Goal: Information Seeking & Learning: Understand process/instructions

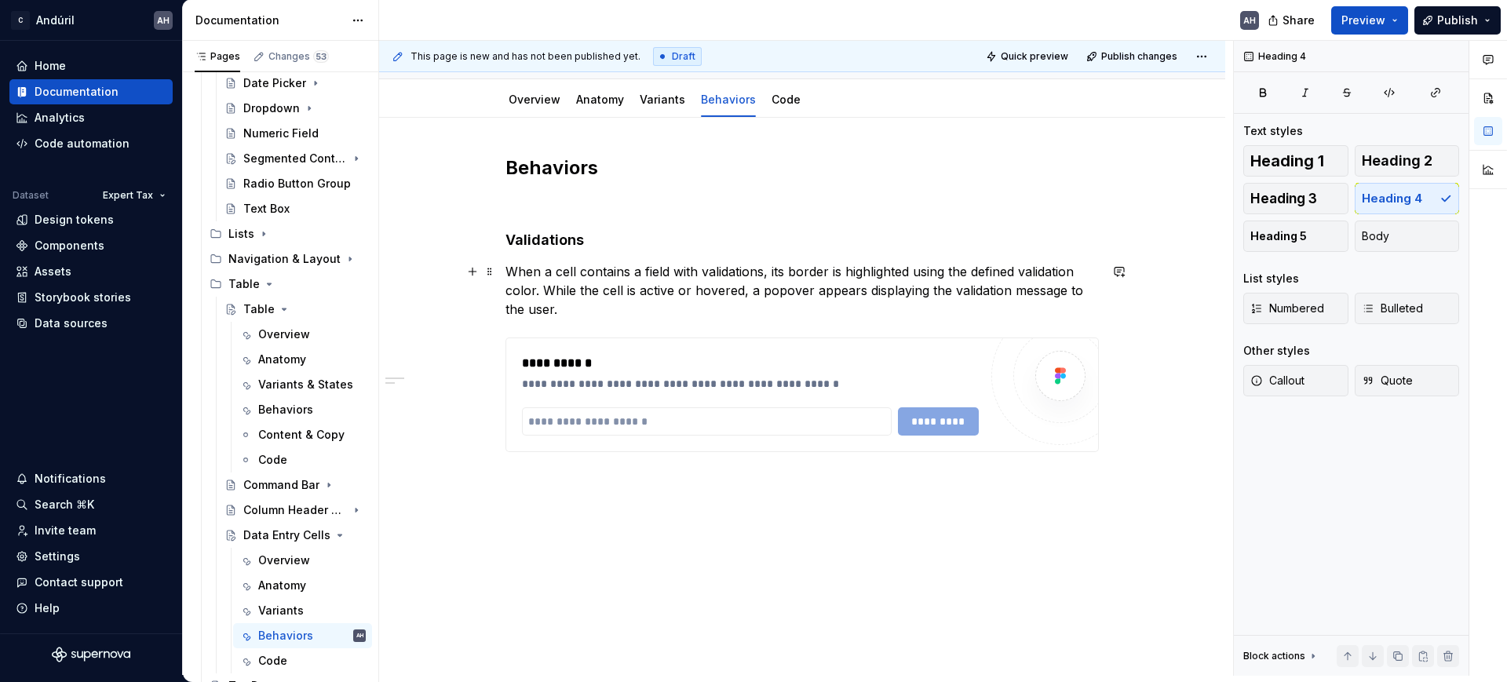
scroll to position [49, 0]
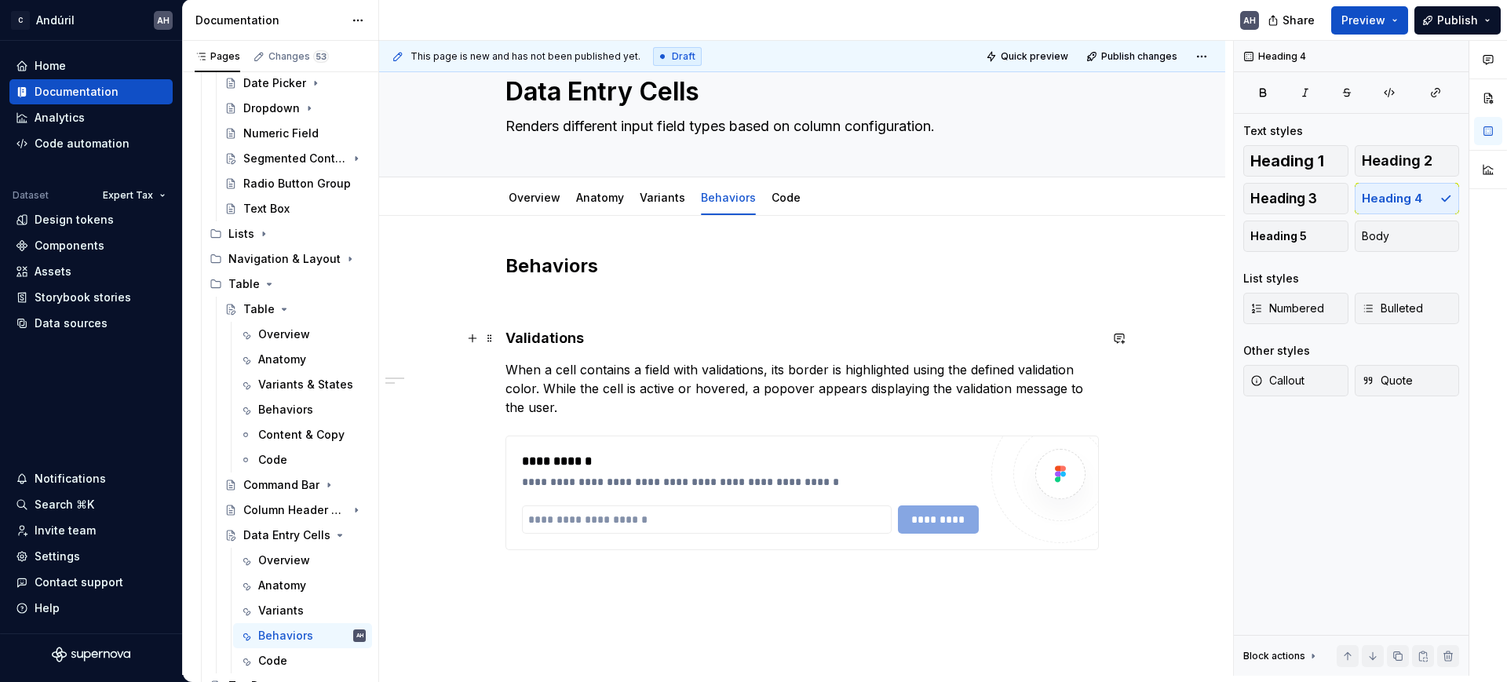
click at [637, 336] on h4 "Validations" at bounding box center [803, 338] width 594 height 19
click at [551, 299] on p at bounding box center [803, 300] width 594 height 19
click at [583, 334] on h4 "Validations" at bounding box center [803, 338] width 594 height 19
click at [568, 583] on div "**********" at bounding box center [802, 495] width 846 height 558
click at [277, 604] on div "Variants" at bounding box center [281, 611] width 46 height 16
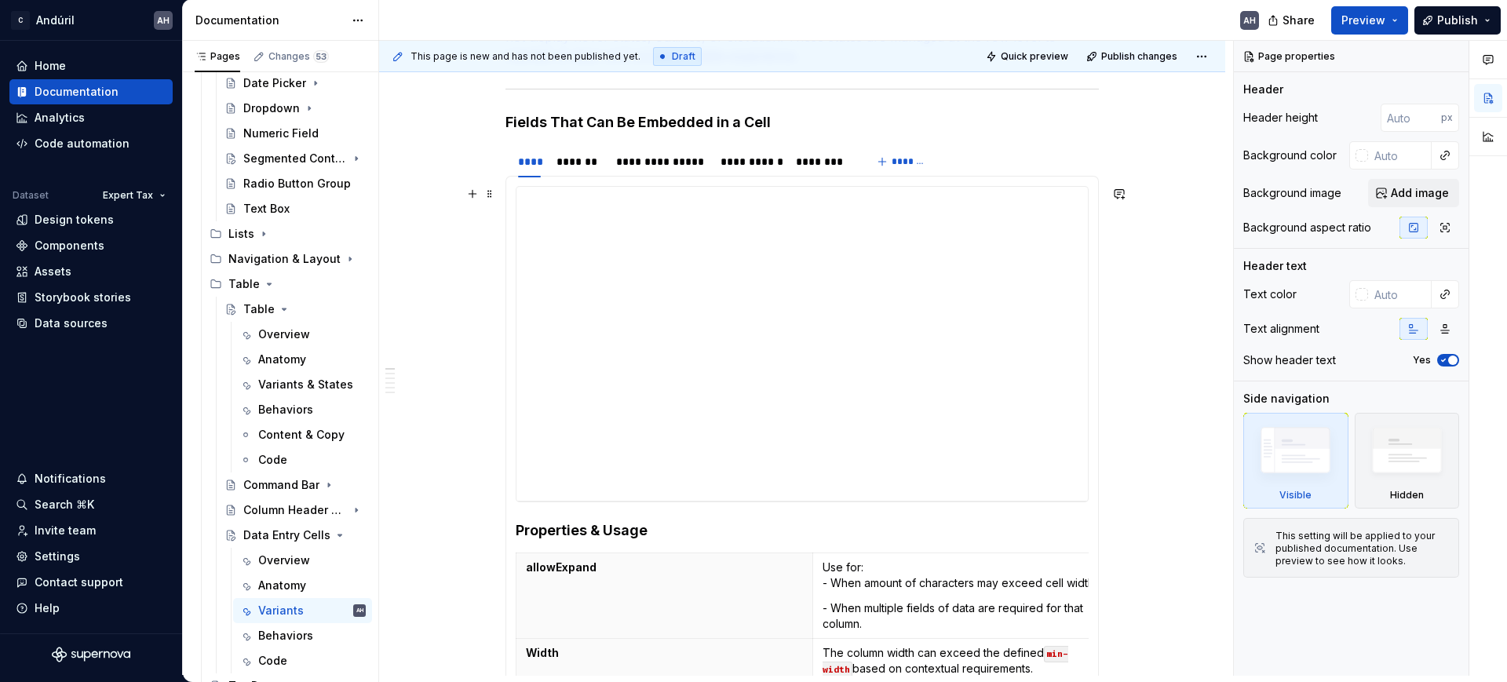
scroll to position [393, 0]
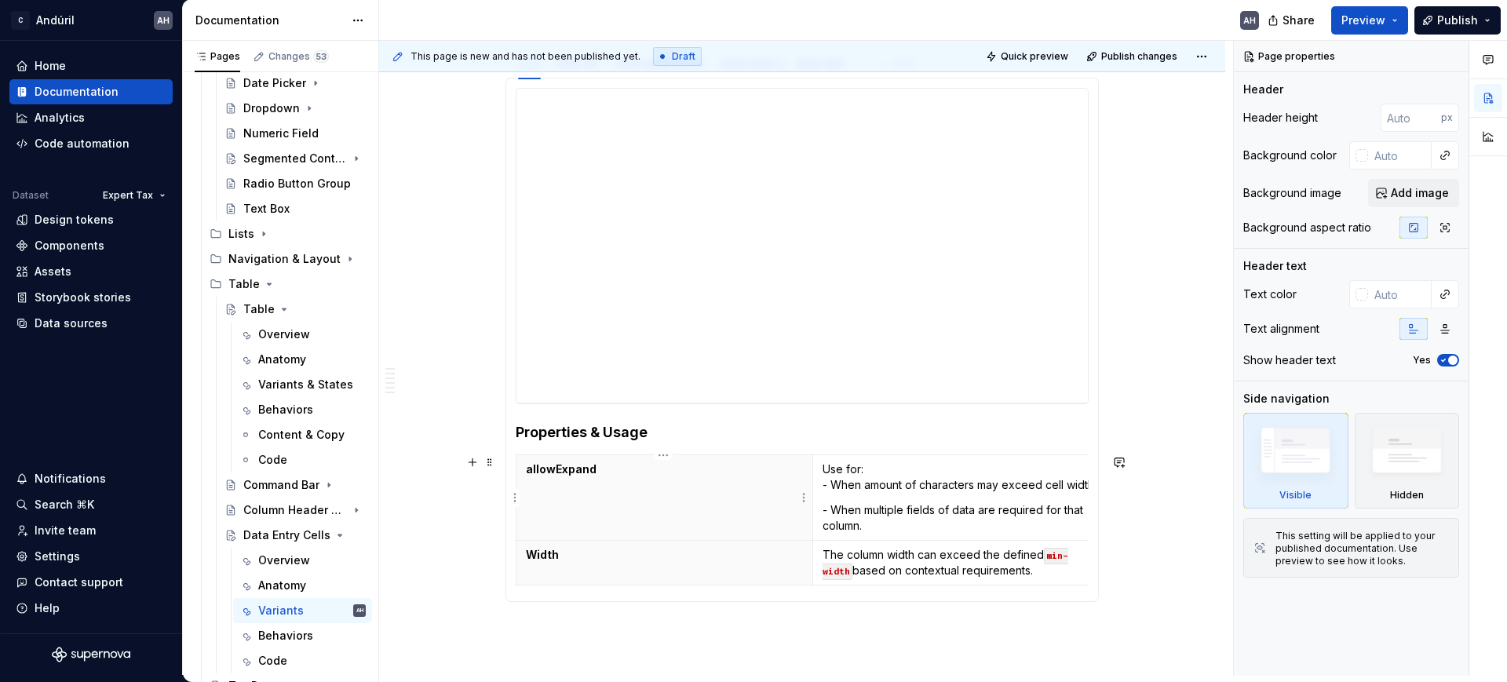
click at [631, 485] on th "allowExpand" at bounding box center [665, 498] width 297 height 86
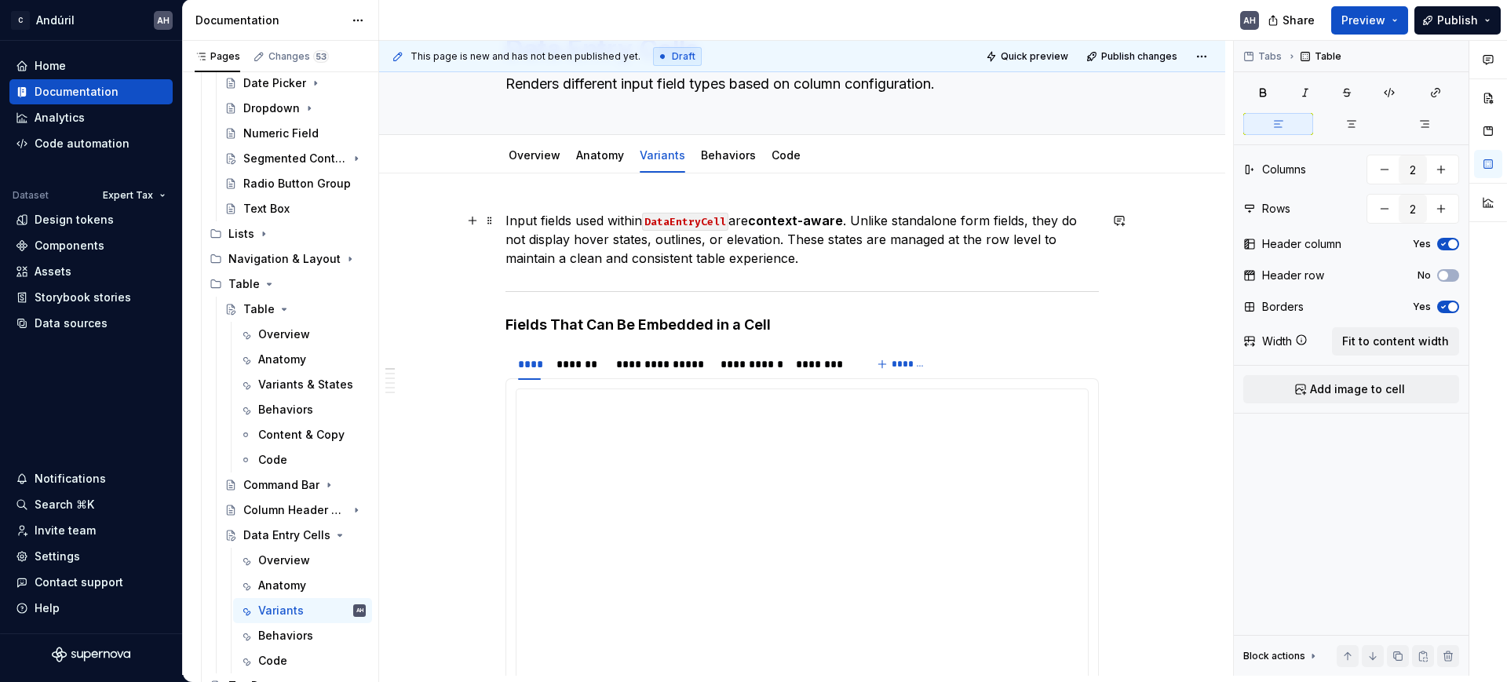
scroll to position [98, 0]
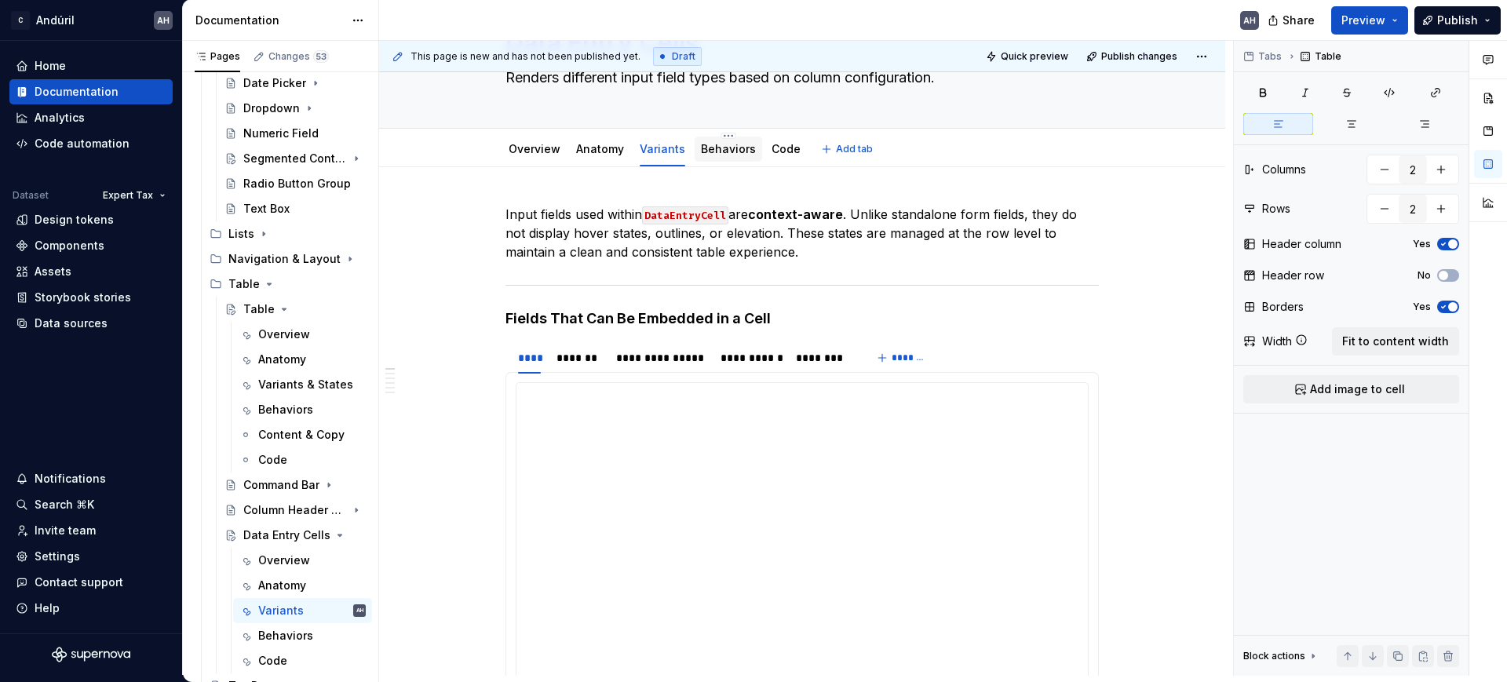
click at [713, 150] on link "Behaviors" at bounding box center [728, 148] width 55 height 13
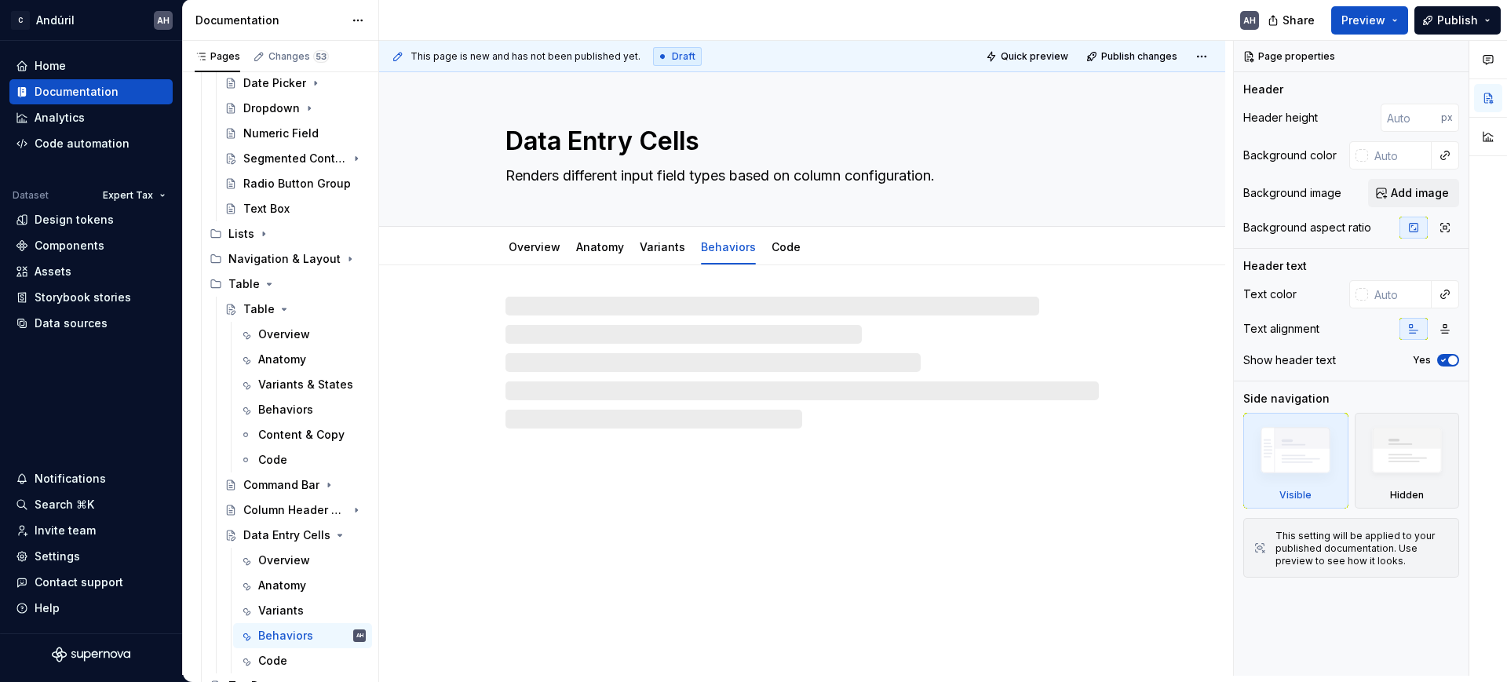
type textarea "*"
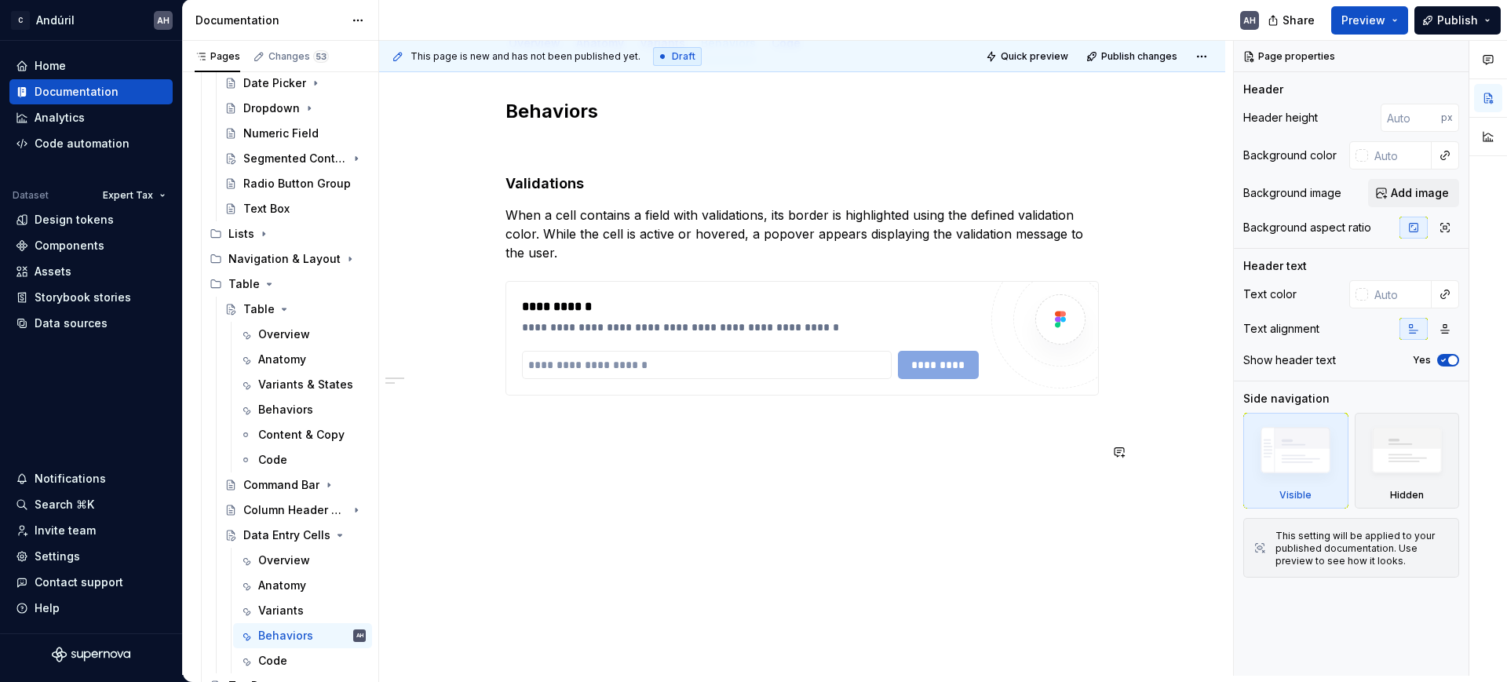
scroll to position [214, 0]
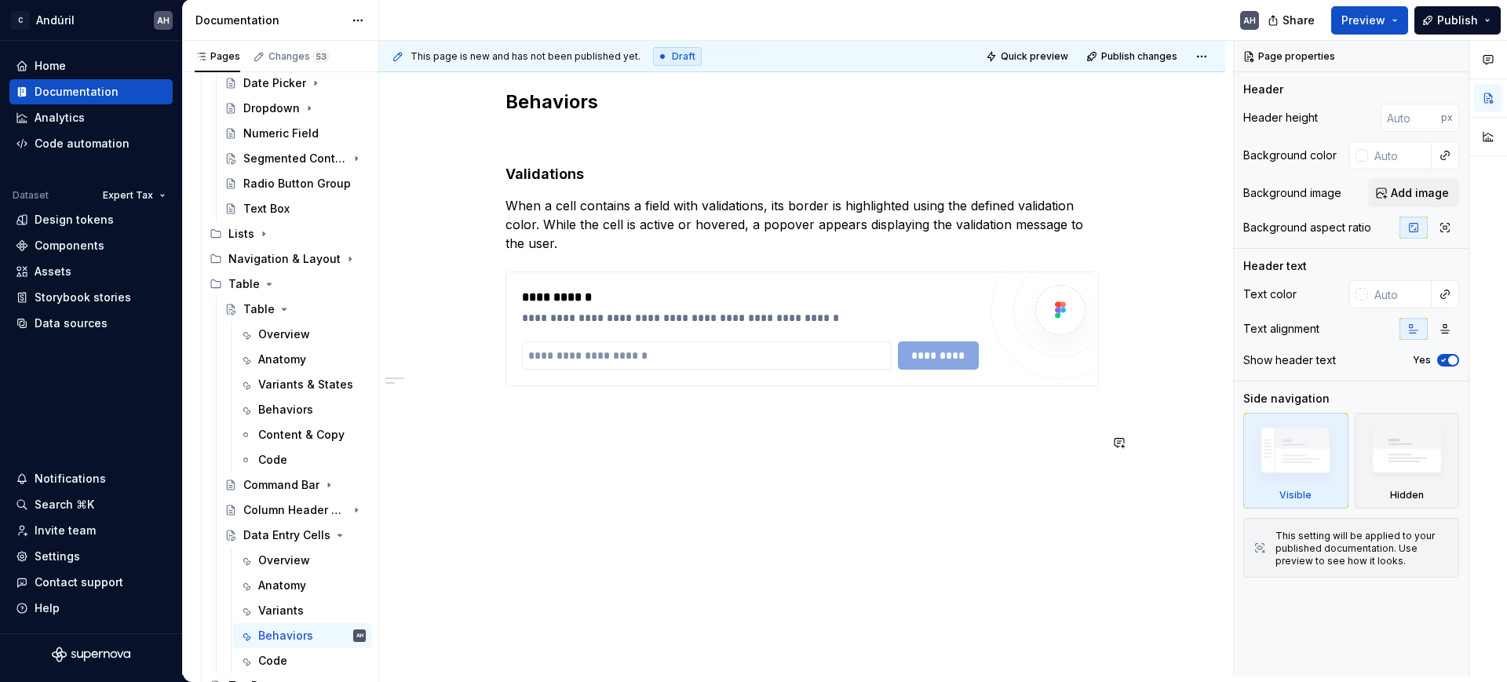
click at [575, 505] on div "**********" at bounding box center [802, 364] width 846 height 624
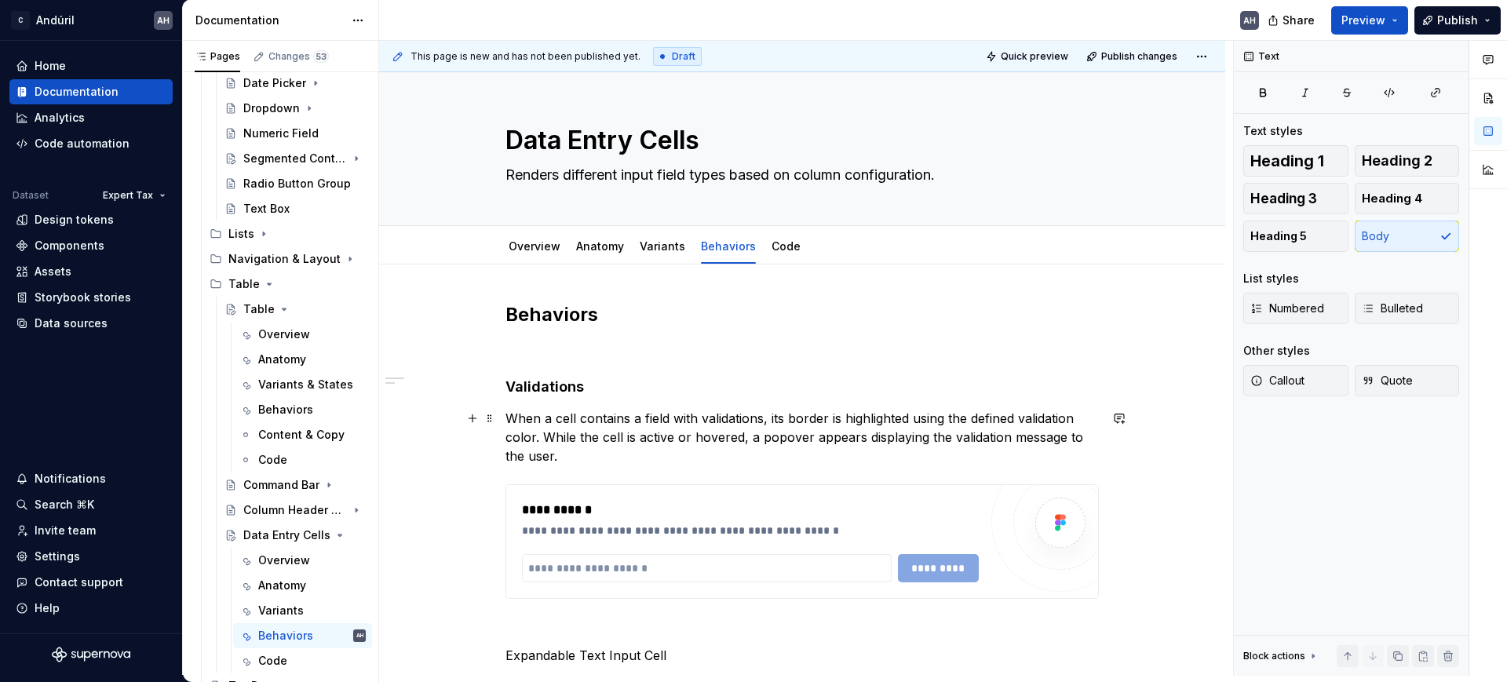
scroll to position [0, 0]
click at [590, 250] on link "Anatomy" at bounding box center [600, 246] width 48 height 13
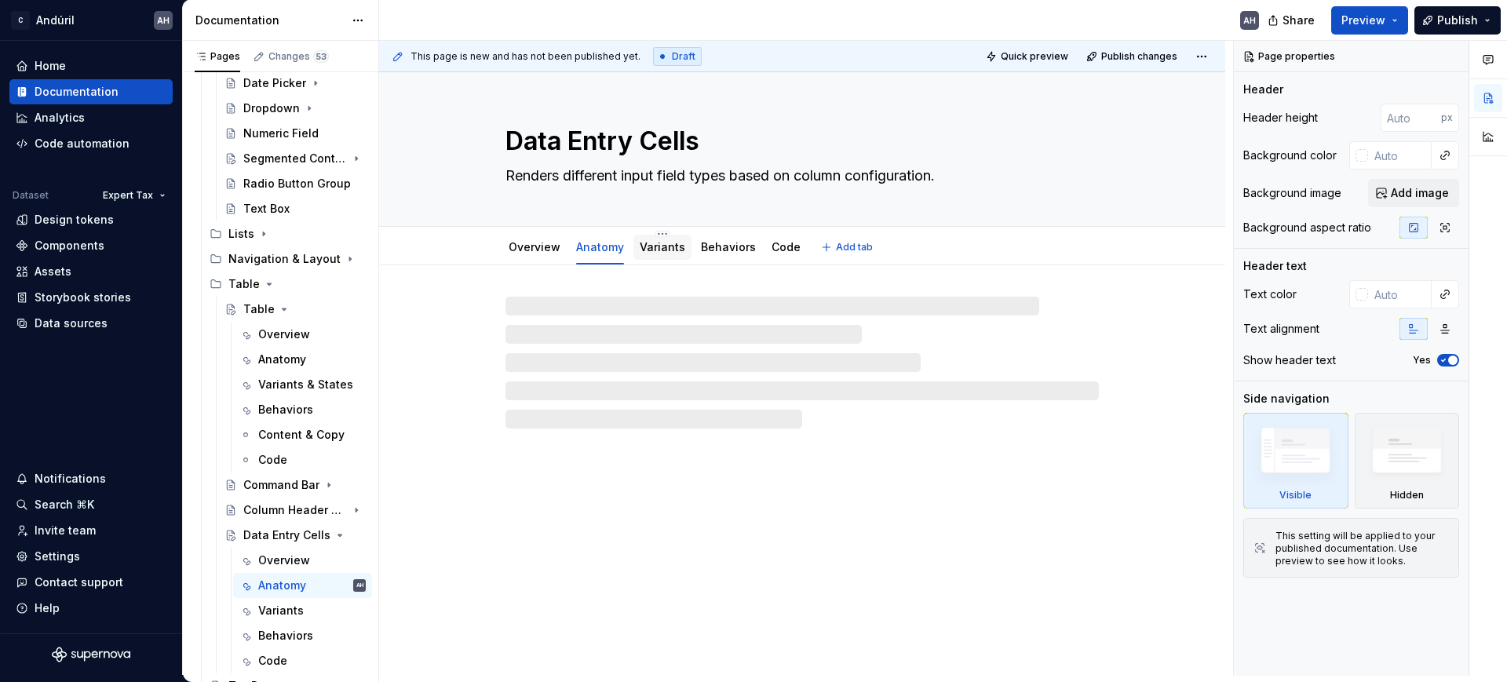
click at [659, 246] on link "Variants" at bounding box center [663, 246] width 46 height 13
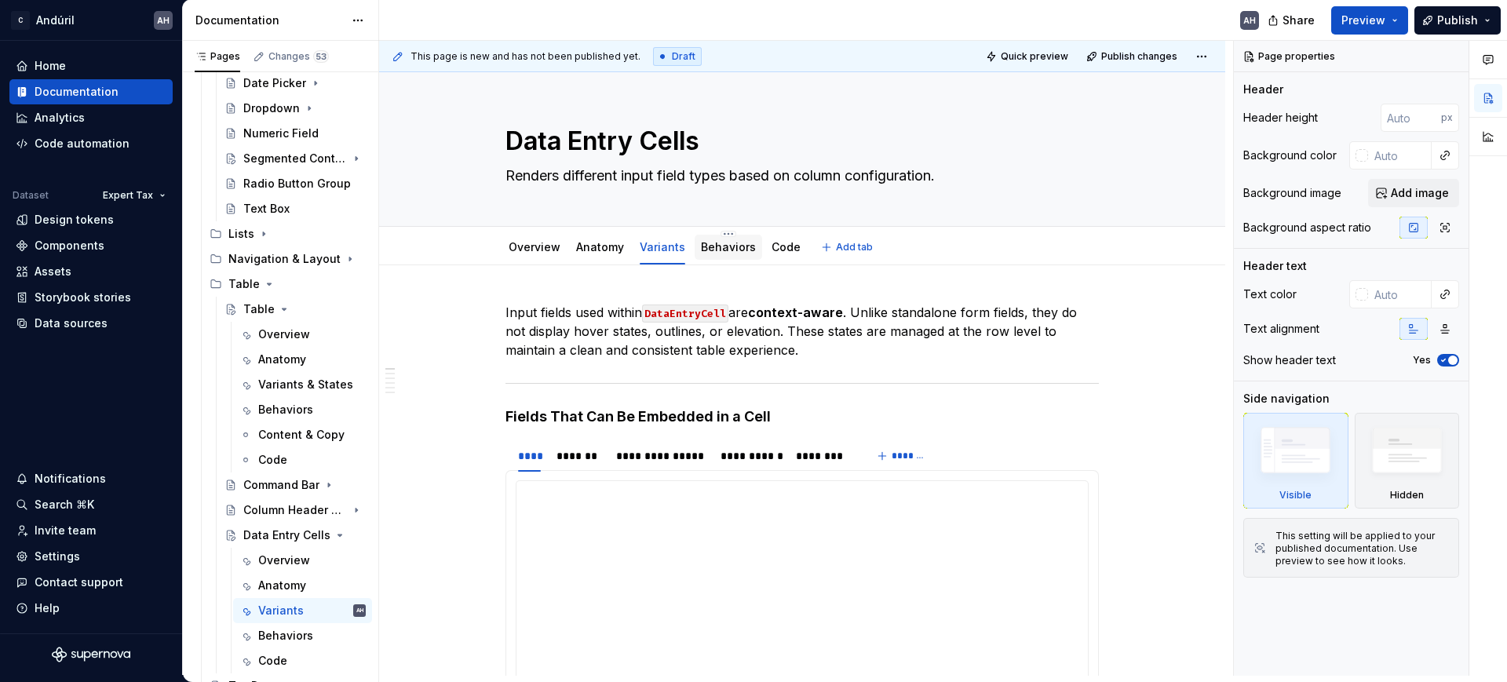
click at [722, 253] on link "Behaviors" at bounding box center [728, 246] width 55 height 13
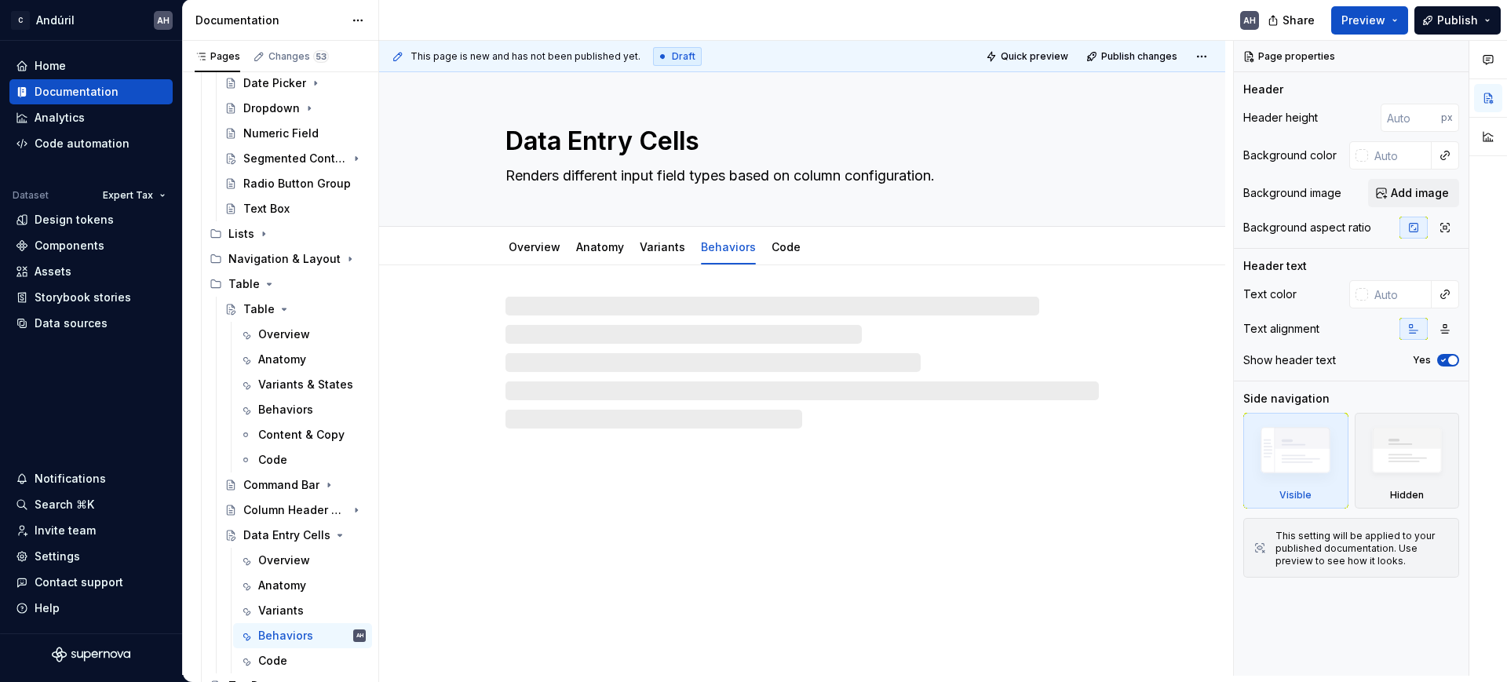
type textarea "*"
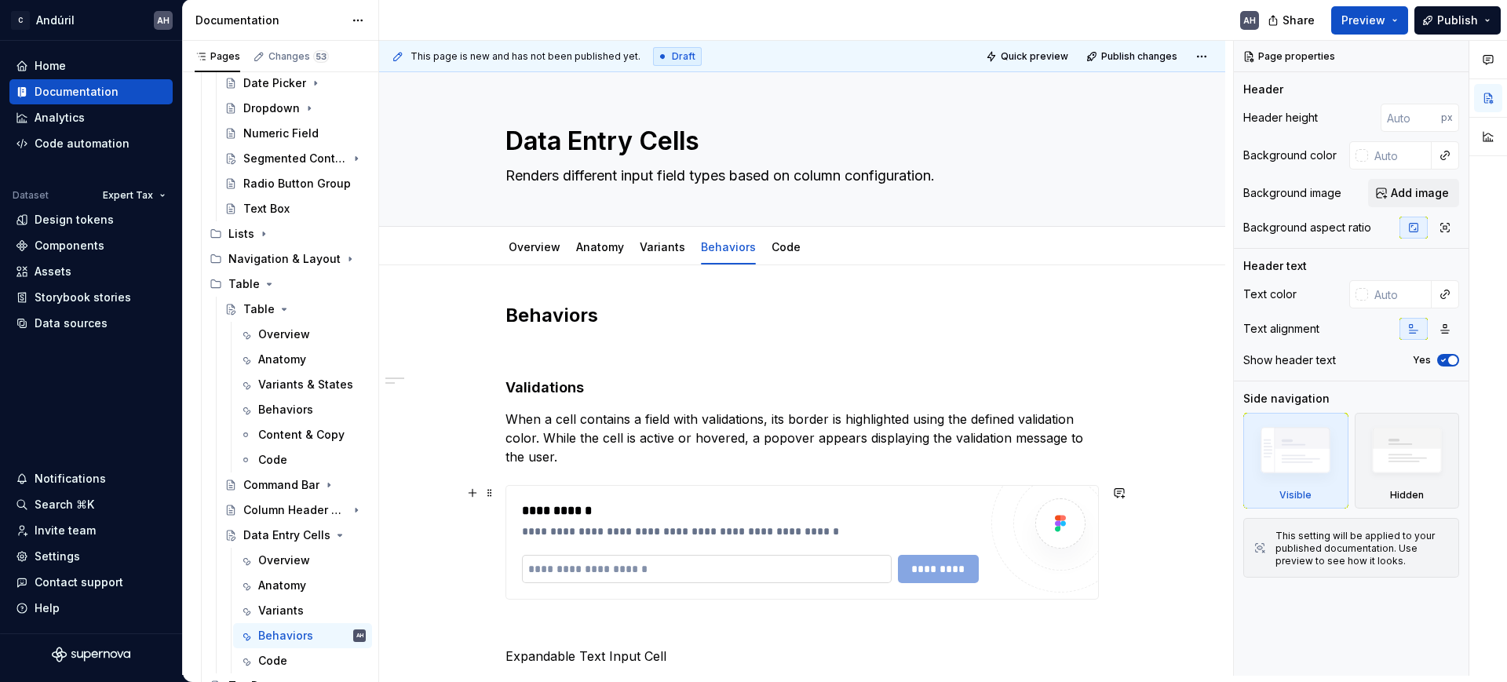
click at [646, 562] on input "text" at bounding box center [707, 569] width 370 height 28
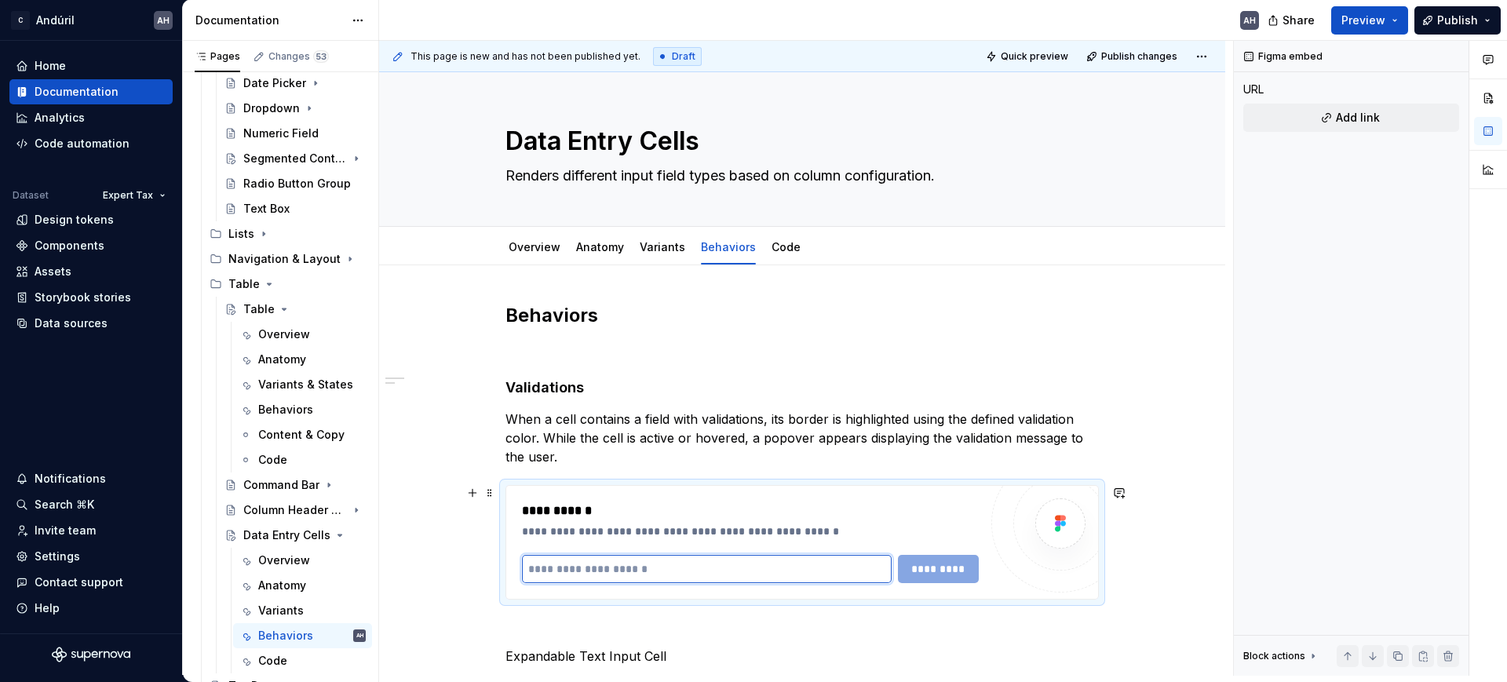
paste input "**********"
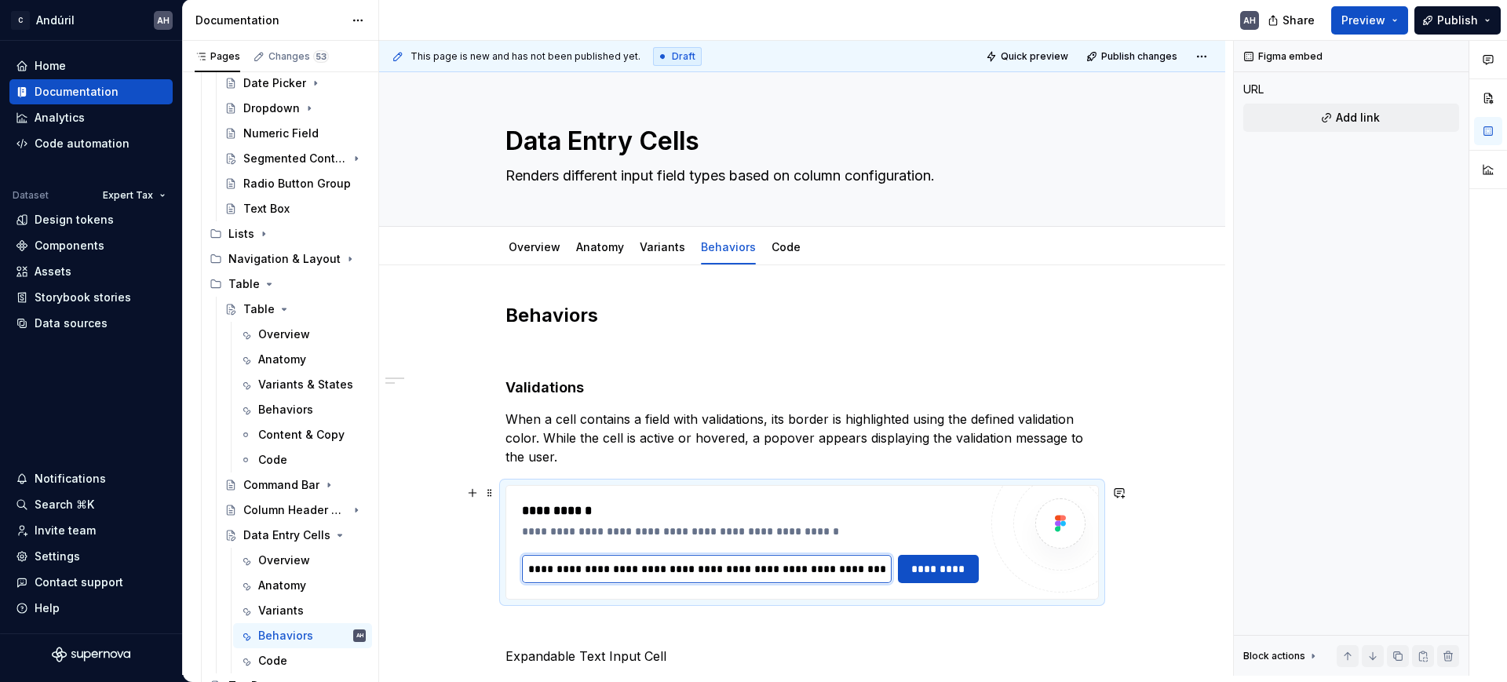
scroll to position [0, 378]
type input "**********"
click at [937, 562] on span "*********" at bounding box center [938, 569] width 61 height 16
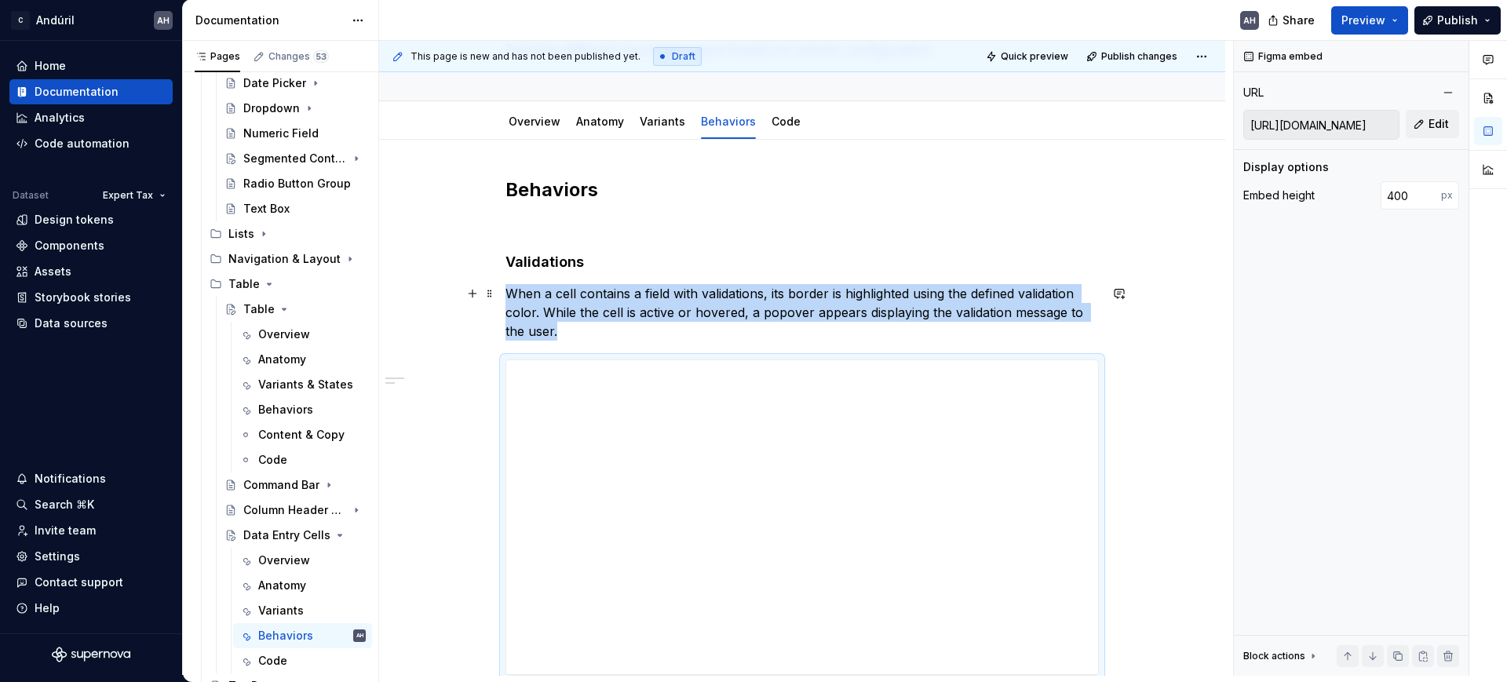
scroll to position [224, 0]
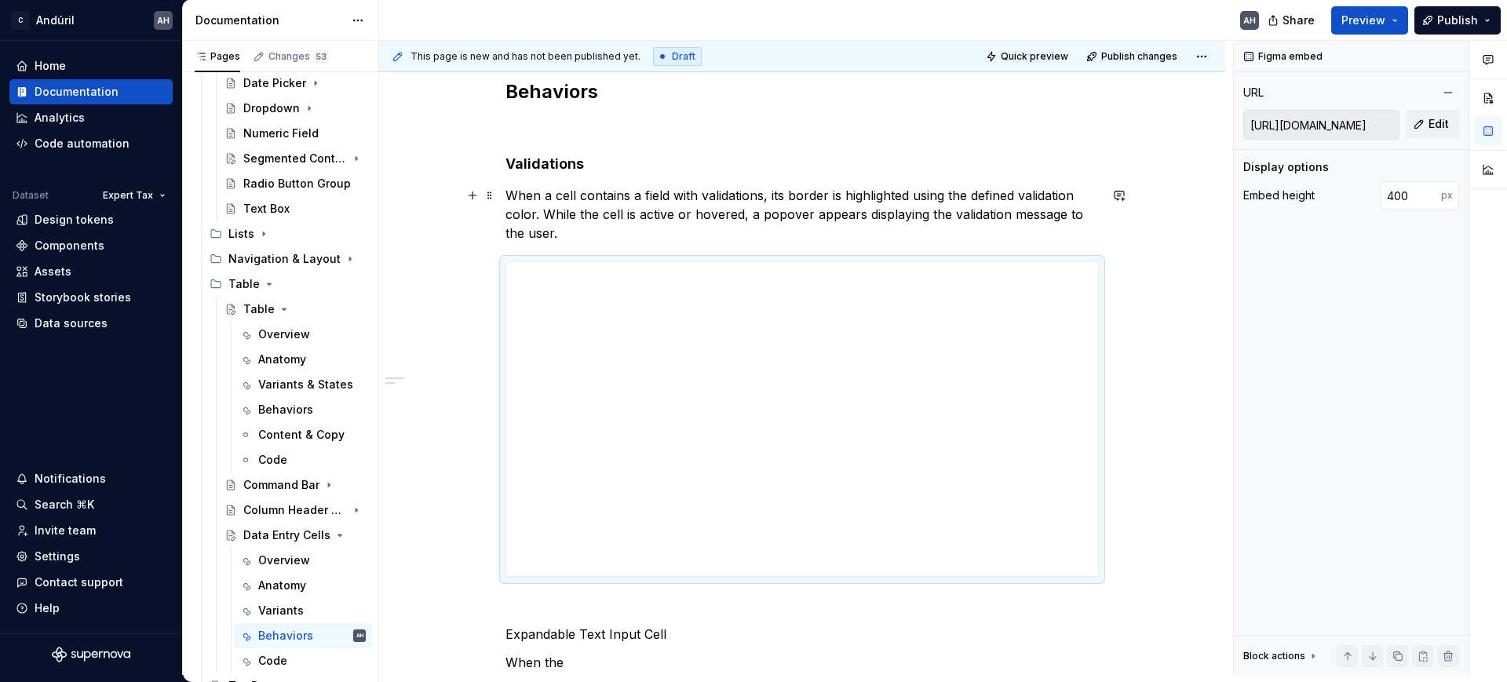
click at [630, 193] on p "When a cell contains a field with validations, its border is highlighted using …" at bounding box center [803, 214] width 594 height 57
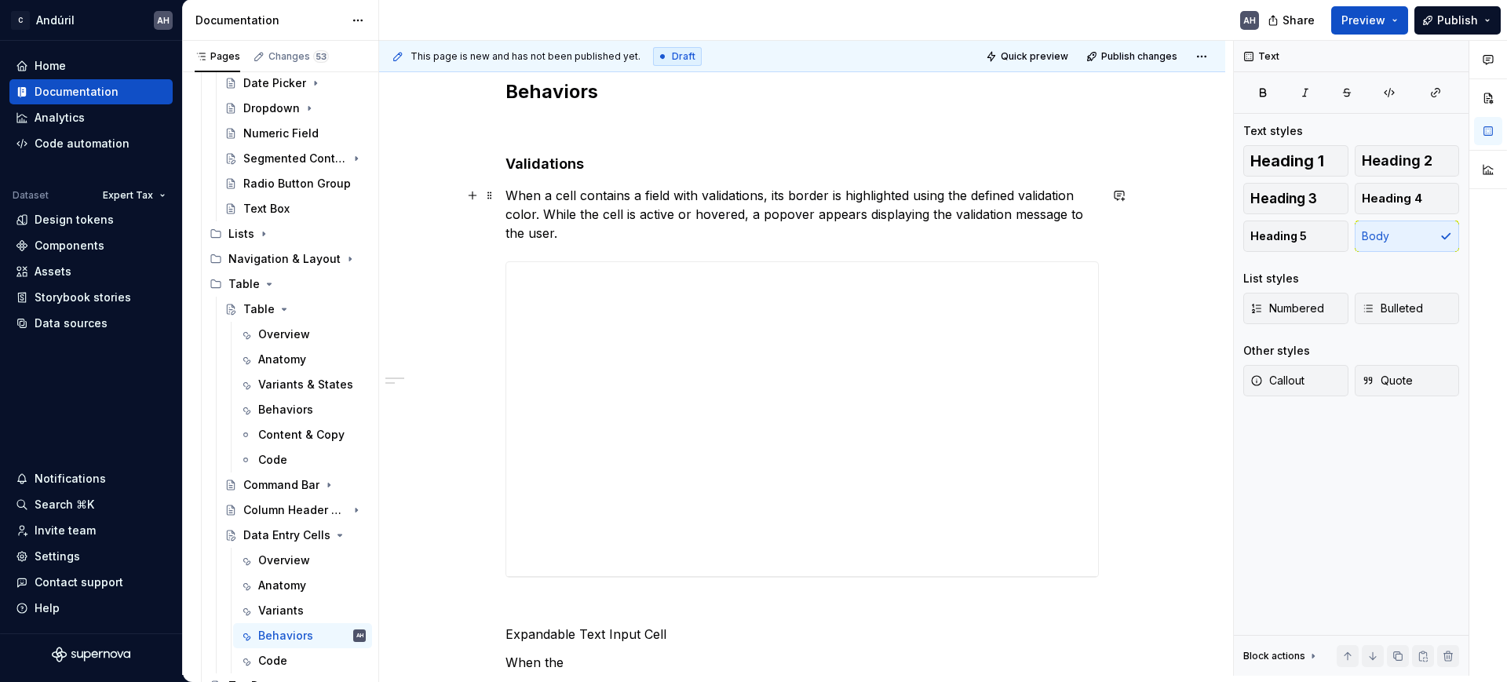
click at [630, 236] on p "When a cell contains a field with validations, its border is highlighted using …" at bounding box center [803, 214] width 594 height 57
type textarea "*"
click at [599, 234] on p "When a cell contains a field with validations, its border is highlighted using …" at bounding box center [803, 214] width 594 height 57
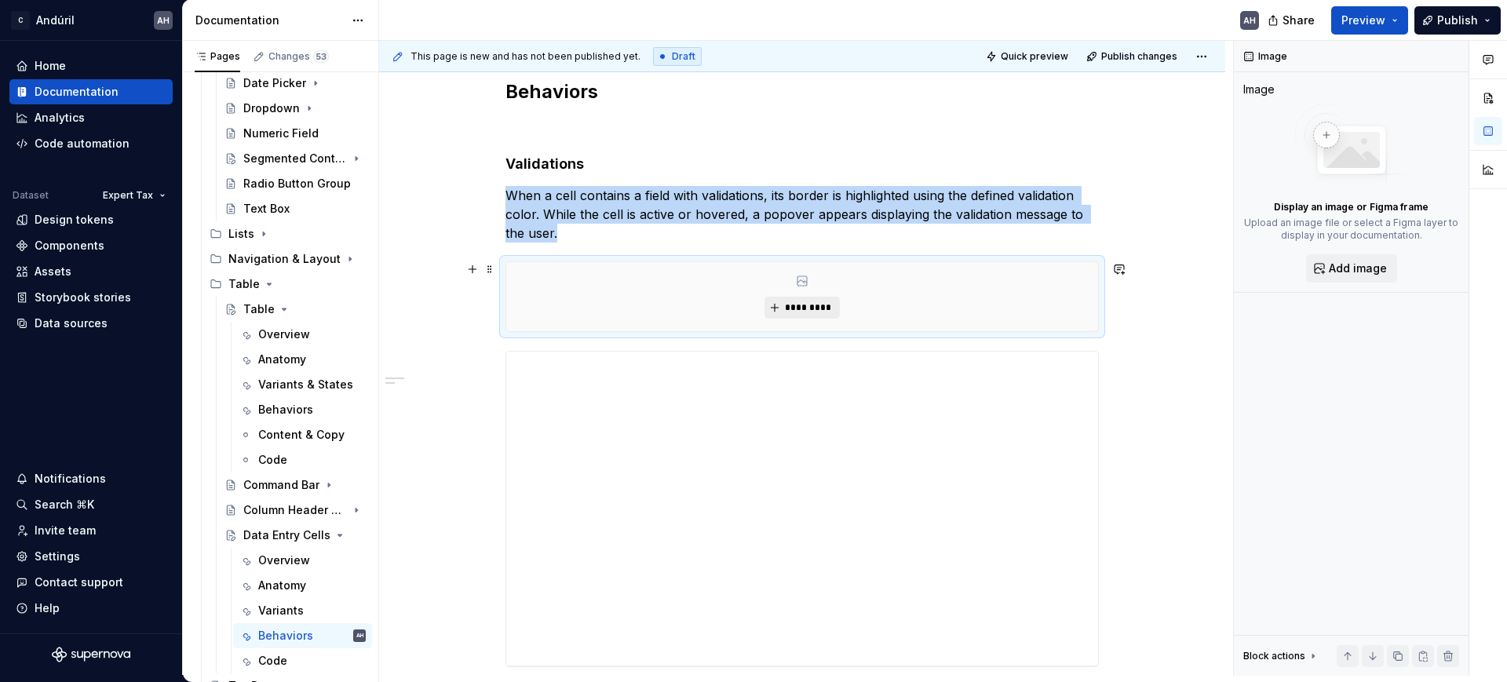
click at [801, 300] on button "*********" at bounding box center [802, 308] width 75 height 22
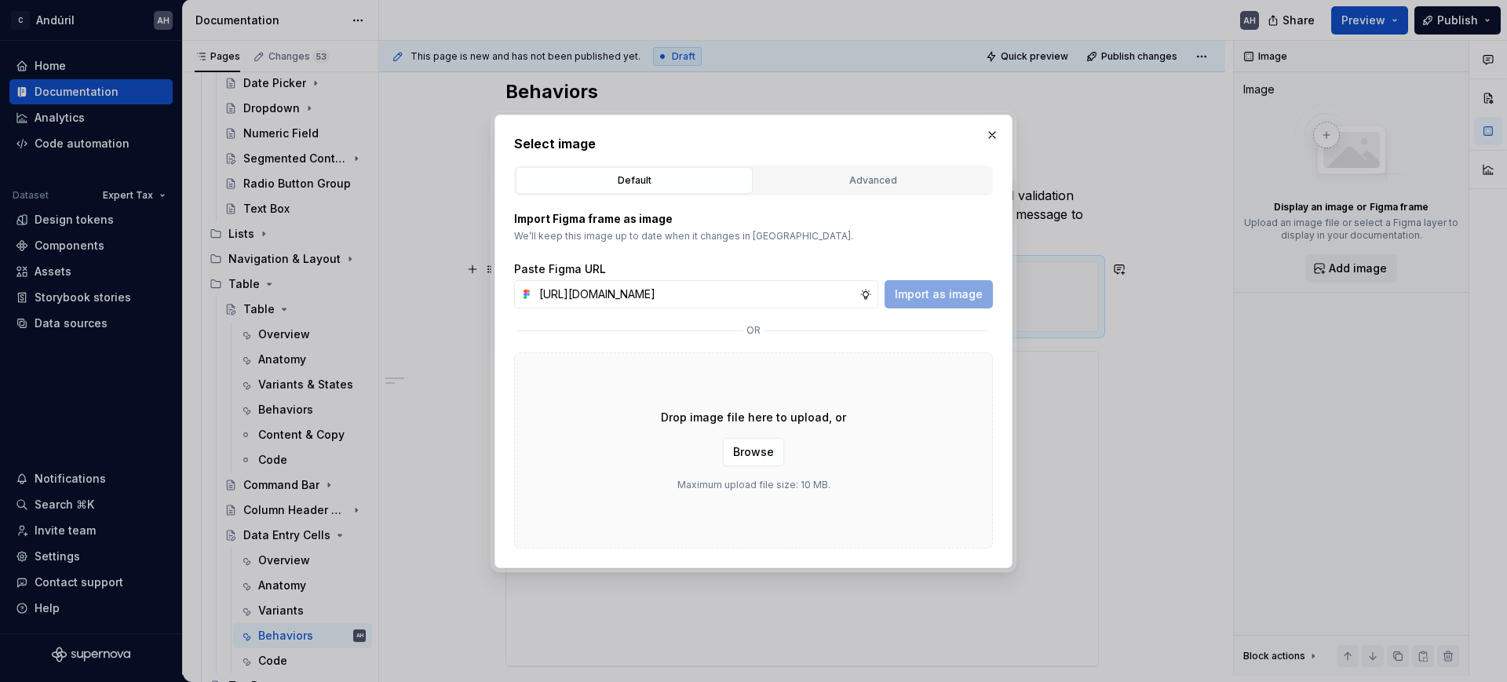
scroll to position [0, 418]
type input "[URL][DOMAIN_NAME]"
click at [962, 287] on span "Import as image" at bounding box center [939, 295] width 88 height 16
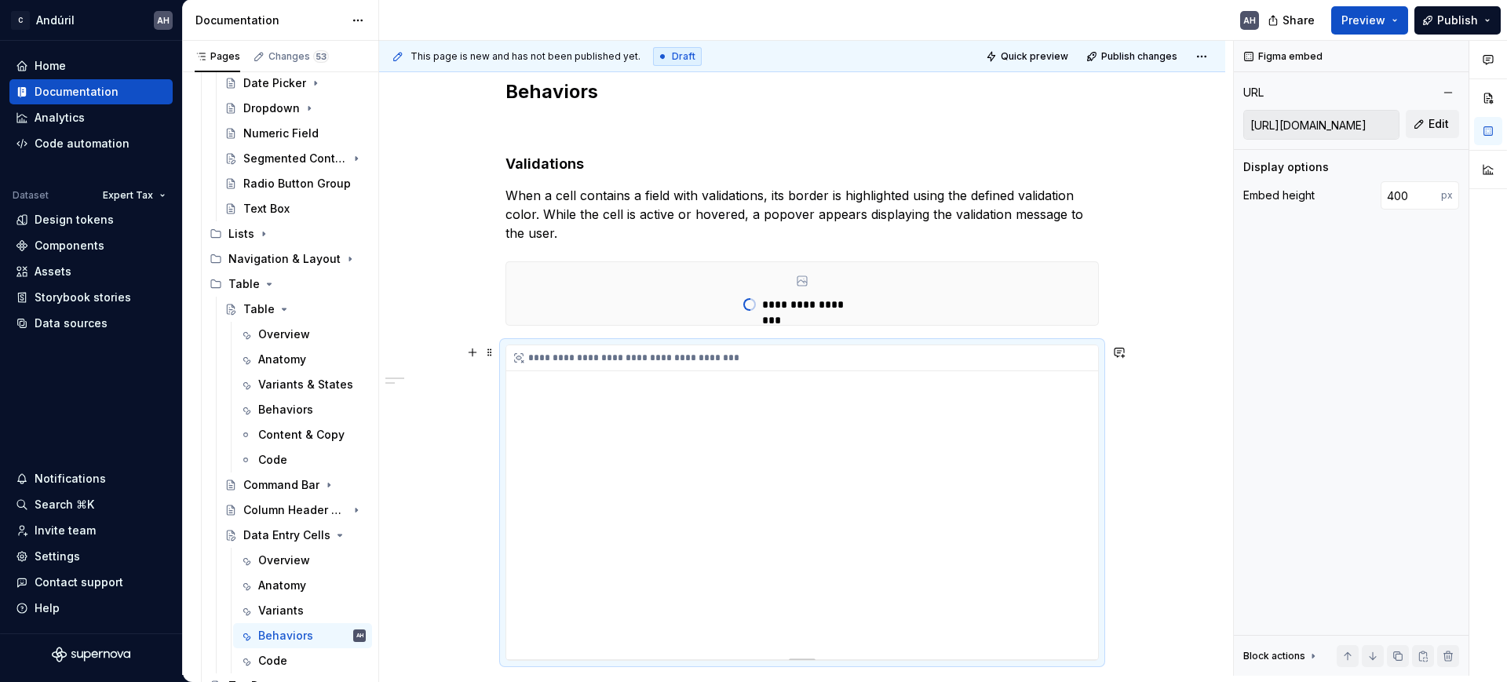
click at [827, 445] on div "**********" at bounding box center [802, 502] width 592 height 314
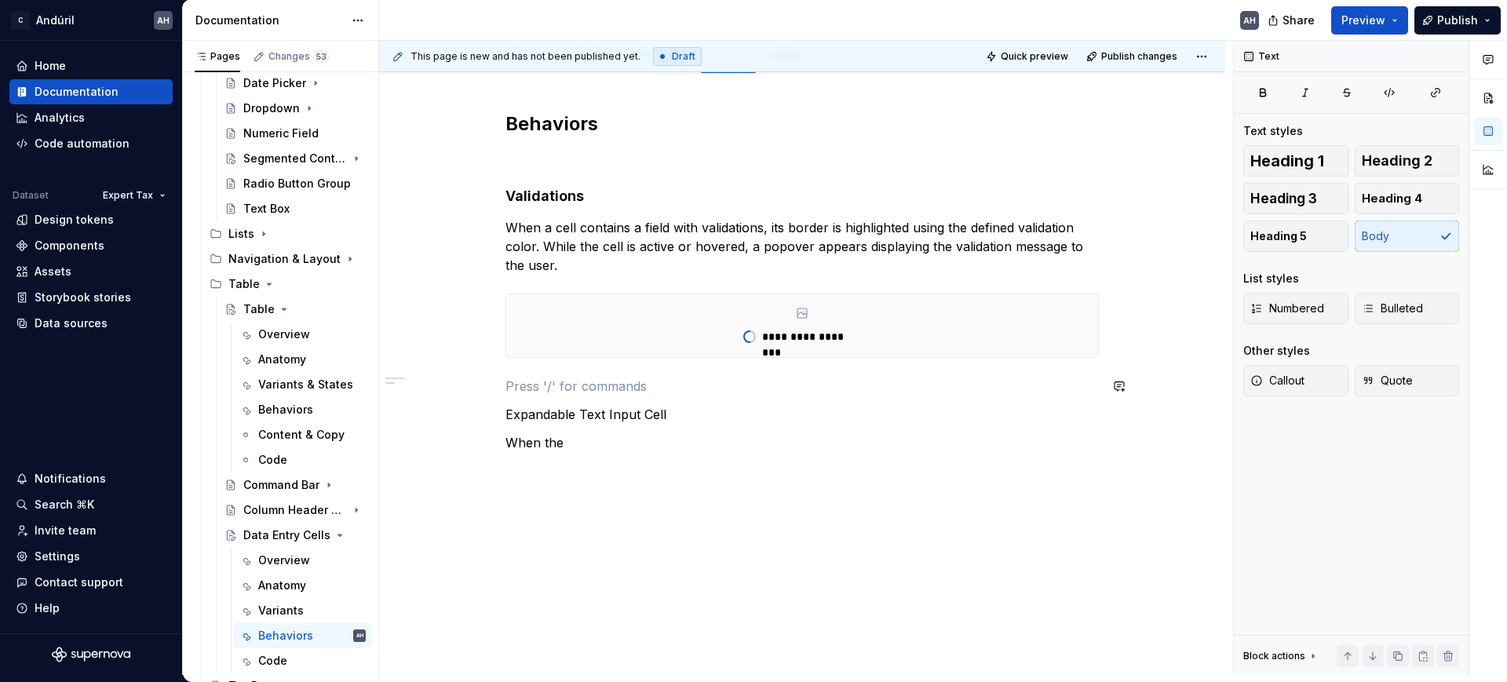
scroll to position [224, 0]
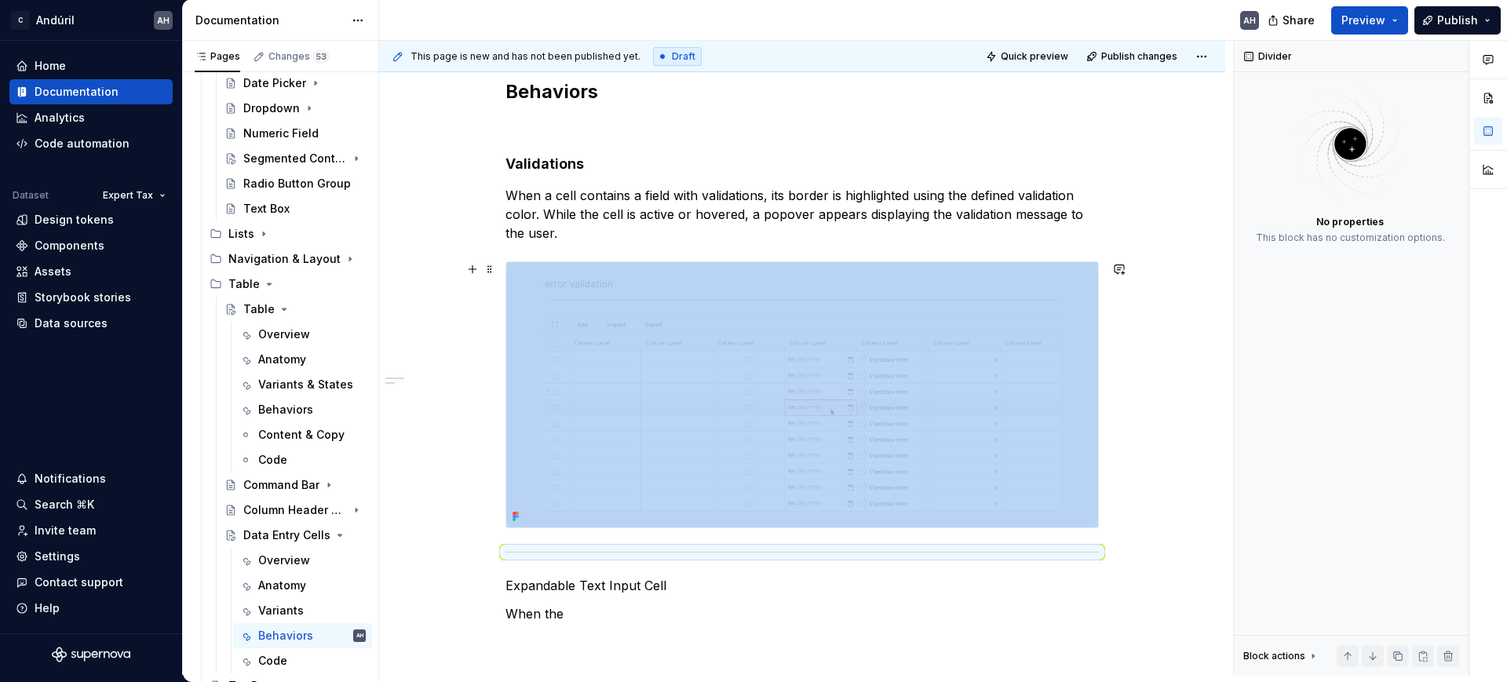
click at [858, 436] on img at bounding box center [802, 394] width 592 height 265
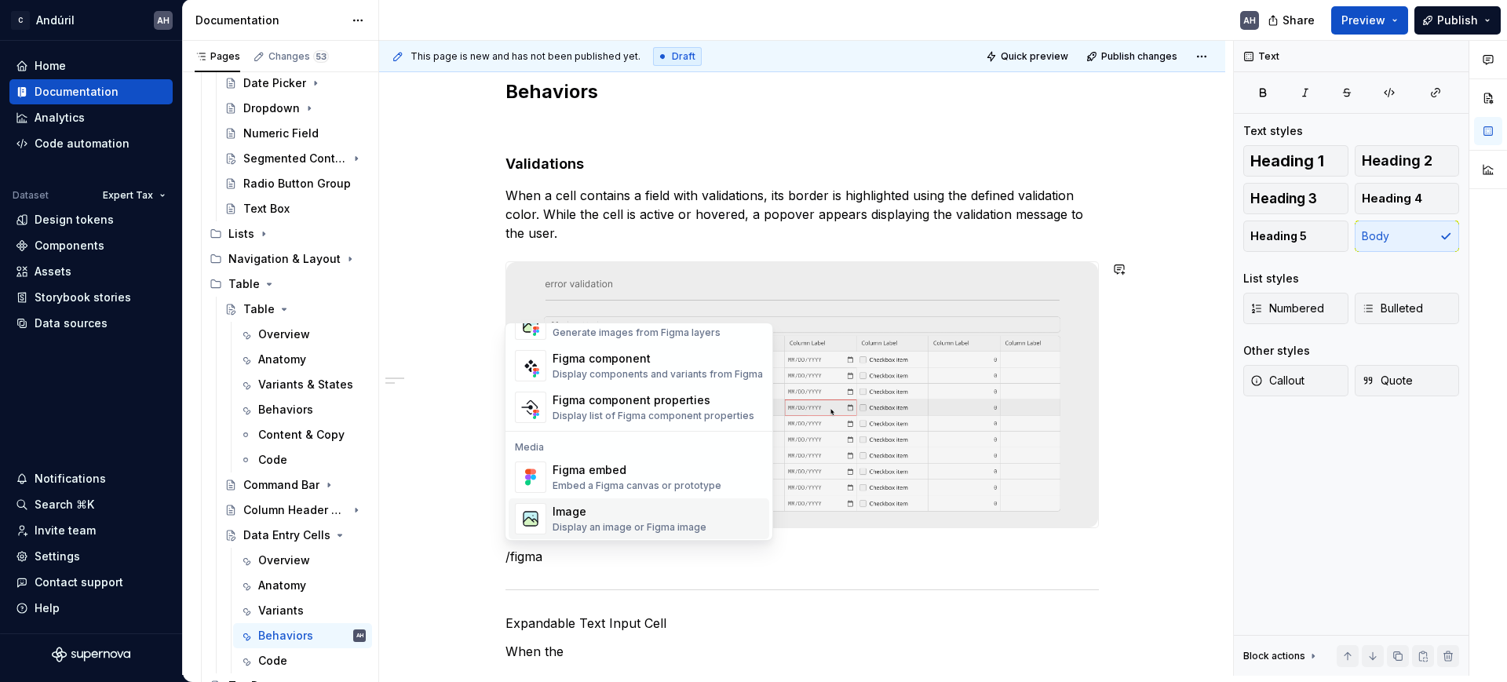
scroll to position [47, 0]
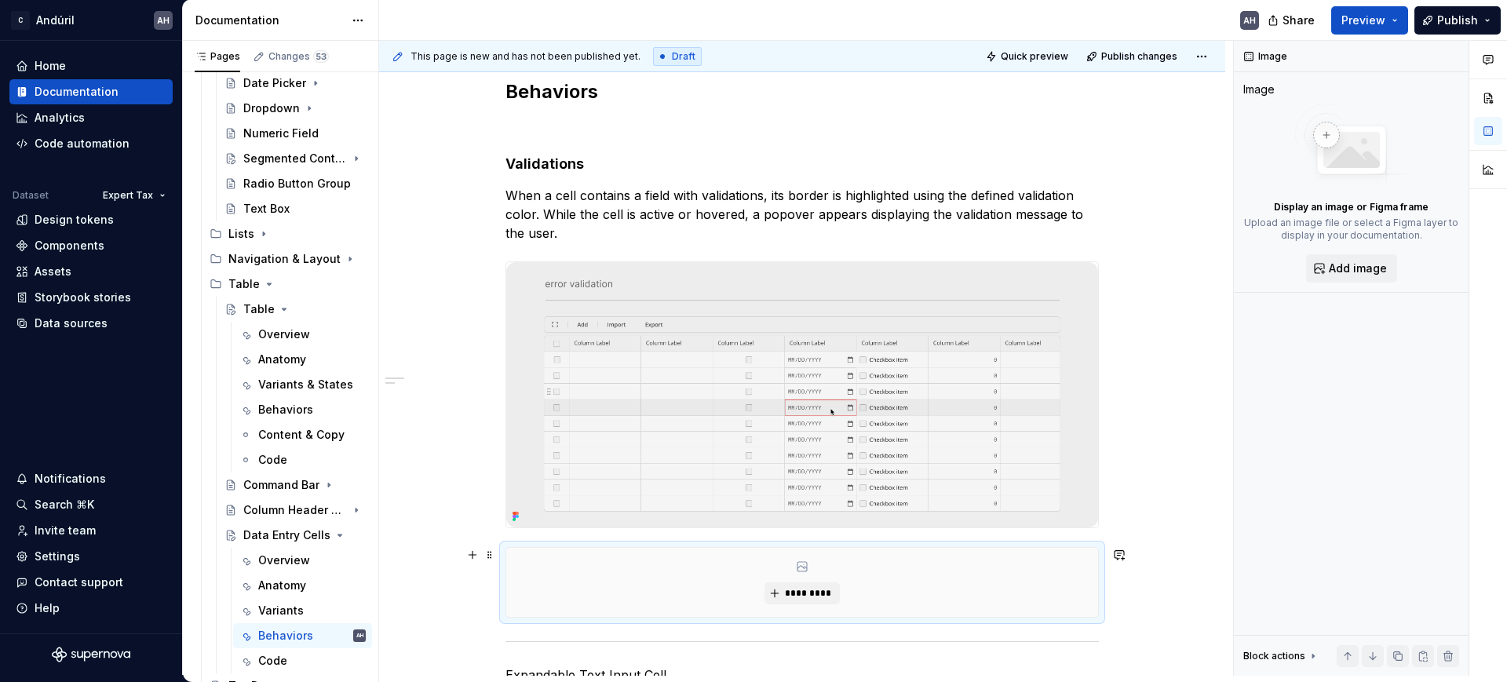
click at [951, 586] on div "*********" at bounding box center [802, 582] width 592 height 69
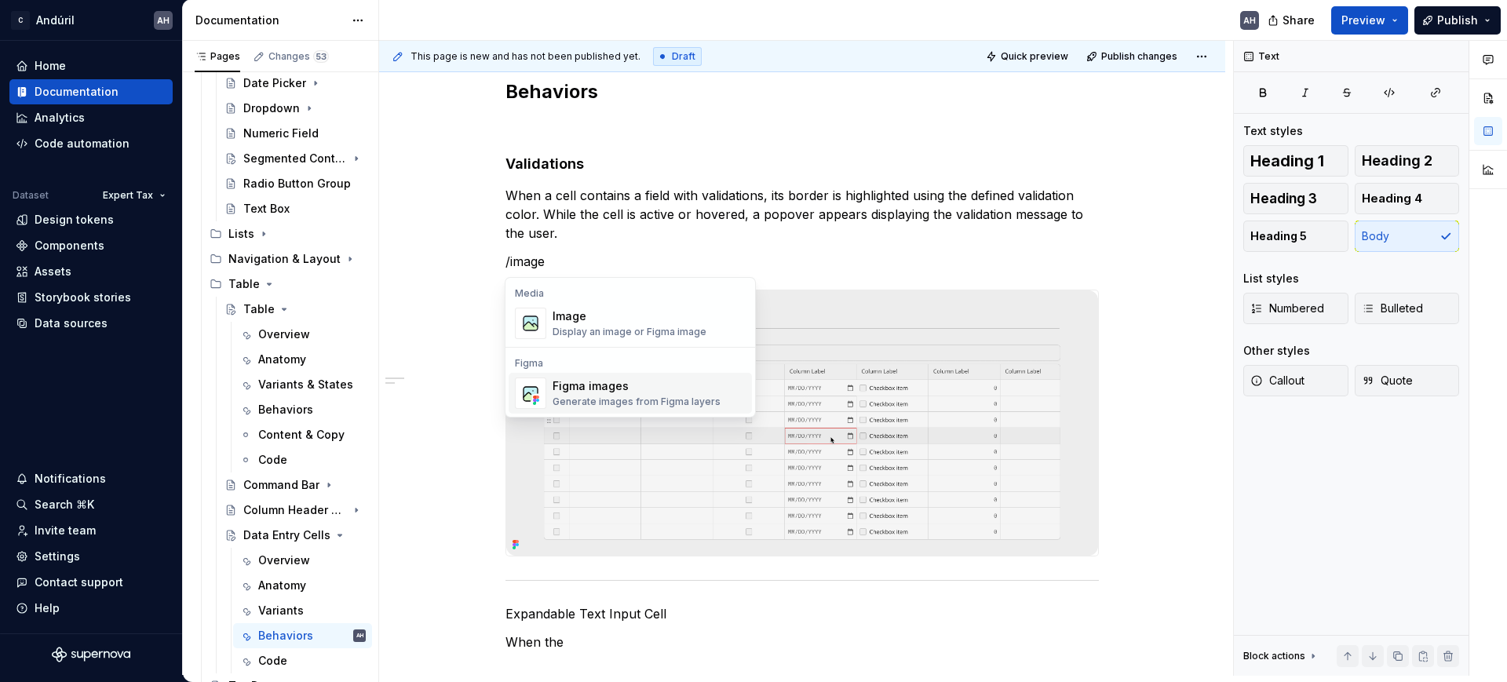
click at [603, 394] on div "Figma images Generate images from Figma layers" at bounding box center [637, 393] width 168 height 30
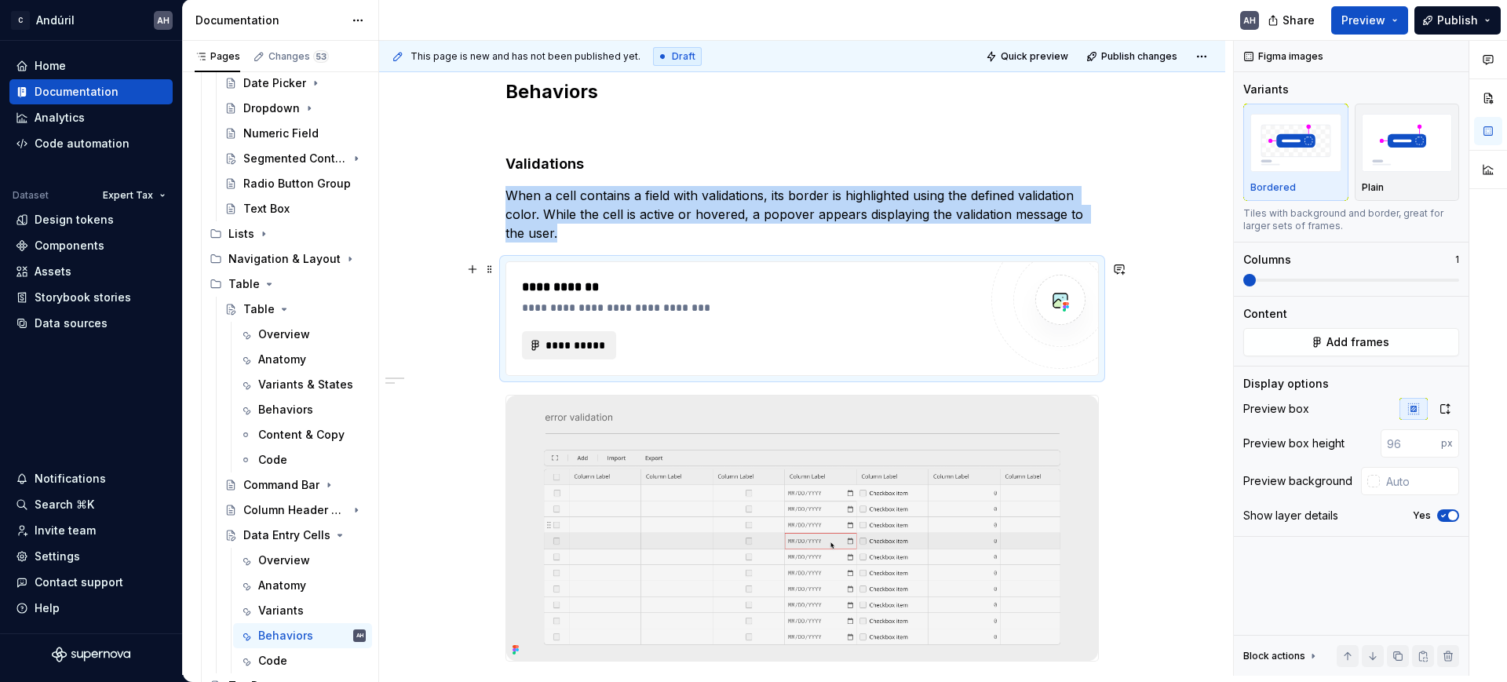
click at [553, 343] on span "**********" at bounding box center [575, 346] width 61 height 16
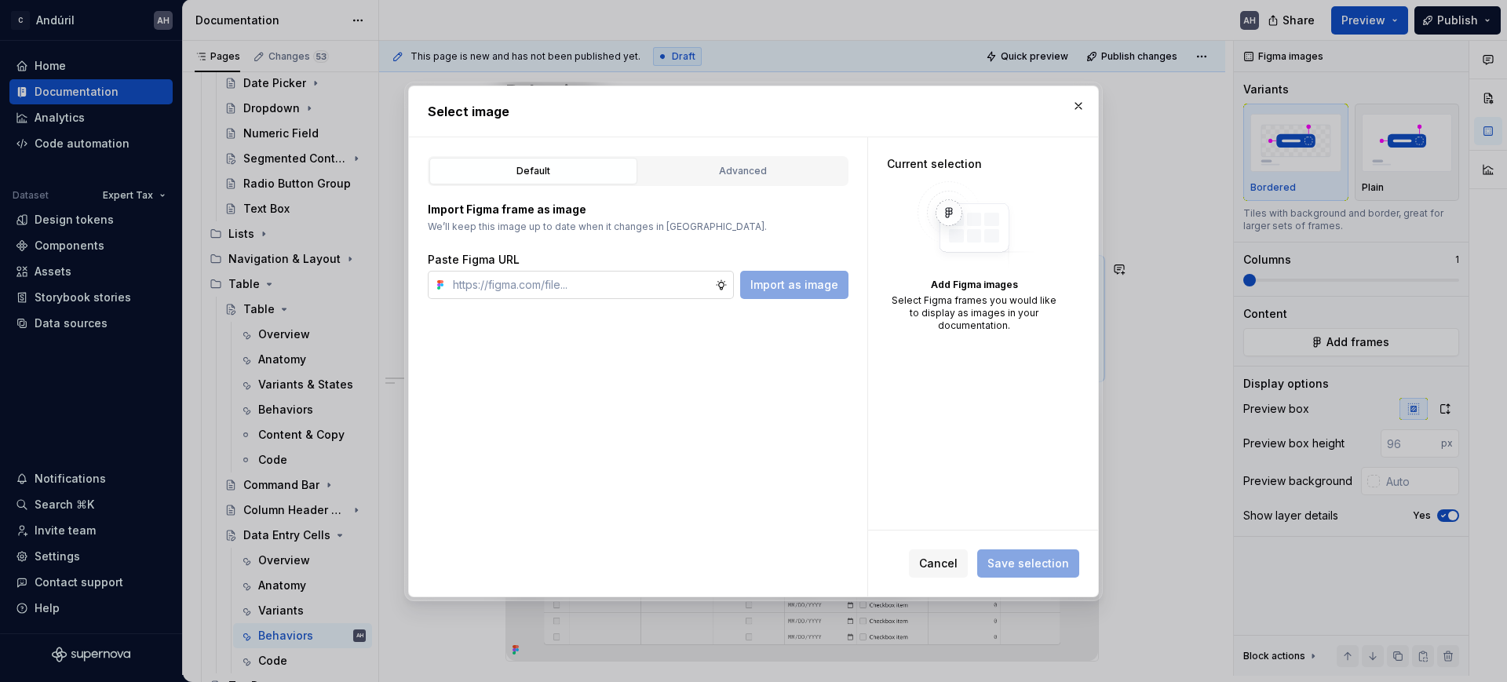
type textarea "*"
type input "[URL][DOMAIN_NAME]"
click at [799, 285] on span "Import as image" at bounding box center [795, 285] width 88 height 16
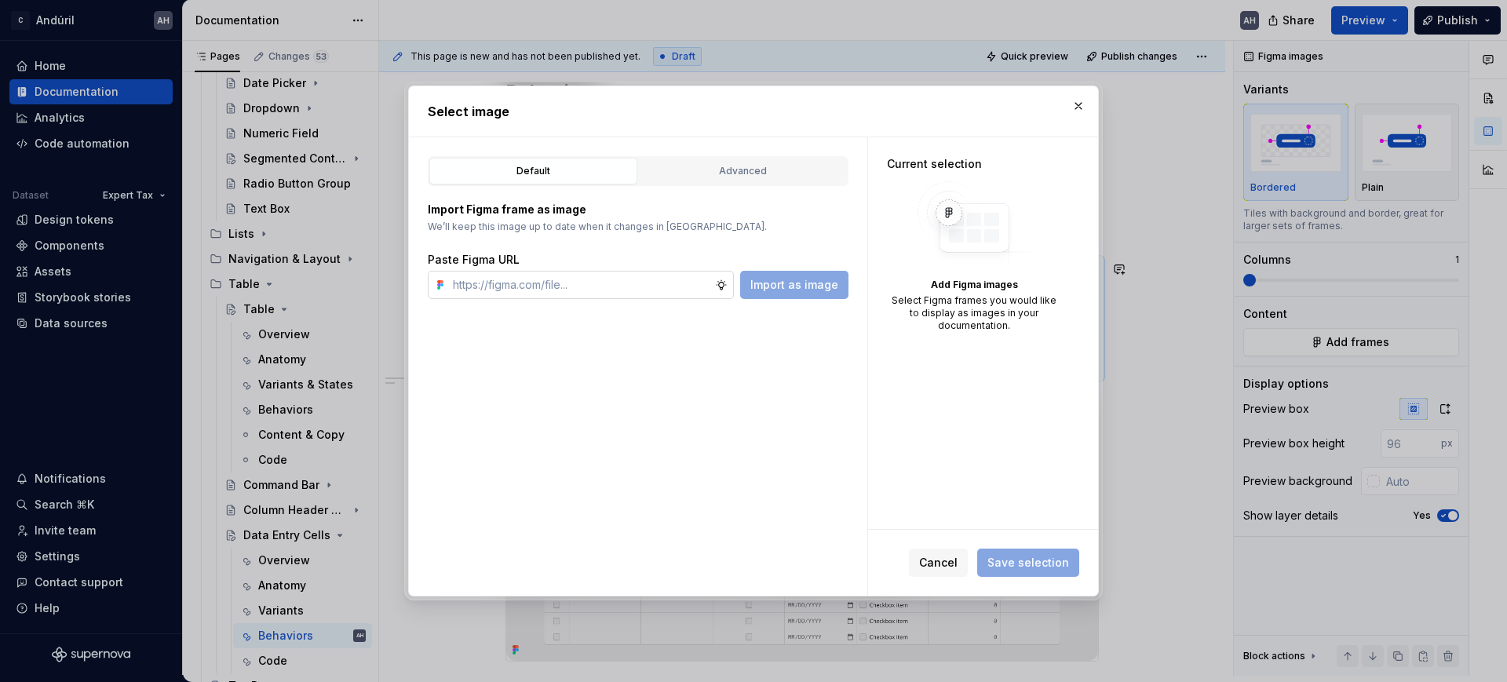
click at [660, 286] on input "text" at bounding box center [581, 285] width 269 height 28
paste input "[URL][DOMAIN_NAME]"
type input "[URL][DOMAIN_NAME]"
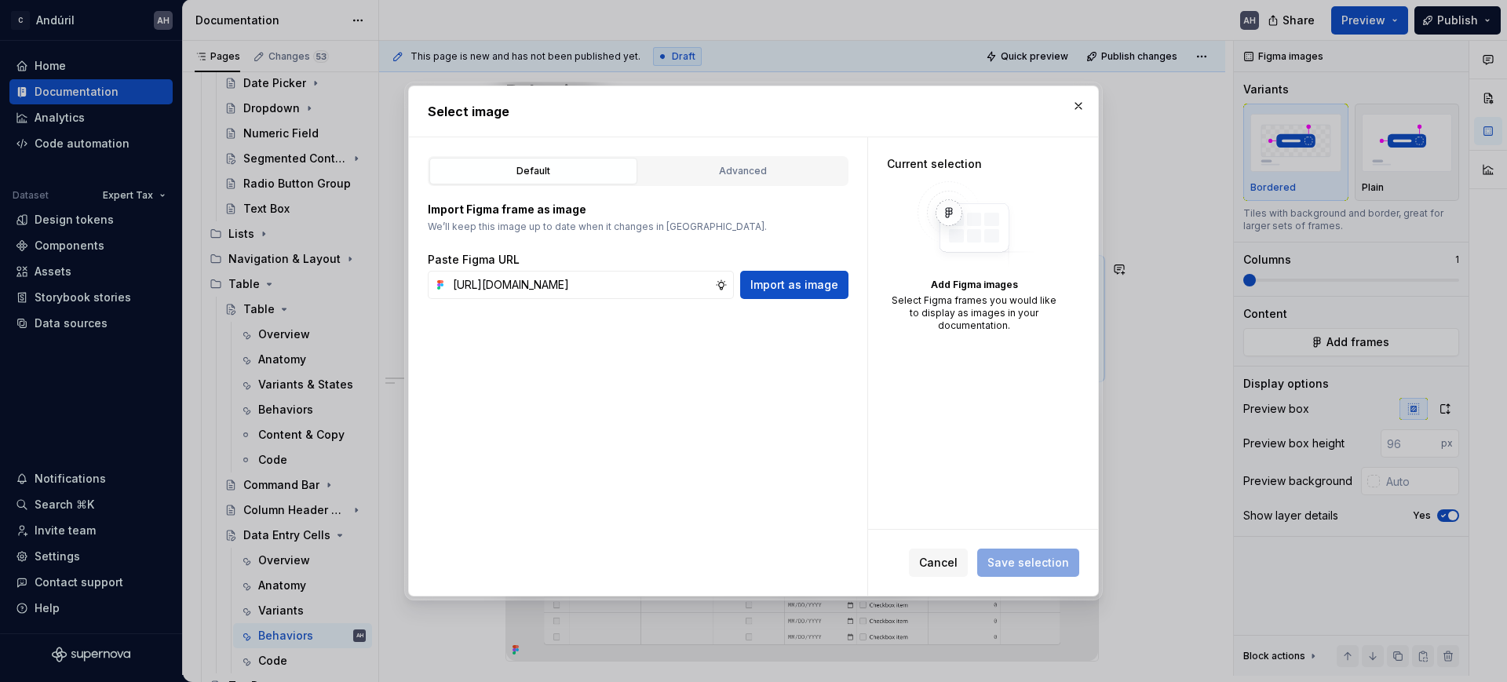
click at [732, 429] on div "Default Advanced Import Figma frame as image We’ll keep this image up to date w…" at bounding box center [638, 366] width 458 height 459
click at [801, 291] on span "Import as image" at bounding box center [795, 285] width 88 height 16
click at [1065, 108] on h2 "Select image" at bounding box center [754, 111] width 652 height 19
click at [1078, 104] on button "button" at bounding box center [1079, 106] width 22 height 22
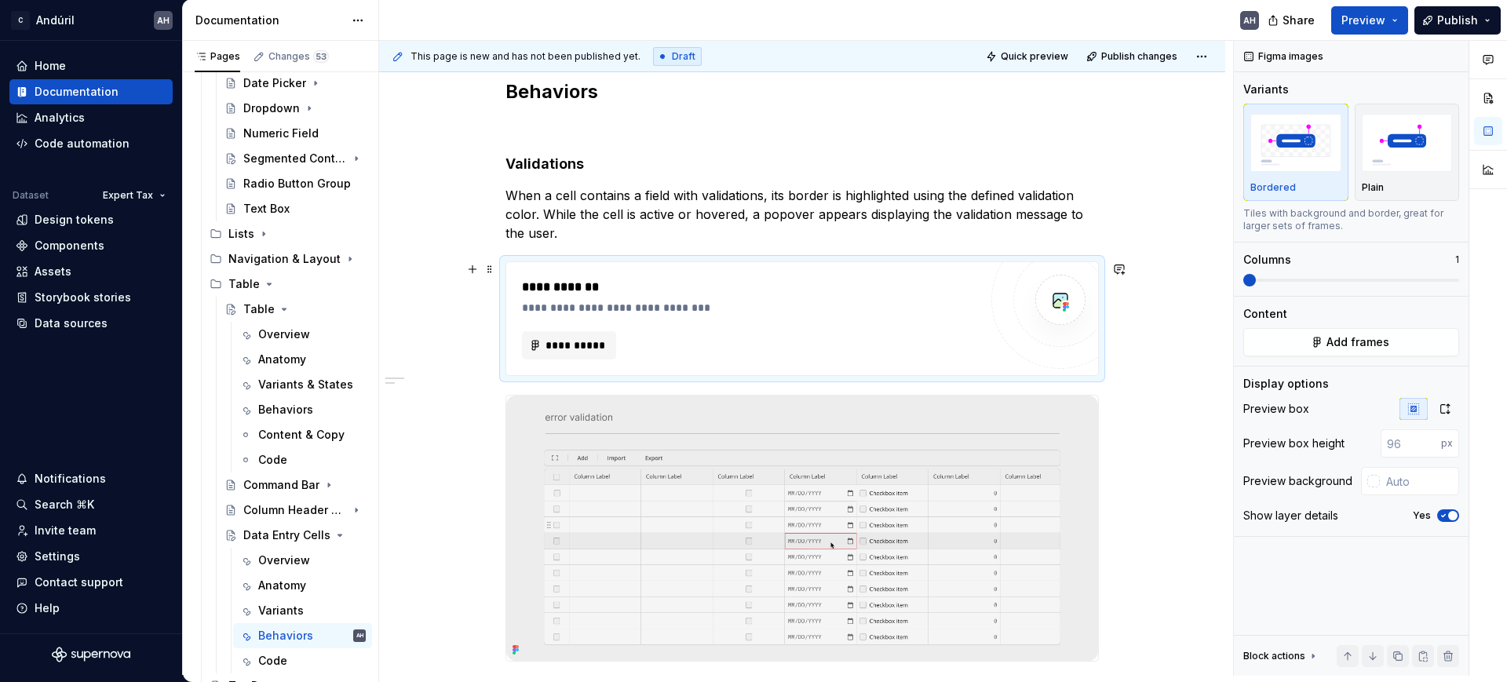
click at [762, 319] on div "**********" at bounding box center [750, 319] width 457 height 82
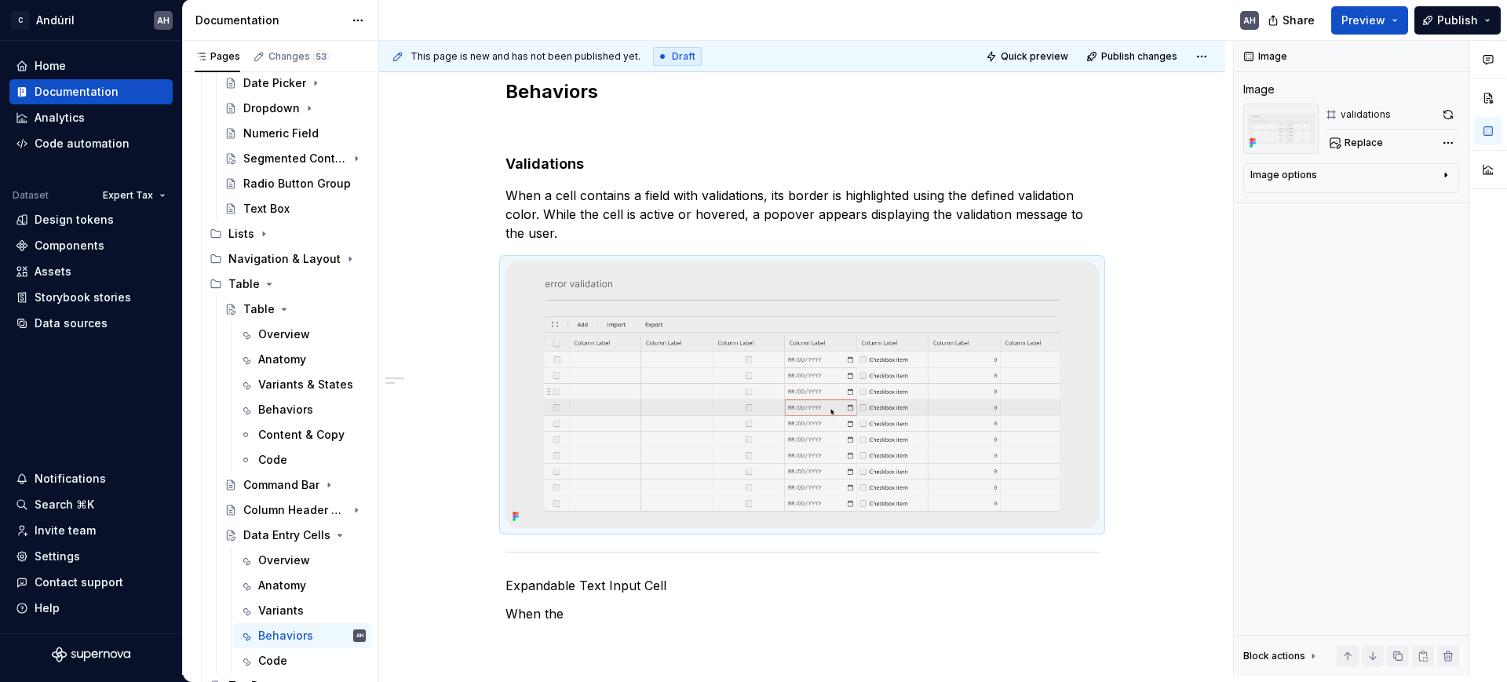
click at [762, 319] on img at bounding box center [802, 394] width 592 height 265
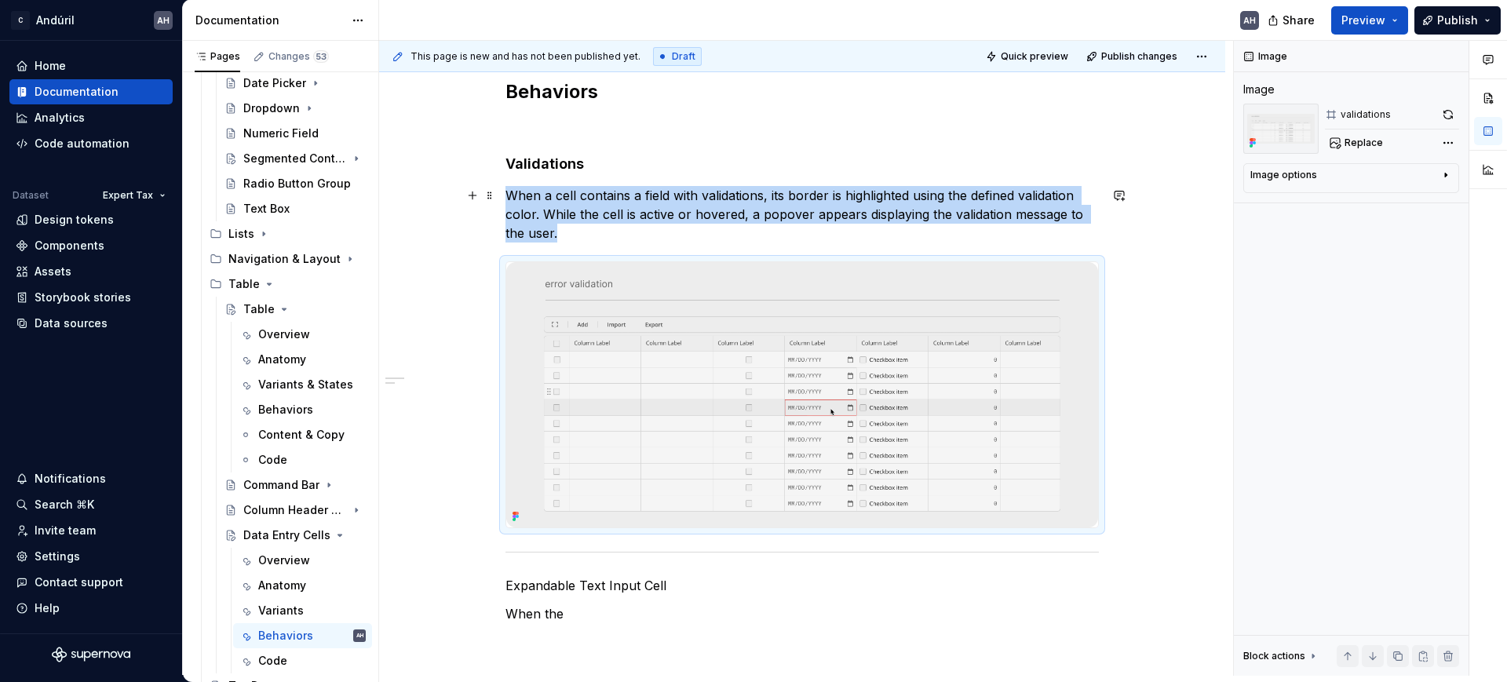
click at [592, 230] on p "When a cell contains a field with validations, its border is highlighted using …" at bounding box center [803, 214] width 594 height 57
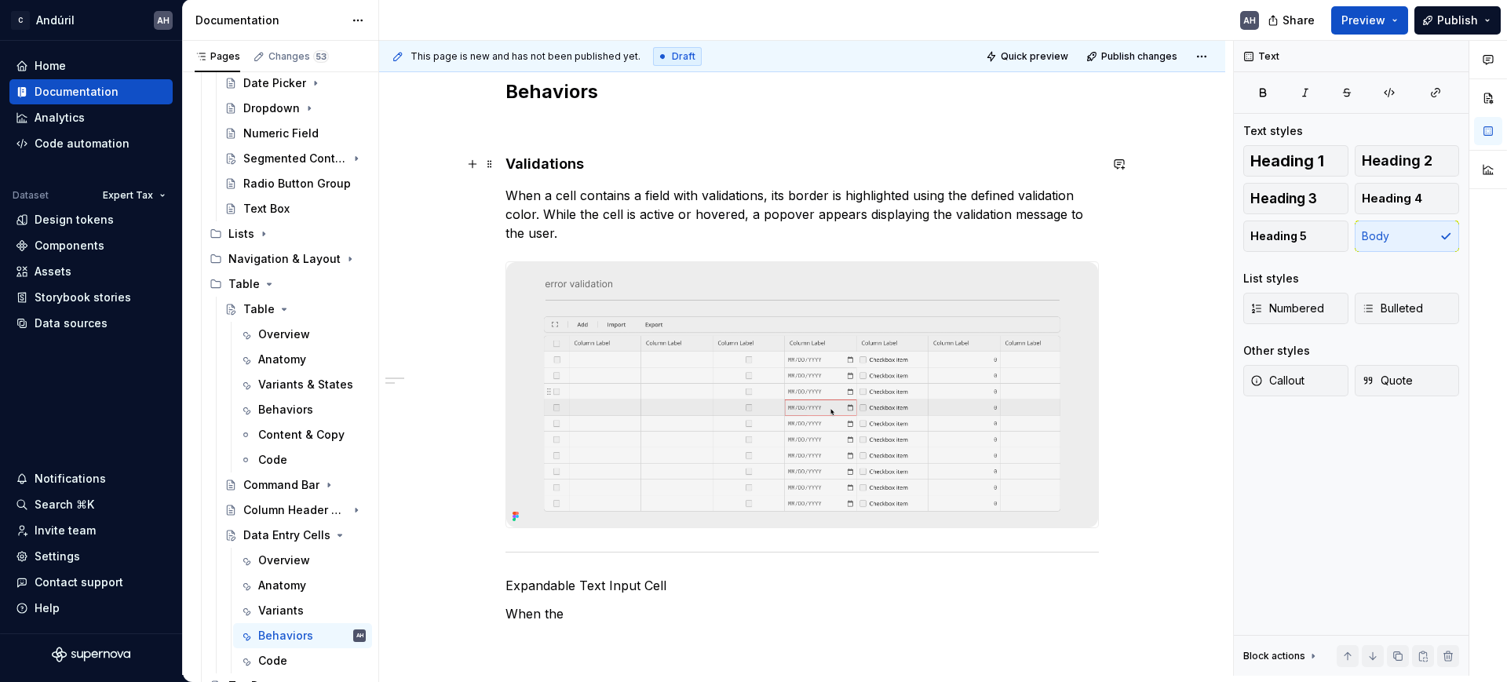
click at [539, 166] on h4 "Validations" at bounding box center [803, 164] width 594 height 19
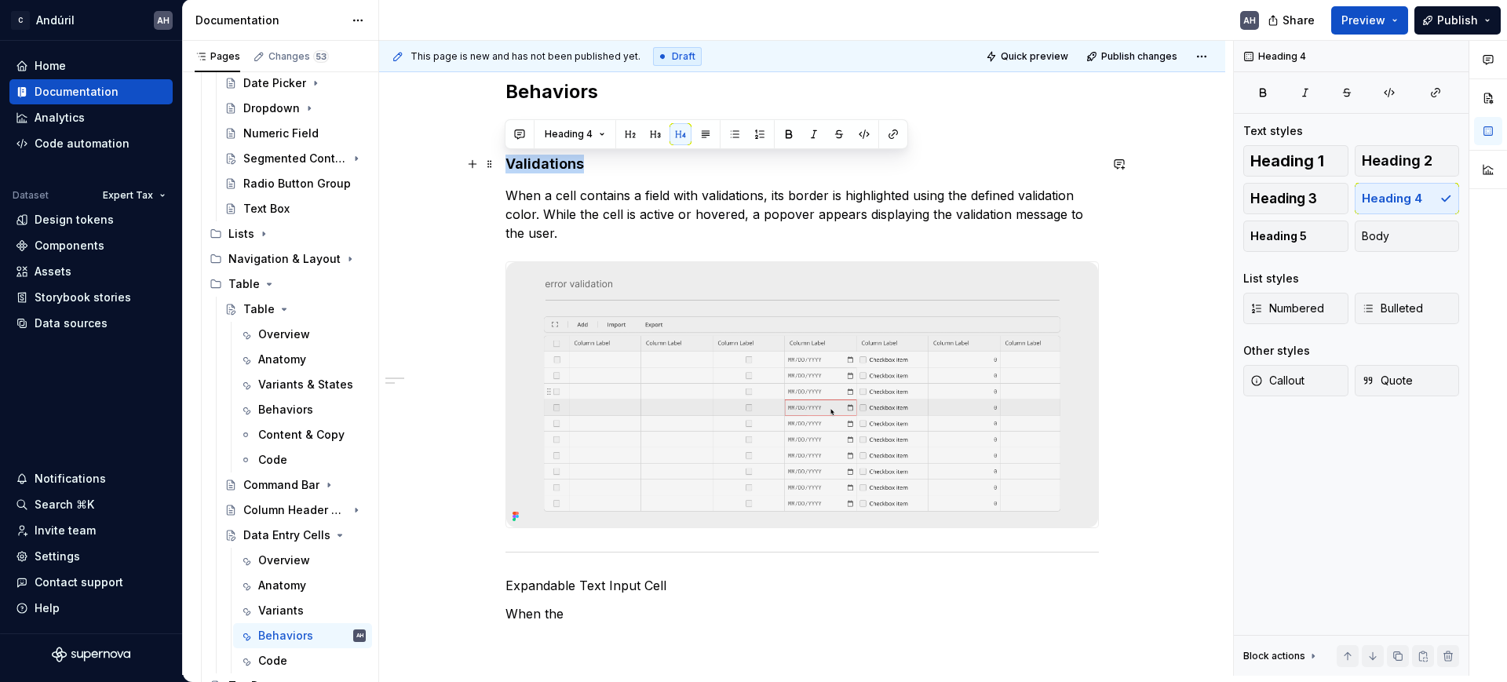
click at [539, 166] on h4 "Validations" at bounding box center [803, 164] width 594 height 19
click at [655, 138] on button "button" at bounding box center [656, 134] width 22 height 22
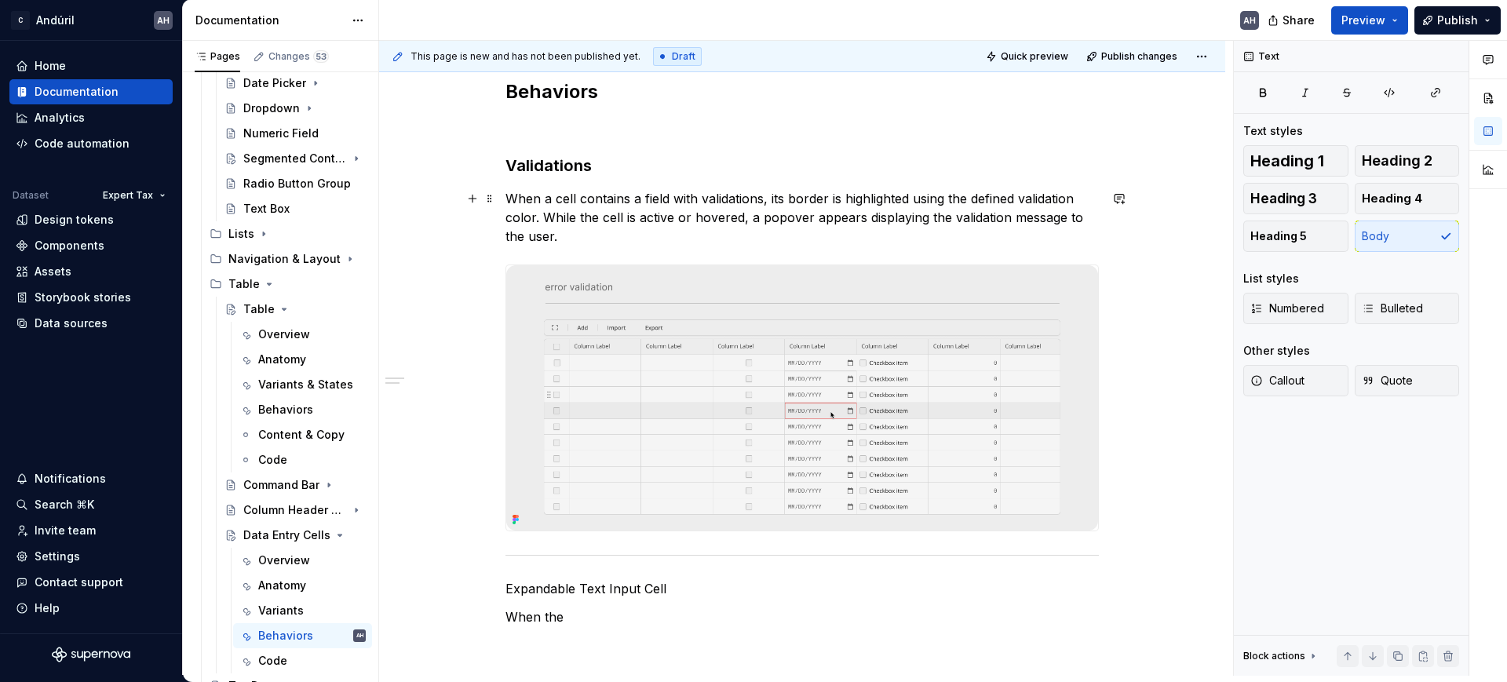
click at [592, 234] on p "When a cell contains a field with validations, its border is highlighted using …" at bounding box center [803, 217] width 594 height 57
click at [590, 163] on h3 "Validations" at bounding box center [803, 166] width 594 height 22
click at [594, 212] on p "When a cell contains a field with validations, its border is highlighted using …" at bounding box center [803, 217] width 594 height 57
click at [767, 195] on p "When a cell contains a field with validations, its border is highlighted using …" at bounding box center [803, 217] width 594 height 57
click at [762, 199] on p "When a cell contains a field with validations, its border is highlighted using …" at bounding box center [803, 217] width 594 height 57
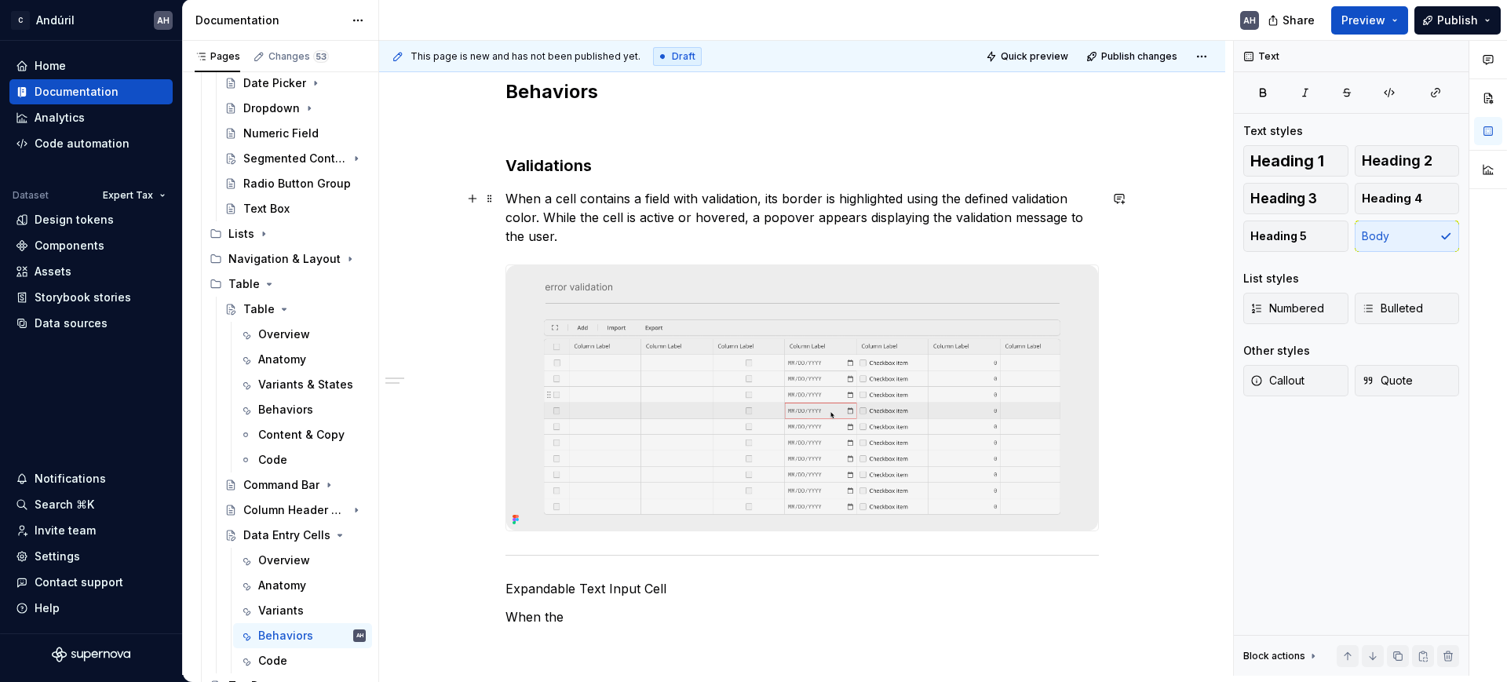
click at [640, 199] on p "When a cell contains a field with validation, its border is highlighted using t…" at bounding box center [803, 217] width 594 height 57
click at [589, 200] on p "When a cell contains a field with validation, its border is highlighted using t…" at bounding box center [803, 217] width 594 height 57
click at [648, 202] on p "When a cell contains a field with validation, its border is highlighted using t…" at bounding box center [803, 217] width 594 height 57
click at [649, 197] on p "When a cell contains a field with validation, its border is highlighted using t…" at bounding box center [803, 217] width 594 height 57
click at [550, 198] on p "When a cell contains a field with validation, its border is highlighted using t…" at bounding box center [803, 217] width 594 height 57
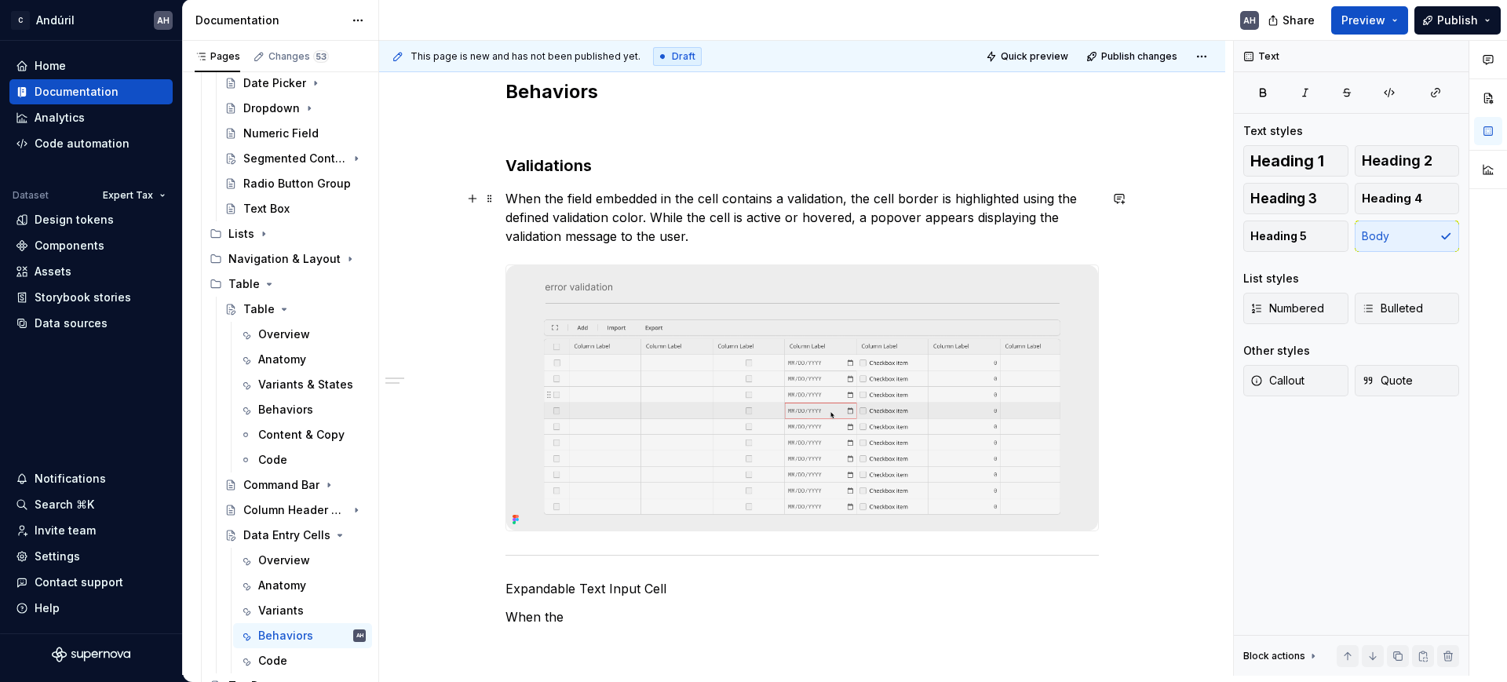
click at [821, 217] on p "When the field embedded in the cell contains a validation, the cell border is h…" at bounding box center [803, 217] width 594 height 57
click at [847, 217] on p "When the field embedded in the cell contains a validation, the cell border is h…" at bounding box center [803, 217] width 594 height 57
click at [869, 217] on p "When the field embedded in the cell contains a validation, the cell border is h…" at bounding box center [803, 217] width 594 height 57
click at [962, 227] on p "When the field embedded in the cell contains a validation, the cell border is h…" at bounding box center [803, 217] width 594 height 57
click at [934, 243] on p "When the field embedded in the cell contains a validation, the cell border is h…" at bounding box center [803, 217] width 594 height 57
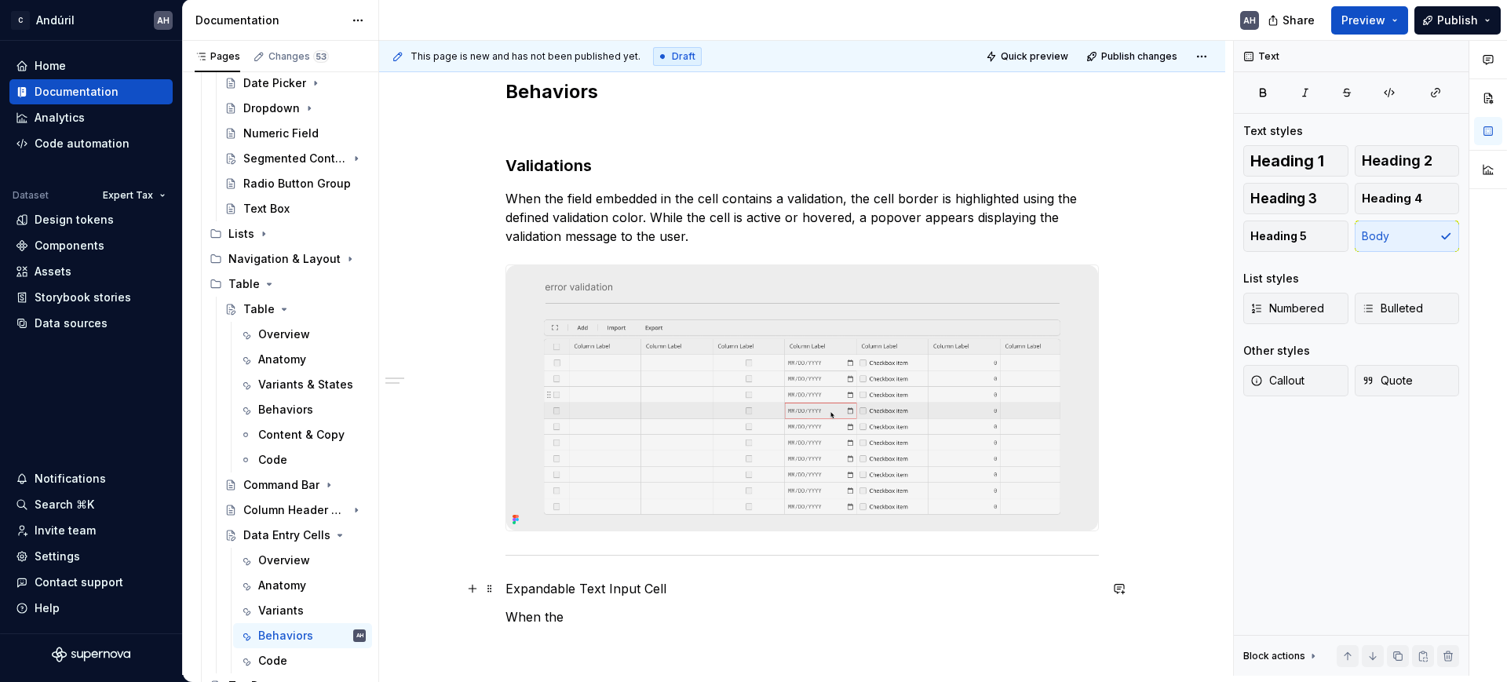
click at [751, 564] on div "Behaviors Validations When the field embedded in the cell contains a validation…" at bounding box center [803, 352] width 594 height 547
click at [537, 167] on h3 "Validations" at bounding box center [803, 166] width 594 height 22
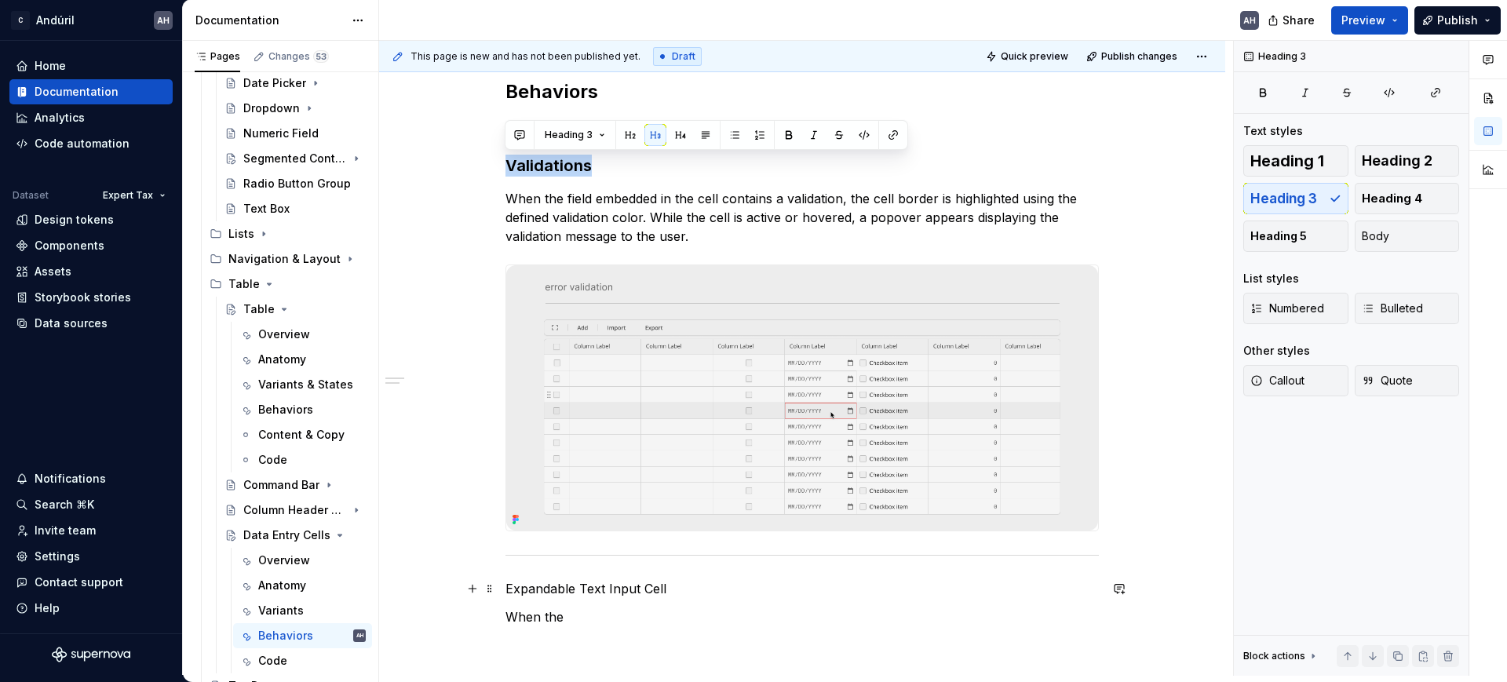
click at [555, 592] on p "Expandable Text Input Cell" at bounding box center [803, 588] width 594 height 19
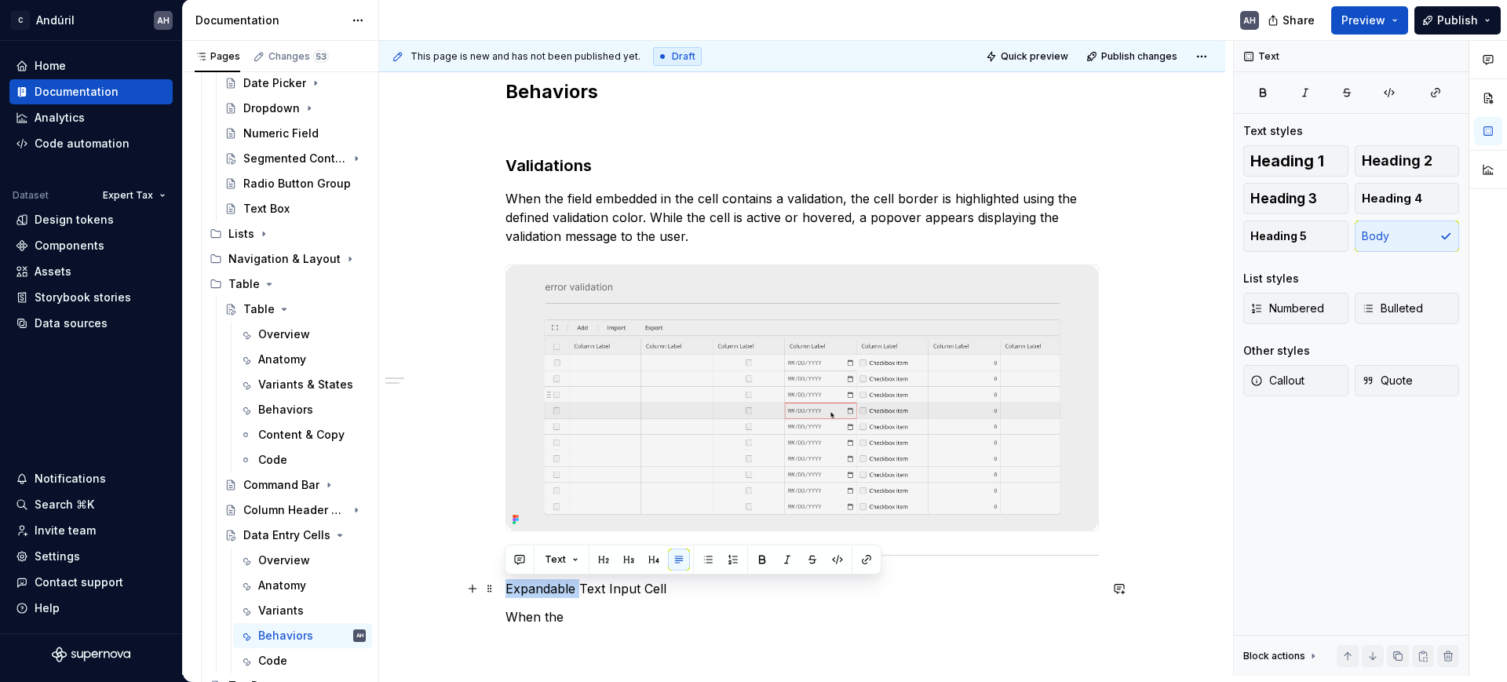
click at [555, 591] on p "Expandable Text Input Cell" at bounding box center [803, 588] width 594 height 19
click at [626, 554] on button "button" at bounding box center [629, 560] width 22 height 22
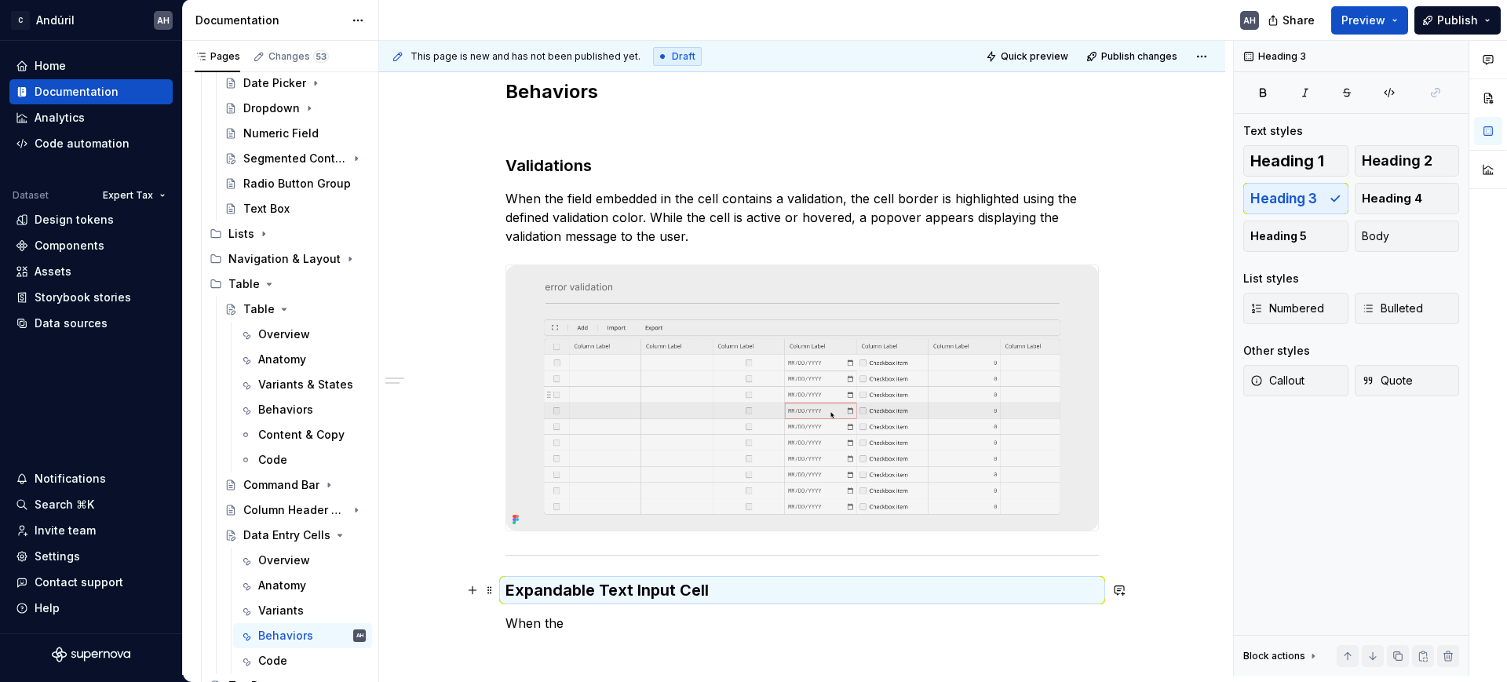
click at [754, 593] on h3 "Expandable Text Input Cell" at bounding box center [803, 590] width 594 height 22
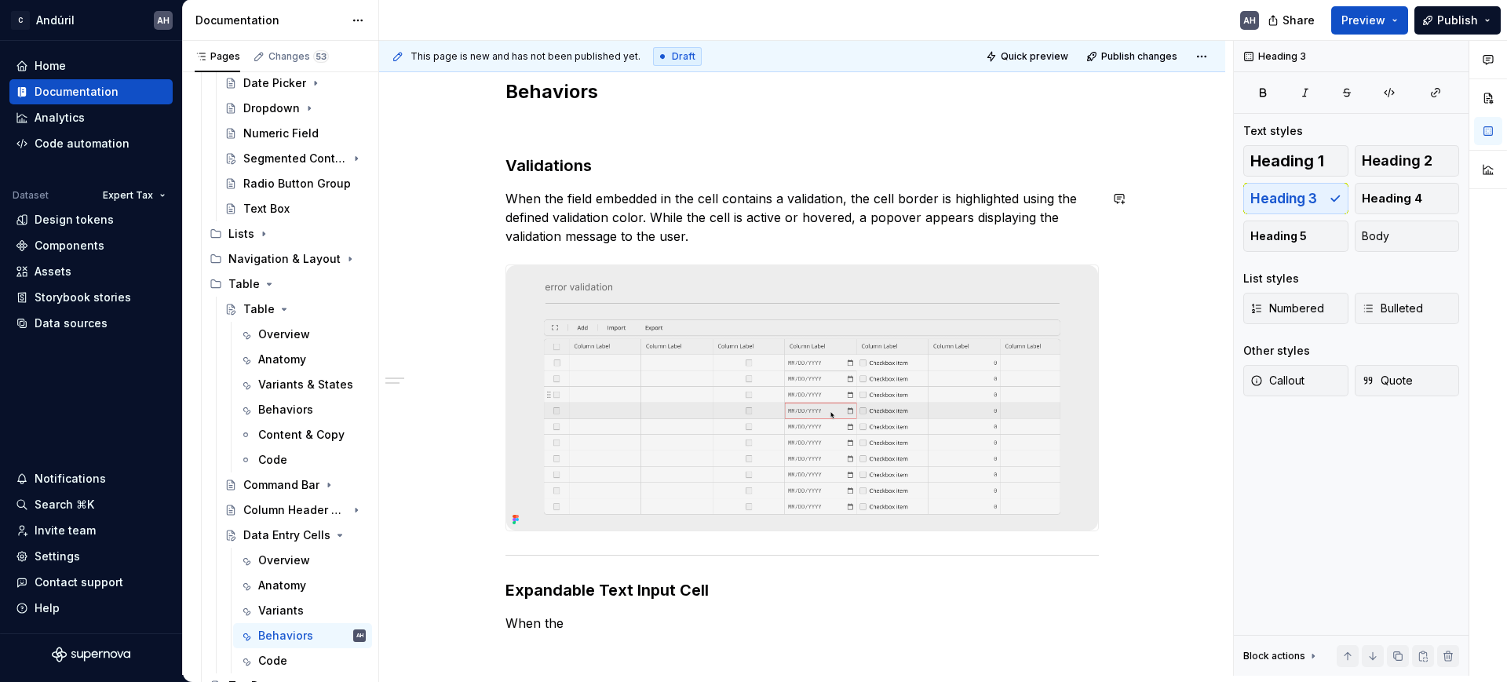
click at [572, 180] on div "Behaviors Validations When the field embedded in the cell contains a validation…" at bounding box center [803, 355] width 594 height 553
click at [557, 168] on h3 "Validations" at bounding box center [803, 166] width 594 height 22
click at [557, 167] on h3 "Validations" at bounding box center [803, 166] width 594 height 22
click at [573, 630] on p "When the" at bounding box center [803, 623] width 594 height 19
click at [639, 602] on div "Behaviors Validations When the field embedded in the cell contains a validation…" at bounding box center [803, 355] width 594 height 553
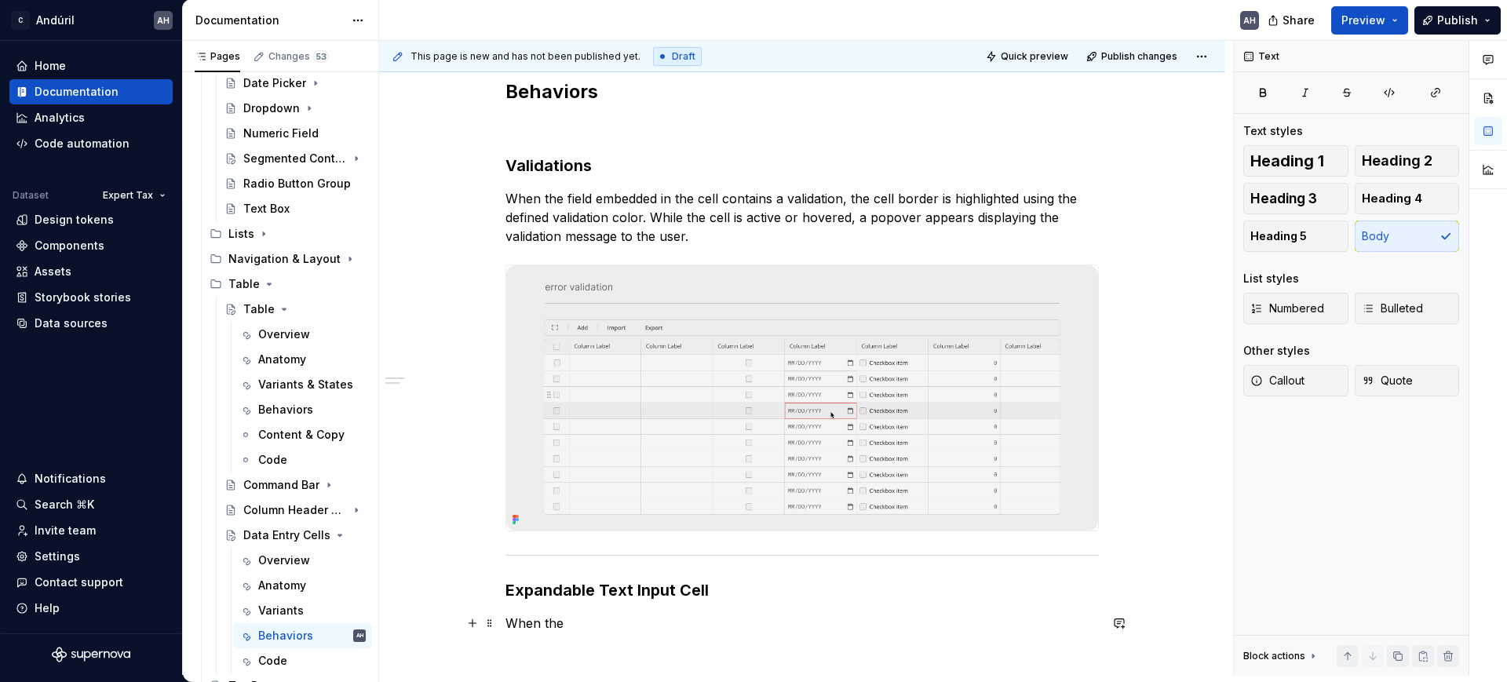
click at [590, 618] on p "When the" at bounding box center [803, 623] width 594 height 19
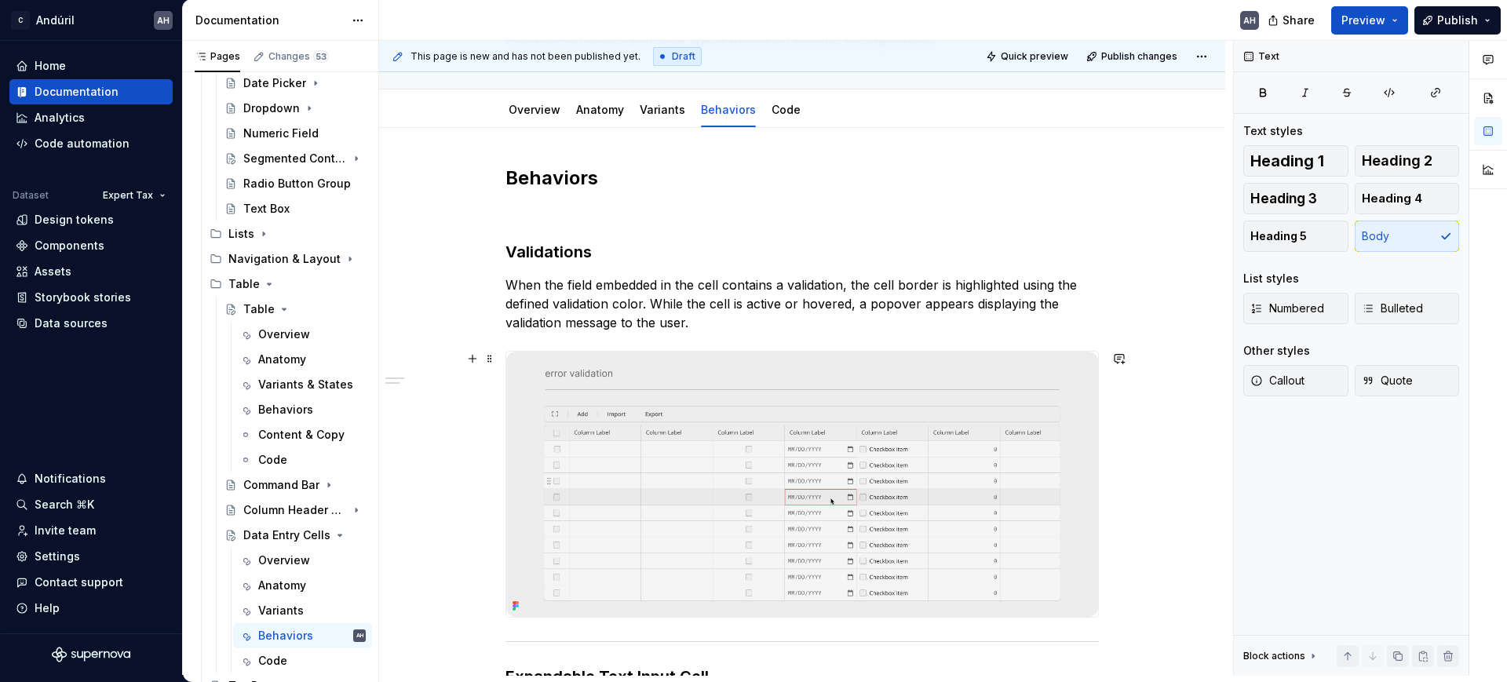
scroll to position [27, 0]
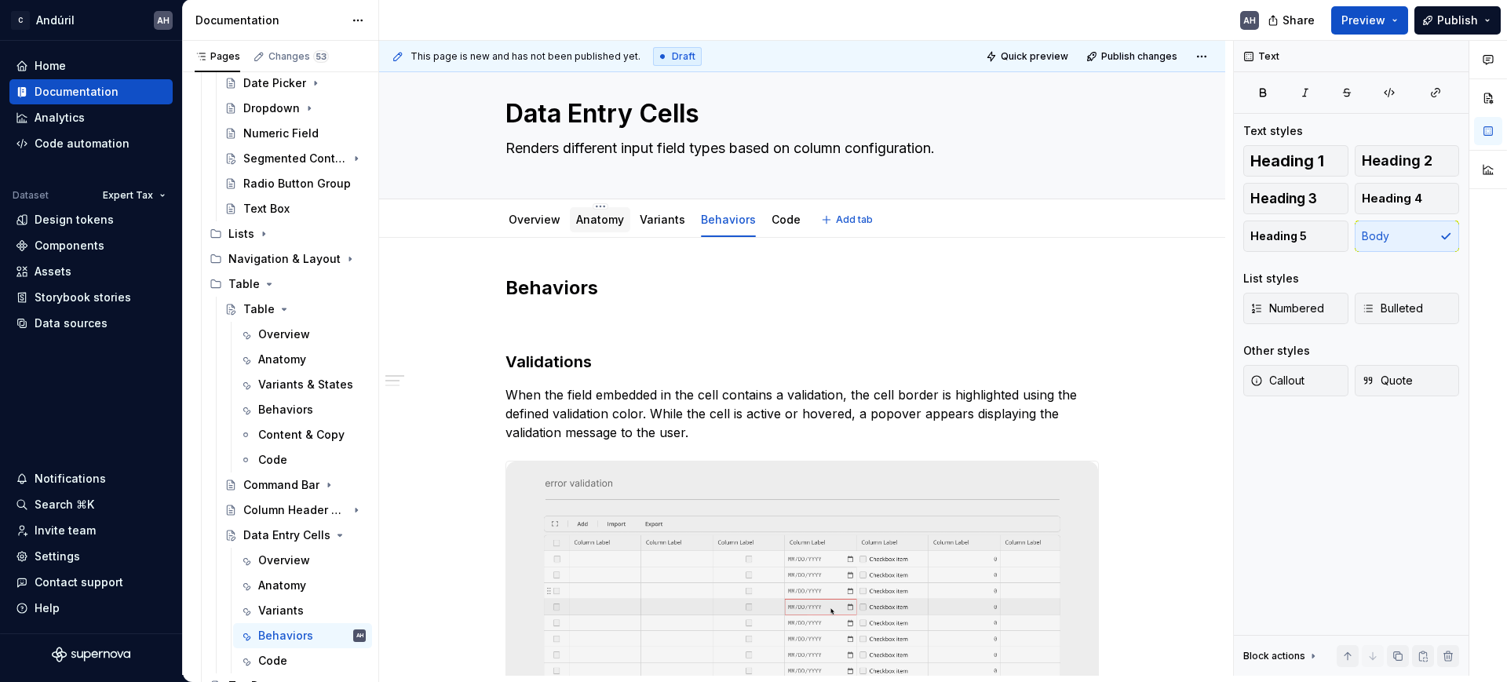
click at [591, 217] on link "Anatomy" at bounding box center [600, 219] width 48 height 13
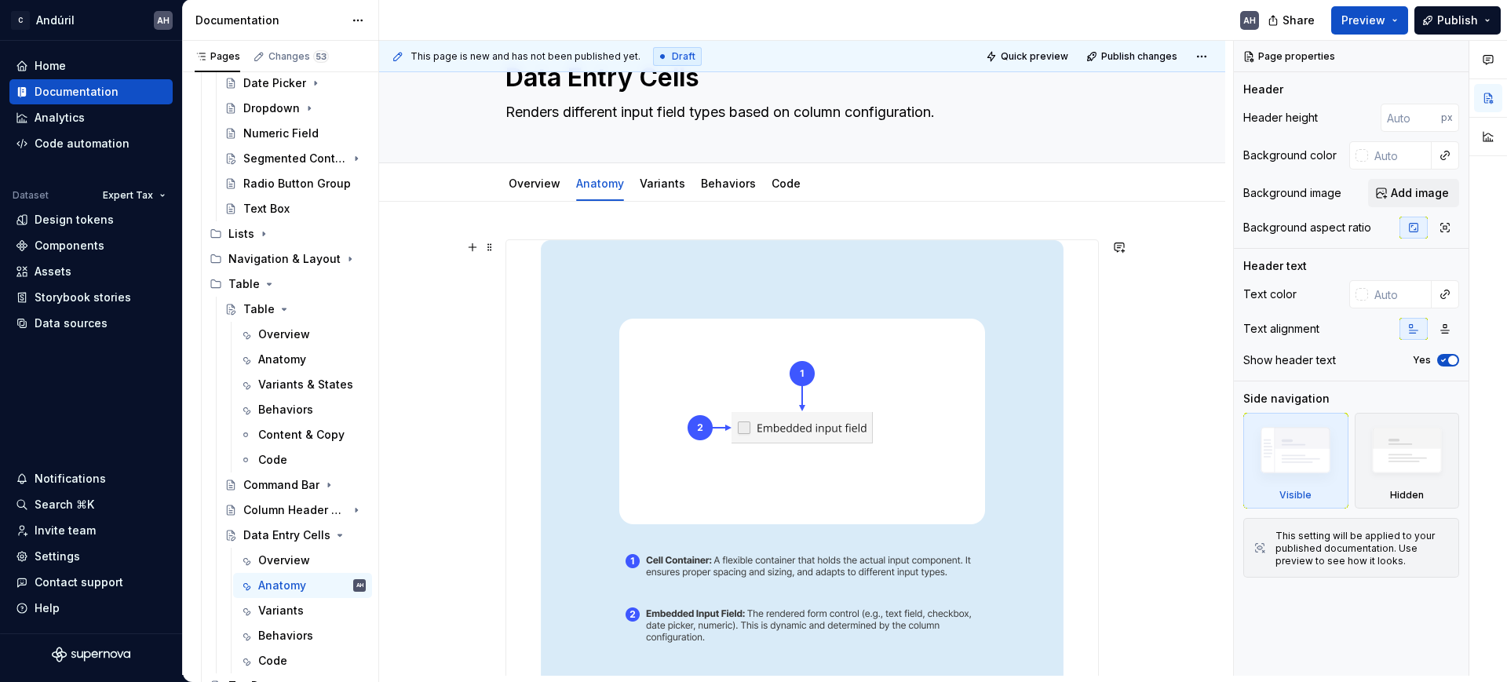
scroll to position [98, 0]
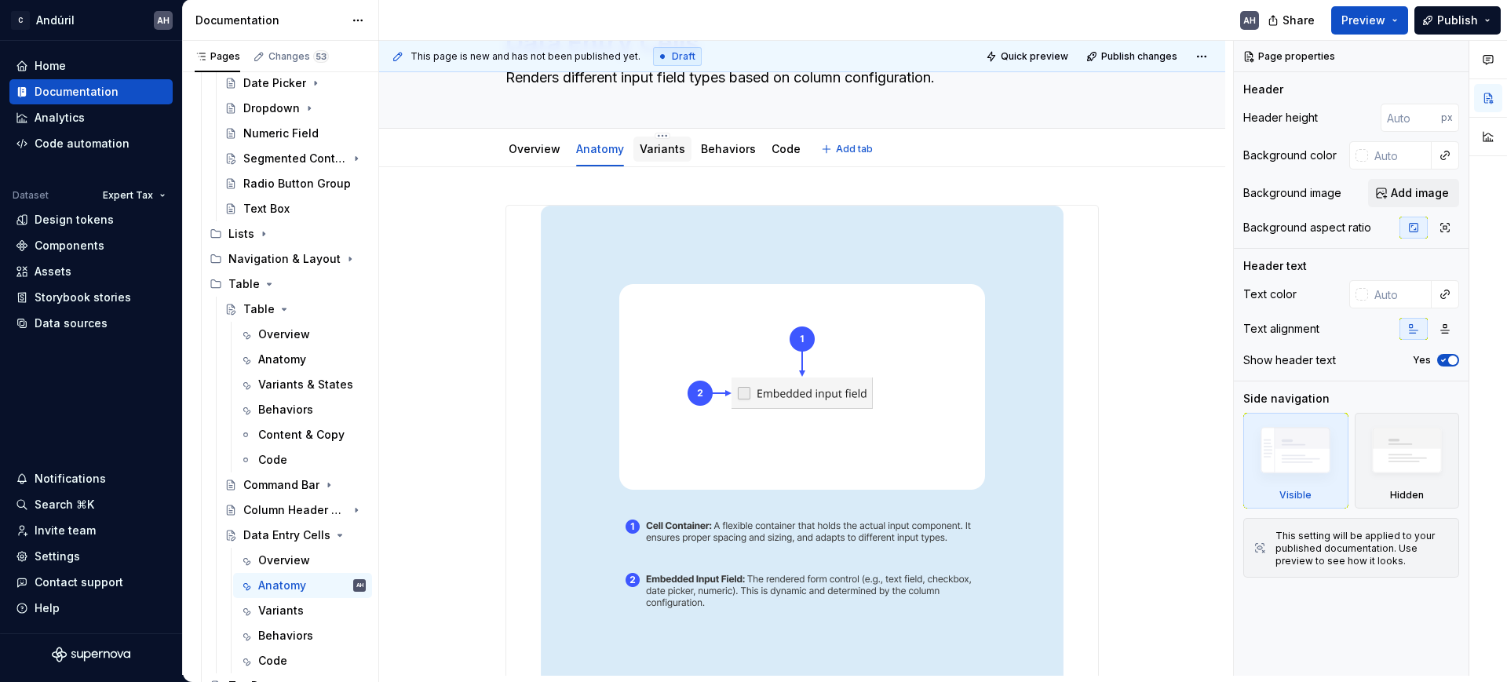
click at [653, 149] on link "Variants" at bounding box center [663, 148] width 46 height 13
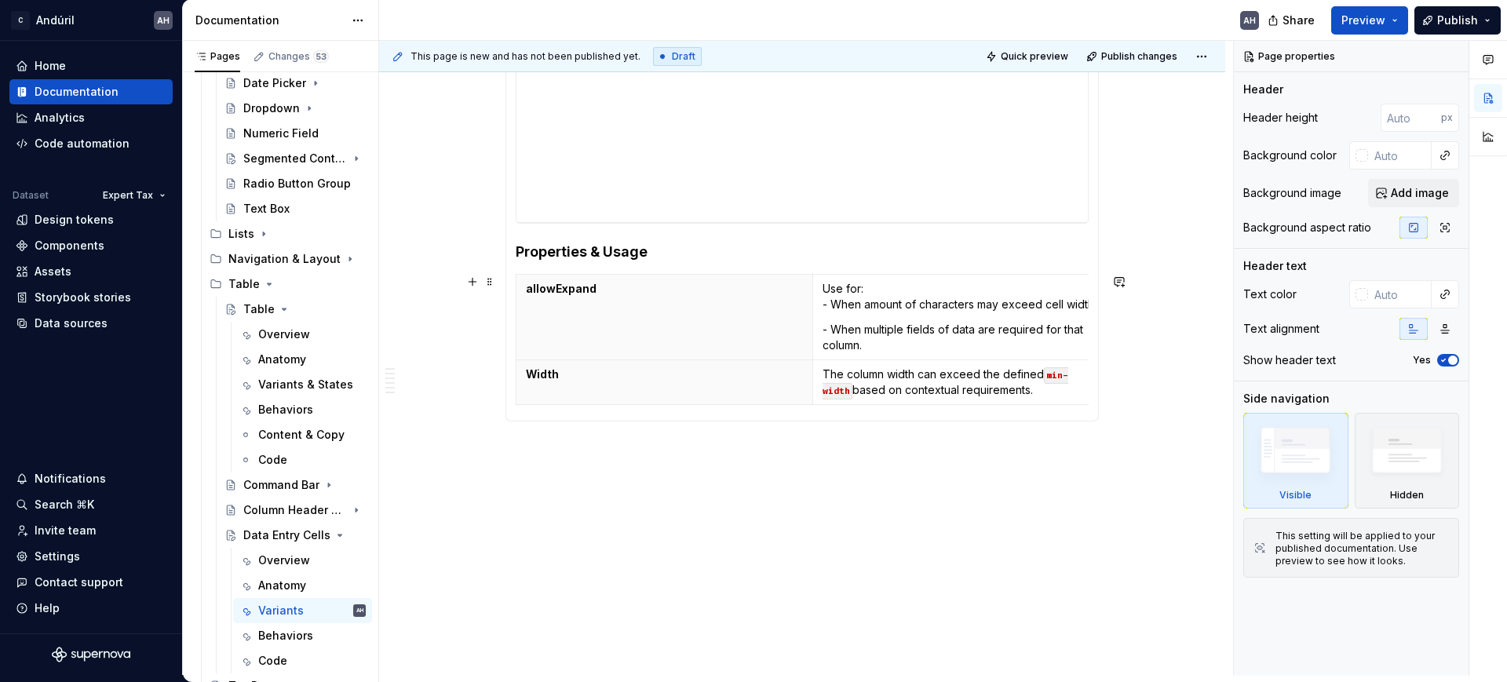
scroll to position [589, 0]
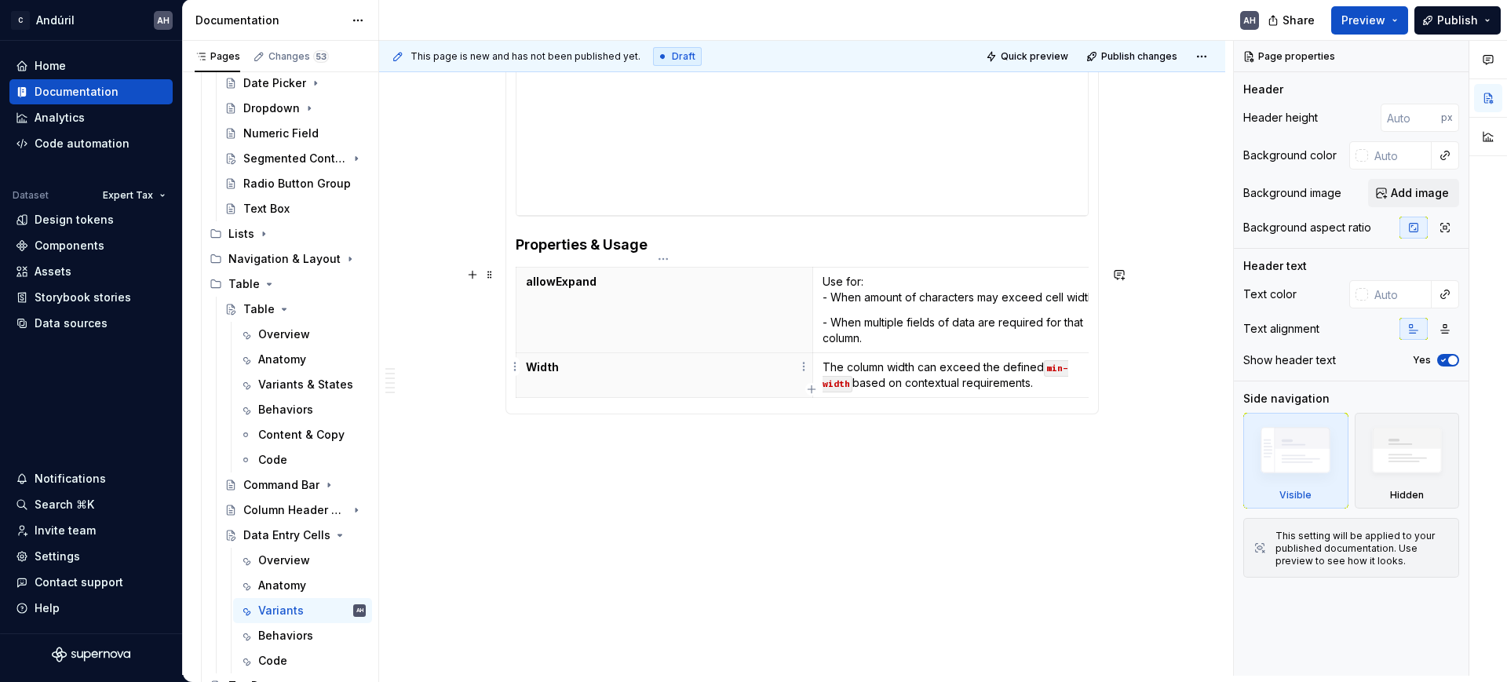
click at [658, 281] on th "allowExpand" at bounding box center [665, 311] width 297 height 86
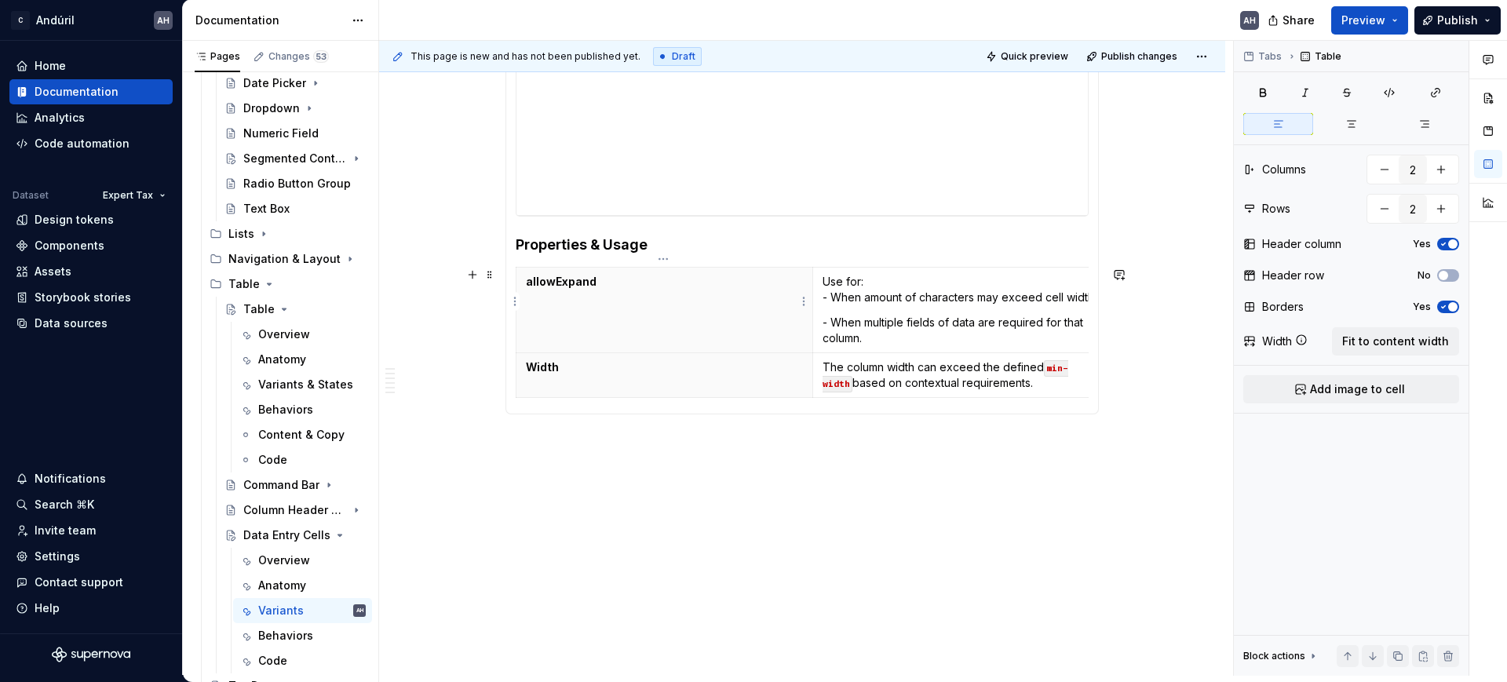
click at [711, 290] on th "allowExpand" at bounding box center [665, 311] width 297 height 86
click at [875, 290] on p "Use for: - When amount of characters may exceed cell width." at bounding box center [961, 289] width 277 height 31
click at [873, 274] on p "Use for: - When amount of characters may exceed cell width." at bounding box center [961, 289] width 277 height 31
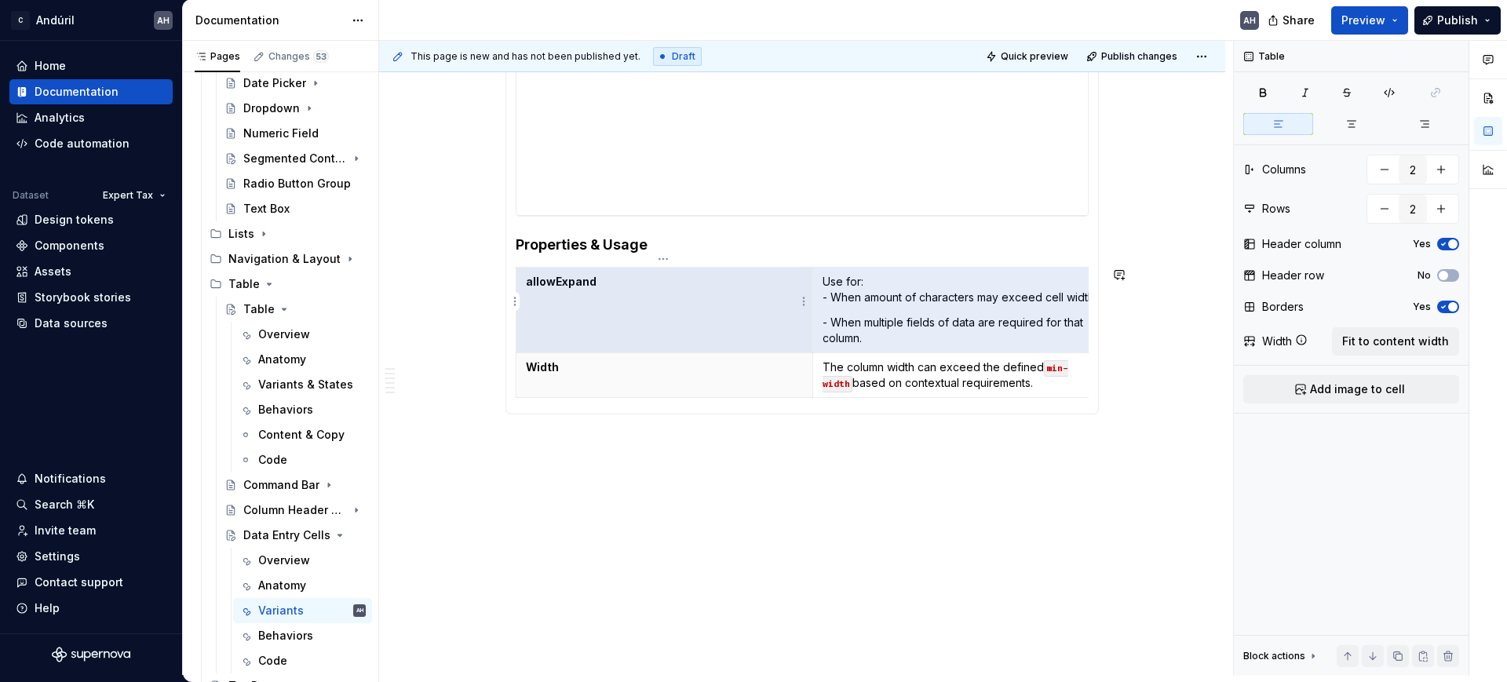
drag, startPoint x: 867, startPoint y: 326, endPoint x: 681, endPoint y: 294, distance: 188.8
click at [681, 294] on tr "allowExpand Use for: - When amount of characters may exceed cell width. - When …" at bounding box center [813, 311] width 593 height 86
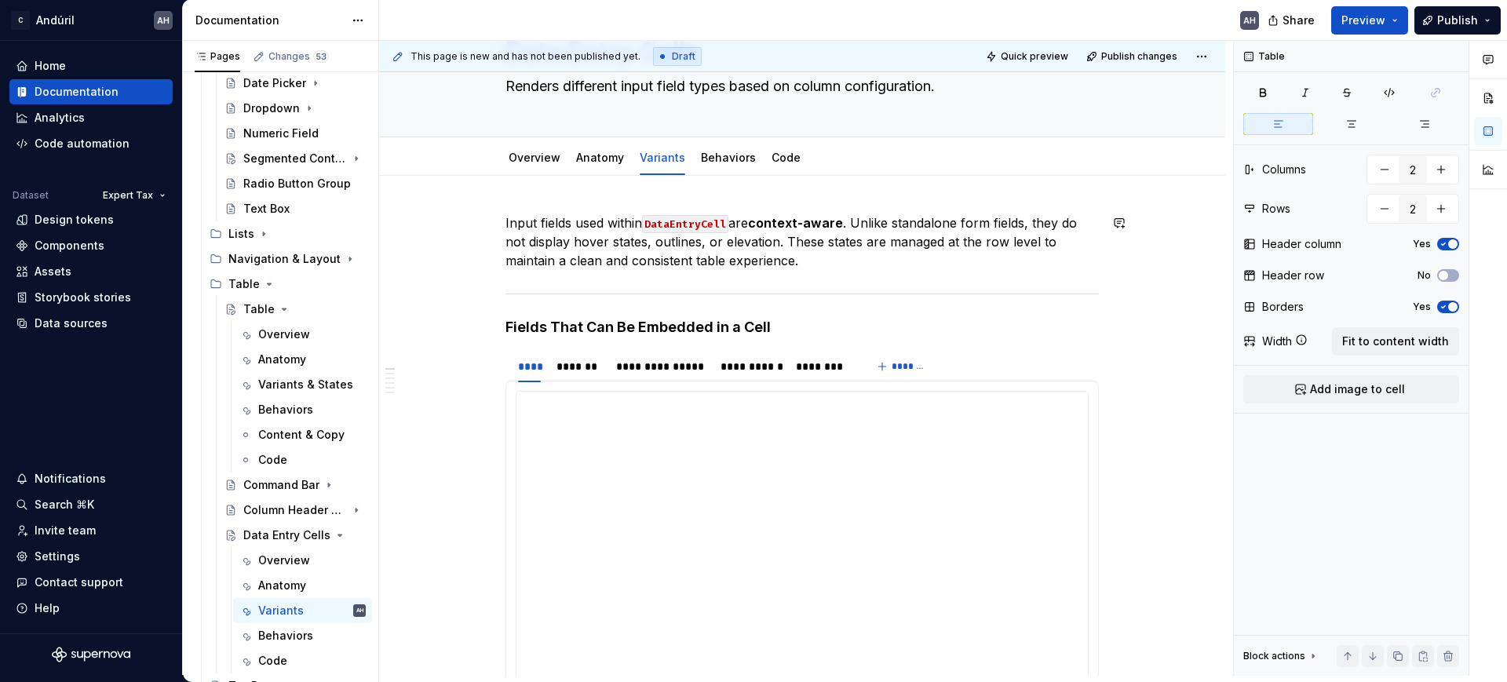
scroll to position [98, 0]
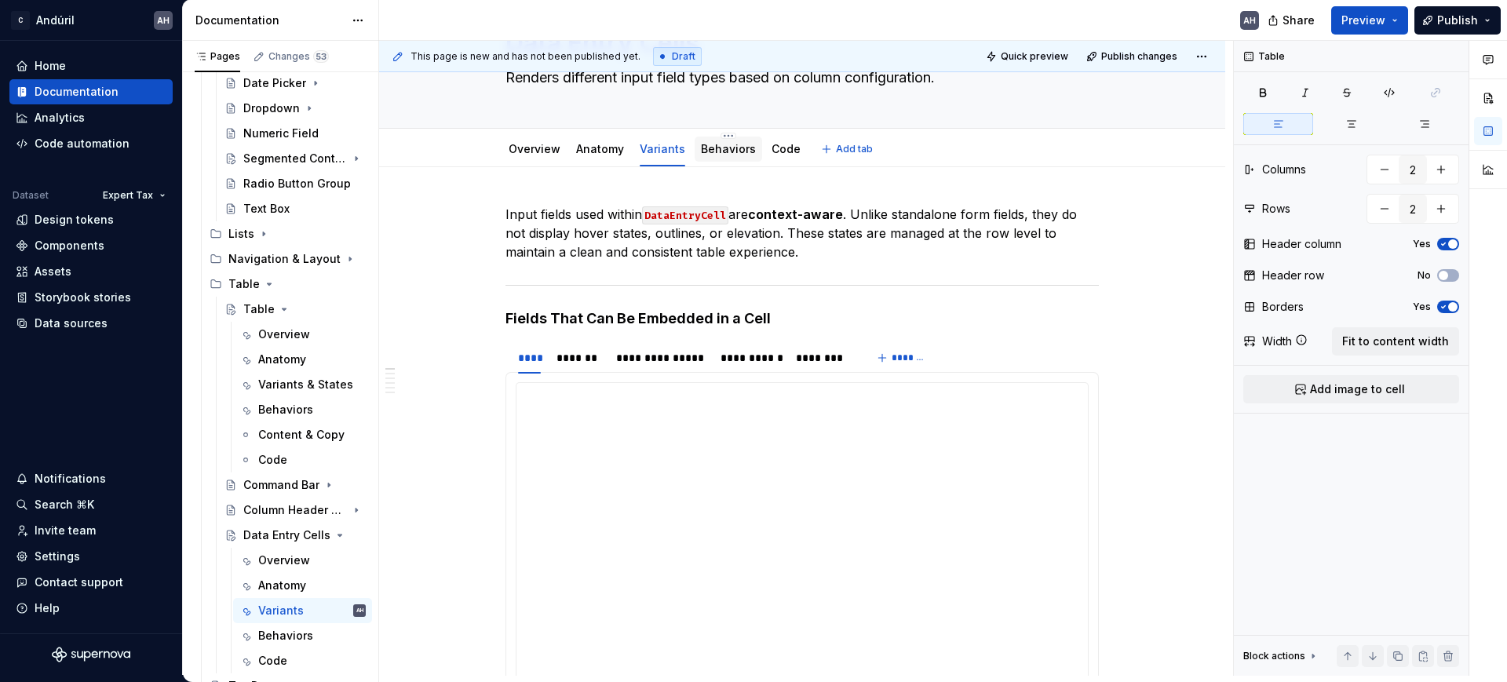
click at [719, 148] on link "Behaviors" at bounding box center [728, 148] width 55 height 13
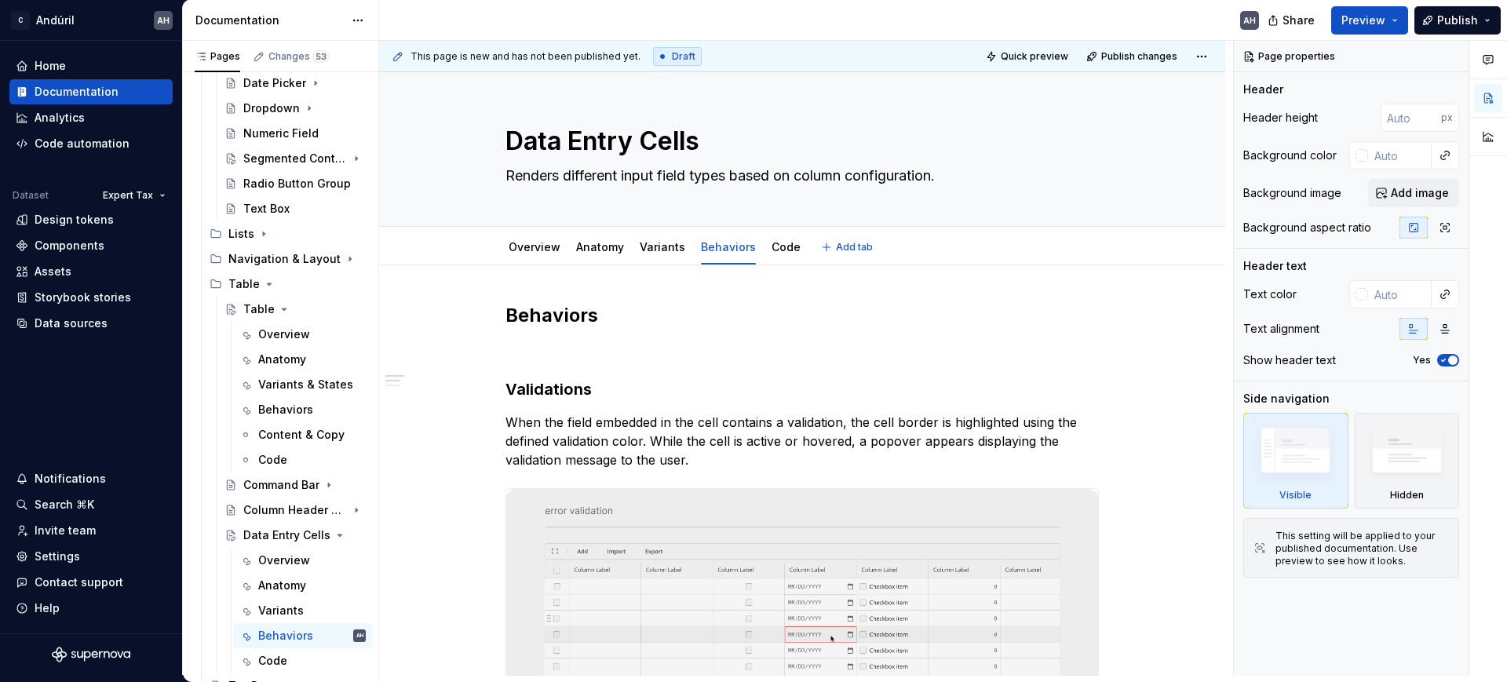
type textarea "*"
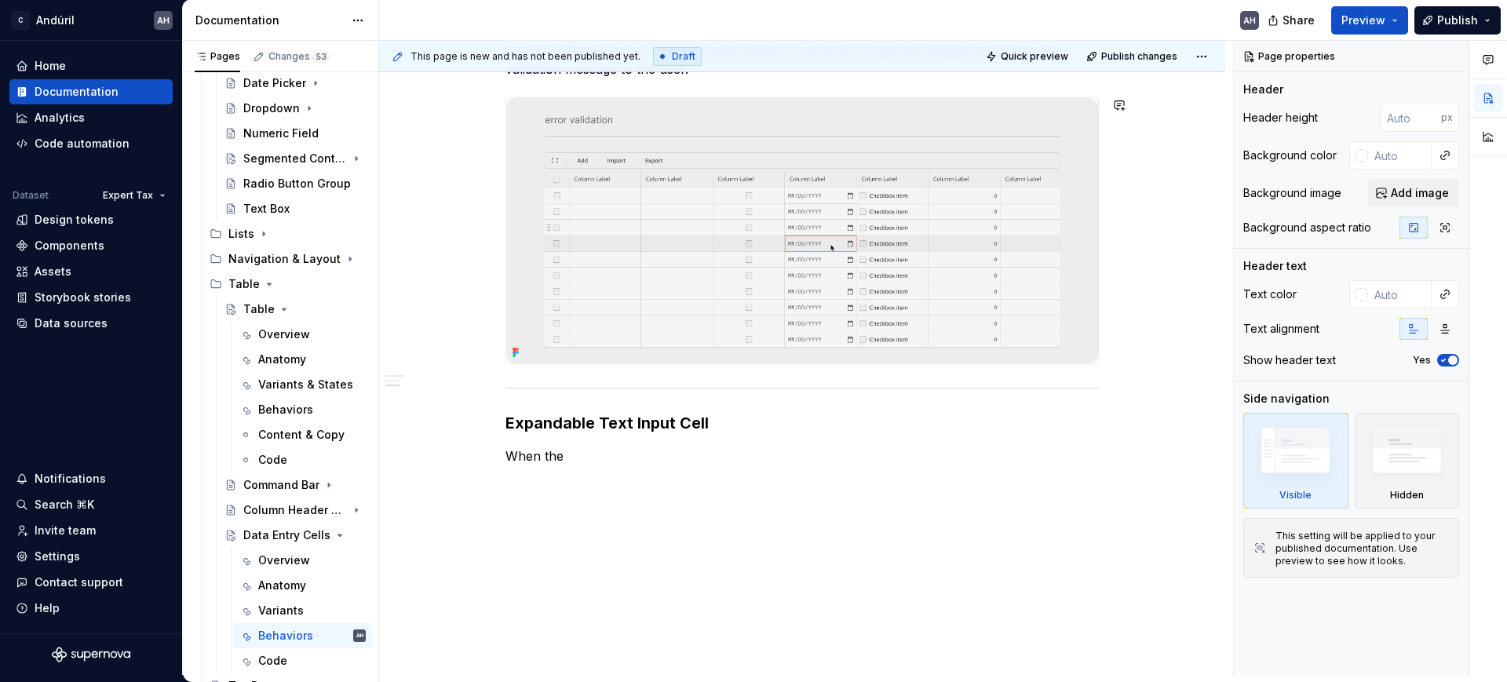
scroll to position [393, 0]
click at [572, 458] on p "When the" at bounding box center [803, 454] width 594 height 19
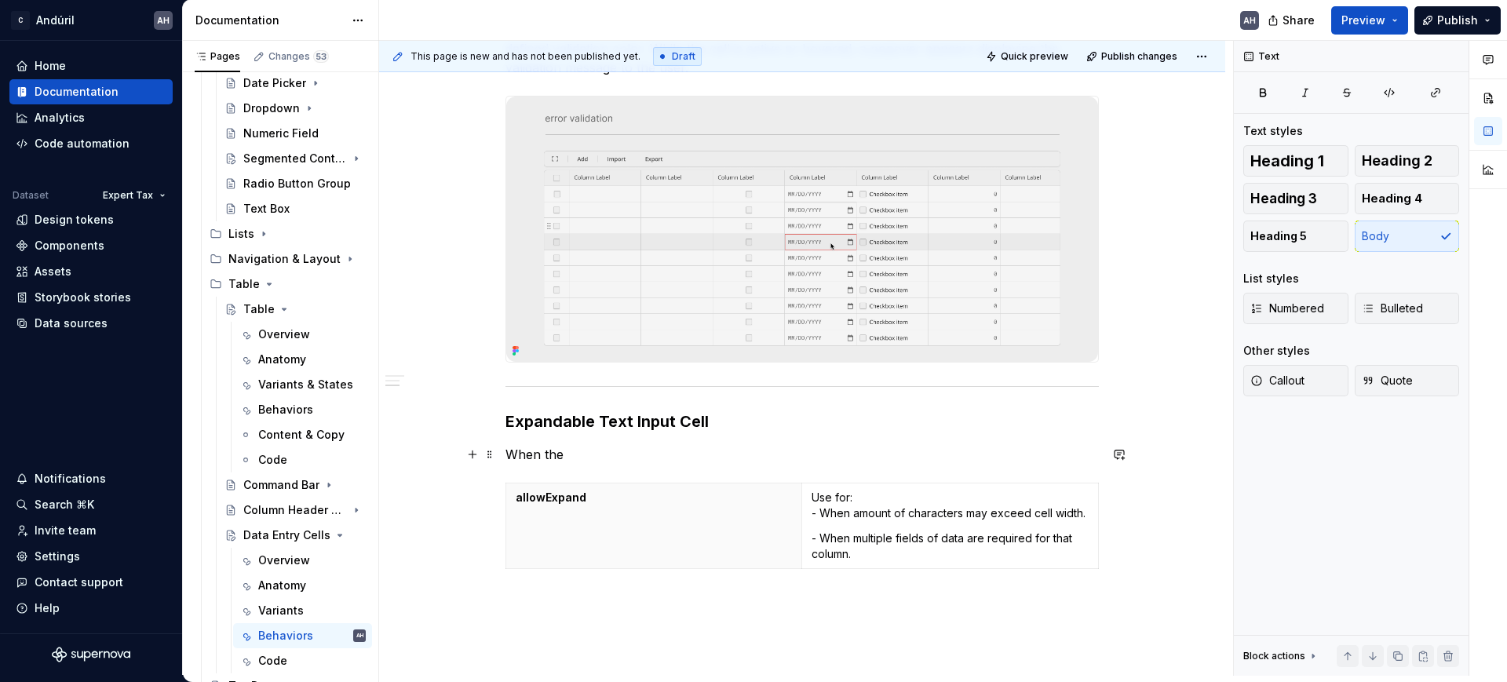
click at [575, 458] on p "When the" at bounding box center [803, 454] width 594 height 19
drag, startPoint x: 575, startPoint y: 458, endPoint x: 507, endPoint y: 460, distance: 68.3
click at [507, 460] on p "When the" at bounding box center [803, 454] width 594 height 19
click at [574, 451] on p "When the" at bounding box center [803, 454] width 594 height 19
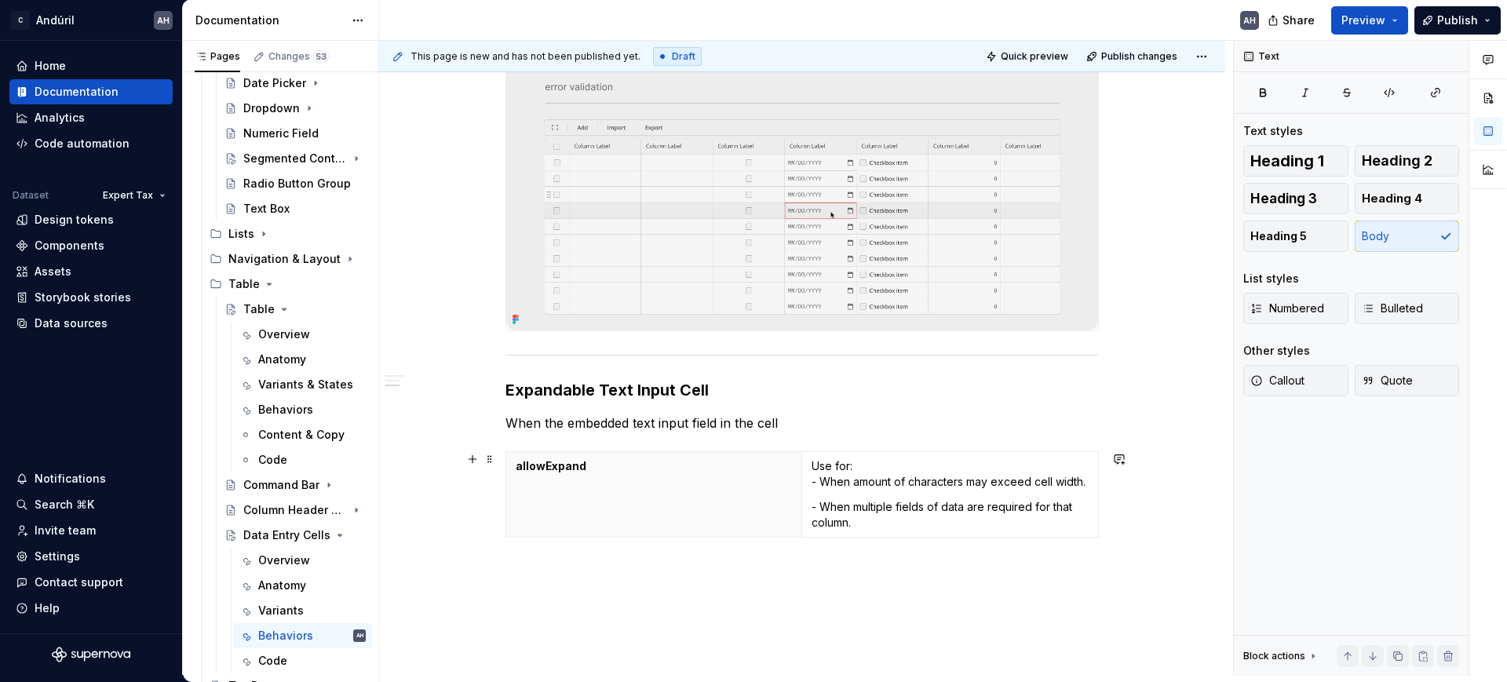
scroll to position [426, 0]
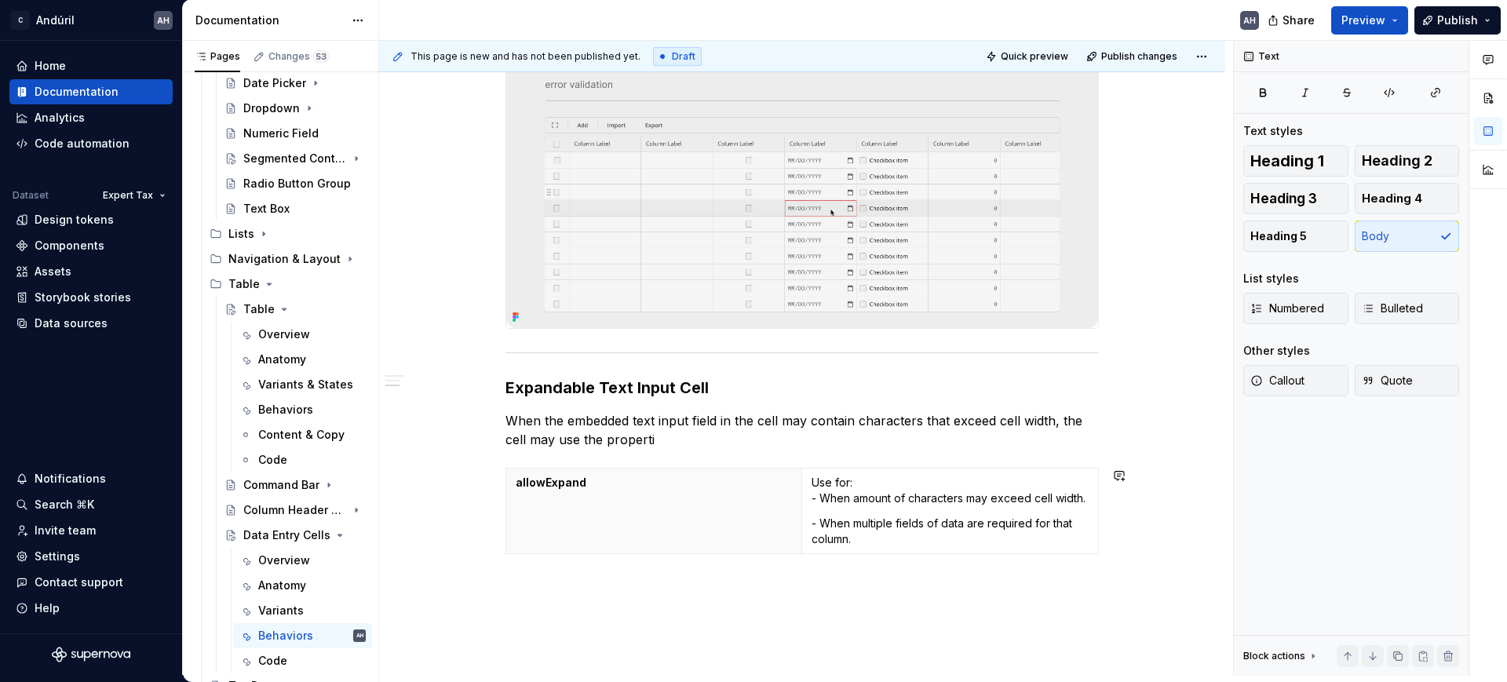
type textarea "*"
click at [860, 440] on p "When the embedded text input field in the cell may contain characters that exce…" at bounding box center [803, 430] width 594 height 38
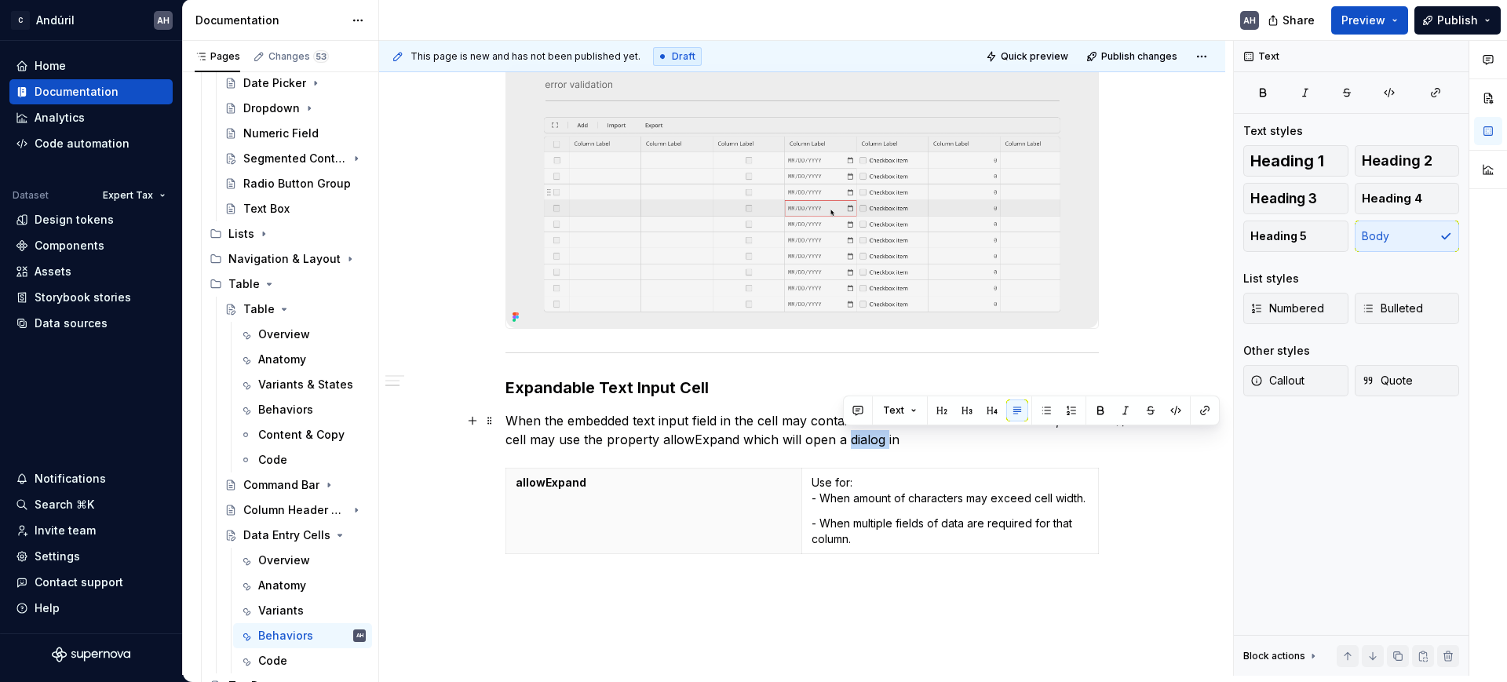
click at [863, 441] on p "When the embedded text input field in the cell may contain characters that exce…" at bounding box center [803, 430] width 594 height 38
drag, startPoint x: 881, startPoint y: 441, endPoint x: 845, endPoint y: 444, distance: 36.2
click at [845, 444] on p "When the embedded text input field in the cell may contain characters that exce…" at bounding box center [803, 430] width 594 height 38
click at [1200, 408] on button "button" at bounding box center [1205, 411] width 22 height 22
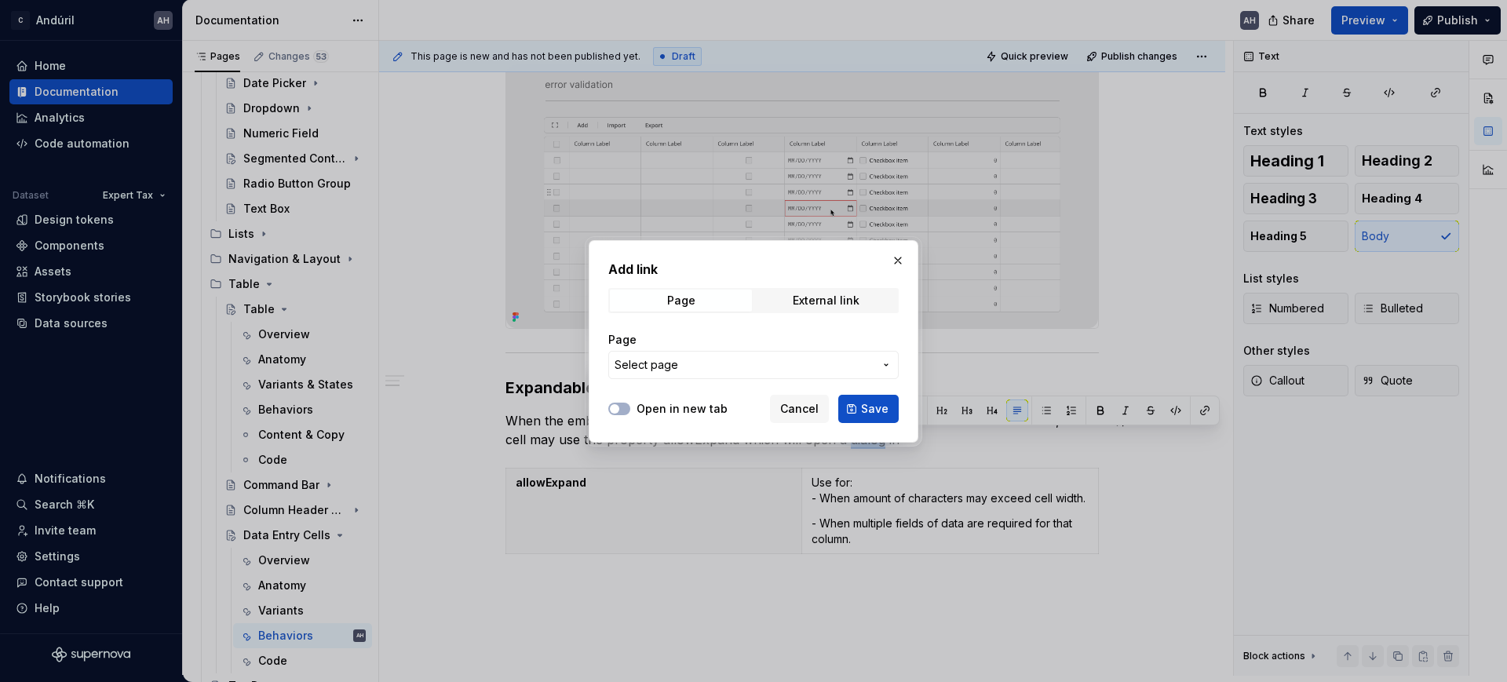
click at [734, 353] on button "Select page" at bounding box center [753, 365] width 290 height 28
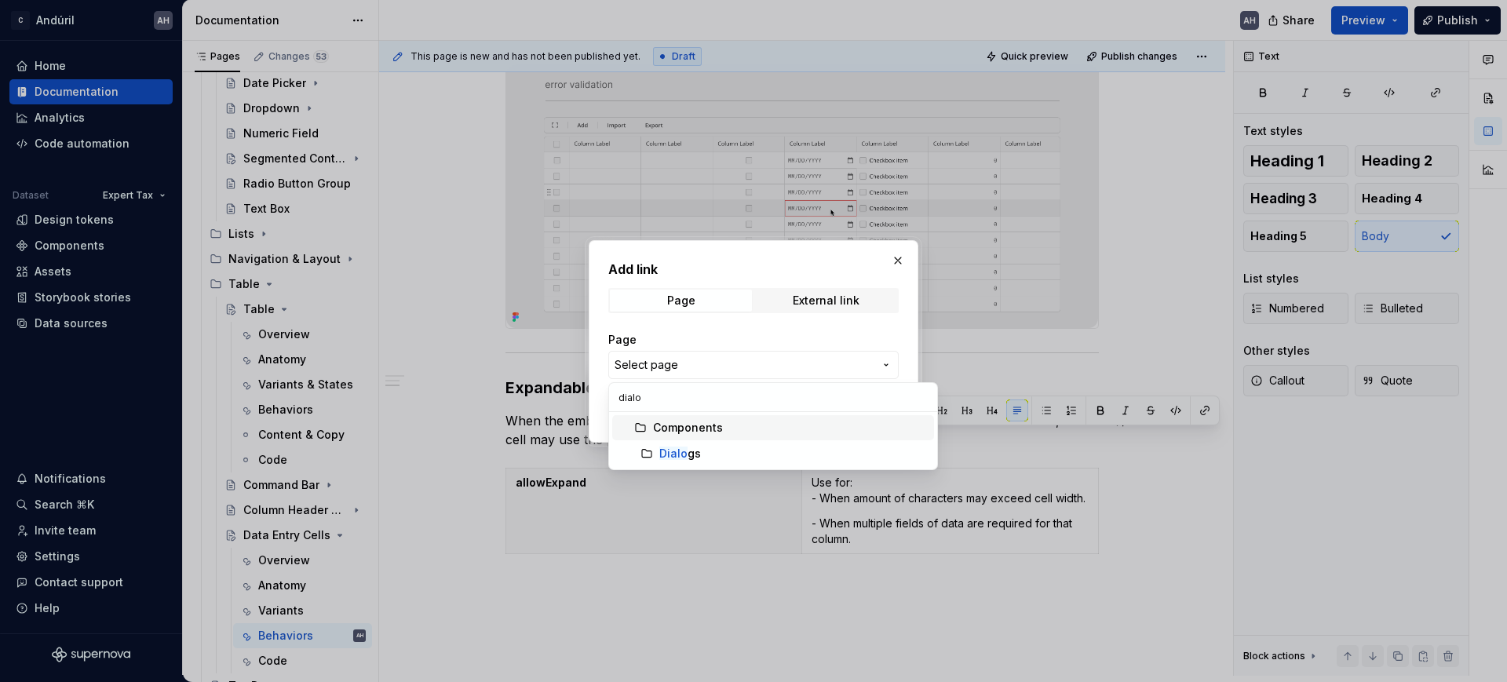
type input "dialog"
click at [714, 455] on div "Dialog s" at bounding box center [793, 454] width 269 height 16
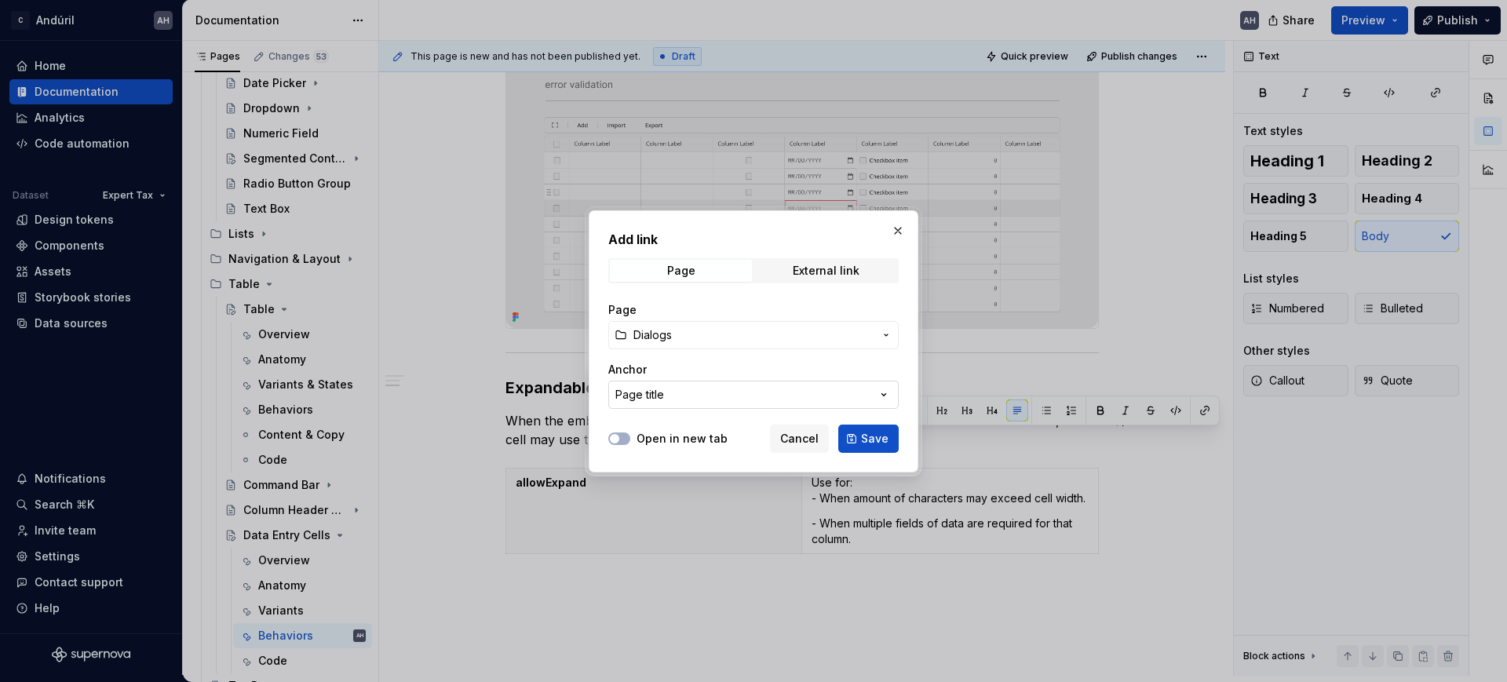
click at [860, 392] on button "Page title" at bounding box center [753, 395] width 290 height 28
click at [860, 392] on div "Add link Page External link Page Dialogs Anchor Page title Open in new tab Canc…" at bounding box center [753, 341] width 1507 height 682
click at [877, 444] on span "Save" at bounding box center [874, 439] width 27 height 16
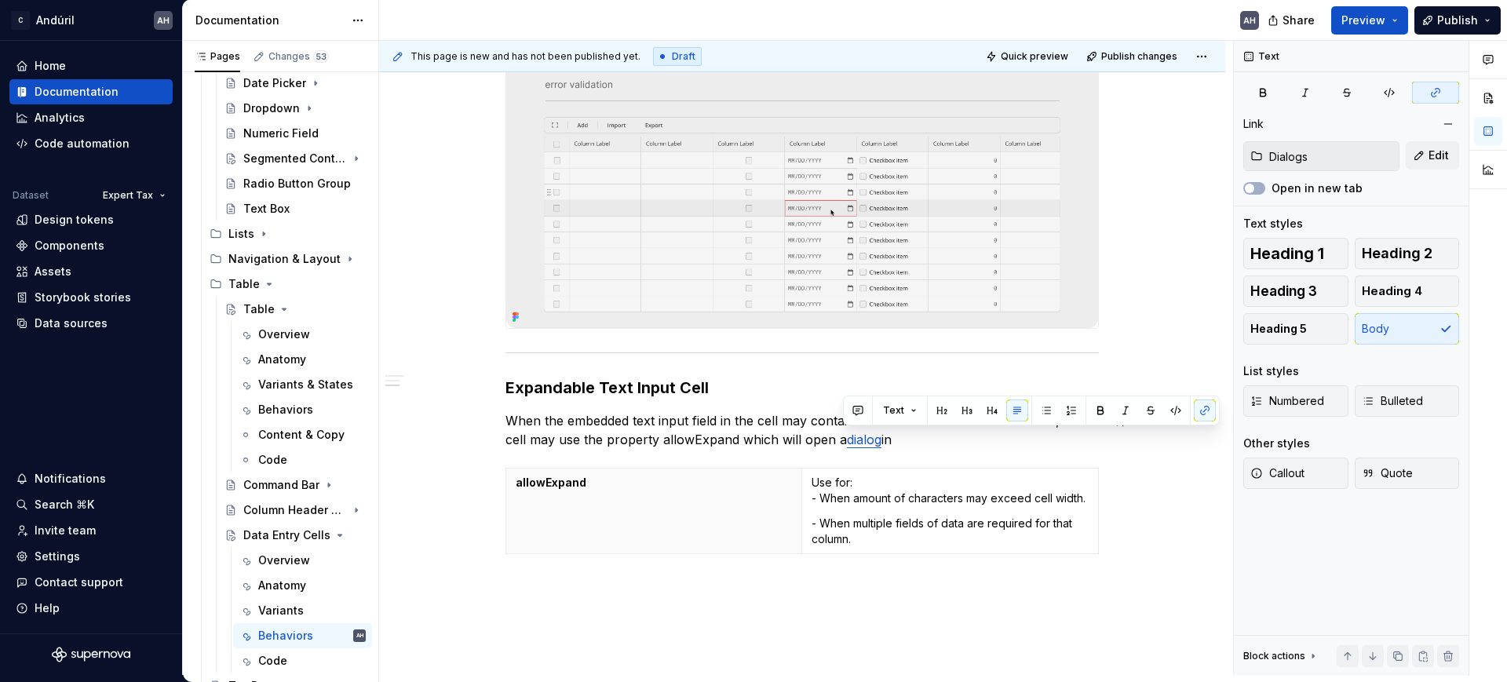
click at [970, 453] on div "Behaviors Validations When the field embedded in the cell contains a validation…" at bounding box center [803, 219] width 594 height 684
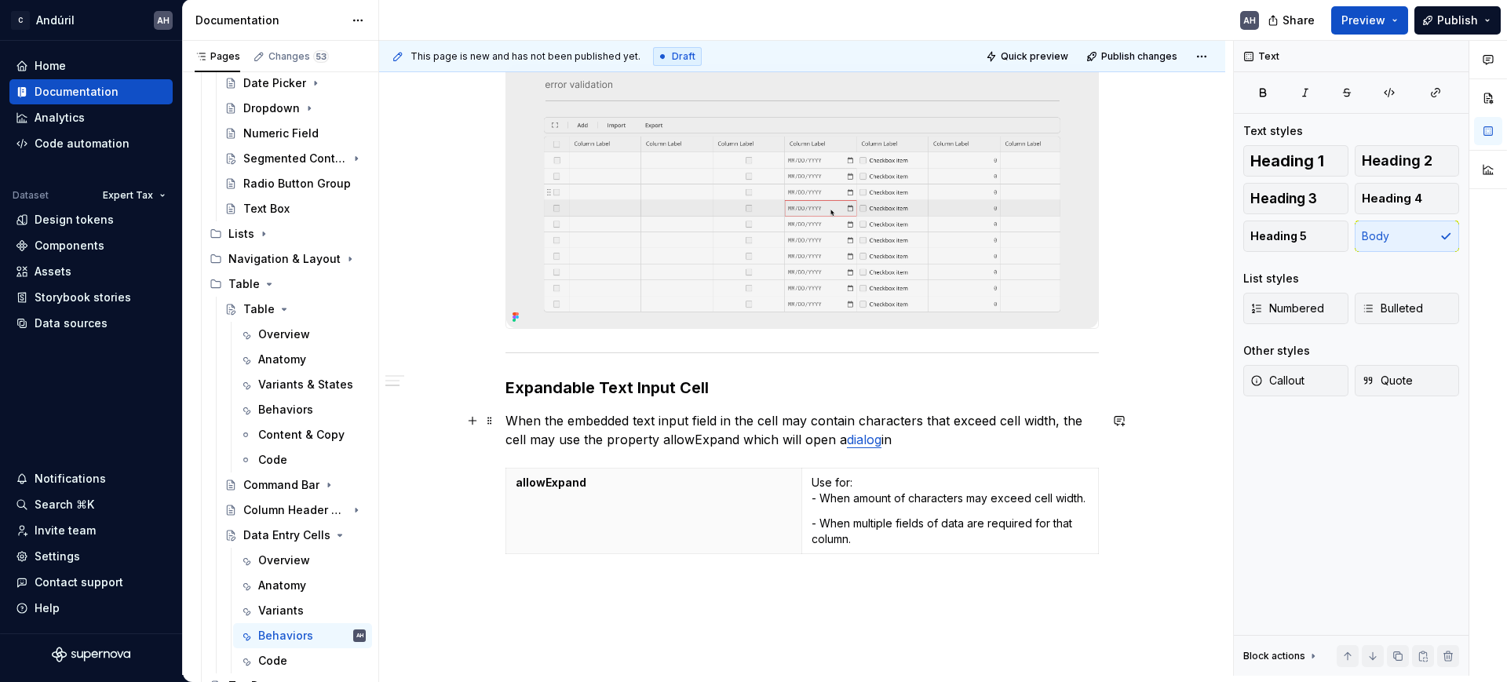
click at [916, 440] on p "When the embedded text input field in the cell may contain characters that exce…" at bounding box center [803, 430] width 594 height 38
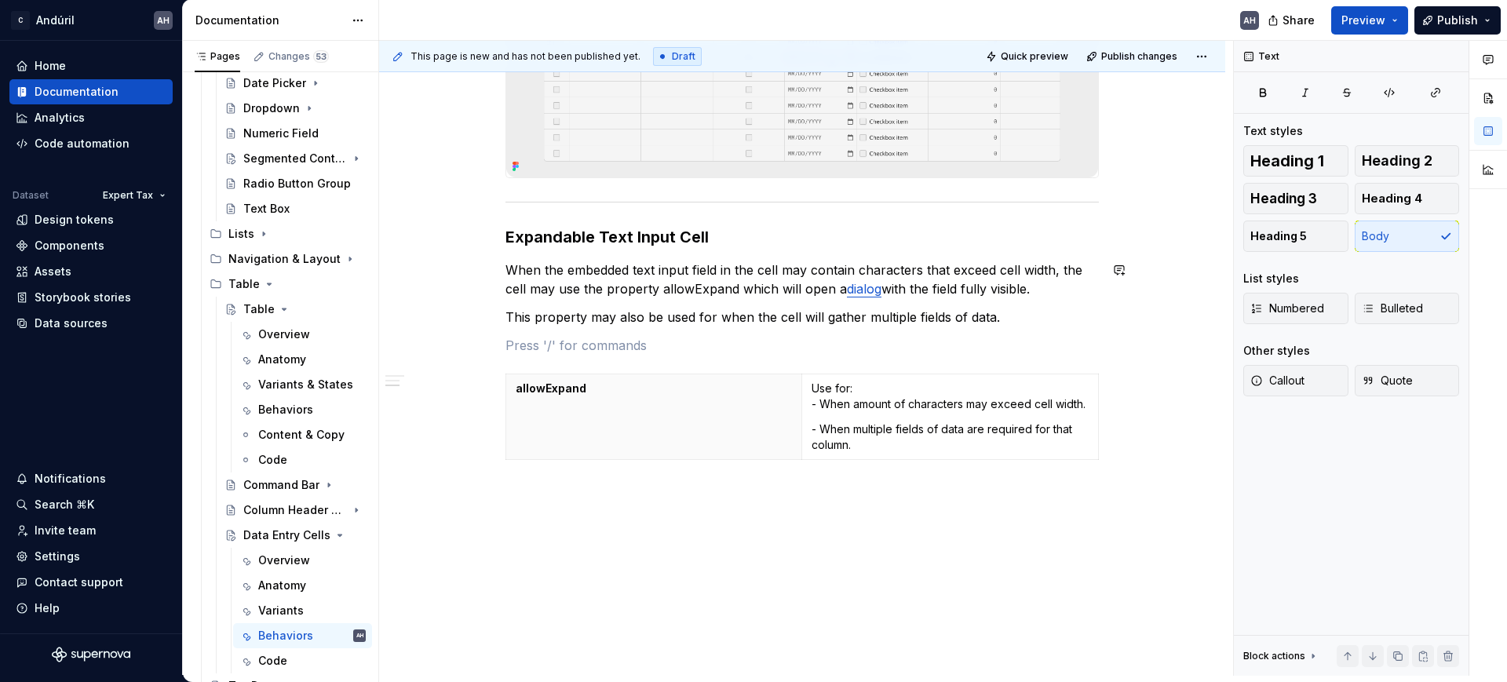
scroll to position [606, 0]
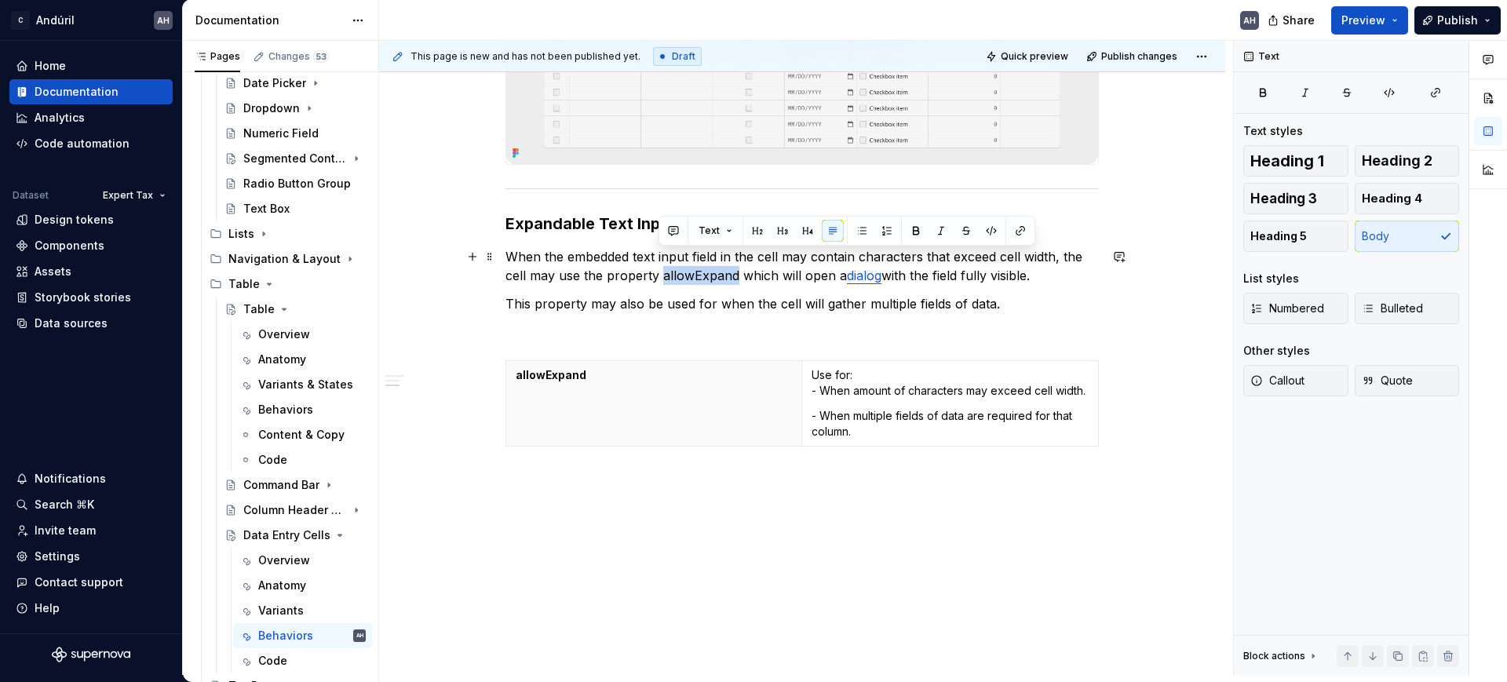
drag, startPoint x: 732, startPoint y: 262, endPoint x: 661, endPoint y: 263, distance: 71.4
click at [661, 263] on p "When the embedded text input field in the cell may contain characters that exce…" at bounding box center [803, 266] width 594 height 38
click at [990, 228] on button "button" at bounding box center [992, 231] width 22 height 22
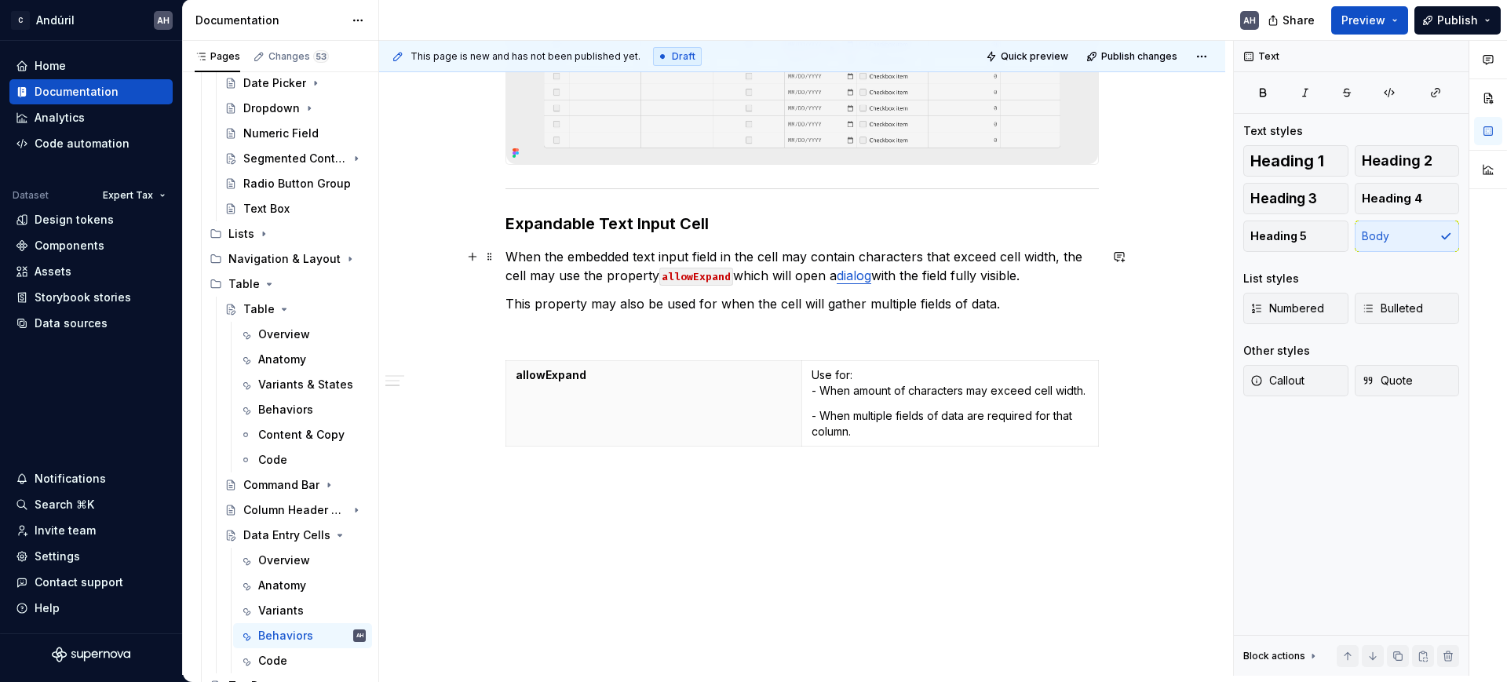
click at [563, 250] on p "When the embedded text input field in the cell may contain characters that exce…" at bounding box center [803, 266] width 594 height 38
click at [792, 247] on p "When the embedded text input field in the cell may contain characters that exce…" at bounding box center [803, 266] width 594 height 38
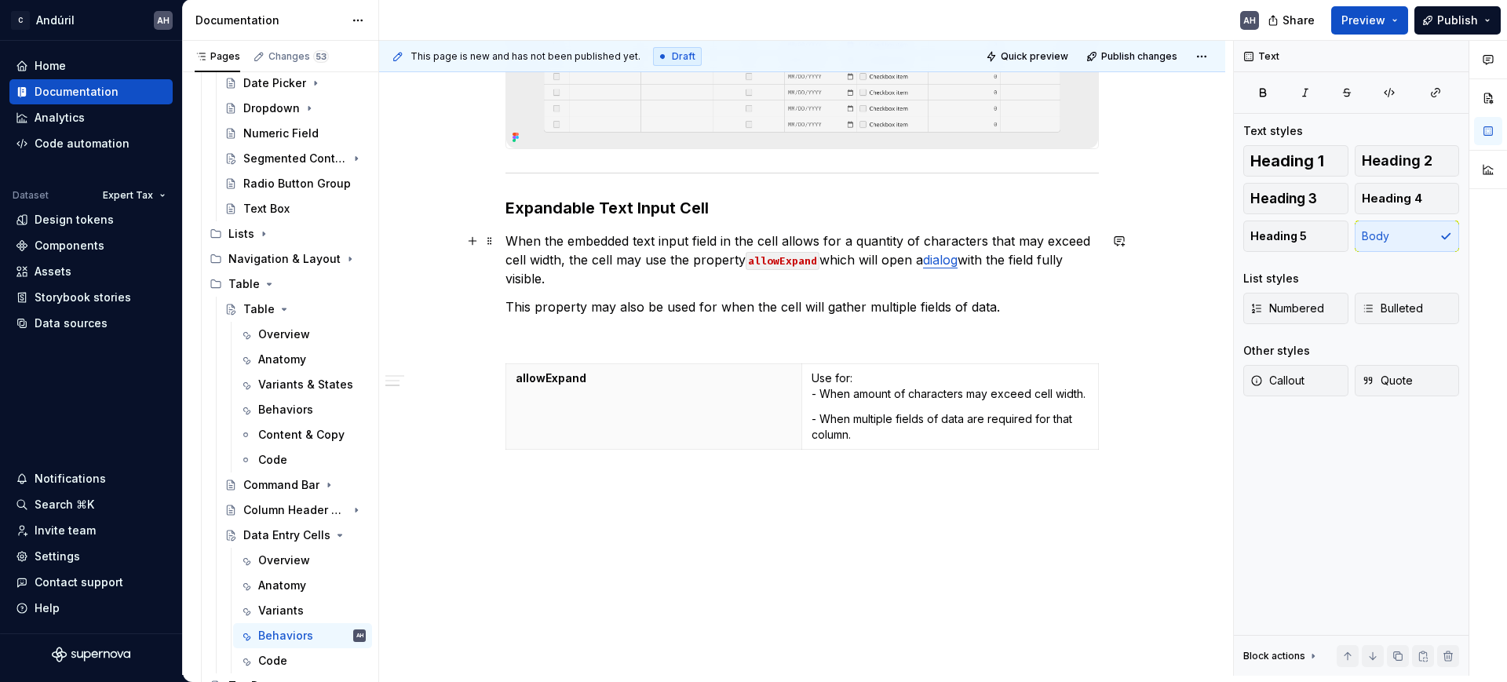
click at [568, 262] on p "When the embedded text input field in the cell allows for a quantity of charact…" at bounding box center [803, 260] width 594 height 57
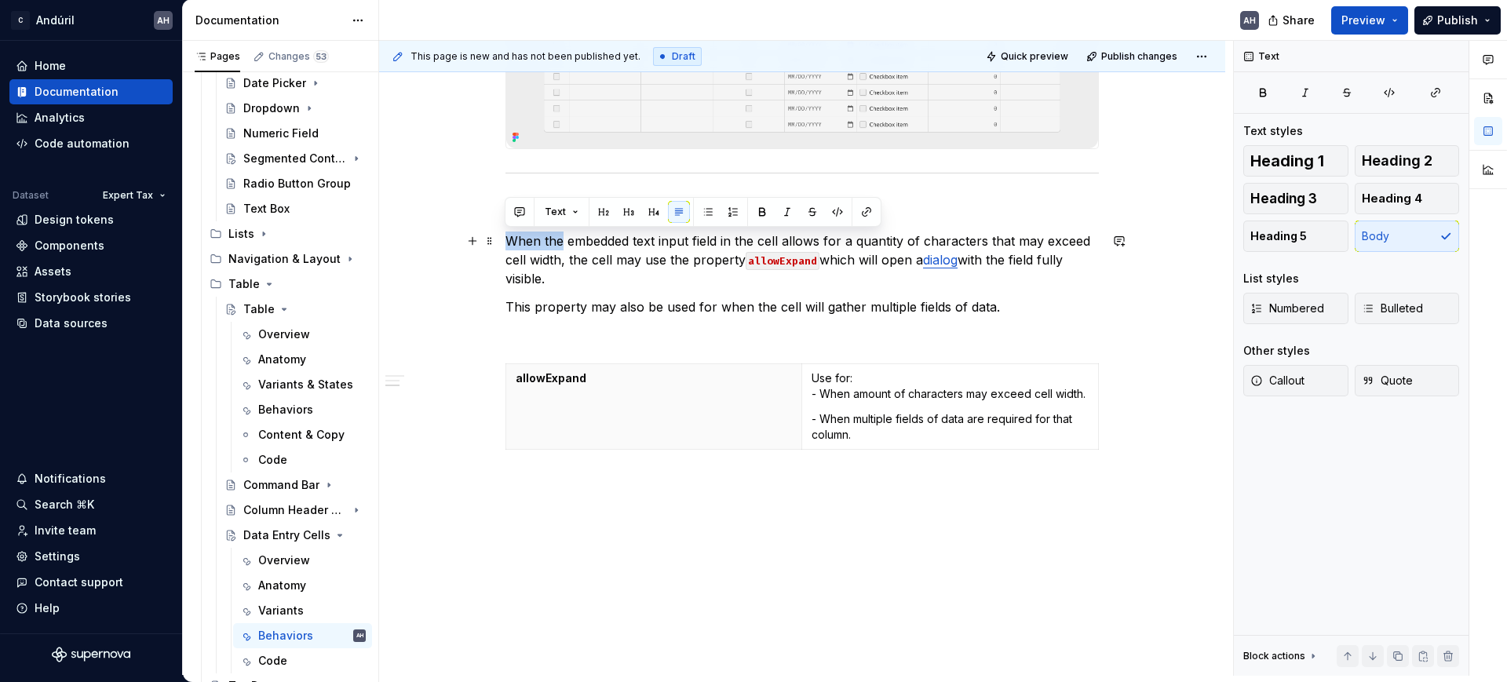
drag, startPoint x: 561, startPoint y: 242, endPoint x: 500, endPoint y: 235, distance: 61.6
click at [500, 235] on div "Behaviors Validations When the field embedded in the cell contains a validation…" at bounding box center [802, 169] width 846 height 1020
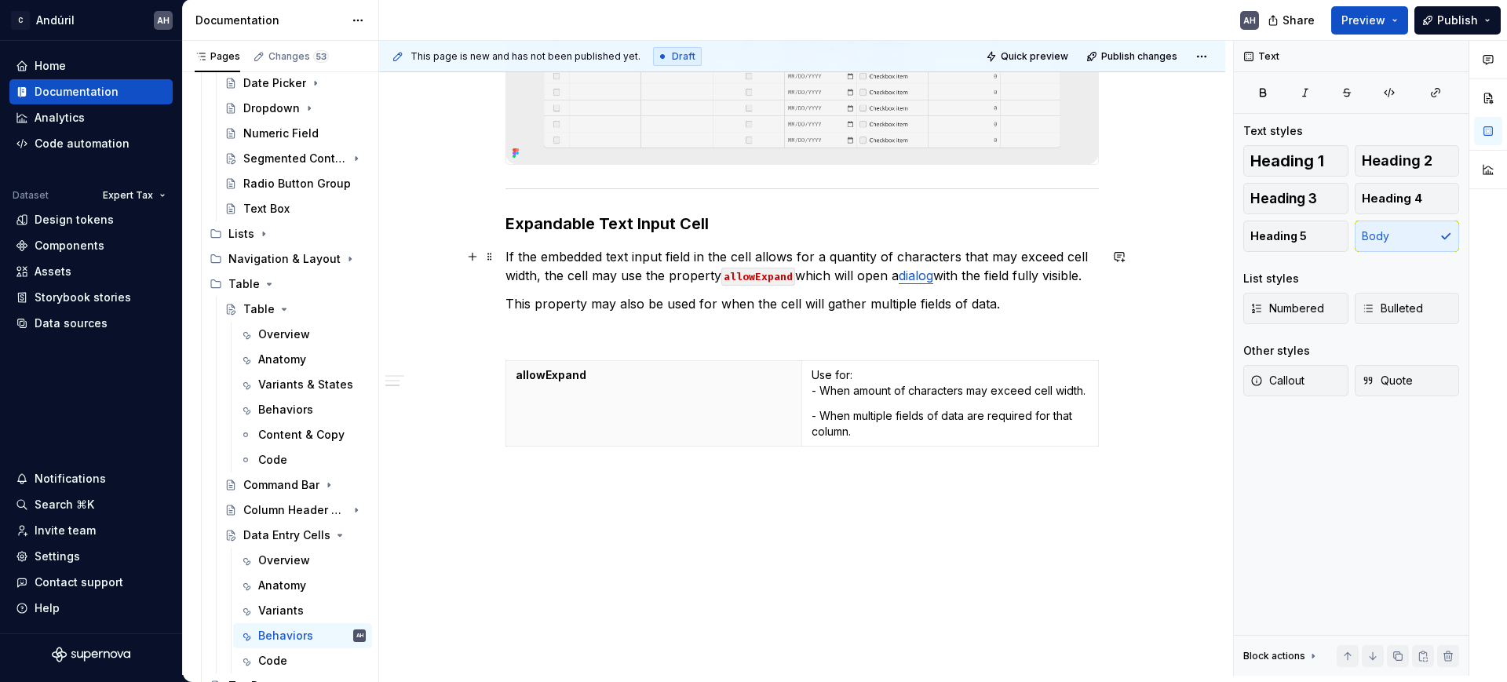
click at [663, 247] on p "If the embedded text input field in the cell allows for a quantity of character…" at bounding box center [803, 266] width 594 height 38
click at [851, 247] on p "If the embedded text input field in the cell allows for a quantity of character…" at bounding box center [803, 266] width 594 height 38
click at [612, 261] on p "If the embedded text input field in the cell allows for an amount of characters…" at bounding box center [803, 266] width 594 height 38
click at [696, 258] on p "If the embedded text input field in the cell allows for an amount of characters…" at bounding box center [803, 266] width 594 height 38
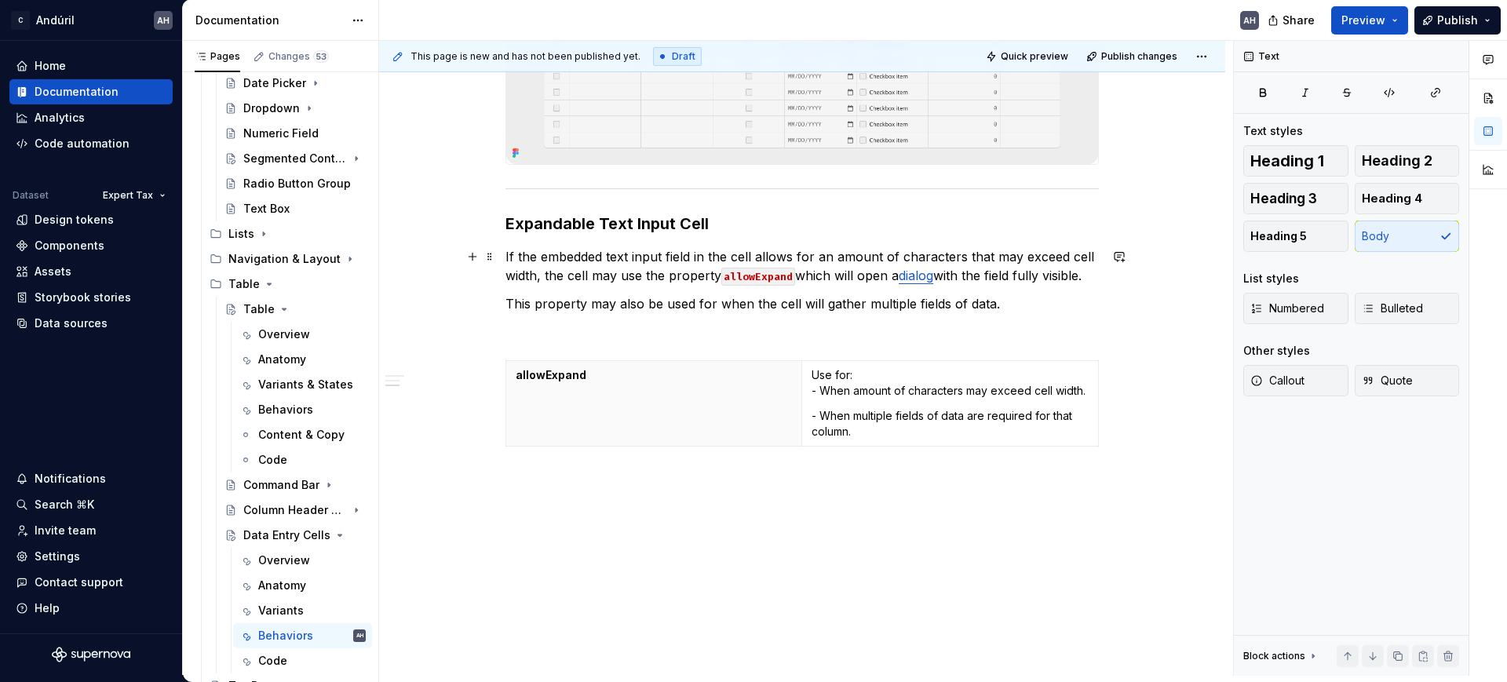
click at [848, 254] on p "If the embedded text input field in the cell allows for an amount of characters…" at bounding box center [803, 266] width 594 height 38
click at [1006, 257] on p "If the embedded text input field in the cell allows for an amount of characters…" at bounding box center [803, 266] width 594 height 38
click at [1092, 259] on p "If the embedded text input field in the cell allows for an amount of characters…" at bounding box center [803, 266] width 594 height 38
click at [994, 260] on p "If the embedded text input field in the cell allows for an amount of characters…" at bounding box center [803, 266] width 594 height 38
click at [1090, 258] on p "If the embedded text input field in the cell allows for an amount of characters…" at bounding box center [803, 266] width 594 height 38
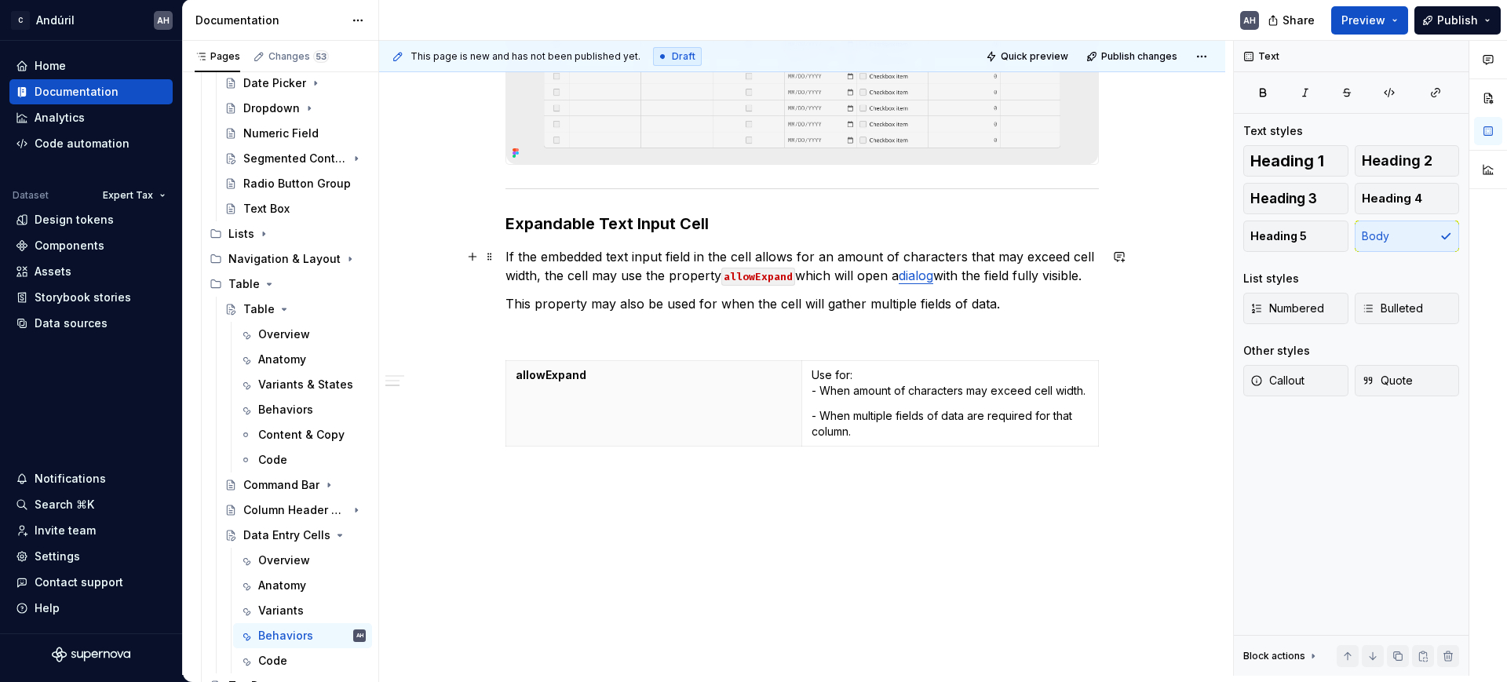
click at [1098, 259] on p "If the embedded text input field in the cell allows for an amount of characters…" at bounding box center [803, 266] width 594 height 38
click at [877, 294] on p "This property may also be used for when the cell will gather multiple fields of…" at bounding box center [803, 303] width 594 height 19
click at [1008, 264] on p "If the embedded text input field in the cell allows for an amount of characters…" at bounding box center [803, 266] width 594 height 38
click at [1094, 252] on p "If the embedded text input field in the cell allows for an amount of characters…" at bounding box center [803, 266] width 594 height 38
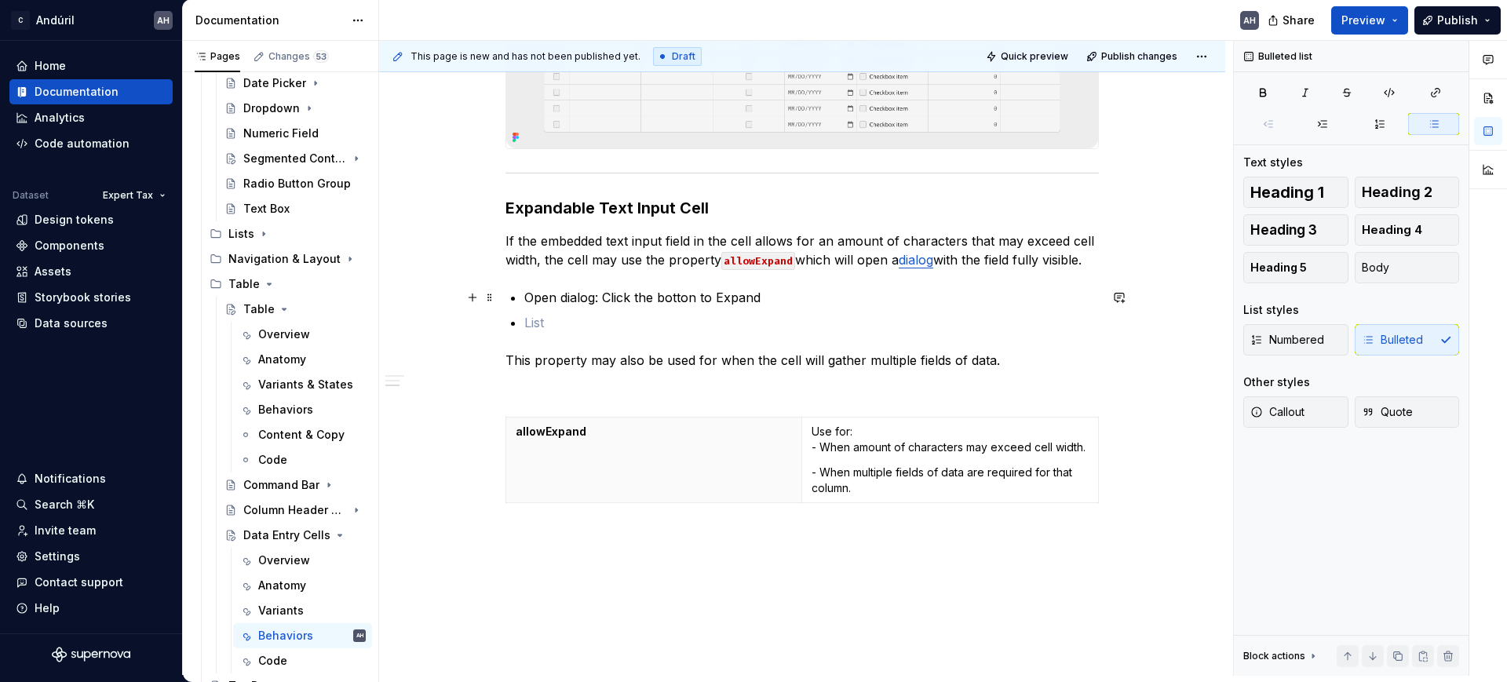
click at [823, 295] on p "Open dialog: Click the botton to Expand" at bounding box center [811, 297] width 575 height 19
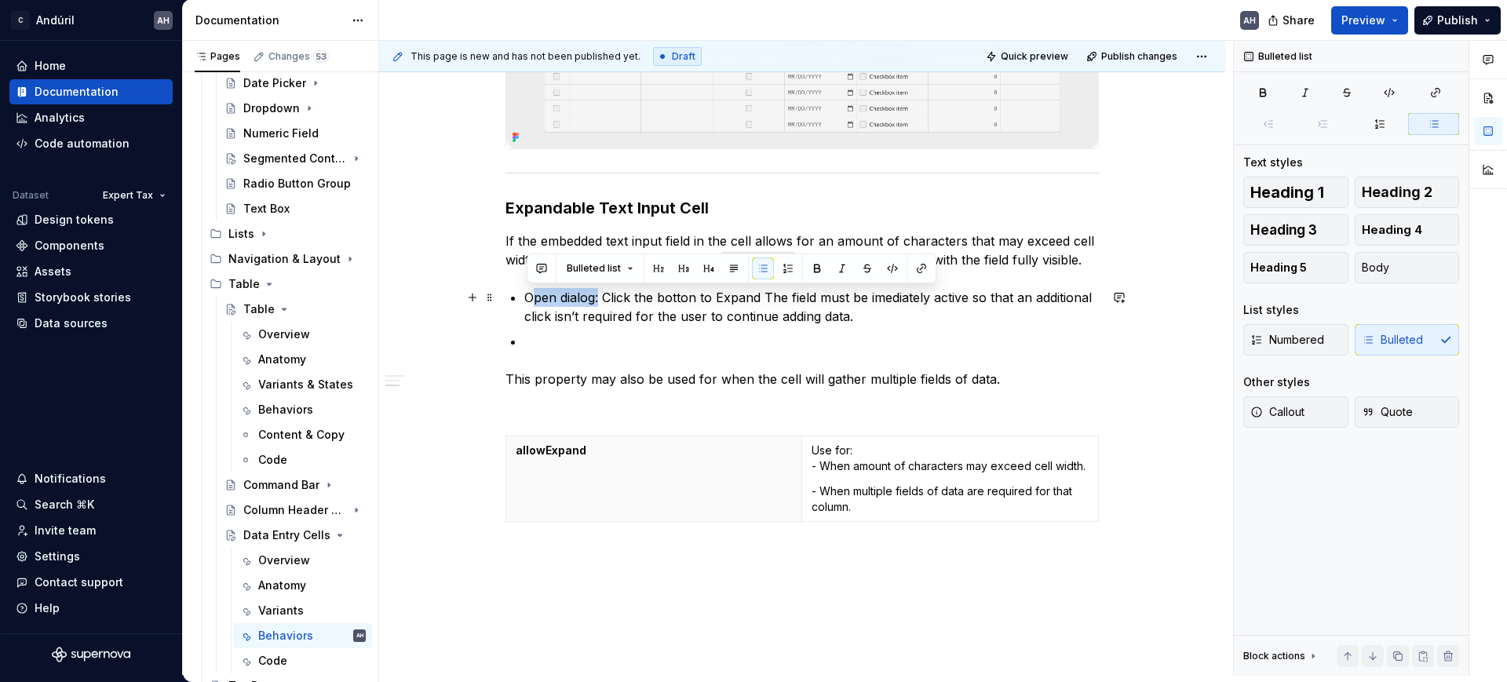
drag, startPoint x: 597, startPoint y: 301, endPoint x: 528, endPoint y: 294, distance: 69.5
click at [528, 294] on p "Open dialog: Click the botton to Expand The field must be imediately active so …" at bounding box center [811, 307] width 575 height 38
click at [539, 342] on p at bounding box center [811, 341] width 575 height 19
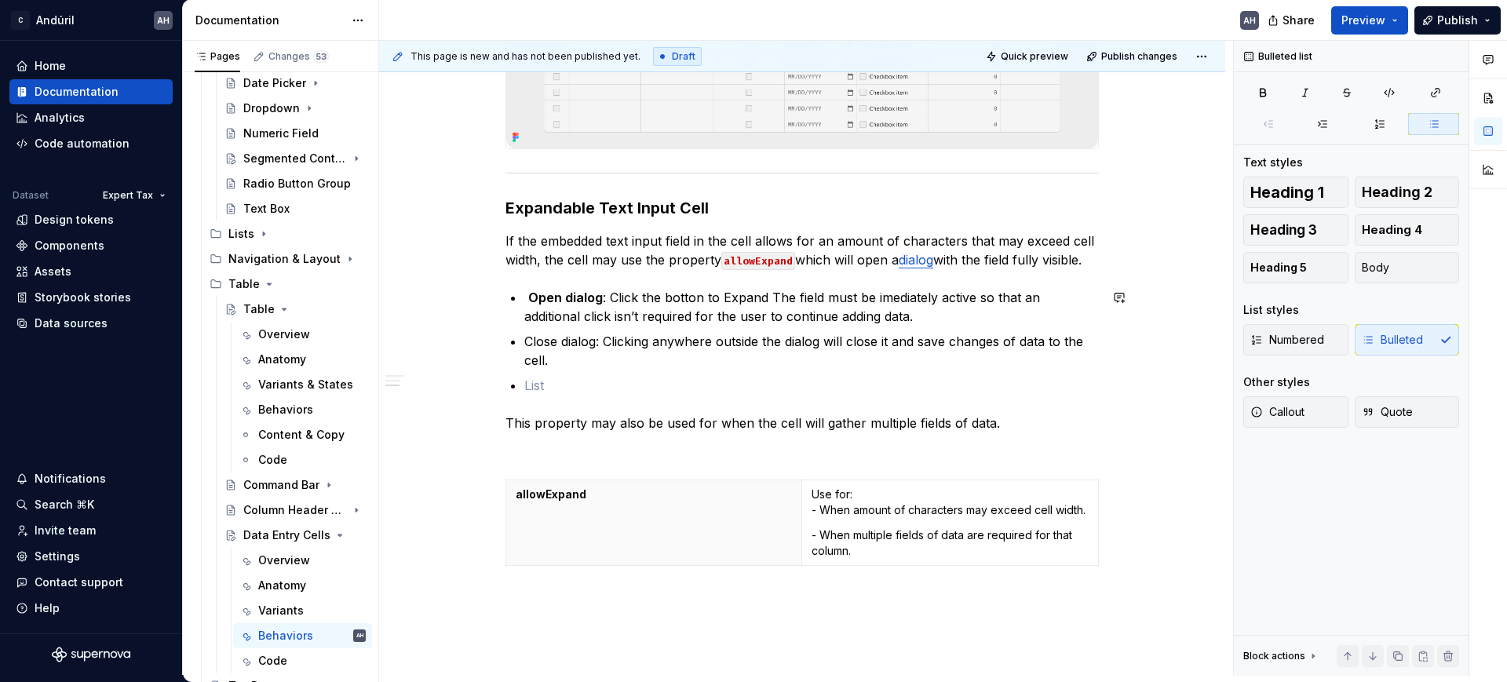
click at [617, 342] on p "Close dialog: Clicking anywhere outside the dialog will close it and save chang…" at bounding box center [811, 351] width 575 height 38
click at [607, 344] on p "Close dialog: Clicking anywhere outside the dialog will close it and save chang…" at bounding box center [811, 351] width 575 height 38
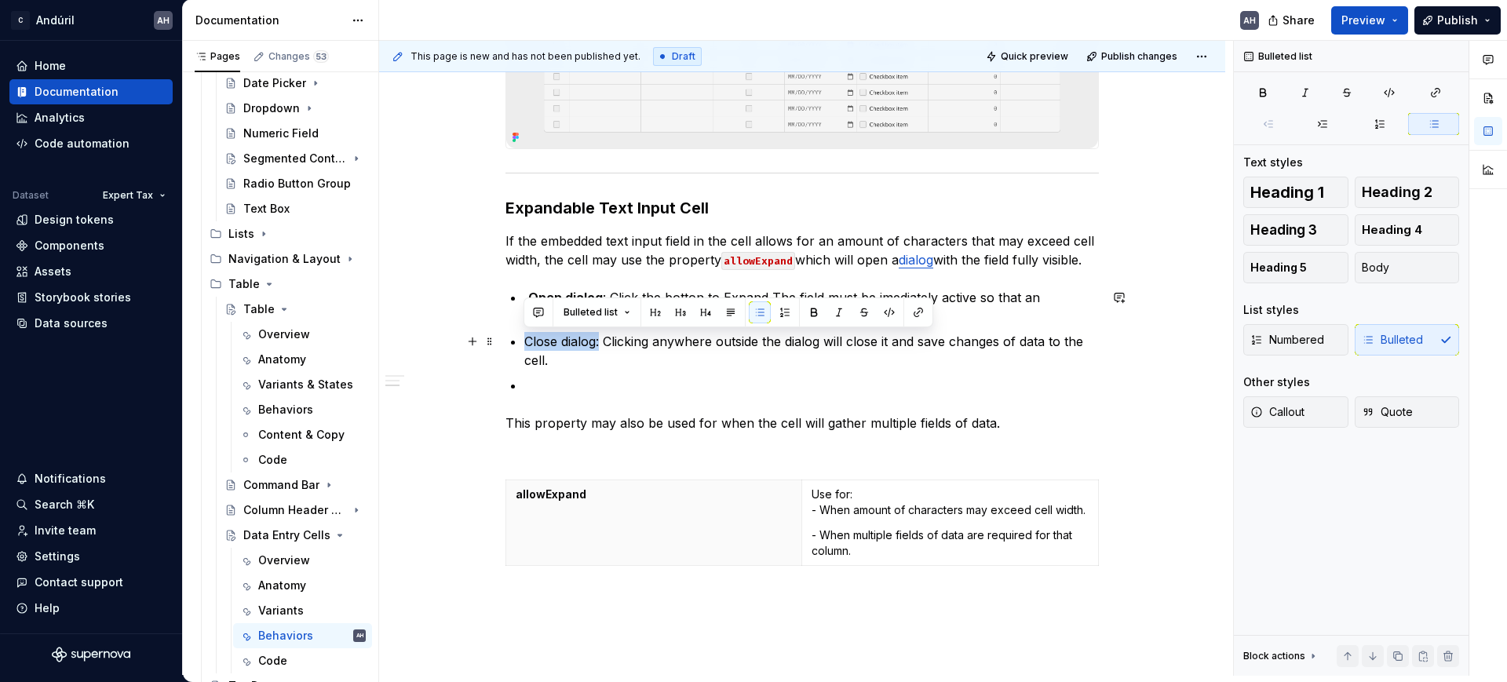
drag, startPoint x: 601, startPoint y: 342, endPoint x: 514, endPoint y: 332, distance: 87.0
click at [524, 332] on li "Close dialog: Clicking anywhere outside the dialog will close it and save chang…" at bounding box center [811, 351] width 575 height 38
click at [613, 342] on p "Close dialog: Clicking anywhere outside the dialog will close it and save chang…" at bounding box center [811, 351] width 575 height 38
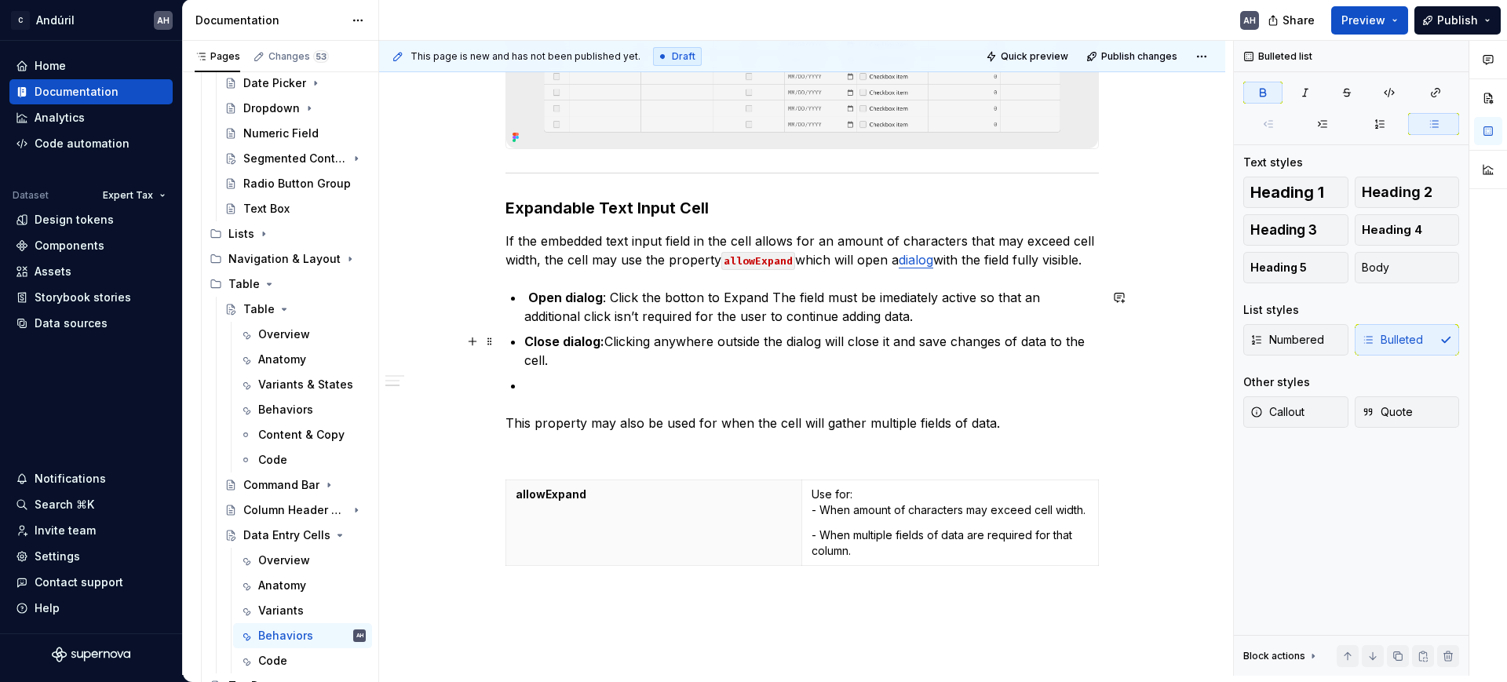
click at [604, 341] on p "Close dialog: Clicking anywhere outside the dialog will close it and save chang…" at bounding box center [811, 351] width 575 height 38
click at [608, 341] on p "Close dialog: Clicking anywhere outside the dialog will close it and save chang…" at bounding box center [811, 351] width 575 height 38
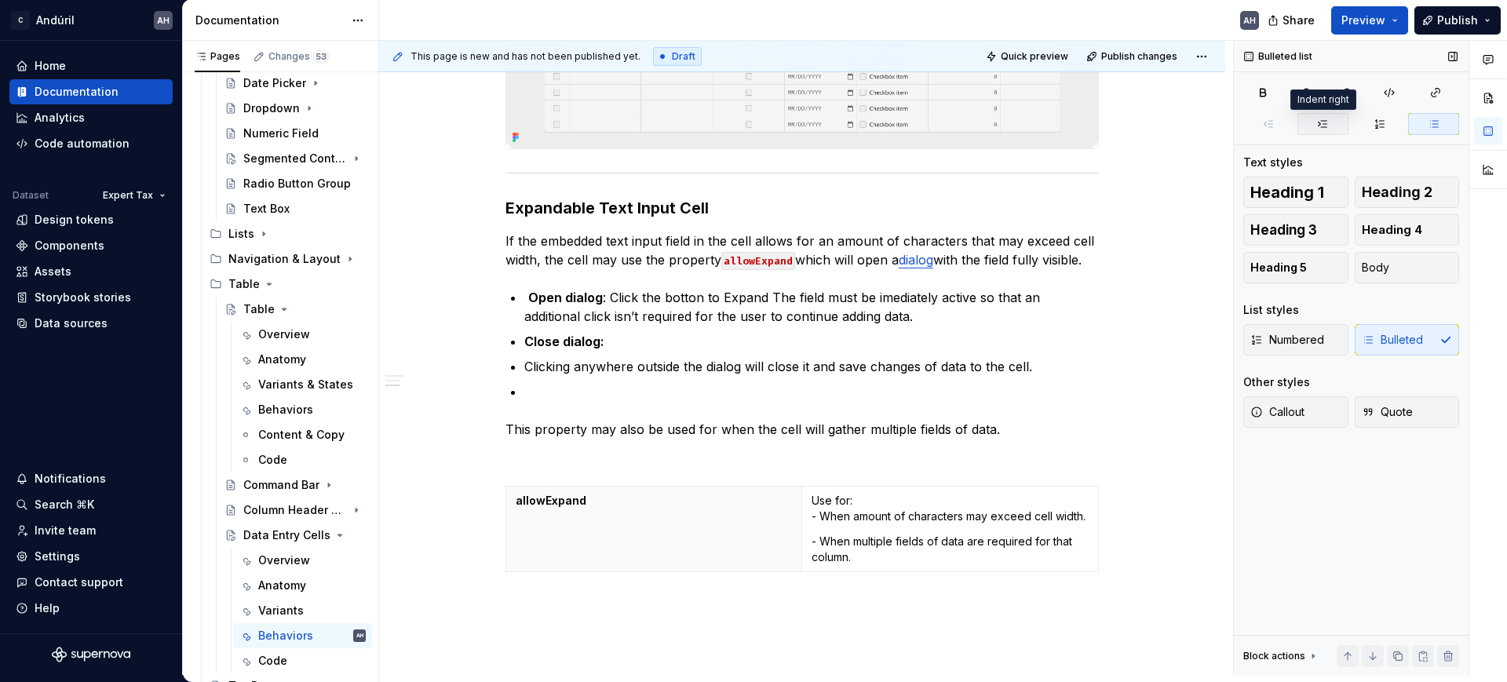
click at [1318, 123] on icon "button" at bounding box center [1323, 124] width 13 height 13
click at [1058, 363] on p "Clicking anywhere outside the dialog will close it and save changes of data to …" at bounding box center [821, 366] width 556 height 19
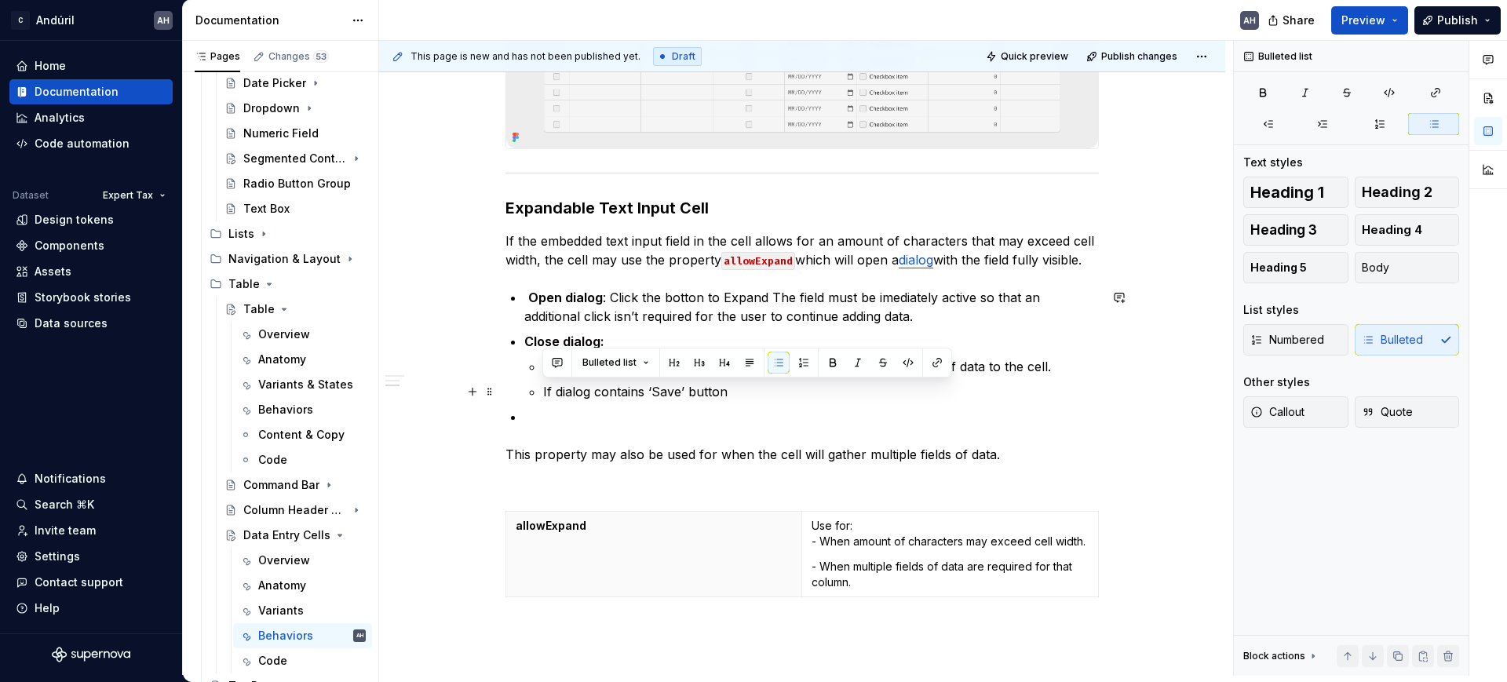
drag, startPoint x: 735, startPoint y: 393, endPoint x: 535, endPoint y: 399, distance: 199.5
click at [535, 399] on li "Close dialog: Clicking anywhere outside the dialog will close it and save chang…" at bounding box center [811, 366] width 575 height 69
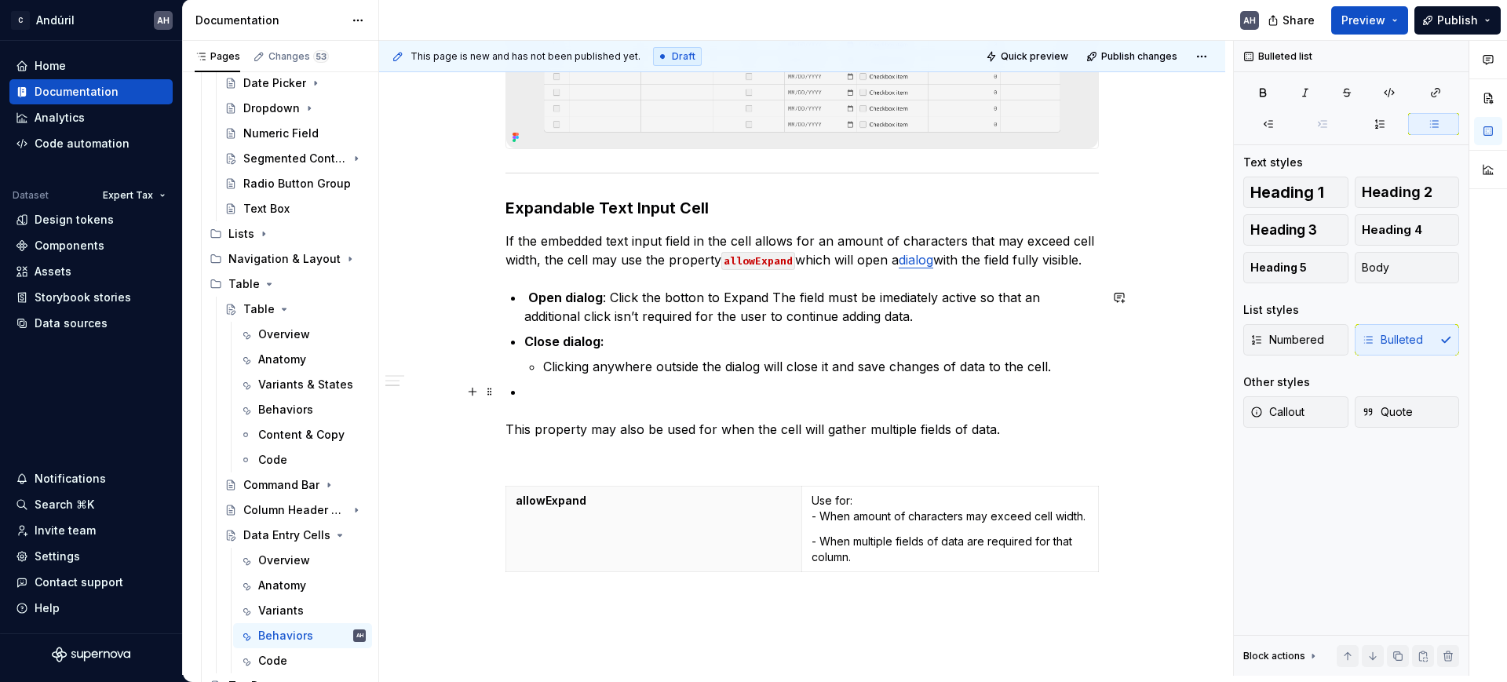
click at [694, 392] on p at bounding box center [811, 391] width 575 height 19
click at [1058, 365] on p "Clicking anywhere outside the dialog will close it and save changes of data to …" at bounding box center [821, 366] width 556 height 19
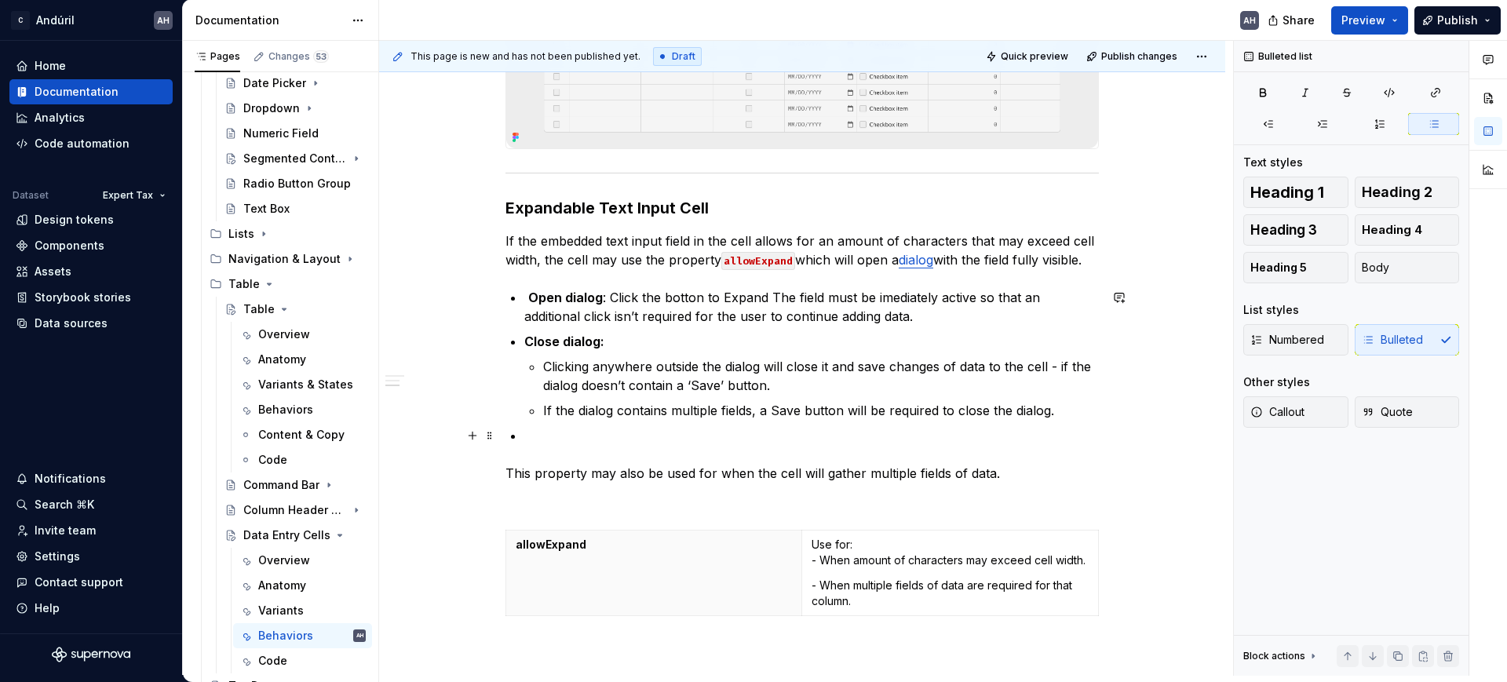
click at [970, 434] on p at bounding box center [811, 435] width 575 height 19
click at [790, 411] on p "If the dialog contains multiple fields, a Save button will be required to close…" at bounding box center [821, 410] width 556 height 19
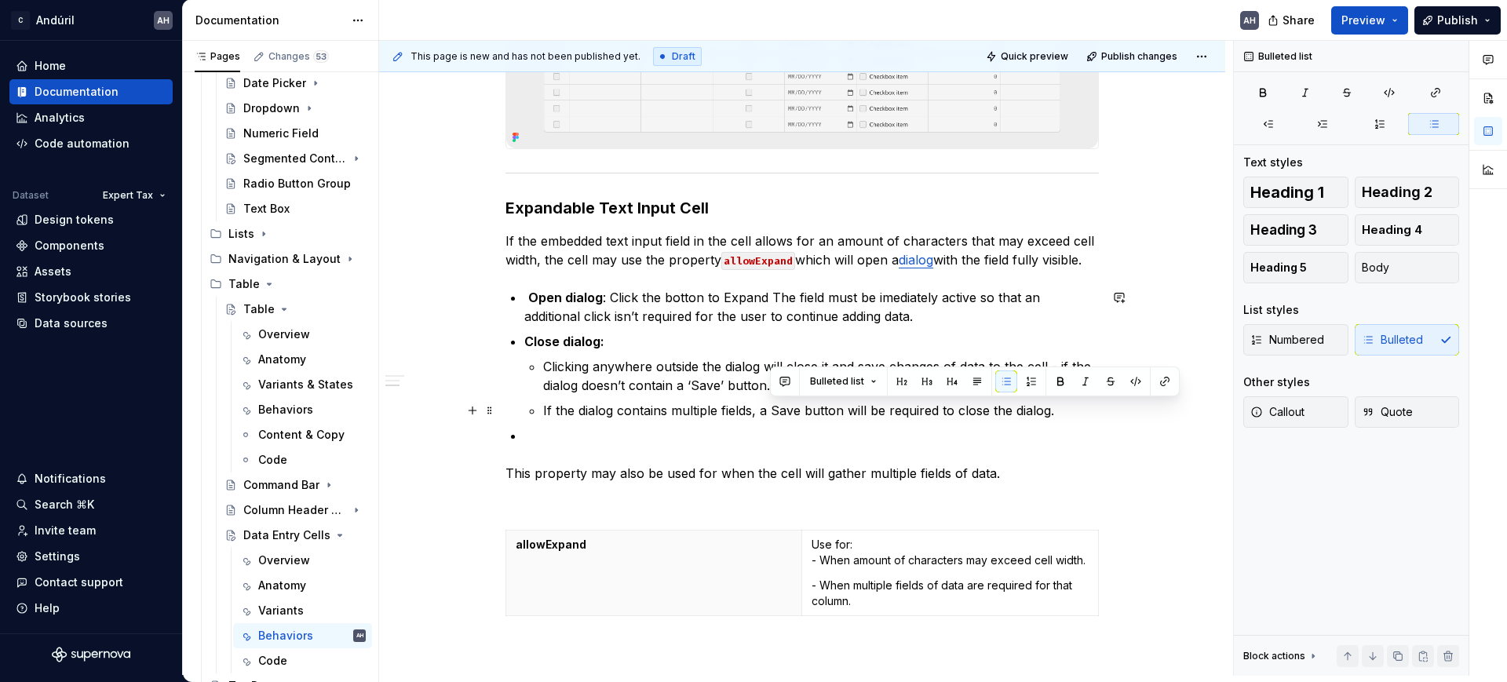
click at [828, 412] on p "If the dialog contains multiple fields, a Save button will be required to close…" at bounding box center [821, 410] width 556 height 19
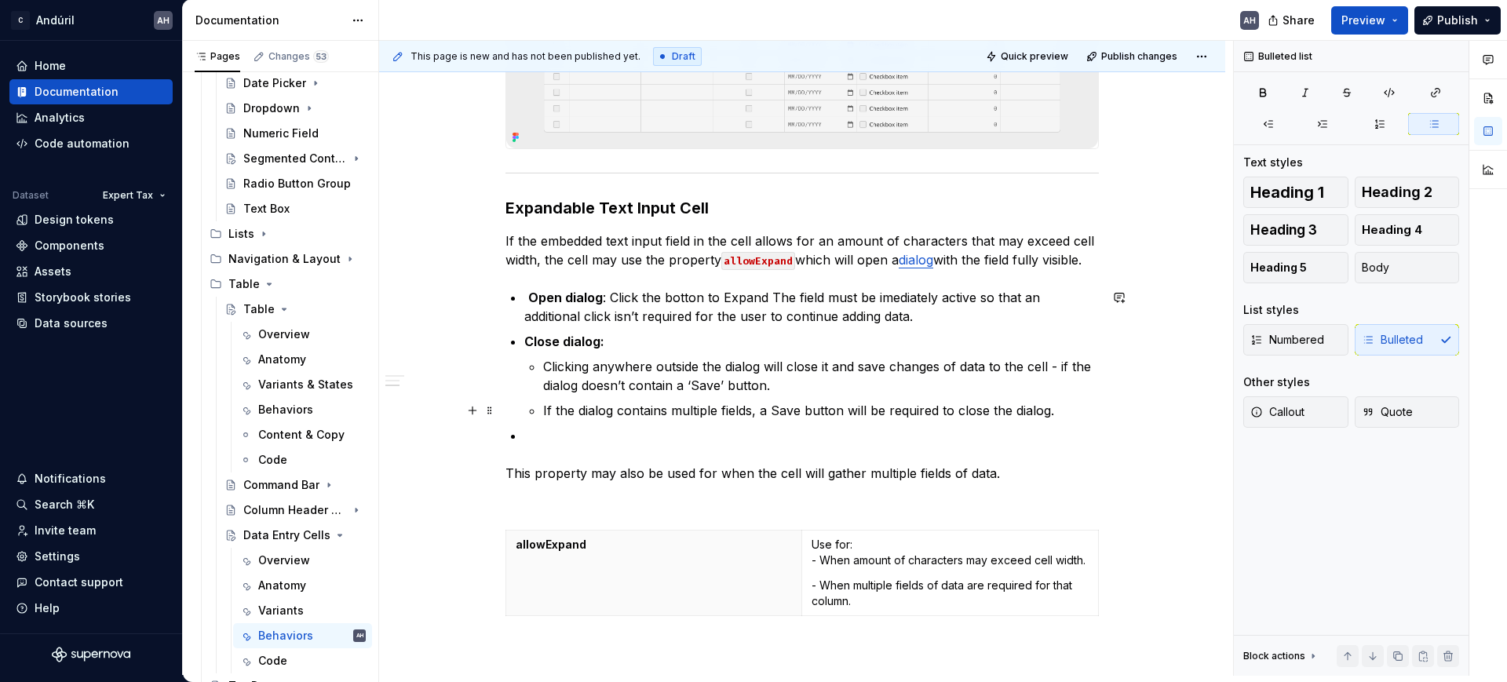
click at [860, 415] on p "If the dialog contains multiple fields, a Save button will be required to close…" at bounding box center [821, 410] width 556 height 19
click at [941, 411] on p "If the dialog contains multiple fields, a Save button will be required to close…" at bounding box center [821, 410] width 556 height 19
click at [1061, 411] on p "If the dialog contains multiple fields, a Save button will be required to close…" at bounding box center [821, 410] width 556 height 19
click at [724, 436] on p at bounding box center [811, 435] width 575 height 19
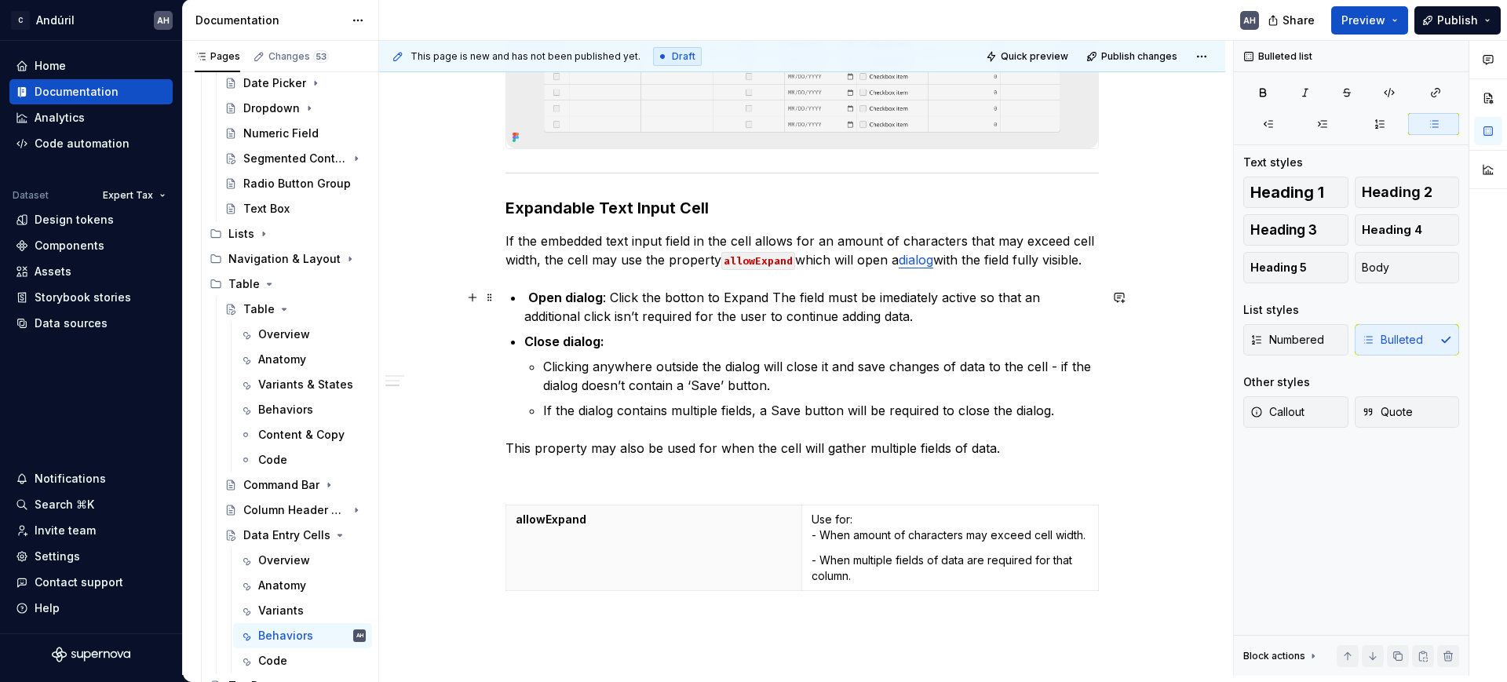
click at [597, 297] on strong "Open dialog" at bounding box center [565, 298] width 75 height 16
click at [548, 301] on strong "Open dialog" at bounding box center [565, 298] width 75 height 16
click at [545, 345] on strong "Close dialog:" at bounding box center [564, 342] width 80 height 16
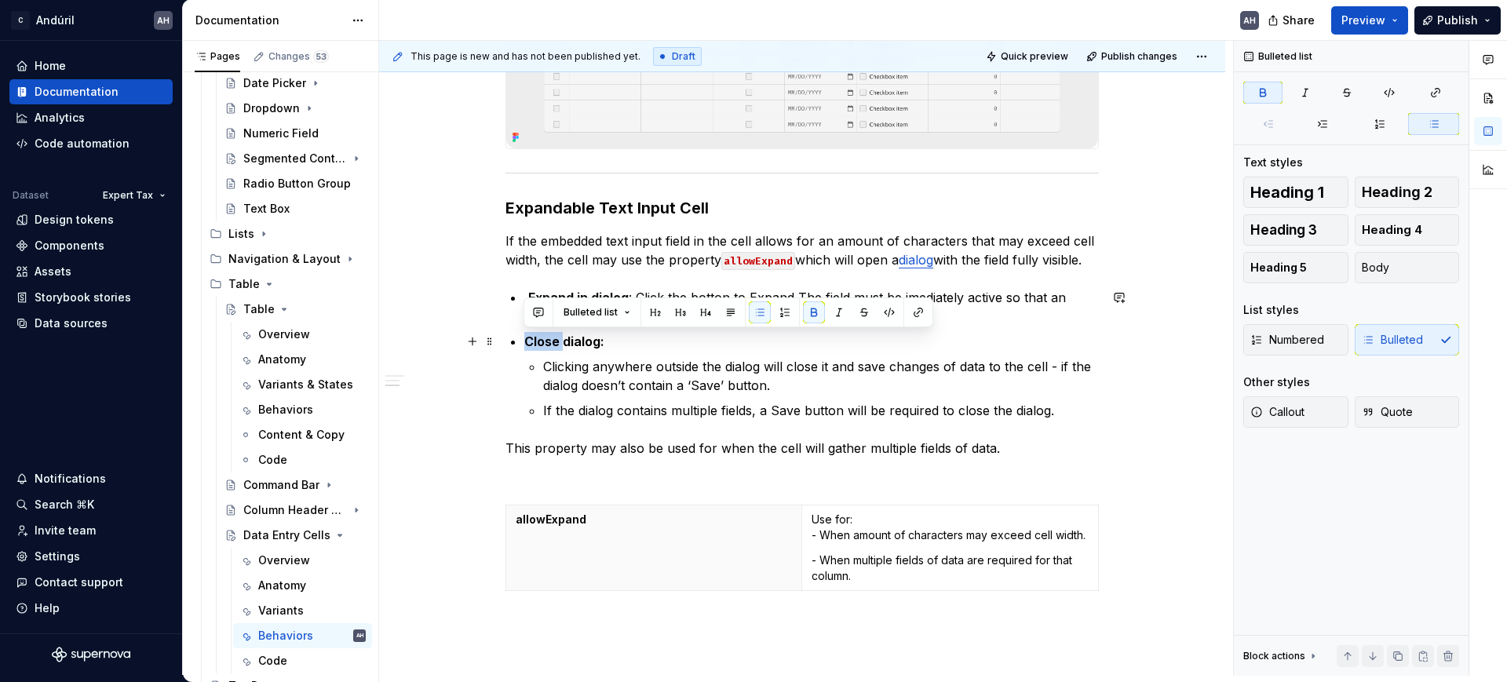
click at [545, 345] on strong "Close dialog:" at bounding box center [564, 342] width 80 height 16
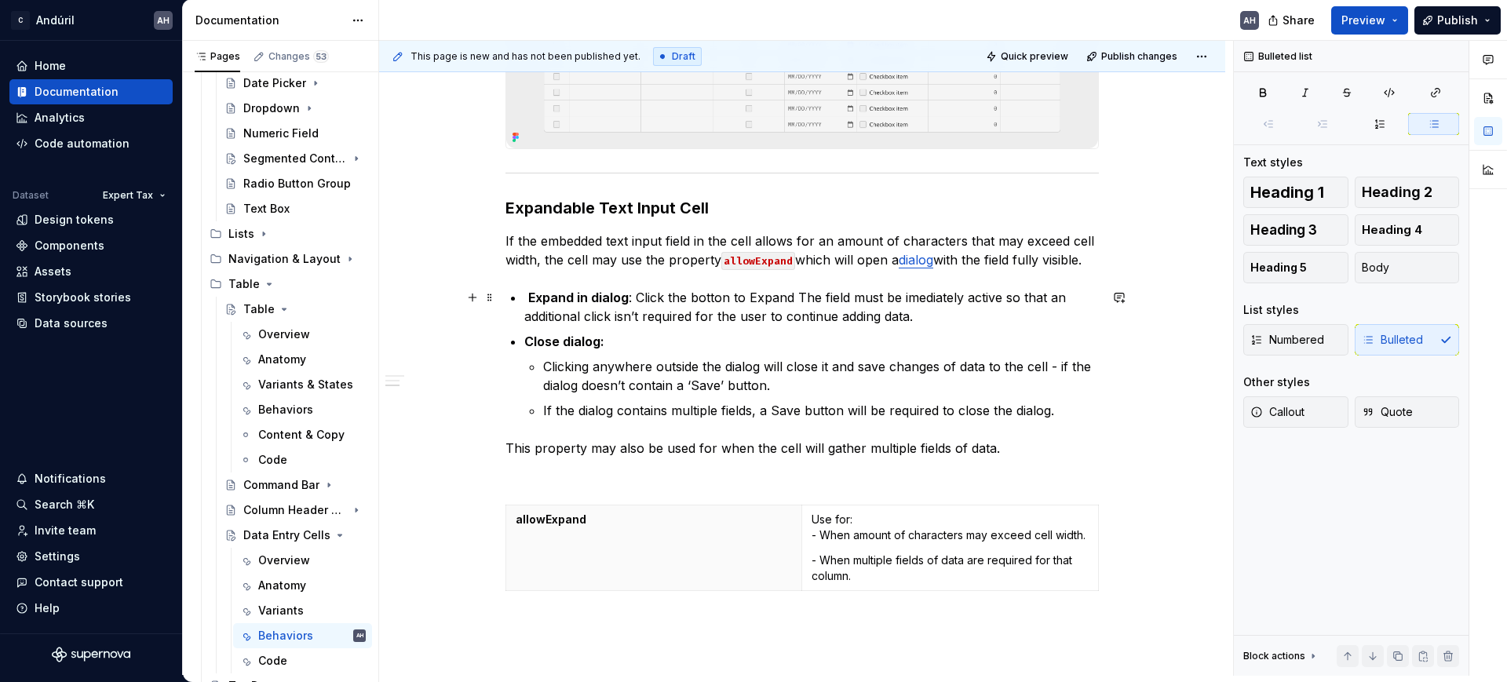
click at [694, 298] on p "Expand in dialog : Click the botton to Expand The field must be imediately acti…" at bounding box center [811, 307] width 575 height 38
click at [711, 301] on p "Expand in dialog : Click the botton to Expand The field must be imediately acti…" at bounding box center [811, 307] width 575 height 38
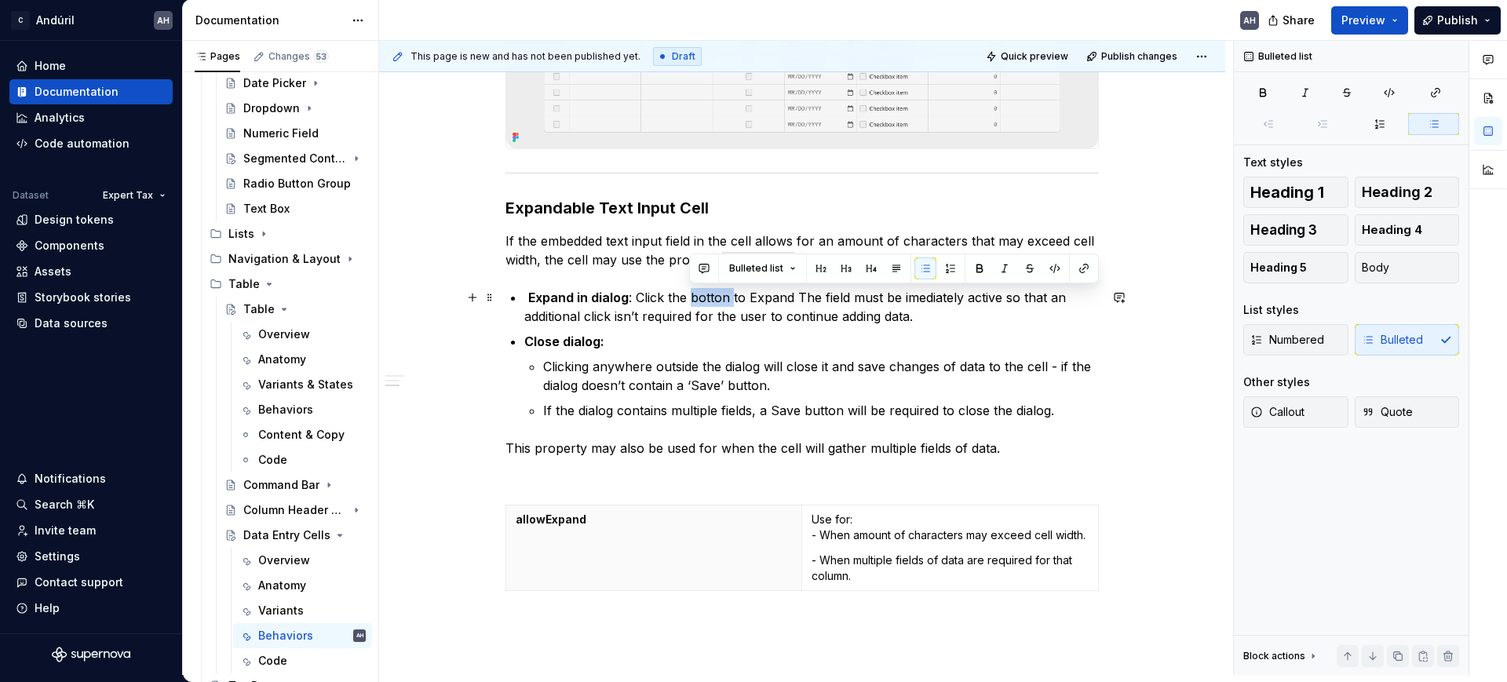
click at [711, 301] on p "Expand in dialog : Click the botton to Expand The field must be imediately acti…" at bounding box center [811, 307] width 575 height 38
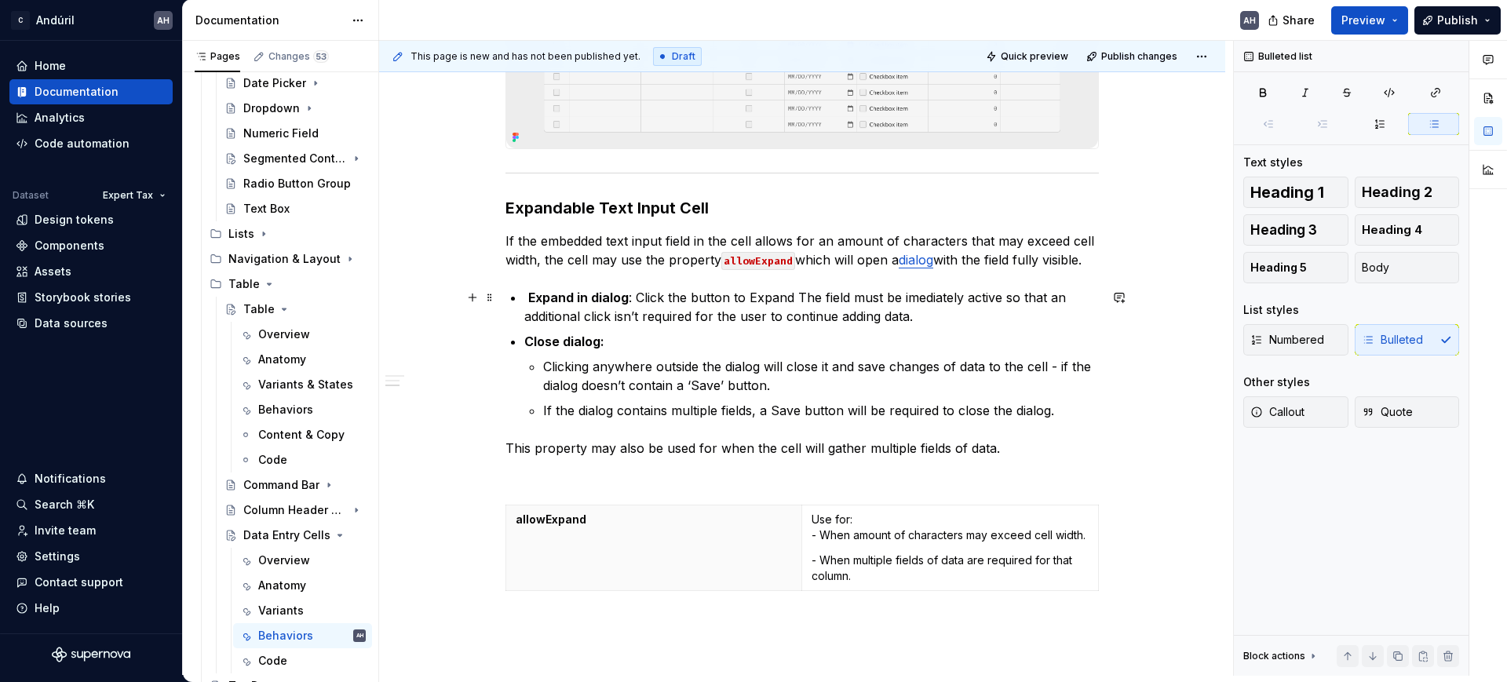
click at [769, 296] on p "Expand in dialog : Click the button to Expand The field must be imediately acti…" at bounding box center [811, 307] width 575 height 38
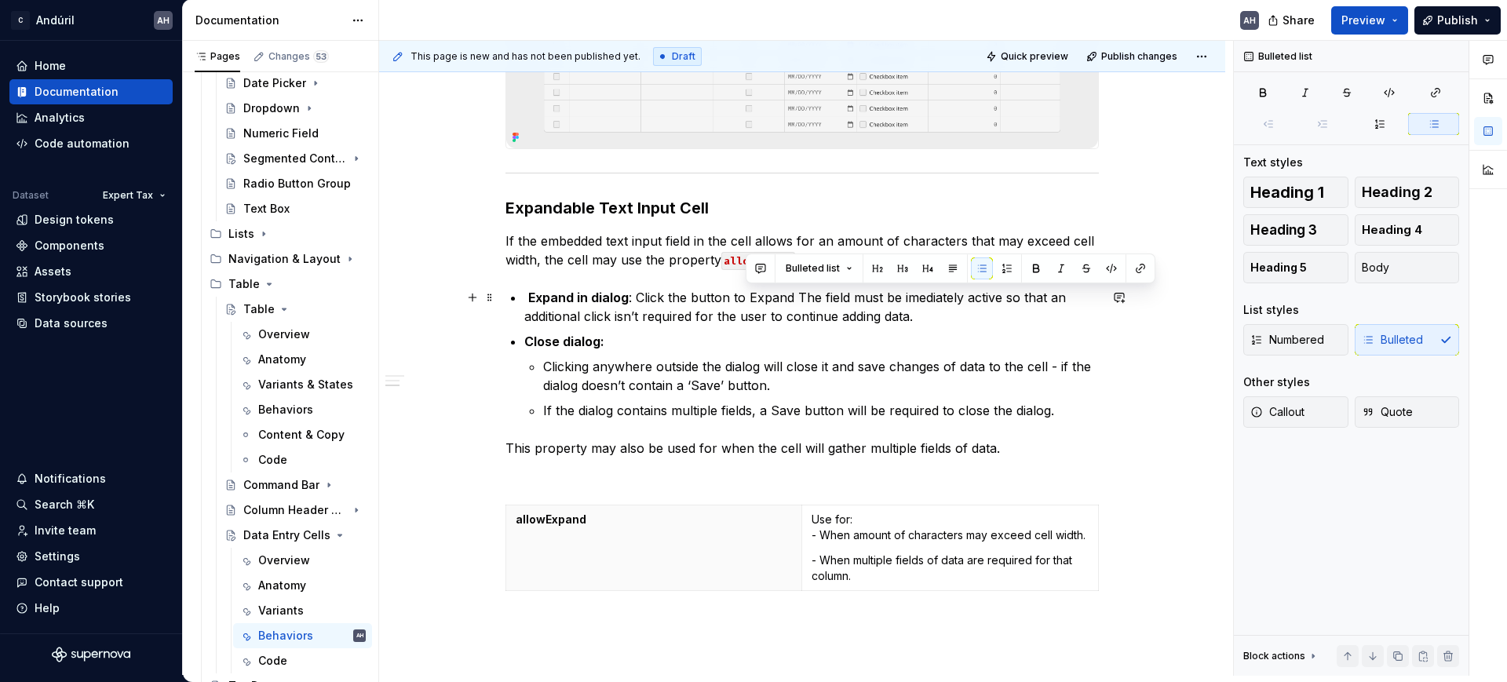
click at [769, 296] on p "Expand in dialog : Click the button to Expand The field must be imediately acti…" at bounding box center [811, 307] width 575 height 38
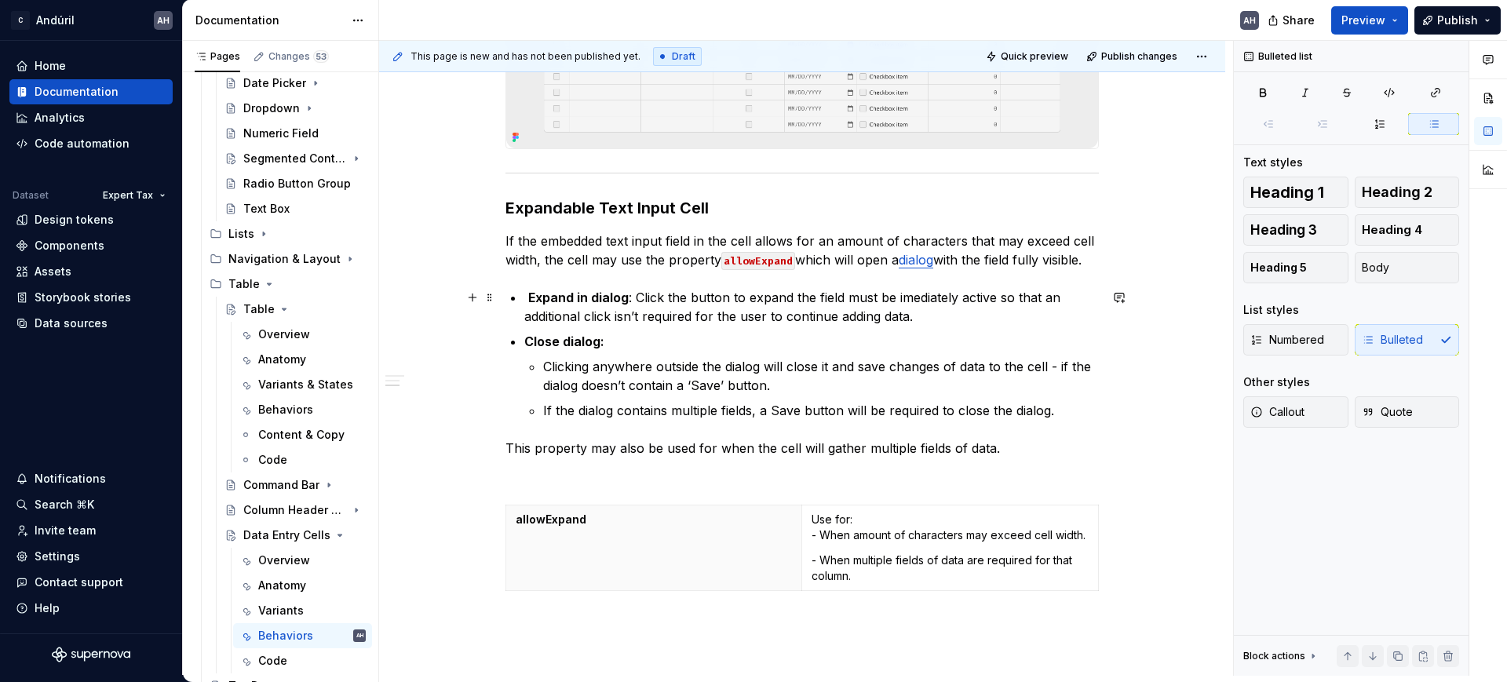
click at [919, 295] on p "Expand in dialog : Click the button to expand the field must be imediately acti…" at bounding box center [811, 307] width 575 height 38
click at [919, 295] on p "Expand in dialog : Click the button to expand the field must be inmediately act…" at bounding box center [811, 307] width 575 height 38
click at [887, 354] on li "Close dialog: Clicking anywhere outside the dialog will close it and save chang…" at bounding box center [811, 376] width 575 height 88
click at [768, 455] on p "This property may also be used for when the cell will gather multiple fields of…" at bounding box center [803, 448] width 594 height 19
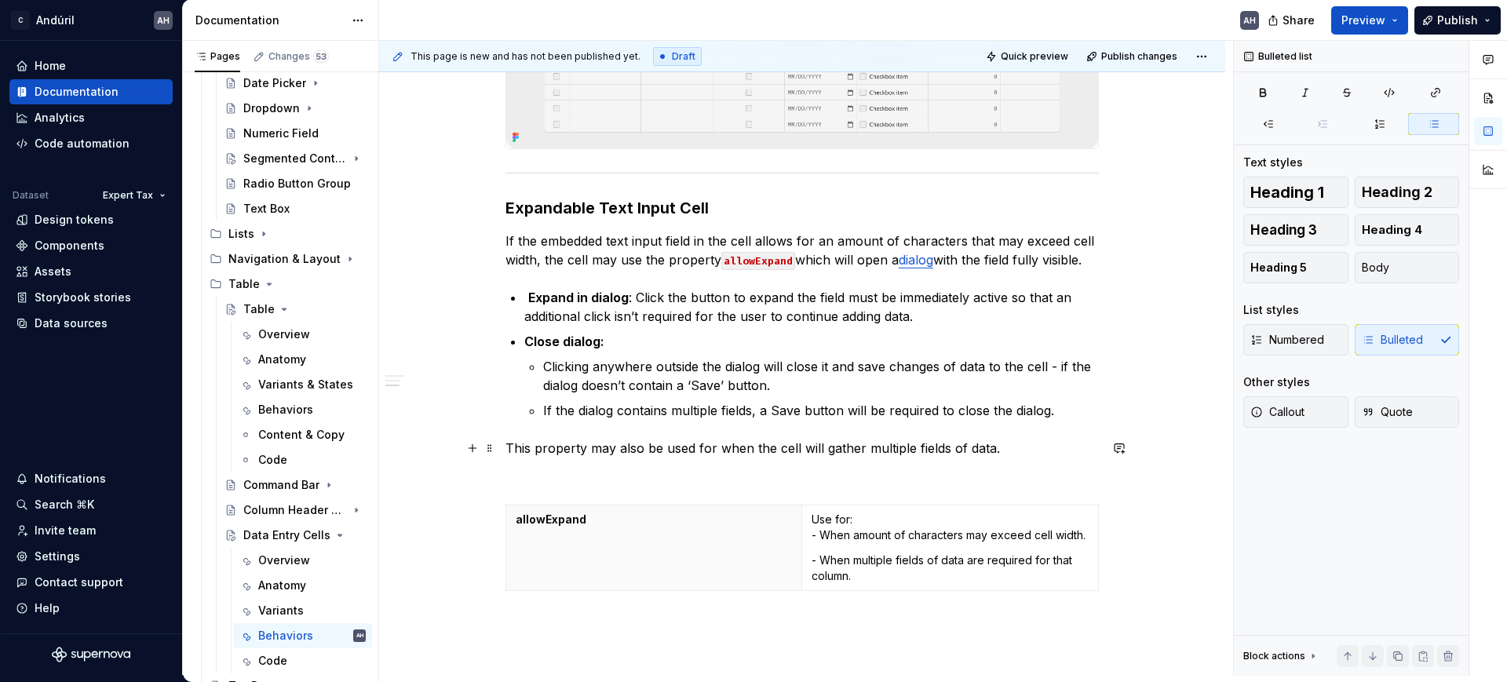
click at [768, 455] on p "This property may also be used for when the cell will gather multiple fields of…" at bounding box center [803, 448] width 594 height 19
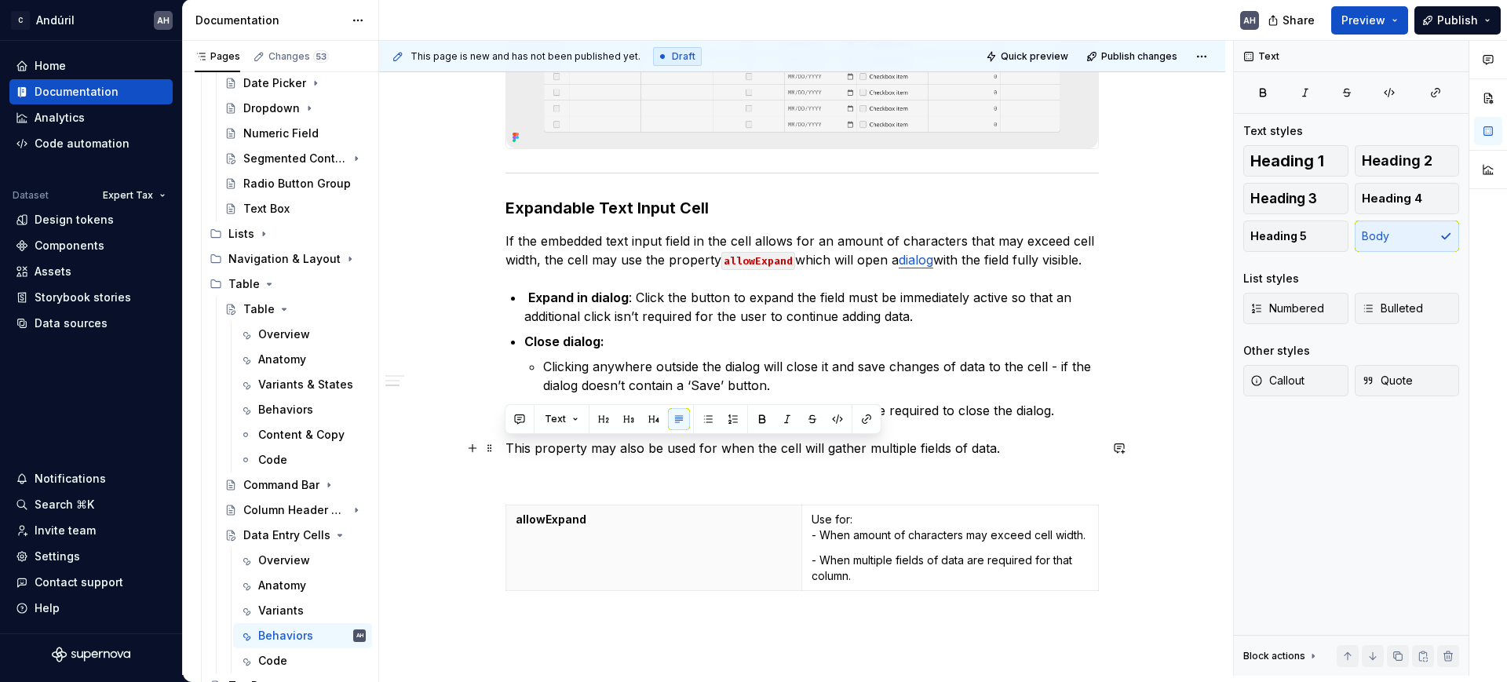
click at [768, 455] on p "This property may also be used for when the cell will gather multiple fields of…" at bounding box center [803, 448] width 594 height 19
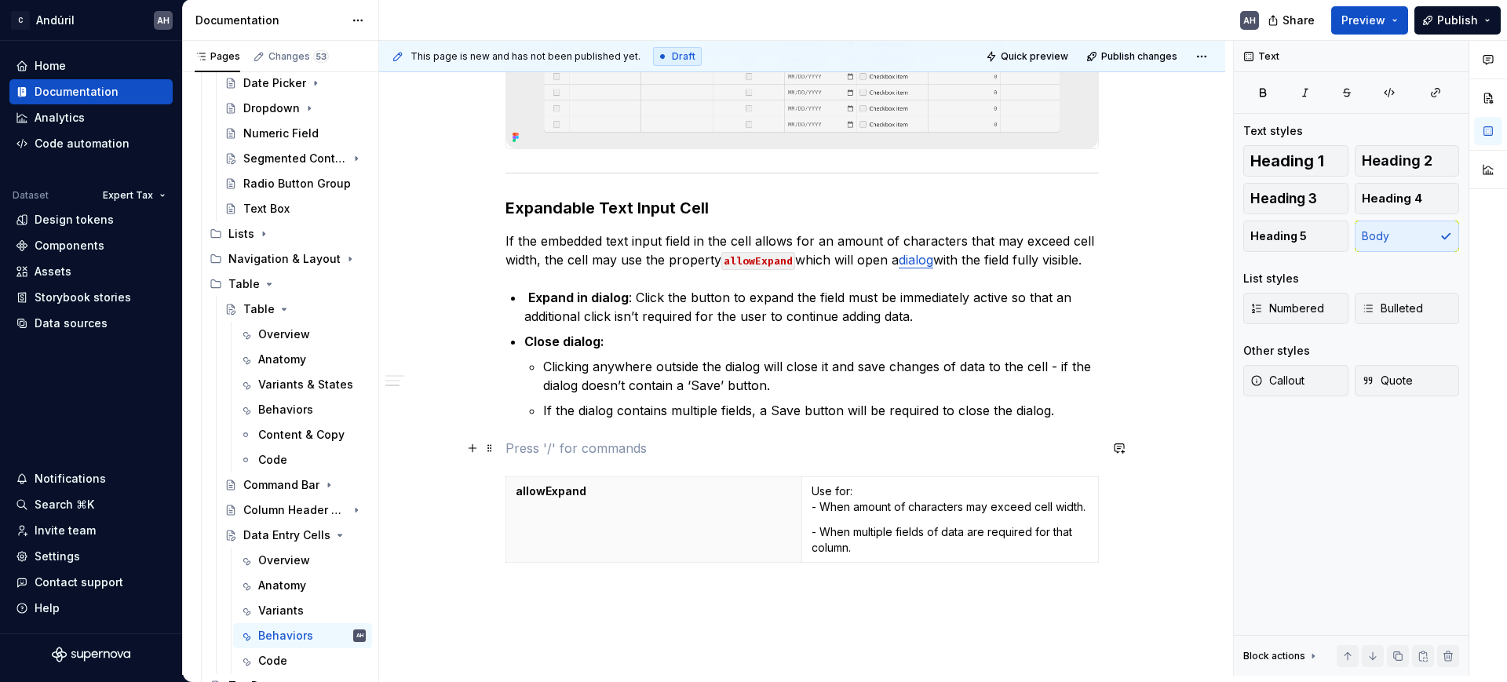
click at [585, 445] on p at bounding box center [803, 448] width 594 height 19
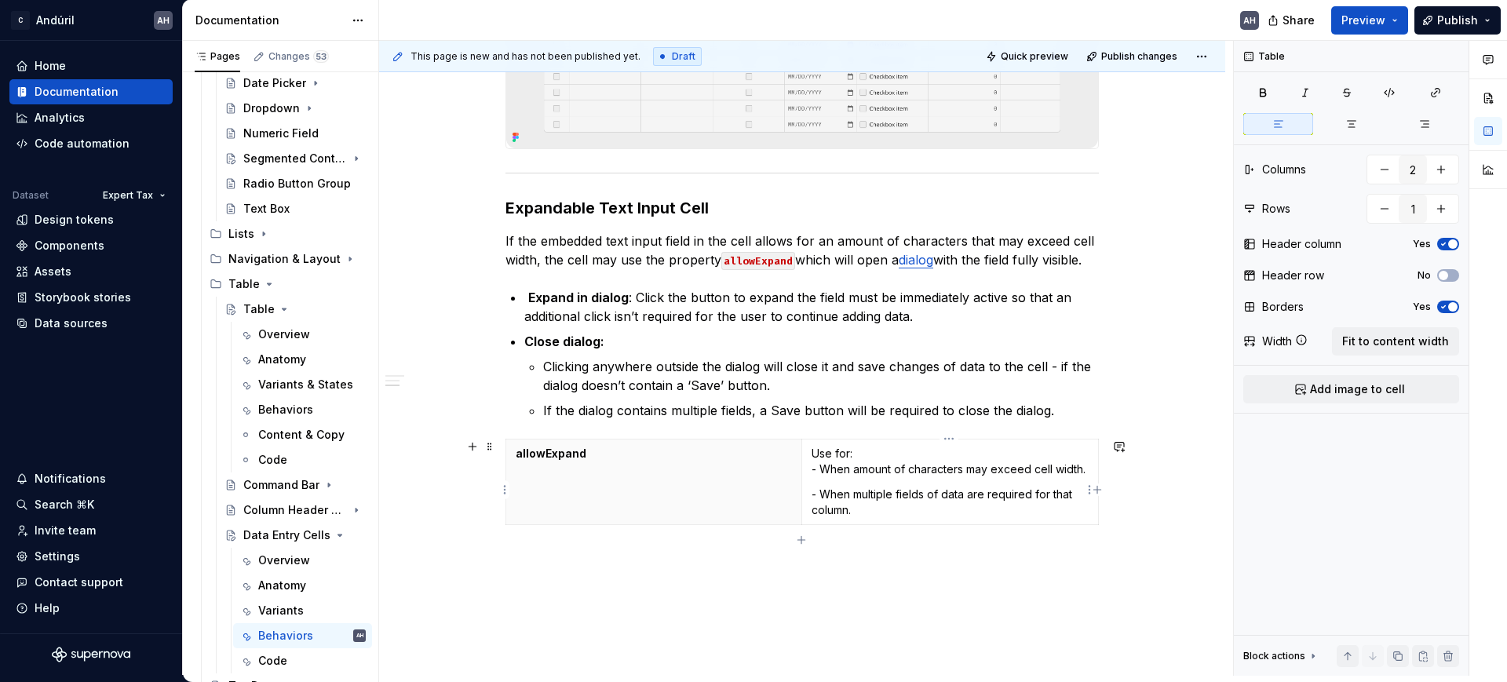
click at [887, 469] on p "Use for: - When amount of characters may exceed cell width." at bounding box center [950, 461] width 277 height 31
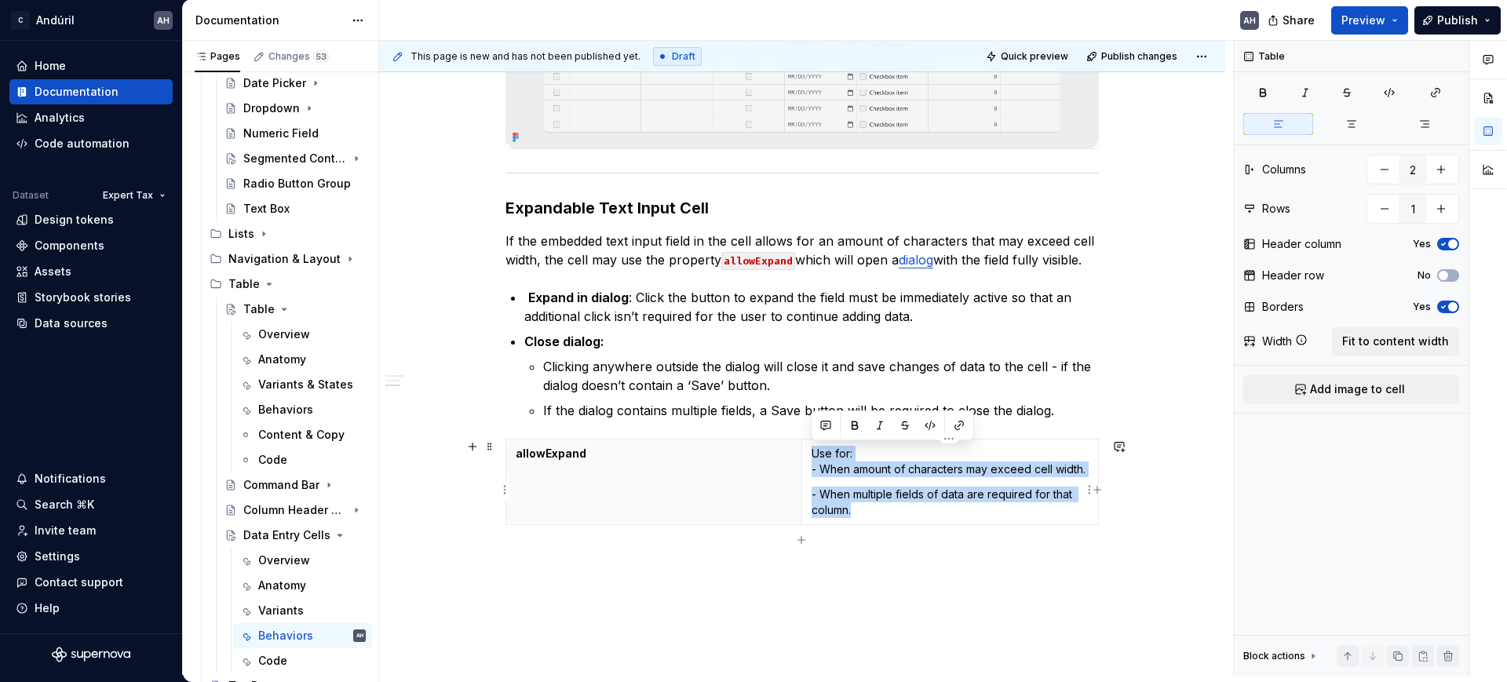
drag, startPoint x: 863, startPoint y: 531, endPoint x: 812, endPoint y: 452, distance: 93.6
click at [809, 453] on td "Use for: - When amount of characters may exceed cell width. - When multiple fie…" at bounding box center [950, 482] width 297 height 86
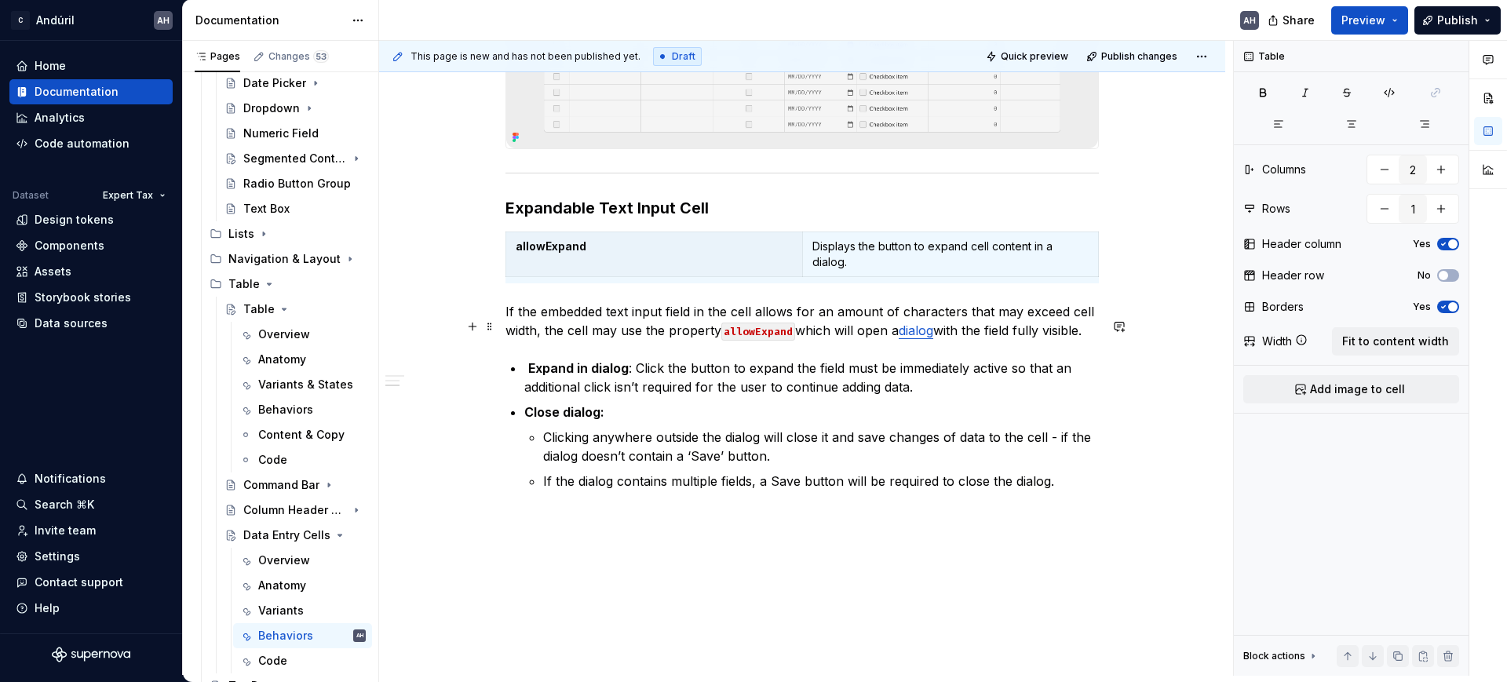
click at [656, 385] on p "Expand in dialog : Click the button to expand the field must be immediately act…" at bounding box center [811, 378] width 575 height 38
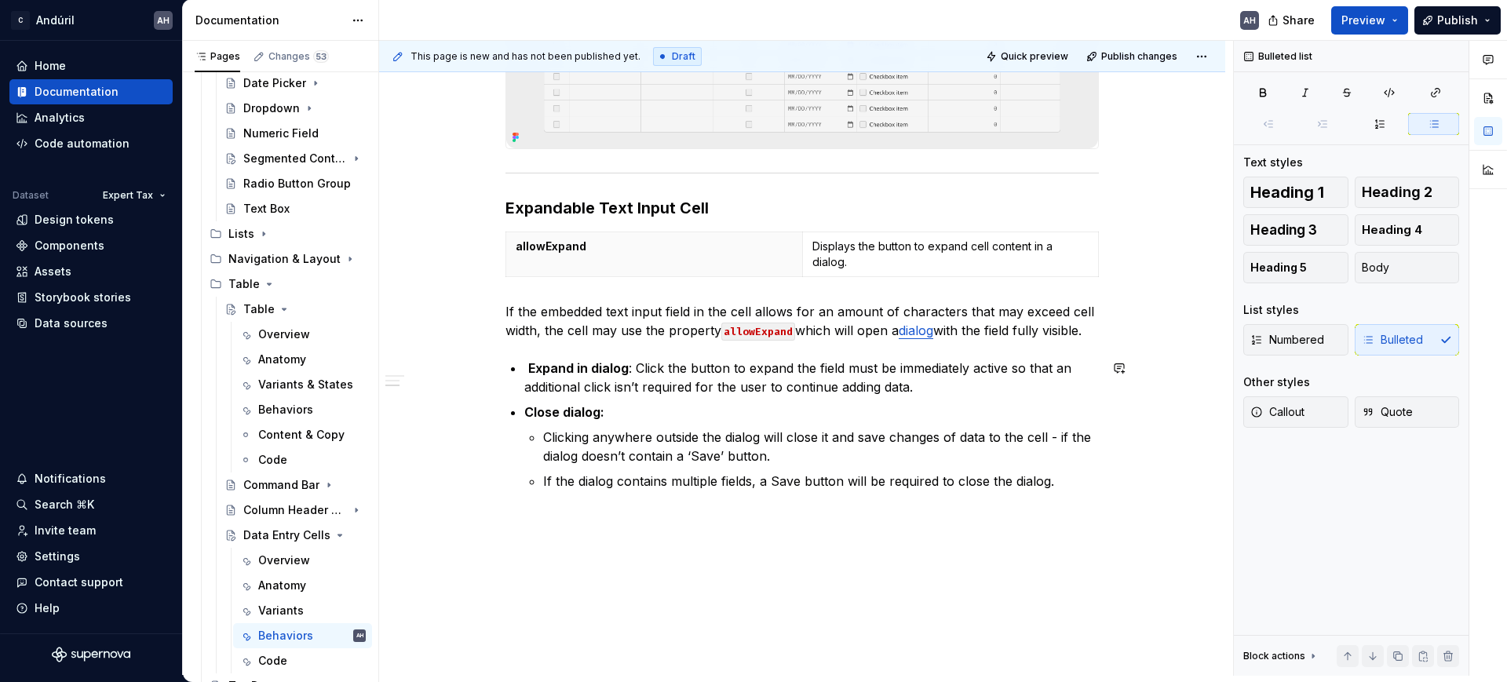
click at [682, 515] on div "Behaviors Validations When the field embedded in the cell contains a validation…" at bounding box center [802, 186] width 846 height 1054
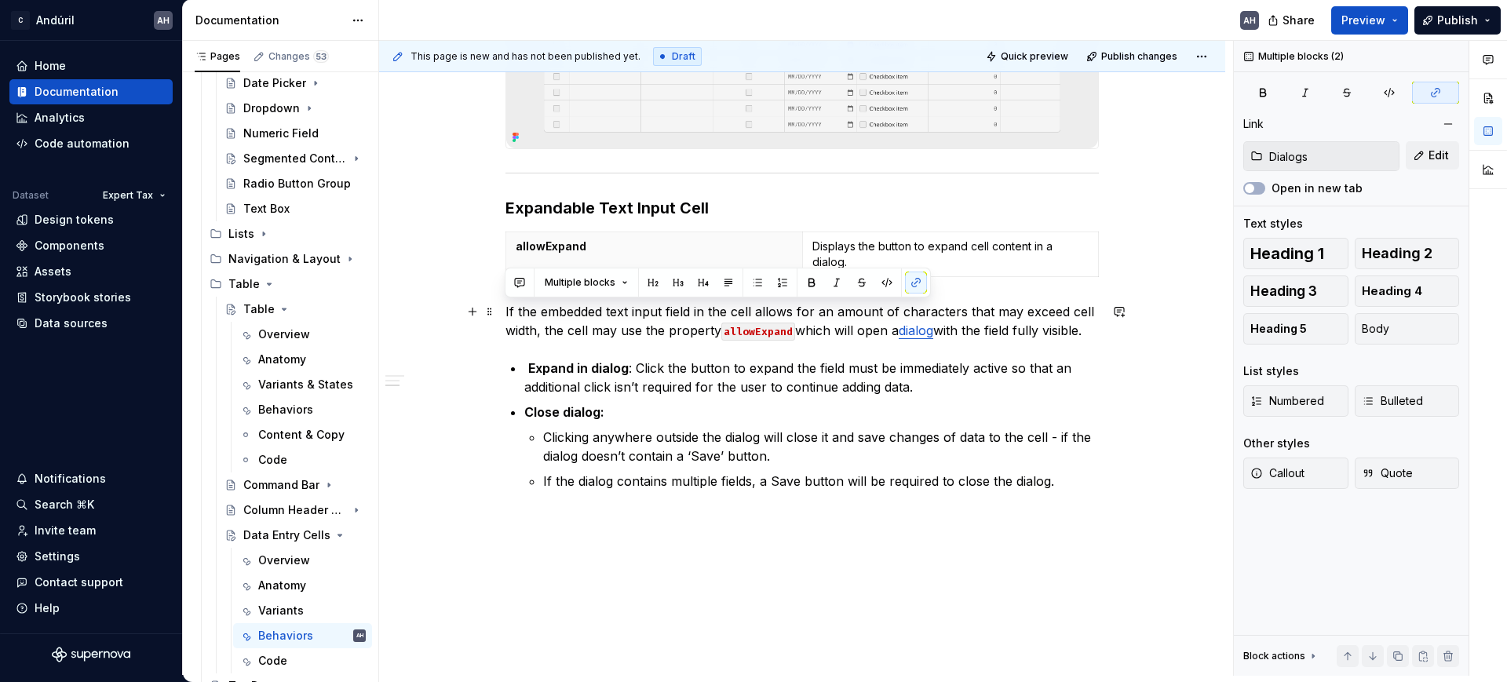
drag, startPoint x: 1060, startPoint y: 483, endPoint x: 496, endPoint y: 307, distance: 590.5
click at [496, 307] on div "Behaviors Validations When the field embedded in the cell contains a validation…" at bounding box center [802, 205] width 846 height 1092
copy div "If the embedded text input field in the cell allows for an amount of characters…"
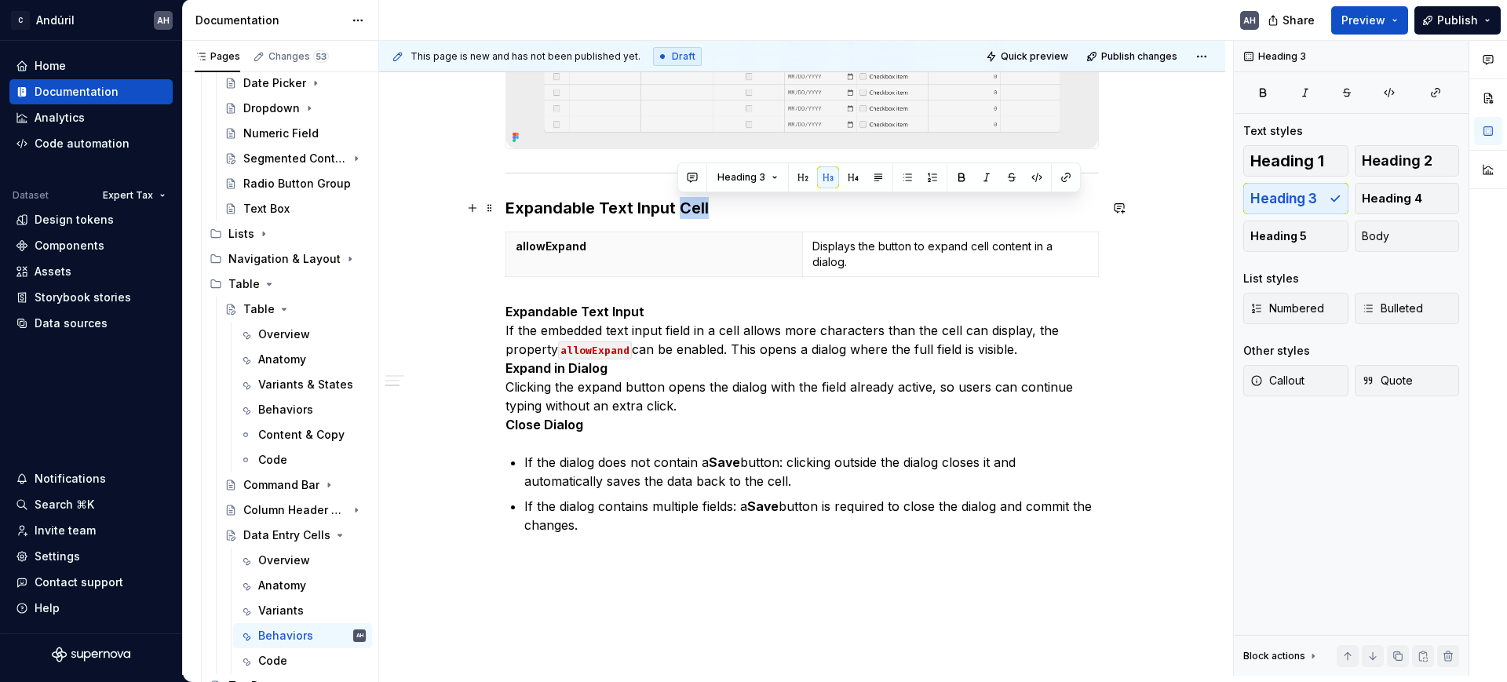
drag, startPoint x: 678, startPoint y: 210, endPoint x: 747, endPoint y: 213, distance: 69.9
click at [747, 213] on h3 "Expandable Text Input Cell" at bounding box center [803, 208] width 594 height 22
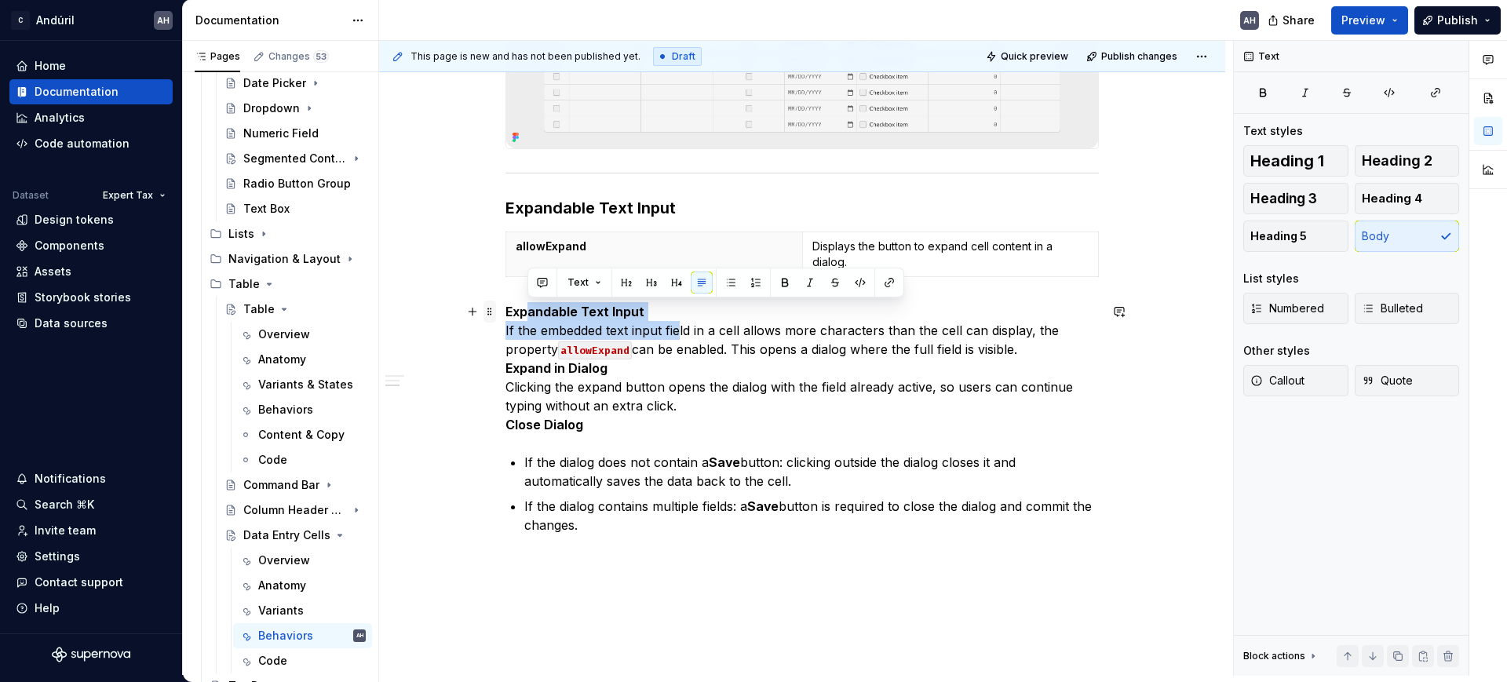
drag, startPoint x: 561, startPoint y: 312, endPoint x: 494, endPoint y: 310, distance: 67.6
click at [506, 310] on div "Behaviors Validations When the field embedded in the cell contains a validation…" at bounding box center [803, 144] width 594 height 894
click at [530, 312] on strong "Expandable Text Input" at bounding box center [575, 312] width 139 height 16
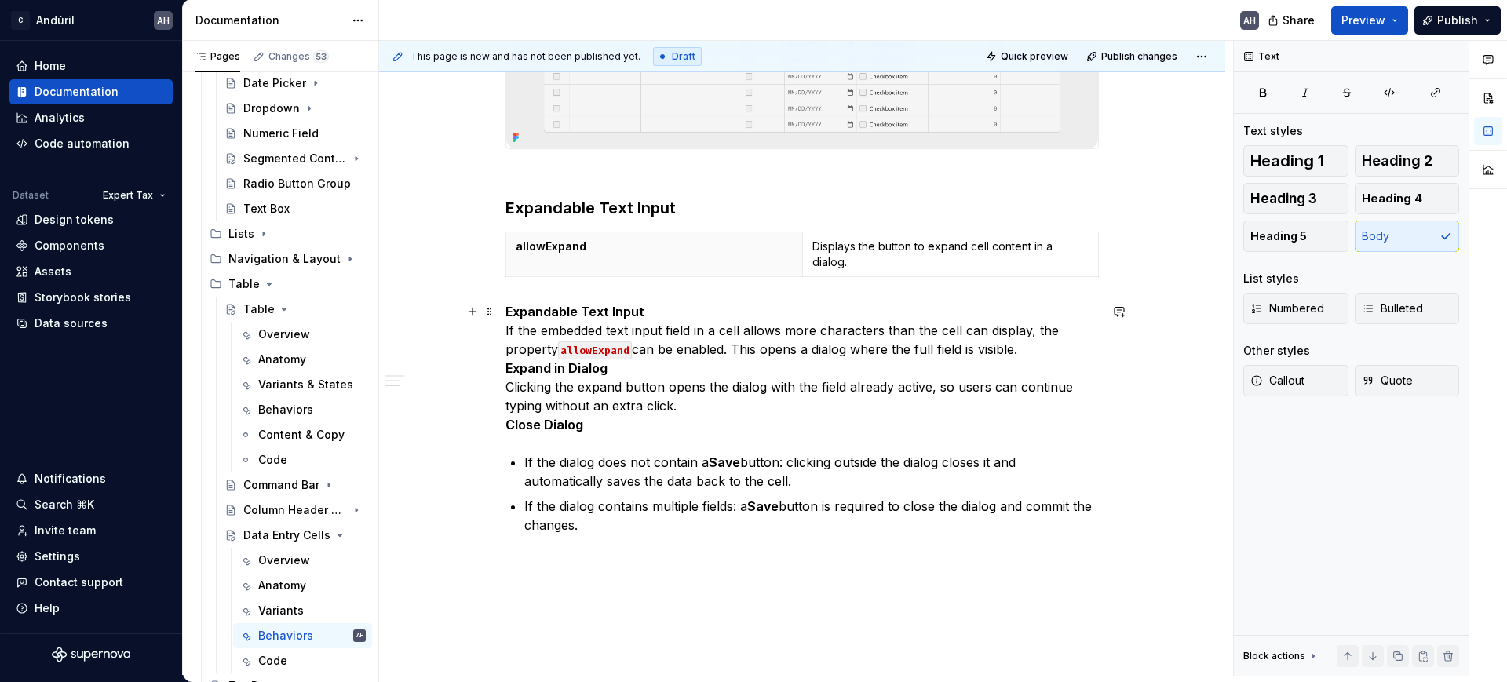
click at [763, 321] on p "Expandable Text Input If the embedded text input field in a cell allows more ch…" at bounding box center [803, 368] width 594 height 132
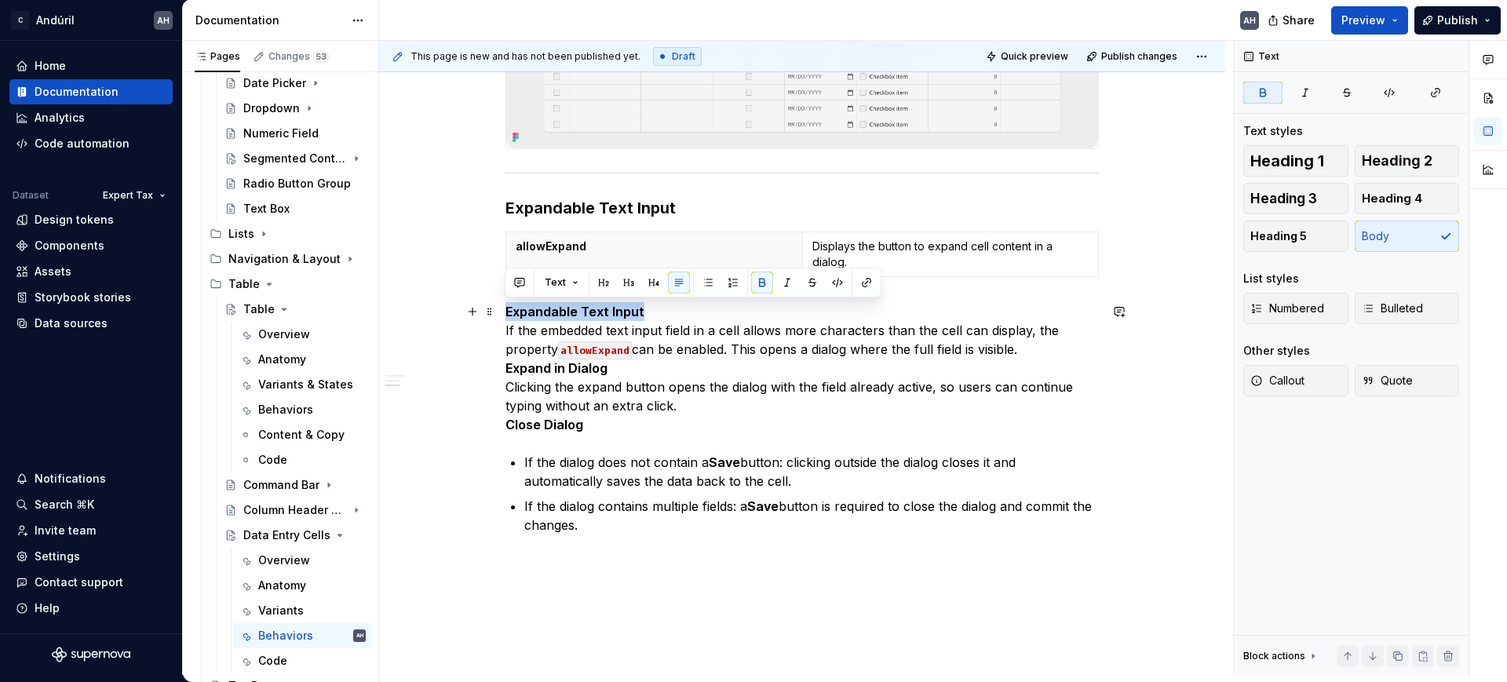
drag, startPoint x: 639, startPoint y: 309, endPoint x: 495, endPoint y: 305, distance: 143.7
click at [495, 305] on div "Behaviors Validations When the field embedded in the cell contains a validation…" at bounding box center [802, 227] width 846 height 1136
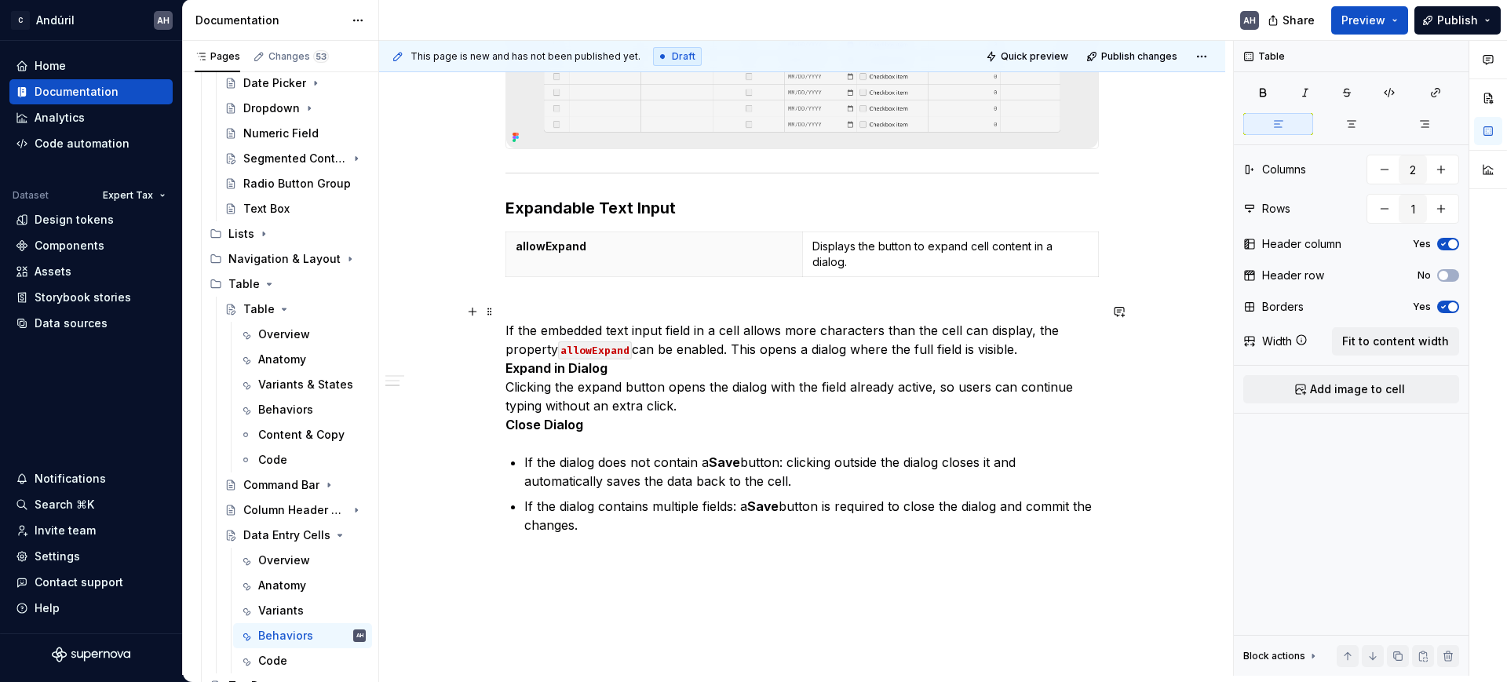
click at [506, 331] on p "If the embedded text input field in a cell allows more characters than the cell…" at bounding box center [803, 368] width 594 height 132
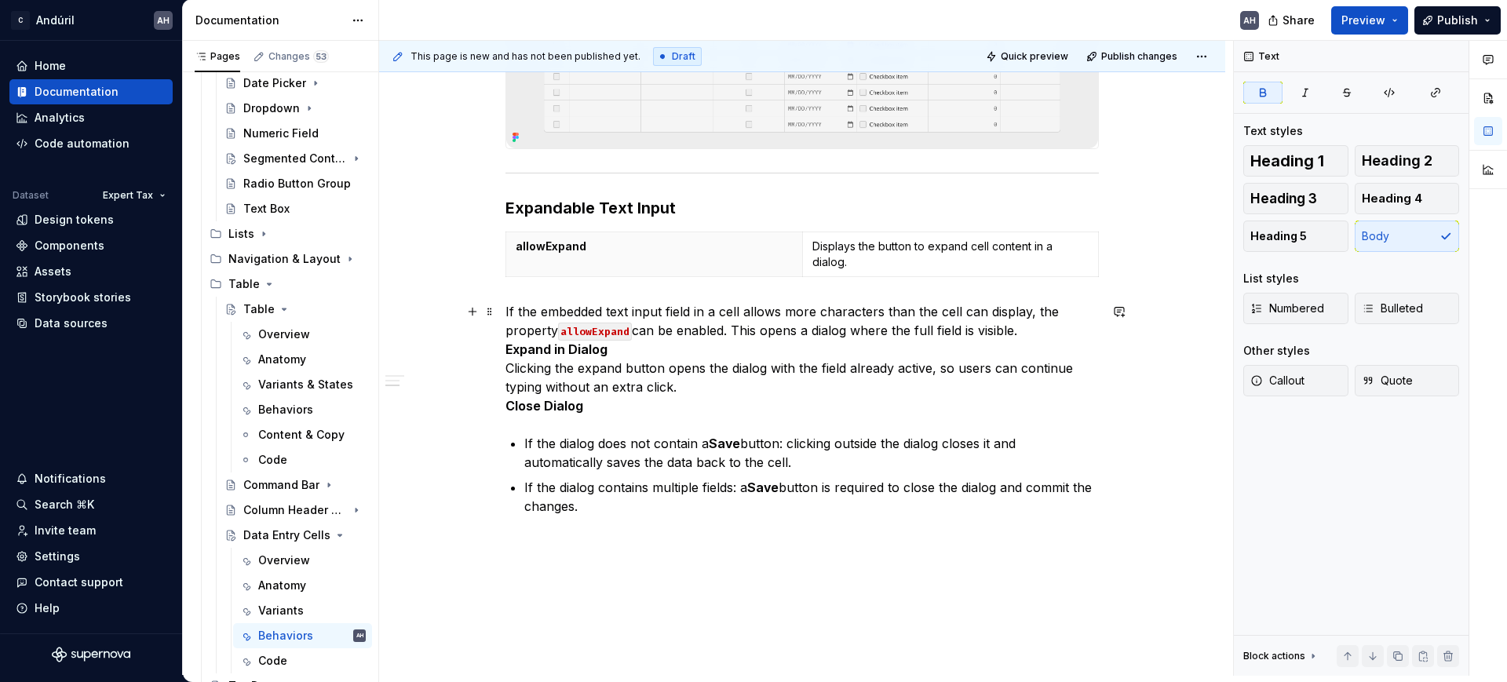
click at [682, 345] on p "If the embedded text input field in a cell allows more characters than the cell…" at bounding box center [803, 358] width 594 height 113
click at [503, 350] on div "Behaviors Validations When the field embedded in the cell contains a validation…" at bounding box center [802, 217] width 846 height 1117
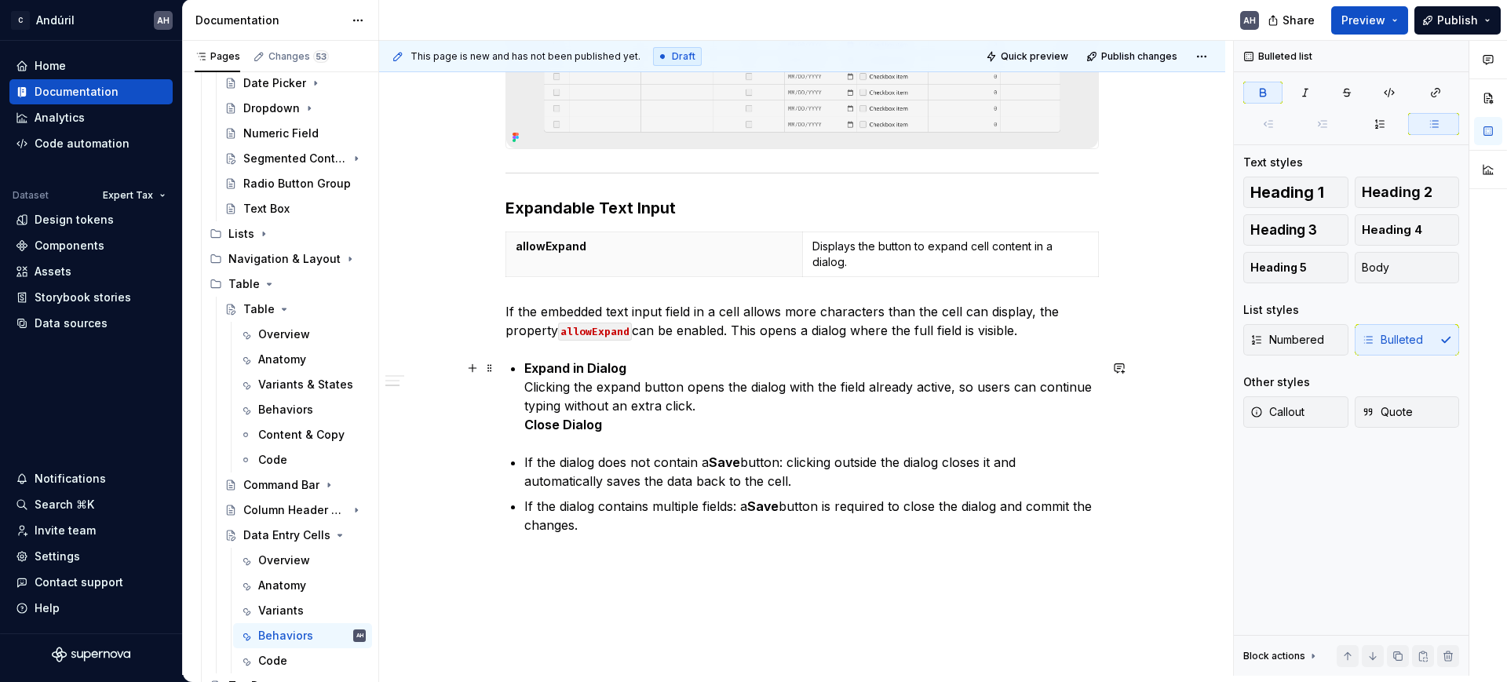
click at [524, 426] on strong "Close Dialog" at bounding box center [563, 425] width 78 height 16
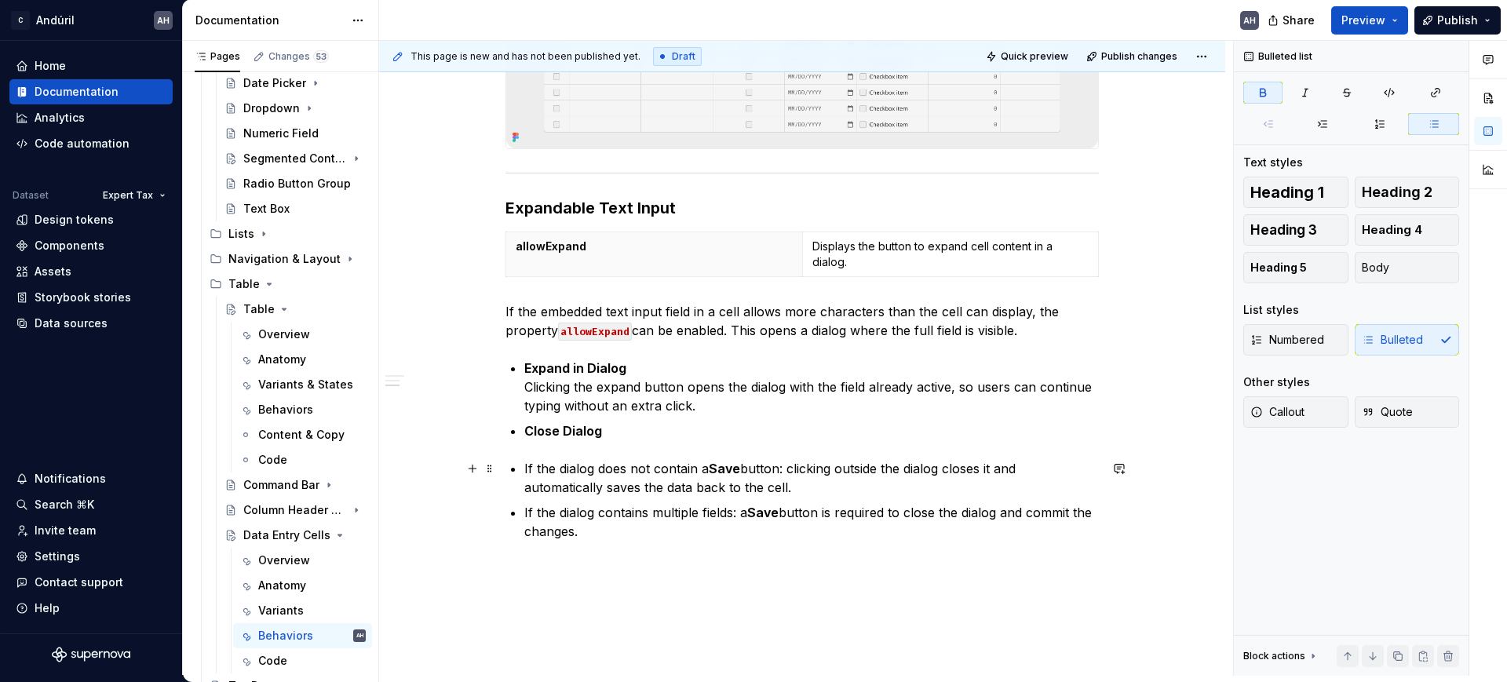
click at [521, 471] on div "Behaviors Validations When the field embedded in the cell contains a validation…" at bounding box center [803, 138] width 594 height 882
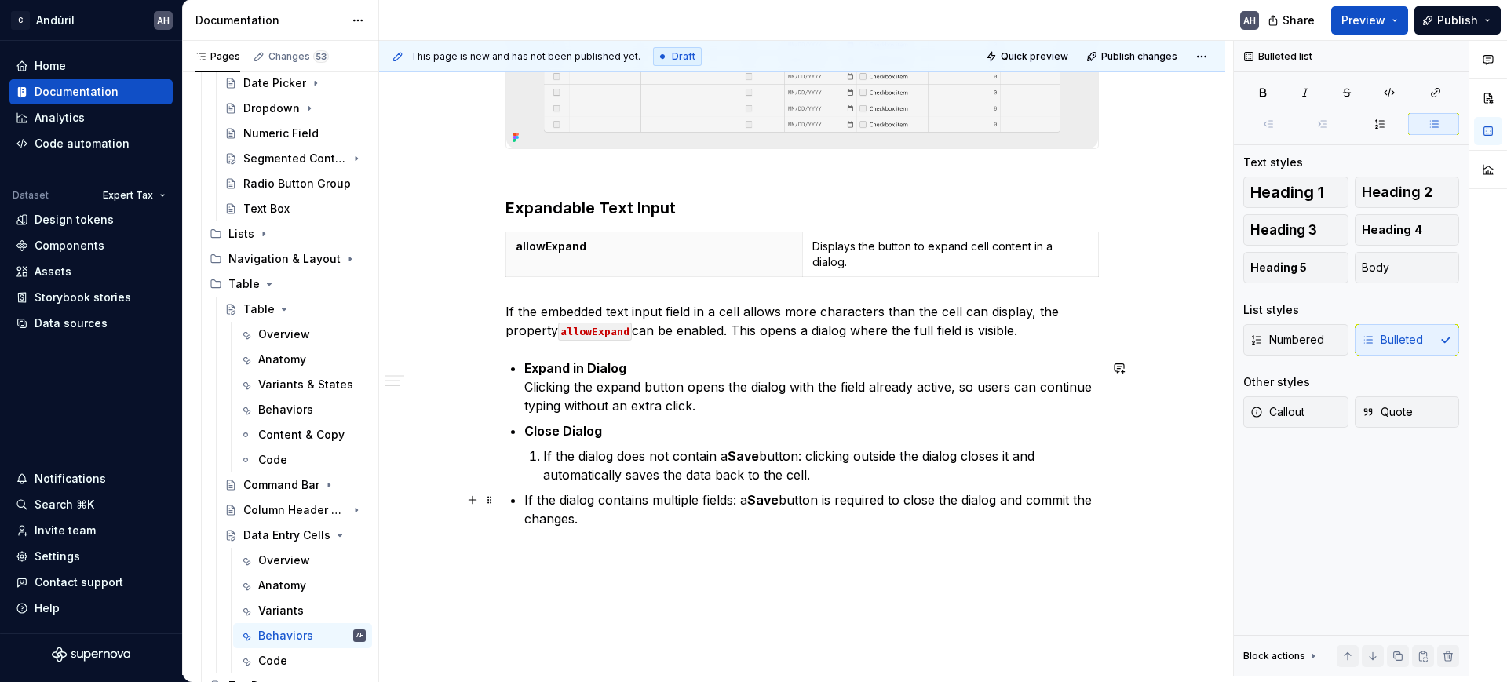
click at [521, 501] on div "Behaviors Validations When the field embedded in the cell contains a validation…" at bounding box center [803, 131] width 594 height 869
click at [543, 456] on p "If the dialog does not contain a Save button: clicking outside the dialog close…" at bounding box center [821, 466] width 556 height 38
click at [1415, 338] on span "Bulleted" at bounding box center [1392, 340] width 61 height 16
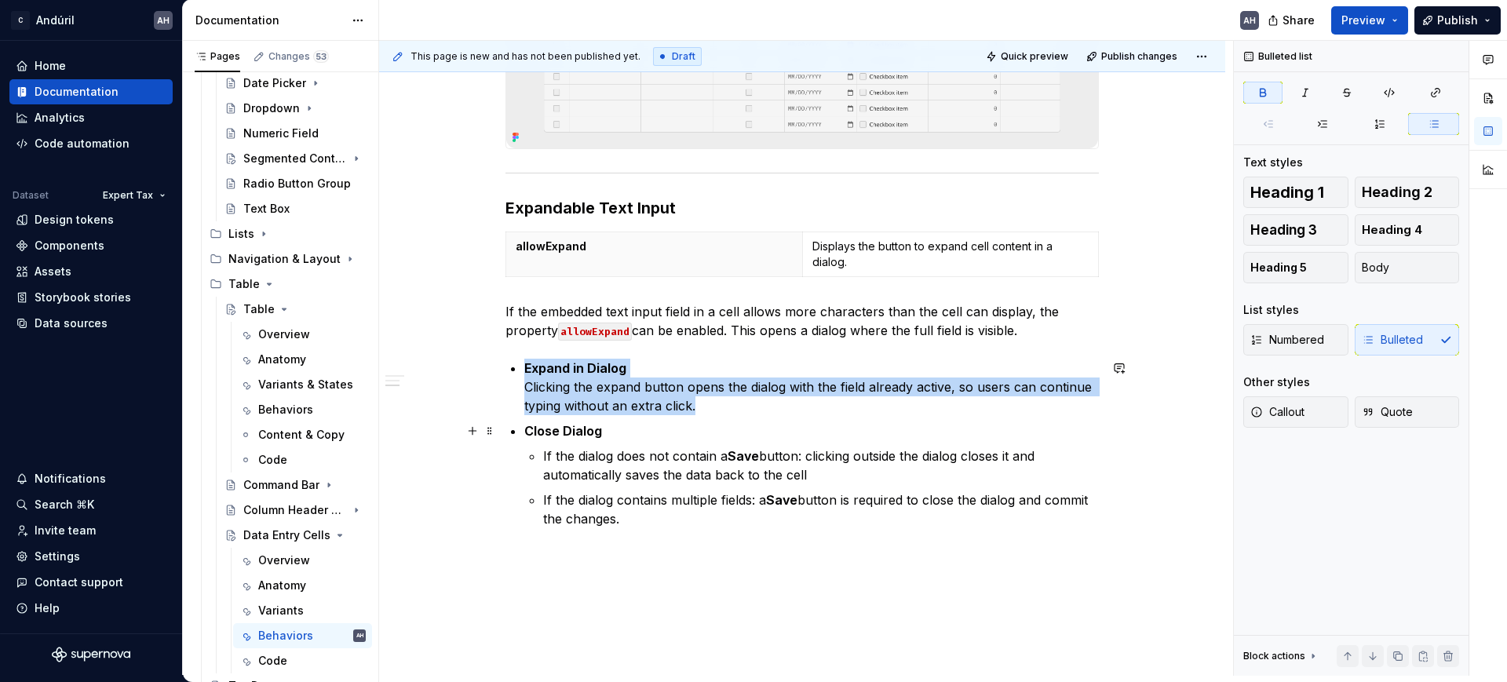
click at [648, 441] on li "Close Dialog If the dialog does not contain a Save button: clicking outside the…" at bounding box center [811, 475] width 575 height 107
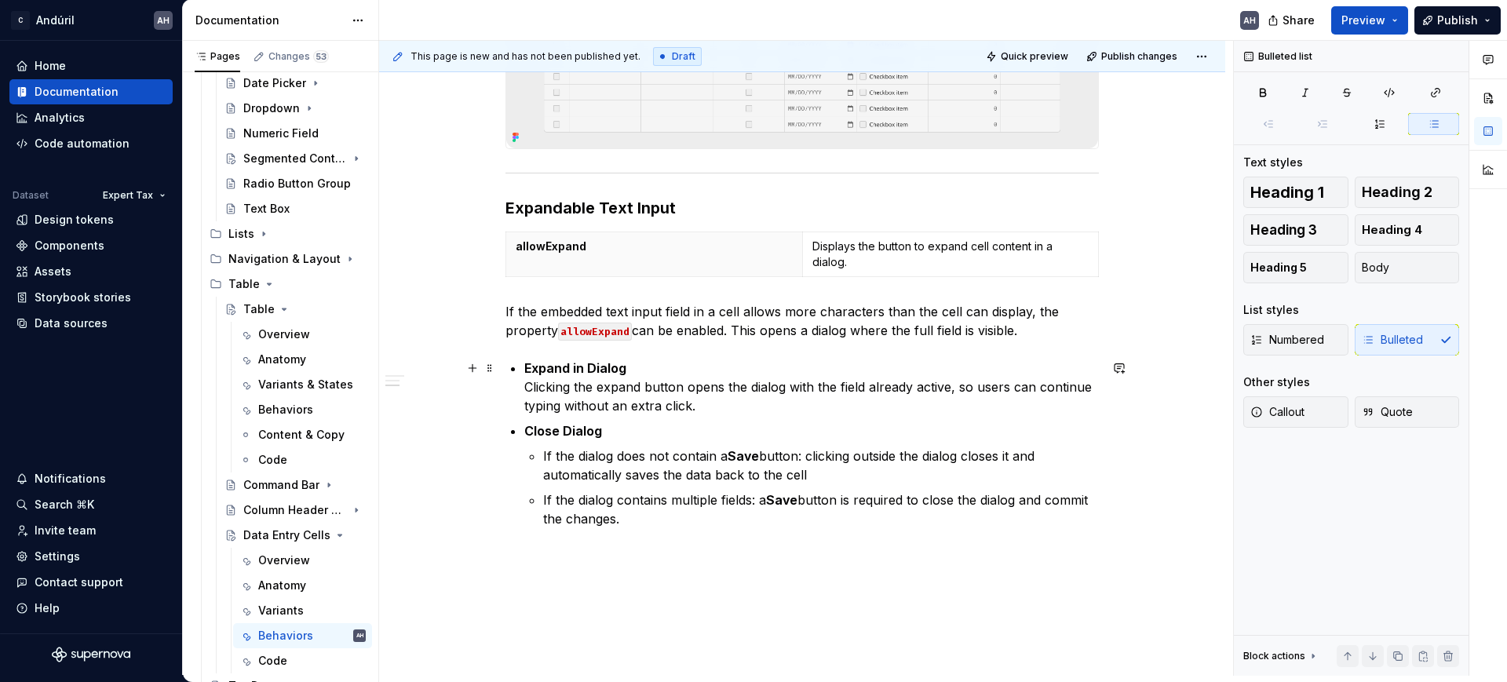
click at [651, 376] on p "Expand in Dialog Clicking the expand button opens the dialog with the field alr…" at bounding box center [811, 387] width 575 height 57
click at [670, 583] on div "Behaviors Validations When the field embedded in the cell contains a validation…" at bounding box center [803, 141] width 594 height 888
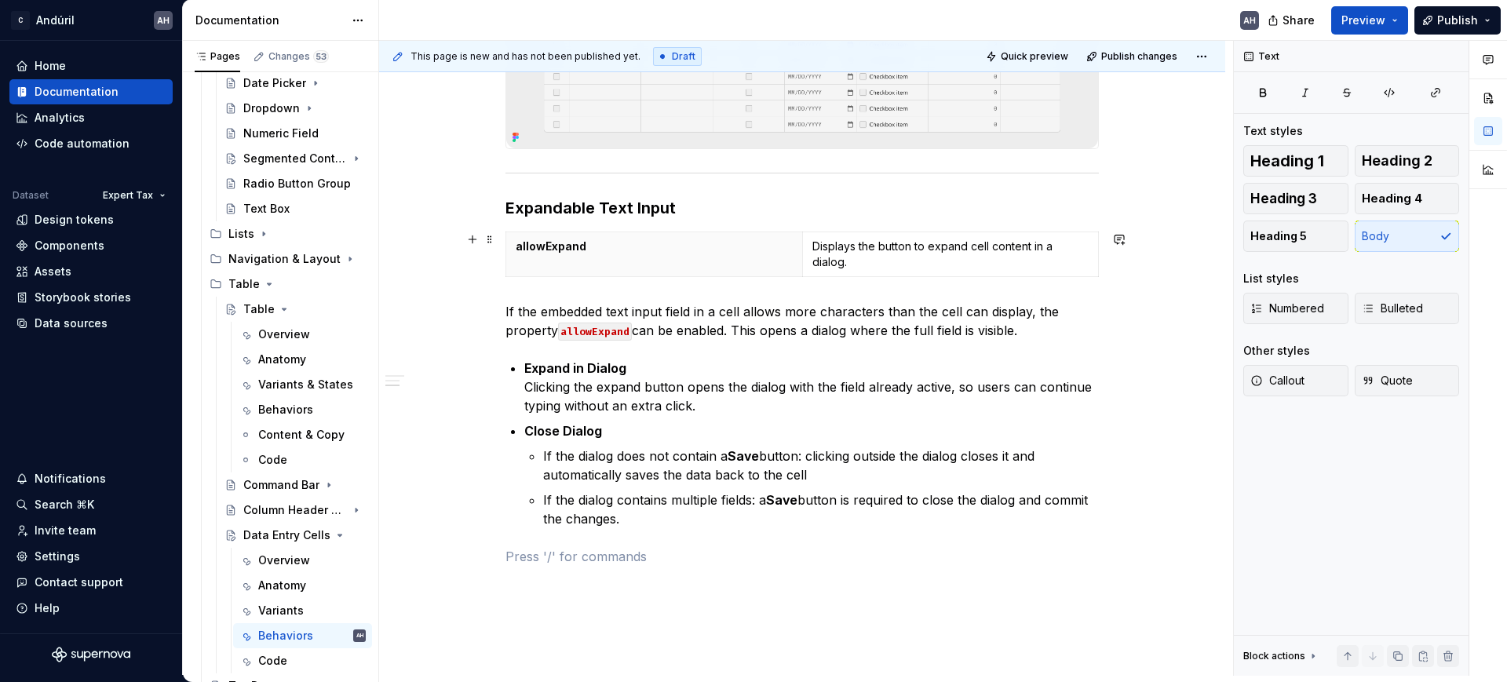
scroll to position [0, 0]
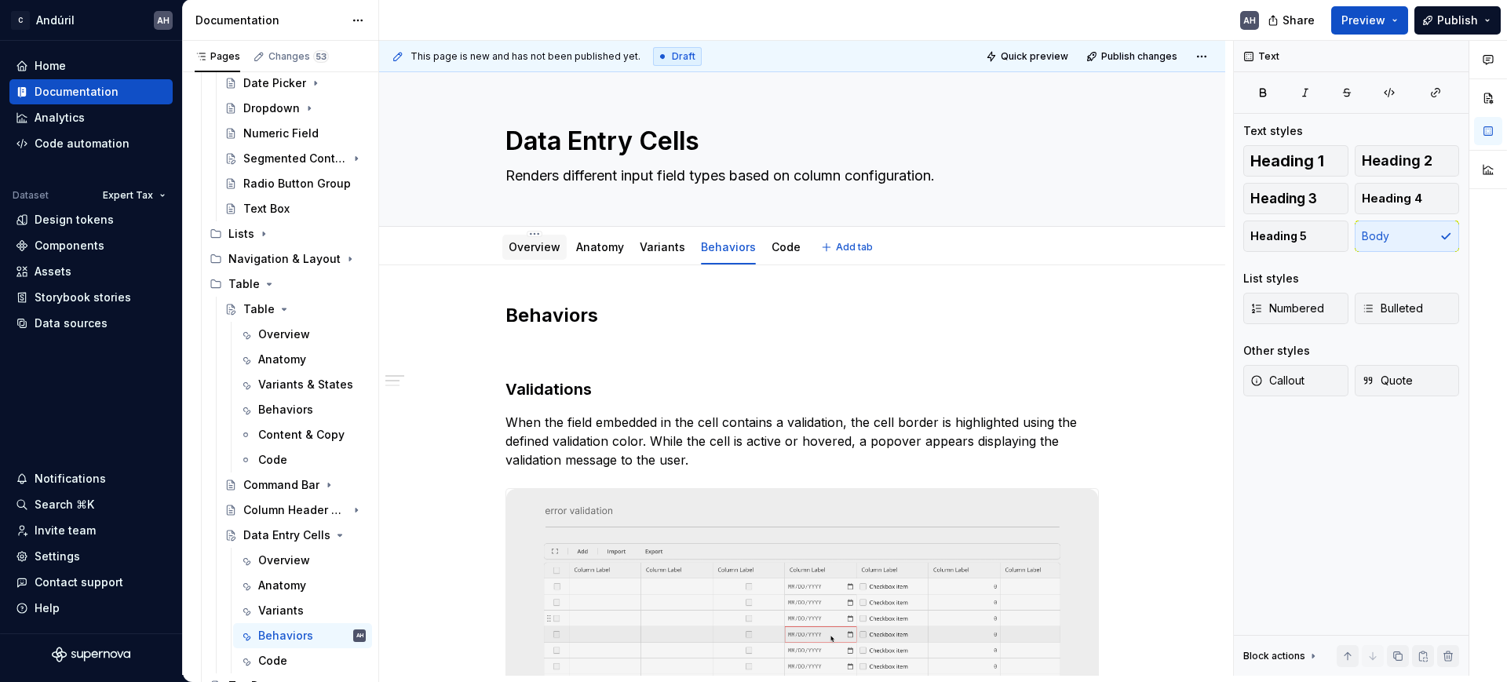
click at [535, 246] on link "Overview" at bounding box center [535, 246] width 52 height 13
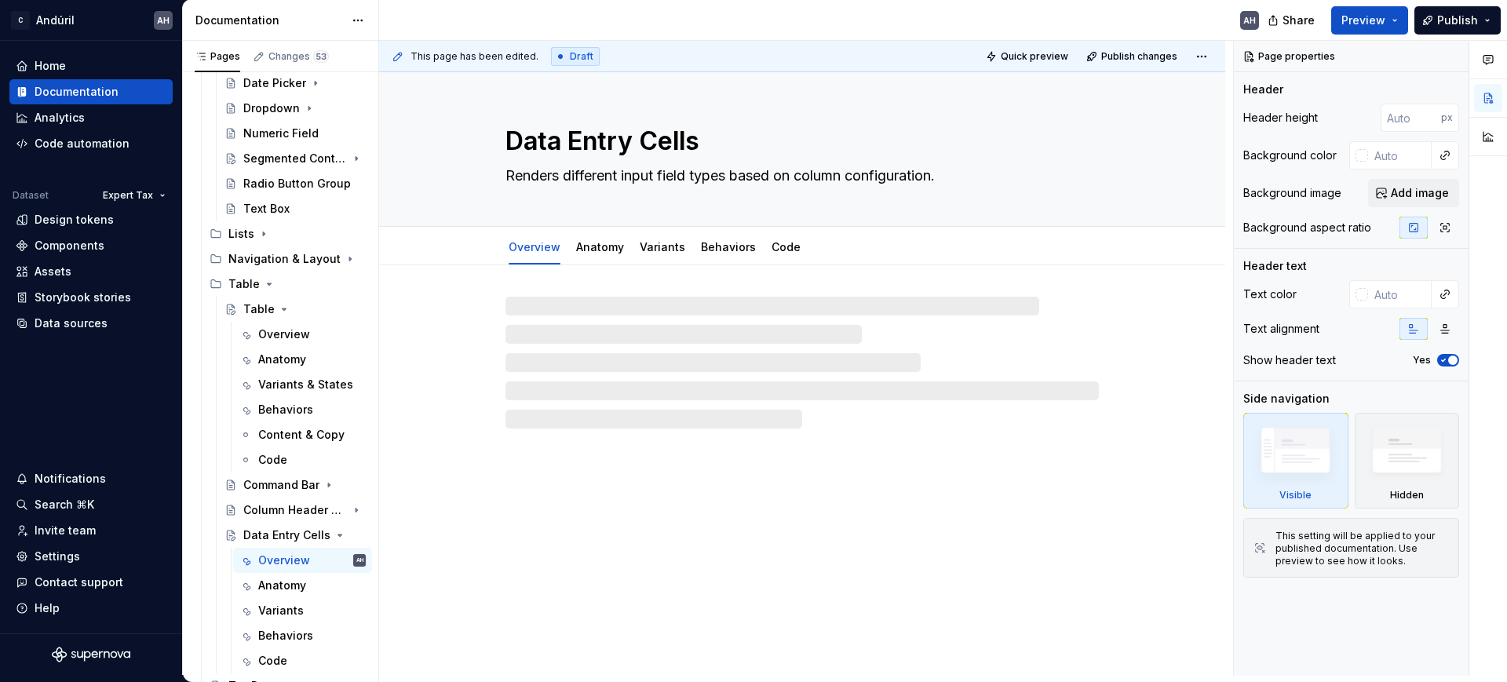
type textarea "*"
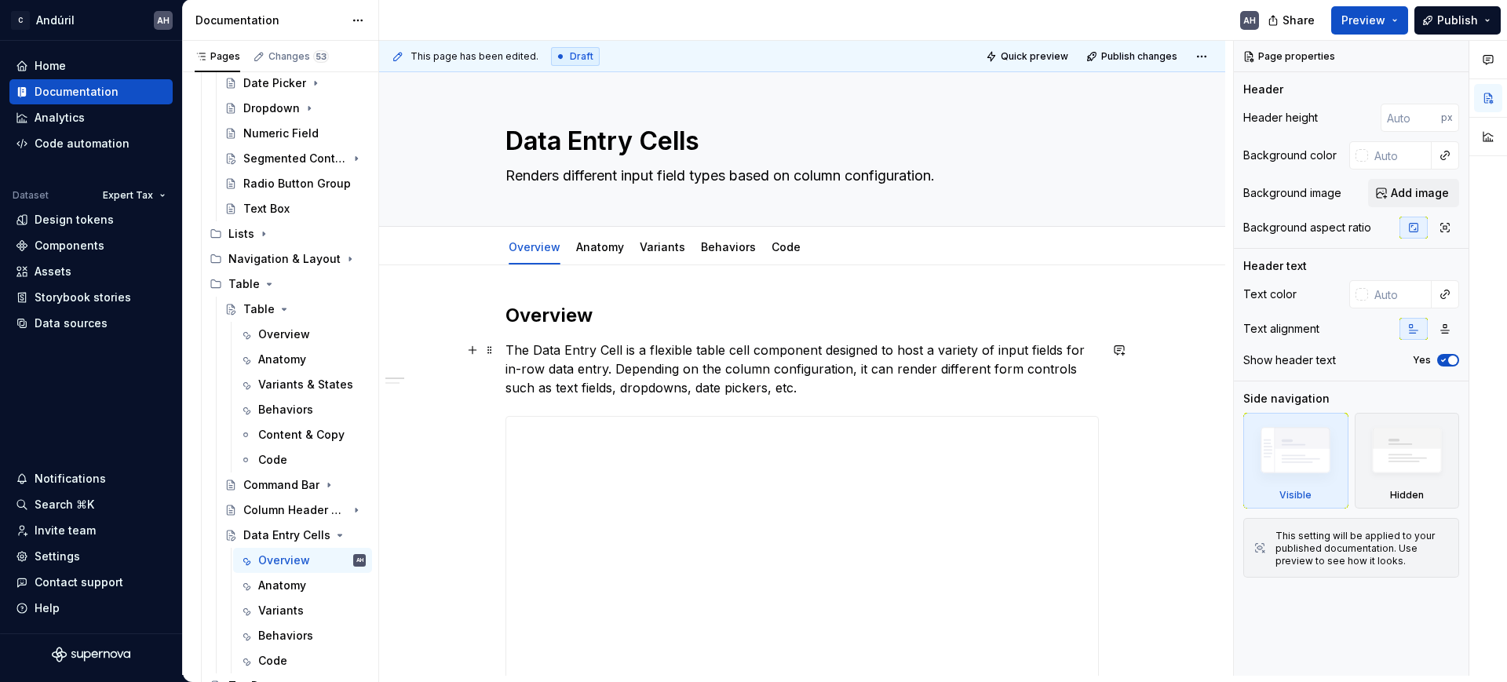
click at [634, 345] on p "The Data Entry Cell is a flexible table cell component designed to host a varie…" at bounding box center [803, 369] width 594 height 57
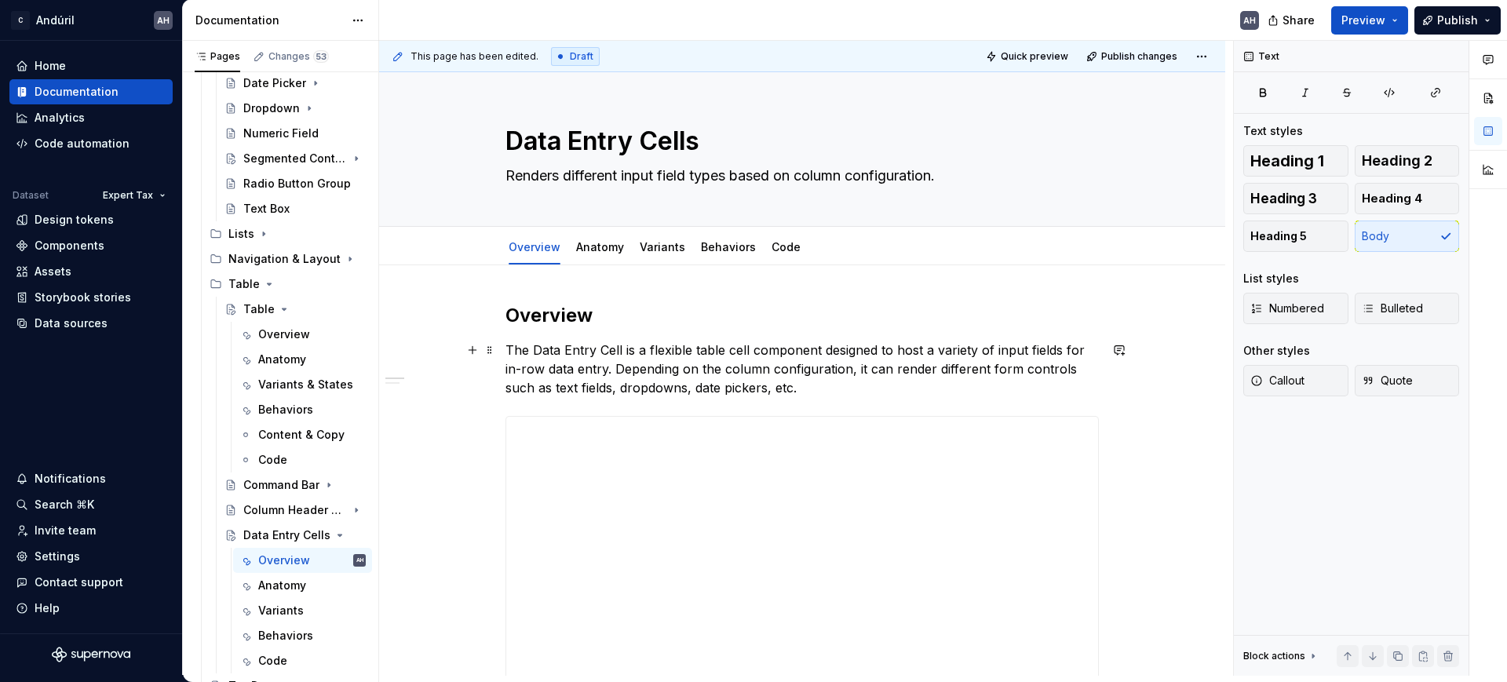
click at [736, 351] on p "The Data Entry Cell is a flexible table cell component designed to host a varie…" at bounding box center [803, 369] width 594 height 57
click at [702, 350] on p "The Data Entry Cell is a flexible table cell component designed to host a varie…" at bounding box center [803, 369] width 594 height 57
click at [771, 351] on p "The Data Entry Cell is a flexible table cell component designed to host a varie…" at bounding box center [803, 369] width 594 height 57
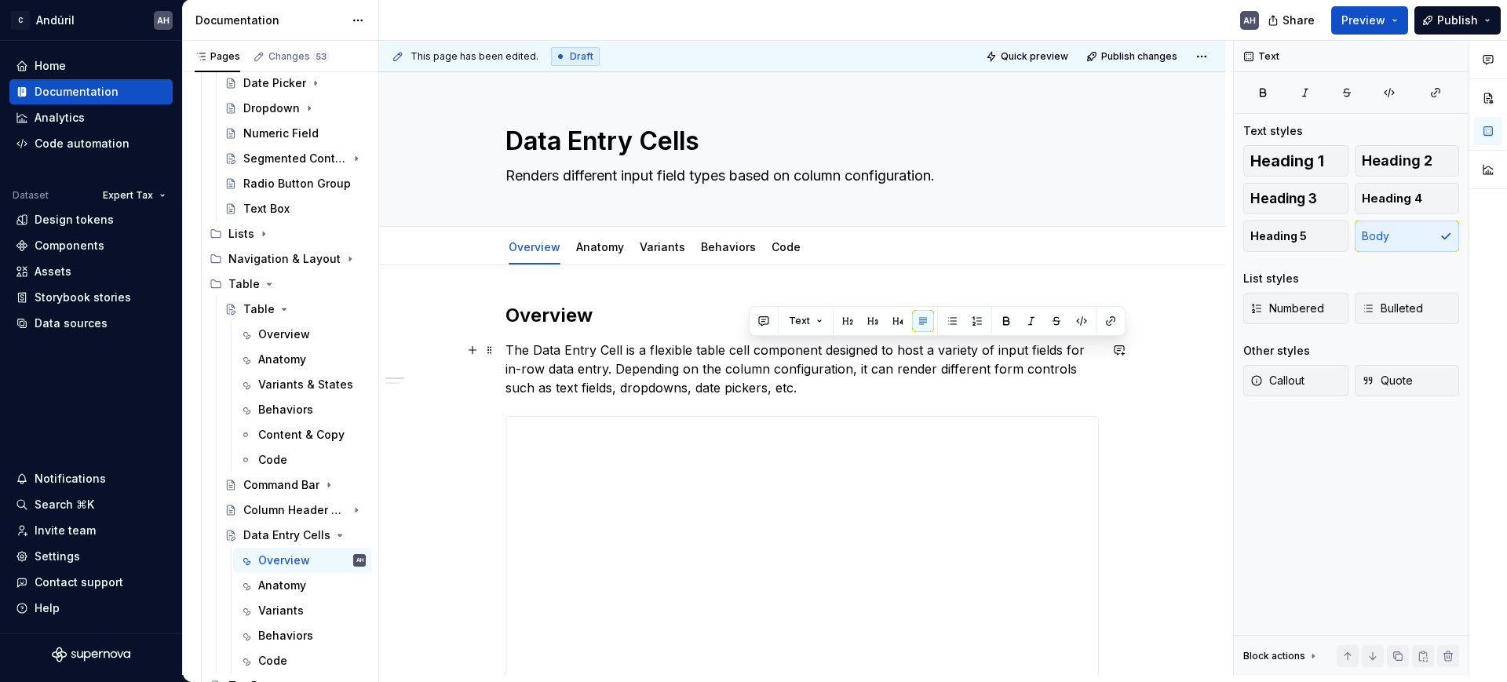
click at [735, 349] on p "The Data Entry Cell is a flexible table cell component designed to host a varie…" at bounding box center [803, 369] width 594 height 57
click at [671, 354] on p "The Data Entry Cell is a flexible table cell component designed to host a varie…" at bounding box center [803, 369] width 594 height 57
drag, startPoint x: 690, startPoint y: 351, endPoint x: 745, endPoint y: 349, distance: 55.0
click at [745, 349] on p "The Data Entry Cell is a flexible table cell component designed to host a varie…" at bounding box center [803, 369] width 594 height 57
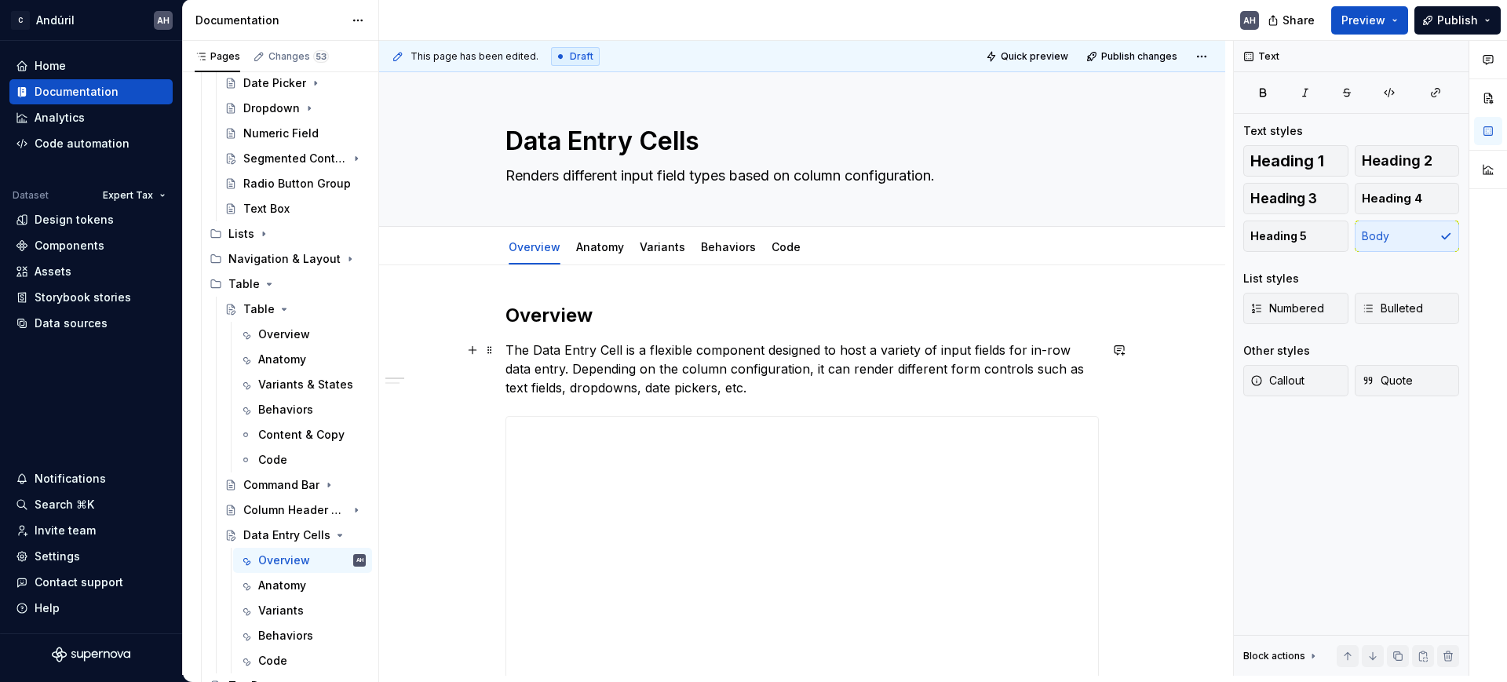
click at [831, 348] on p "The Data Entry Cell is a flexible component designed to host a variety of input…" at bounding box center [803, 369] width 594 height 57
click at [622, 362] on p "The Data Entry Cell is a flexible component designed to wrap and host a variety…" at bounding box center [803, 369] width 594 height 57
click at [872, 389] on p "The Data Entry Cell is a flexible component designed to wrap and host a variety…" at bounding box center [803, 369] width 594 height 57
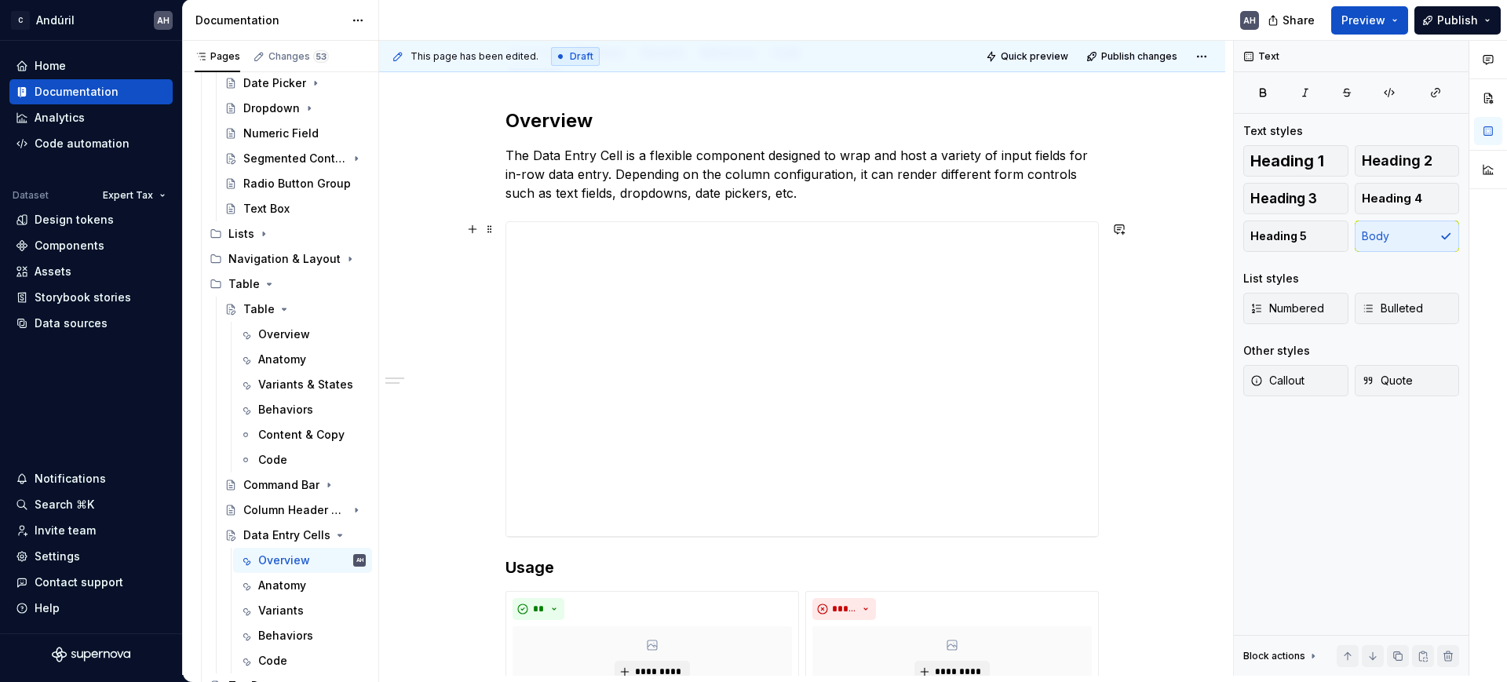
scroll to position [196, 0]
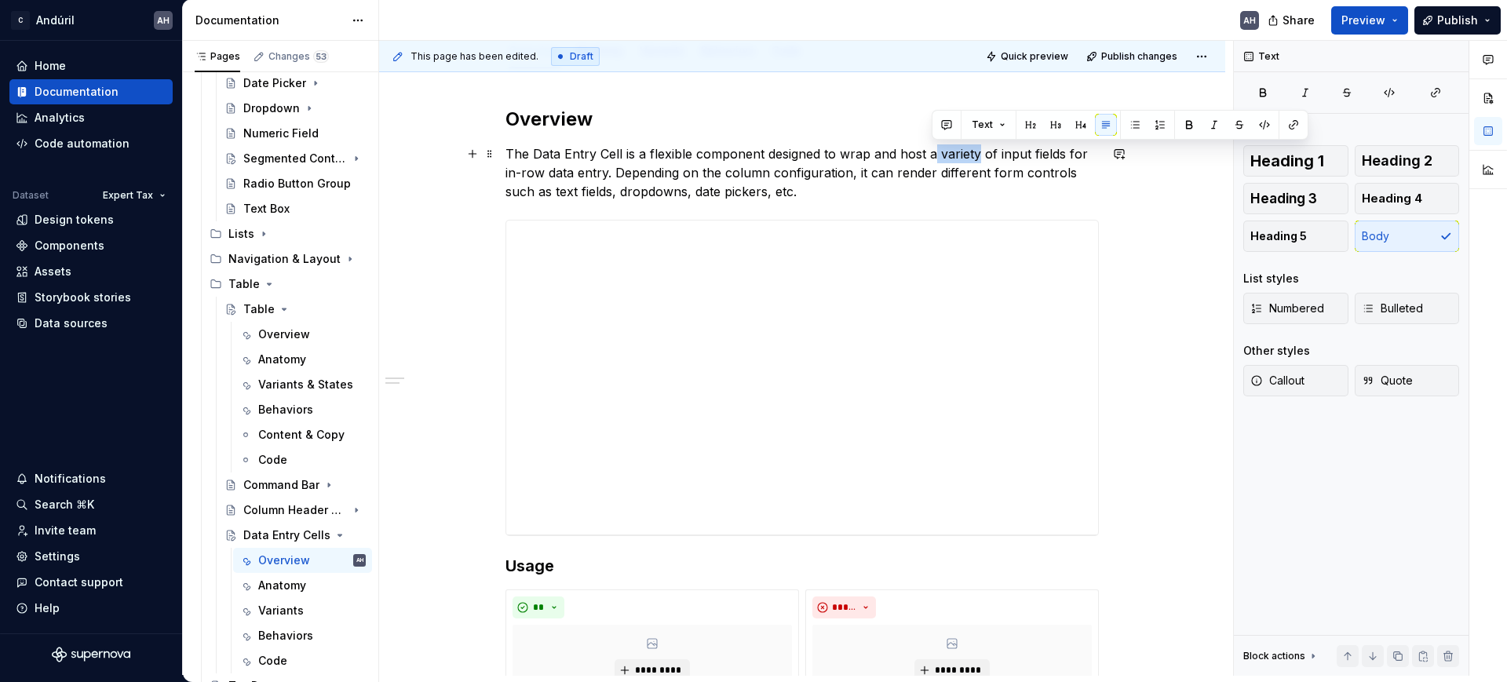
drag, startPoint x: 976, startPoint y: 152, endPoint x: 933, endPoint y: 152, distance: 43.2
click at [933, 152] on p "The Data Entry Cell is a flexible component designed to wrap and host a variety…" at bounding box center [803, 172] width 594 height 57
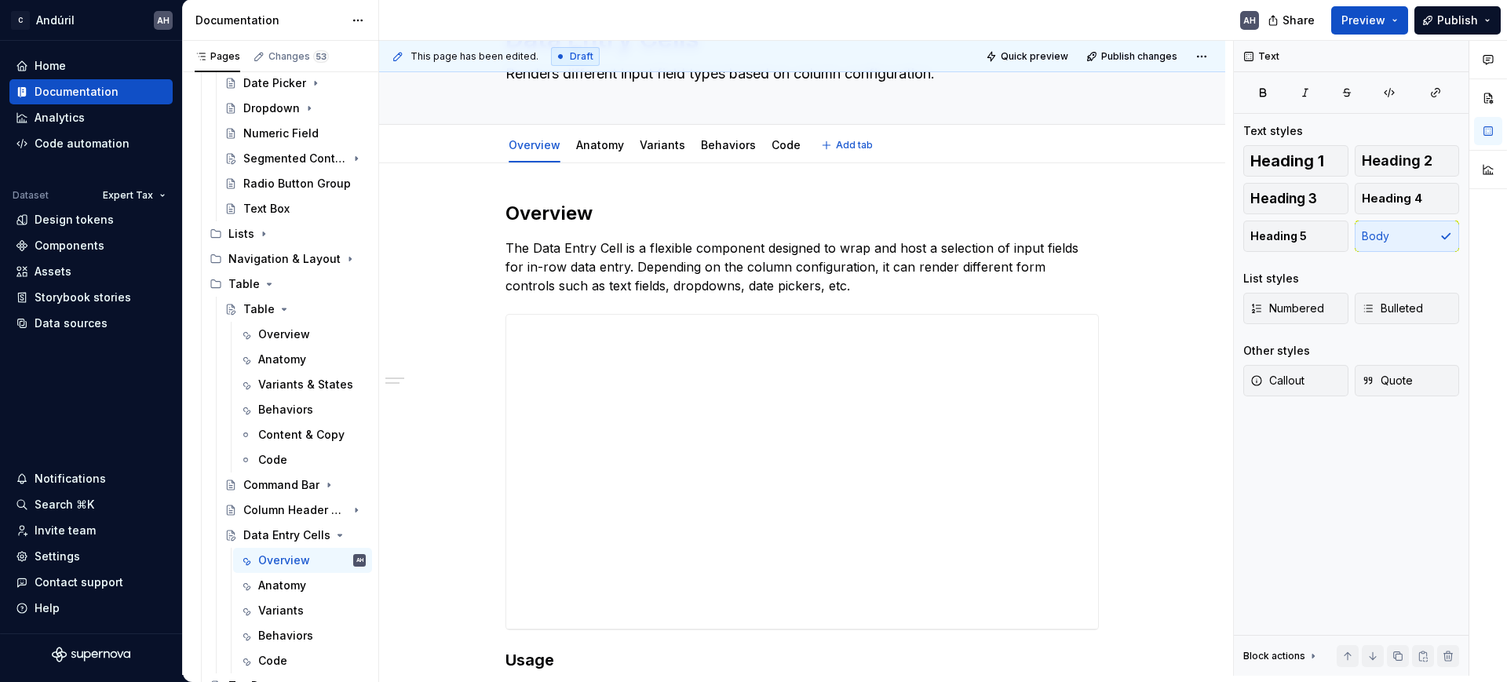
scroll to position [98, 0]
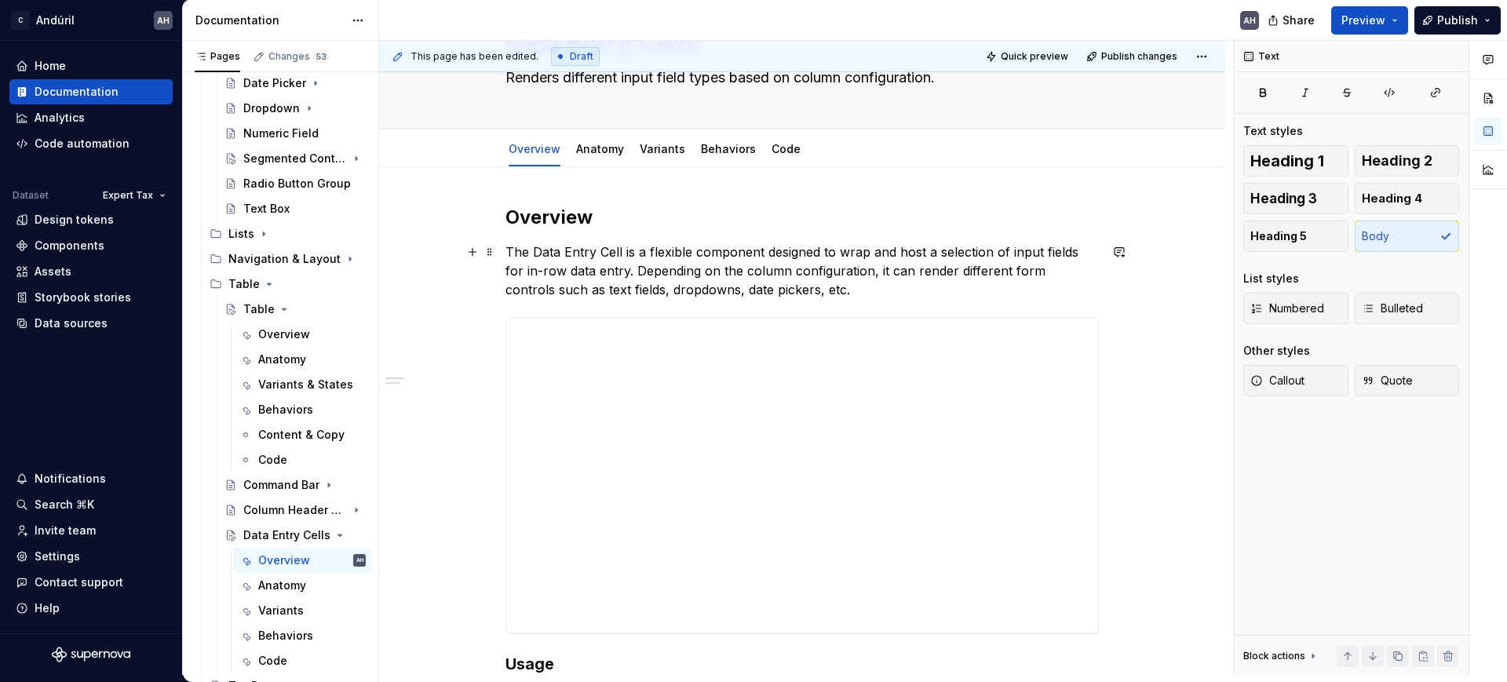
click at [1013, 250] on p "The Data Entry Cell is a flexible component designed to wrap and host a selecti…" at bounding box center [803, 271] width 594 height 57
click at [1007, 250] on p "The Data Entry Cell is a flexible component designed to wrap and host a selecti…" at bounding box center [803, 271] width 594 height 57
click at [932, 253] on p "The Data Entry Cell is a flexible component designed to wrap and host a selecti…" at bounding box center [803, 271] width 594 height 57
click at [664, 273] on p "The Data Entry Cell is a flexible component designed to wrap and host the selec…" at bounding box center [803, 271] width 594 height 57
click at [693, 273] on p "The Data Entry Cell is a flexible component designed to wrap and host the selec…" at bounding box center [803, 271] width 594 height 57
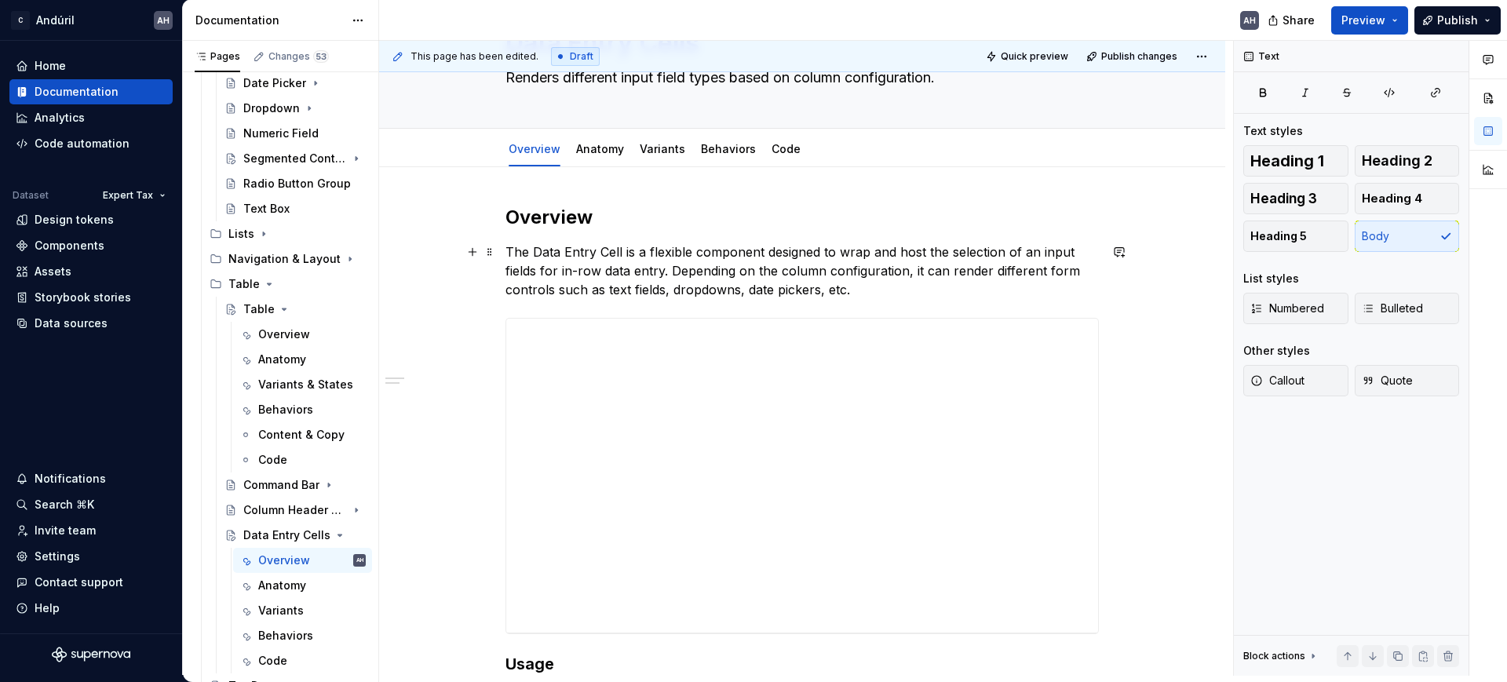
click at [831, 284] on p "The Data Entry Cell is a flexible component designed to wrap and host the selec…" at bounding box center [803, 271] width 594 height 57
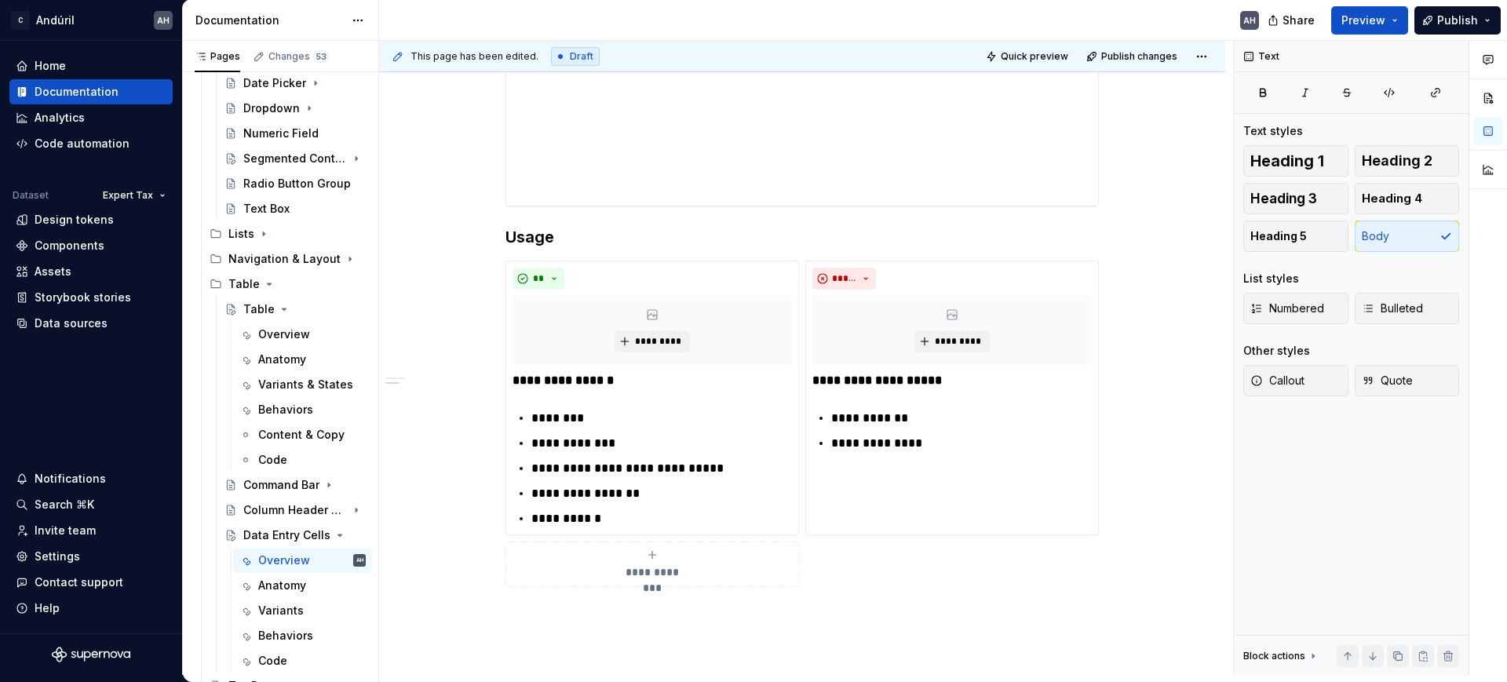
scroll to position [589, 0]
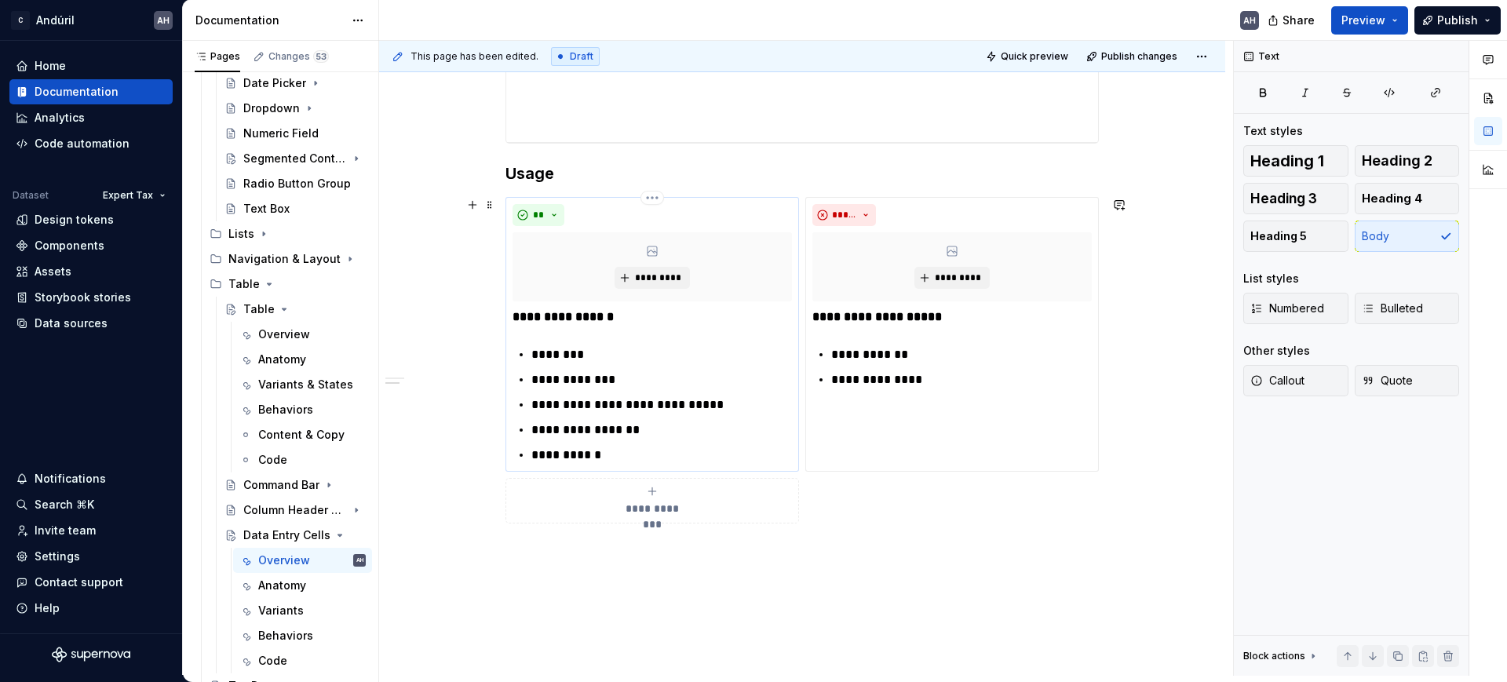
click at [707, 404] on p "**********" at bounding box center [662, 405] width 261 height 19
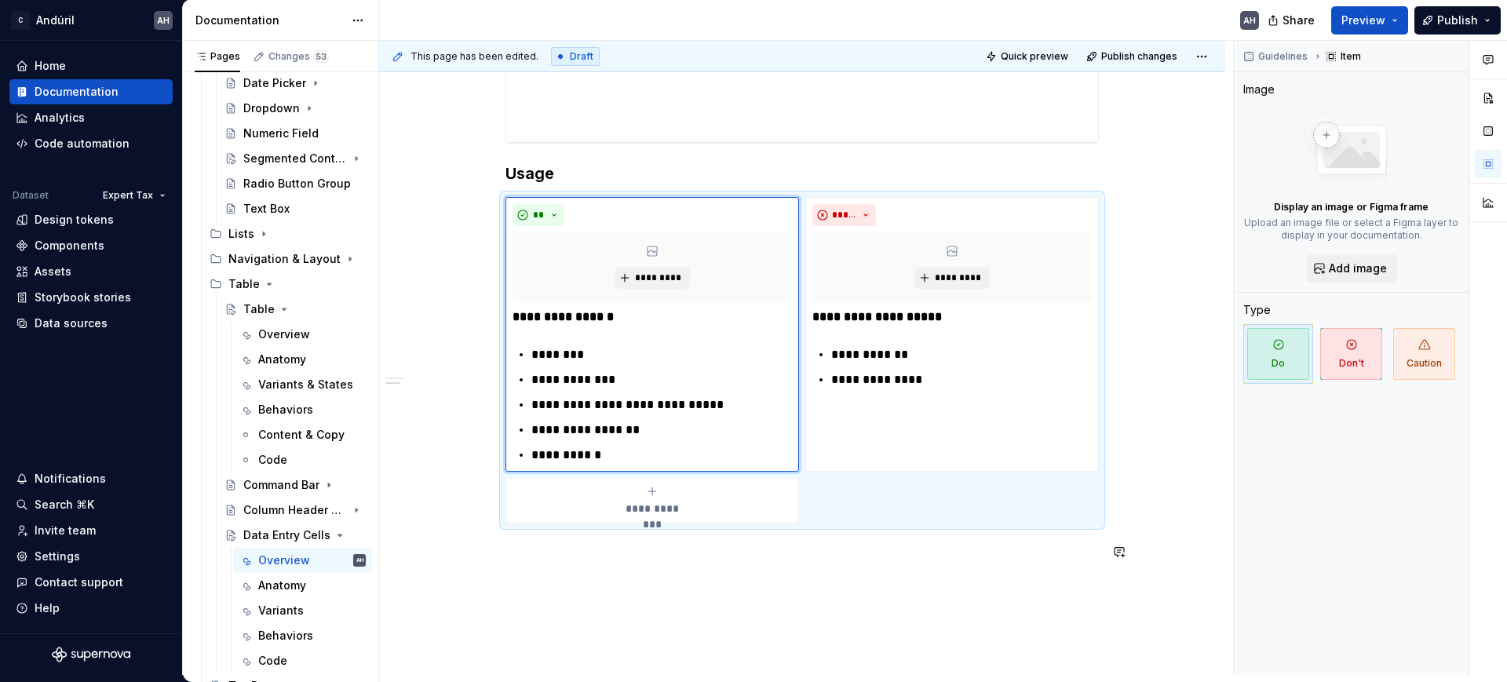
click at [821, 584] on div "**********" at bounding box center [802, 231] width 846 height 1109
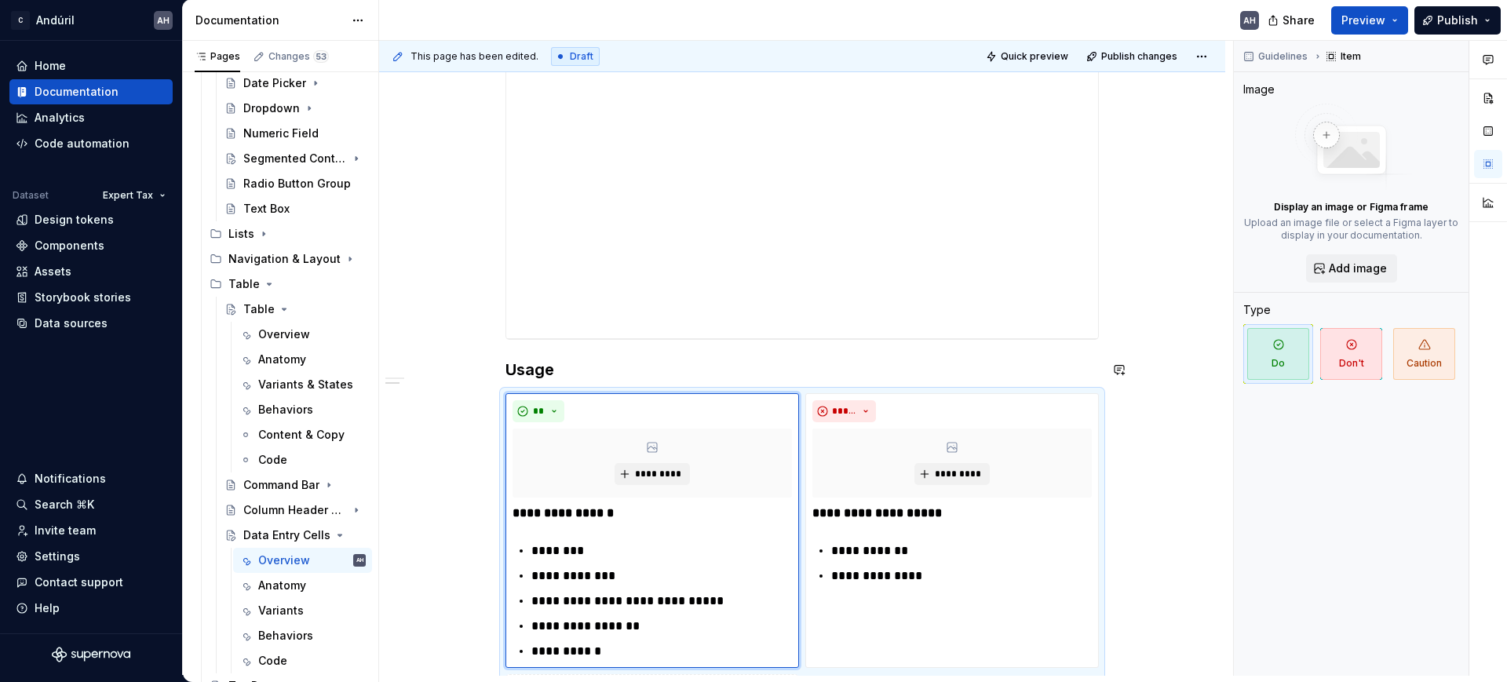
scroll to position [98, 0]
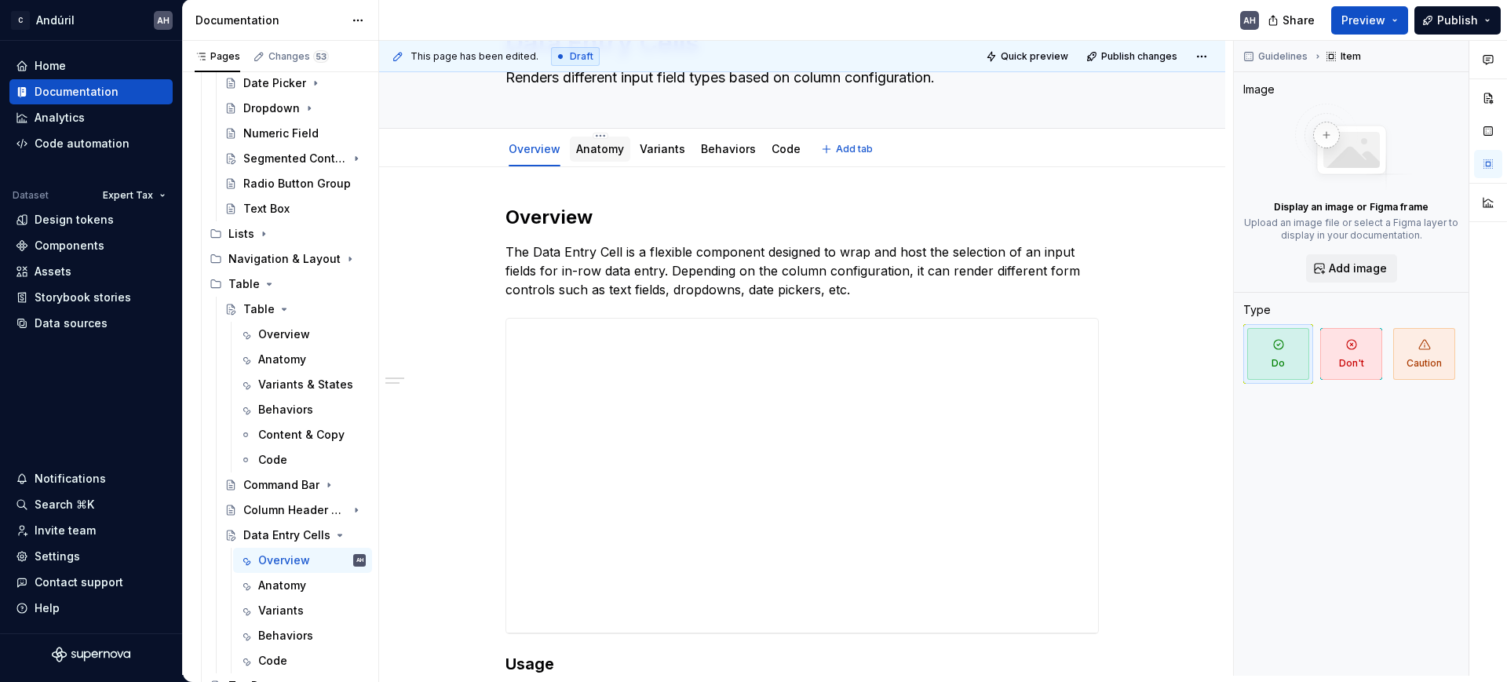
click at [594, 151] on link "Anatomy" at bounding box center [600, 148] width 48 height 13
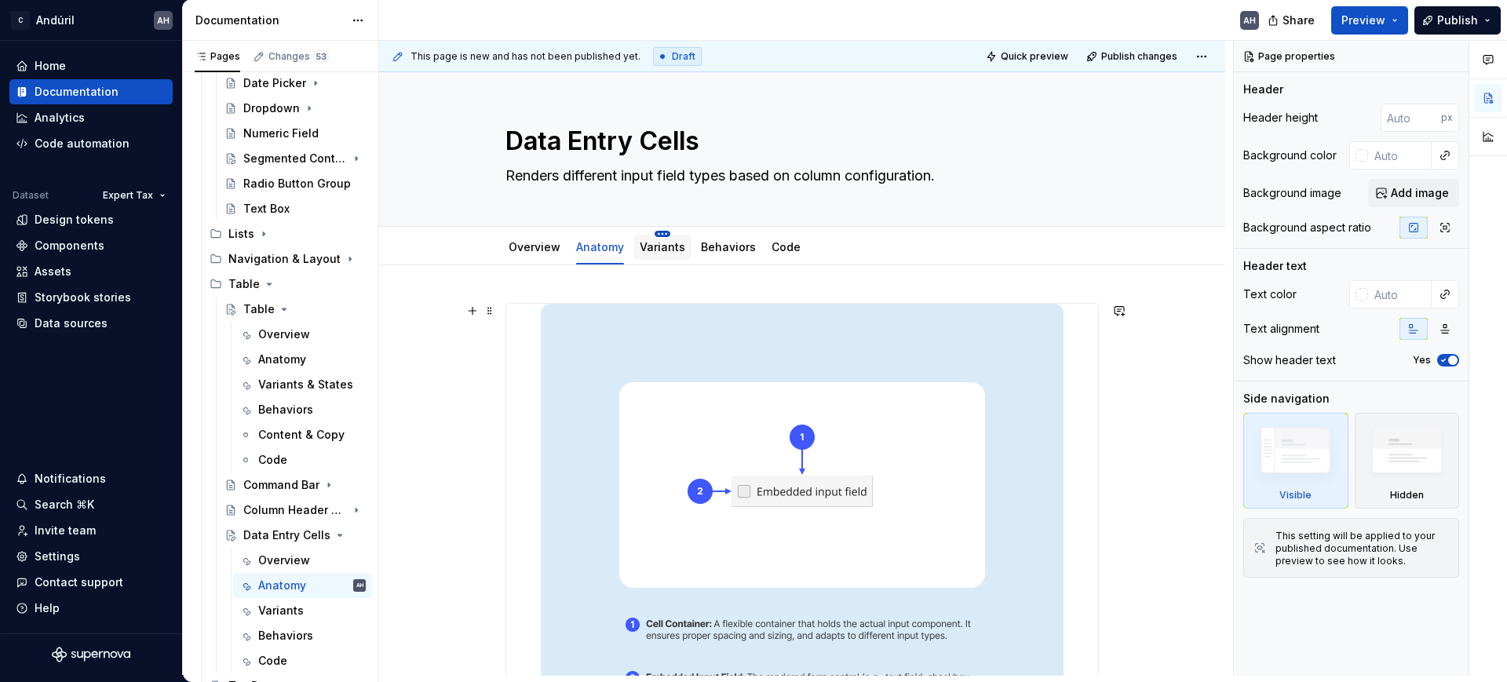
type textarea "*"
click at [698, 177] on textarea "Renders different input field types based on column configuration." at bounding box center [799, 175] width 594 height 25
click at [716, 176] on textarea "Renders different input field types based on column configuration." at bounding box center [799, 175] width 594 height 25
type textarea "Renders different input field based on column configuration."
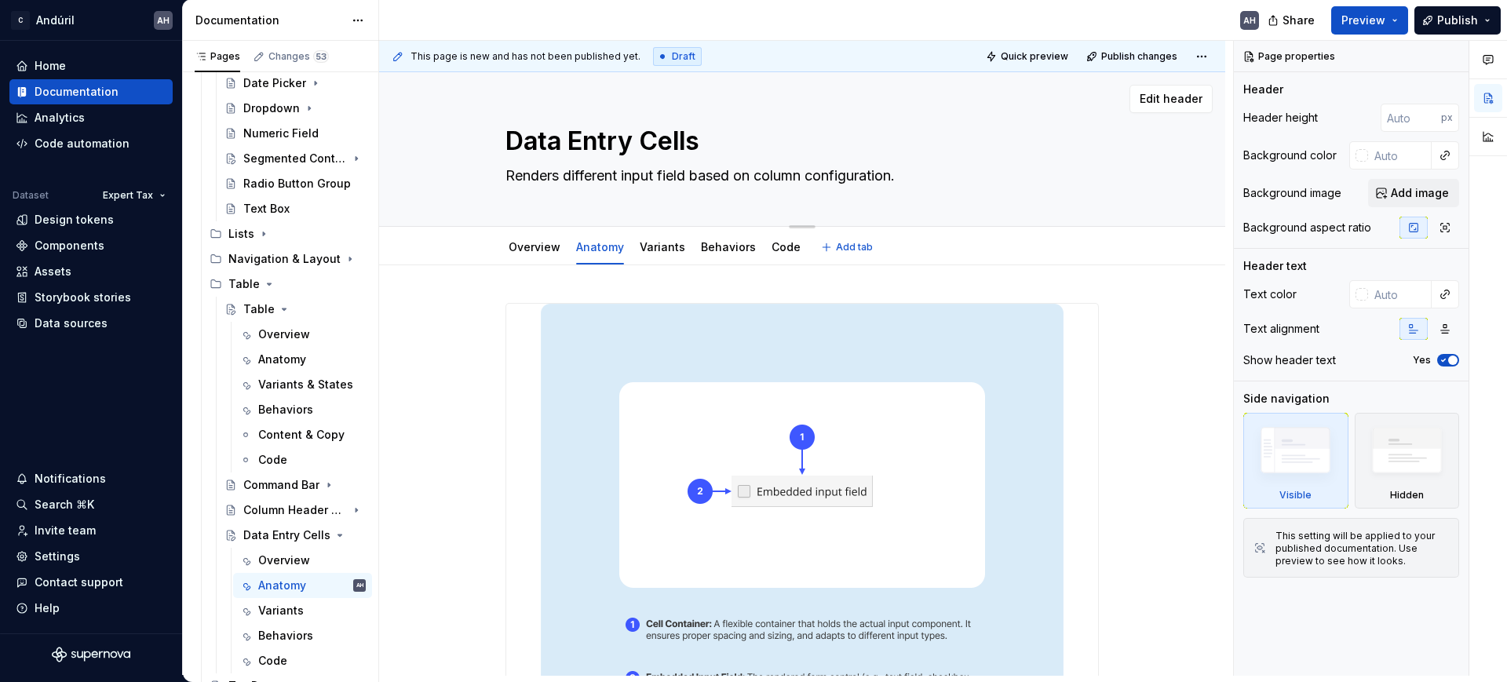
type textarea "*"
type textarea "Renders different input fieldsbased on column configuration."
type textarea "*"
type textarea "Renders different input fields based on column configuration."
type textarea "*"
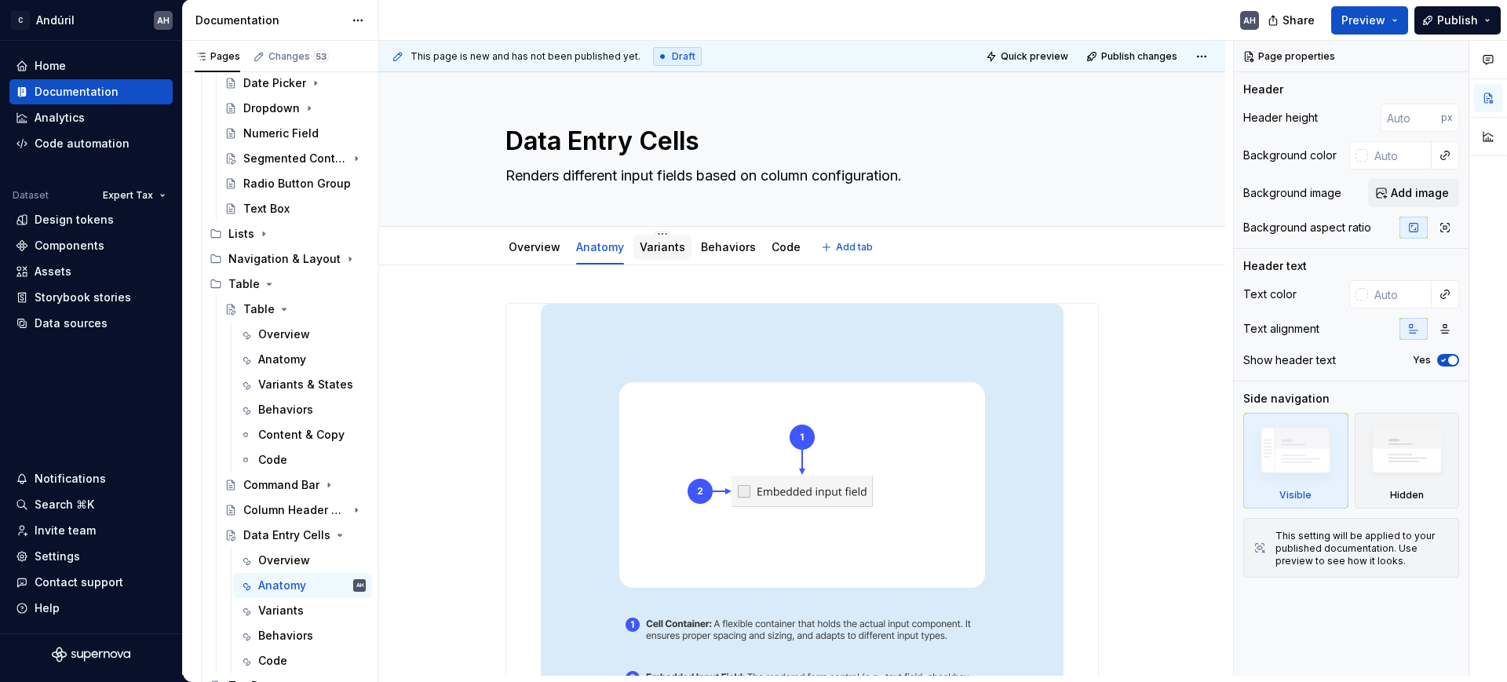
type textarea "Renders different input fields based on column configuration."
click at [659, 256] on div "Variants" at bounding box center [663, 247] width 46 height 19
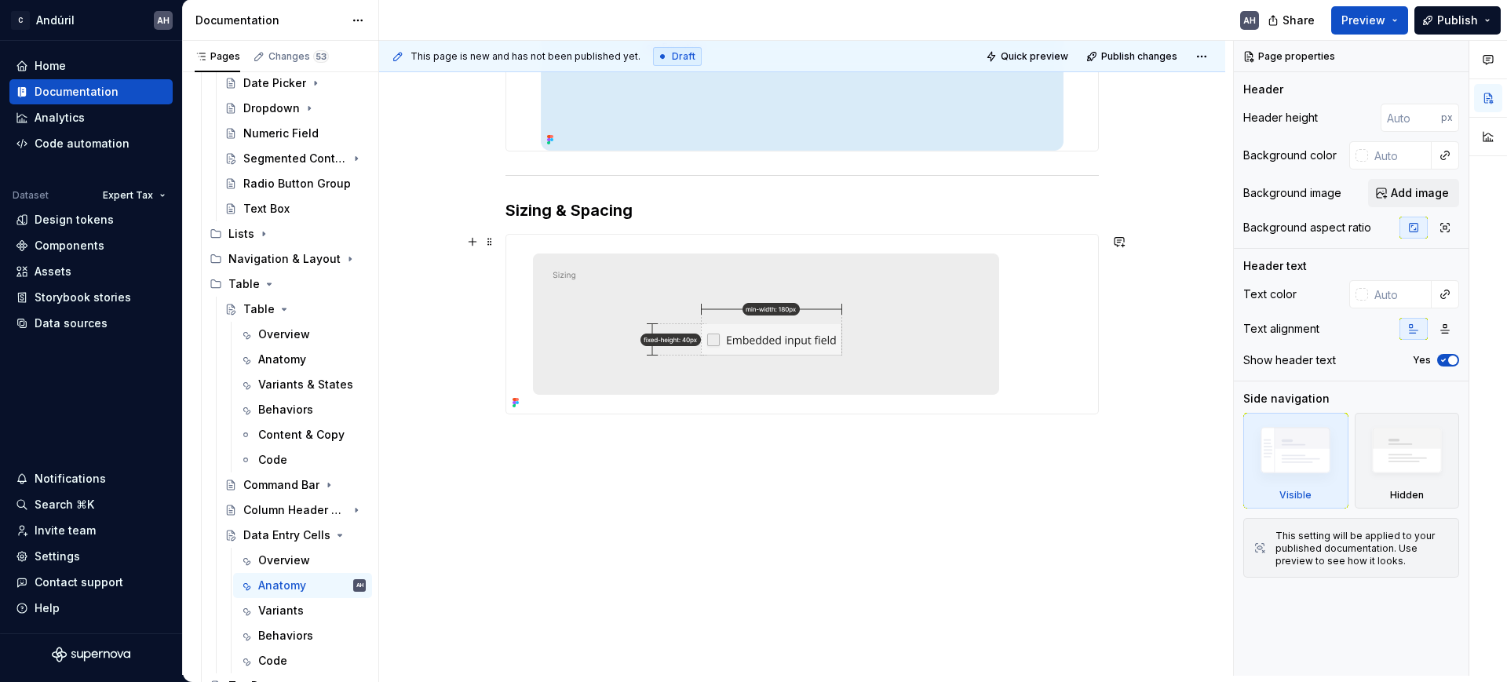
scroll to position [556, 0]
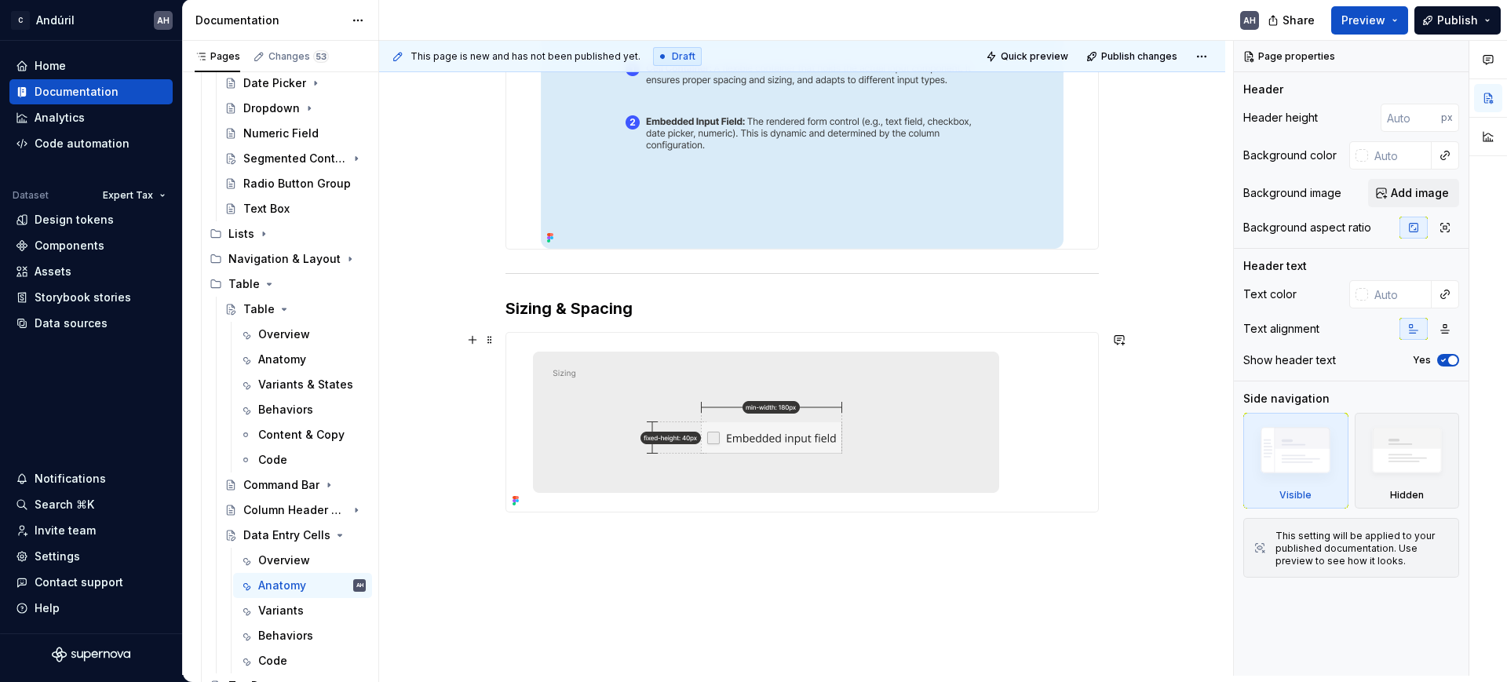
type textarea "*"
click at [706, 458] on img at bounding box center [765, 422] width 518 height 179
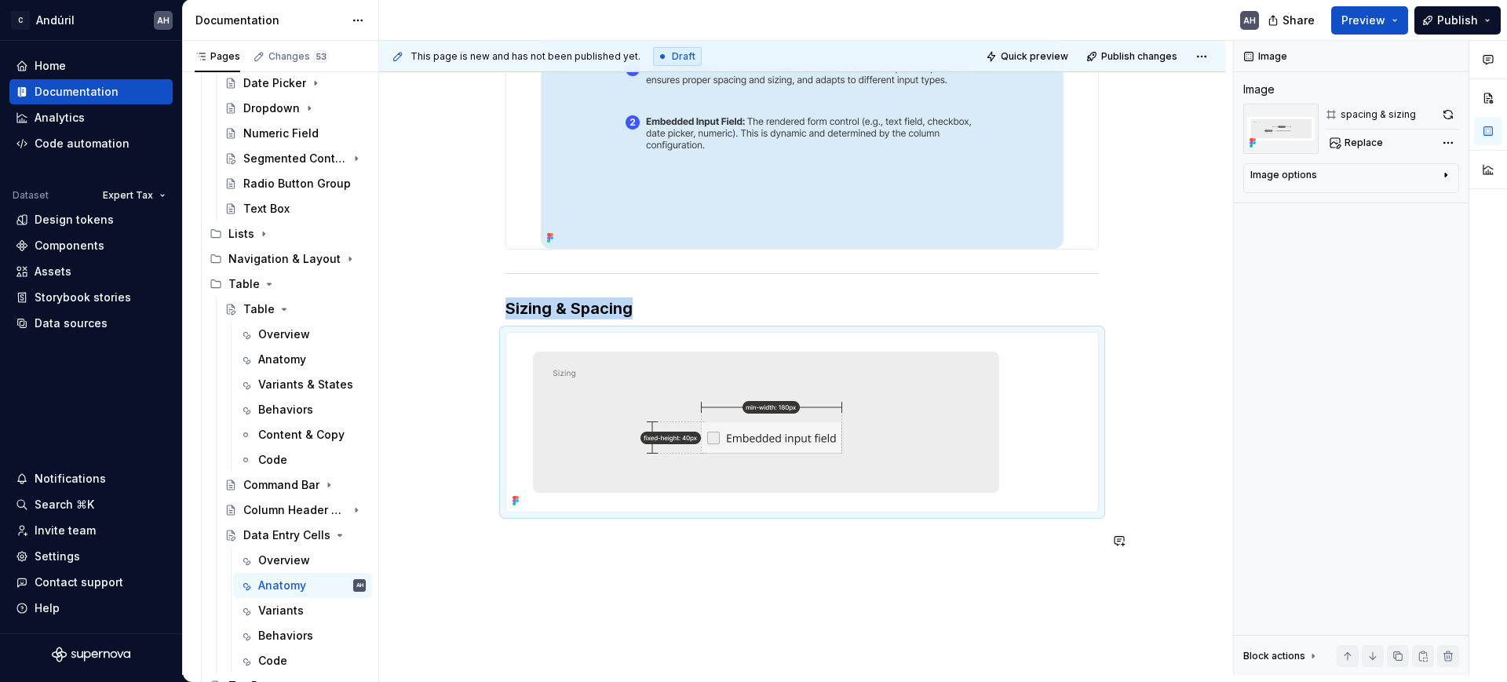
click at [617, 576] on div "Sizing & Spacing" at bounding box center [802, 242] width 846 height 1065
click at [551, 547] on p at bounding box center [803, 541] width 594 height 19
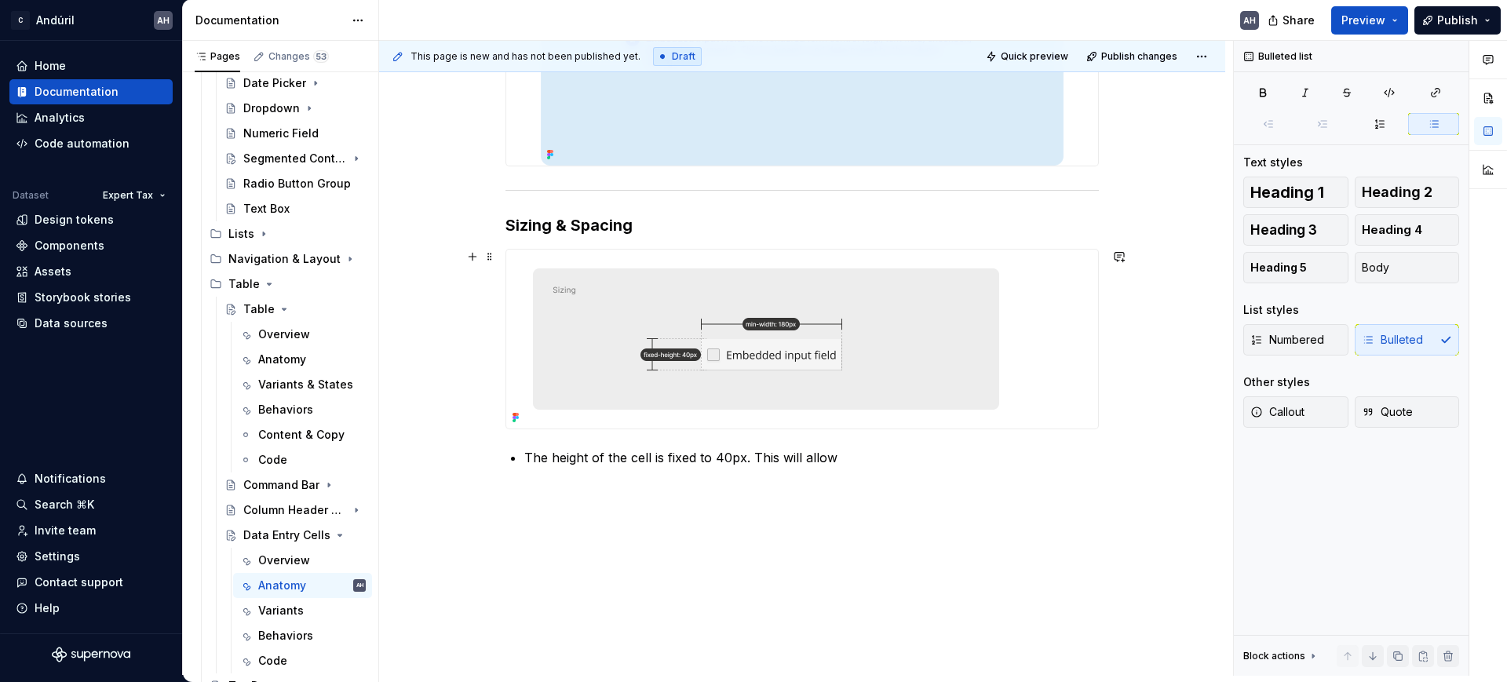
scroll to position [654, 0]
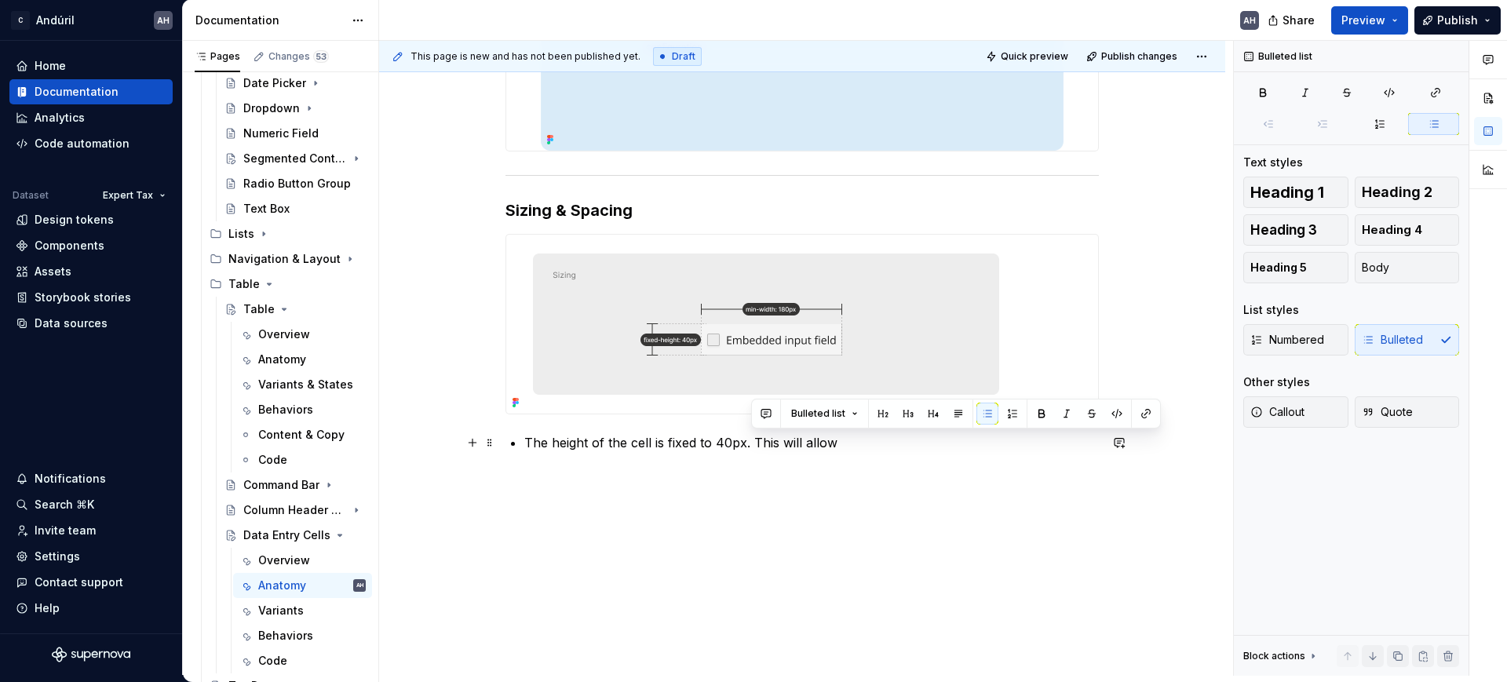
drag, startPoint x: 865, startPoint y: 442, endPoint x: 751, endPoint y: 442, distance: 114.6
click at [751, 442] on p "The height of the cell is fixed to 40px. This will allow" at bounding box center [811, 442] width 575 height 19
click at [833, 441] on p "The height of the cell is fixed to 40px. This will allow" at bounding box center [811, 442] width 575 height 19
click at [627, 465] on div "Sizing & Spacing The height of the cell is fixed to 40px. This will allow" at bounding box center [803, 60] width 594 height 822
click at [881, 450] on p "The height of the cell is fixed to 40px. This will allow" at bounding box center [811, 442] width 575 height 19
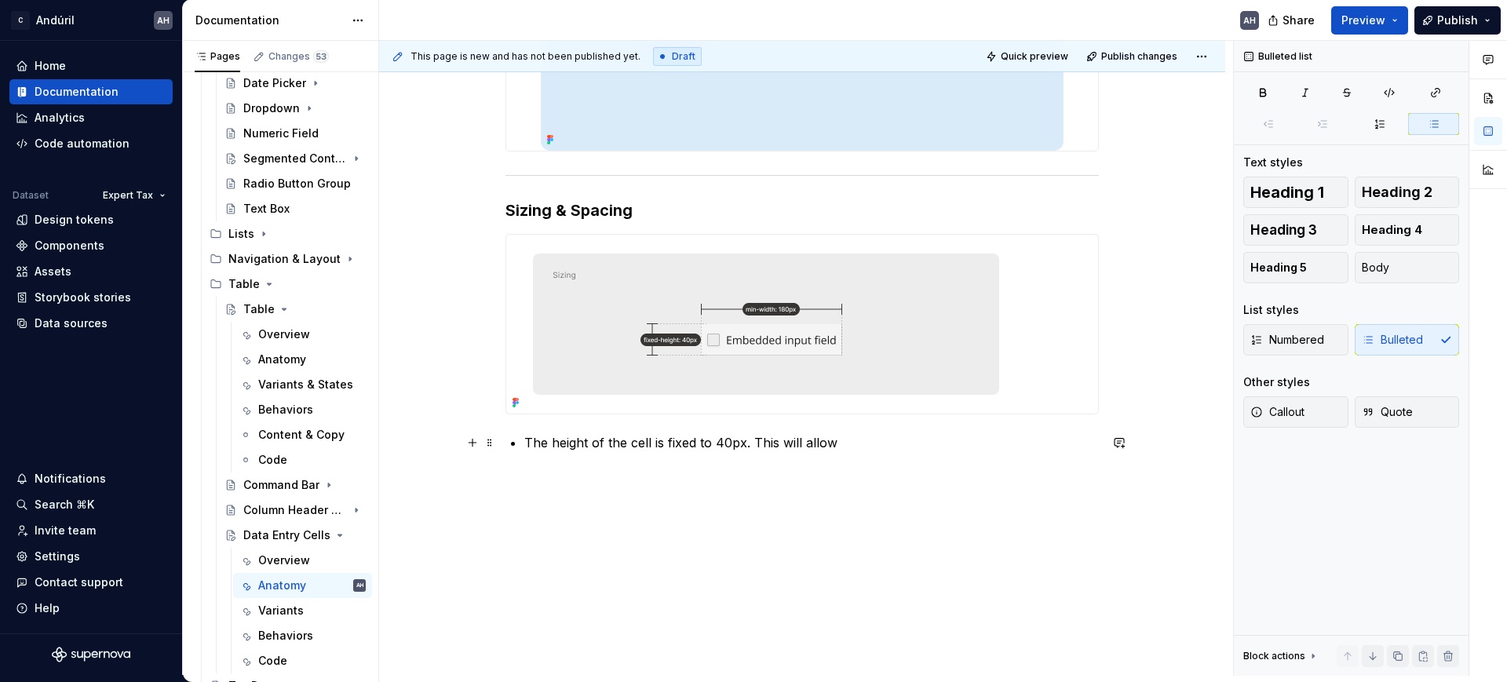
click at [732, 449] on p "The height of the cell is fixed to 40px. This will allow" at bounding box center [811, 442] width 575 height 19
click at [834, 437] on p "The height of the cell is fixed to 40px. This will allow" at bounding box center [811, 442] width 575 height 19
drag, startPoint x: 848, startPoint y: 448, endPoint x: 752, endPoint y: 440, distance: 96.2
click at [752, 440] on p "The height of the cell is fixed to 40px. This will allow" at bounding box center [811, 442] width 575 height 19
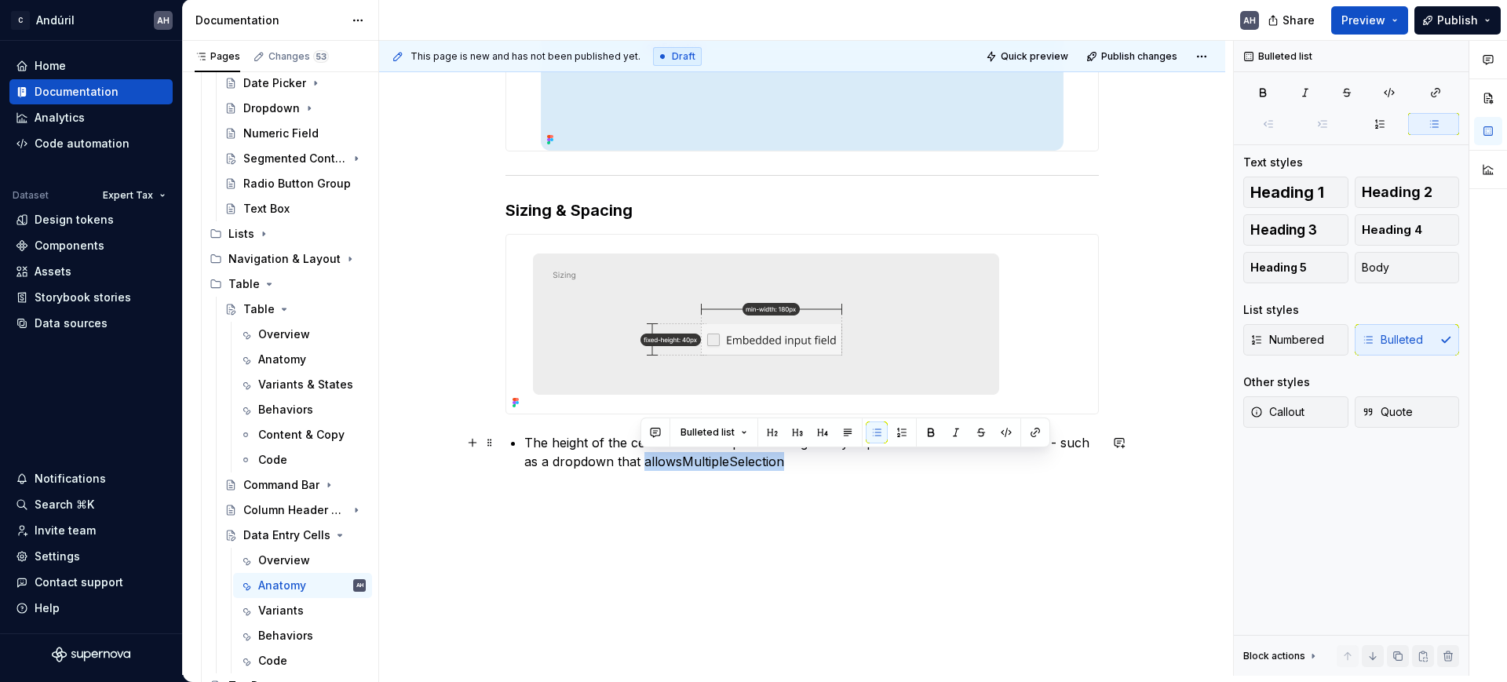
drag, startPoint x: 643, startPoint y: 462, endPoint x: 779, endPoint y: 466, distance: 135.9
click at [779, 466] on p "The height of the cell is fixed to 40px. This height may expand if another cell…" at bounding box center [811, 452] width 575 height 38
click at [954, 433] on button "button" at bounding box center [956, 433] width 22 height 22
click at [829, 473] on div "Sizing & Spacing The height of the cell is fixed to 40px. This height may expan…" at bounding box center [803, 69] width 594 height 841
click at [798, 463] on p "The height of the cell is fixed to 40px. This height may expand if another cell…" at bounding box center [811, 452] width 575 height 38
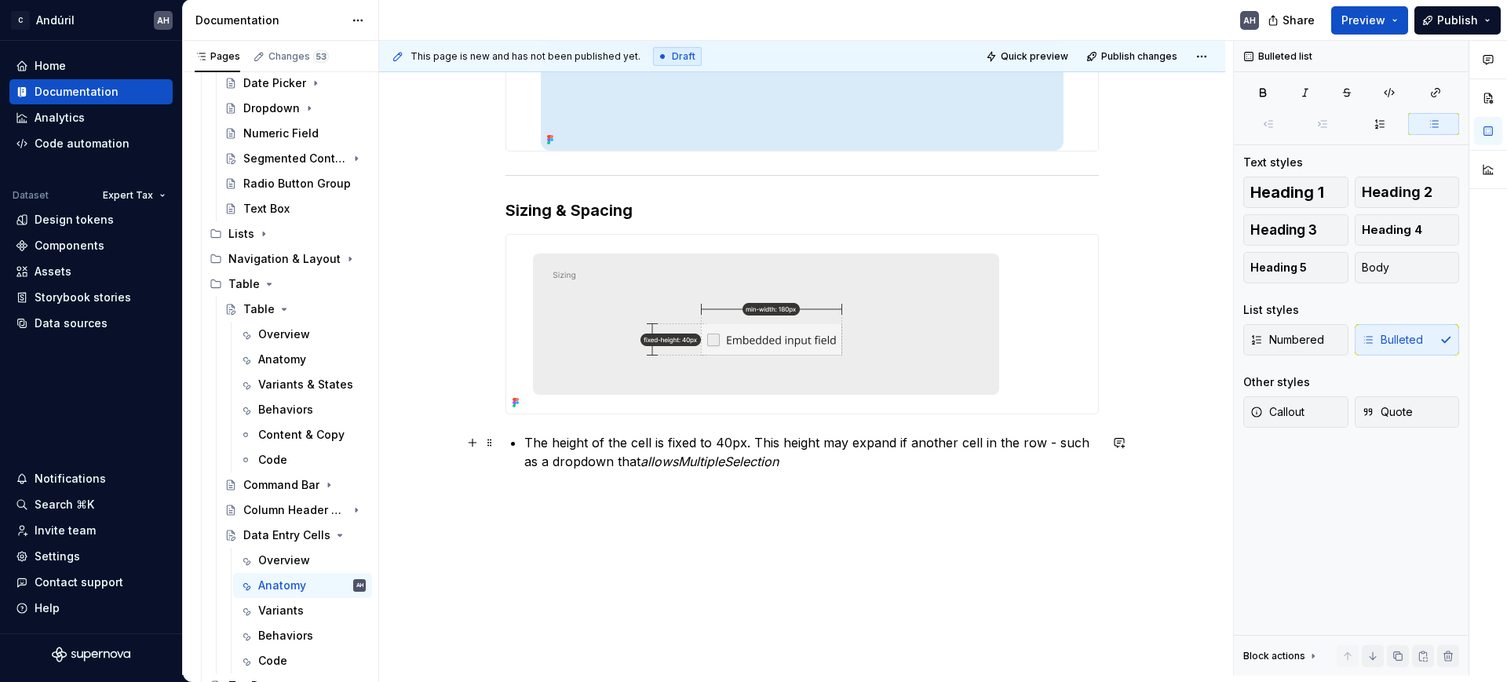
click at [726, 464] on em "allowsMultipleSelection" at bounding box center [710, 462] width 138 height 16
click at [678, 465] on em "allowsMultiple Selection" at bounding box center [712, 462] width 142 height 16
click at [814, 471] on div "Sizing & Spacing The height of the cell is fixed to 40px. This height may expan…" at bounding box center [803, 69] width 594 height 841
click at [814, 463] on p "The height of the cell is fixed to 40px. This height may expand if another cell…" at bounding box center [811, 452] width 575 height 38
click at [1044, 448] on p "The height of the cell is fixed to 40px. This height may expand if another cell…" at bounding box center [811, 452] width 575 height 38
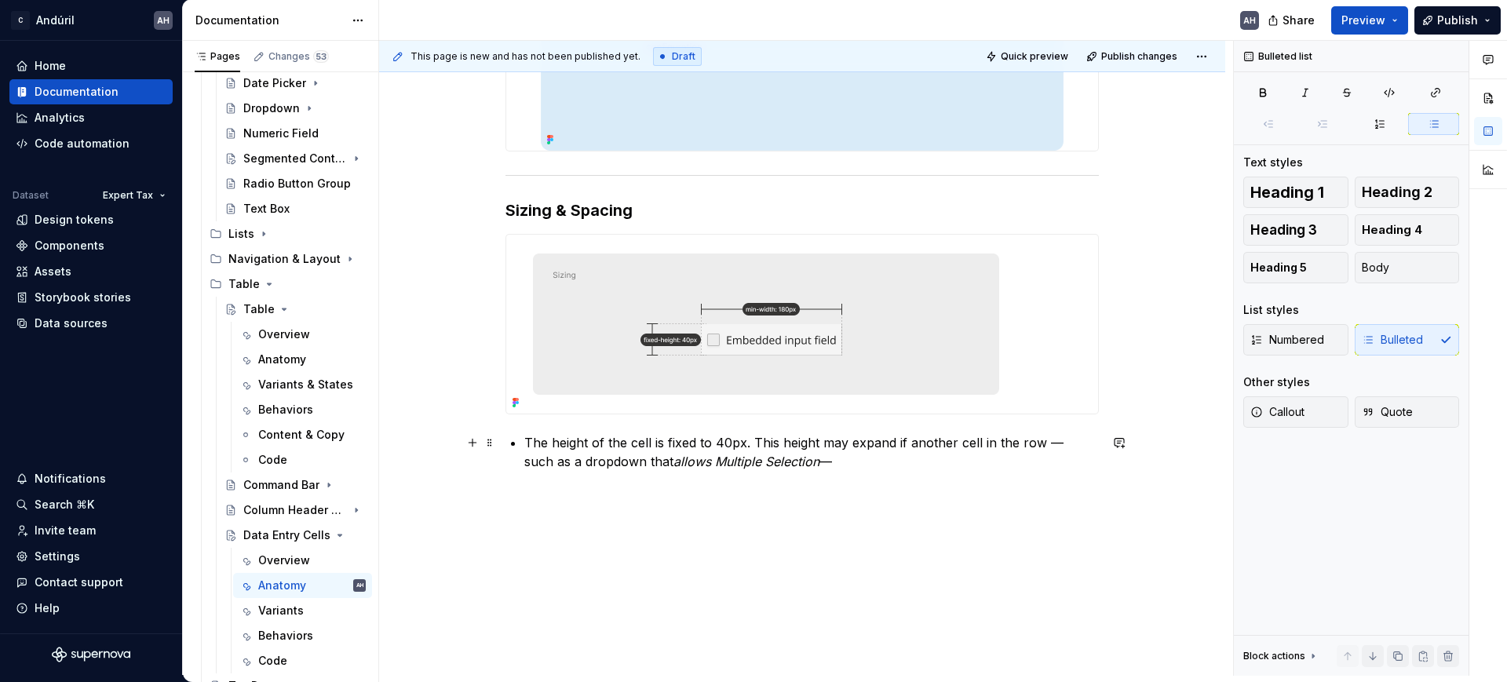
click at [988, 453] on p "The height of the cell is fixed to 40px. This height may expand if another cell…" at bounding box center [811, 452] width 575 height 38
click at [1122, 240] on button "button" at bounding box center [1120, 242] width 22 height 22
click at [1047, 536] on div "Sizing & Spacing The height of the cell is fixed to 40px. This height may expan…" at bounding box center [802, 152] width 846 height 1083
click at [1032, 492] on div "Sizing & Spacing The height of the cell is fixed to 40px. This height may expan…" at bounding box center [802, 152] width 846 height 1083
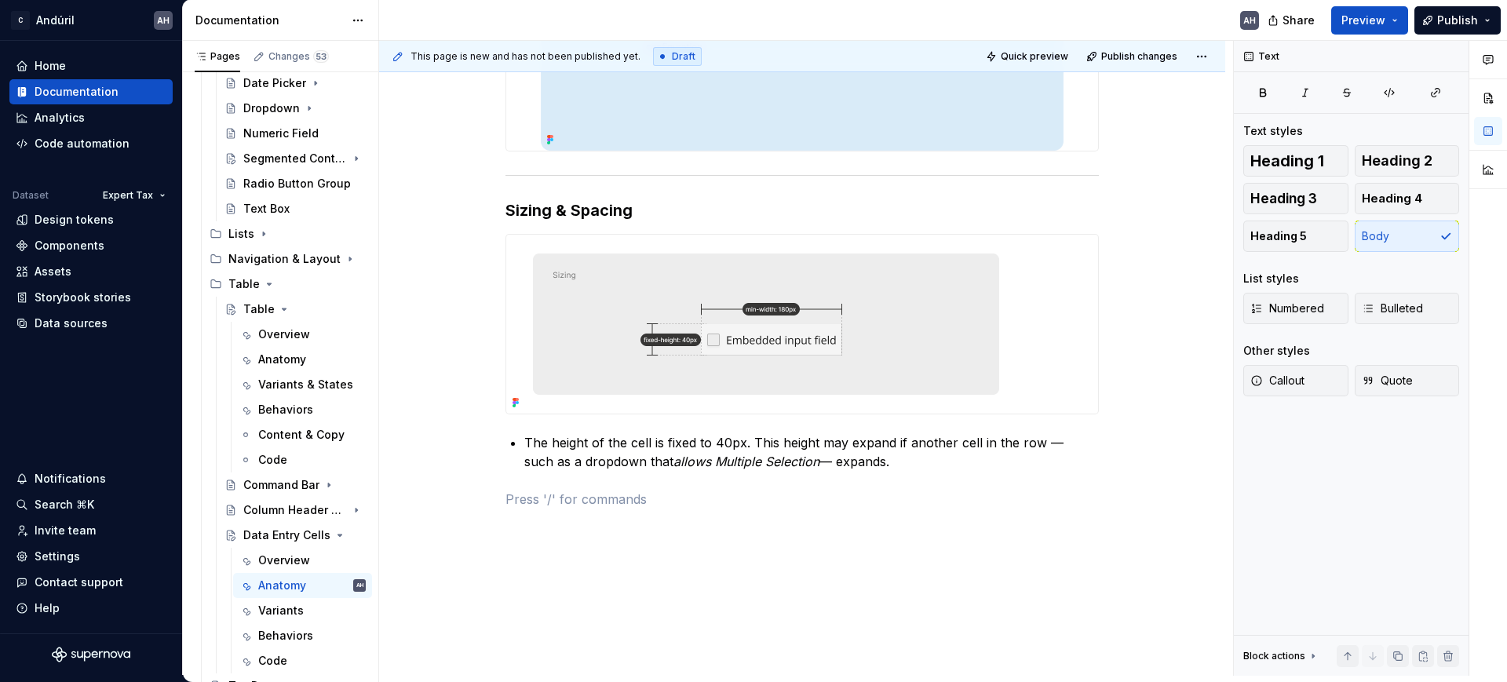
scroll to position [589, 0]
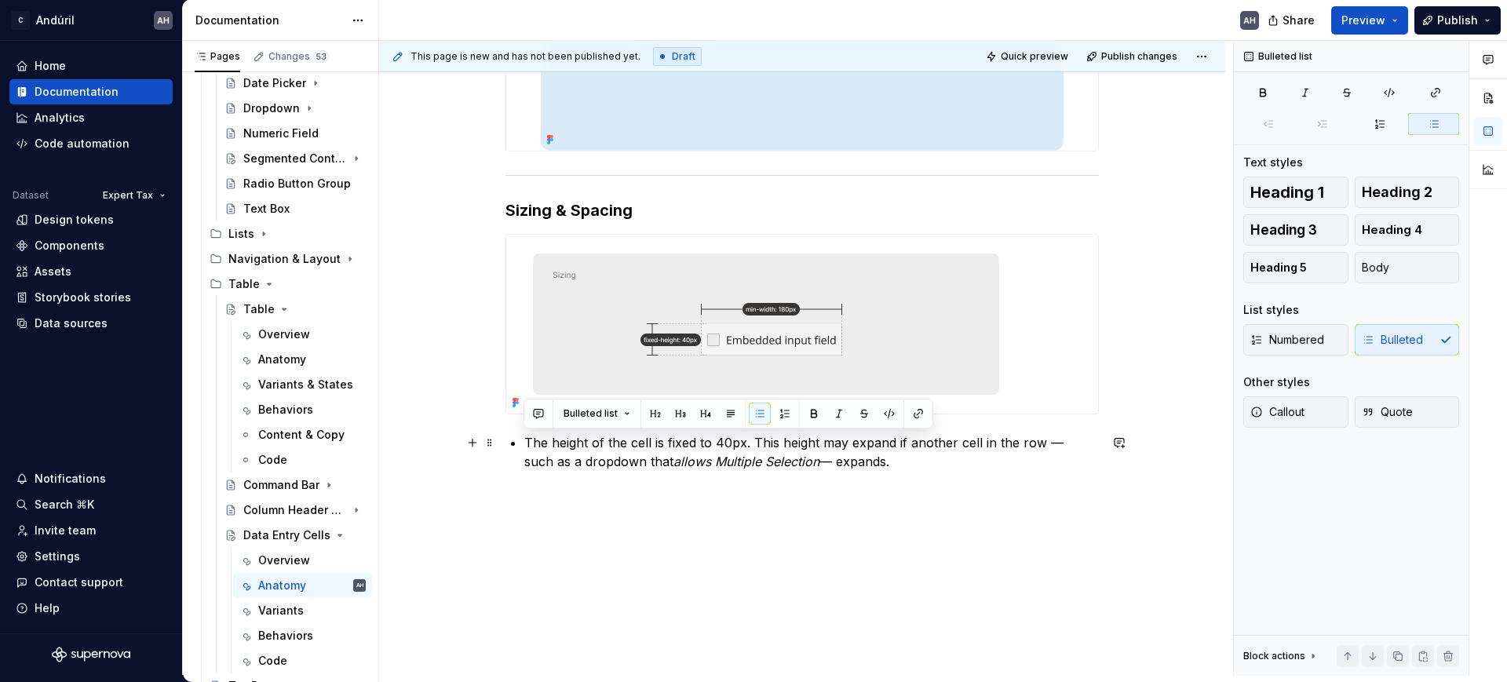
drag, startPoint x: 871, startPoint y: 468, endPoint x: 524, endPoint y: 441, distance: 348.0
click at [524, 441] on p "The height of the cell is fixed to 40px. This height may expand if another cell…" at bounding box center [811, 452] width 575 height 38
copy p "The height of the cell is fixed to 40px. This height may expand if another cell…"
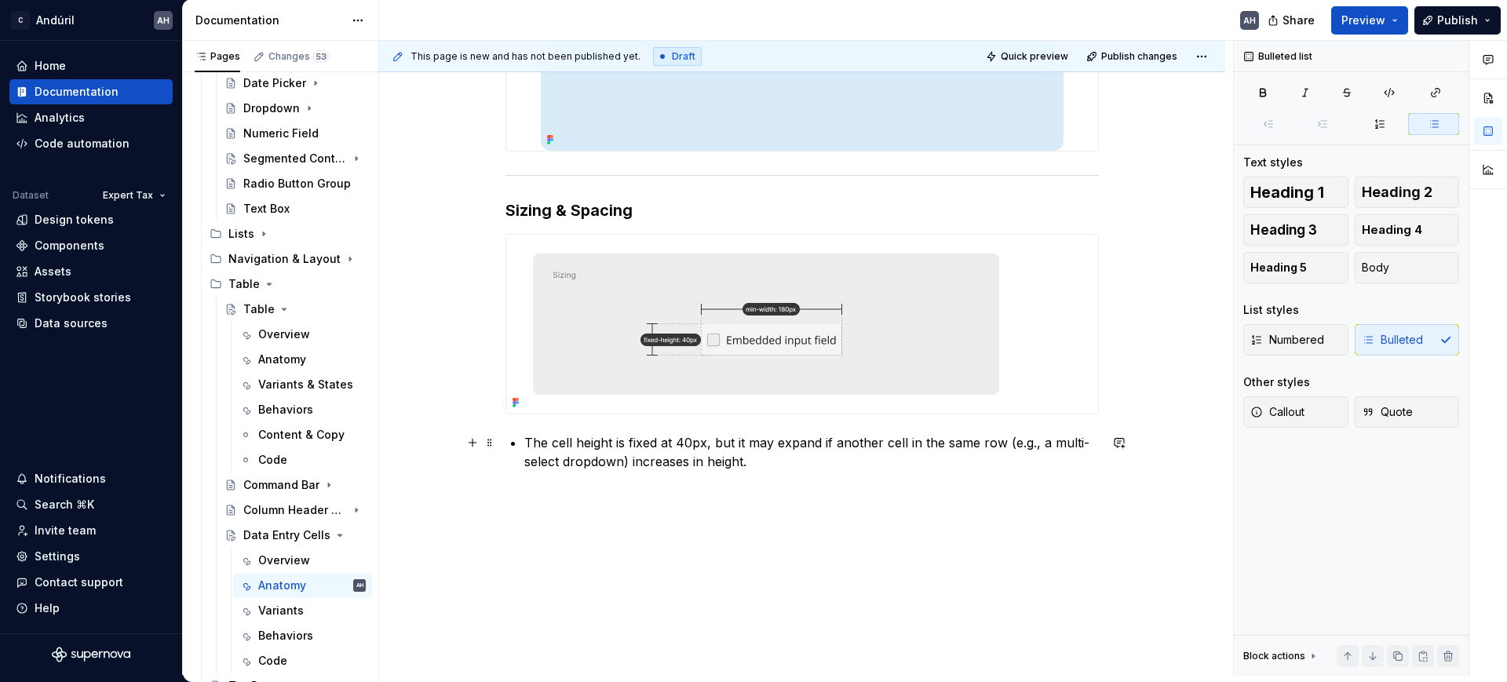
click at [521, 442] on div "Sizing & Spacing The cell height is fixed at 40px, but it may expand if another…" at bounding box center [803, 79] width 594 height 860
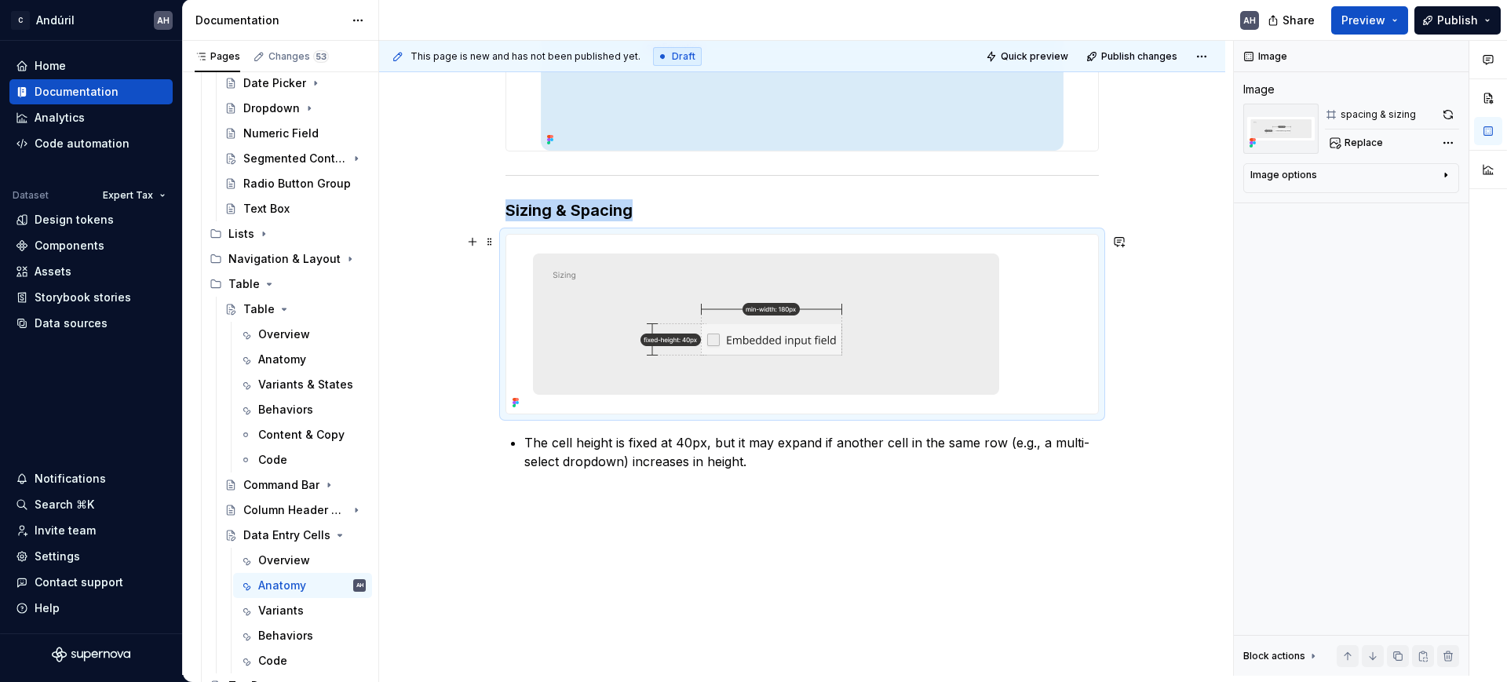
click at [576, 377] on img at bounding box center [765, 324] width 518 height 179
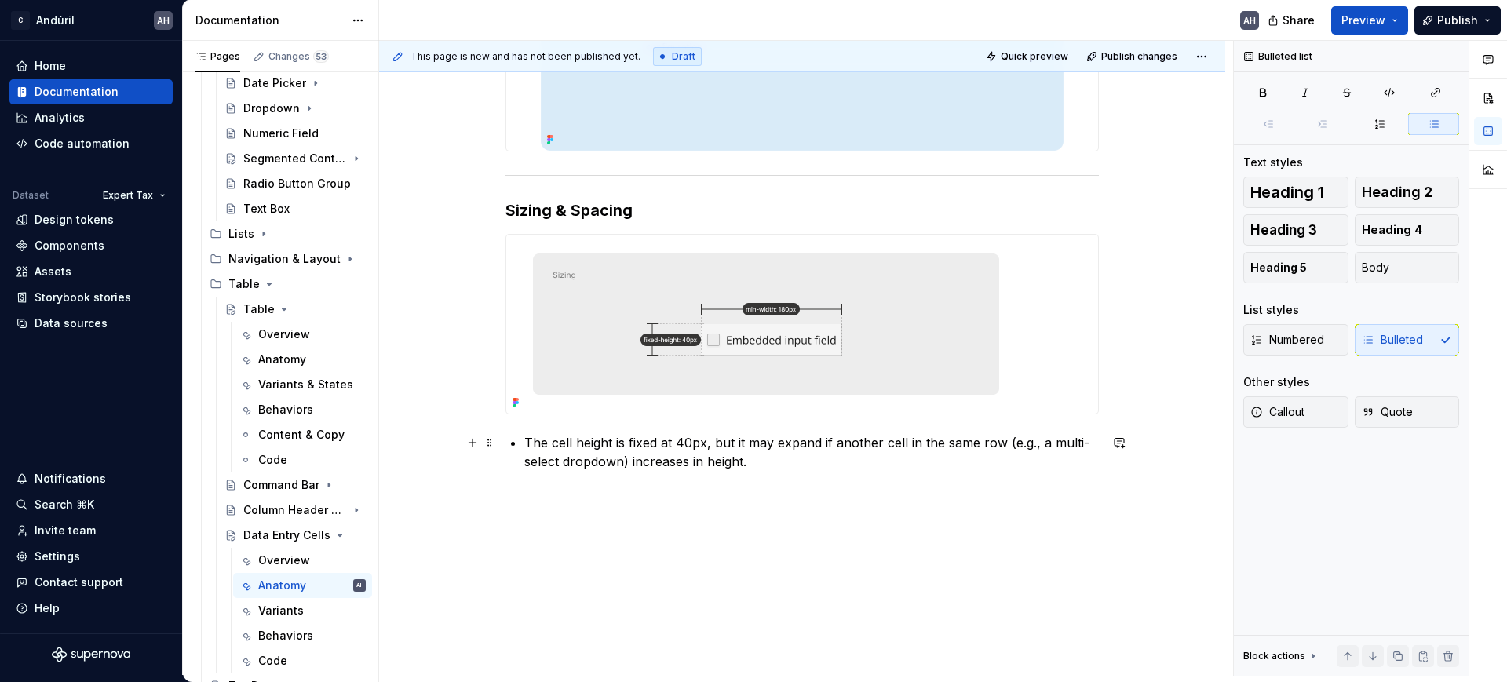
click at [974, 455] on p "The cell height is fixed at 40px, but it may expand if another cell in the same…" at bounding box center [811, 452] width 575 height 38
click at [747, 534] on div "Sizing & Spacing The cell height is fixed at 40px, but it may expand if another…" at bounding box center [802, 171] width 846 height 1121
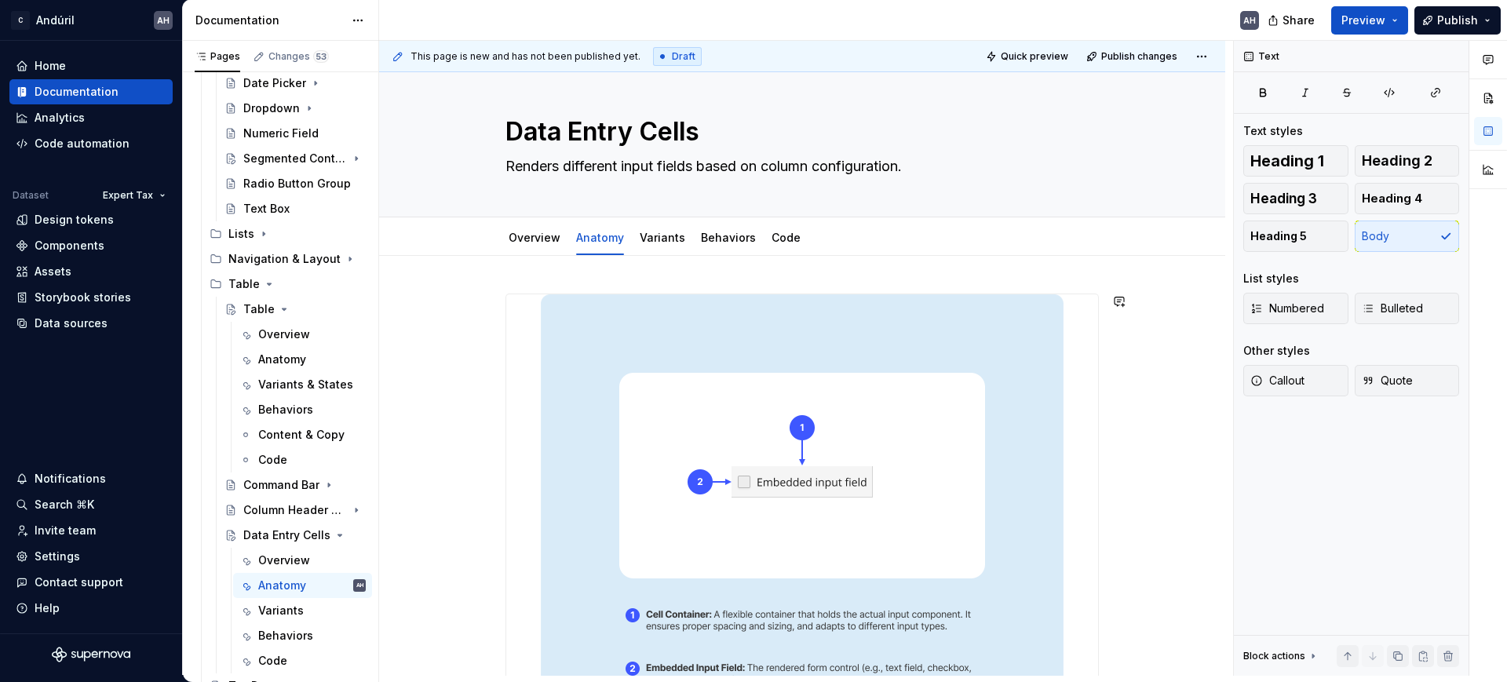
scroll to position [0, 0]
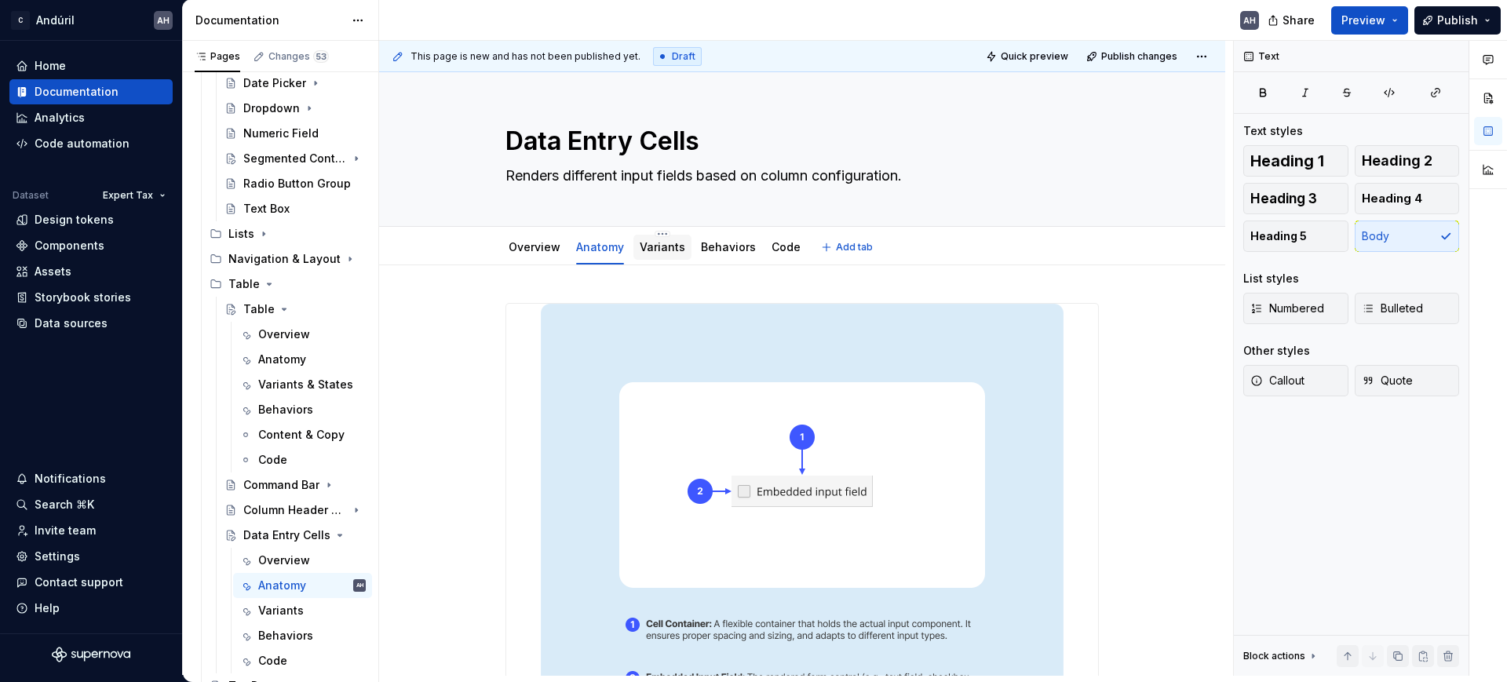
click at [655, 247] on link "Variants" at bounding box center [663, 246] width 46 height 13
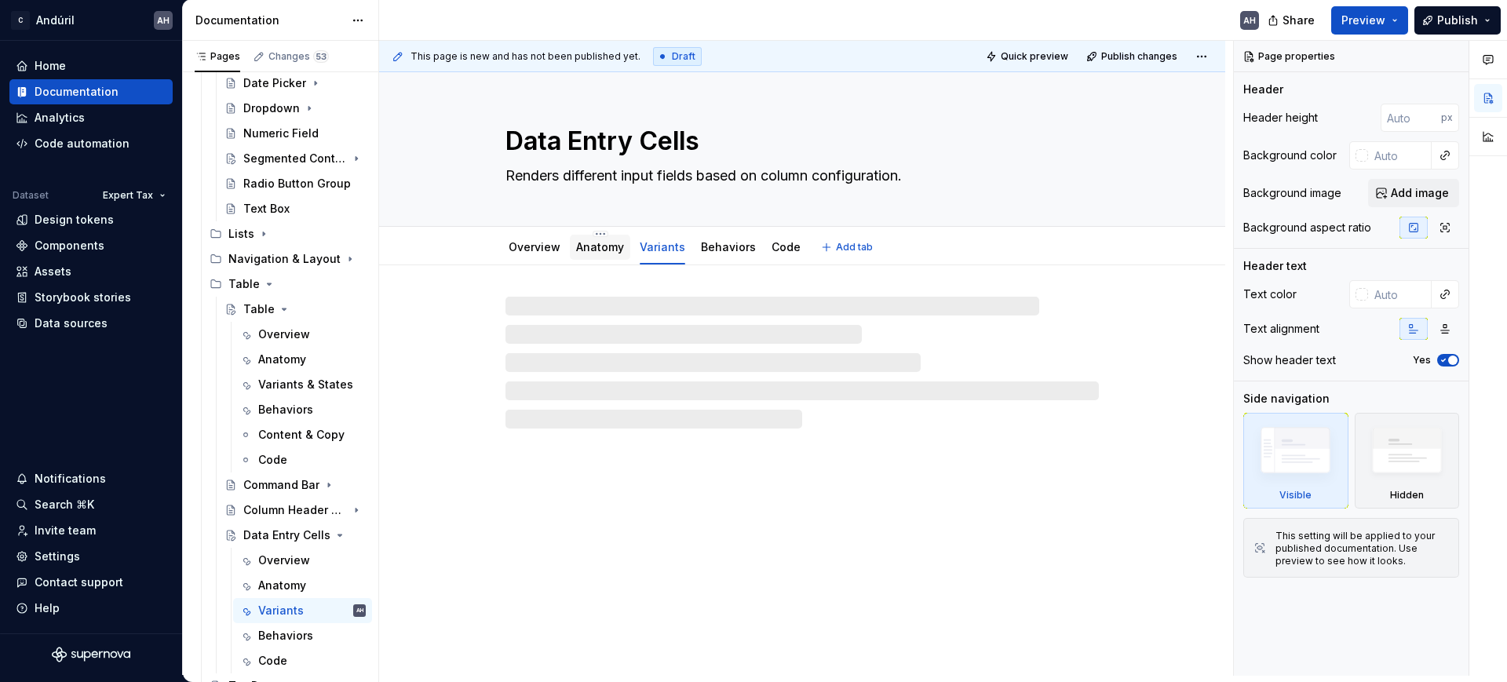
click at [599, 249] on link "Anatomy" at bounding box center [600, 246] width 48 height 13
type textarea "*"
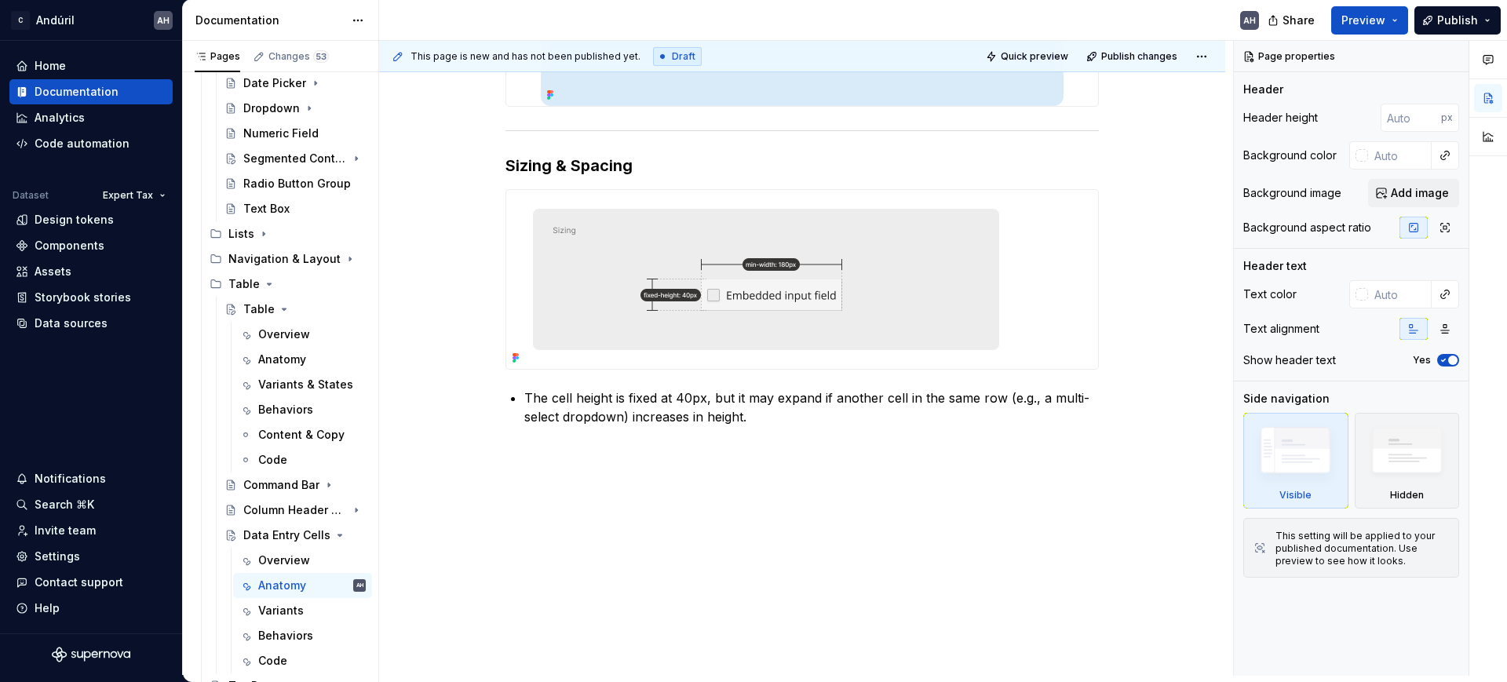
scroll to position [711, 0]
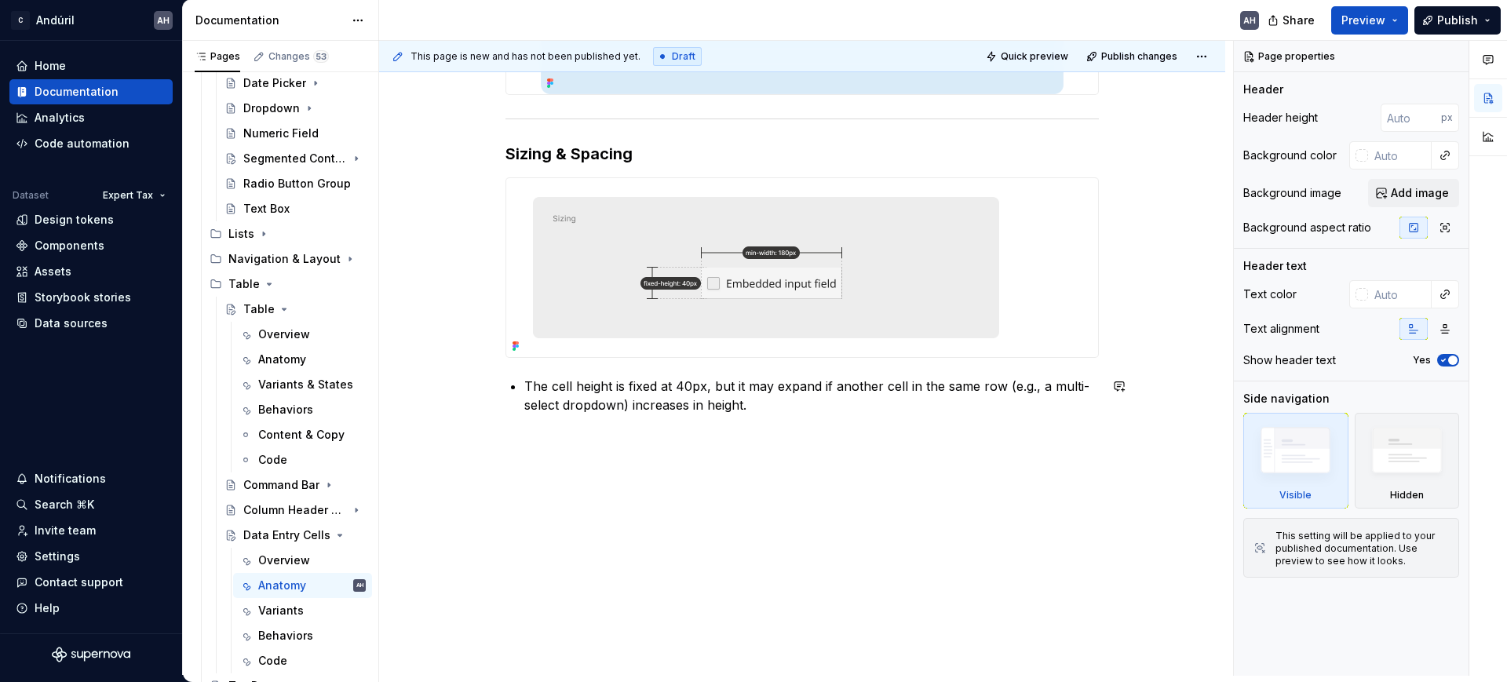
click at [776, 423] on div "Sizing & Spacing The cell height is fixed at 40px, but it may expand if another…" at bounding box center [803, 23] width 594 height 860
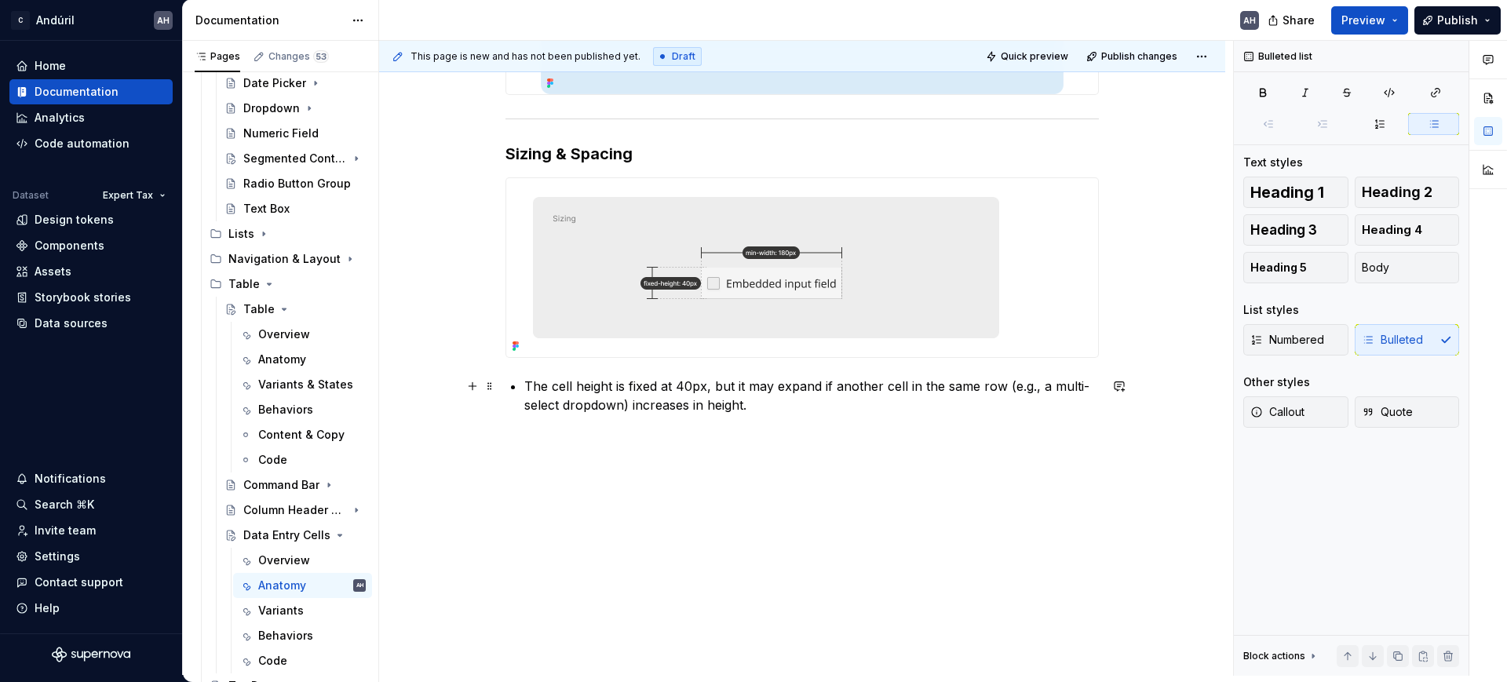
click at [613, 385] on p "The cell height is fixed at 40px, but it may expand if another cell in the same…" at bounding box center [811, 396] width 575 height 38
drag, startPoint x: 572, startPoint y: 388, endPoint x: 519, endPoint y: 382, distance: 53.7
click at [519, 382] on div "Sizing & Spacing The cell height is fixed at 40px, but it may expand if another…" at bounding box center [803, 23] width 594 height 860
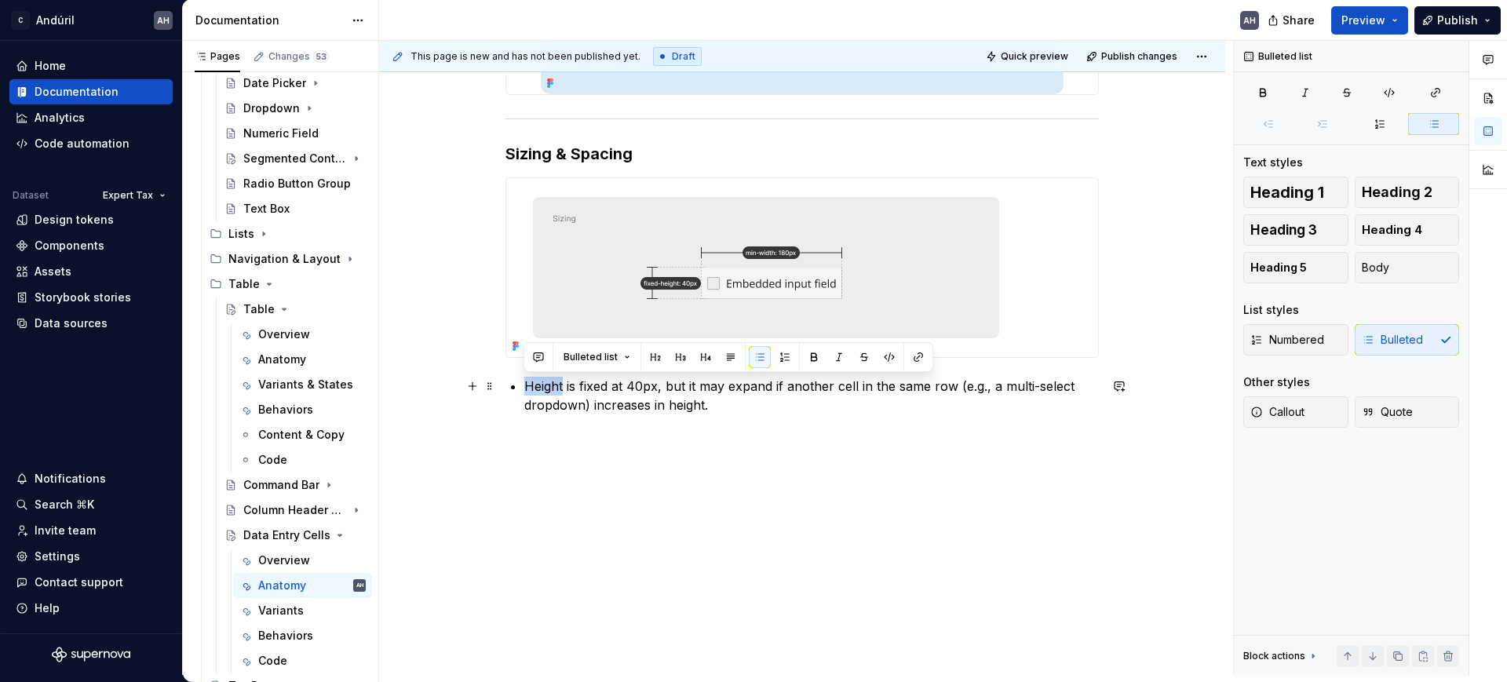
drag, startPoint x: 561, startPoint y: 384, endPoint x: 521, endPoint y: 384, distance: 40.0
click at [521, 384] on div "Sizing & Spacing Height is fixed at 40px, but it may expand if another cell in …" at bounding box center [803, 23] width 594 height 860
click at [729, 407] on p "Height is fixed at 40px, but it may expand if another cell in the same row (e.g…" at bounding box center [811, 396] width 575 height 38
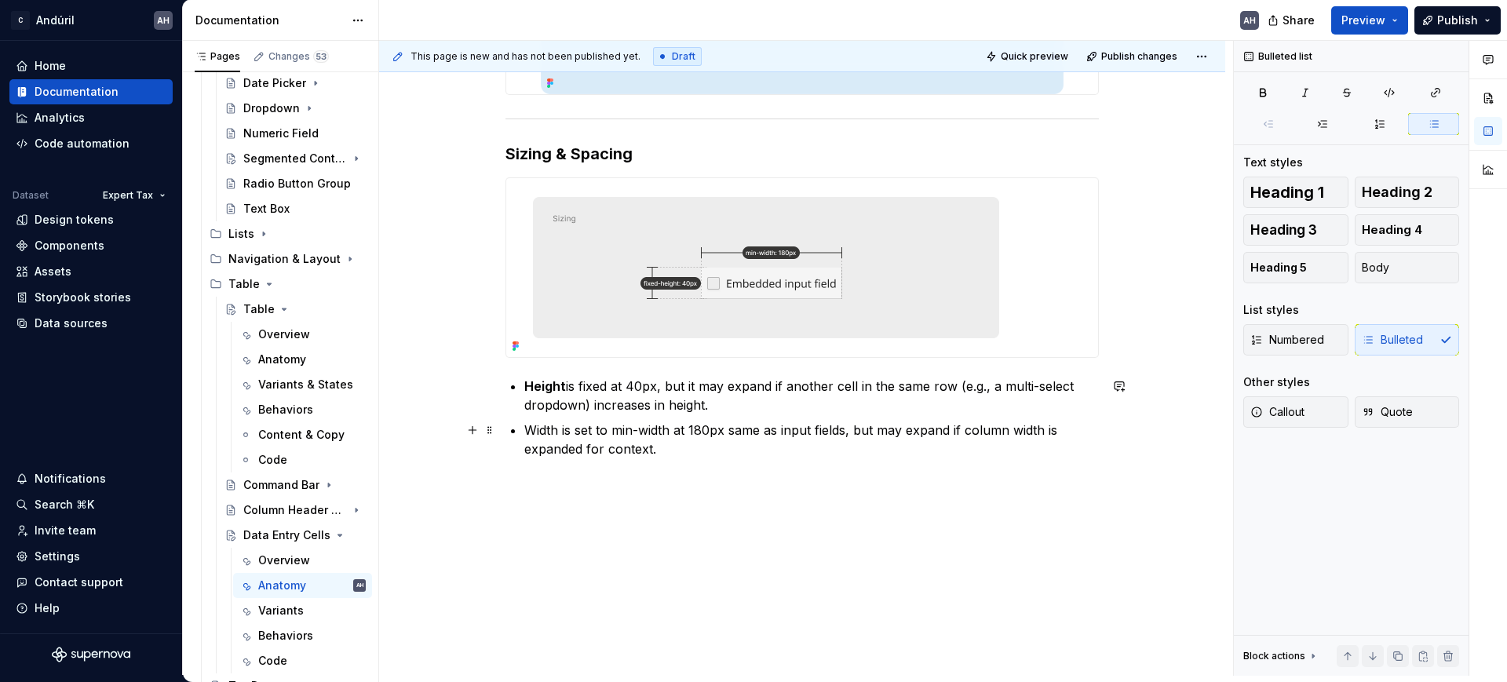
click at [690, 451] on p "Width is set to min-width at 180px same as input fields, but may expand if colu…" at bounding box center [811, 440] width 575 height 38
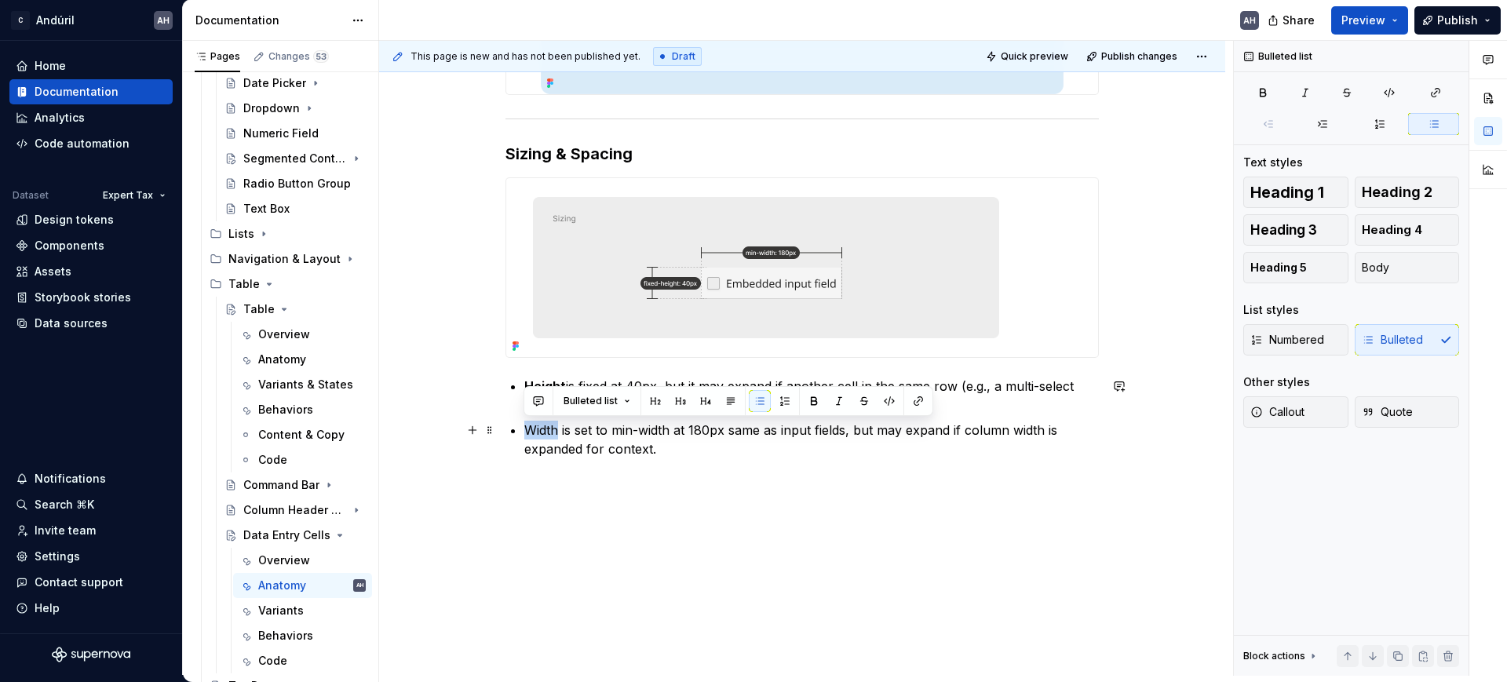
drag, startPoint x: 557, startPoint y: 433, endPoint x: 516, endPoint y: 428, distance: 41.2
click at [516, 428] on div "Sizing & Spacing Height is fixed at 40px, but it may expand if another cell in …" at bounding box center [803, 45] width 594 height 904
click at [732, 434] on p "Width is set to min-width at 180px same as input fields, but may expand if colu…" at bounding box center [811, 440] width 575 height 38
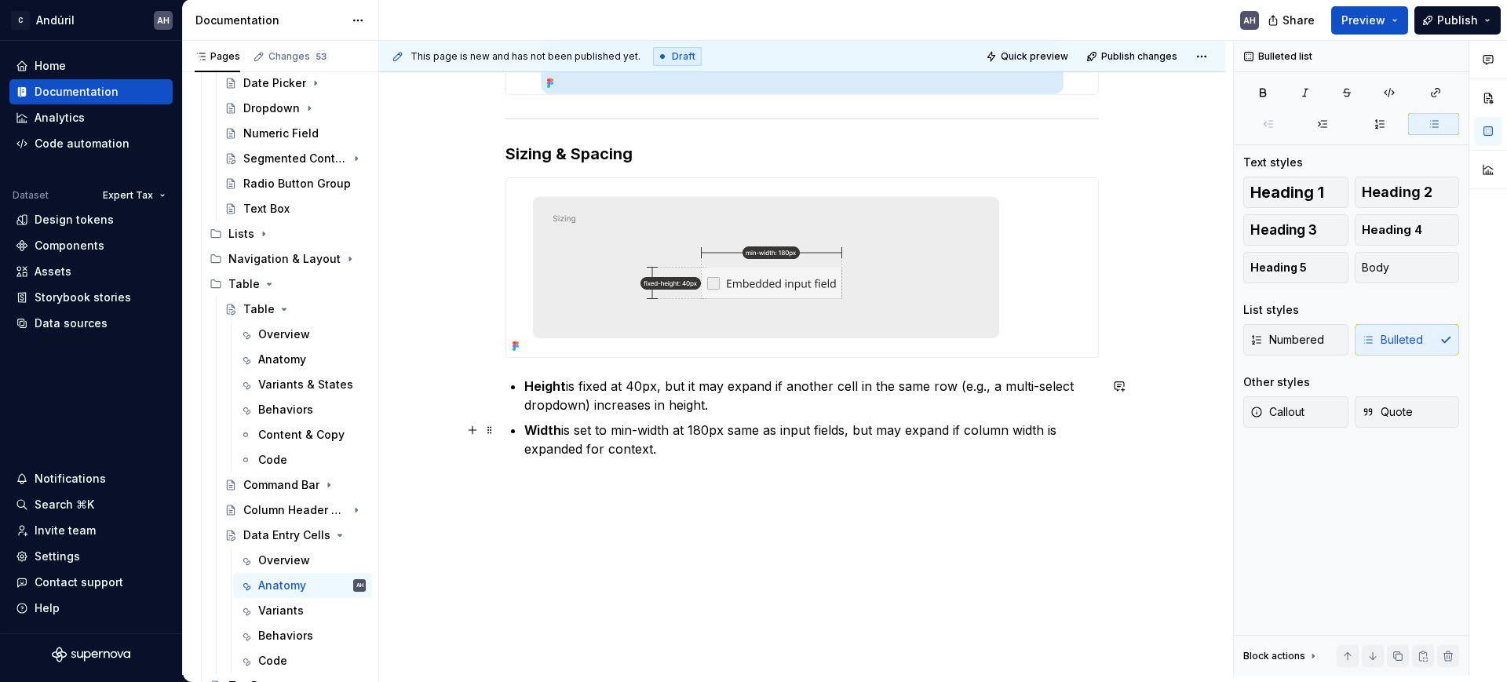
click at [656, 447] on p "Width is set to min-width at 180px same as input fields, but may expand if colu…" at bounding box center [811, 440] width 575 height 38
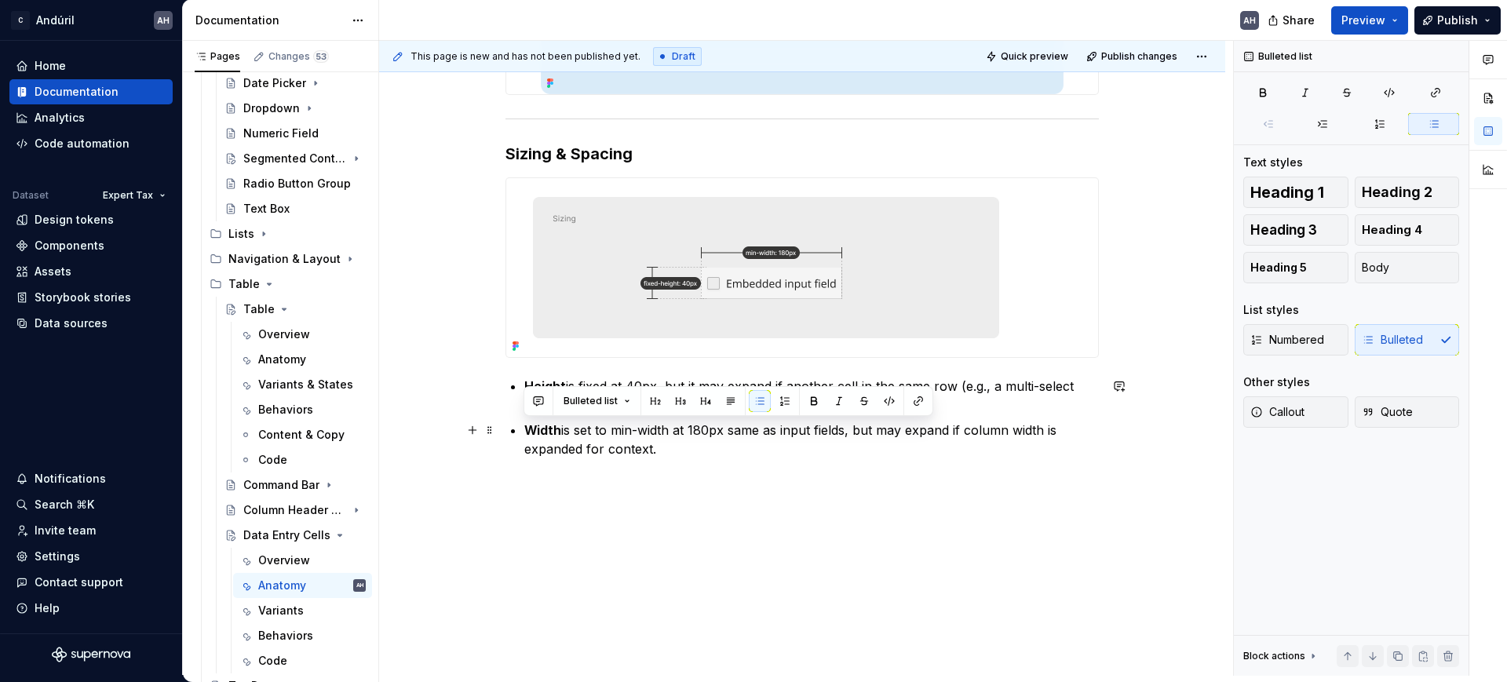
drag, startPoint x: 675, startPoint y: 452, endPoint x: 522, endPoint y: 430, distance: 154.7
click at [522, 430] on div "Sizing & Spacing Height is fixed at 40px, but it may expand if another cell in …" at bounding box center [803, 45] width 594 height 904
copy p "Width is set to min-width at 180px same as input fields, but may expand if colu…"
drag, startPoint x: 606, startPoint y: 429, endPoint x: 514, endPoint y: 426, distance: 91.9
click at [524, 426] on li "The cell width is set to a minimum of 180px (aligned with input fields), but it…" at bounding box center [811, 440] width 575 height 38
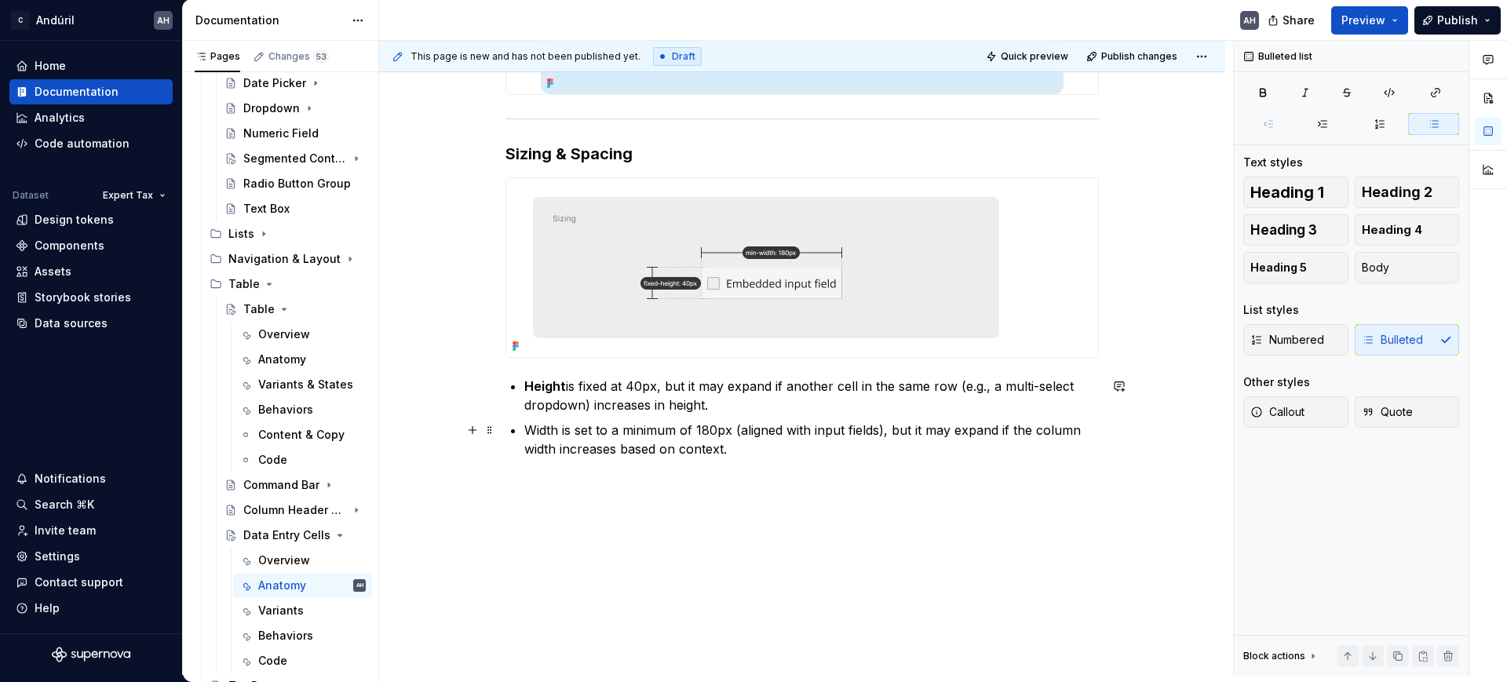
click at [811, 431] on p "Width is set to a minimum of 180px (aligned with input fields), but it may expa…" at bounding box center [811, 440] width 575 height 38
click at [546, 450] on p "Width is set to a minimum of 180px (aligned with the defined width for input fi…" at bounding box center [811, 440] width 575 height 38
click at [711, 453] on p "Width is set to a minimum of 180px (aligned with the defined width for input fi…" at bounding box center [811, 440] width 575 height 38
click at [867, 448] on p "Width is set to a minimum of 180px (aligned with the defined width for input fi…" at bounding box center [811, 440] width 575 height 38
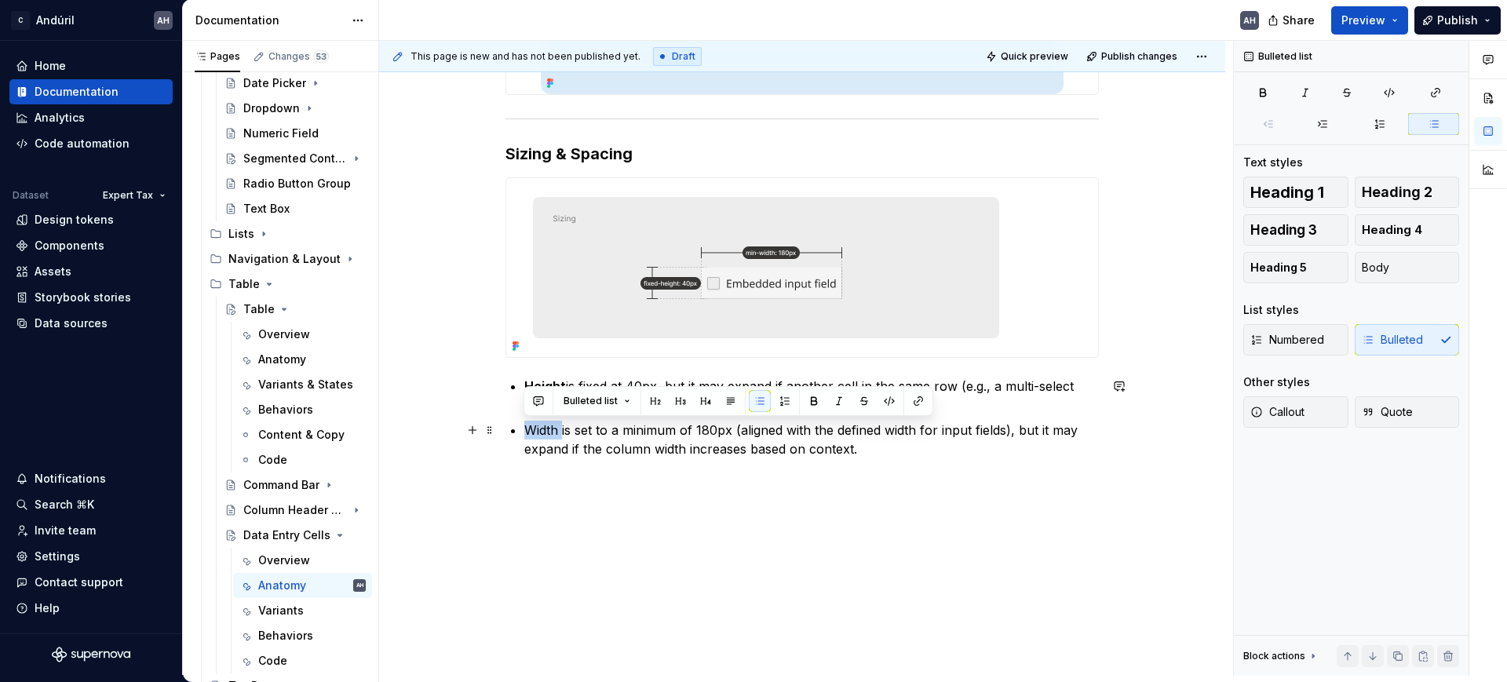
drag, startPoint x: 561, startPoint y: 432, endPoint x: 528, endPoint y: 429, distance: 32.3
click at [528, 429] on p "Width is set to a minimum of 180px (aligned with the defined width for input fi…" at bounding box center [811, 440] width 575 height 38
click at [915, 451] on p "Width is set to a minimum of 180px (aligned with the defined width for input fi…" at bounding box center [811, 440] width 575 height 38
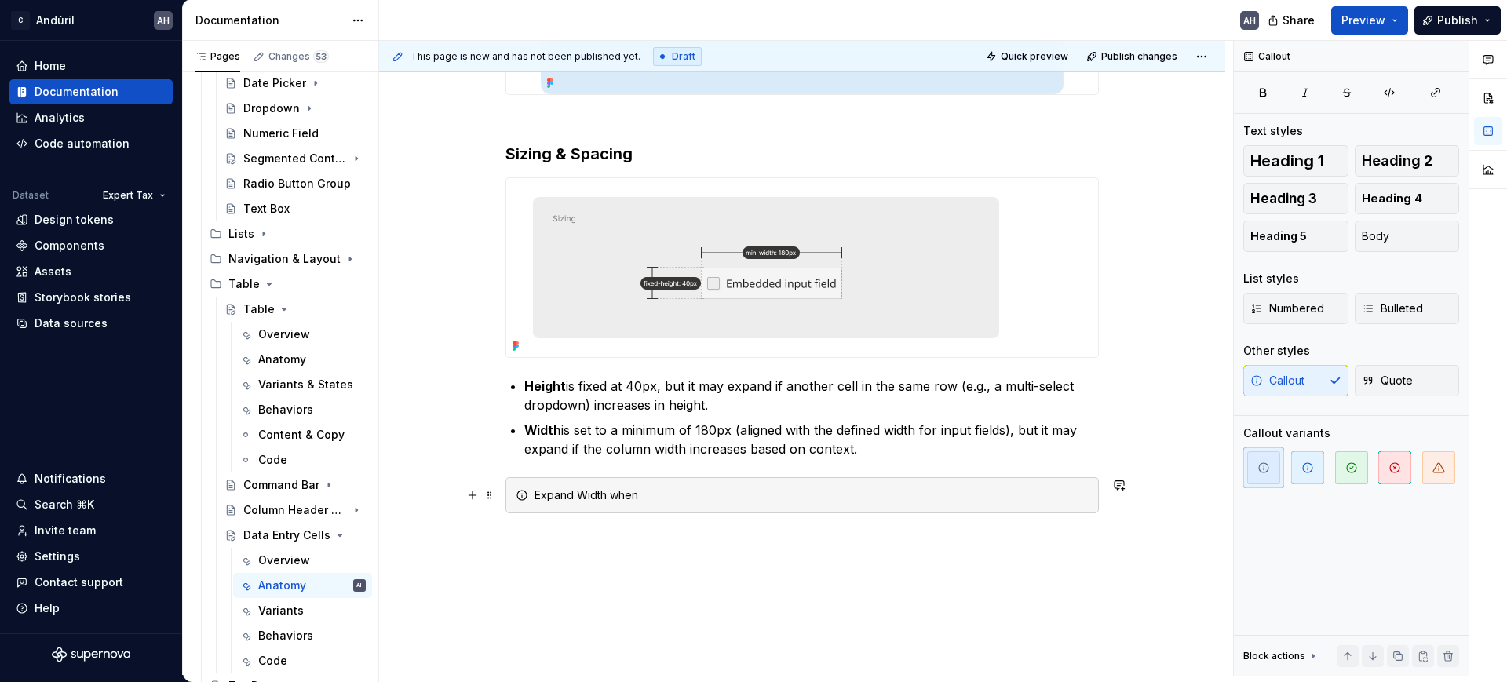
click at [686, 491] on div "Expand Width when" at bounding box center [812, 496] width 554 height 16
click at [622, 500] on div "Expand Width when" at bounding box center [812, 496] width 554 height 16
type textarea "*"
click at [568, 499] on div "Be selective when expanding the width. Do not fear unused column space." at bounding box center [812, 496] width 554 height 16
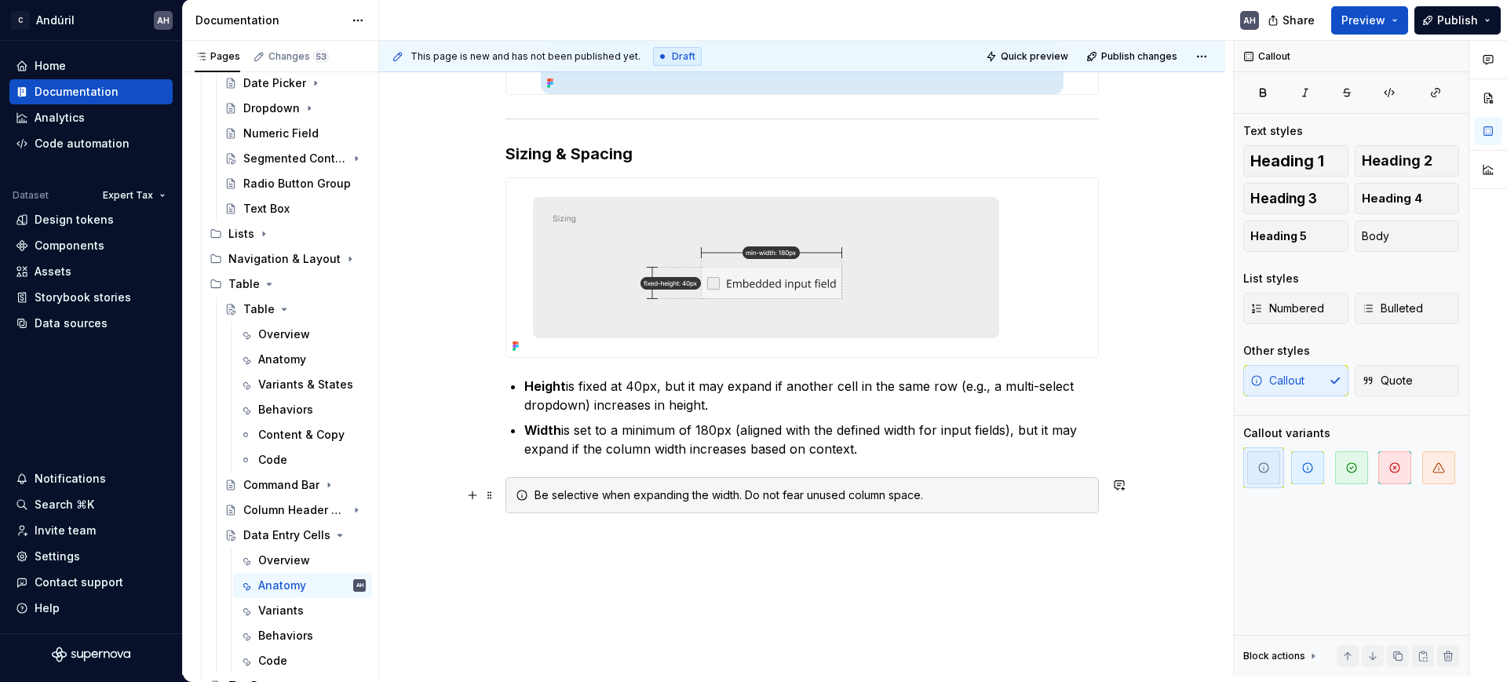
click at [691, 499] on div "Be selective when expanding the width. Do not fear unused column space." at bounding box center [812, 496] width 554 height 16
click at [744, 495] on div "Be selective when expanding the width. Do not fear unused column space." at bounding box center [812, 496] width 554 height 16
click at [900, 492] on div "Be selective when expanding the width. Do not fear unused column space." at bounding box center [812, 496] width 554 height 16
click at [944, 492] on div "Be selective when expanding the width. Do not fear unused column space." at bounding box center [812, 496] width 554 height 16
click at [923, 496] on div "Be selective when expanding the width. Do not fear unused column space." at bounding box center [812, 496] width 554 height 16
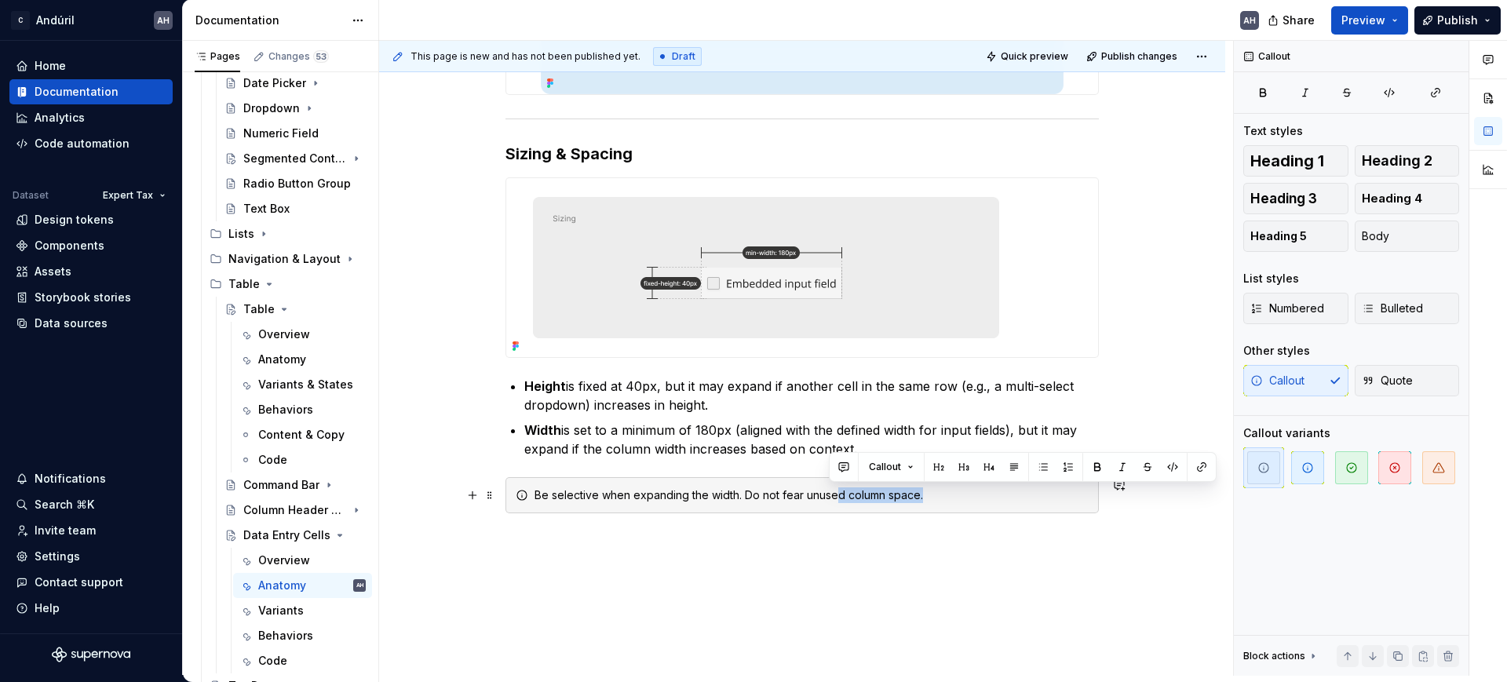
drag, startPoint x: 923, startPoint y: 496, endPoint x: 830, endPoint y: 497, distance: 93.4
click at [830, 497] on div "Be selective when expanding the width. Do not fear unused column space." at bounding box center [812, 496] width 554 height 16
click at [807, 499] on div "Be selective when expanding the width. Do not fear unused column space." at bounding box center [812, 496] width 554 height 16
drag, startPoint x: 807, startPoint y: 499, endPoint x: 908, endPoint y: 498, distance: 101.3
click at [908, 498] on div "Be selective when expanding the width. Do not fear unused column space." at bounding box center [812, 496] width 554 height 16
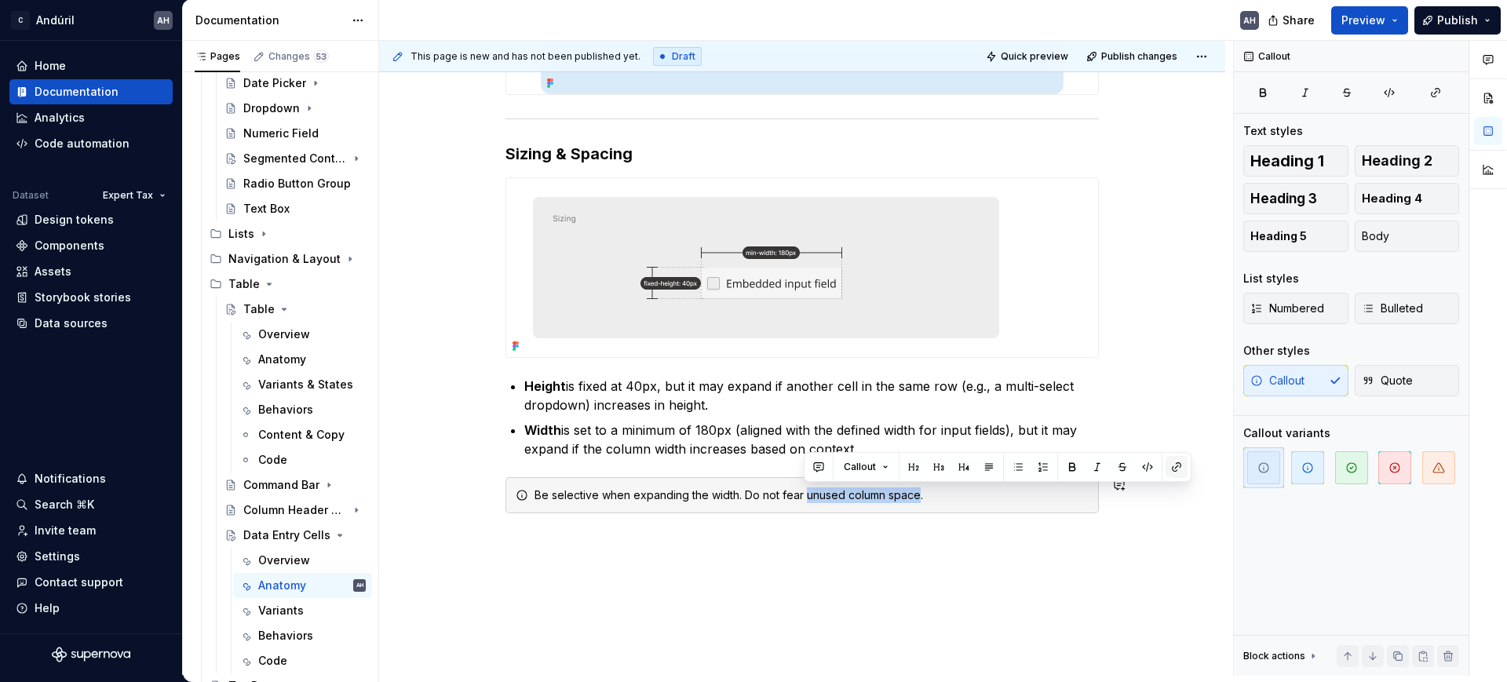
click at [1171, 467] on button "button" at bounding box center [1177, 467] width 22 height 22
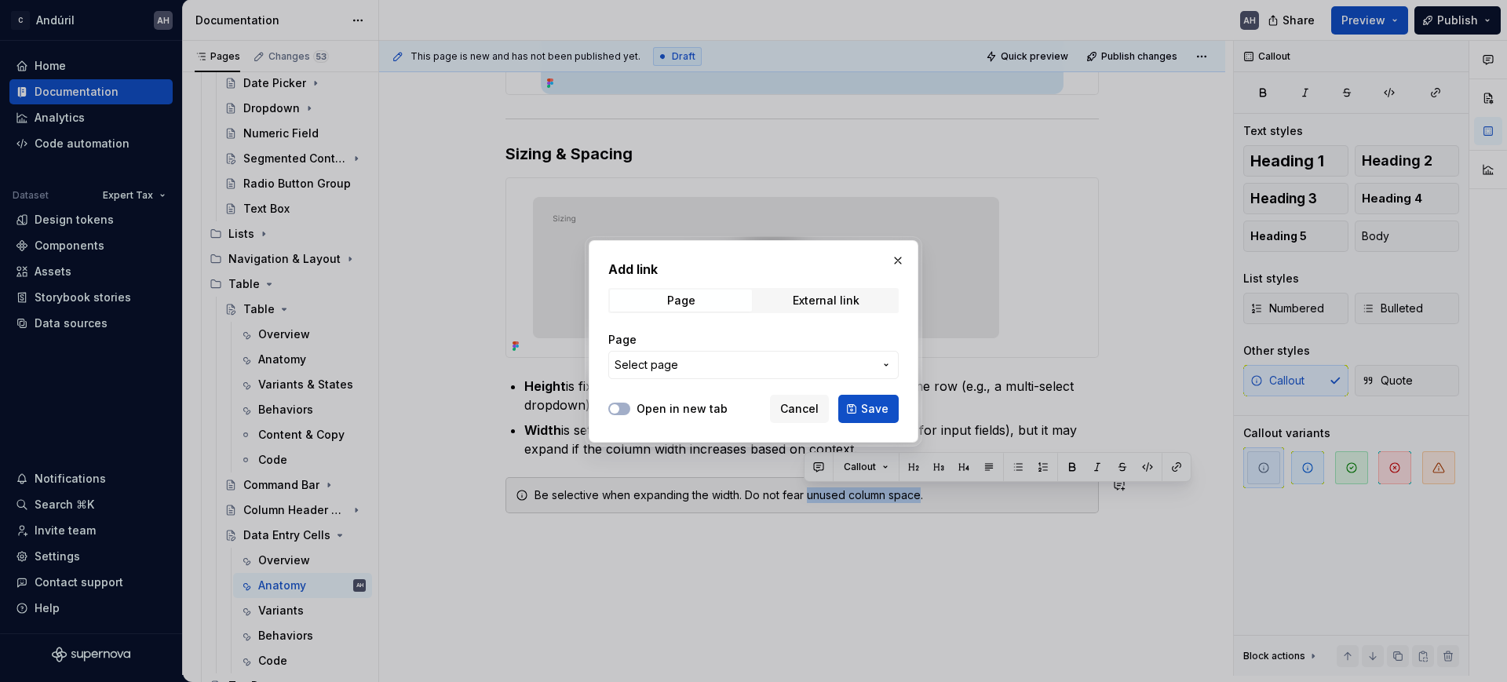
click at [734, 364] on span "Select page" at bounding box center [744, 365] width 259 height 16
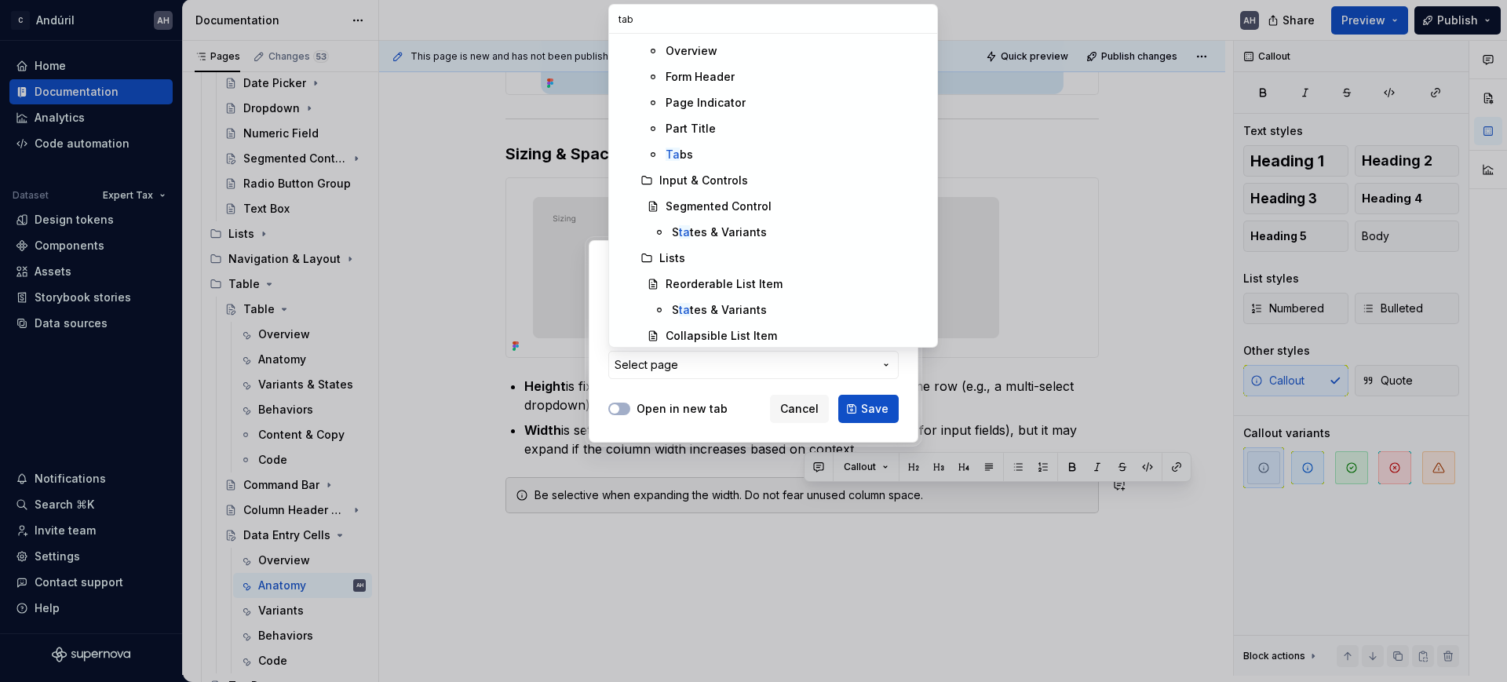
scroll to position [0, 0]
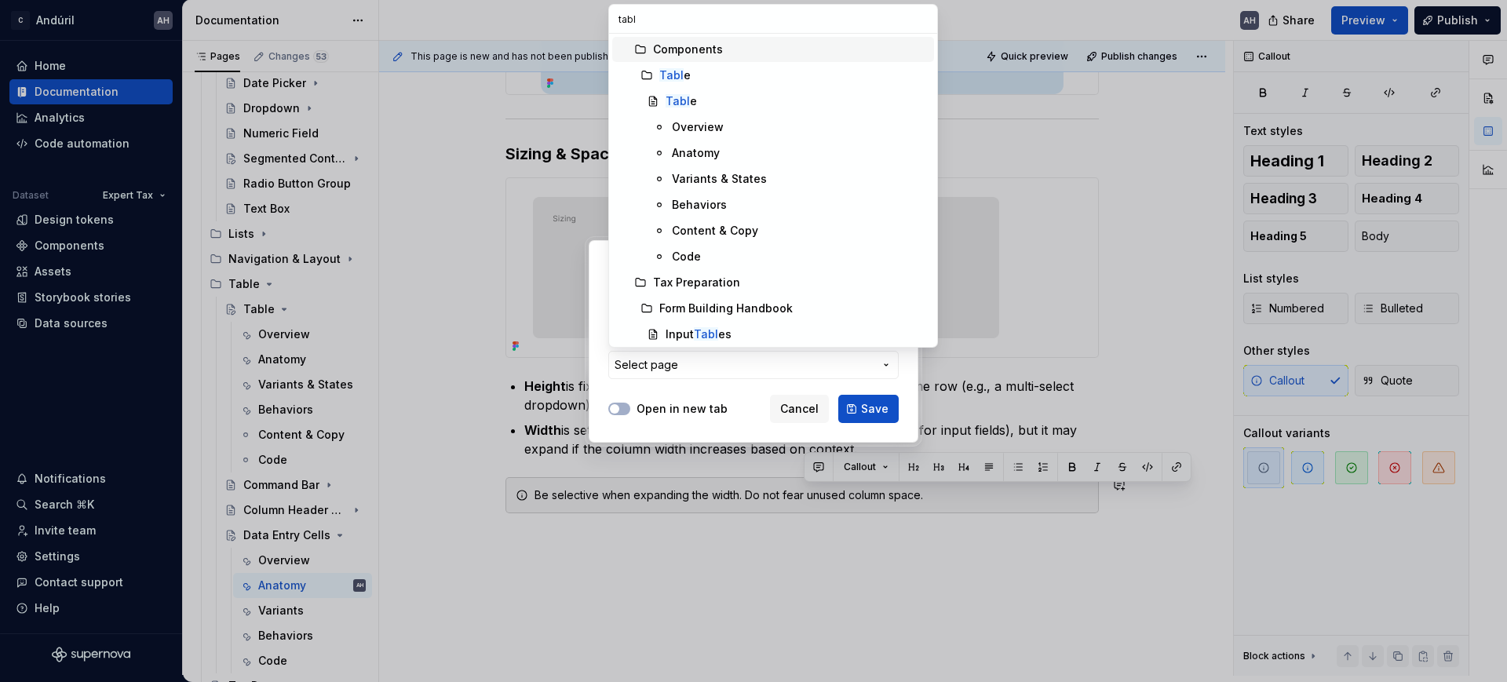
type input "table"
click at [751, 199] on div "Behaviors" at bounding box center [800, 205] width 256 height 16
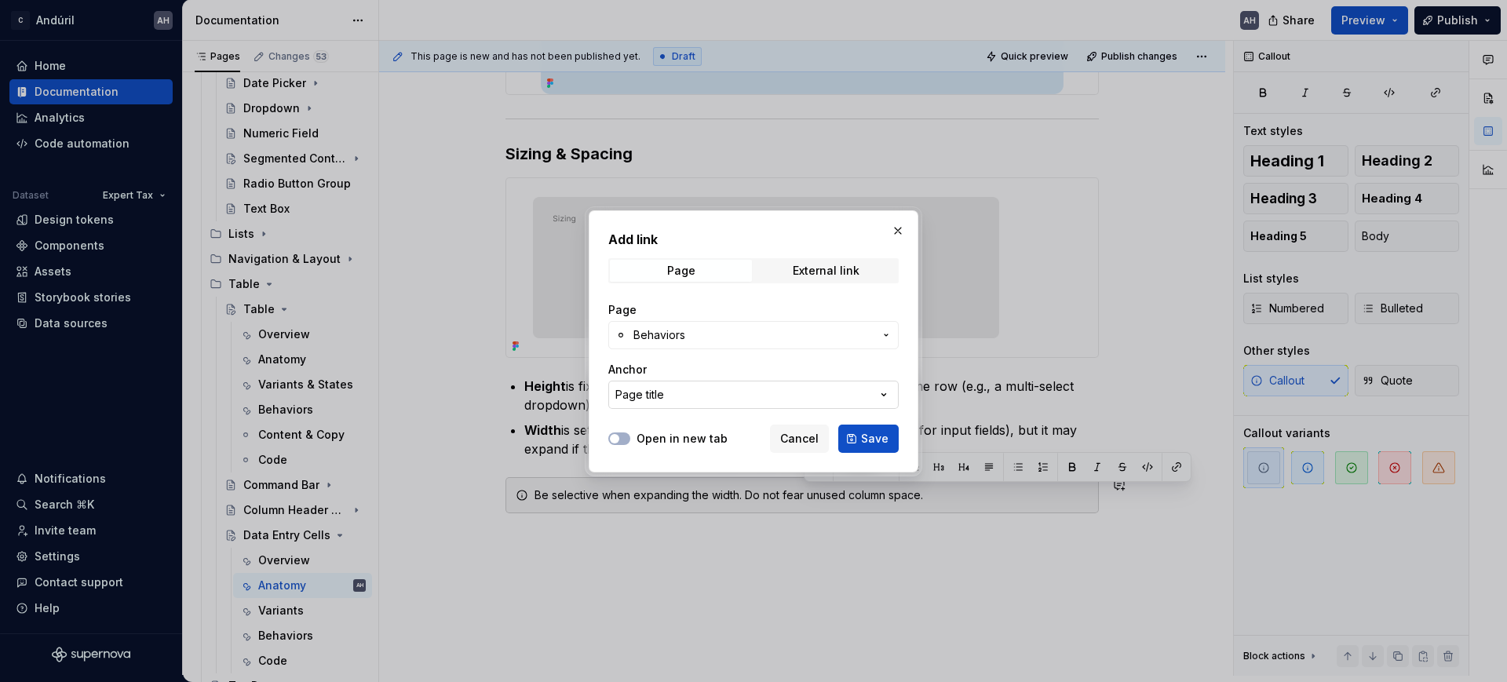
click at [702, 404] on button "Page title" at bounding box center [753, 395] width 290 height 28
click at [700, 458] on div "Page title" at bounding box center [782, 458] width 290 height 16
click at [877, 426] on button "Save" at bounding box center [868, 439] width 60 height 28
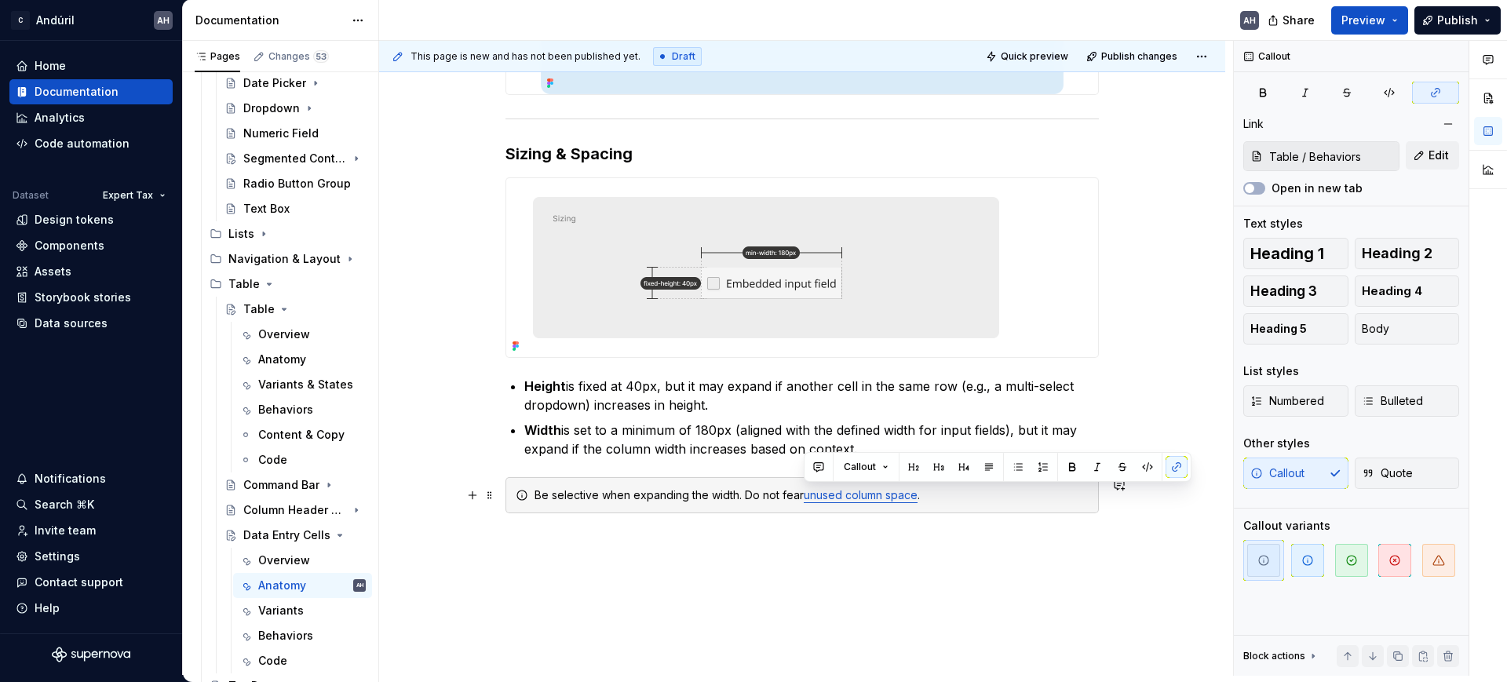
click at [933, 499] on div "Be selective when expanding the width. Do not fear unused column space ." at bounding box center [812, 496] width 554 height 16
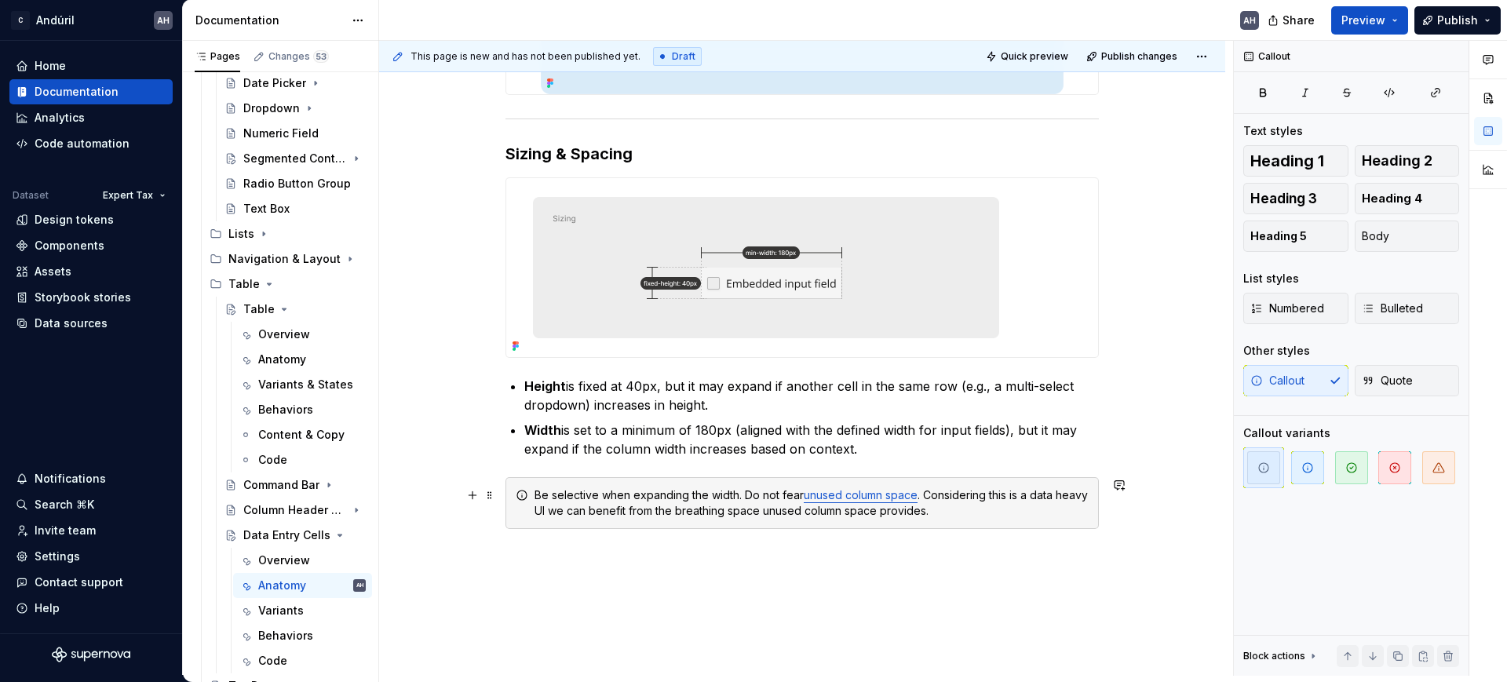
click at [760, 518] on div "Be selective when expanding the width. Do not fear unused column space . Consid…" at bounding box center [812, 503] width 554 height 31
click at [710, 517] on div "Be selective when expanding the width. Do not fear unused column space . Consid…" at bounding box center [812, 503] width 554 height 31
click at [709, 510] on div "Be selective when expanding the width. Do not fear unused column space . Consid…" at bounding box center [812, 503] width 554 height 31
click at [1034, 509] on div "Be selective when expanding the width. Do not fear unused column space . Consid…" at bounding box center [812, 503] width 554 height 31
click at [842, 513] on div "Be selective when expanding the width. Do not fear unused column space . Consid…" at bounding box center [812, 503] width 554 height 31
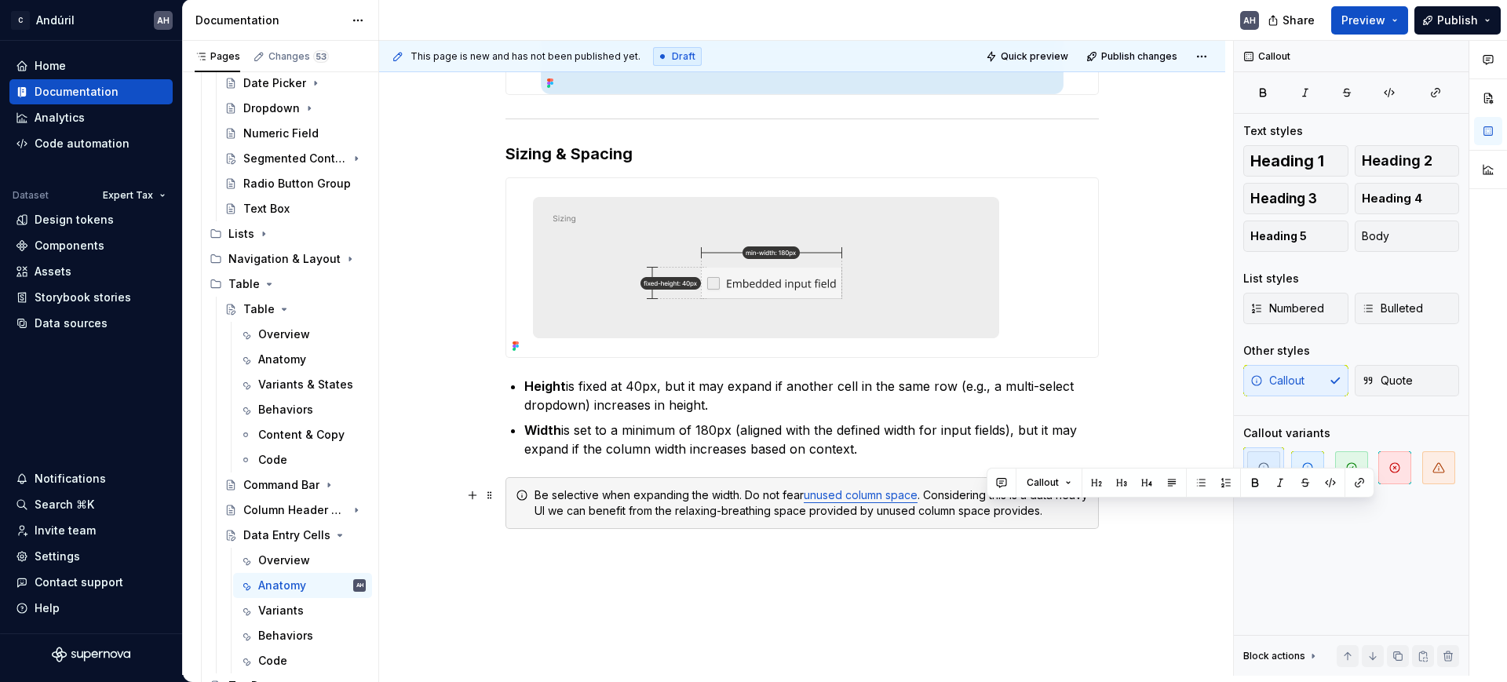
drag, startPoint x: 987, startPoint y: 512, endPoint x: 1086, endPoint y: 510, distance: 99.0
click at [1086, 510] on div "Be selective when expanding the width. Do not fear unused column space . Consid…" at bounding box center [812, 503] width 554 height 31
click at [1452, 473] on span "button" at bounding box center [1439, 467] width 33 height 33
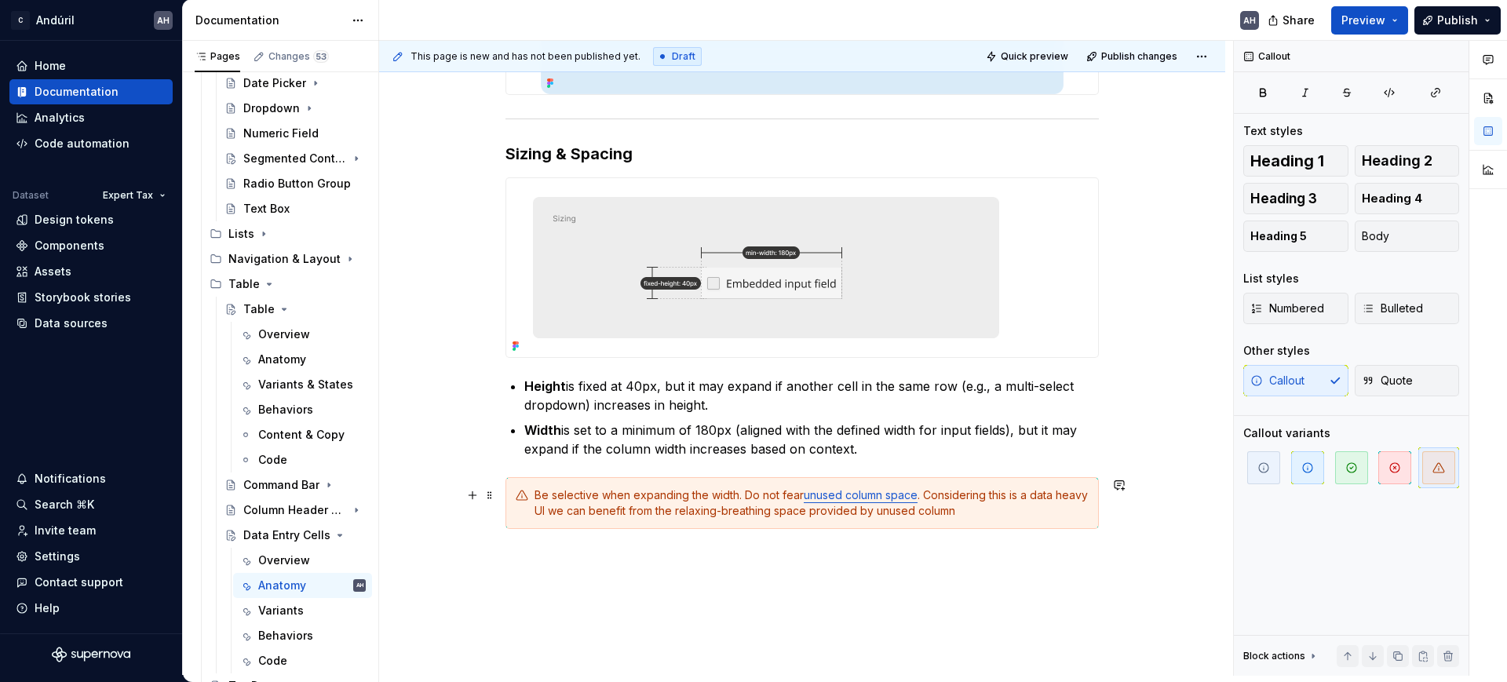
click at [641, 499] on div "Be selective when expanding the width. Do not fear unused column space . Consid…" at bounding box center [812, 503] width 554 height 31
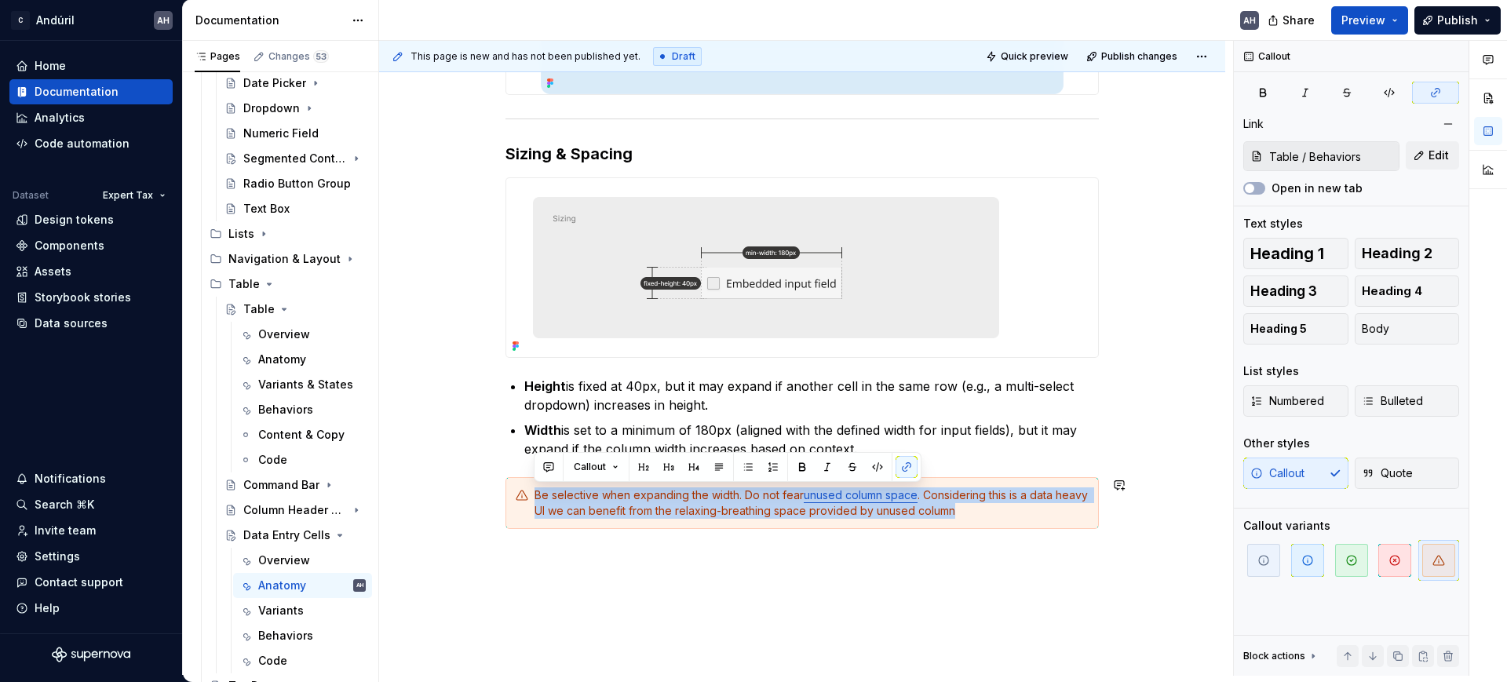
copy div "Be selective when expanding the width. Do not fear unused column space . Consid…"
click at [1006, 516] on div "Be selective when expanding the width. Do not fear unused column space . Consid…" at bounding box center [812, 503] width 554 height 31
click at [953, 500] on div "Be selective when expanding the width. Do not fear unused column space . Consid…" at bounding box center [812, 503] width 554 height 31
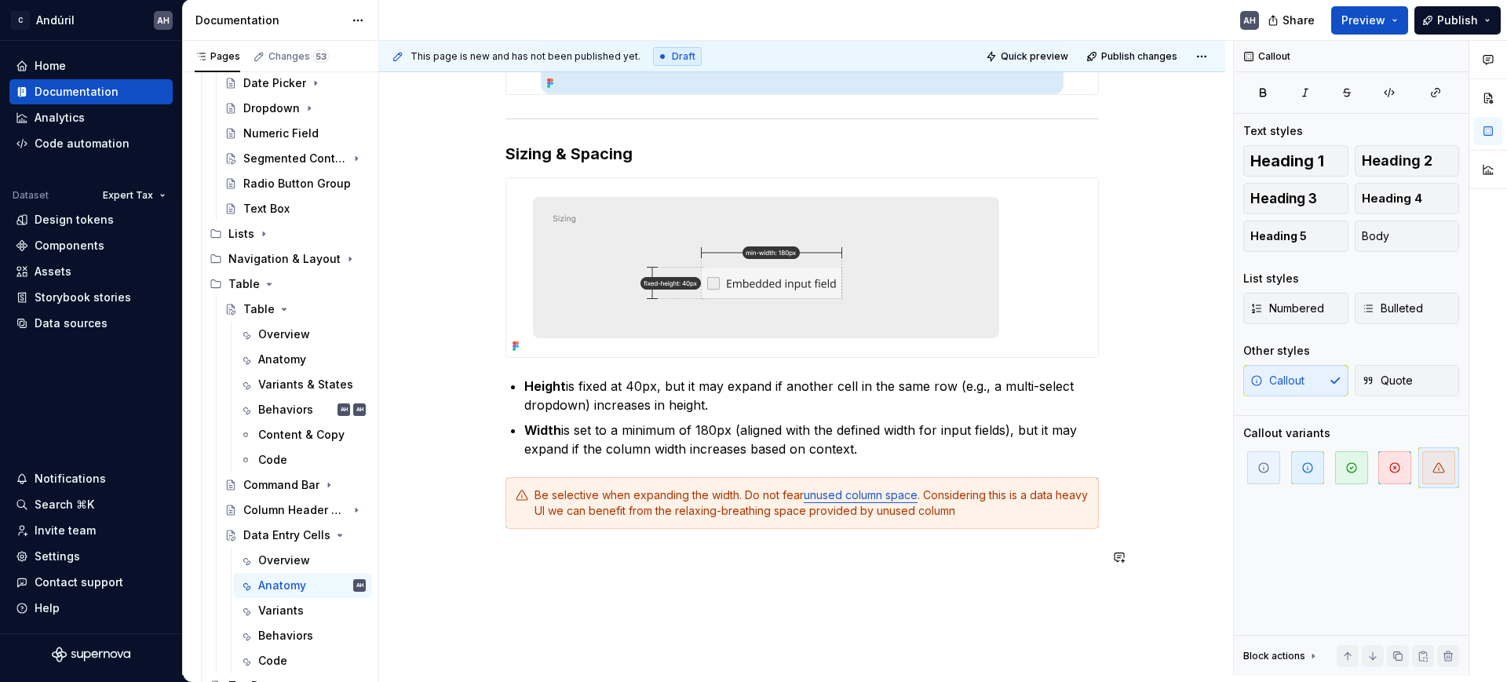
click at [934, 586] on div "Sizing & Spacing Height is fixed at 40px, but it may expand if another cell in …" at bounding box center [802, 173] width 846 height 1236
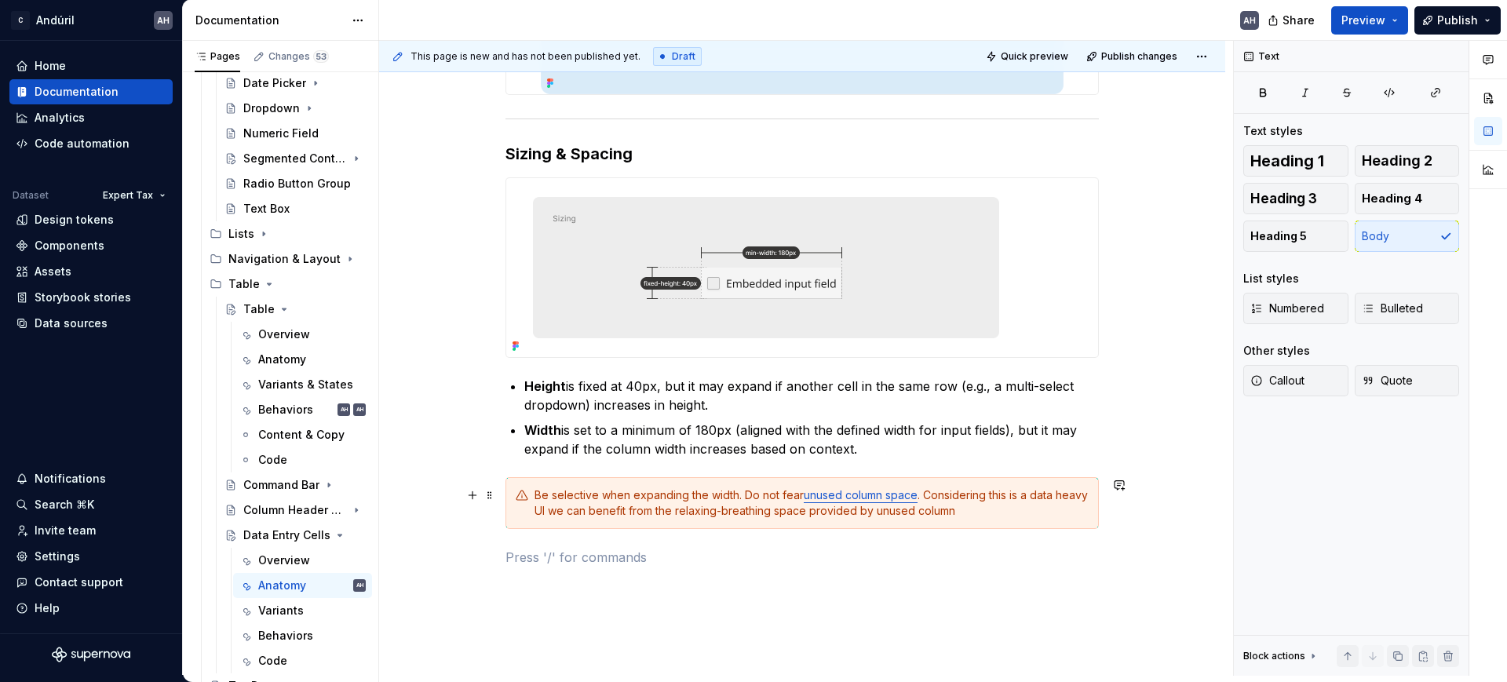
click at [891, 495] on link "unused column space" at bounding box center [861, 494] width 114 height 13
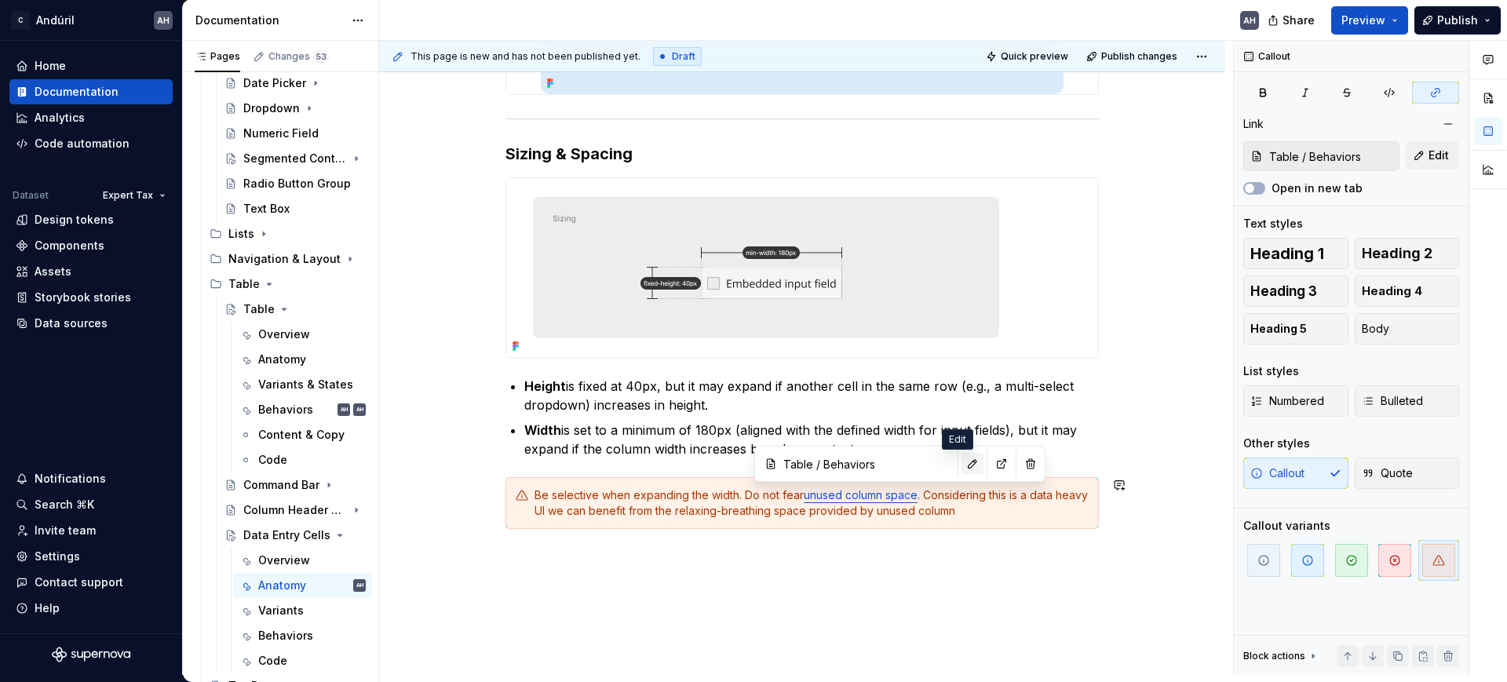
click at [962, 468] on button "button" at bounding box center [973, 464] width 22 height 22
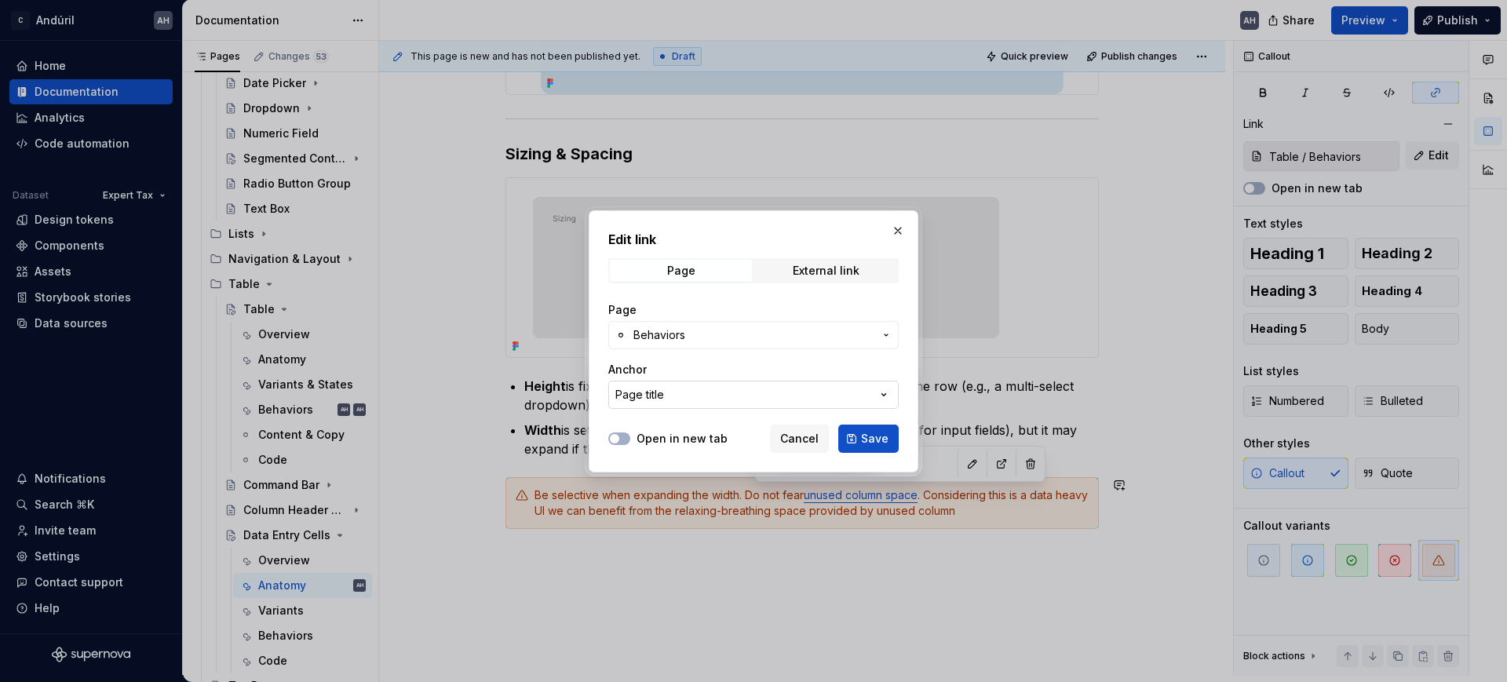
click at [680, 396] on button "Page title" at bounding box center [753, 395] width 290 height 28
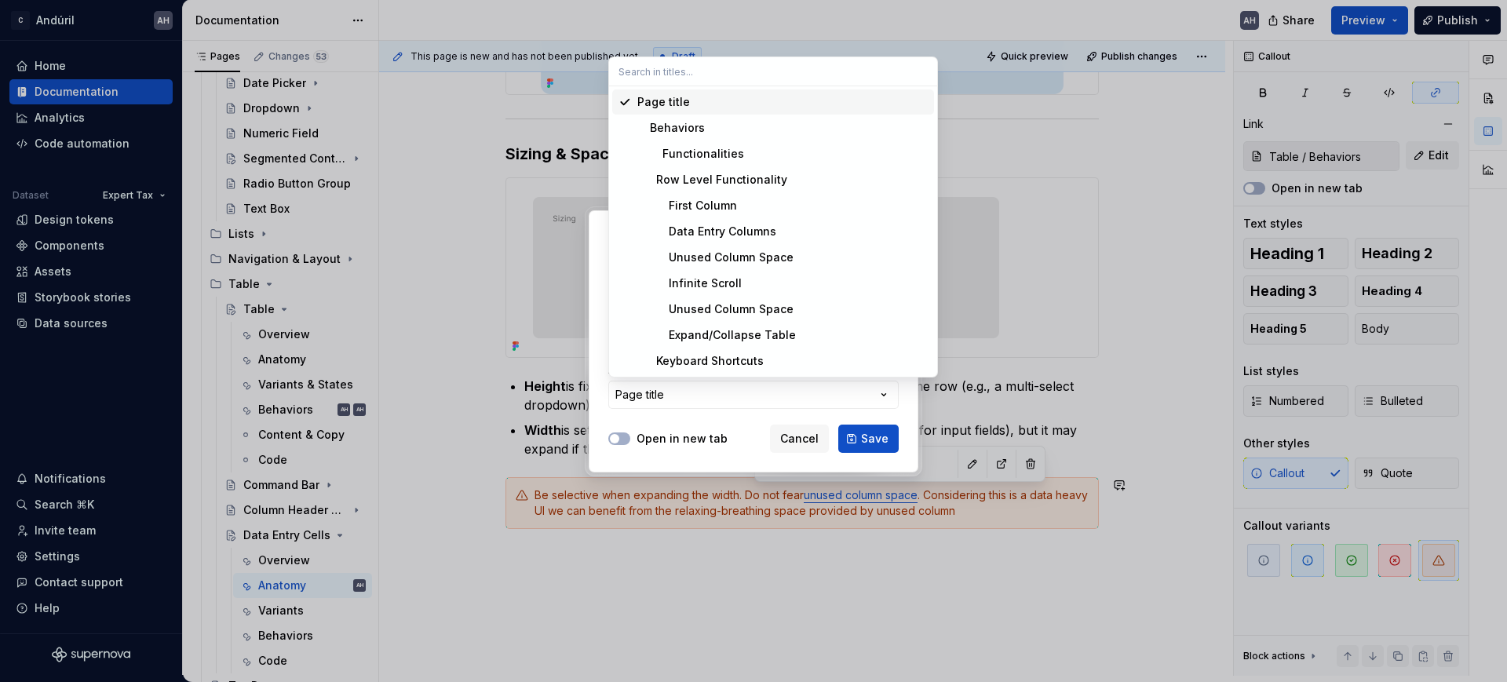
type textarea "*"
click at [743, 255] on div "Unused Column Space" at bounding box center [715, 258] width 156 height 16
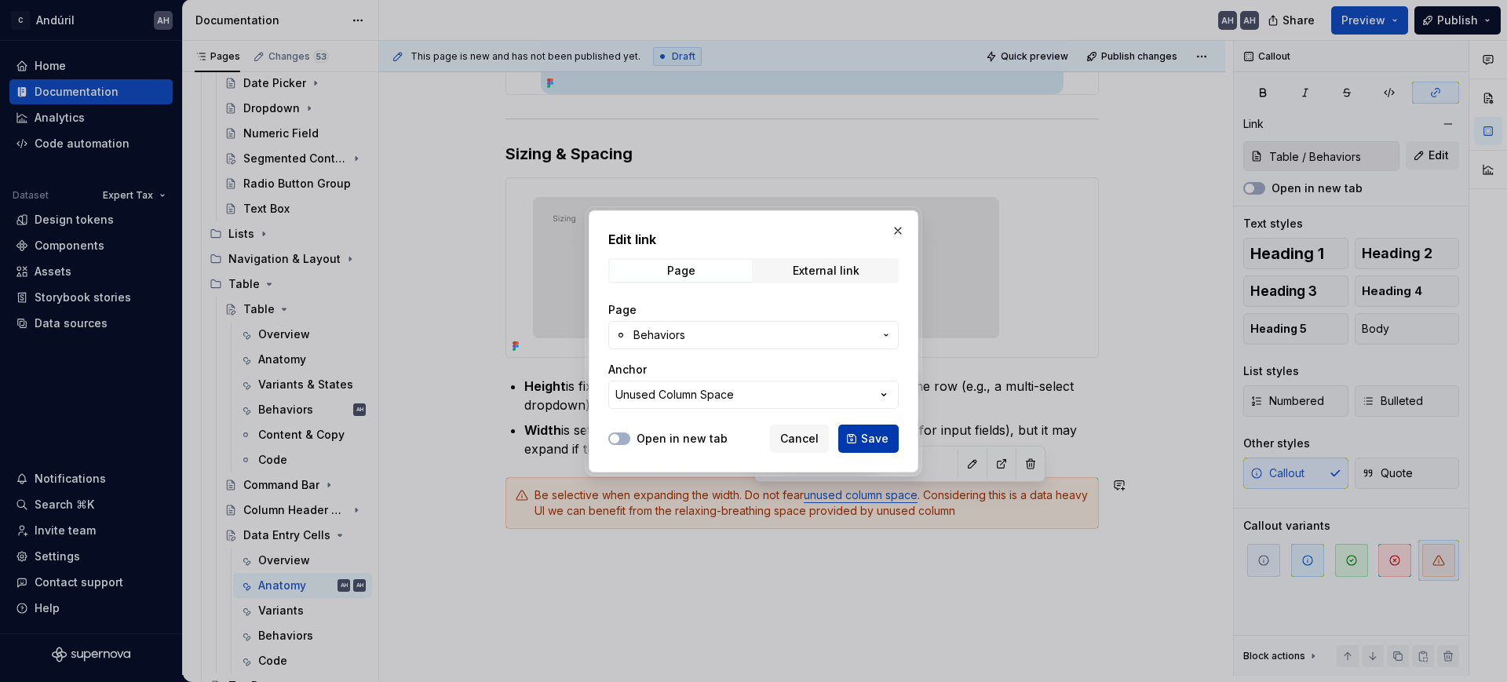
click at [872, 443] on span "Save" at bounding box center [874, 439] width 27 height 16
type input "Table / Behaviors/ Unused Column Space"
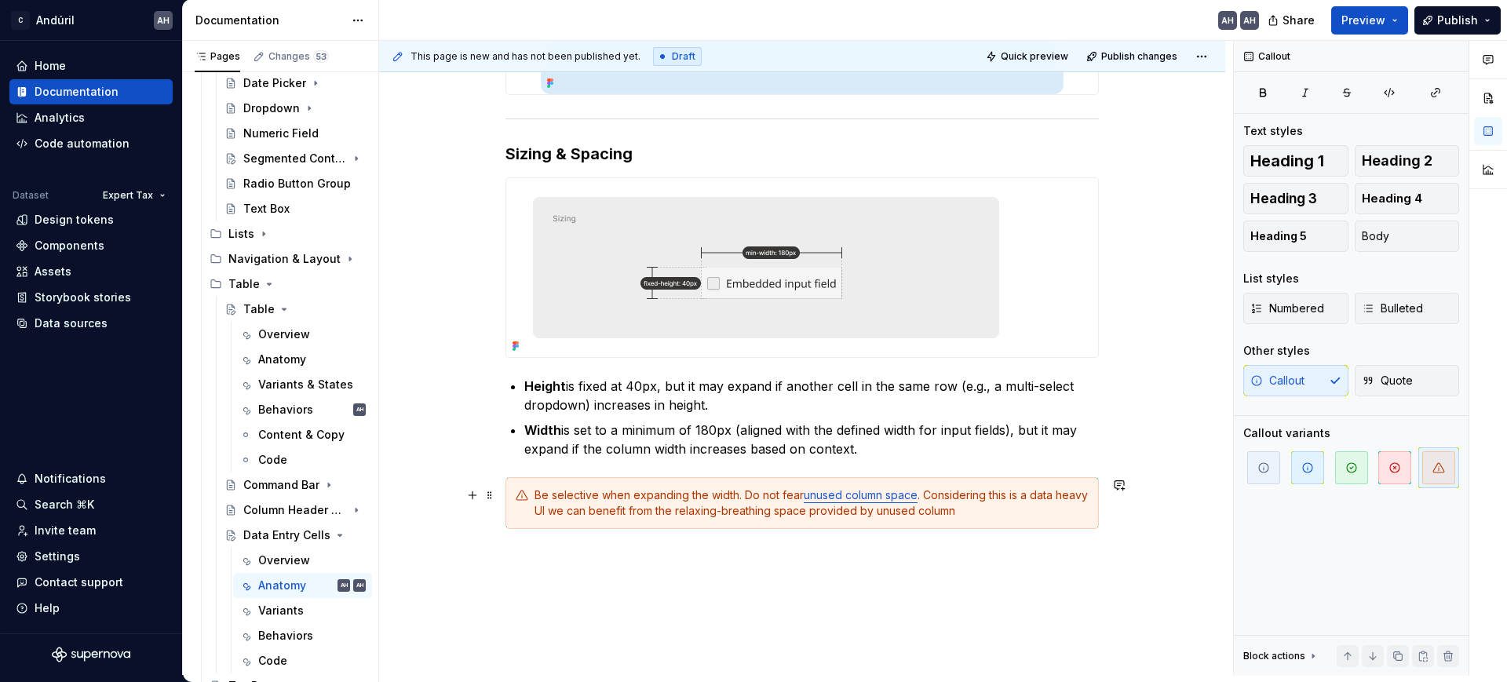
click at [630, 499] on div "Be selective when expanding the width. Do not fear unused column space . Consid…" at bounding box center [812, 503] width 554 height 31
click at [1023, 512] on div "Be selective when expanding the width. Do not fear unused column space . Consid…" at bounding box center [812, 503] width 554 height 31
click at [676, 448] on p "Width is set to a minimum of 180px (aligned with the defined width for input fi…" at bounding box center [811, 440] width 575 height 38
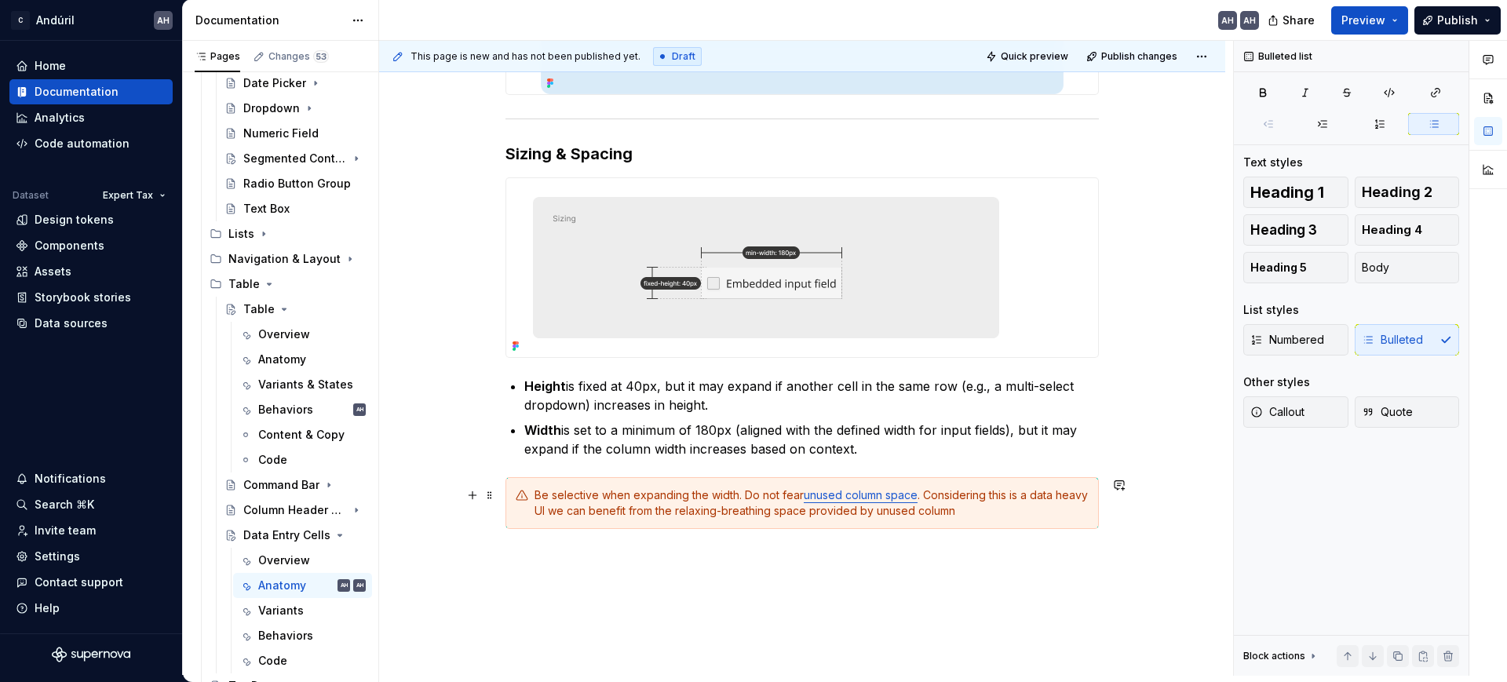
click at [738, 493] on div "Be selective when expanding the width. Do not fear unused column space . Consid…" at bounding box center [812, 503] width 554 height 31
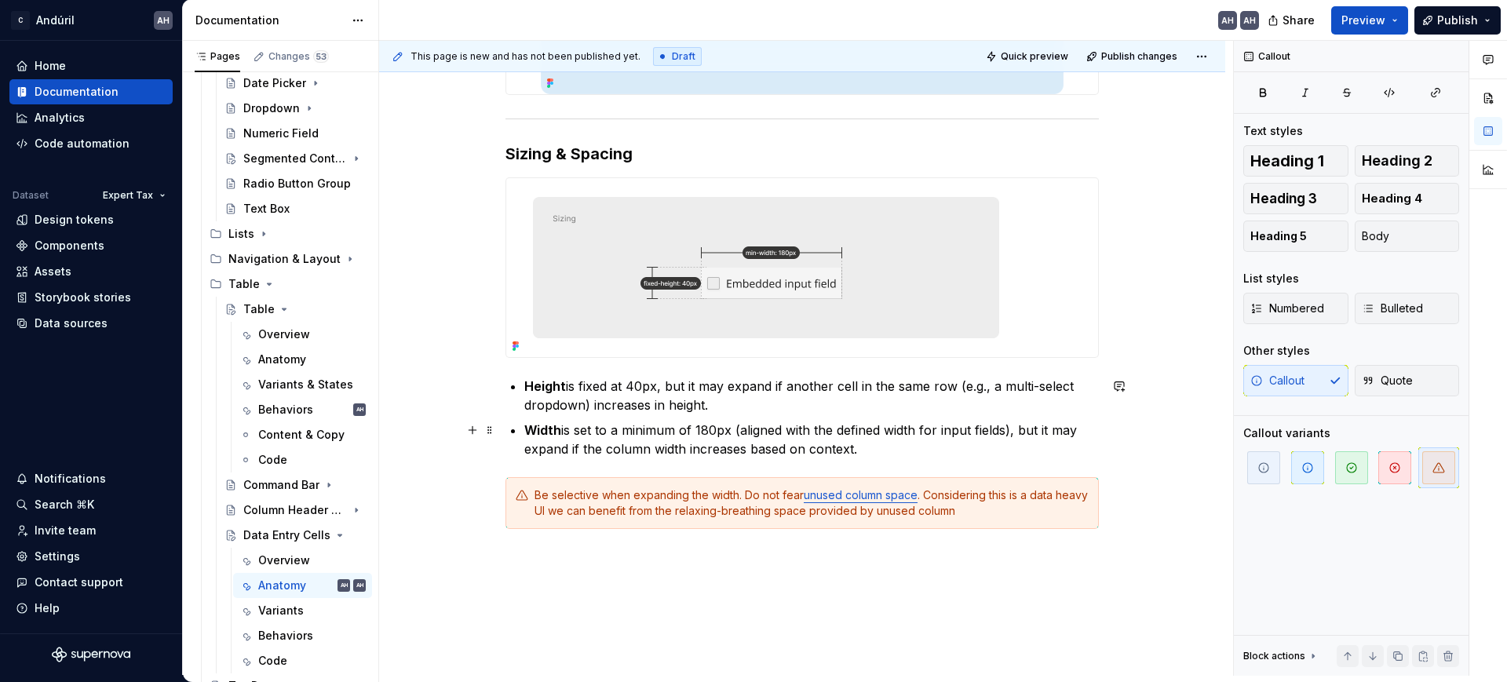
click at [665, 452] on p "Width is set to a minimum of 180px (aligned with the defined width for input fi…" at bounding box center [811, 440] width 575 height 38
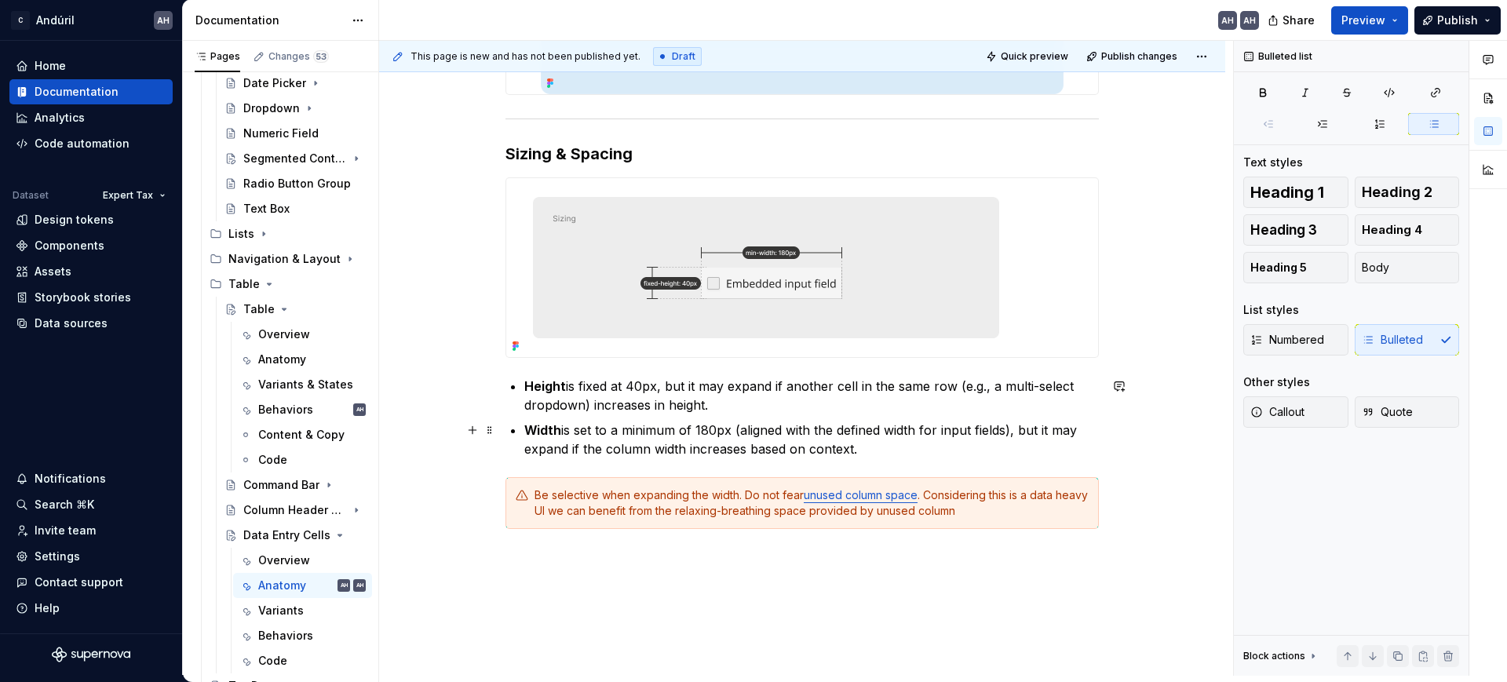
click at [883, 454] on p "Width is set to a minimum of 180px (aligned with the defined width for input fi…" at bounding box center [811, 440] width 575 height 38
click at [735, 432] on p "Width is set to a minimum of 180px (aligned with the defined width for input fi…" at bounding box center [811, 440] width 575 height 38
click at [791, 430] on p "Width is set to a minimum of 180px (aligned with the defined width for input fi…" at bounding box center [811, 440] width 575 height 38
click at [867, 444] on p "Width is set to a minimum of 180px (aligned with the defined width for input fi…" at bounding box center [811, 440] width 575 height 38
click at [688, 452] on p "Width is set to a minimum of 180px (aligned with the defined width for input fi…" at bounding box center [811, 440] width 575 height 38
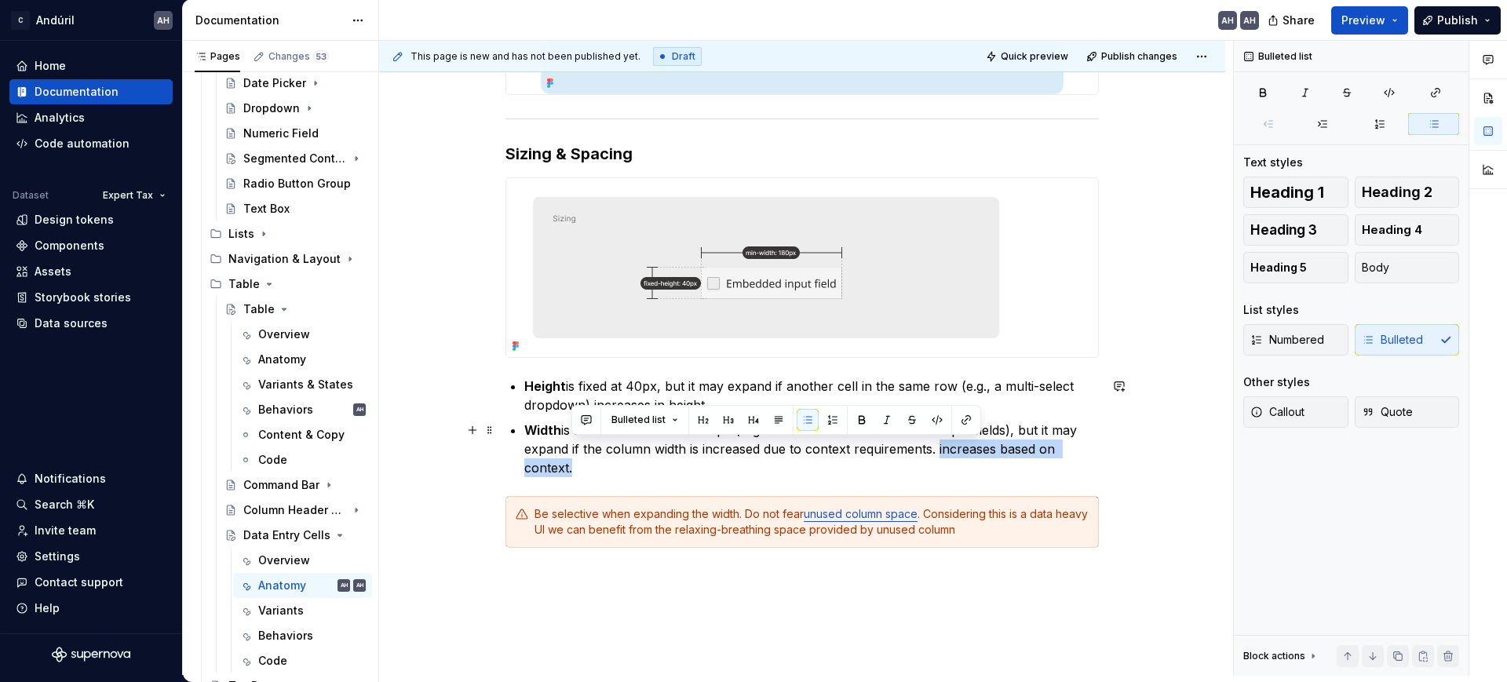
drag, startPoint x: 937, startPoint y: 452, endPoint x: 942, endPoint y: 472, distance: 20.2
click at [942, 472] on p "Width is set to a minimum of 180px (aligned with the defined width for input fi…" at bounding box center [811, 449] width 575 height 57
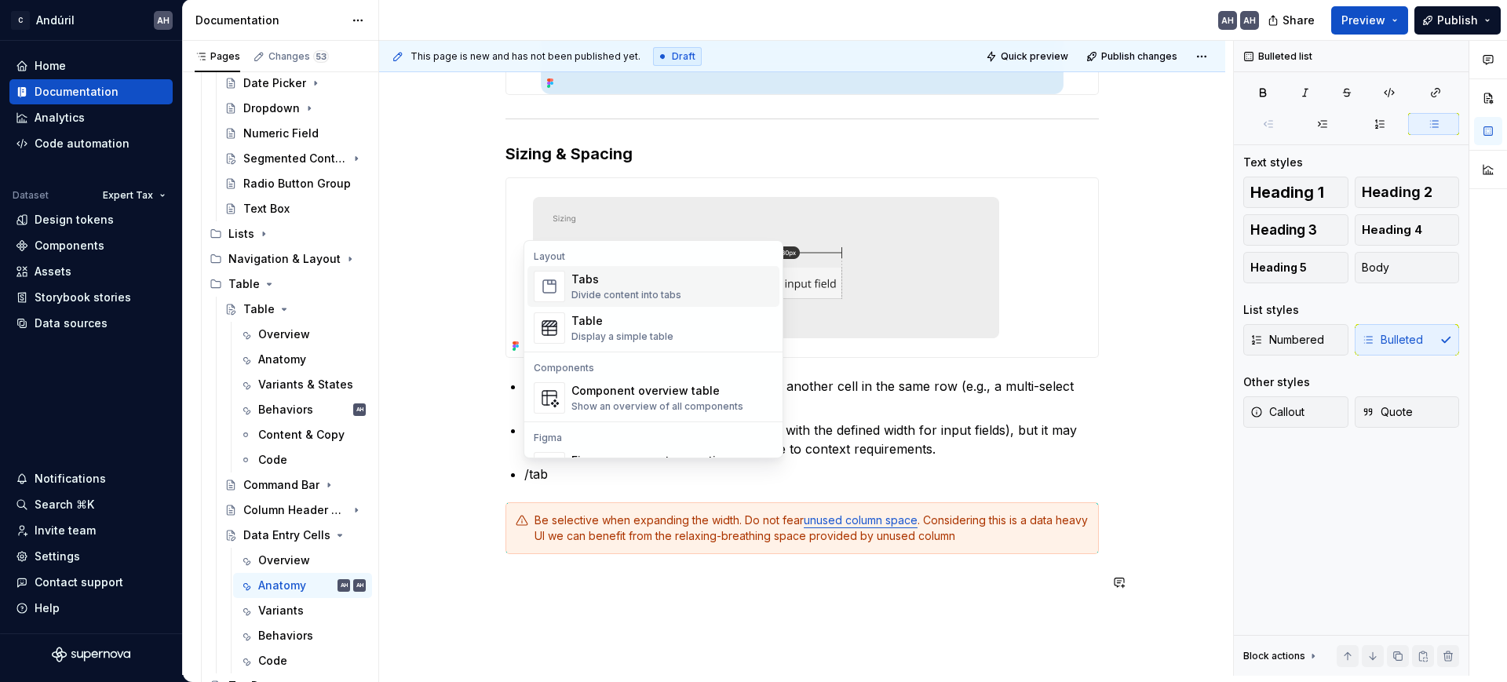
click at [602, 290] on div "Divide content into tabs" at bounding box center [627, 295] width 110 height 13
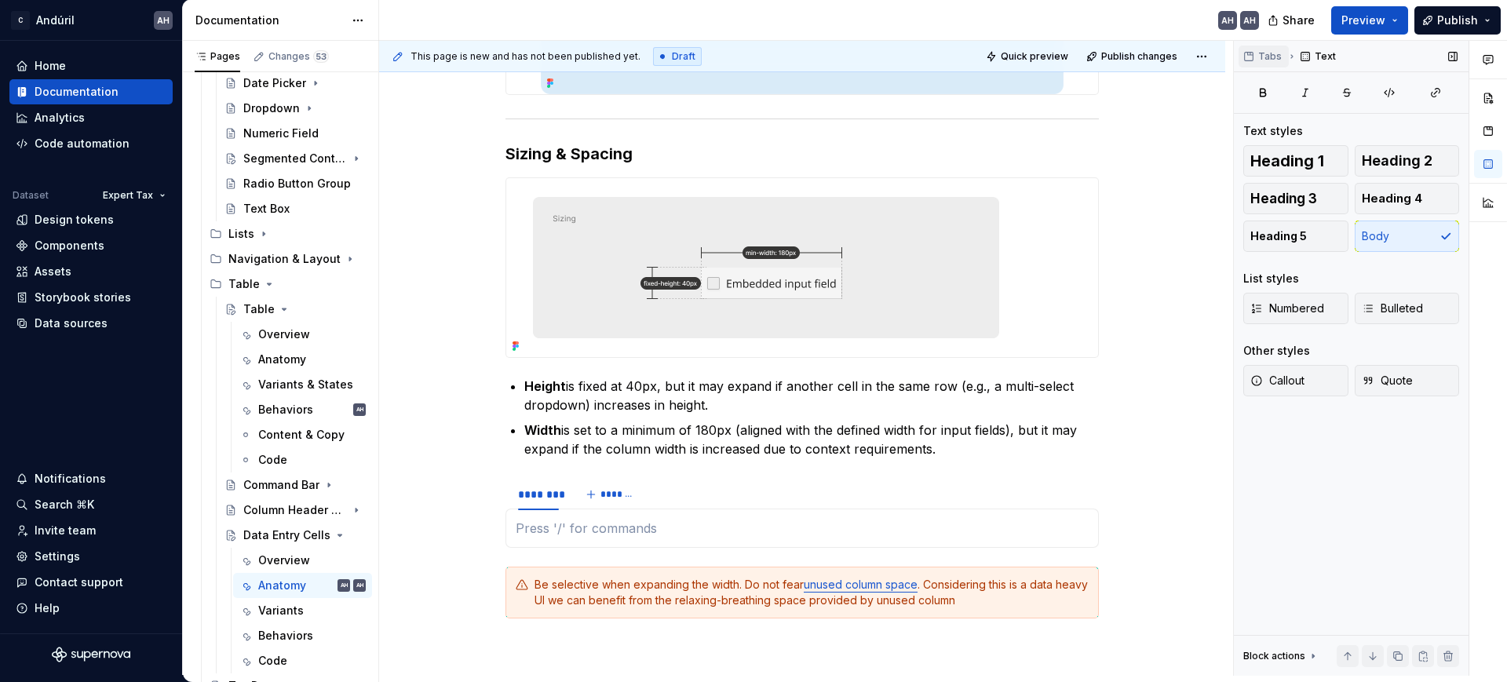
click at [1276, 58] on span "Tabs" at bounding box center [1271, 56] width 24 height 13
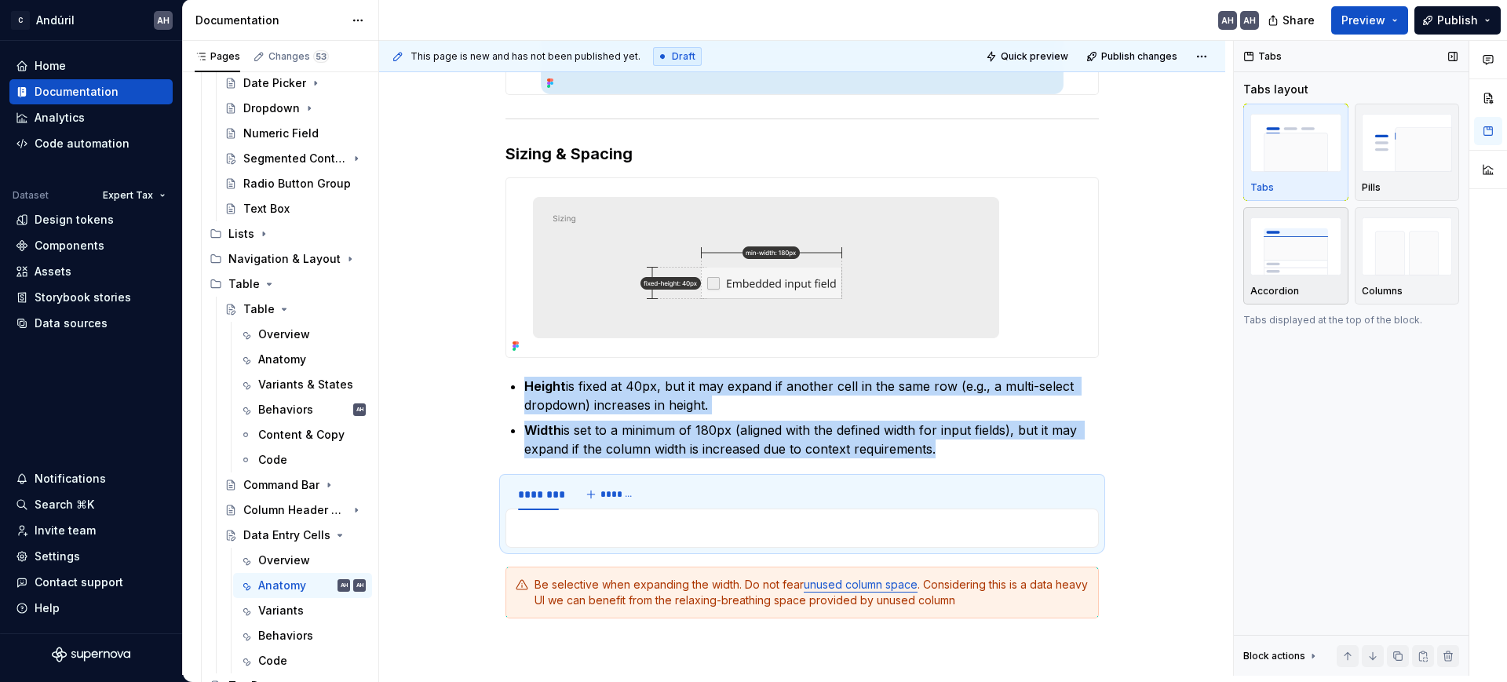
click at [1309, 265] on img "button" at bounding box center [1296, 245] width 91 height 57
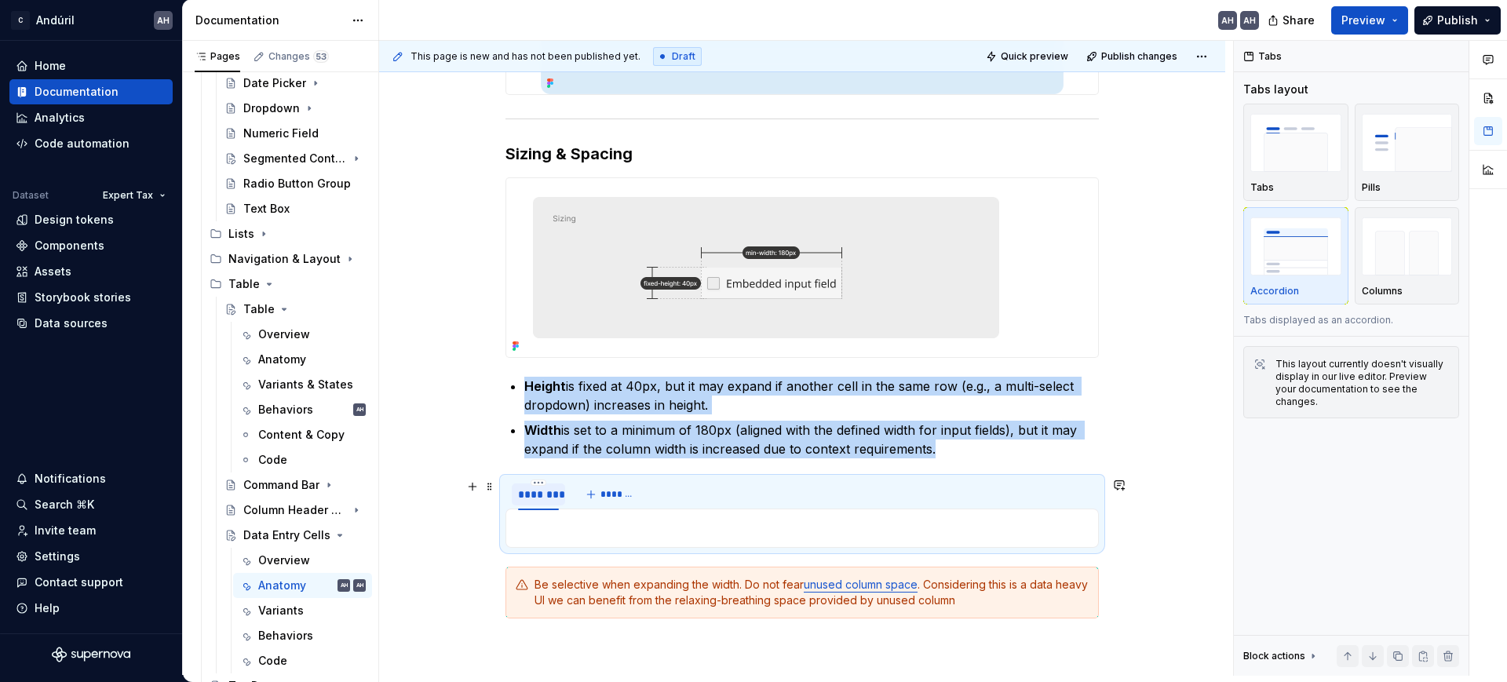
click at [530, 495] on div "********" at bounding box center [538, 495] width 41 height 16
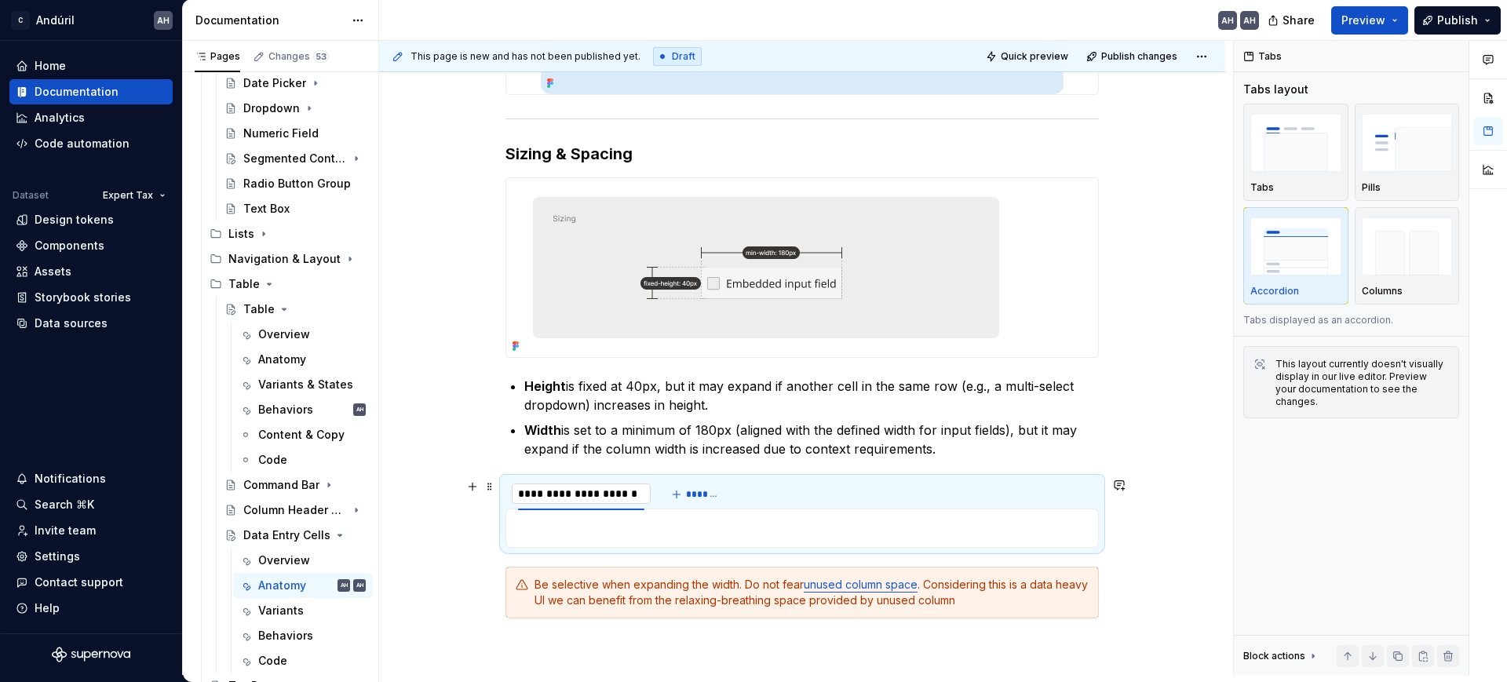
click at [530, 493] on input "**********" at bounding box center [581, 494] width 139 height 28
type input "**********"
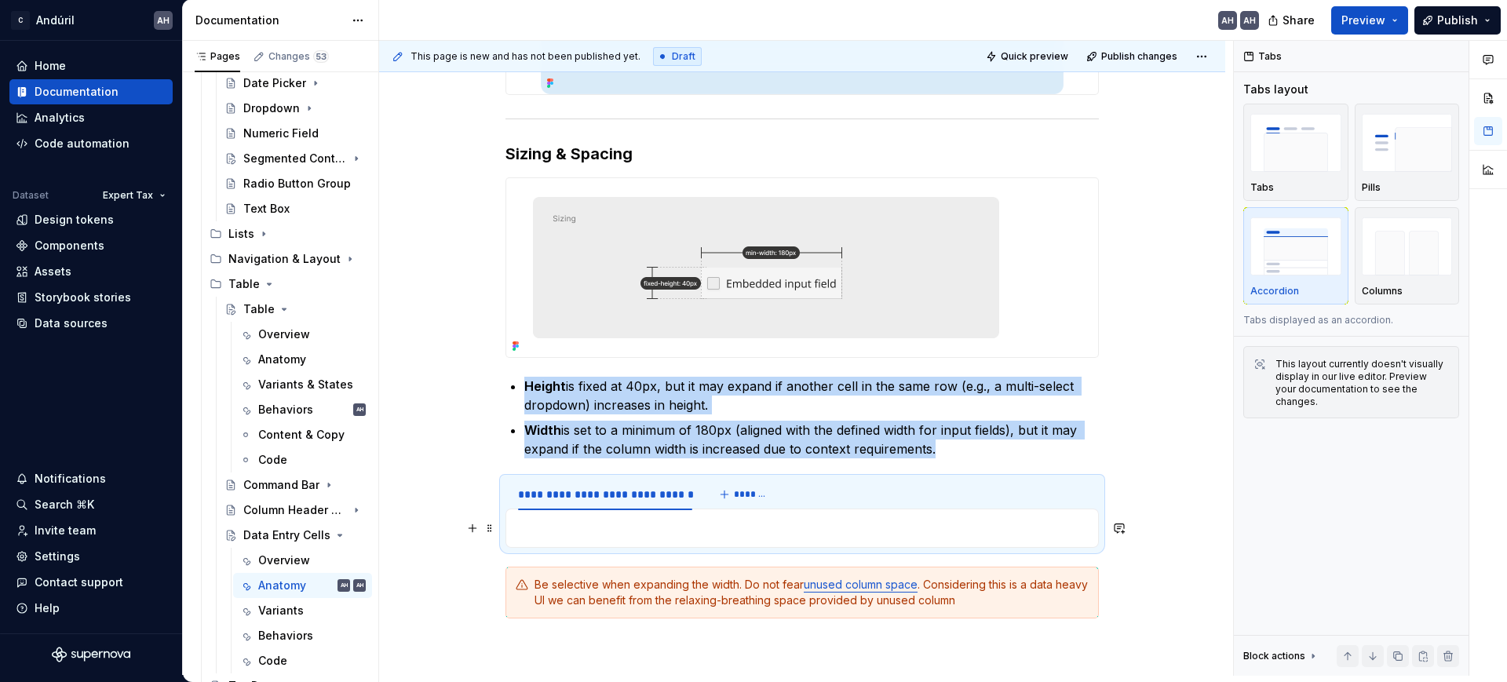
click at [630, 527] on p at bounding box center [802, 528] width 573 height 19
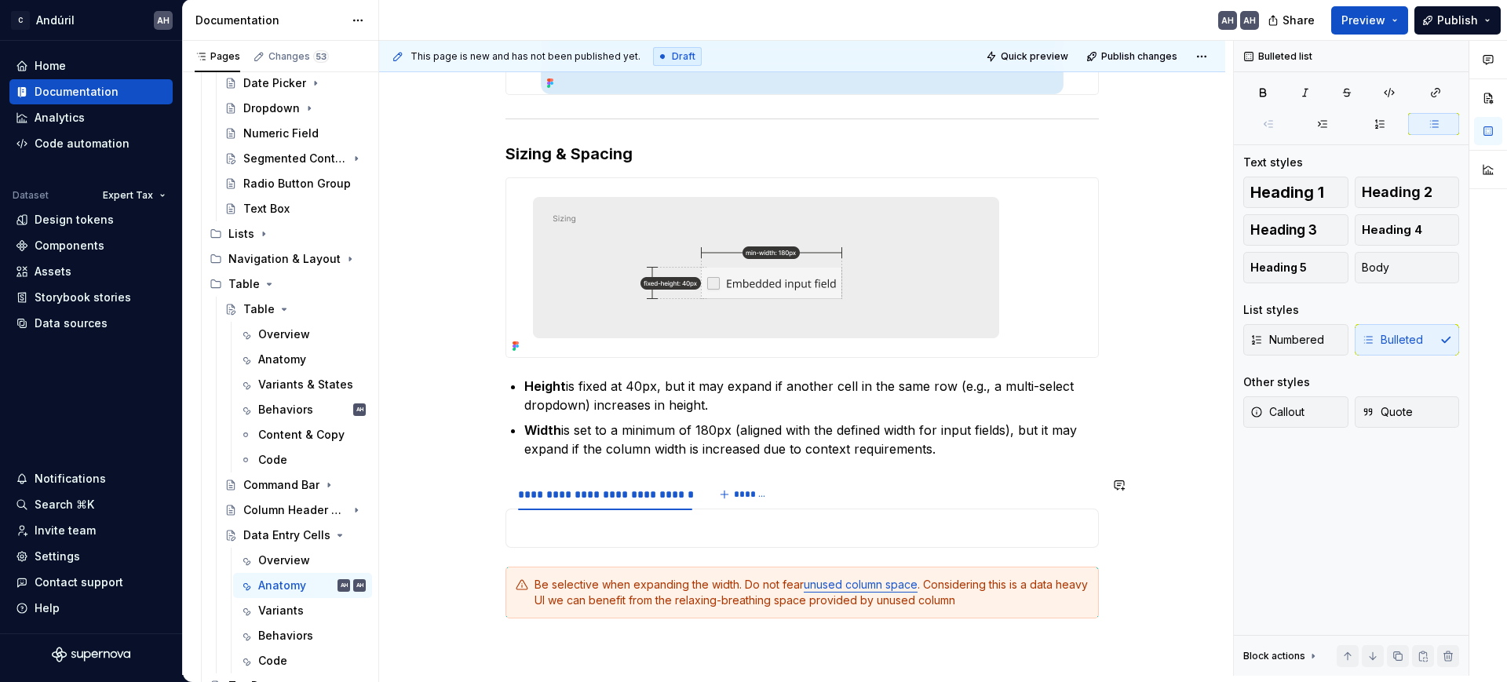
click at [619, 528] on p at bounding box center [802, 528] width 573 height 19
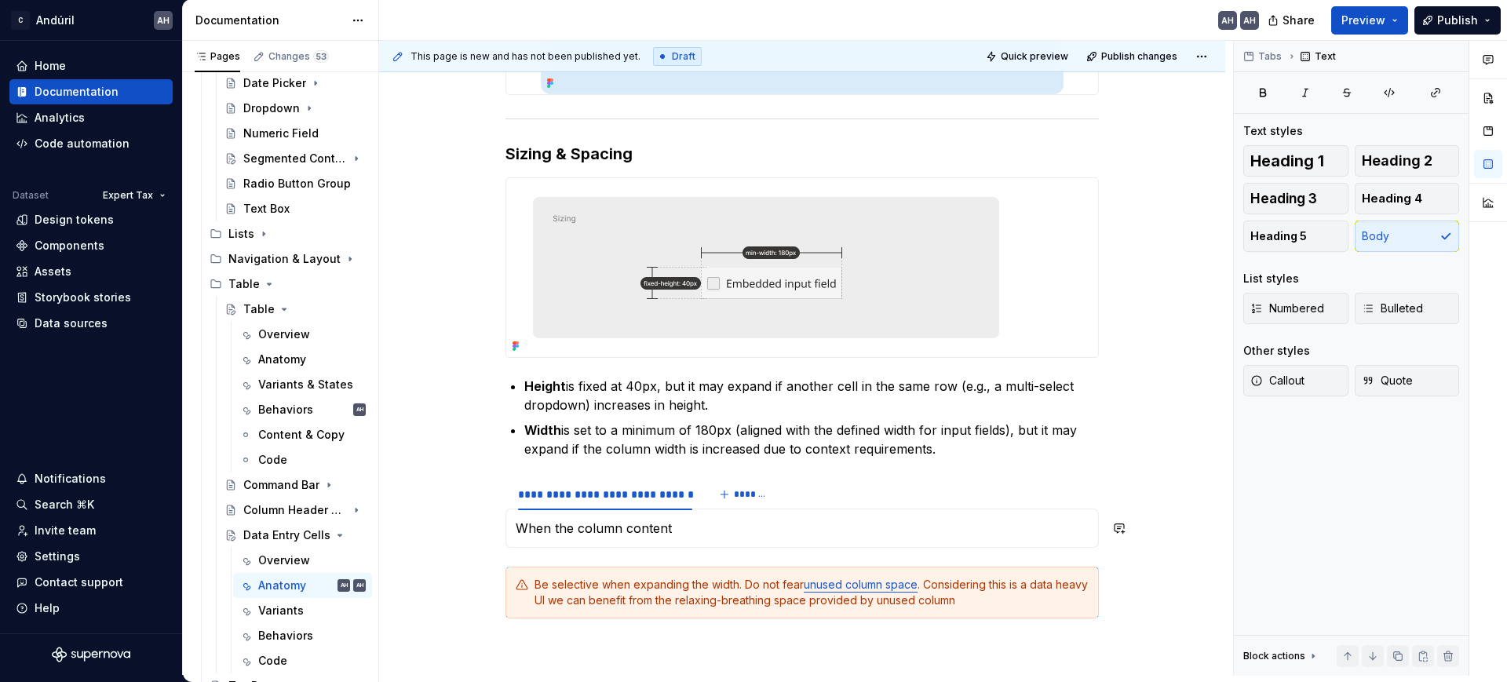
click at [619, 528] on p "When the column content" at bounding box center [802, 528] width 573 height 19
click at [619, 528] on p "Text Input for many characters" at bounding box center [802, 528] width 573 height 19
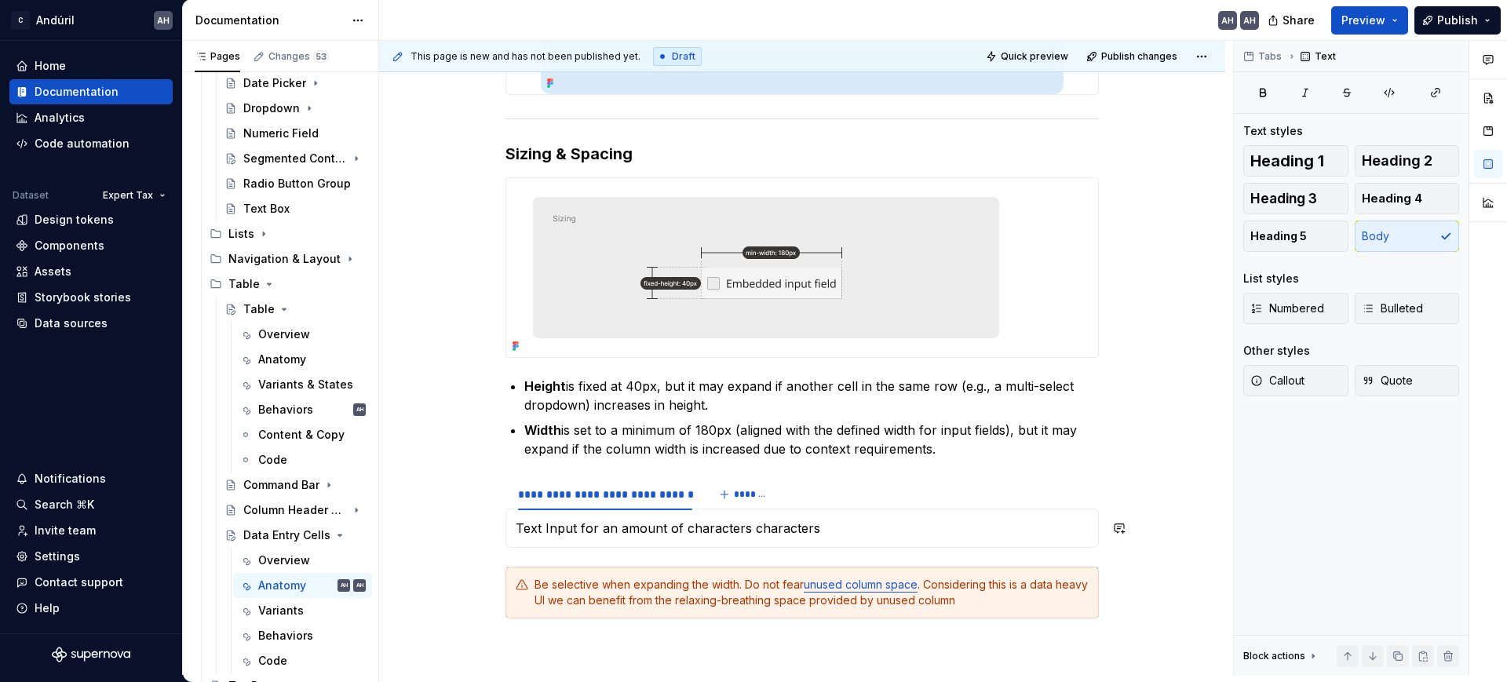
click at [619, 528] on p "Text Input for an amount of characters characters" at bounding box center [802, 528] width 573 height 19
drag, startPoint x: 597, startPoint y: 524, endPoint x: 835, endPoint y: 517, distance: 237.2
click at [835, 517] on div "Text Input for an amount of characters characters" at bounding box center [803, 528] width 594 height 39
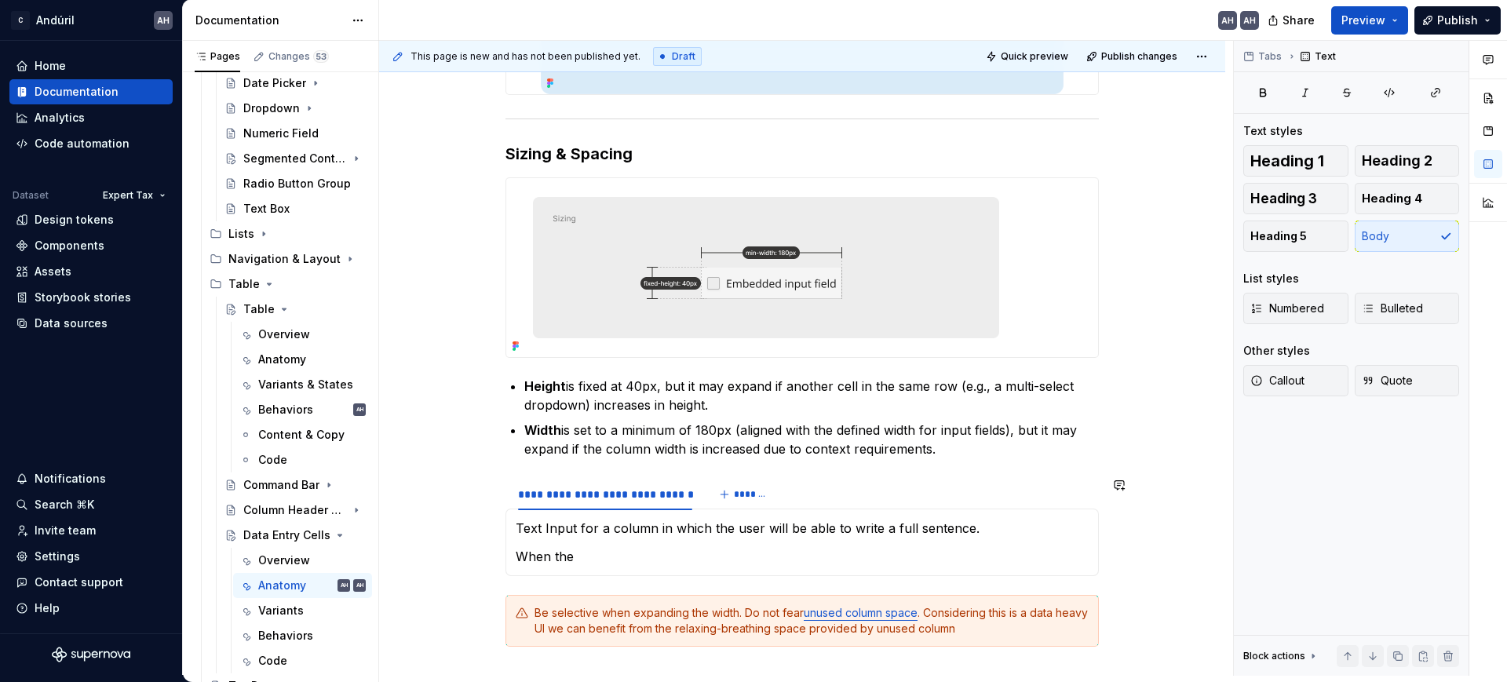
click at [835, 517] on div "Text Input for a column in which the user will be able to write a full sentence…" at bounding box center [803, 543] width 594 height 68
click at [974, 447] on p "Width is set to a minimum of 180px (aligned with the defined width for input fi…" at bounding box center [811, 440] width 575 height 38
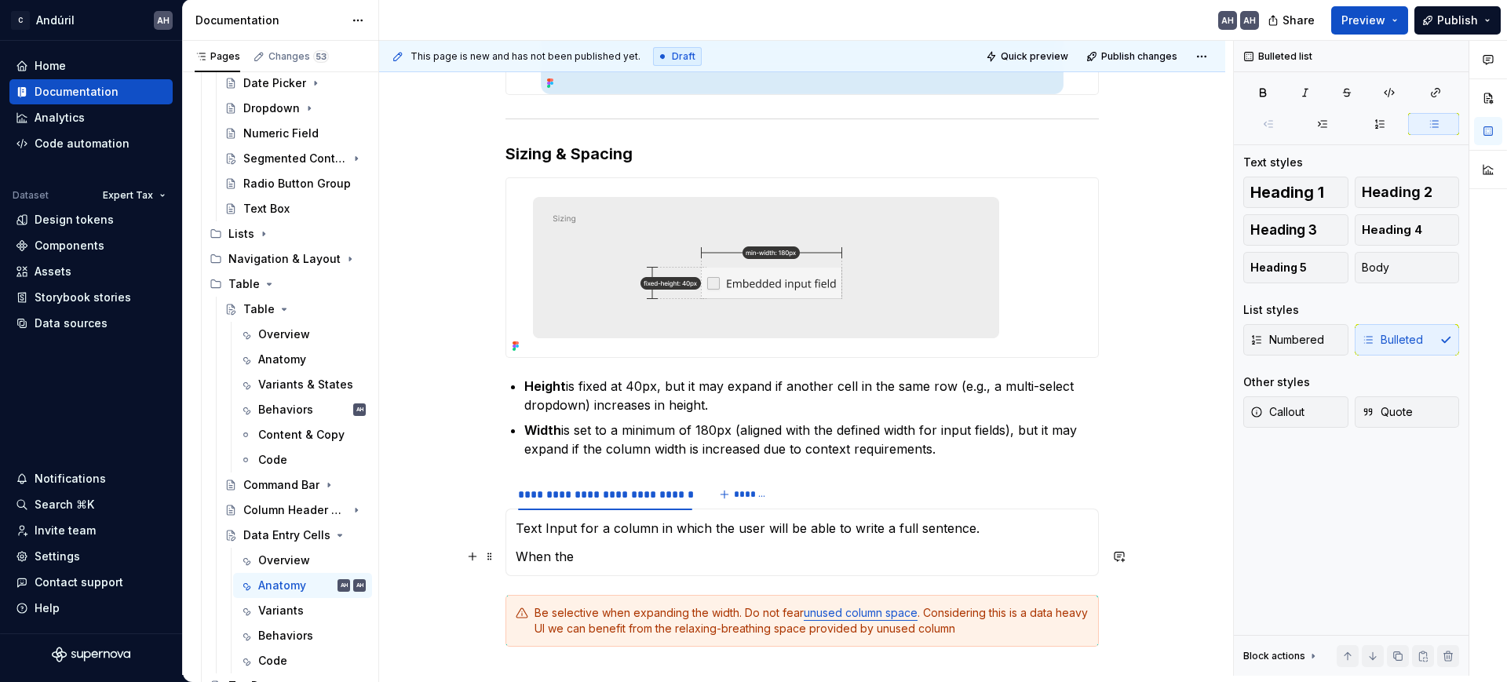
click at [608, 547] on p "When the" at bounding box center [802, 556] width 573 height 19
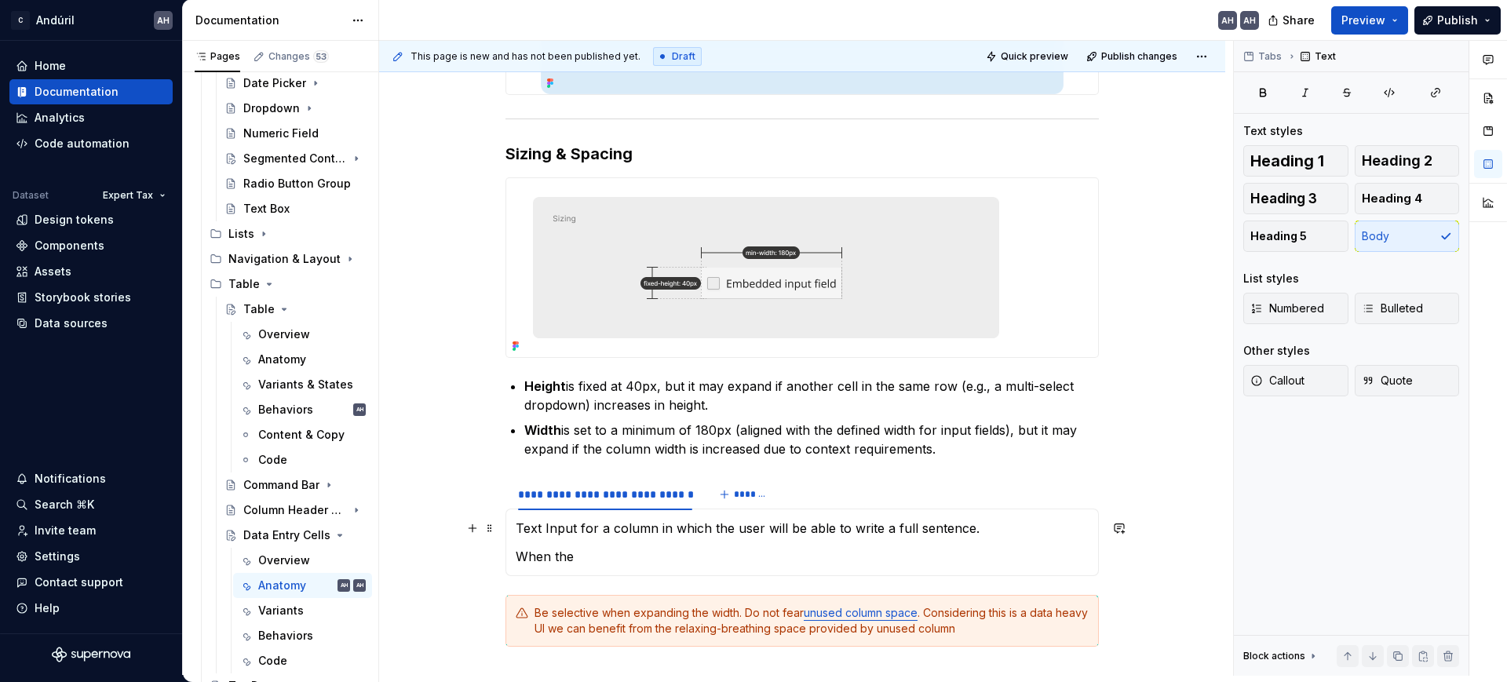
click at [619, 525] on p "Text Input for a column in which the user will be able to write a full sentence." at bounding box center [802, 528] width 573 height 19
click at [989, 529] on p "Text Input for a column in which the user will be able to write a full sentence." at bounding box center [802, 528] width 573 height 19
click at [516, 529] on p "Text Input for a column in which the user will be able to write a full sentence." at bounding box center [802, 528] width 573 height 19
click at [712, 440] on p "Width is set to a minimum of 180px (aligned with the defined width for input fi…" at bounding box center [811, 440] width 575 height 38
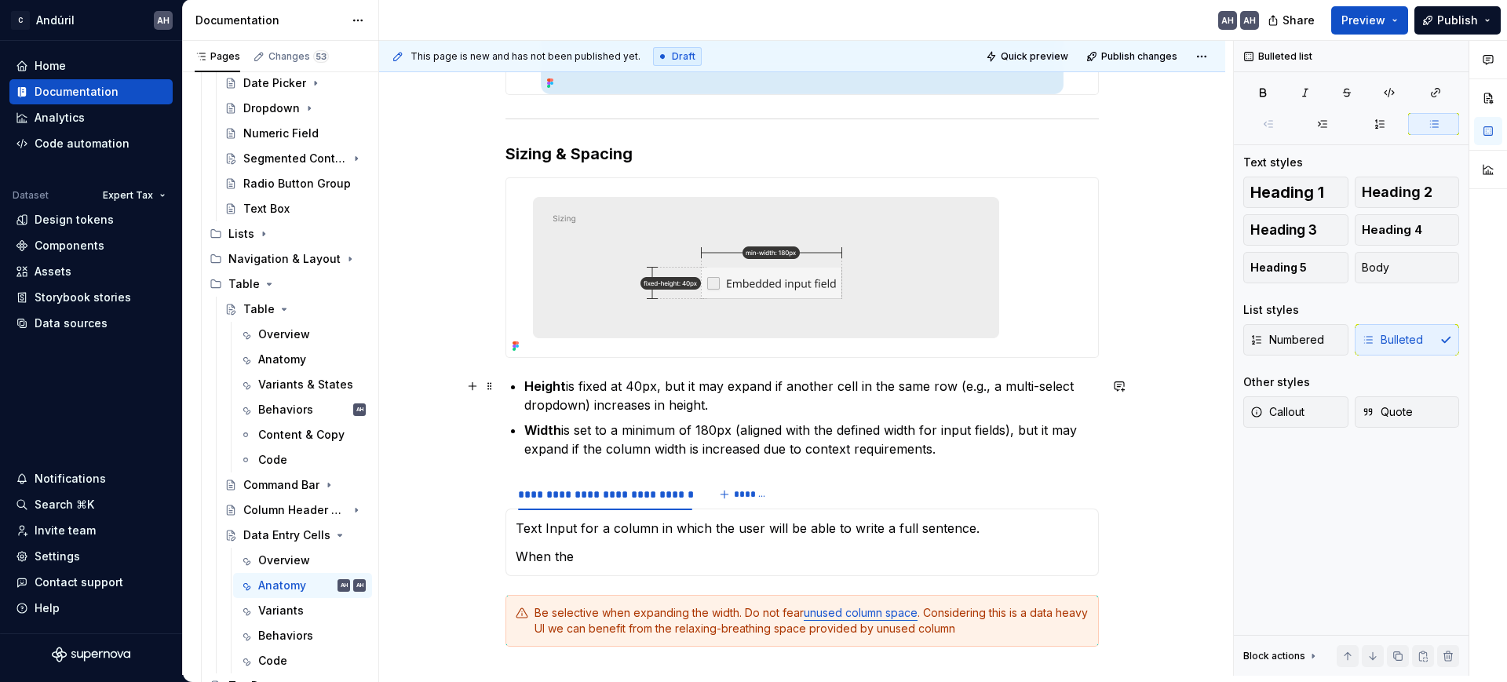
click at [730, 412] on p "Height is fixed at 40px, but it may expand if another cell in the same row (e.g…" at bounding box center [811, 396] width 575 height 38
click at [976, 449] on p "Width is set to a minimum of 180px (aligned with the defined width for input fi…" at bounding box center [811, 440] width 575 height 38
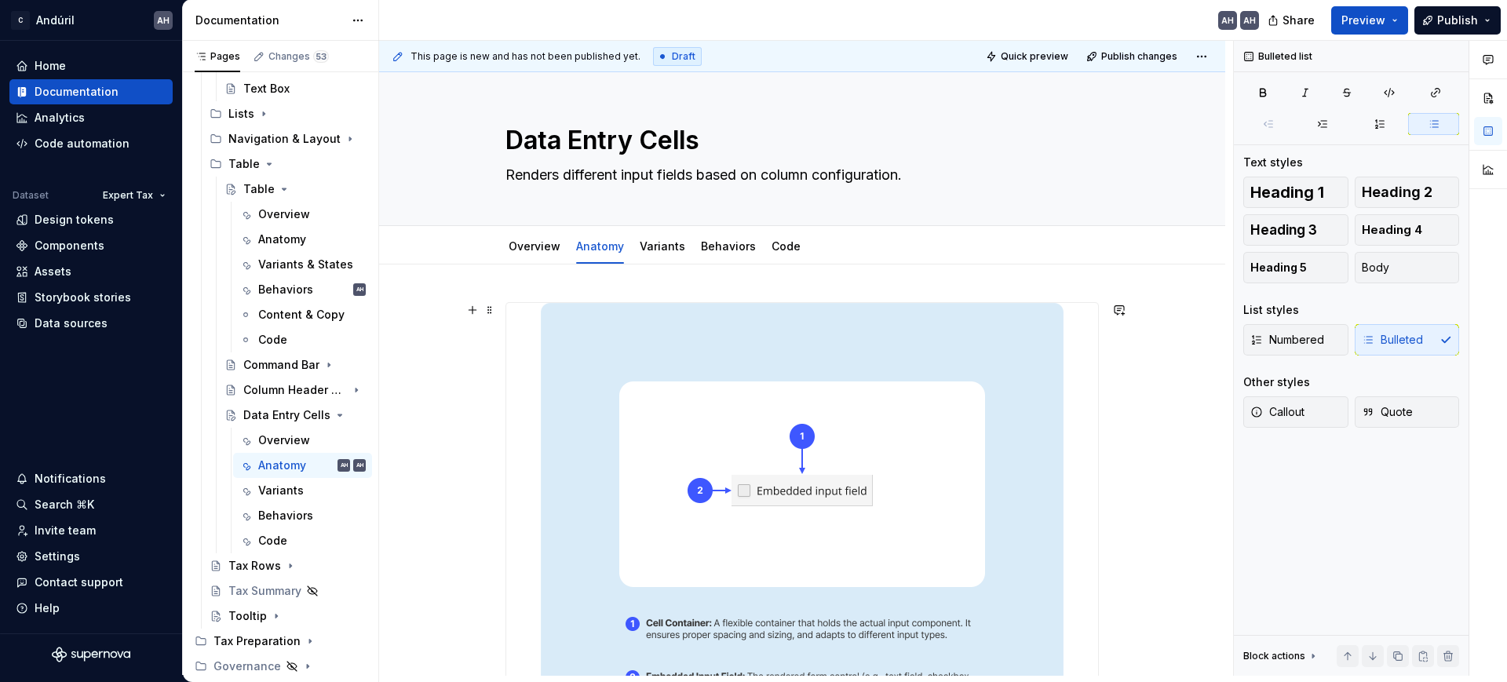
scroll to position [0, 0]
click at [653, 236] on html "C Andúril AH Home Documentation Analytics Code automation Dataset Expert Tax De…" at bounding box center [753, 341] width 1507 height 682
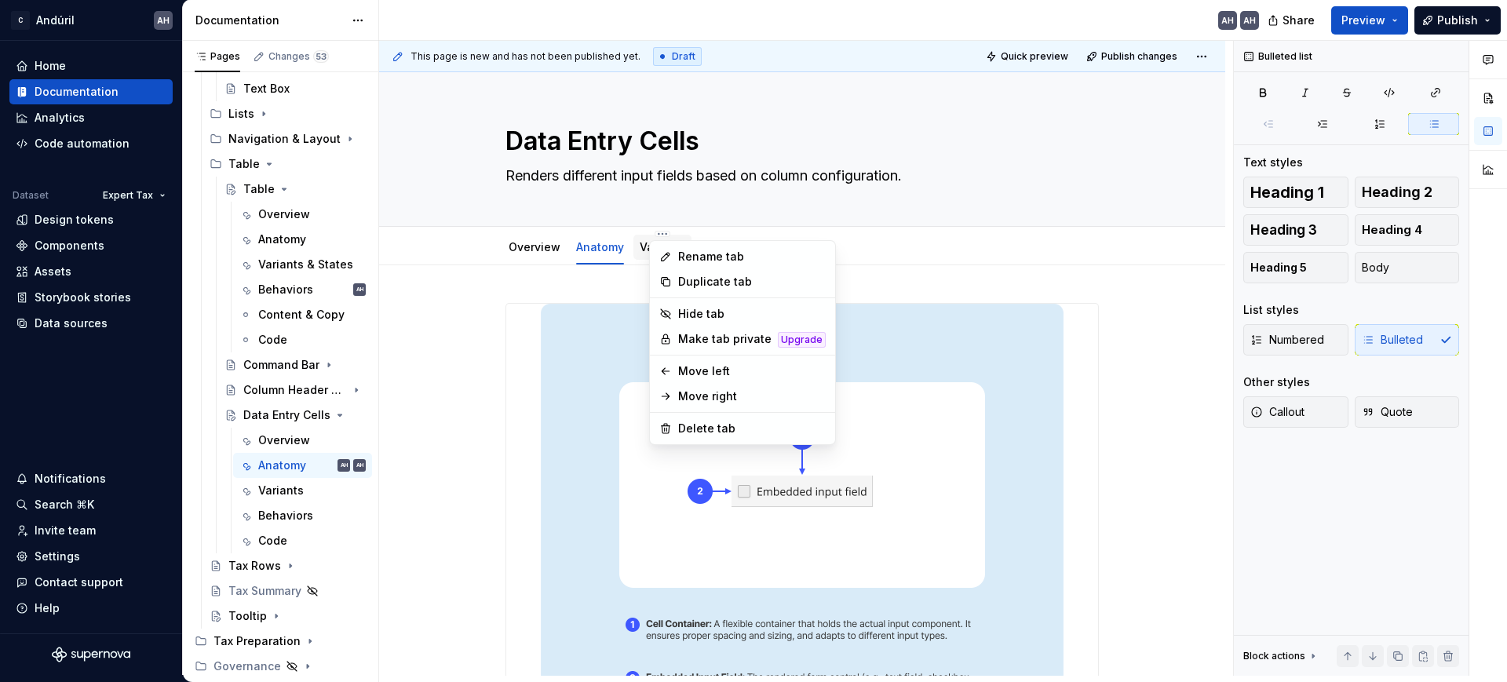
click at [645, 241] on html "C Andúril AH Home Documentation Analytics Code automation Dataset Expert Tax De…" at bounding box center [753, 341] width 1507 height 682
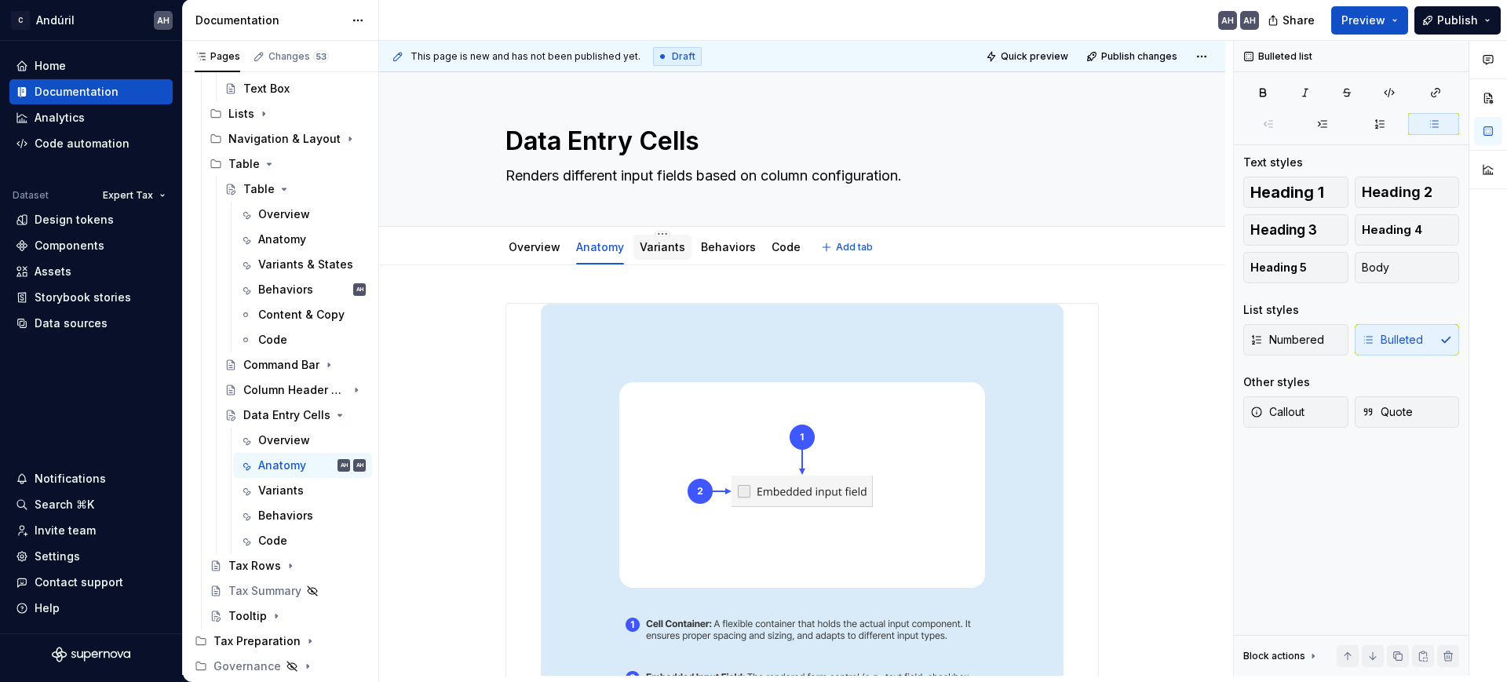
click at [643, 251] on link "Variants" at bounding box center [663, 246] width 46 height 13
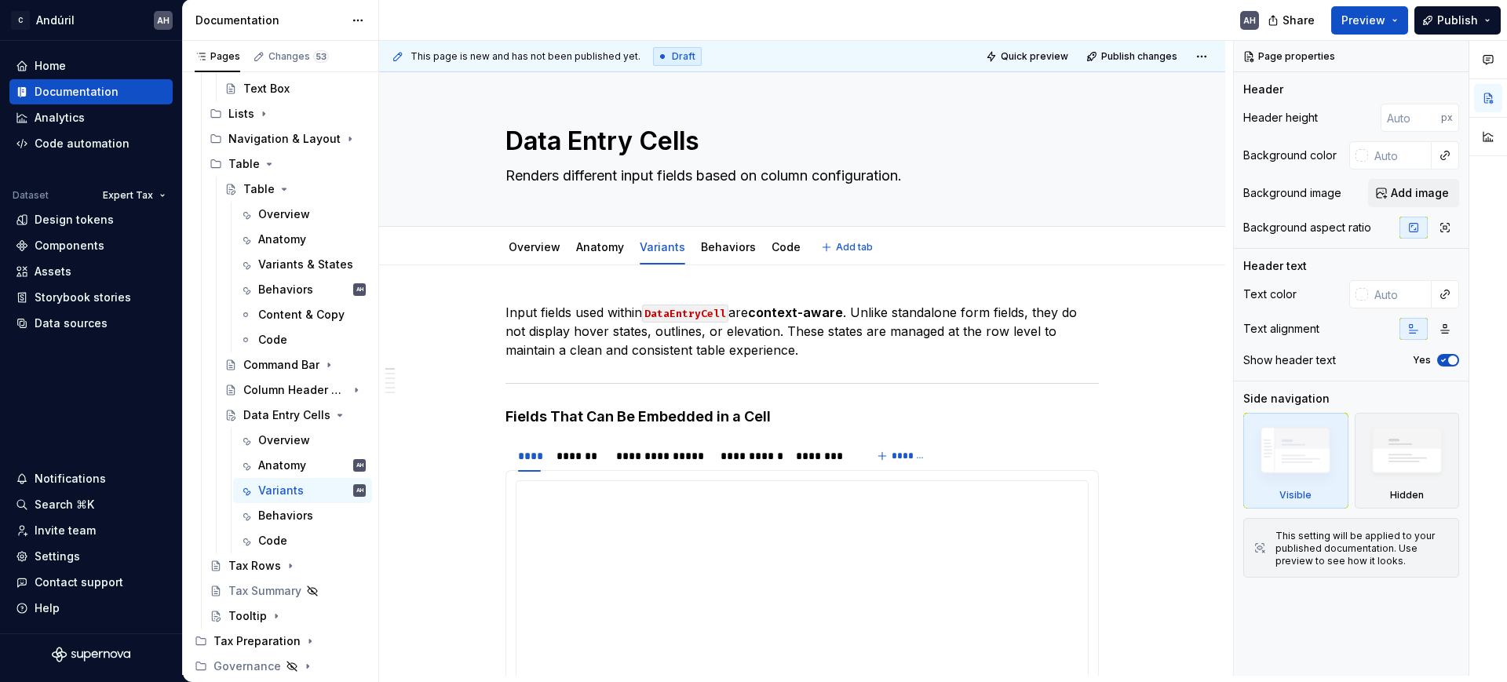
type textarea "*"
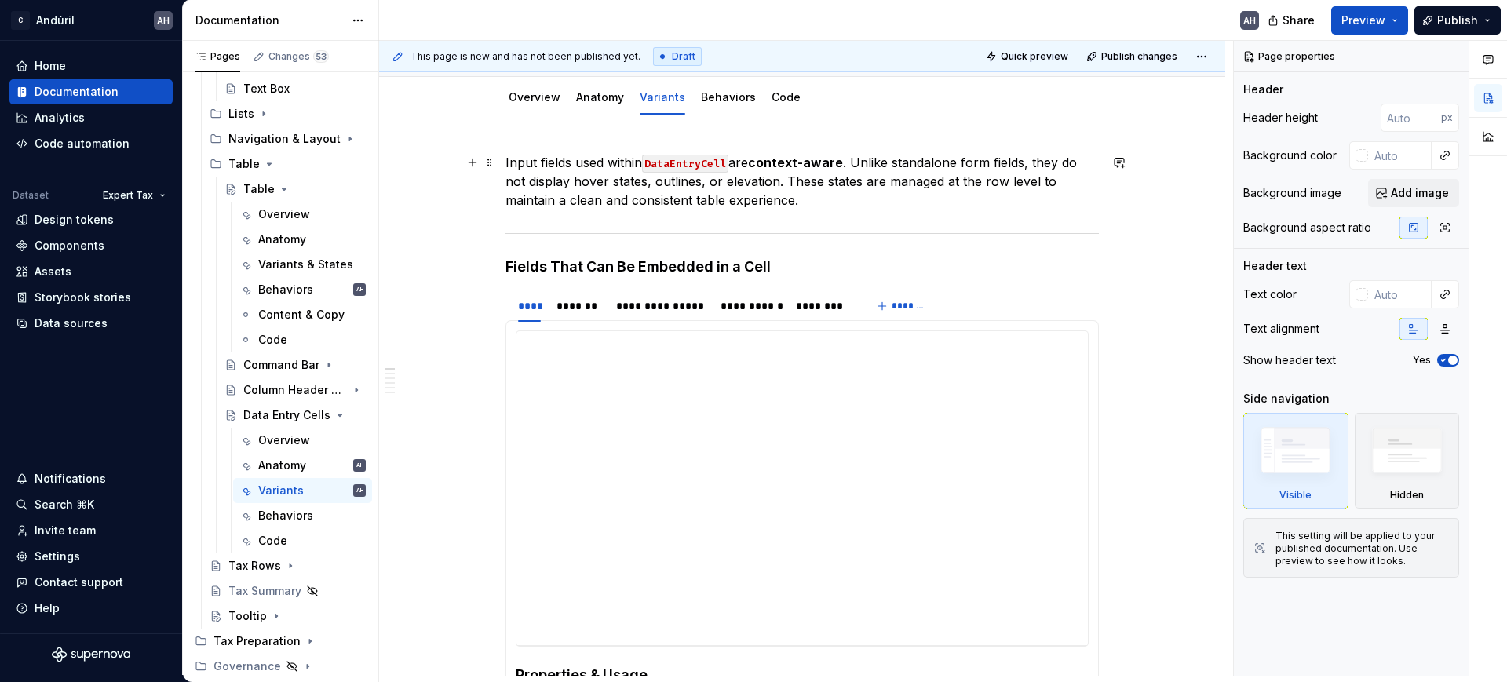
scroll to position [196, 0]
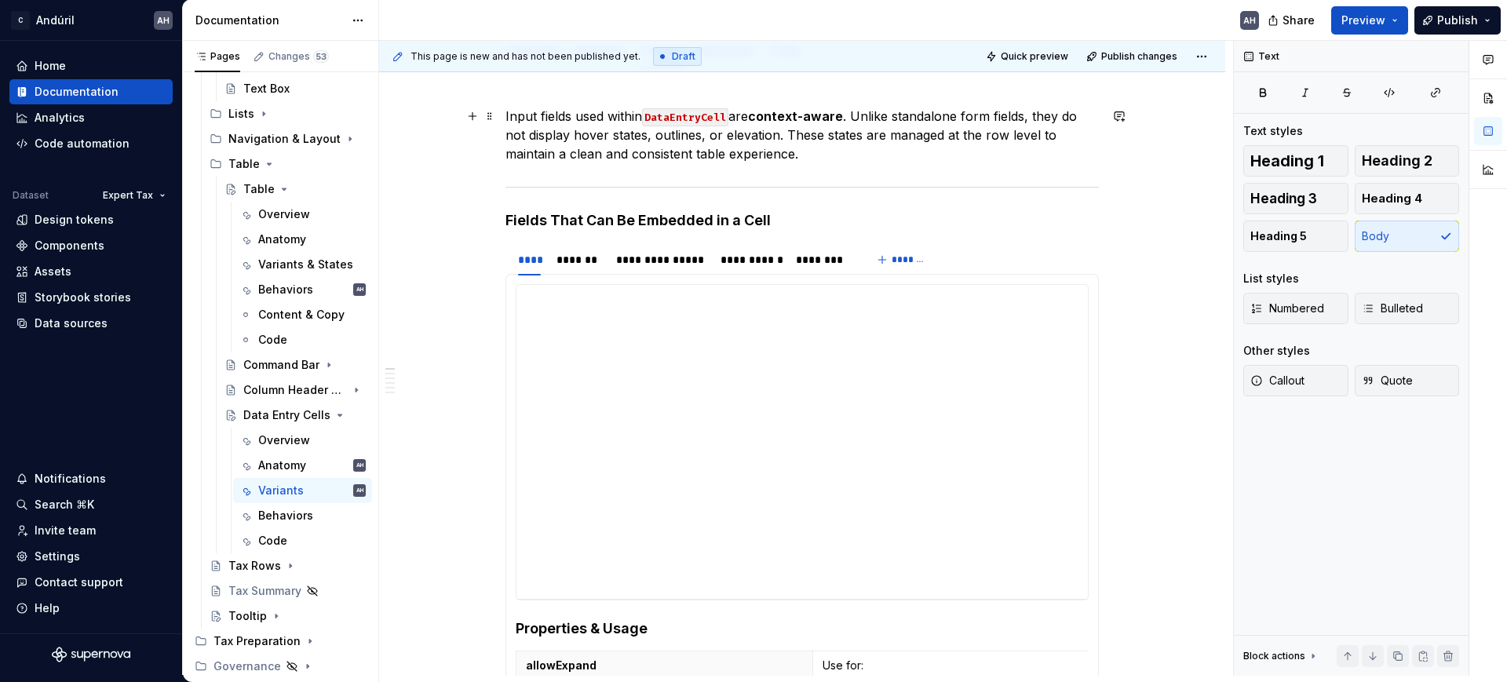
click at [779, 136] on p "Input fields used within DataEntryCell are context-aware . Unlike standalone fo…" at bounding box center [803, 135] width 594 height 57
click at [834, 135] on p "Input fields used within DataEntryCell are context-aware . Unlike standalone fo…" at bounding box center [803, 135] width 594 height 57
click at [958, 137] on p "Input fields used within DataEntryCell are context-aware . Unlike standalone fo…" at bounding box center [803, 135] width 594 height 57
click at [1043, 136] on p "Input fields used within DataEntryCell are context-aware . Unlike standalone fo…" at bounding box center [803, 135] width 594 height 57
click at [1040, 148] on p "Input fields used within DataEntryCell are context-aware . Unlike standalone fo…" at bounding box center [803, 135] width 594 height 57
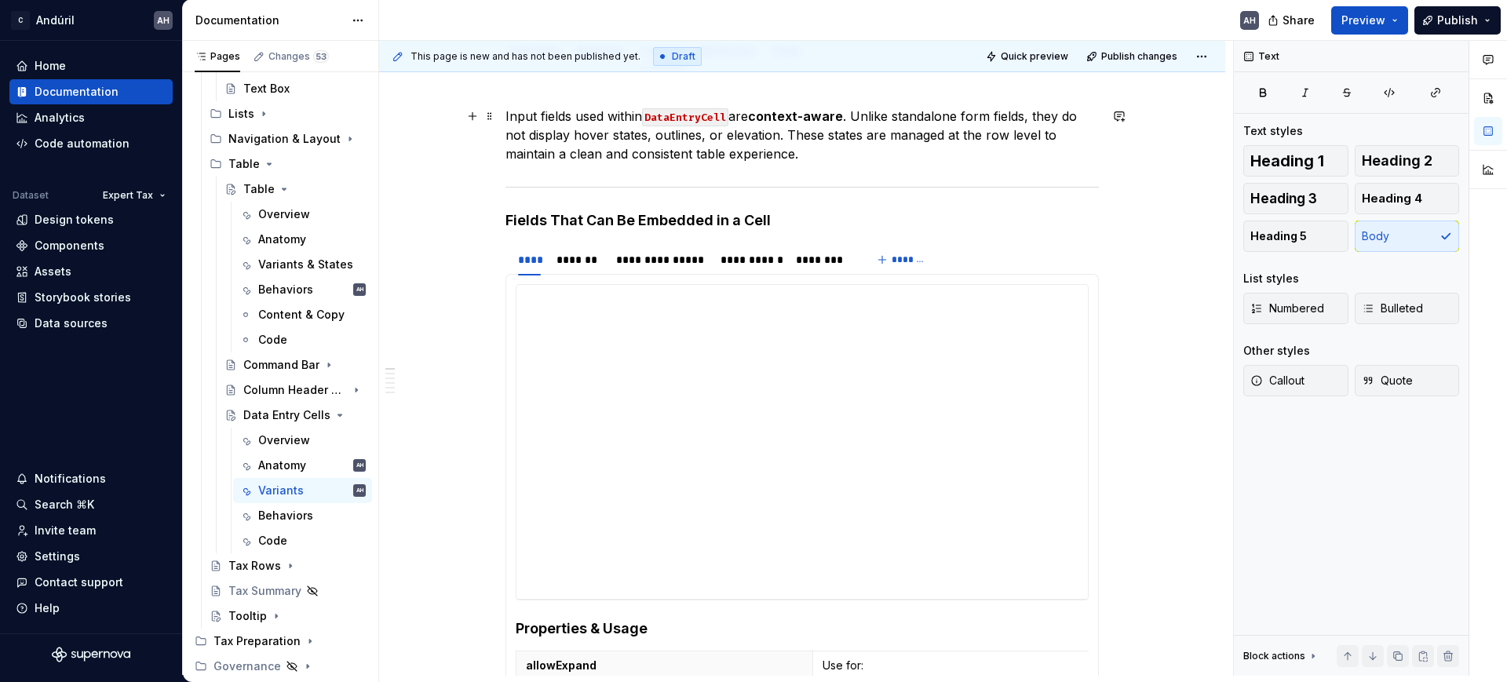
click at [627, 152] on p "Input fields used within DataEntryCell are context-aware . Unlike standalone fo…" at bounding box center [803, 135] width 594 height 57
click at [855, 156] on p "Input fields used within DataEntryCell are context-aware . Unlike standalone fo…" at bounding box center [803, 135] width 594 height 57
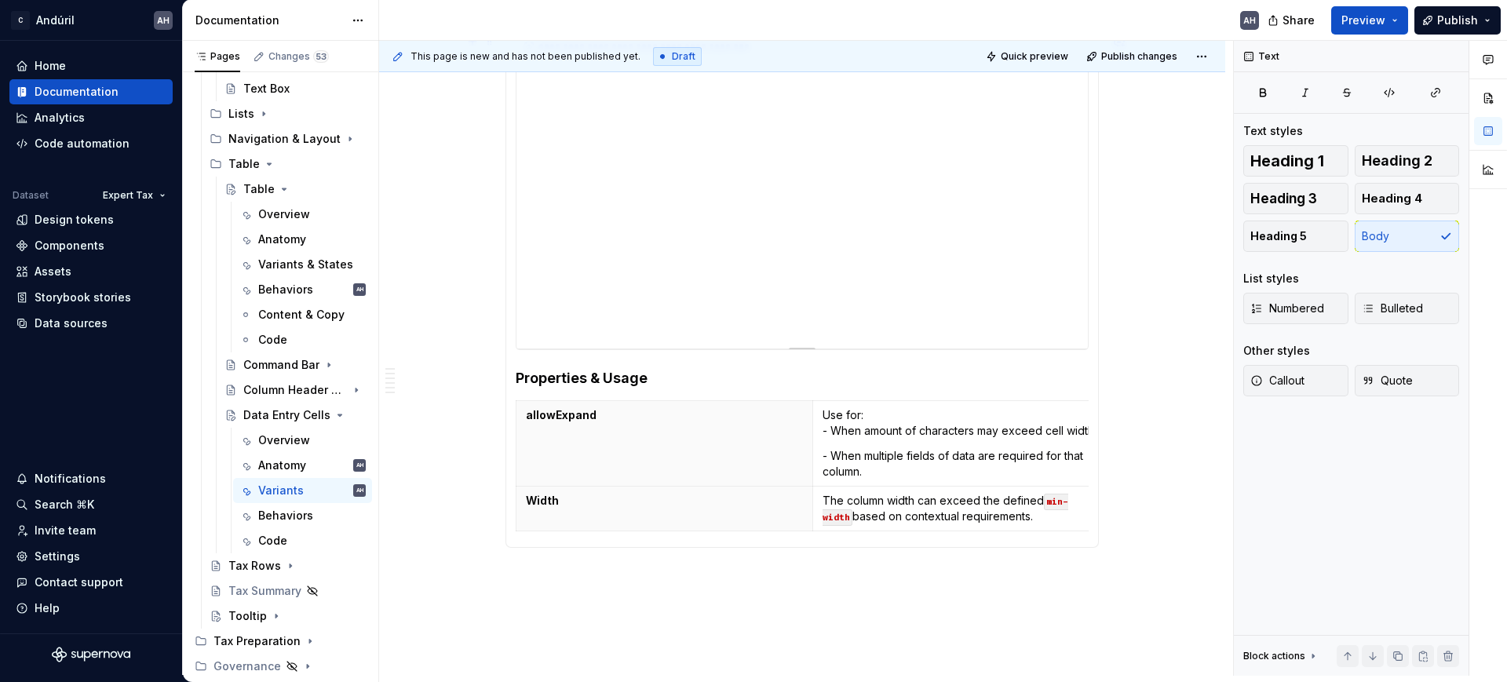
scroll to position [491, 0]
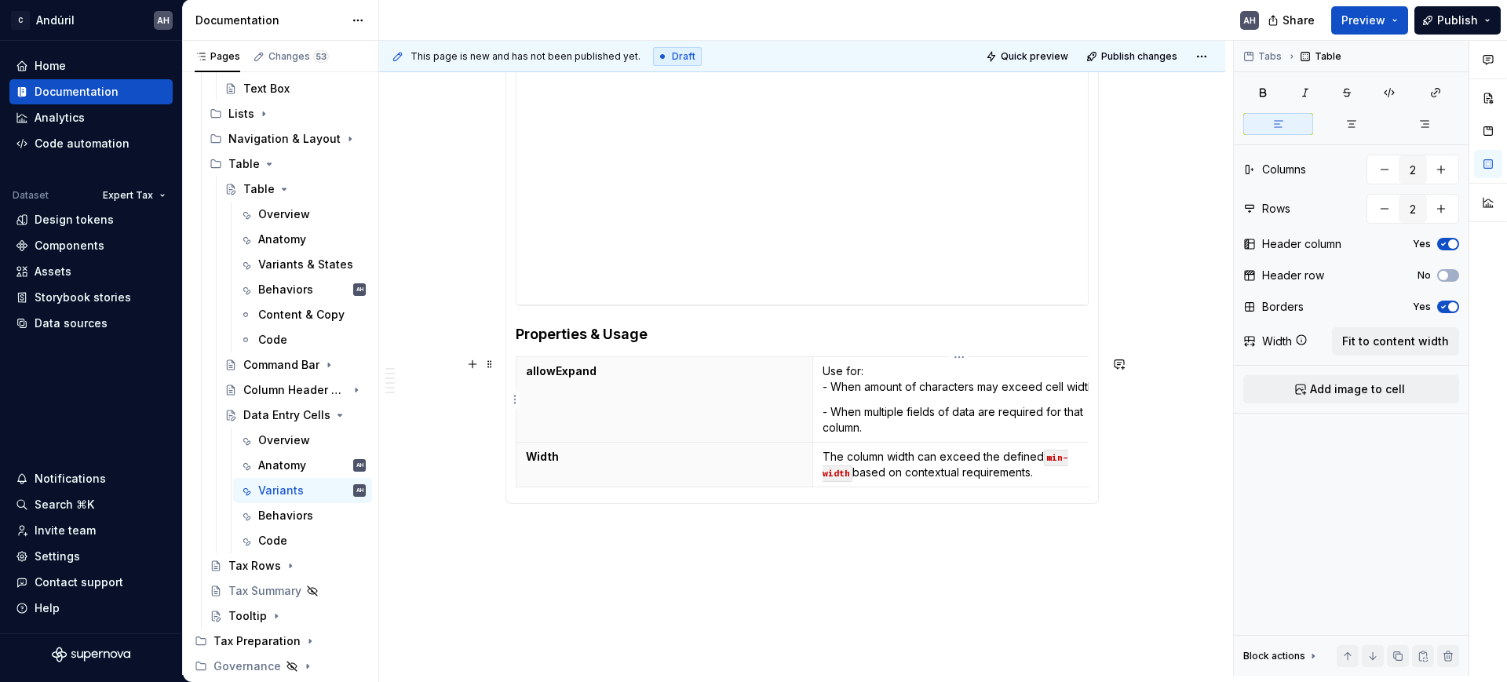
click at [863, 395] on td "Use for: - When amount of characters may exceed cell width. - When multiple fie…" at bounding box center [961, 400] width 297 height 86
click at [825, 371] on p "Use for: - When amount of characters may exceed cell width." at bounding box center [961, 378] width 277 height 31
click at [612, 371] on p "allowExpand" at bounding box center [664, 371] width 277 height 16
click at [820, 374] on td "Use for: - When amount of characters may exceed cell width. - When multiple fie…" at bounding box center [961, 400] width 297 height 86
click at [873, 399] on td "Use for: - When amount of characters may exceed cell width. - When multiple fie…" at bounding box center [961, 400] width 297 height 86
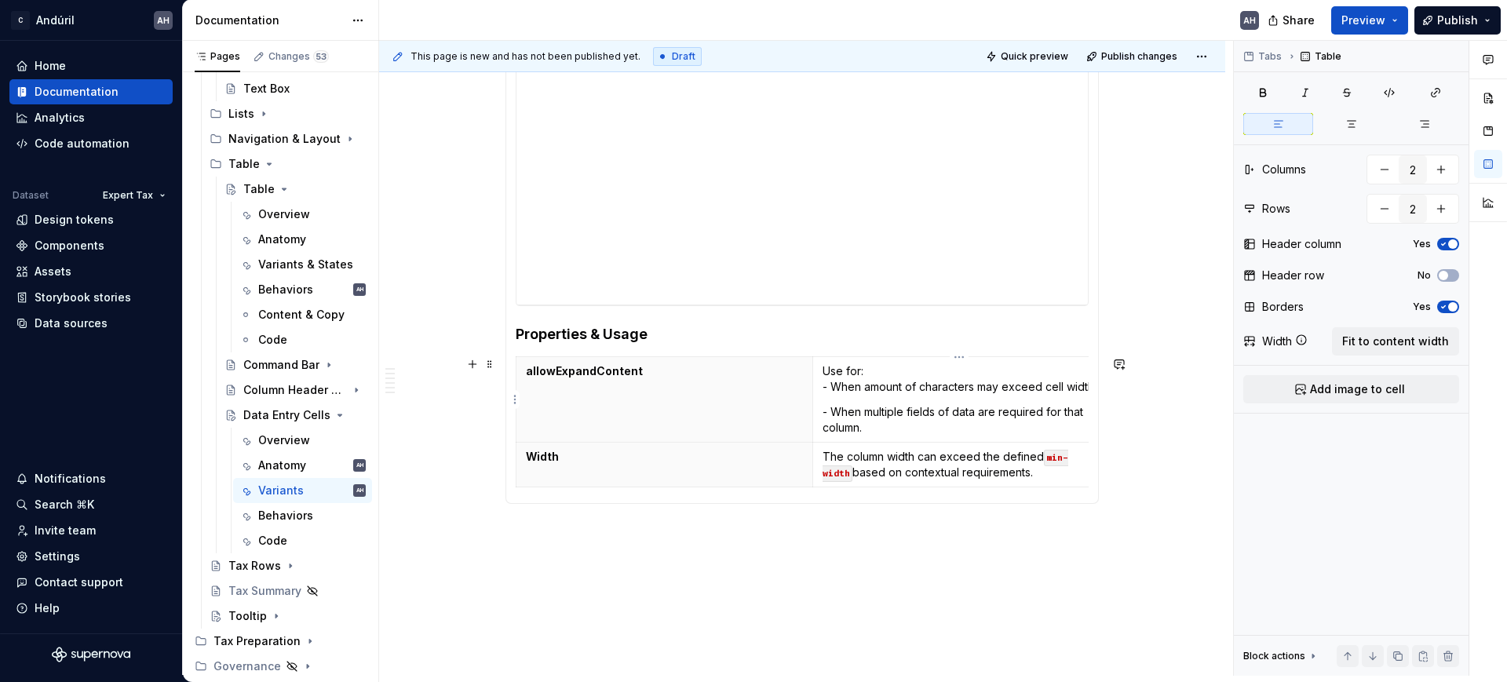
click at [835, 370] on p "Use for: - When amount of characters may exceed cell width." at bounding box center [961, 378] width 277 height 31
click at [861, 411] on p "- When multiple fields of data are required for that column." at bounding box center [961, 419] width 277 height 31
click at [732, 451] on p "Width" at bounding box center [664, 457] width 277 height 16
click at [887, 583] on div "**********" at bounding box center [802, 270] width 846 height 991
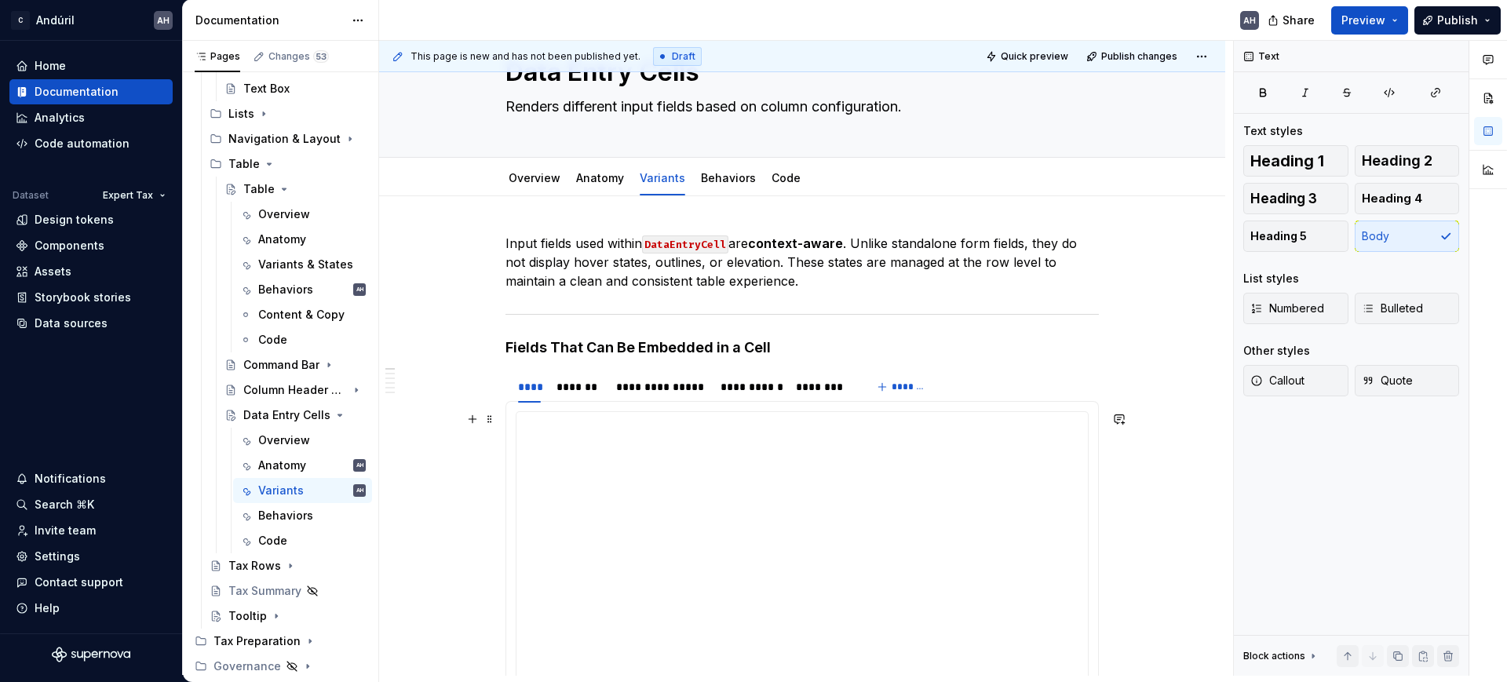
scroll to position [98, 0]
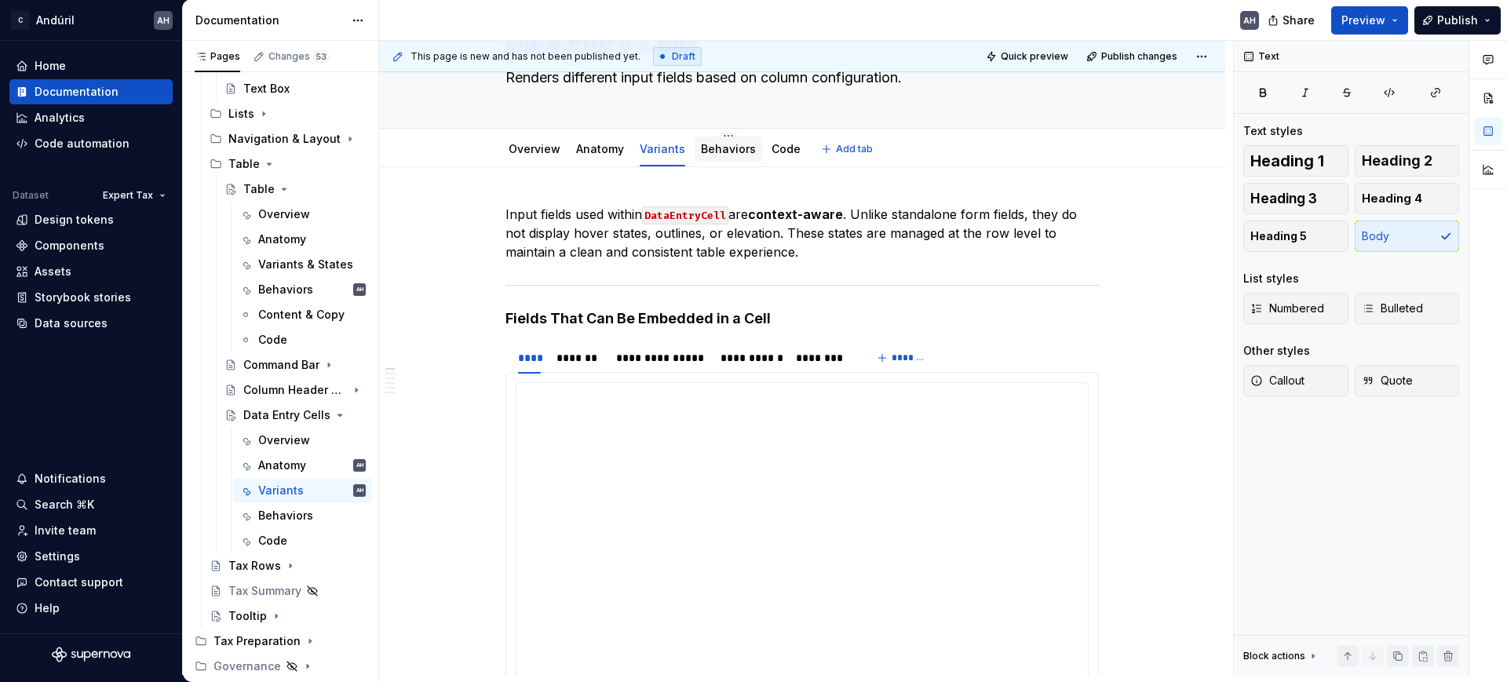
click at [718, 157] on div "Behaviors" at bounding box center [728, 149] width 55 height 19
click at [707, 142] on link "Behaviors" at bounding box center [728, 148] width 55 height 13
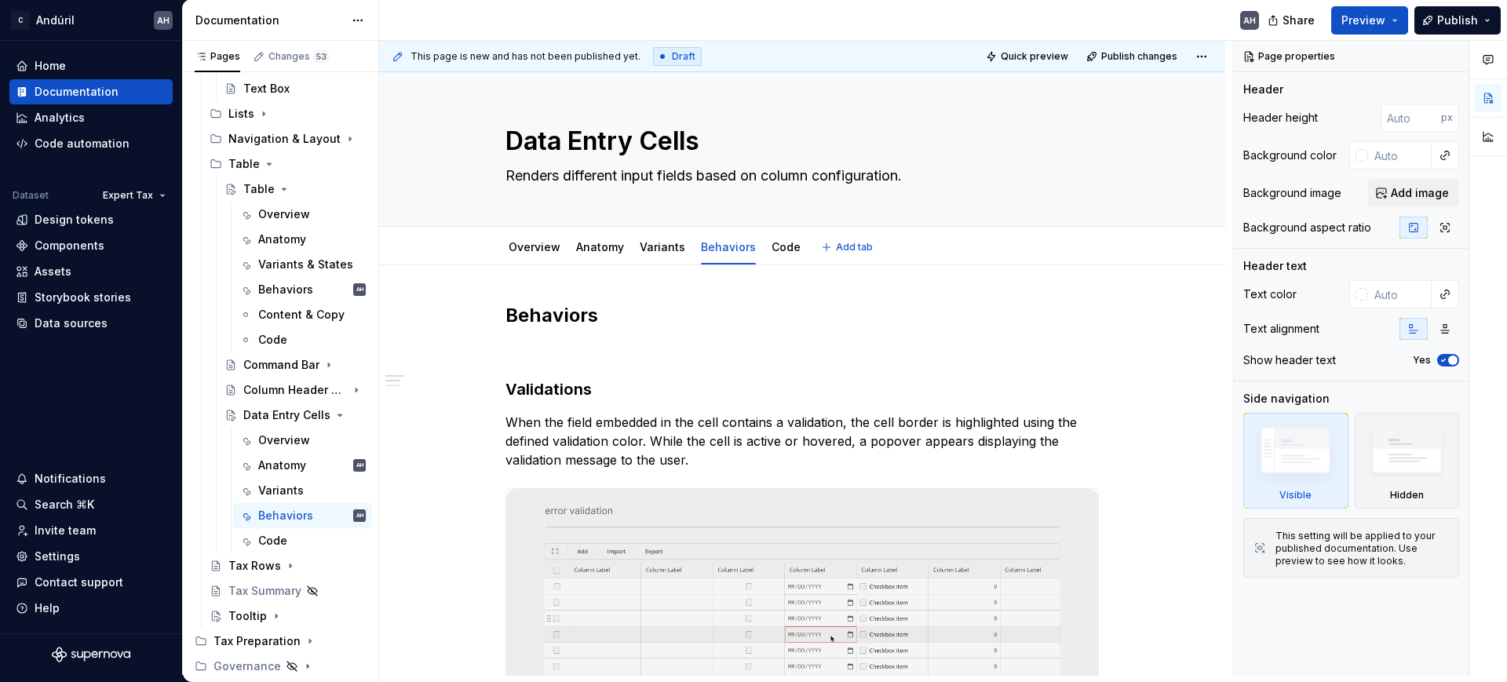
type textarea "*"
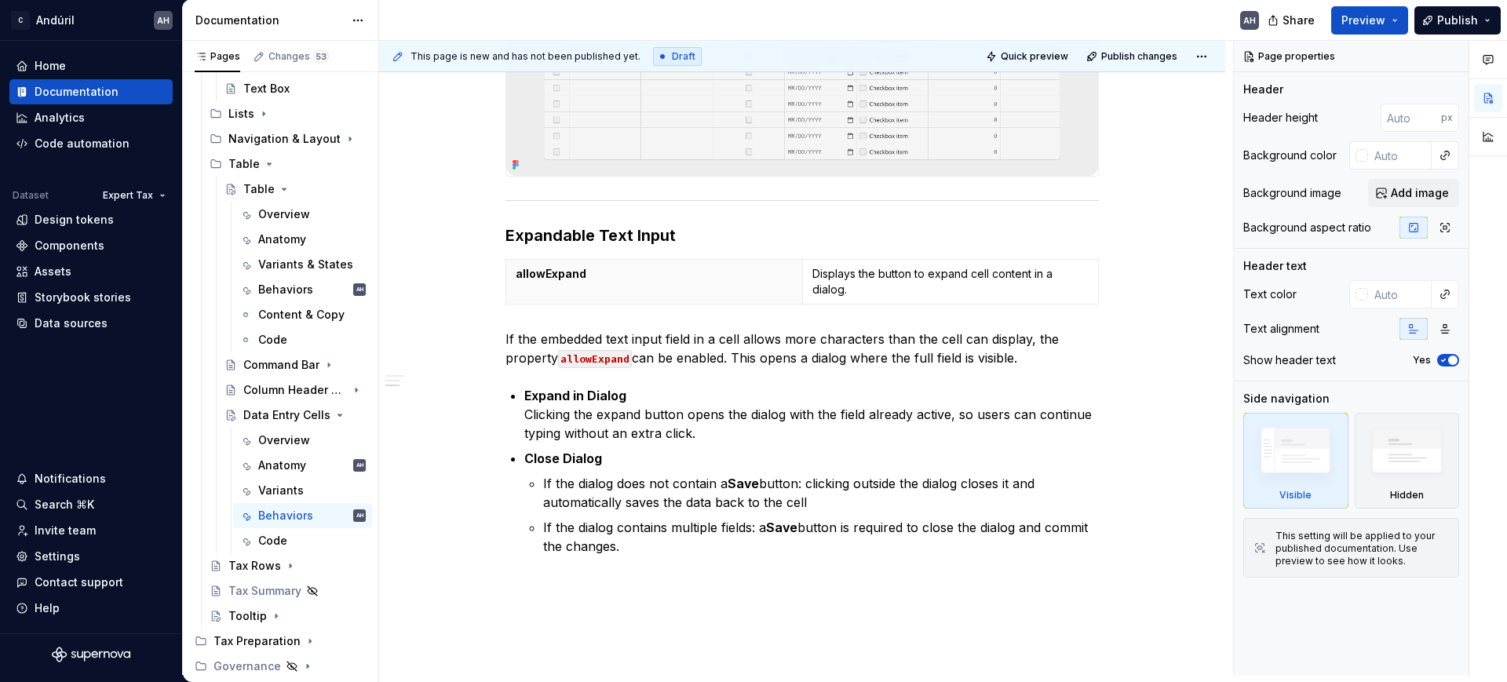
scroll to position [589, 0]
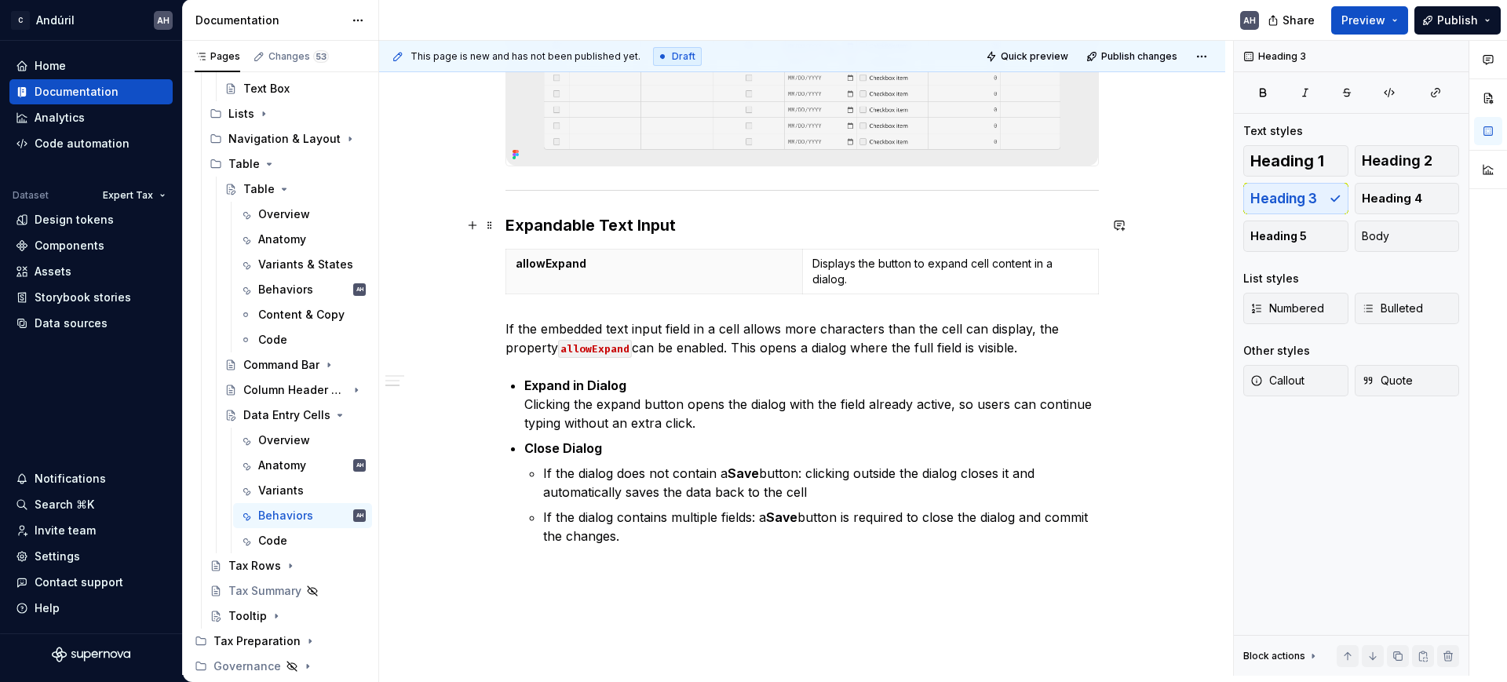
click at [593, 225] on h3 "Expandable Text Input" at bounding box center [803, 225] width 594 height 22
click at [605, 270] on p "allowExpand" at bounding box center [654, 264] width 277 height 16
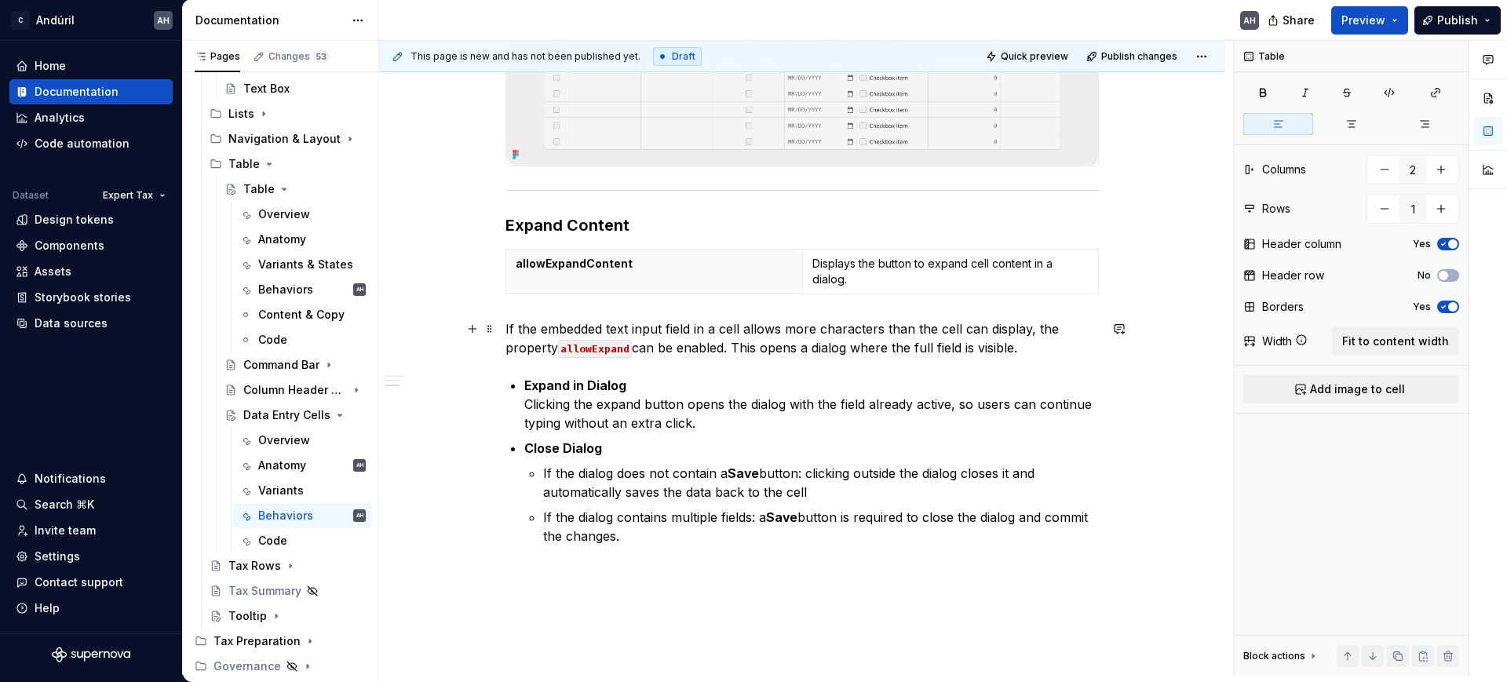
click at [630, 347] on code "allowExpand" at bounding box center [595, 349] width 74 height 18
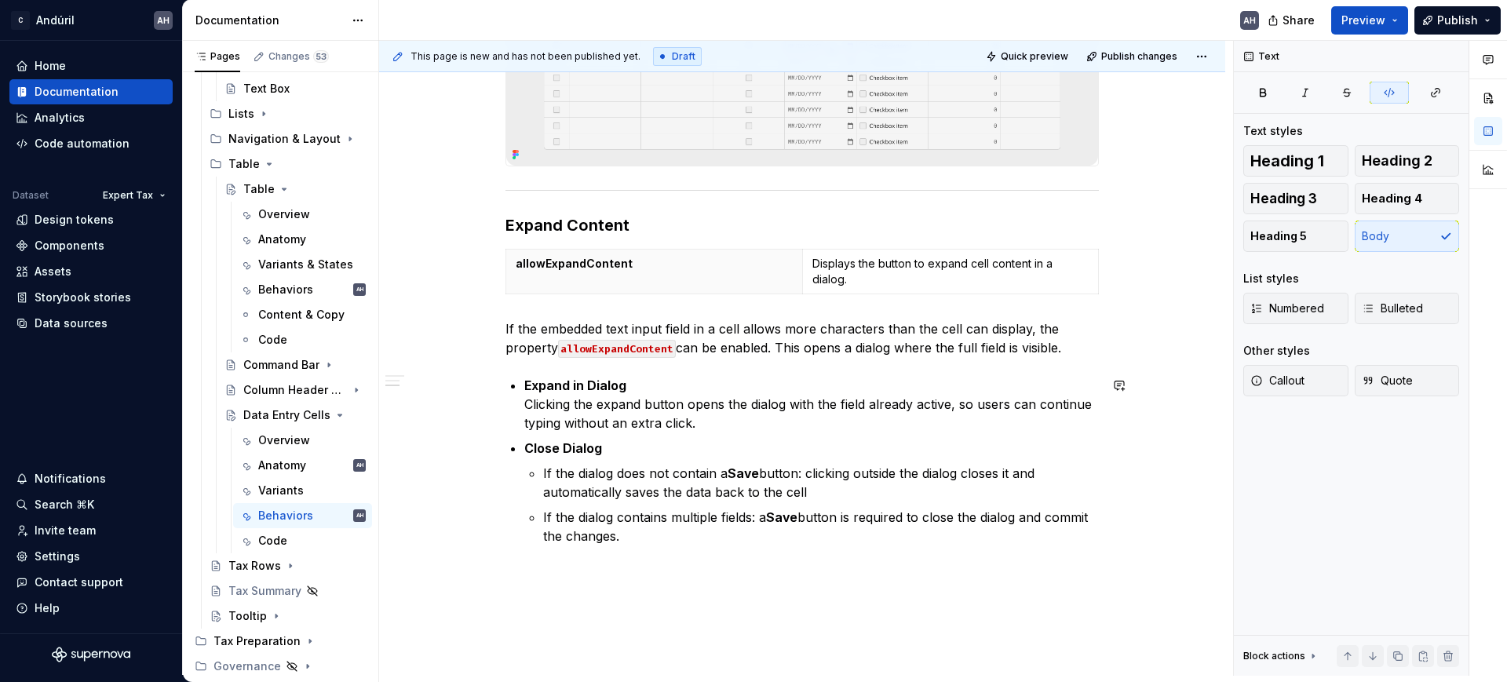
click at [660, 440] on p "Close Dialog" at bounding box center [811, 448] width 575 height 19
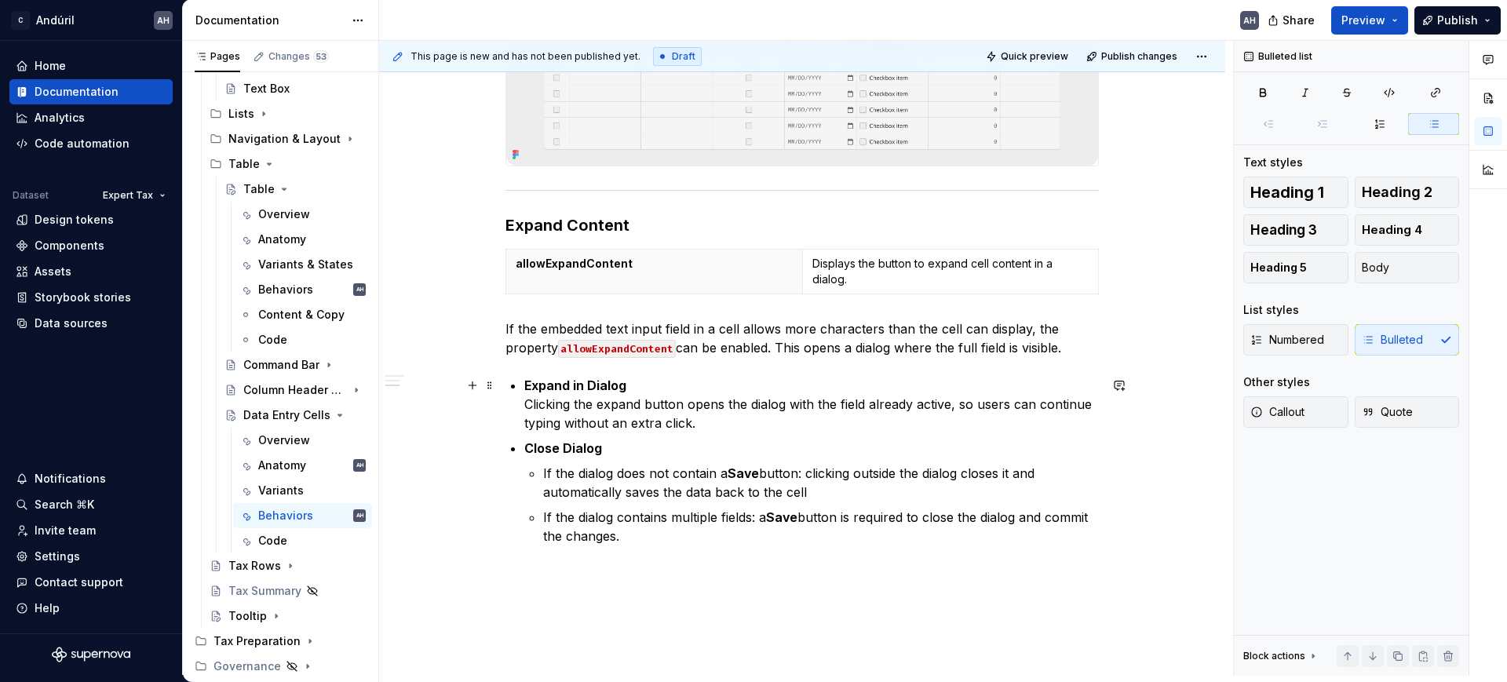
click at [709, 425] on p "Expand in Dialog Clicking the expand button opens the dialog with the field alr…" at bounding box center [811, 404] width 575 height 57
click at [619, 378] on strong "Expand in Dialog" at bounding box center [575, 386] width 102 height 16
click at [572, 385] on strong "Expand in Dialog" at bounding box center [575, 386] width 102 height 16
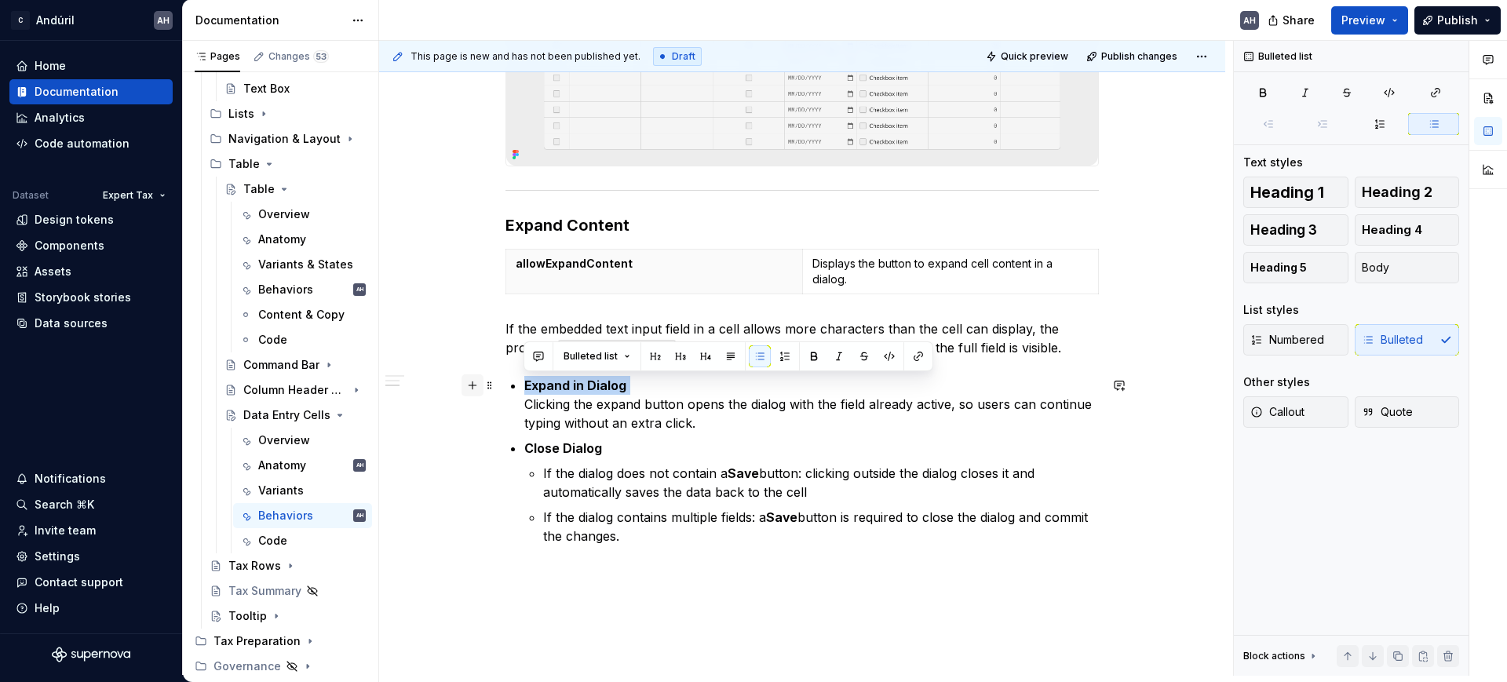
drag, startPoint x: 630, startPoint y: 385, endPoint x: 470, endPoint y: 395, distance: 160.4
click at [506, 395] on div "Behaviors Validations When the field embedded in the cell contains a validation…" at bounding box center [803, 158] width 594 height 888
click at [552, 400] on p "Expand in Dialog Clicking the expand button opens the dialog with the field alr…" at bounding box center [811, 404] width 575 height 57
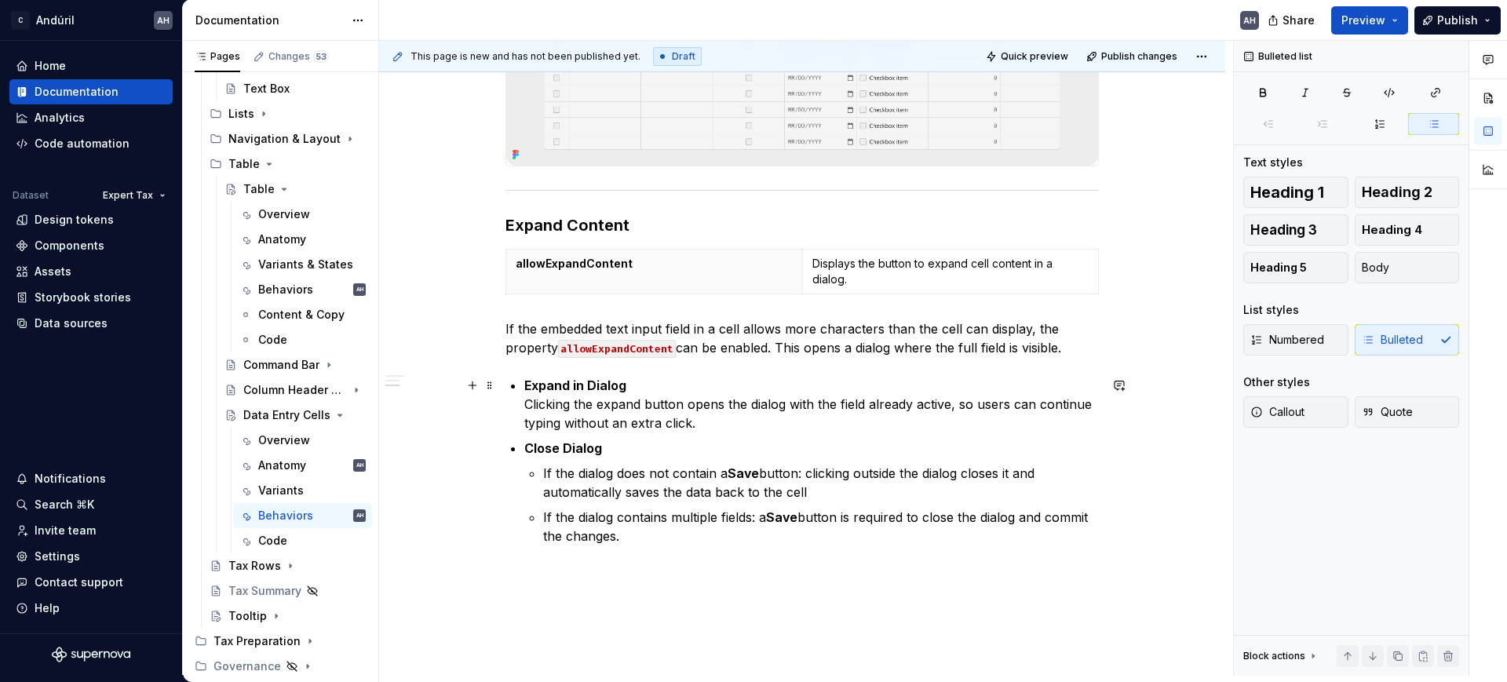
click at [553, 383] on strong "Expand in Dialog" at bounding box center [575, 386] width 102 height 16
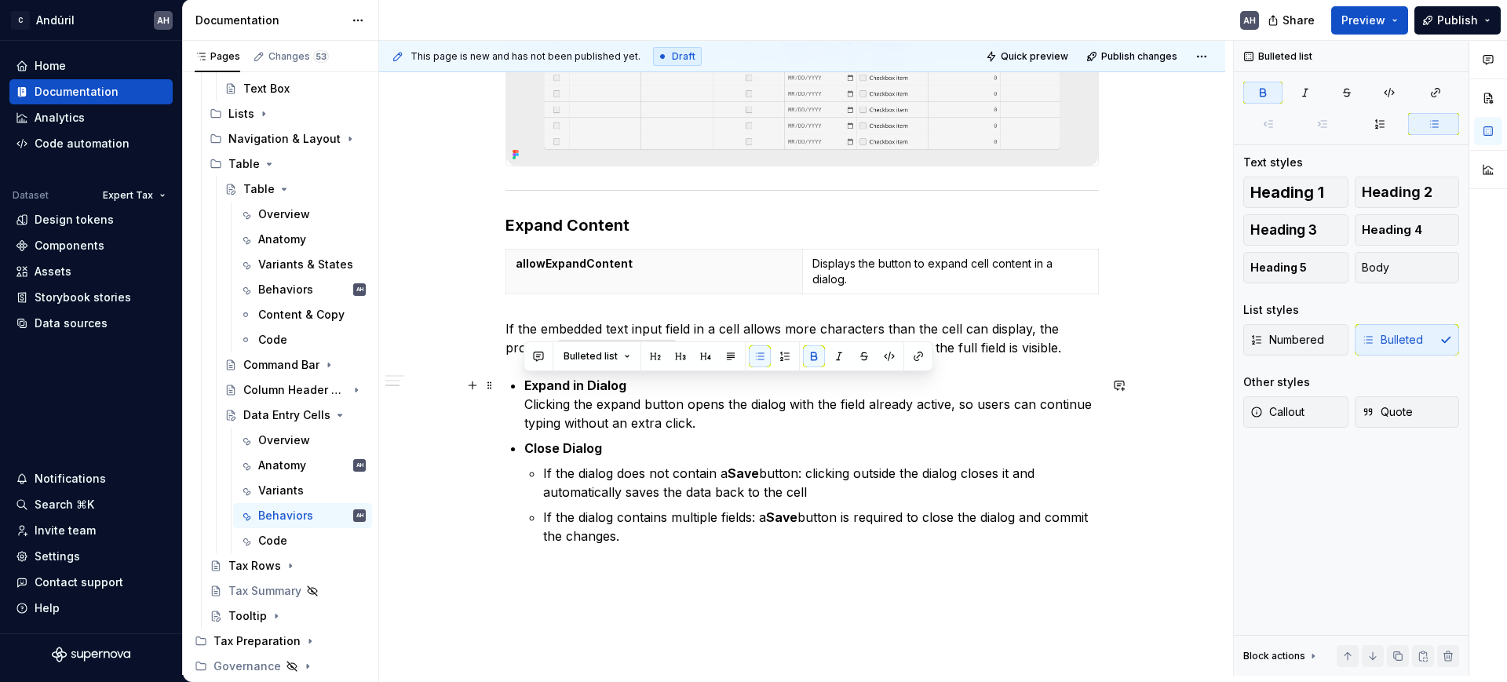
click at [553, 383] on strong "Expand in Dialog" at bounding box center [575, 386] width 102 height 16
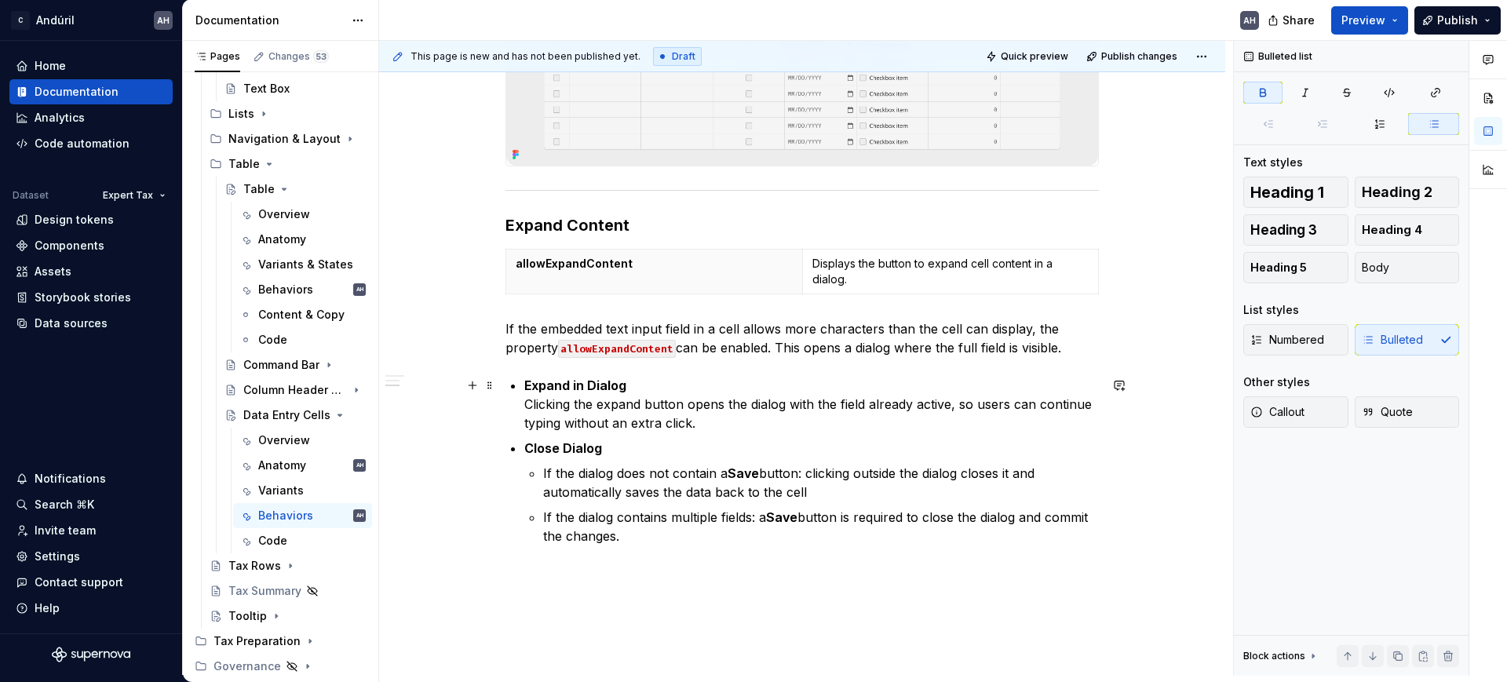
click at [611, 380] on strong "Expand in Dialog" at bounding box center [575, 386] width 102 height 16
click at [568, 387] on strong "Expand in Dialog" at bounding box center [575, 386] width 102 height 16
click at [624, 442] on p "Close Dialog" at bounding box center [811, 448] width 575 height 19
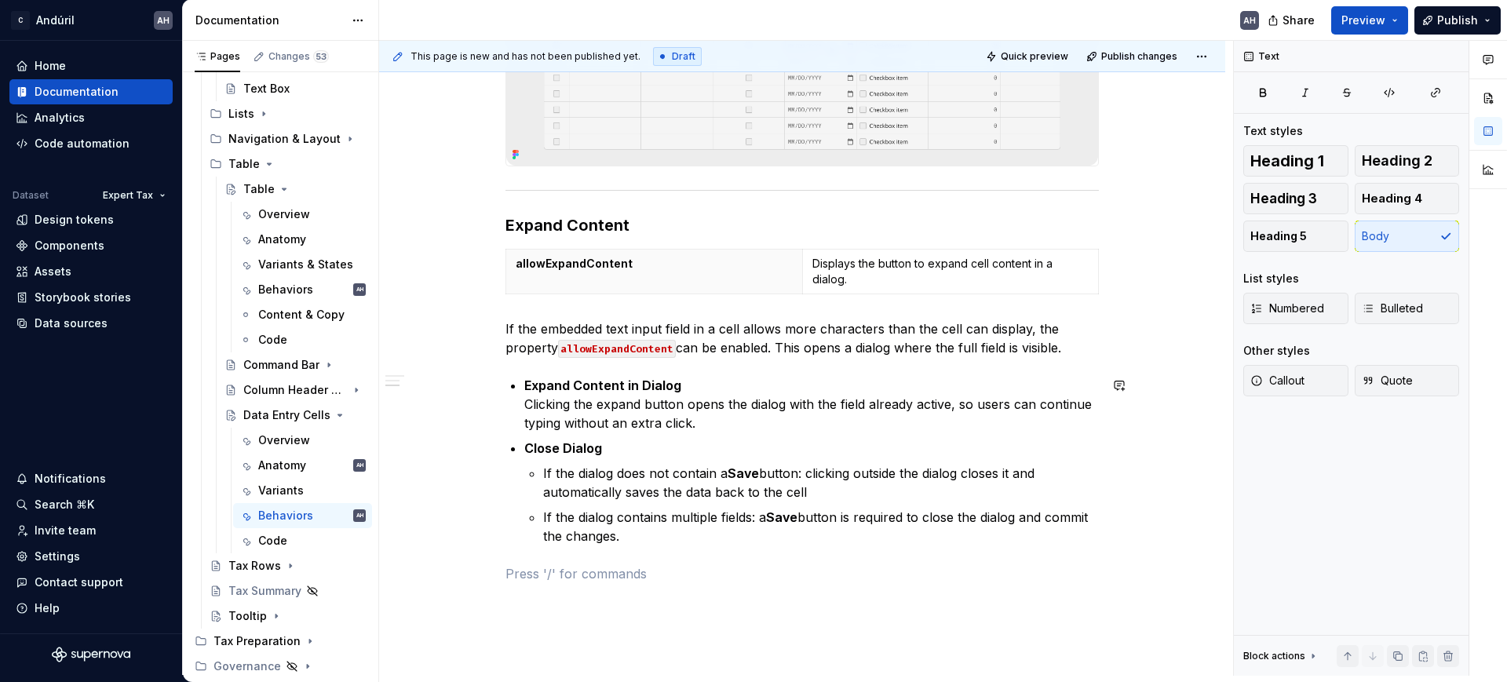
click at [860, 549] on div "Behaviors Validations When the field embedded in the cell contains a validation…" at bounding box center [803, 148] width 594 height 869
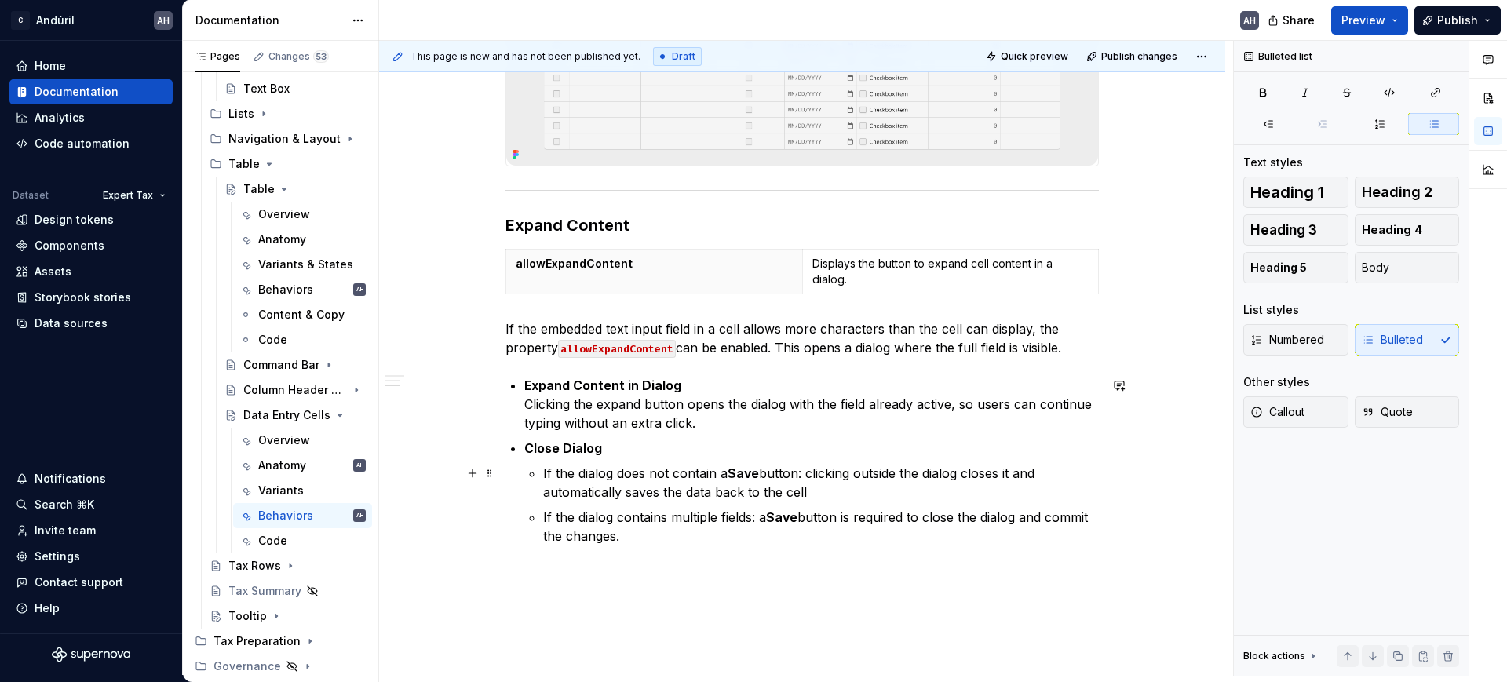
click at [672, 480] on p "If the dialog does not contain a Save button: clicking outside the dialog close…" at bounding box center [821, 483] width 556 height 38
click at [760, 479] on p "If the dialog does not contain a Save button: clicking outside the dialog close…" at bounding box center [821, 483] width 556 height 38
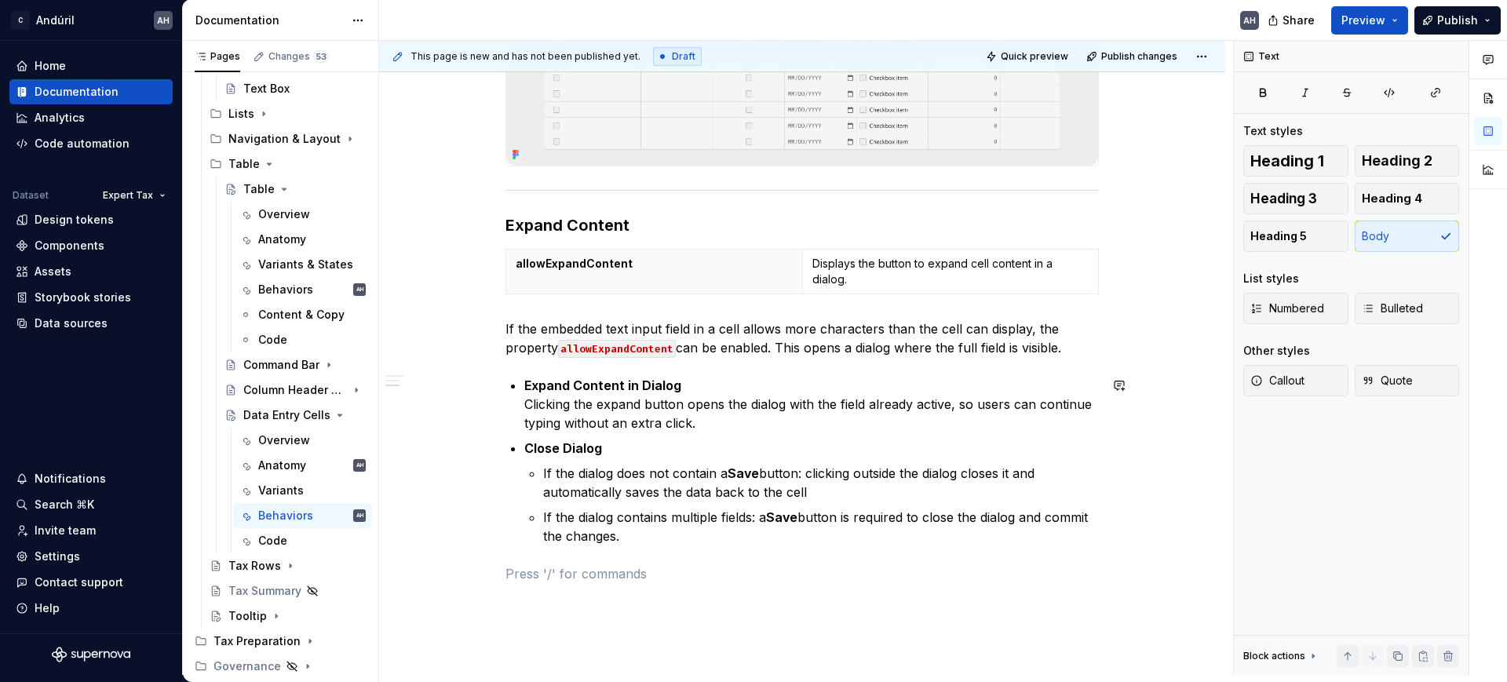
click at [694, 548] on div "Behaviors Validations When the field embedded in the cell contains a validation…" at bounding box center [803, 148] width 594 height 869
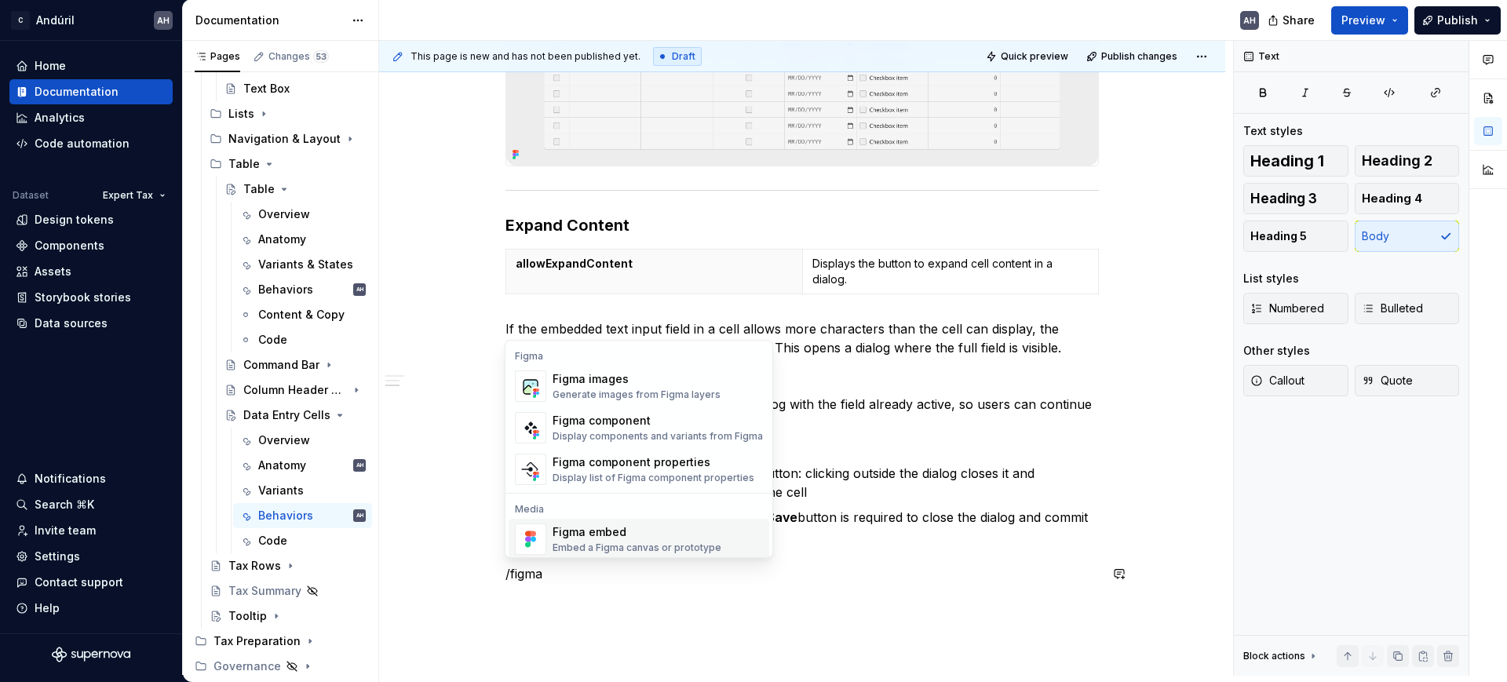
click at [616, 539] on div "Figma embed" at bounding box center [637, 532] width 169 height 16
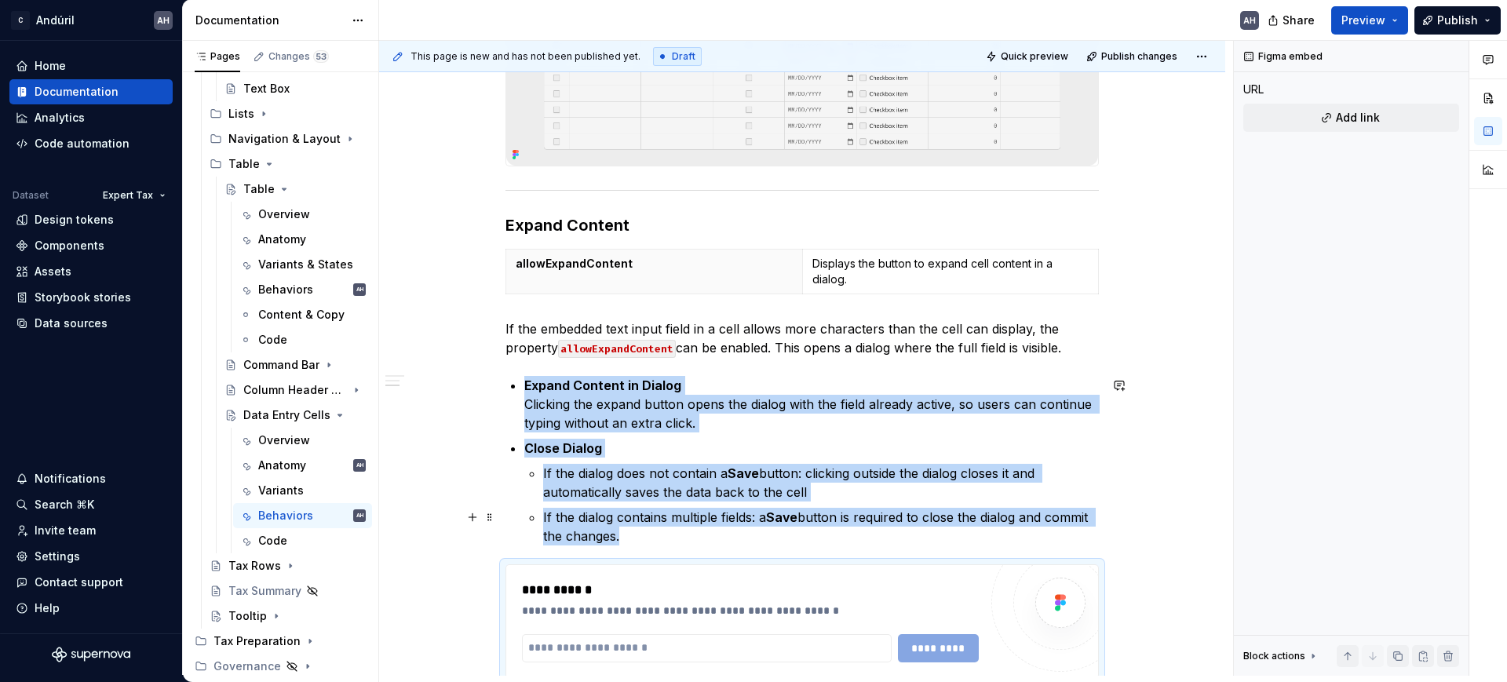
scroll to position [592, 0]
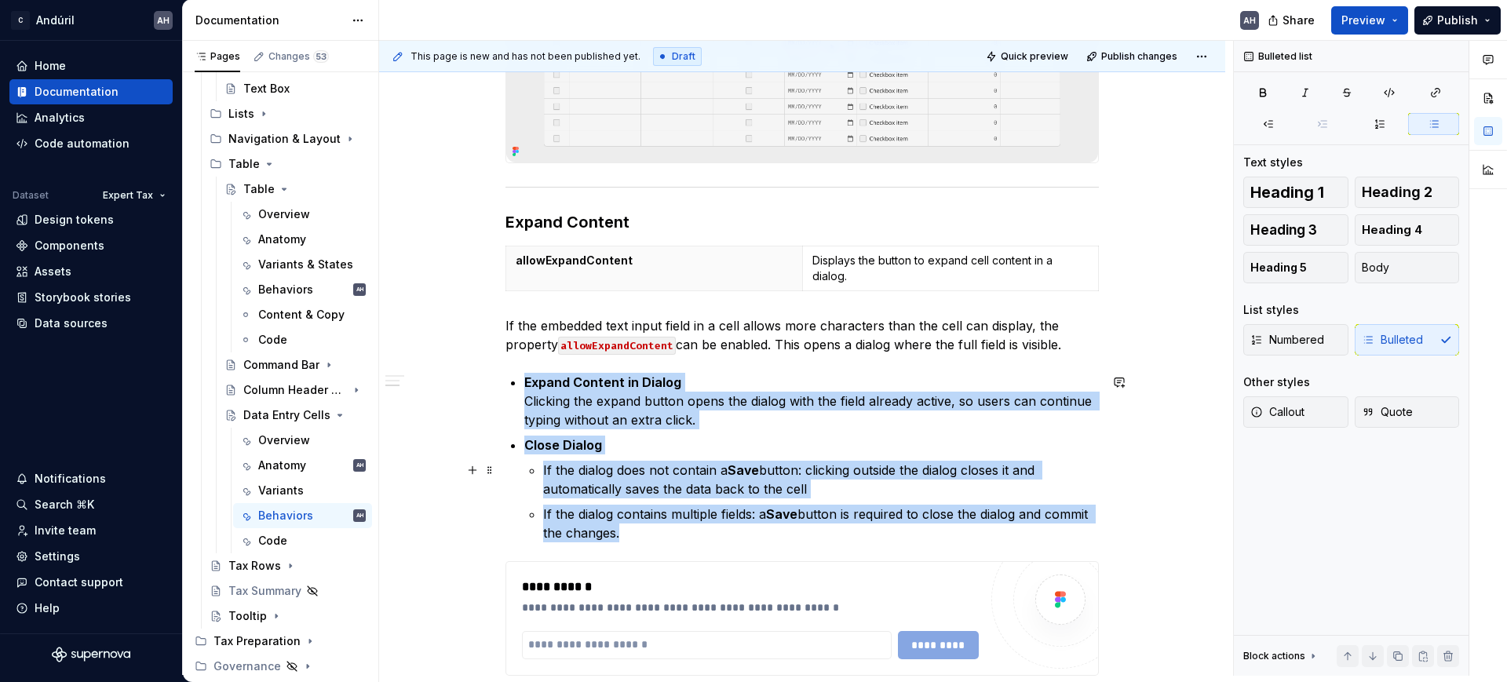
click at [666, 477] on p "If the dialog does not contain a Save button: clicking outside the dialog close…" at bounding box center [821, 480] width 556 height 38
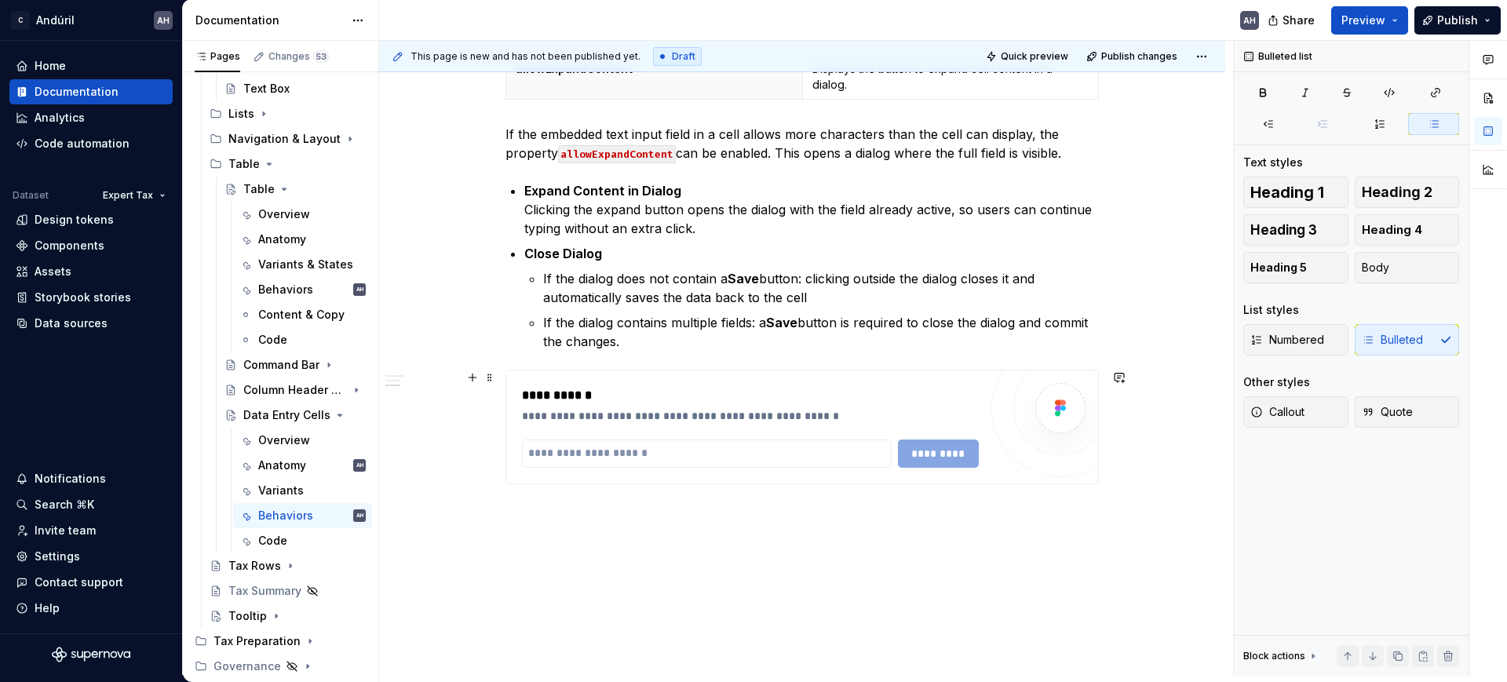
scroll to position [788, 0]
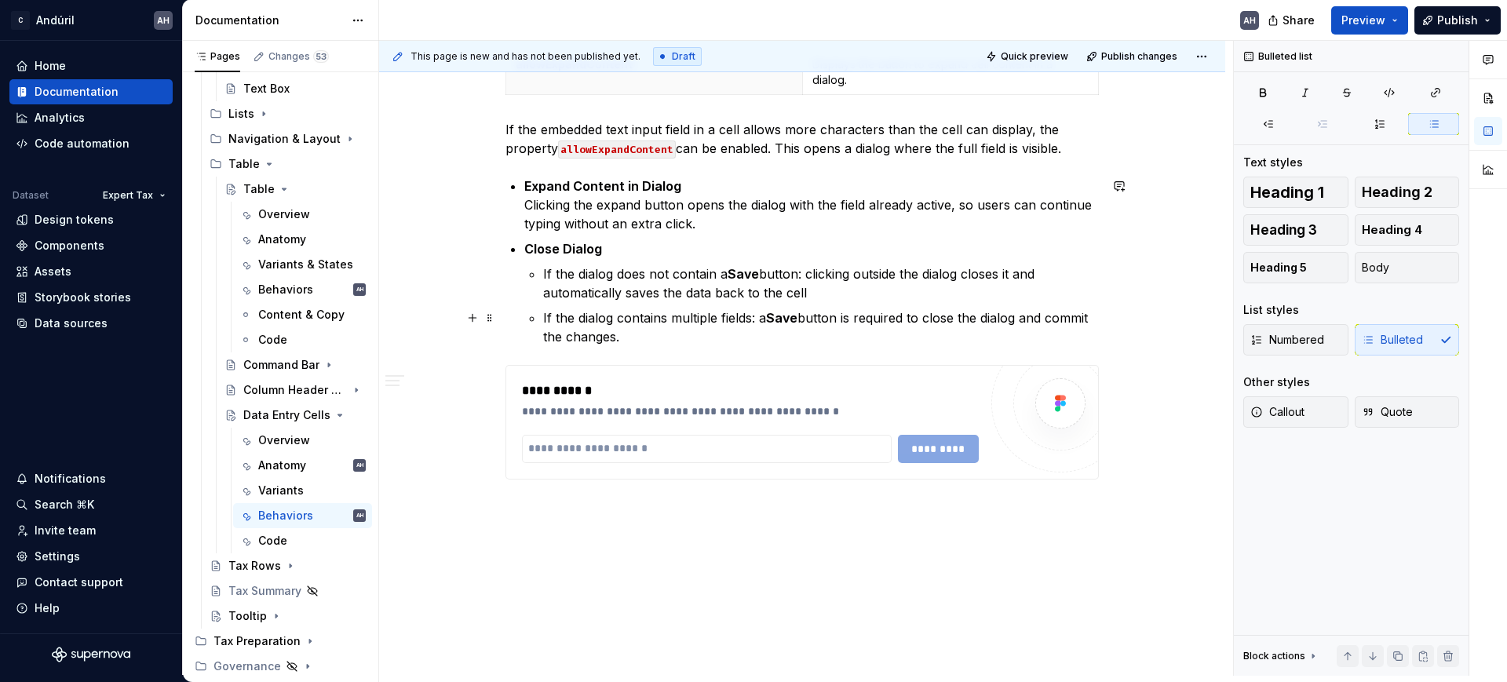
click at [657, 312] on p "If the dialog contains multiple fields: a Save button is required to close the …" at bounding box center [821, 328] width 556 height 38
click at [634, 214] on p "Expand Content in Dialog Clicking the expand button opens the dialog with the f…" at bounding box center [811, 205] width 575 height 57
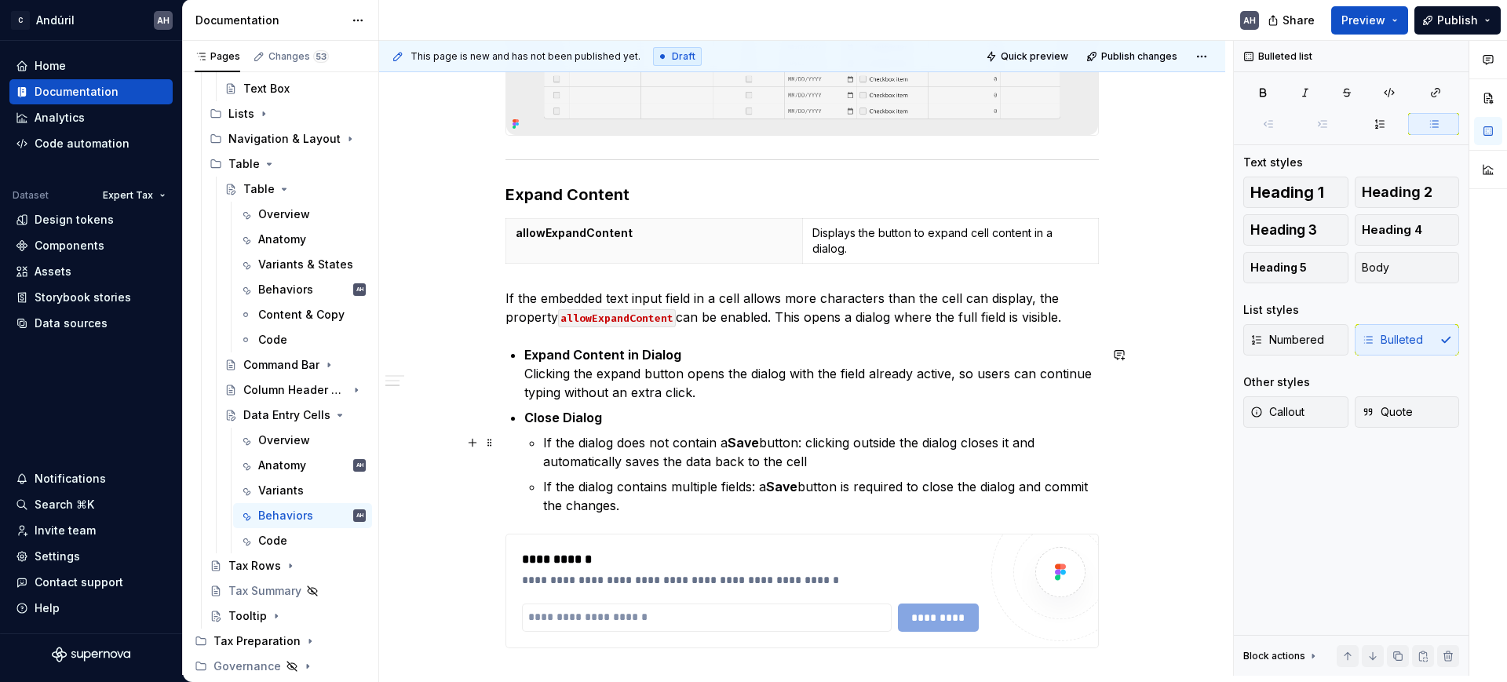
scroll to position [592, 0]
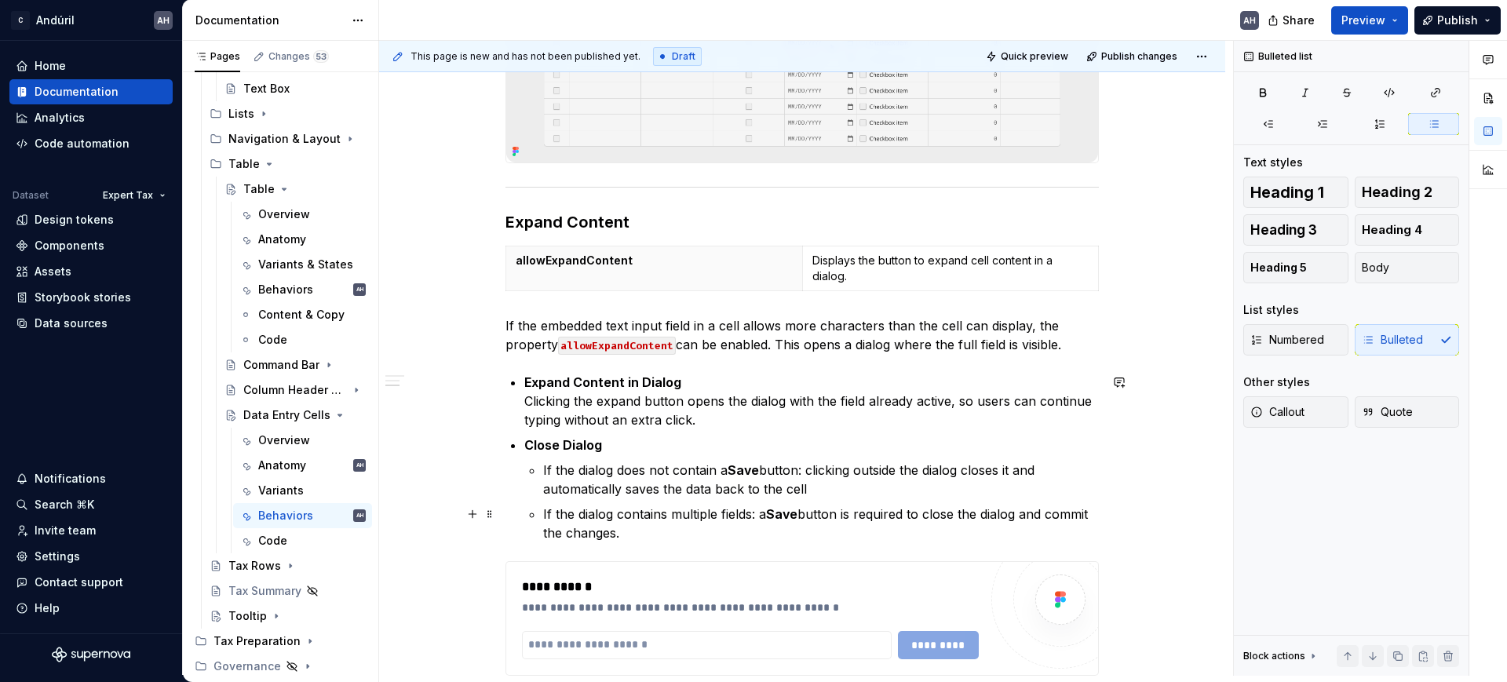
click at [648, 540] on p "If the dialog contains multiple fields: a Save button is required to close the …" at bounding box center [821, 524] width 556 height 38
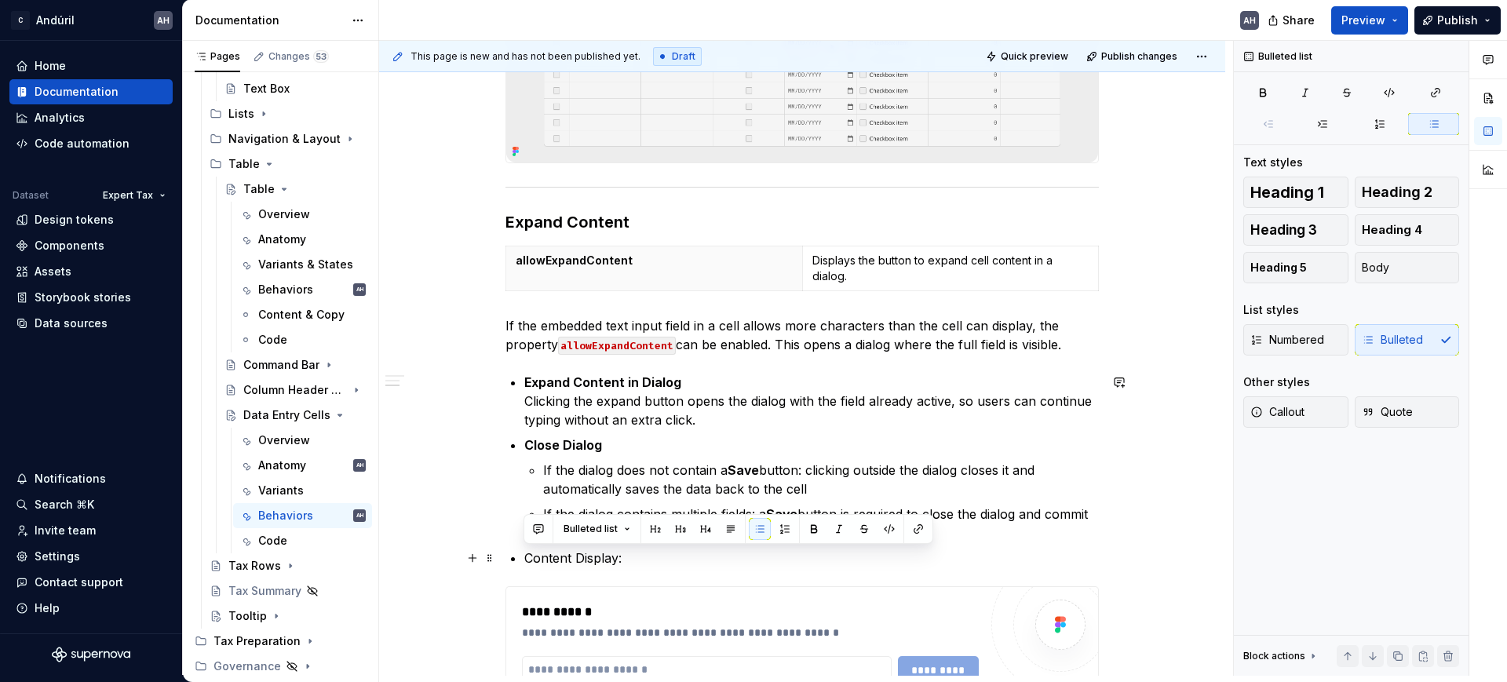
drag, startPoint x: 628, startPoint y: 561, endPoint x: 509, endPoint y: 557, distance: 119.4
click at [524, 557] on li "Content Display:" at bounding box center [811, 558] width 575 height 19
click at [649, 560] on p "Content Display:" at bounding box center [811, 558] width 575 height 19
click at [663, 557] on p "Content Display:" at bounding box center [811, 558] width 575 height 19
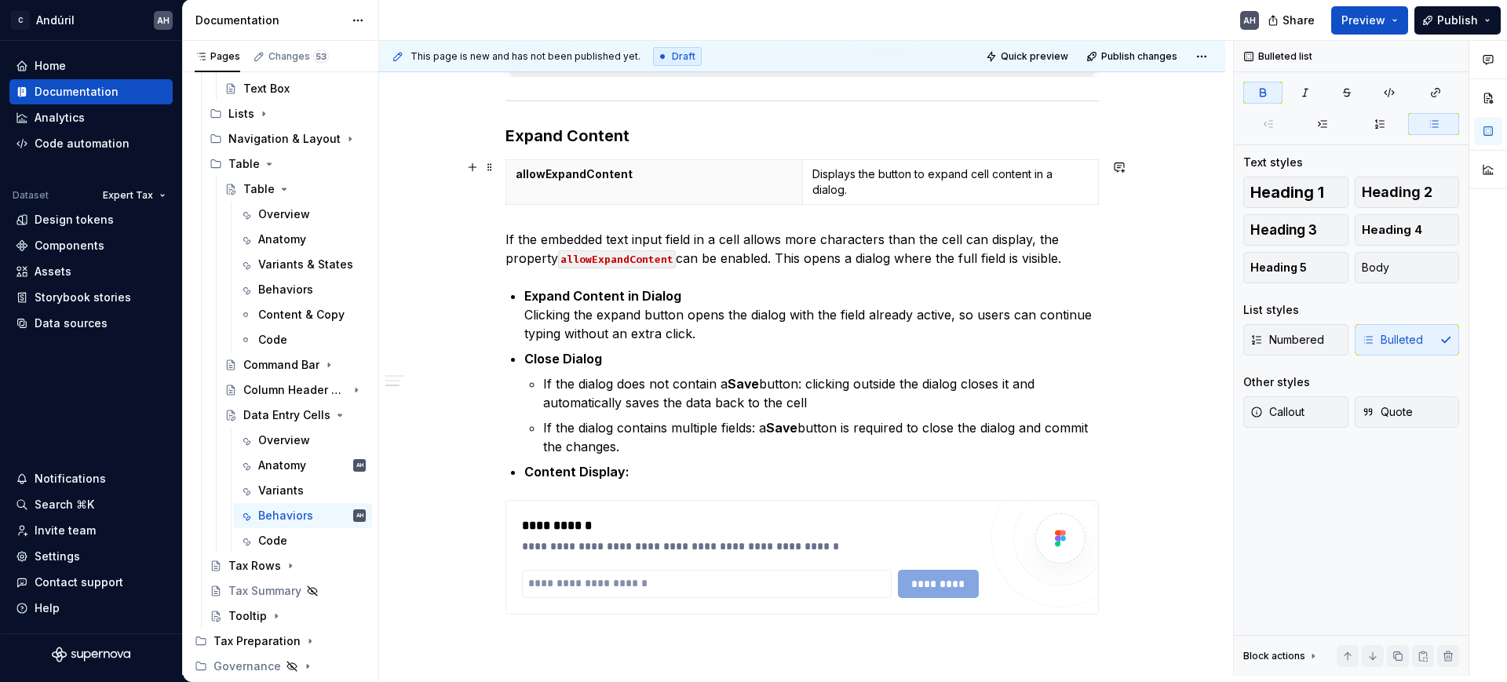
scroll to position [690, 0]
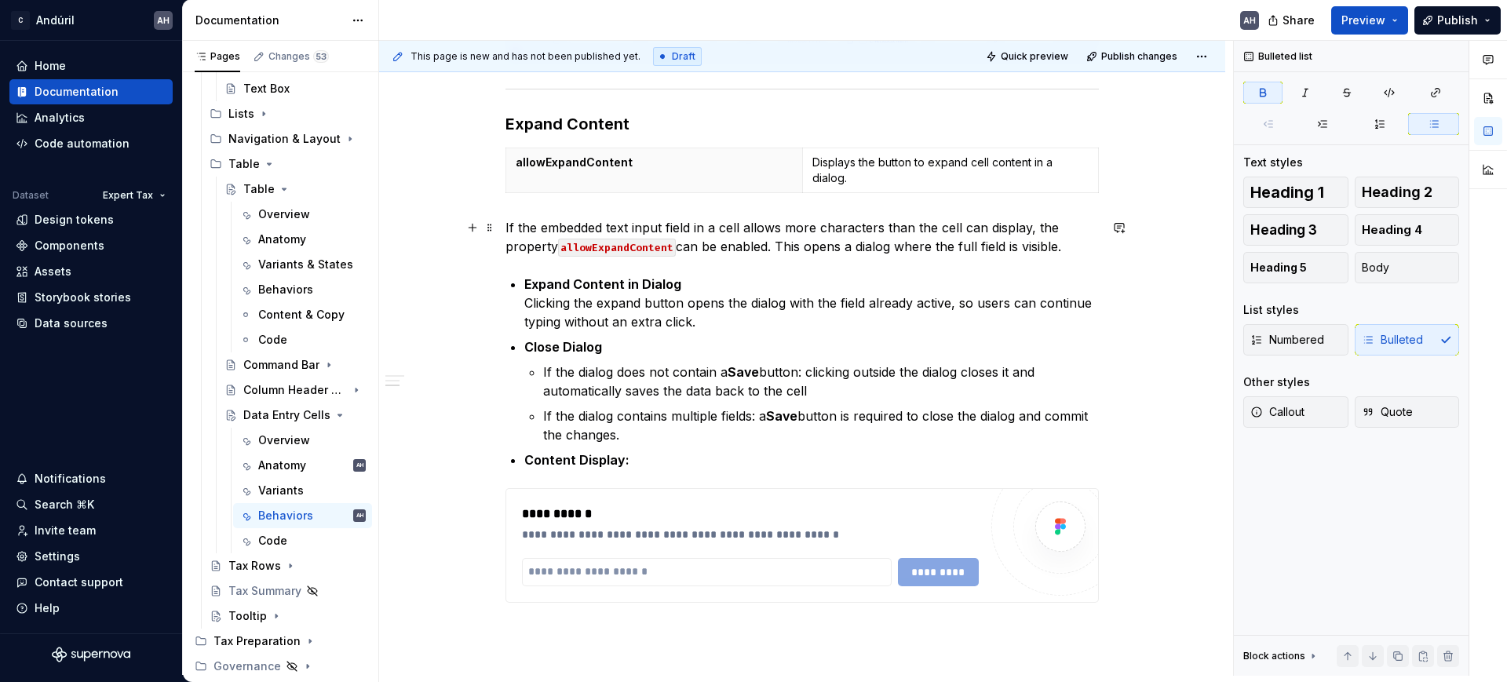
click at [953, 227] on p "If the embedded text input field in a cell allows more characters than the cell…" at bounding box center [803, 237] width 594 height 38
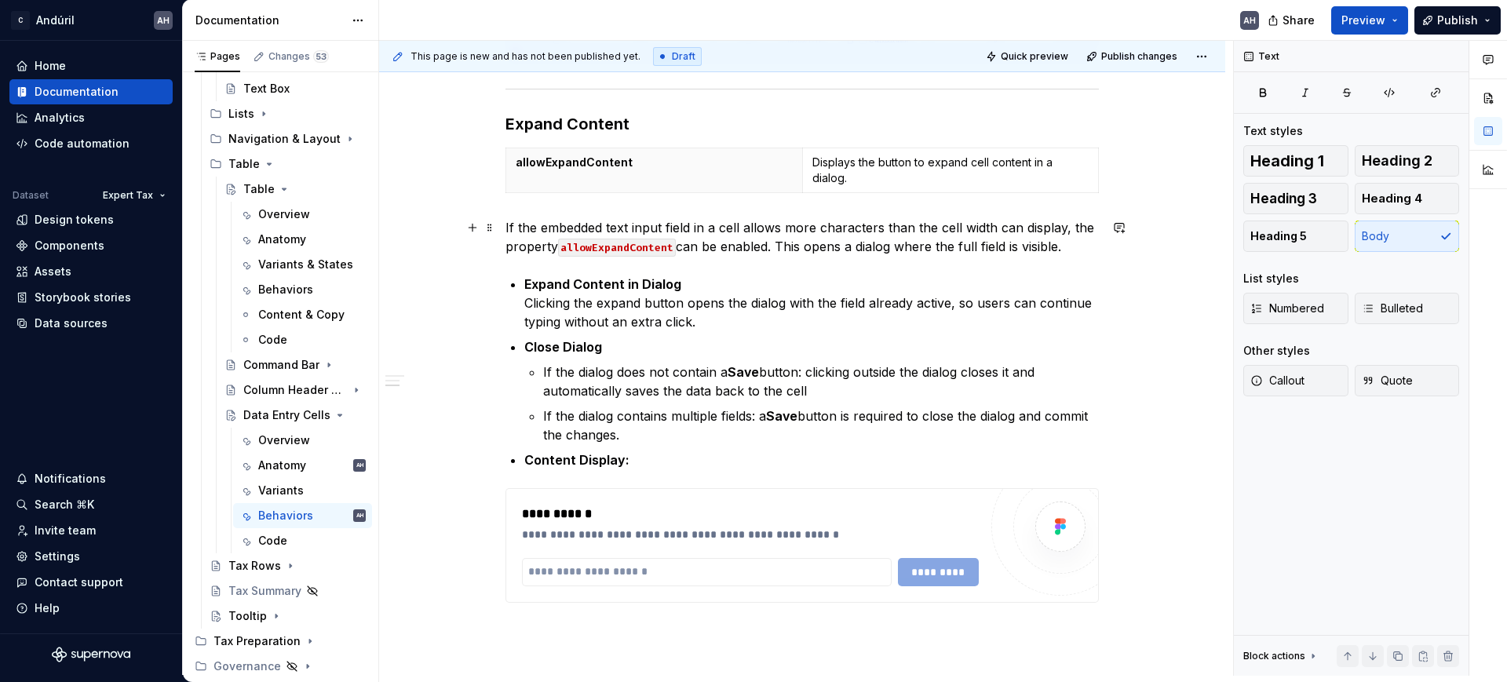
click at [776, 246] on p "If the embedded text input field in a cell allows more characters than the cell…" at bounding box center [803, 237] width 594 height 38
click at [963, 229] on p "If the embedded text input field in a cell allows more characters than the cell…" at bounding box center [803, 237] width 594 height 38
click at [910, 247] on p "If the embedded text input field in a cell allows more characters than the cell…" at bounding box center [803, 237] width 594 height 38
click at [778, 245] on p "If the embedded text input field in a cell allows more characters than the cell…" at bounding box center [803, 237] width 594 height 38
click at [806, 248] on p "If the embedded text input field in a cell allows more characters than the cell…" at bounding box center [803, 237] width 594 height 38
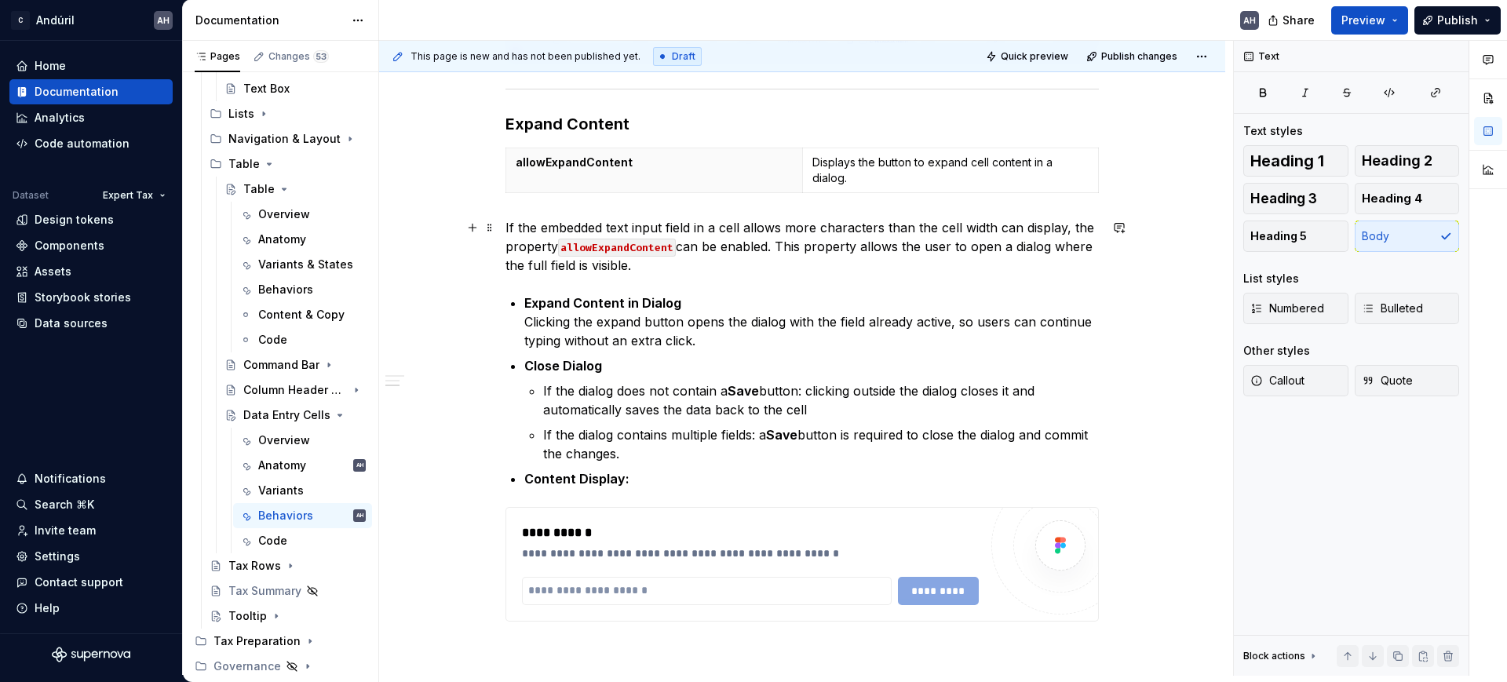
click at [652, 268] on p "If the embedded text input field in a cell allows more characters than the cell…" at bounding box center [803, 246] width 594 height 57
click at [582, 271] on p "If the embedded text input field in a cell allows more characters than the cell…" at bounding box center [803, 246] width 594 height 57
click at [688, 264] on p "If the embedded text input field in a cell allows more characters than the cell…" at bounding box center [803, 246] width 594 height 57
click at [515, 316] on div "**********" at bounding box center [803, 117] width 594 height 1009
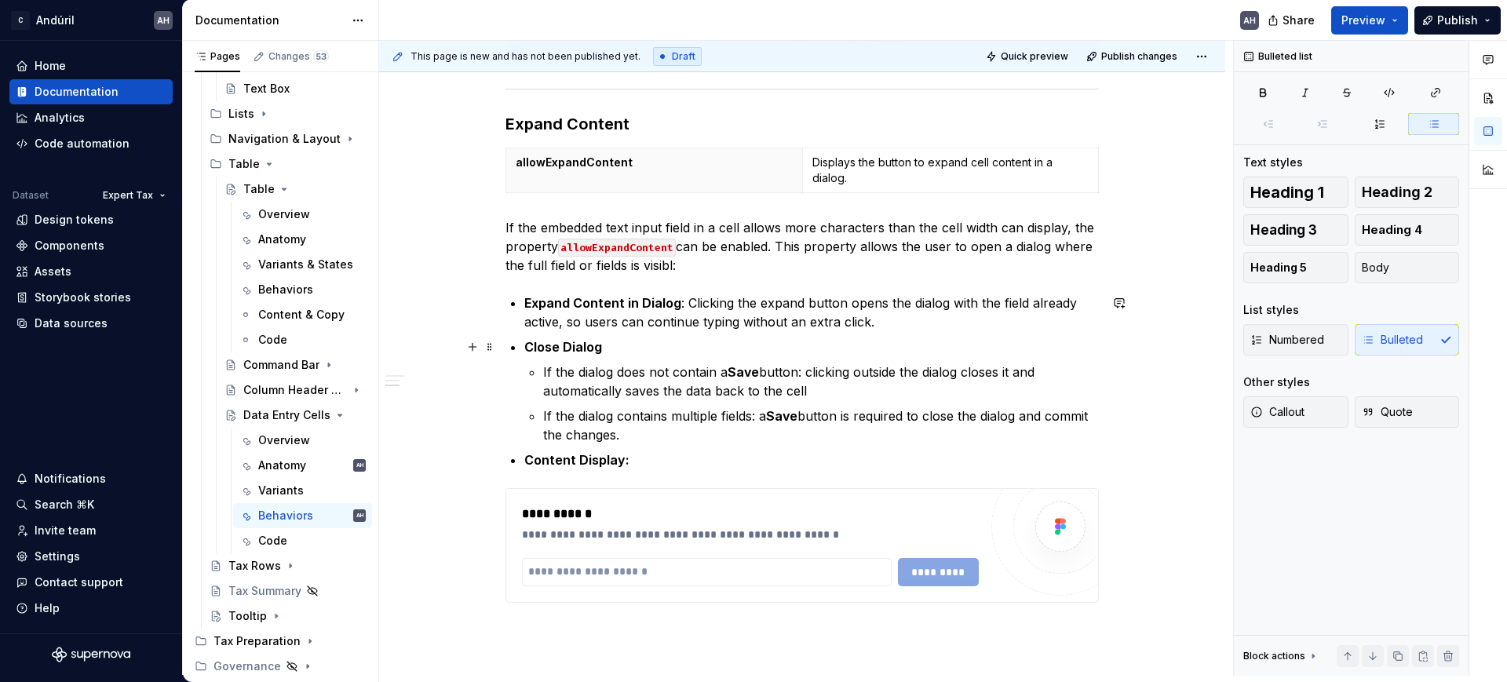
click at [613, 345] on p "Close Dialog" at bounding box center [811, 347] width 575 height 19
click at [821, 389] on p "If the dialog does not contain a Save button: clicking outside the dialog close…" at bounding box center [821, 382] width 556 height 38
click at [729, 388] on p "If the dialog does not contain a Save button: clicking outside the dialog close…" at bounding box center [821, 382] width 556 height 38
click at [851, 389] on p "If the dialog does not contain a Save button: clicking outside the dialog close…" at bounding box center [821, 382] width 556 height 38
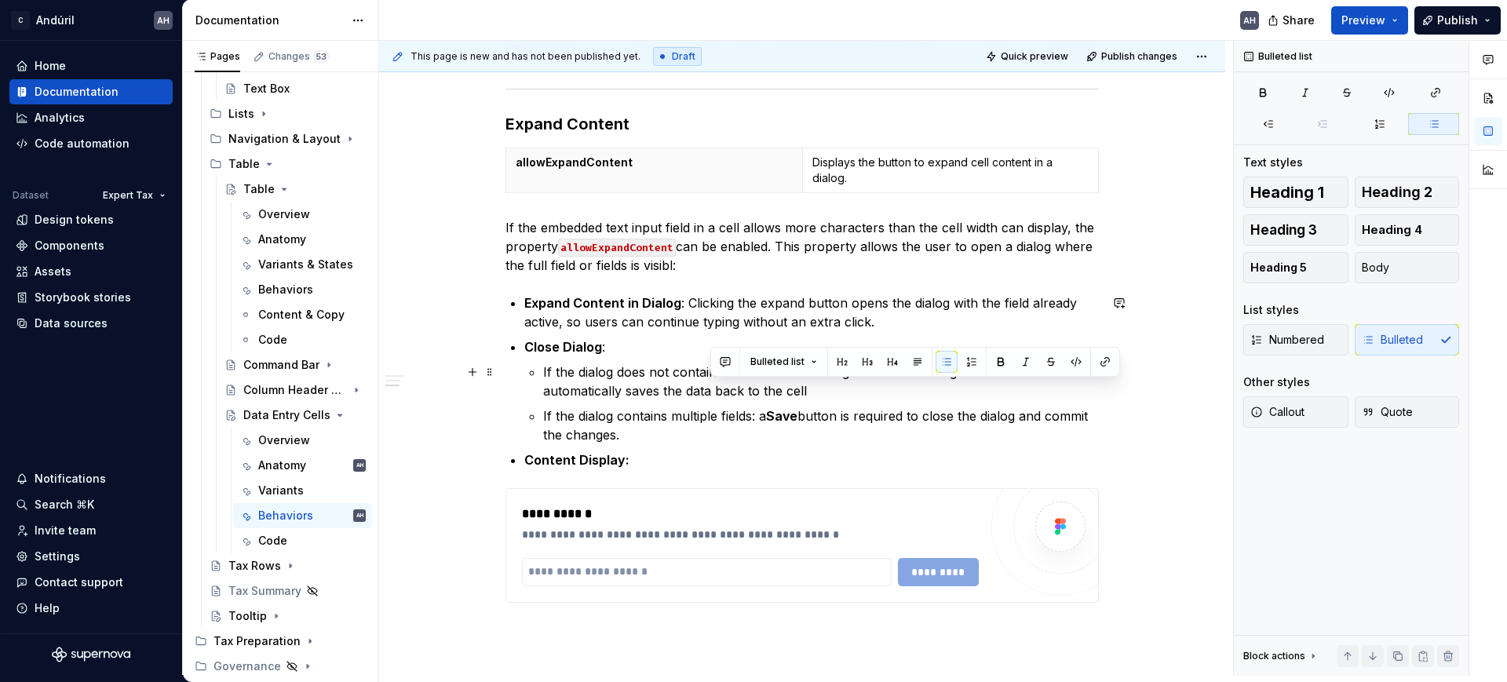
drag, startPoint x: 819, startPoint y: 388, endPoint x: 711, endPoint y: 391, distance: 107.6
click at [711, 391] on p "If the dialog does not contain a Save button: clicking outside the dialog close…" at bounding box center [821, 382] width 556 height 38
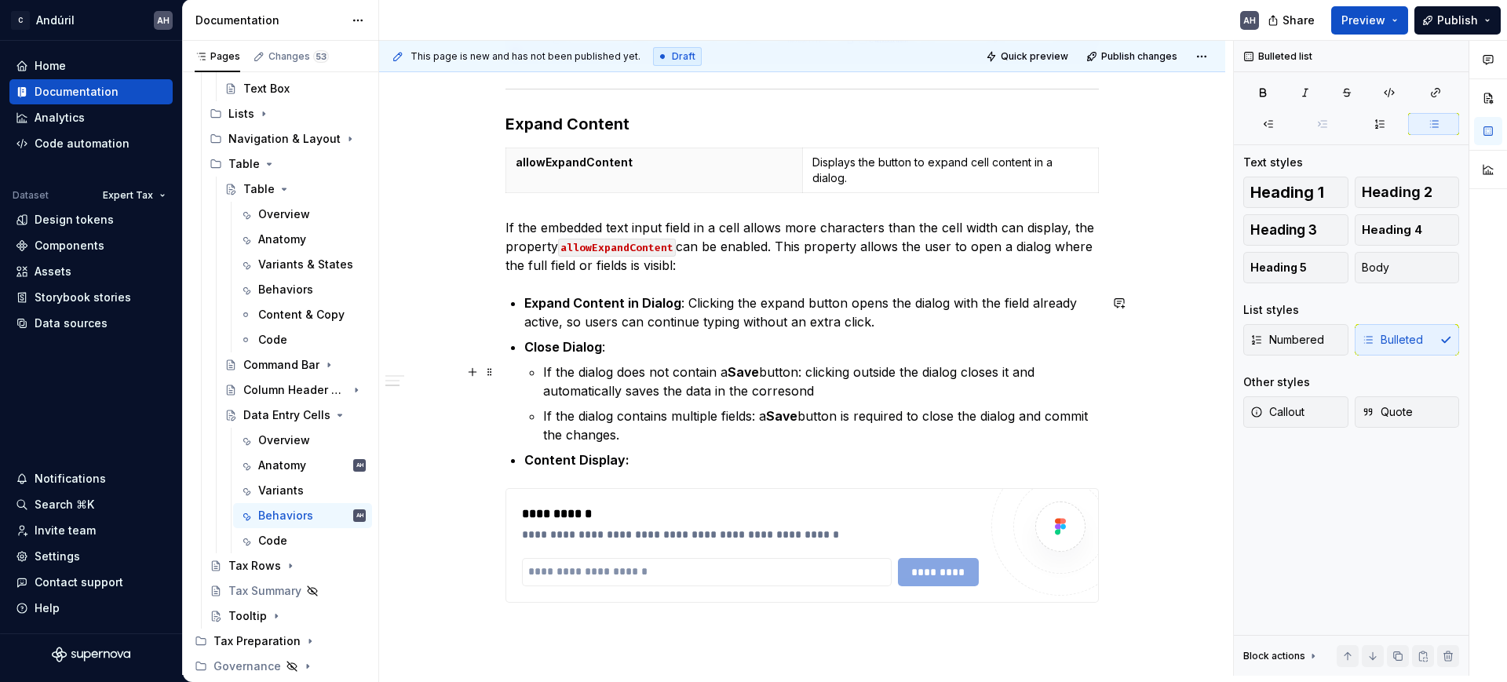
click at [645, 393] on p "If the dialog does not contain a Save button: clicking outside the dialog close…" at bounding box center [821, 382] width 556 height 38
click at [938, 385] on p "If the dialog does not contain a Save button: clicking outside the dialog close…" at bounding box center [821, 382] width 556 height 38
click at [709, 421] on p "If the dialog contains multiple fields: a Save button is required to close the …" at bounding box center [821, 426] width 556 height 38
click at [749, 418] on p "If the dialog contains multiple fields: a Save button is required to close the …" at bounding box center [821, 426] width 556 height 38
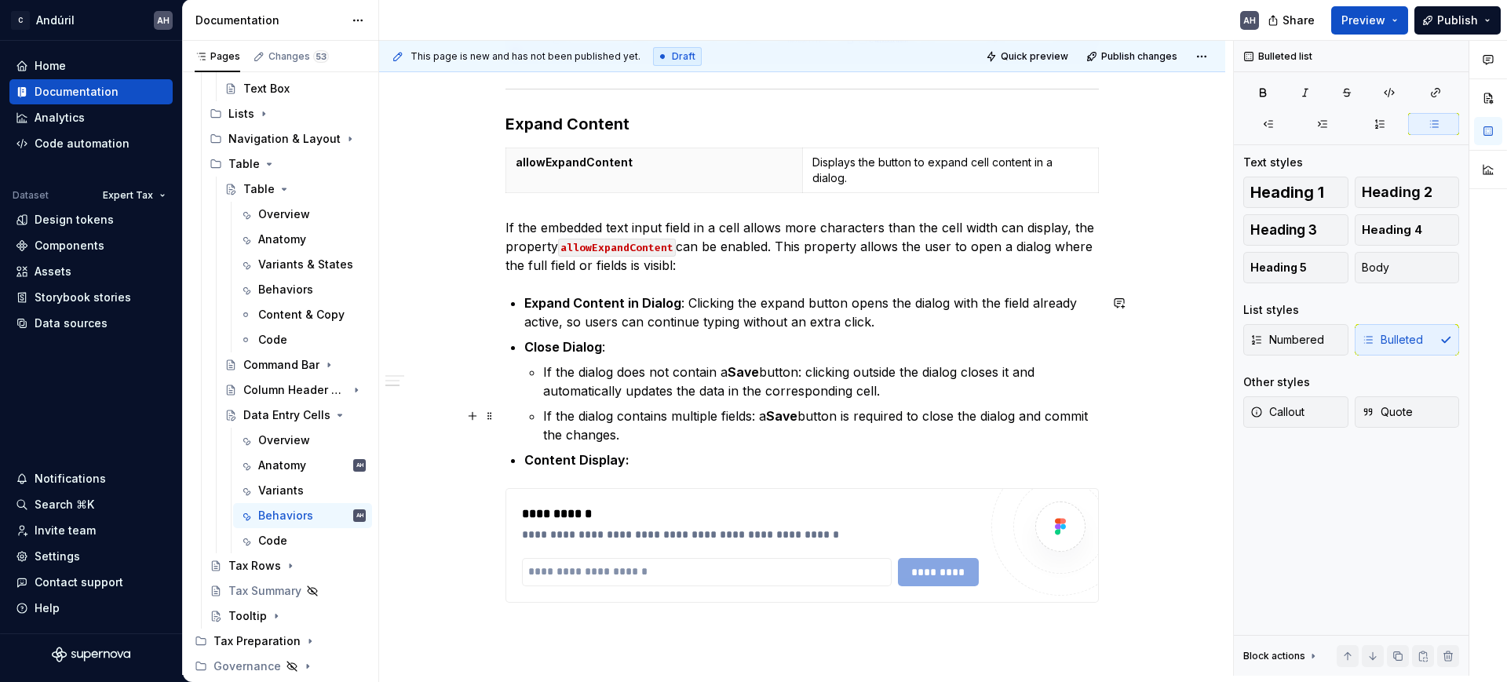
click at [764, 416] on p "If the dialog contains multiple fields: a Save button is required to close the …" at bounding box center [821, 426] width 556 height 38
click at [651, 436] on p "If the dialog contains multiple fields: a Save button is required to close the …" at bounding box center [821, 426] width 556 height 38
click at [639, 465] on p "Content Display:" at bounding box center [811, 460] width 575 height 19
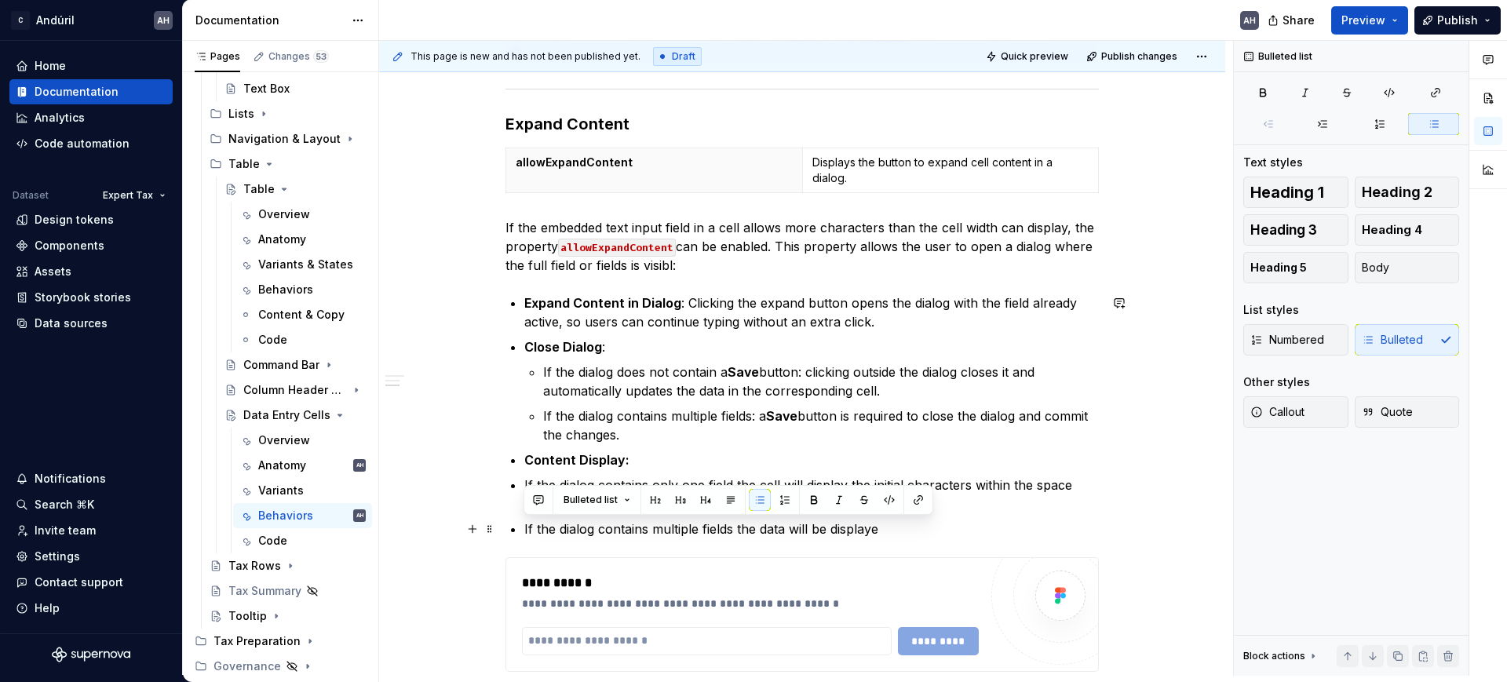
drag, startPoint x: 918, startPoint y: 526, endPoint x: 524, endPoint y: 523, distance: 393.3
click at [524, 523] on p "If the dialog contains multiple fields the data will be displaye" at bounding box center [811, 529] width 575 height 19
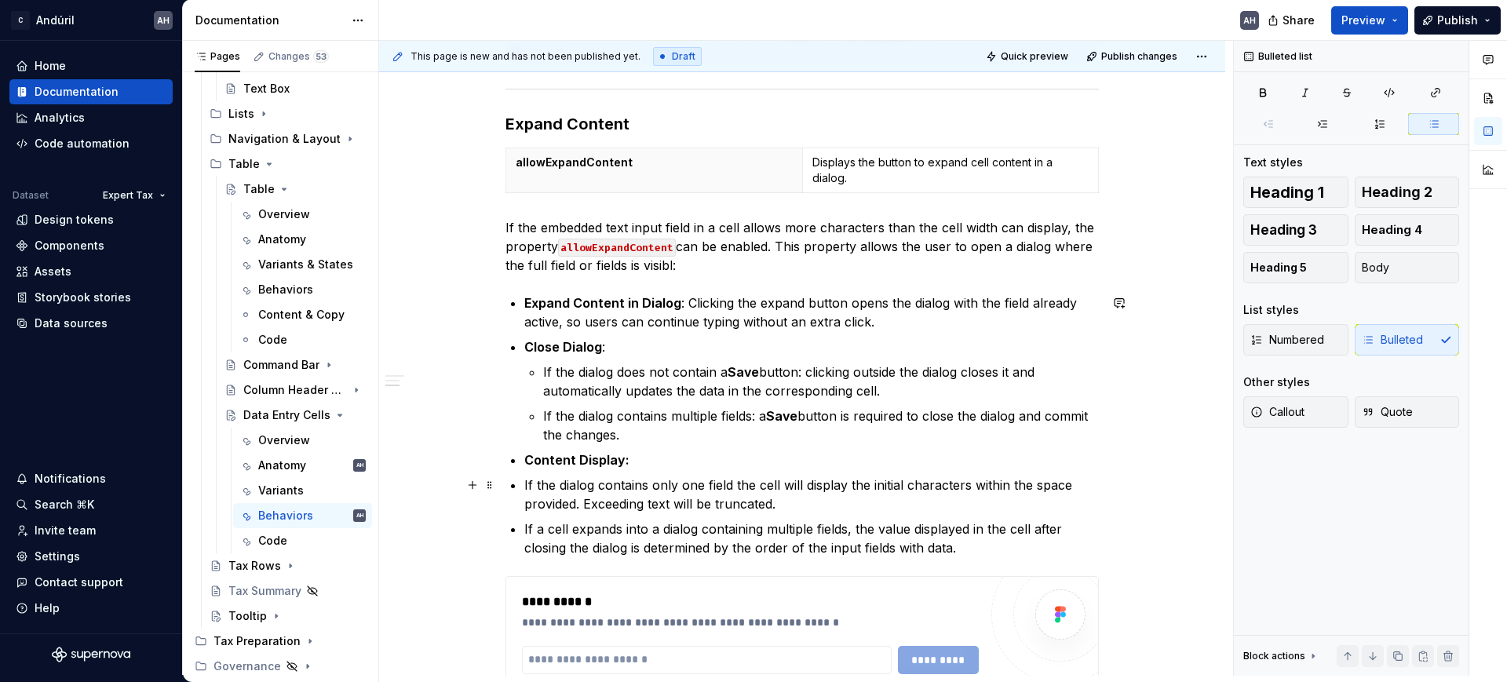
click at [539, 484] on p "If the dialog contains only one field the cell will display the initial charact…" at bounding box center [811, 495] width 575 height 38
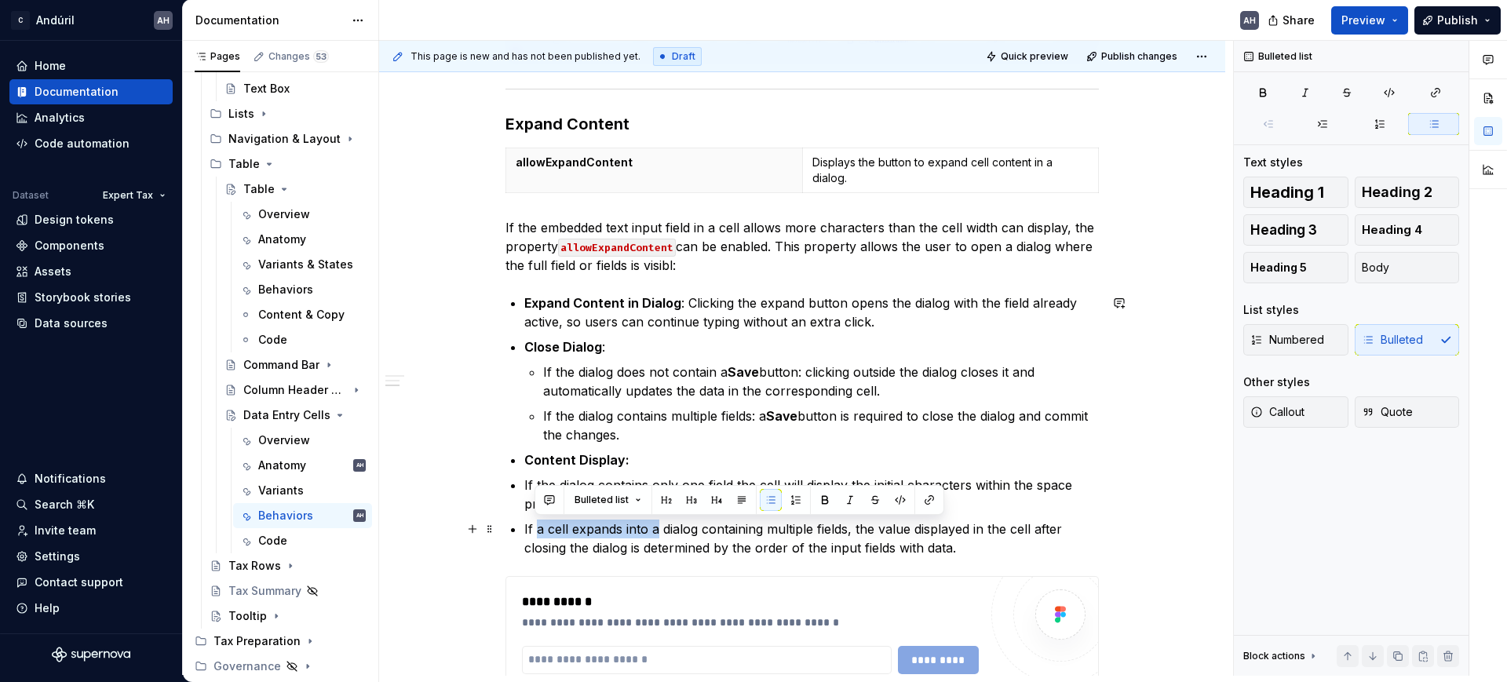
drag, startPoint x: 536, startPoint y: 528, endPoint x: 655, endPoint y: 528, distance: 118.5
click at [655, 528] on p "If a cell expands into a dialog containing multiple fields, the value displayed…" at bounding box center [811, 539] width 575 height 38
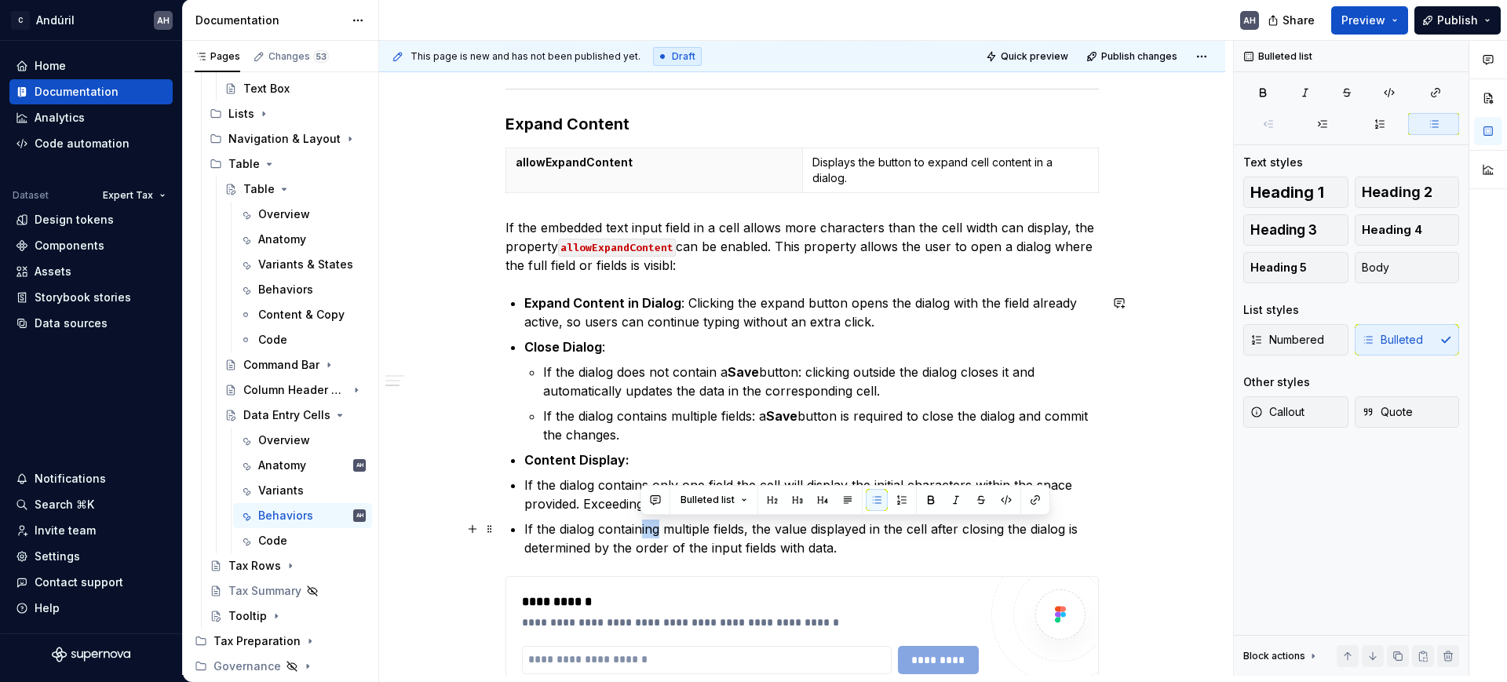
drag, startPoint x: 656, startPoint y: 529, endPoint x: 641, endPoint y: 530, distance: 14.2
click at [641, 530] on p "If the dialog containing multiple fields, the value displayed in the cell after…" at bounding box center [811, 539] width 575 height 38
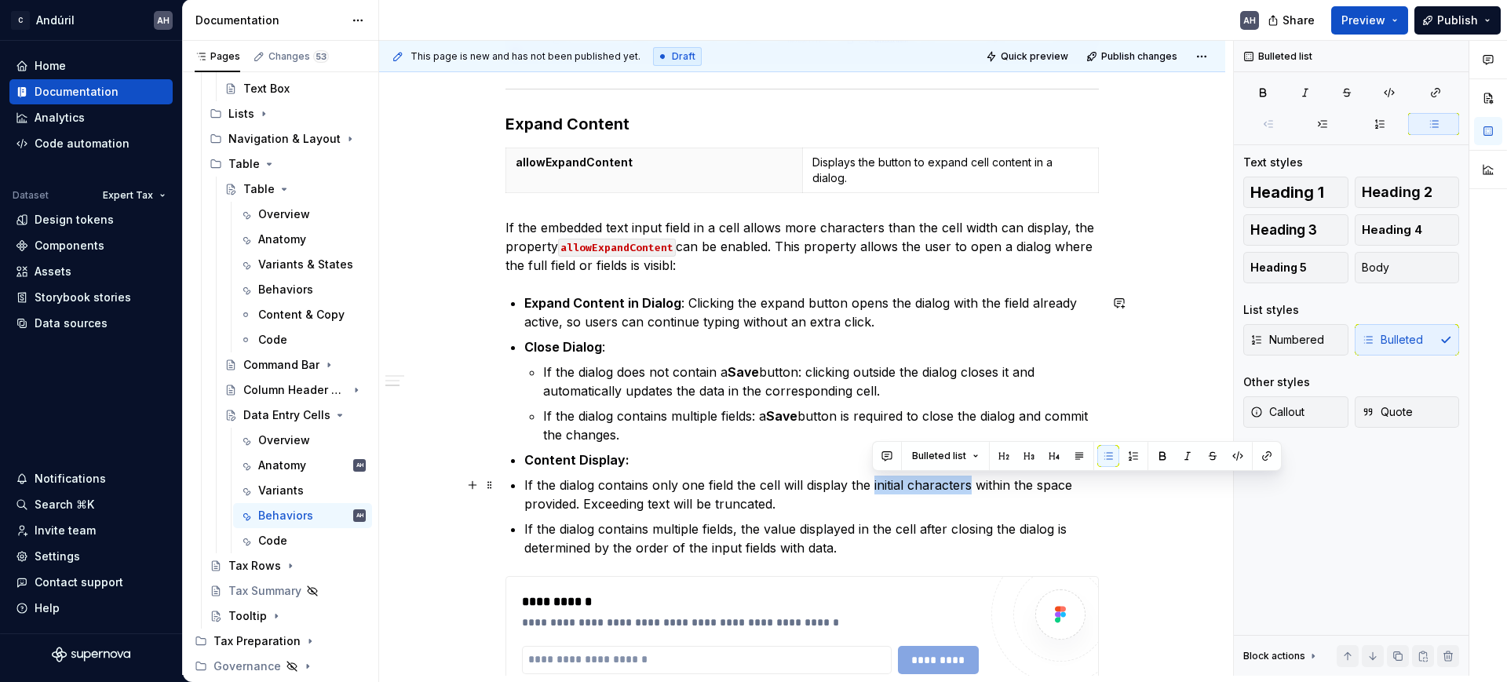
drag, startPoint x: 971, startPoint y: 486, endPoint x: 873, endPoint y: 483, distance: 98.2
click at [873, 483] on p "If the dialog contains only one field the cell will display the initial charact…" at bounding box center [811, 495] width 575 height 38
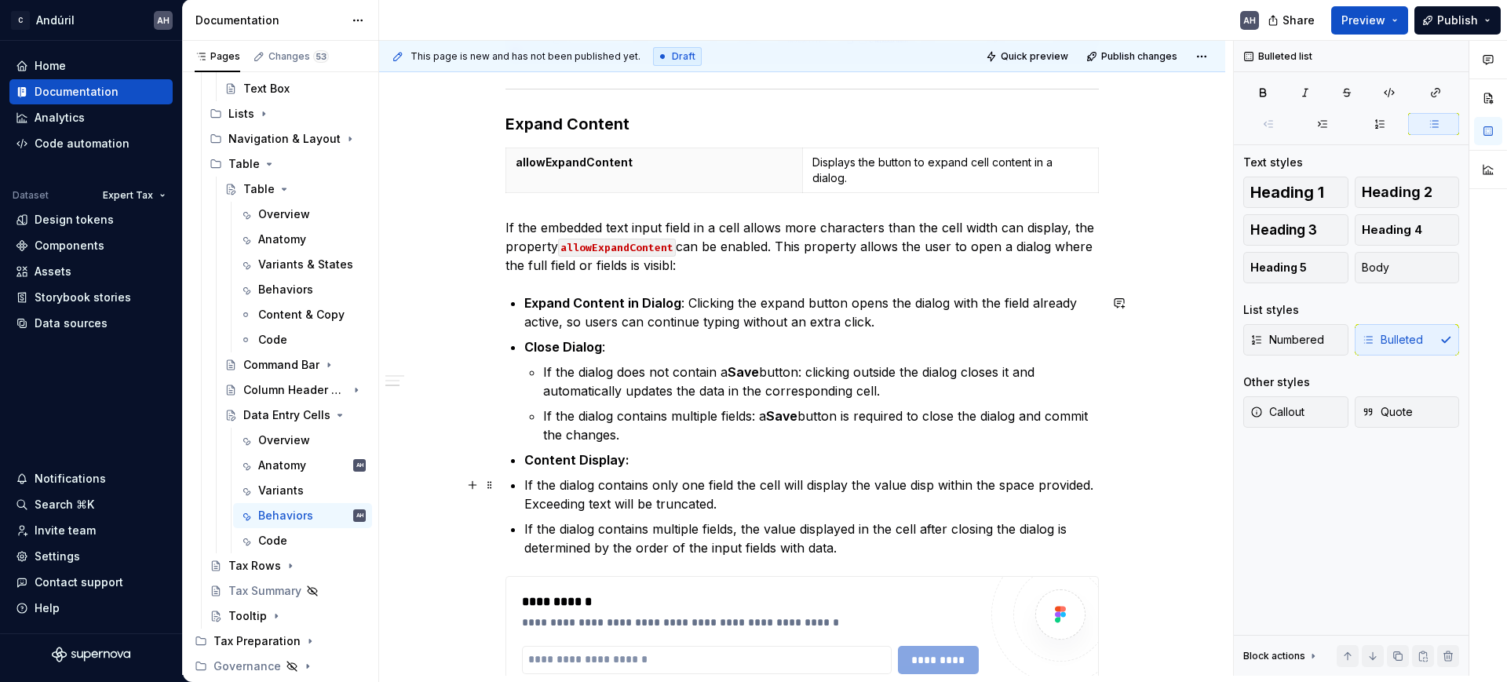
click at [754, 484] on p "If the dialog contains only one field the cell will display the value disp with…" at bounding box center [811, 495] width 575 height 38
click at [596, 413] on p "If the dialog contains multiple fields: a Save button is required to close the …" at bounding box center [821, 426] width 556 height 38
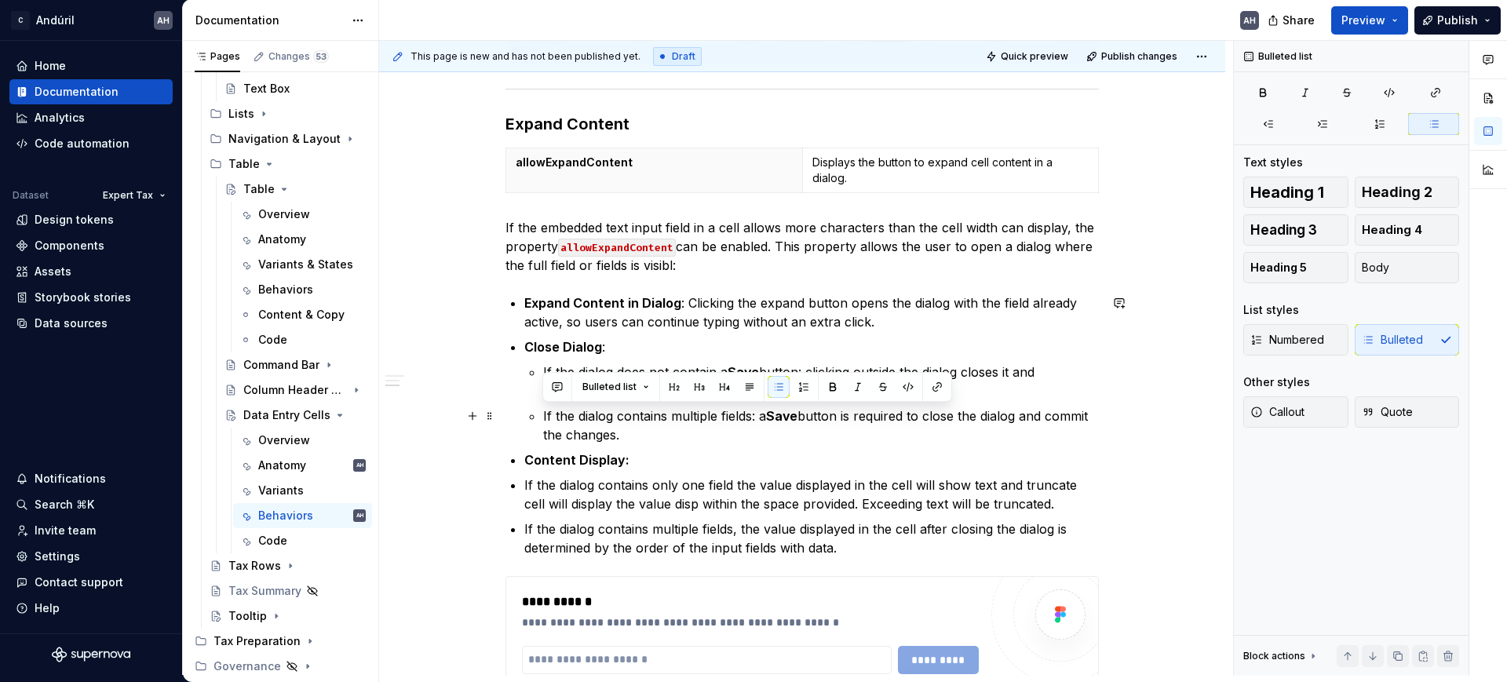
drag, startPoint x: 574, startPoint y: 427, endPoint x: 541, endPoint y: 424, distance: 33.1
click at [541, 424] on li "Close Dialog : If the dialog does not contain a Save button: clicking outside t…" at bounding box center [811, 391] width 575 height 107
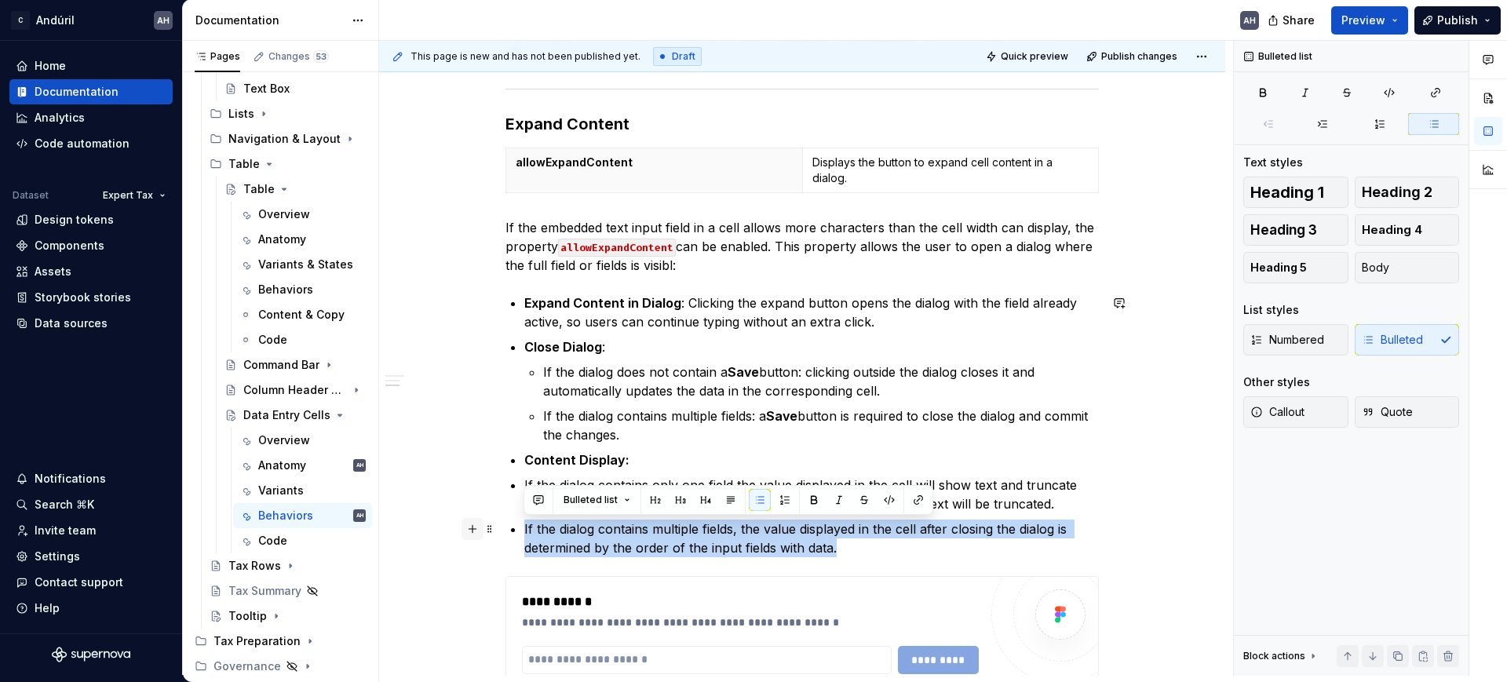
drag, startPoint x: 841, startPoint y: 546, endPoint x: 468, endPoint y: 528, distance: 373.4
click at [468, 528] on div "**********" at bounding box center [802, 244] width 846 height 1339
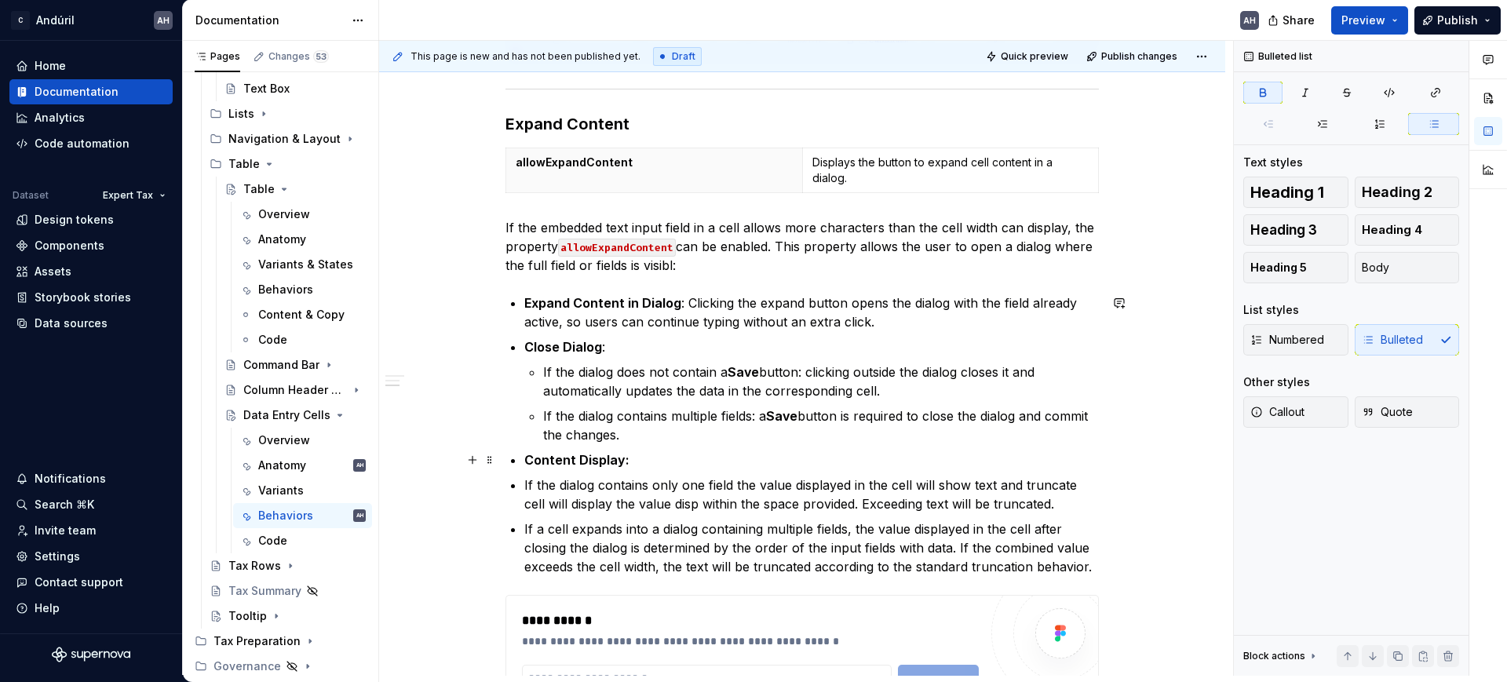
click at [535, 458] on strong "Content Display:" at bounding box center [576, 460] width 105 height 16
click at [612, 460] on strong "Values Display:" at bounding box center [572, 460] width 96 height 16
click at [730, 485] on p "If the dialog contains only one field the value displayed in the cell will show…" at bounding box center [811, 495] width 575 height 38
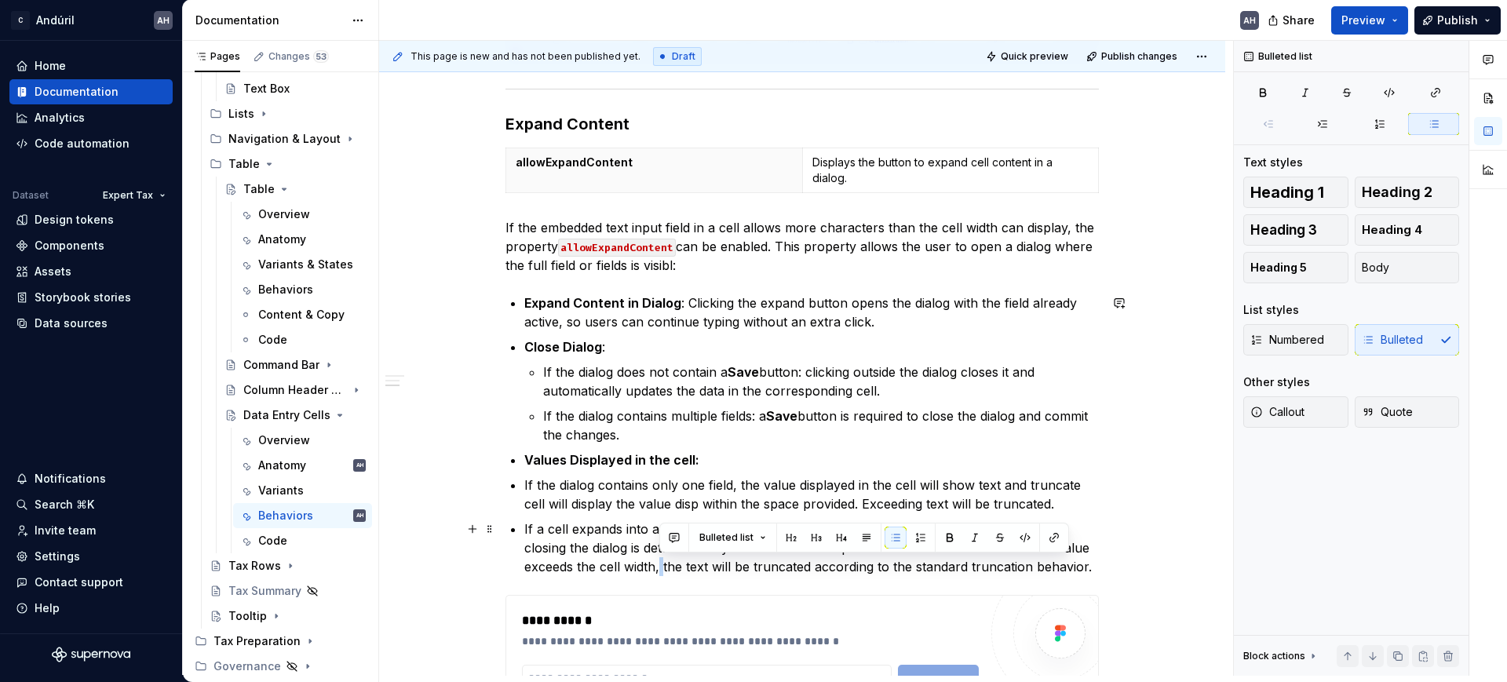
click at [658, 572] on p "If a cell expands into a dialog containing multiple fields, the value displayed…" at bounding box center [811, 548] width 575 height 57
click at [692, 568] on p "If a cell expands into a dialog containing multiple fields, the value displayed…" at bounding box center [811, 548] width 575 height 57
click at [861, 566] on p "If a cell expands into a dialog containing multiple fields, the value displayed…" at bounding box center [811, 548] width 575 height 57
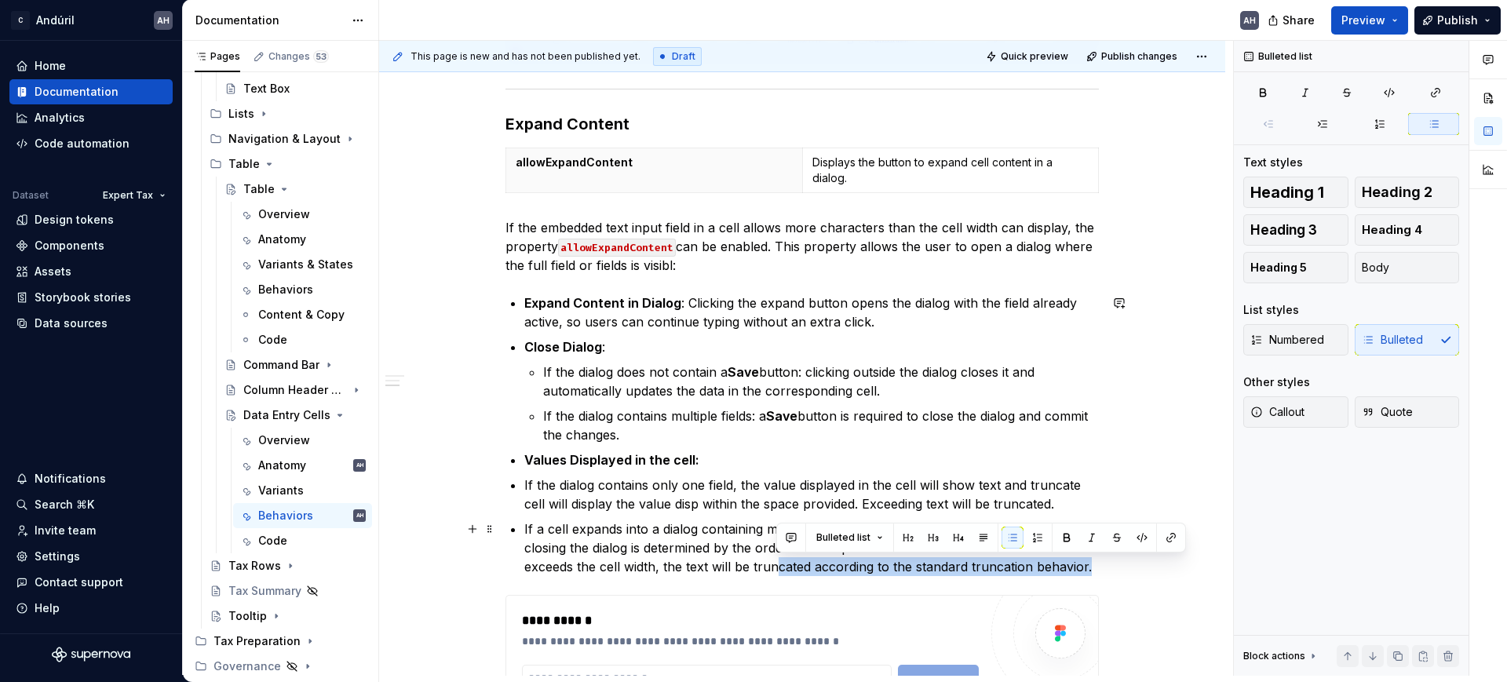
drag, startPoint x: 1091, startPoint y: 568, endPoint x: 779, endPoint y: 561, distance: 312.5
click at [779, 561] on p "If a cell expands into a dialog containing multiple fields, the value displayed…" at bounding box center [811, 548] width 575 height 57
click at [947, 564] on p "If a cell expands into a dialog containing multiple fields, the value displayed…" at bounding box center [811, 548] width 575 height 57
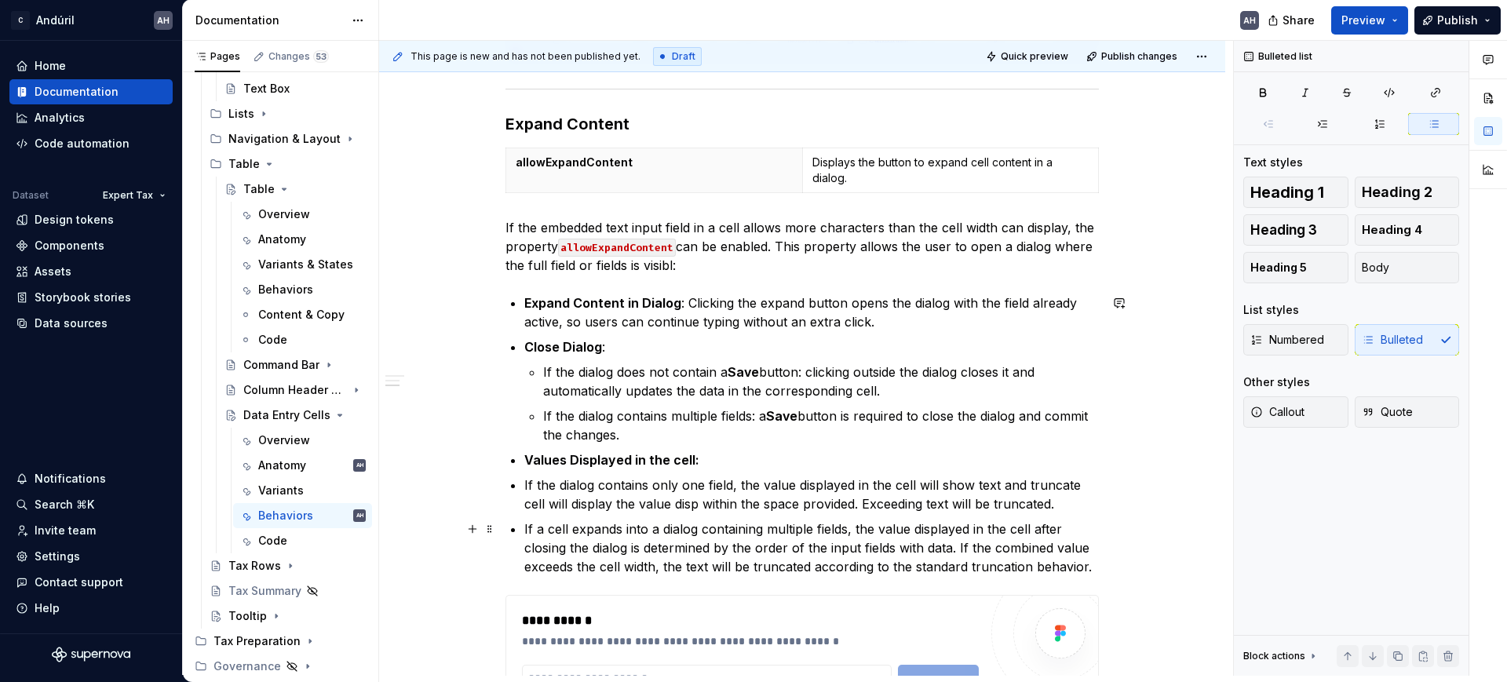
click at [939, 568] on p "If a cell expands into a dialog containing multiple fields, the value displayed…" at bounding box center [811, 548] width 575 height 57
click at [1017, 569] on p "If a cell expands into a dialog containing multiple fields, the value displayed…" at bounding box center [811, 548] width 575 height 57
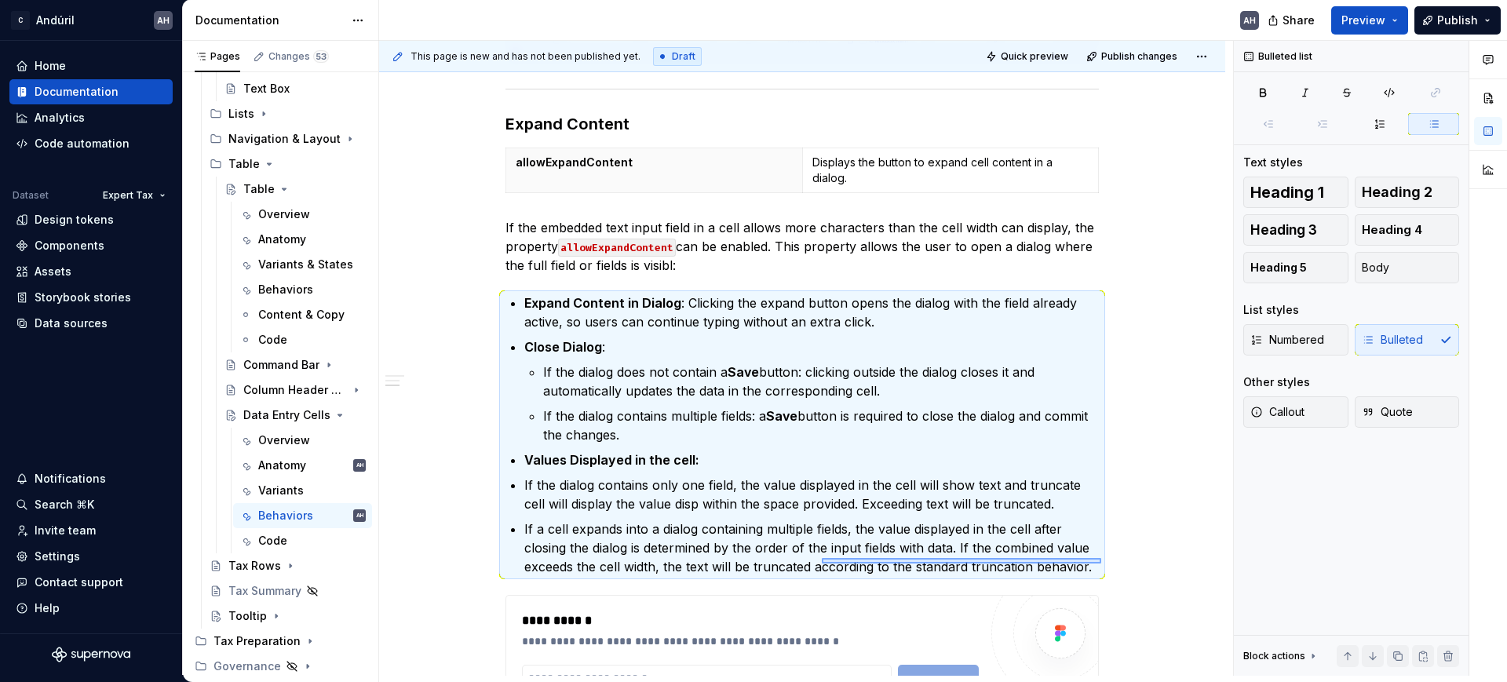
drag, startPoint x: 1034, startPoint y: 566, endPoint x: 822, endPoint y: 558, distance: 212.1
click at [822, 558] on div "This page is new and has not been published yet. Draft Quick preview Publish ch…" at bounding box center [806, 358] width 854 height 635
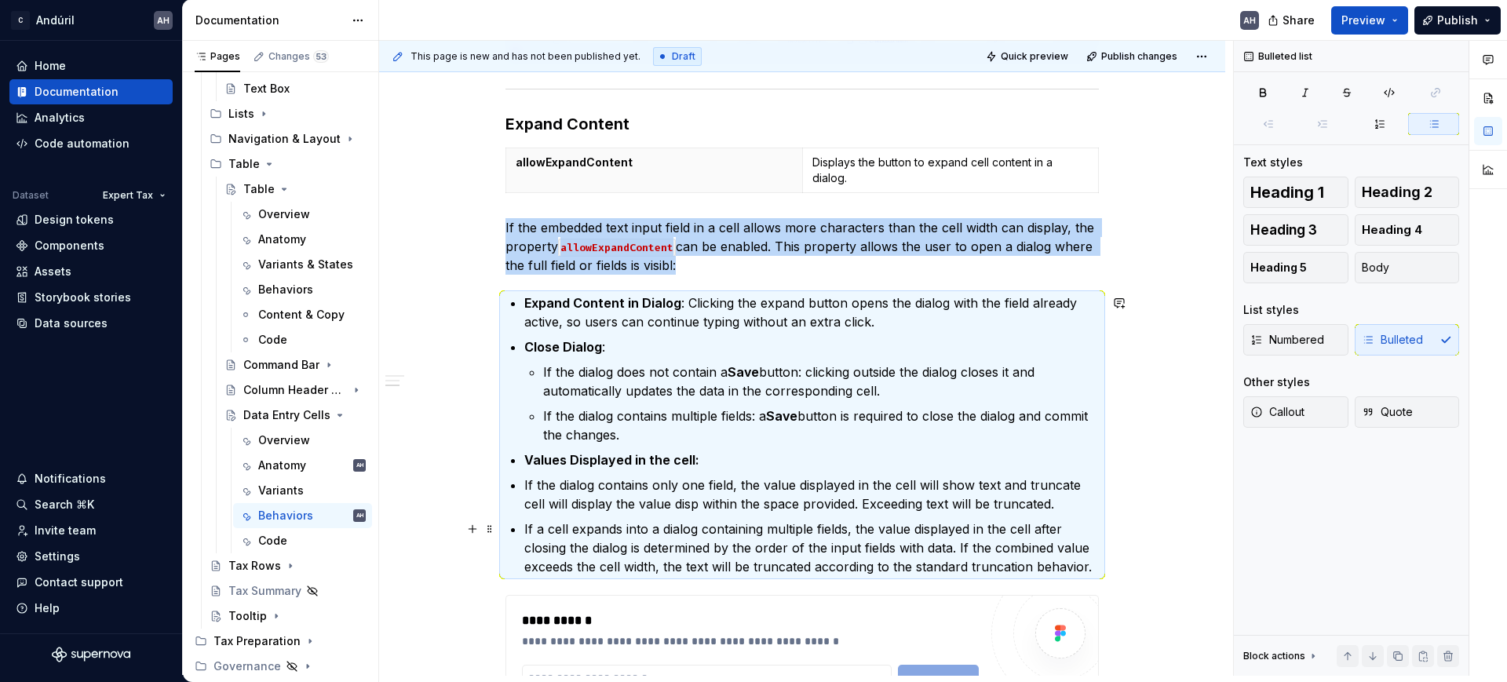
click at [827, 545] on p "If a cell expands into a dialog containing multiple fields, the value displayed…" at bounding box center [811, 548] width 575 height 57
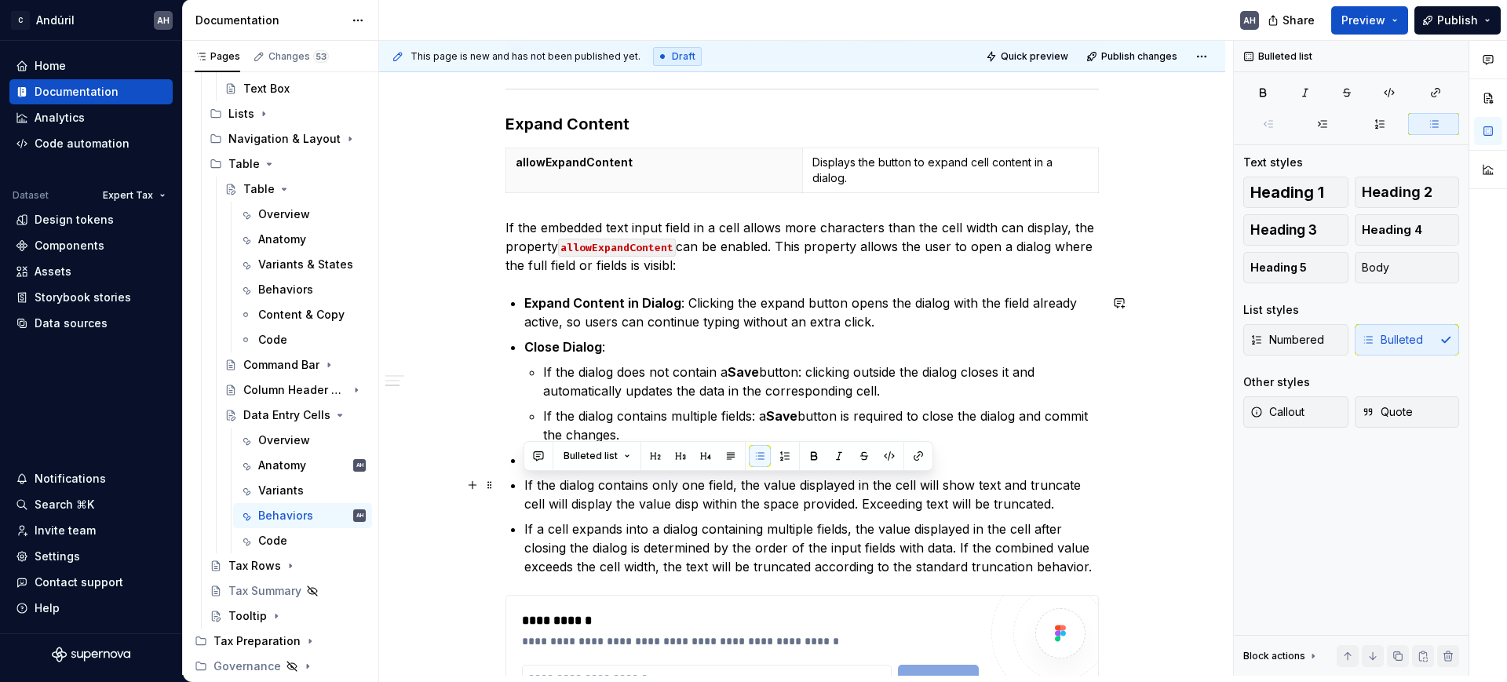
drag, startPoint x: 523, startPoint y: 480, endPoint x: 1116, endPoint y: 508, distance: 593.4
click at [1116, 508] on div "**********" at bounding box center [802, 253] width 846 height 1357
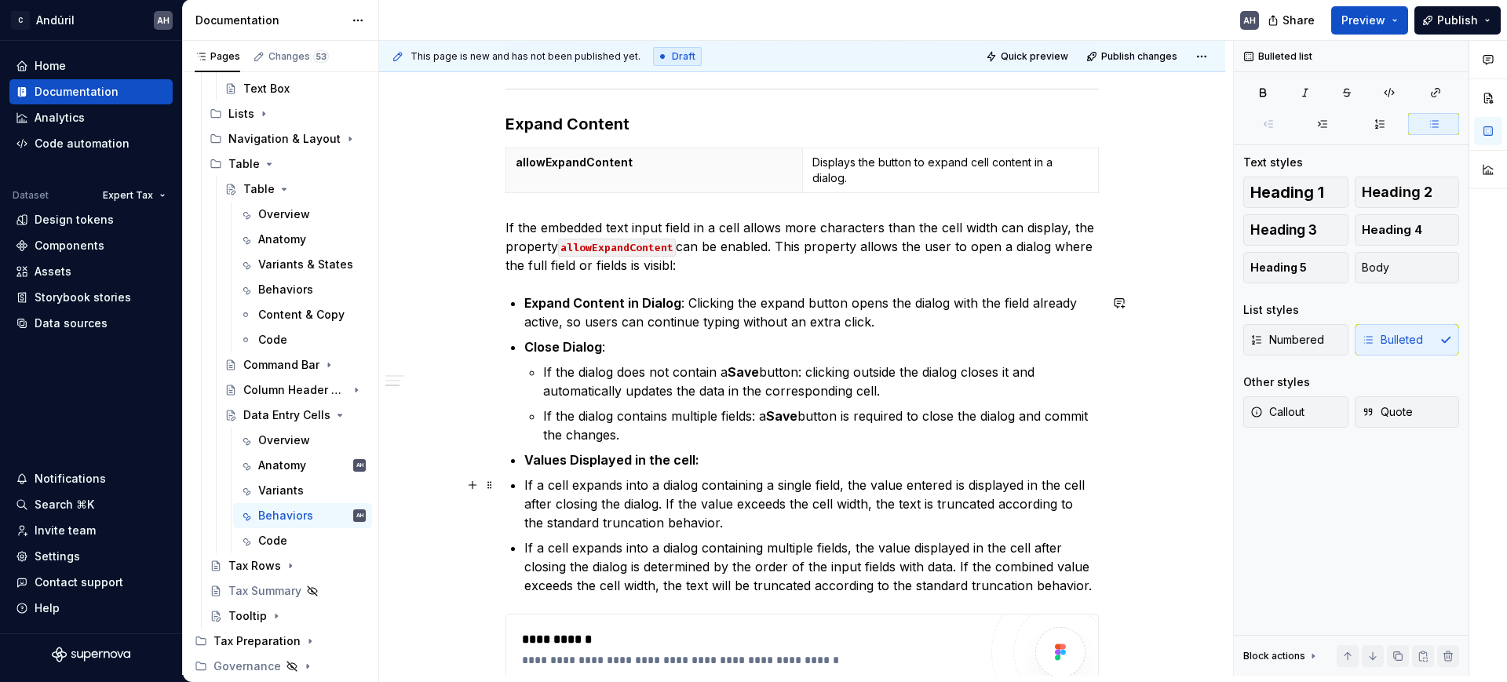
click at [540, 484] on p "If a cell expands into a dialog containing a single field, the value entered is…" at bounding box center [811, 504] width 575 height 57
click at [631, 486] on p "If the cell expands into a dialog containing a single field, the value entered …" at bounding box center [811, 504] width 575 height 57
click at [540, 546] on p "If a cell expands into a dialog containing multiple fields, the value displayed…" at bounding box center [811, 567] width 575 height 57
click at [623, 550] on p "If the cell expands into a dialog containing multiple fields, the value display…" at bounding box center [811, 567] width 575 height 57
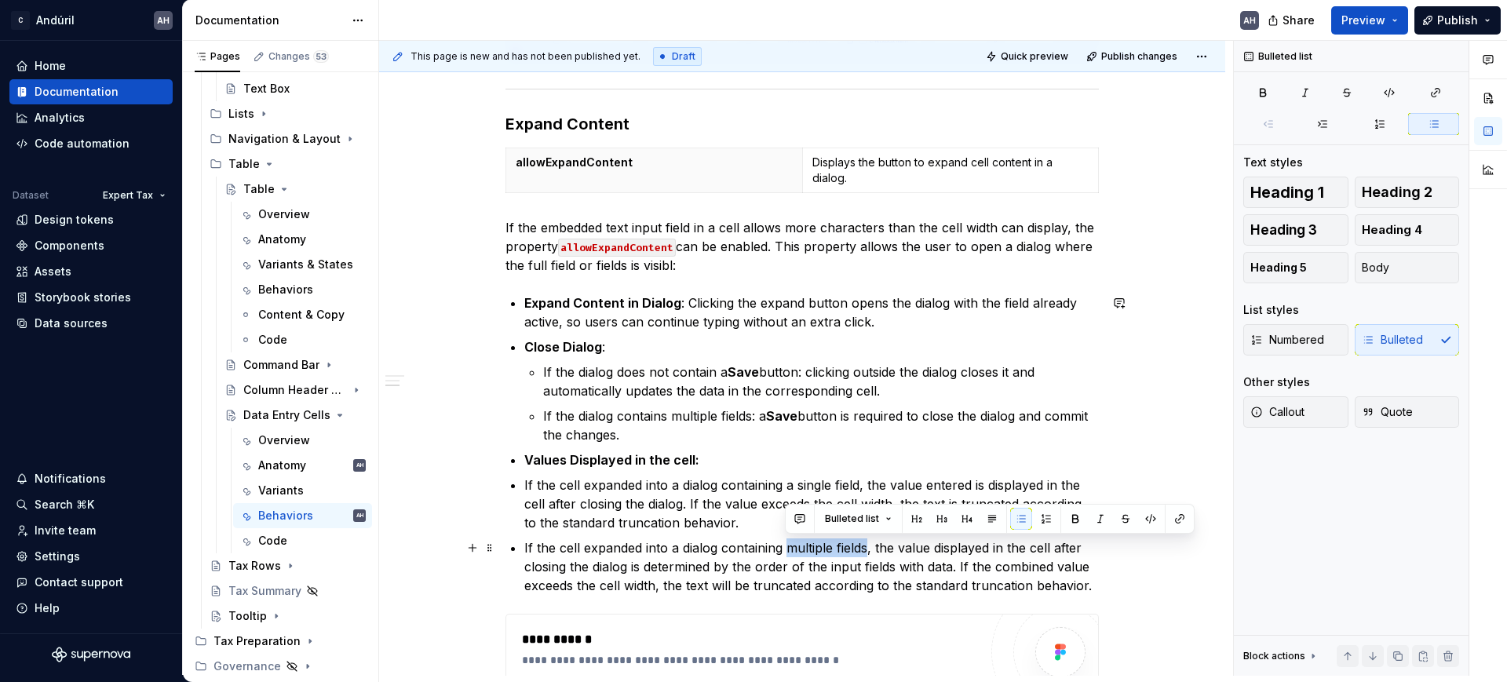
drag, startPoint x: 867, startPoint y: 546, endPoint x: 787, endPoint y: 546, distance: 80.1
click at [787, 546] on p "If the cell expanded into a dialog containing multiple fields, the value displa…" at bounding box center [811, 567] width 575 height 57
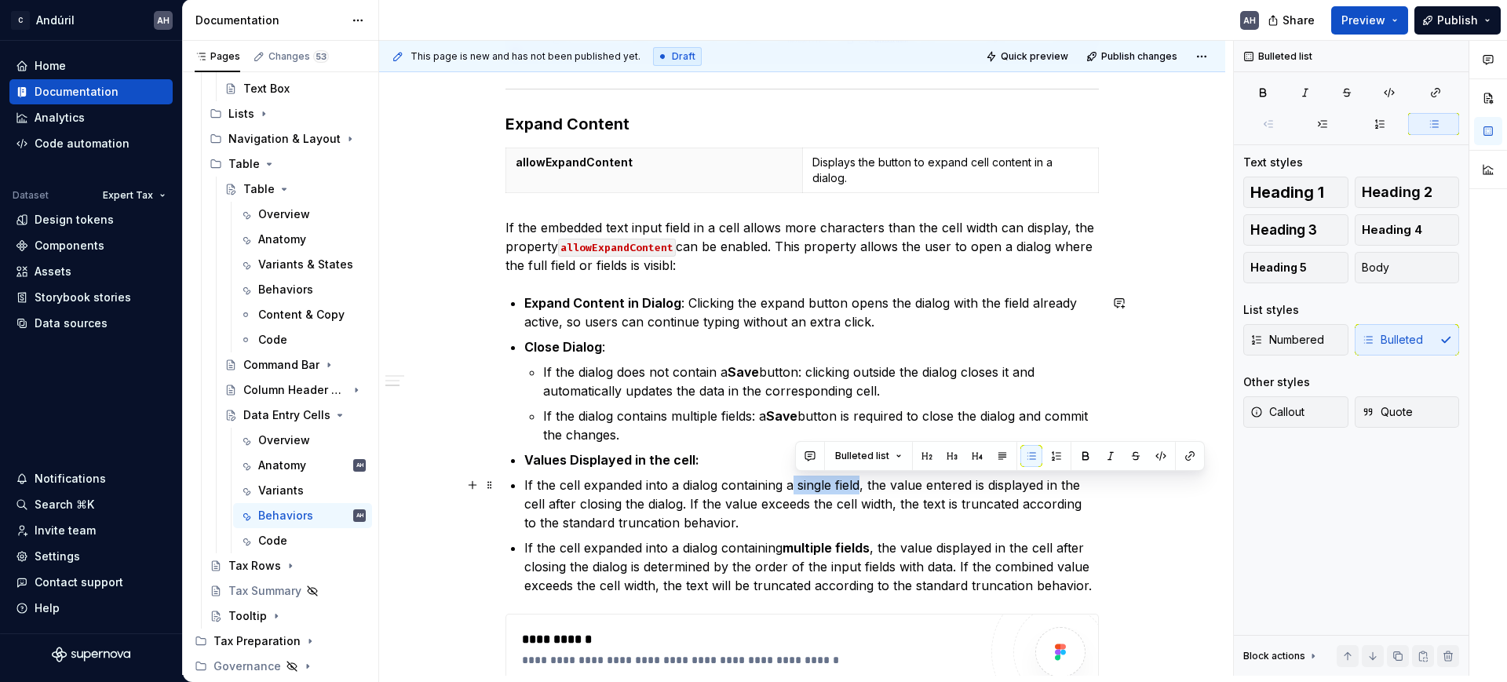
drag, startPoint x: 859, startPoint y: 484, endPoint x: 794, endPoint y: 488, distance: 65.2
click at [794, 488] on p "If the cell expanded into a dialog containing a single field, the value entered…" at bounding box center [811, 504] width 575 height 57
click at [890, 491] on p "If the cell expanded into a dialog containing a single field , the value entere…" at bounding box center [811, 504] width 575 height 57
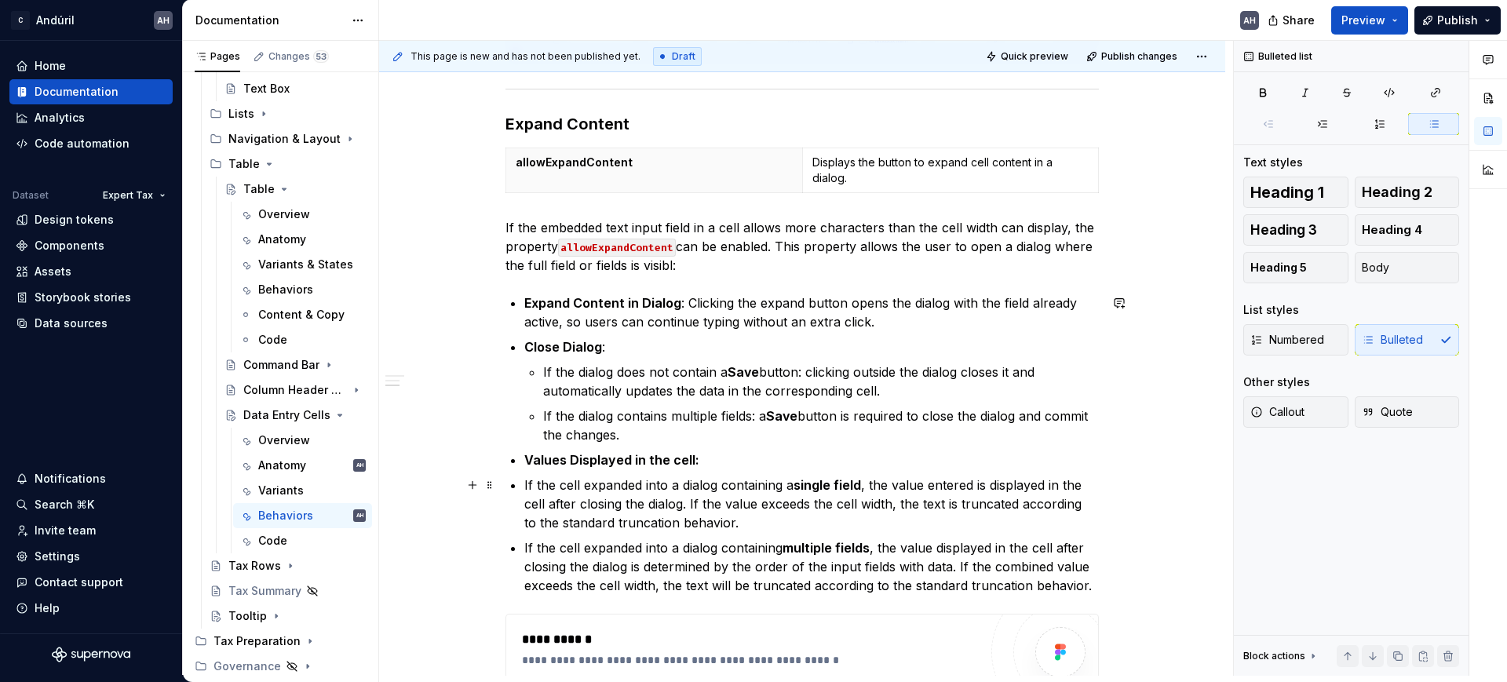
click at [691, 506] on p "If the cell expanded into a dialog containing a single field , the value entere…" at bounding box center [811, 504] width 575 height 57
click at [789, 507] on p "If the cell expanded into a dialog containing a single field , the value entere…" at bounding box center [811, 504] width 575 height 57
click at [865, 523] on p "If the cell expanded into a dialog containing a single field , the value entere…" at bounding box center [811, 504] width 575 height 57
click at [893, 506] on p "If the cell expanded into a dialog containing a single field , the value entere…" at bounding box center [811, 504] width 575 height 57
click at [950, 505] on p "If the cell expanded into a dialog containing a single field , the value entere…" at bounding box center [811, 504] width 575 height 57
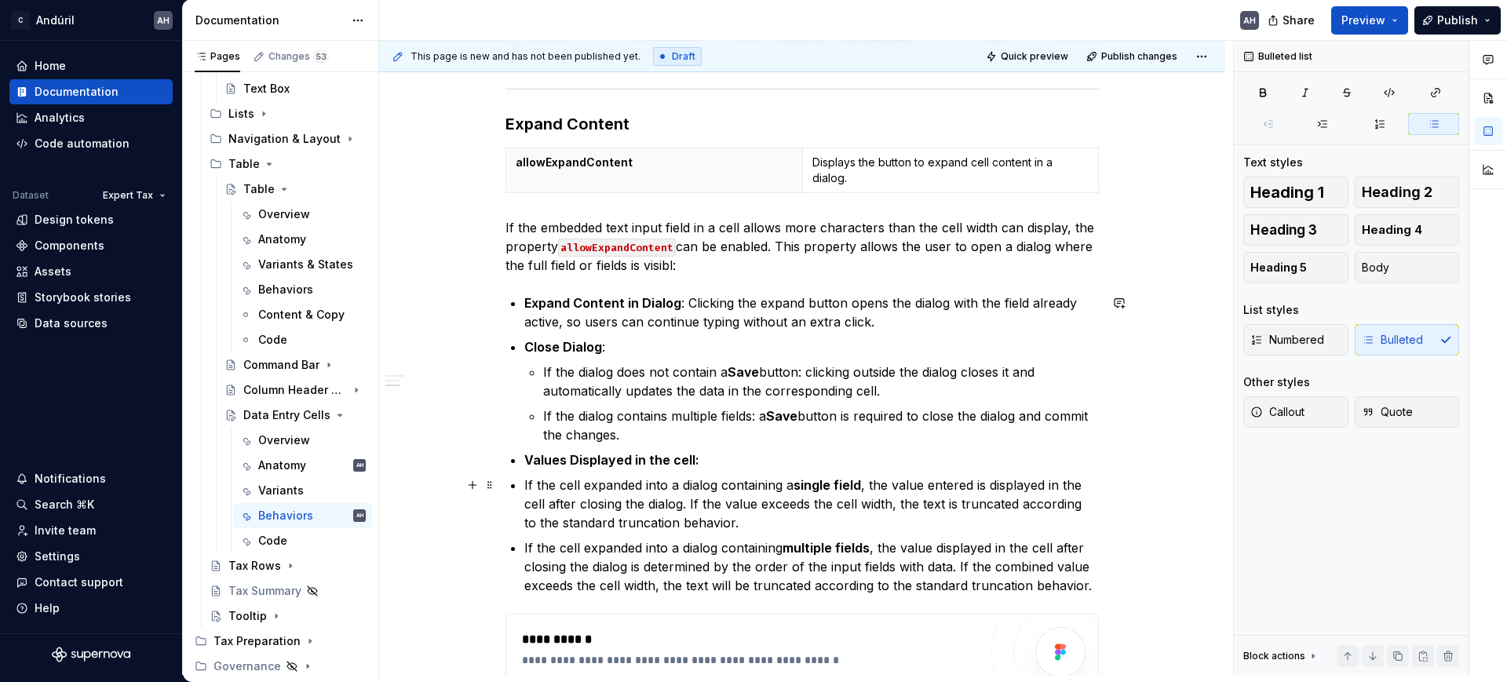
click at [755, 522] on p "If the cell expanded into a dialog containing a single field , the value entere…" at bounding box center [811, 504] width 575 height 57
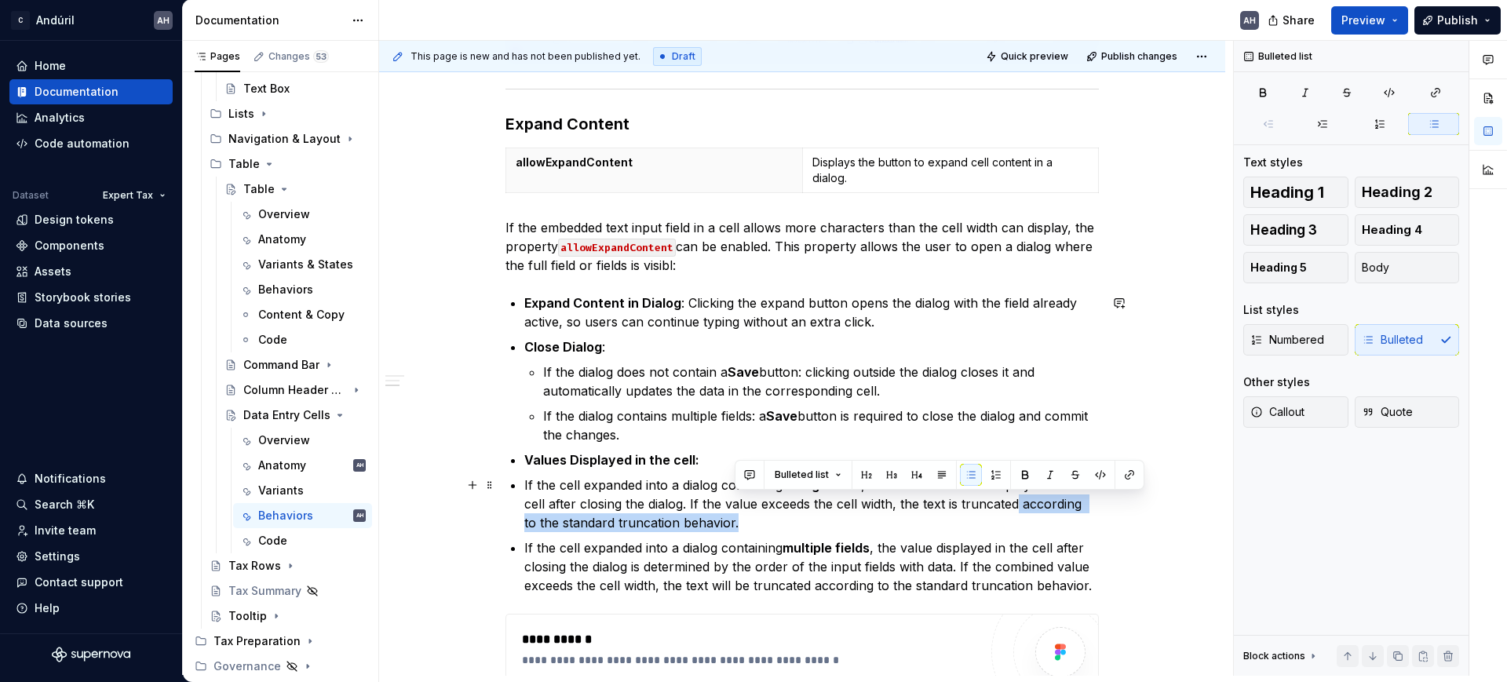
drag, startPoint x: 1017, startPoint y: 506, endPoint x: 1009, endPoint y: 518, distance: 14.8
click at [1009, 518] on p "If the cell expanded into a dialog containing a single field , the value entere…" at bounding box center [811, 504] width 575 height 57
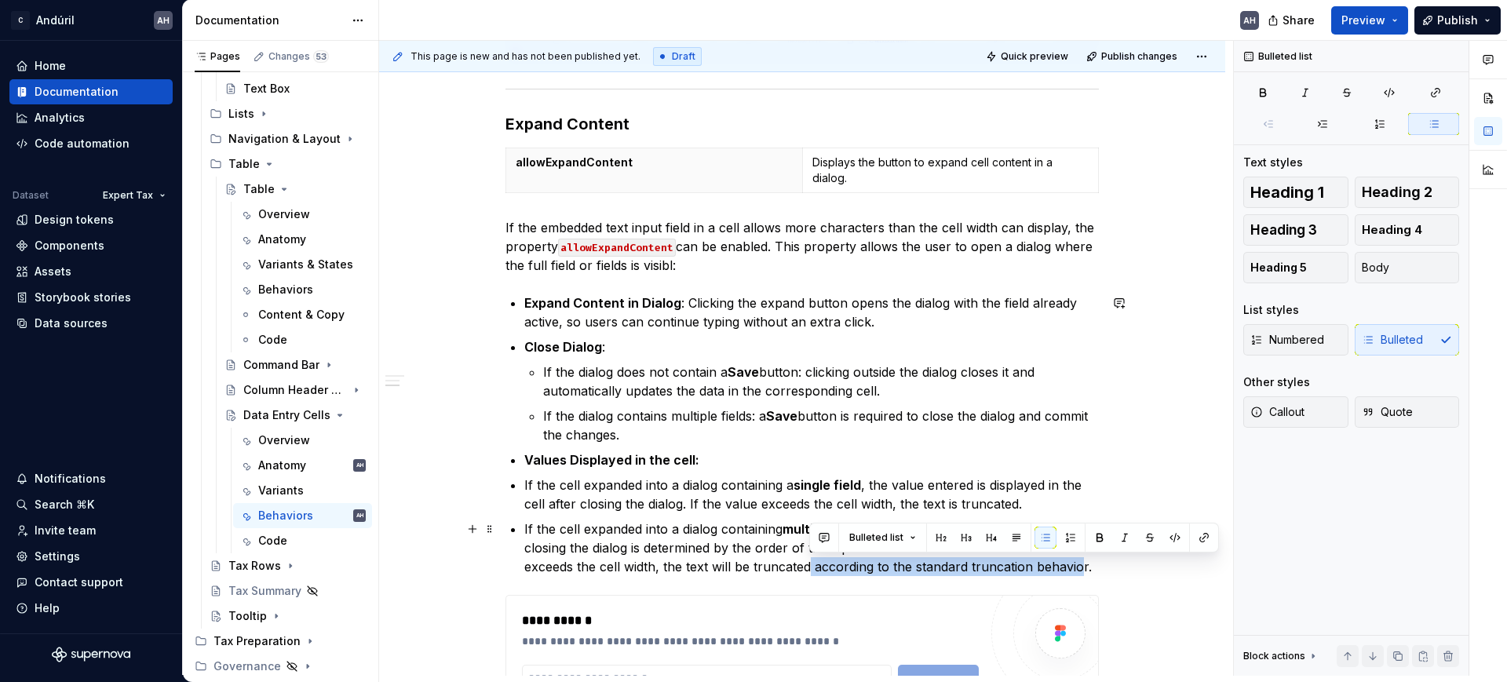
drag, startPoint x: 996, startPoint y: 575, endPoint x: 809, endPoint y: 571, distance: 186.1
click at [809, 571] on p "If the cell expanded into a dialog containing multiple fields , the value displ…" at bounding box center [811, 548] width 575 height 57
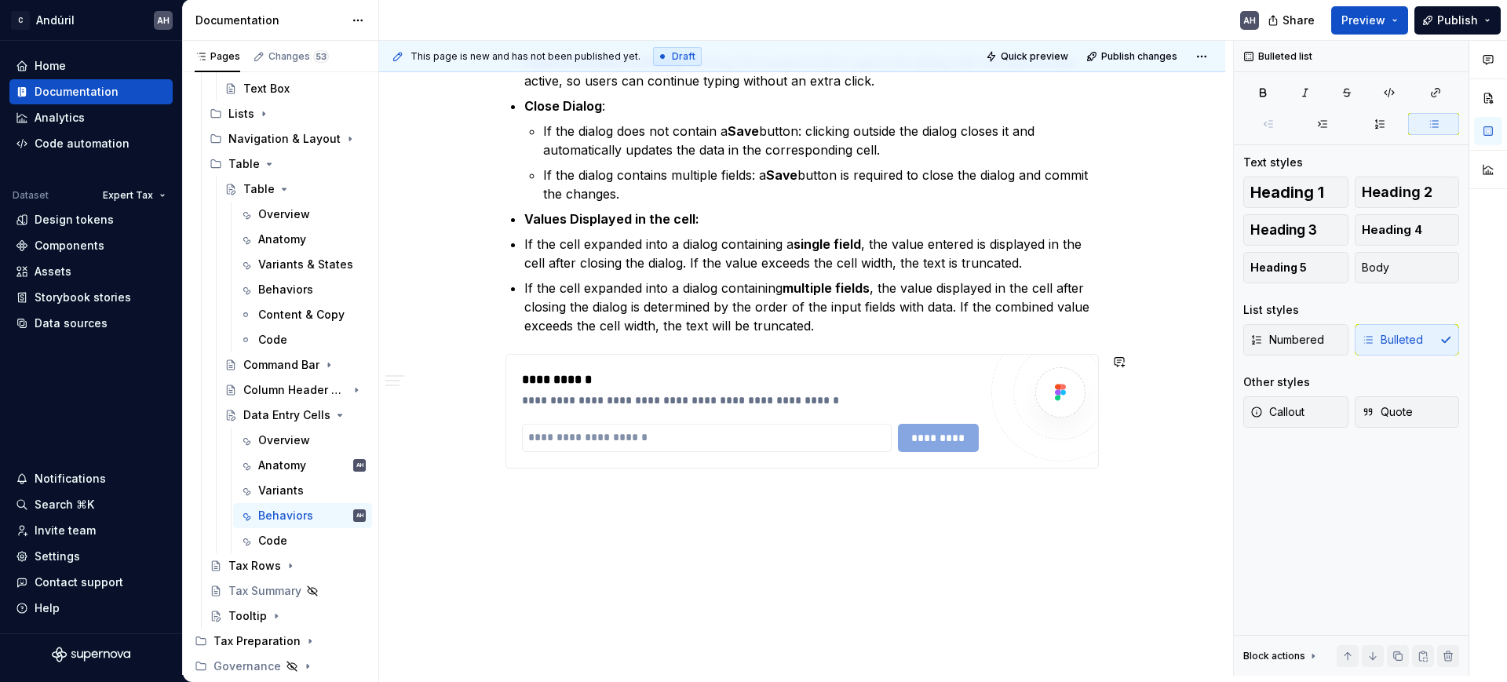
scroll to position [947, 0]
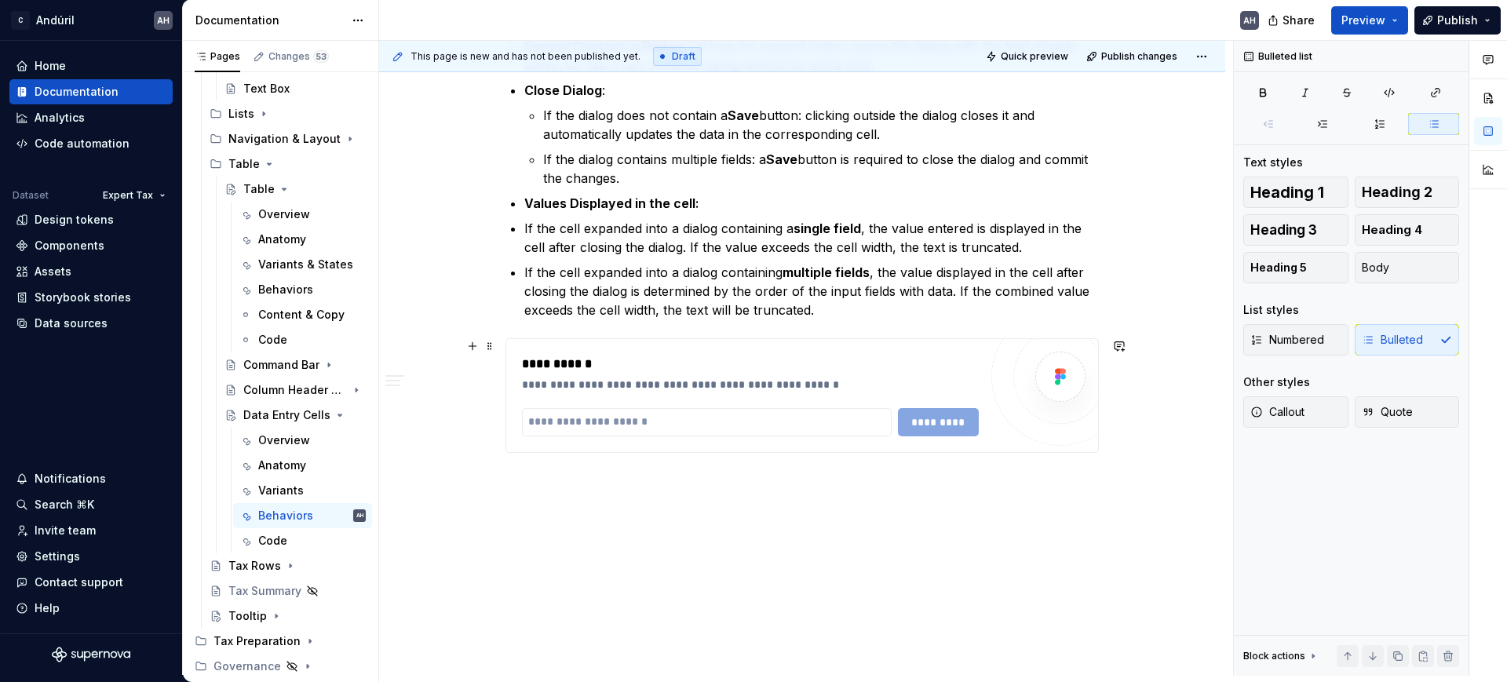
click at [709, 382] on div "**********" at bounding box center [750, 385] width 457 height 16
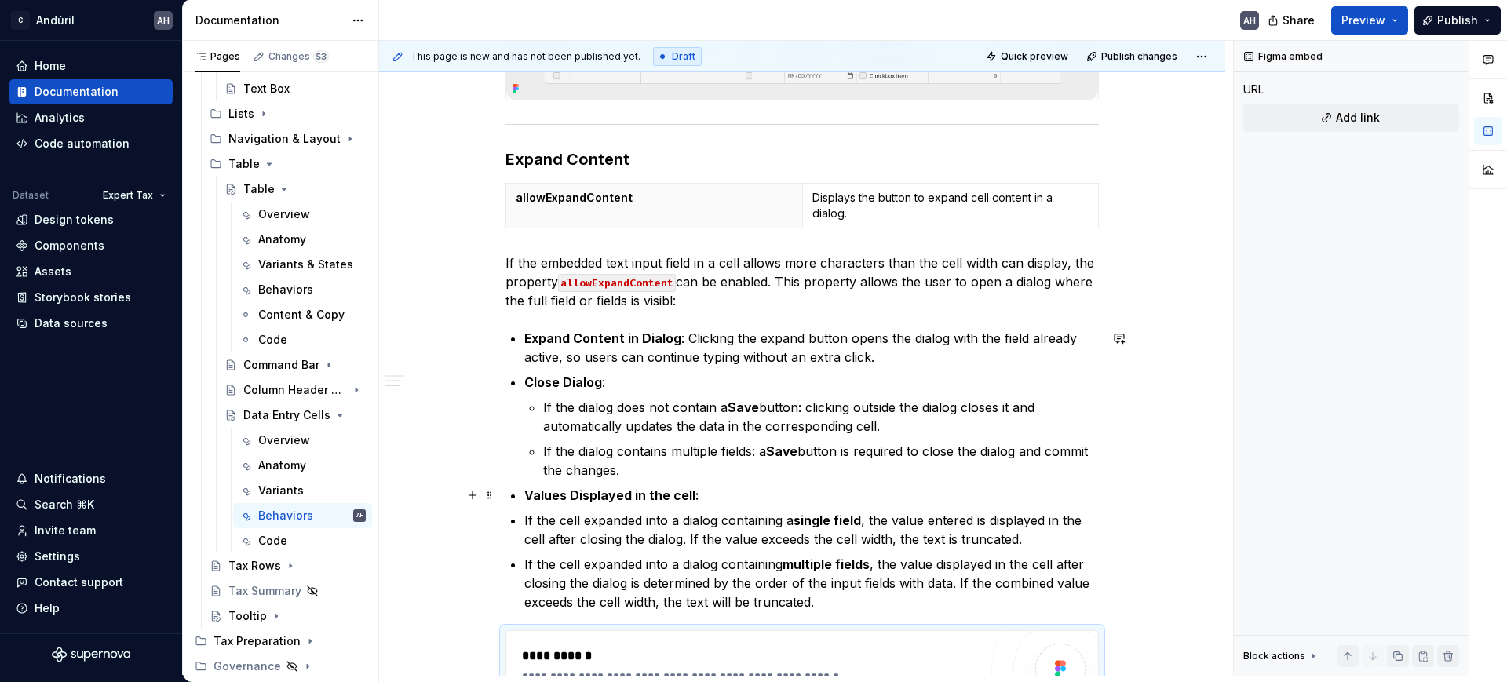
scroll to position [652, 0]
click at [723, 303] on p "If the embedded text input field in a cell allows more characters than the cell…" at bounding box center [803, 284] width 594 height 57
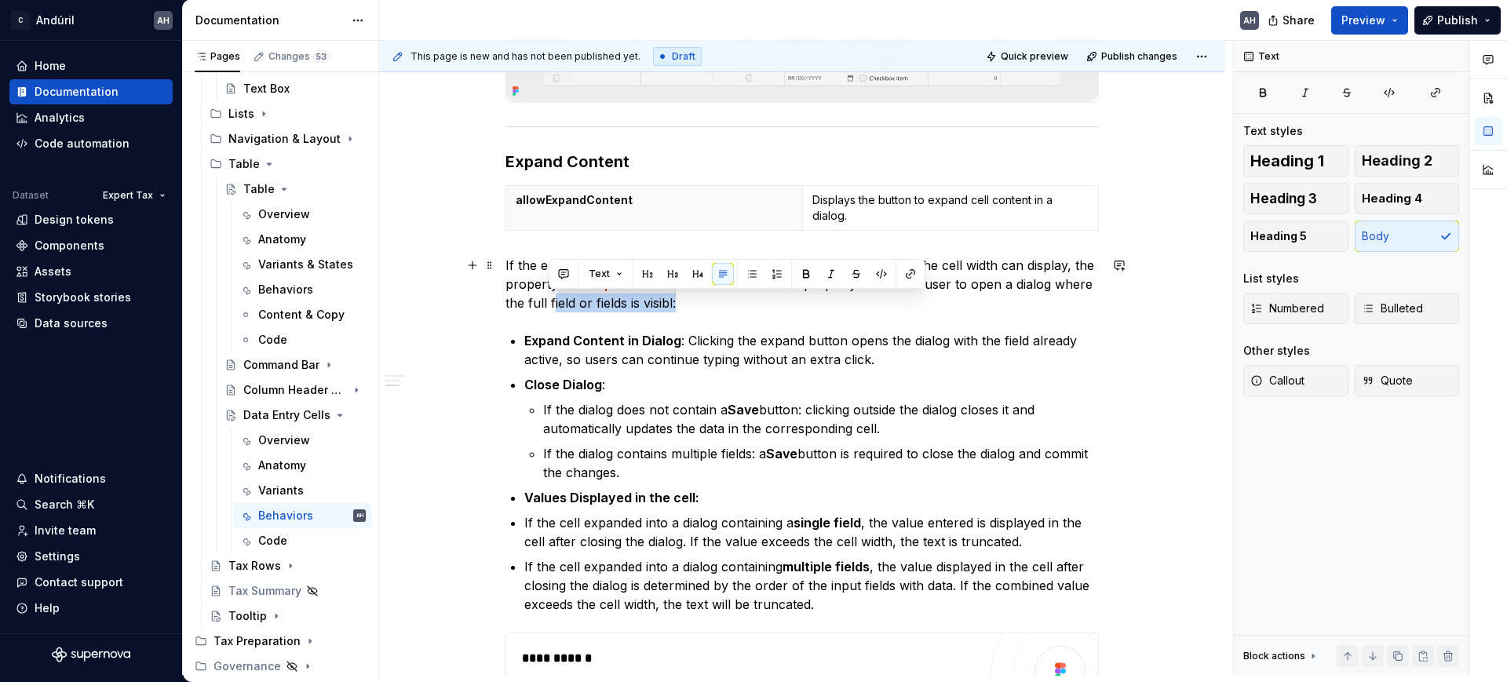
drag, startPoint x: 673, startPoint y: 305, endPoint x: 550, endPoint y: 303, distance: 122.5
click at [550, 303] on p "If the embedded text input field in a cell allows more characters than the cell…" at bounding box center [803, 284] width 594 height 57
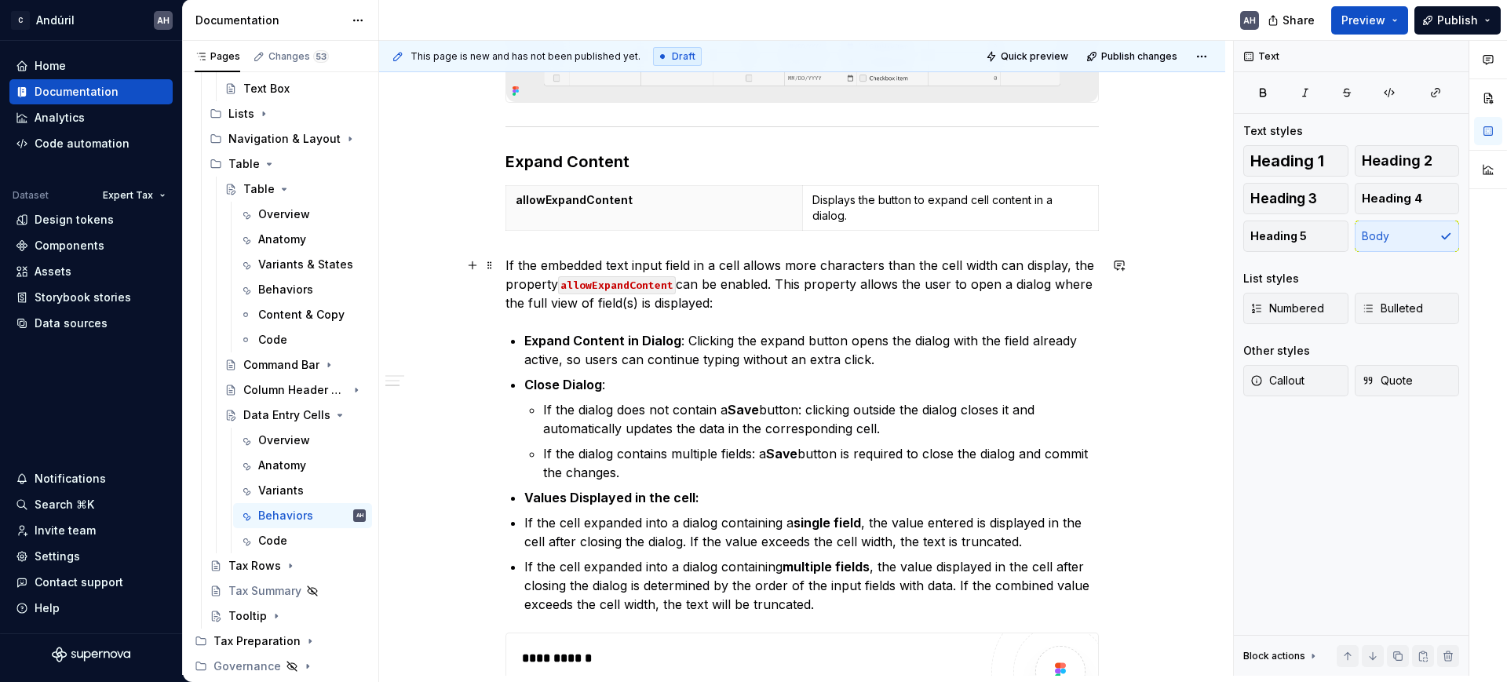
click at [777, 303] on p "If the embedded text input field in a cell allows more characters than the cell…" at bounding box center [803, 284] width 594 height 57
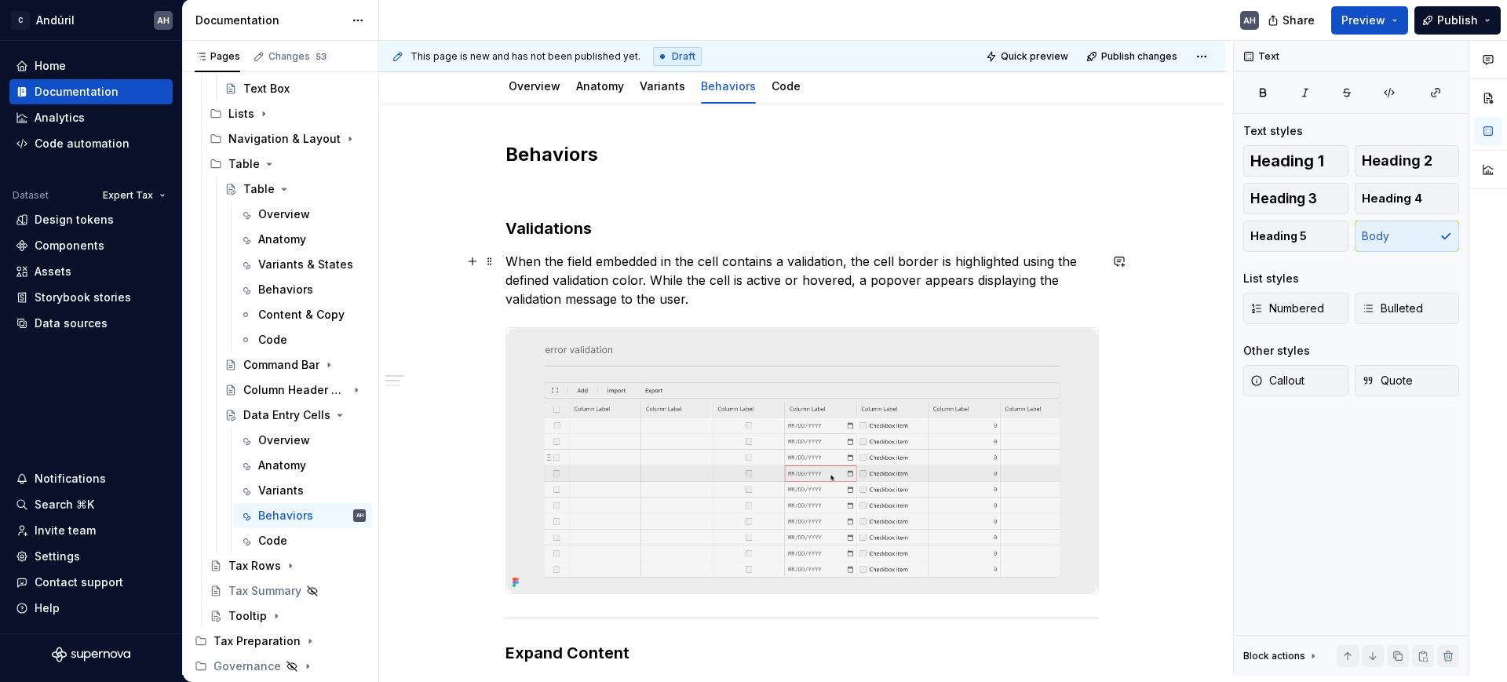
scroll to position [64, 0]
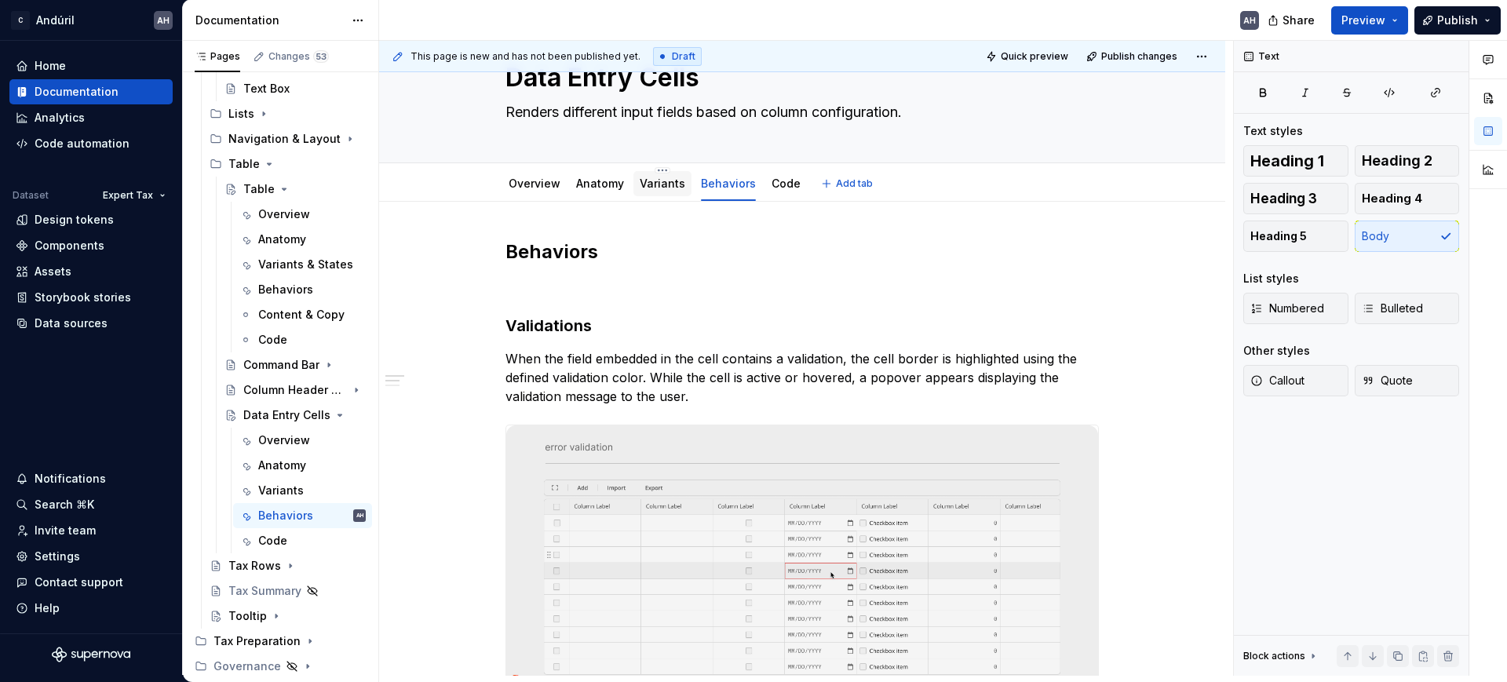
click at [643, 196] on div "Variants" at bounding box center [663, 184] width 58 height 28
click at [654, 186] on link "Variants" at bounding box center [663, 183] width 46 height 13
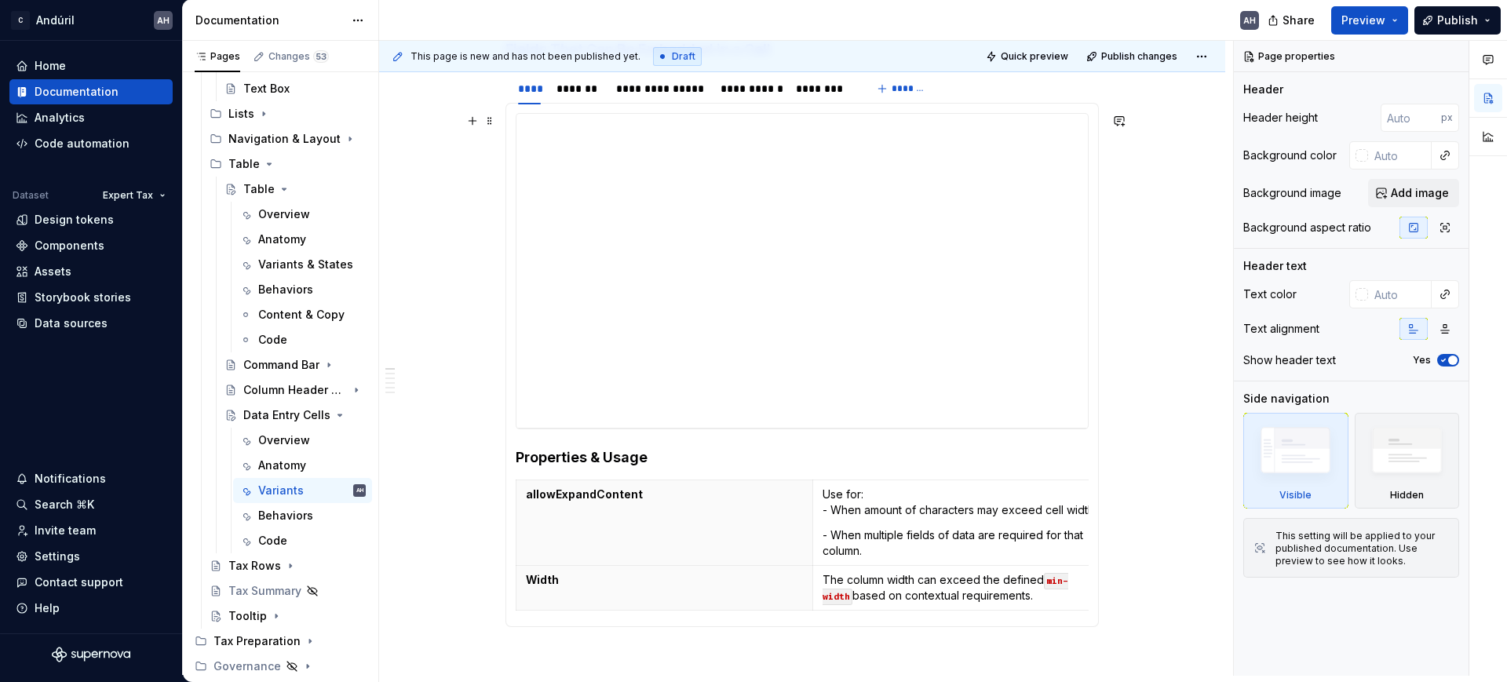
scroll to position [393, 0]
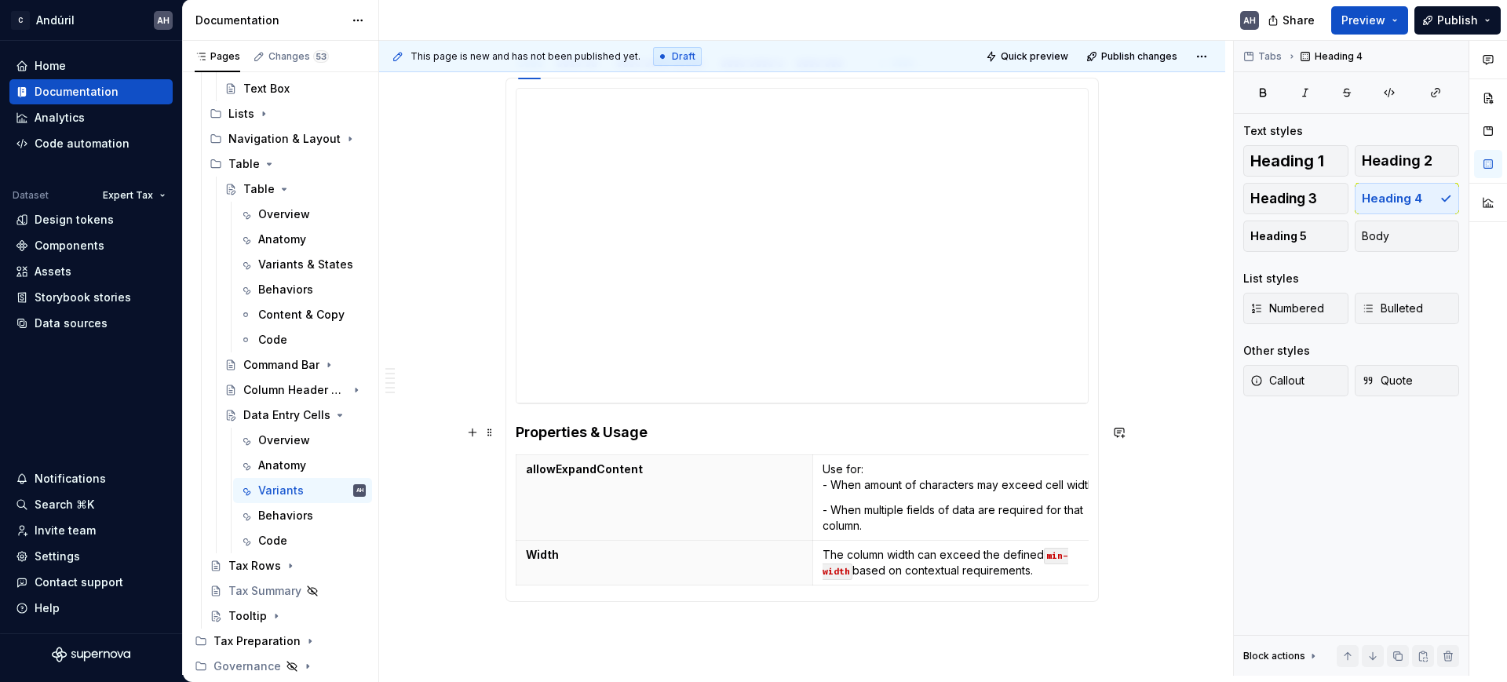
click at [710, 426] on h4 "Properties & Usage" at bounding box center [802, 432] width 573 height 19
click at [711, 500] on th "allowExpandContent" at bounding box center [665, 498] width 297 height 86
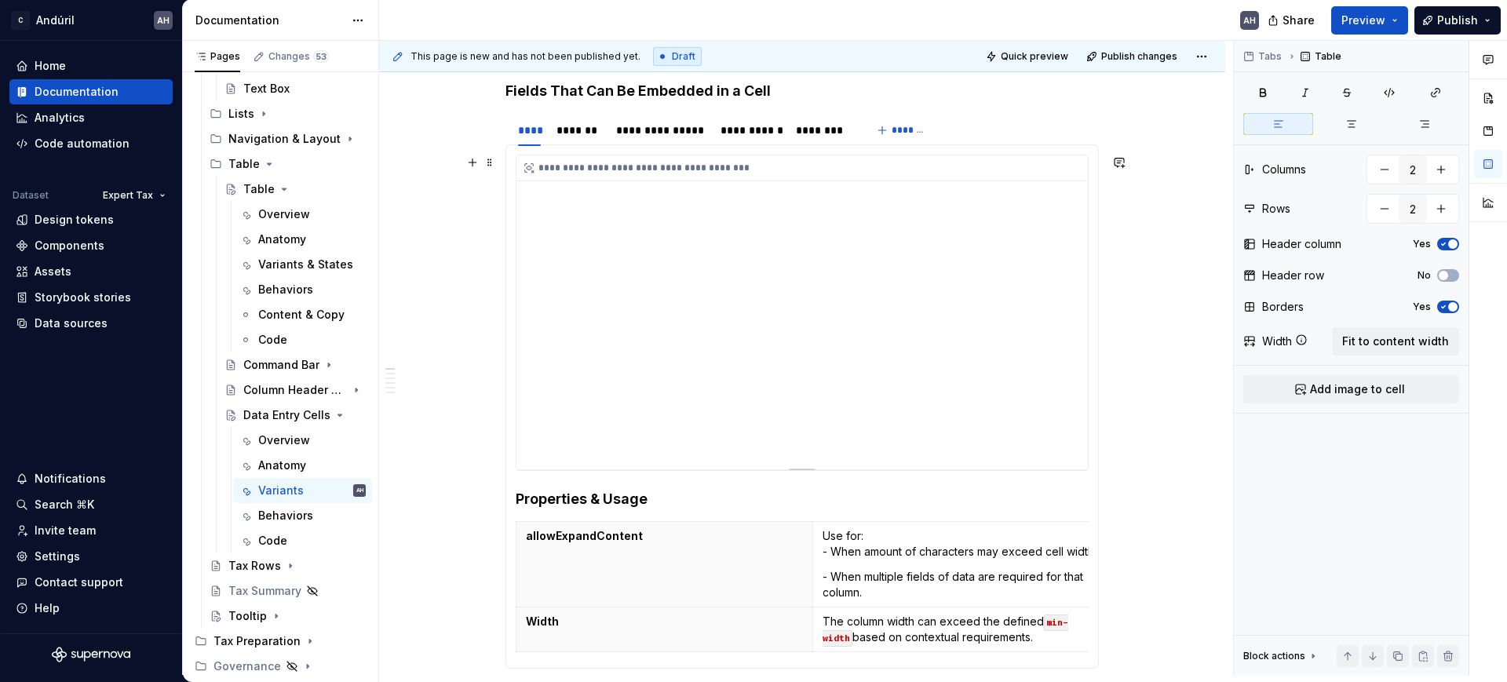
scroll to position [294, 0]
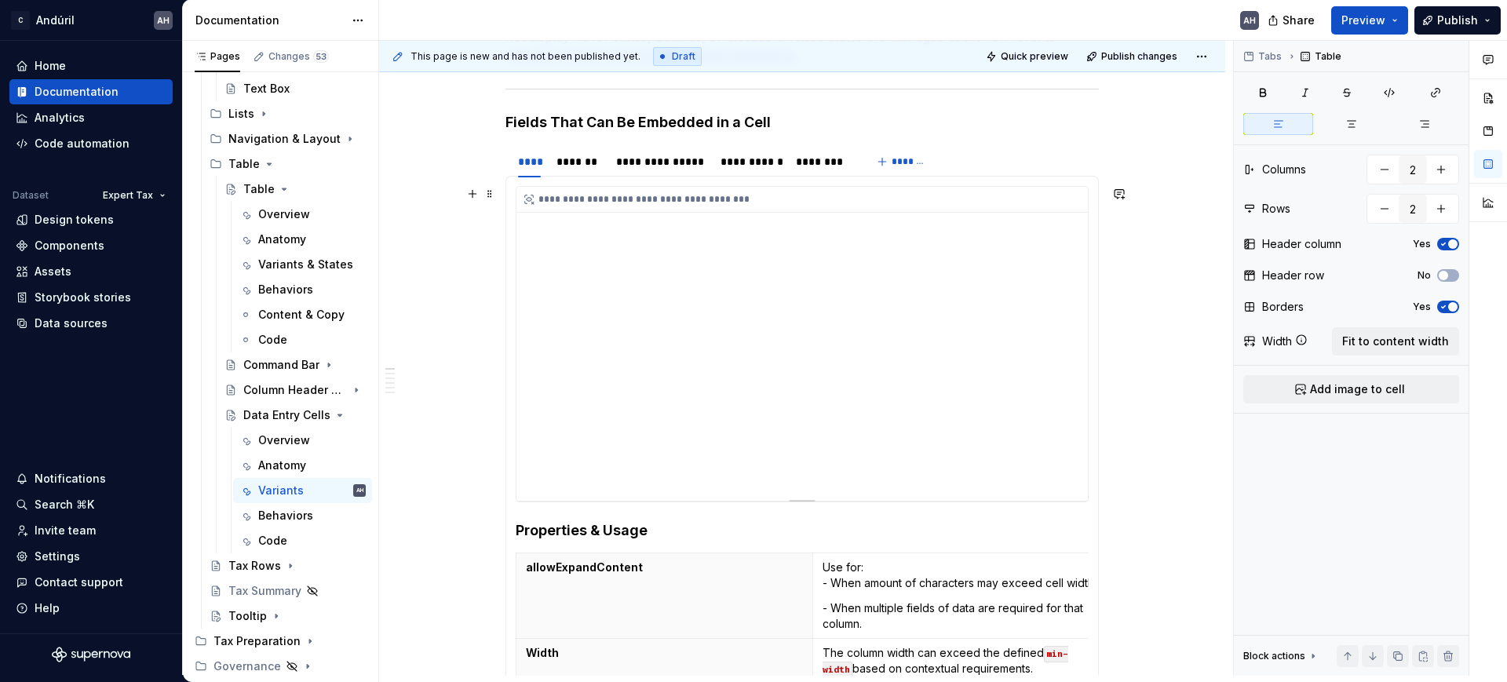
type textarea "*"
click at [864, 616] on p "- When multiple fields of data are required for that column." at bounding box center [961, 616] width 277 height 31
click at [824, 567] on p "Use for: - When amount of characters may exceed cell width." at bounding box center [961, 575] width 277 height 31
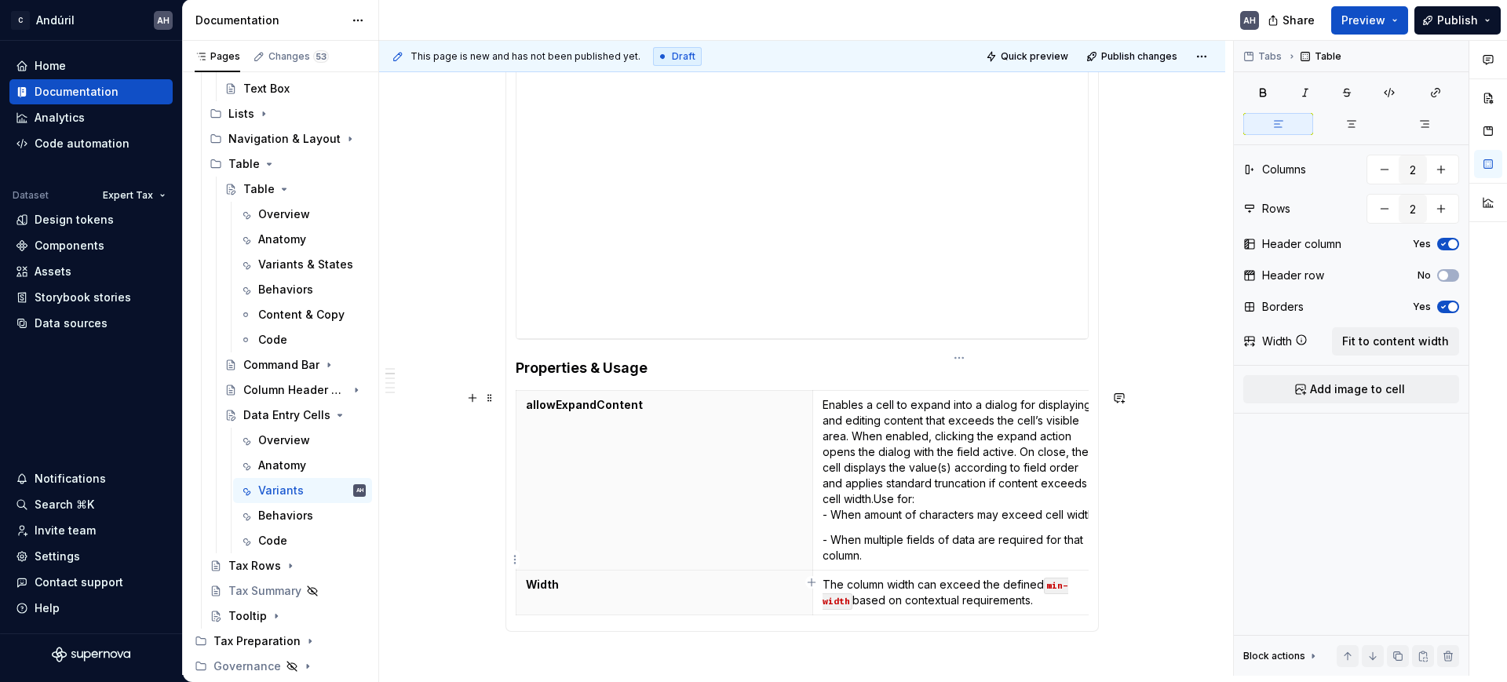
scroll to position [491, 0]
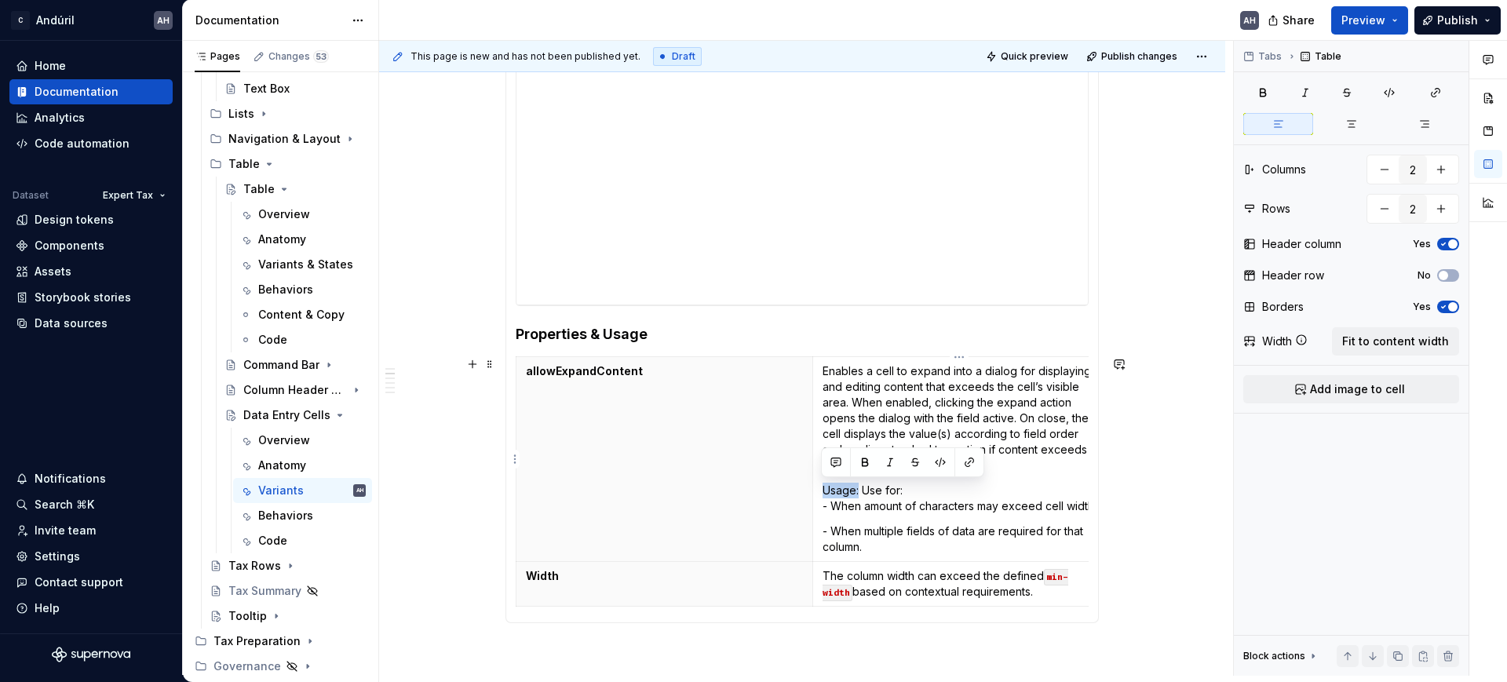
drag, startPoint x: 857, startPoint y: 493, endPoint x: 823, endPoint y: 493, distance: 34.5
click at [823, 493] on p "Usage: Use for: - When amount of characters may exceed cell width." at bounding box center [961, 498] width 277 height 31
click at [873, 497] on p "Usage: Use for: - When amount of characters may exceed cell width." at bounding box center [961, 498] width 277 height 31
drag, startPoint x: 862, startPoint y: 491, endPoint x: 904, endPoint y: 490, distance: 41.6
click at [904, 490] on p "Usage: Use for: - When amount of characters may exceed cell width." at bounding box center [961, 498] width 277 height 31
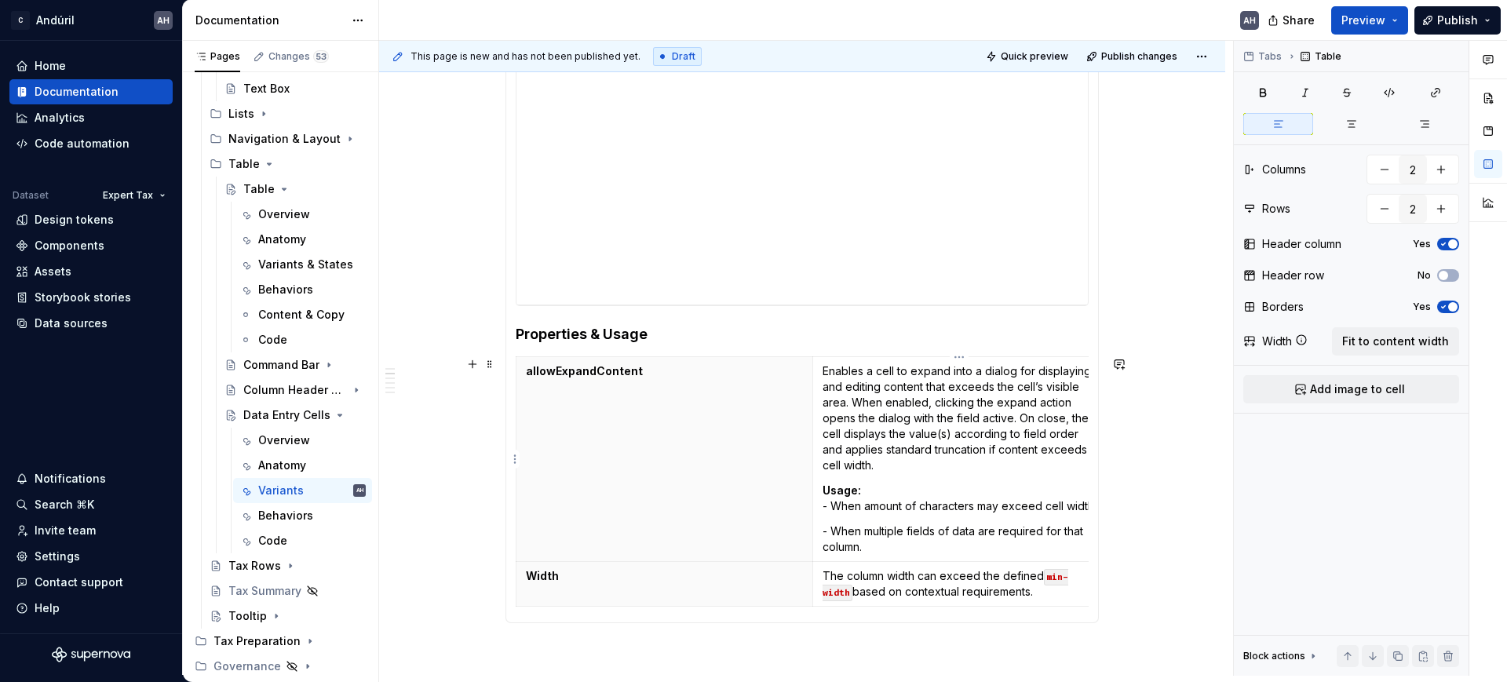
click at [927, 509] on p "Usage: - When amount of characters may exceed cell width." at bounding box center [961, 498] width 277 height 31
type textarea "*"
click at [933, 506] on p "Usage: - When amount of characters may exceed cell width." at bounding box center [961, 498] width 277 height 31
click at [1052, 499] on p "Usage: - When the value may exceed cell width." at bounding box center [961, 498] width 277 height 31
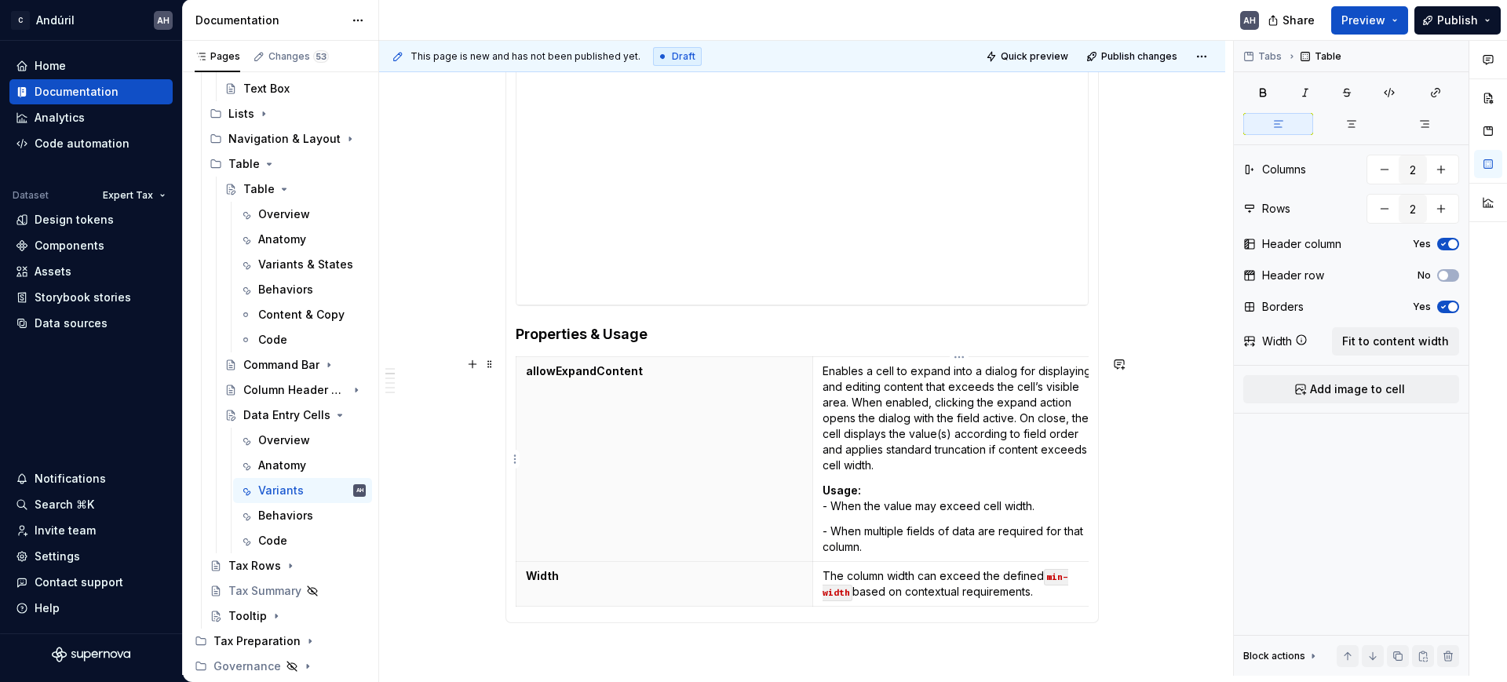
click at [882, 509] on p "Usage: - When the value may exceed cell width." at bounding box center [961, 498] width 277 height 31
click at [1066, 504] on p "Usage: - When the input value may exceed cell width." at bounding box center [961, 498] width 277 height 31
click at [874, 539] on p "- When multiple fields of data are required for that column." at bounding box center [961, 539] width 277 height 31
click at [854, 535] on p "- When multiple fields of data are required for that column." at bounding box center [961, 539] width 277 height 31
click at [899, 532] on p "- When multiple fields of data are required for that column." at bounding box center [961, 539] width 277 height 31
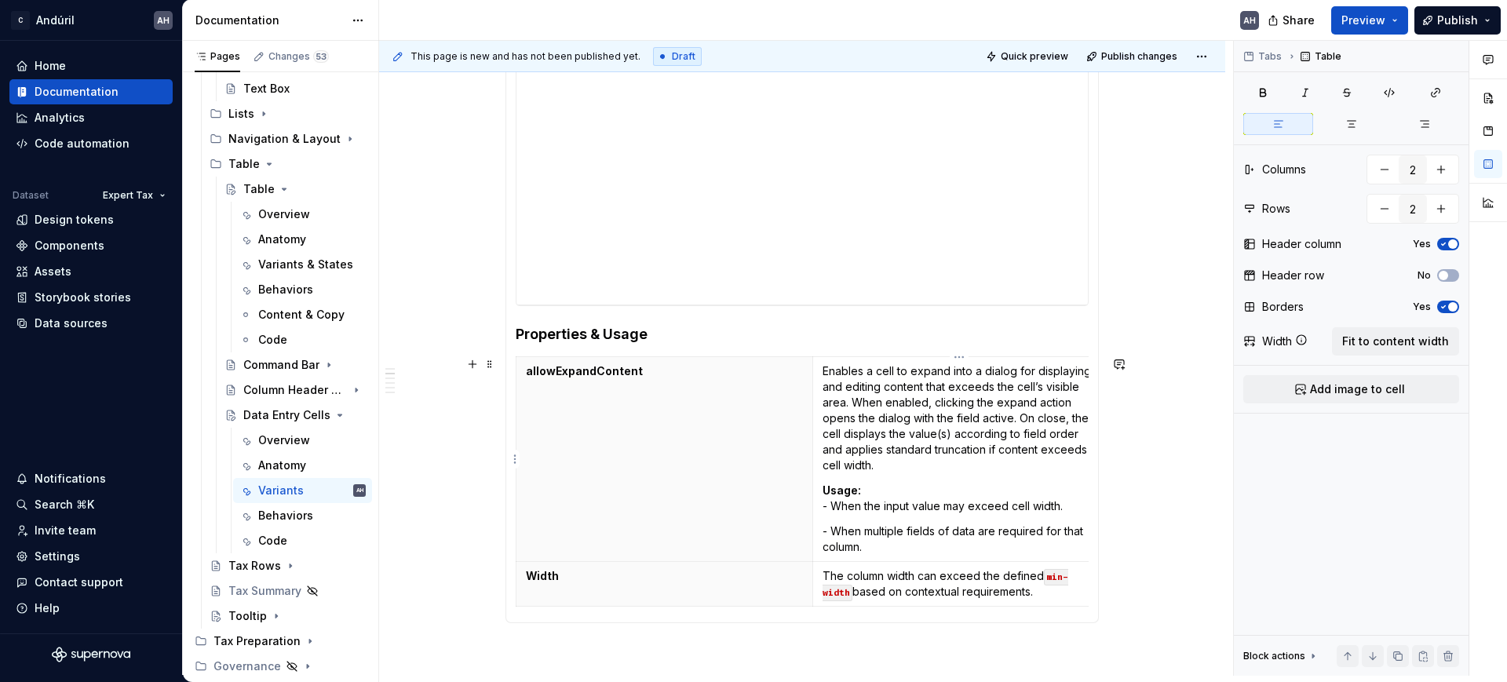
click at [958, 530] on p "- When multiple fields of data are required for that column." at bounding box center [961, 539] width 277 height 31
click at [974, 530] on p "- When multiple fields of data are required for that column." at bounding box center [961, 539] width 277 height 31
drag, startPoint x: 975, startPoint y: 531, endPoint x: 860, endPoint y: 531, distance: 114.6
click at [860, 531] on p "- When multiple fields of data are required for that column." at bounding box center [961, 539] width 277 height 31
click at [854, 419] on p "Enables a cell to expand into a dialog for displaying and editing content that …" at bounding box center [961, 418] width 277 height 110
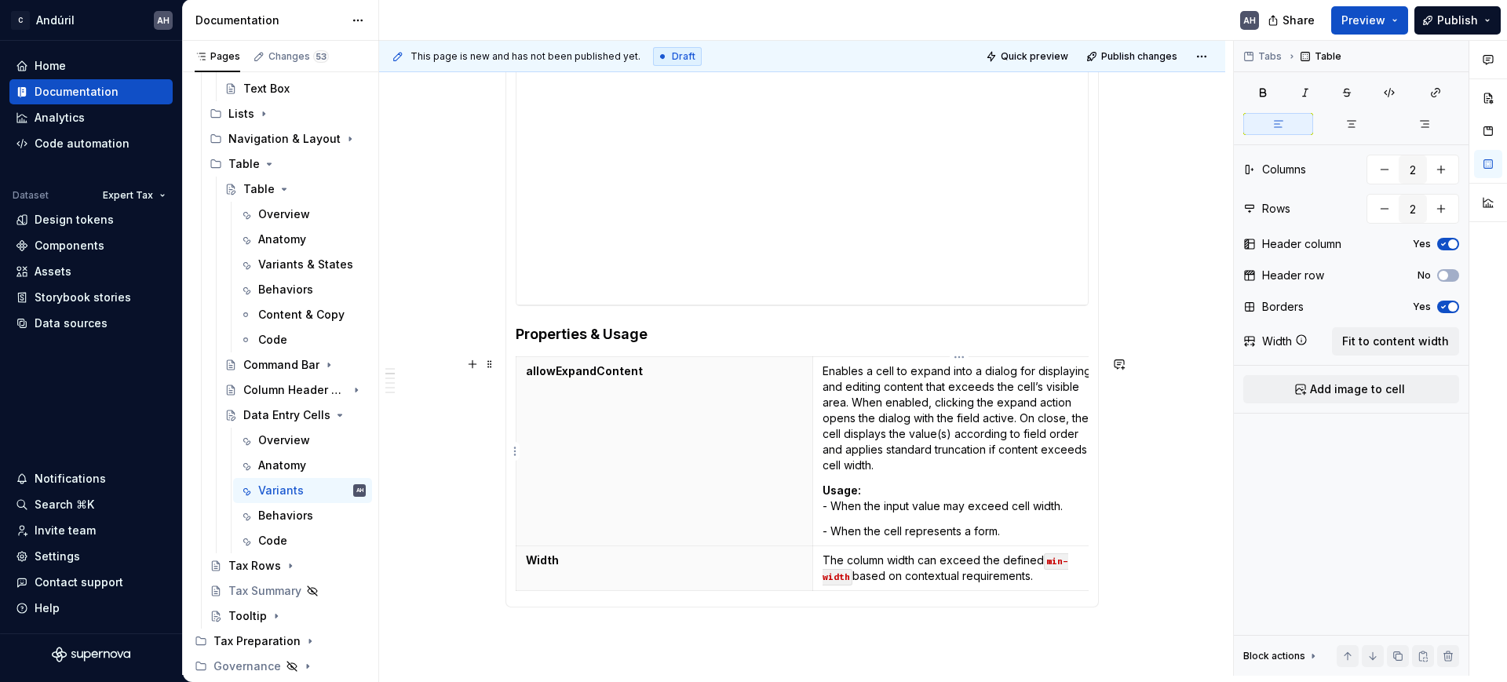
click at [1017, 422] on p "Enables a cell to expand into a dialog for displaying and editing content that …" at bounding box center [961, 418] width 277 height 110
click at [877, 422] on p "Enables a cell to expand into a dialog for displaying and editing content that …" at bounding box center [961, 418] width 277 height 110
click at [865, 420] on p "Enables a cell to expand into a dialog for displaying and editing content that …" at bounding box center [961, 418] width 277 height 110
click at [1014, 416] on p "Enables a cell to expand into a dialog for displaying and editing content that …" at bounding box center [961, 418] width 277 height 110
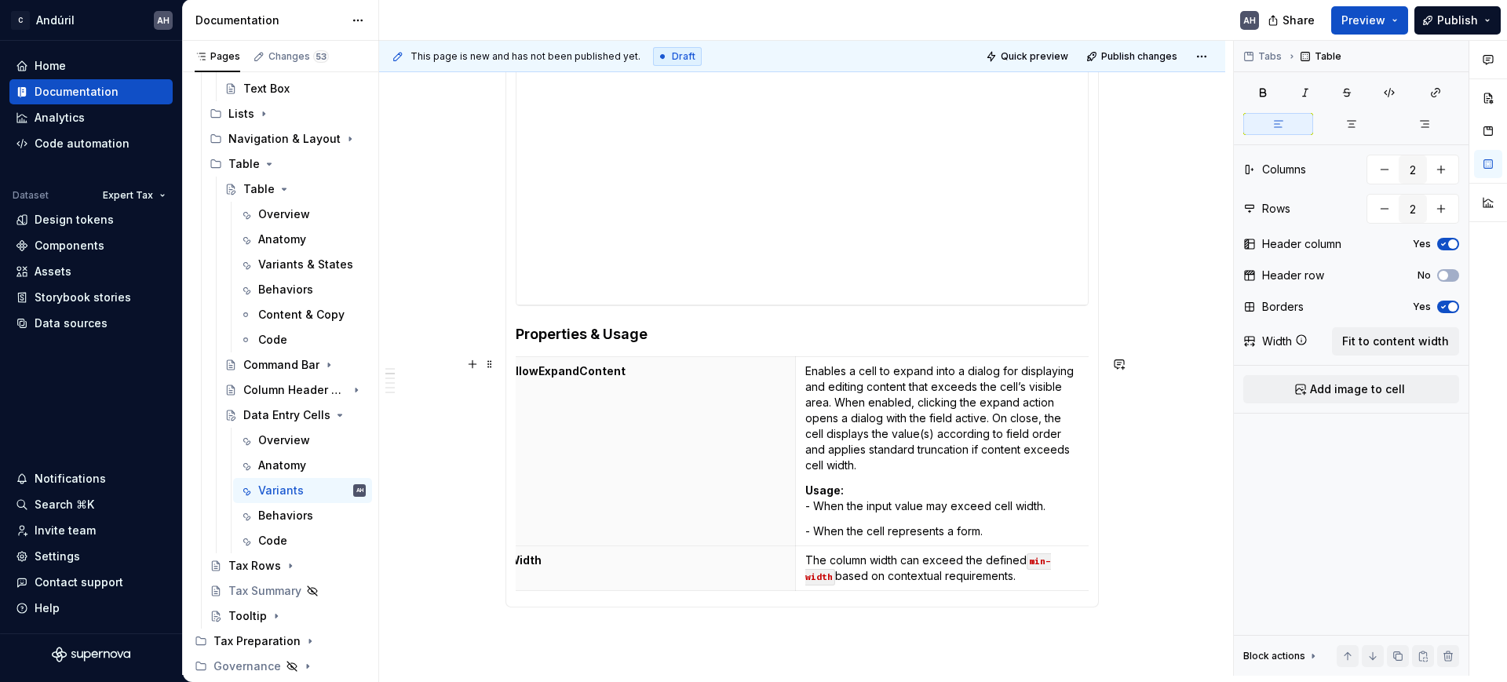
scroll to position [0, 20]
click at [886, 458] on p "Enables a cell to expand into a dialog for displaying and editing content that …" at bounding box center [940, 418] width 277 height 110
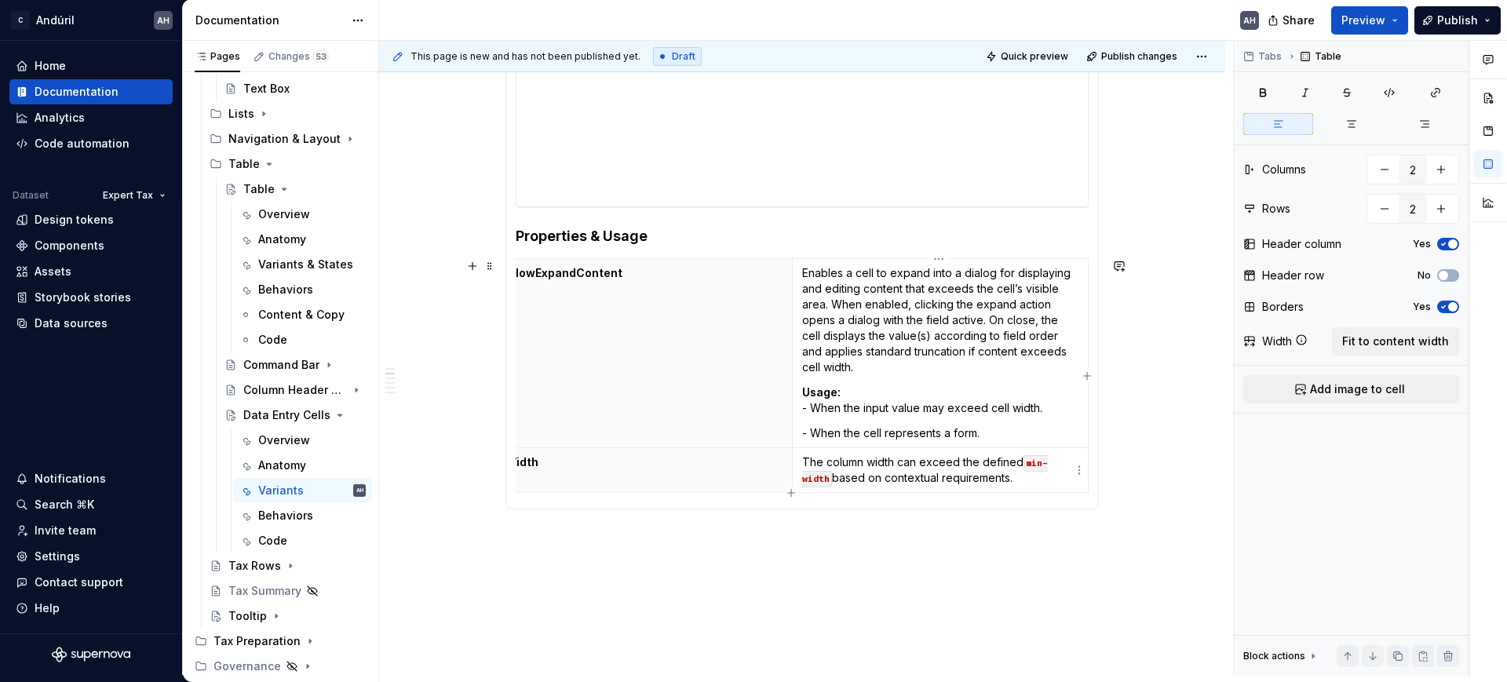
click at [882, 472] on p "The column width can exceed the defined min-width based on contextual requireme…" at bounding box center [940, 470] width 277 height 31
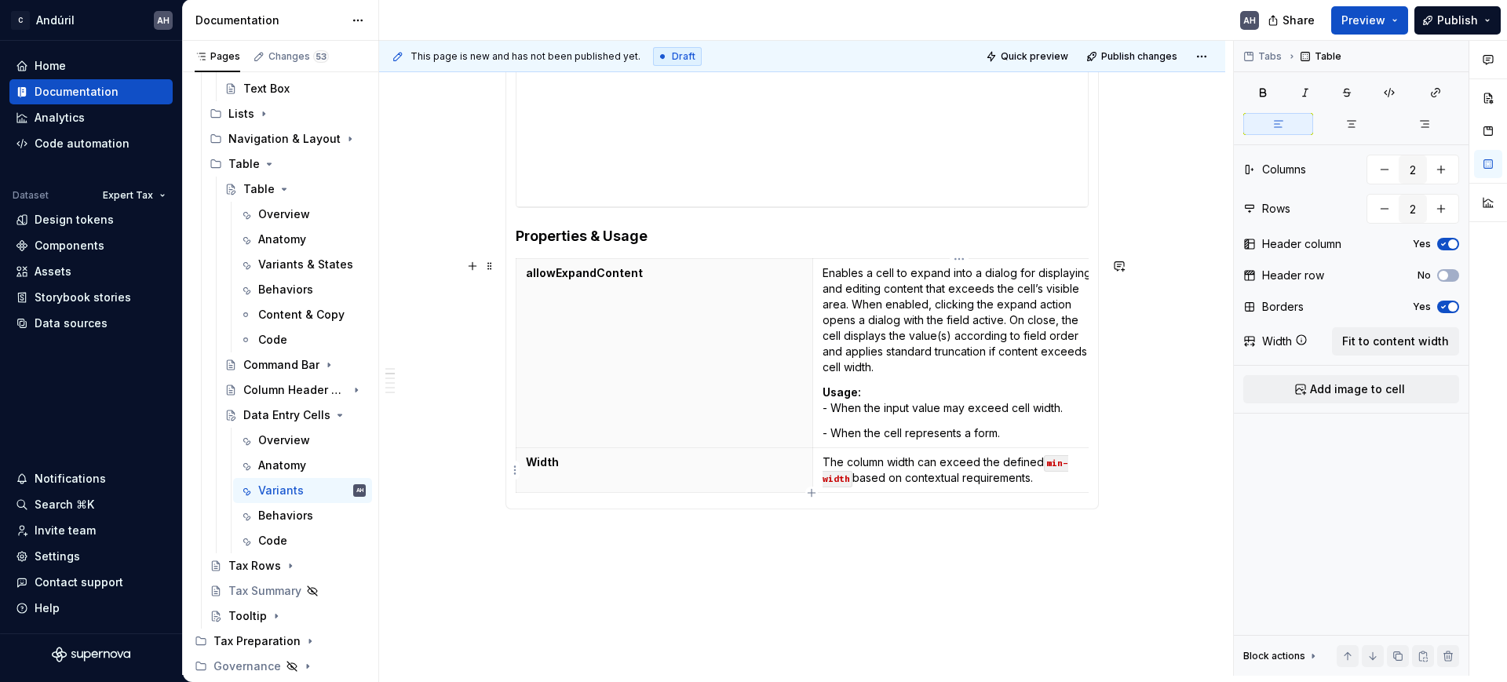
click at [1016, 471] on p "The column width can exceed the defined min-width based on contextual requireme…" at bounding box center [961, 470] width 277 height 31
click at [899, 566] on div "**********" at bounding box center [803, 140] width 594 height 852
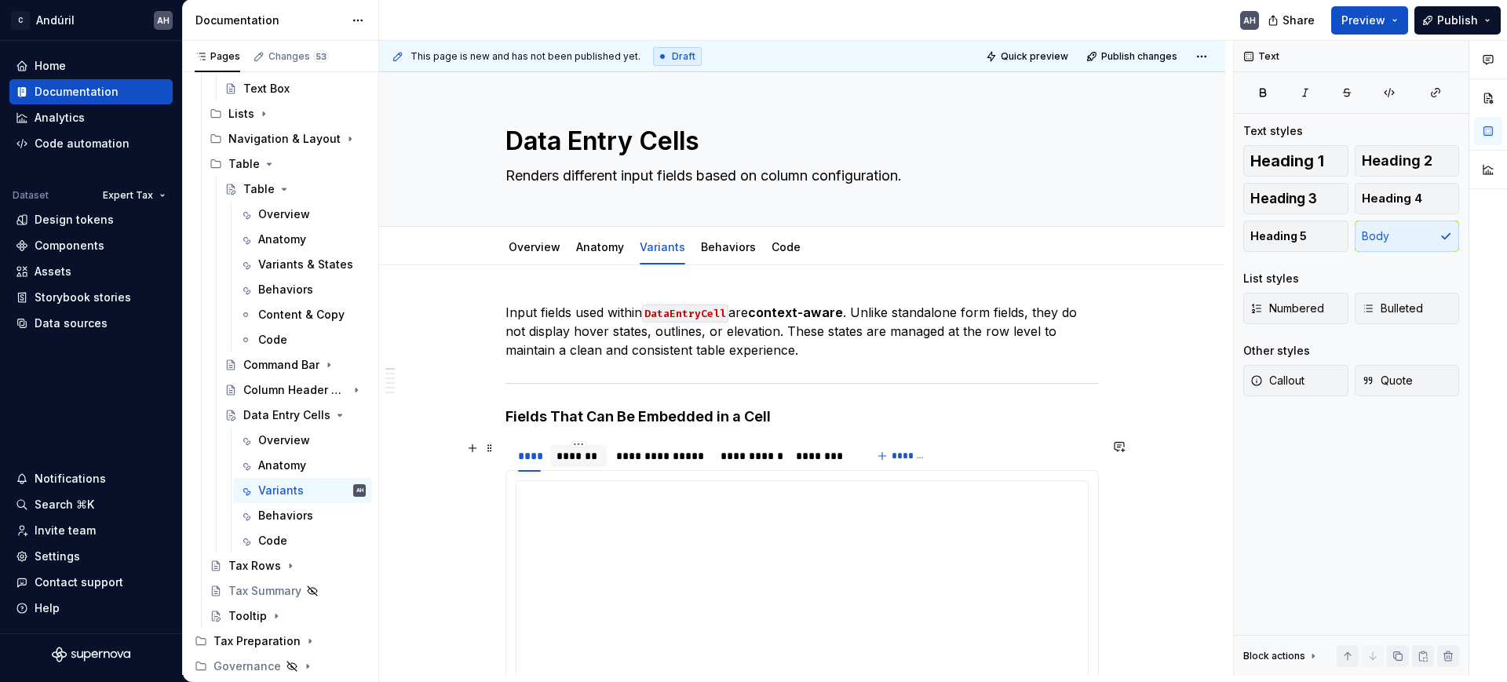
click at [587, 451] on div "*******" at bounding box center [579, 456] width 45 height 16
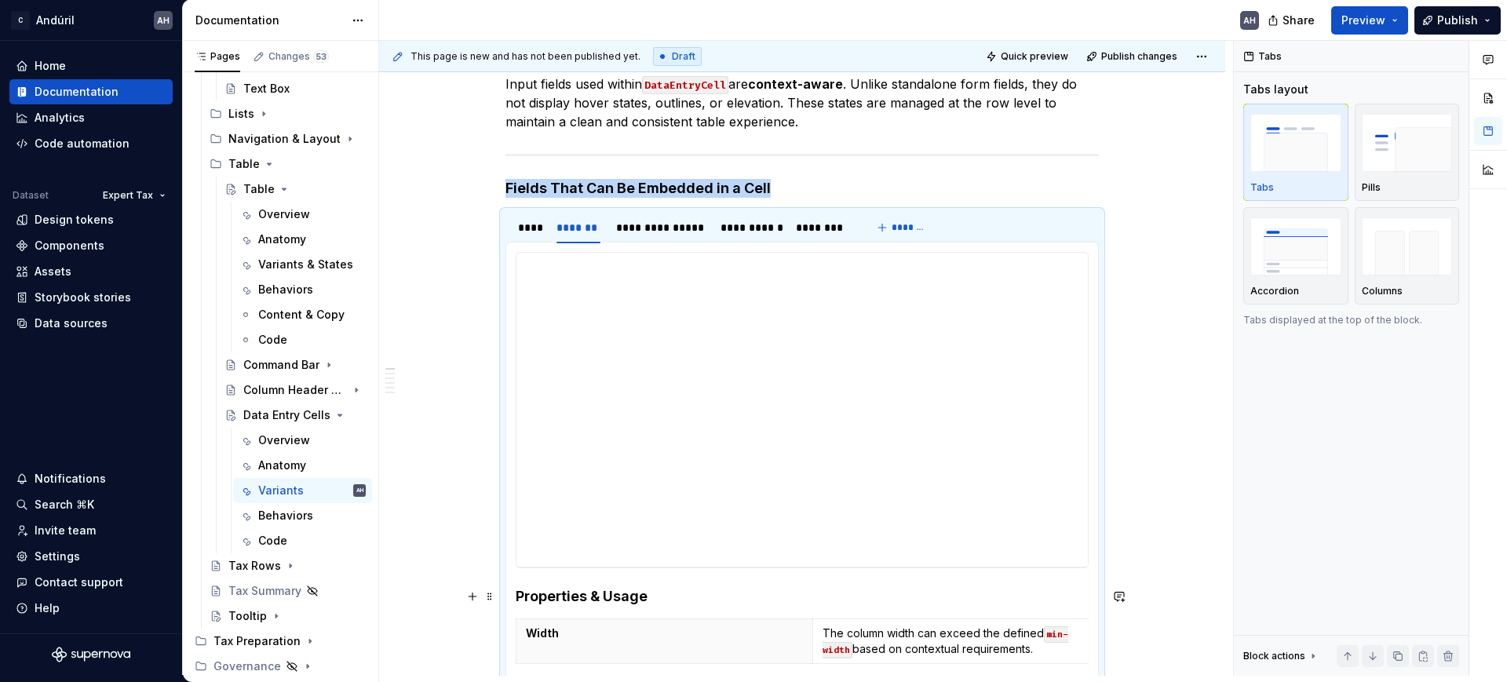
scroll to position [98, 0]
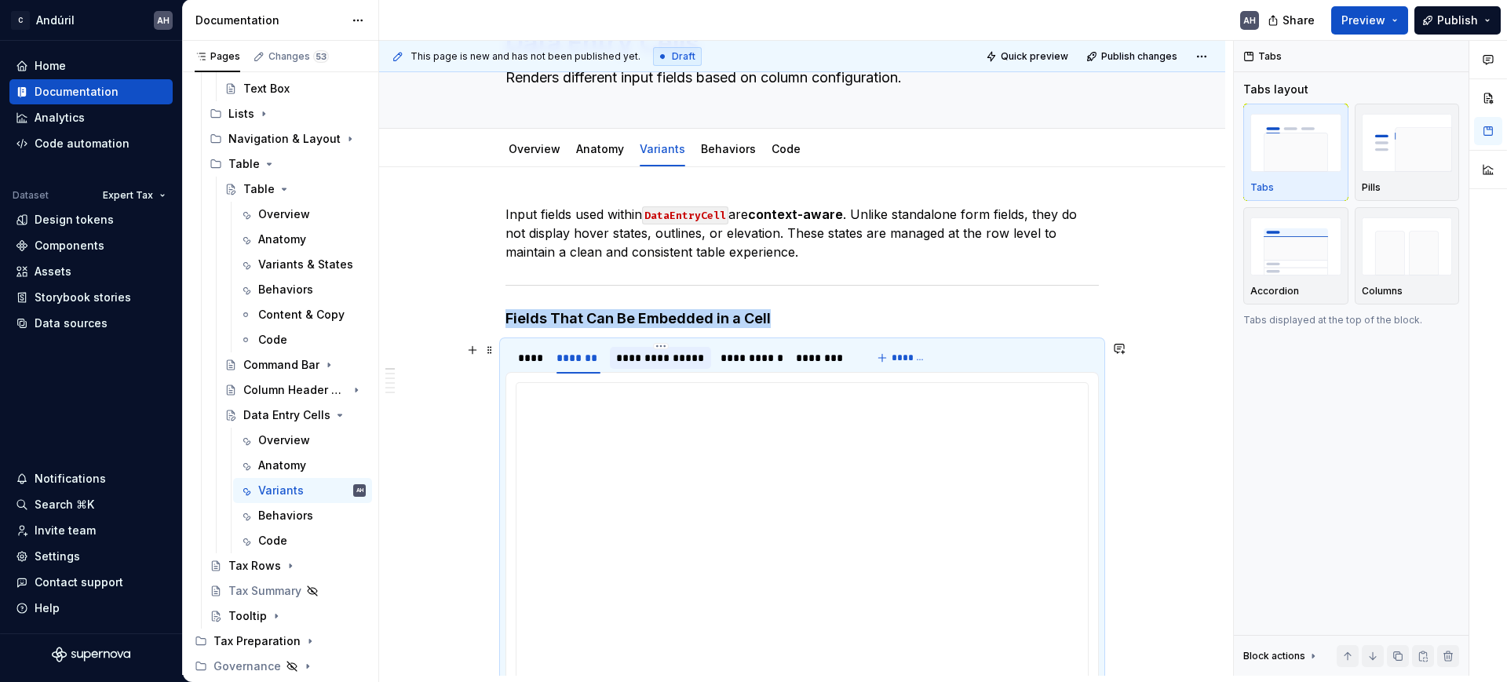
click at [645, 367] on div "**********" at bounding box center [660, 358] width 101 height 22
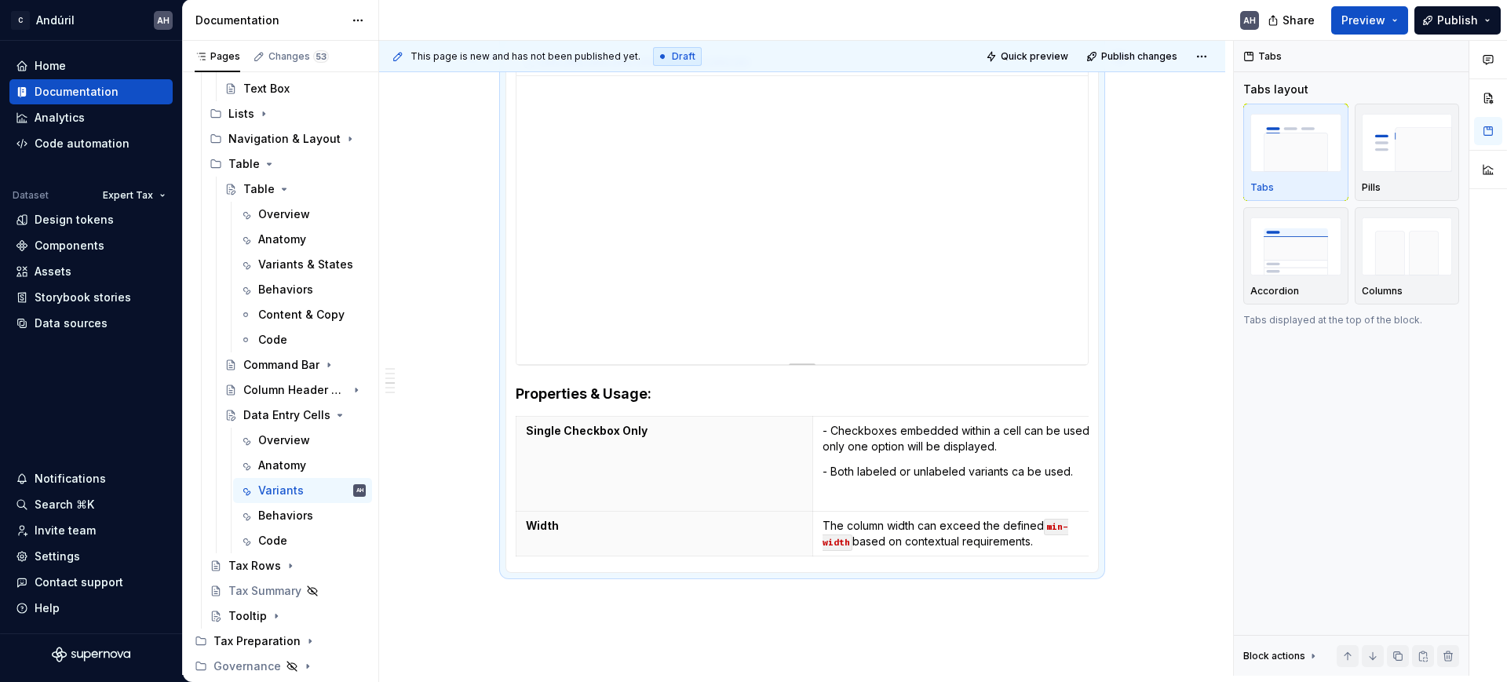
scroll to position [491, 0]
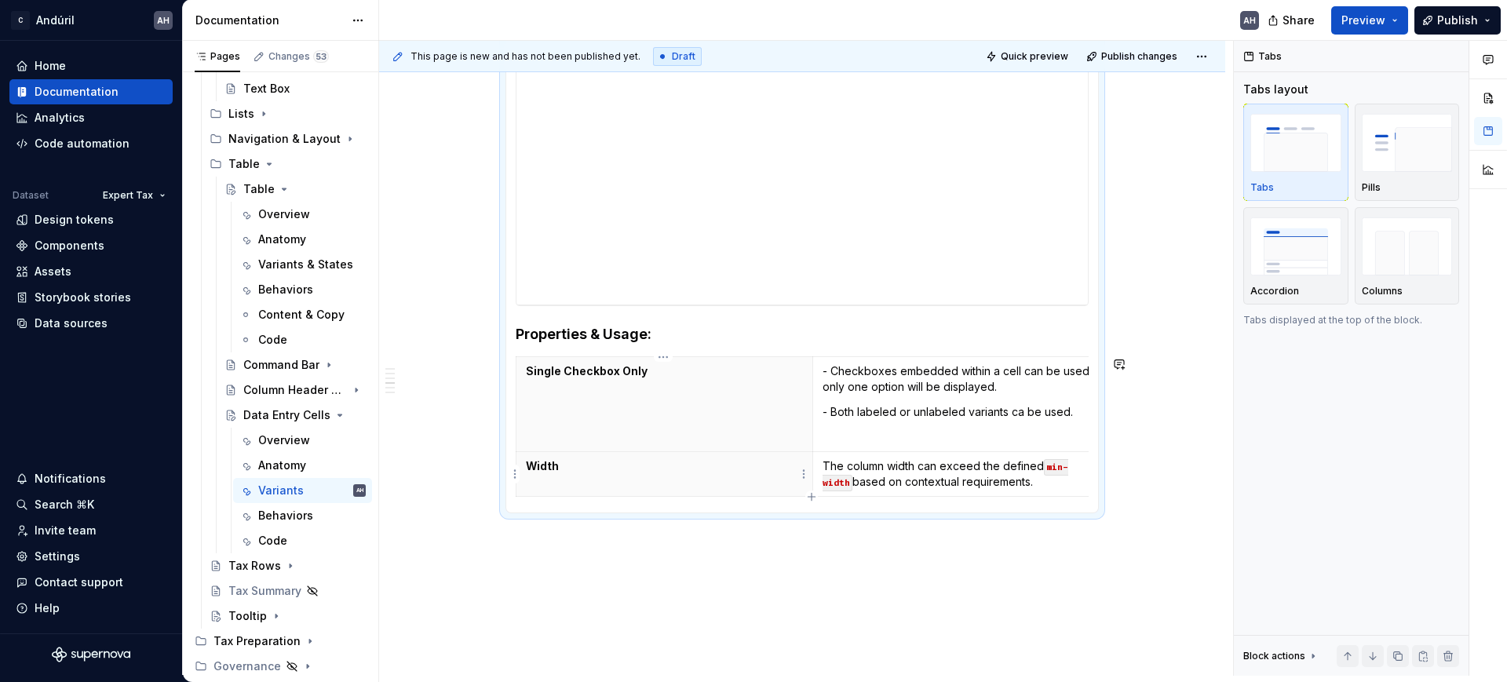
click at [692, 469] on p "Width" at bounding box center [664, 466] width 277 height 16
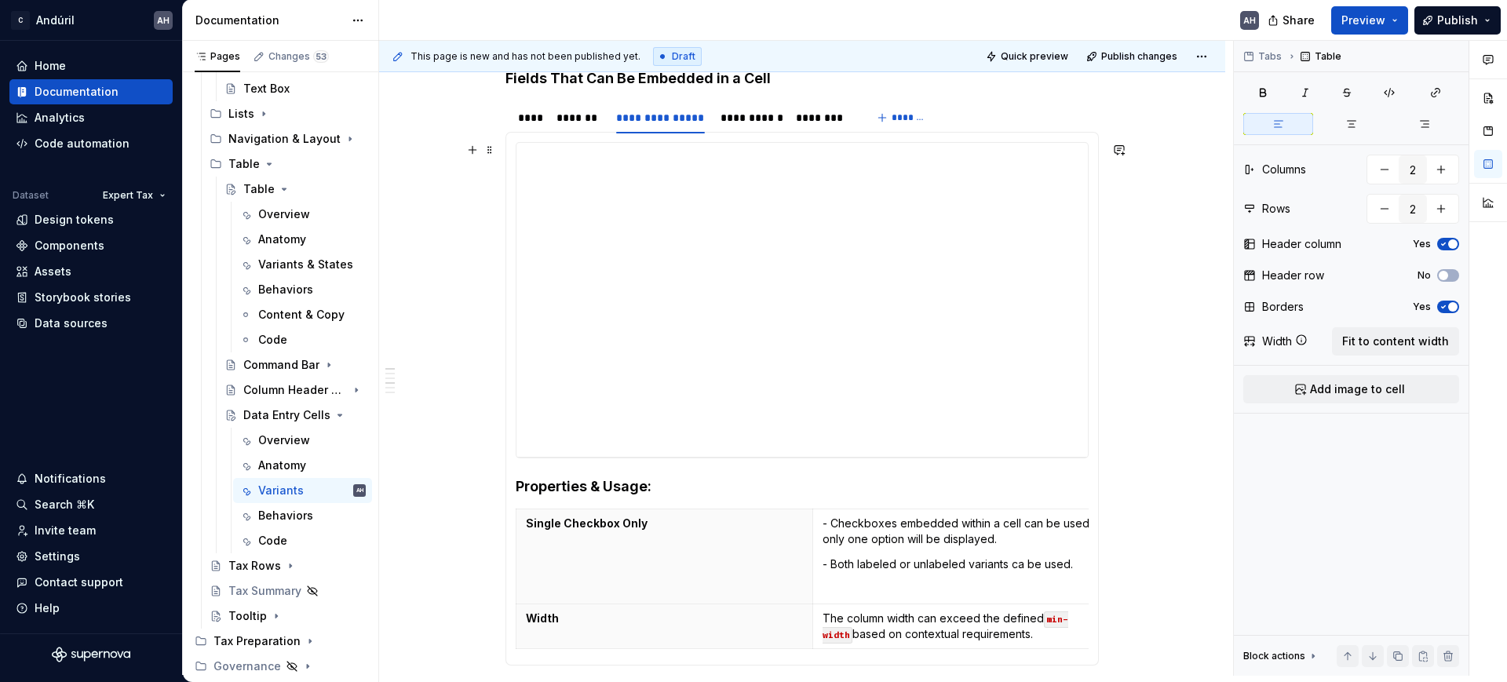
scroll to position [589, 0]
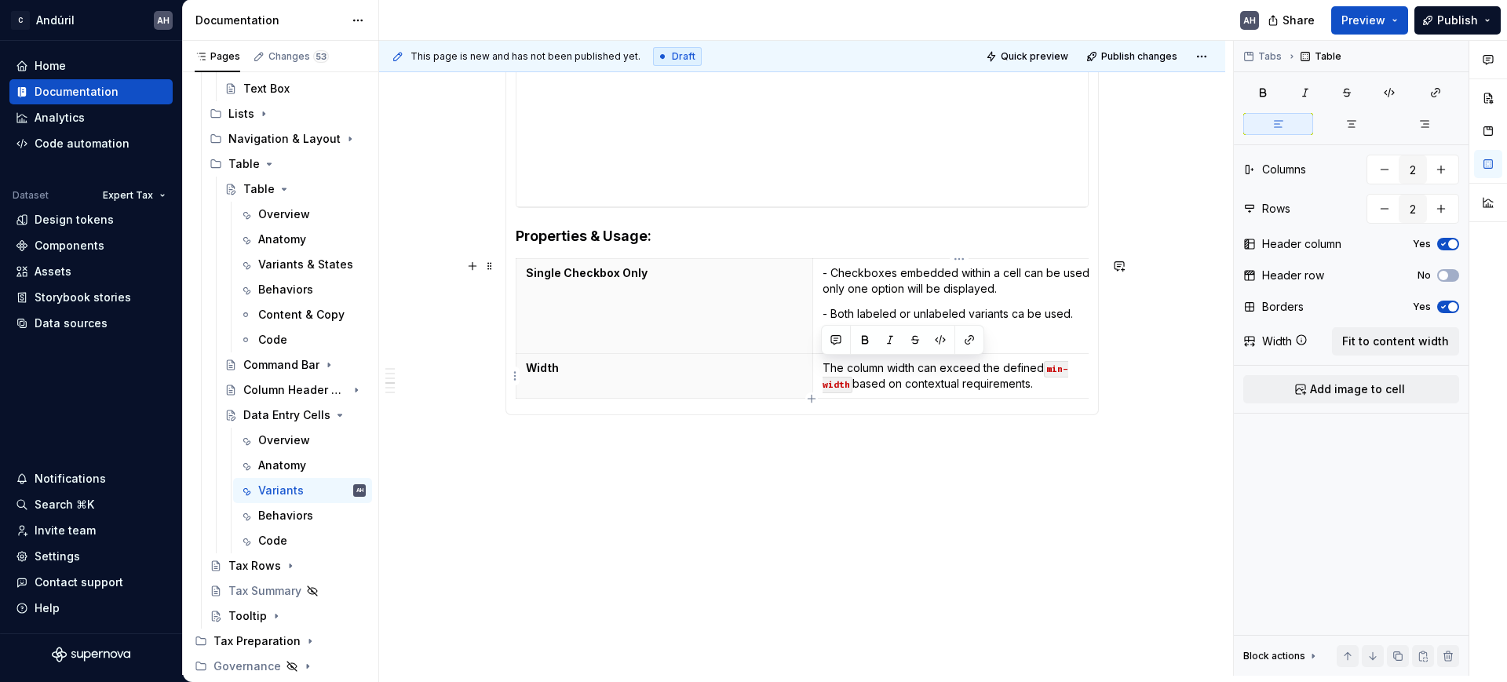
drag, startPoint x: 1005, startPoint y: 387, endPoint x: 817, endPoint y: 368, distance: 188.6
click at [817, 368] on td "The column width can exceed the defined min-width based on contextual requireme…" at bounding box center [961, 376] width 297 height 45
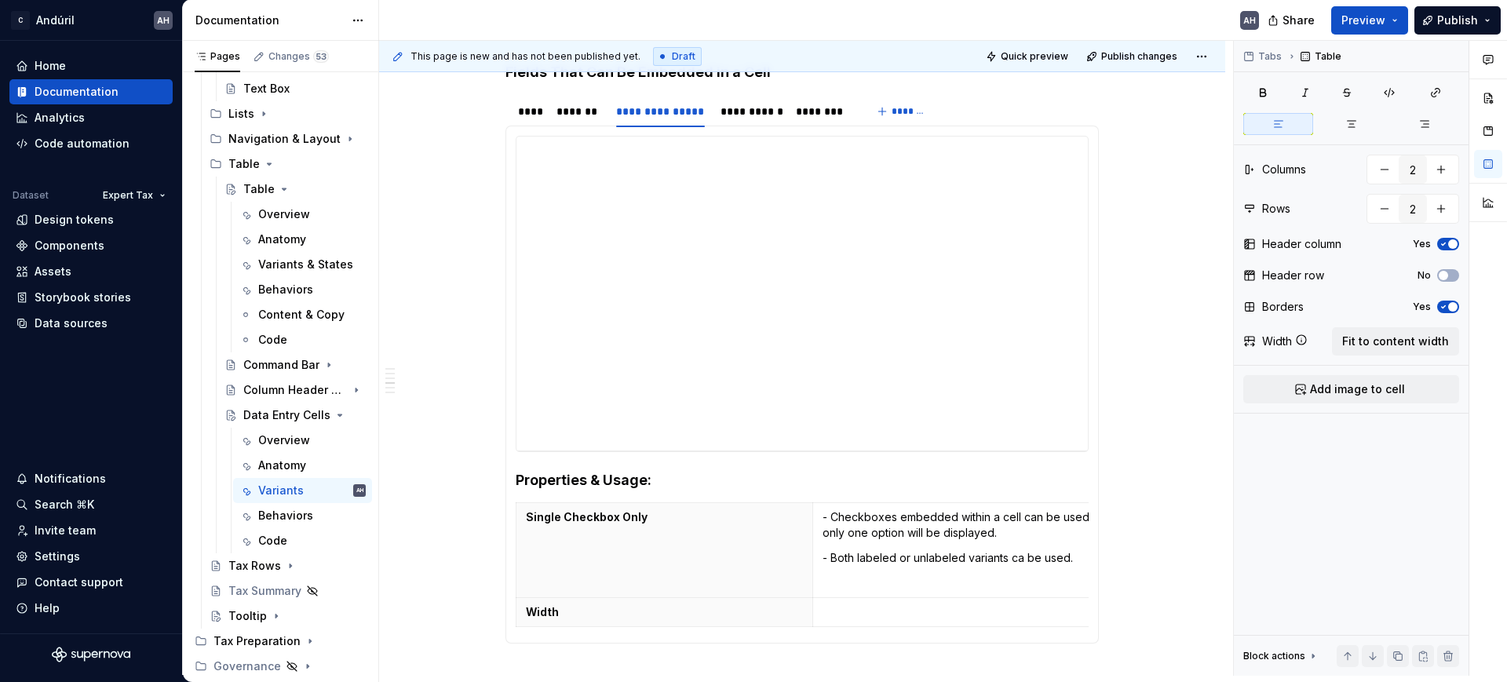
scroll to position [294, 0]
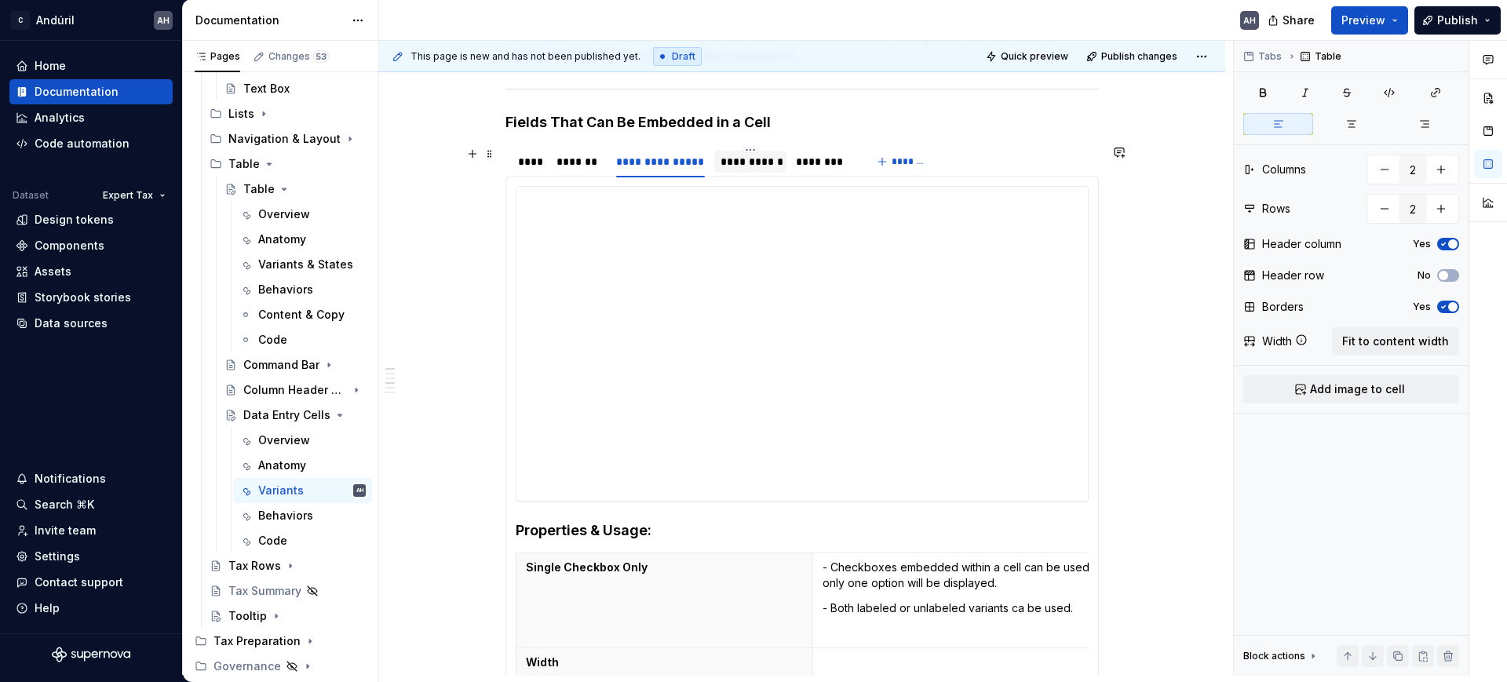
click at [740, 157] on div "**********" at bounding box center [751, 162] width 60 height 16
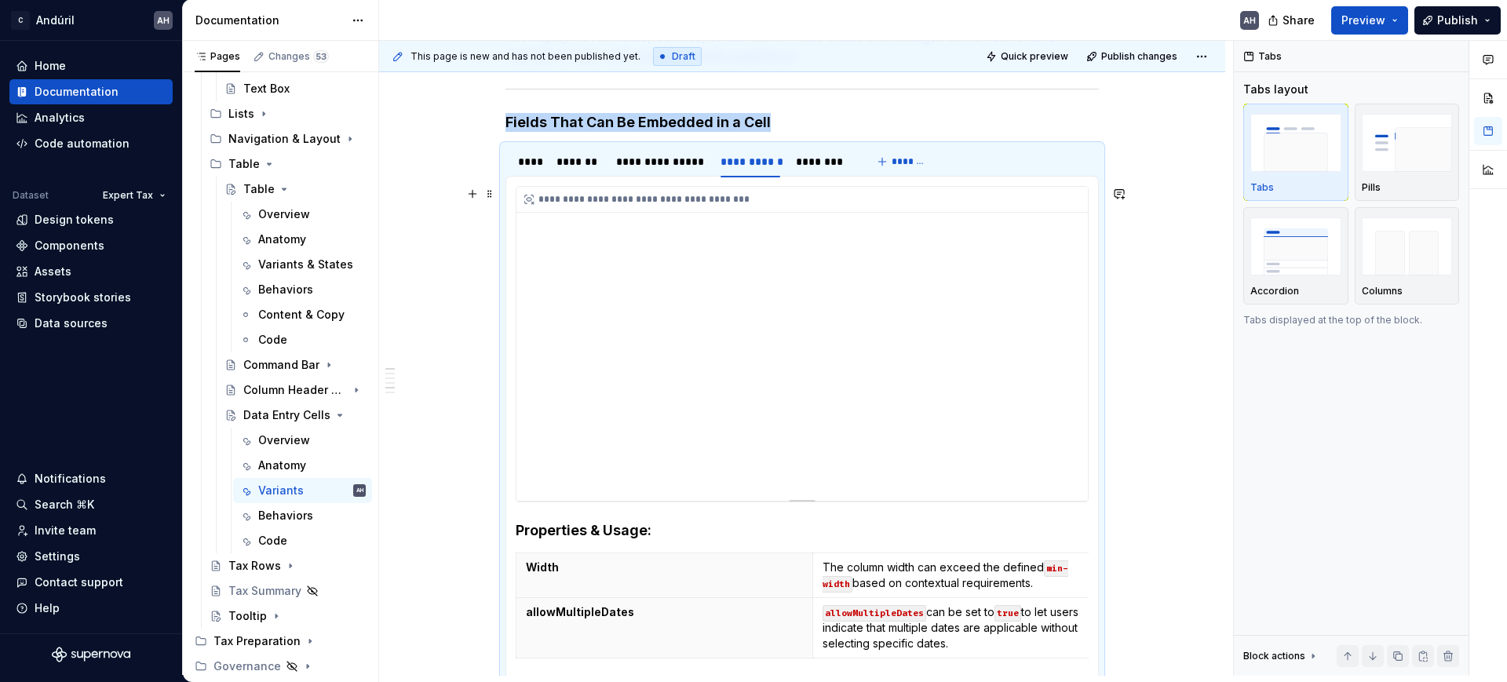
scroll to position [491, 0]
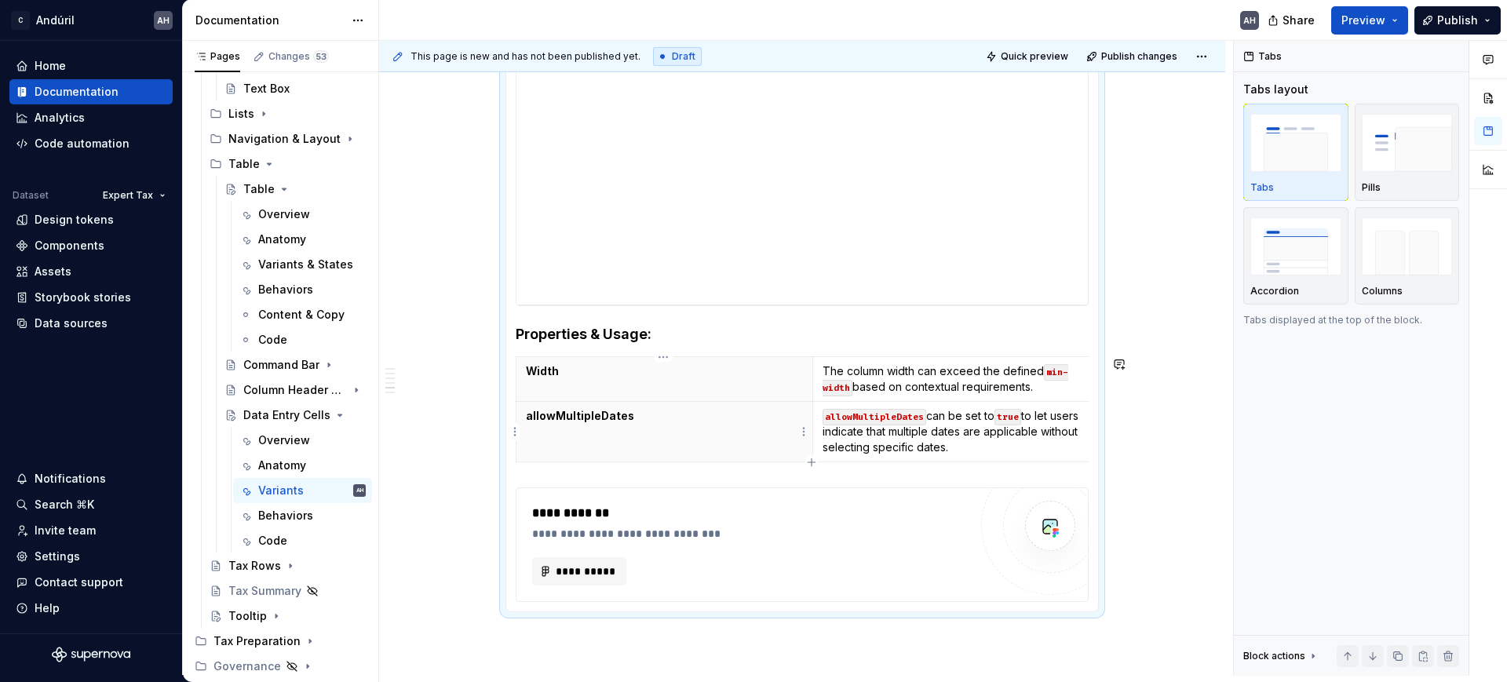
click at [657, 431] on th "allowMultipleDates" at bounding box center [665, 432] width 297 height 60
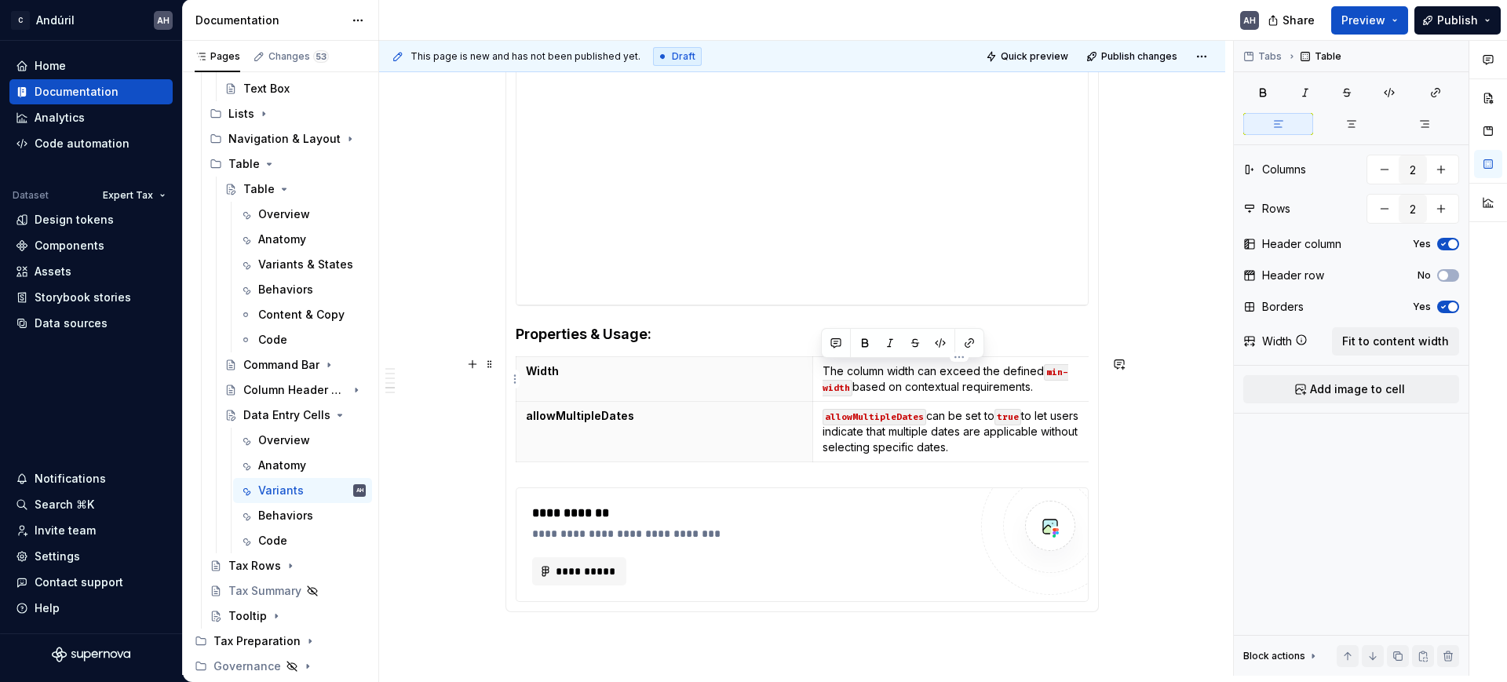
drag, startPoint x: 986, startPoint y: 384, endPoint x: 819, endPoint y: 370, distance: 167.8
click at [819, 370] on td "The column width can exceed the defined min-width based on contextual requireme…" at bounding box center [961, 379] width 297 height 45
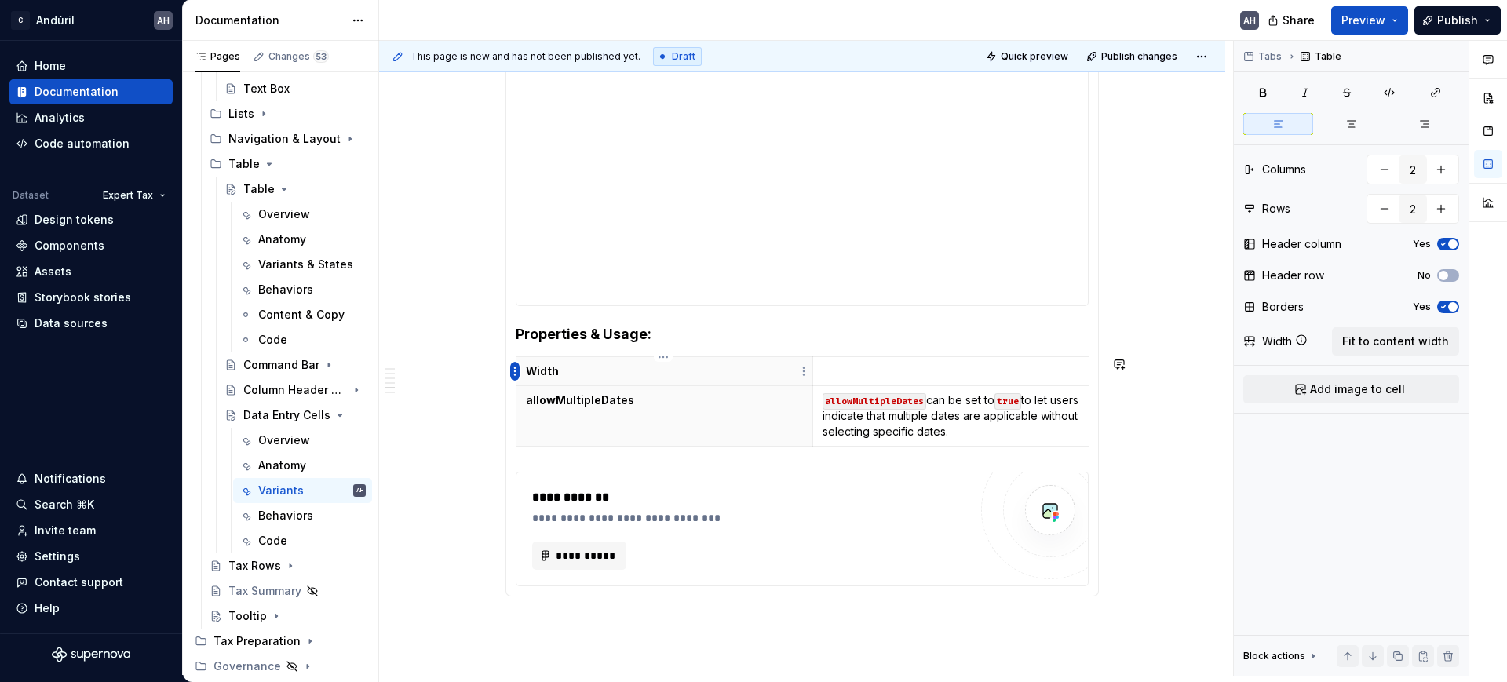
click at [514, 369] on html "C Andúril AH Home Documentation Analytics Code automation Dataset Expert Tax De…" at bounding box center [753, 341] width 1507 height 682
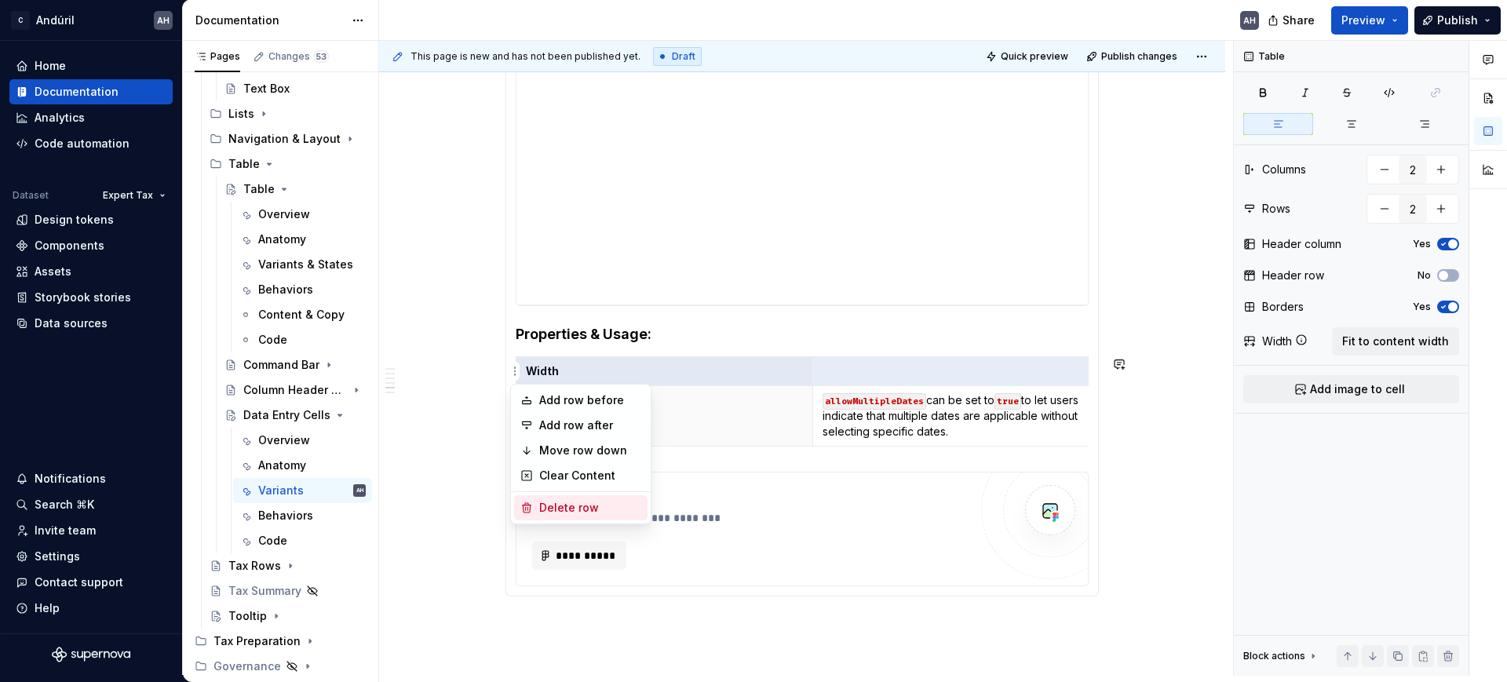
click at [539, 515] on div "Delete row" at bounding box center [580, 507] width 133 height 25
type input "1"
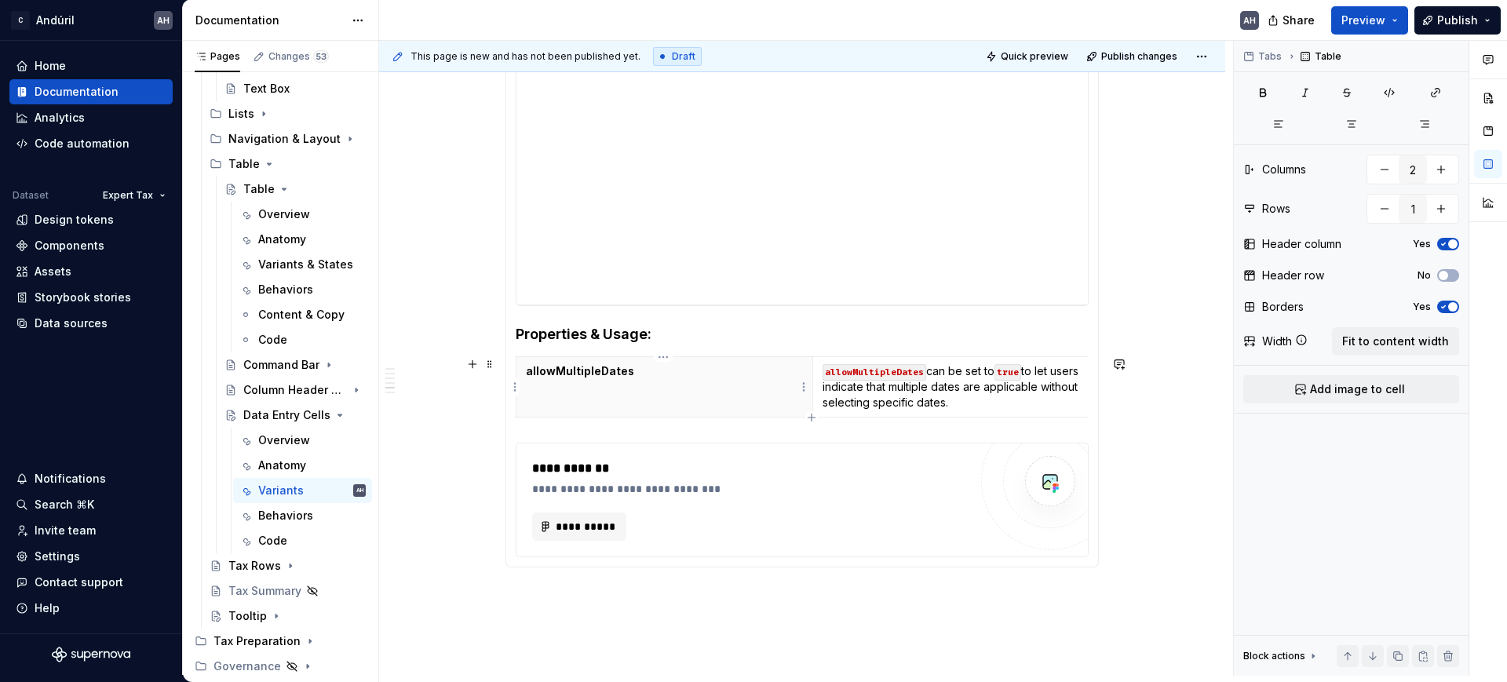
click at [659, 377] on p "allowMultipleDates" at bounding box center [664, 371] width 277 height 16
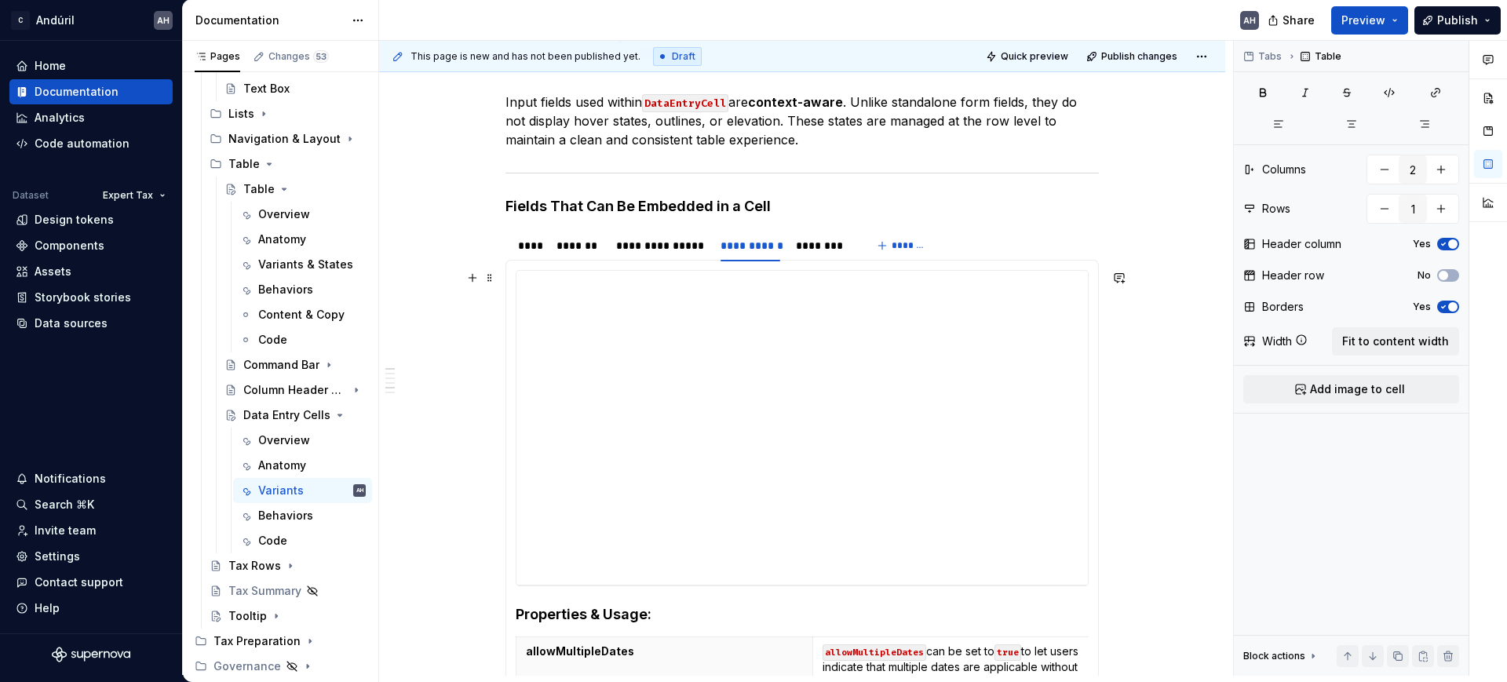
scroll to position [196, 0]
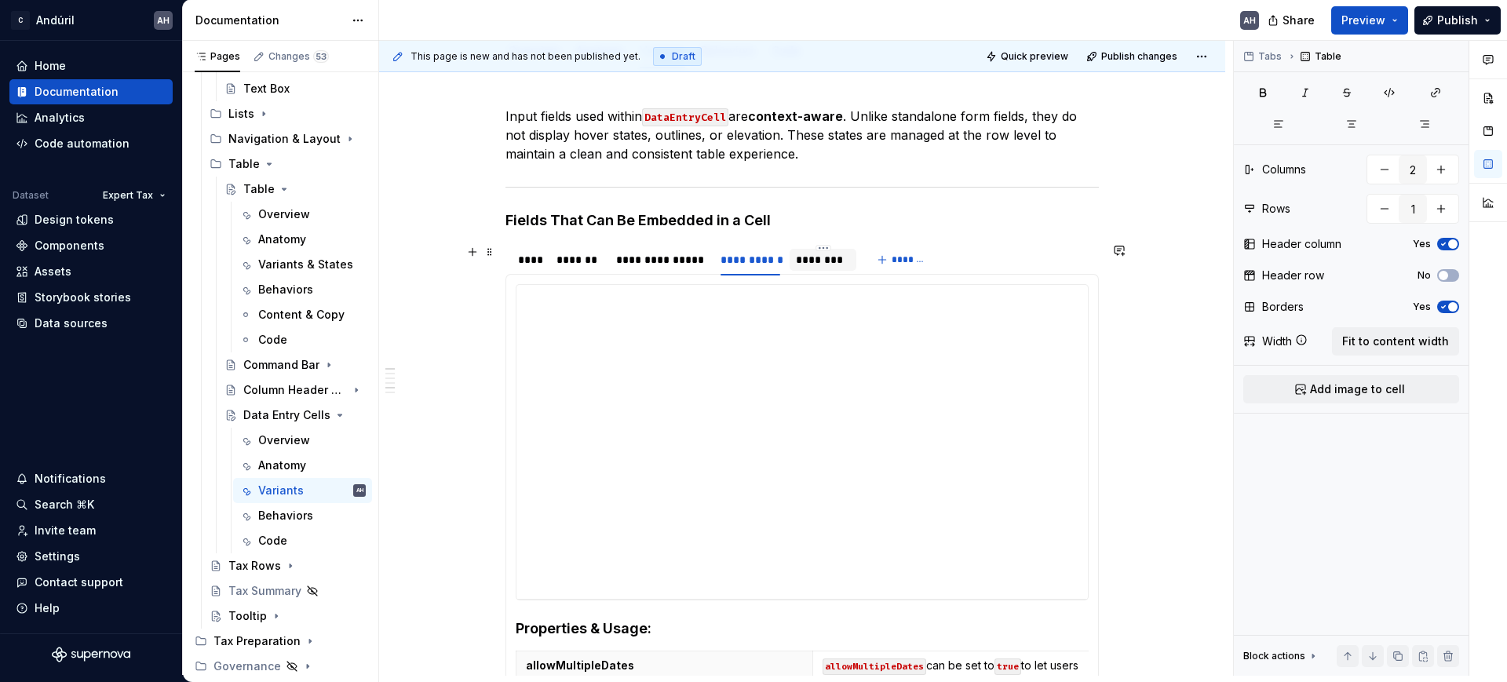
click at [809, 260] on div "********" at bounding box center [823, 260] width 54 height 16
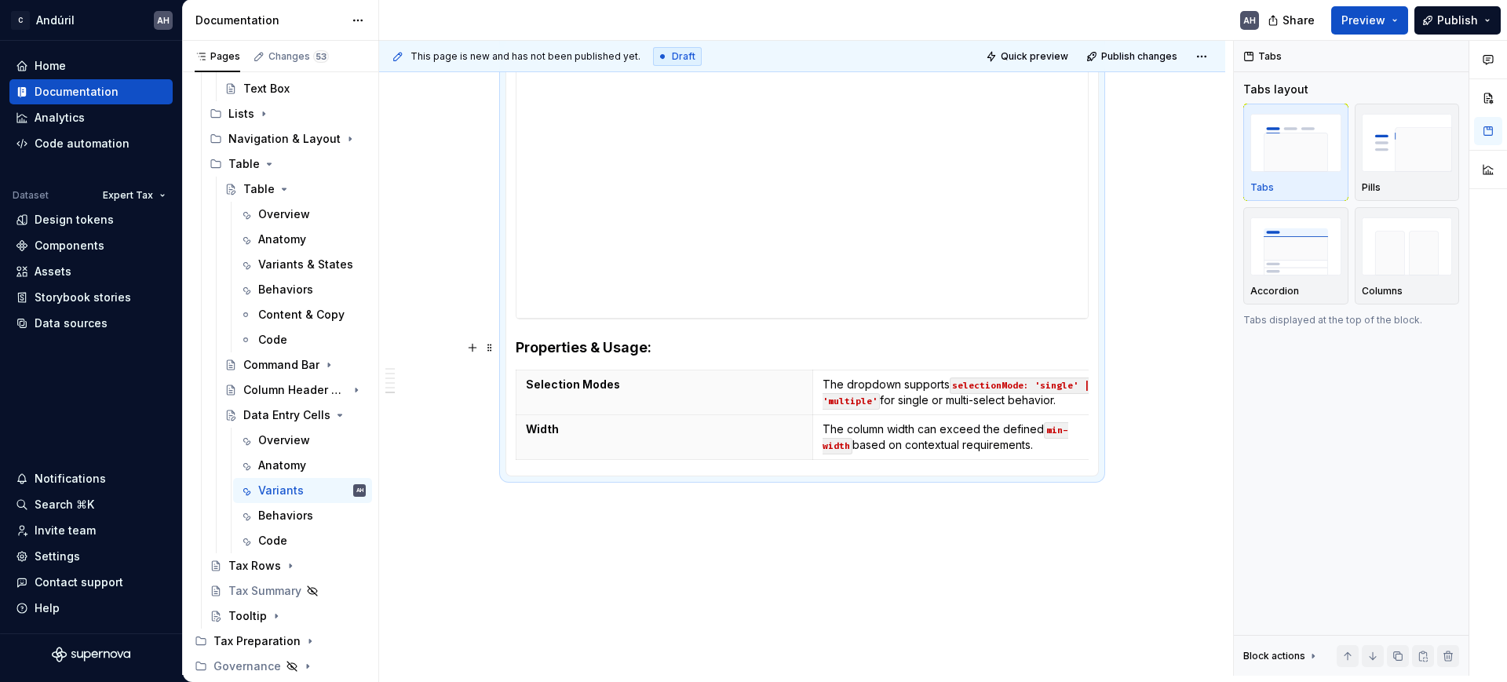
scroll to position [491, 0]
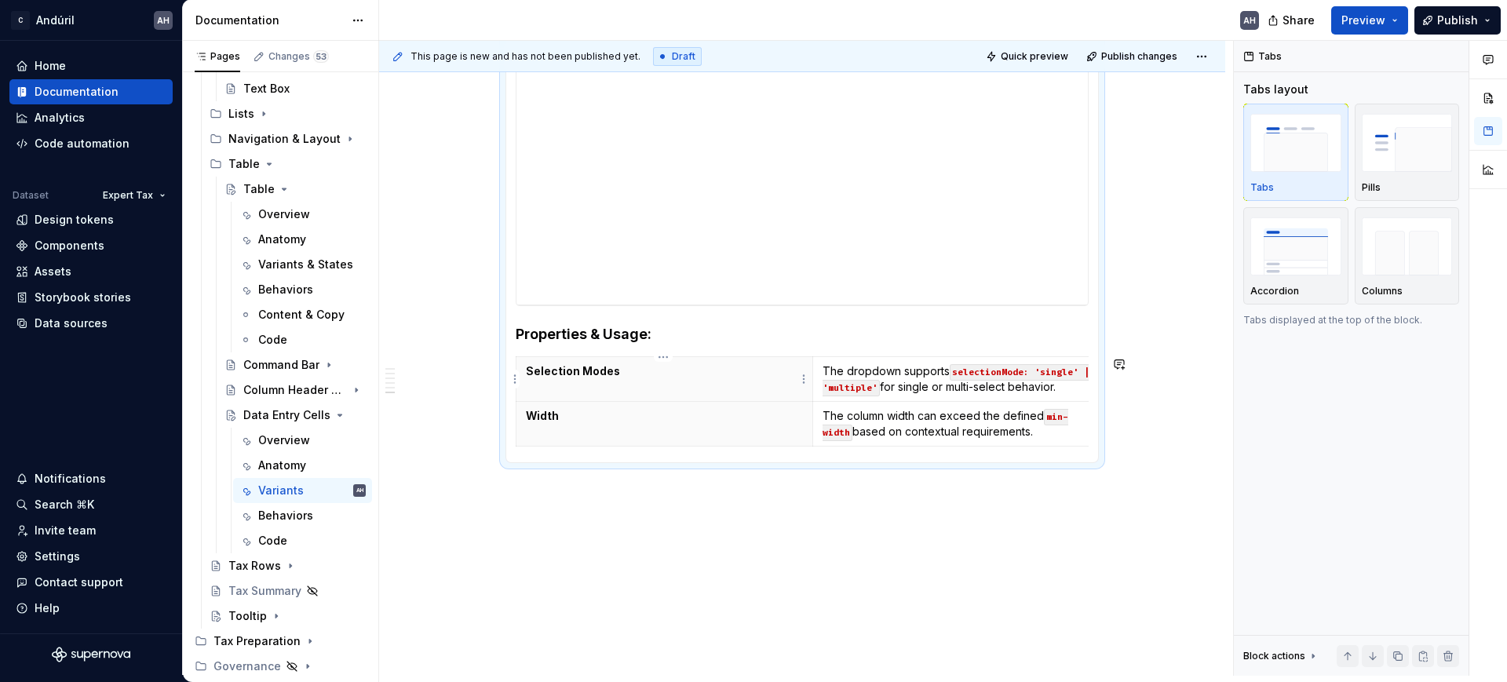
click at [551, 372] on p "Selection Modes" at bounding box center [664, 371] width 277 height 16
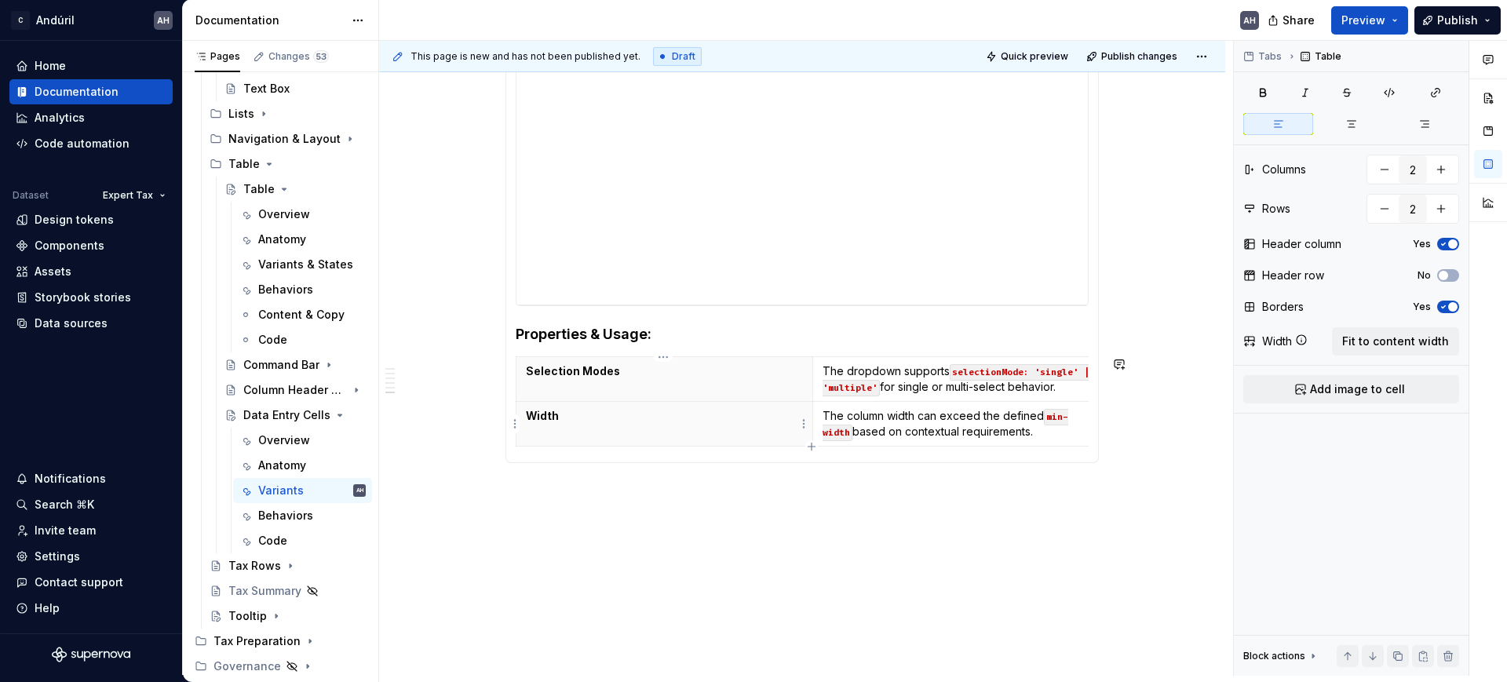
click at [526, 416] on p "Width" at bounding box center [664, 416] width 277 height 16
click at [1024, 430] on p "The column width can exceed the defined min-width based on contextual requireme…" at bounding box center [961, 423] width 277 height 31
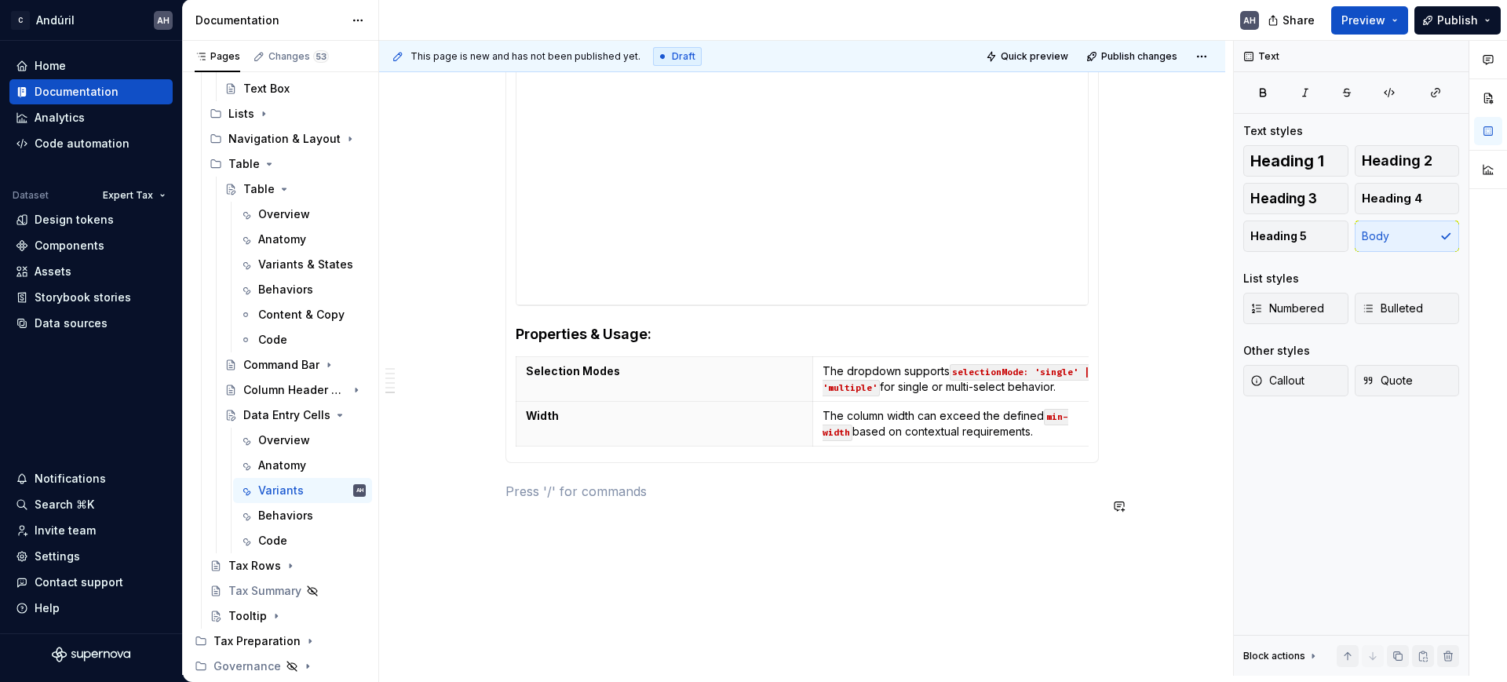
click at [912, 520] on div "**********" at bounding box center [803, 165] width 594 height 707
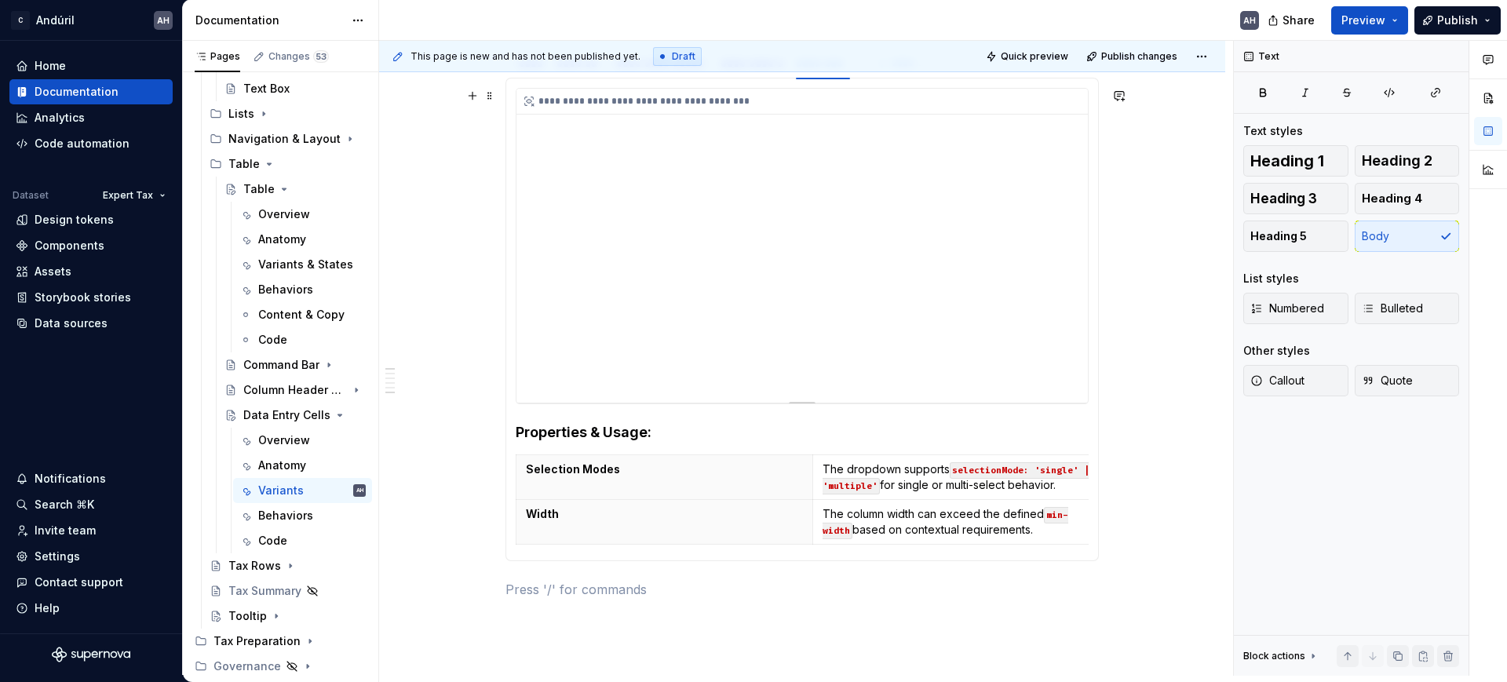
scroll to position [294, 0]
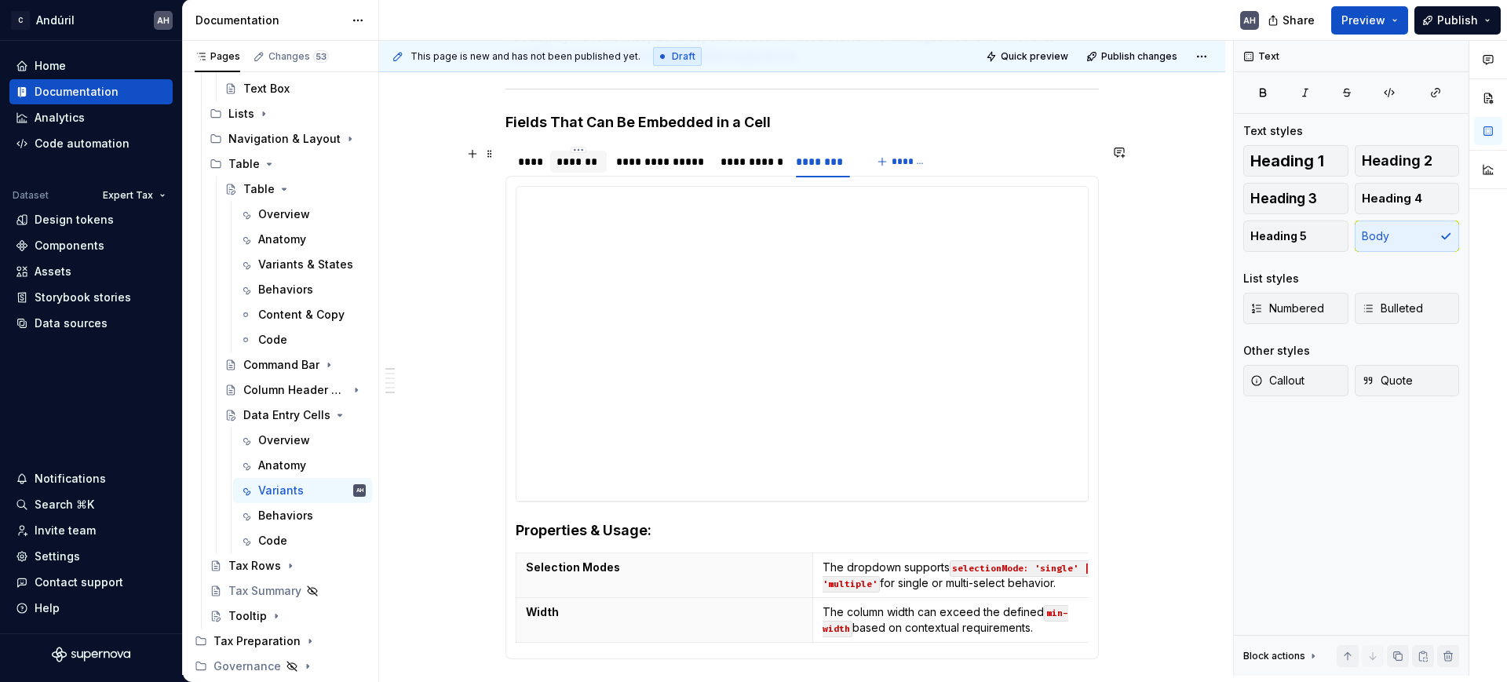
click at [563, 155] on div "*******" at bounding box center [579, 162] width 45 height 16
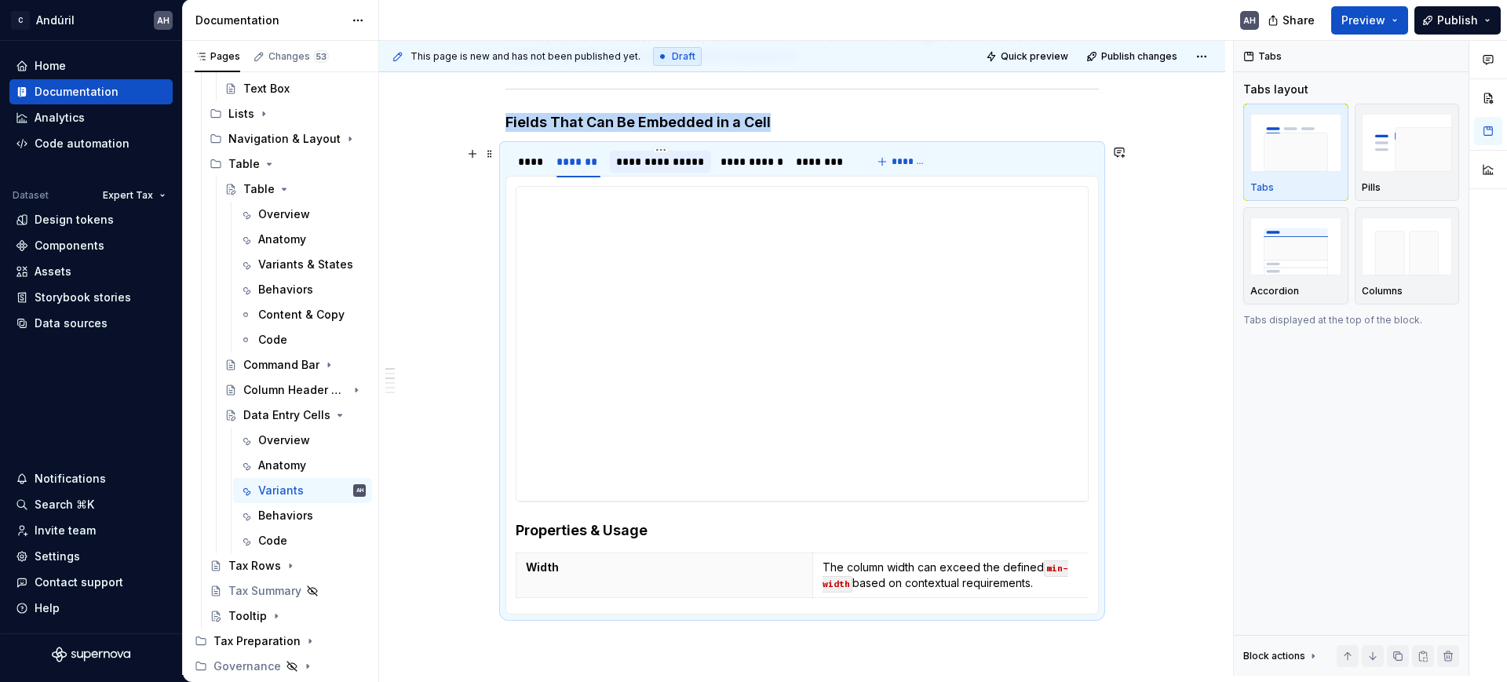
click at [691, 166] on div "**********" at bounding box center [660, 162] width 89 height 16
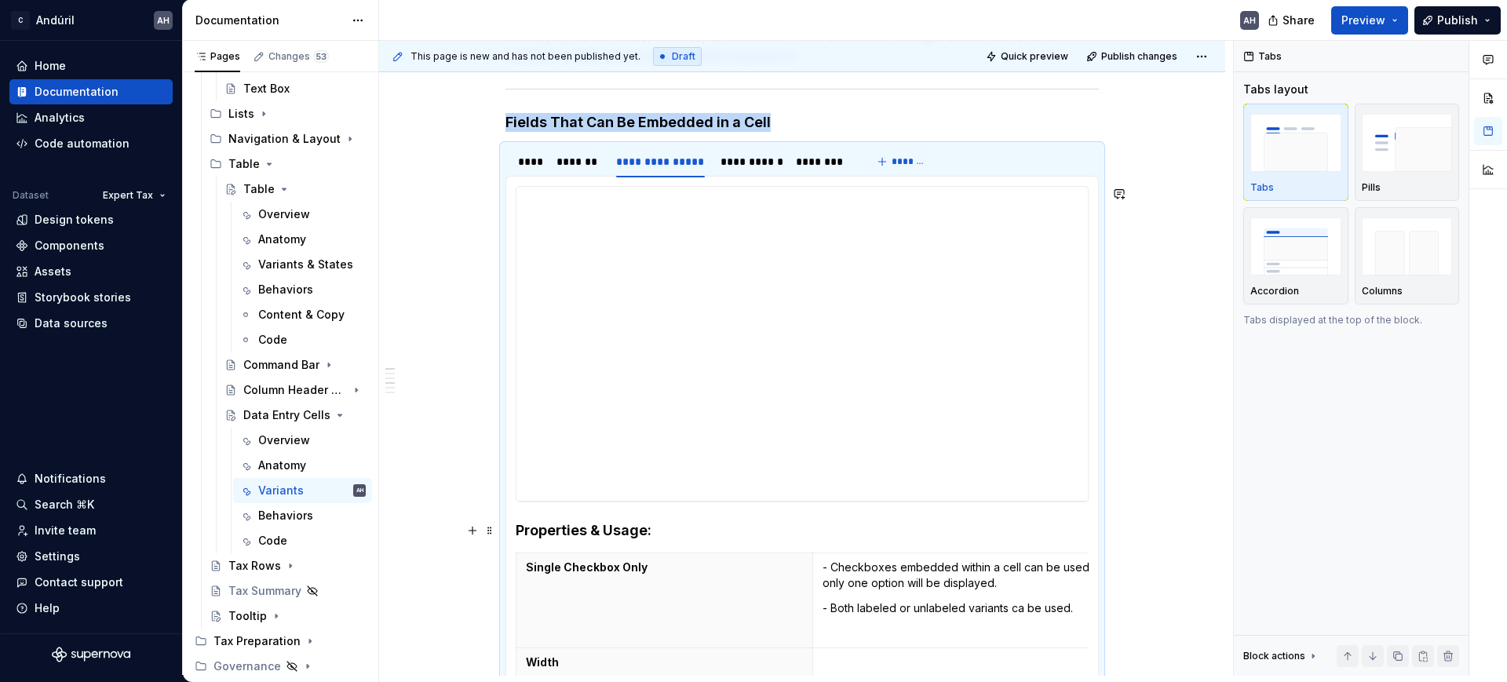
click at [728, 553] on th "Single Checkbox Only" at bounding box center [665, 600] width 297 height 95
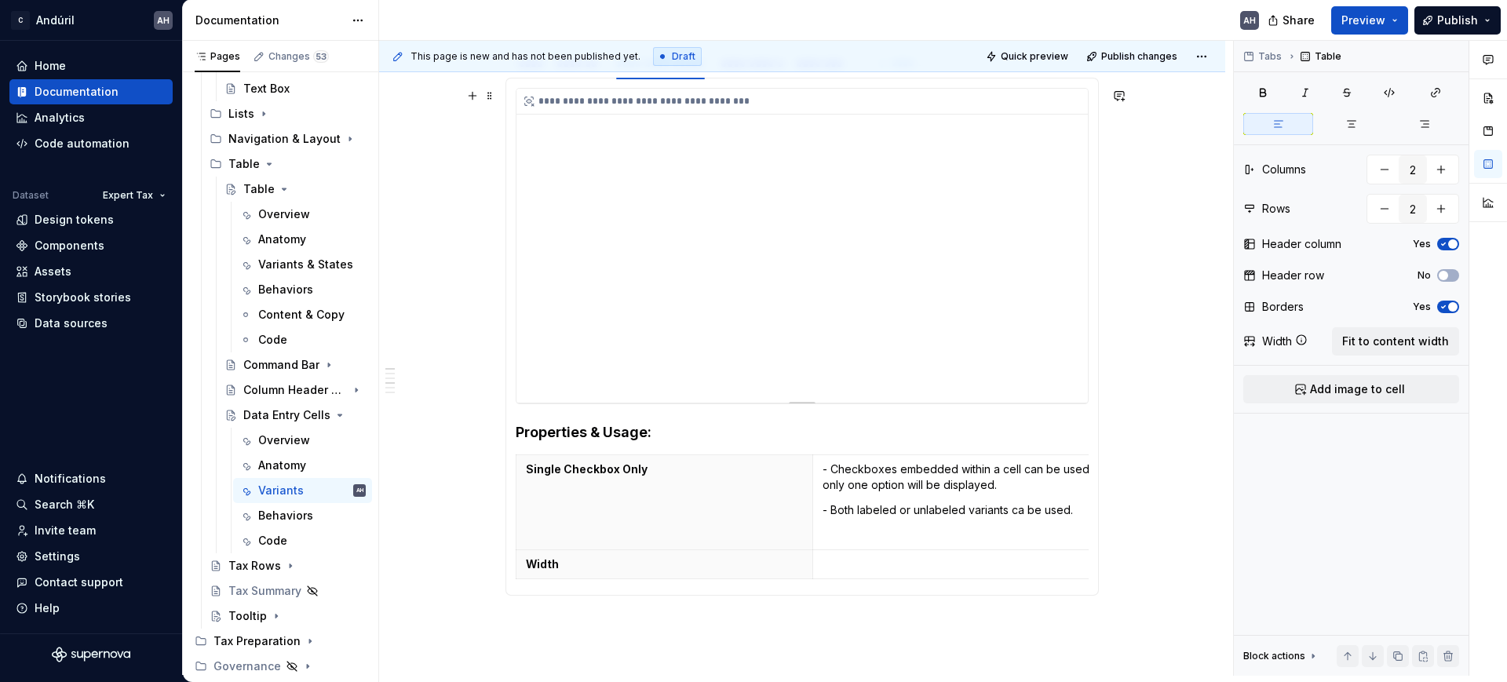
scroll to position [196, 0]
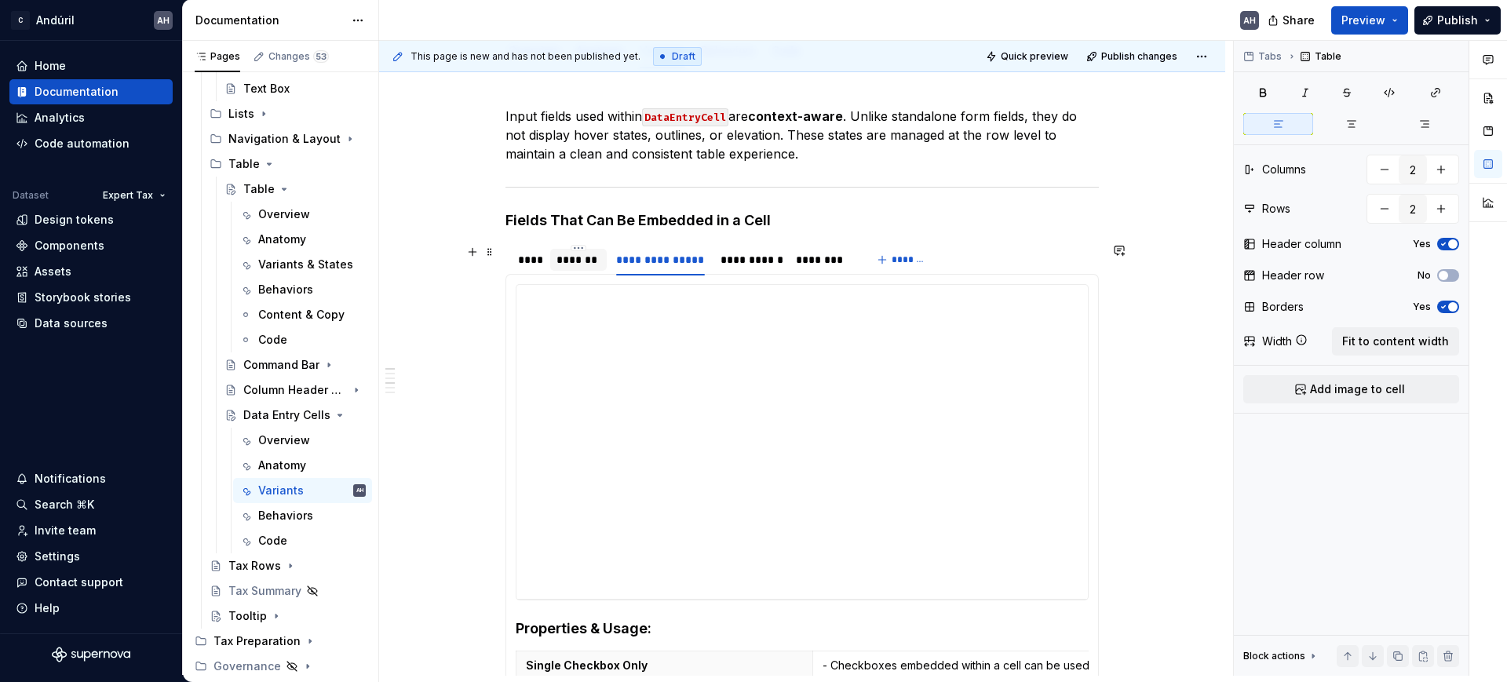
click at [595, 261] on div "*******" at bounding box center [579, 260] width 45 height 16
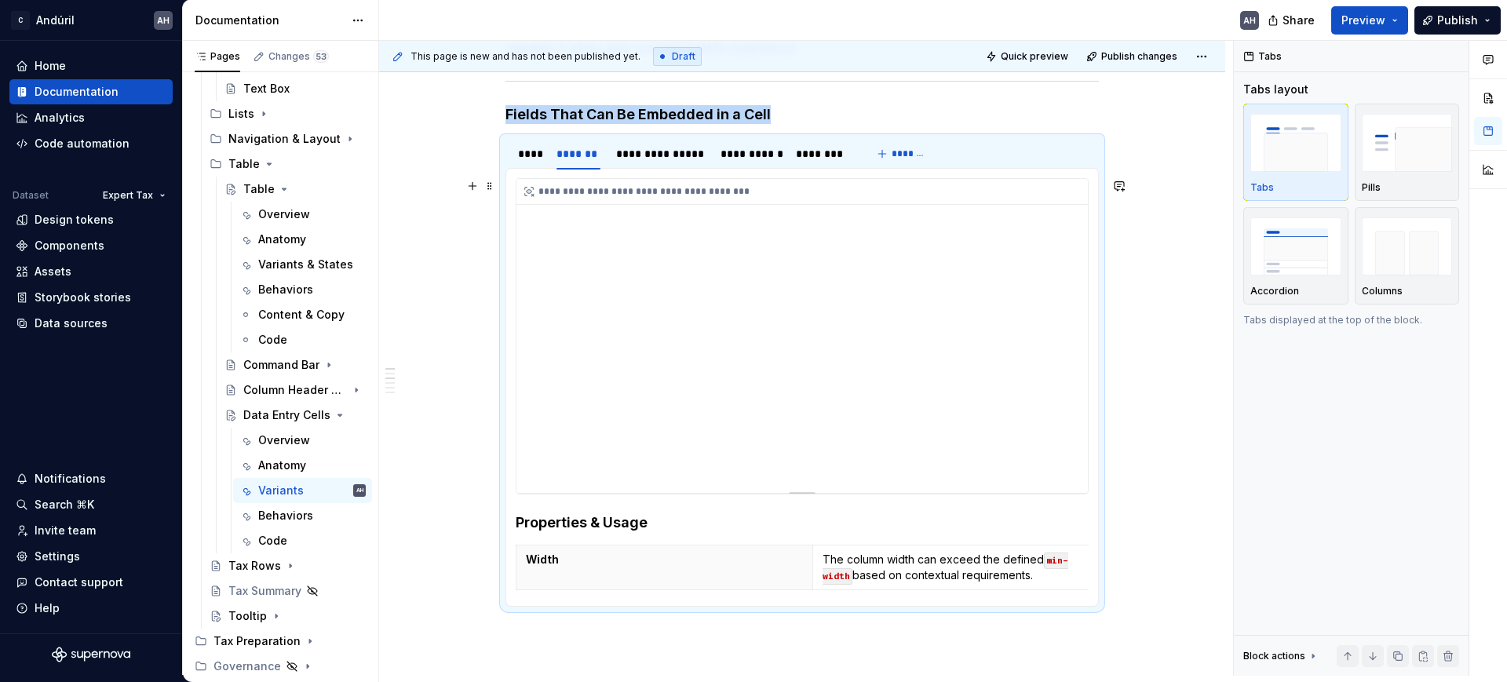
scroll to position [393, 0]
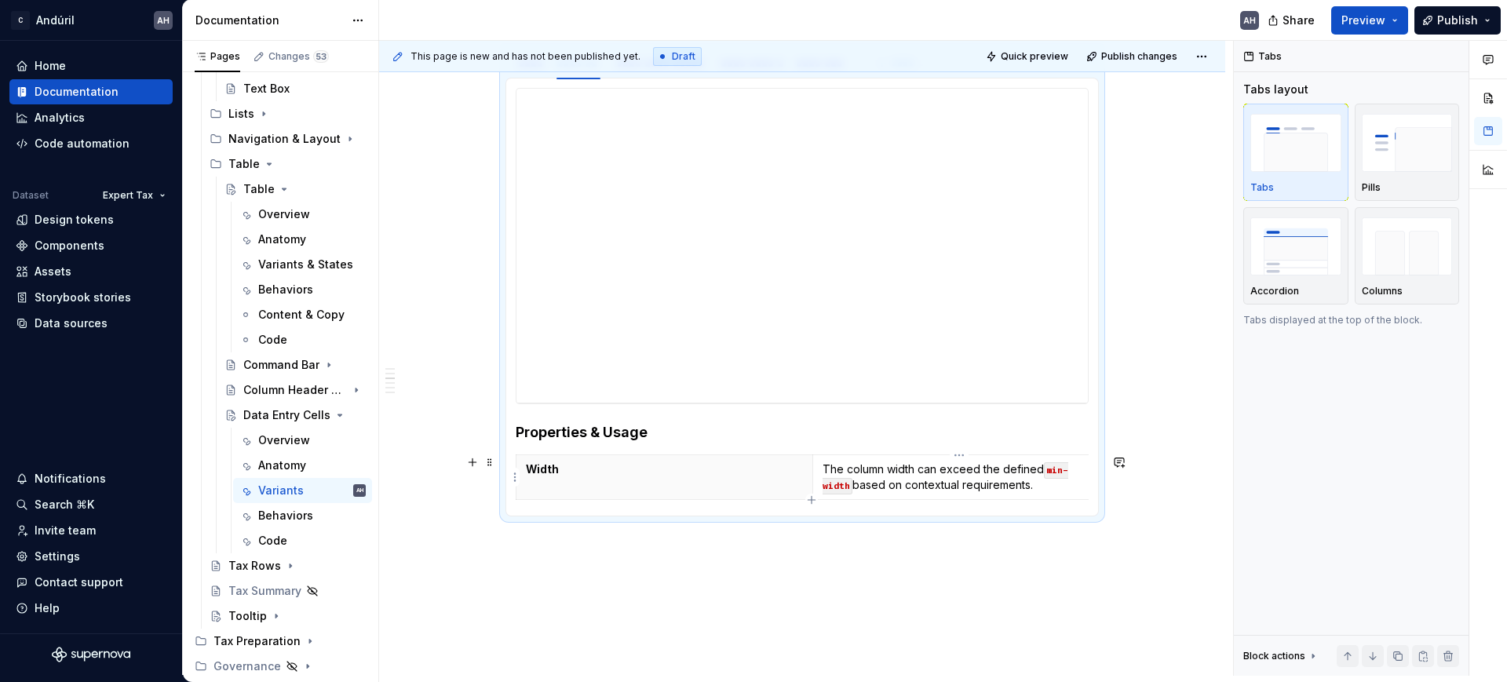
click at [907, 474] on p "The column width can exceed the defined min-width based on contextual requireme…" at bounding box center [961, 477] width 277 height 31
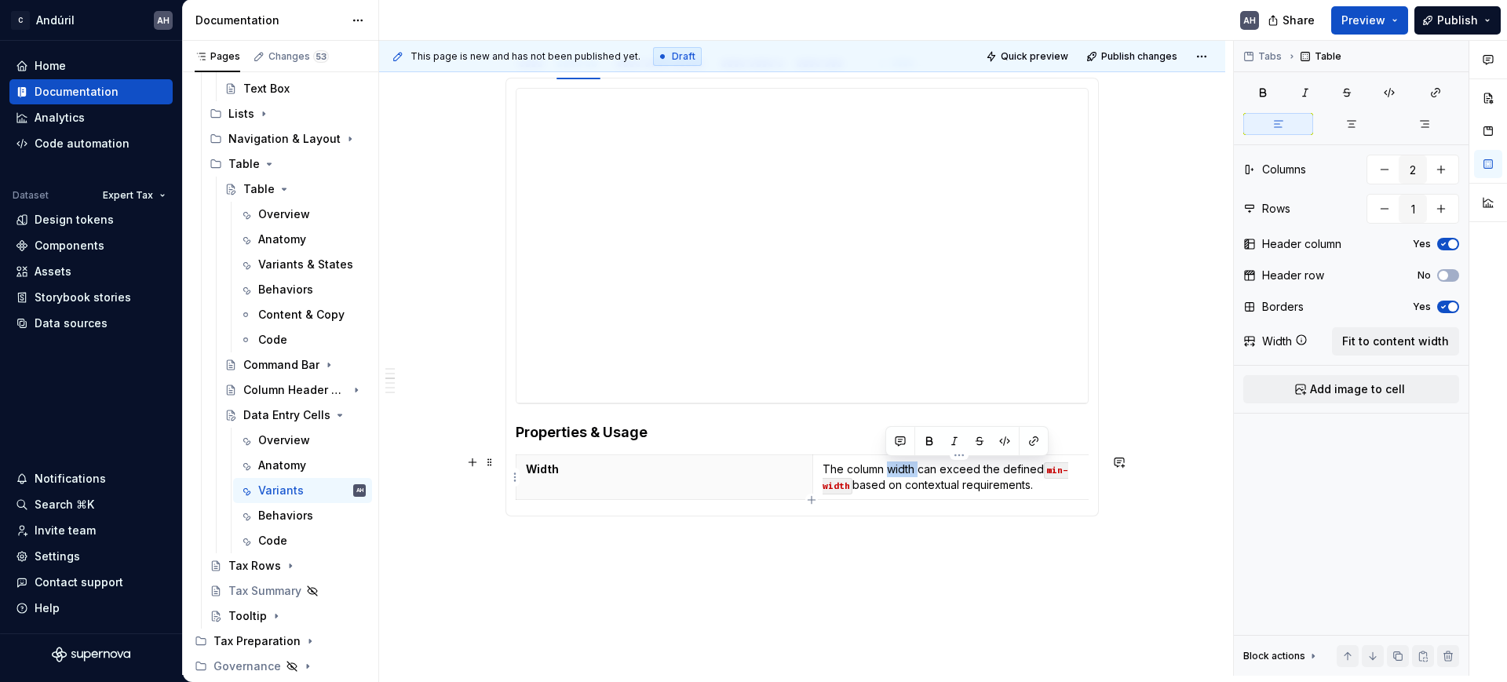
click at [907, 474] on p "The column width can exceed the defined min-width based on contextual requireme…" at bounding box center [961, 477] width 277 height 31
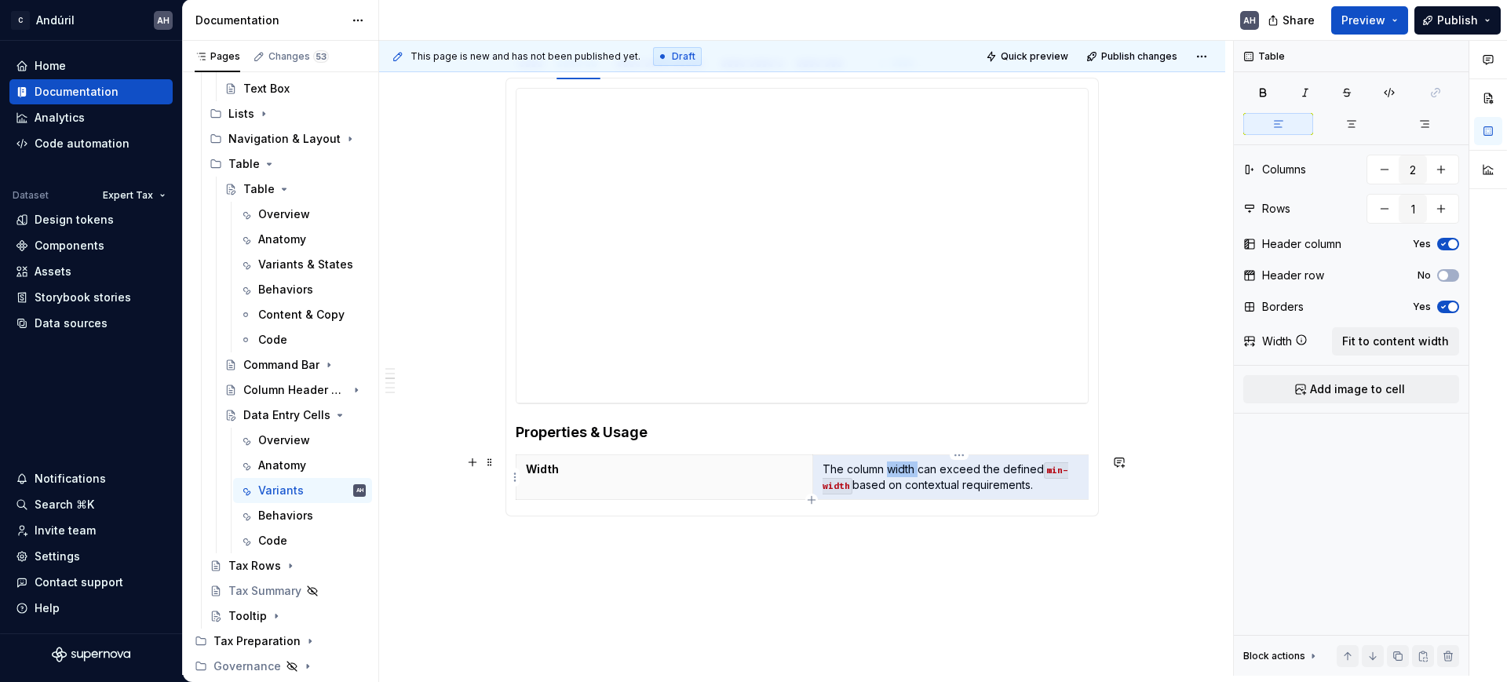
click at [907, 474] on p "The column width can exceed the defined min-width based on contextual requireme…" at bounding box center [961, 477] width 277 height 31
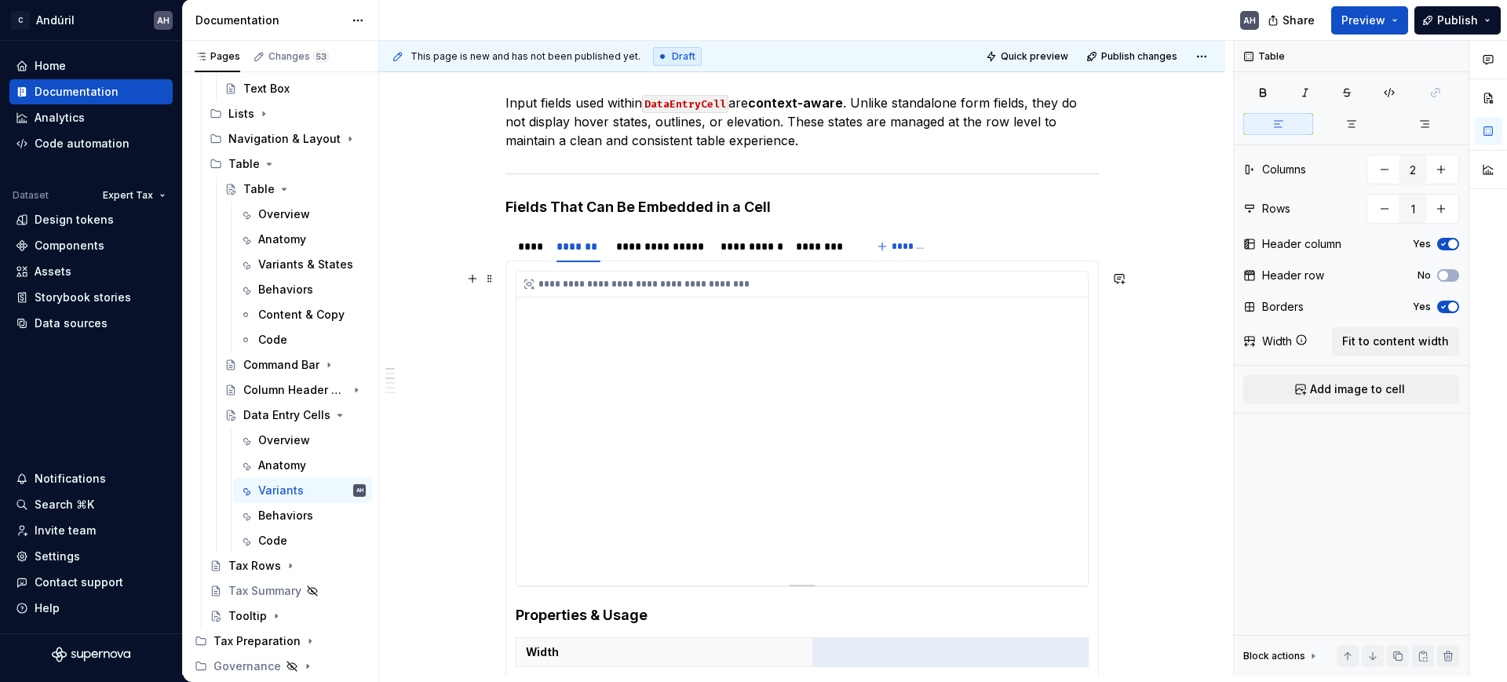
scroll to position [196, 0]
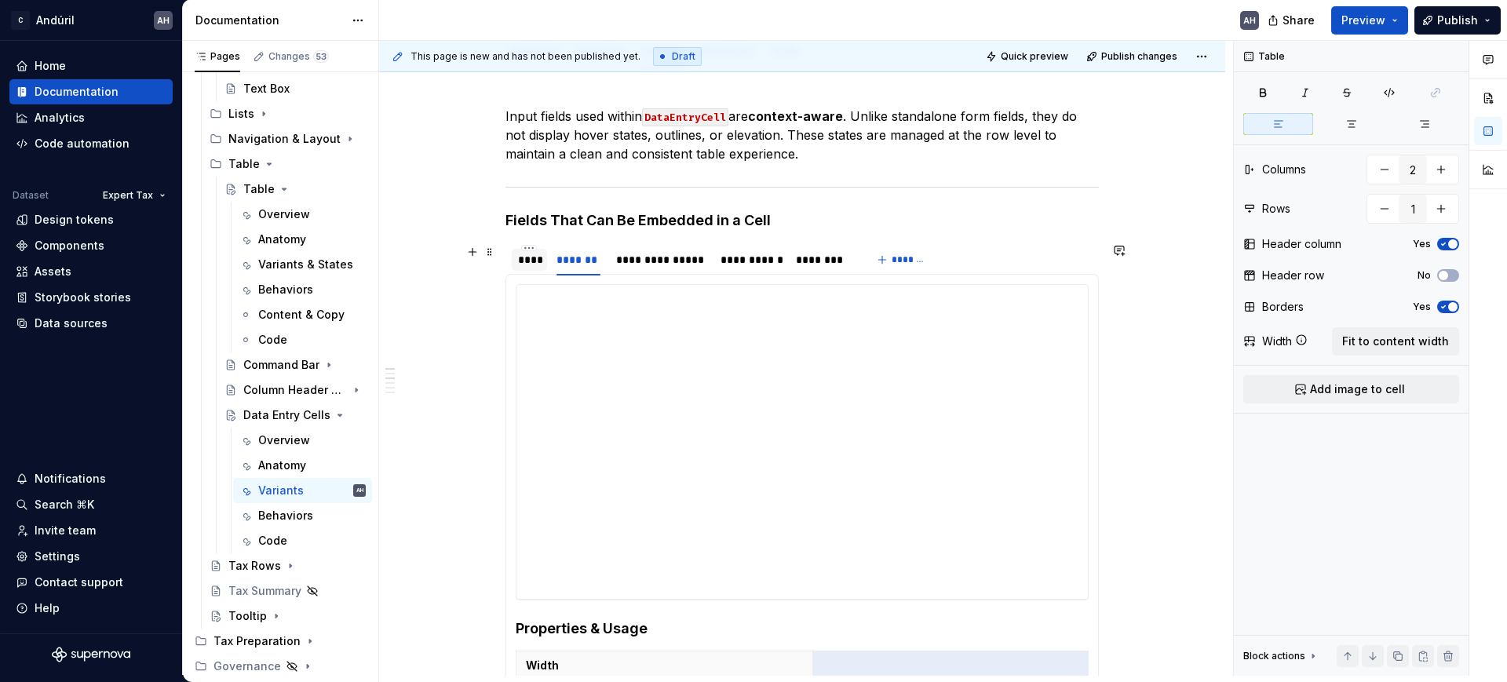
click at [528, 264] on div "****" at bounding box center [529, 260] width 23 height 16
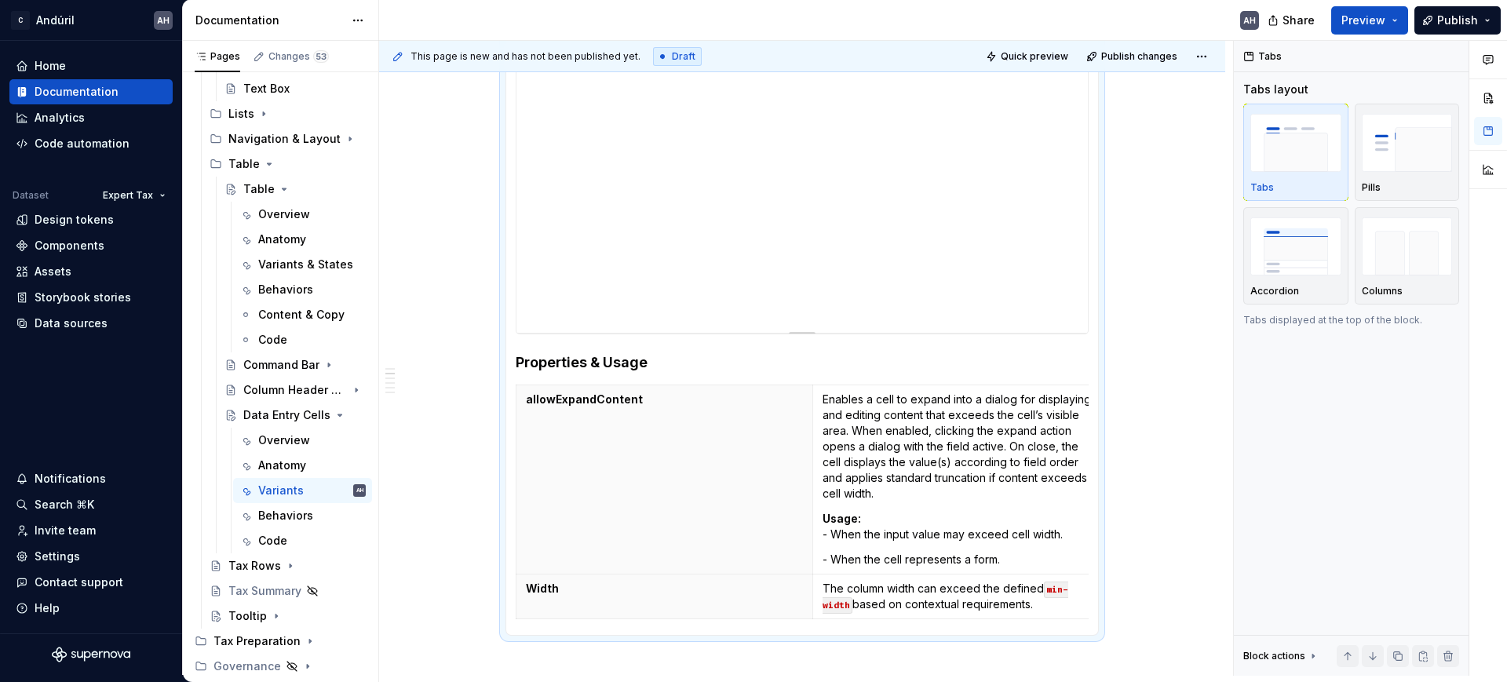
scroll to position [491, 0]
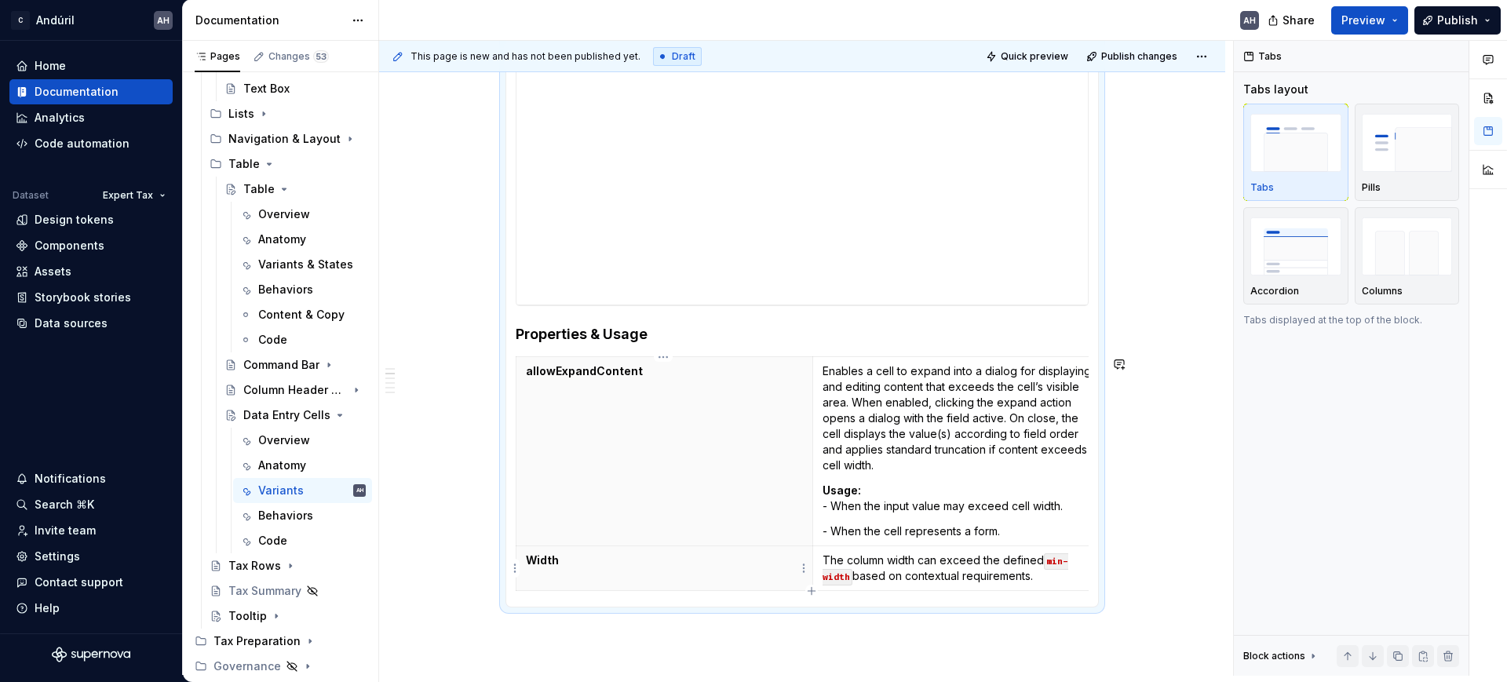
click at [627, 570] on th "Width" at bounding box center [665, 568] width 297 height 45
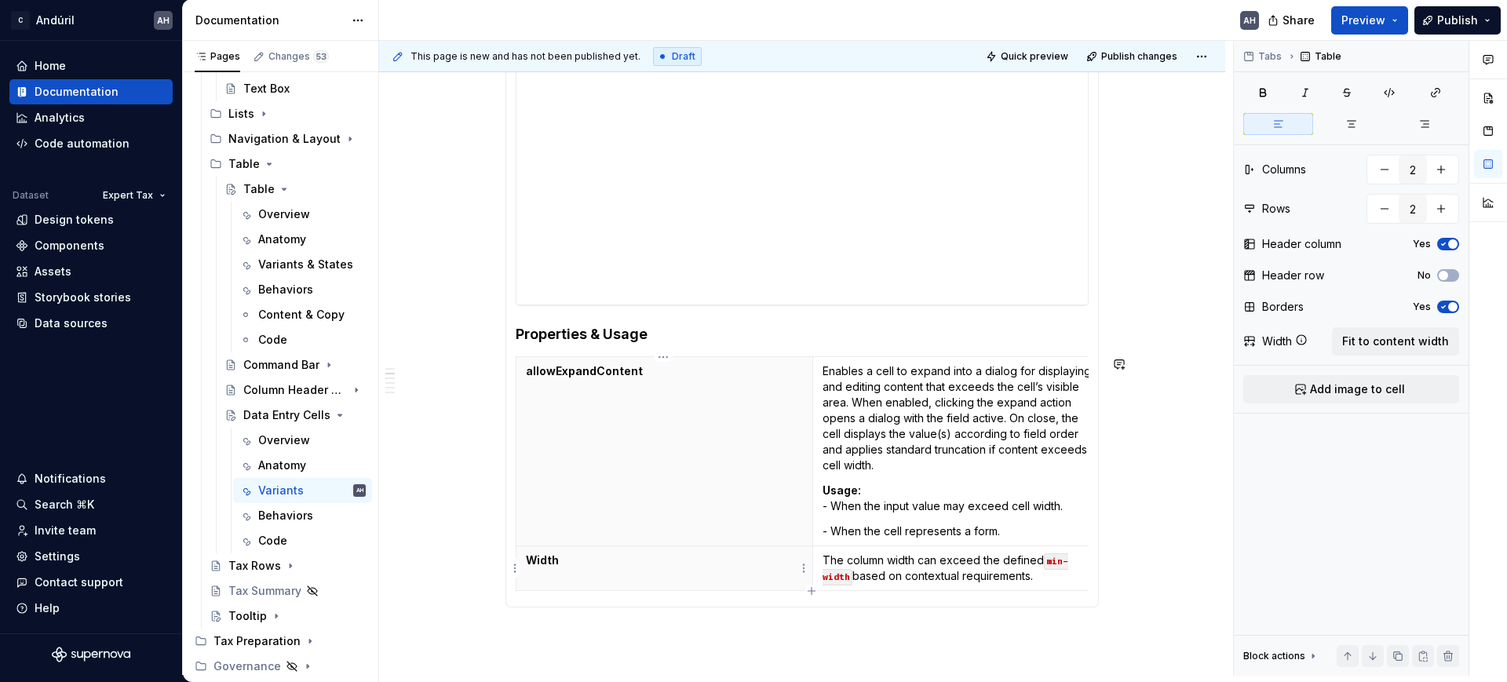
click at [517, 569] on html "C Andúril AH Home Documentation Analytics Code automation Dataset Expert Tax De…" at bounding box center [753, 341] width 1507 height 682
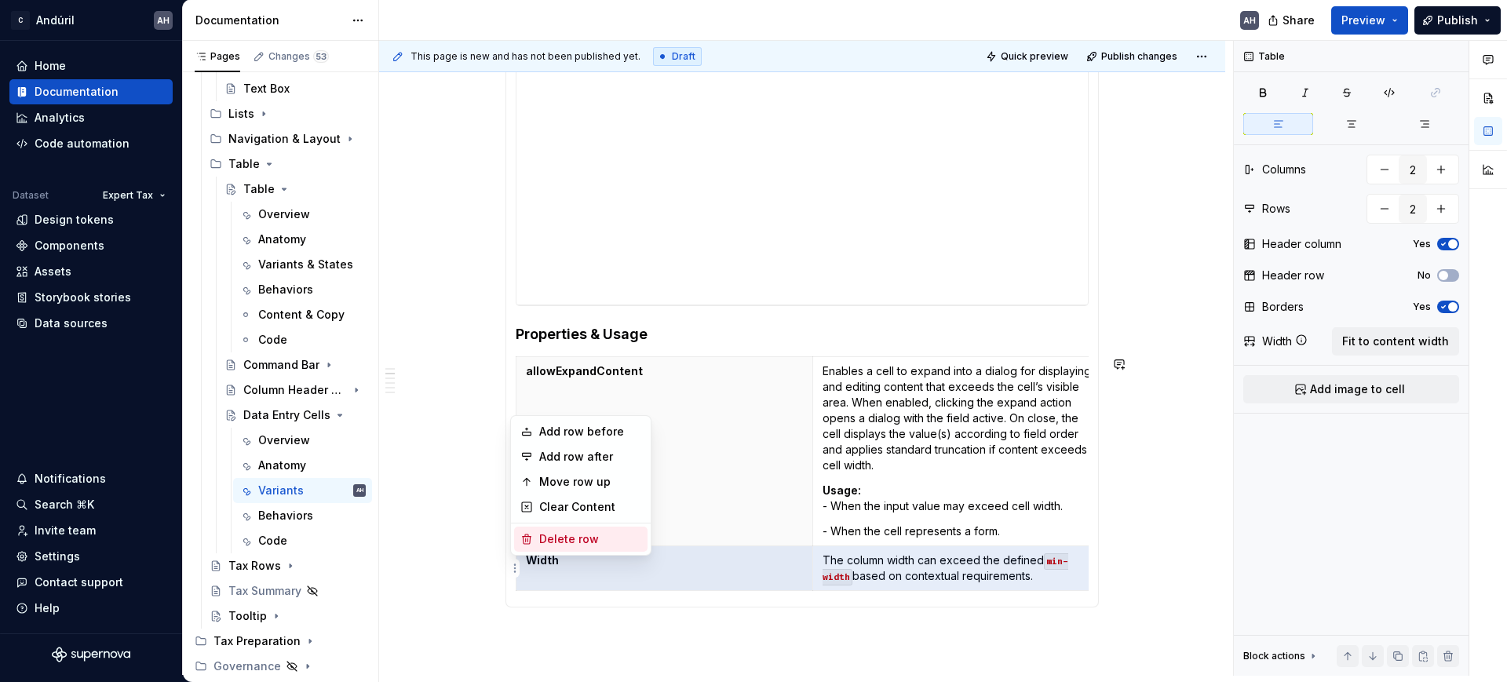
click at [583, 542] on div "Delete row" at bounding box center [590, 540] width 102 height 16
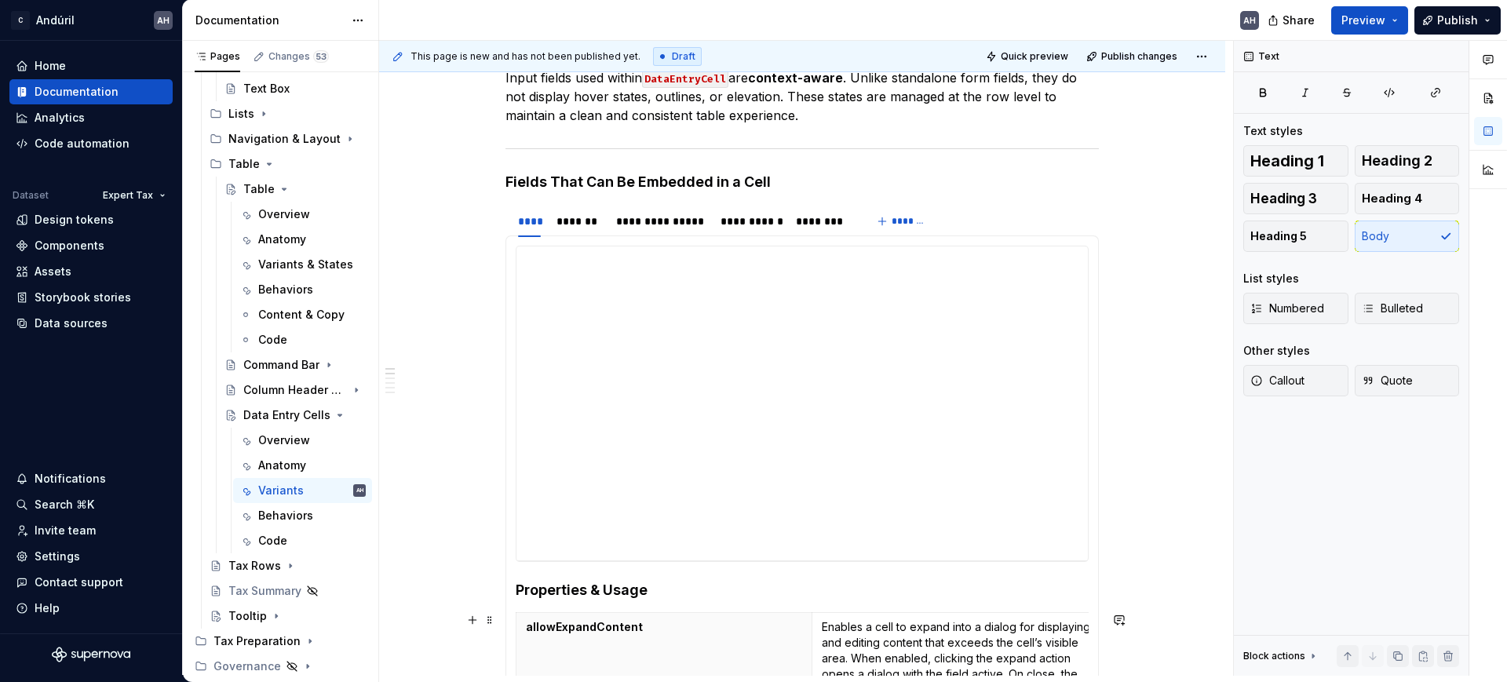
scroll to position [196, 0]
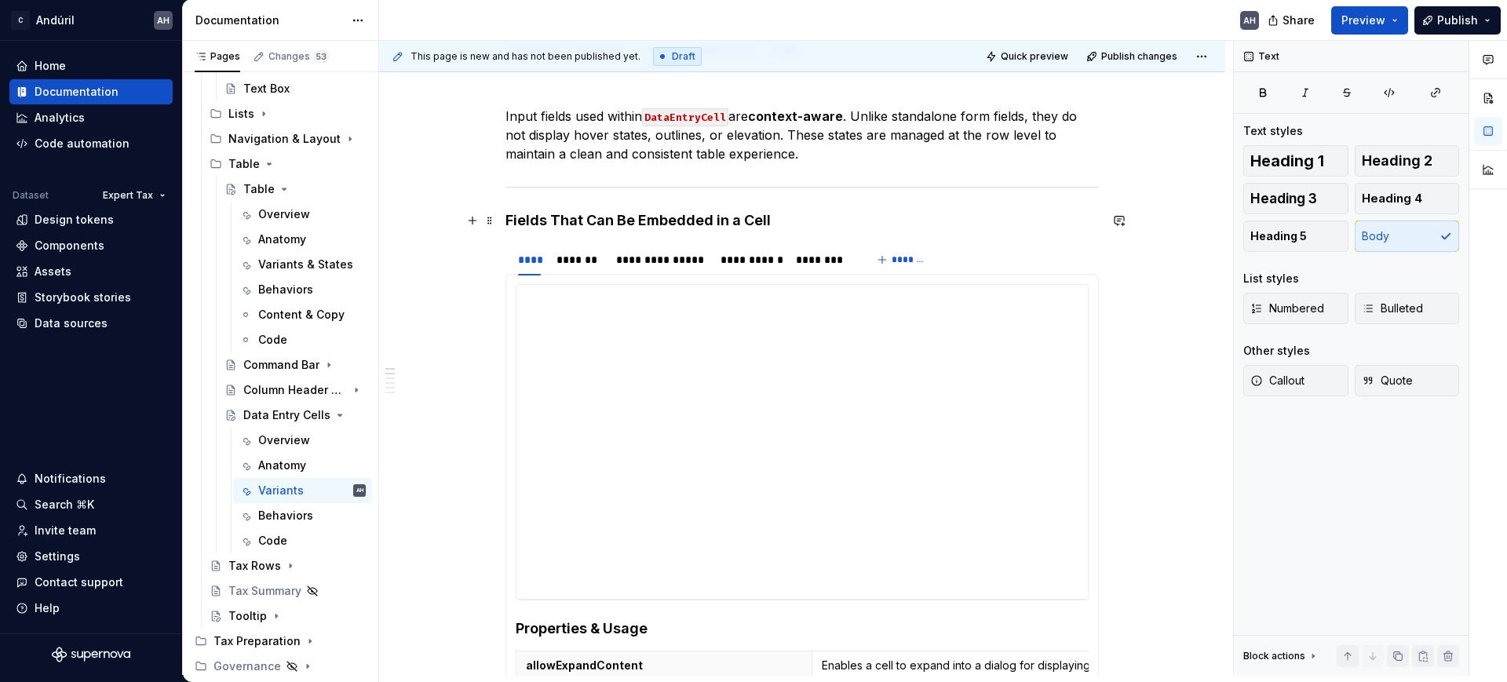
click at [795, 214] on h4 "Fields That Can Be Embedded in a Cell" at bounding box center [803, 220] width 594 height 19
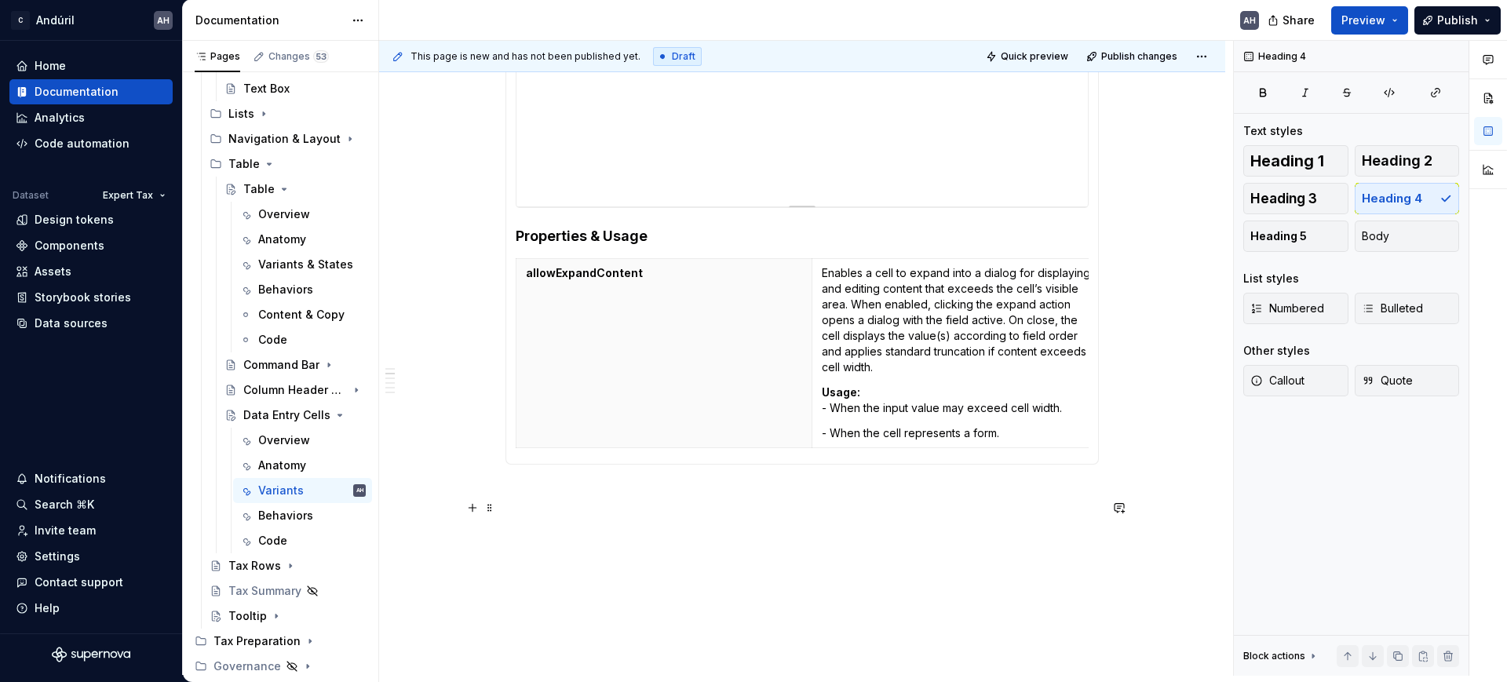
scroll to position [654, 0]
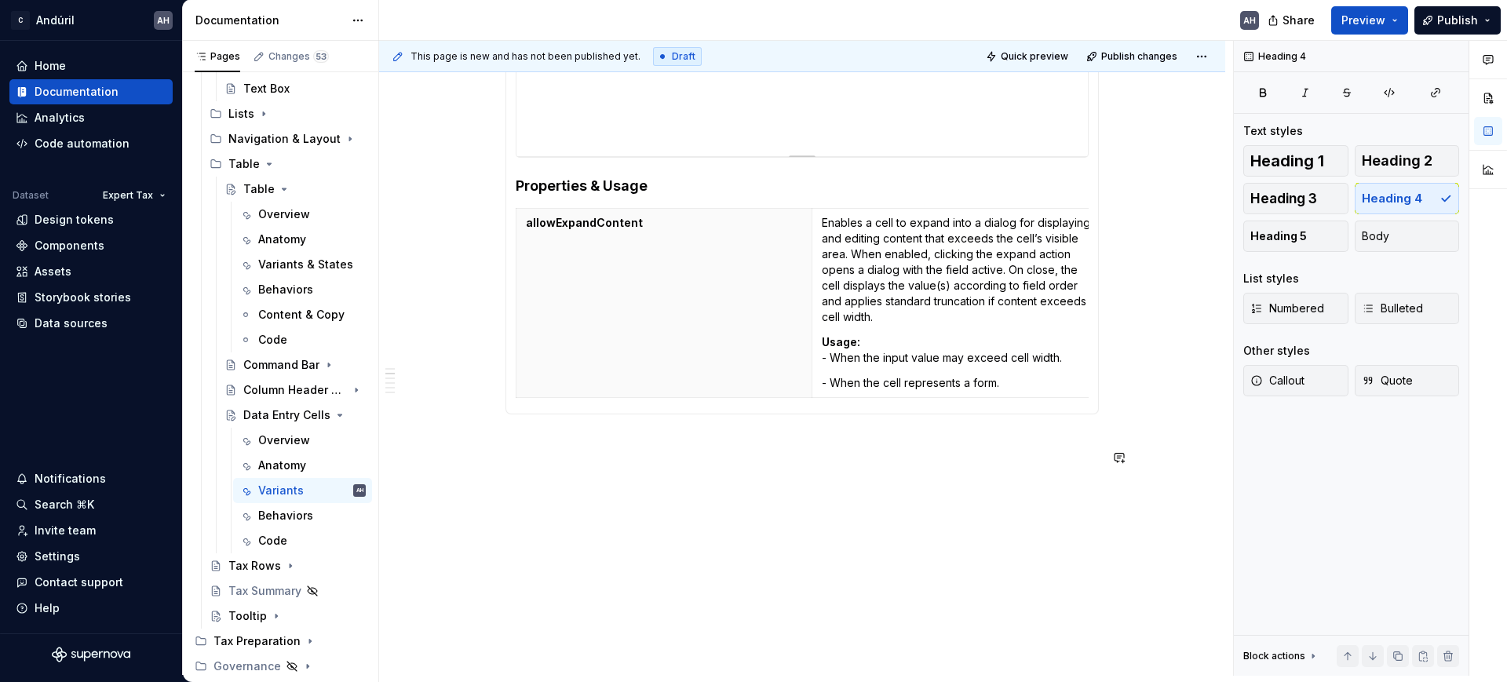
click at [748, 502] on div "**********" at bounding box center [802, 151] width 846 height 1050
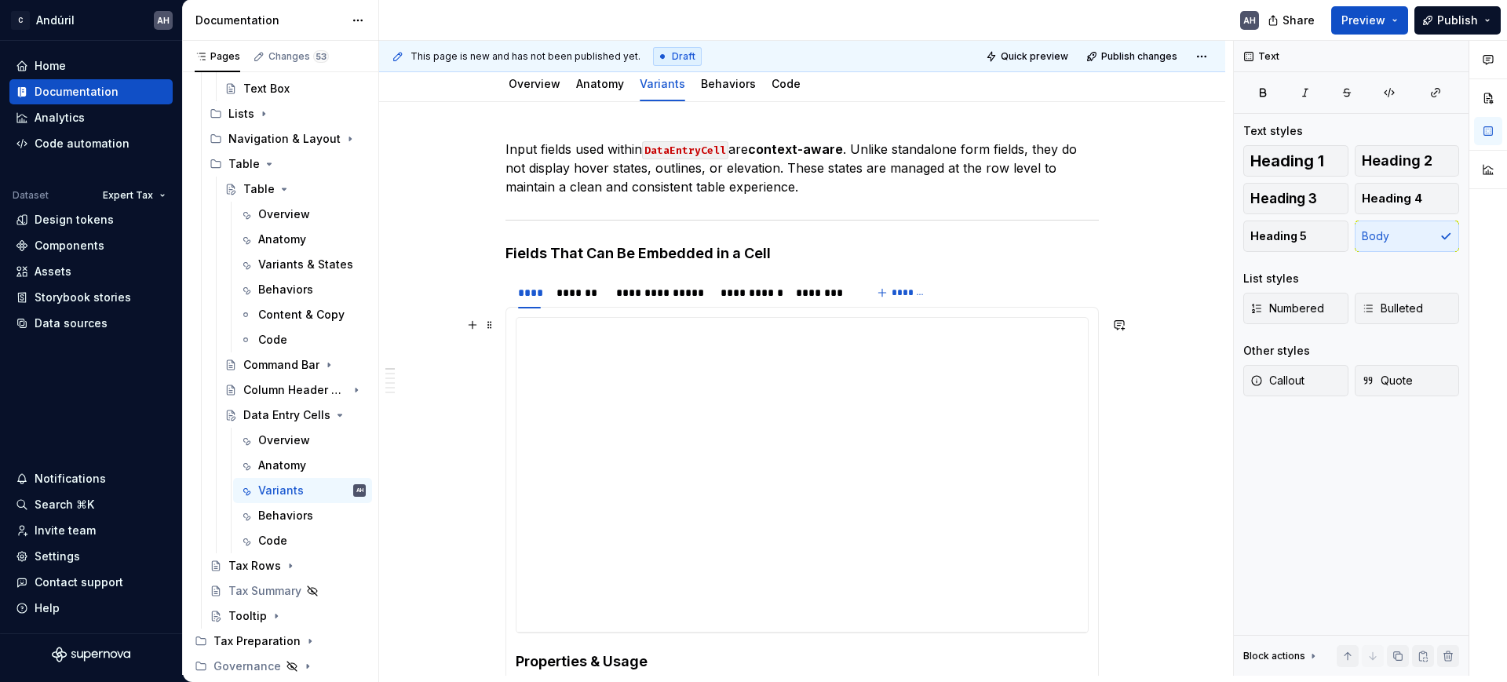
scroll to position [65, 0]
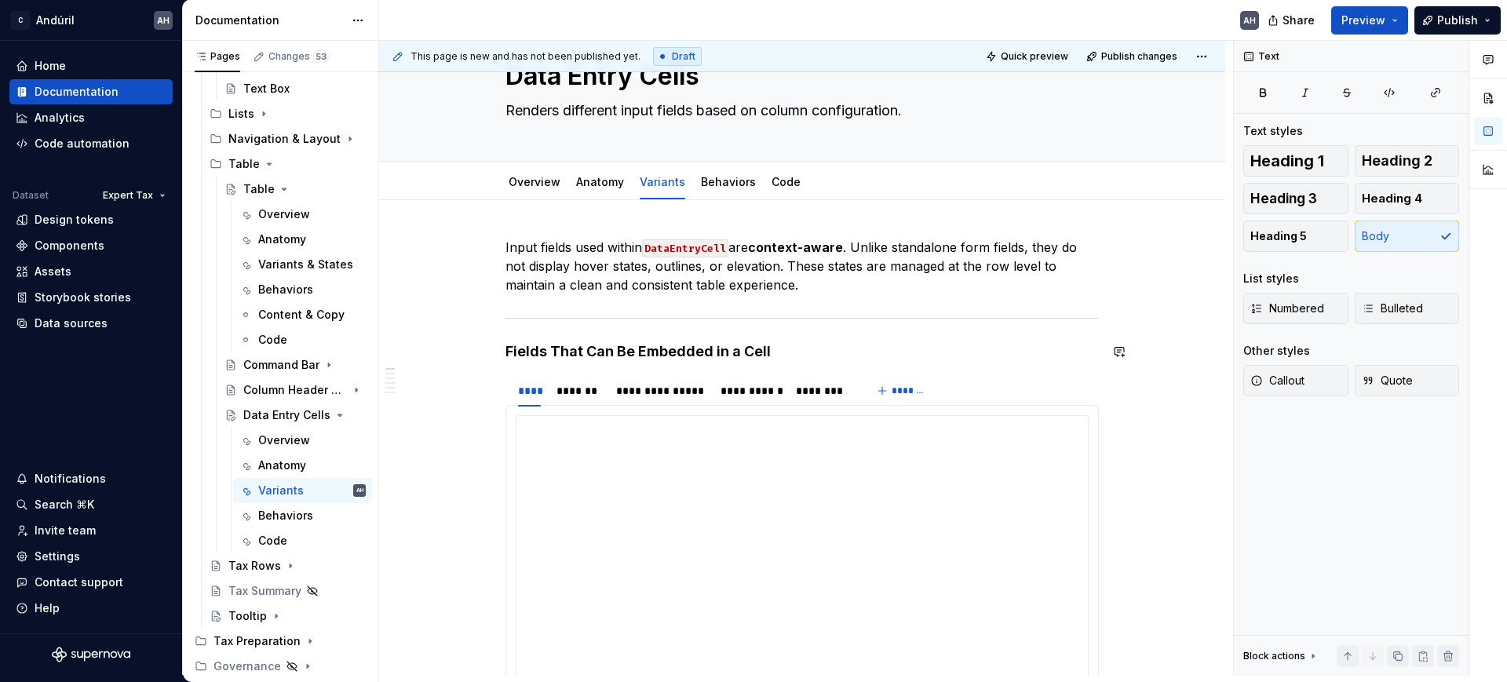
click at [636, 332] on div "**********" at bounding box center [803, 632] width 594 height 788
click at [632, 341] on div "**********" at bounding box center [803, 632] width 594 height 788
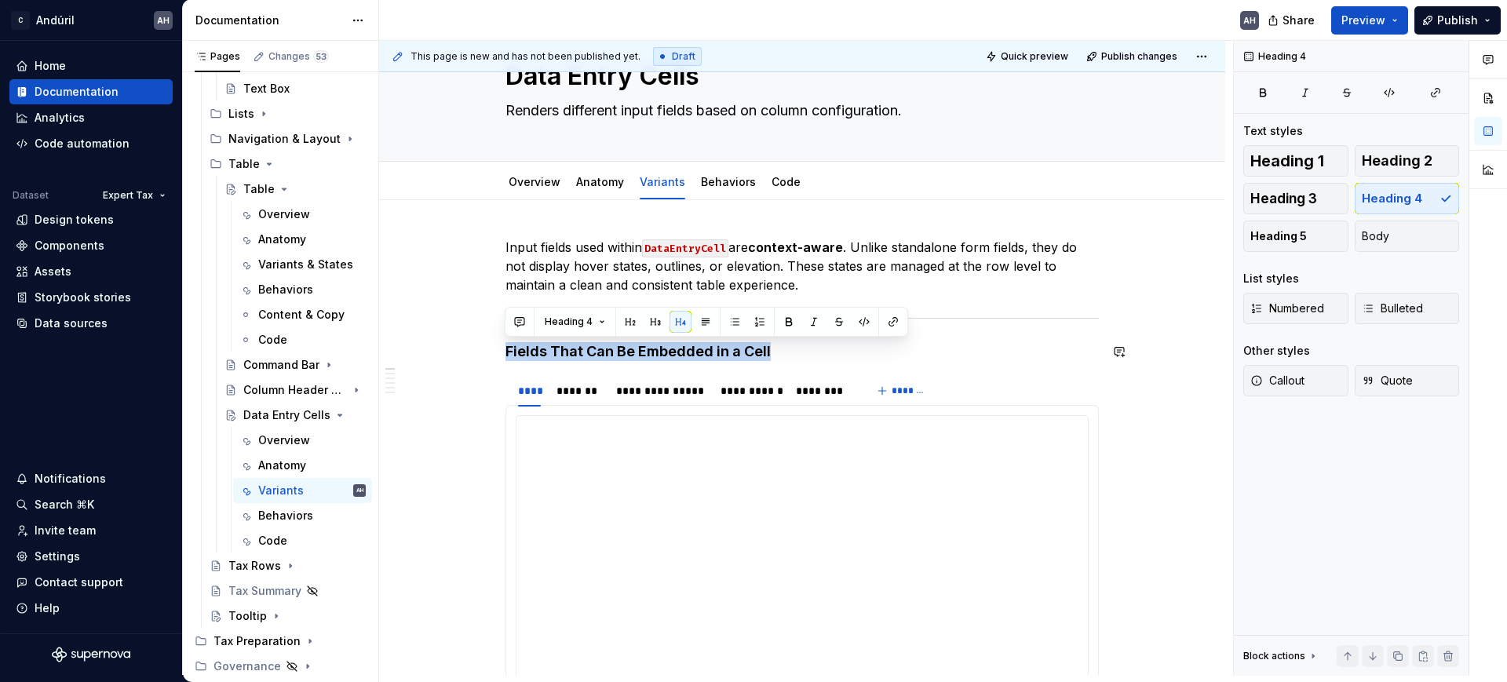
click at [632, 341] on div "**********" at bounding box center [803, 632] width 594 height 788
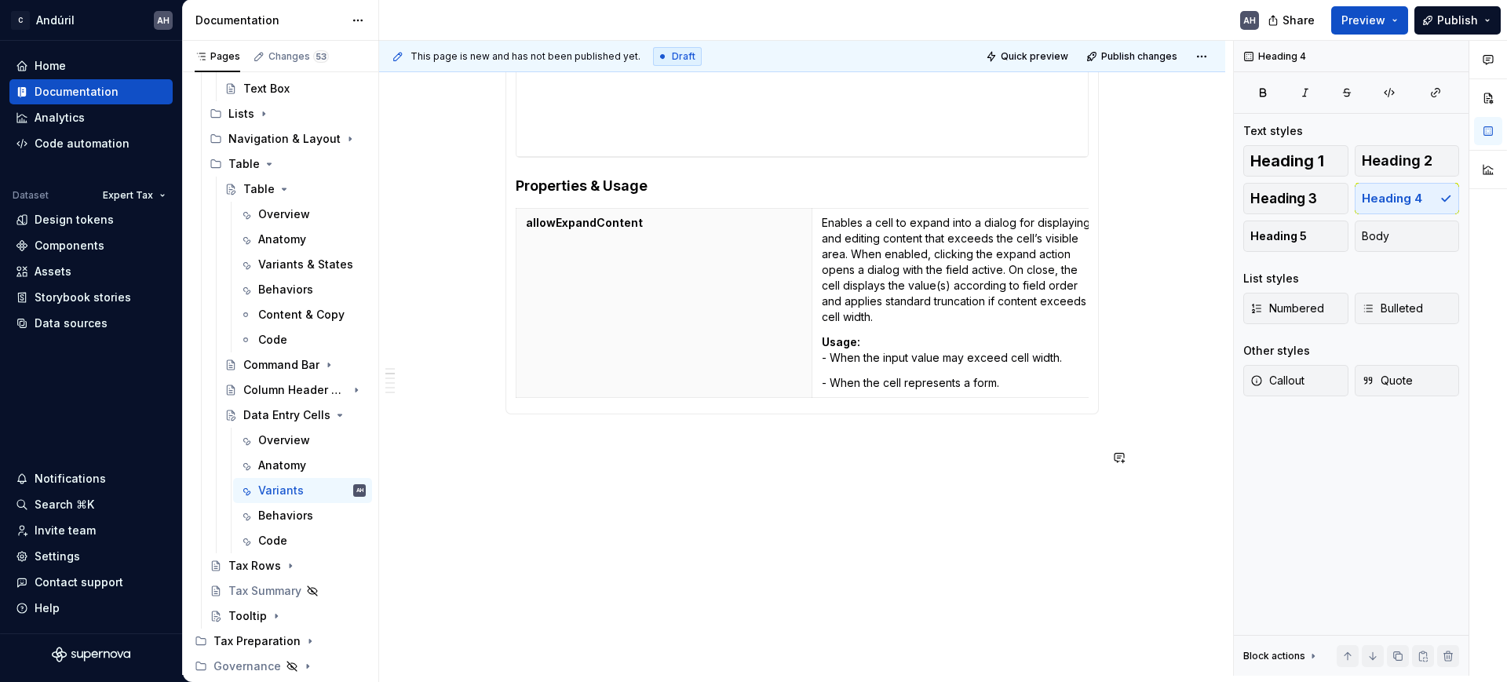
click at [661, 468] on div "**********" at bounding box center [803, 67] width 594 height 807
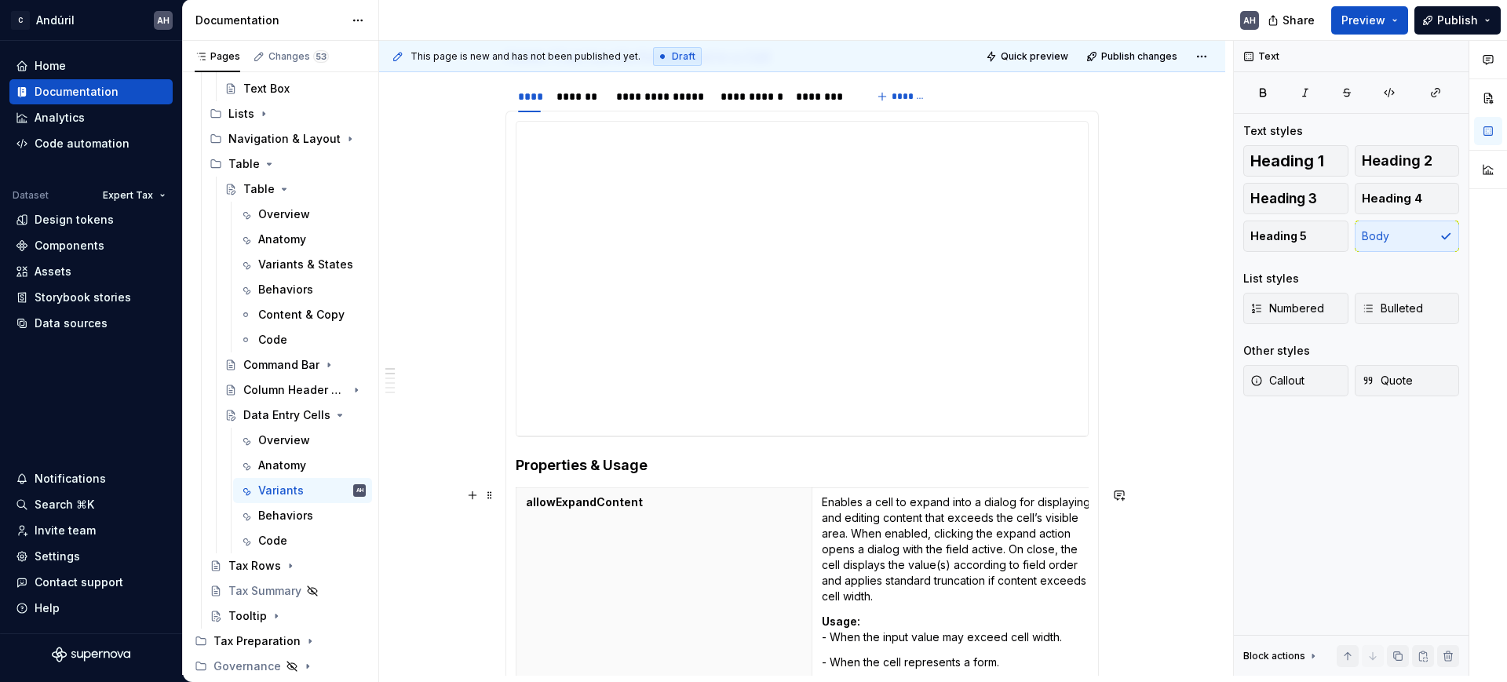
scroll to position [163, 0]
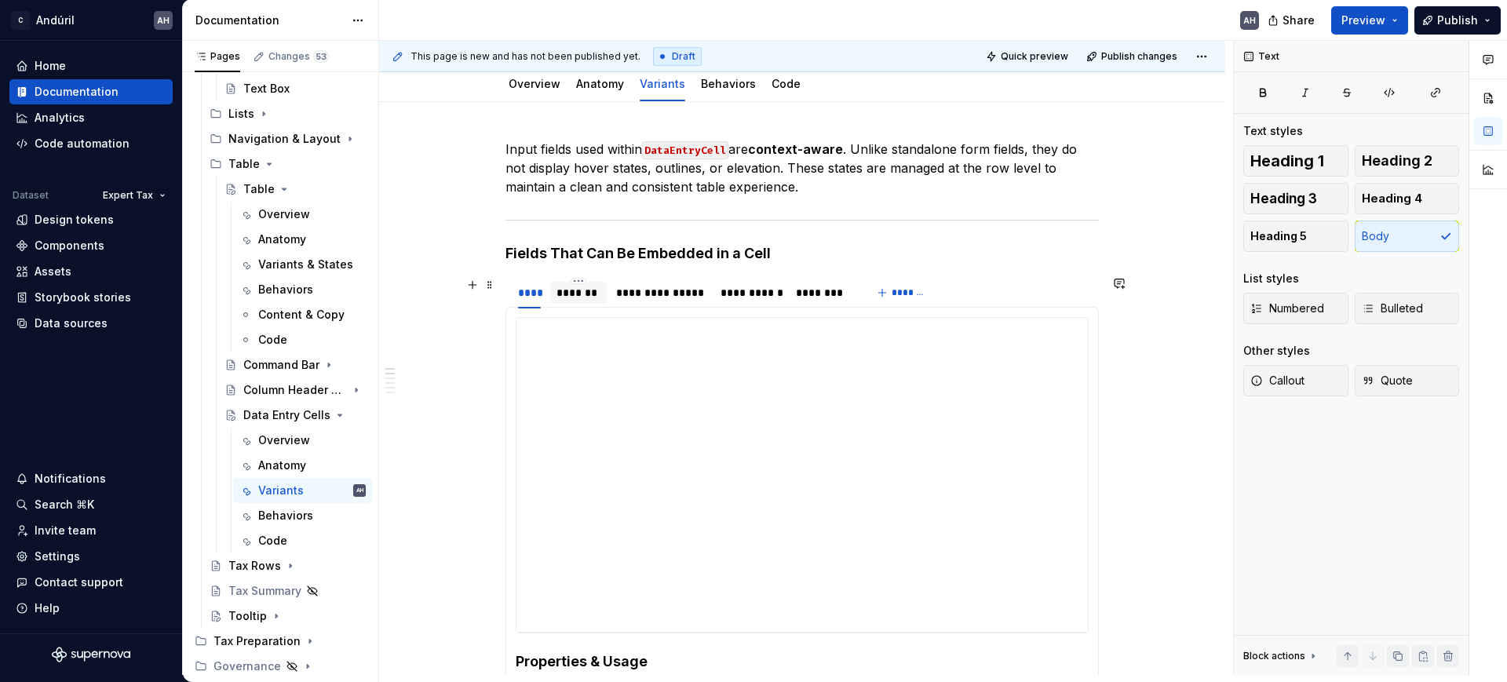
click at [589, 298] on div "*******" at bounding box center [579, 293] width 45 height 16
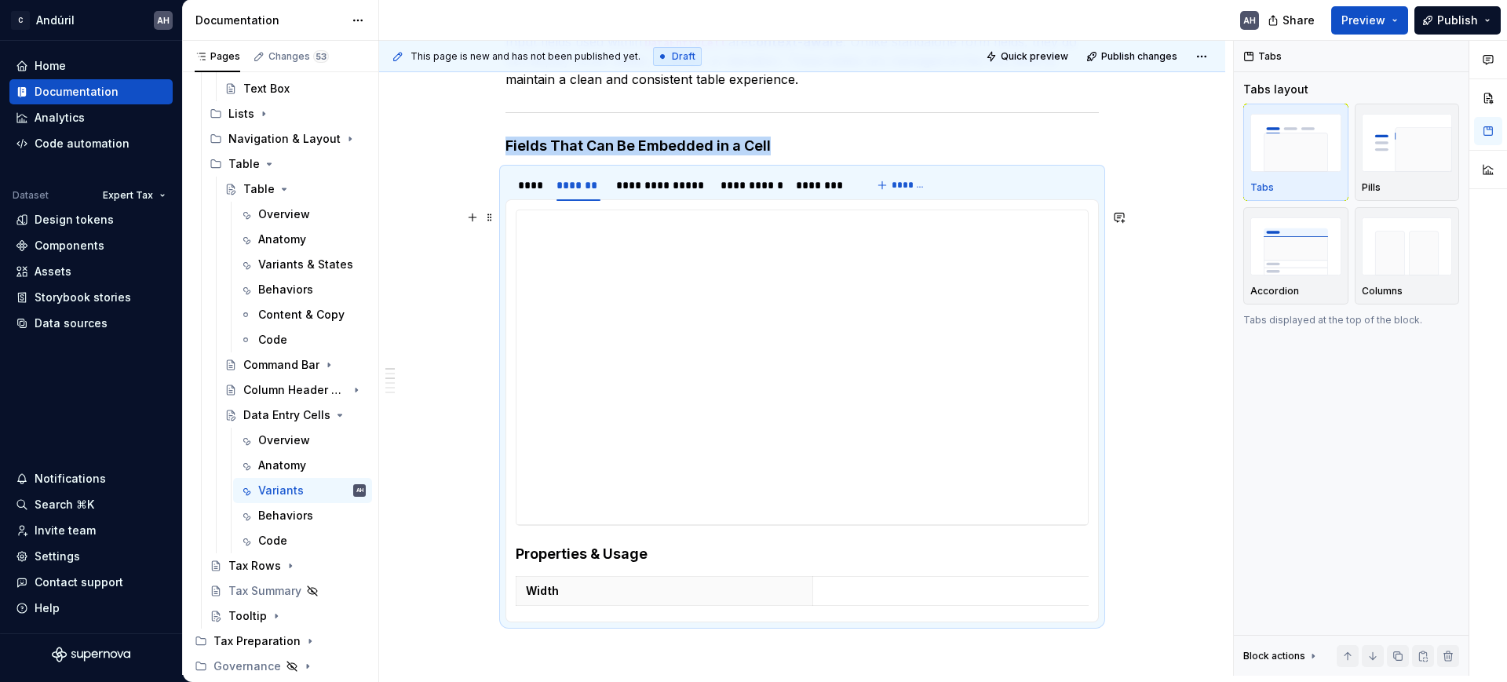
scroll to position [294, 0]
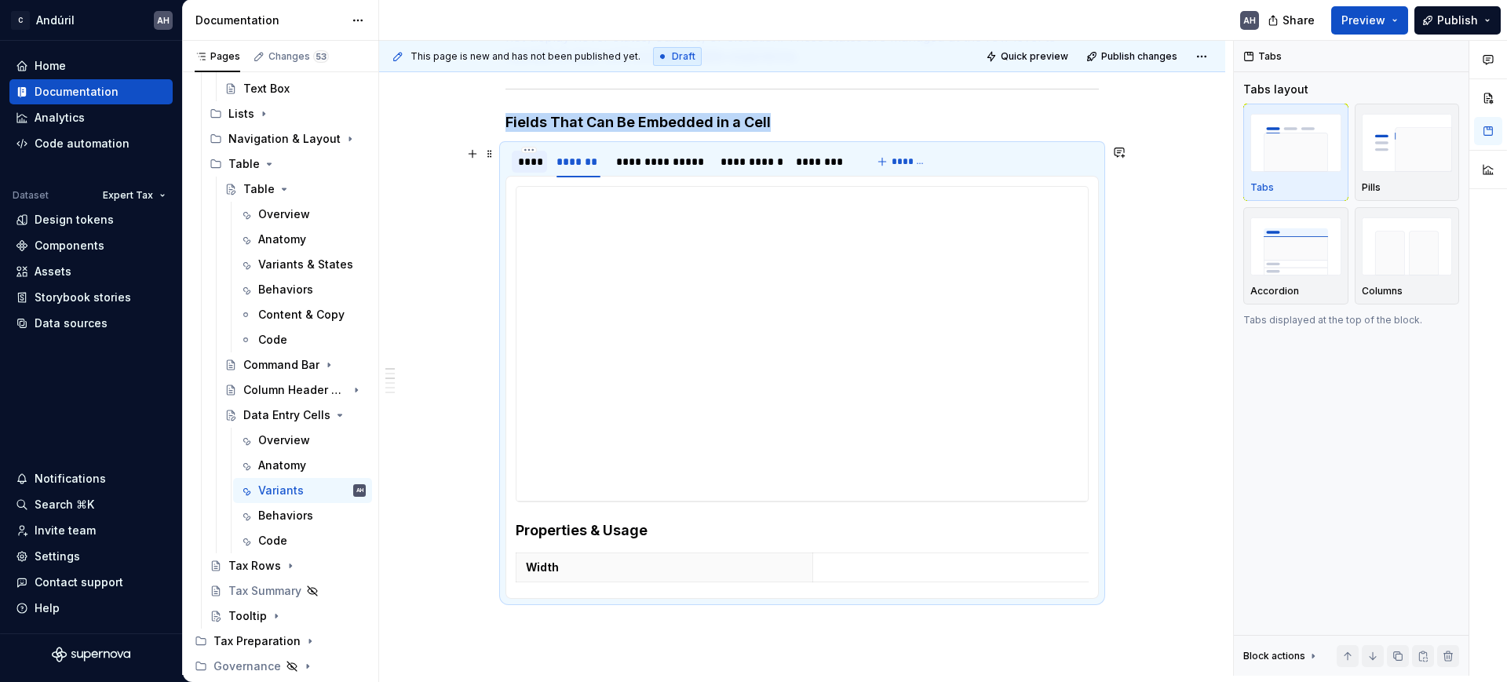
click at [537, 160] on div "****" at bounding box center [529, 162] width 23 height 16
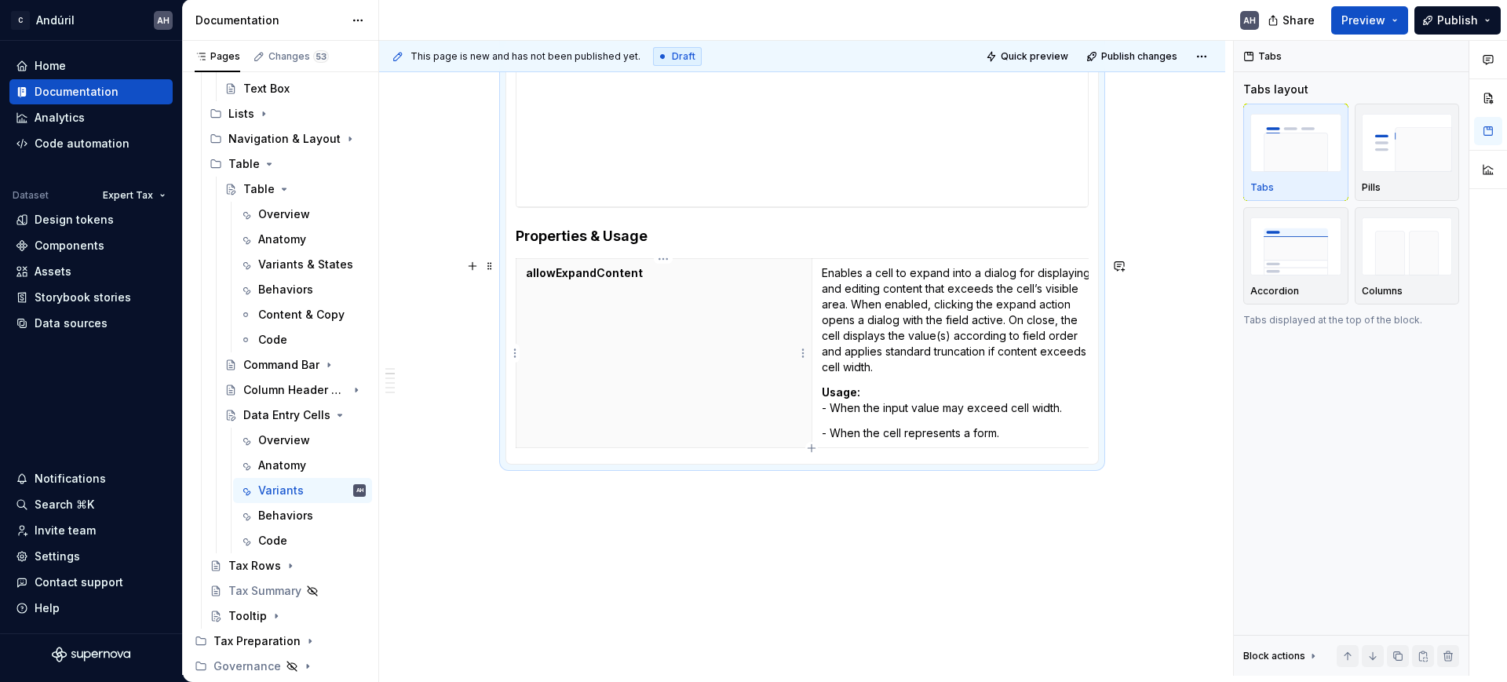
click at [732, 396] on th "allowExpandContent" at bounding box center [665, 353] width 296 height 189
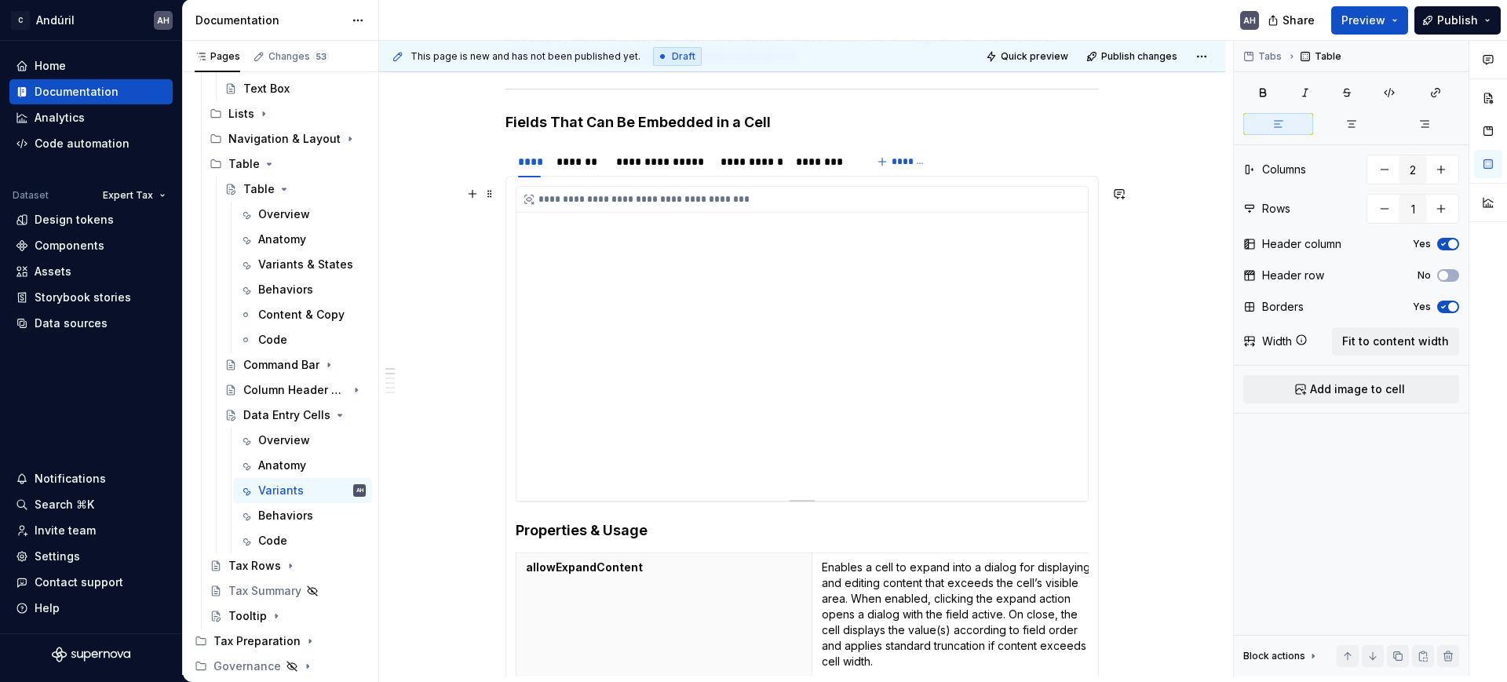
scroll to position [0, 0]
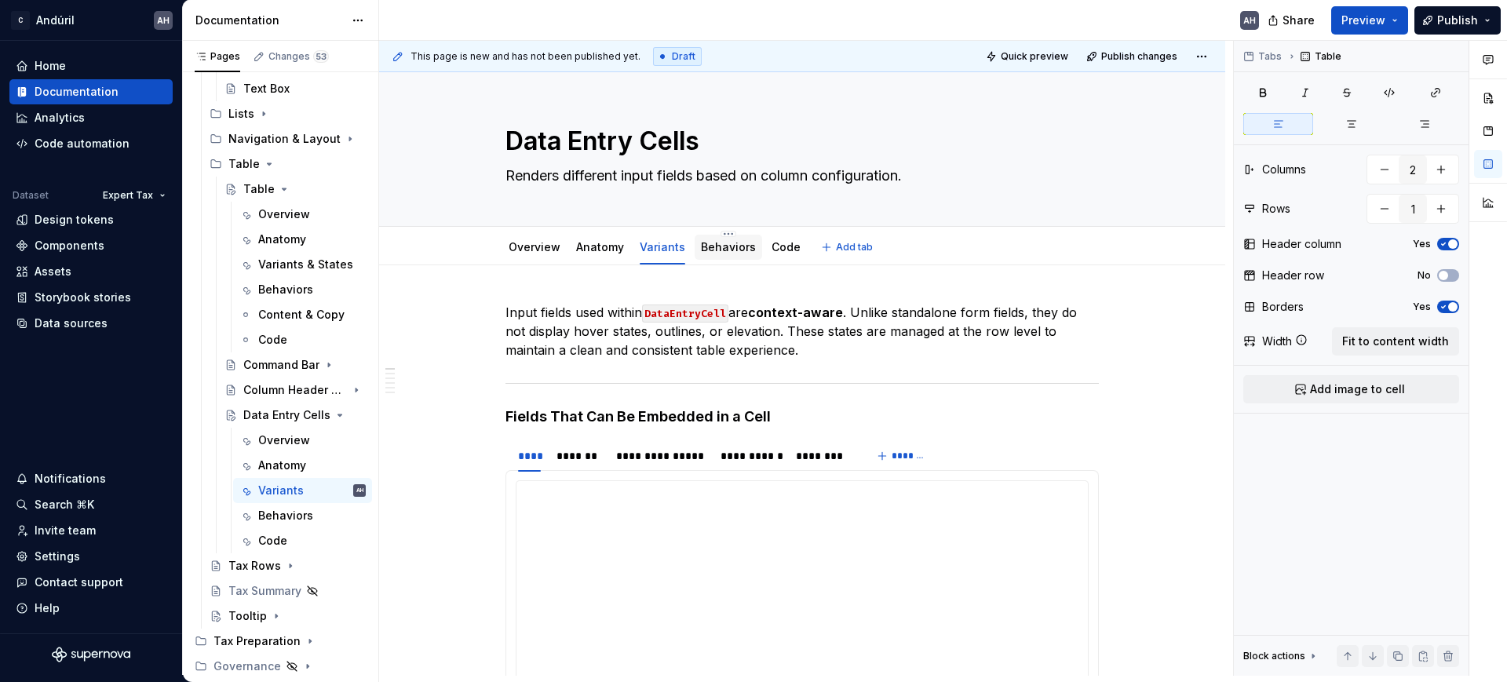
click at [726, 244] on link "Behaviors" at bounding box center [728, 246] width 55 height 13
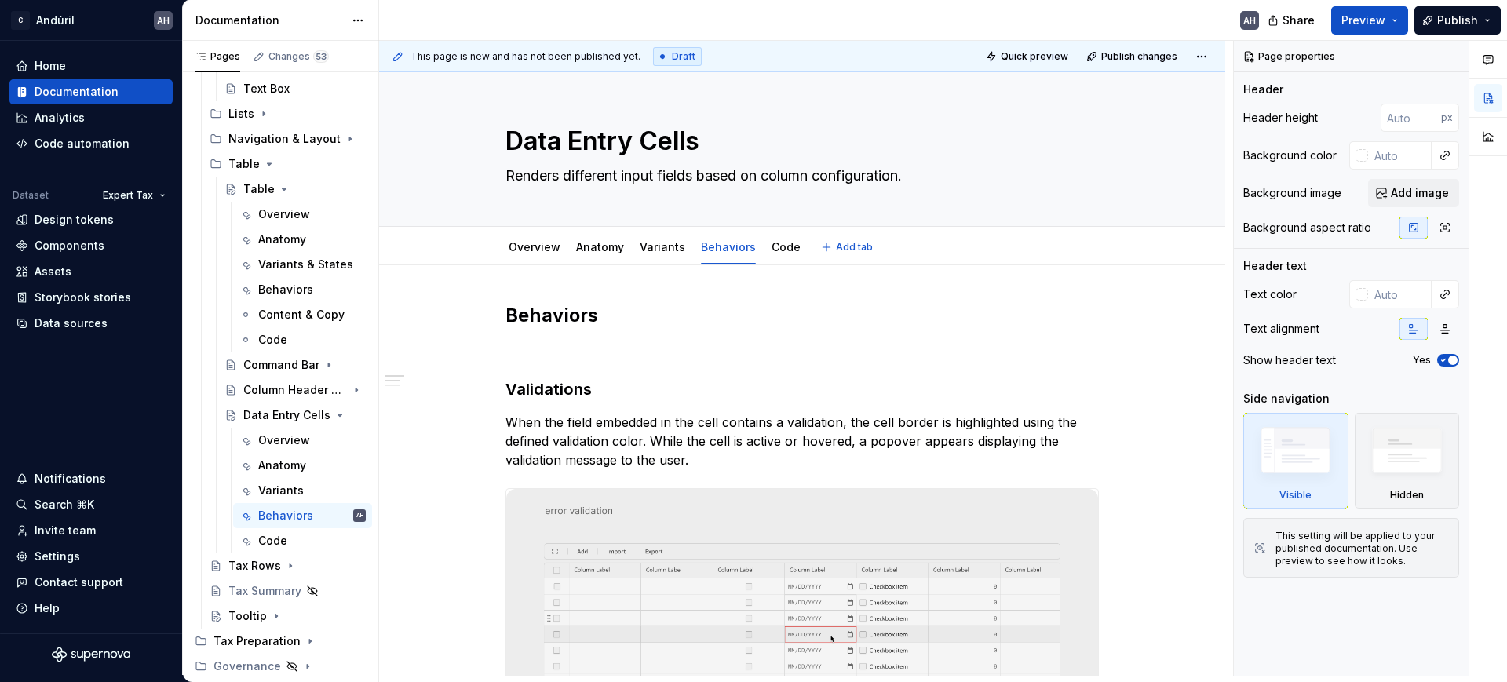
type textarea "*"
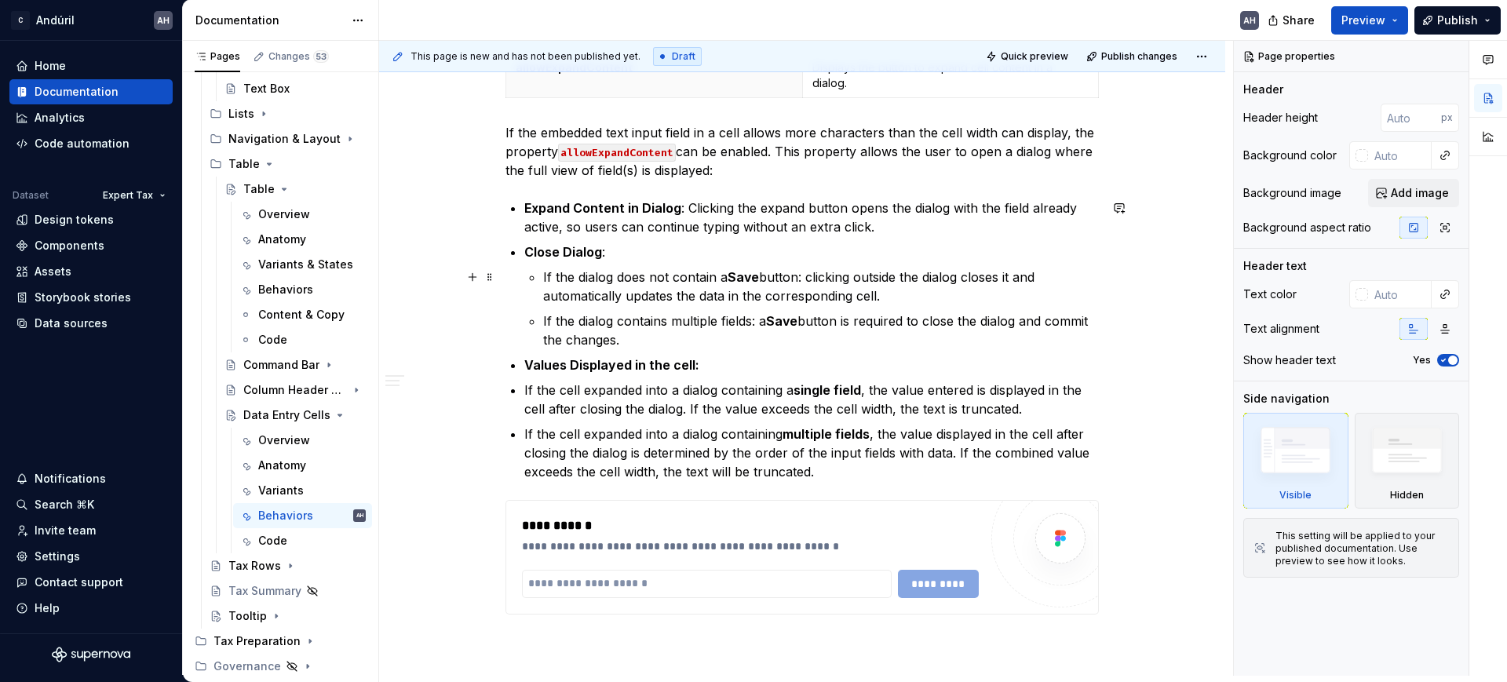
scroll to position [883, 0]
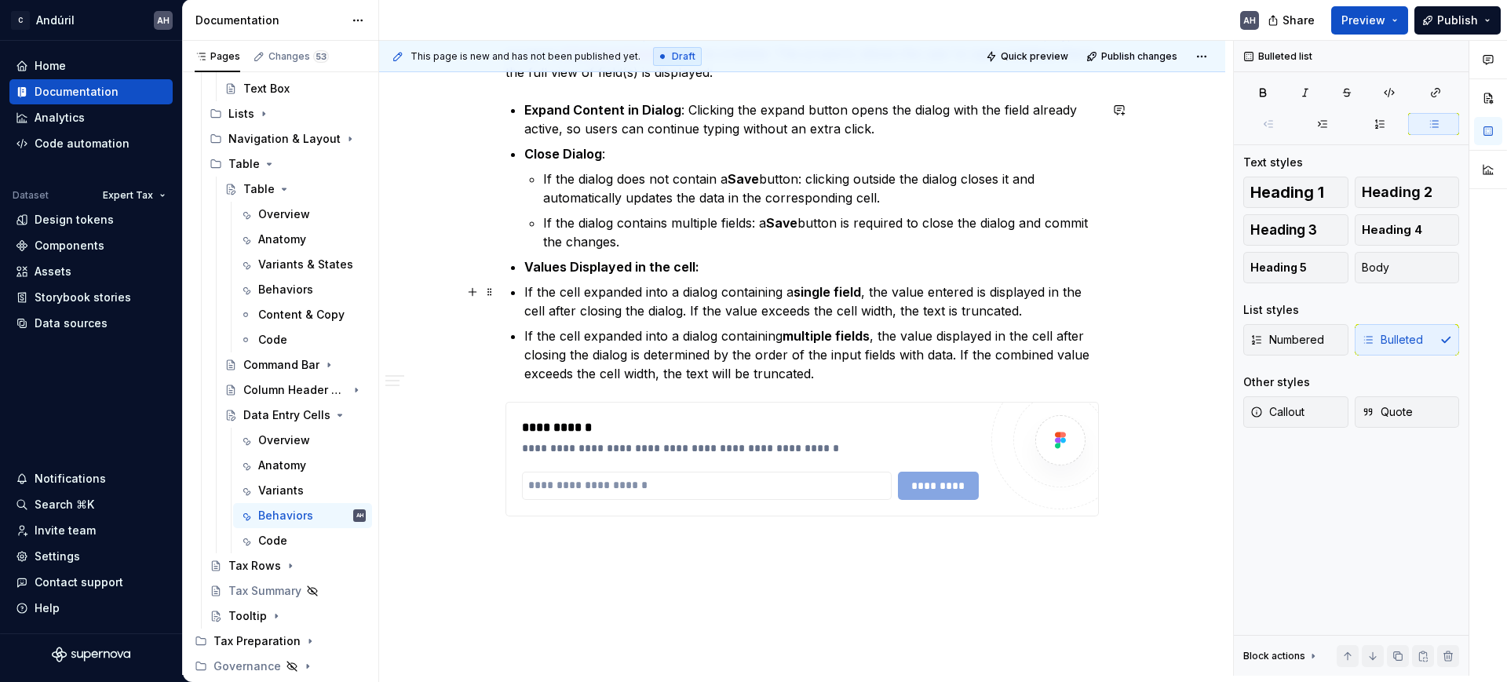
click at [727, 316] on p "If the cell expanded into a dialog containing a single field , the value entere…" at bounding box center [811, 302] width 575 height 38
click at [840, 371] on p "If the cell expanded into a dialog containing multiple fields , the value displ…" at bounding box center [811, 355] width 575 height 57
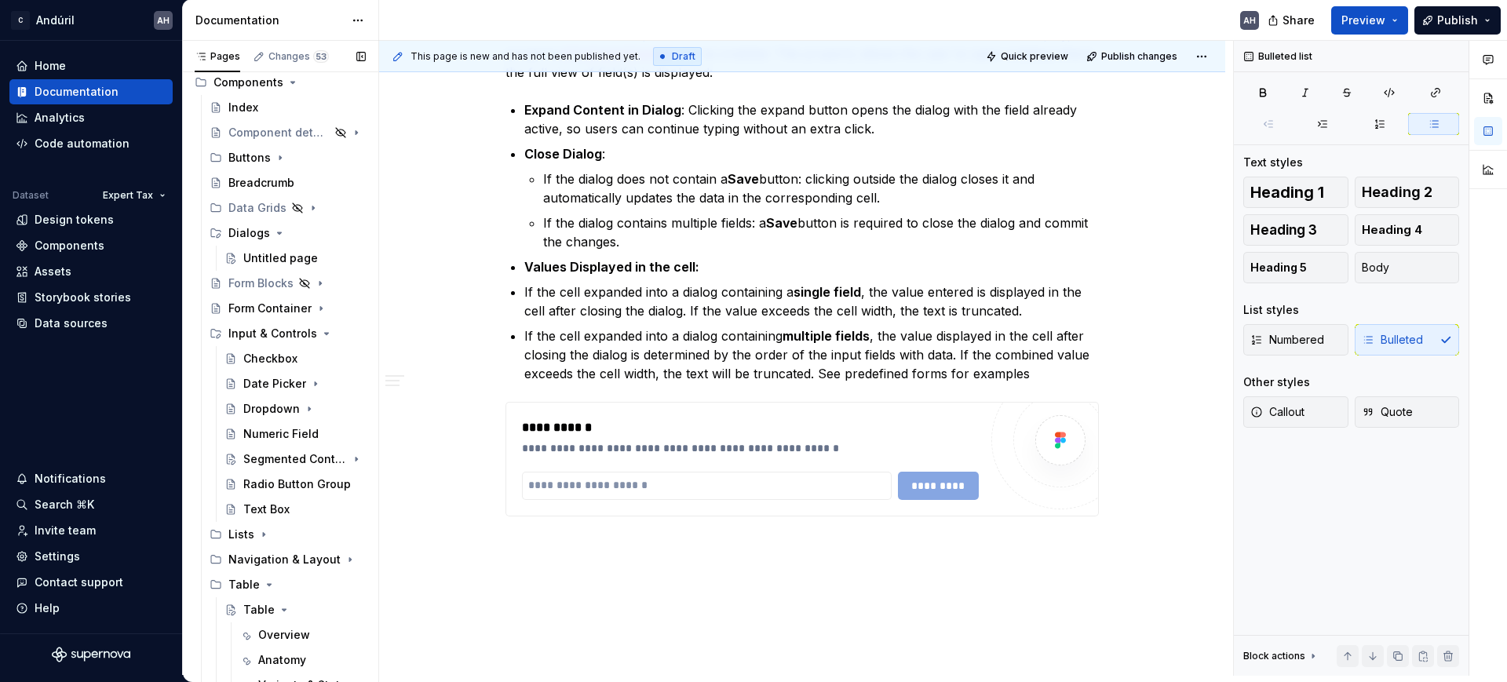
scroll to position [218, 0]
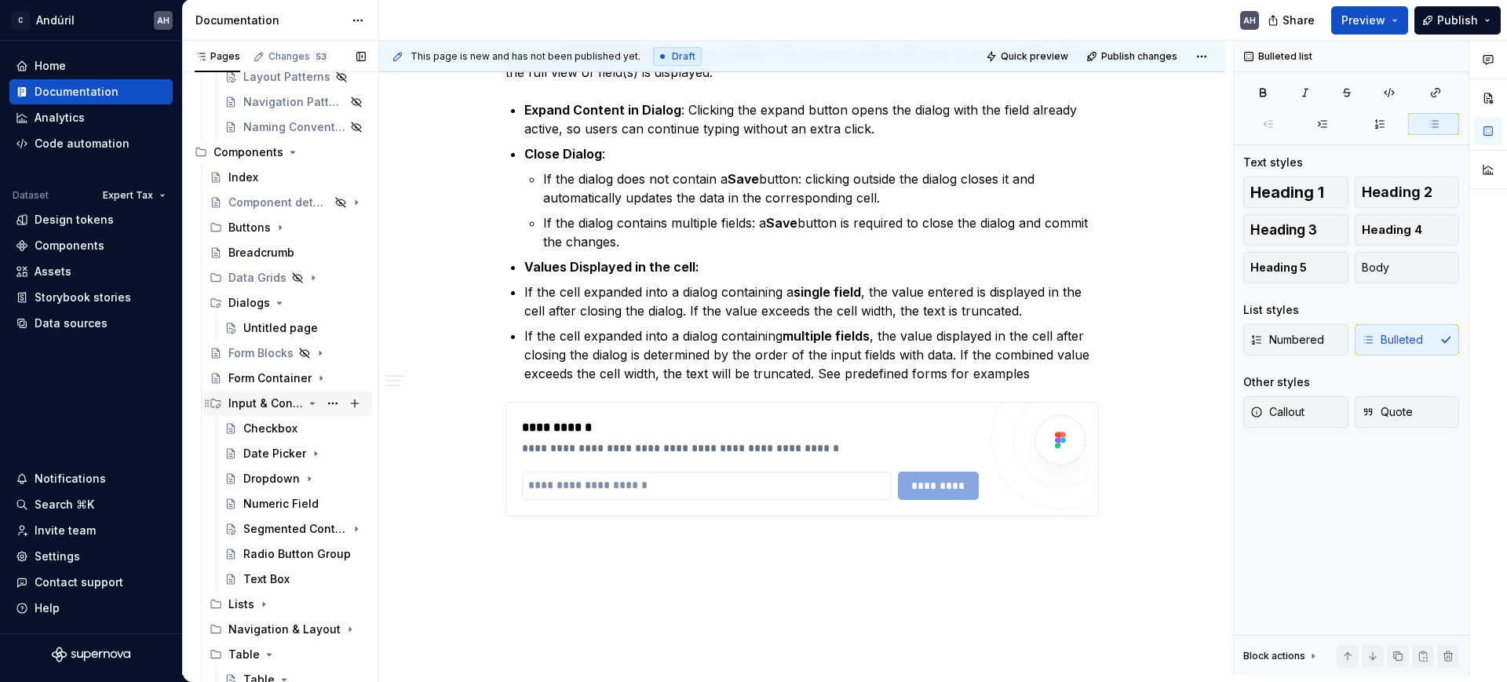
click at [306, 401] on icon "Page tree" at bounding box center [312, 403] width 13 height 13
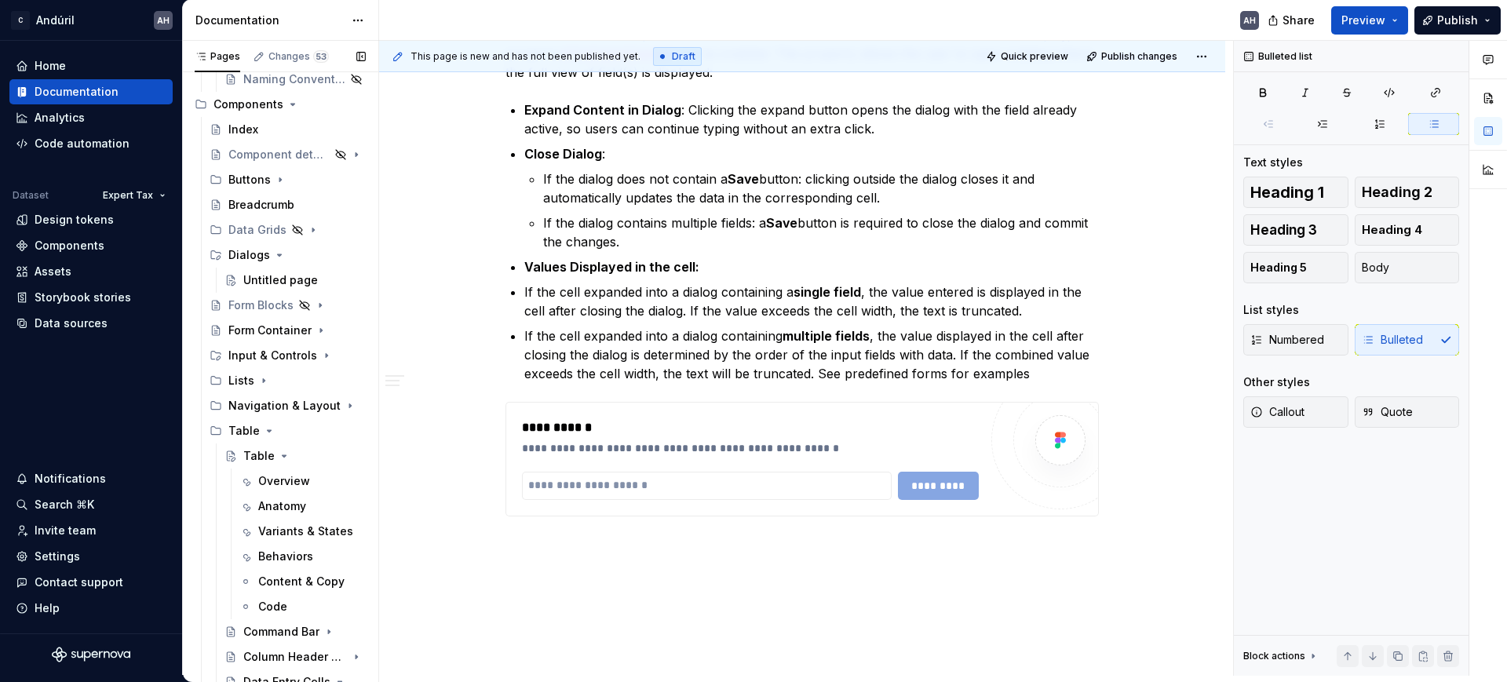
scroll to position [141, 0]
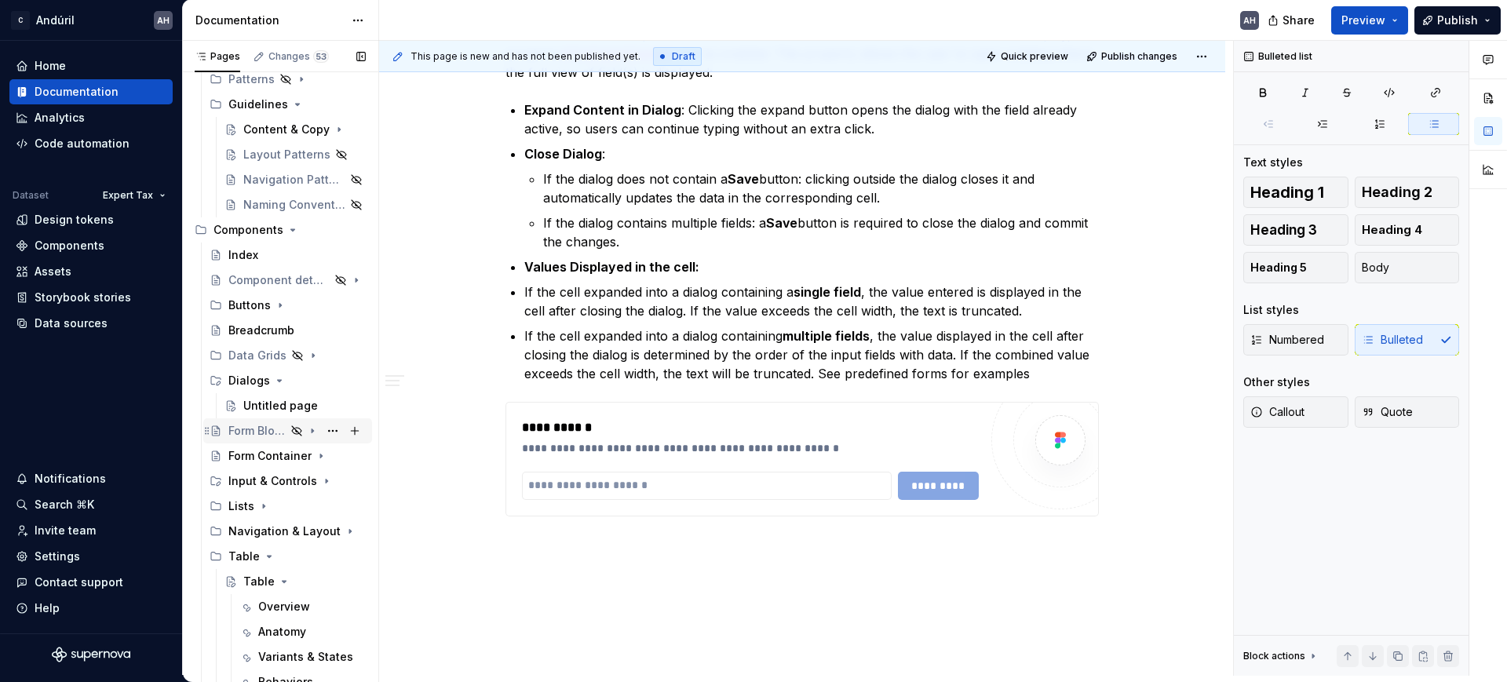
click at [254, 429] on div "Form Blocks" at bounding box center [256, 431] width 57 height 16
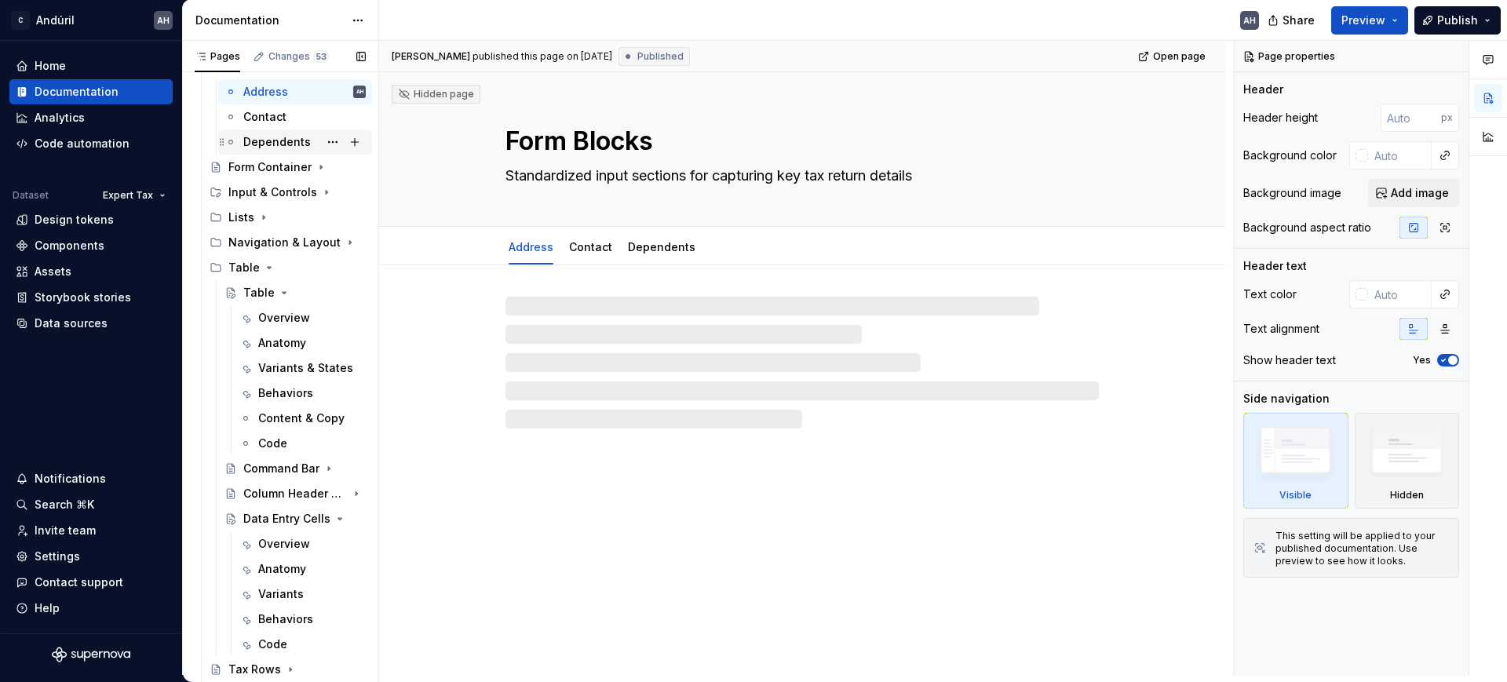
scroll to position [608, 0]
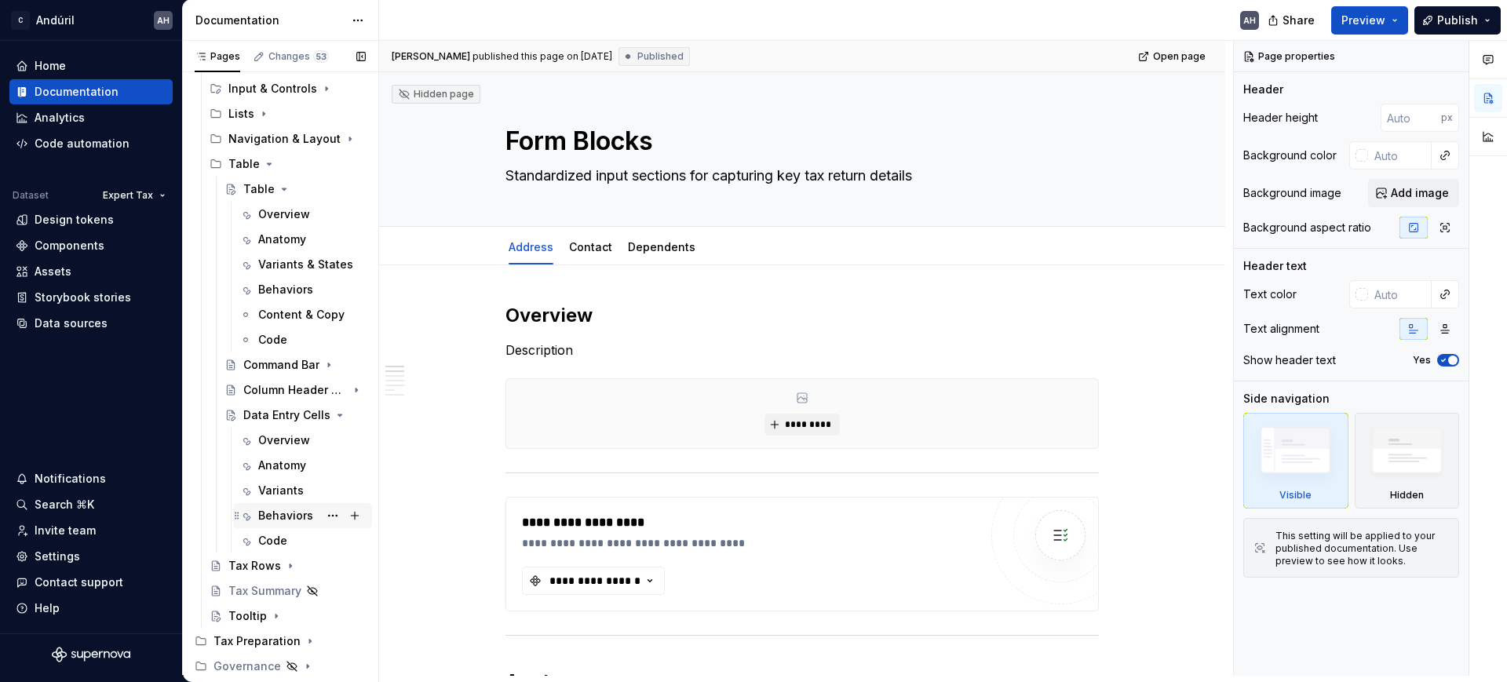
click at [287, 517] on div "Behaviors" at bounding box center [285, 516] width 55 height 16
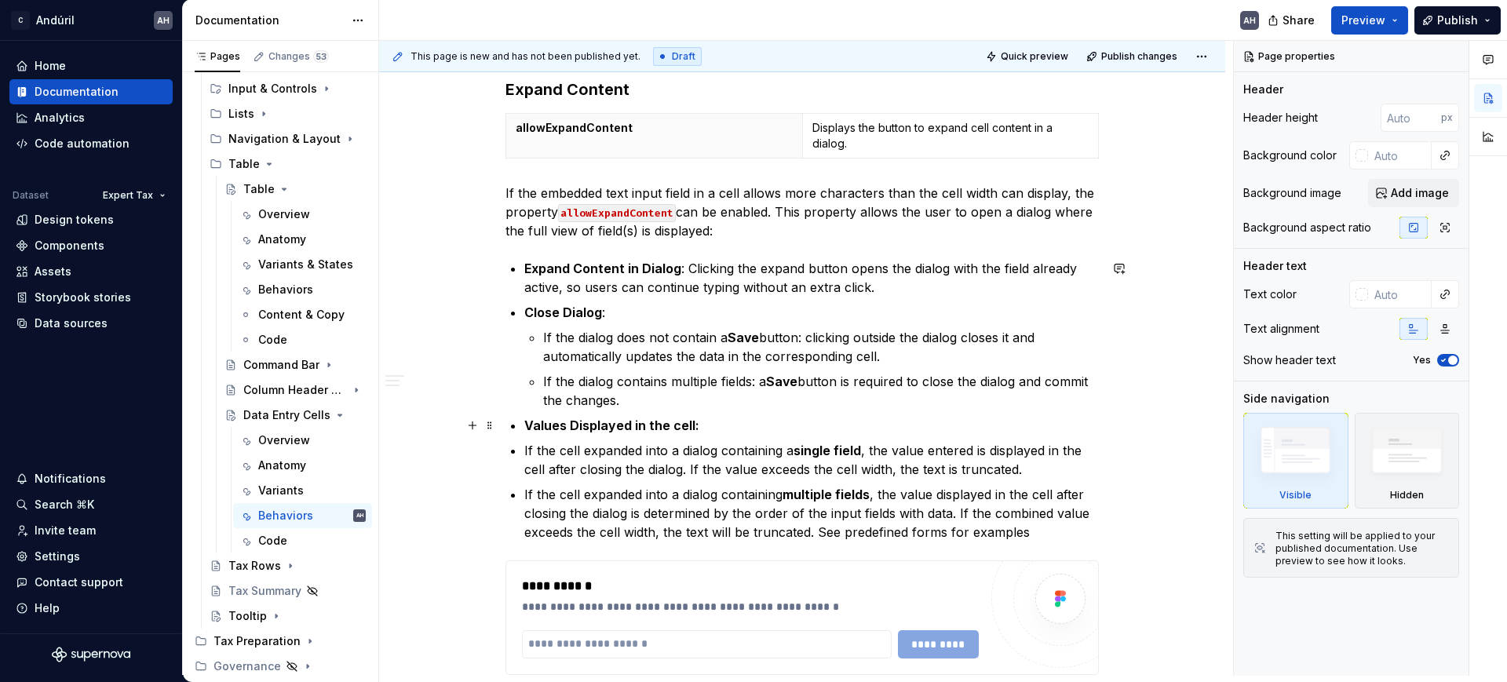
scroll to position [883, 0]
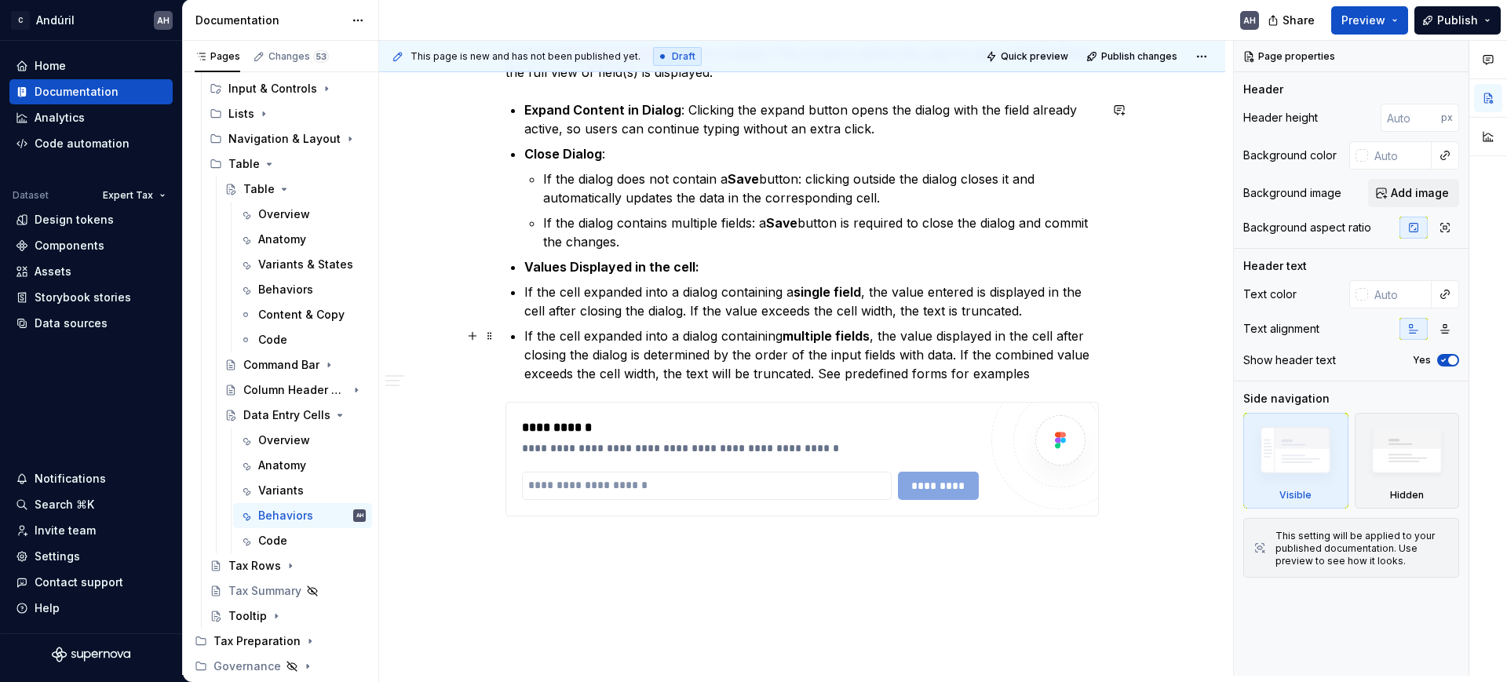
type textarea "*"
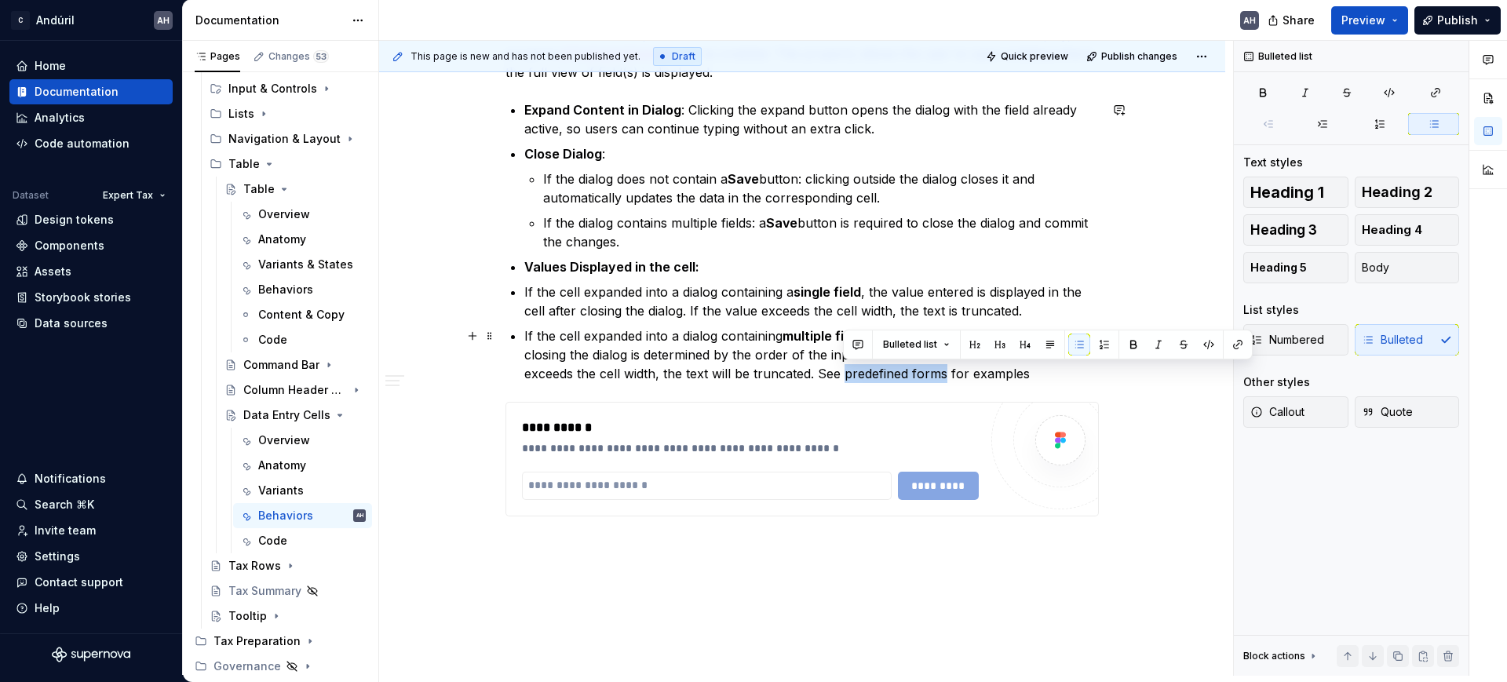
drag, startPoint x: 843, startPoint y: 376, endPoint x: 944, endPoint y: 374, distance: 101.3
click at [944, 374] on p "If the cell expanded into a dialog containing multiple fields , the value displ…" at bounding box center [811, 355] width 575 height 57
drag, startPoint x: 917, startPoint y: 374, endPoint x: 842, endPoint y: 372, distance: 75.4
click at [842, 372] on p "If the cell expanded into a dialog containing multiple fields , the value displ…" at bounding box center [811, 355] width 575 height 57
click at [920, 371] on p "If the cell expanded into a dialog containing multiple fields , the value displ…" at bounding box center [811, 355] width 575 height 57
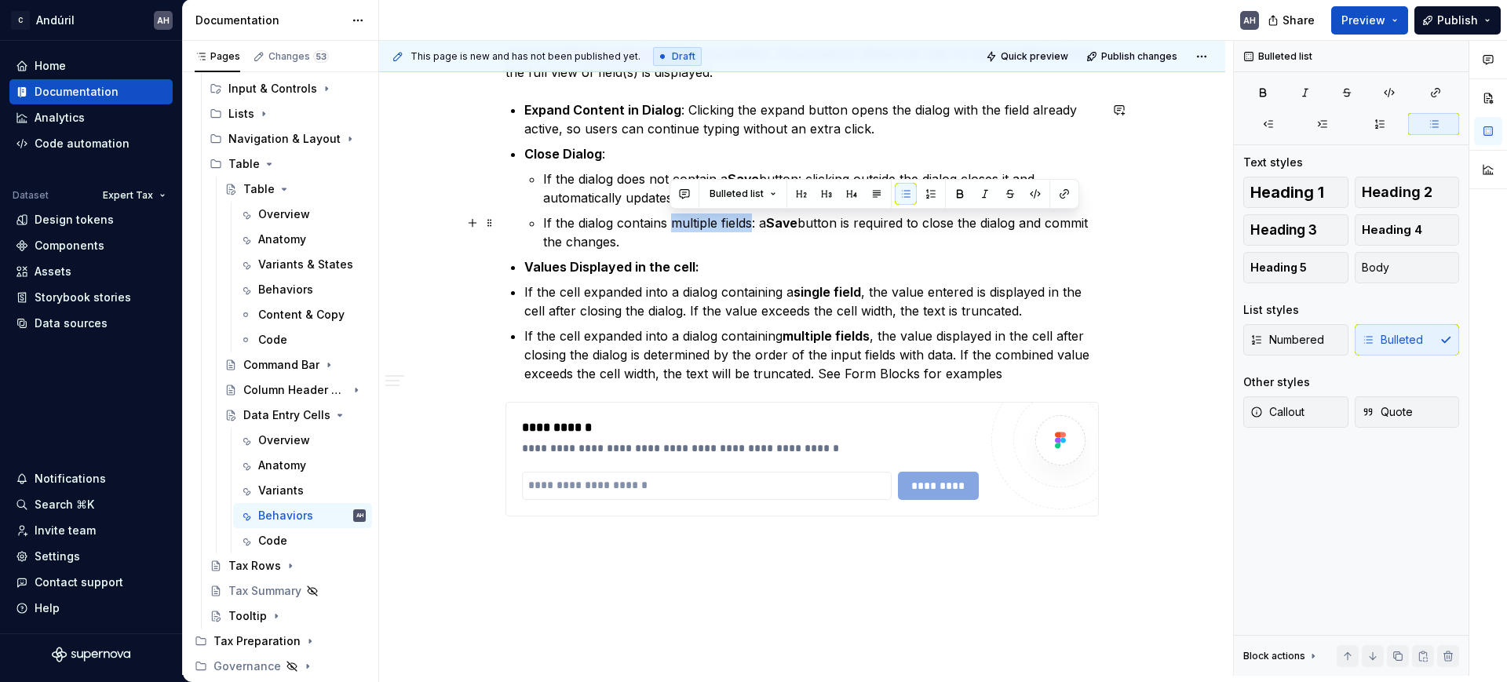
drag, startPoint x: 751, startPoint y: 225, endPoint x: 670, endPoint y: 221, distance: 81.0
click at [670, 221] on p "If the dialog contains multiple fields: a Save button is required to close the …" at bounding box center [821, 233] width 556 height 38
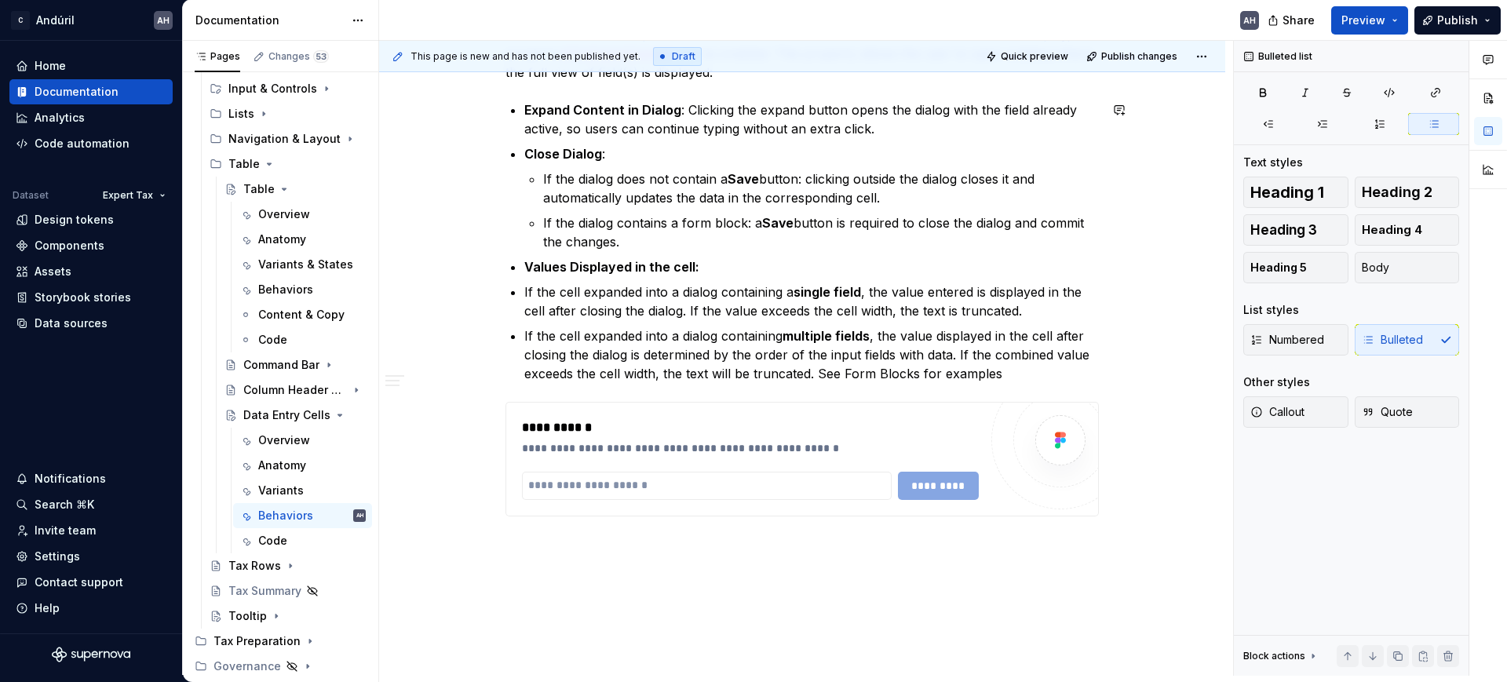
type textarea "*"
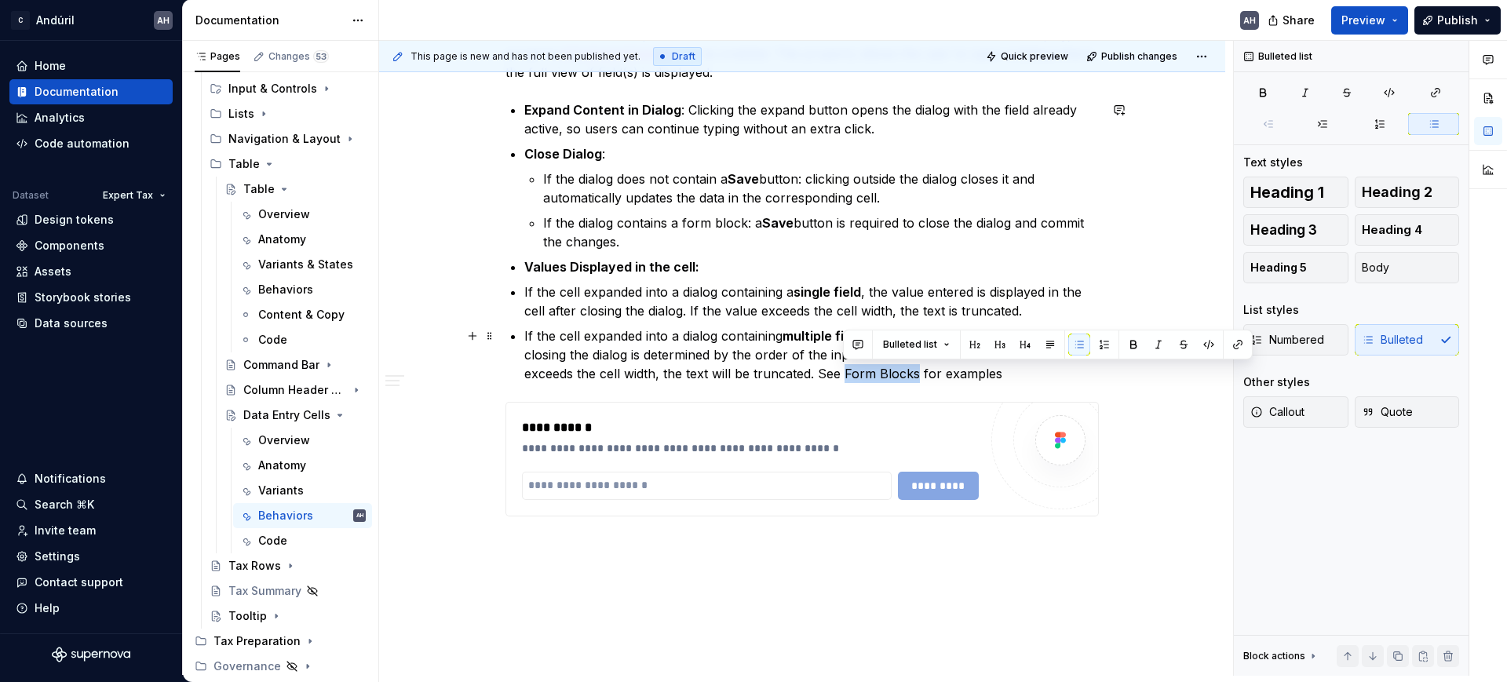
drag, startPoint x: 916, startPoint y: 370, endPoint x: 845, endPoint y: 372, distance: 71.5
click at [845, 372] on p "If the cell expanded into a dialog containing multiple fields , the value displ…" at bounding box center [811, 355] width 575 height 57
click at [1231, 345] on button "button" at bounding box center [1238, 345] width 22 height 22
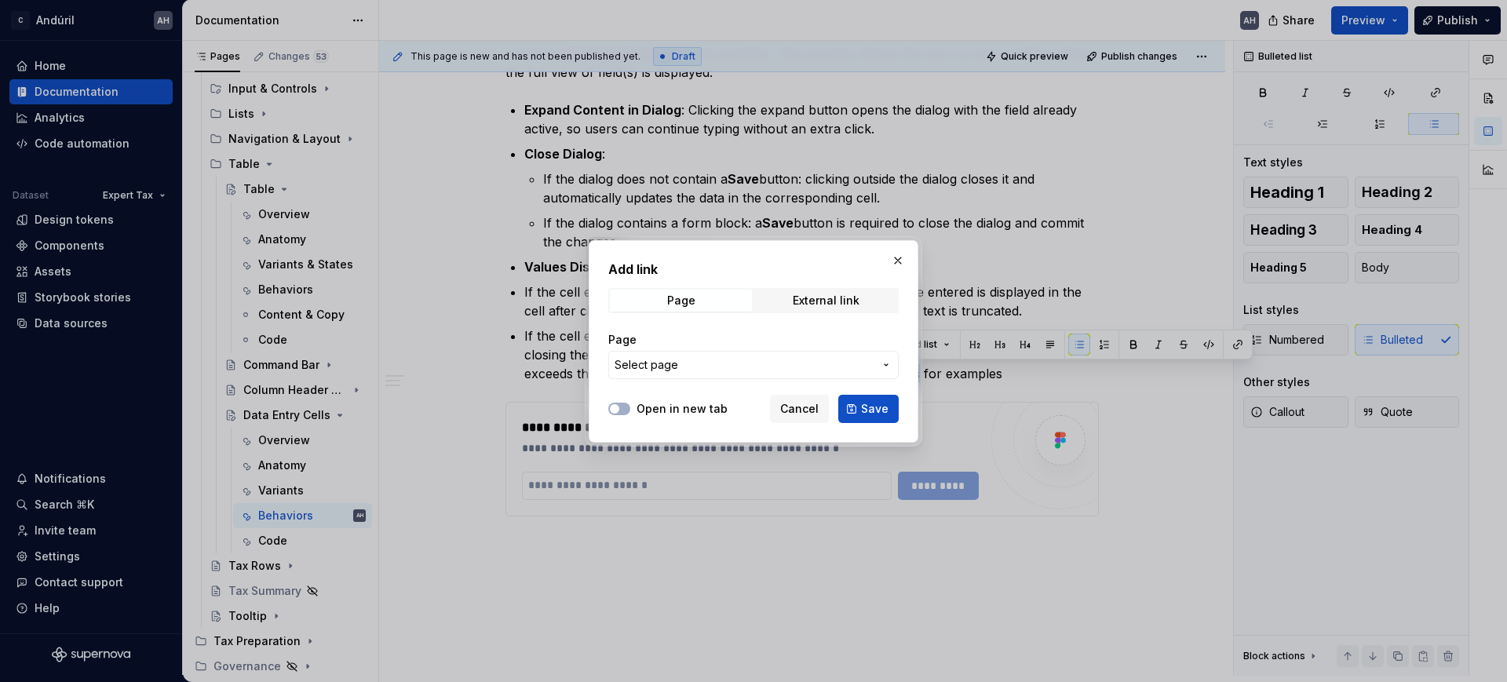
click at [717, 371] on span "Select page" at bounding box center [744, 365] width 259 height 16
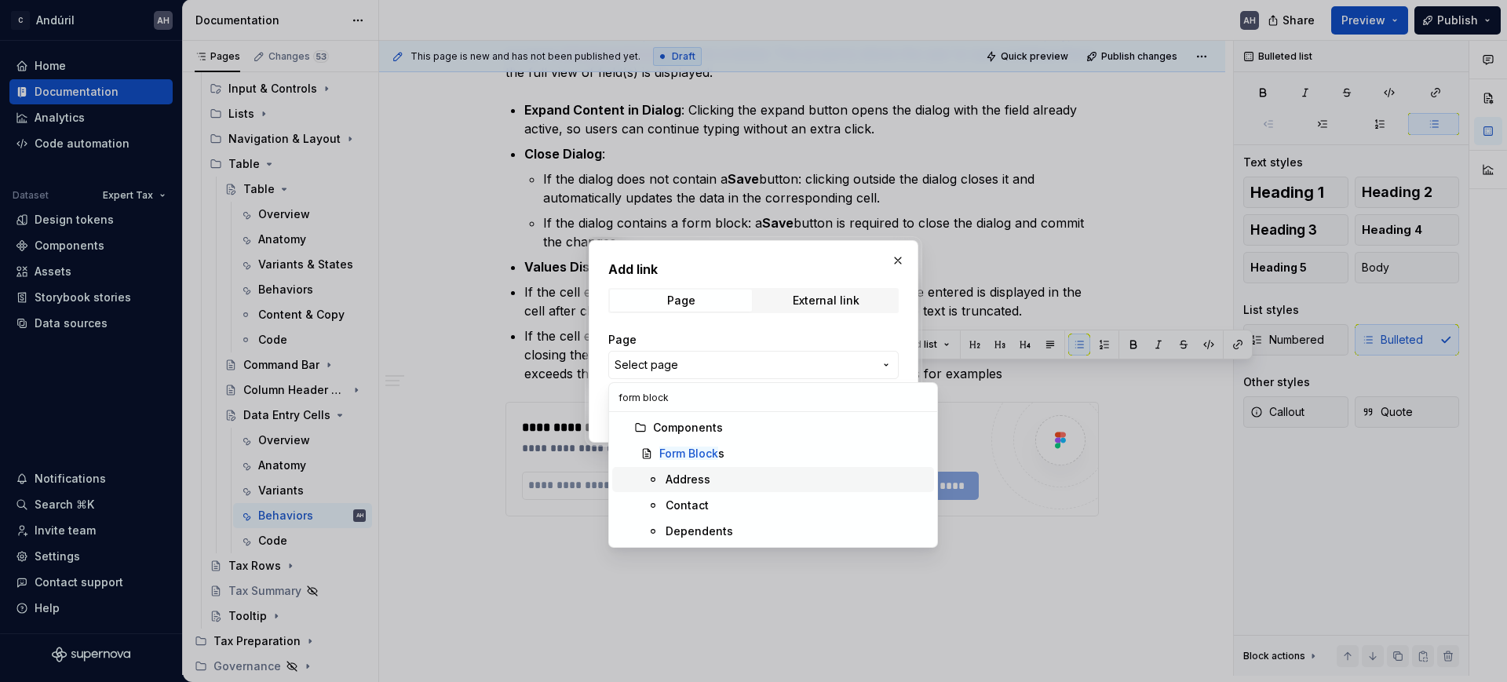
type input "form block"
click at [714, 451] on mark "Form Block" at bounding box center [688, 453] width 59 height 13
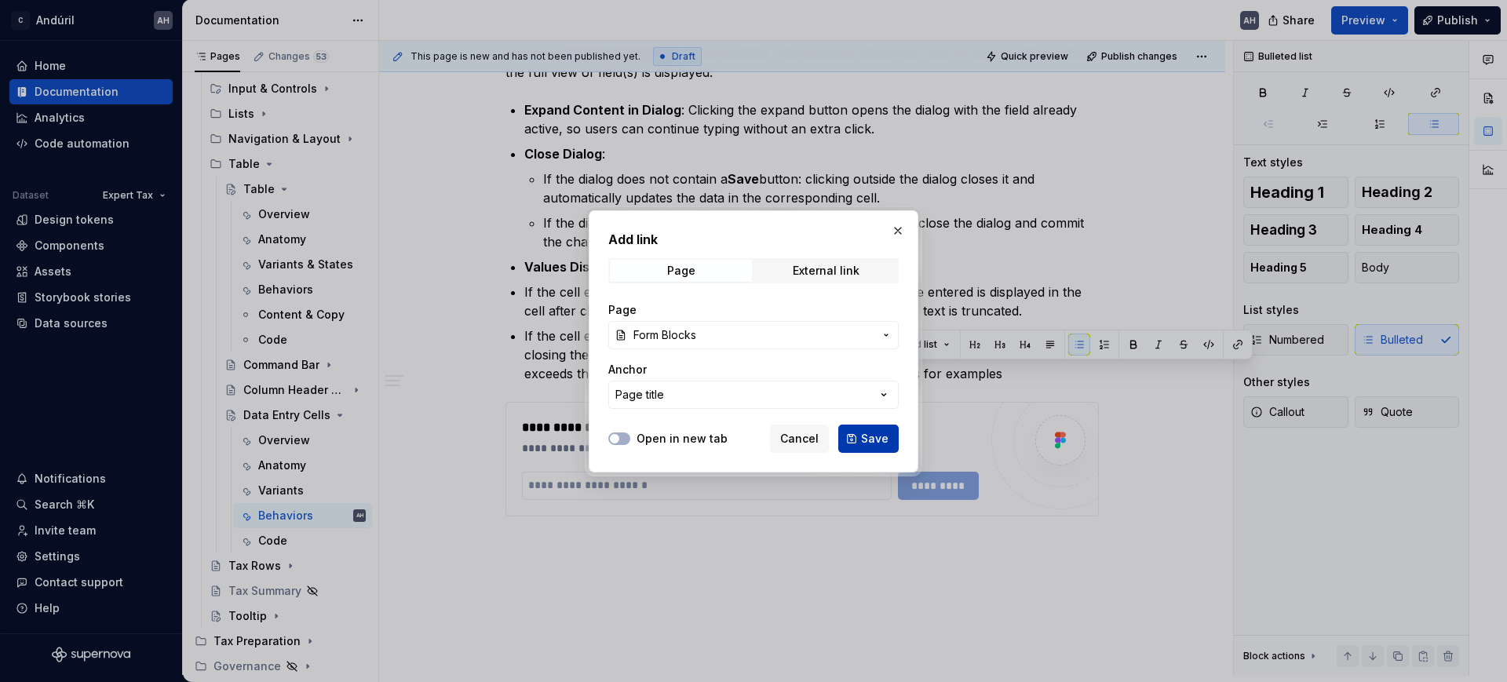
click at [875, 437] on span "Save" at bounding box center [874, 439] width 27 height 16
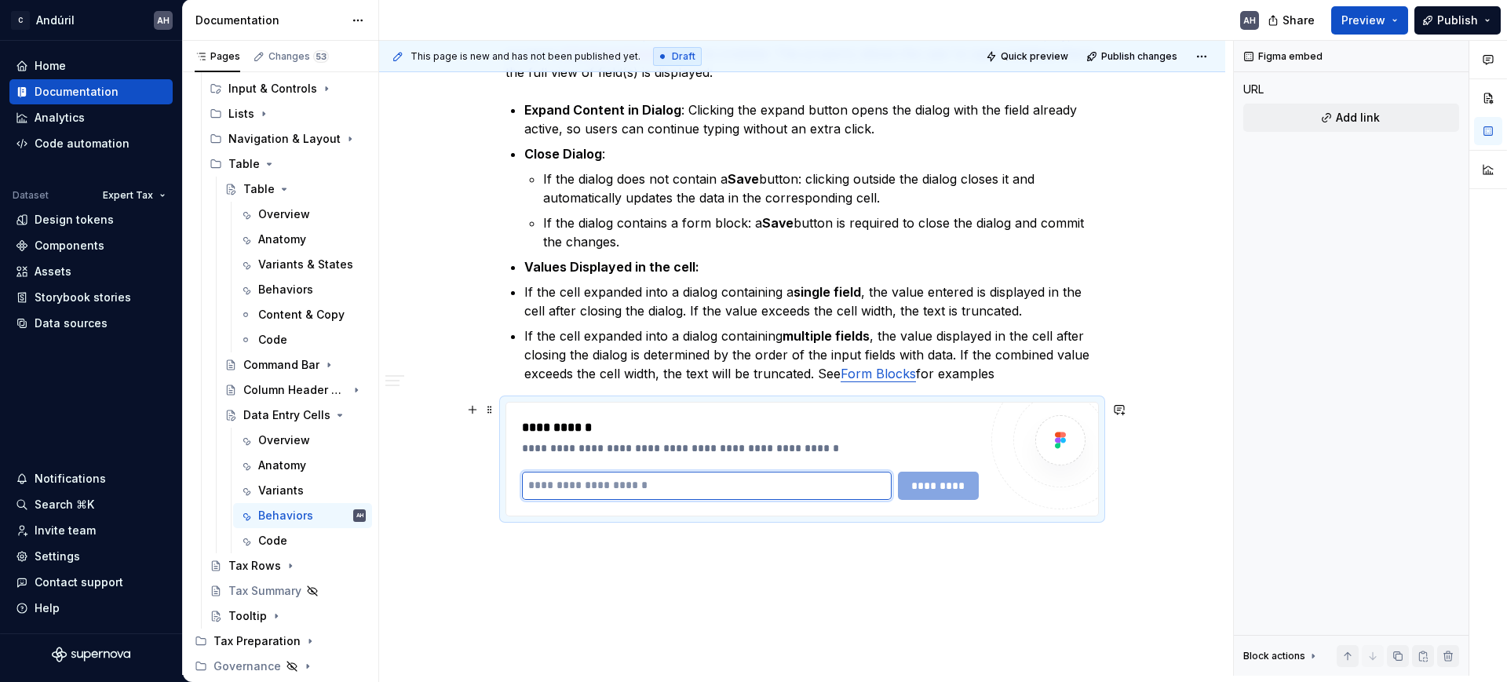
click at [817, 483] on input "text" at bounding box center [707, 486] width 370 height 28
click at [641, 573] on div "Behaviors Validations When the field embedded in the cell contains a validation…" at bounding box center [802, 60] width 846 height 1357
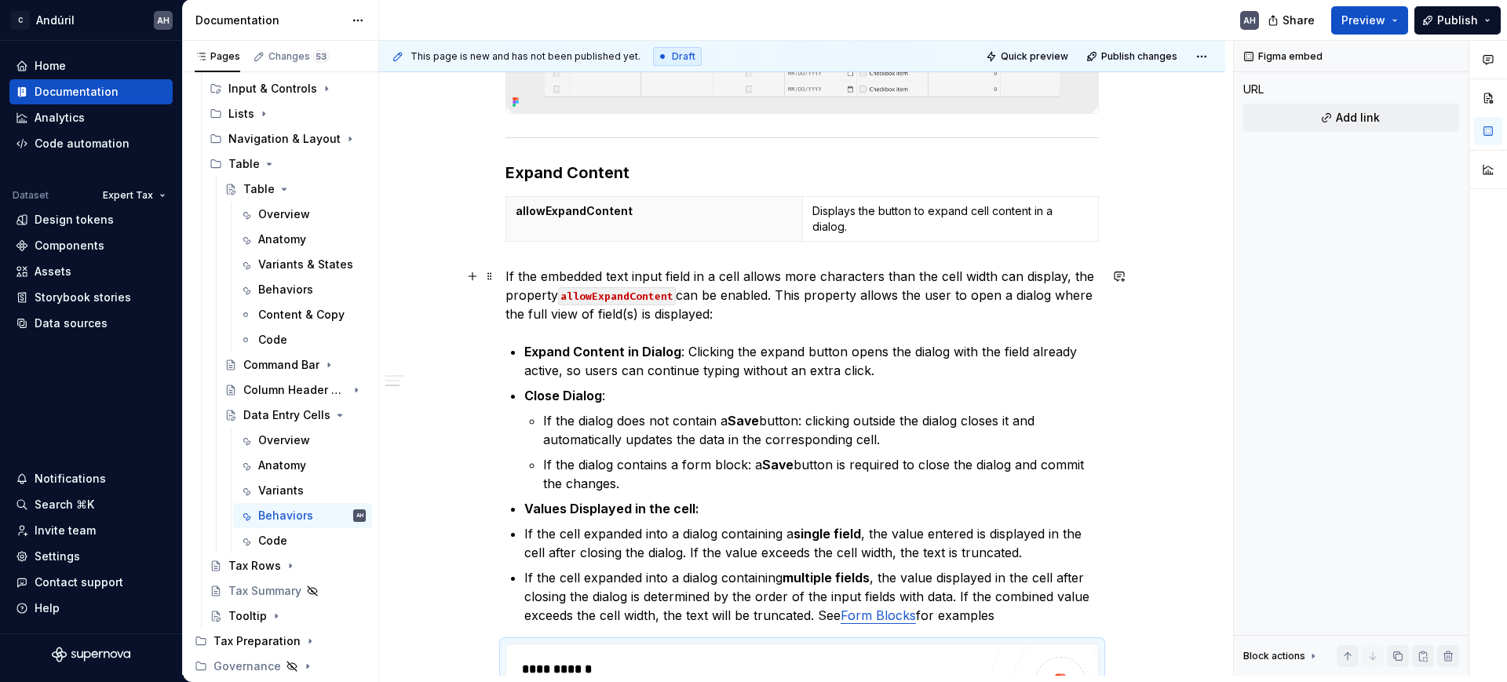
scroll to position [687, 0]
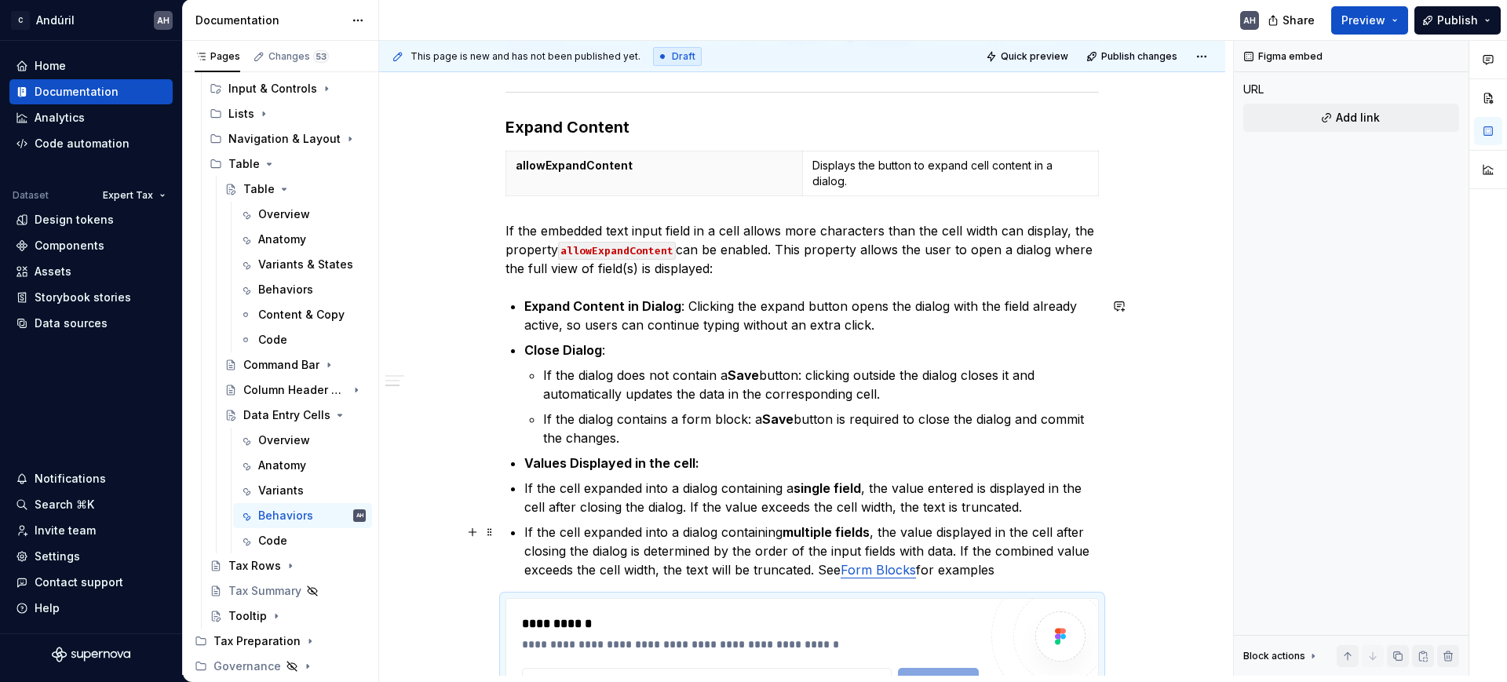
click at [1025, 564] on p "If the cell expanded into a dialog containing multiple fields , the value displ…" at bounding box center [811, 551] width 575 height 57
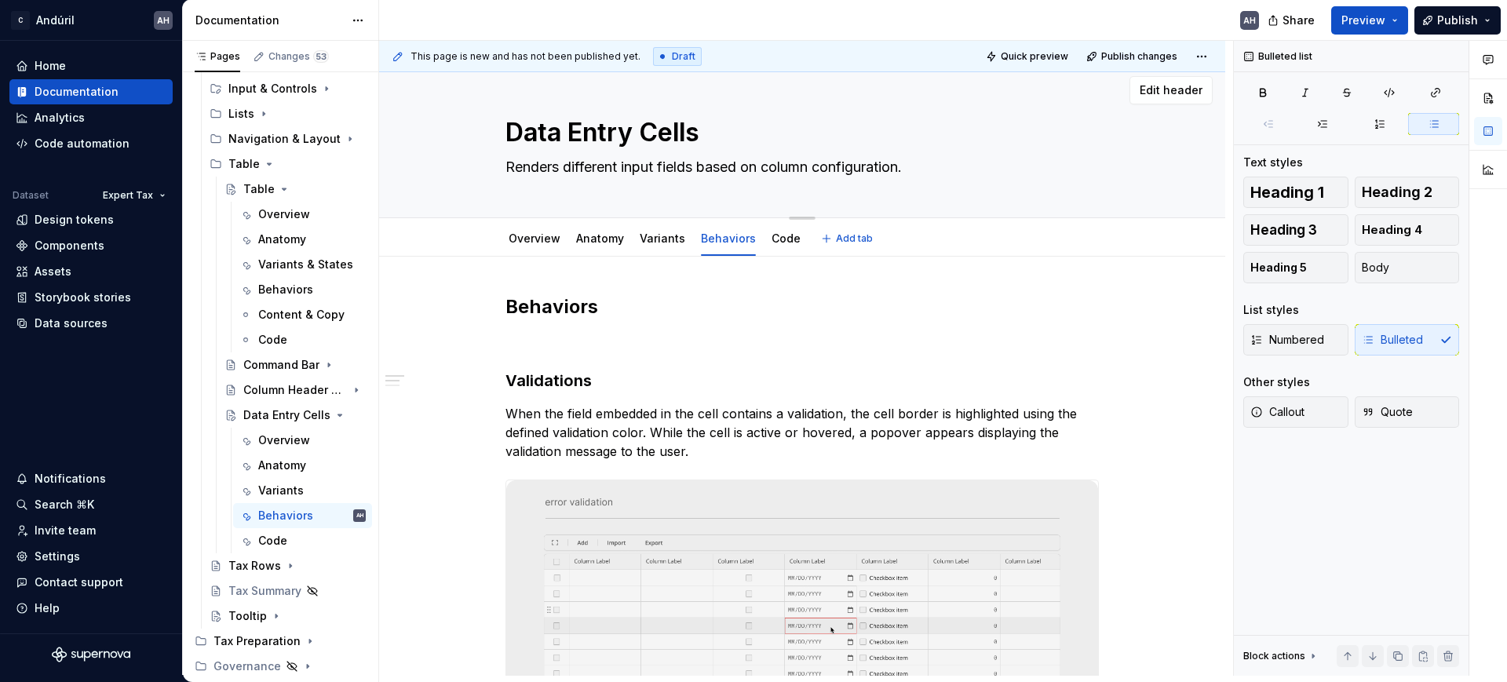
scroll to position [0, 0]
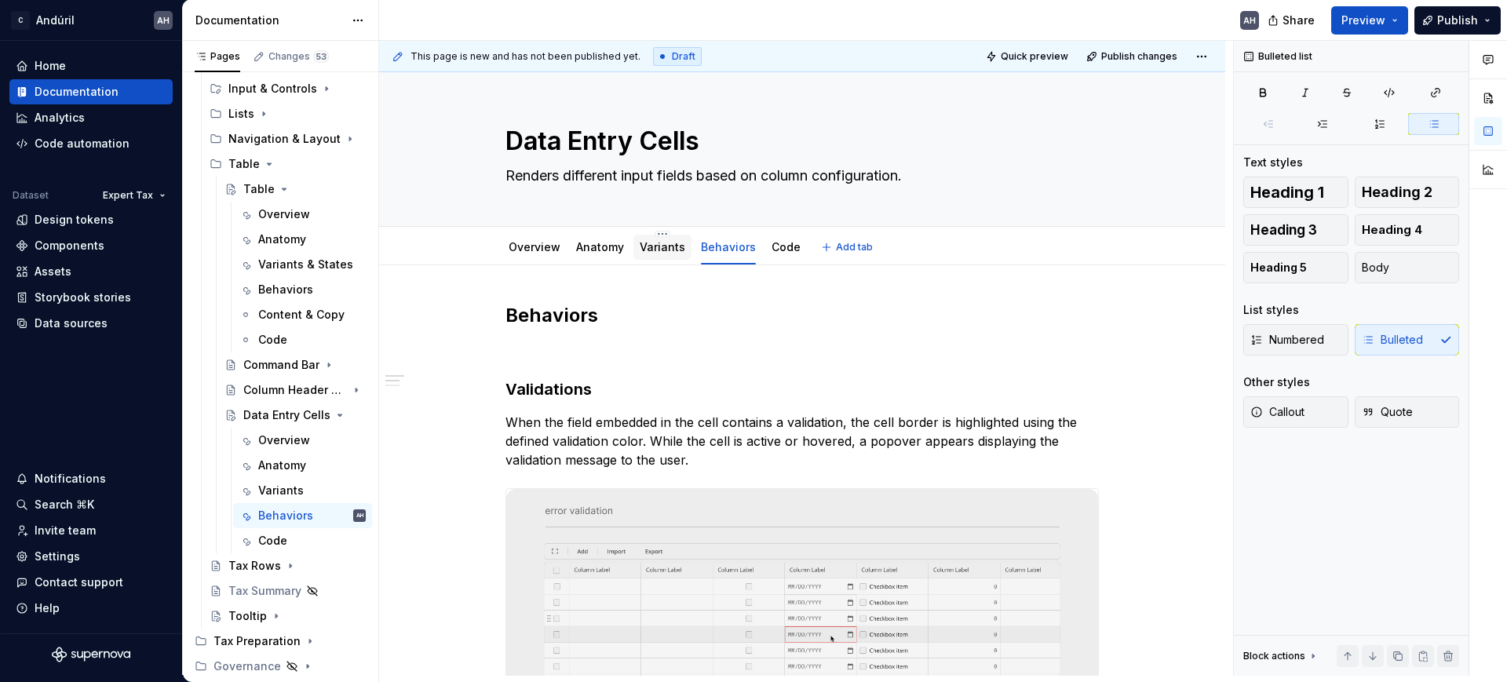
click at [652, 253] on link "Variants" at bounding box center [663, 246] width 46 height 13
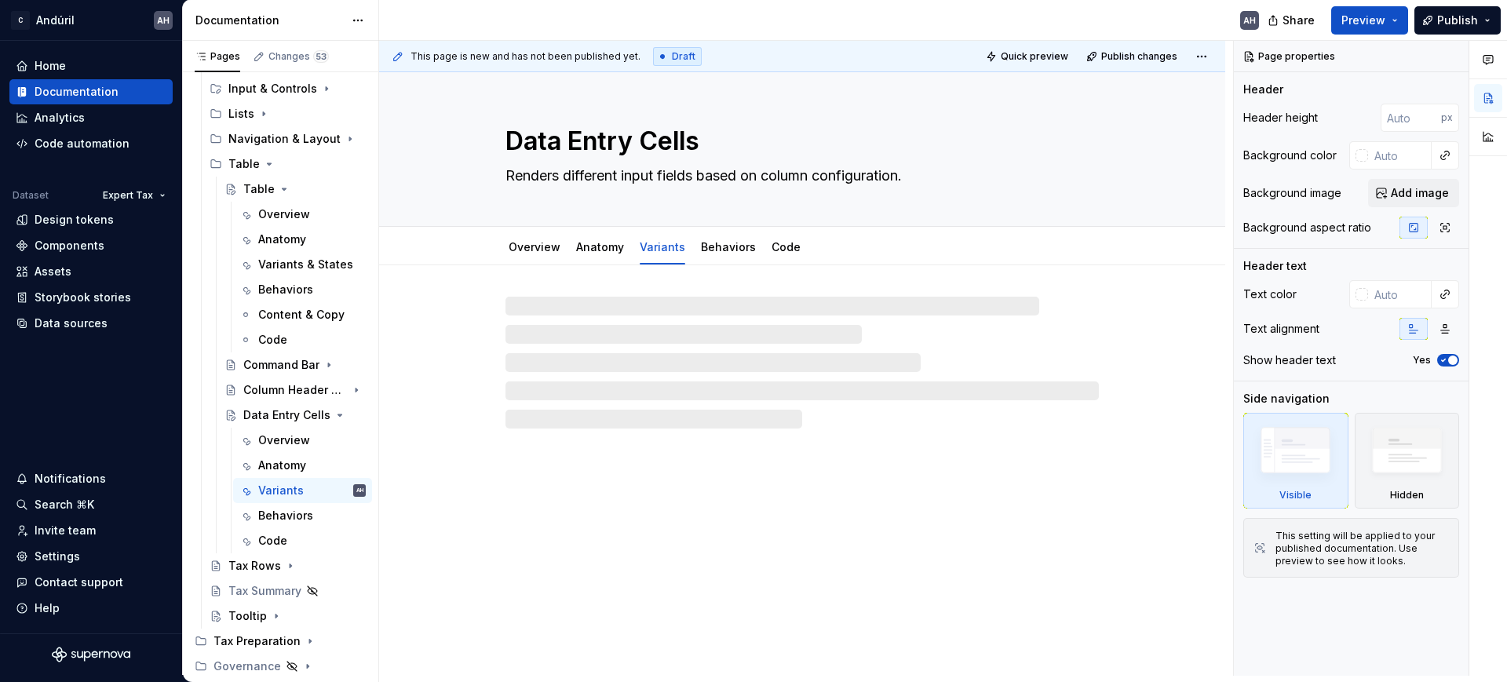
type textarea "*"
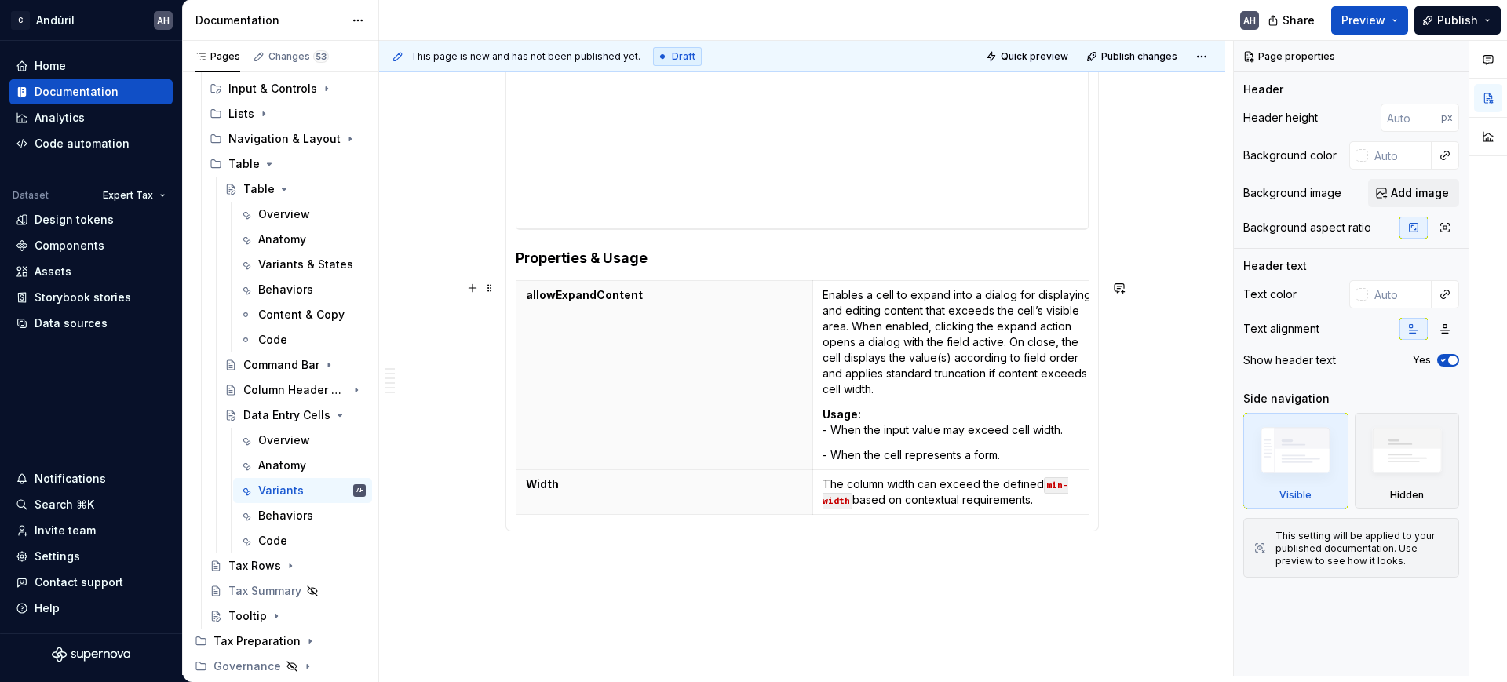
scroll to position [589, 0]
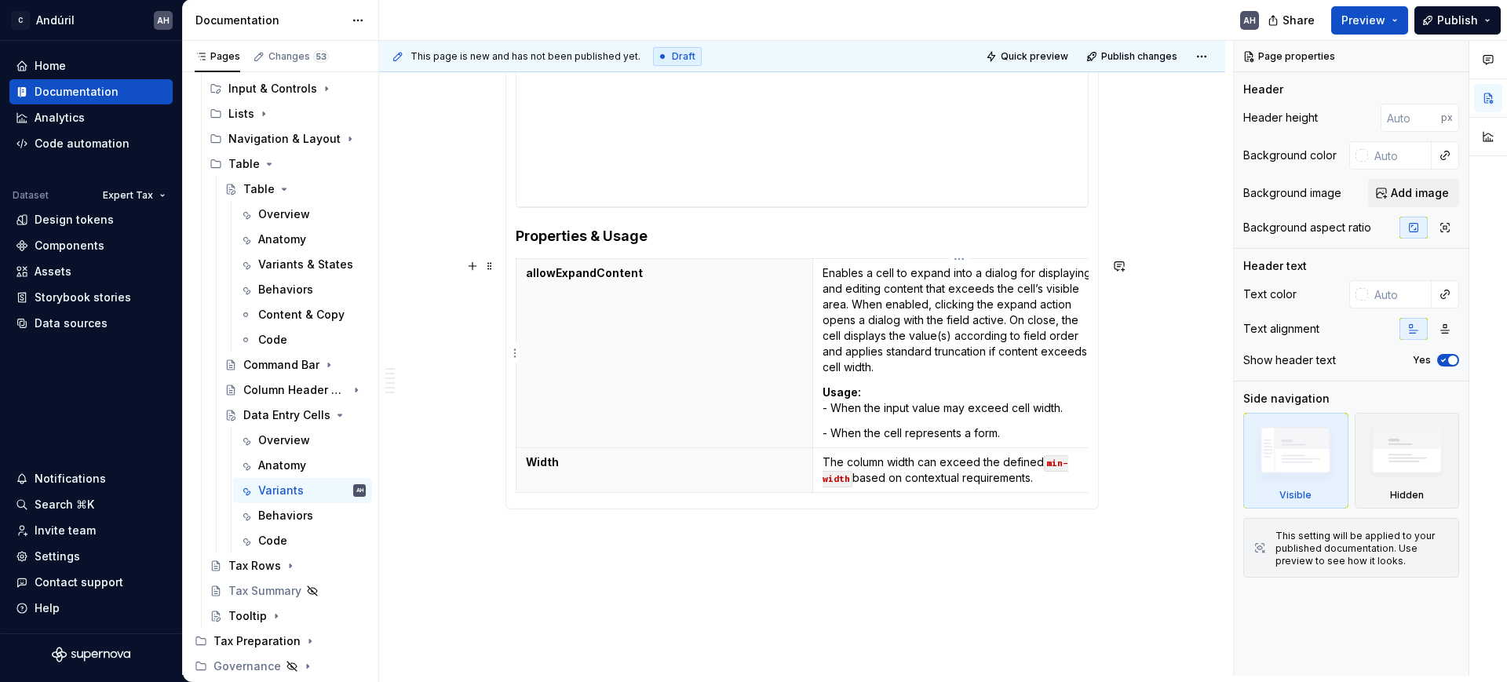
click at [897, 376] on td "Enables a cell to expand into a dialog for displaying and editing content that …" at bounding box center [961, 353] width 297 height 189
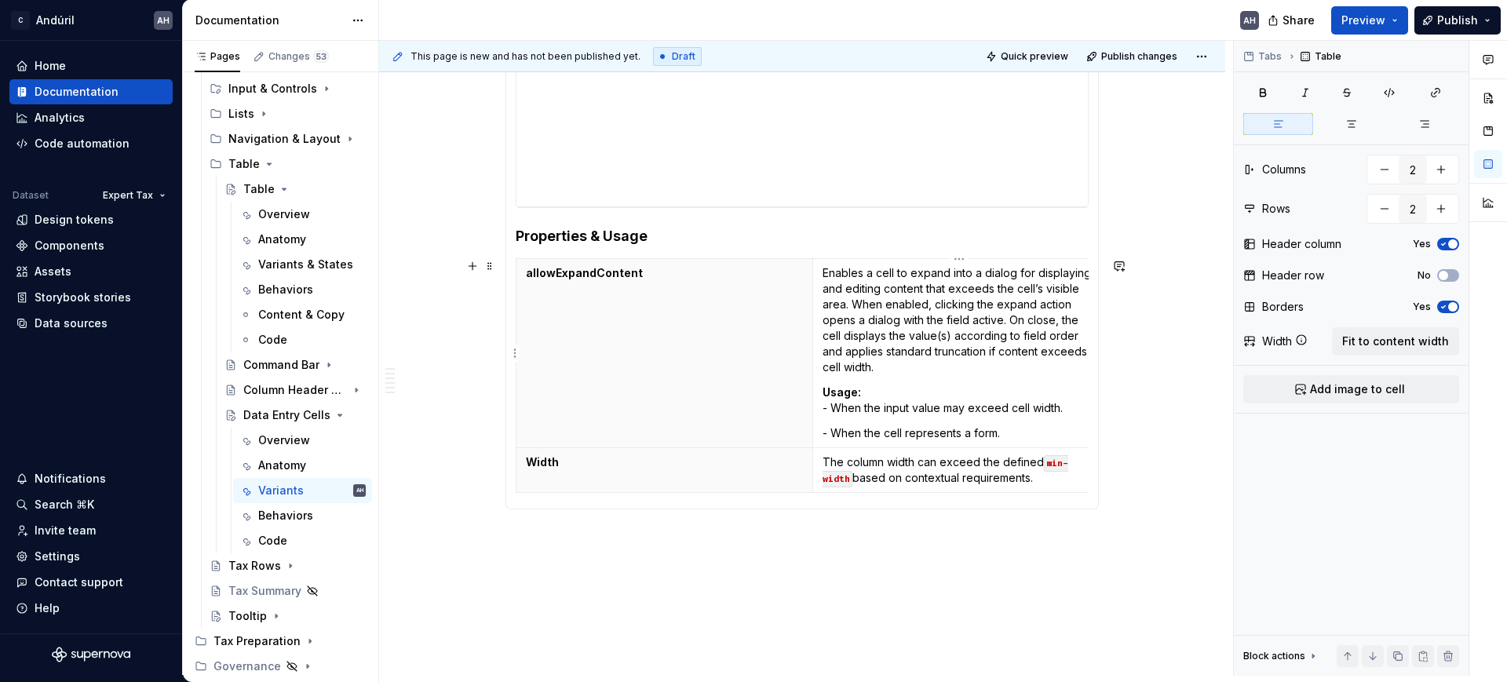
click at [1006, 426] on p "- When the cell represents a form." at bounding box center [961, 434] width 277 height 16
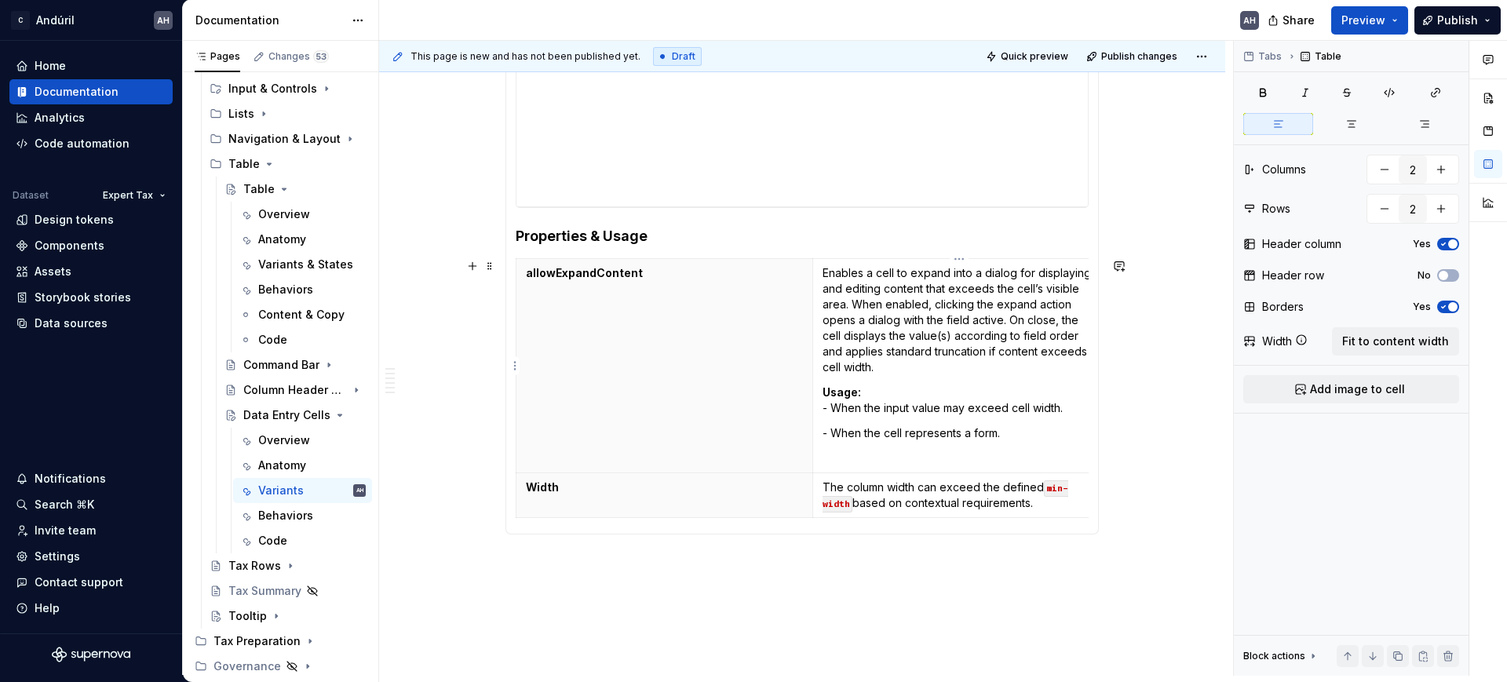
click at [935, 361] on p "Enables a cell to expand into a dialog for displaying and editing content that …" at bounding box center [961, 320] width 277 height 110
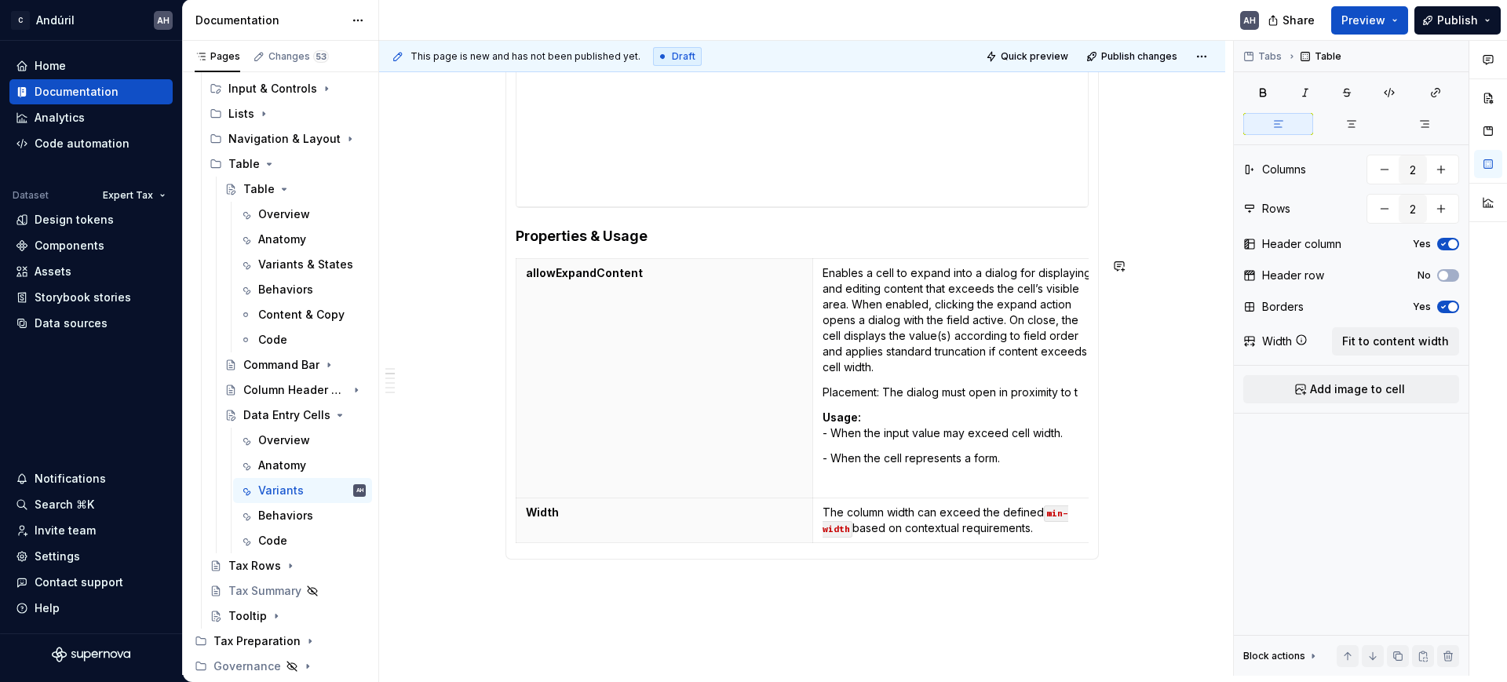
scroll to position [0, 8]
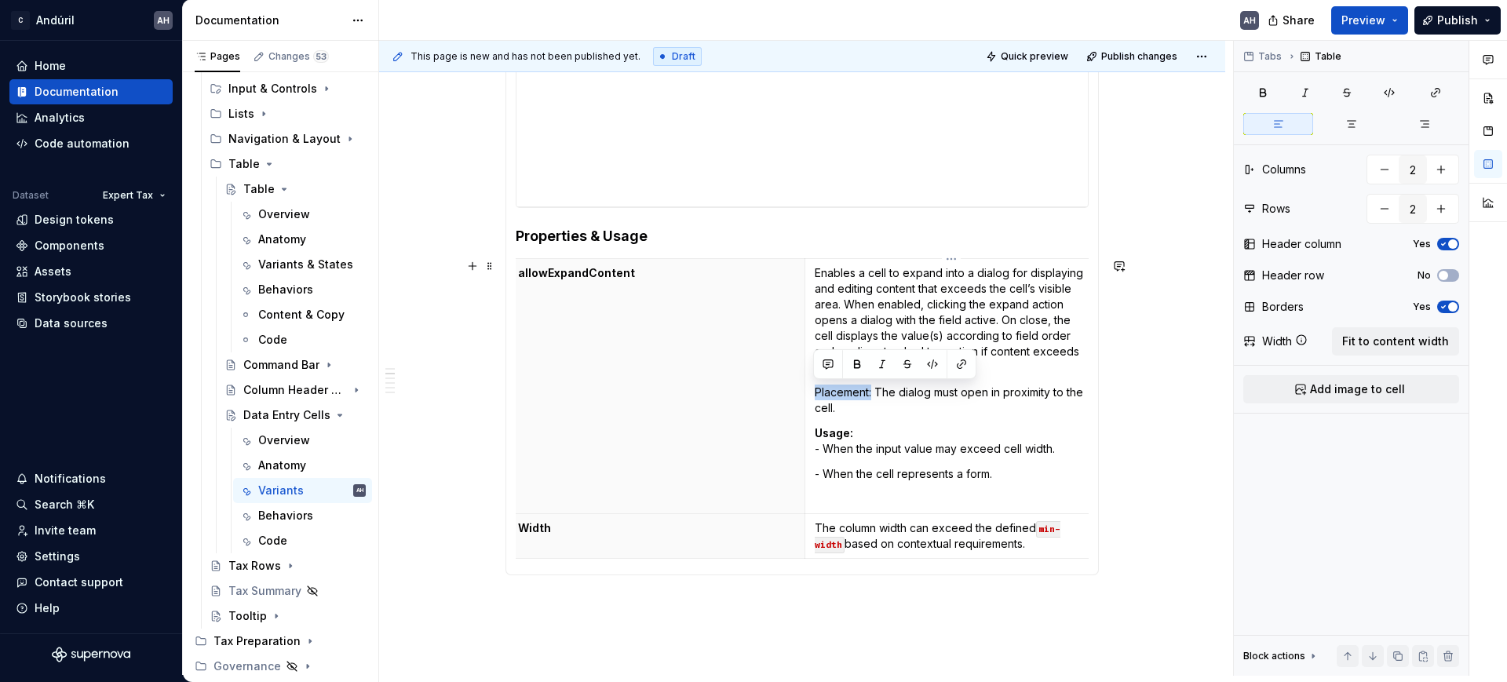
drag, startPoint x: 872, startPoint y: 390, endPoint x: 814, endPoint y: 394, distance: 58.2
click at [815, 394] on p "Placement: The dialog must open in proximity to the cell." at bounding box center [953, 400] width 277 height 31
click at [1025, 330] on p "Enables a cell to expand into a dialog for displaying and editing content that …" at bounding box center [953, 320] width 277 height 110
click at [966, 360] on p "Enables a cell to expand into a dialog for displaying and editing content that …" at bounding box center [953, 320] width 277 height 110
click at [999, 318] on p "Enables a cell to expand into a dialog for displaying and editing content that …" at bounding box center [953, 320] width 277 height 110
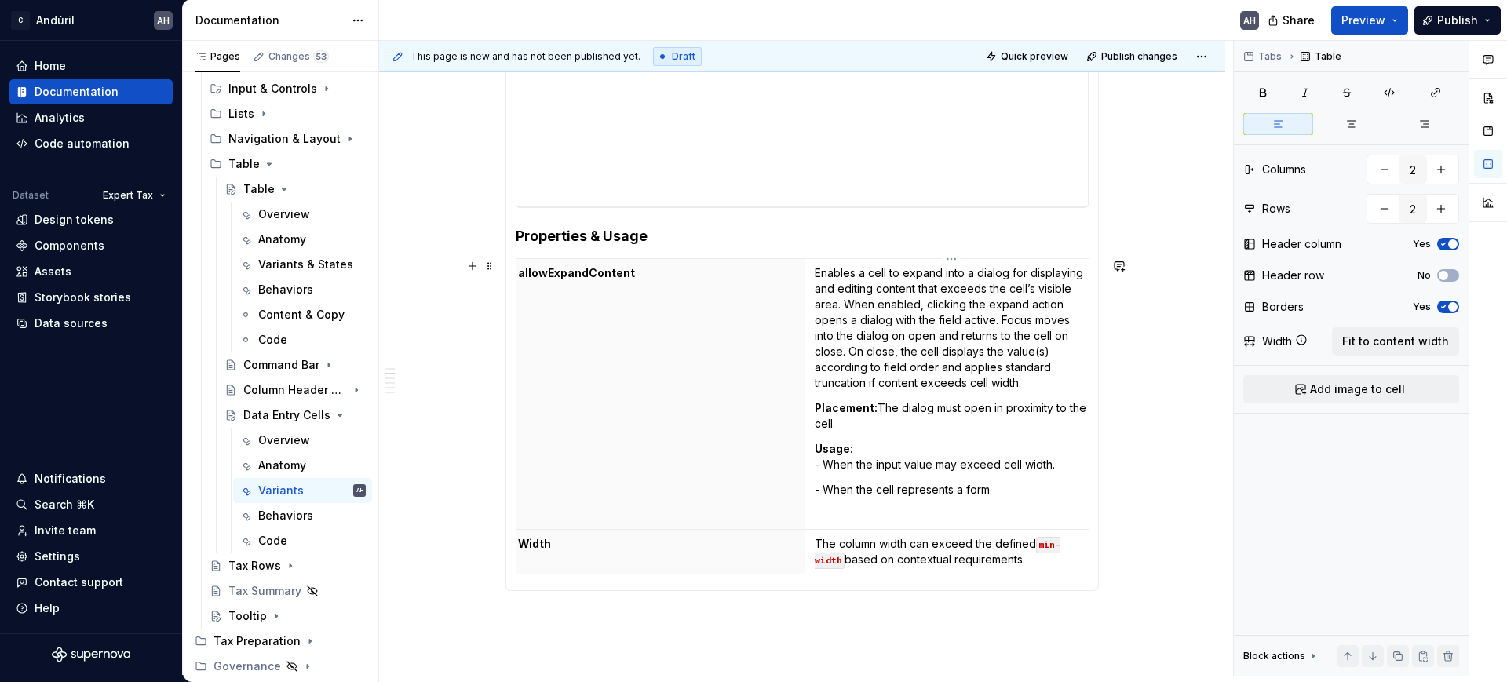
click at [1030, 385] on p "Enables a cell to expand into a dialog for displaying and editing content that …" at bounding box center [953, 328] width 277 height 126
click at [916, 428] on p "Placement: The dialog must open in proximity to the cell." at bounding box center [953, 415] width 277 height 31
click at [963, 307] on p "Enables a cell to expand into a dialog for displaying and editing content that …" at bounding box center [953, 328] width 277 height 126
click at [1003, 309] on p "Enables a cell to expand into a dialog for displaying and editing content that …" at bounding box center [953, 328] width 277 height 126
click at [868, 321] on p "Enables a cell to expand into a dialog for displaying and editing content that …" at bounding box center [953, 328] width 277 height 126
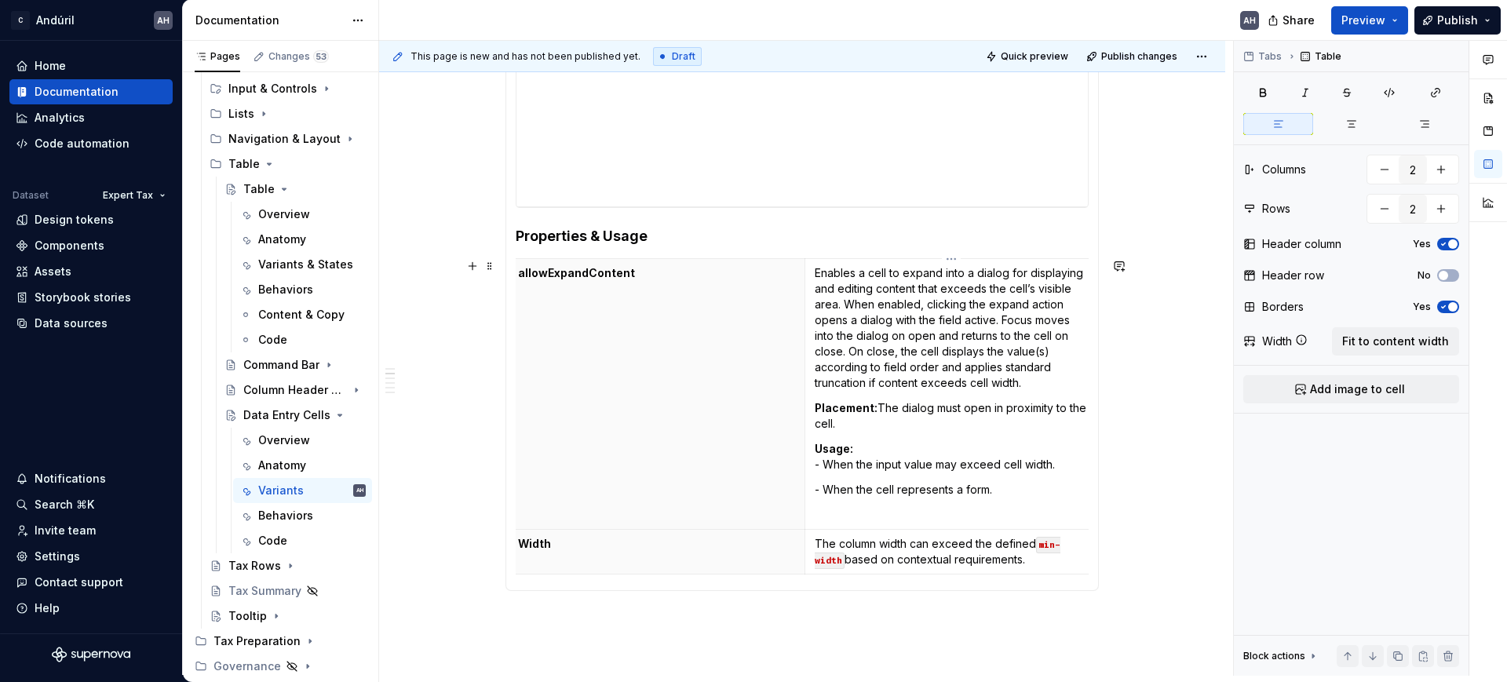
click at [996, 322] on p "Enables a cell to expand into a dialog for displaying and editing content that …" at bounding box center [953, 328] width 277 height 126
click at [893, 320] on p "Enables a cell to expand into a dialog for displaying and editing content that …" at bounding box center [953, 328] width 277 height 126
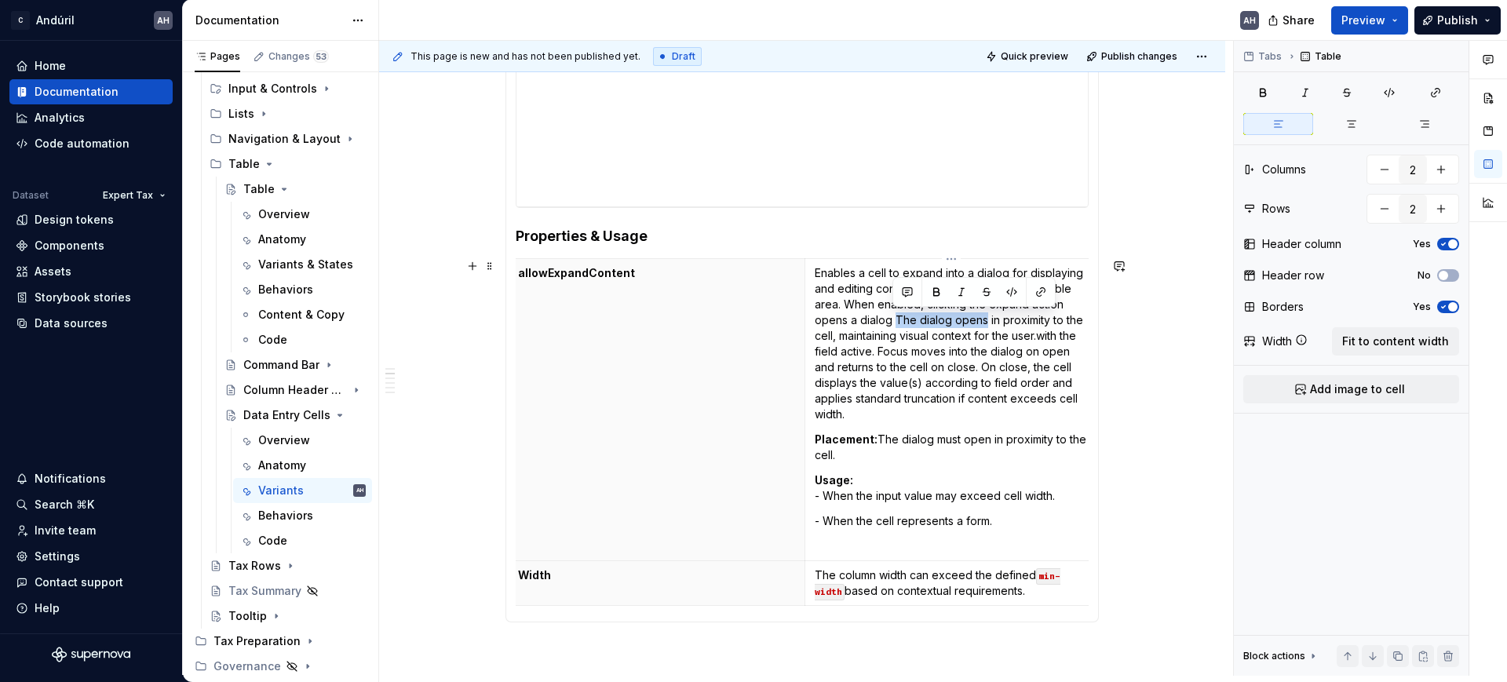
drag, startPoint x: 894, startPoint y: 322, endPoint x: 980, endPoint y: 320, distance: 85.6
click at [980, 320] on p "Enables a cell to expand into a dialog for displaying and editing content that …" at bounding box center [953, 343] width 277 height 157
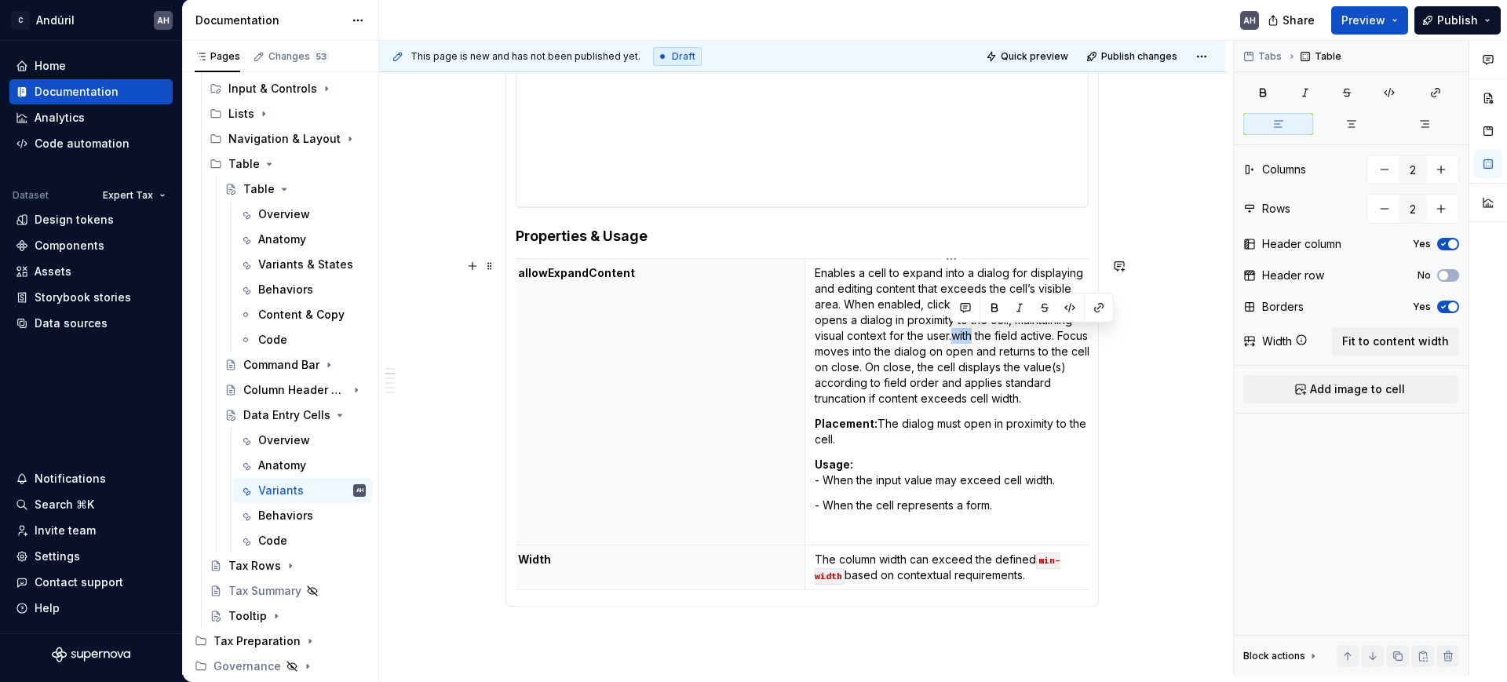
drag, startPoint x: 953, startPoint y: 337, endPoint x: 971, endPoint y: 332, distance: 18.7
click at [970, 332] on p "Enables a cell to expand into a dialog for displaying and editing content that …" at bounding box center [953, 335] width 277 height 141
click at [895, 319] on p "Enables a cell to expand into a dialog for displaying and editing content that …" at bounding box center [953, 335] width 277 height 141
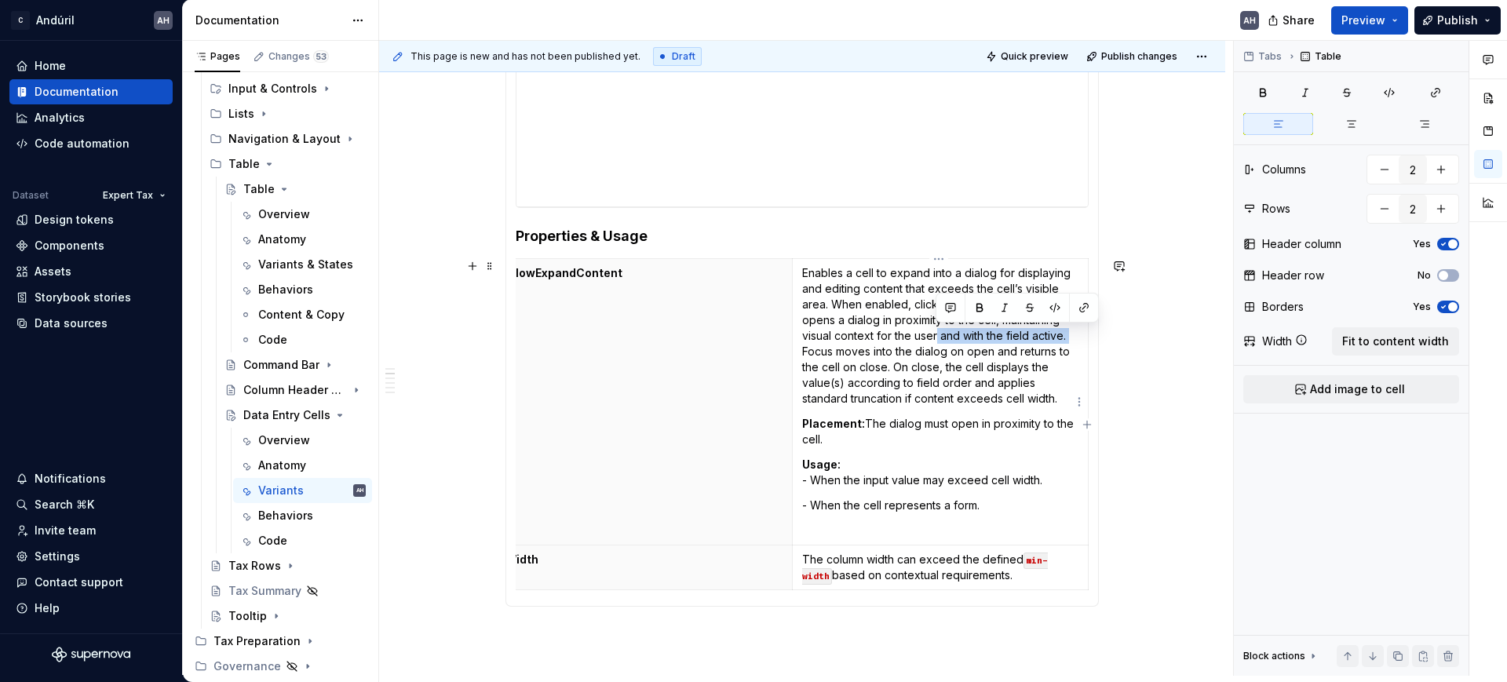
drag, startPoint x: 947, startPoint y: 336, endPoint x: 1080, endPoint y: 332, distance: 132.7
click at [1080, 332] on td "Enables a cell to expand into a dialog for displaying and editing content that …" at bounding box center [940, 402] width 297 height 287
click at [875, 354] on p "Enables a cell to expand into a dialog for displaying and editing content that …" at bounding box center [940, 335] width 277 height 141
click at [1047, 356] on p "Enables a cell to expand into a dialog for displaying and editing content that …" at bounding box center [940, 335] width 277 height 141
click at [966, 404] on p "Enables a cell to expand into a dialog for displaying and editing content that …" at bounding box center [940, 335] width 277 height 141
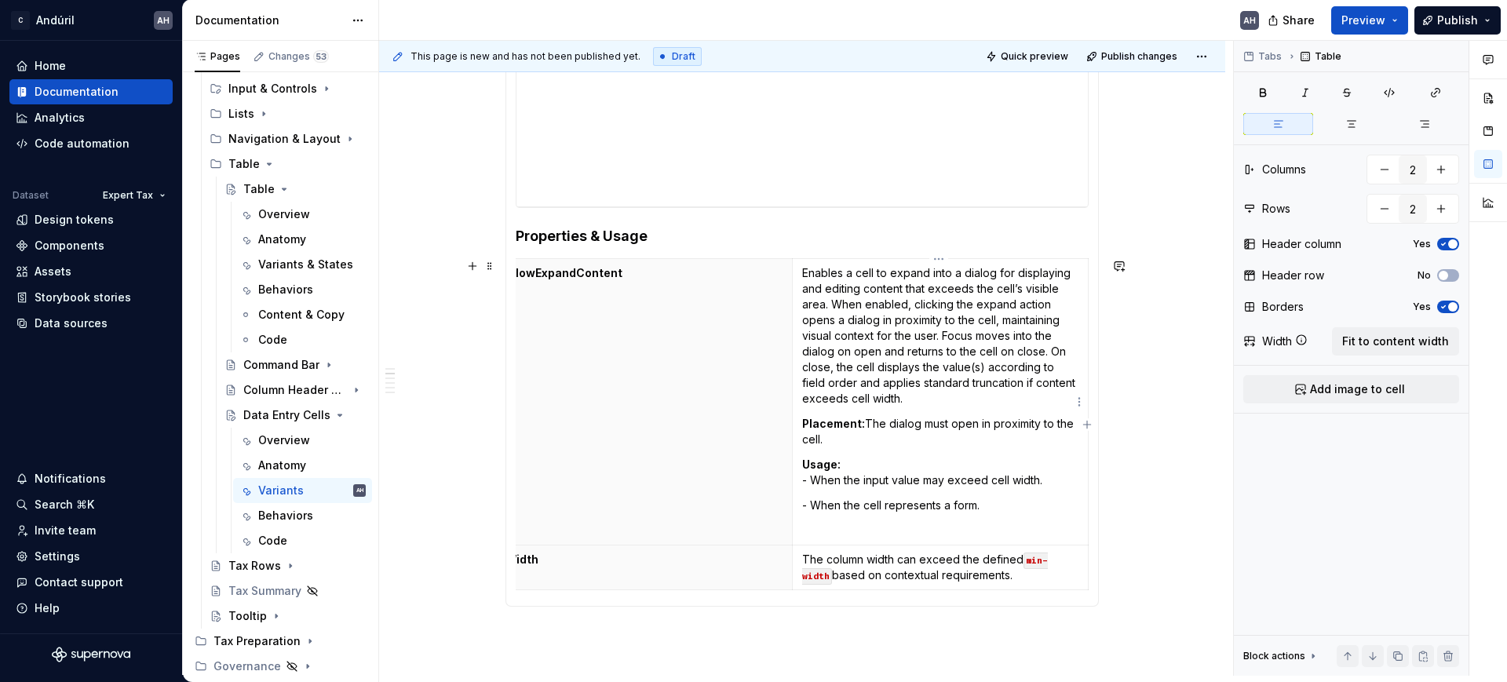
click at [916, 445] on p "Placement: The dialog must open in proximity to the cell." at bounding box center [940, 431] width 277 height 31
drag, startPoint x: 891, startPoint y: 441, endPoint x: 804, endPoint y: 424, distance: 88.8
click at [804, 424] on p "Placement: The dialog must open in proximity to the cell." at bounding box center [940, 431] width 277 height 31
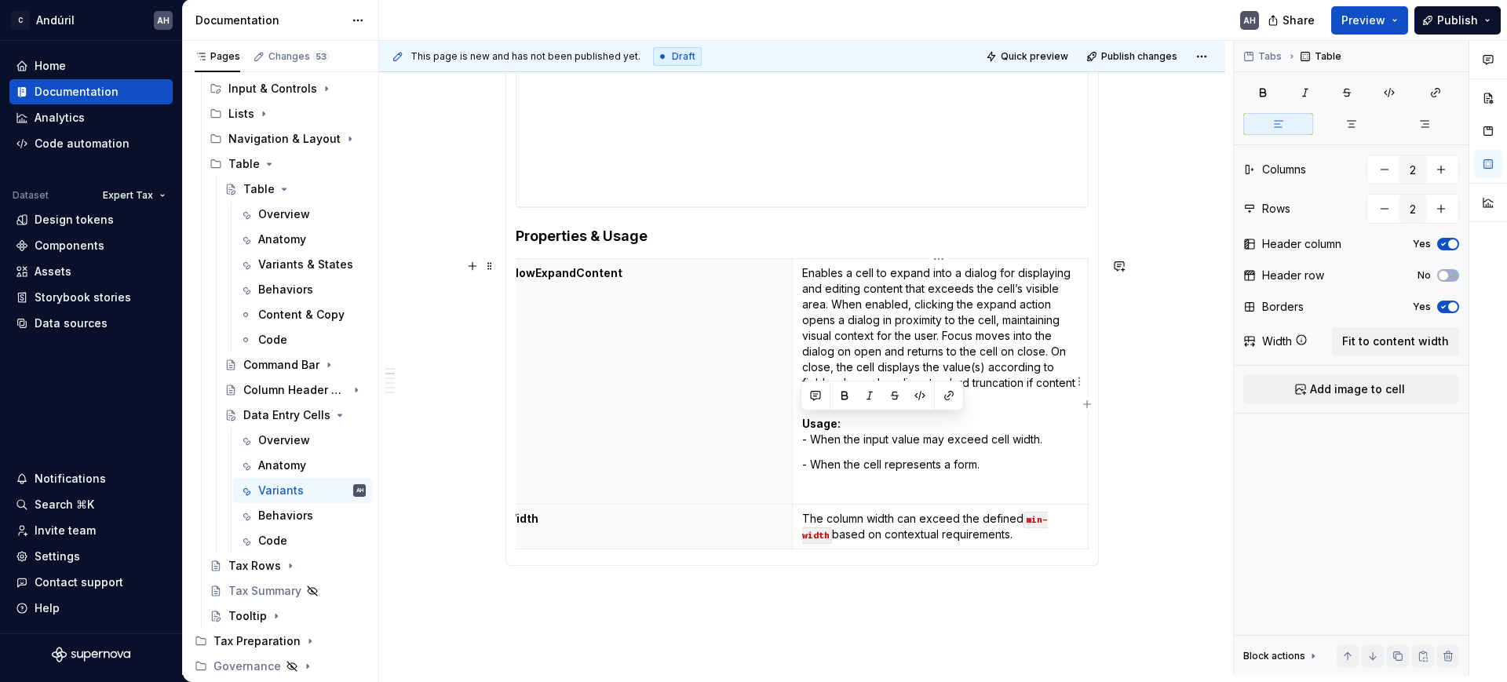
drag, startPoint x: 999, startPoint y: 463, endPoint x: 802, endPoint y: 424, distance: 200.9
click at [802, 424] on td "Enables a cell to expand into a dialog for displaying and editing content that …" at bounding box center [940, 382] width 297 height 246
click at [843, 433] on p "Usage: - When the input value may exceed cell width." at bounding box center [940, 431] width 277 height 31
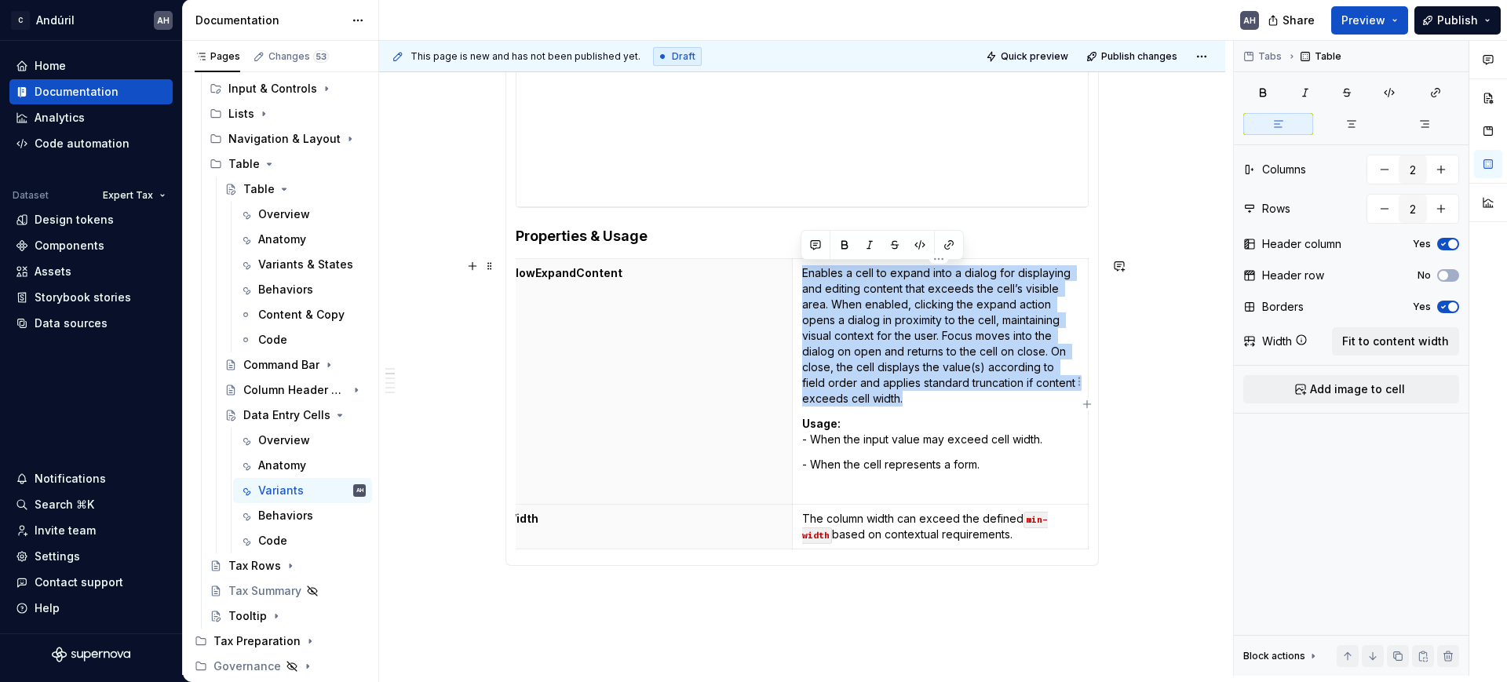
drag, startPoint x: 907, startPoint y: 401, endPoint x: 802, endPoint y: 274, distance: 165.1
click at [802, 274] on p "Enables a cell to expand into a dialog for displaying and editing content that …" at bounding box center [940, 335] width 277 height 141
copy p "Enables a cell to expand into a dialog for displaying and editing content that …"
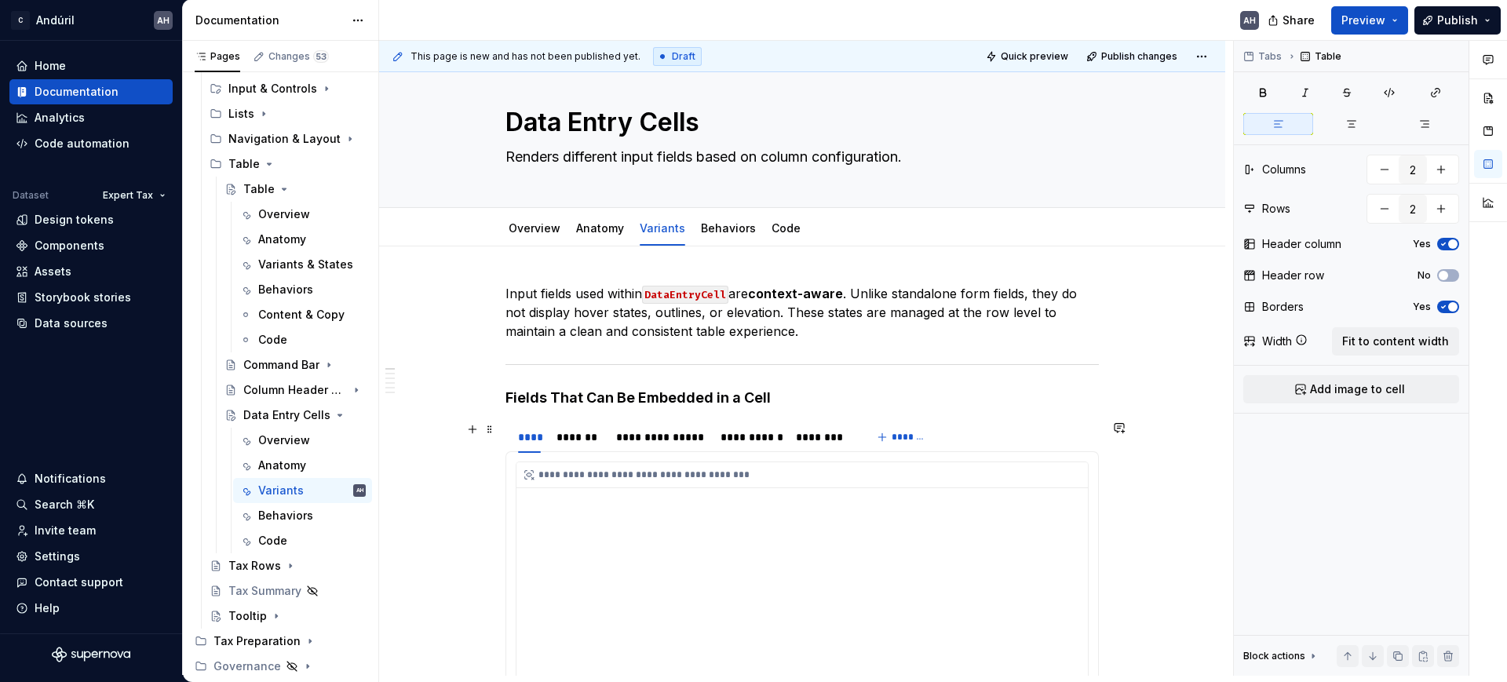
scroll to position [0, 0]
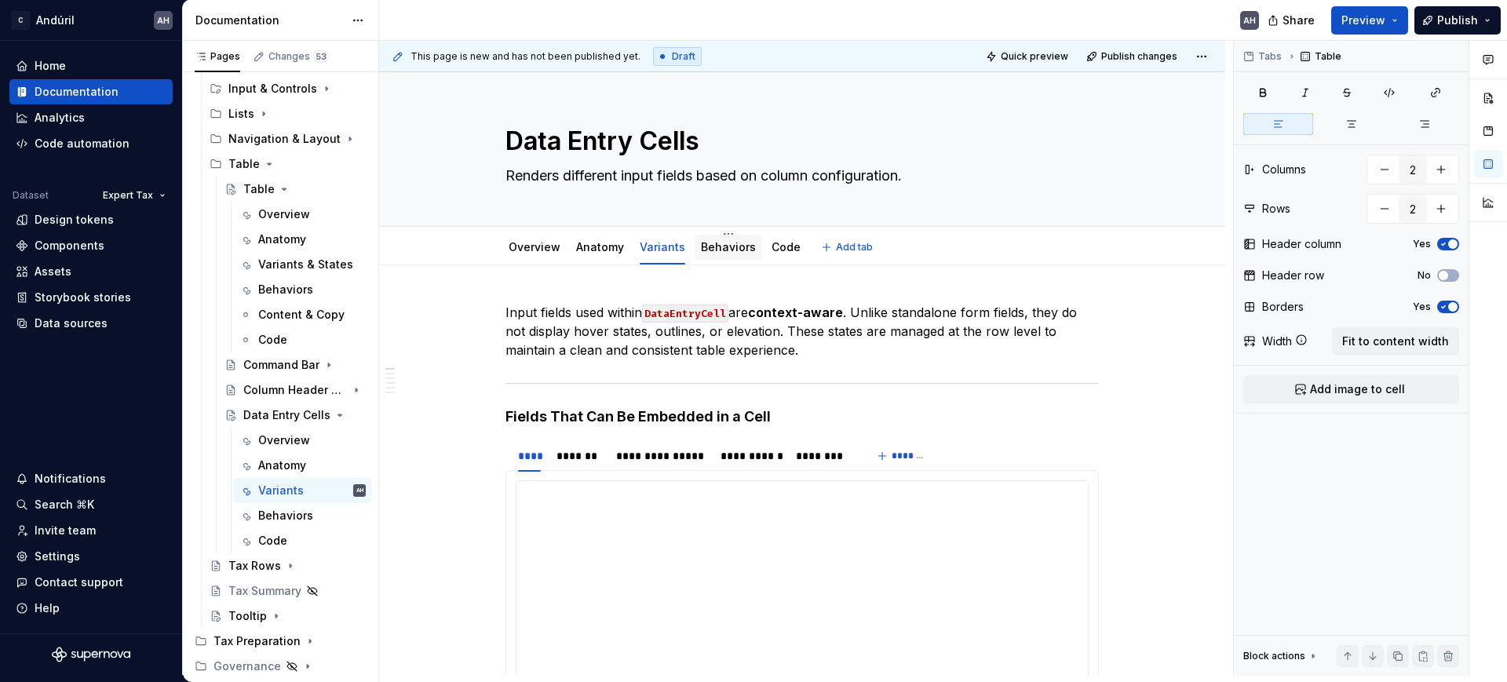
click at [729, 246] on link "Behaviors" at bounding box center [728, 246] width 55 height 13
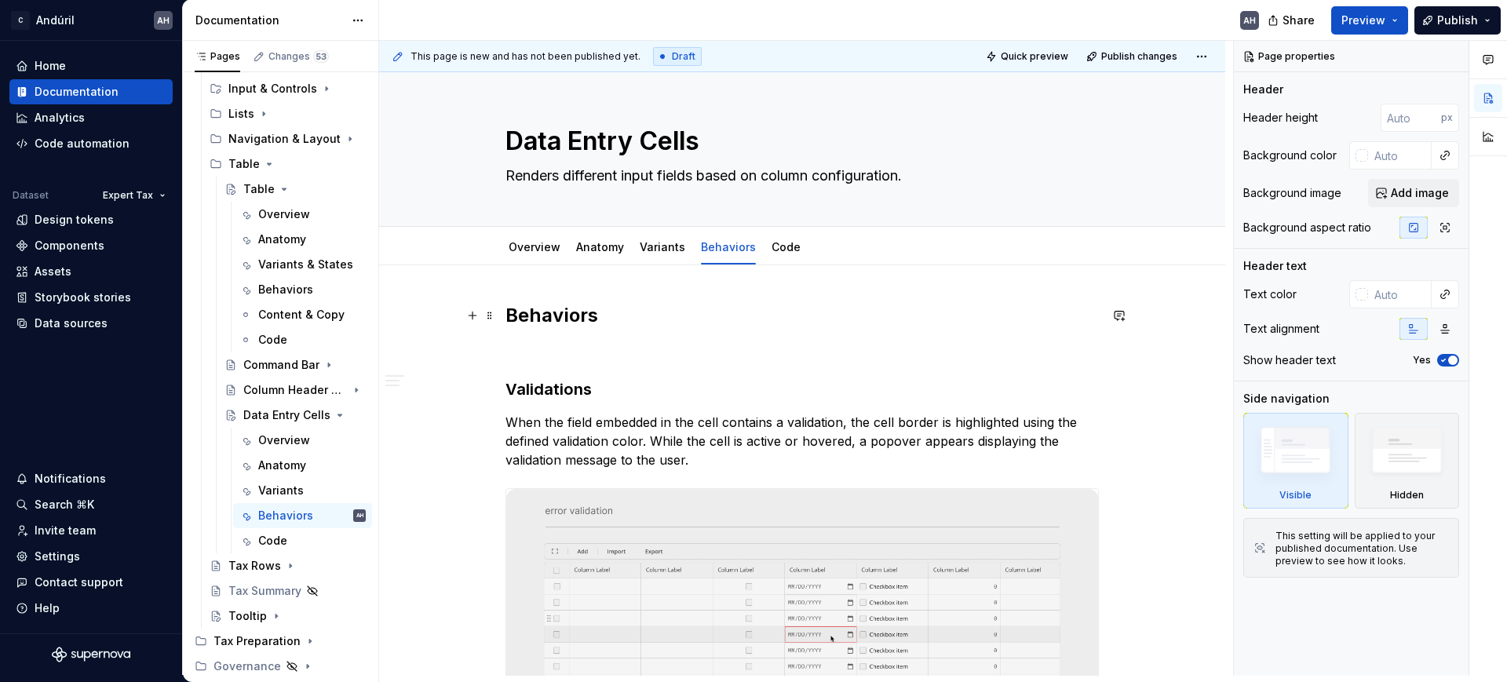
type textarea "*"
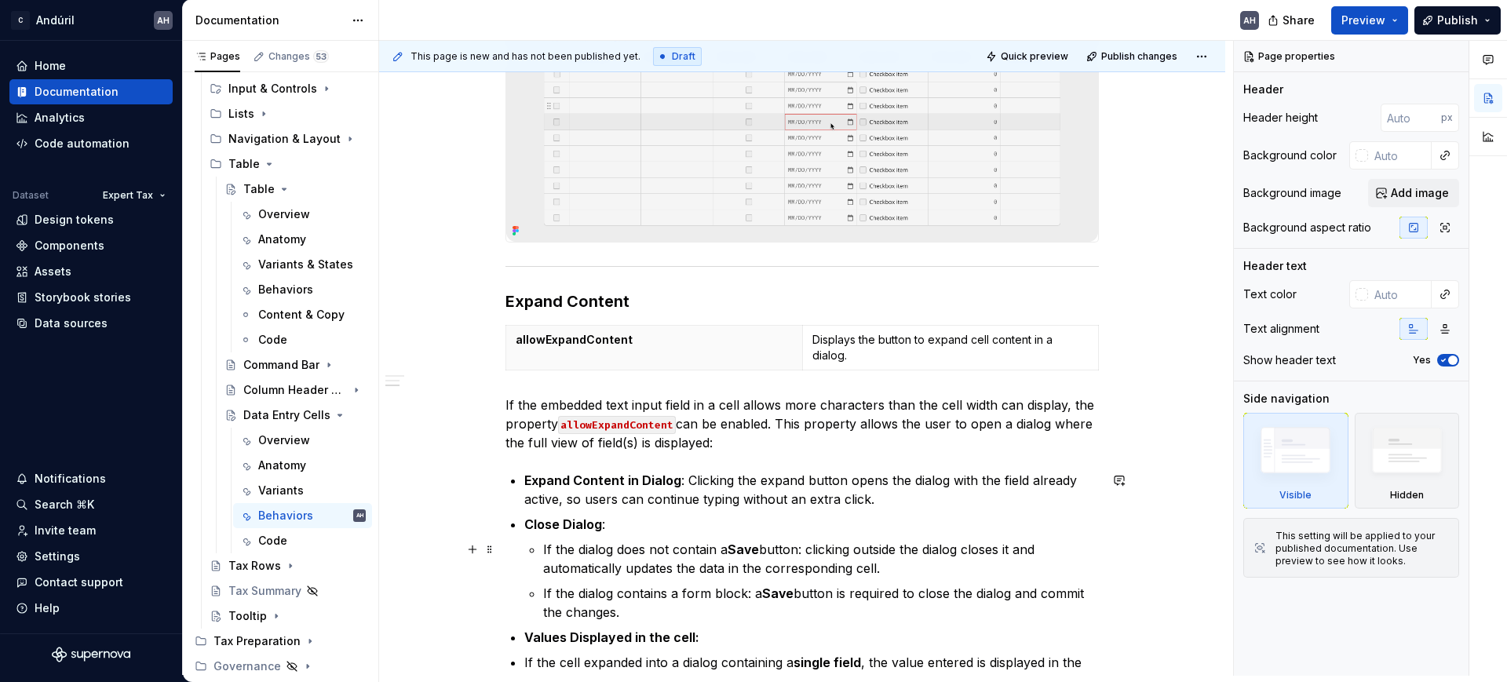
scroll to position [491, 0]
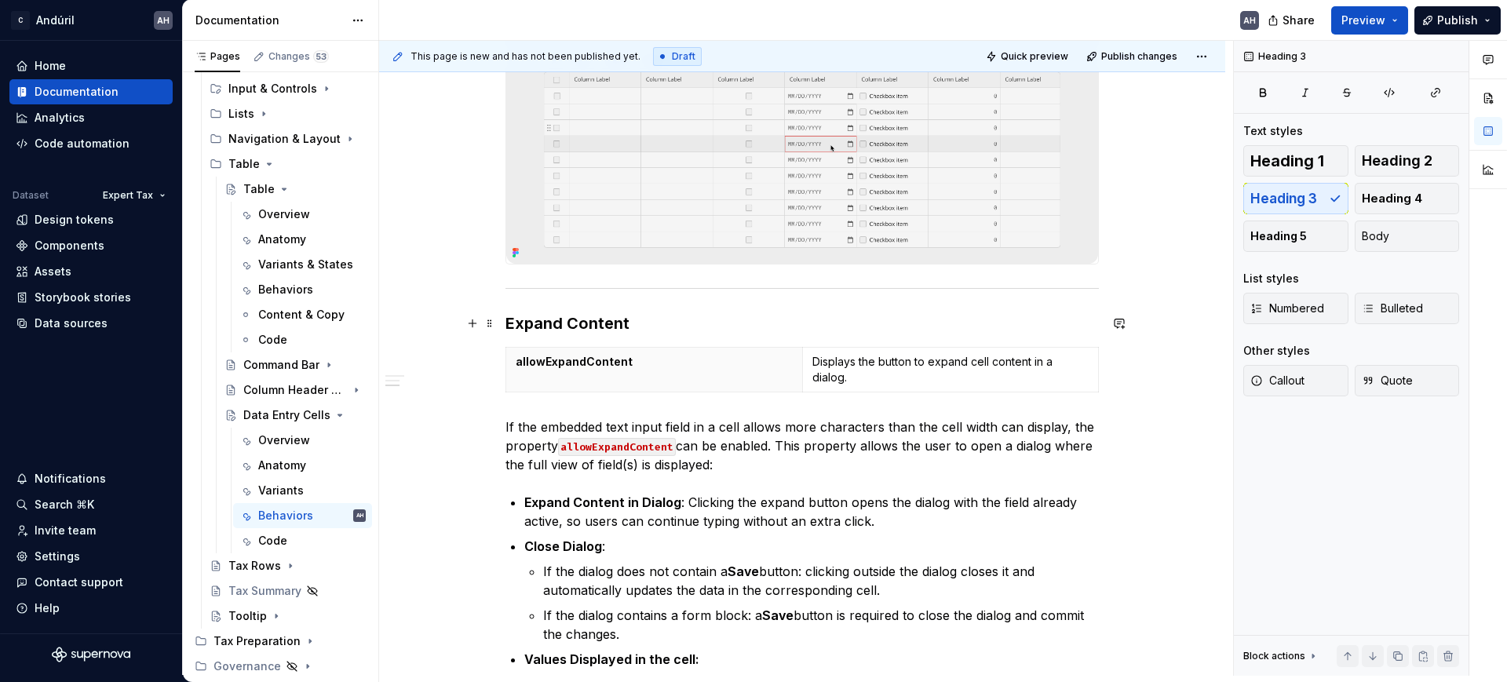
click at [663, 318] on h3 "Expand Content" at bounding box center [803, 323] width 594 height 22
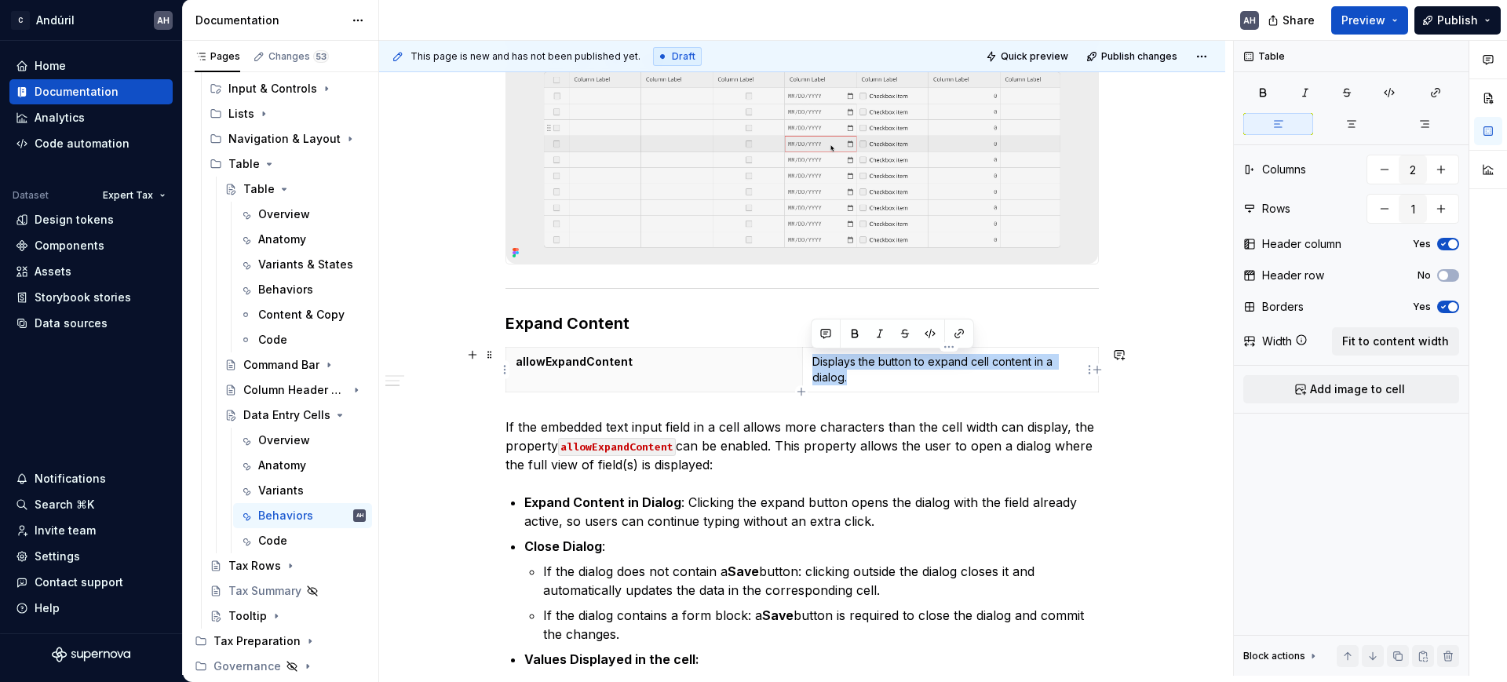
drag, startPoint x: 850, startPoint y: 375, endPoint x: 807, endPoint y: 360, distance: 45.7
click at [807, 360] on td "Displays the button to expand cell content in a dialog." at bounding box center [950, 369] width 297 height 45
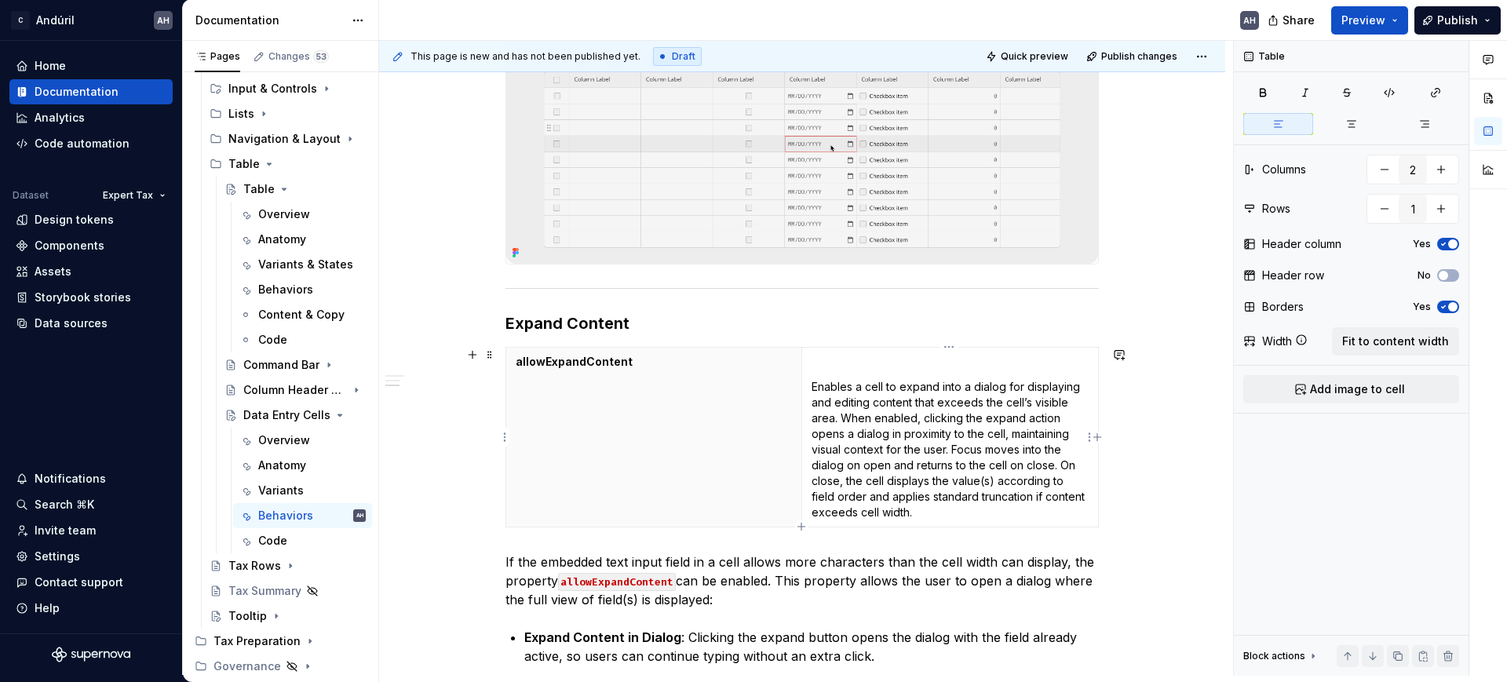
click at [808, 385] on td "Enables a cell to expand into a dialog for displaying and editing content that …" at bounding box center [950, 437] width 297 height 180
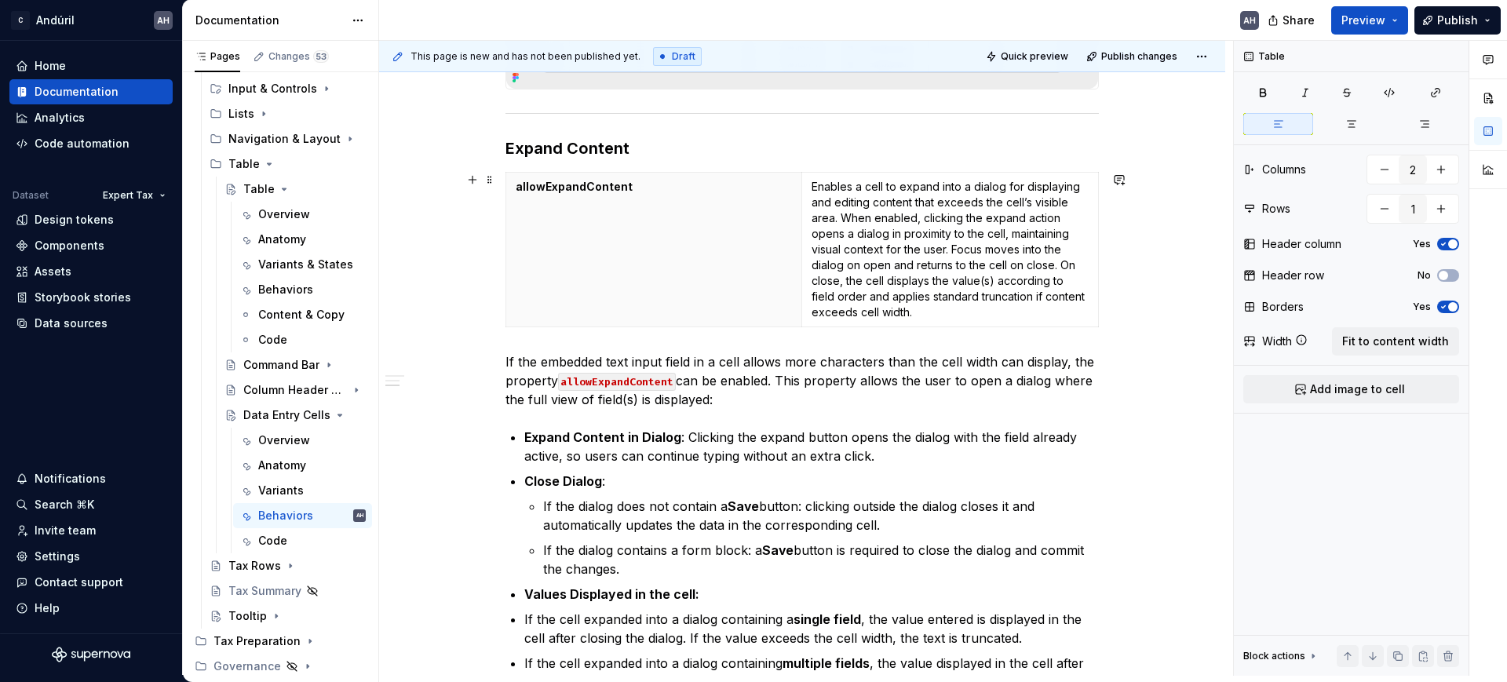
scroll to position [687, 0]
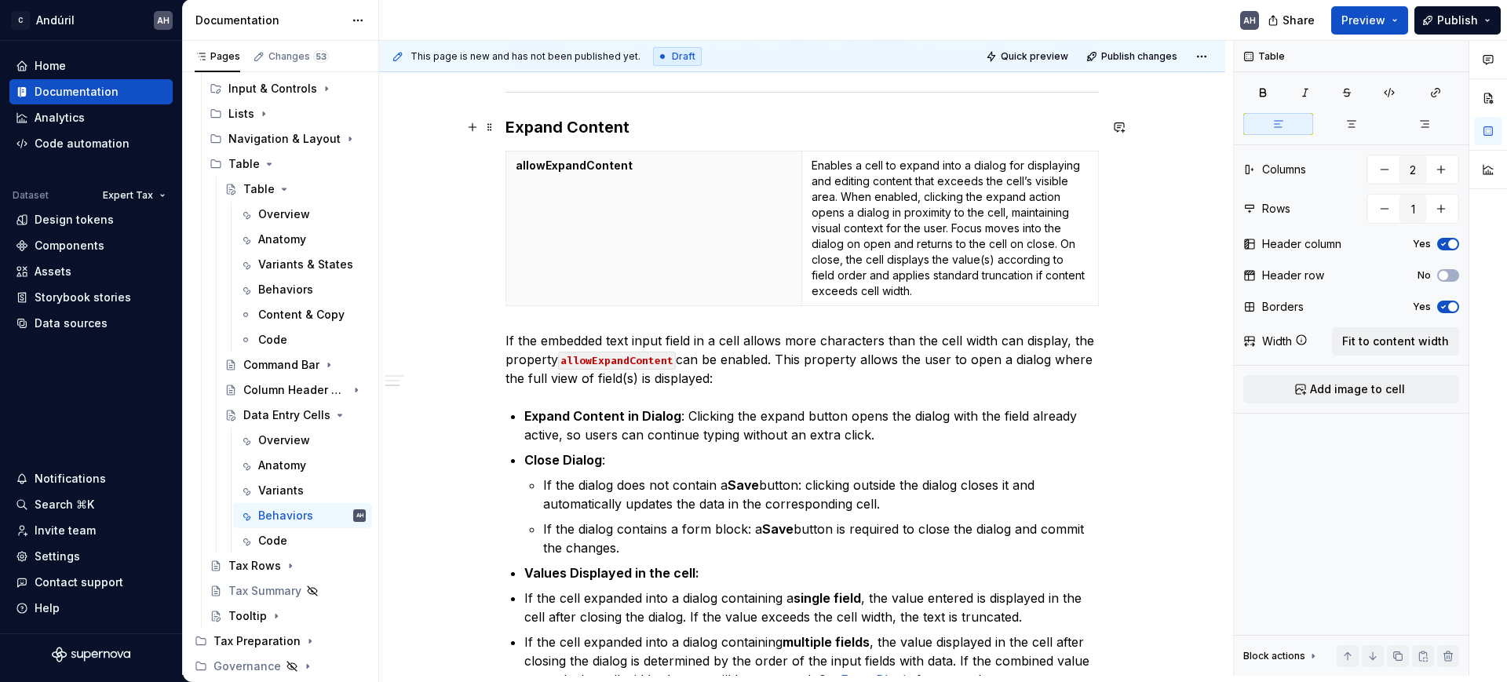
click at [694, 123] on h3 "Expand Content" at bounding box center [803, 127] width 594 height 22
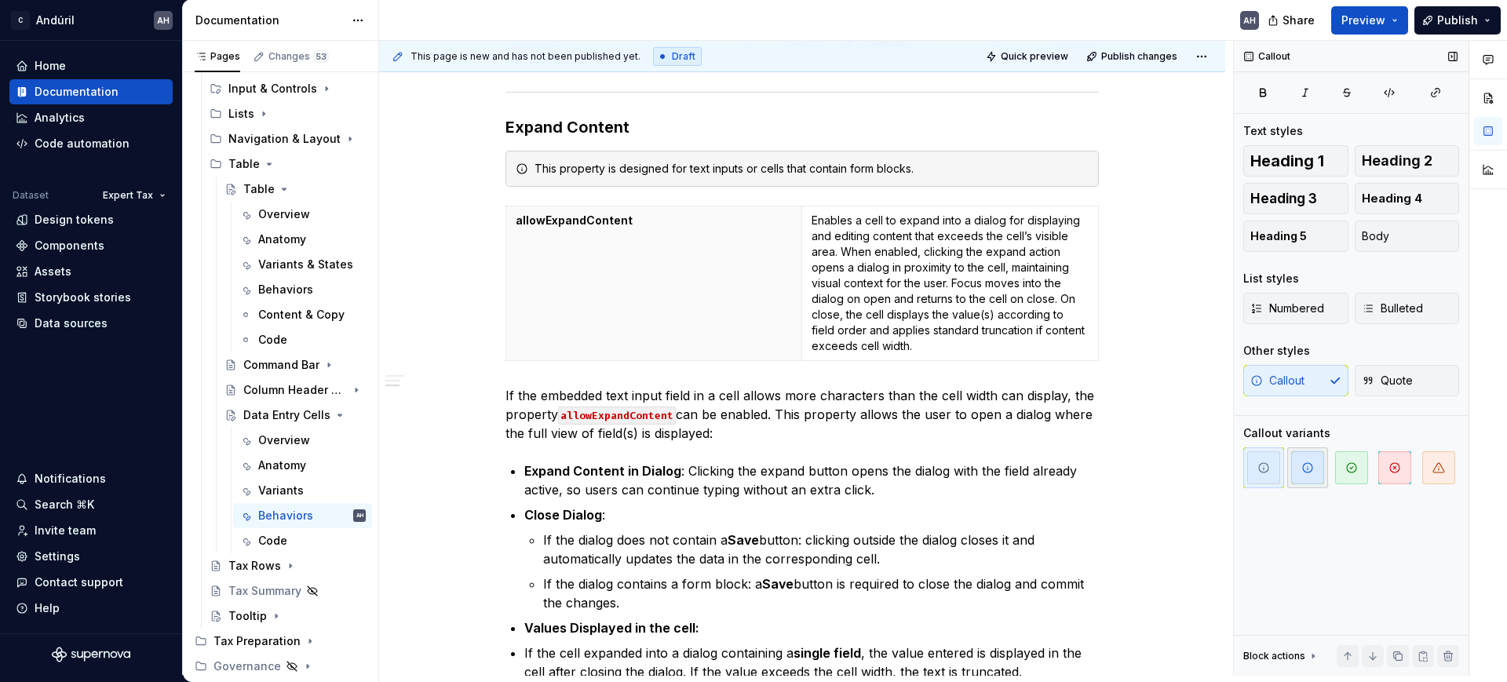
click at [1311, 475] on span "button" at bounding box center [1307, 467] width 33 height 33
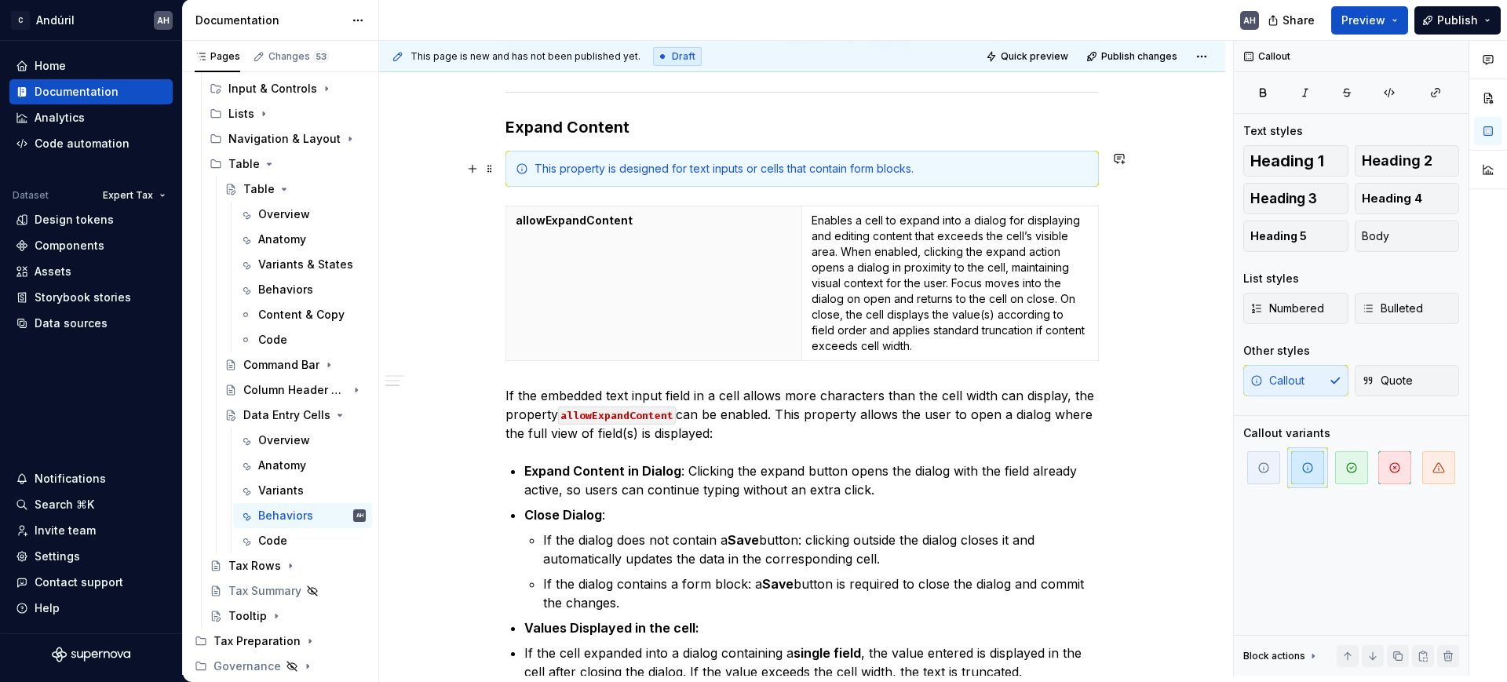
click at [620, 174] on div "This property is designed for text inputs or cells that contain form blocks." at bounding box center [812, 169] width 554 height 16
click at [713, 174] on div "This property is designed for text inputs or cells that contain form blocks." at bounding box center [812, 169] width 554 height 16
click at [739, 174] on div "This property is designed for text inputs or cells that contain form blocks." at bounding box center [812, 169] width 554 height 16
click at [744, 172] on div "This property is designed for text inputs or cells that contain form blocks." at bounding box center [812, 169] width 554 height 16
click at [741, 170] on div "This property is designed for text inputs or cells that contain form blocks." at bounding box center [812, 169] width 554 height 16
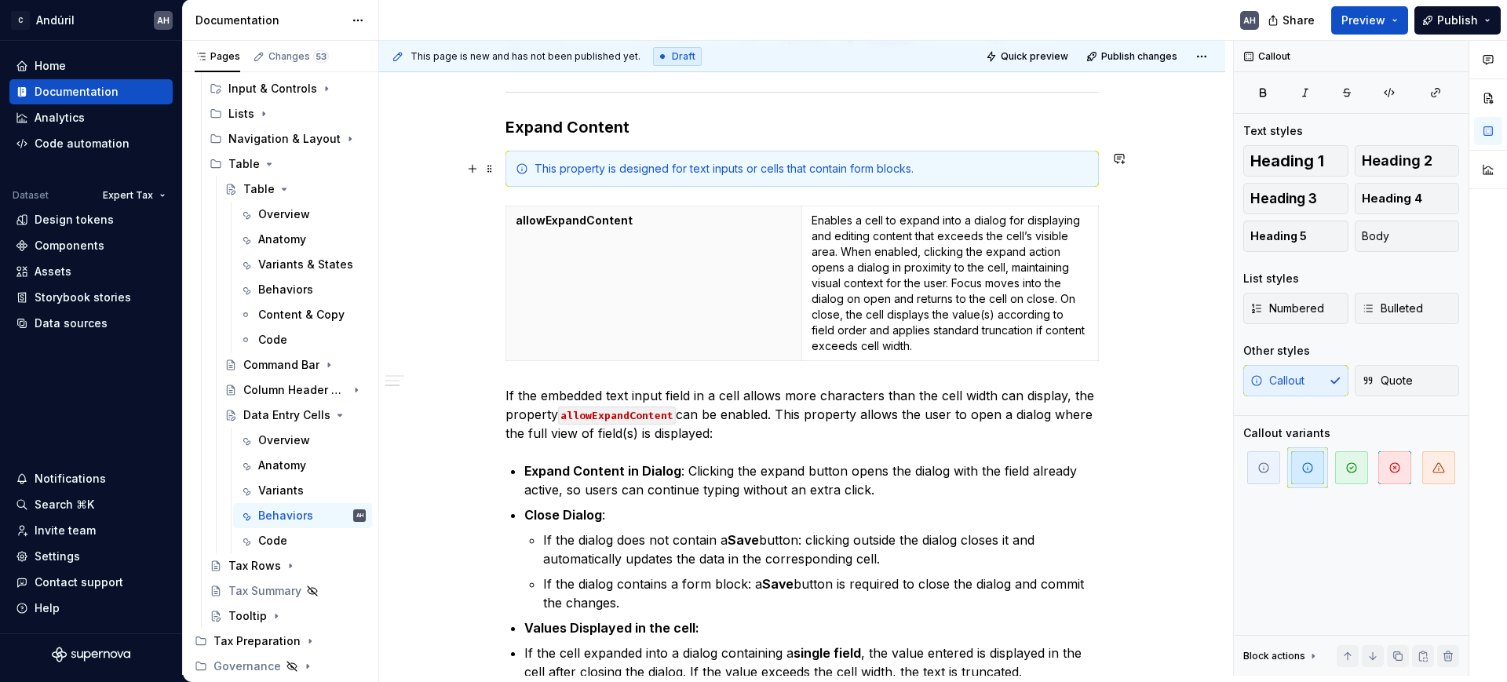
click at [737, 170] on div "This property is designed for text inputs or cells that contain form blocks." at bounding box center [812, 169] width 554 height 16
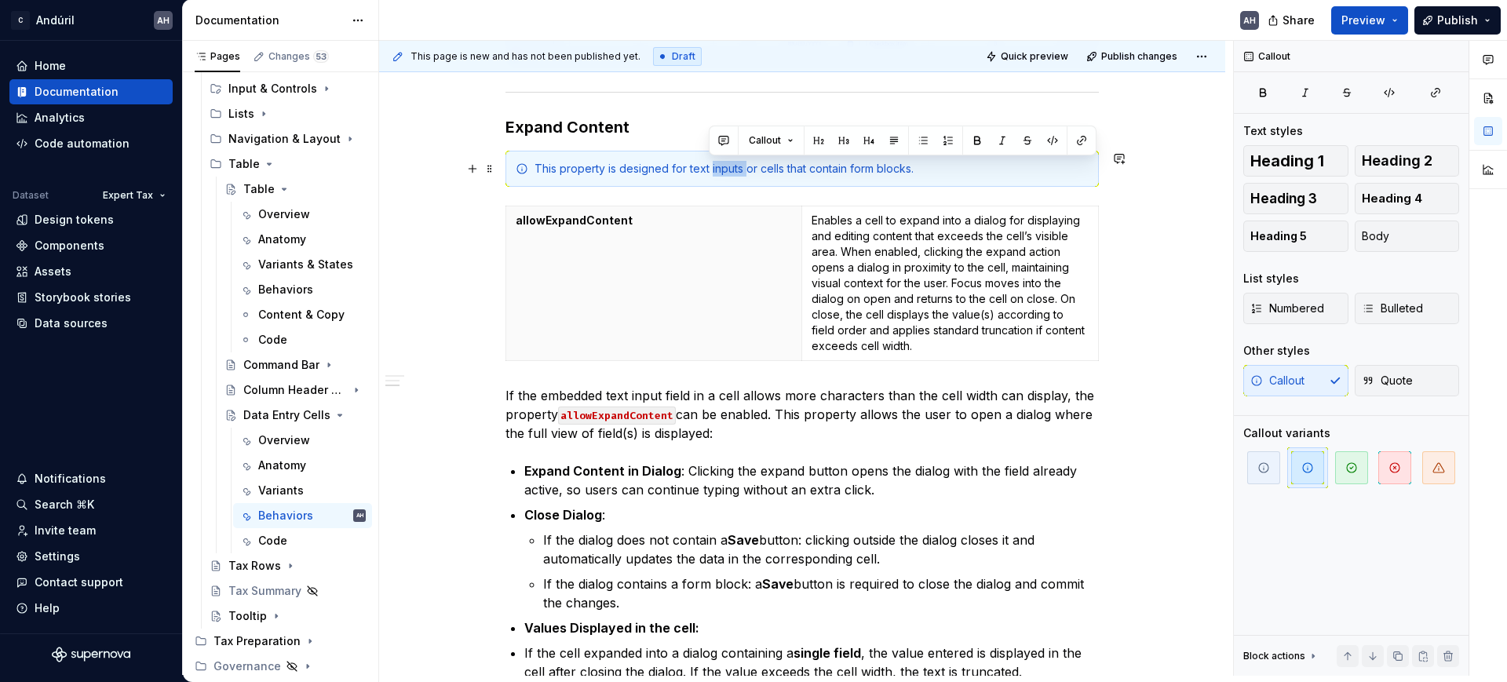
click at [746, 170] on div "This property is designed for text inputs or cells that contain form blocks." at bounding box center [812, 169] width 554 height 16
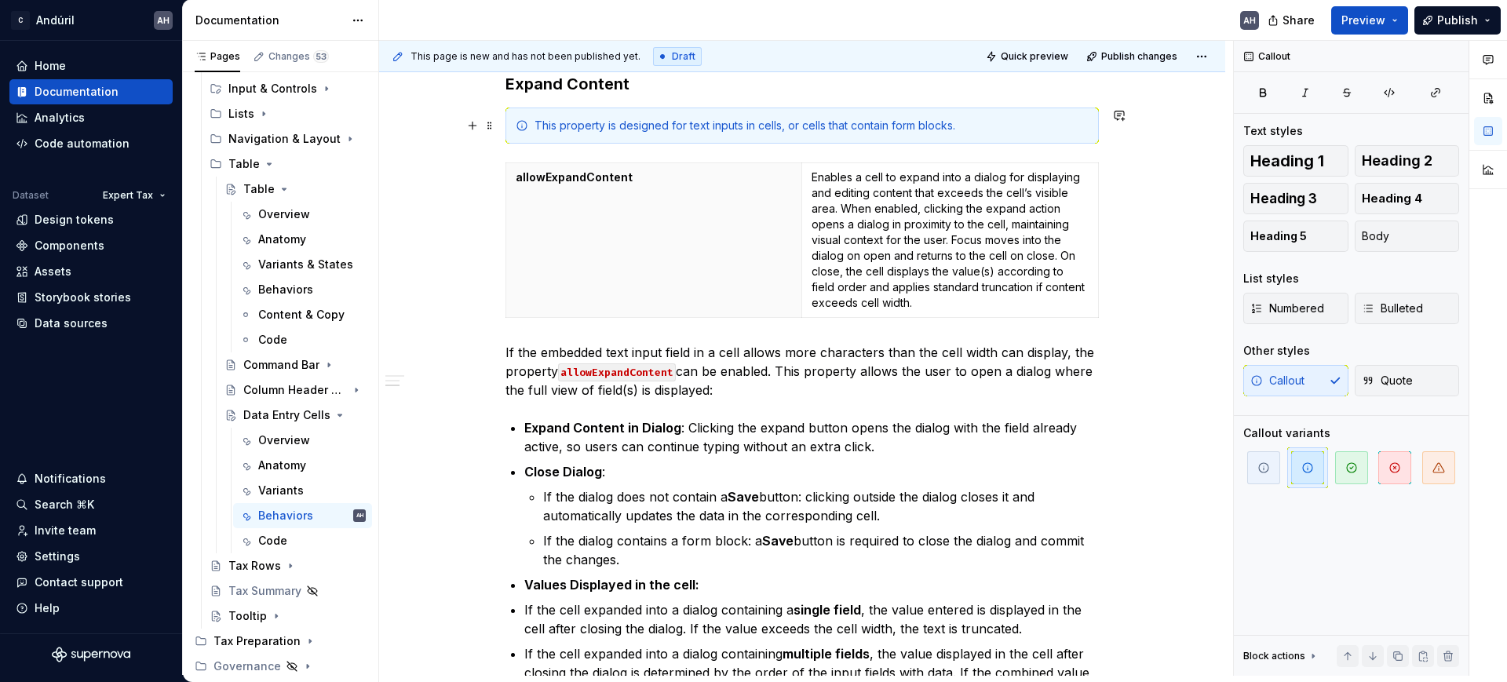
scroll to position [785, 0]
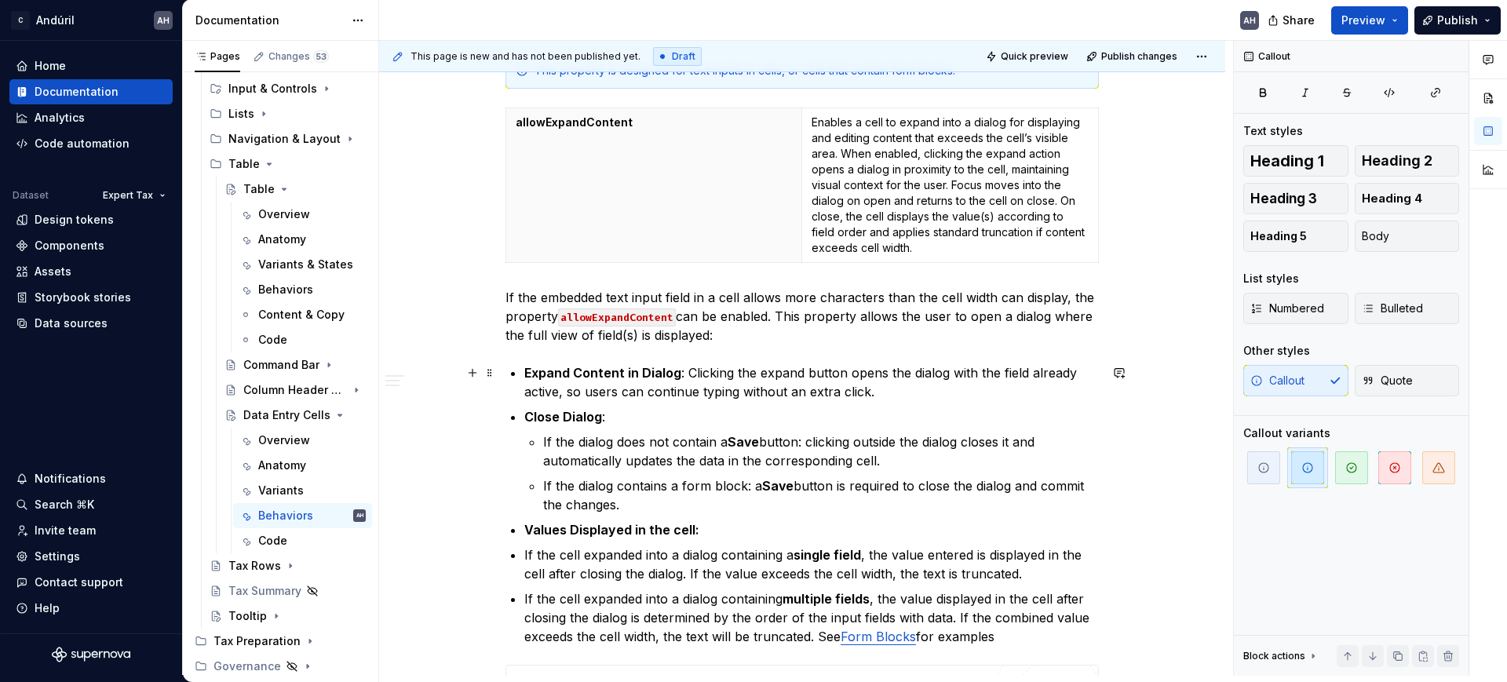
click at [722, 354] on div "Behaviors Validations When the field embedded in the cell contains a validation…" at bounding box center [803, 149] width 594 height 1262
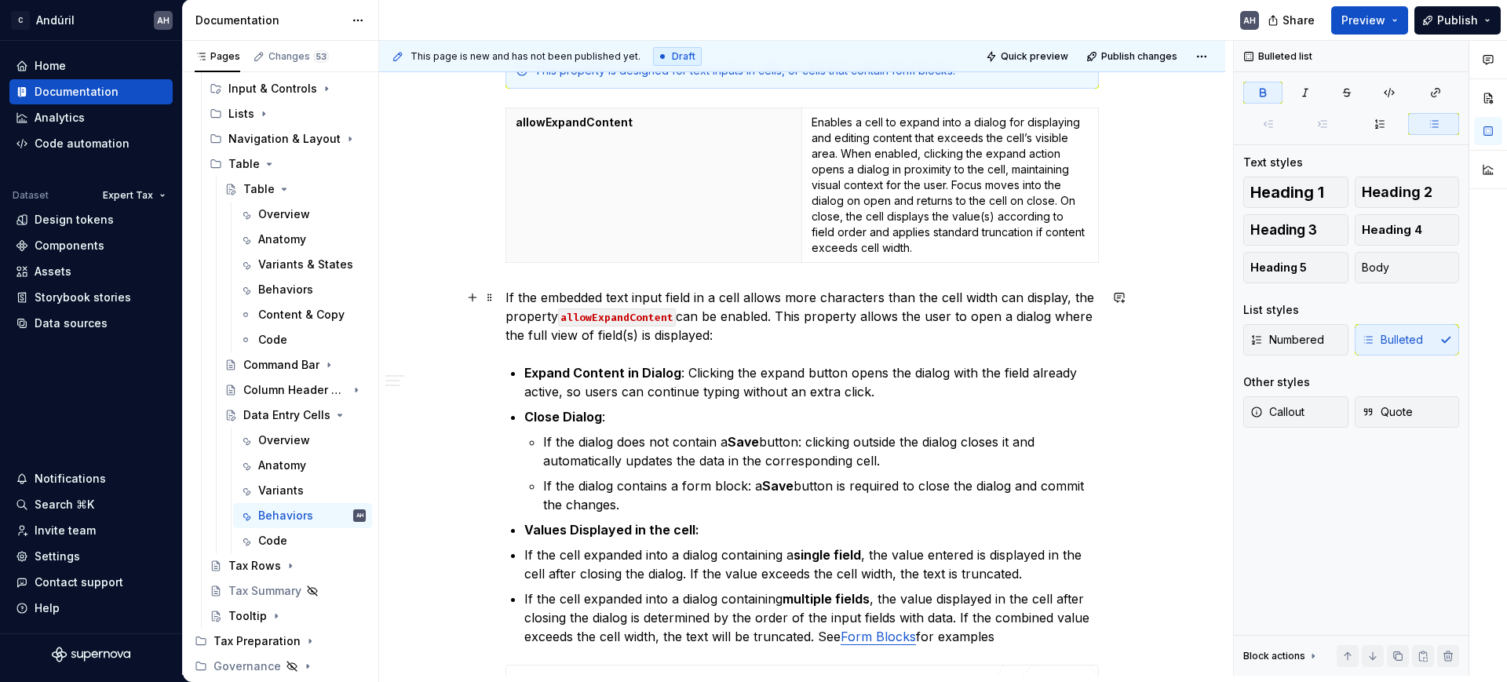
click at [730, 337] on p "If the embedded text input field in a cell allows more characters than the cell…" at bounding box center [803, 316] width 594 height 57
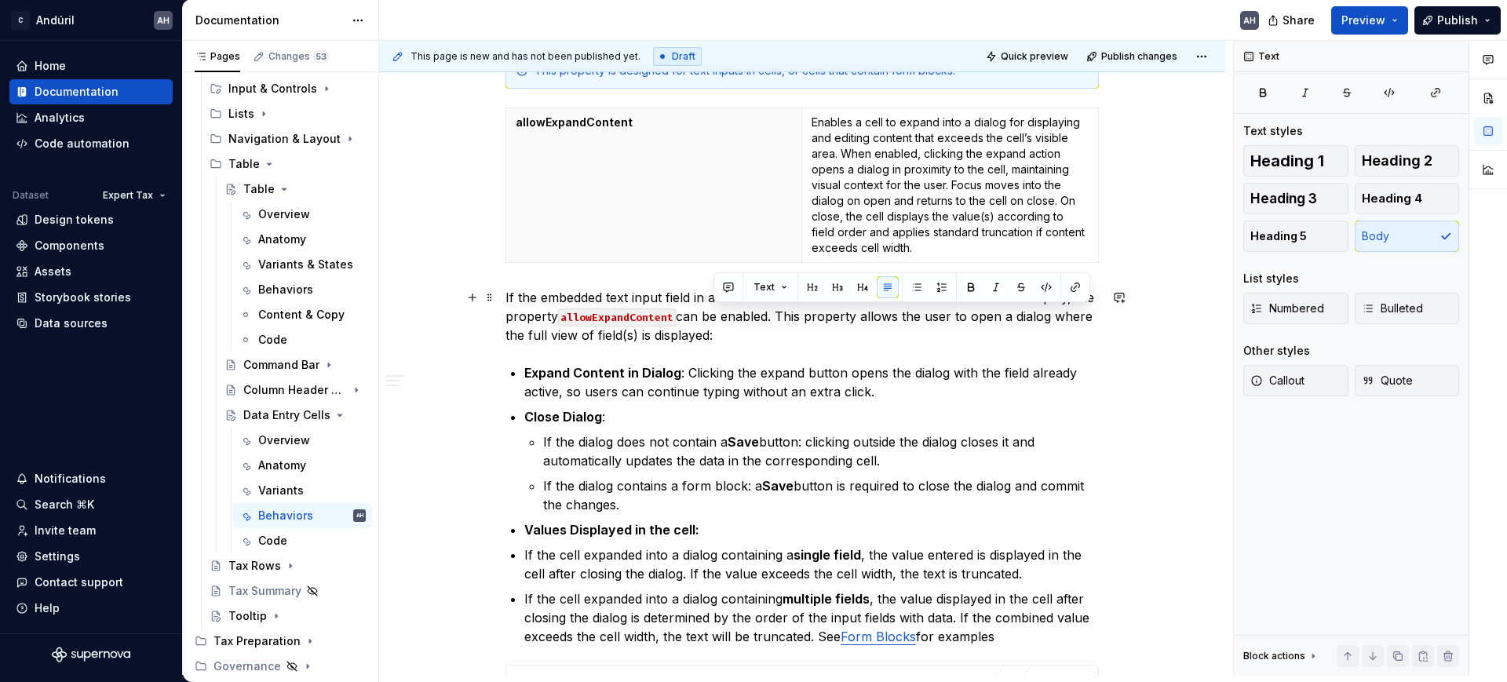
drag, startPoint x: 783, startPoint y: 318, endPoint x: 778, endPoint y: 330, distance: 12.7
click at [778, 330] on p "If the embedded text input field in a cell allows more characters than the cell…" at bounding box center [803, 316] width 594 height 57
click at [524, 375] on strong "Expand Content in Dialog" at bounding box center [602, 373] width 157 height 16
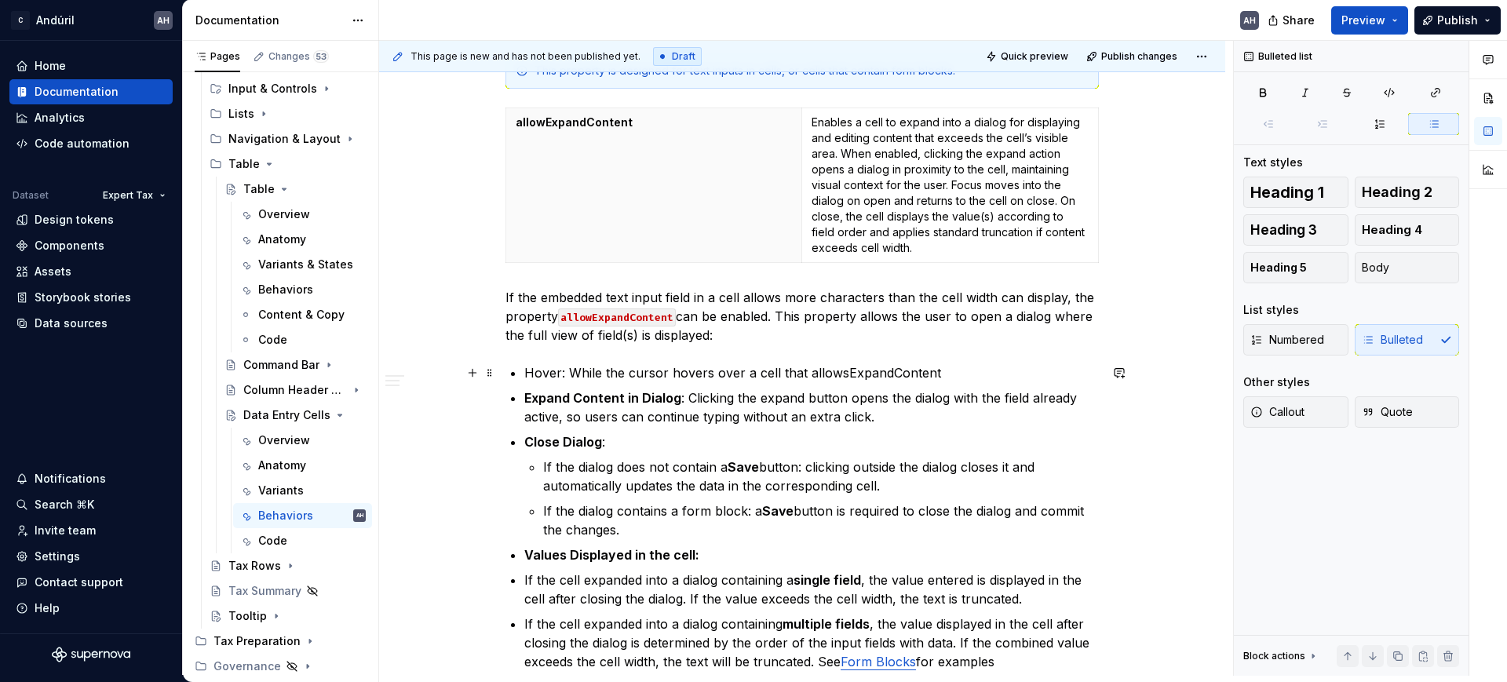
click at [752, 375] on p "Hover: While the cursor hovers over a cell that allowsExpandContent" at bounding box center [811, 372] width 575 height 19
click at [1002, 374] on p "Hover: While the cursor hovers over a text-input cell that allowsExpandContent" at bounding box center [811, 372] width 575 height 19
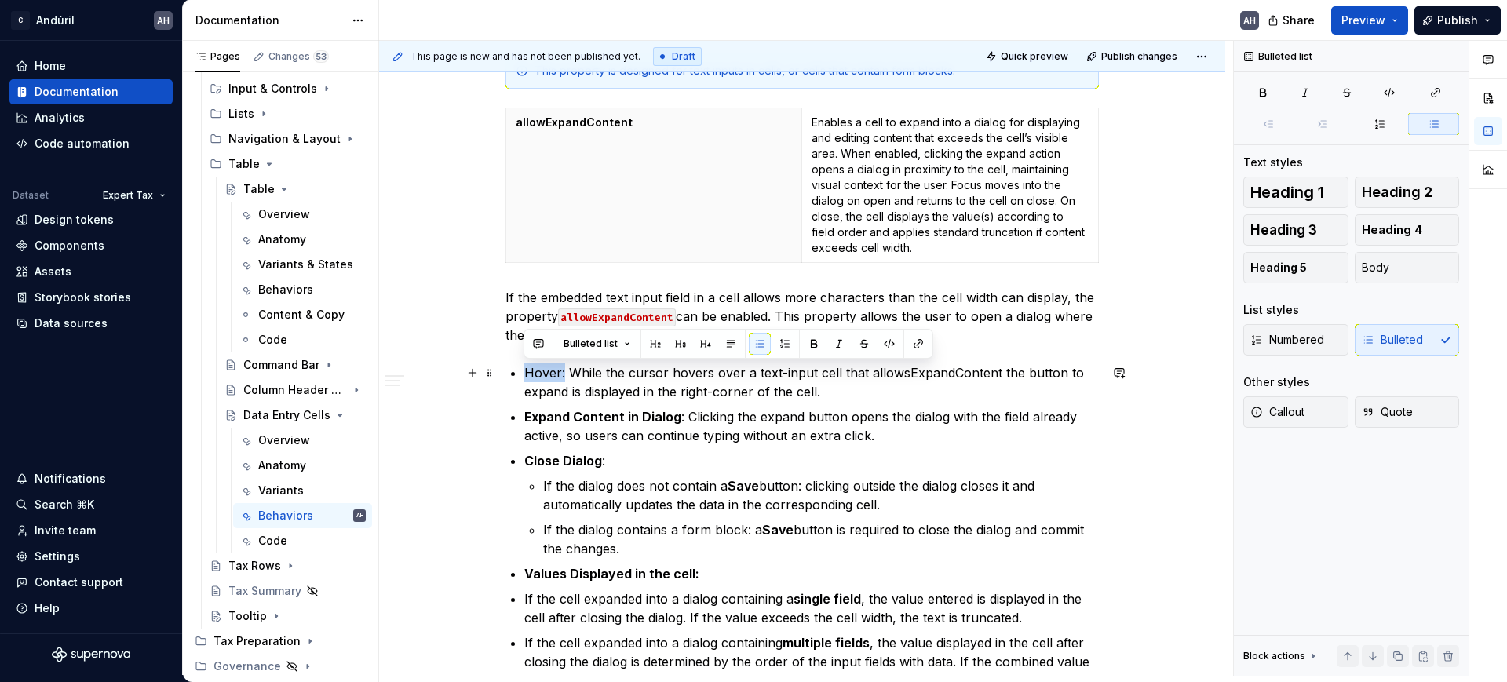
drag, startPoint x: 562, startPoint y: 376, endPoint x: 523, endPoint y: 374, distance: 39.3
click at [524, 374] on p "Hover: While the cursor hovers over a text-input cell that allowsExpandContent …" at bounding box center [811, 382] width 575 height 38
click at [524, 416] on strong "Expand Content in Dialog" at bounding box center [602, 417] width 157 height 16
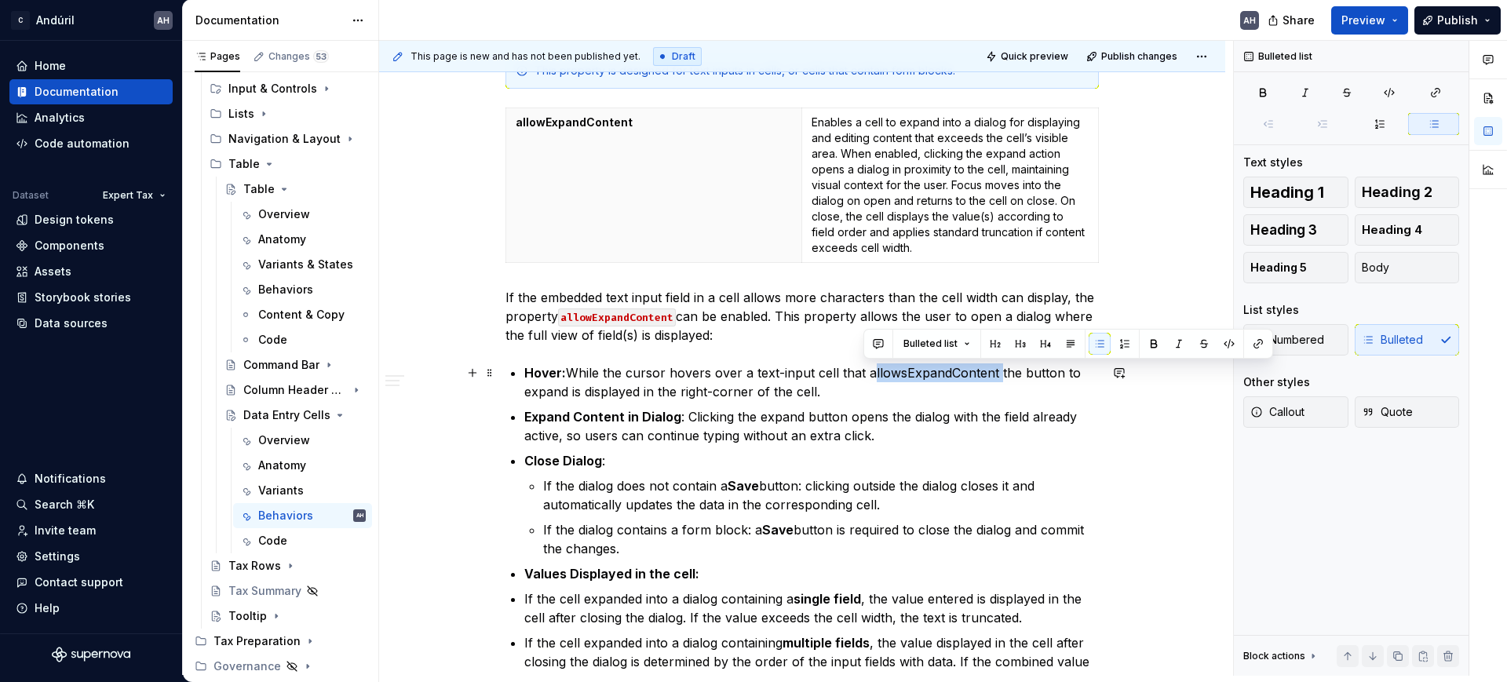
drag, startPoint x: 992, startPoint y: 373, endPoint x: 864, endPoint y: 379, distance: 128.1
click at [864, 379] on p "Hover: While the cursor hovers over a text-input cell that allowsExpandContent …" at bounding box center [811, 382] width 575 height 38
click at [1237, 342] on button "button" at bounding box center [1229, 344] width 22 height 22
drag, startPoint x: 939, startPoint y: 400, endPoint x: 868, endPoint y: 419, distance: 73.9
click at [938, 401] on ul "Hover: While the cursor hovers over a text-input cell that allowsExpandContent …" at bounding box center [811, 526] width 575 height 327
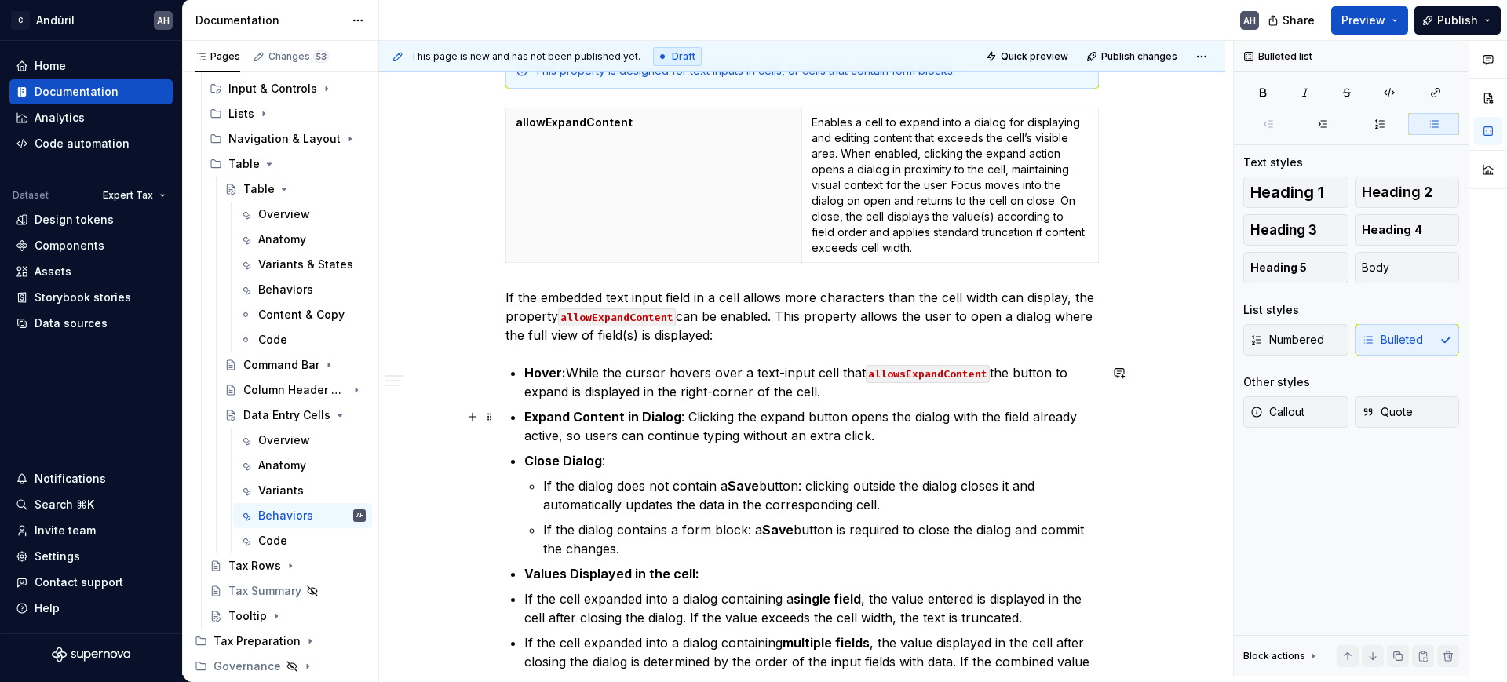
click at [595, 437] on p "Expand Content in Dialog : Clicking the expand button opens the dialog with the…" at bounding box center [811, 426] width 575 height 38
click at [897, 437] on p "Expand Content in Dialog : Clicking the expand button opens the dialog with the…" at bounding box center [811, 426] width 575 height 38
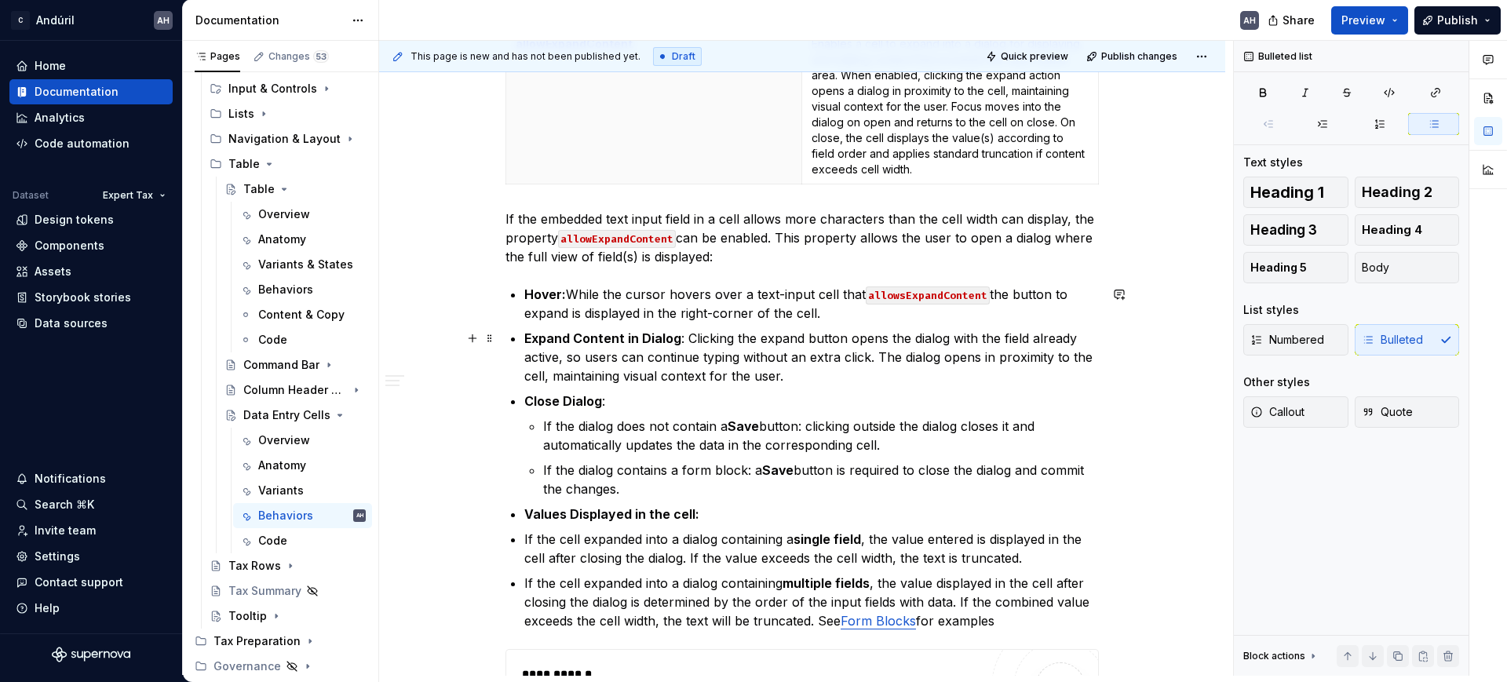
scroll to position [883, 0]
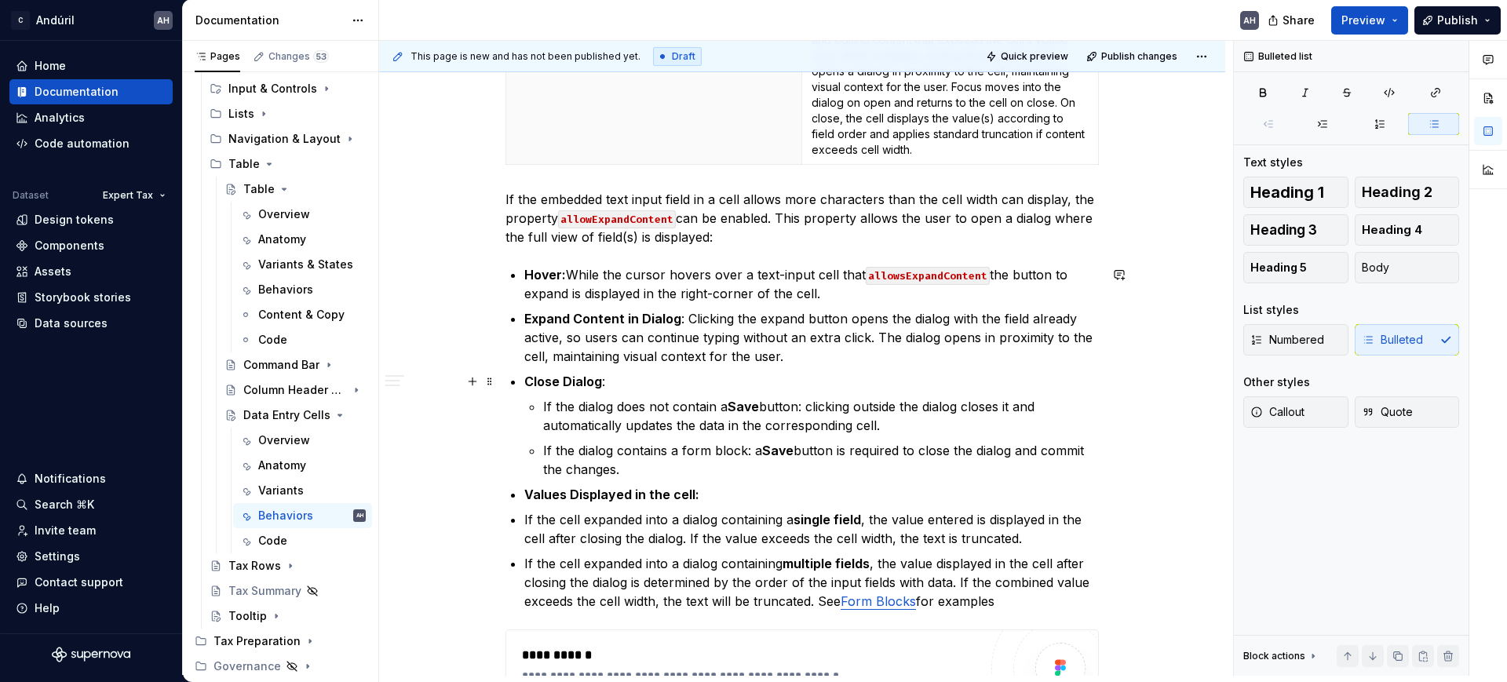
click at [603, 382] on p "Close Dialog :" at bounding box center [811, 381] width 575 height 19
click at [674, 418] on p "If the dialog does not contain a Save button: clicking outside the dialog close…" at bounding box center [821, 416] width 556 height 38
click at [663, 463] on p "If the dialog contains a form block: a Save button is required to close the dia…" at bounding box center [821, 460] width 556 height 38
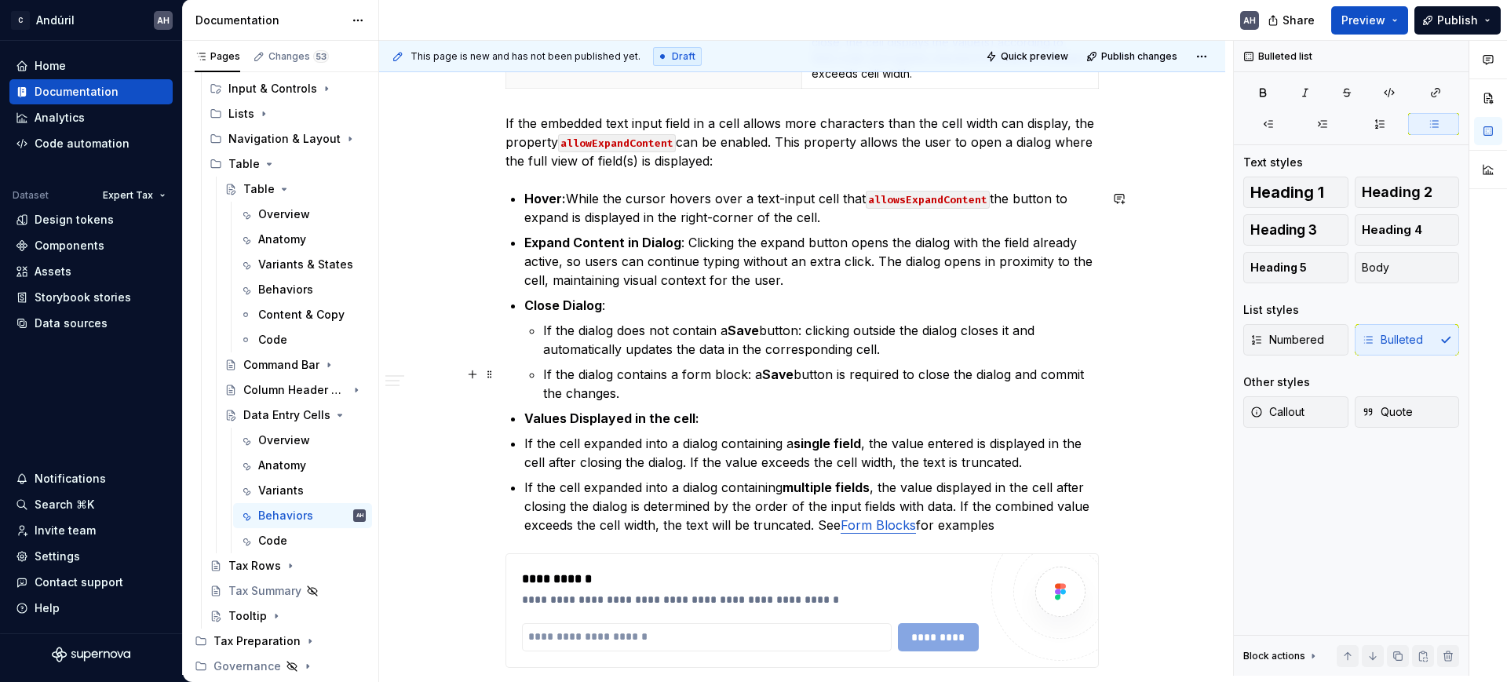
scroll to position [981, 0]
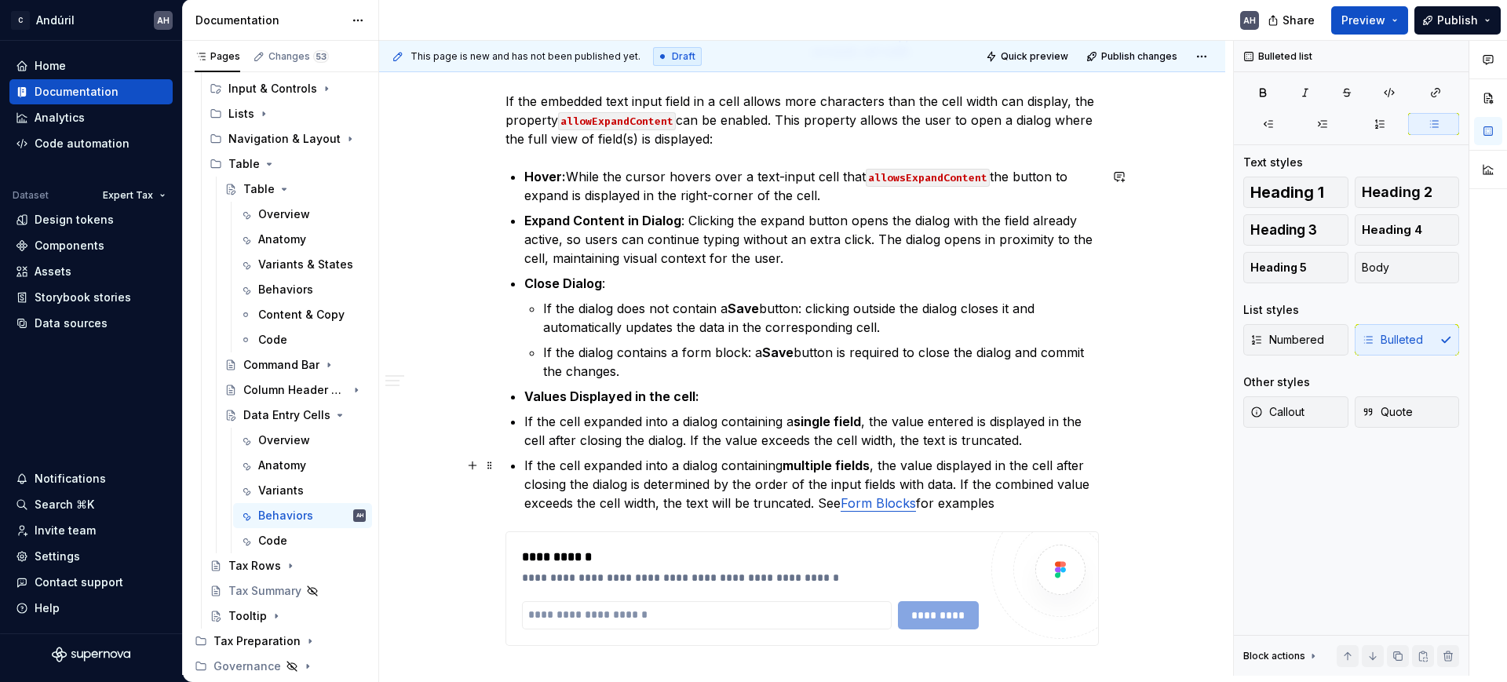
click at [669, 459] on p "If the cell expanded into a dialog containing multiple fields , the value displ…" at bounding box center [811, 484] width 575 height 57
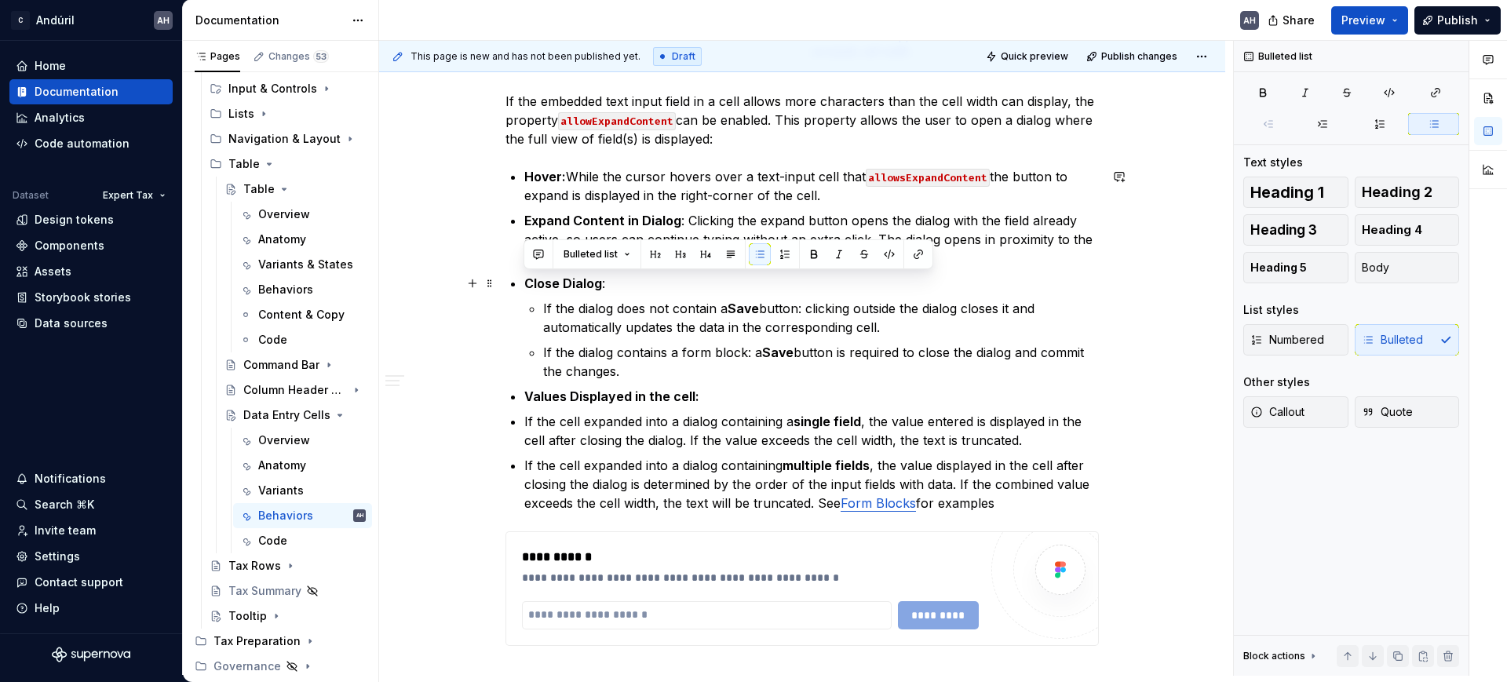
drag, startPoint x: 689, startPoint y: 372, endPoint x: 519, endPoint y: 288, distance: 189.2
click at [702, 367] on p "If the dialog contains a form block: a Save button is required to close the dia…" at bounding box center [821, 362] width 556 height 38
drag, startPoint x: 702, startPoint y: 367, endPoint x: 513, endPoint y: 279, distance: 207.6
click at [524, 279] on li "Close Dialog : If the dialog does not contain a Save button: clicking outside t…" at bounding box center [811, 327] width 575 height 107
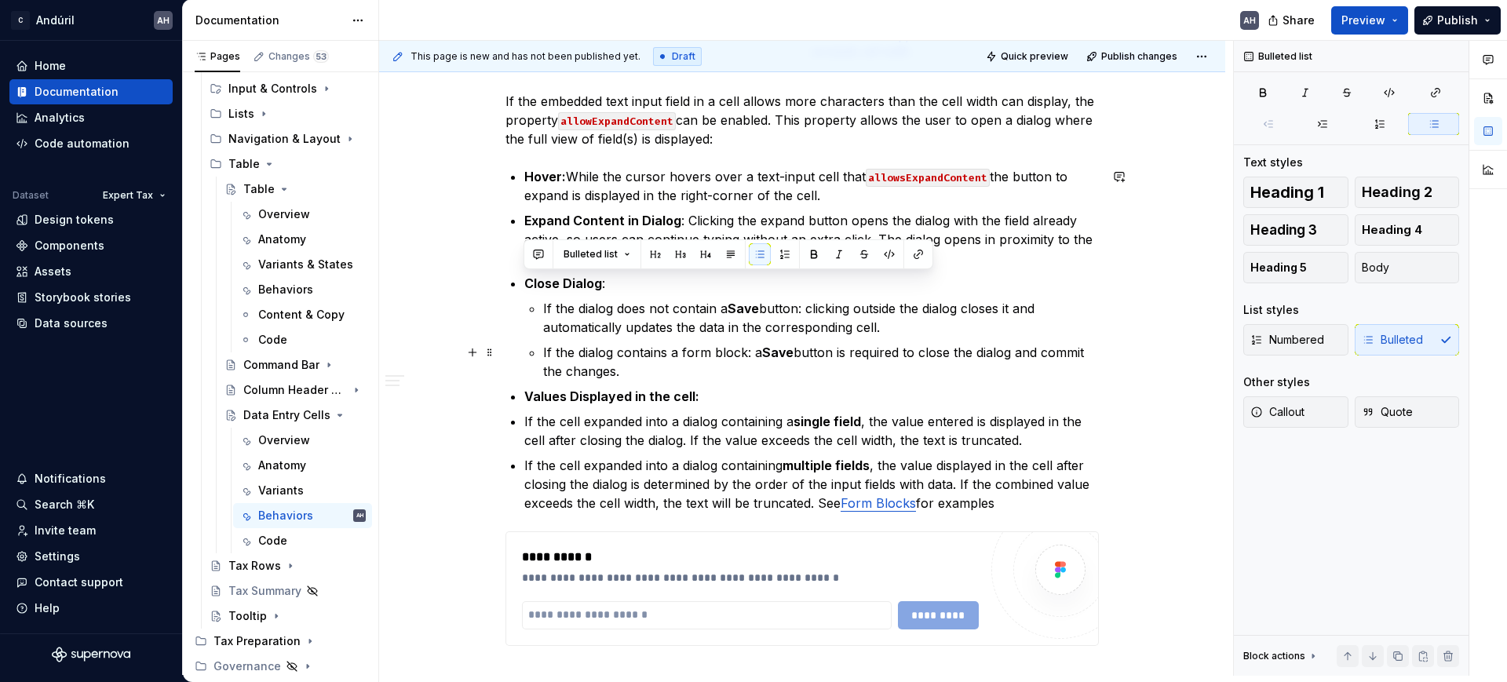
click at [1078, 346] on p "If the dialog contains a form block: a Save button is required to close the dia…" at bounding box center [821, 362] width 556 height 38
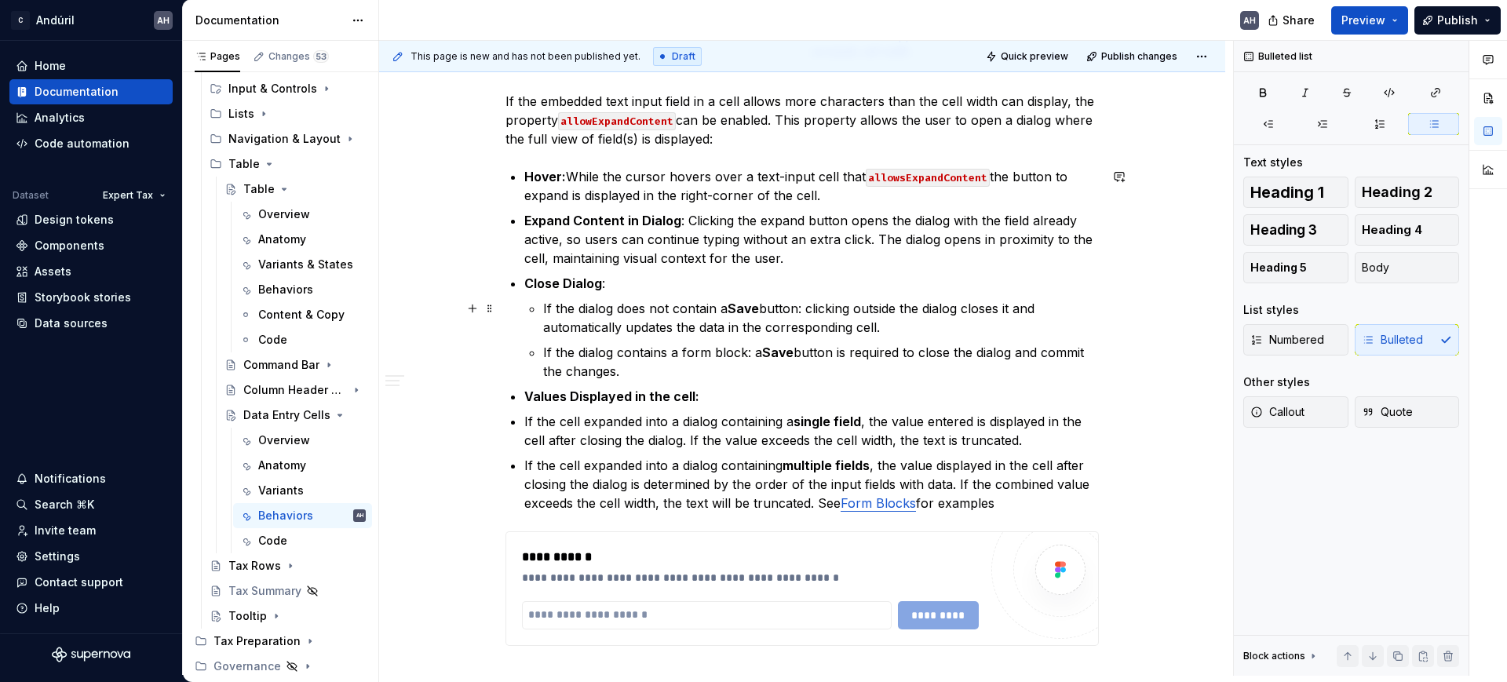
click at [759, 312] on p "If the dialog does not contain a Save button: clicking outside the dialog close…" at bounding box center [821, 318] width 556 height 38
click at [738, 343] on p "If the dialog contains a form block: a Save button is required to close the dia…" at bounding box center [821, 362] width 556 height 38
click at [736, 371] on p "If the dialog contains a form block: a Save button is required to close the dia…" at bounding box center [821, 362] width 556 height 38
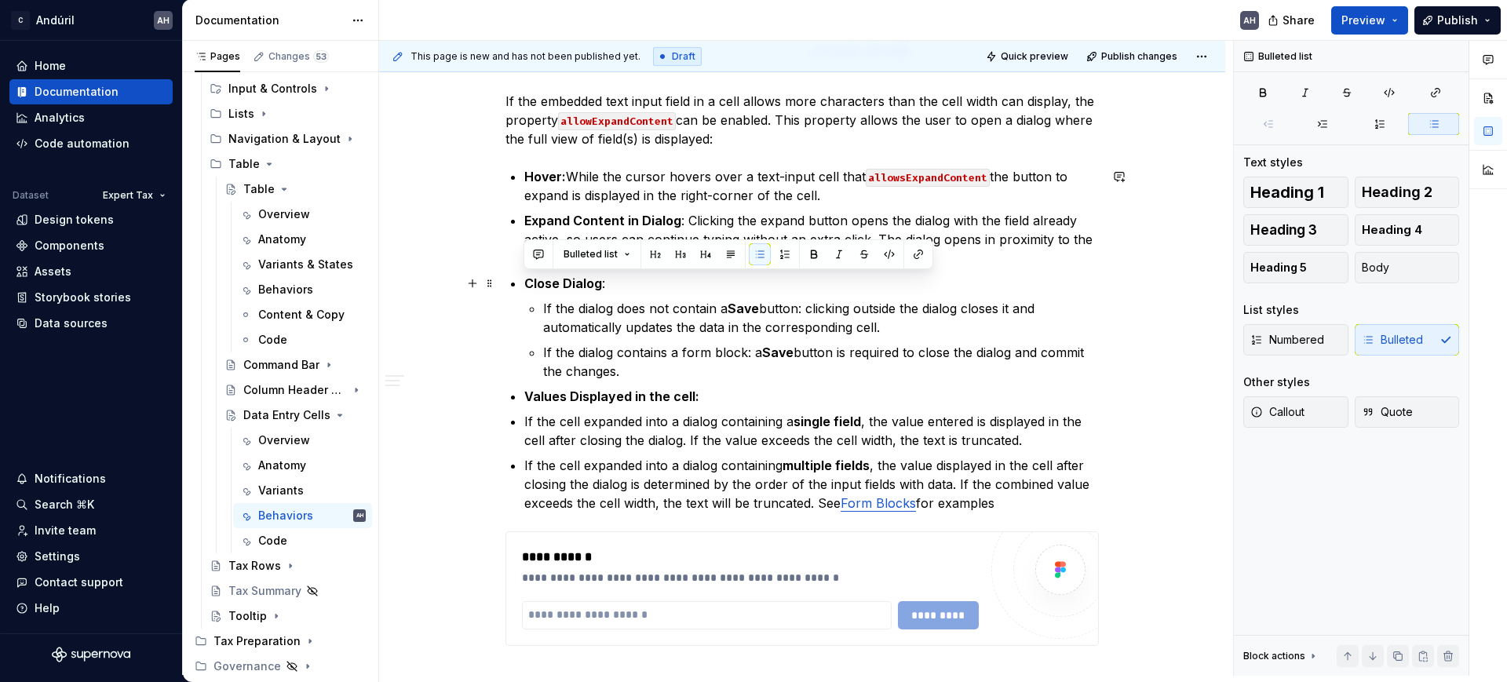
drag, startPoint x: 637, startPoint y: 371, endPoint x: 511, endPoint y: 286, distance: 152.0
click at [524, 286] on li "Close Dialog : If the dialog does not contain a Save button: clicking outside t…" at bounding box center [811, 327] width 575 height 107
click at [472, 286] on button "button" at bounding box center [473, 283] width 22 height 22
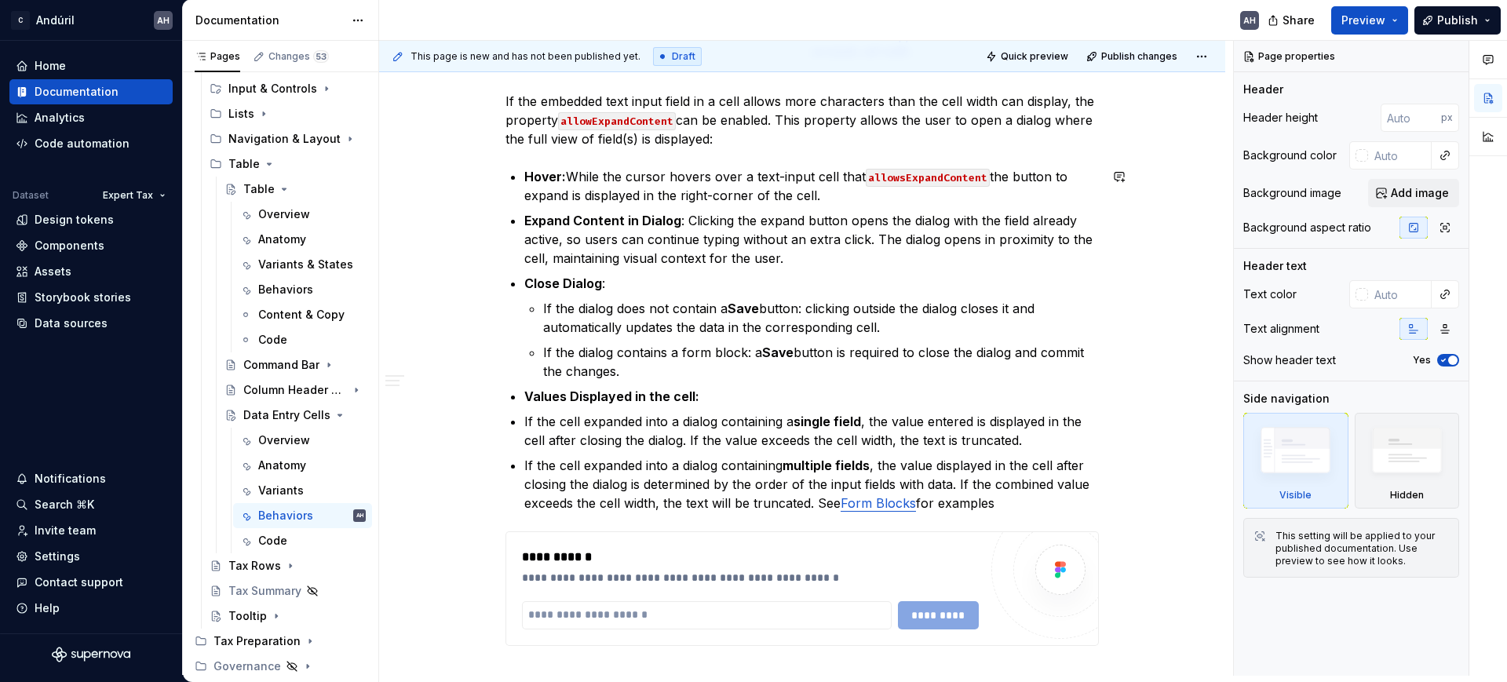
click at [753, 361] on p "If the dialog contains a form block: a Save button is required to close the dia…" at bounding box center [821, 362] width 556 height 38
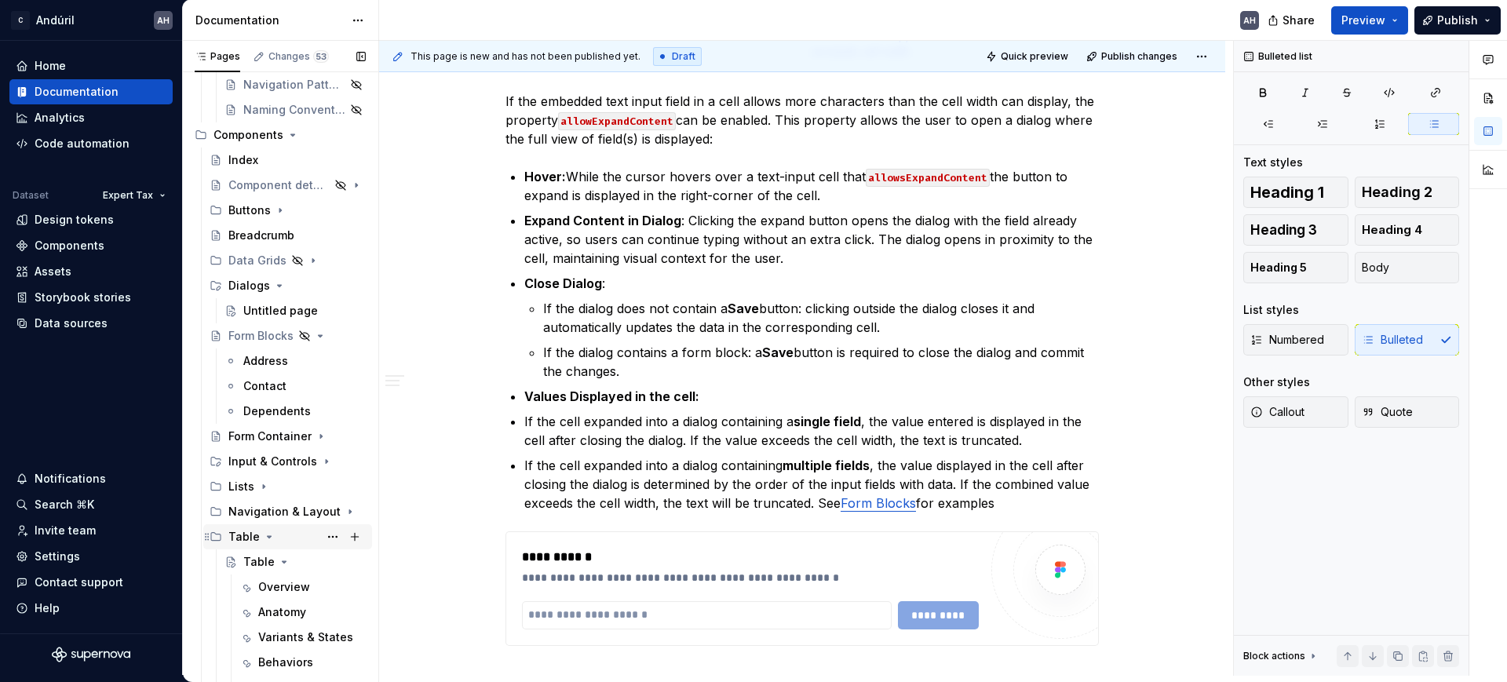
scroll to position [216, 0]
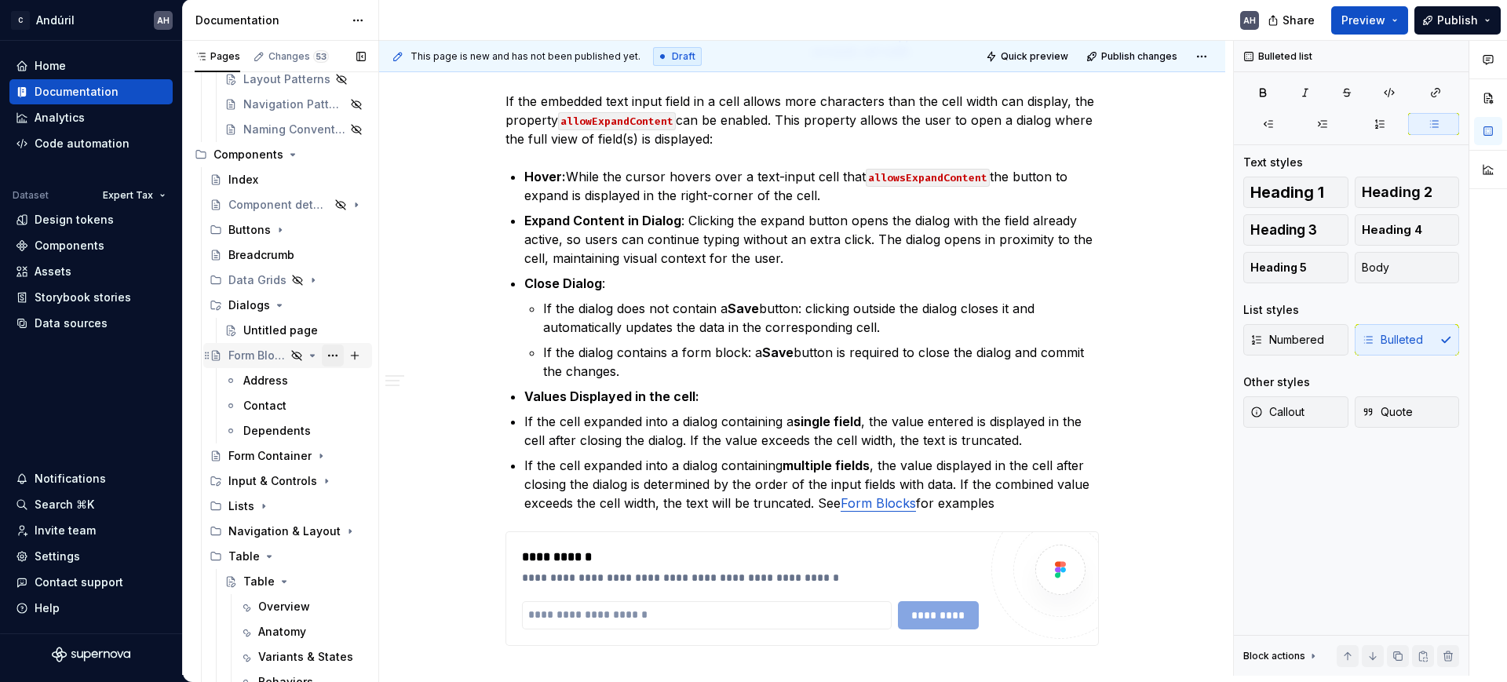
click at [322, 356] on button "Page tree" at bounding box center [333, 356] width 22 height 22
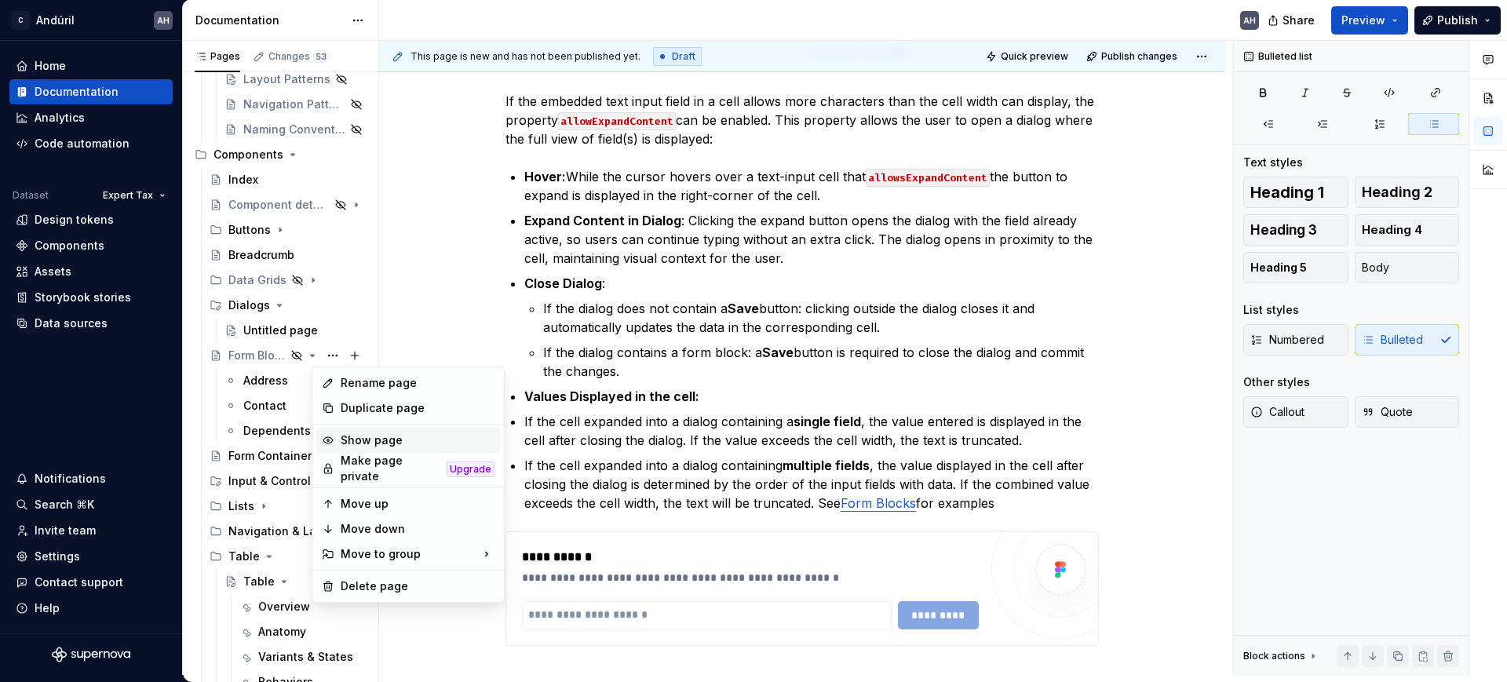
click at [344, 441] on div "Show page" at bounding box center [418, 441] width 154 height 16
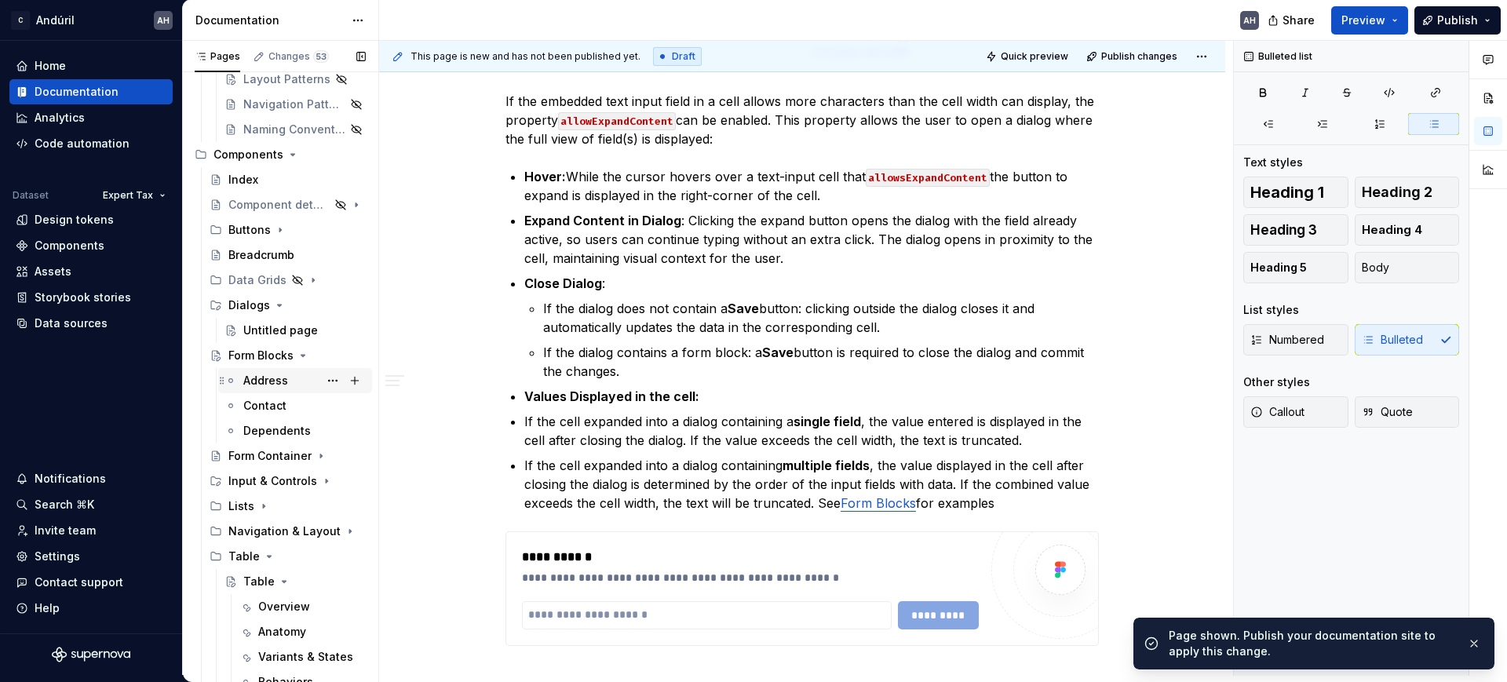
click at [258, 379] on div "Address" at bounding box center [265, 381] width 45 height 16
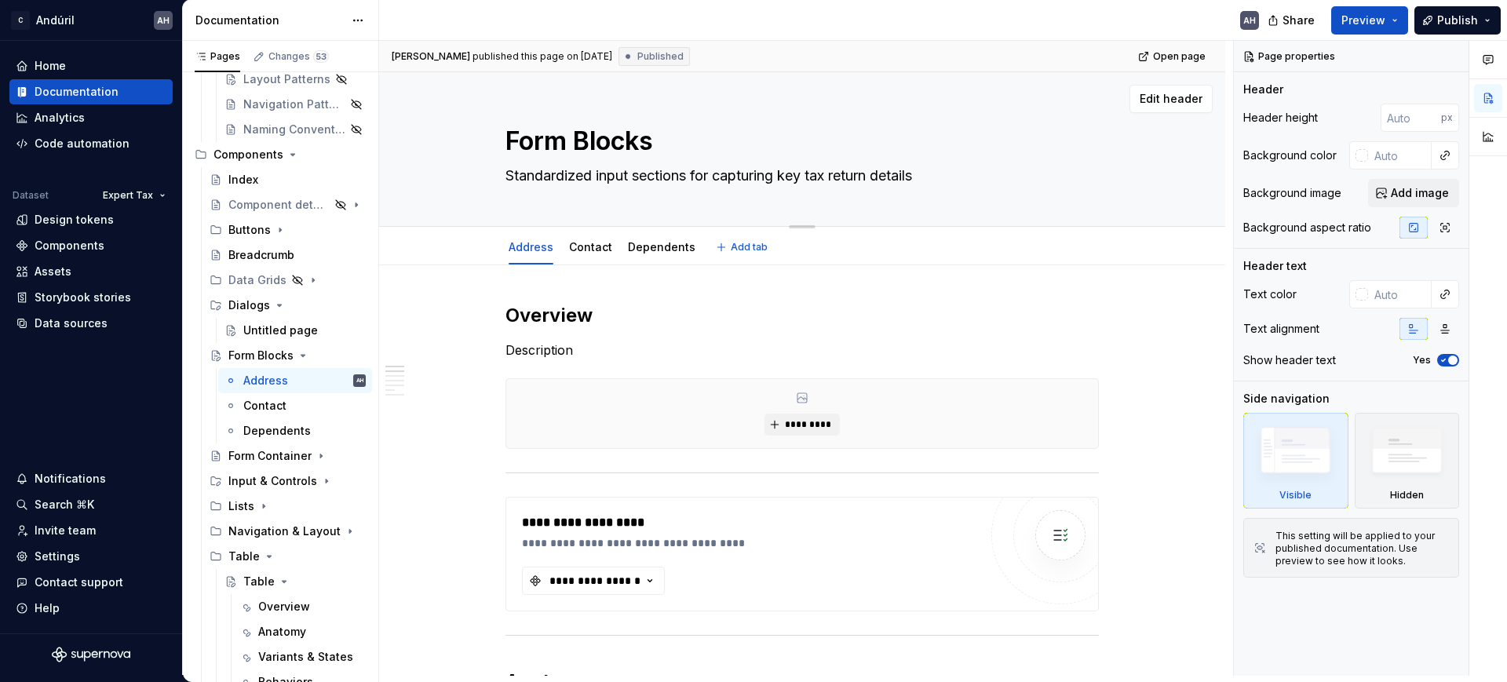
click at [625, 176] on textarea "Standardized input sections for capturing key tax return details" at bounding box center [799, 175] width 594 height 25
click at [615, 177] on textarea "Standardized input sections for capturing key tax return details" at bounding box center [799, 175] width 594 height 25
type textarea "*"
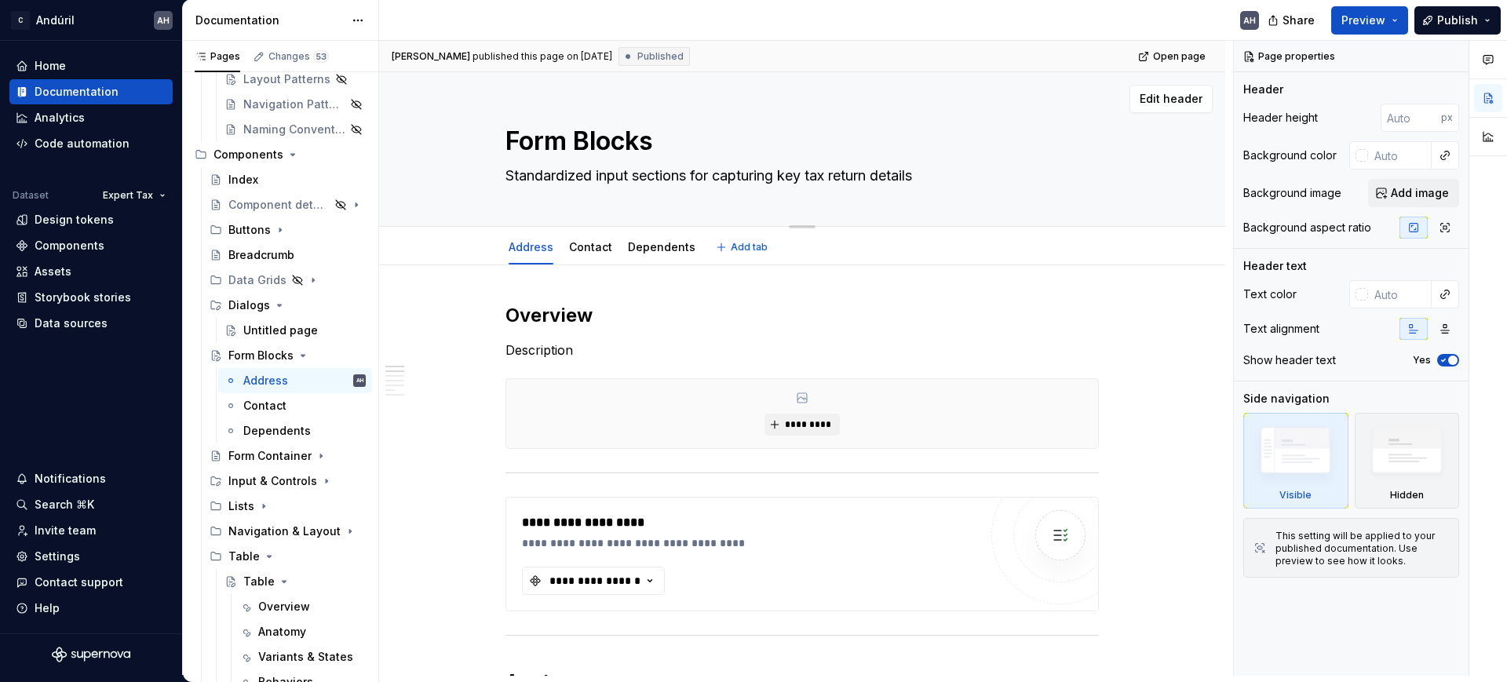
type textarea "Standardized fsections for capturing key tax return details"
type textarea "*"
type textarea "Standardized fosections for capturing key tax return details"
type textarea "*"
type textarea "Standardized forsections for capturing key tax return details"
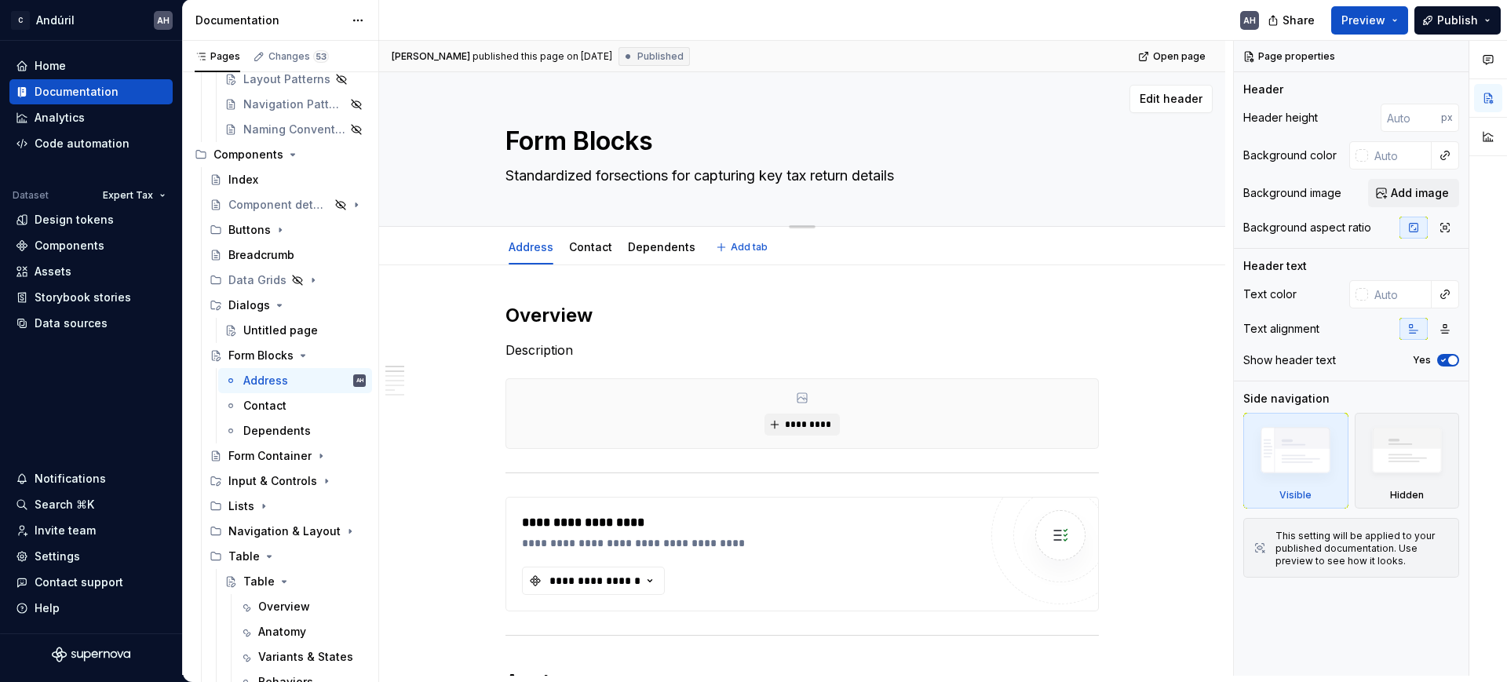
type textarea "*"
type textarea "Standardized formsections for capturing key tax return details"
type textarea "*"
type textarea "Standardized formssections for capturing key tax return details"
type textarea "*"
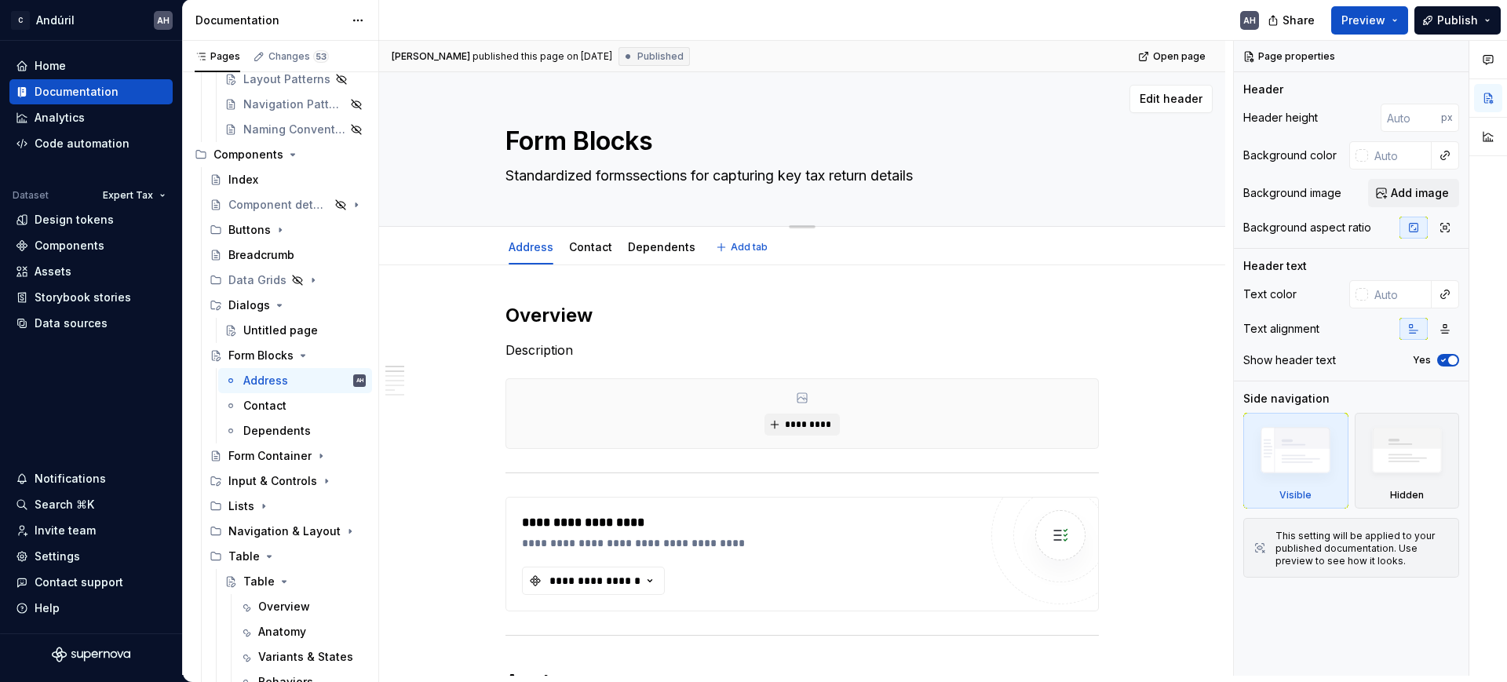
type textarea "Standardized forms sections for capturing key tax return details"
type textarea "*"
type textarea "Standardized forms tsections for capturing key tax return details"
type textarea "*"
type textarea "Standardized forms tosections for capturing key tax return details"
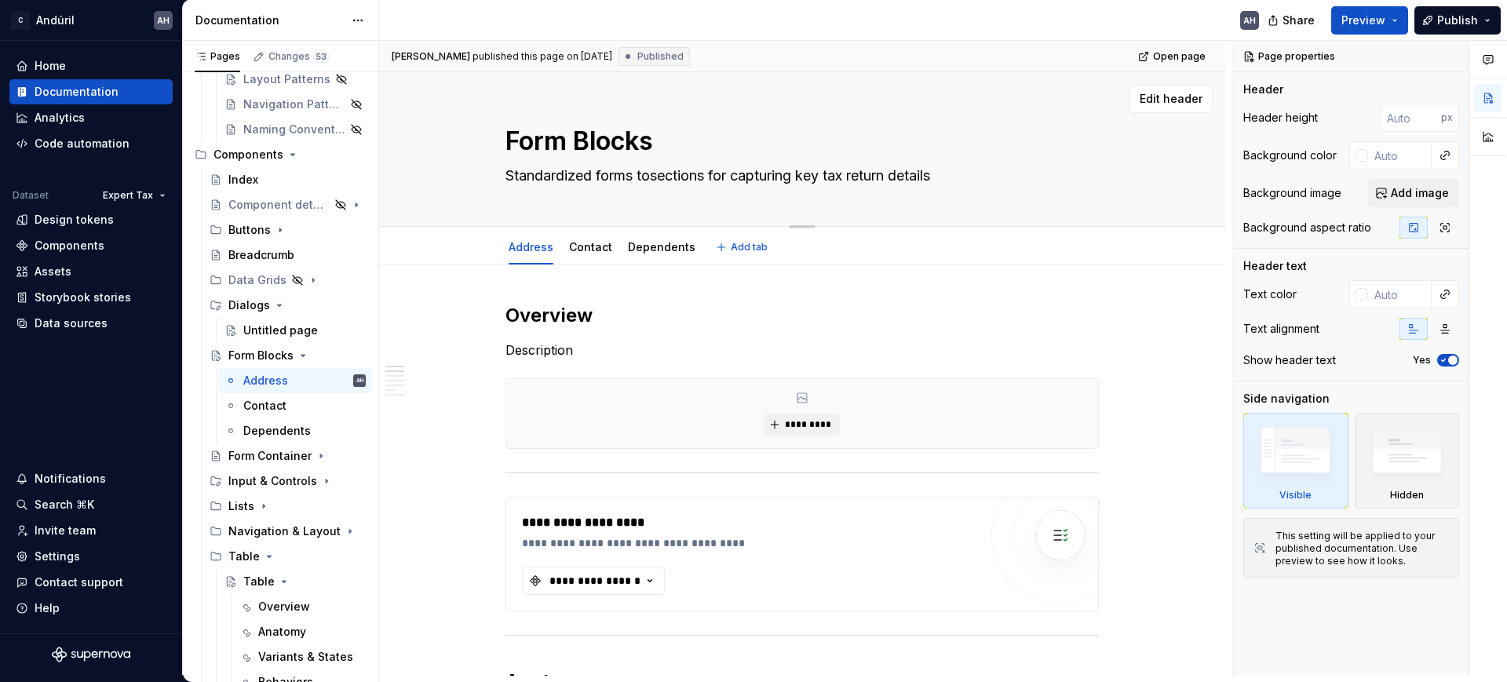
type textarea "*"
type textarea "Standardized forms to sections for capturing key tax return details"
type textarea "*"
type textarea "Standardized forms to csections for capturing key tax return details"
type textarea "*"
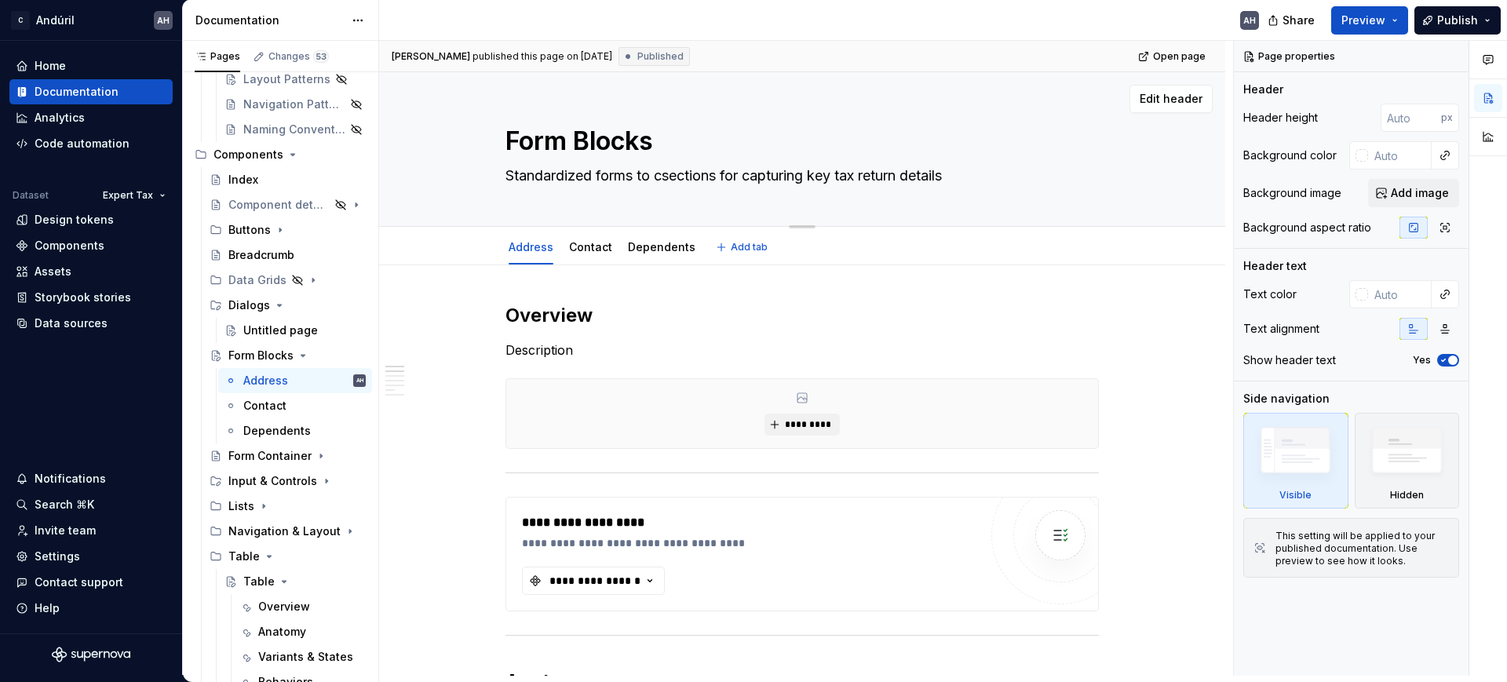
type textarea "Standardized forms to clsections for capturing key tax return details"
type textarea "*"
type textarea "Standardized forms to cllsections for capturing key tax return details"
type textarea "*"
type textarea "Standardized forms to cllesections for capturing key tax return details"
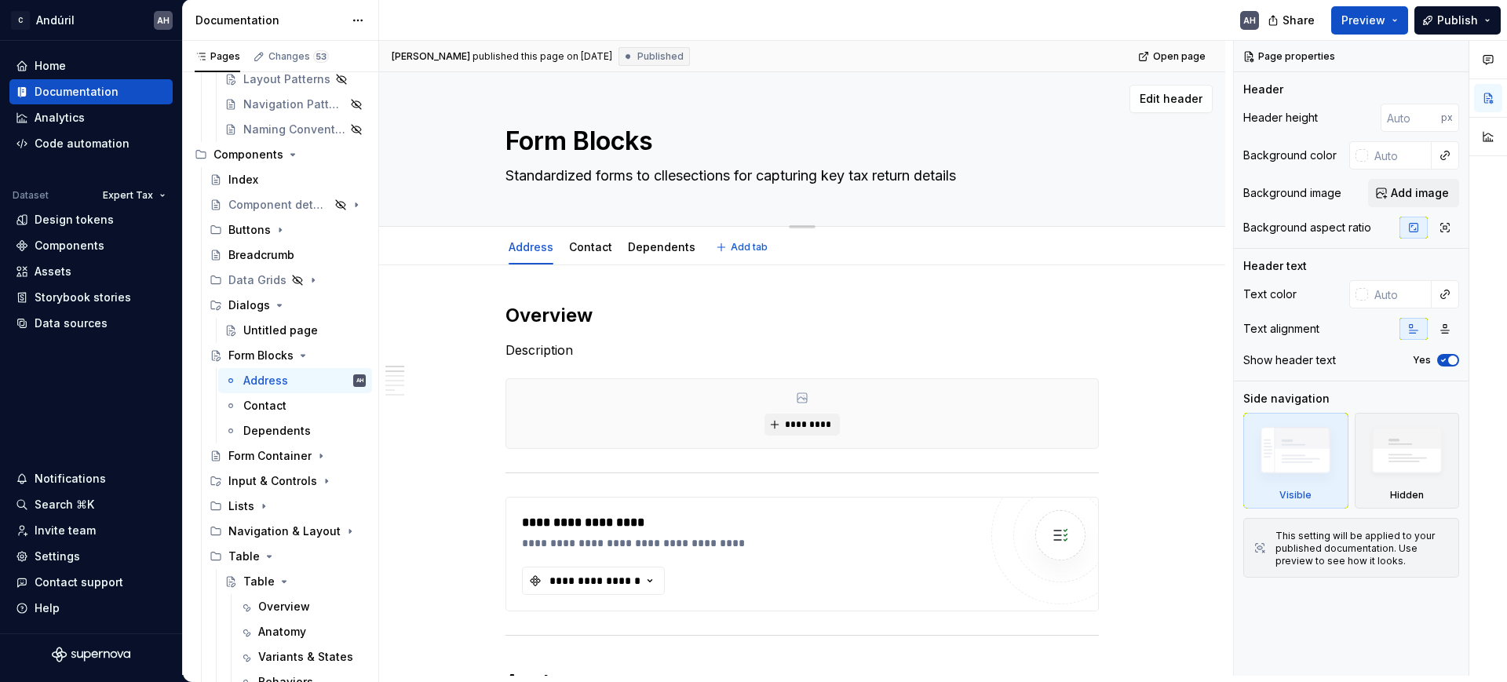
type textarea "*"
type textarea "Standardized forms to cllecsections for capturing key tax return details"
type textarea "*"
type textarea "Standardized forms to cllesections for capturing key tax return details"
type textarea "*"
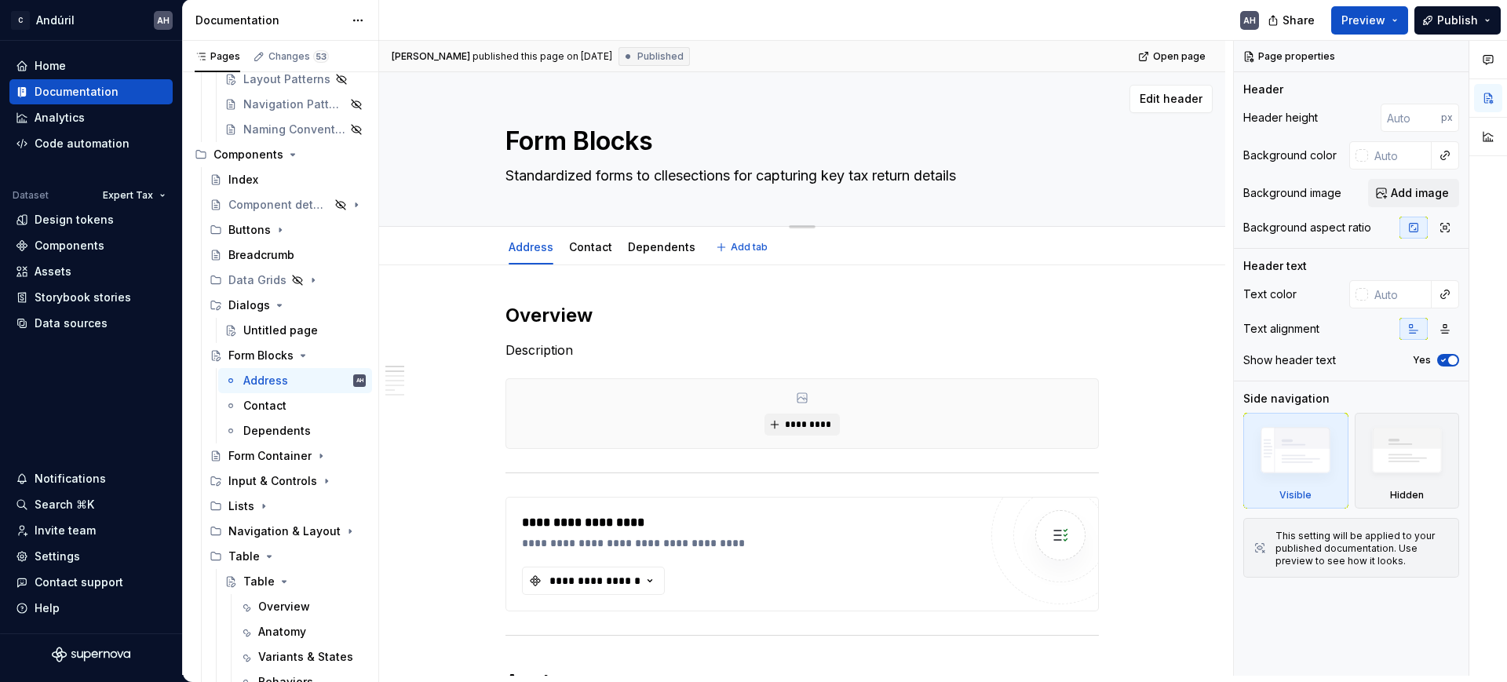
type textarea "Standardized forms to cllsections for capturing key tax return details"
type textarea "*"
type textarea "Standardized forms to clsections for capturing key tax return details"
type textarea "*"
type textarea "Standardized forms to csections for capturing key tax return details"
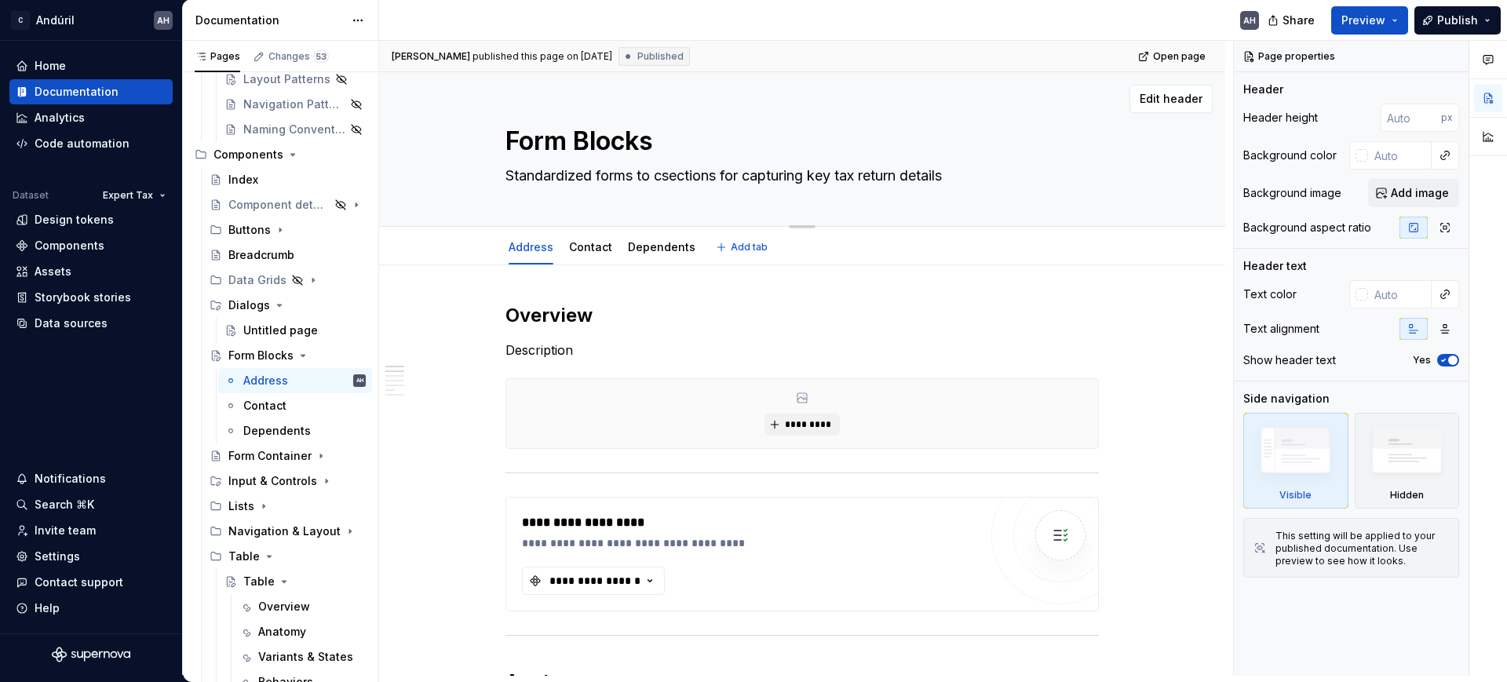
type textarea "*"
type textarea "Standardized forms to cosections for capturing key tax return details"
type textarea "*"
type textarea "Standardized forms to colsections for capturing key tax return details"
type textarea "*"
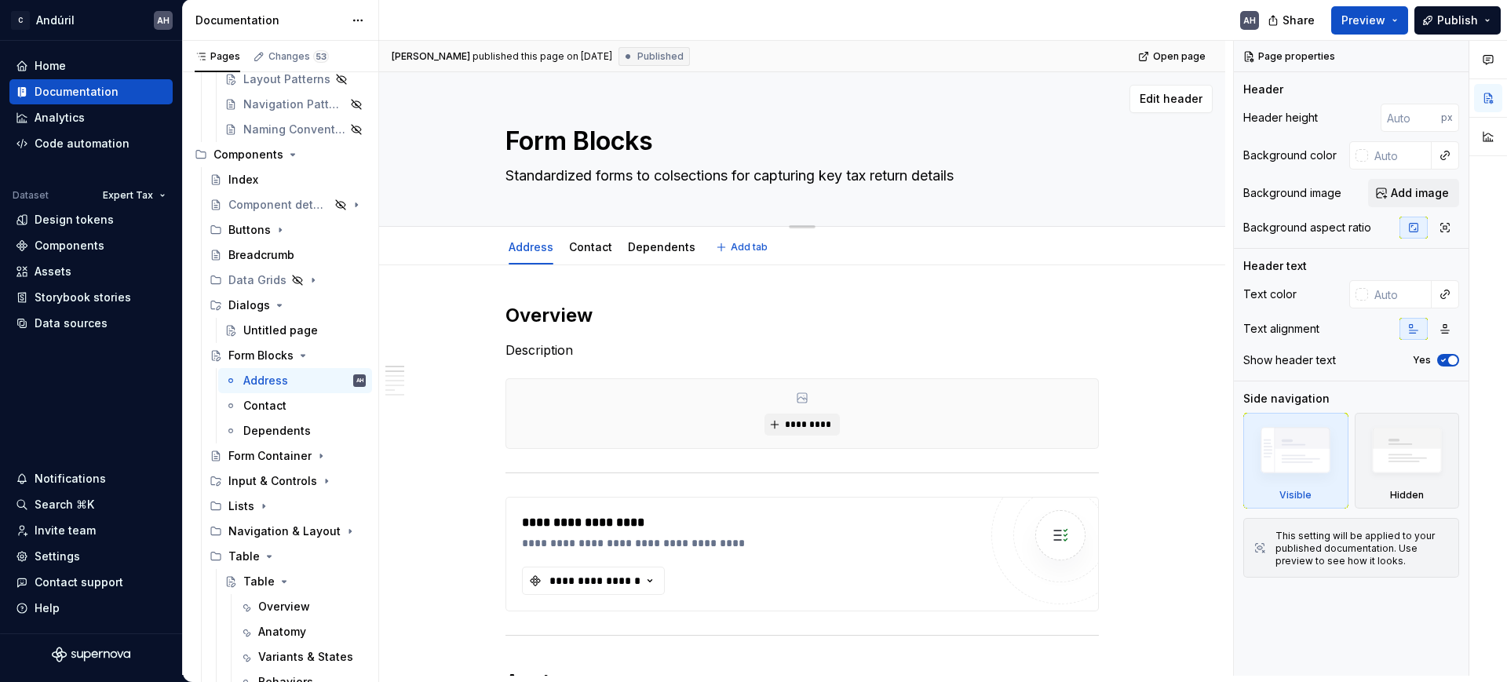
type textarea "Standardized forms to collsections for capturing key tax return details"
type textarea "*"
type textarea "Standardized forms to collesections for capturing key tax return details"
type textarea "*"
type textarea "Standardized forms to collecsections for capturing key tax return details"
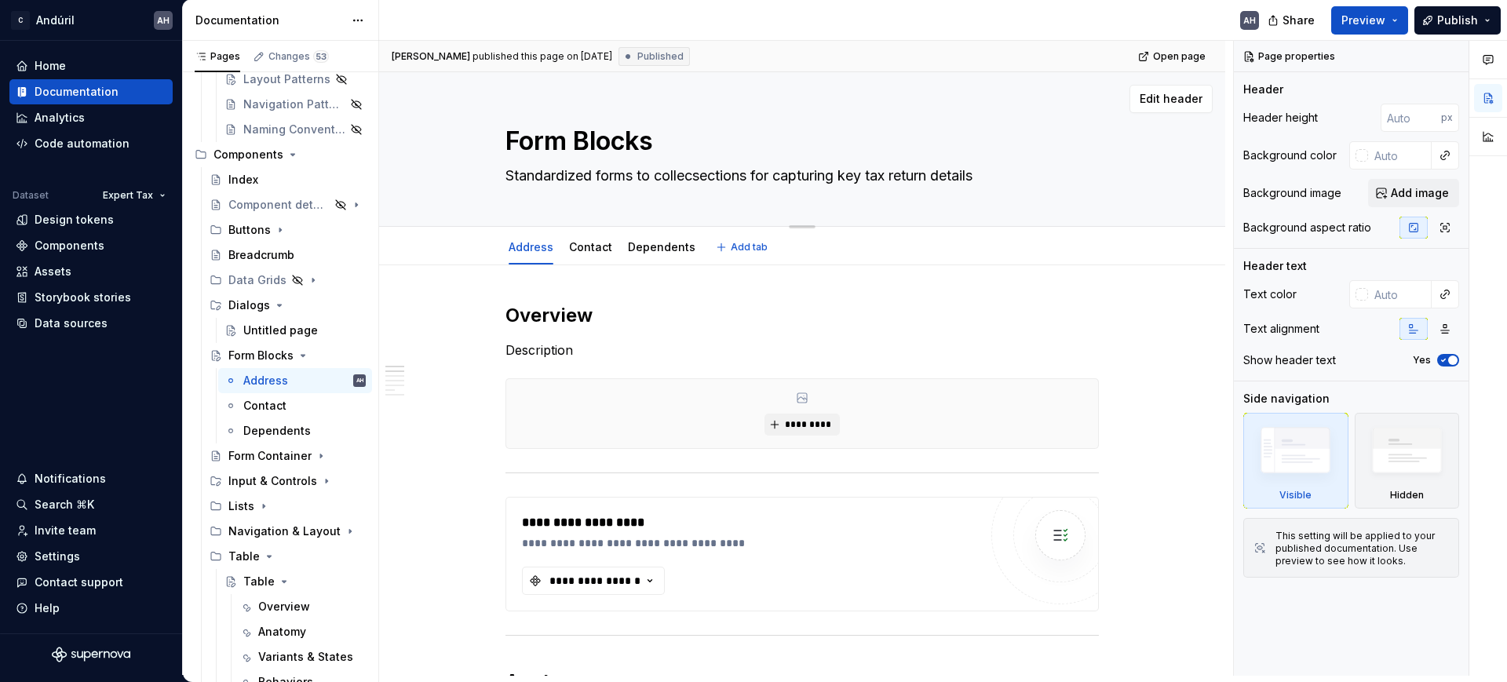
type textarea "*"
type textarea "Standardized forms to collectsections for capturing key tax return details"
type textarea "*"
type textarea "Standardized forms to collect sections for capturing key tax return details"
type textarea "*"
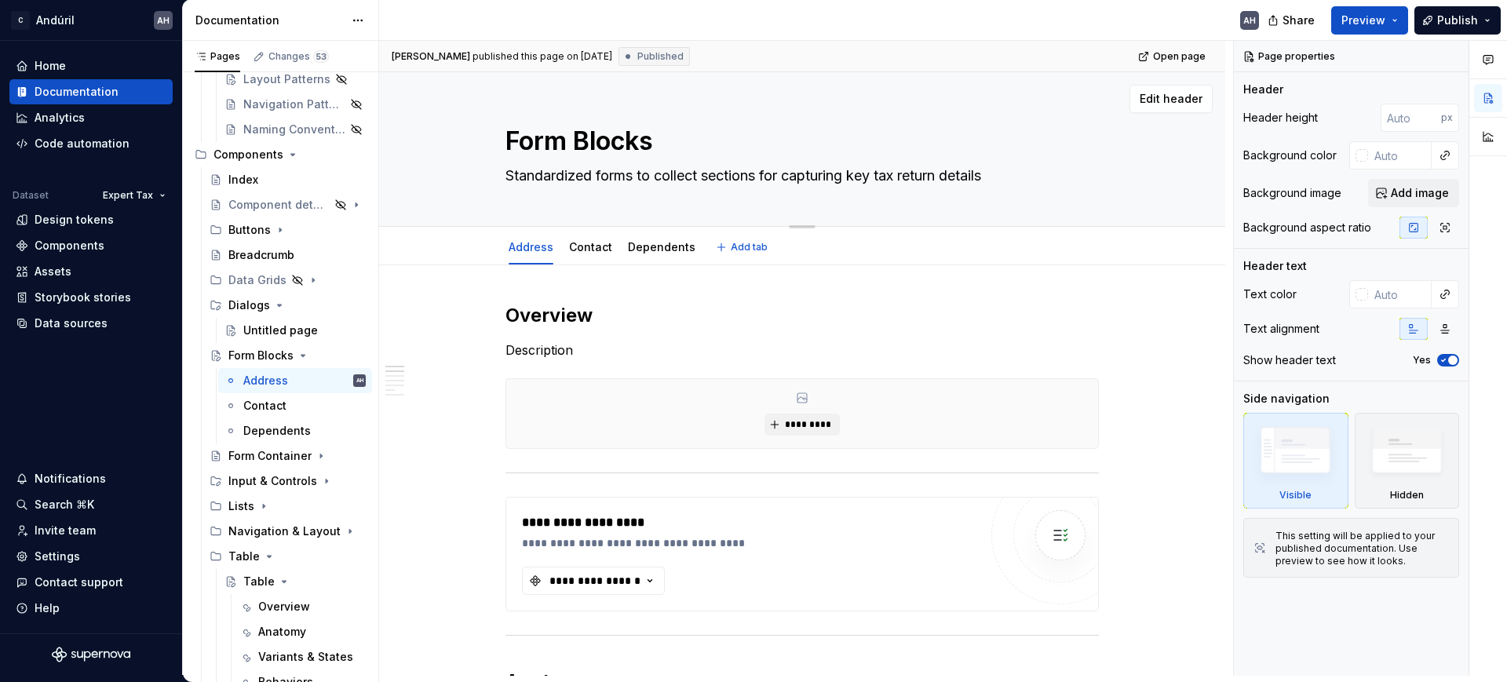
type textarea "Standardized forms to collect isections for capturing key tax return details"
type textarea "*"
type textarea "Standardized forms to collect insections for capturing key tax return details"
type textarea "*"
type textarea "Standardized forms to collect infsections for capturing key tax return details"
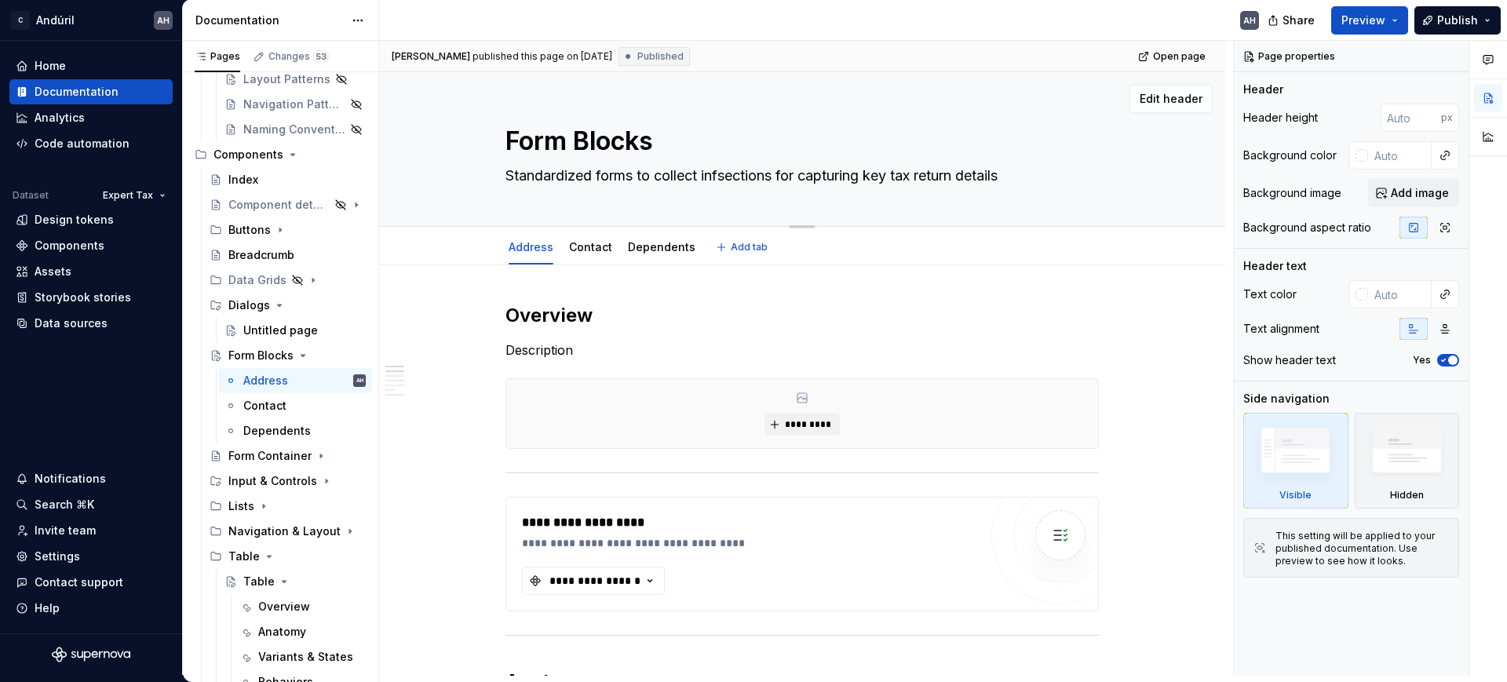
type textarea "*"
type textarea "Standardized forms to collect infosections for capturing key tax return details"
type textarea "*"
type textarea "Standardized forms to collect inforsections for capturing key tax return details"
type textarea "*"
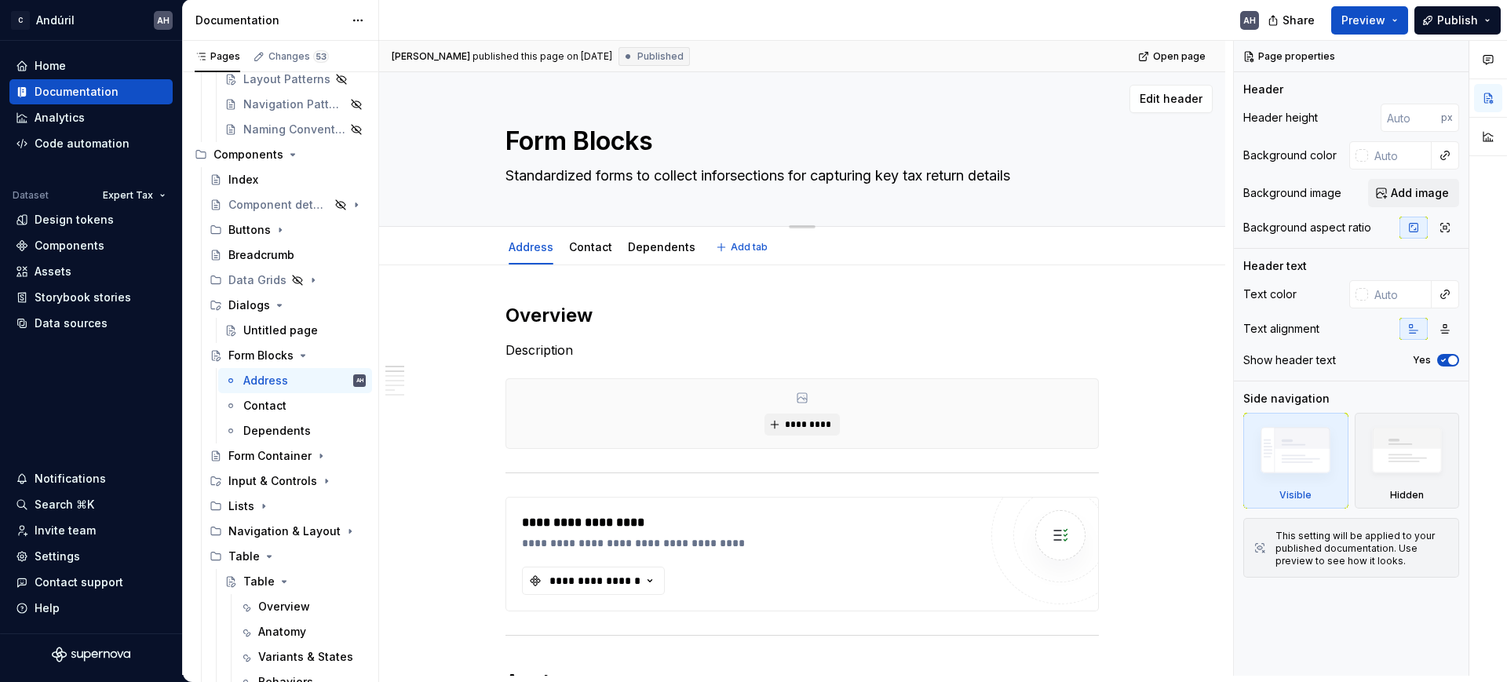
type textarea "Standardized forms to collect informsections for capturing key tax return detai…"
type textarea "*"
type textarea "Standardized forms to collect informasections for capturing key tax return deta…"
type textarea "*"
type textarea "Standardized forms to collect informatsections for capturing key tax return det…"
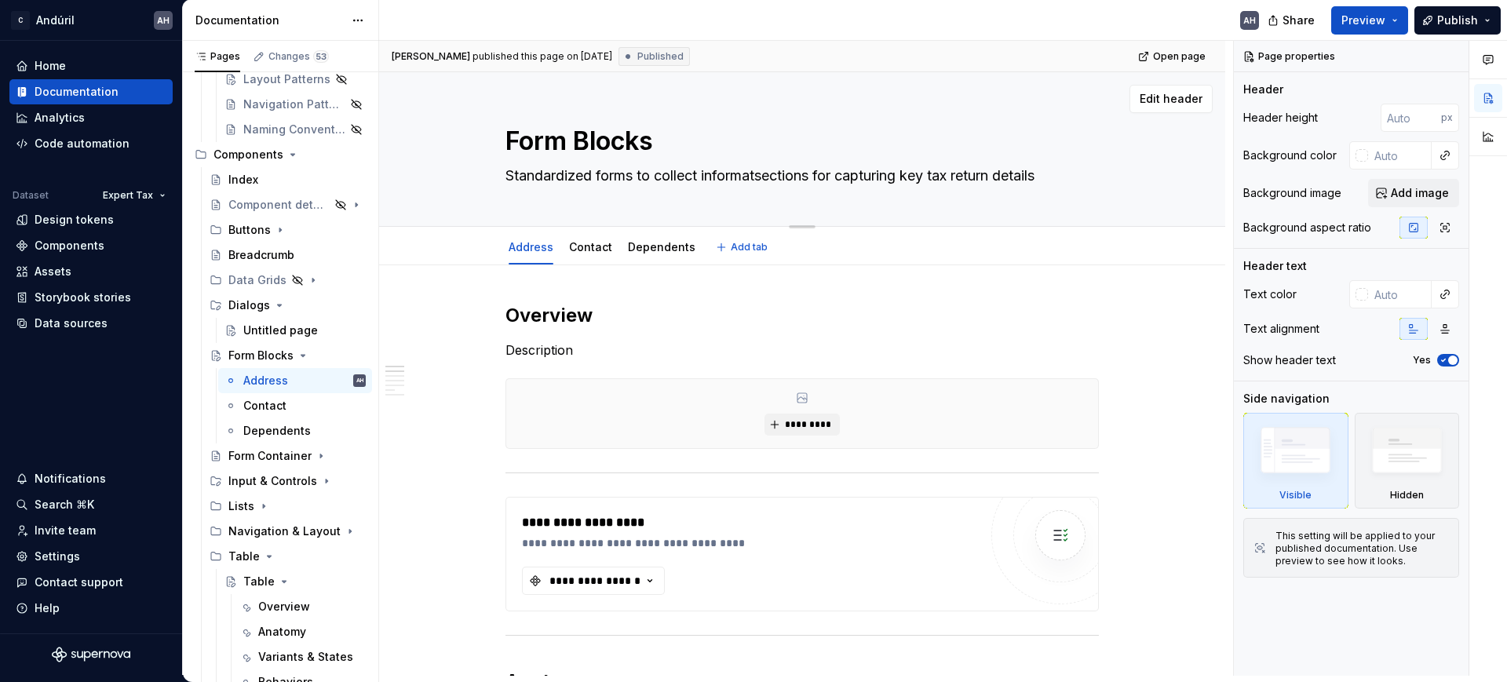
type textarea "*"
type textarea "Standardized forms to collect informatisections for capturing key tax return de…"
type textarea "*"
type textarea "Standardized forms to collect informatiosections for capturing key tax return d…"
type textarea "*"
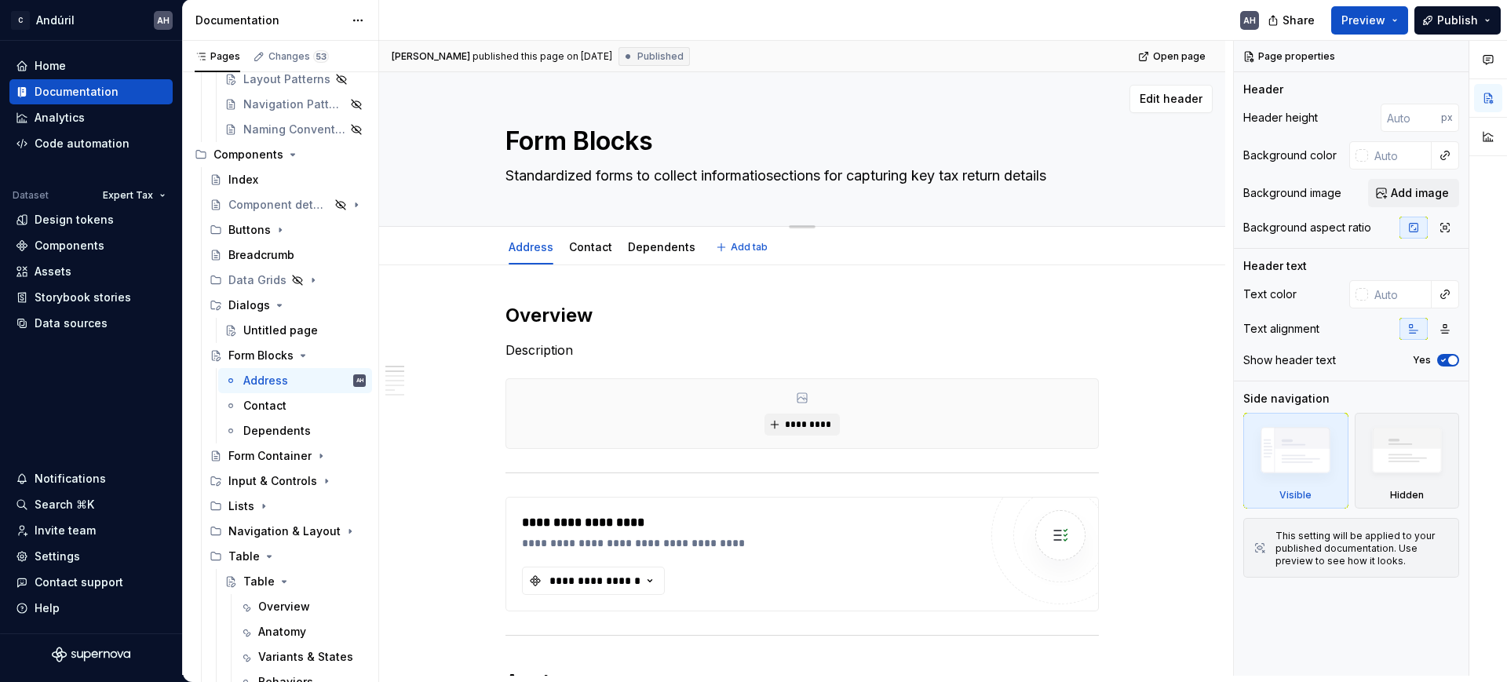
type textarea "Standardized forms to collect informationsections for capturing key tax return …"
type textarea "*"
type textarea "Standardized forms to collect information sections for capturing key tax return…"
drag, startPoint x: 785, startPoint y: 176, endPoint x: 1101, endPoint y: 180, distance: 316.4
click at [1101, 180] on div "Form Blocks Standardized forms to collect information sections for capturing ke…" at bounding box center [802, 149] width 721 height 154
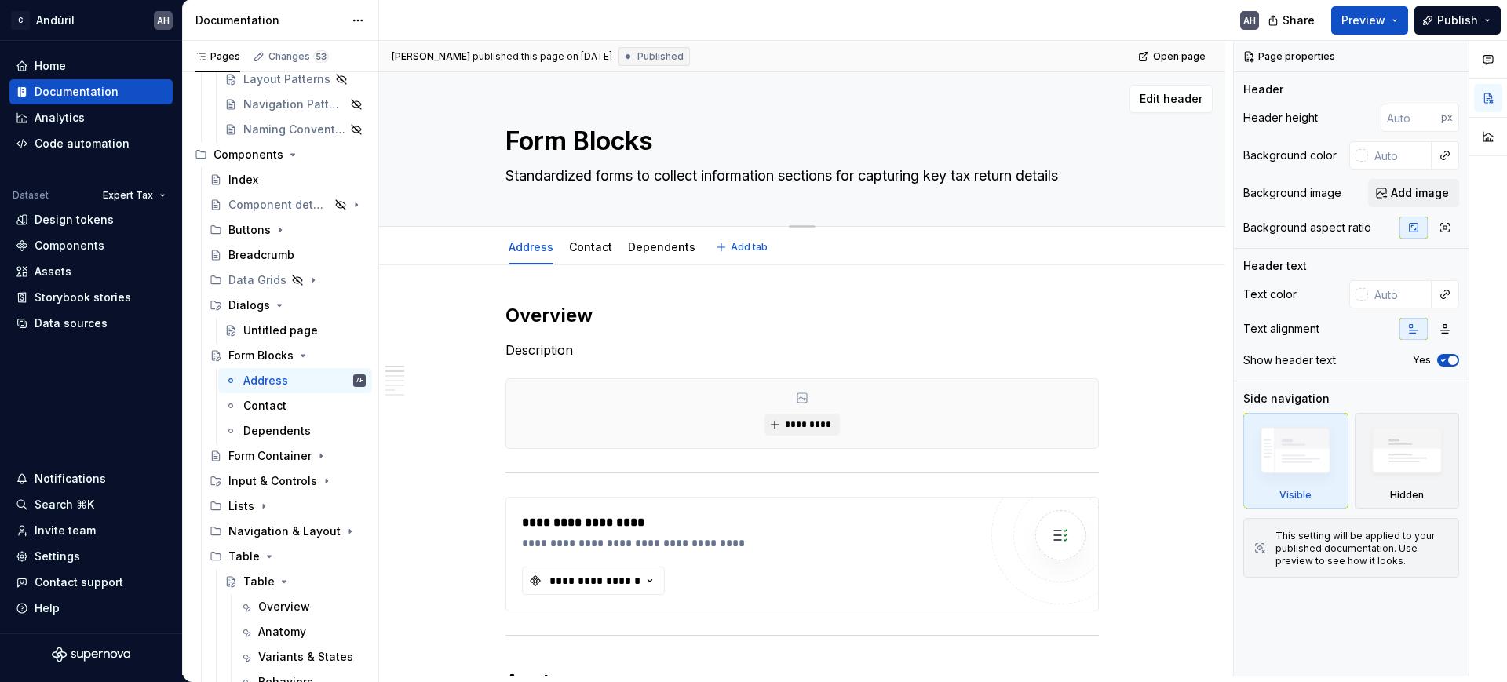
type textarea "*"
type textarea "Standardized forms to collect information"
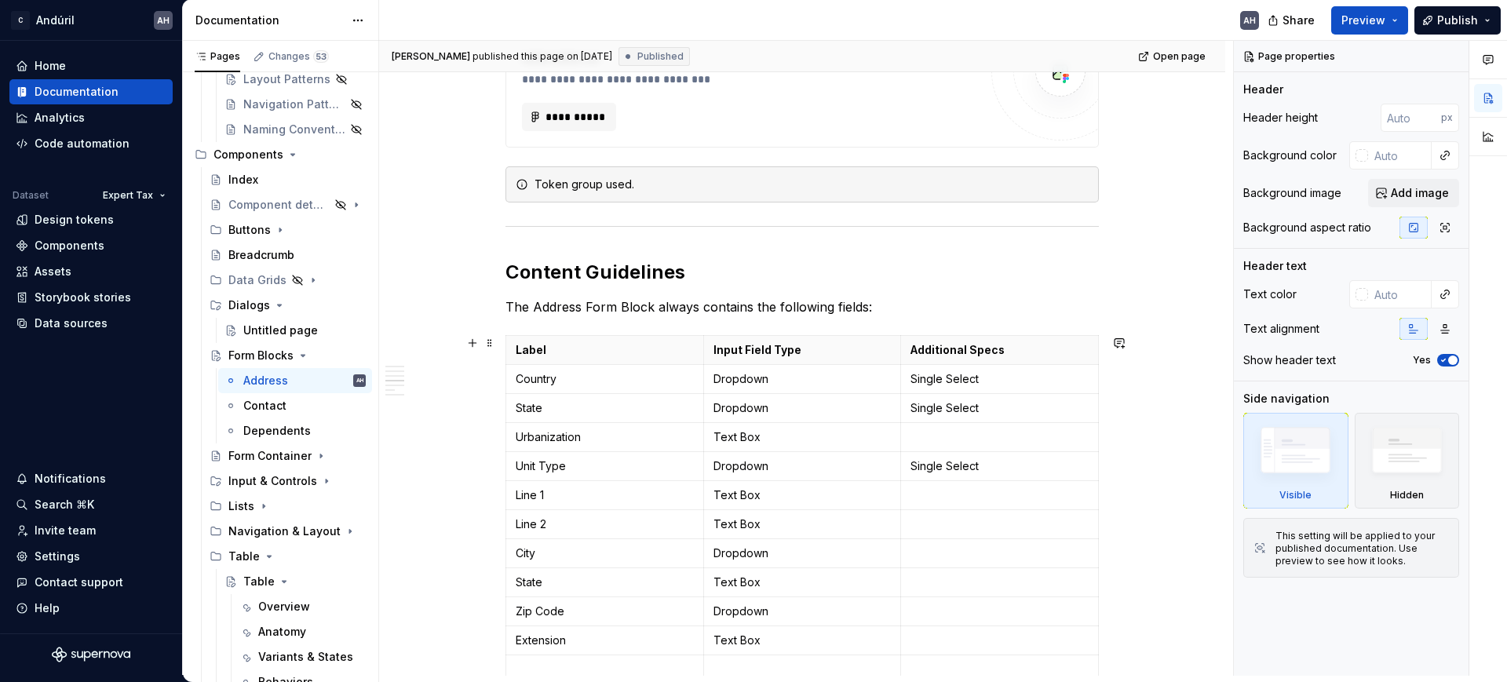
scroll to position [981, 0]
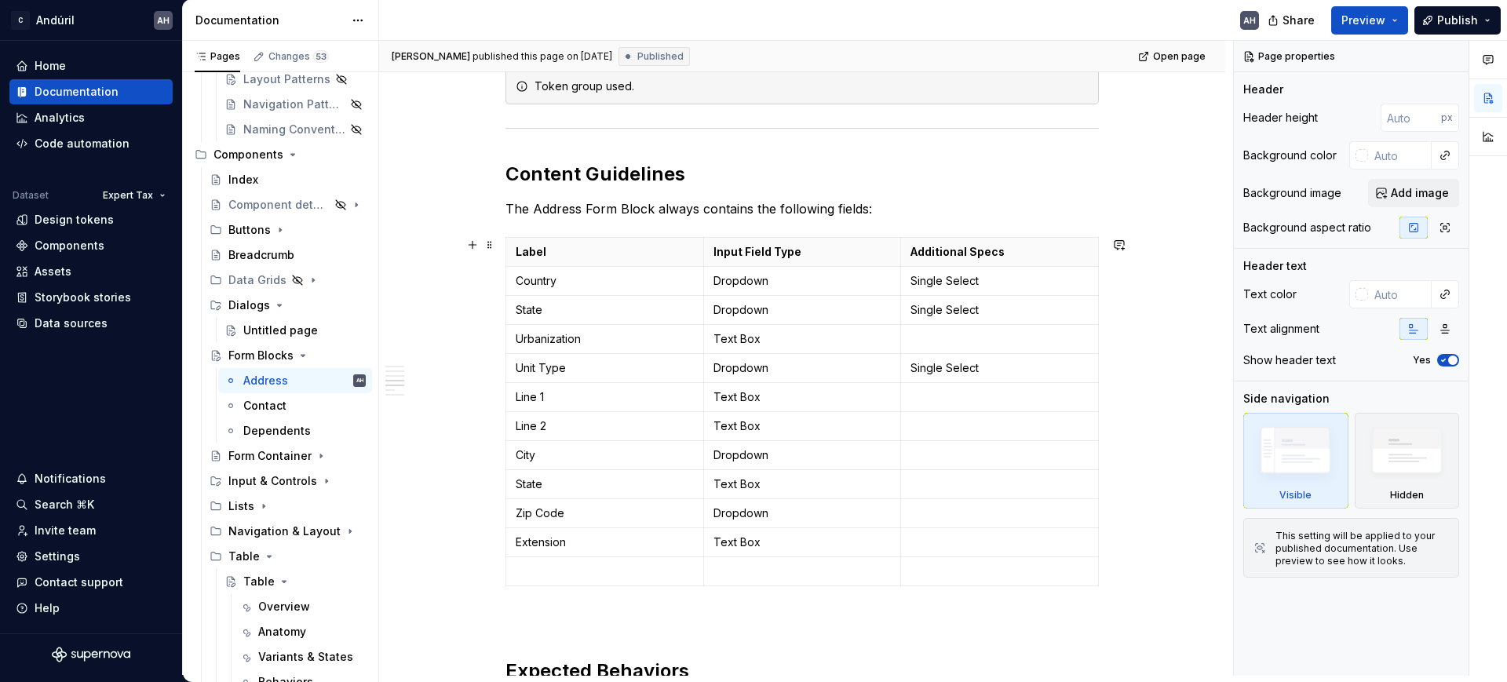
type textarea "*"
type textarea "Standardized forms to collect information"
click at [618, 174] on h2 "Content Guidelines" at bounding box center [803, 174] width 594 height 25
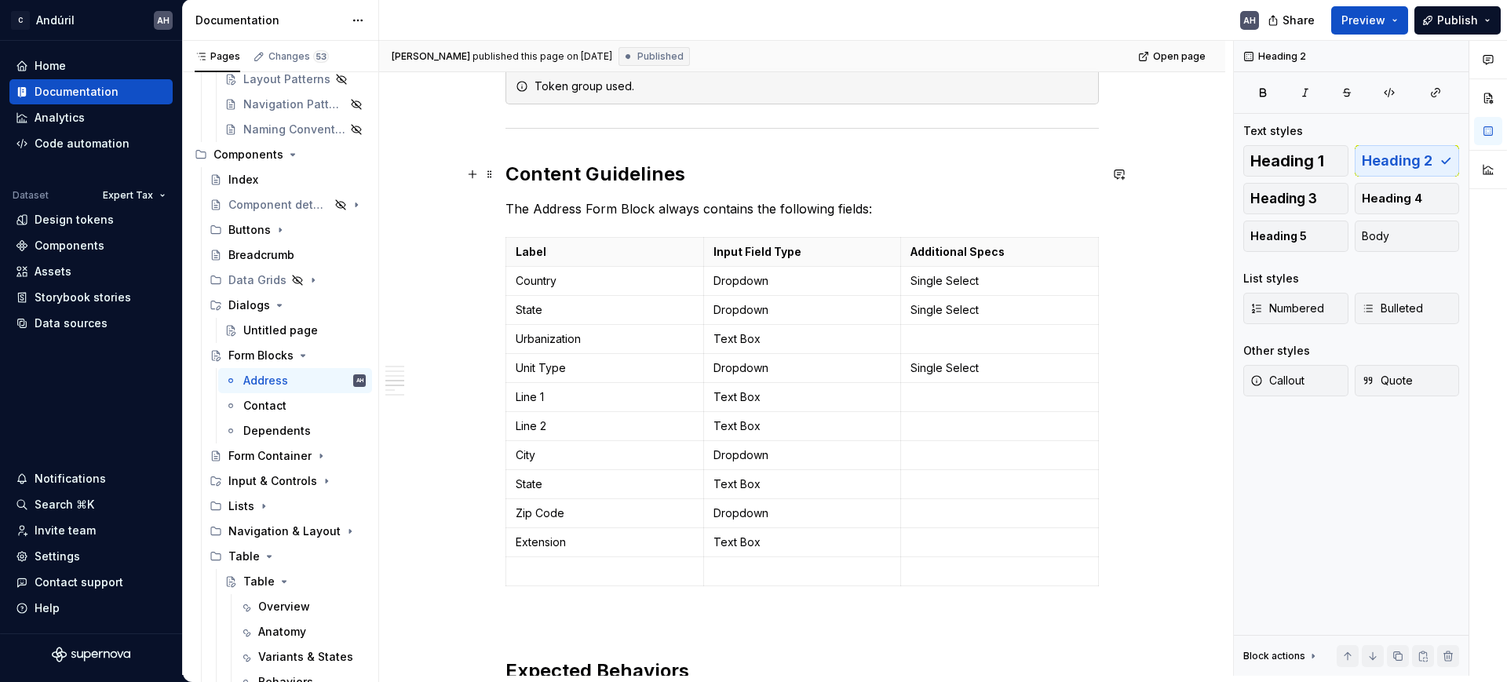
click at [745, 180] on h2 "Content Guidelines" at bounding box center [803, 174] width 594 height 25
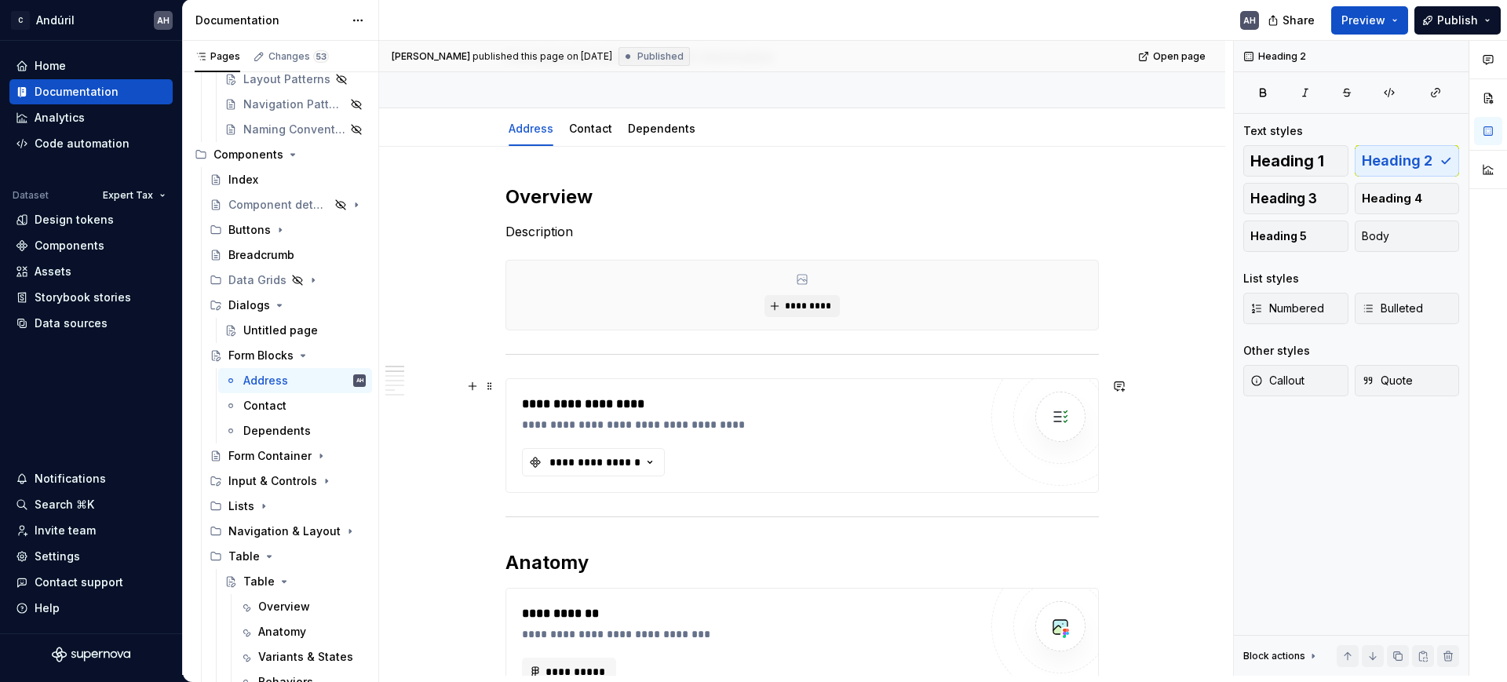
scroll to position [0, 0]
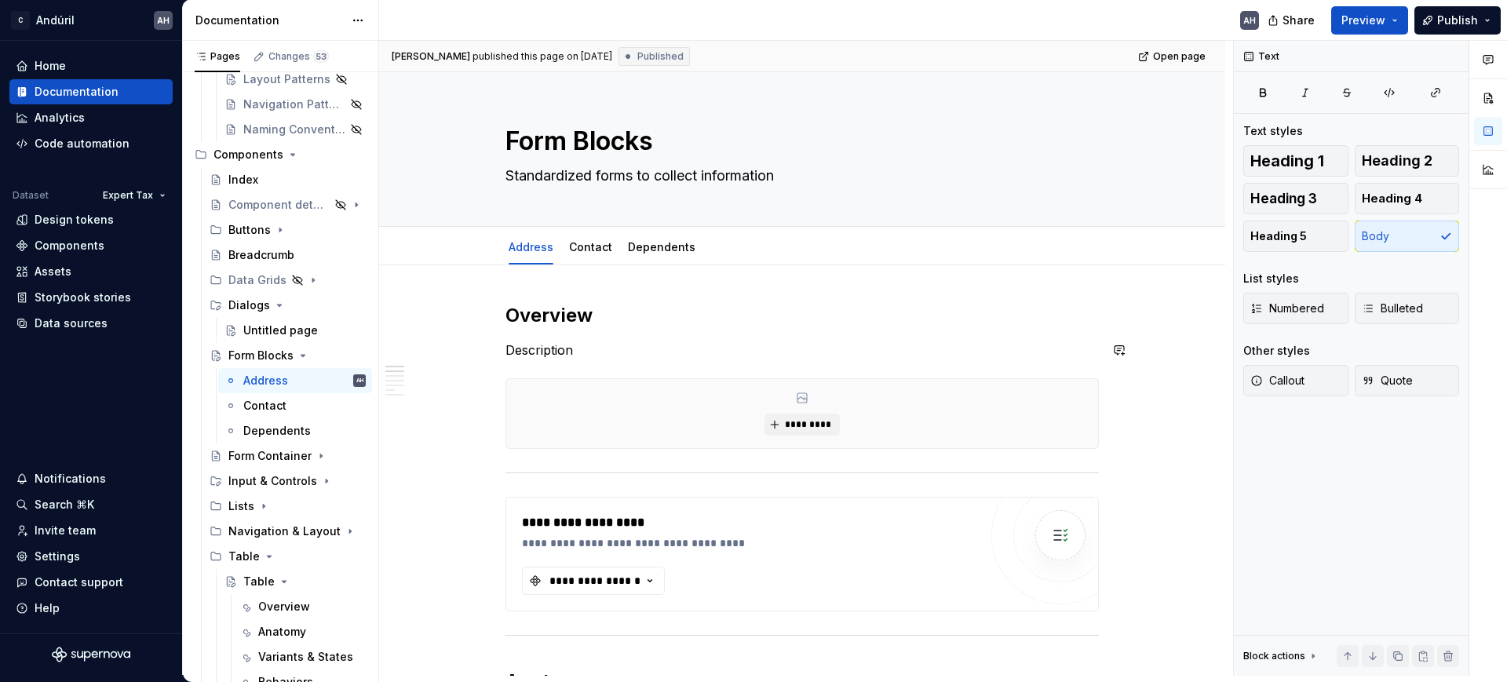
click at [592, 347] on p "Description" at bounding box center [803, 350] width 594 height 19
click at [588, 351] on p "Description" at bounding box center [803, 350] width 594 height 19
drag, startPoint x: 508, startPoint y: 305, endPoint x: 523, endPoint y: 305, distance: 14.9
click at [513, 305] on h2 "Overview" at bounding box center [803, 315] width 594 height 25
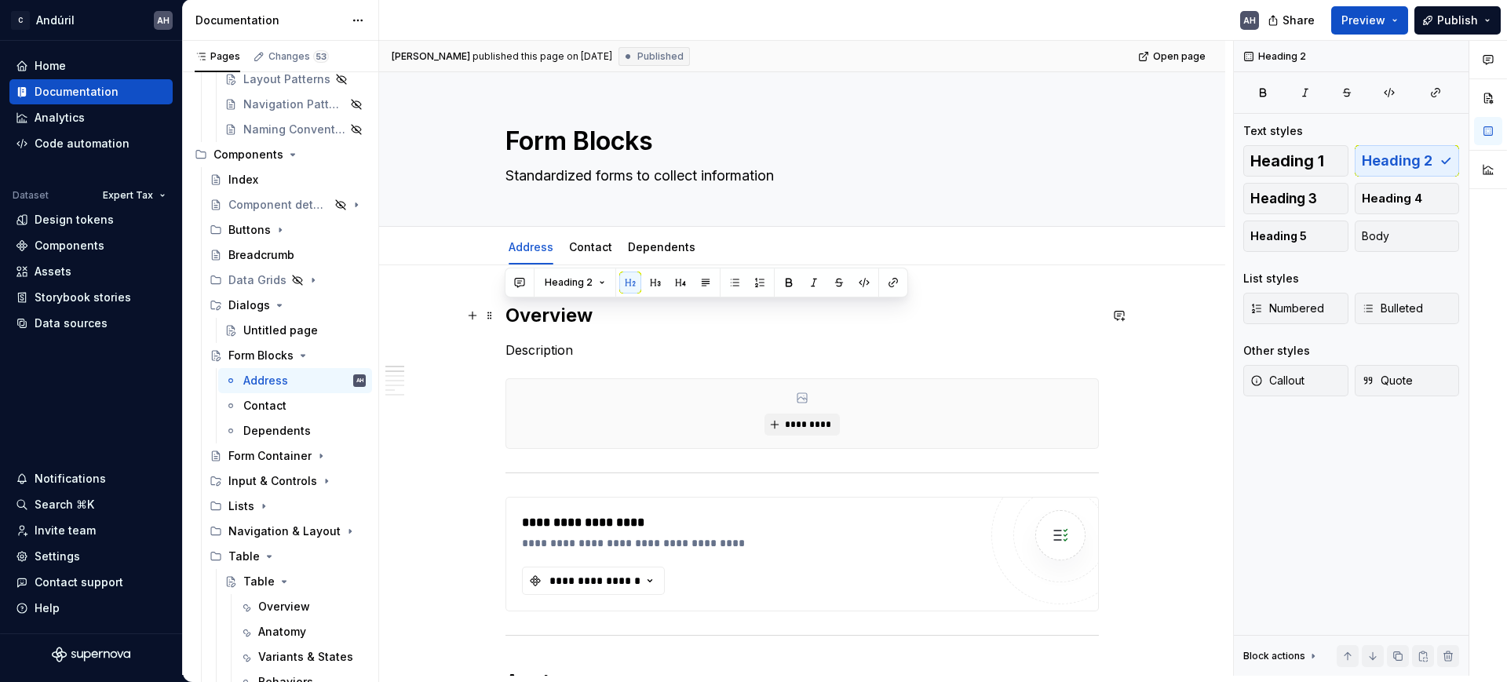
click at [542, 307] on h2 "Overview" at bounding box center [803, 315] width 594 height 25
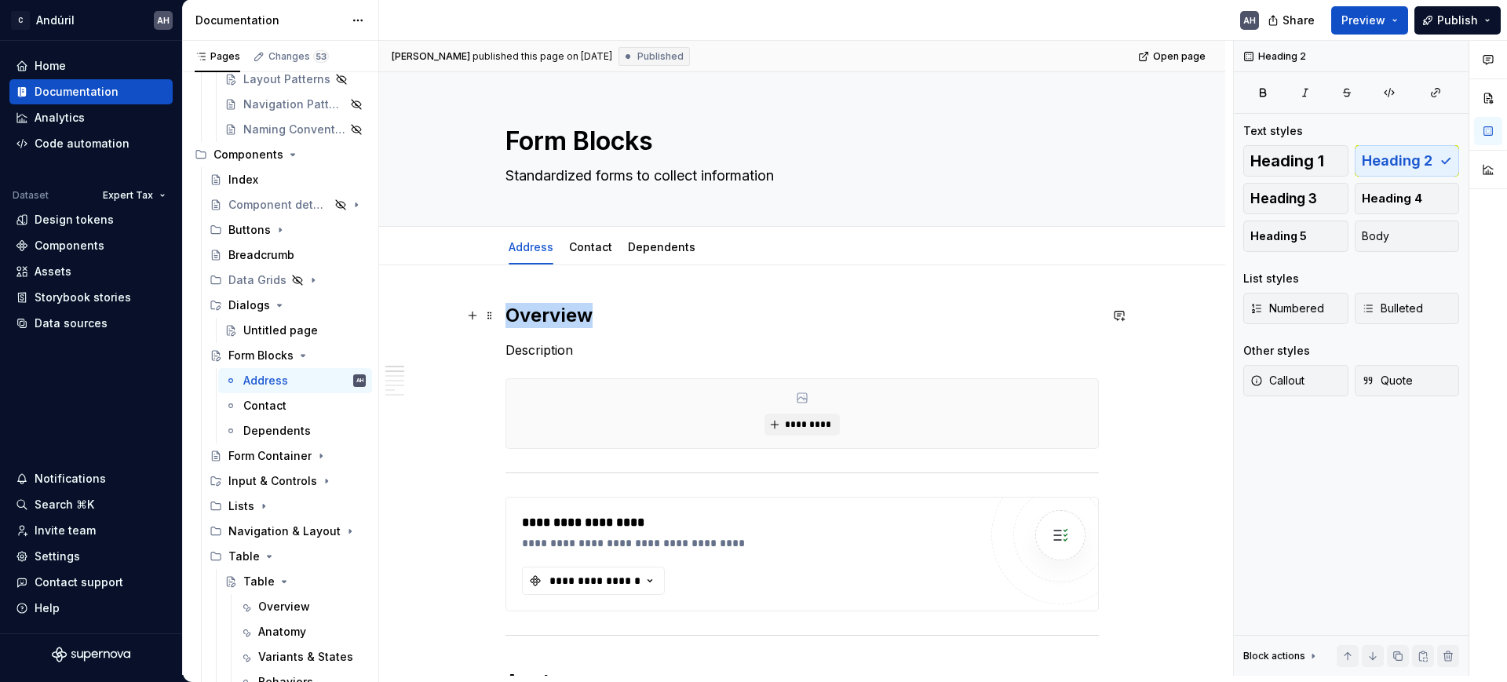
click at [542, 307] on h2 "Overview" at bounding box center [803, 315] width 594 height 25
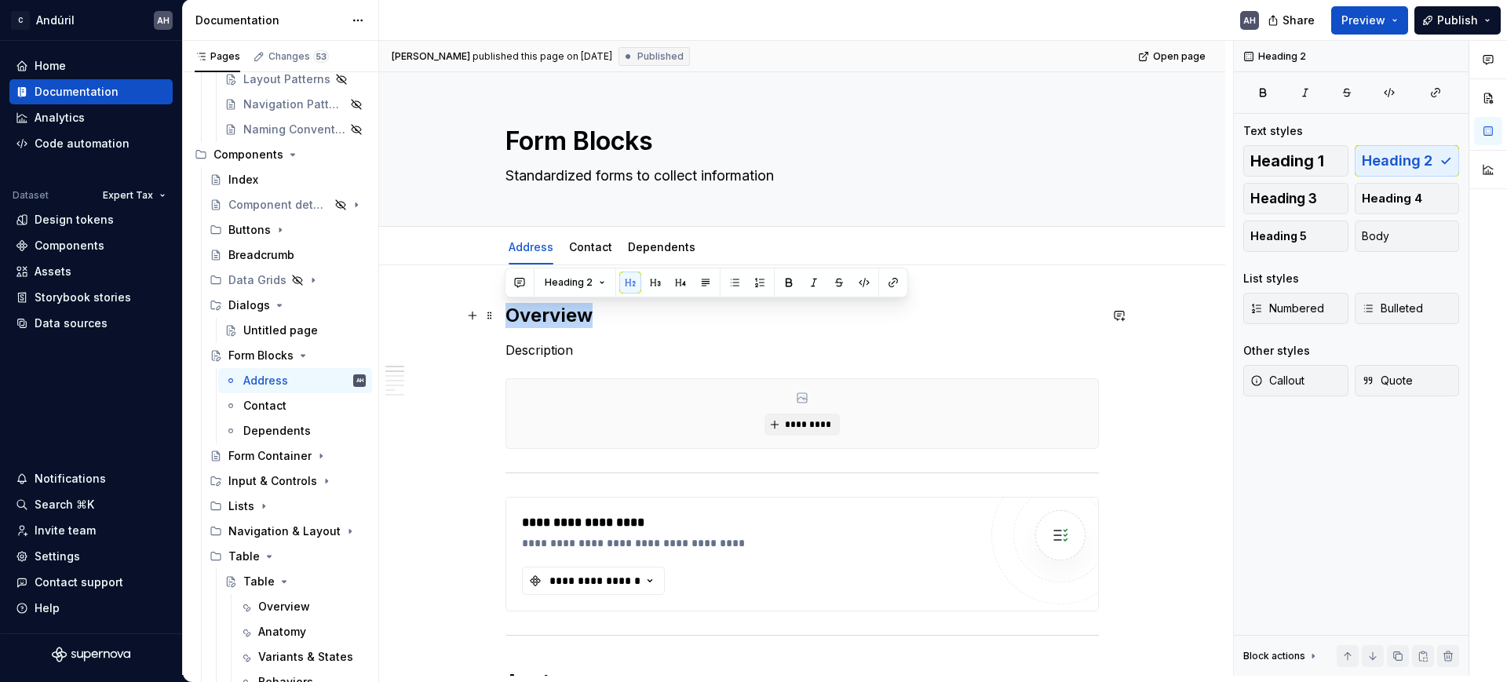
type textarea "*"
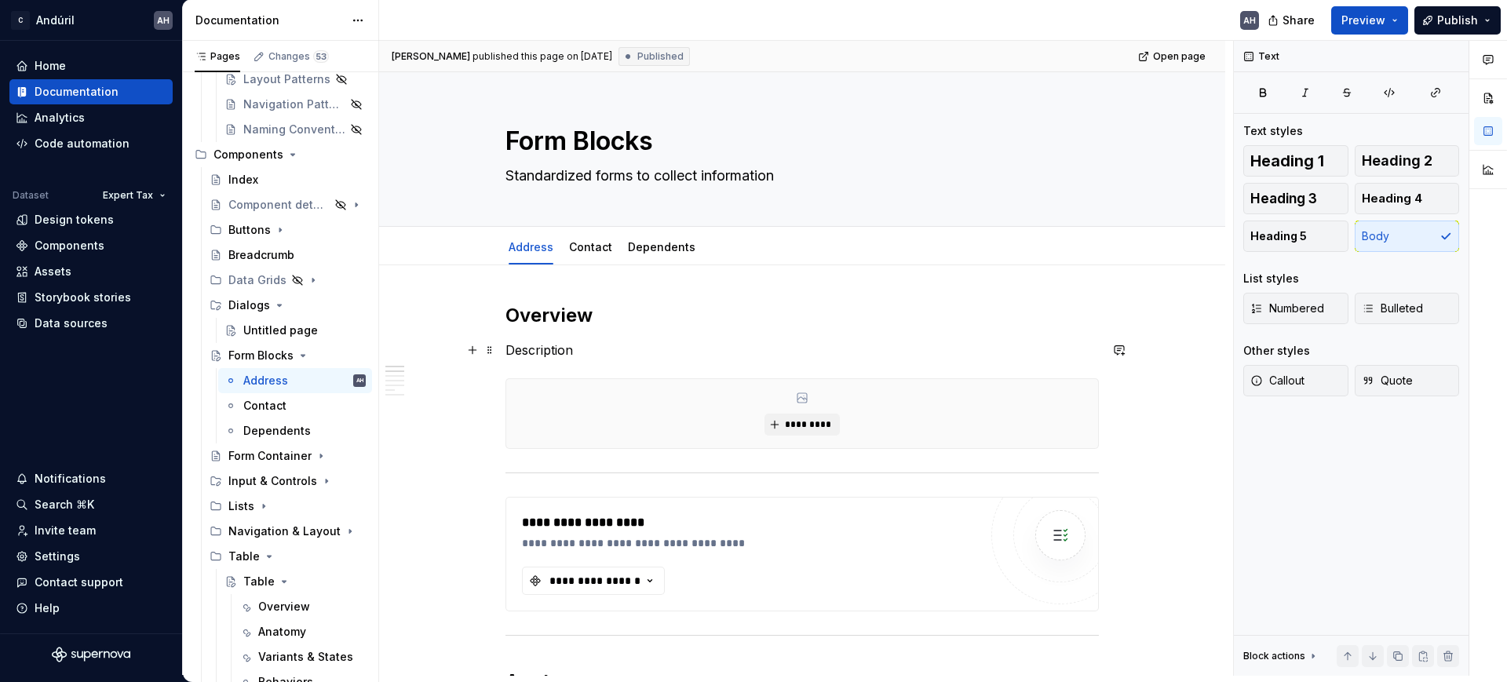
click at [571, 346] on p "Description" at bounding box center [803, 350] width 594 height 19
drag, startPoint x: 575, startPoint y: 347, endPoint x: 502, endPoint y: 348, distance: 73.0
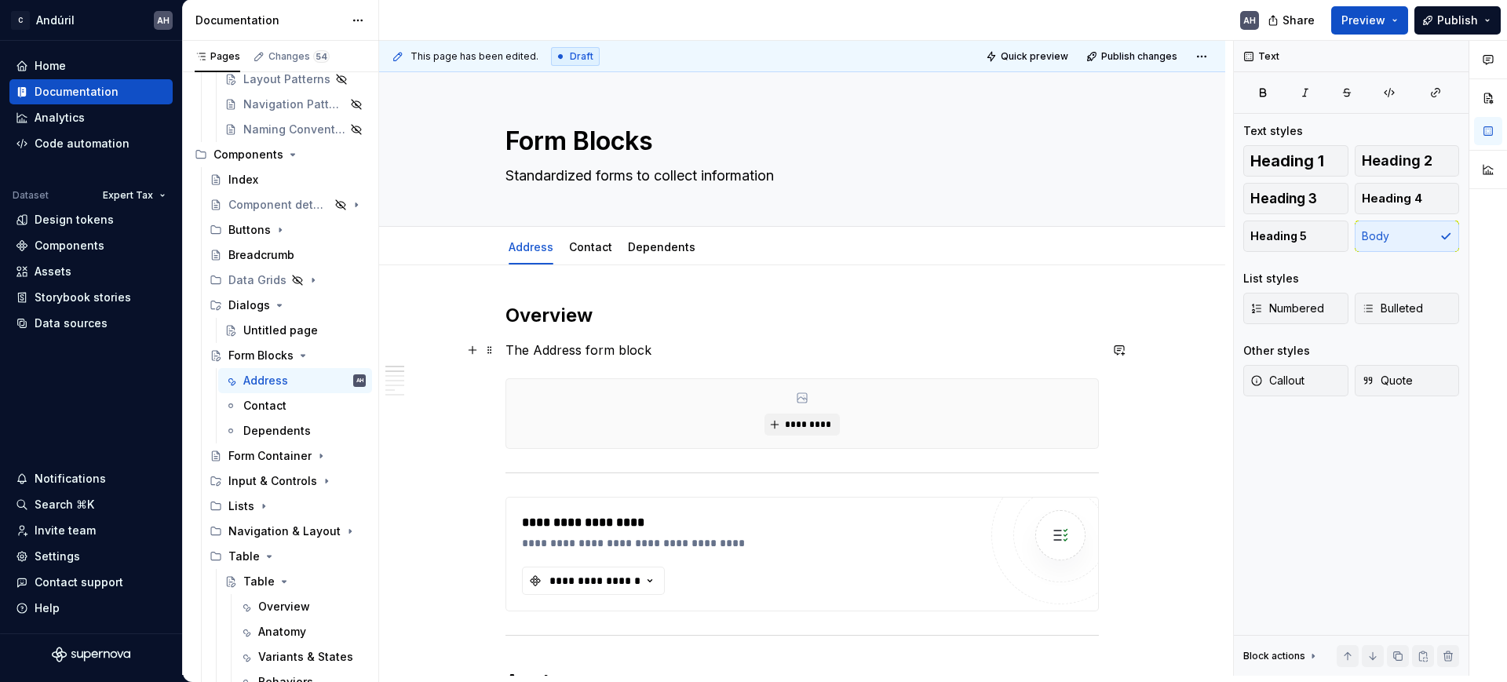
click at [647, 353] on p "The Address form block" at bounding box center [803, 350] width 594 height 19
click at [675, 352] on p "The Address form block" at bounding box center [803, 350] width 594 height 19
click at [593, 347] on p "The Address form block" at bounding box center [803, 350] width 594 height 19
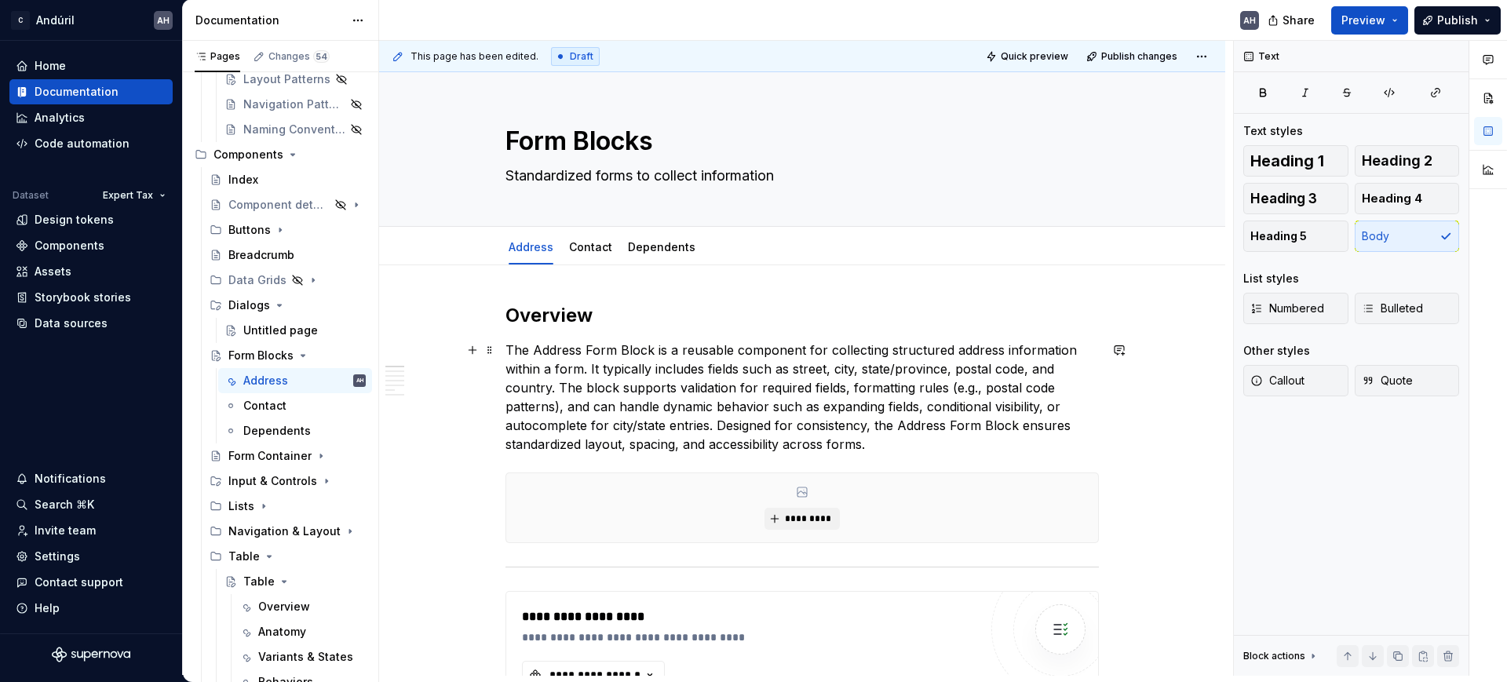
click at [574, 375] on p "The Address Form Block is a reusable component for collecting structured addres…" at bounding box center [803, 397] width 594 height 113
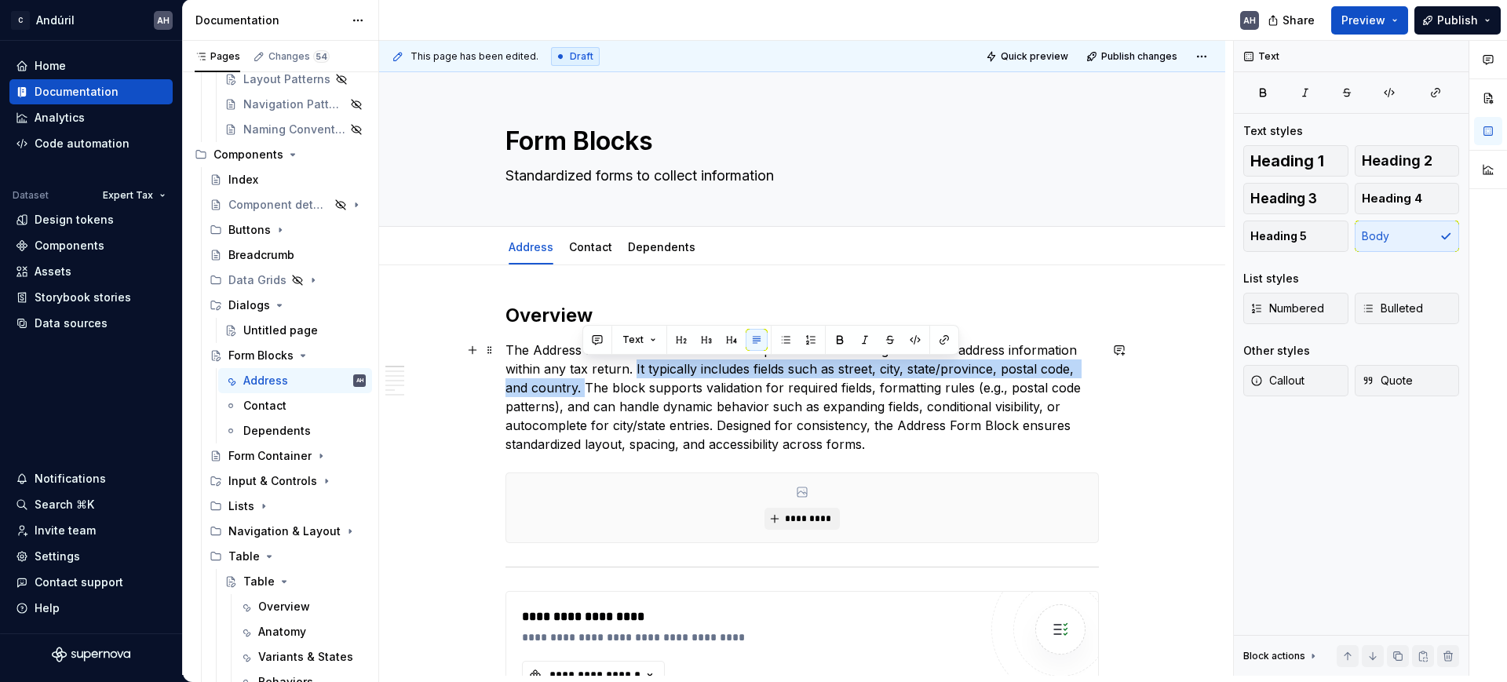
drag, startPoint x: 633, startPoint y: 369, endPoint x: 582, endPoint y: 389, distance: 55.0
click at [582, 389] on p "The Address Form Block is a reusable component for collecting structured addres…" at bounding box center [803, 397] width 594 height 113
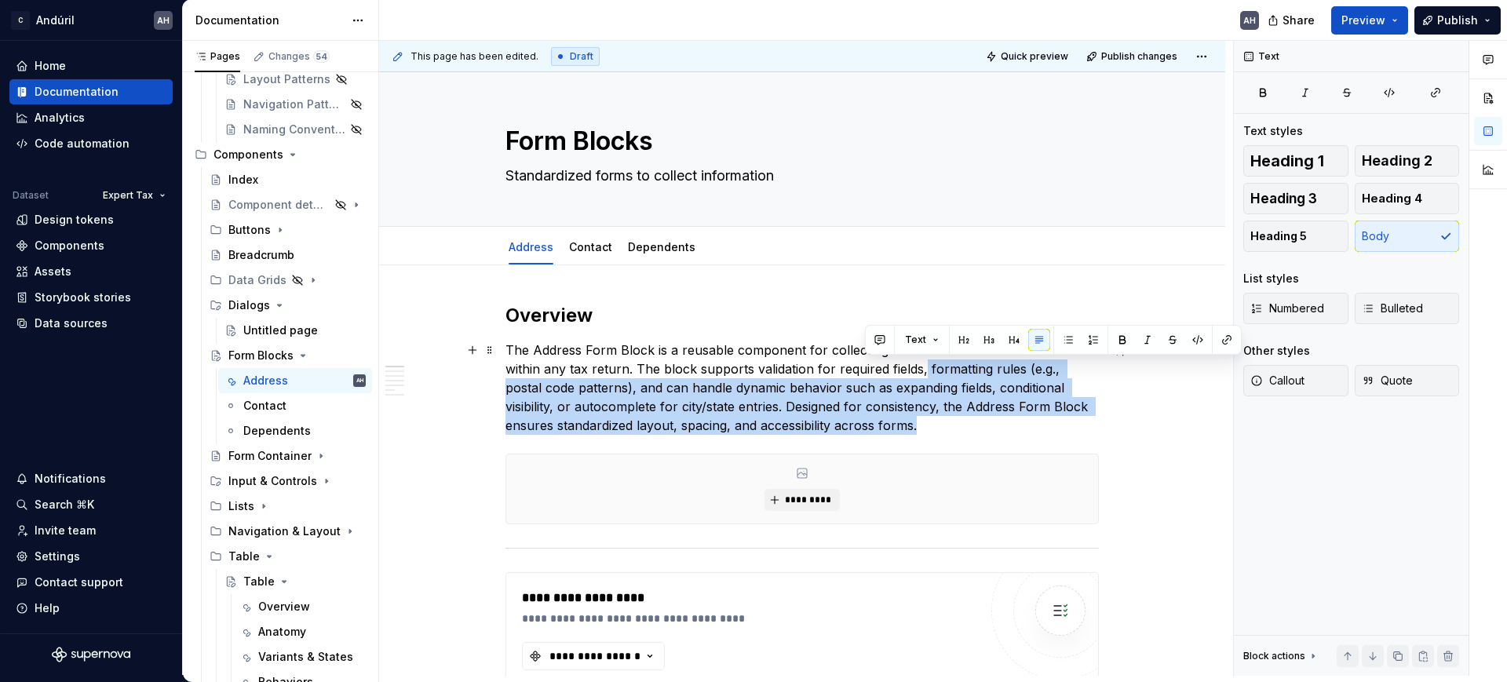
drag, startPoint x: 922, startPoint y: 370, endPoint x: 936, endPoint y: 427, distance: 59.0
click at [936, 427] on p "The Address Form Block is a reusable component for collecting structured addres…" at bounding box center [803, 388] width 594 height 94
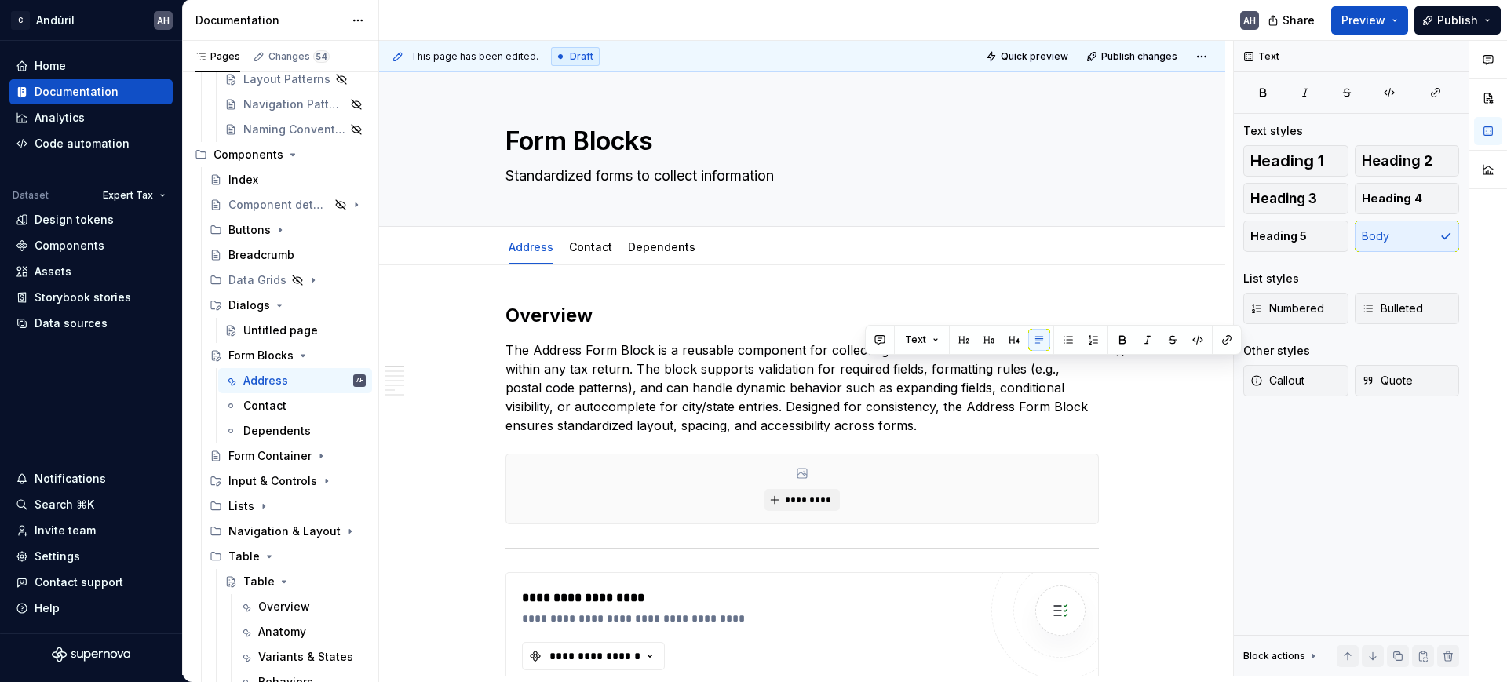
click at [880, 419] on p "The Address Form Block is a reusable component for collecting structured addres…" at bounding box center [803, 388] width 594 height 94
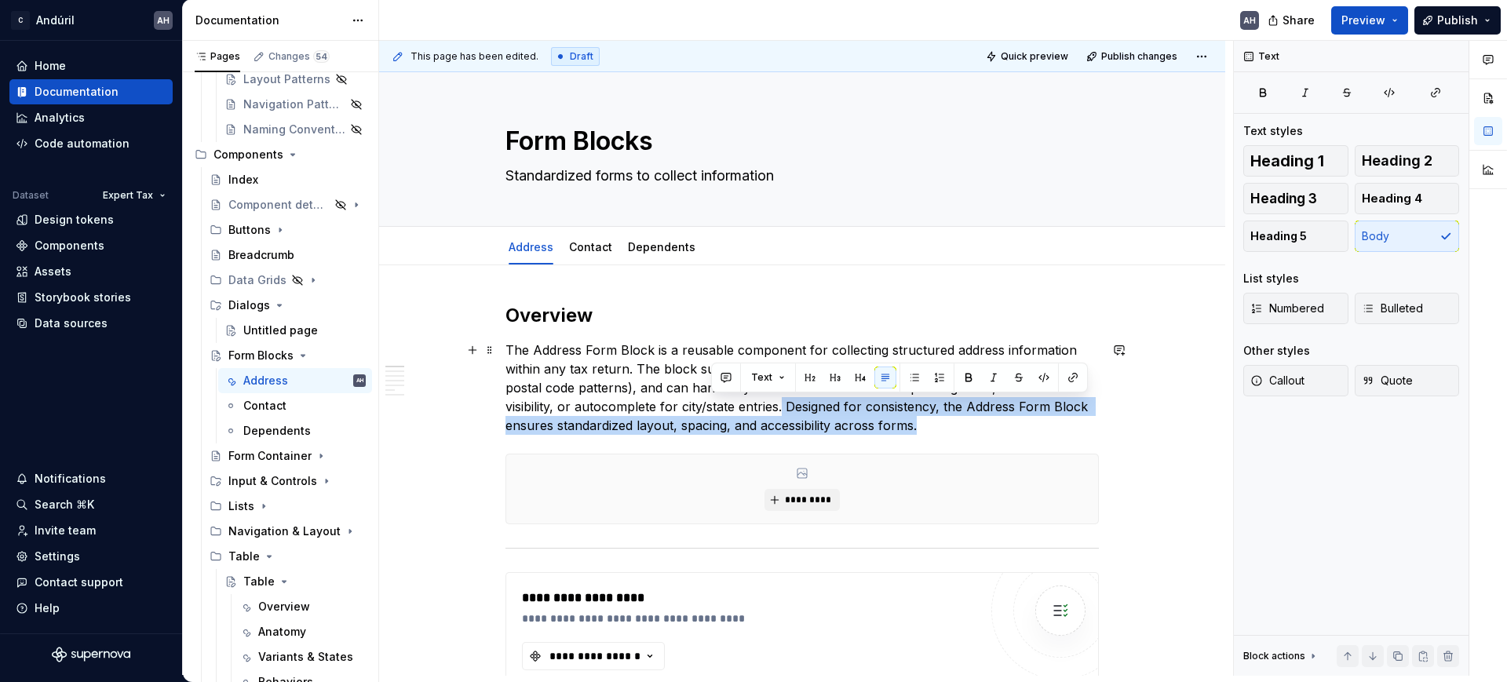
drag, startPoint x: 873, startPoint y: 424, endPoint x: 711, endPoint y: 407, distance: 163.3
click at [711, 407] on p "The Address Form Block is a reusable component for collecting structured addres…" at bounding box center [803, 388] width 594 height 94
click at [716, 425] on p "The Address Form Block is a reusable component for collecting structured addres…" at bounding box center [803, 388] width 594 height 94
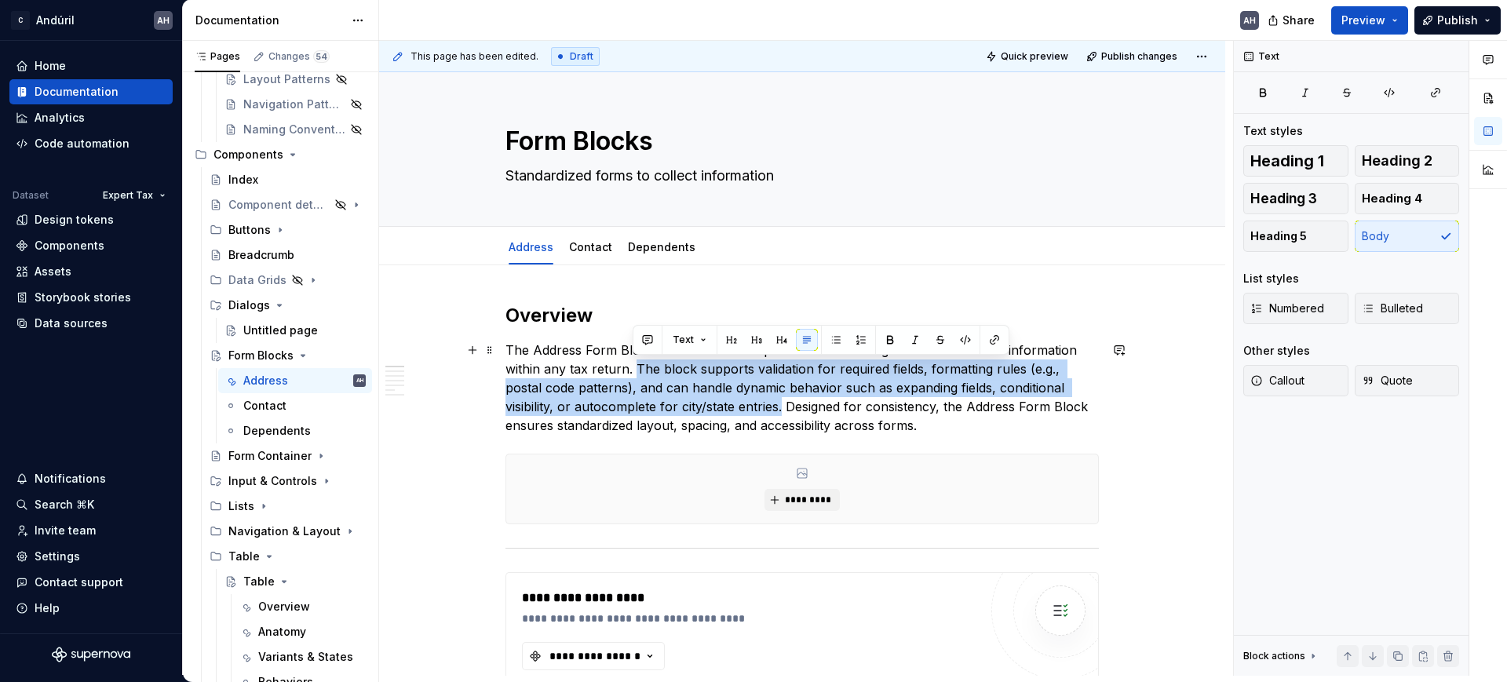
drag, startPoint x: 711, startPoint y: 406, endPoint x: 636, endPoint y: 370, distance: 82.9
click at [636, 370] on p "The Address Form Block is a reusable component for collecting structured addres…" at bounding box center [803, 388] width 594 height 94
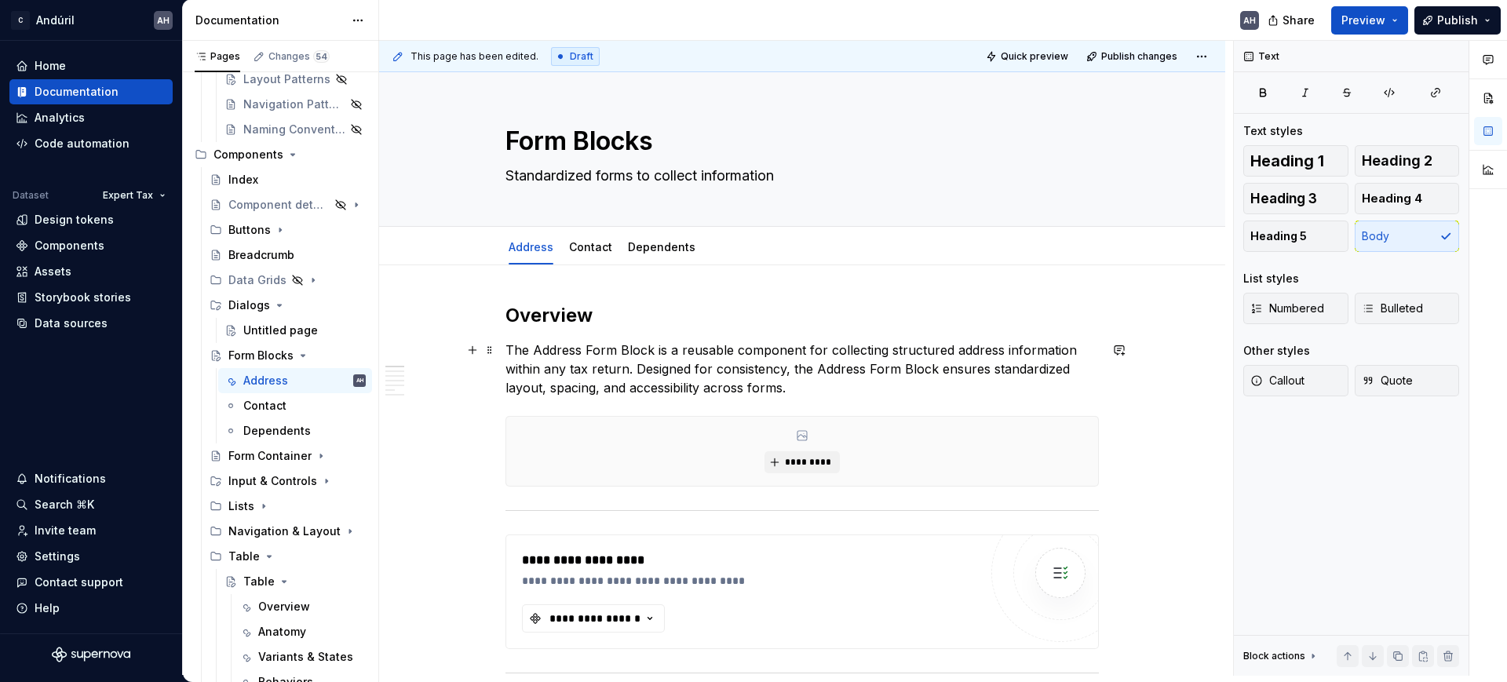
click at [802, 385] on p "The Address Form Block is a reusable component for collecting structured addres…" at bounding box center [803, 369] width 594 height 57
click at [541, 385] on p "The Address Form Block is a reusable component for collecting structured addres…" at bounding box center [803, 369] width 594 height 57
click at [589, 389] on p "The Address Form Block is a reusable component for collecting structured addres…" at bounding box center [803, 369] width 594 height 57
click at [664, 386] on p "The Address Form Block is a reusable component for collecting structured addres…" at bounding box center [803, 369] width 594 height 57
click at [804, 386] on p "The Address Form Block is a reusable component for collecting structured addres…" at bounding box center [803, 369] width 594 height 57
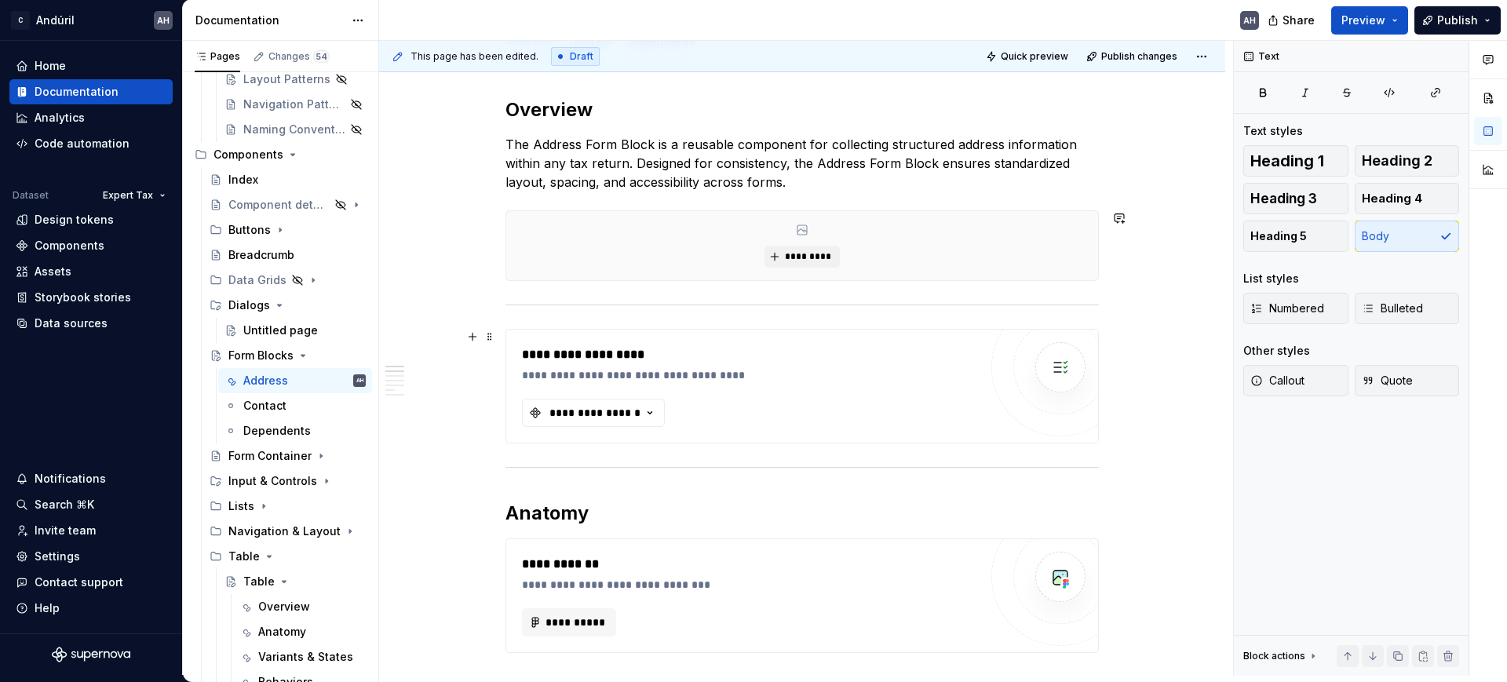
scroll to position [294, 0]
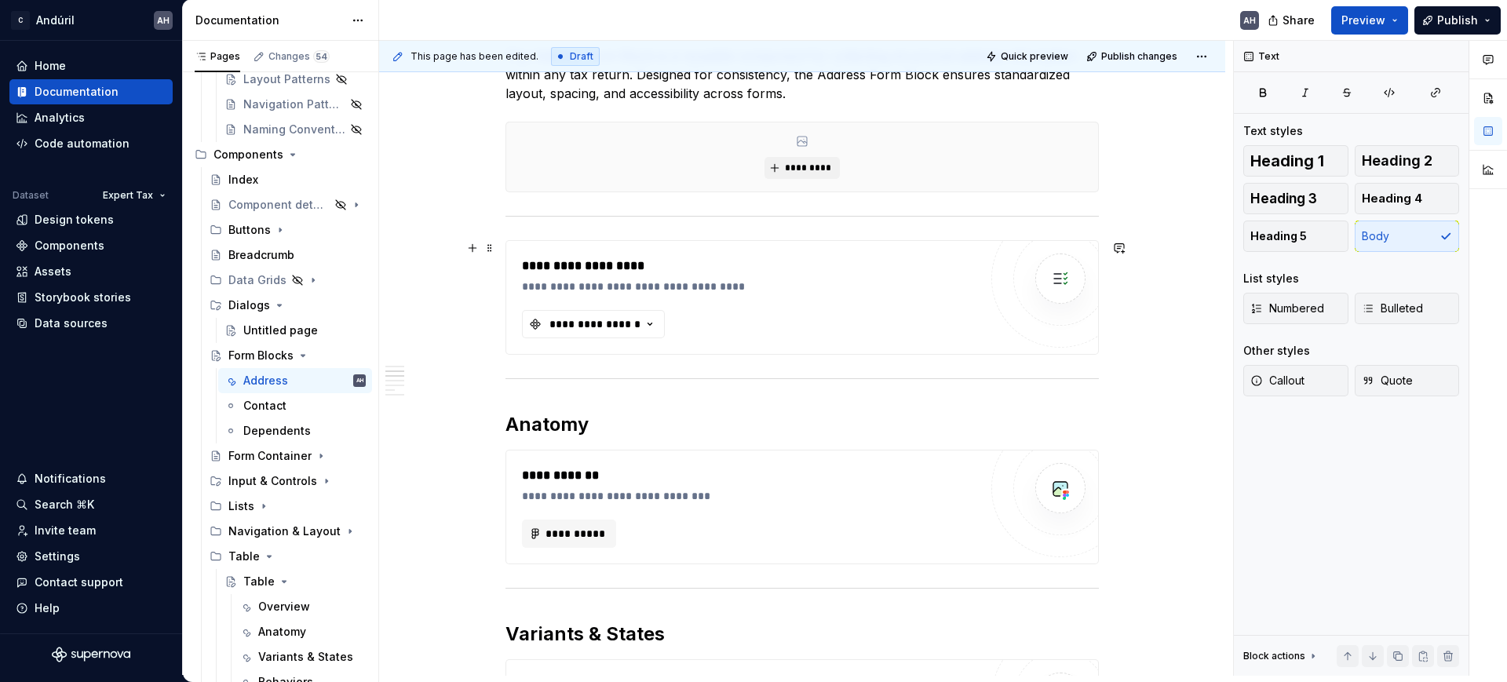
click at [764, 322] on div "**********" at bounding box center [750, 298] width 457 height 82
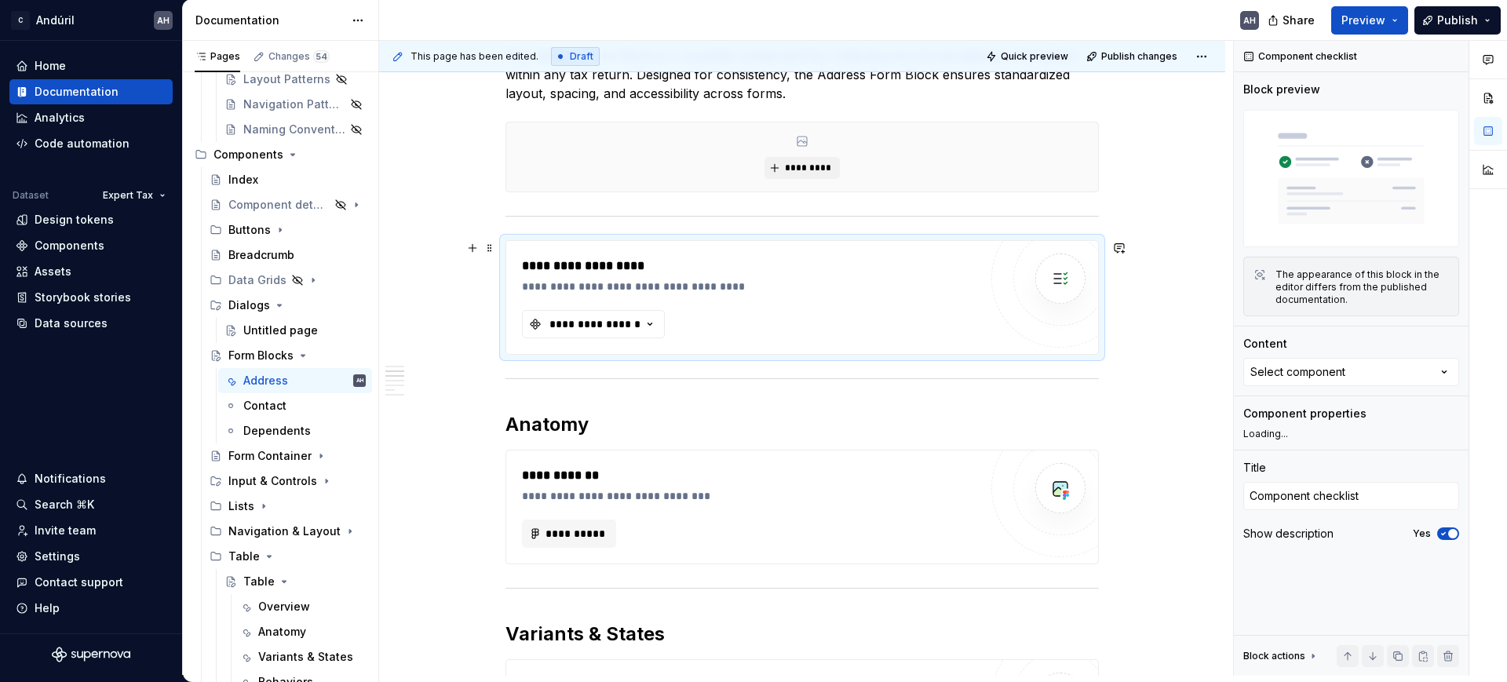
type textarea "*"
click at [574, 311] on button "**********" at bounding box center [593, 324] width 143 height 28
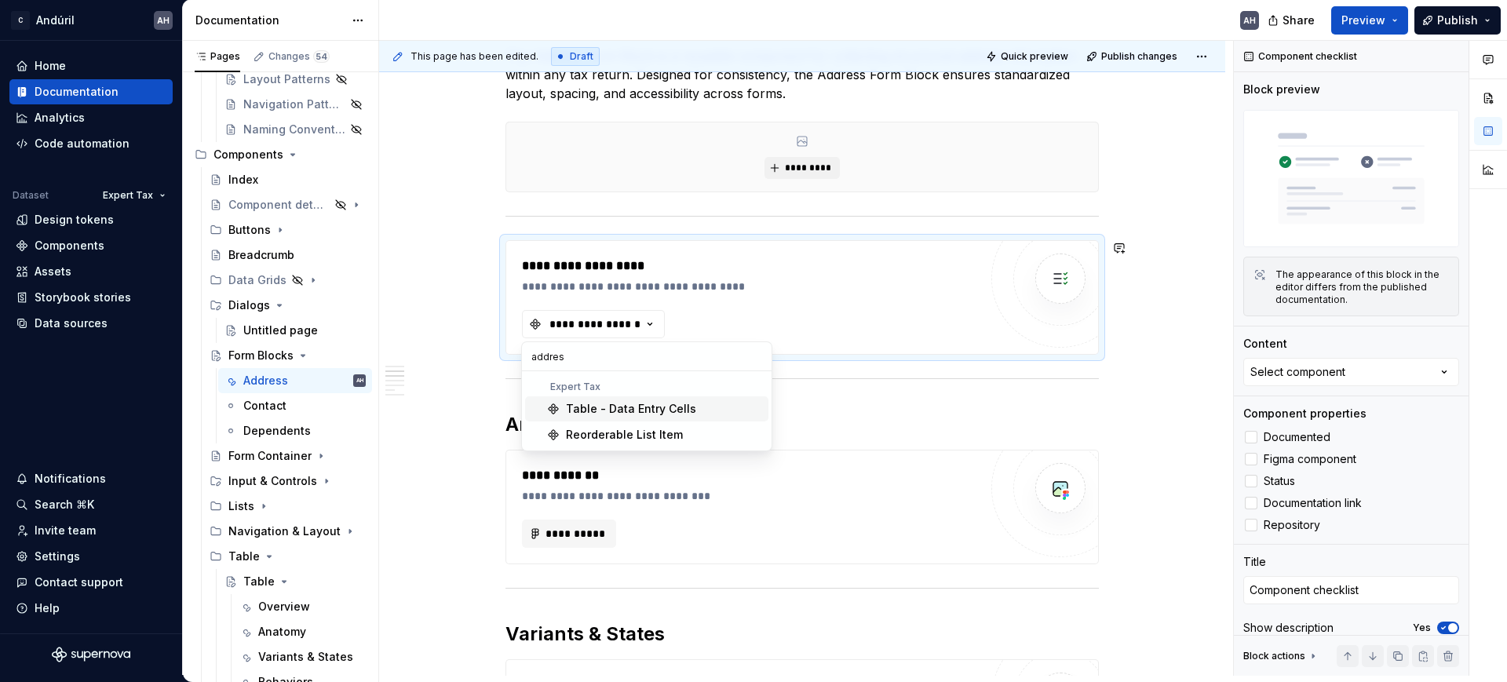
type input "address"
click at [57, 244] on div "Components" at bounding box center [70, 246] width 70 height 16
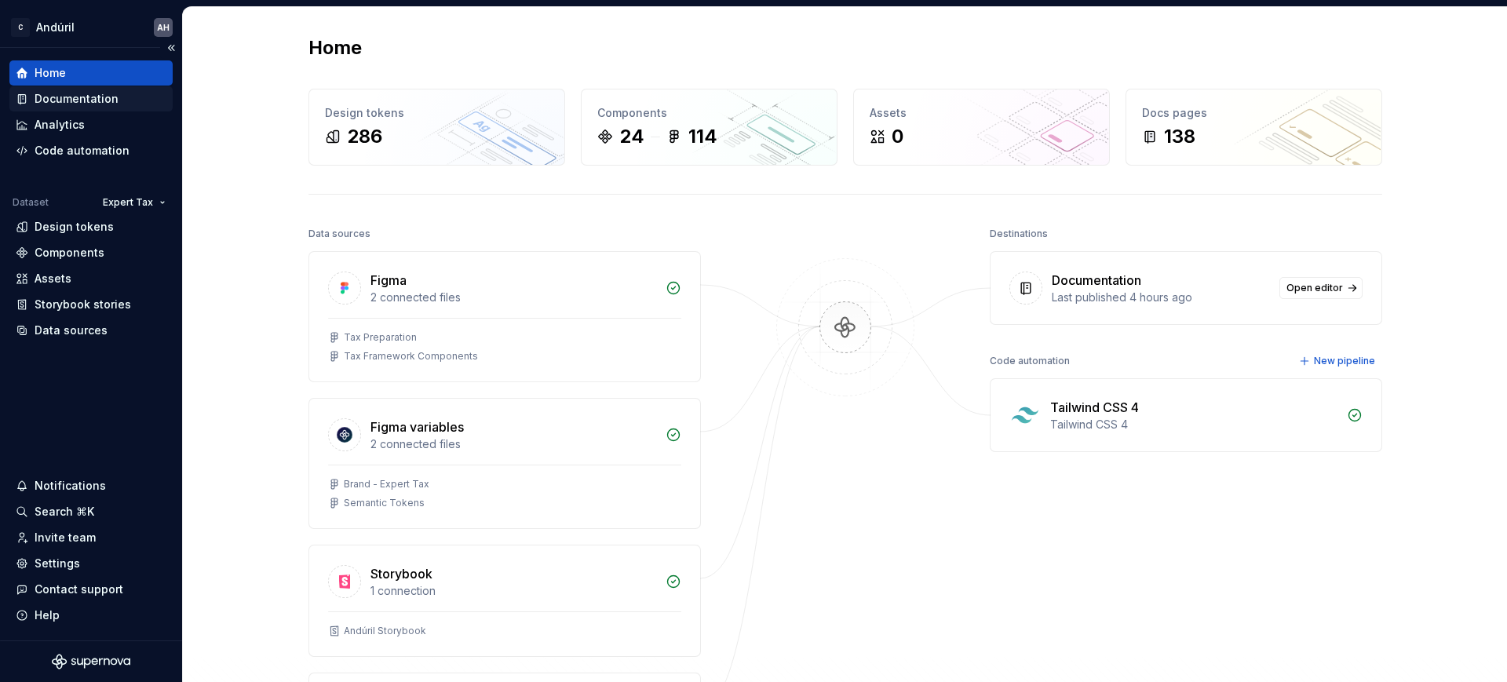
click at [69, 89] on div "Documentation" at bounding box center [90, 98] width 163 height 25
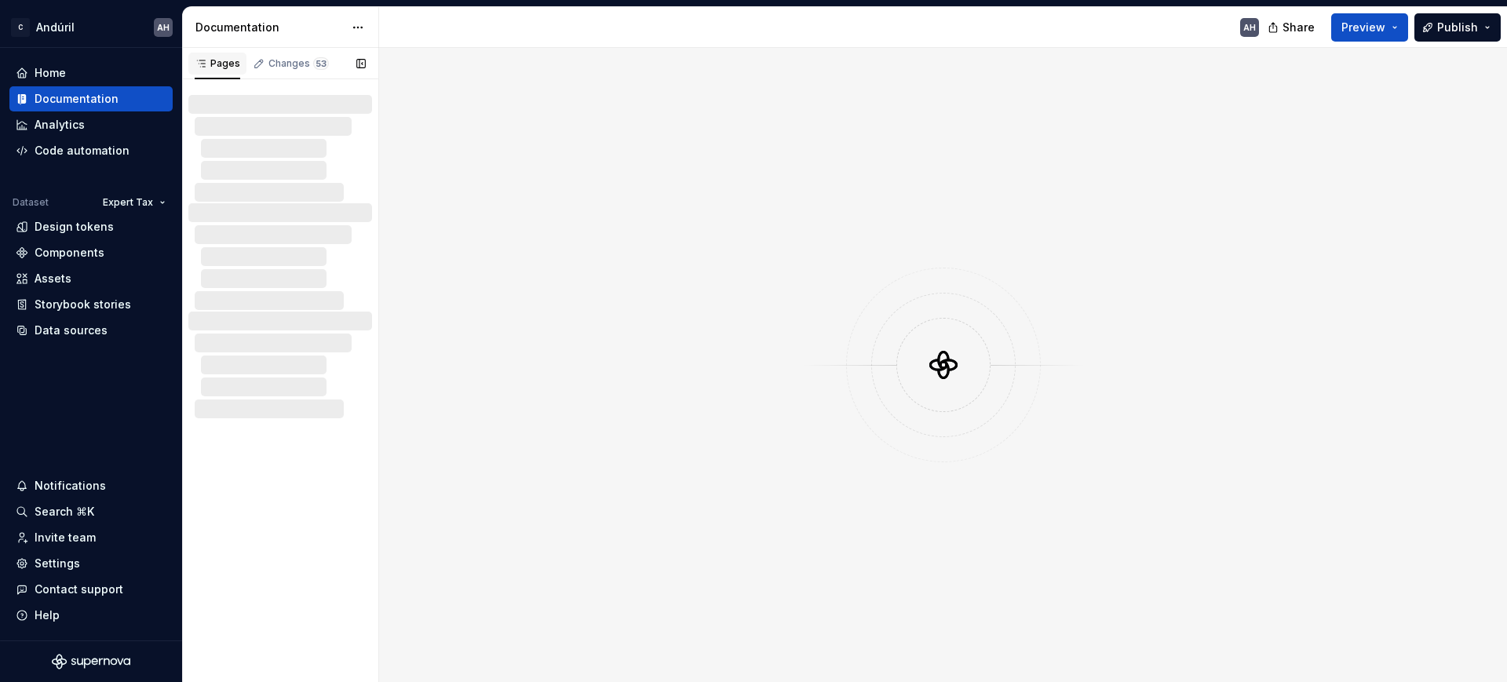
click at [214, 57] on div "Pages" at bounding box center [218, 63] width 46 height 13
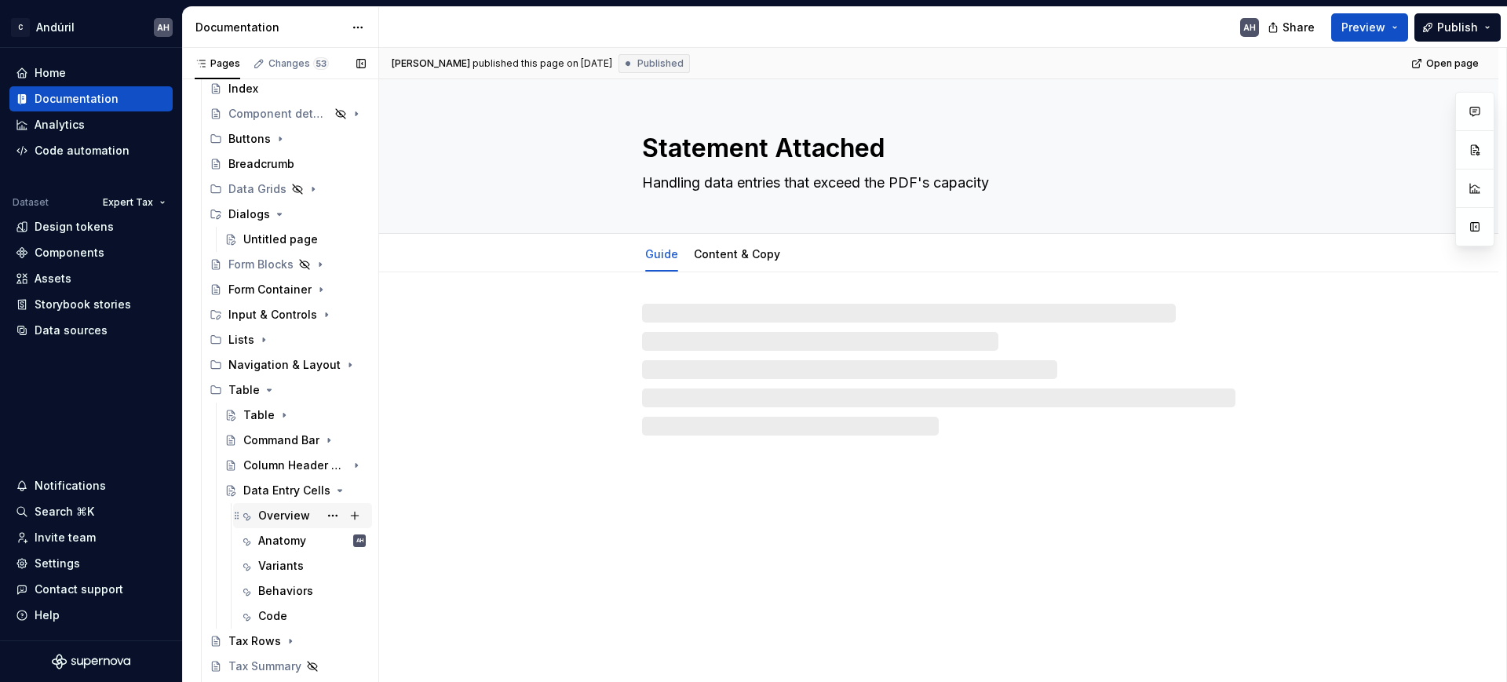
scroll to position [393, 0]
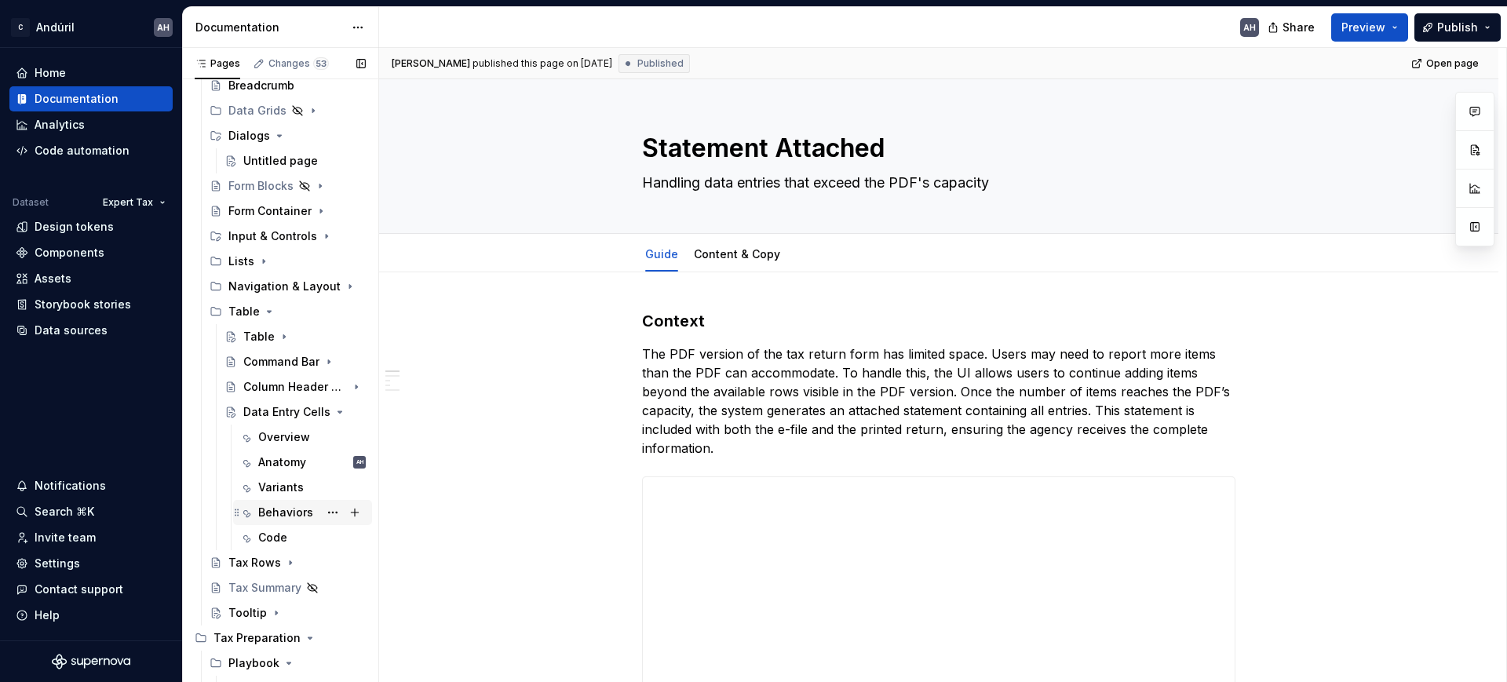
click at [281, 506] on div "Behaviors" at bounding box center [285, 513] width 55 height 16
click at [278, 337] on icon "Page tree" at bounding box center [284, 337] width 13 height 13
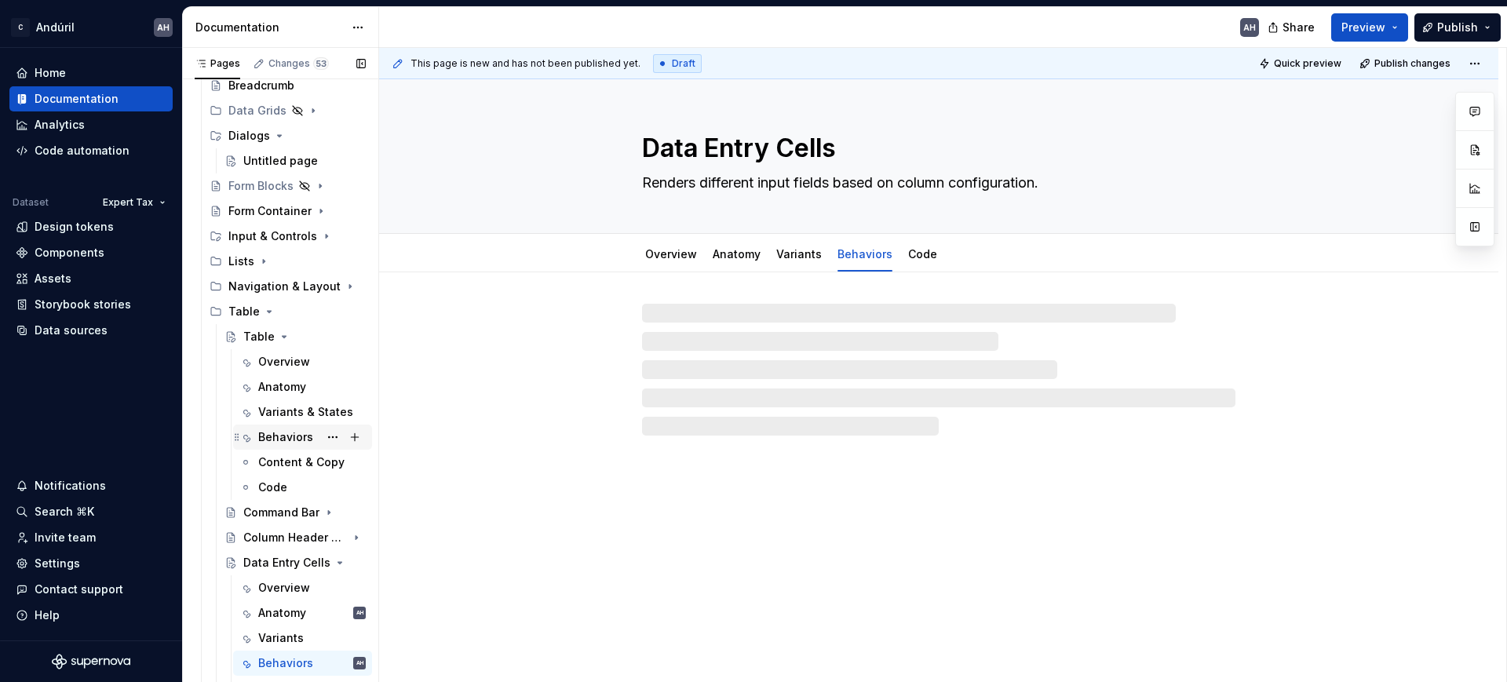
click at [275, 439] on div "Behaviors" at bounding box center [285, 437] width 55 height 16
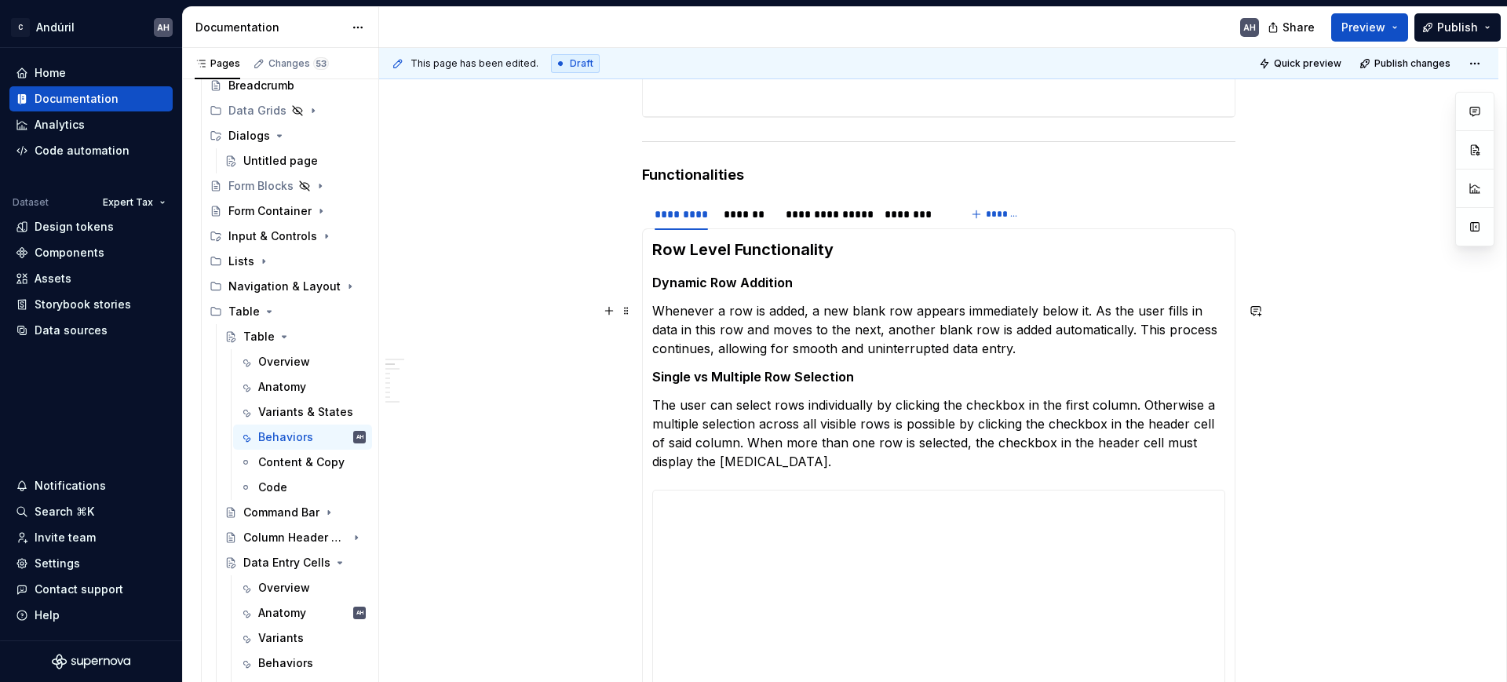
scroll to position [785, 0]
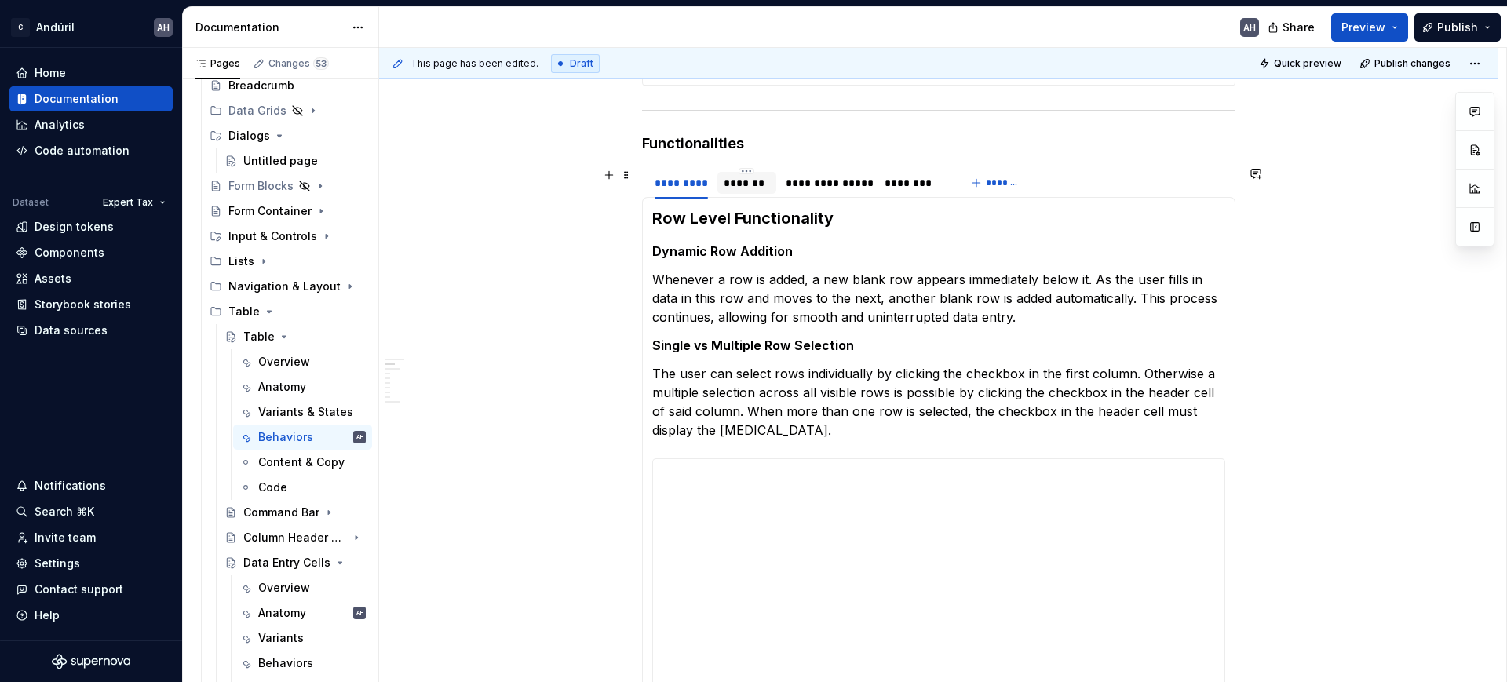
click at [757, 181] on div "*******" at bounding box center [747, 183] width 46 height 16
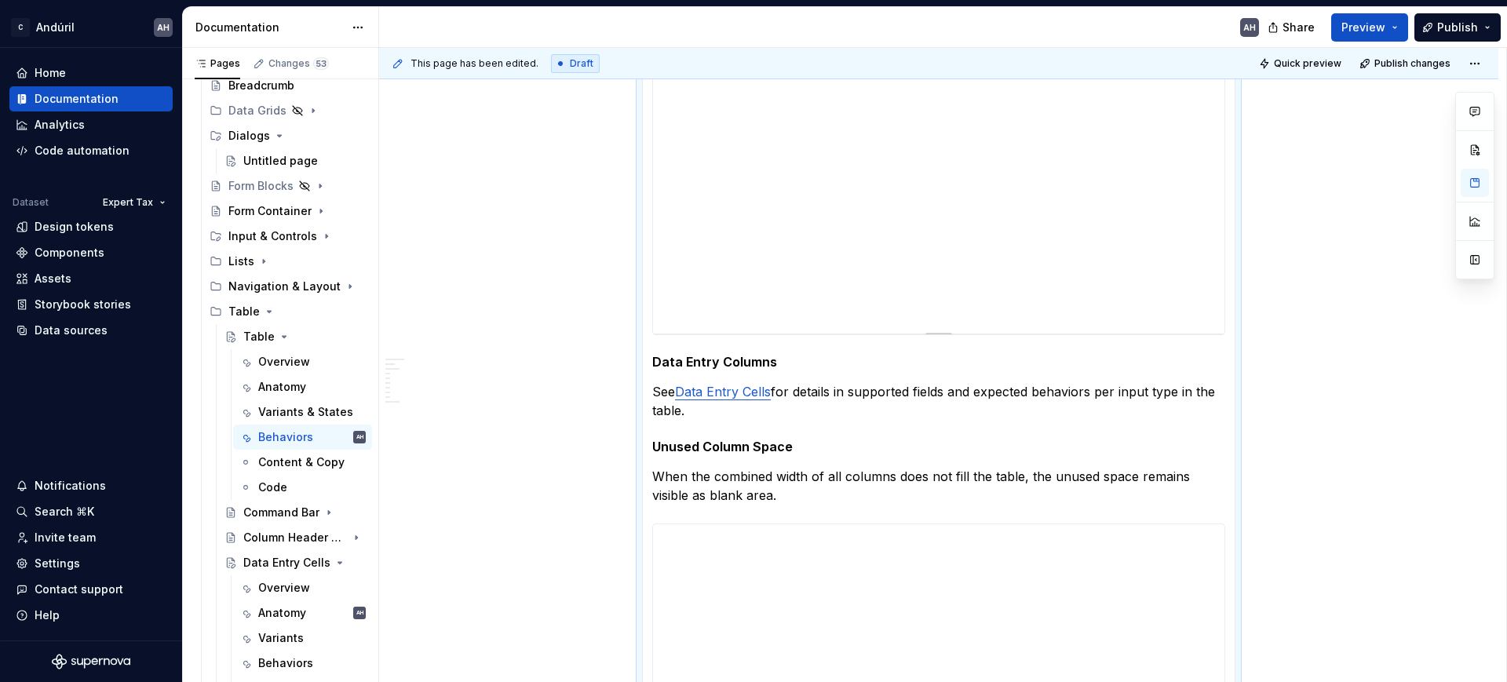
scroll to position [1472, 0]
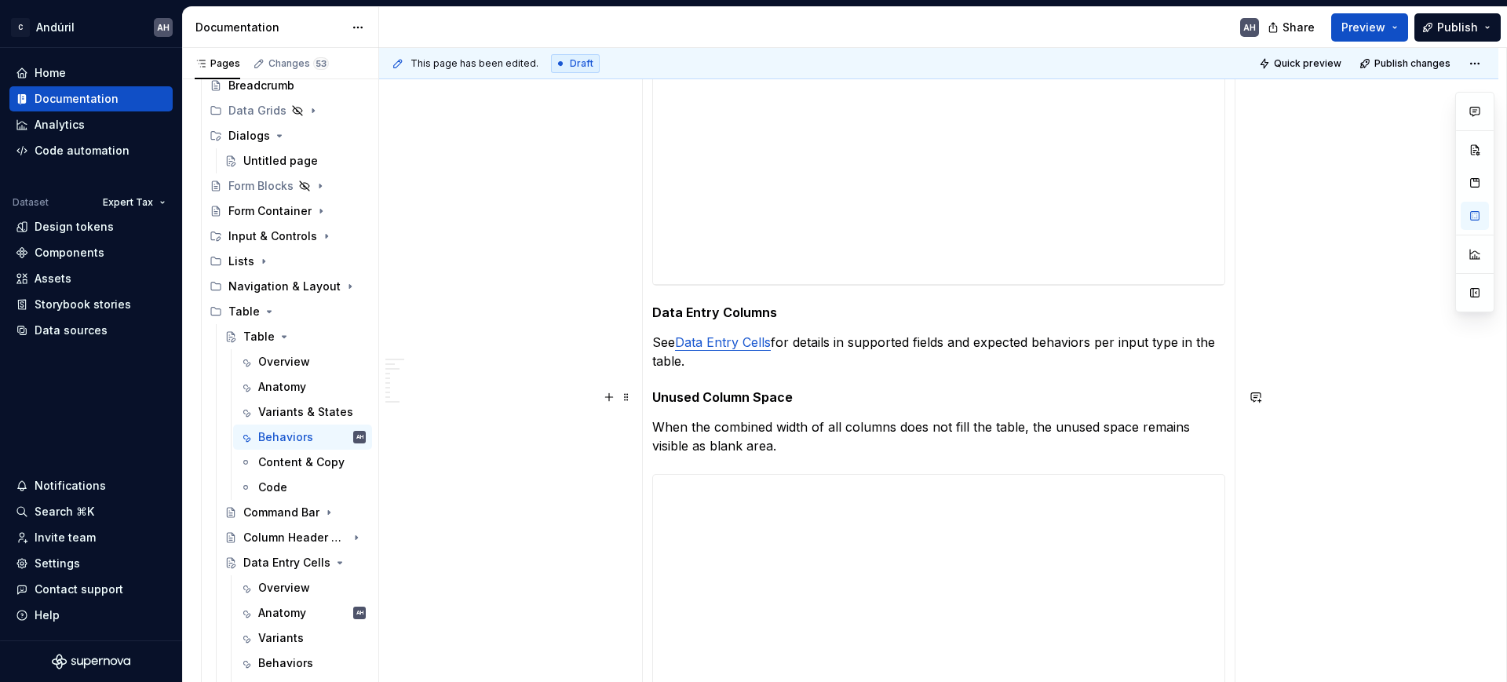
click at [769, 394] on h5 "Unused Column Space" at bounding box center [938, 397] width 573 height 16
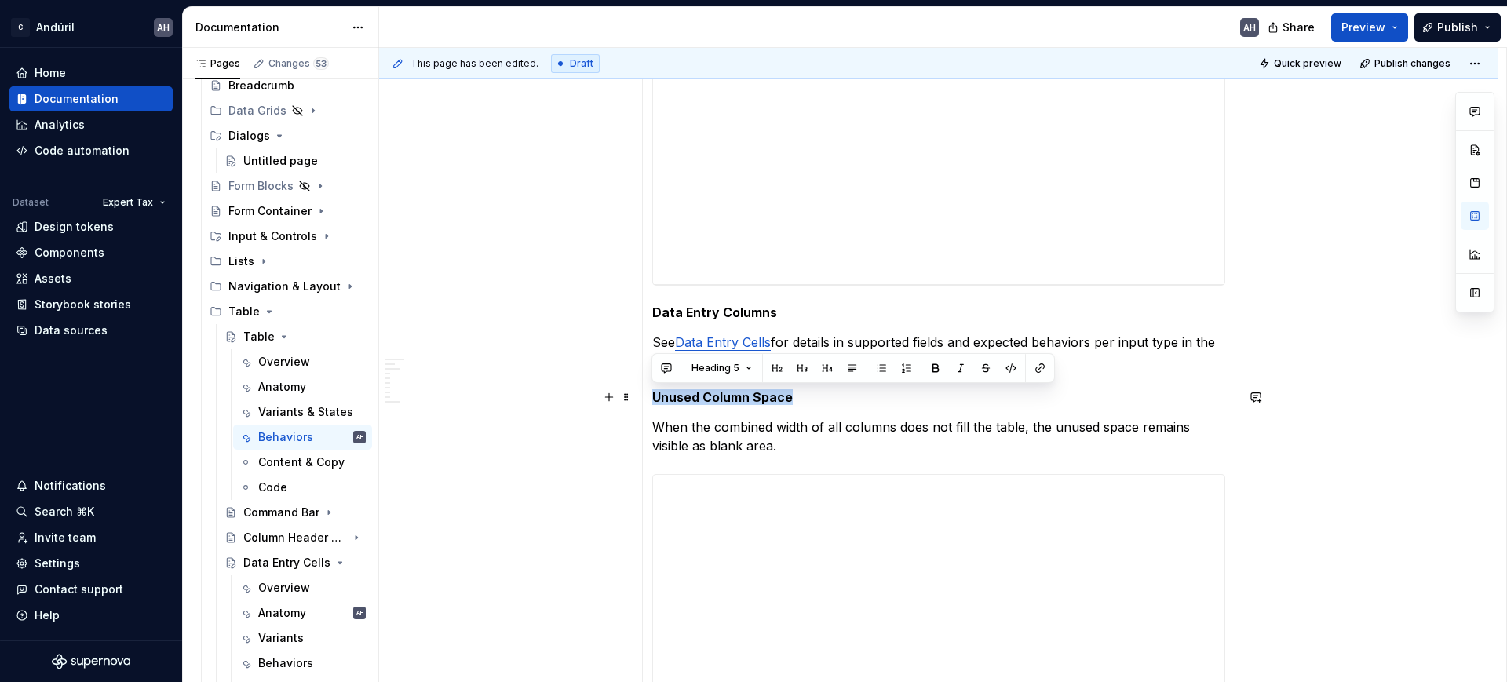
click at [769, 394] on h5 "Unused Column Space" at bounding box center [938, 397] width 573 height 16
click at [800, 367] on button "button" at bounding box center [802, 368] width 22 height 22
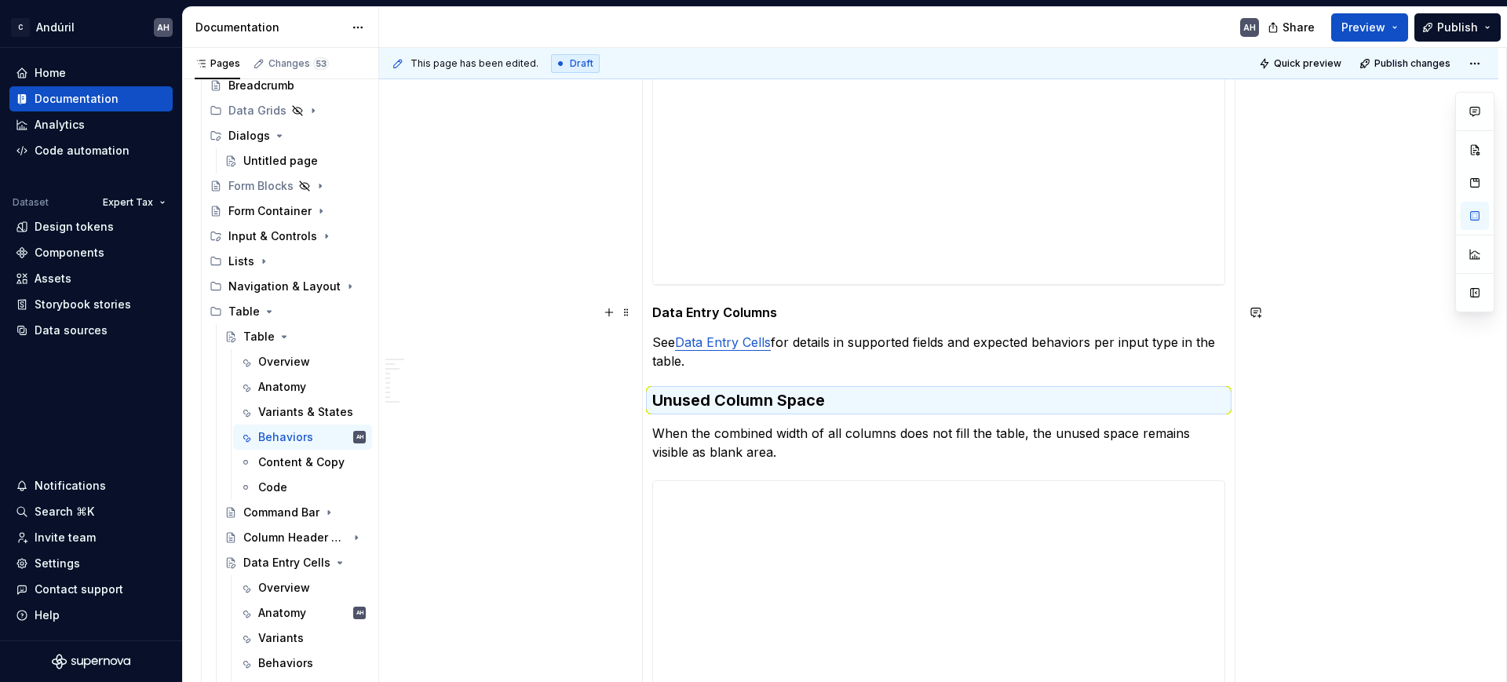
click at [724, 305] on strong "Data Entry Columns" at bounding box center [714, 313] width 125 height 16
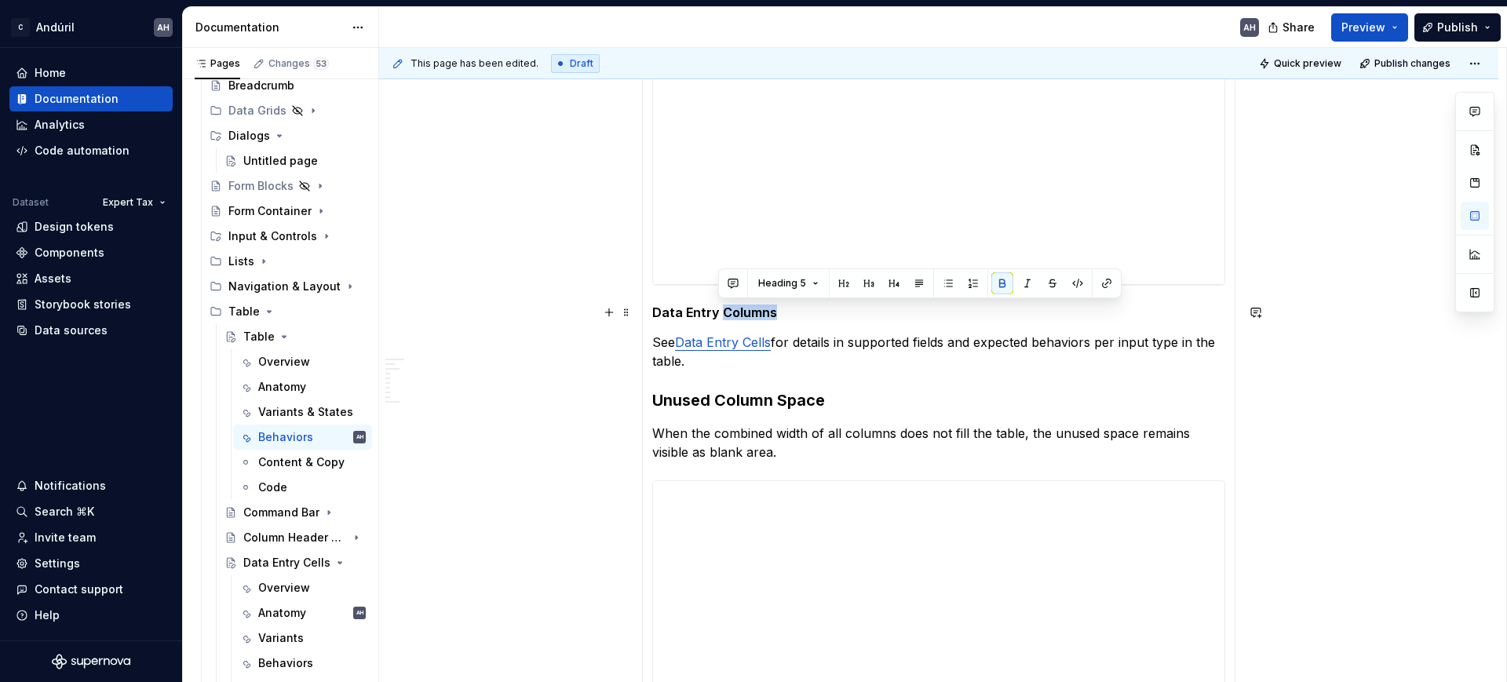
click at [724, 305] on strong "Data Entry Columns" at bounding box center [714, 313] width 125 height 16
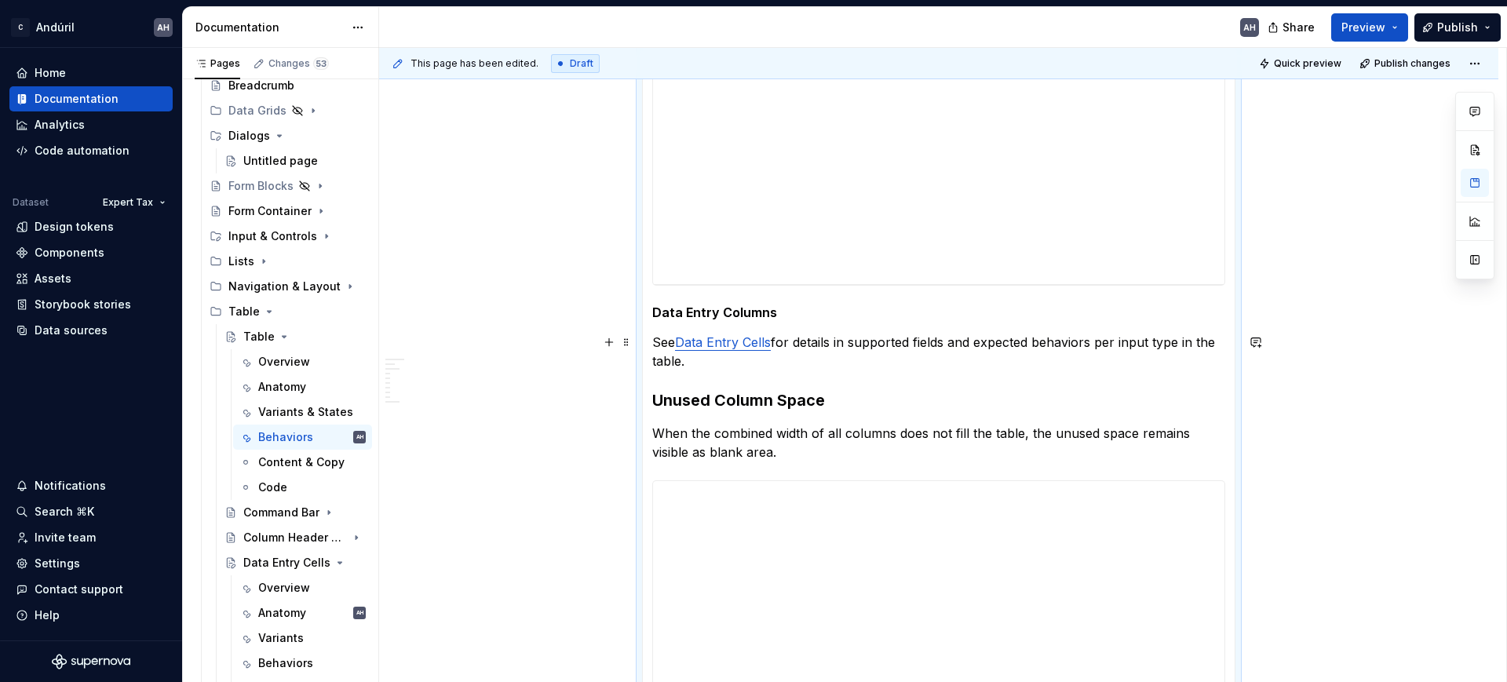
click at [722, 320] on body "C Andúril AH Home Documentation Analytics Code automation Dataset Expert Tax De…" at bounding box center [753, 341] width 1507 height 682
click at [722, 320] on input "Data Entry Cells" at bounding box center [696, 310] width 177 height 28
click at [741, 408] on h3 "Unused Column Space" at bounding box center [938, 400] width 573 height 22
click at [729, 320] on body "C Andúril AH Home Documentation Analytics Code automation Dataset Expert Tax De…" at bounding box center [753, 341] width 1507 height 682
click at [729, 317] on input "Data Entry Cells" at bounding box center [700, 310] width 177 height 28
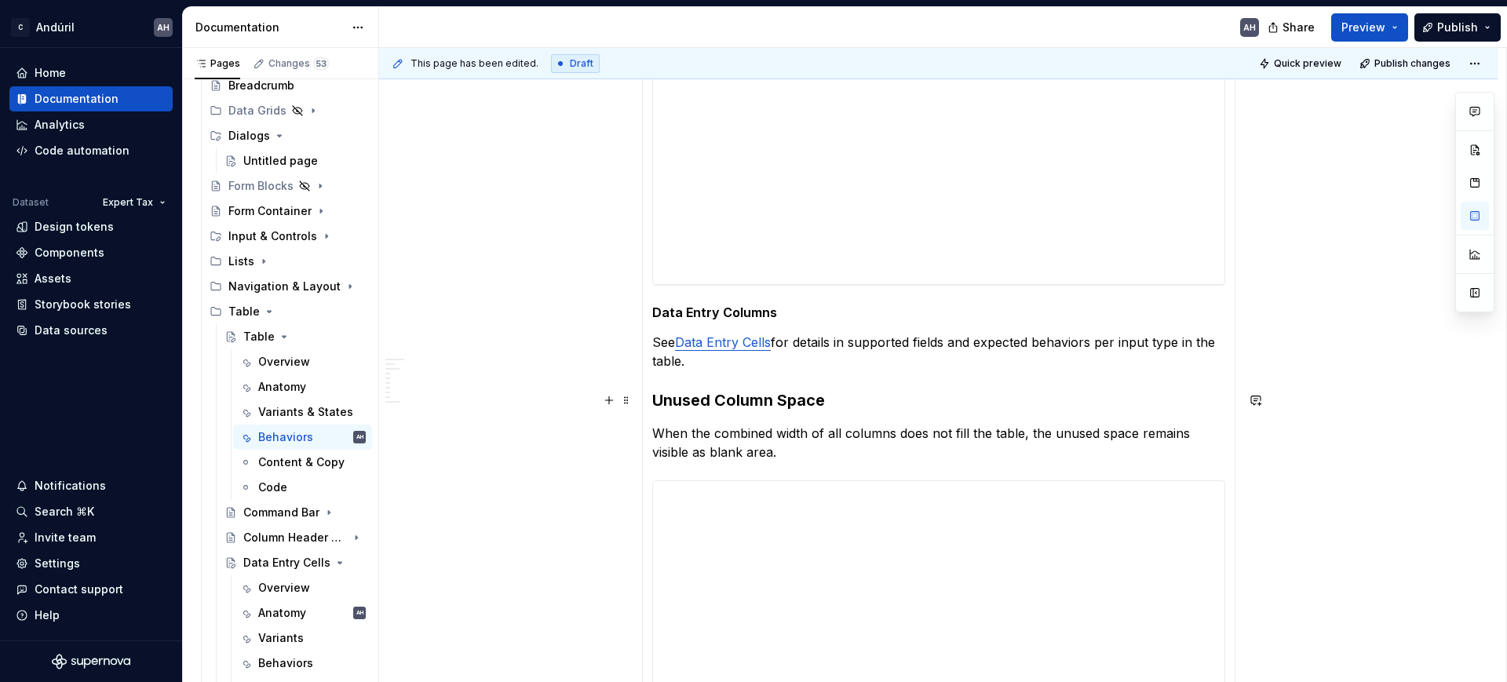
click at [743, 388] on section-item-column "**********" at bounding box center [938, 158] width 573 height 1277
click at [726, 307] on strong "Data Entry Columns" at bounding box center [714, 313] width 125 height 16
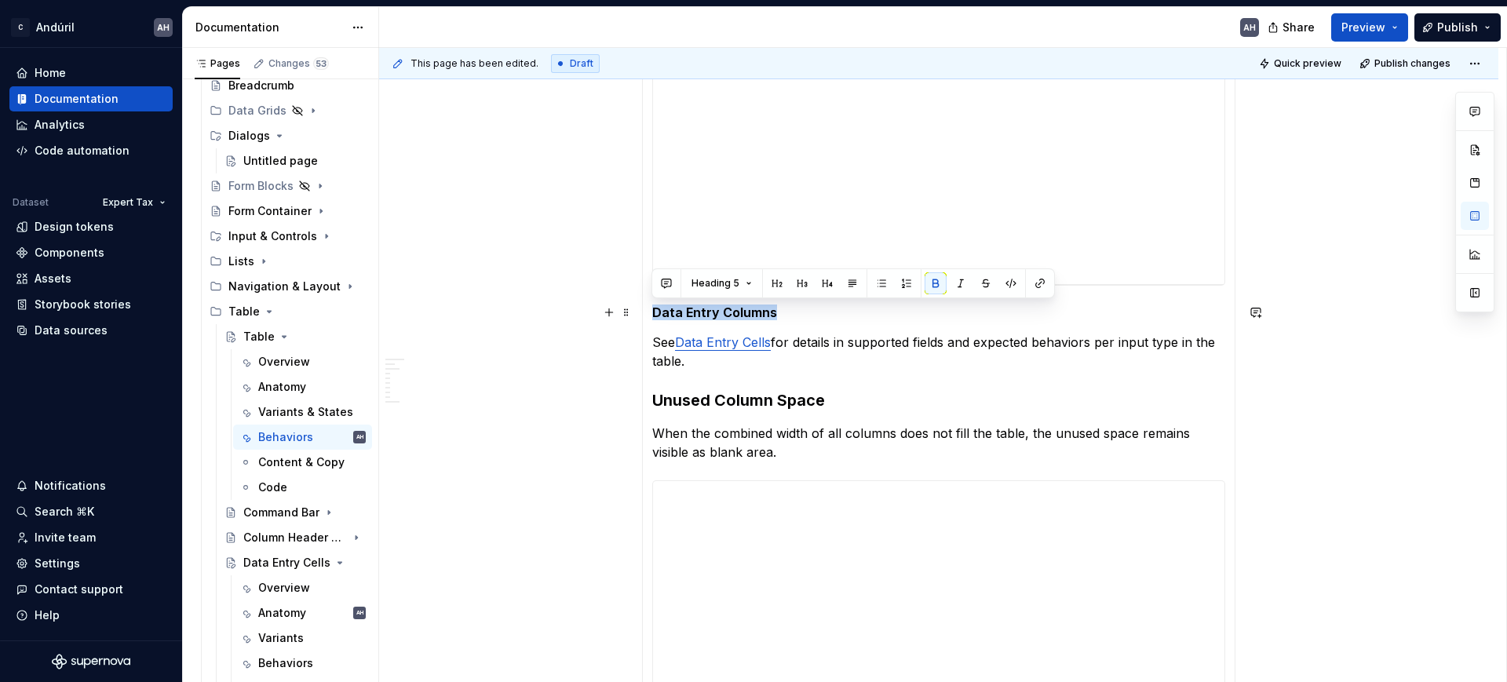
click at [726, 307] on strong "Data Entry Columns" at bounding box center [714, 313] width 125 height 16
click at [827, 283] on button "button" at bounding box center [828, 283] width 22 height 22
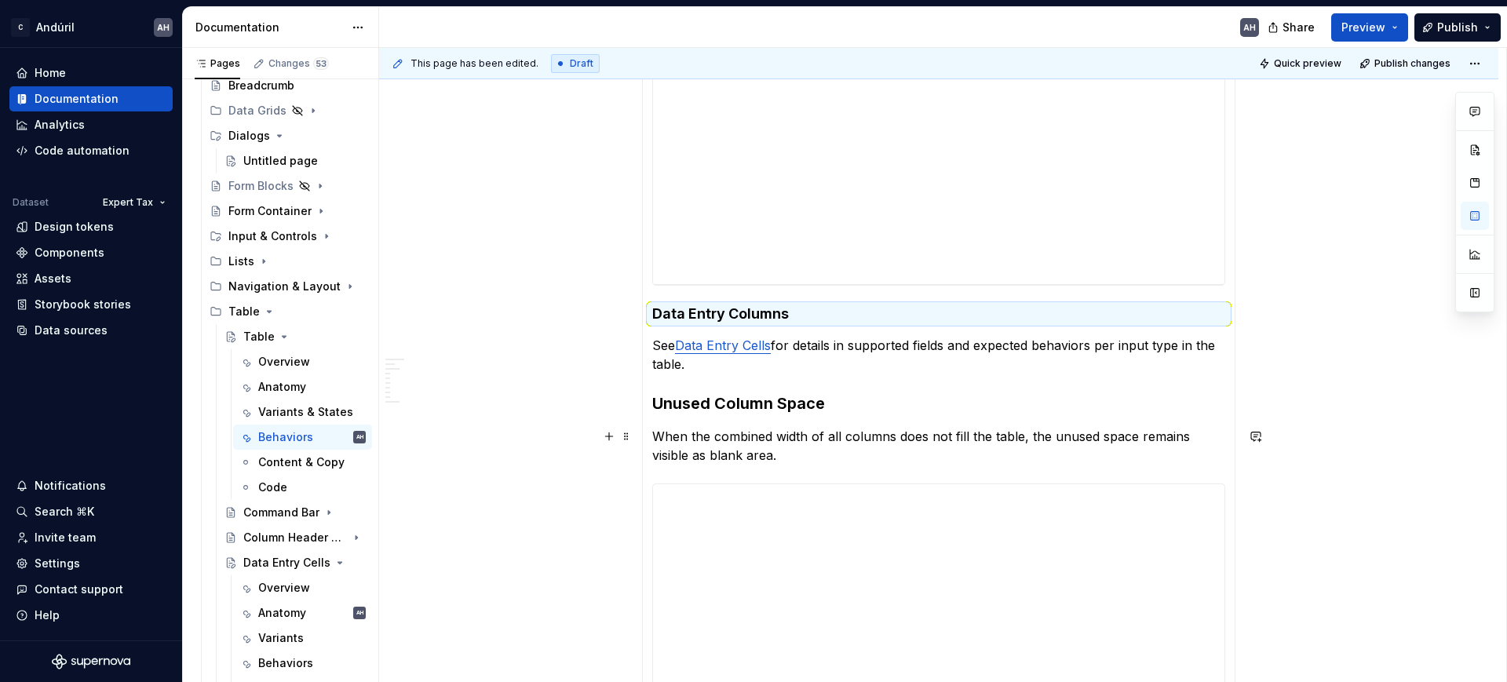
click at [714, 418] on section-item-column "**********" at bounding box center [938, 160] width 573 height 1280
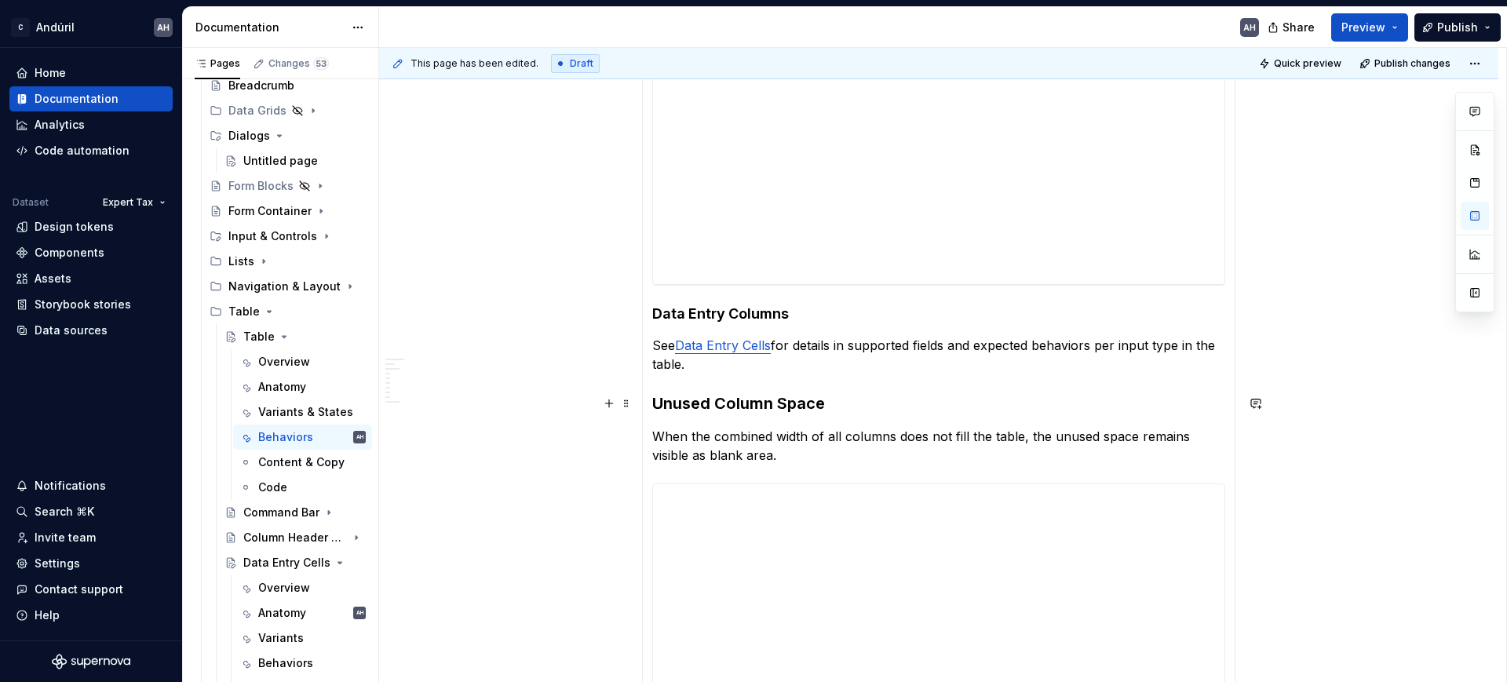
click at [712, 401] on h3 "Unused Column Space" at bounding box center [938, 404] width 573 height 22
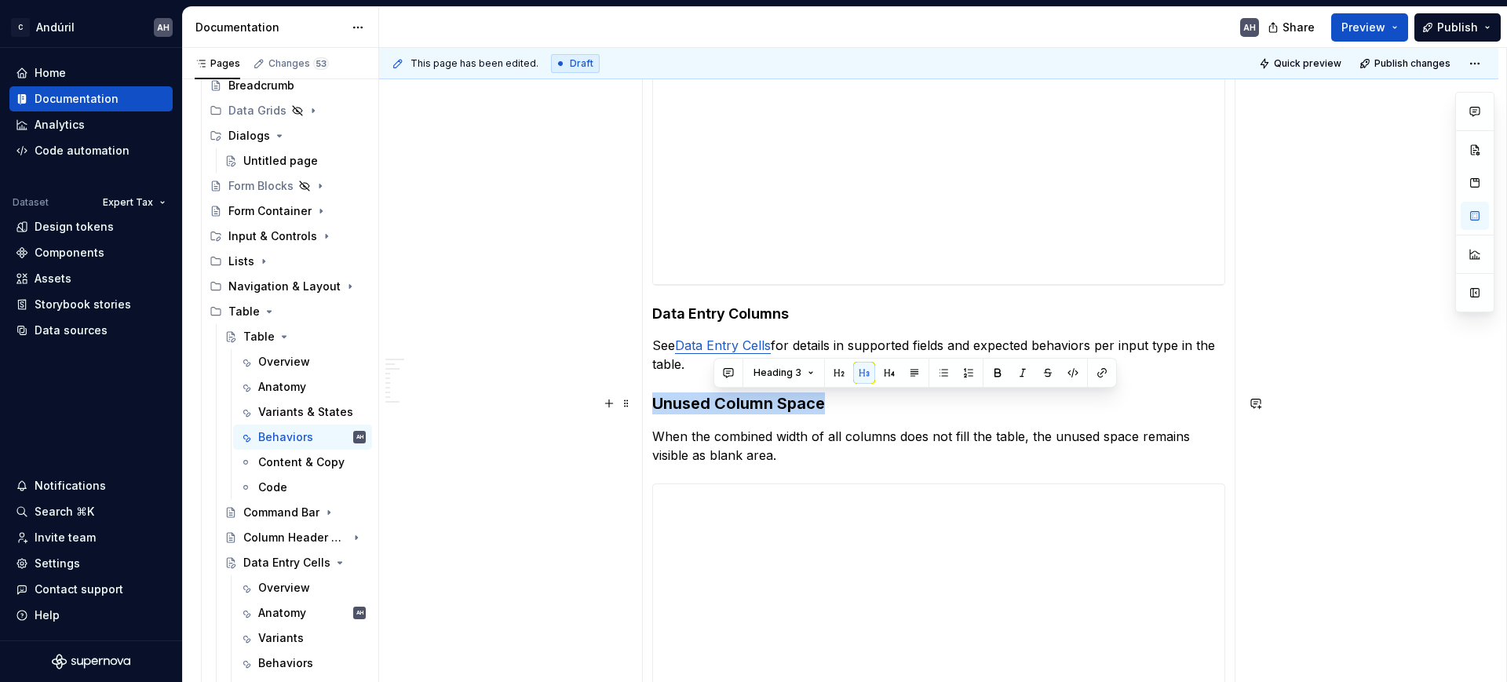
click at [712, 401] on h3 "Unused Column Space" at bounding box center [938, 404] width 573 height 22
click at [820, 370] on button "button" at bounding box center [828, 373] width 22 height 22
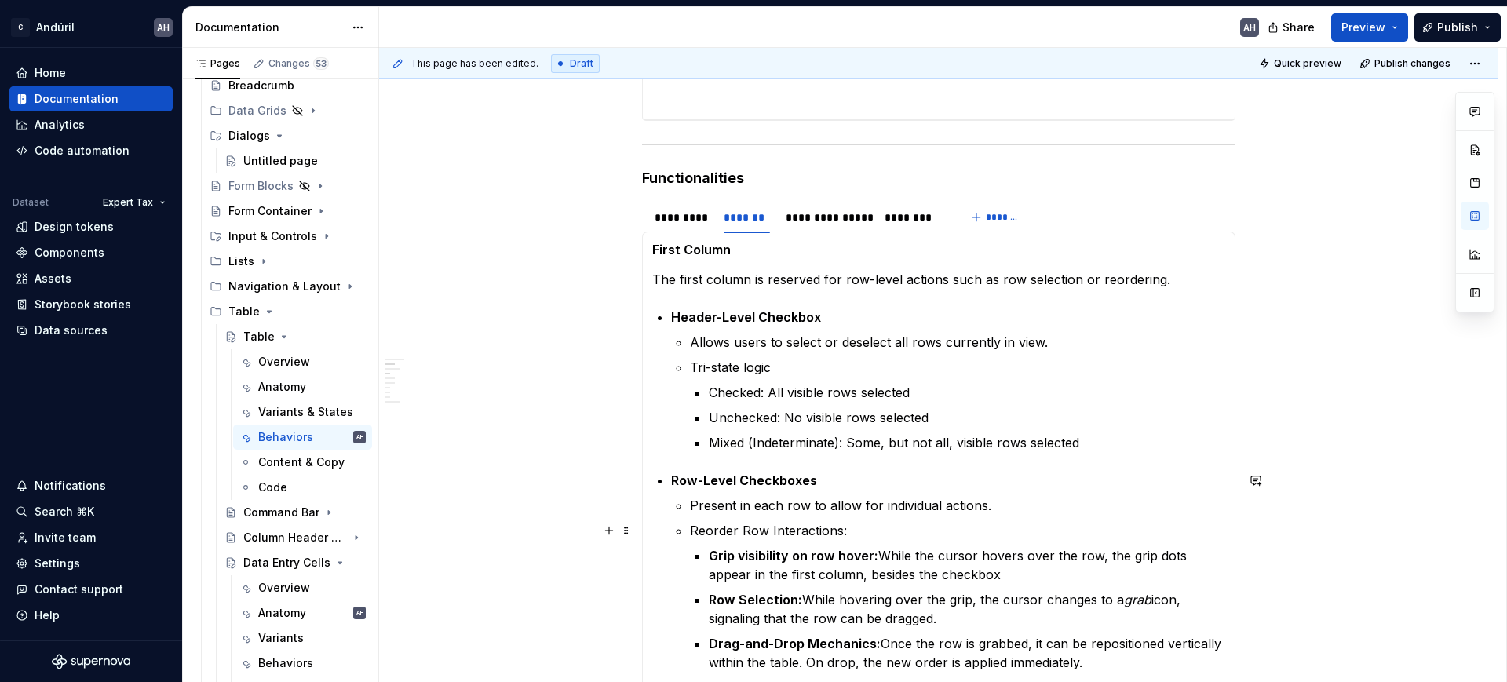
scroll to position [687, 0]
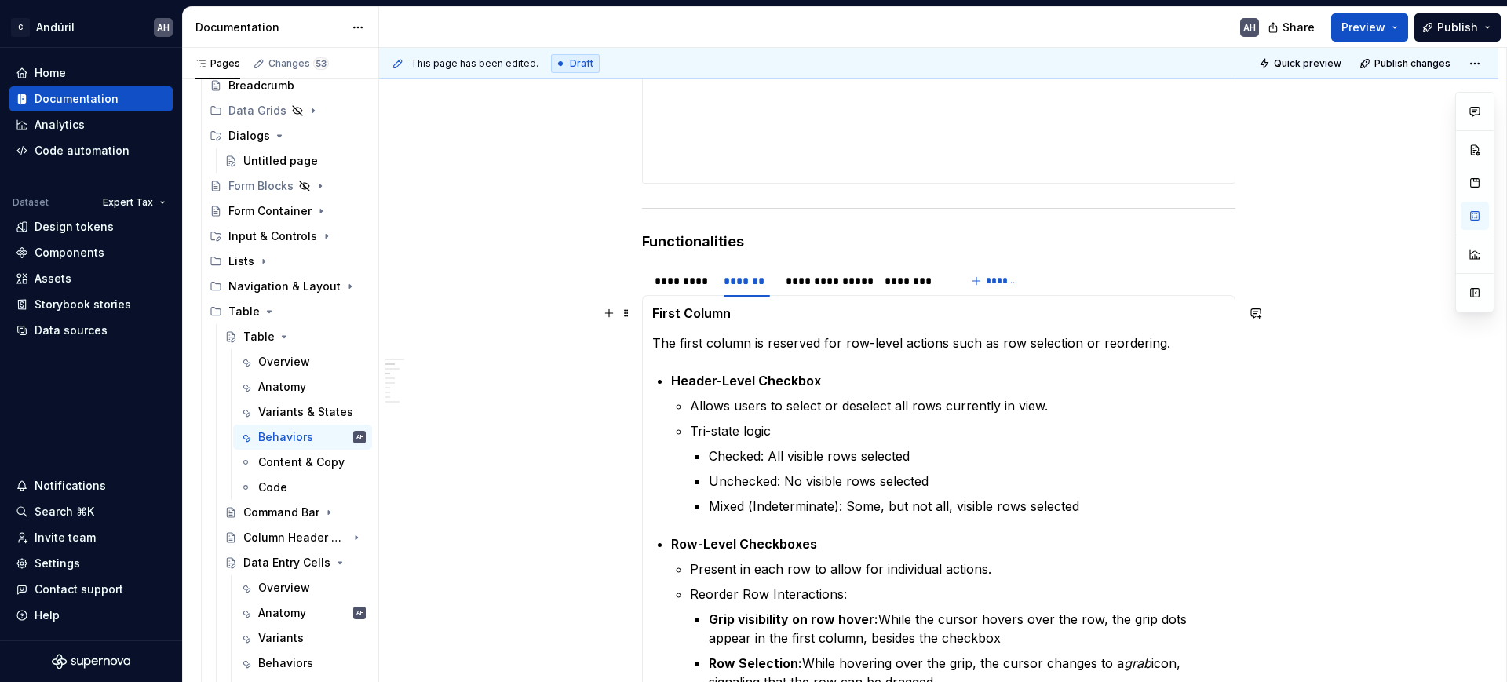
click at [674, 309] on strong "First Column" at bounding box center [691, 313] width 79 height 16
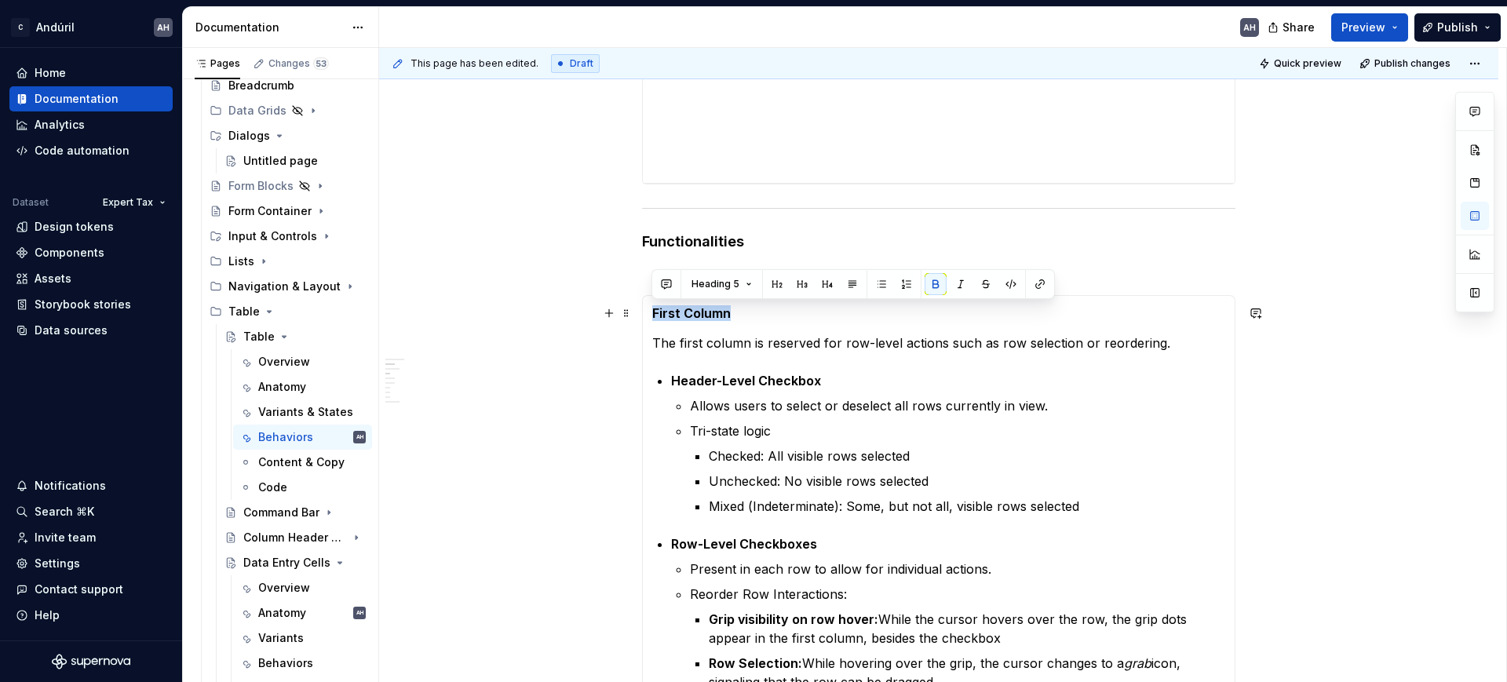
click at [674, 309] on strong "First Column" at bounding box center [691, 313] width 79 height 16
click at [821, 283] on button "button" at bounding box center [828, 284] width 22 height 22
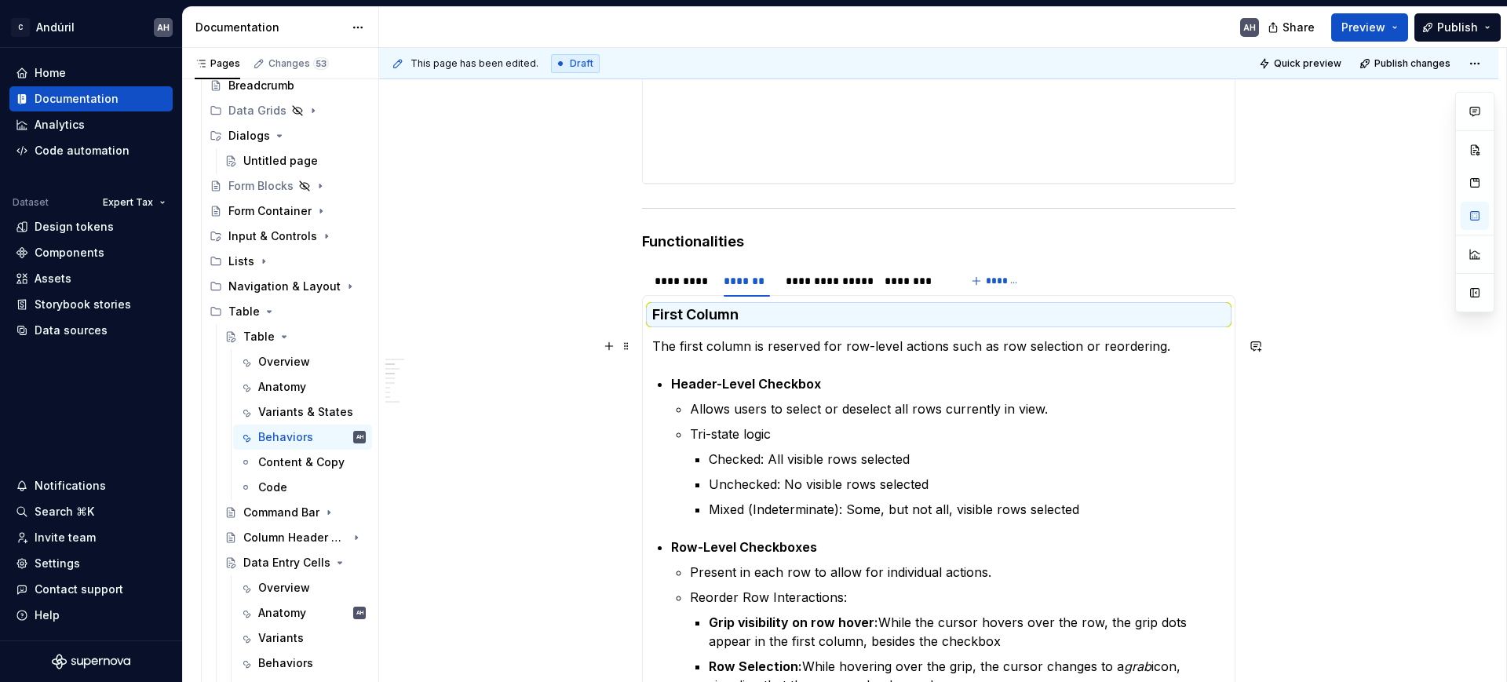
click at [771, 353] on p "The first column is reserved for row-level actions such as row selection or reo…" at bounding box center [938, 346] width 573 height 19
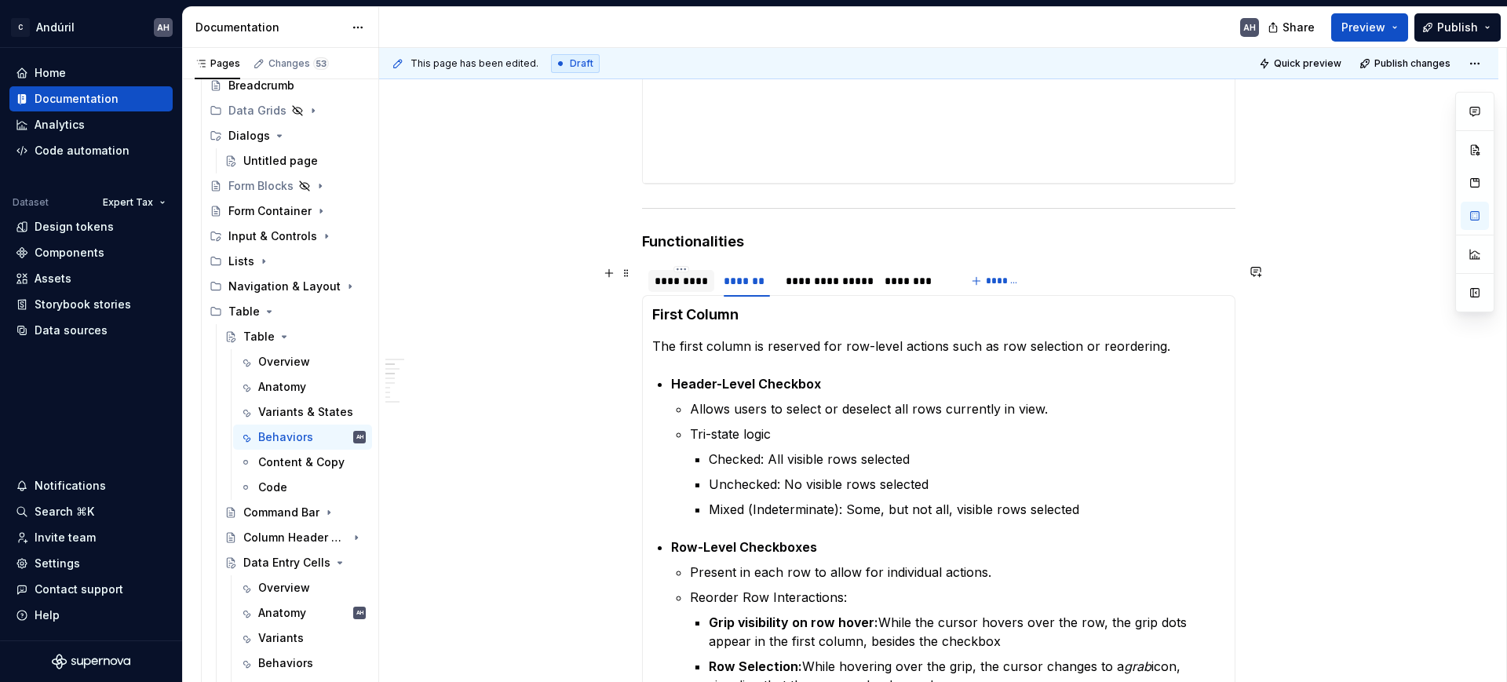
click at [690, 288] on div "*********" at bounding box center [681, 281] width 53 height 16
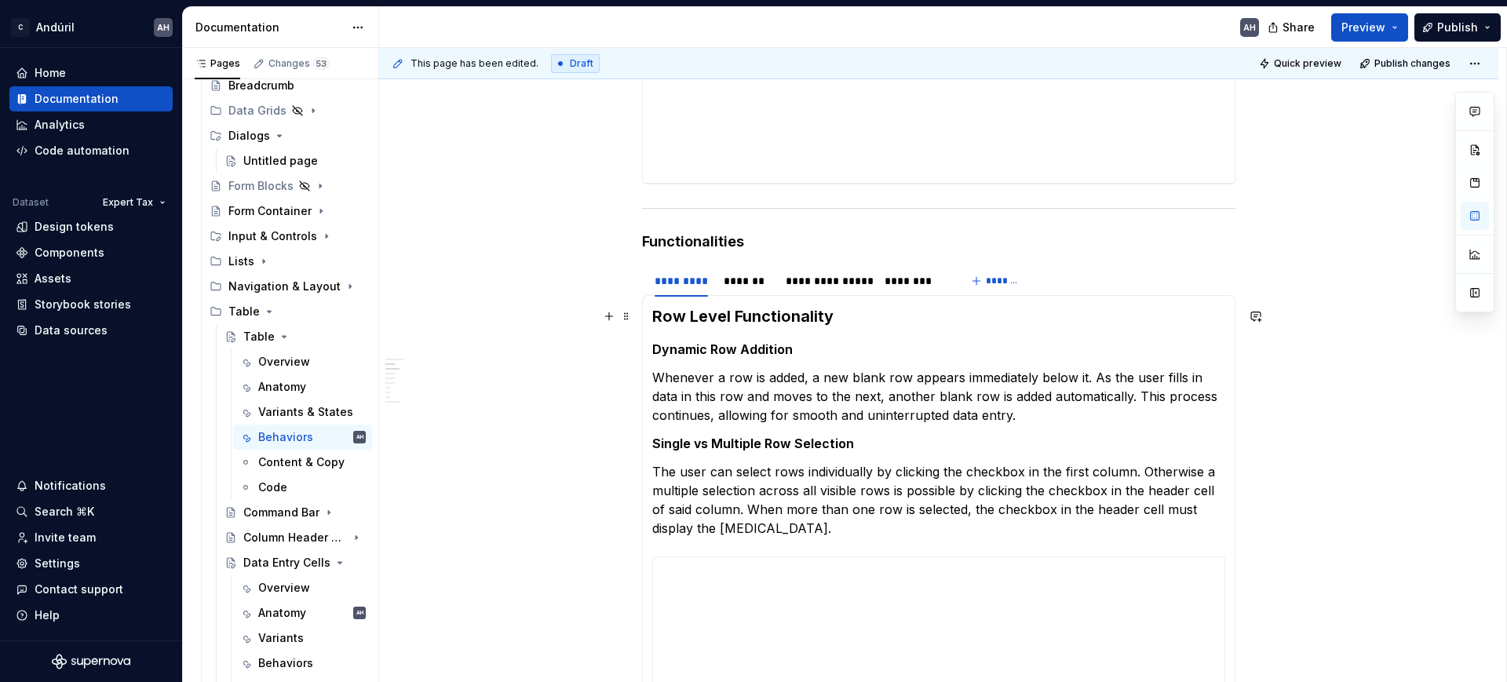
click at [707, 310] on strong "Row Level Functionality" at bounding box center [742, 316] width 181 height 19
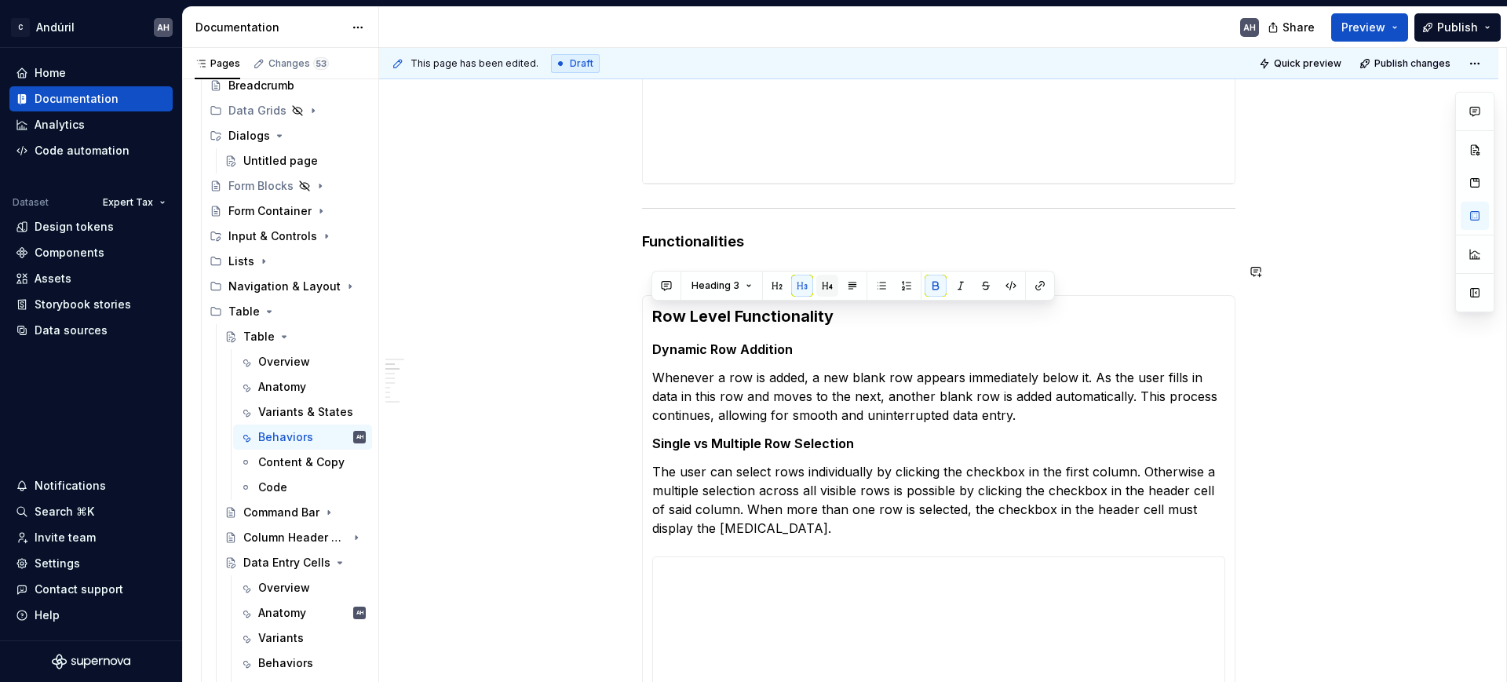
click at [827, 285] on button "button" at bounding box center [828, 286] width 22 height 22
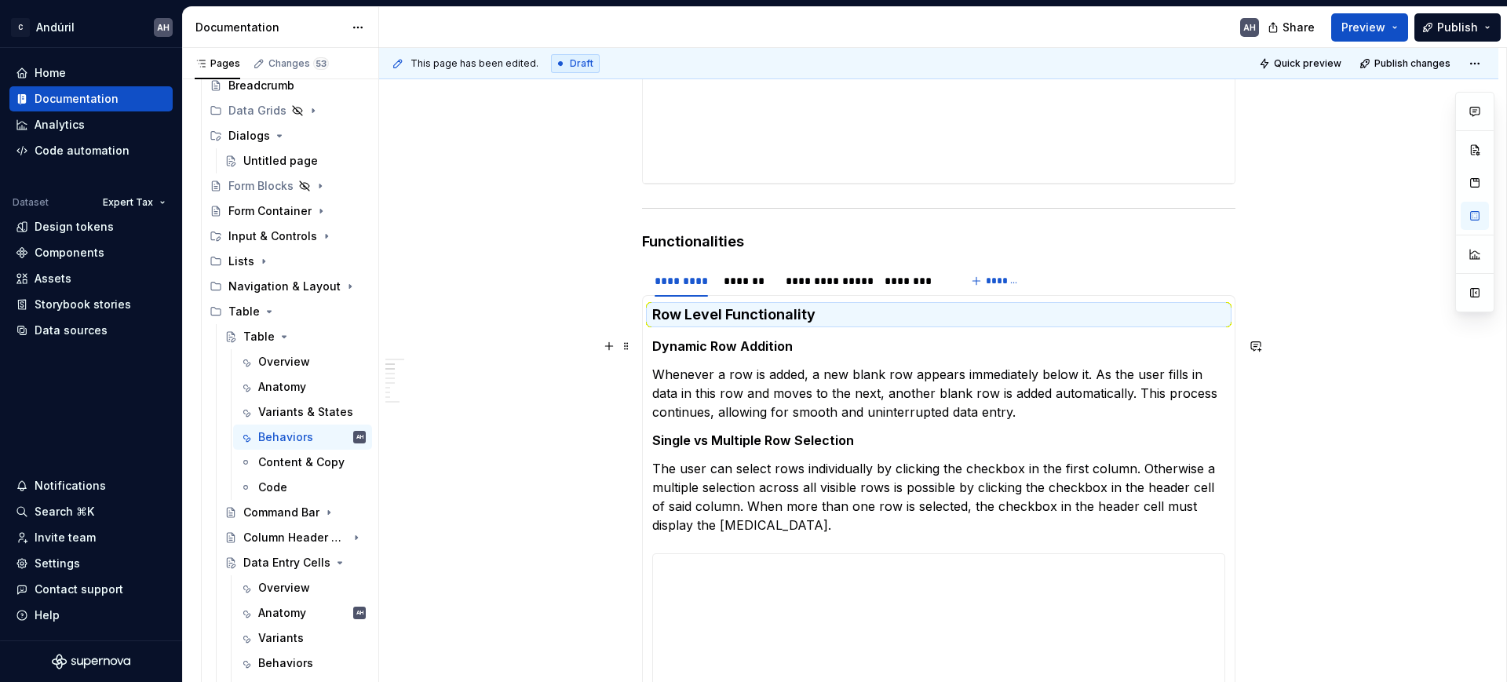
click at [732, 342] on strong "Dynamic Row Addition" at bounding box center [722, 346] width 141 height 16
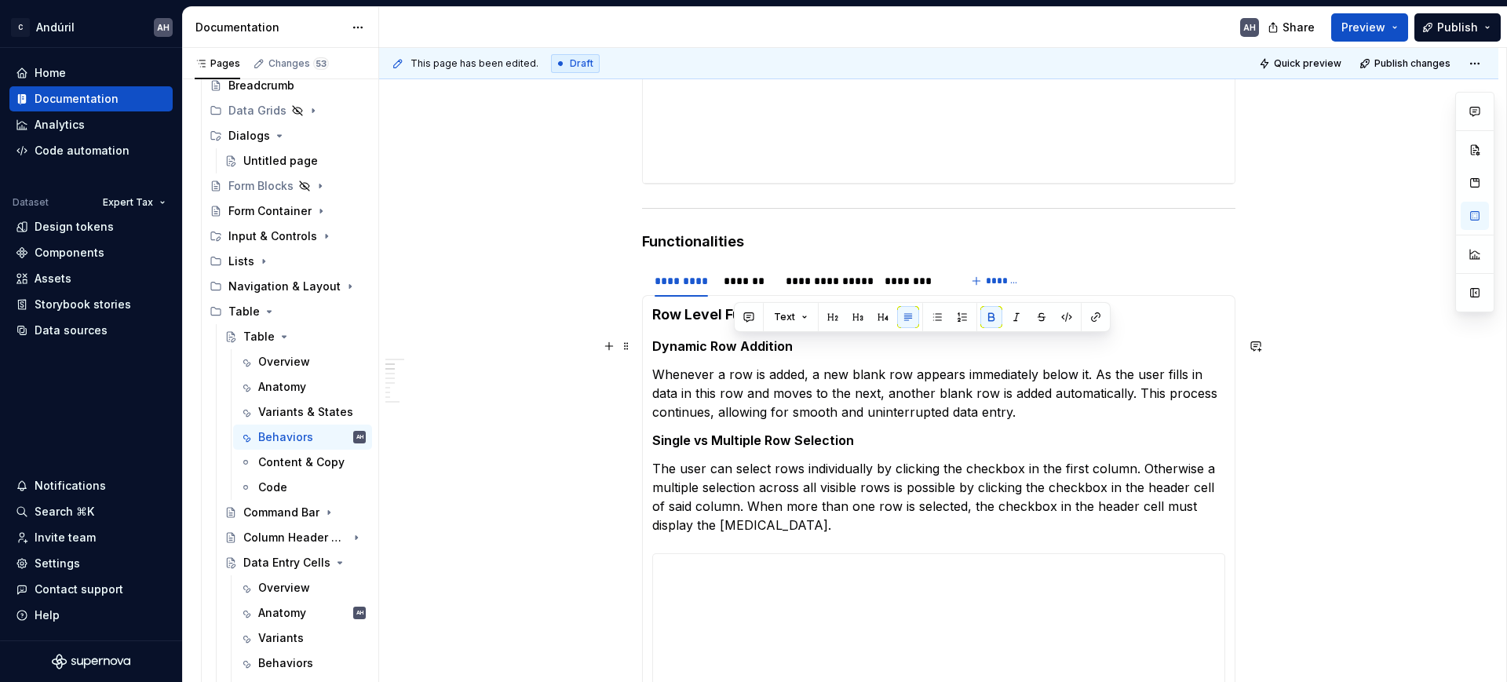
click at [732, 342] on strong "Dynamic Row Addition" at bounding box center [722, 346] width 141 height 16
click at [824, 288] on div "**********" at bounding box center [827, 281] width 83 height 16
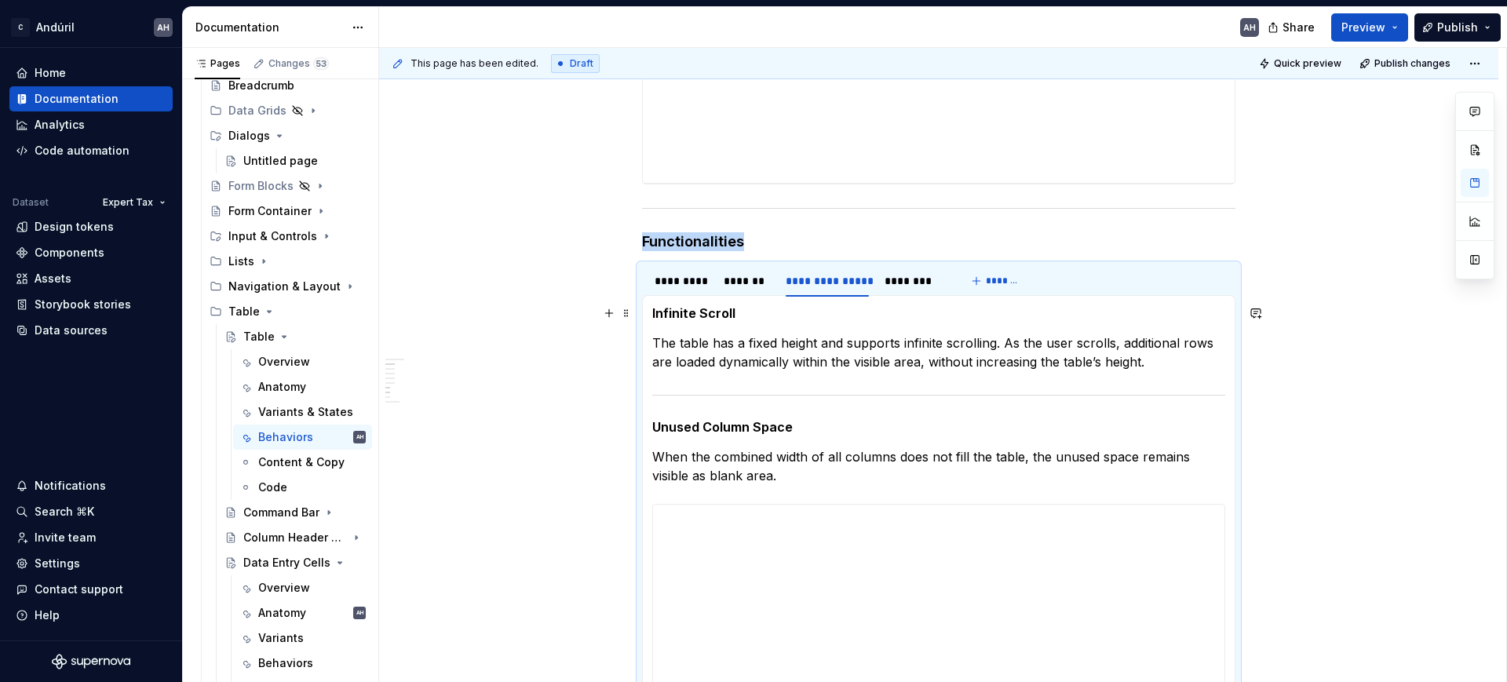
click at [675, 307] on h5 "Infinite Scroll" at bounding box center [938, 313] width 573 height 16
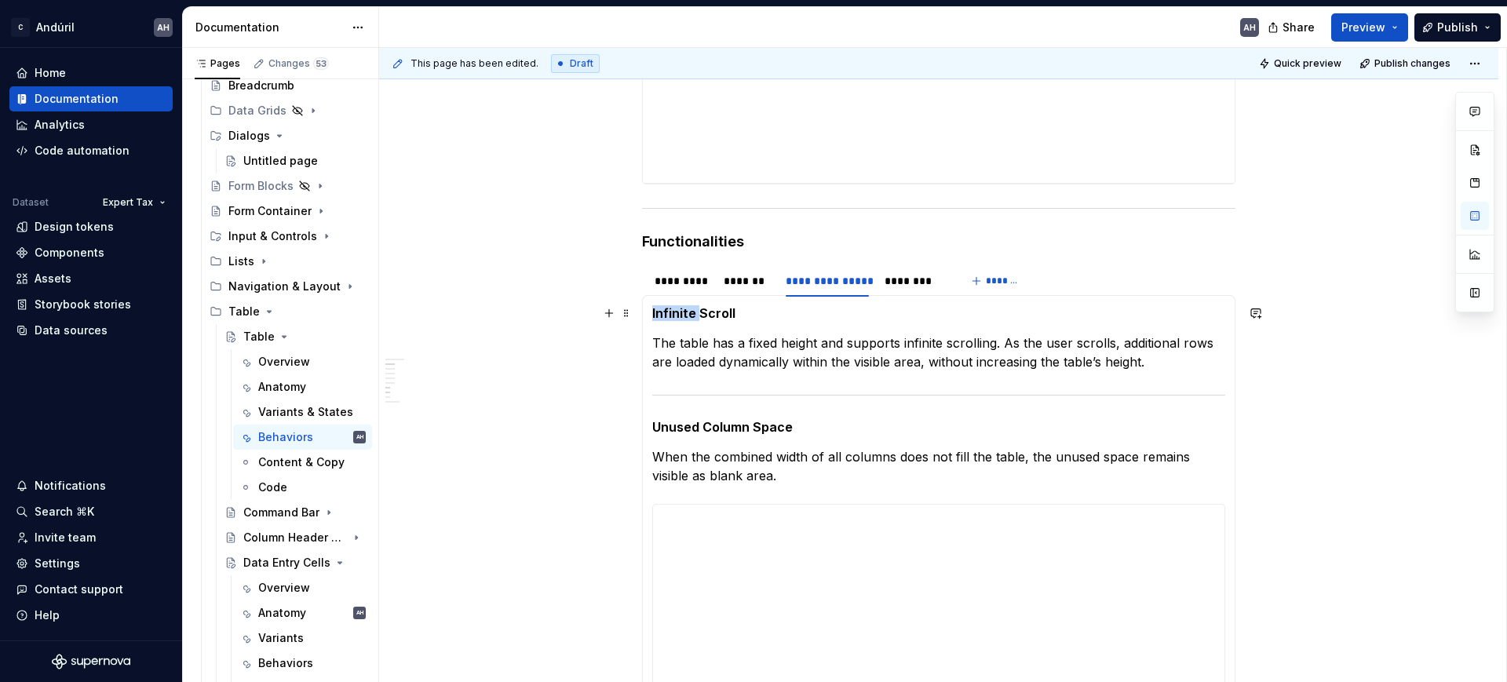
click at [675, 307] on h5 "Infinite Scroll" at bounding box center [938, 313] width 573 height 16
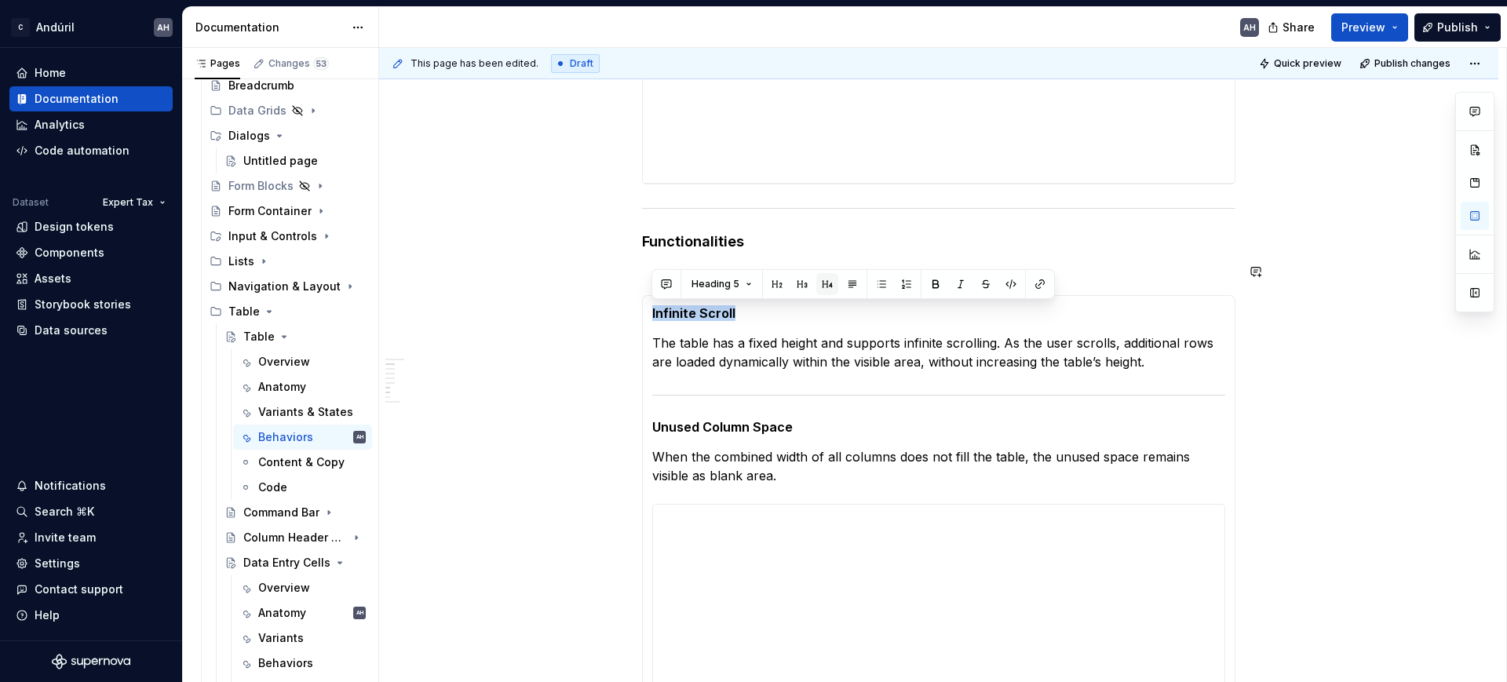
click at [825, 288] on button "button" at bounding box center [828, 284] width 22 height 22
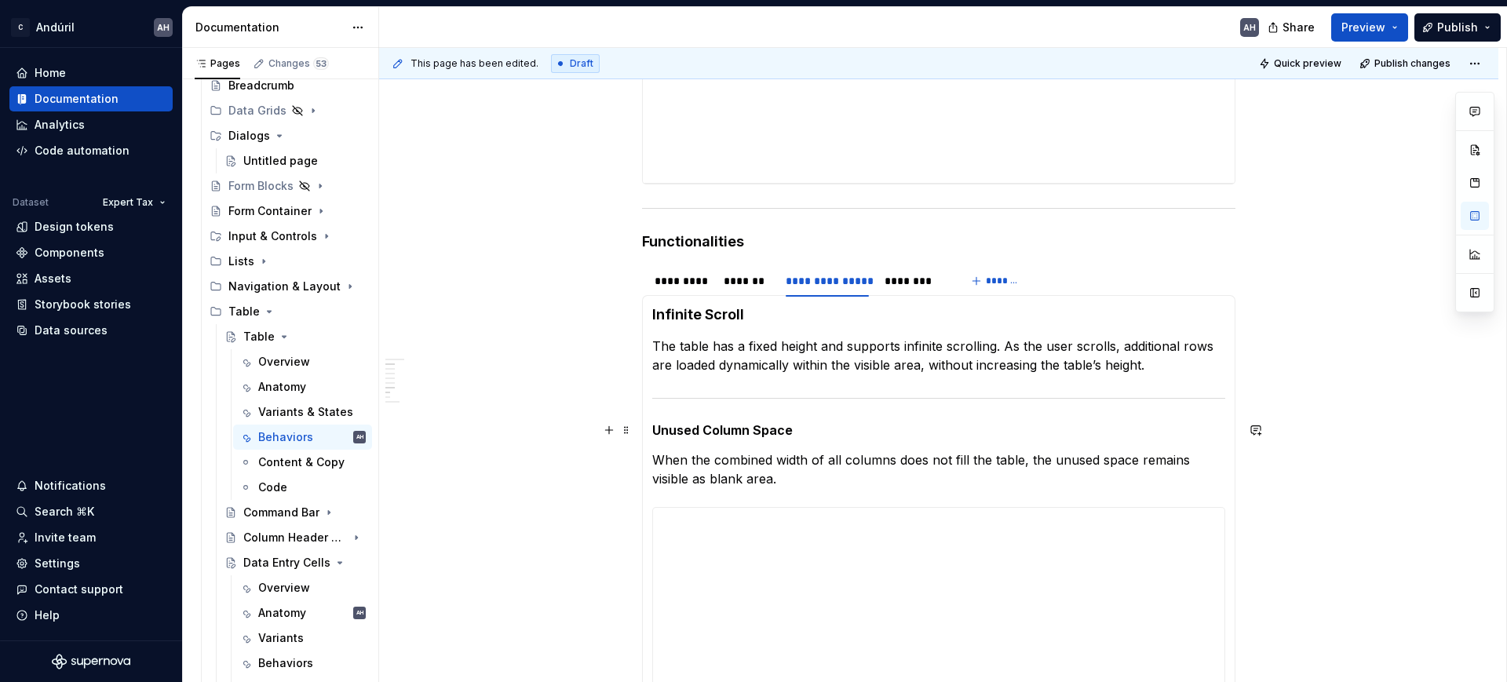
click at [677, 430] on h5 "Unused Column Space" at bounding box center [938, 430] width 573 height 16
click at [829, 404] on button "button" at bounding box center [828, 401] width 22 height 22
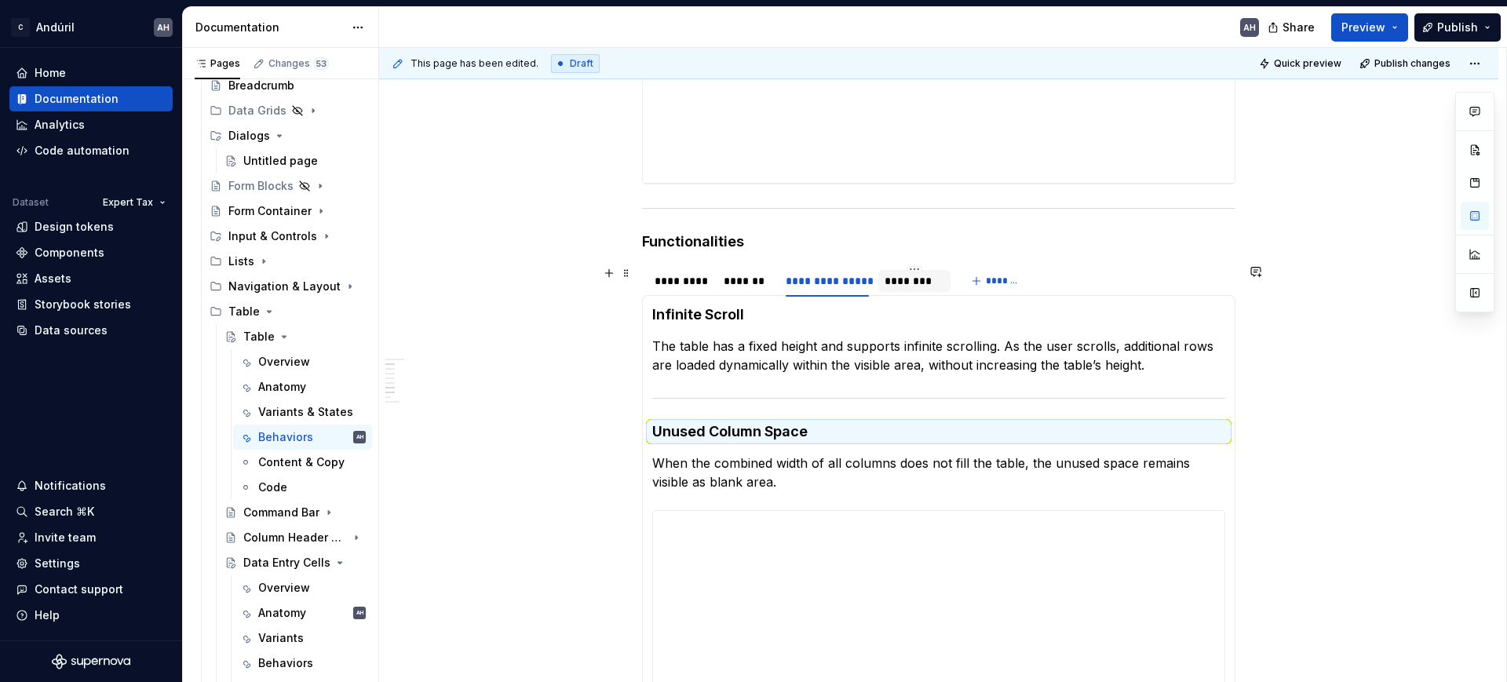
click at [900, 289] on div "********" at bounding box center [915, 281] width 72 height 22
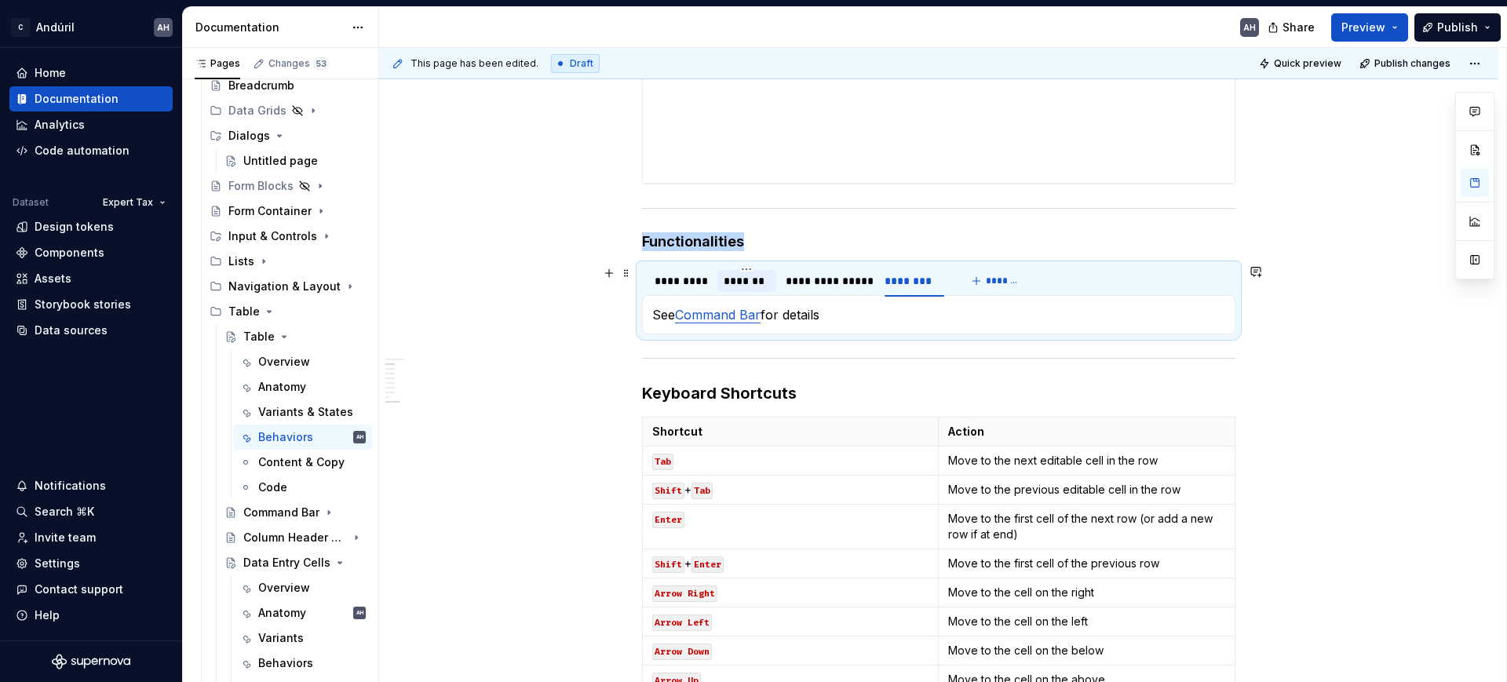
click at [749, 282] on div "*******" at bounding box center [747, 281] width 46 height 16
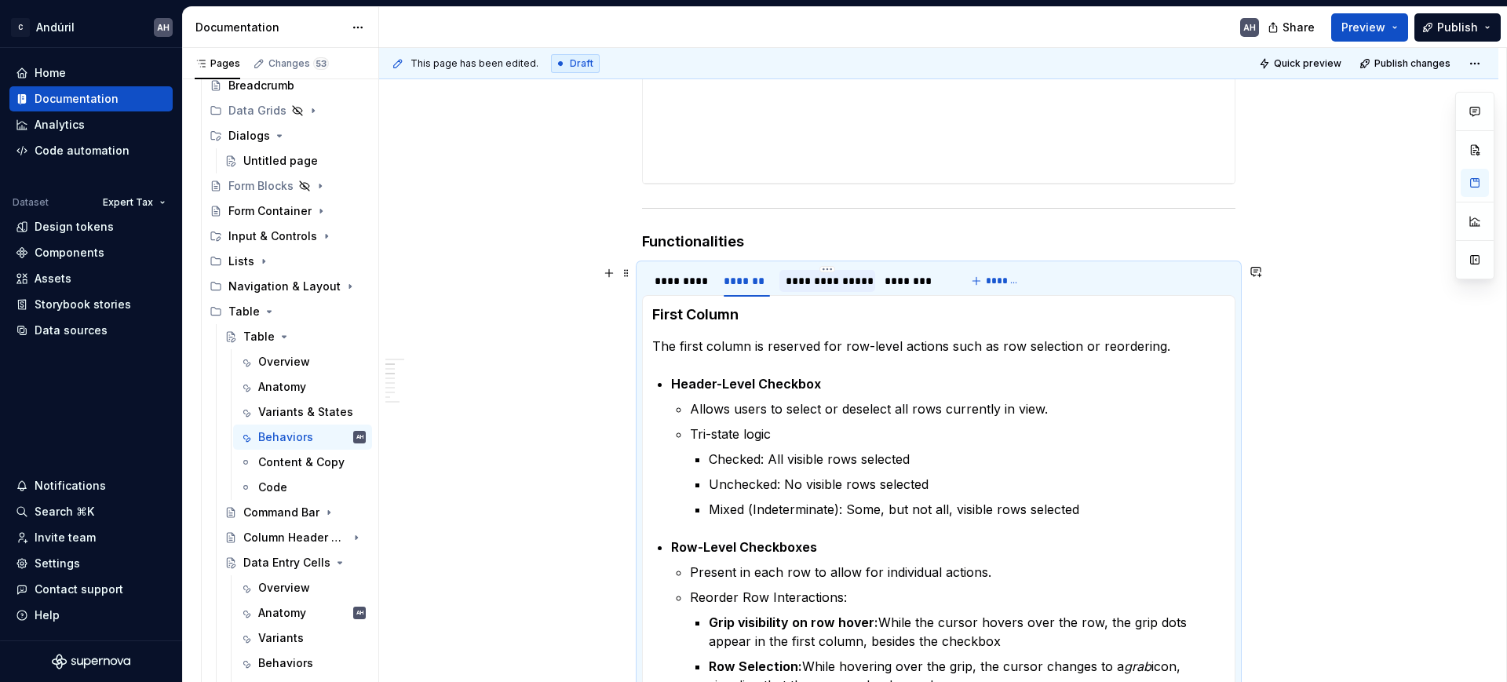
click at [811, 279] on div "**********" at bounding box center [827, 281] width 83 height 16
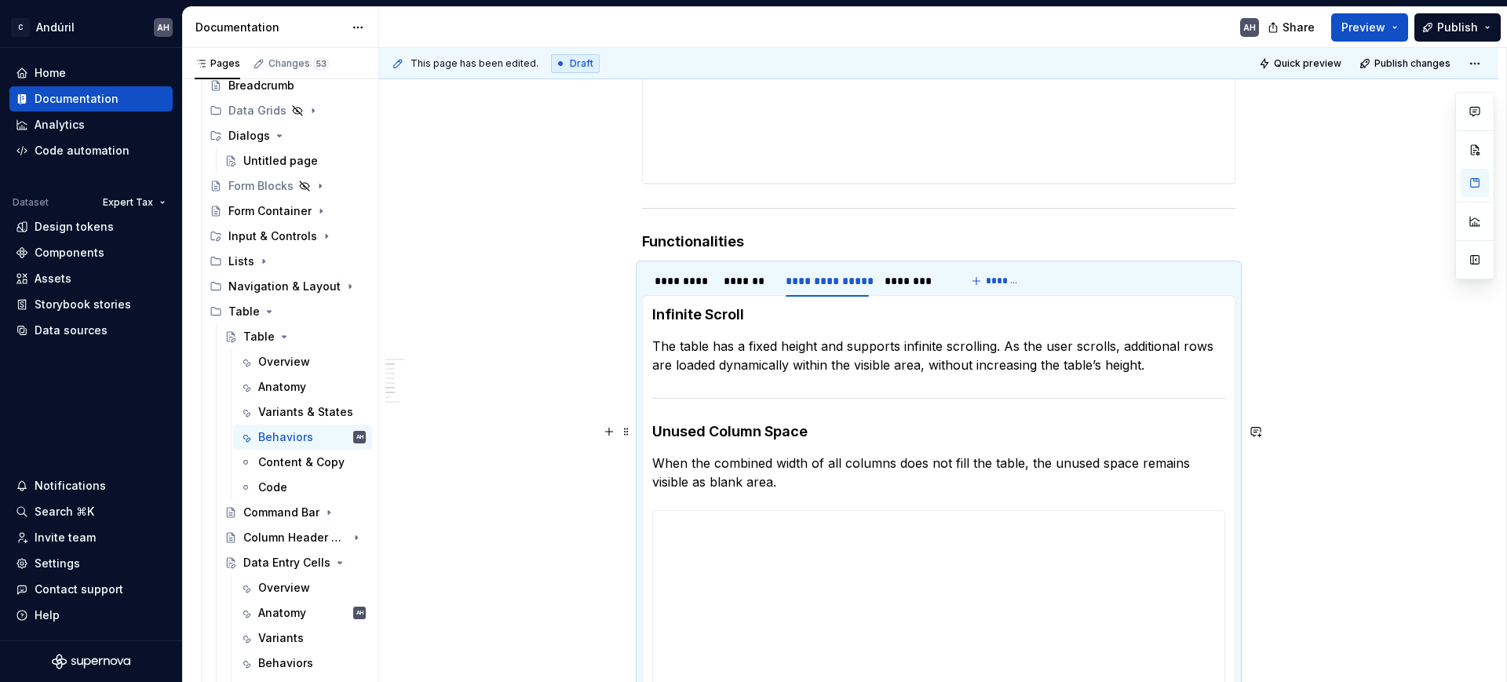
click at [798, 432] on h4 "Unused Column Space" at bounding box center [938, 431] width 573 height 19
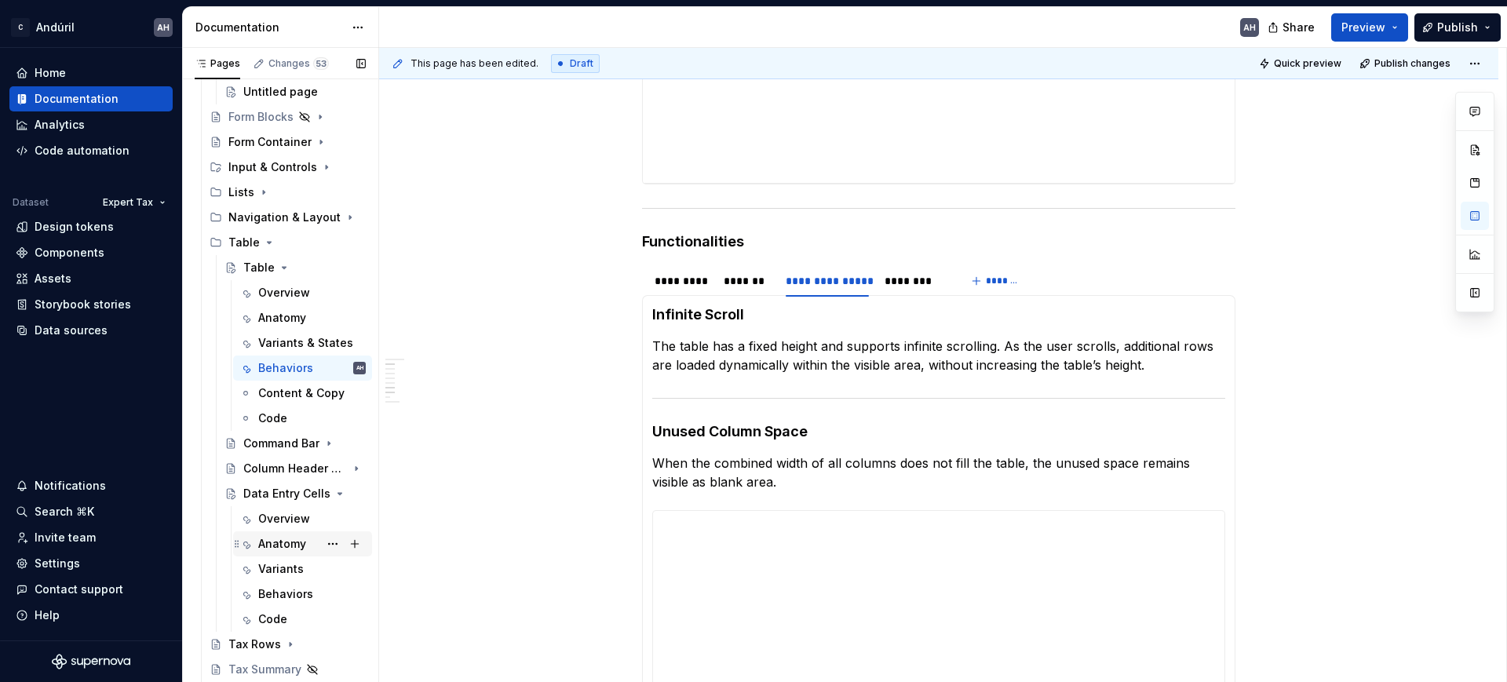
scroll to position [491, 0]
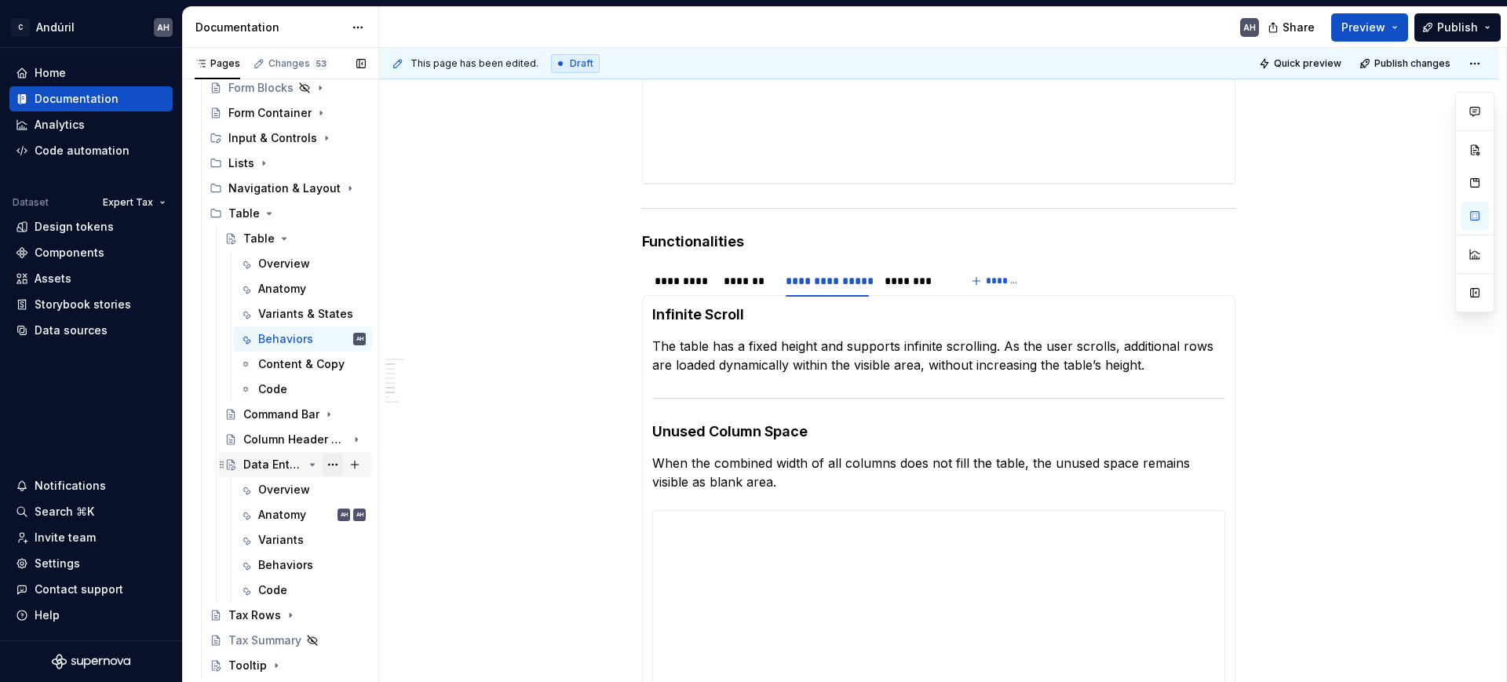
click at [290, 518] on div "Anatomy" at bounding box center [282, 515] width 48 height 16
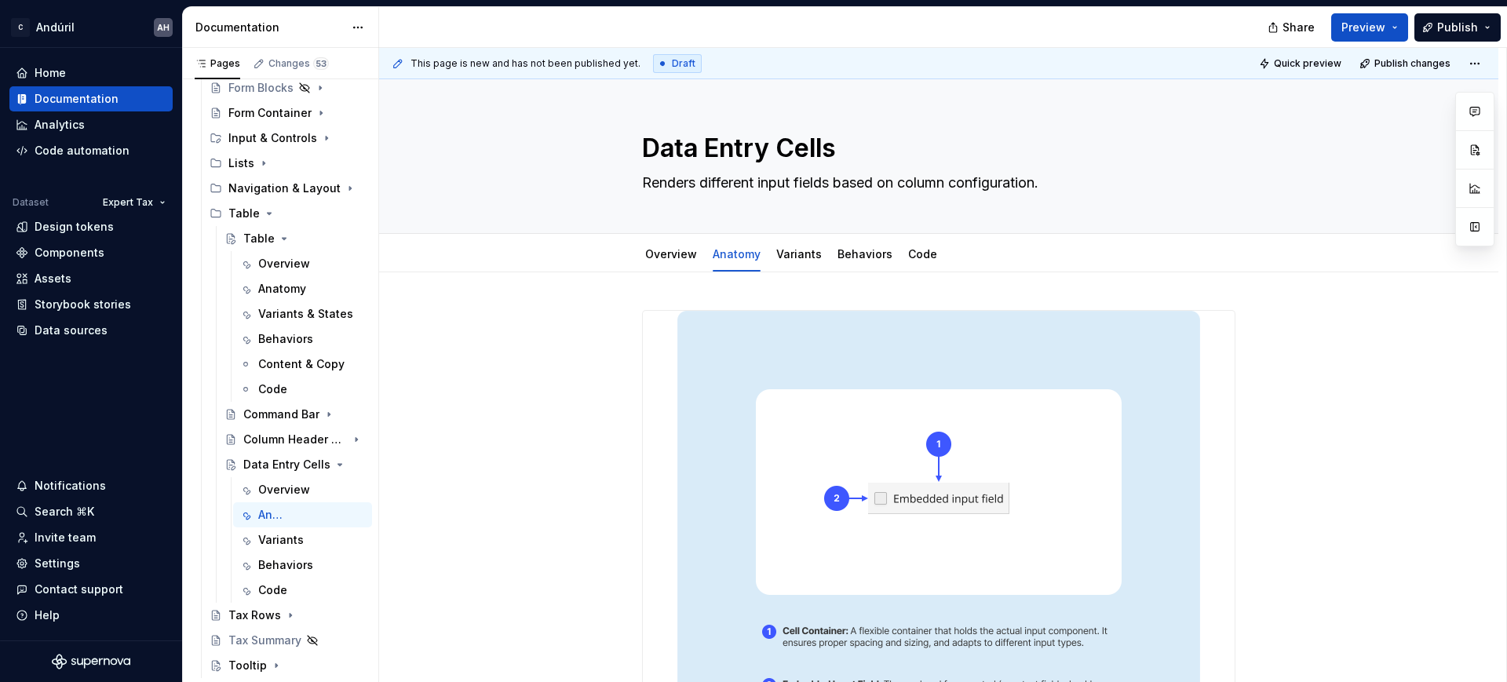
type textarea "*"
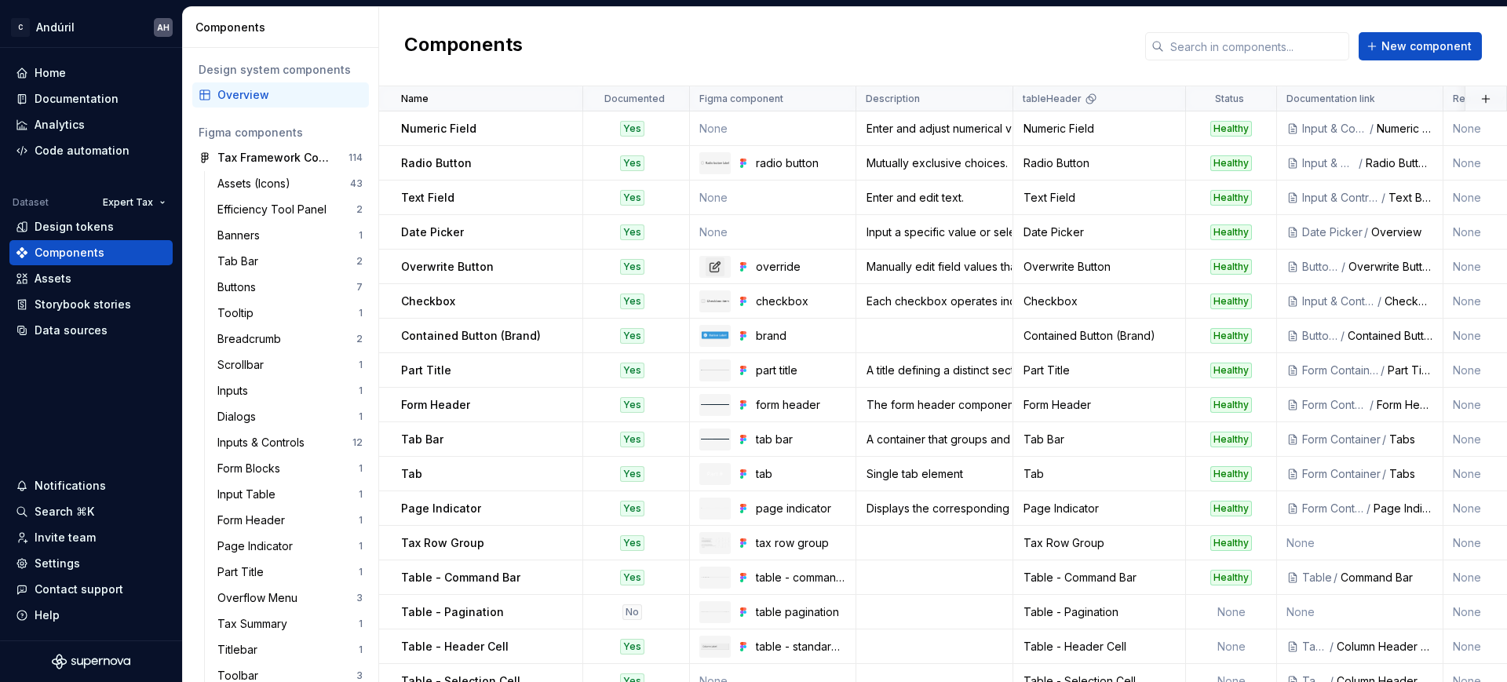
click at [1423, 60] on div "Components New component" at bounding box center [943, 46] width 1128 height 79
click at [1403, 56] on button "New component" at bounding box center [1420, 46] width 123 height 28
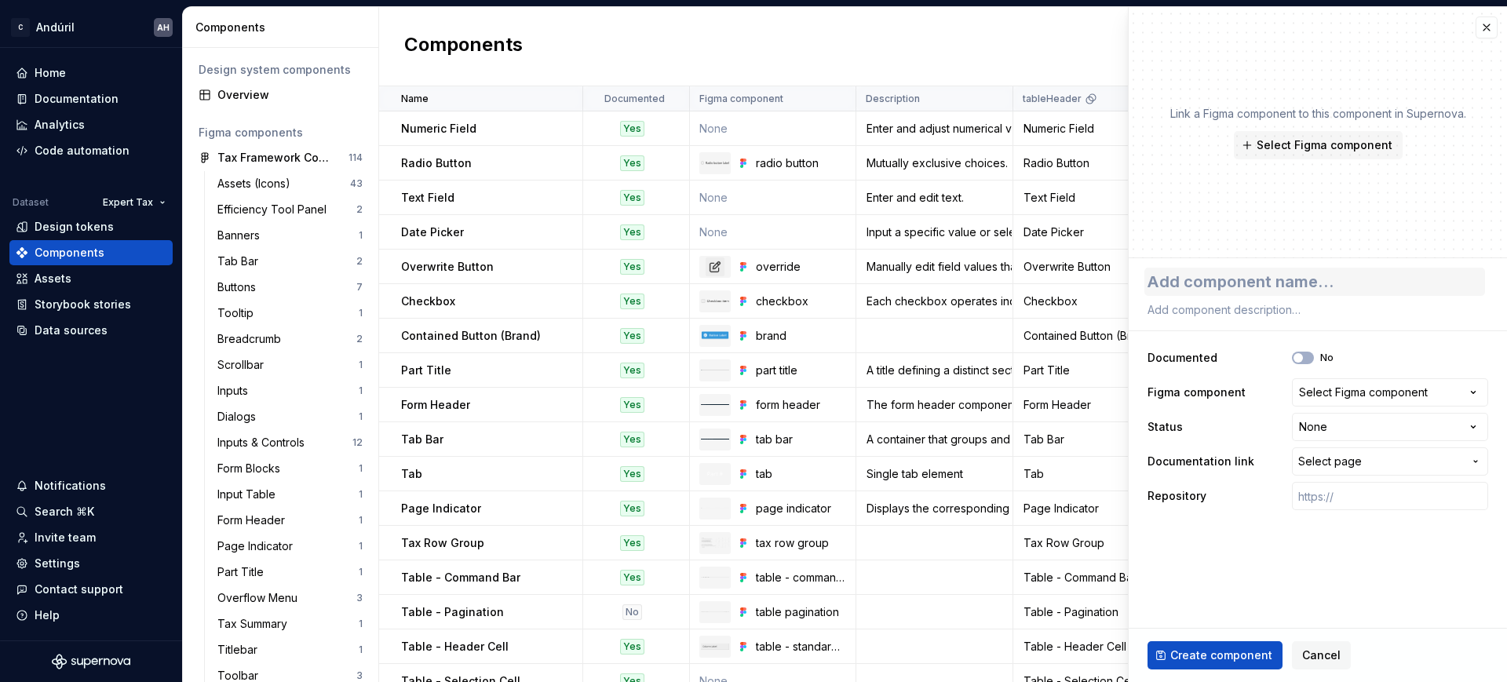
type textarea "*"
type textarea "Ad"
type textarea "*"
type textarea "Add"
type textarea "*"
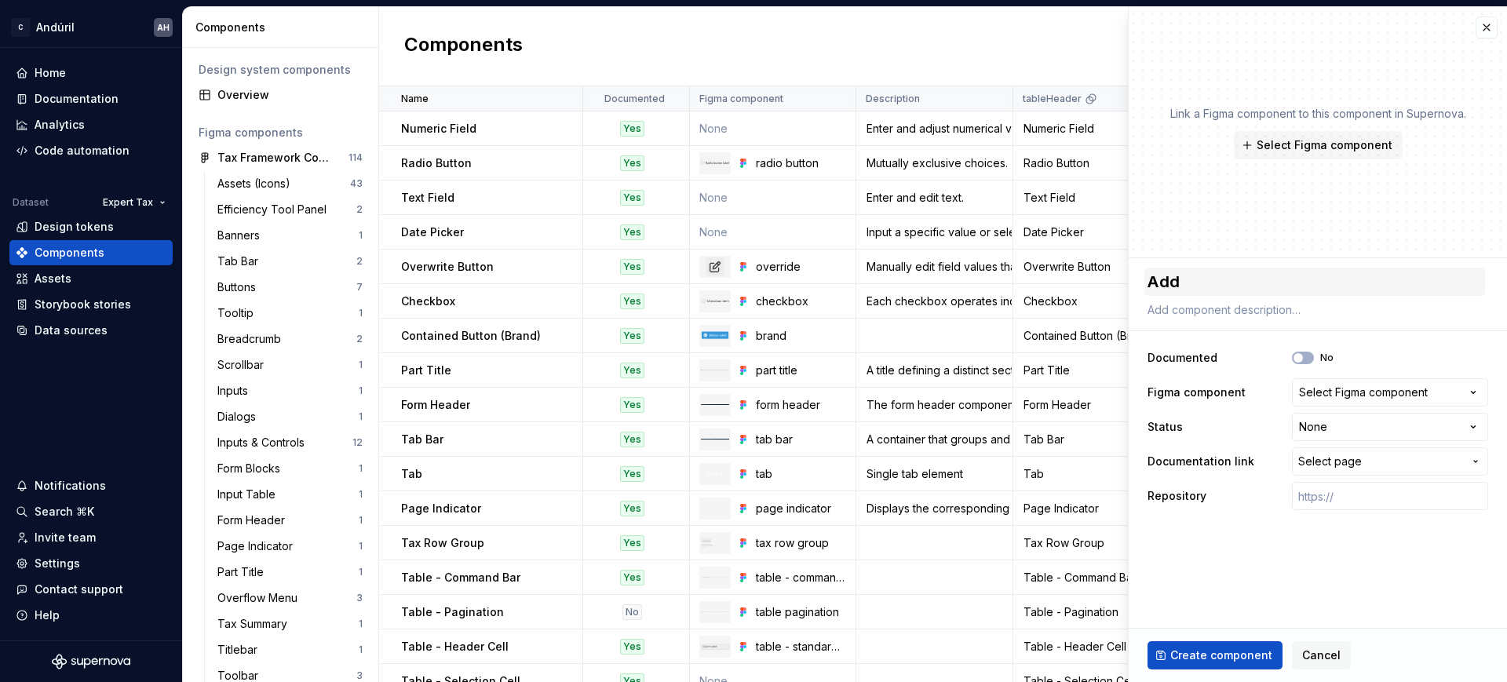
type textarea "Addr"
type textarea "*"
type textarea "Addre"
type textarea "*"
type textarea "Addres"
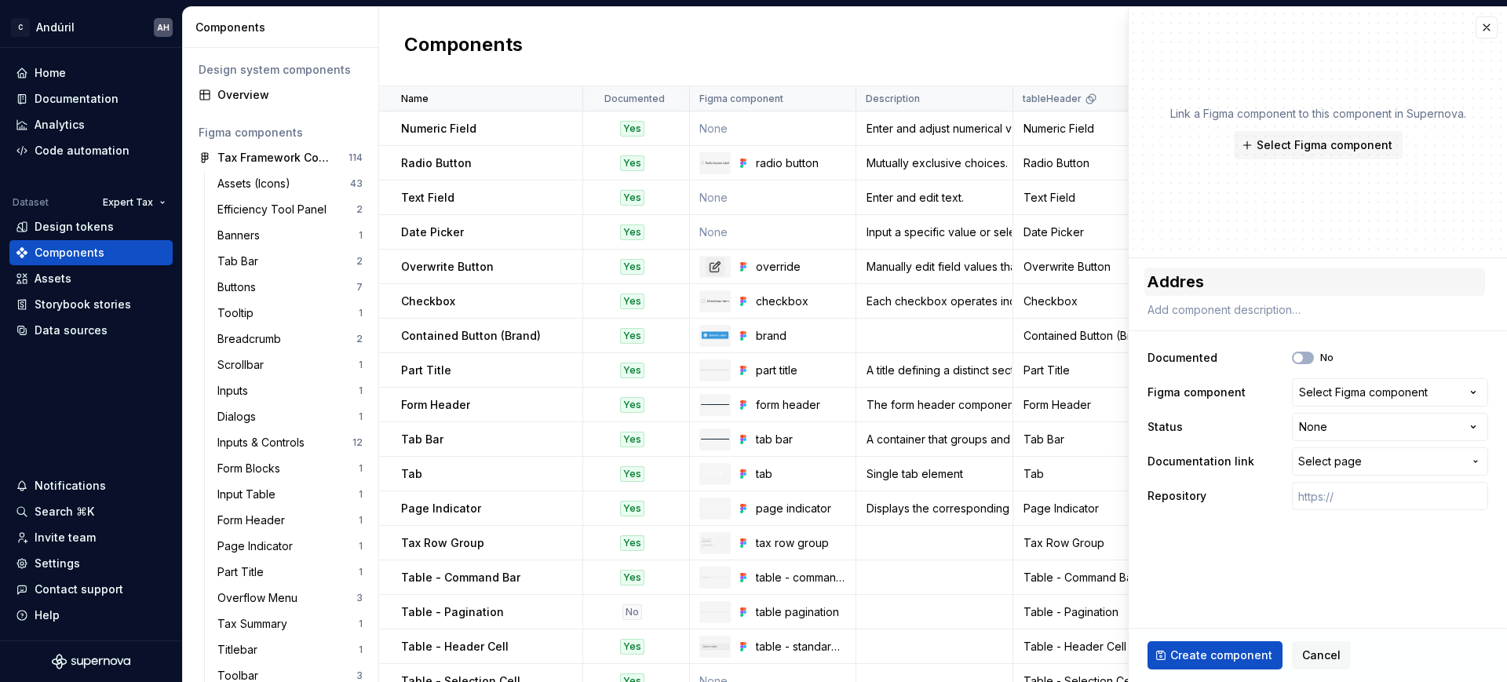
type textarea "*"
type textarea "Address"
type textarea "*"
type textarea "Address F"
type textarea "*"
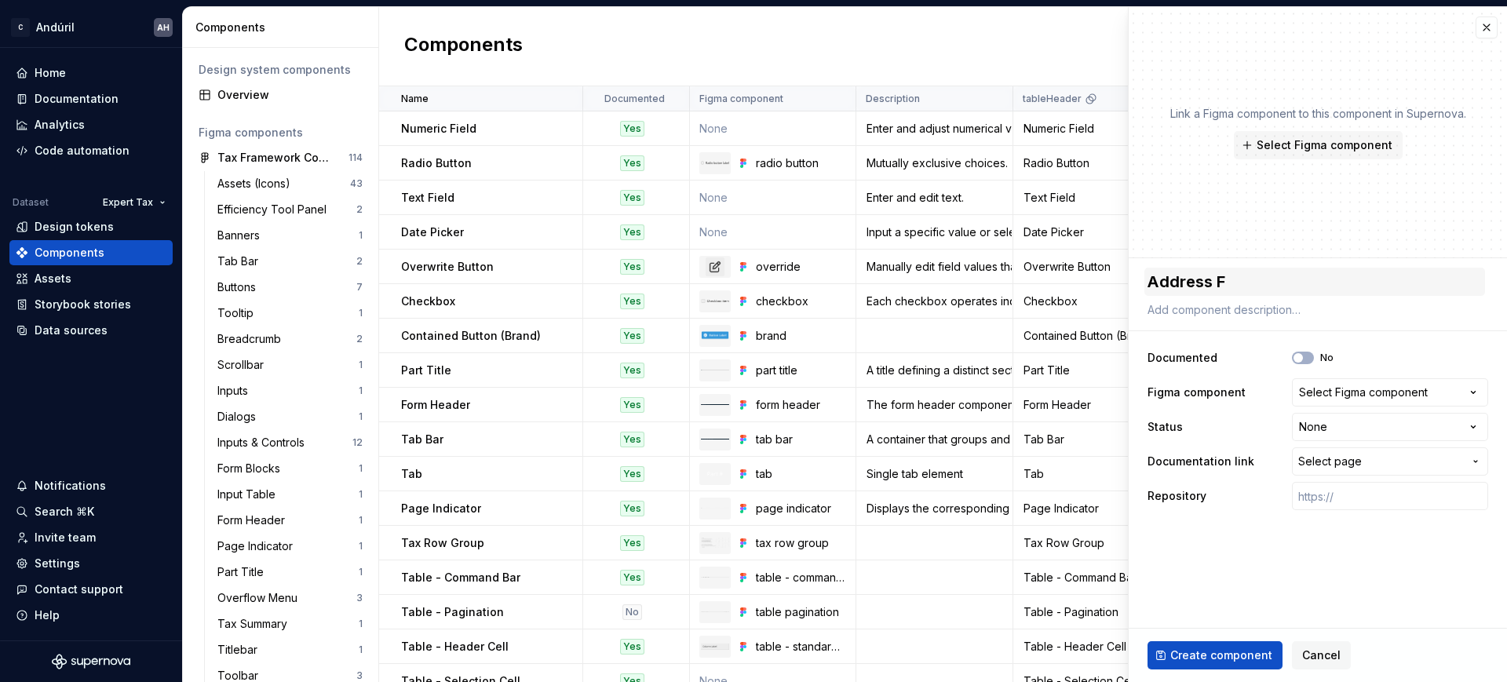
type textarea "Address Fo"
type textarea "*"
type textarea "Address Form"
type textarea "*"
type textarea "Address Form"
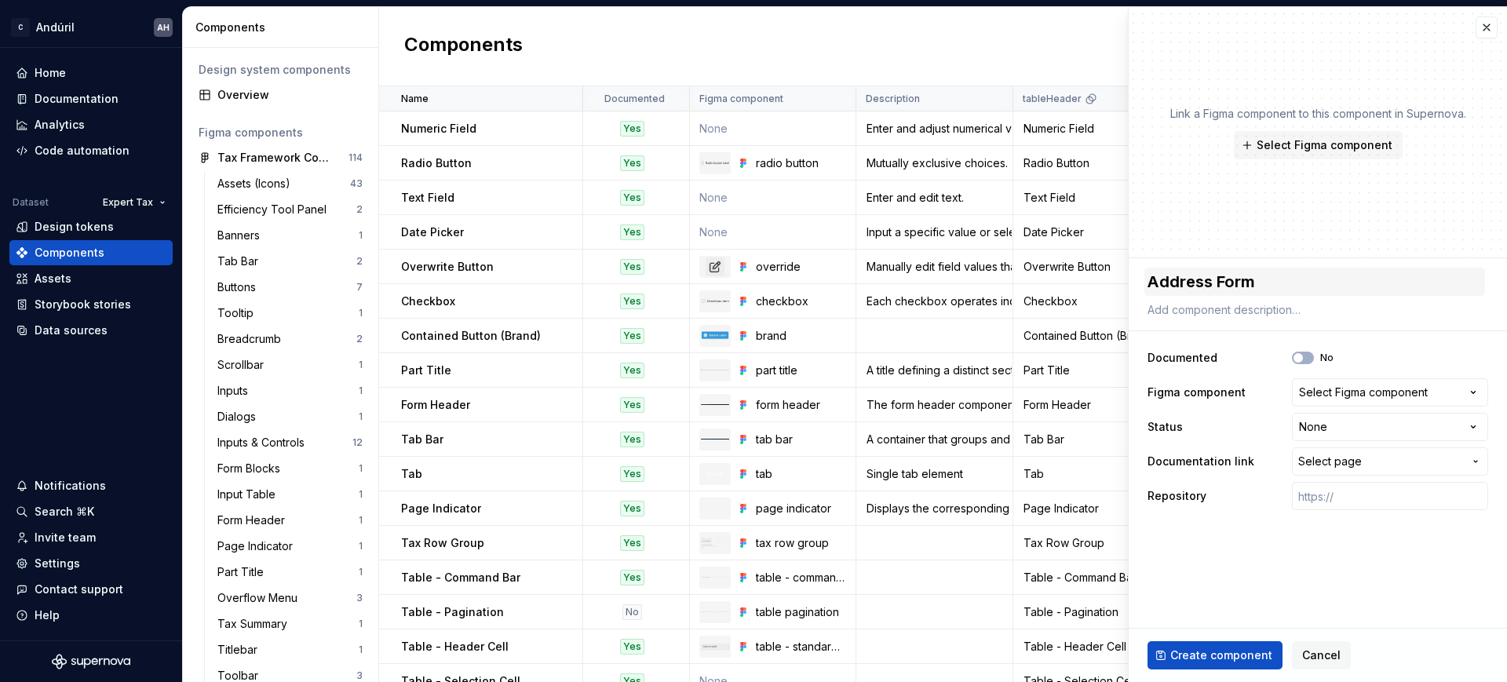
type textarea "*"
type textarea "Address Form Bl"
type textarea "*"
type textarea "Address Form Blo"
type textarea "*"
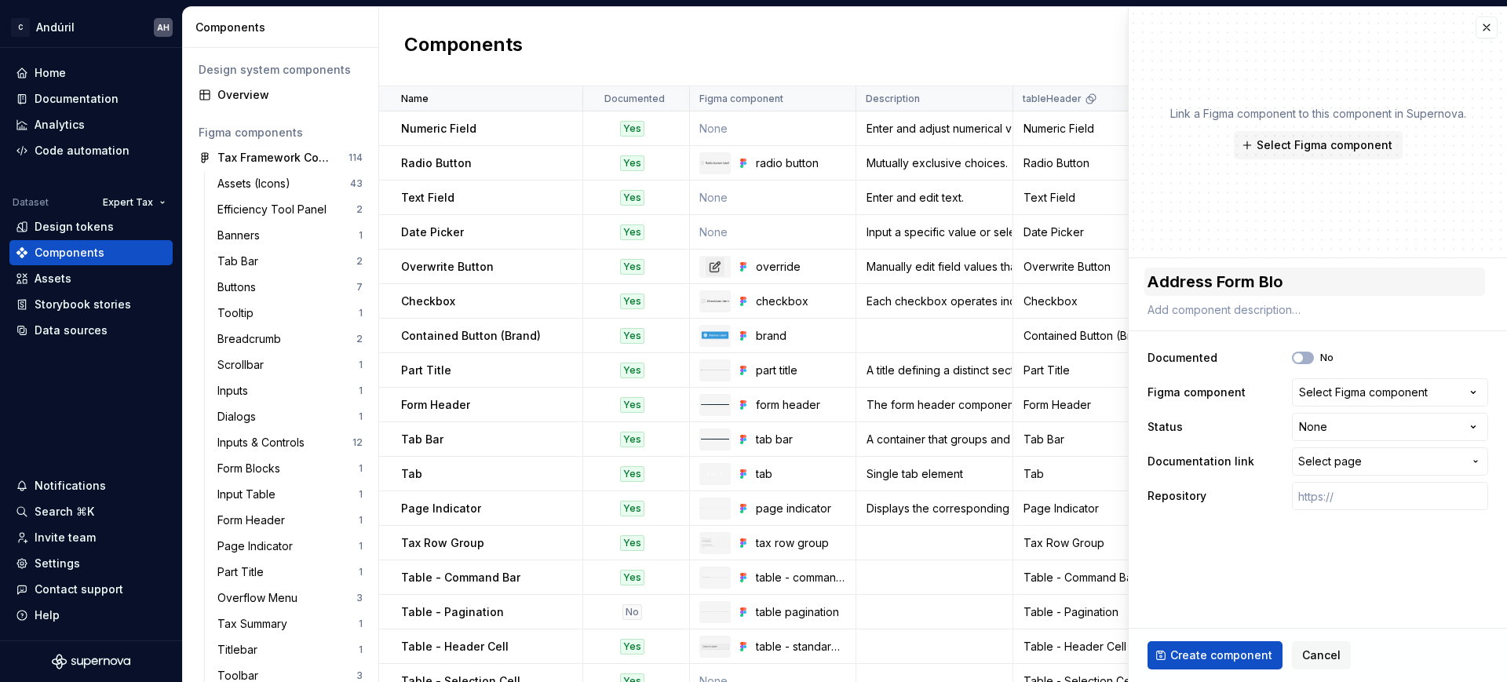
type textarea "Address Form Bloc"
type textarea "*"
type textarea "Address Form Block"
click at [1391, 391] on div "Select Figma component" at bounding box center [1363, 393] width 129 height 16
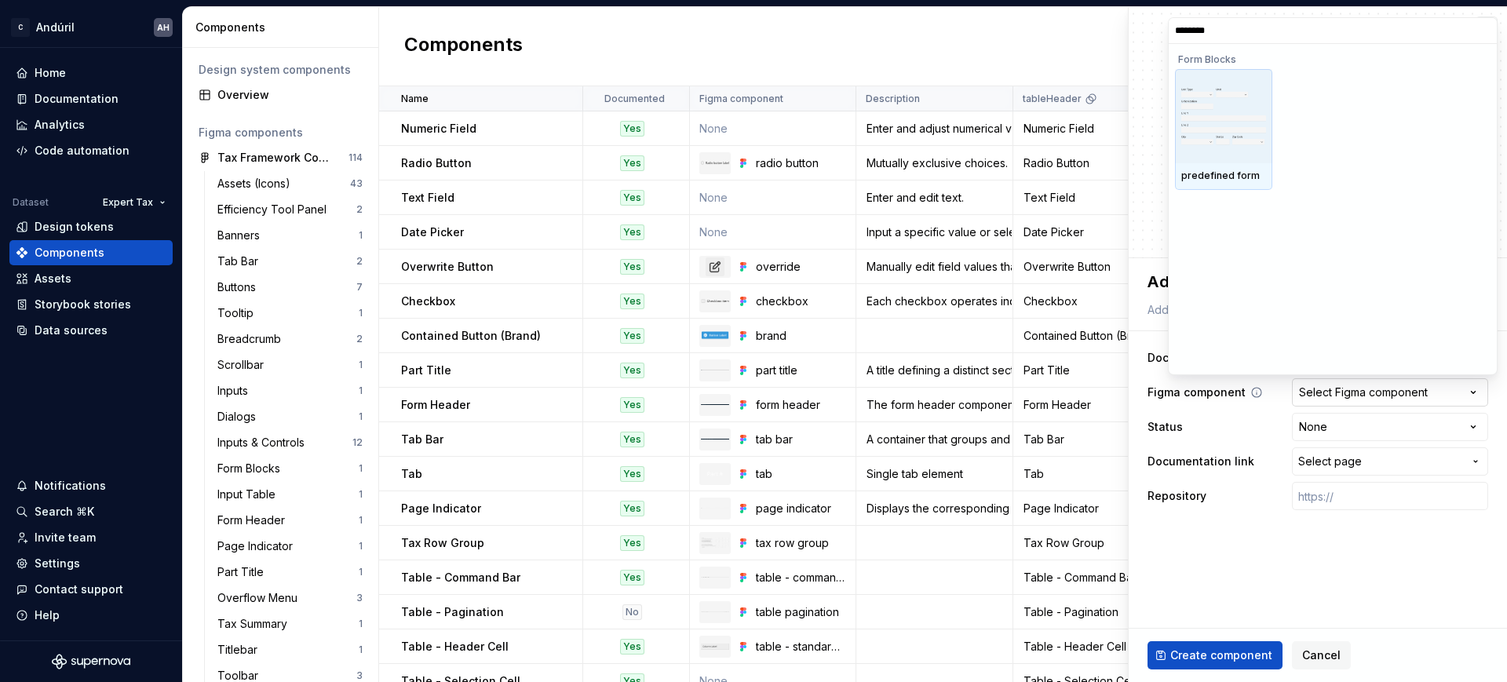
type input "*********"
click at [1217, 165] on div "predefined form" at bounding box center [1223, 176] width 97 height 27
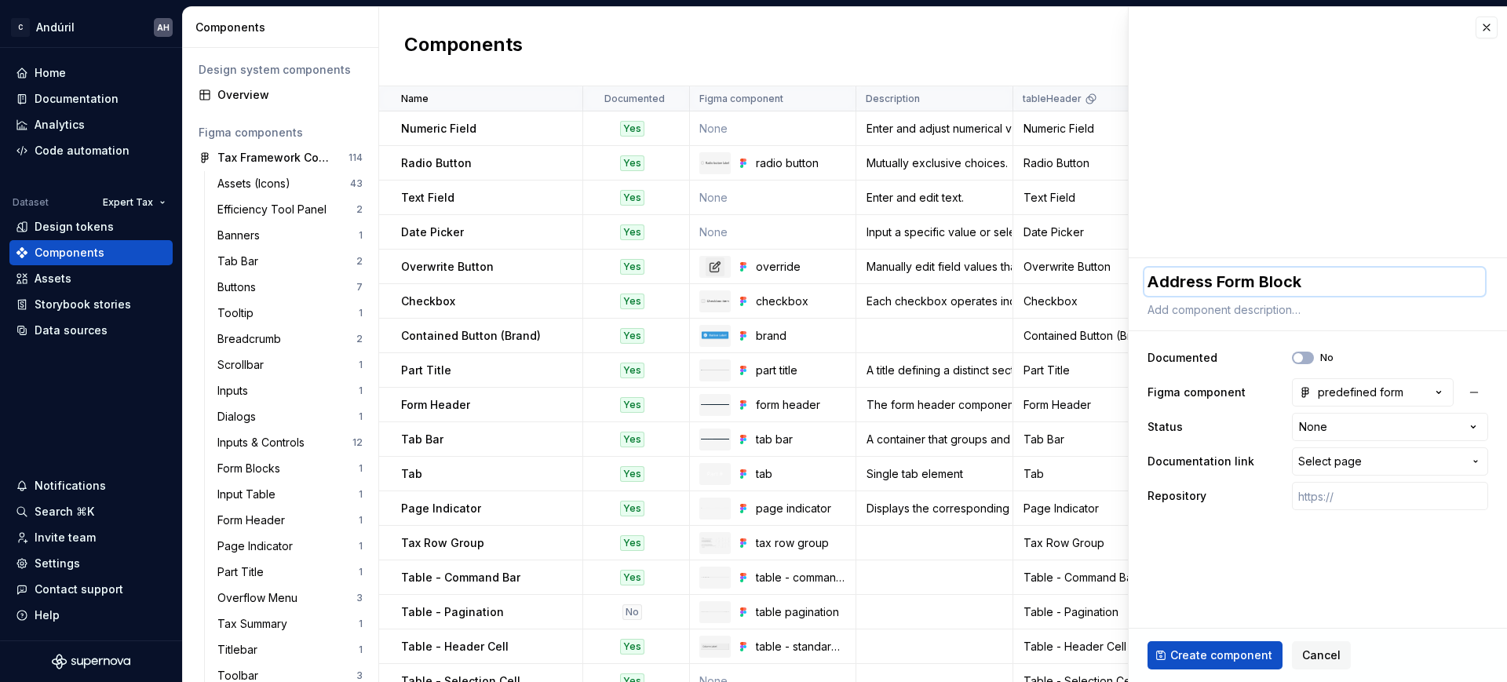
click at [1291, 289] on textarea "Address Form Block" at bounding box center [1315, 282] width 341 height 28
click at [1303, 287] on textarea "Address Form Block" at bounding box center [1315, 282] width 341 height 28
drag, startPoint x: 1211, startPoint y: 284, endPoint x: 1143, endPoint y: 285, distance: 67.5
click at [1143, 285] on div "**********" at bounding box center [1318, 390] width 378 height 265
type textarea "*"
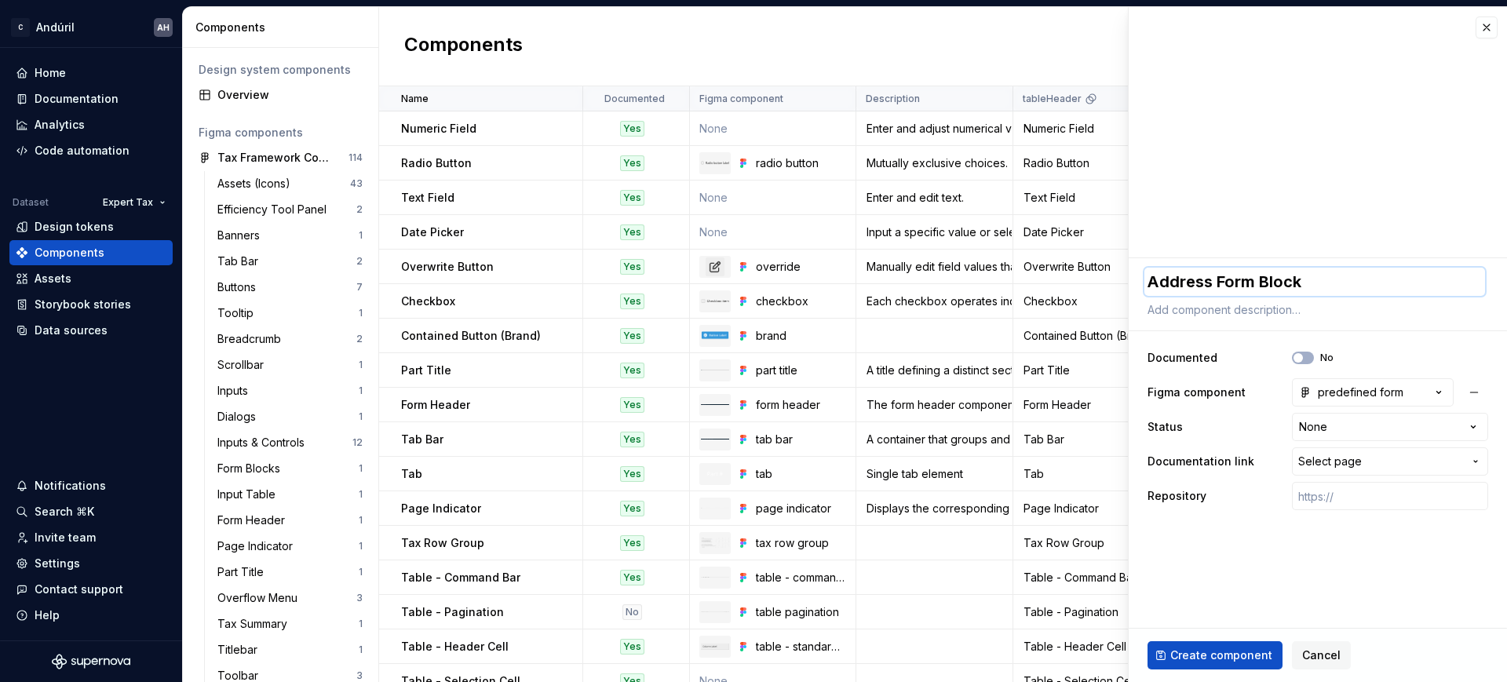
type textarea "P Form Block"
type textarea "*"
type textarea "Pr Form Block"
type textarea "*"
type textarea "Pre Form Block"
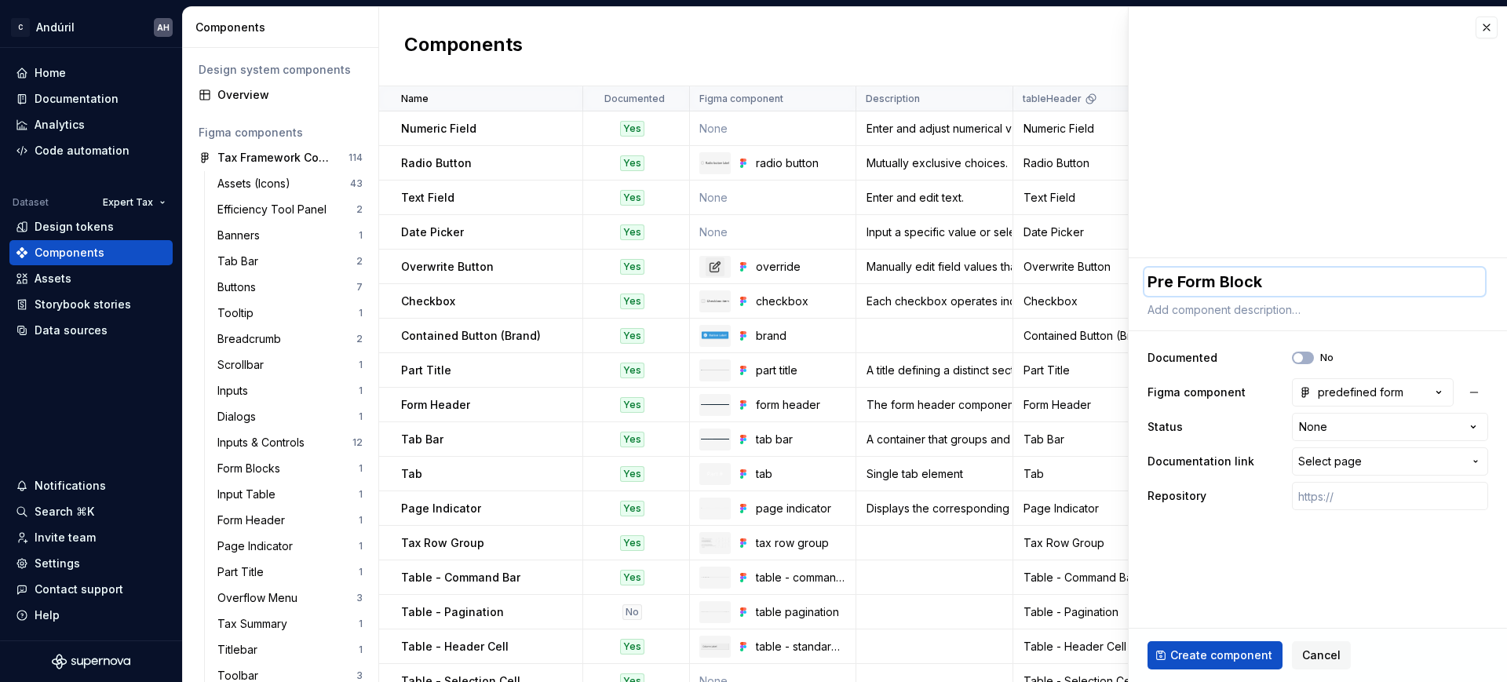
type textarea "*"
type textarea "Pres Form Block"
type textarea "*"
type textarea "Prese Form Block"
type textarea "*"
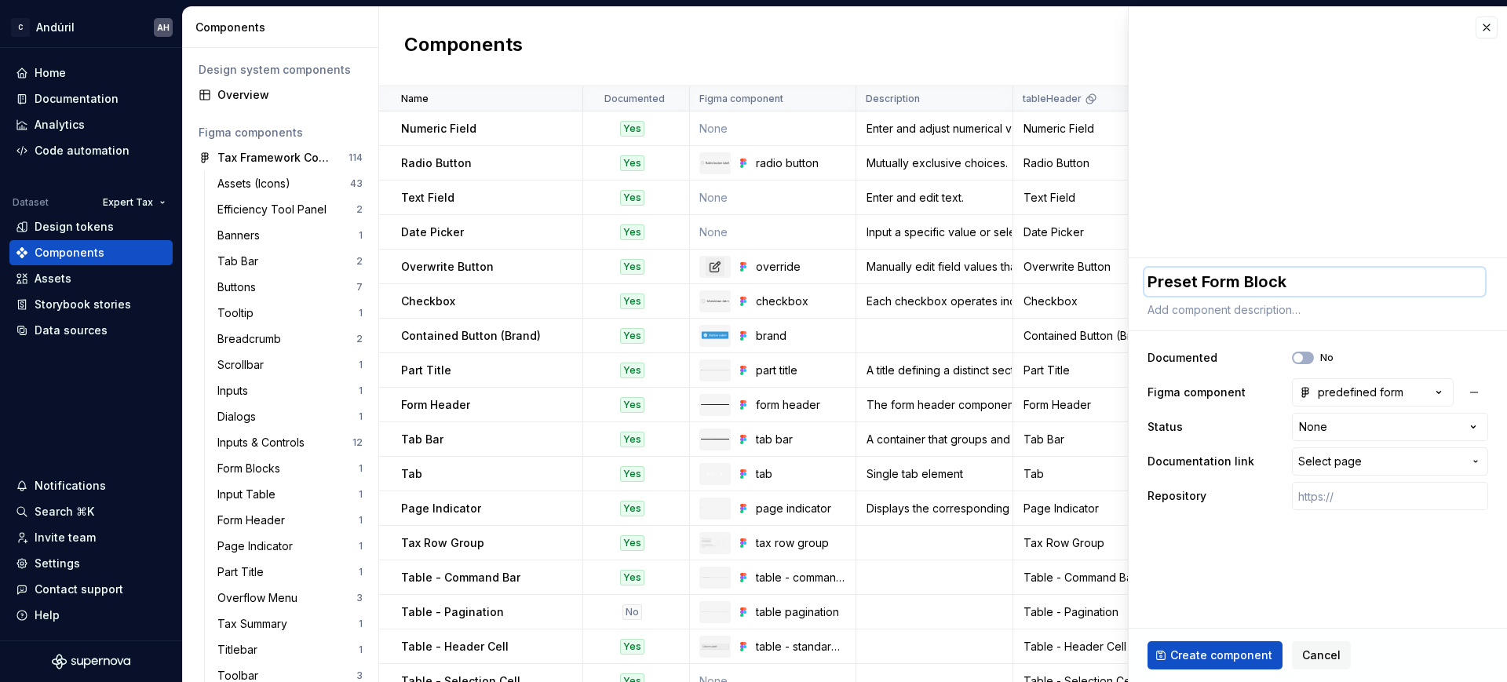
click at [1290, 284] on textarea "Preset Form Block" at bounding box center [1315, 282] width 341 height 28
type textarea "Preset Form Blocks"
type textarea "*"
click at [1181, 281] on textarea "Preset Form Blocks" at bounding box center [1315, 282] width 341 height 28
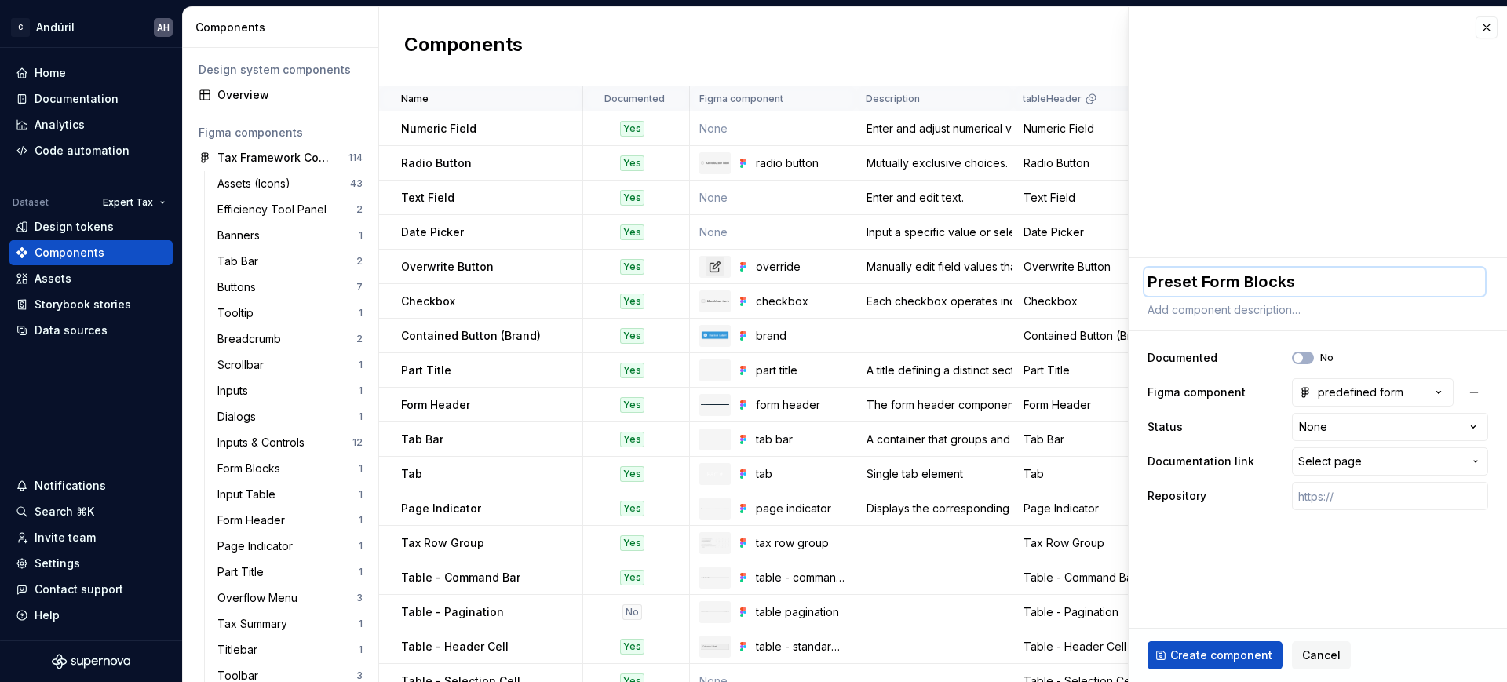
type textarea "Preset Form Blocks"
click at [1186, 291] on textarea "Preset Form Blocks" at bounding box center [1315, 282] width 341 height 28
click at [1175, 290] on textarea "Preset Form Blocks" at bounding box center [1315, 282] width 341 height 28
type textarea "*"
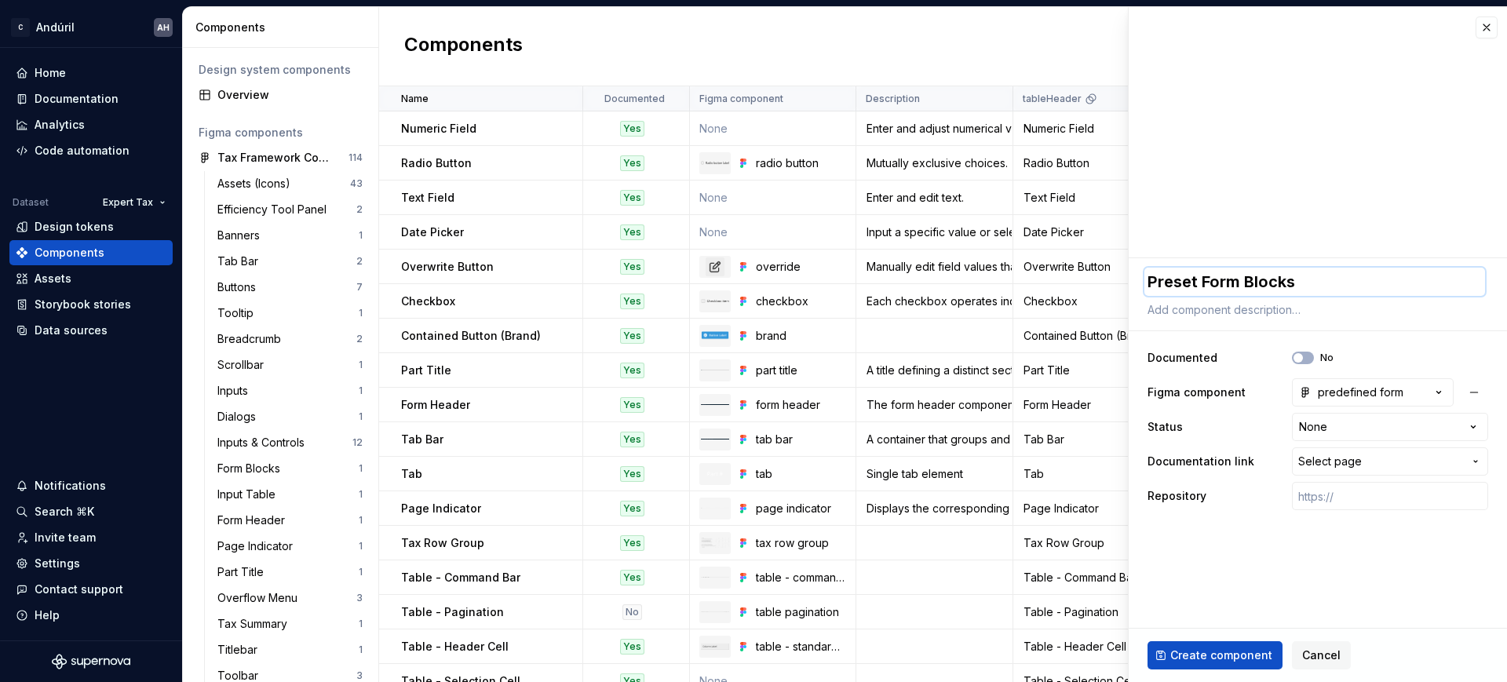
type textarea "PForm Blocks"
type textarea "*"
type textarea "PrForm Blocks"
type textarea "*"
type textarea "PreForm Blocks"
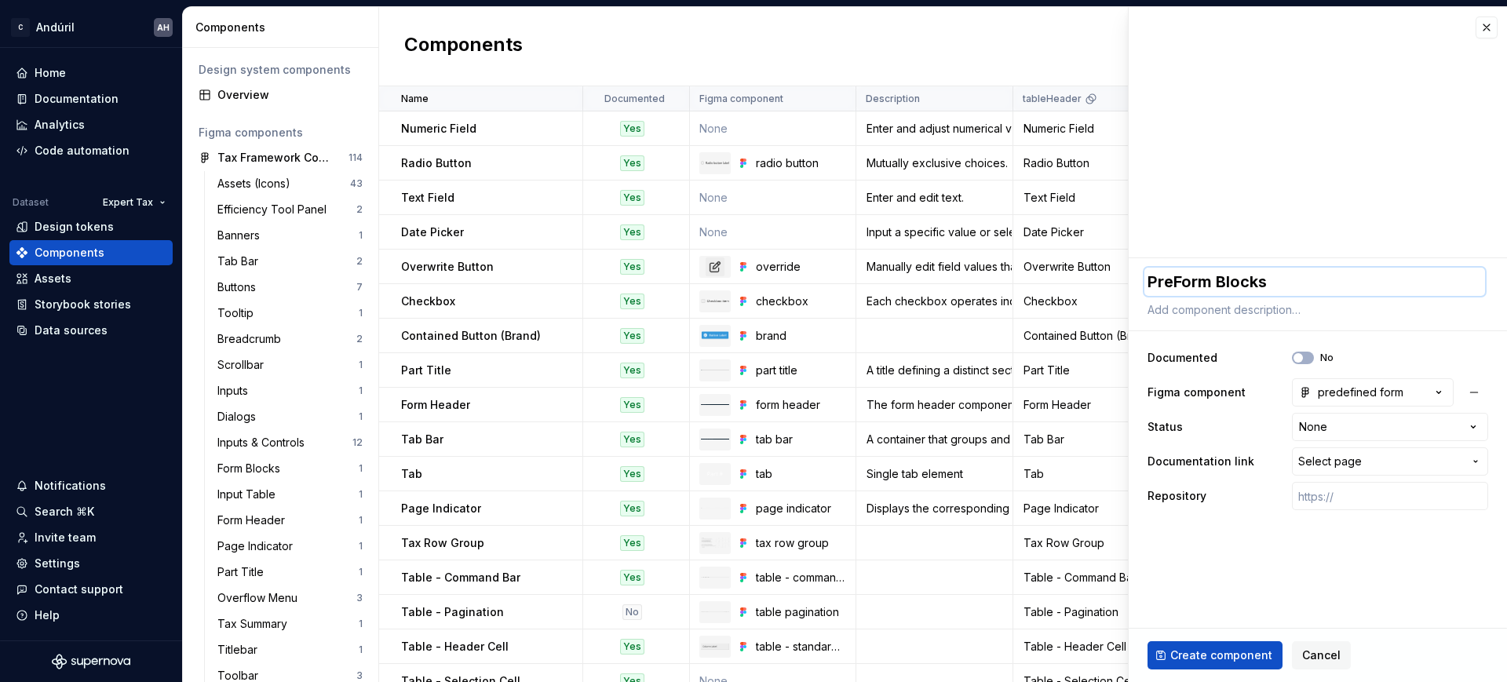
type textarea "*"
type textarea "PredForm Blocks"
type textarea "*"
type textarea "PredeForm Blocks"
type textarea "*"
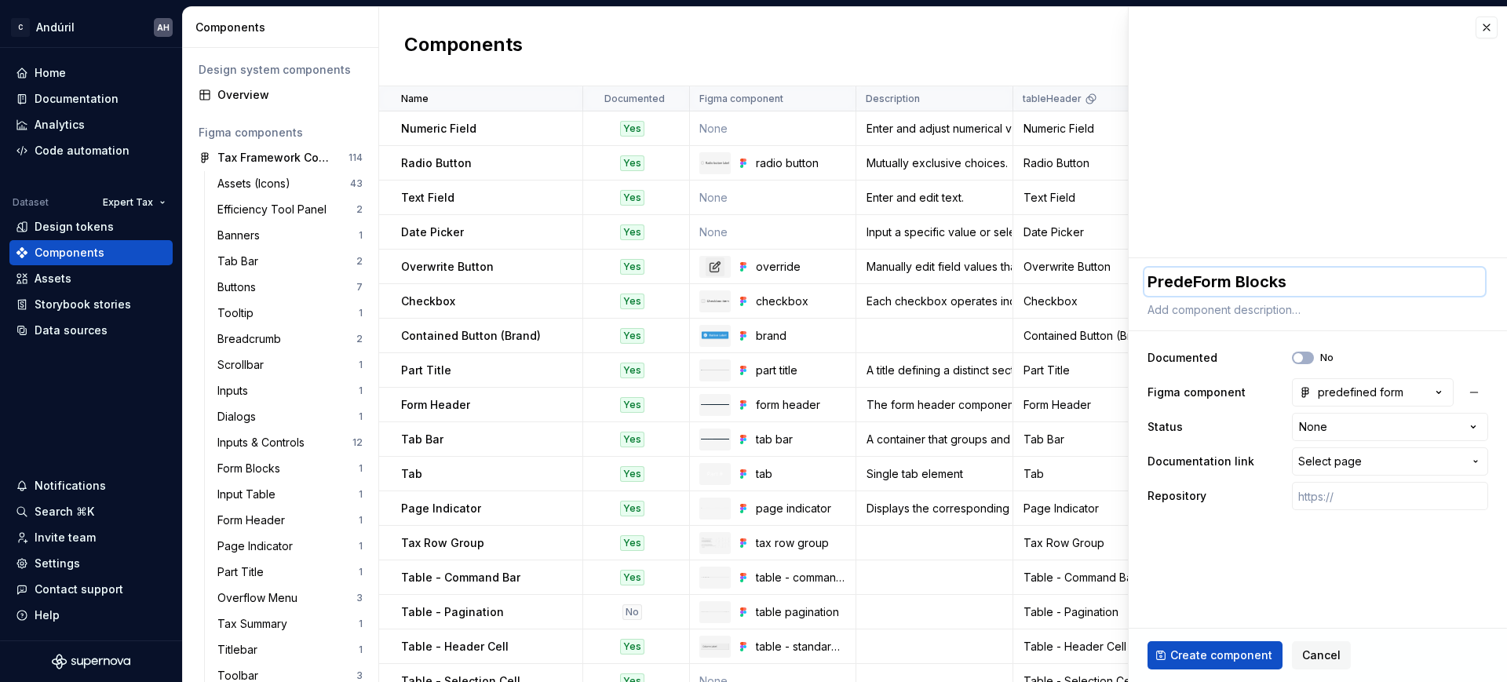
type textarea "PredefForm Blocks"
type textarea "*"
type textarea "PredefiForm Blocks"
type textarea "*"
type textarea "PredefinForm Blocks"
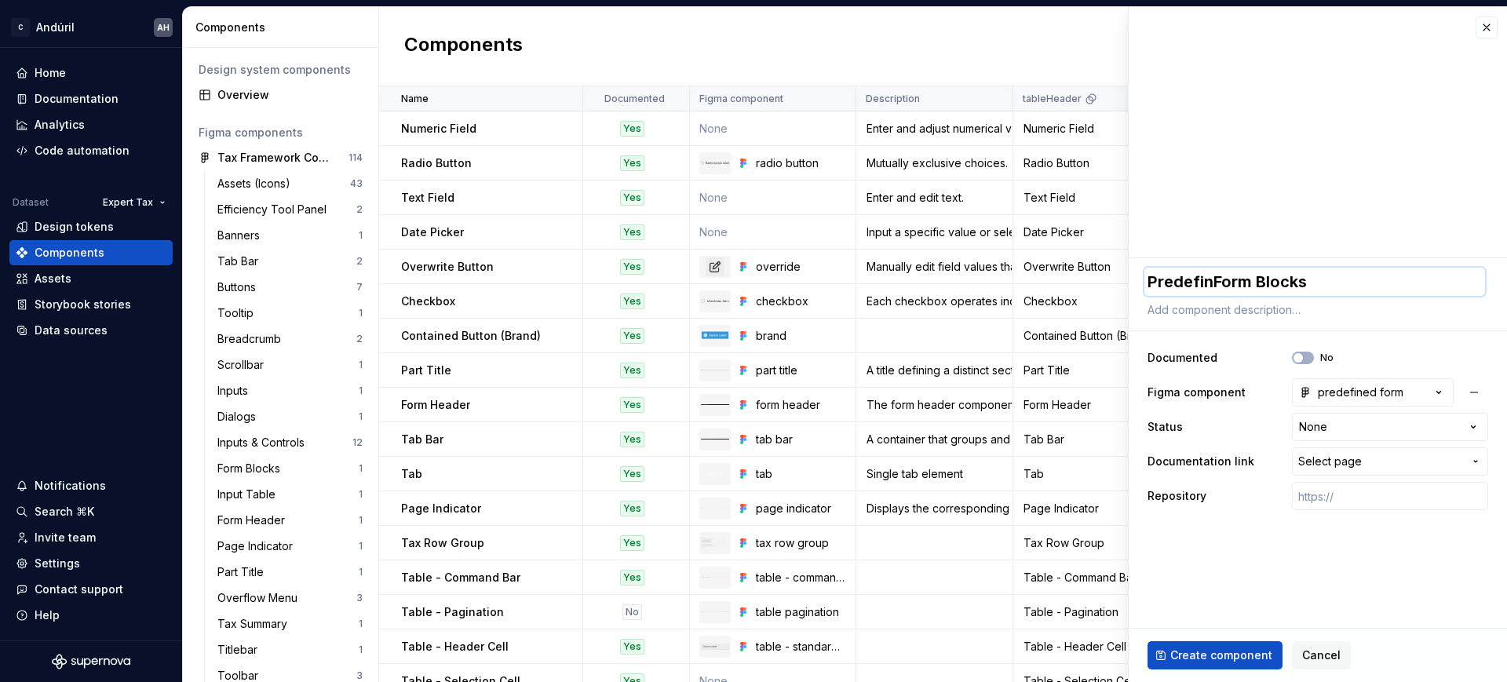
type textarea "*"
type textarea "PredefineForm Blocks"
type textarea "*"
type textarea "Predefined Form Blocks"
type textarea "*"
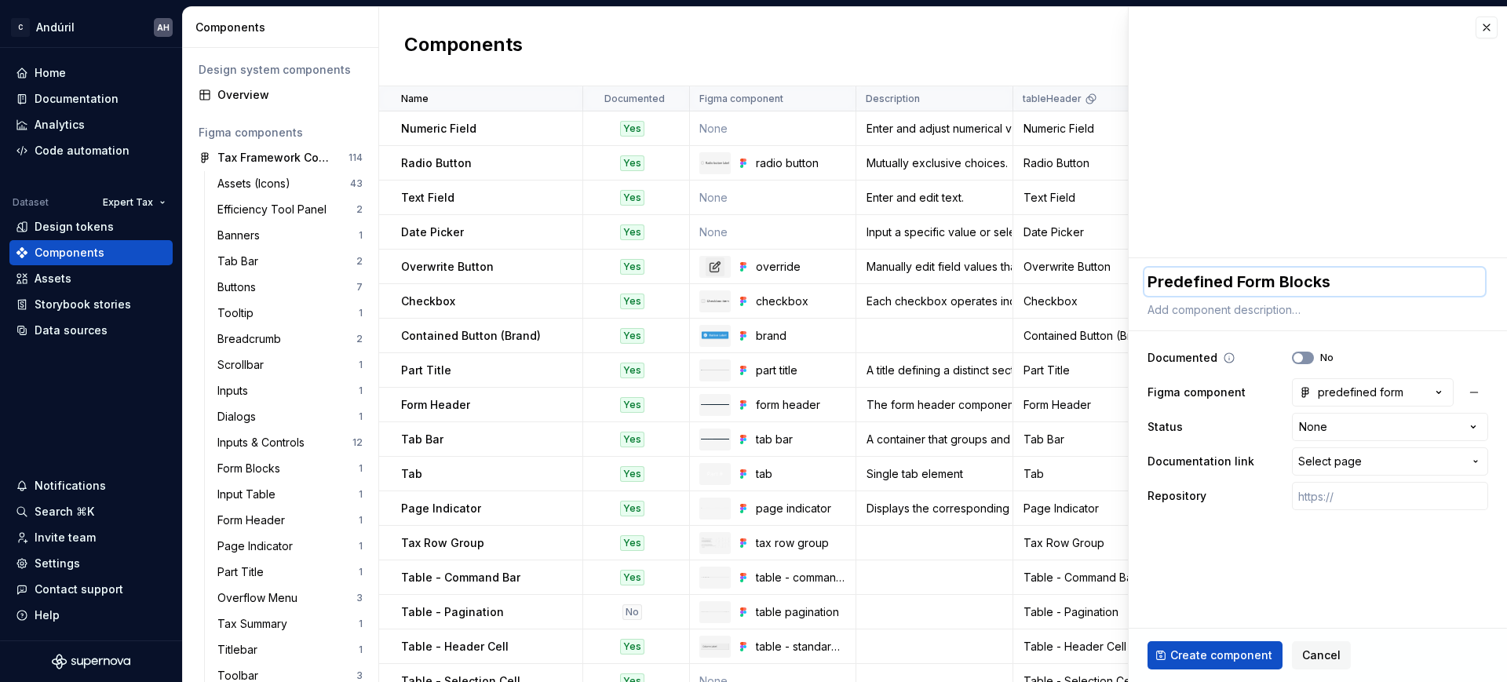
type textarea "Predefined Form Blocks"
click at [1310, 356] on button "No" at bounding box center [1303, 358] width 22 height 13
type textarea "*"
click at [1339, 425] on html "C Andúril AH Home Documentation Analytics Code automation Dataset Expert Tax De…" at bounding box center [753, 341] width 1507 height 682
select select "**********"
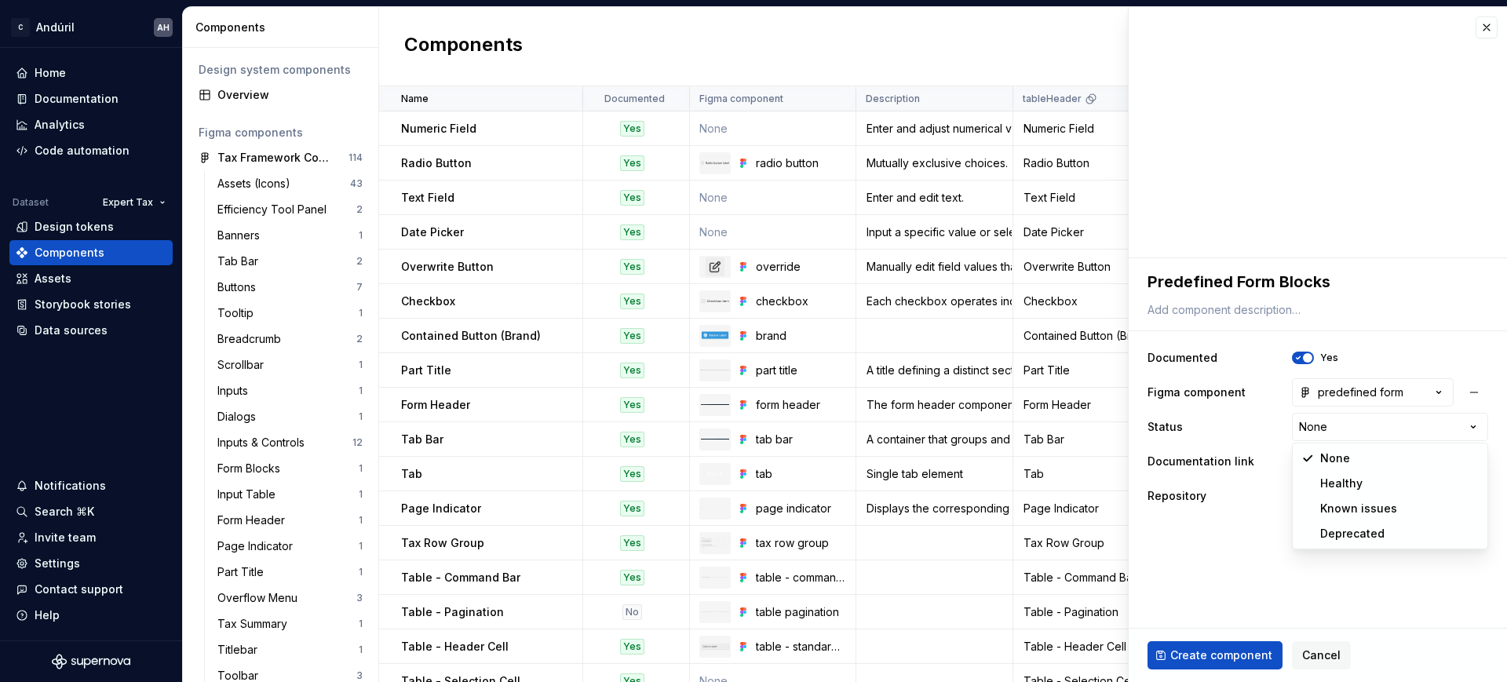
type textarea "*"
click at [1244, 569] on fieldset "**********" at bounding box center [1318, 470] width 378 height 424
click at [1341, 469] on button "Select page" at bounding box center [1390, 462] width 196 height 28
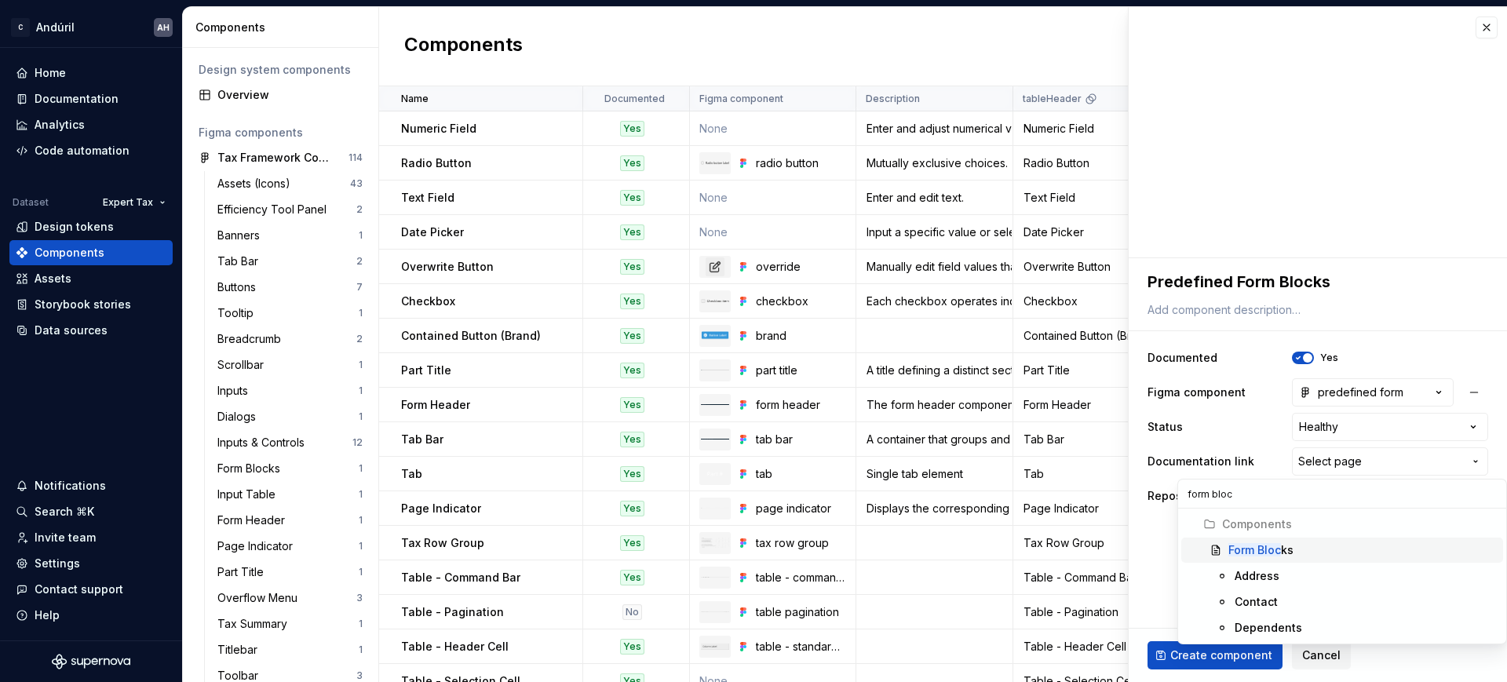
type input "form bloc"
click at [1280, 552] on mark "Form Bloc" at bounding box center [1255, 549] width 53 height 13
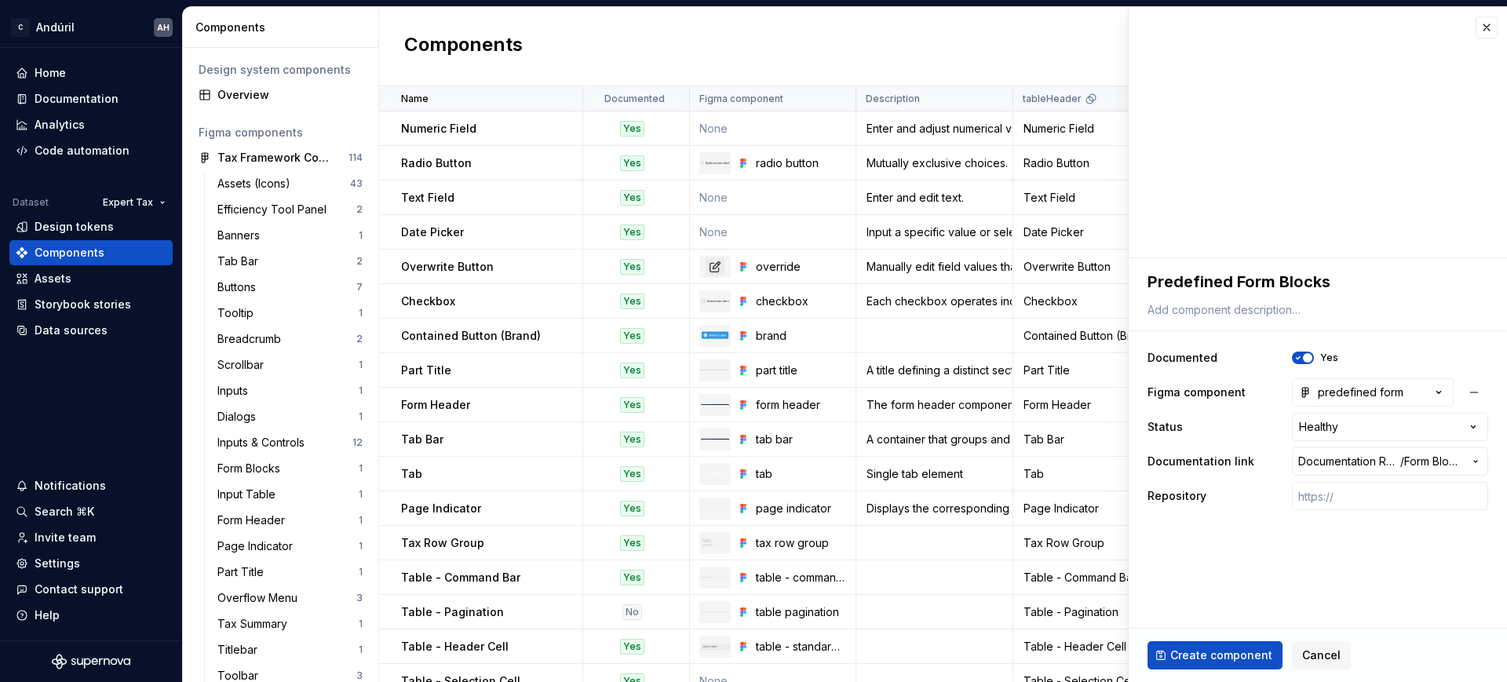
click at [1278, 561] on fieldset "**********" at bounding box center [1318, 470] width 378 height 424
click at [1222, 651] on span "Create component" at bounding box center [1222, 656] width 102 height 16
type textarea "*"
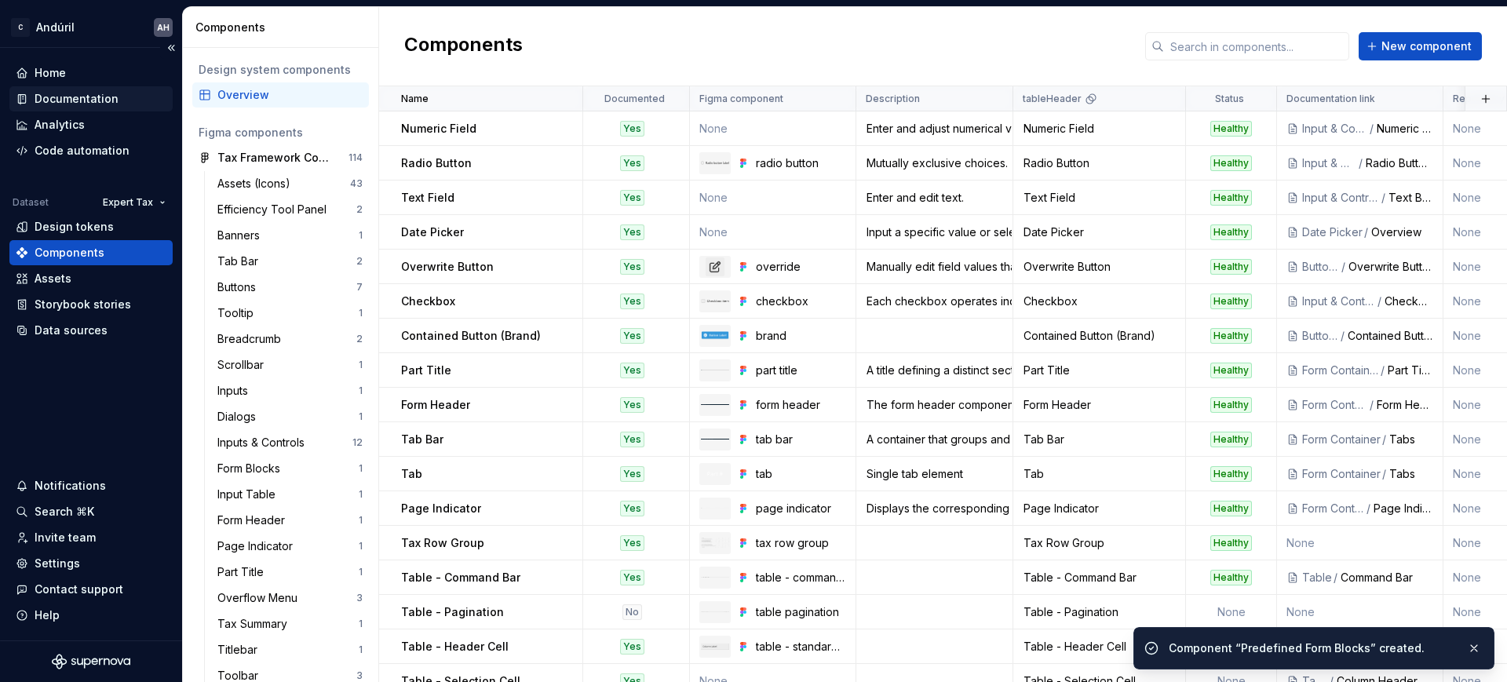
click at [61, 93] on div "Documentation" at bounding box center [77, 99] width 84 height 16
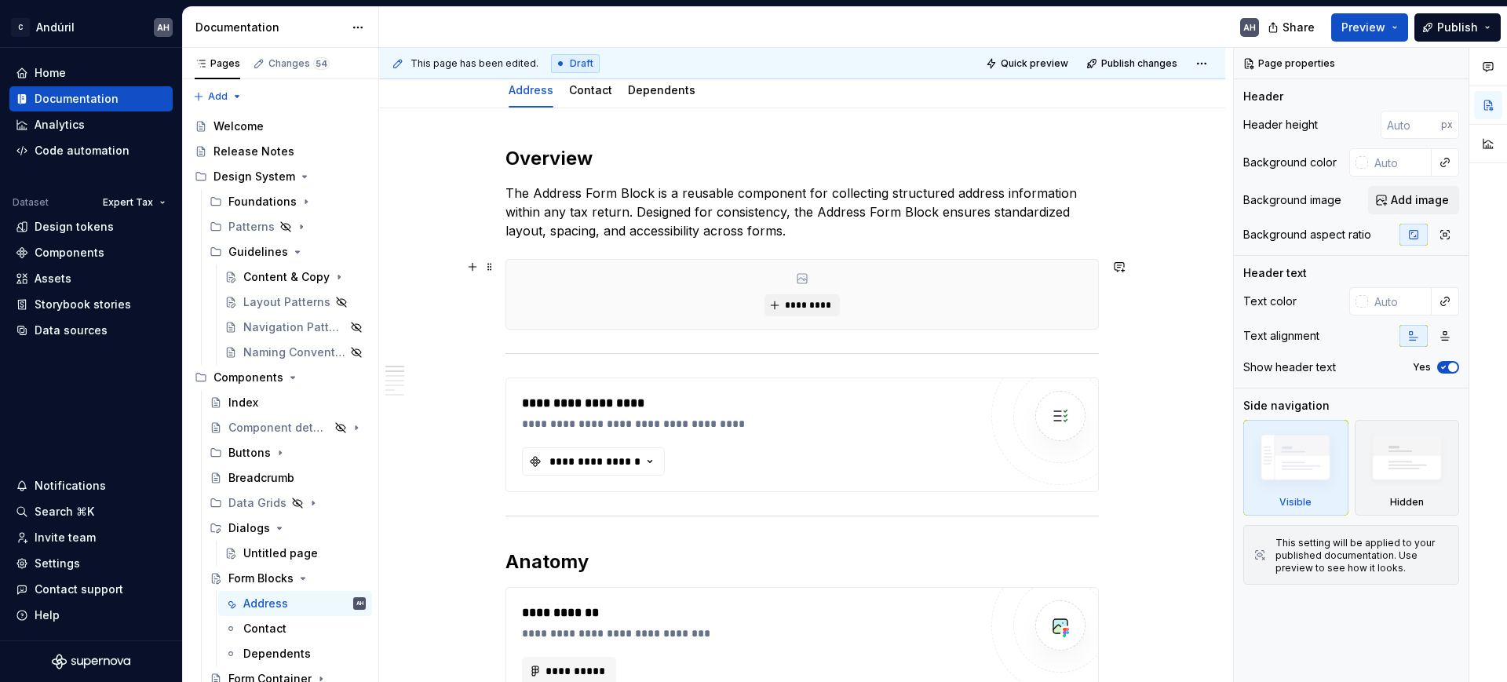
scroll to position [196, 0]
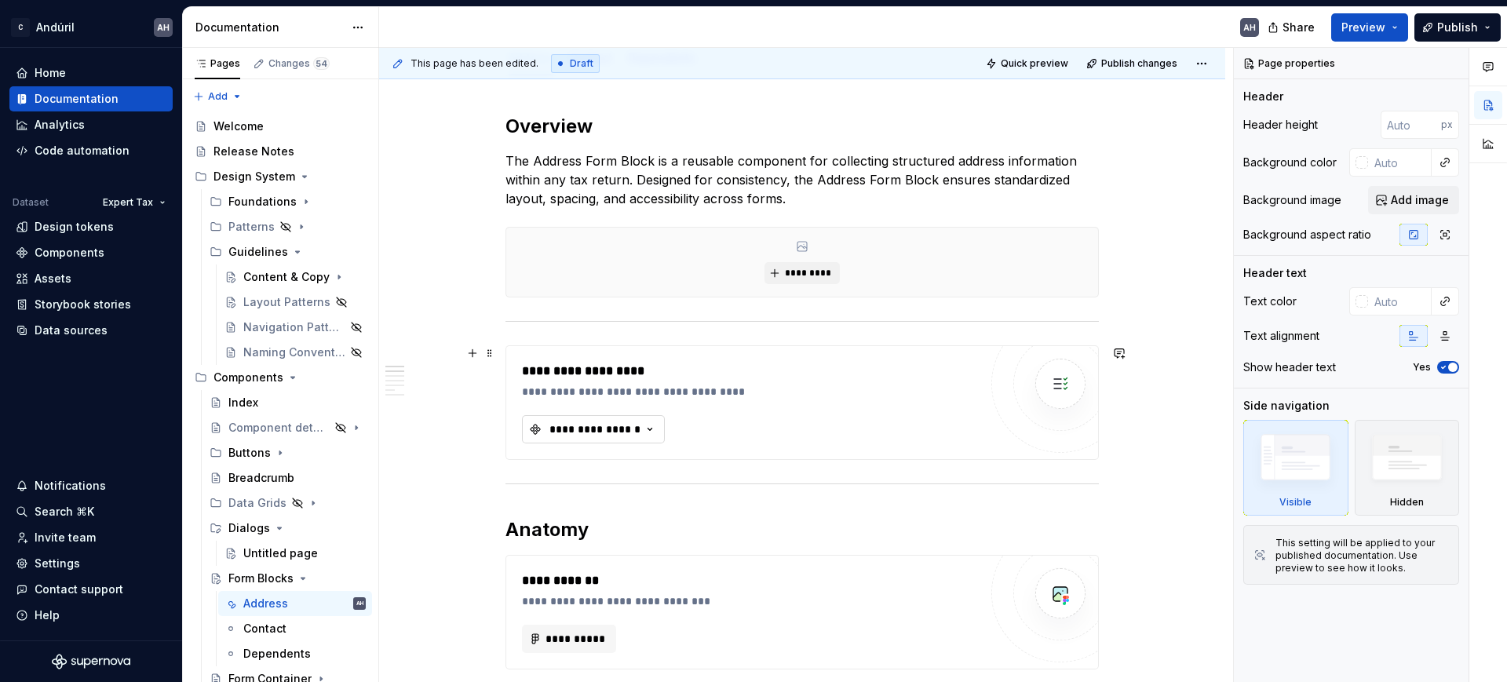
type textarea "*"
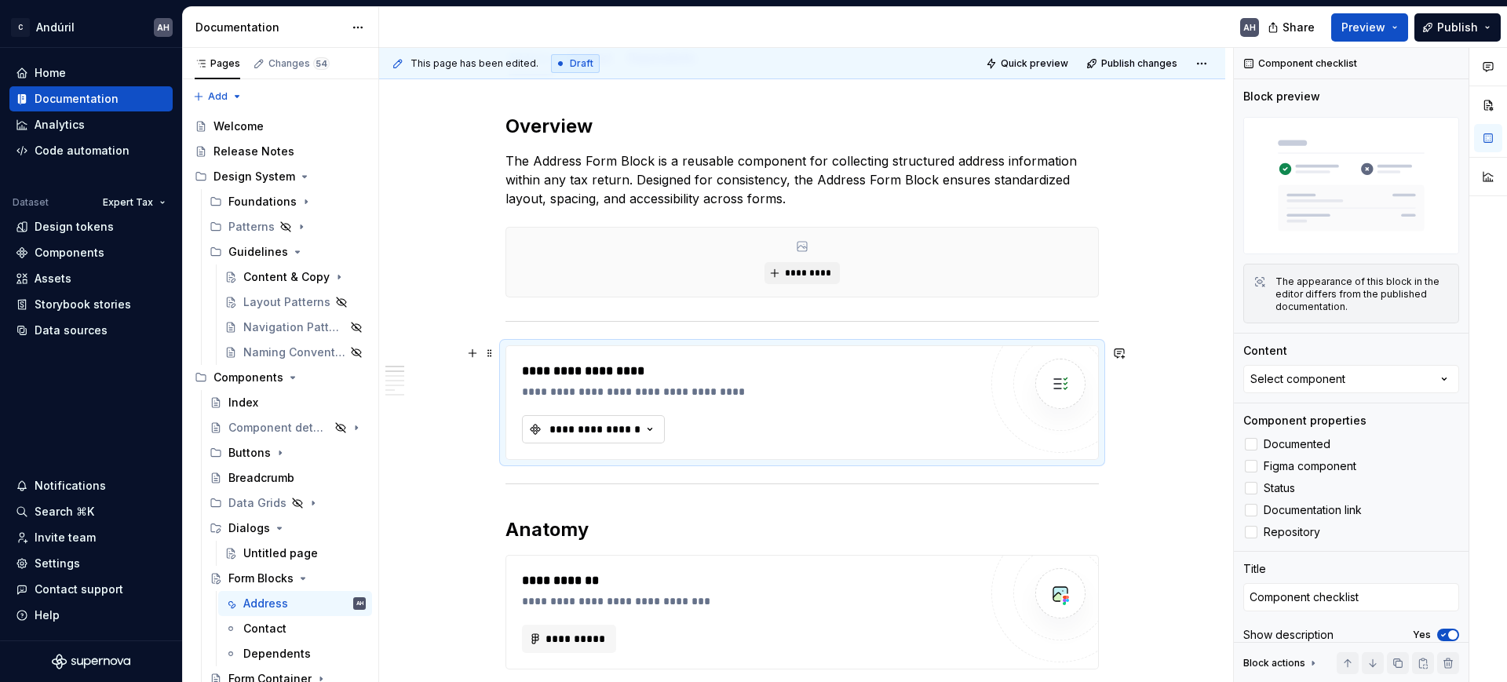
click at [627, 433] on div "**********" at bounding box center [595, 430] width 94 height 16
type input "form blo"
click at [599, 515] on div "Predefined Form Blocks" at bounding box center [631, 514] width 130 height 16
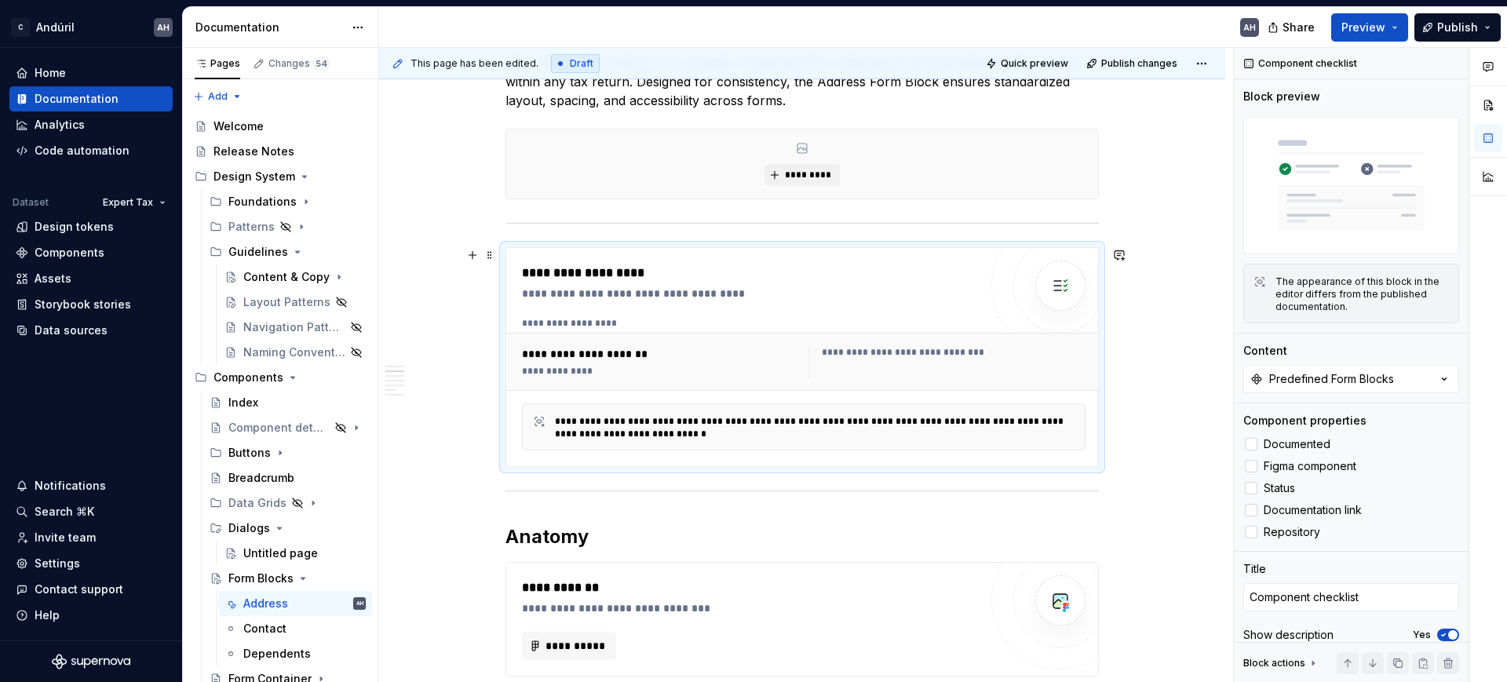
scroll to position [393, 0]
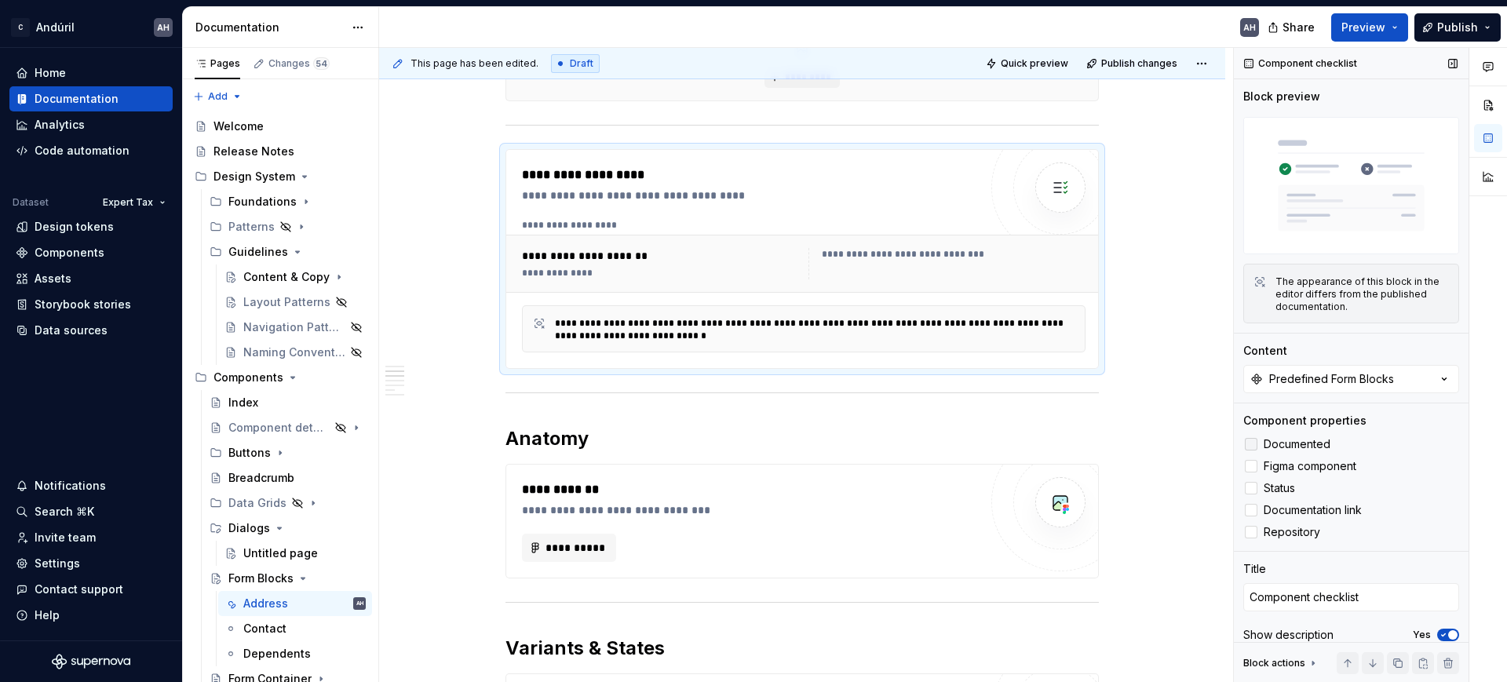
click at [1261, 440] on label "Documented" at bounding box center [1352, 444] width 216 height 19
click at [1260, 458] on label "Figma component" at bounding box center [1352, 466] width 216 height 19
click at [1266, 484] on span "Status" at bounding box center [1279, 488] width 31 height 13
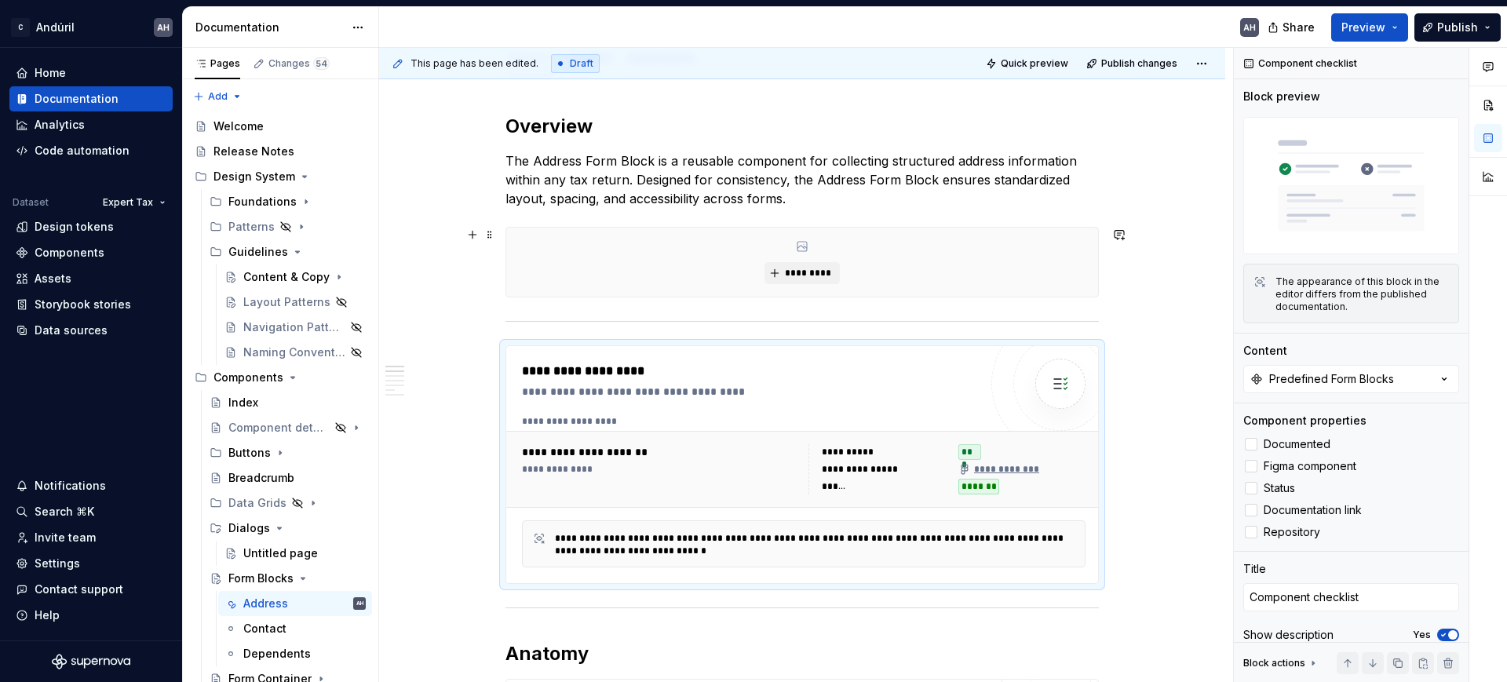
scroll to position [0, 0]
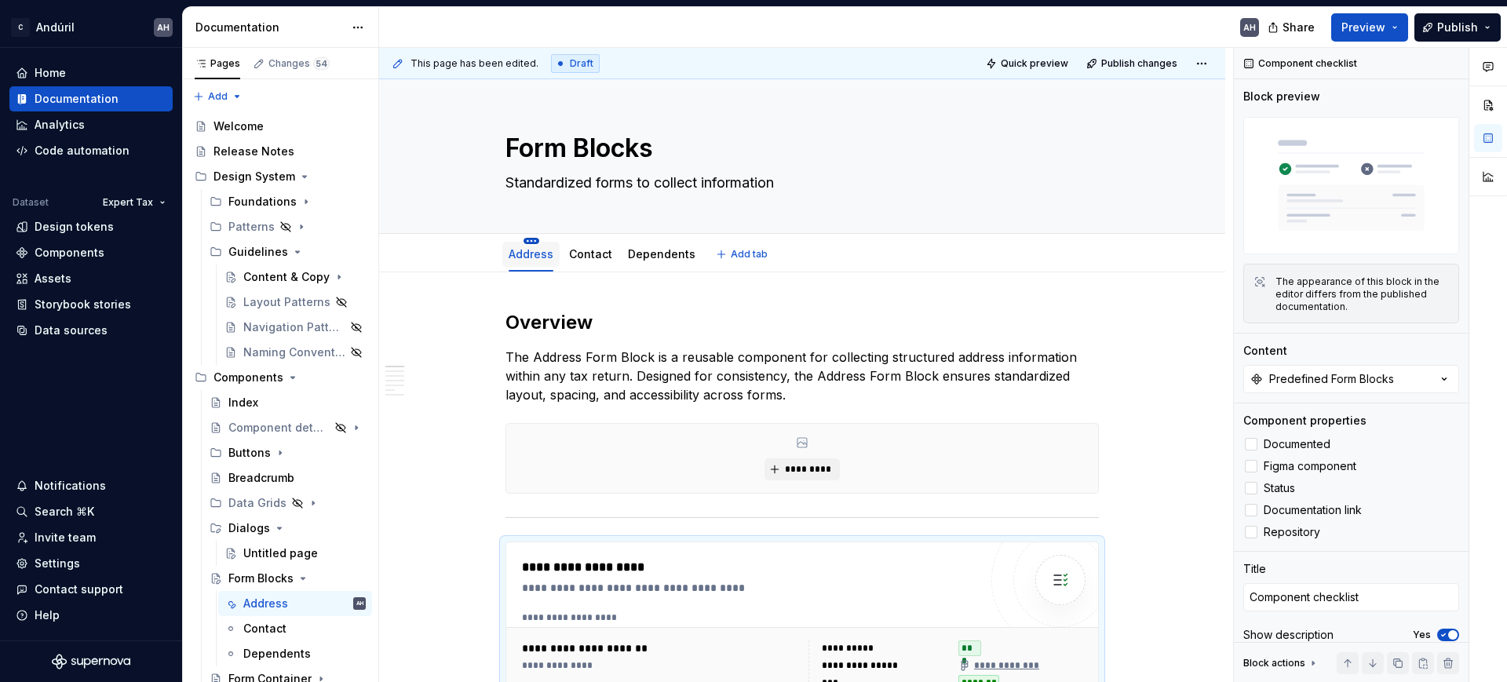
click at [532, 242] on html "C Andúril AH Home Documentation Analytics Code automation Dataset Expert Tax De…" at bounding box center [753, 341] width 1507 height 682
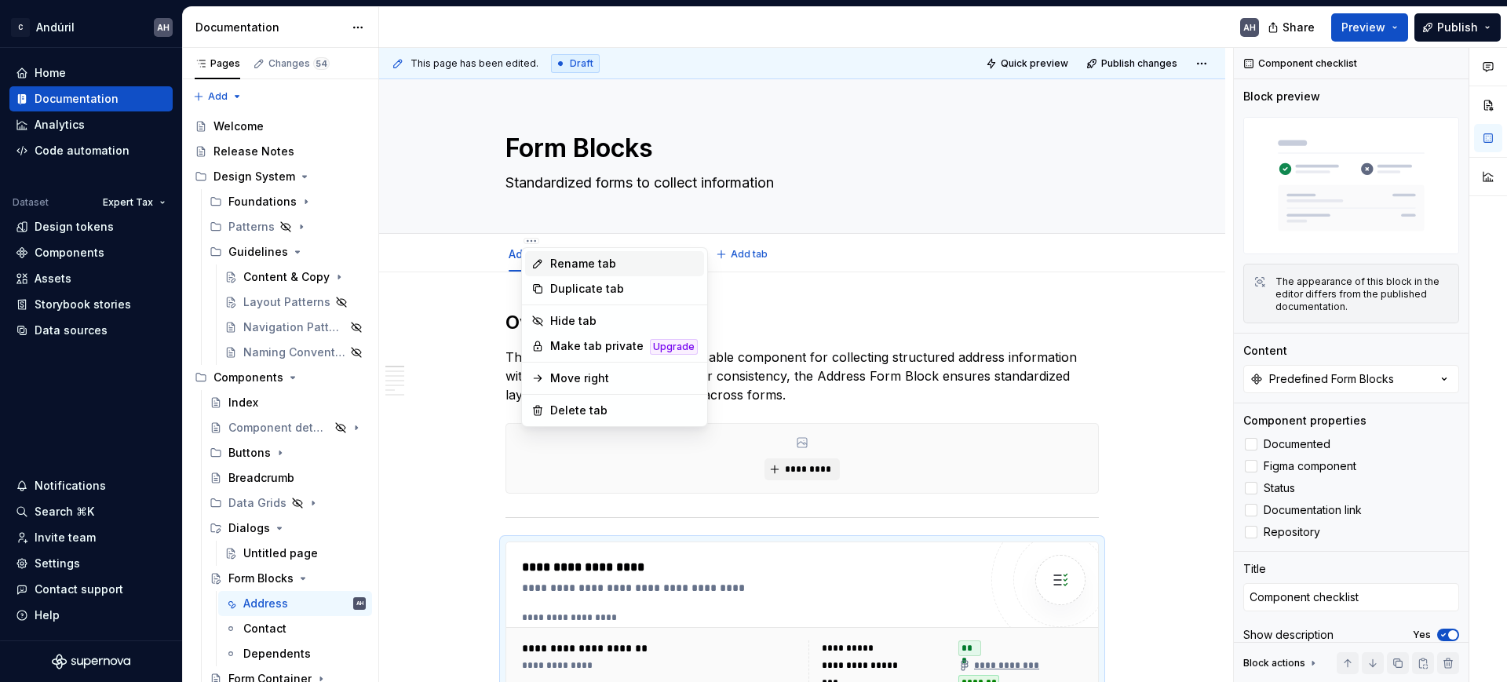
type textarea "*"
click at [564, 261] on div "Rename tab" at bounding box center [624, 264] width 148 height 16
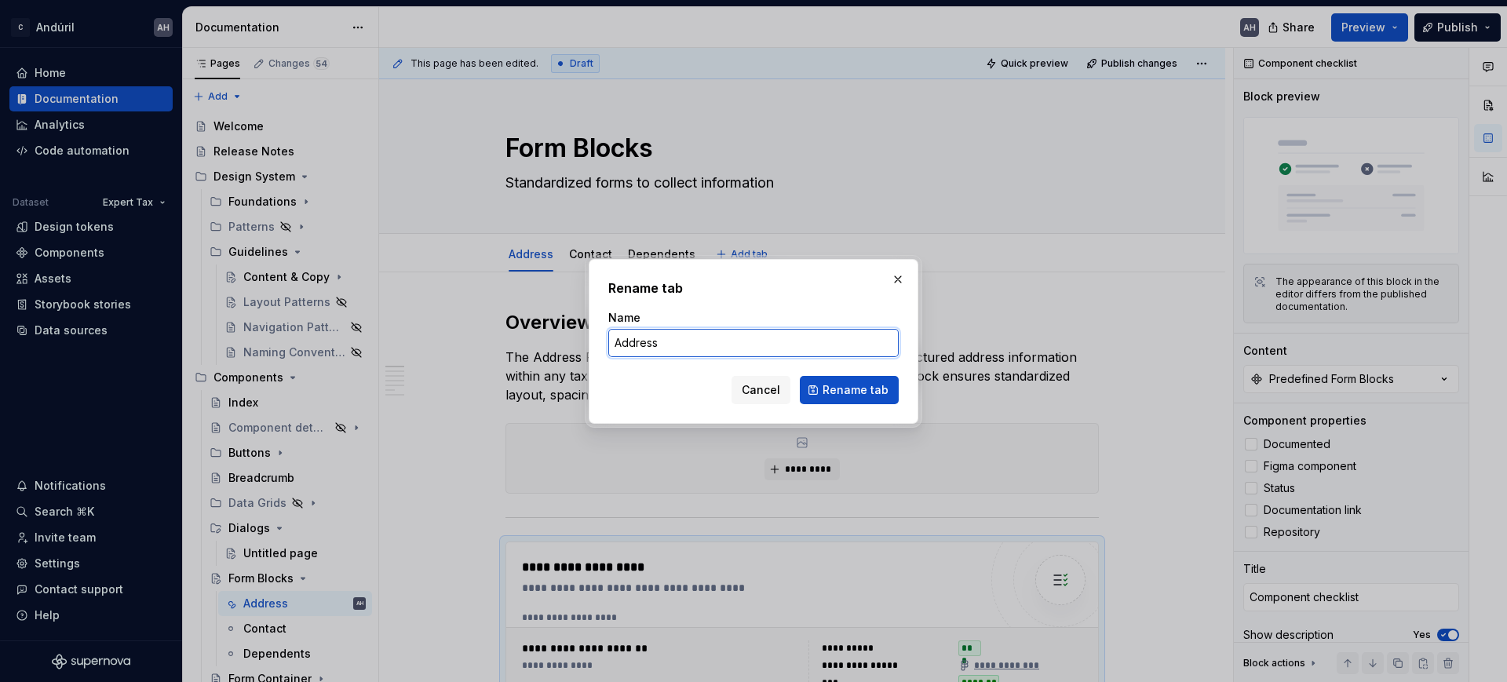
click at [634, 341] on input "Address" at bounding box center [753, 343] width 290 height 28
type input "Overview"
click button "Rename tab" at bounding box center [849, 390] width 99 height 28
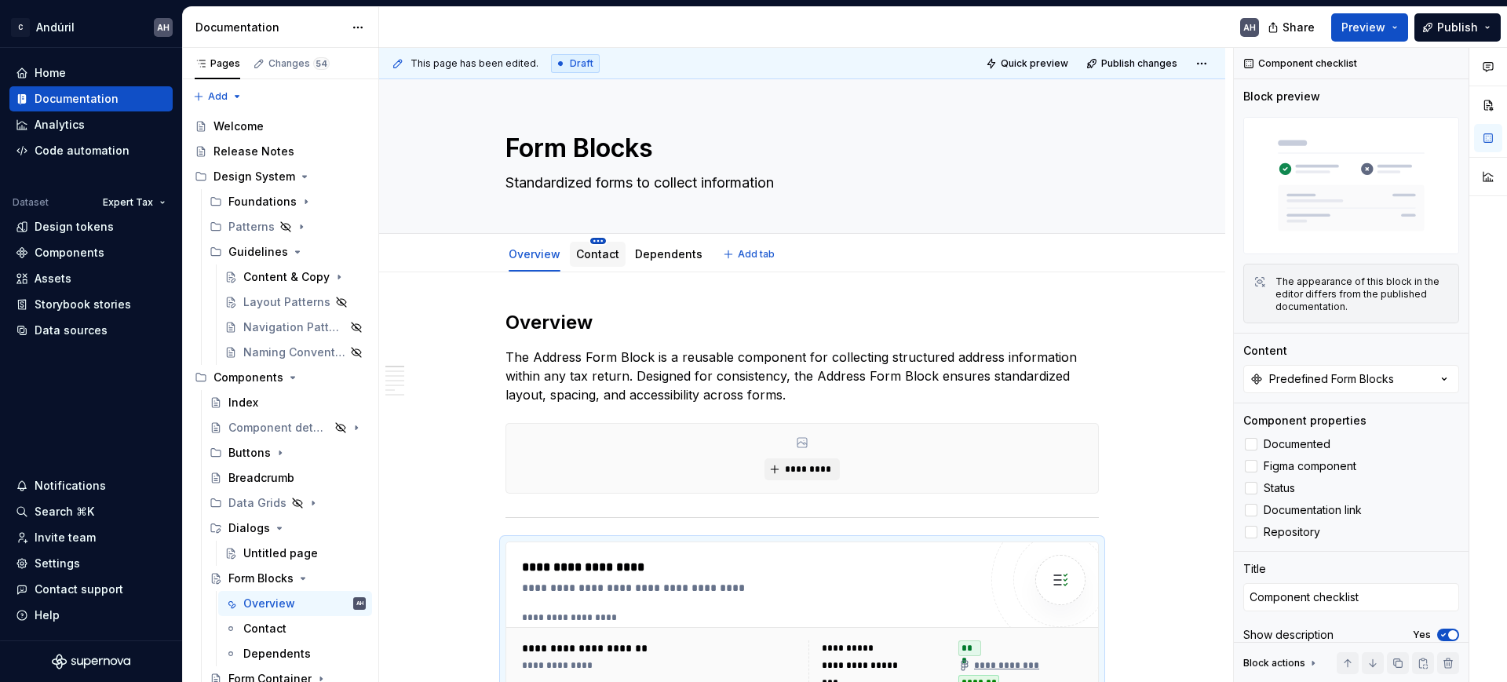
click at [594, 243] on html "C Andúril AH Home Documentation Analytics Code automation Dataset Expert Tax De…" at bounding box center [753, 341] width 1507 height 682
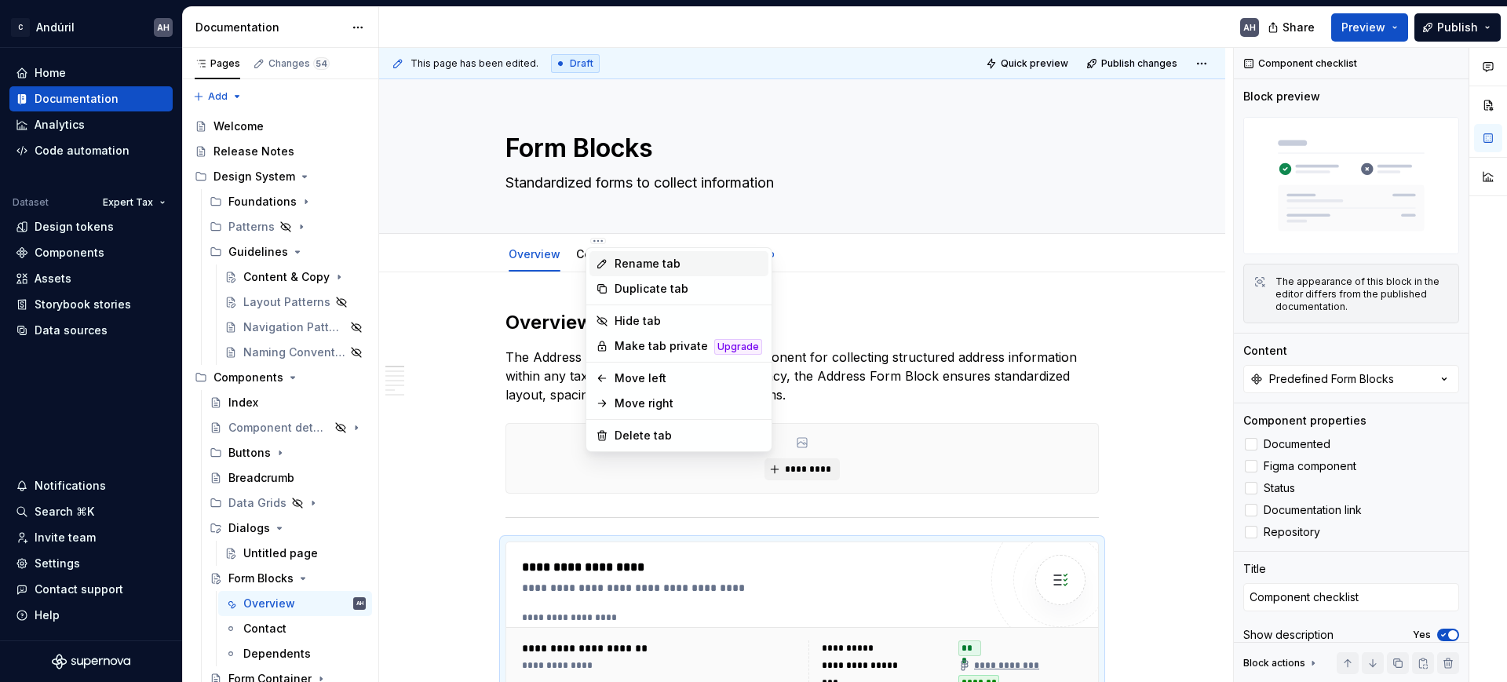
click at [663, 265] on div "Rename tab" at bounding box center [689, 264] width 148 height 16
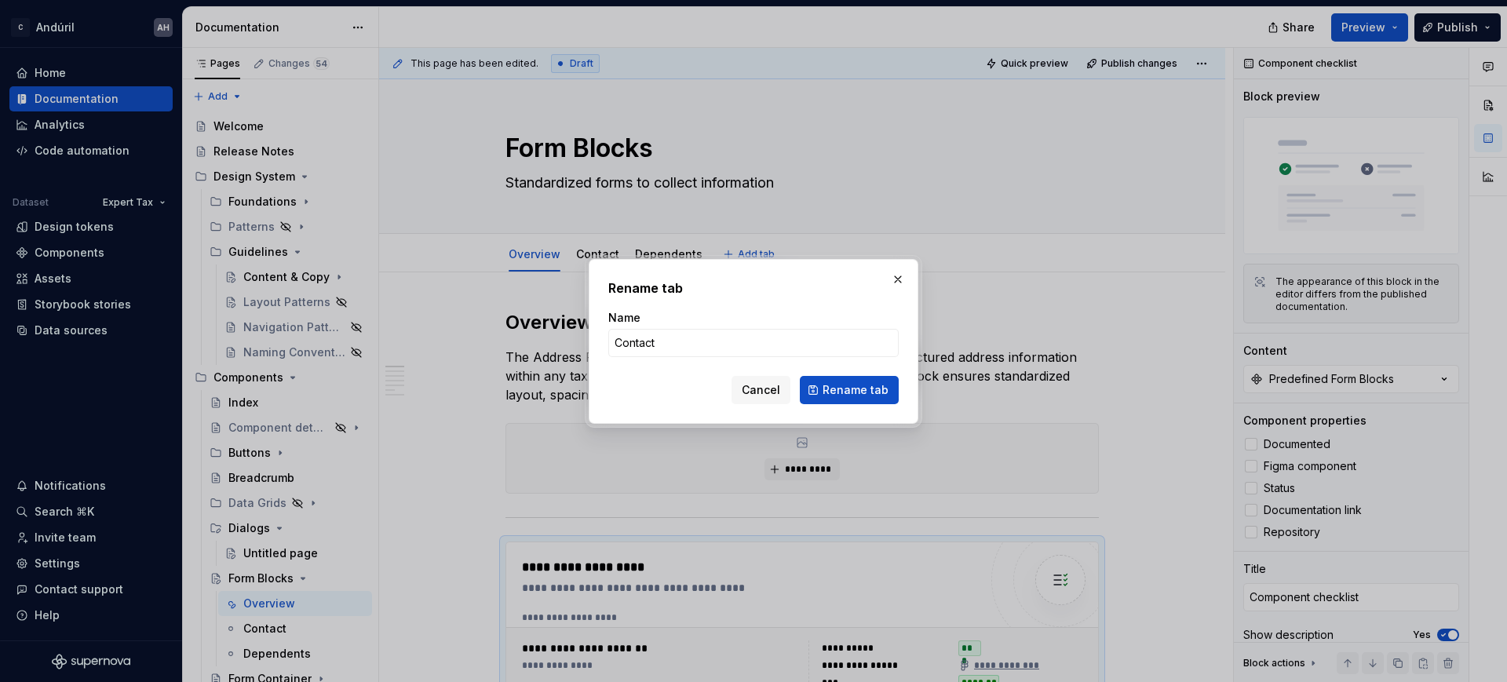
type textarea "*"
click at [646, 342] on input "Contact" at bounding box center [753, 343] width 290 height 28
type input "V"
type input "Anatomy"
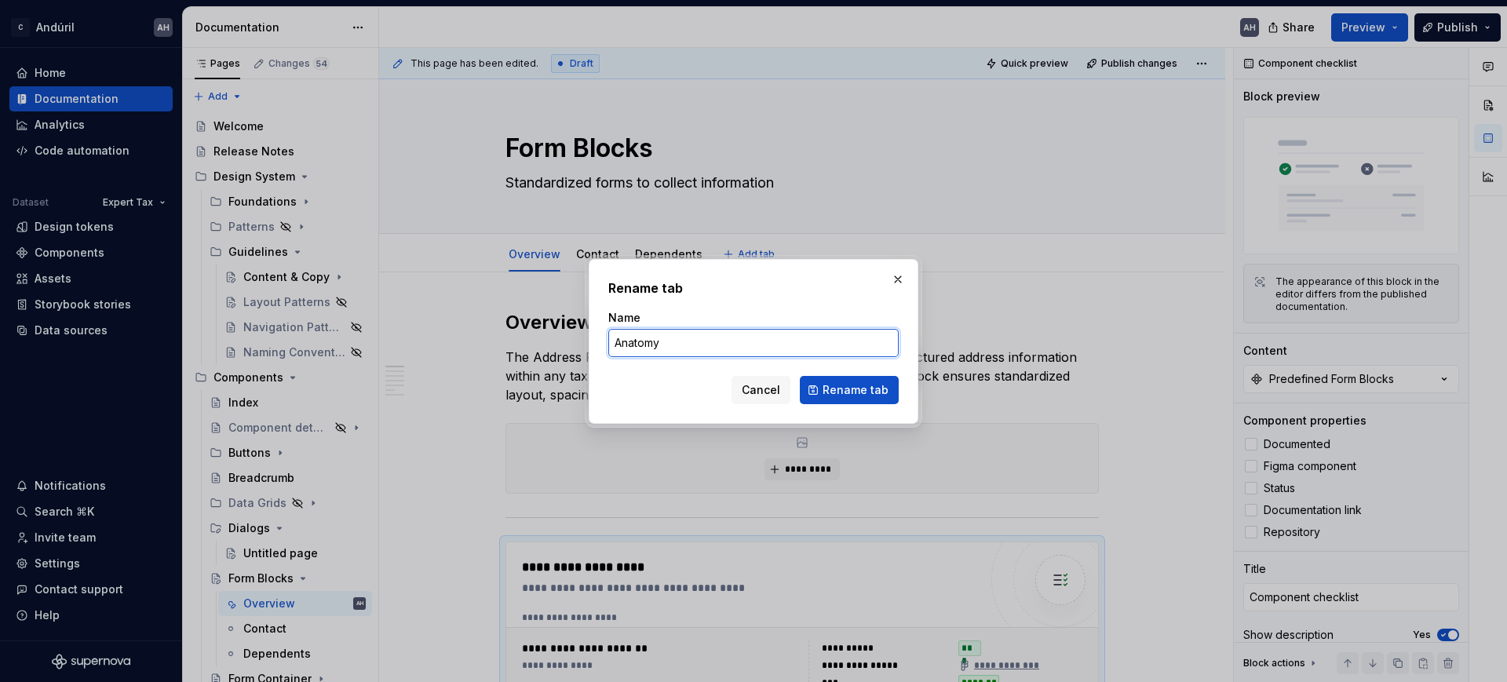
click button "Rename tab" at bounding box center [849, 390] width 99 height 28
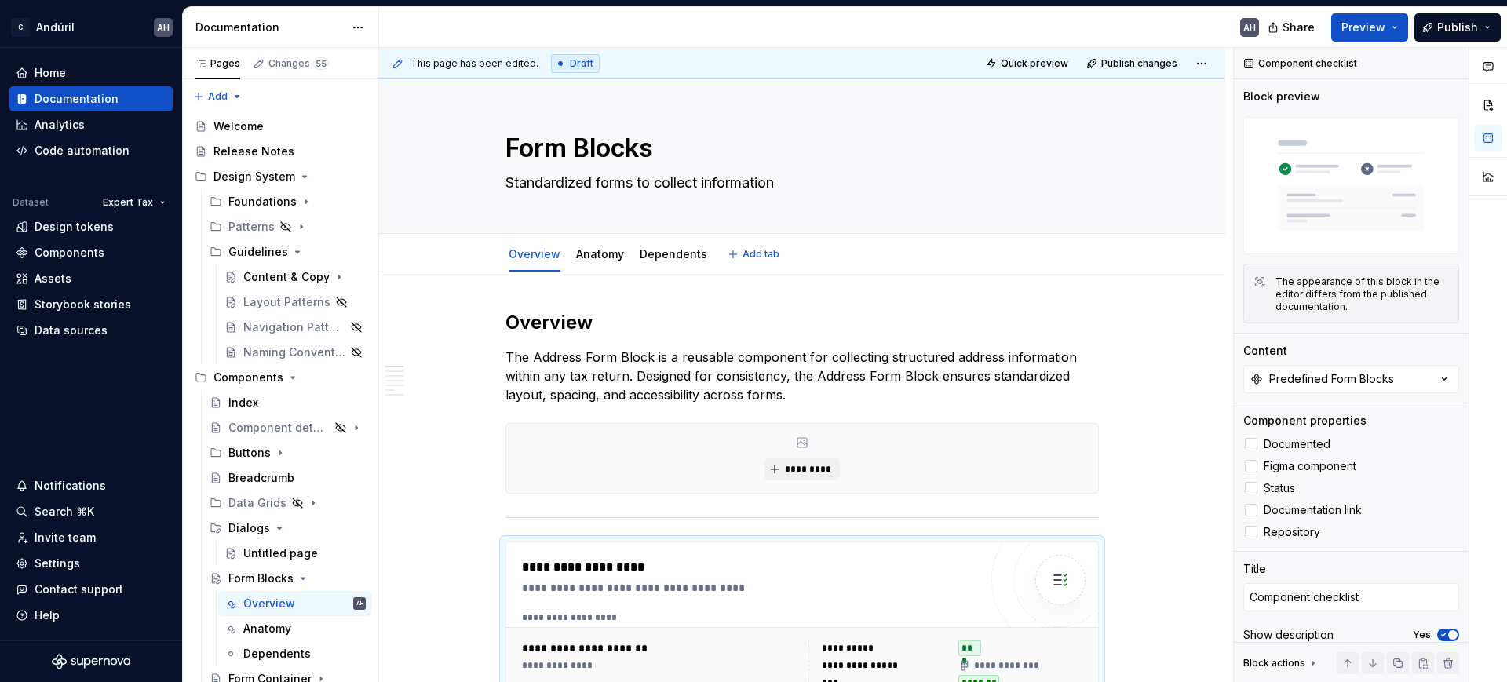
click at [668, 236] on div "Overview Anatomy Dependents Add tab" at bounding box center [802, 253] width 846 height 38
click at [665, 245] on div "Dependents" at bounding box center [674, 254] width 68 height 19
click at [666, 239] on html "C Andúril AH Home Documentation Analytics Code automation Dataset Expert Tax De…" at bounding box center [753, 341] width 1507 height 682
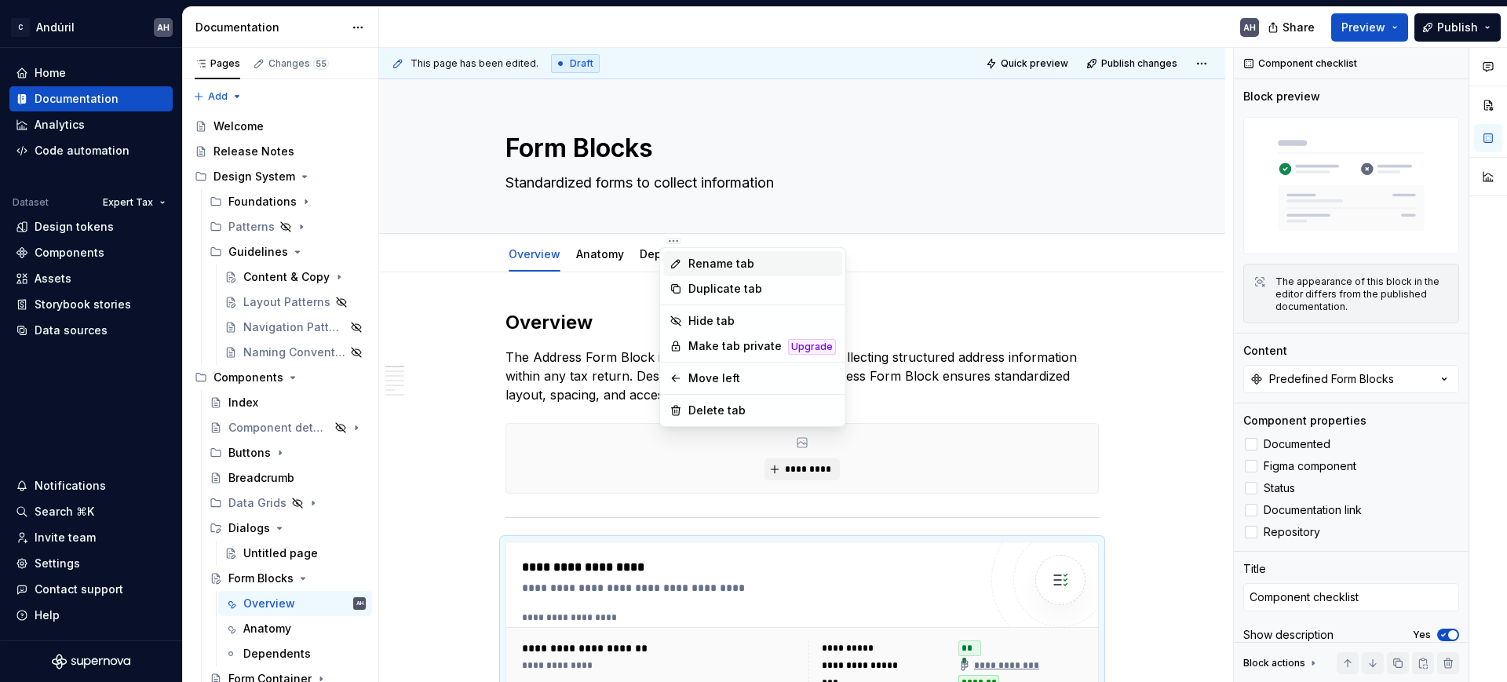
type textarea "*"
click at [746, 269] on div "Rename tab" at bounding box center [763, 264] width 148 height 16
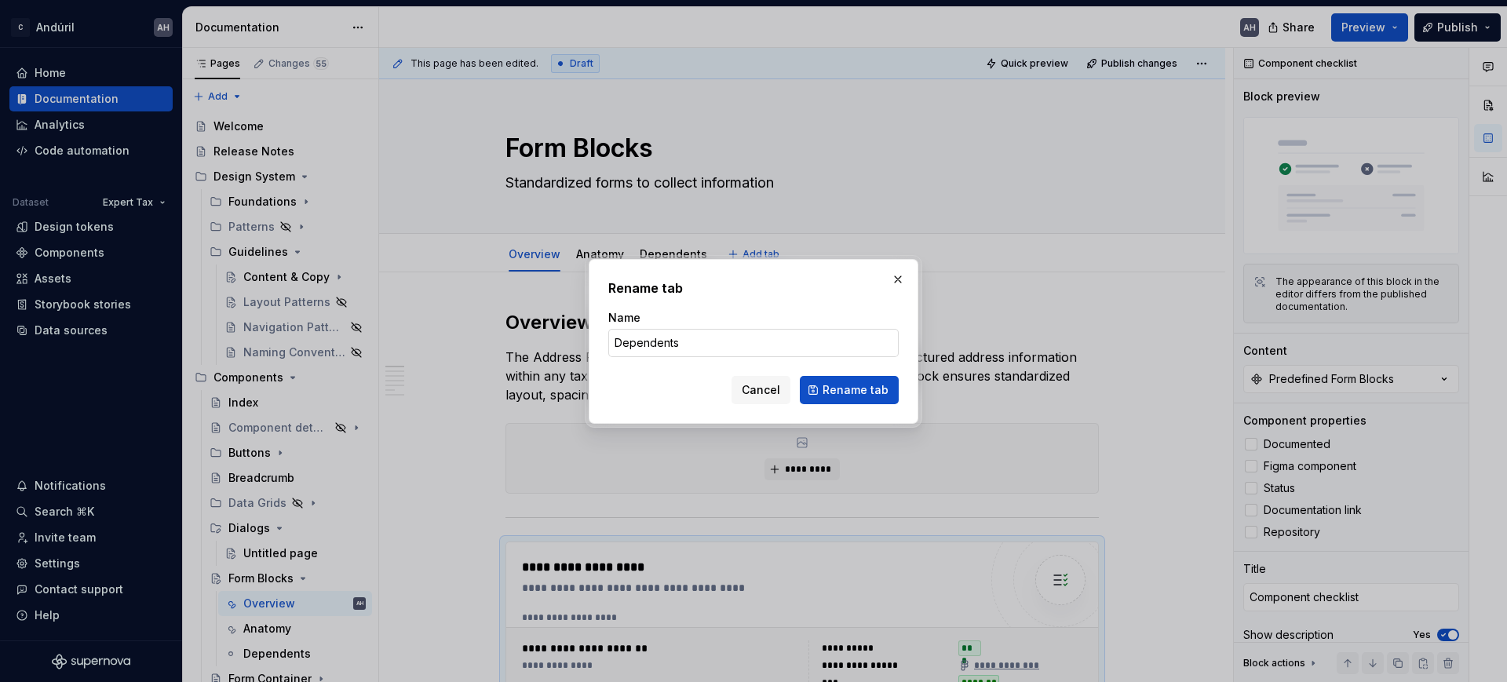
click at [645, 337] on input "Dependents" at bounding box center [753, 343] width 290 height 28
type input "Variant"
click button "Rename tab" at bounding box center [849, 390] width 99 height 28
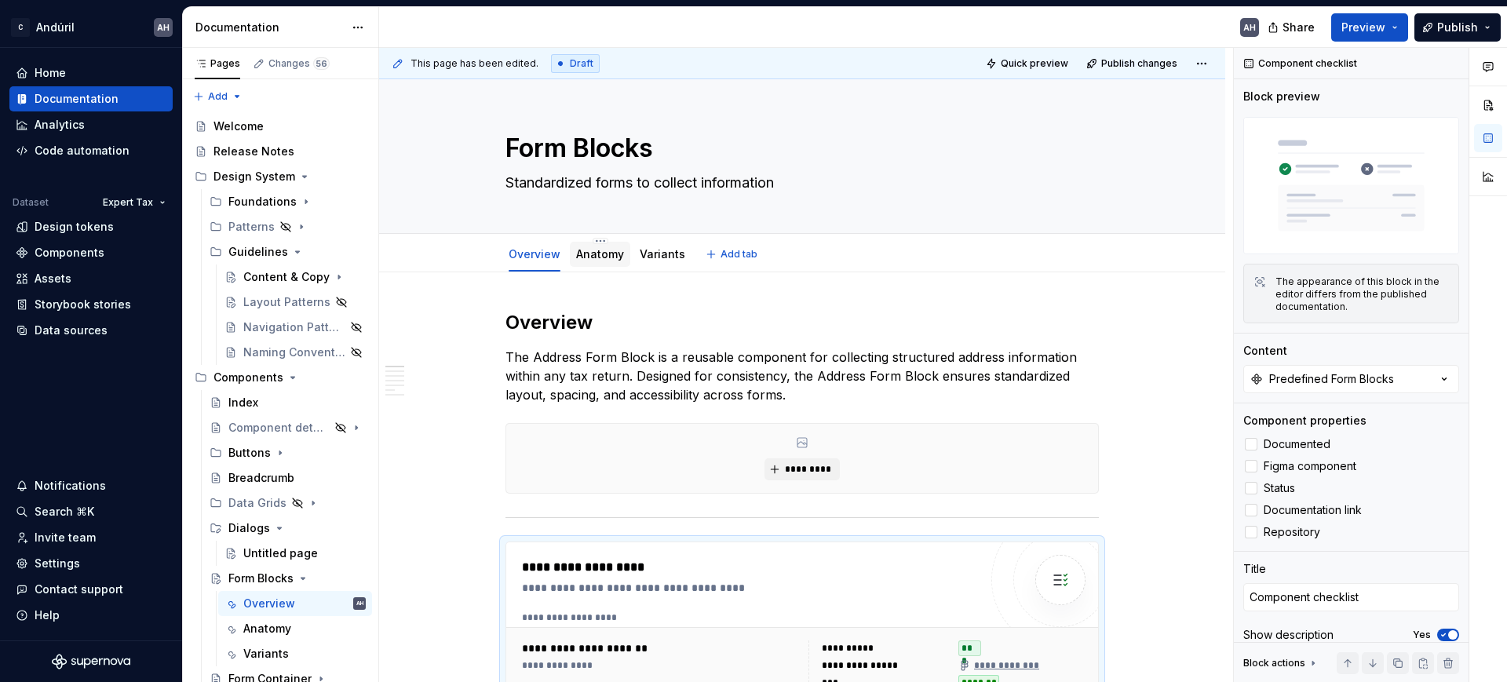
click at [603, 257] on link "Anatomy" at bounding box center [600, 253] width 48 height 13
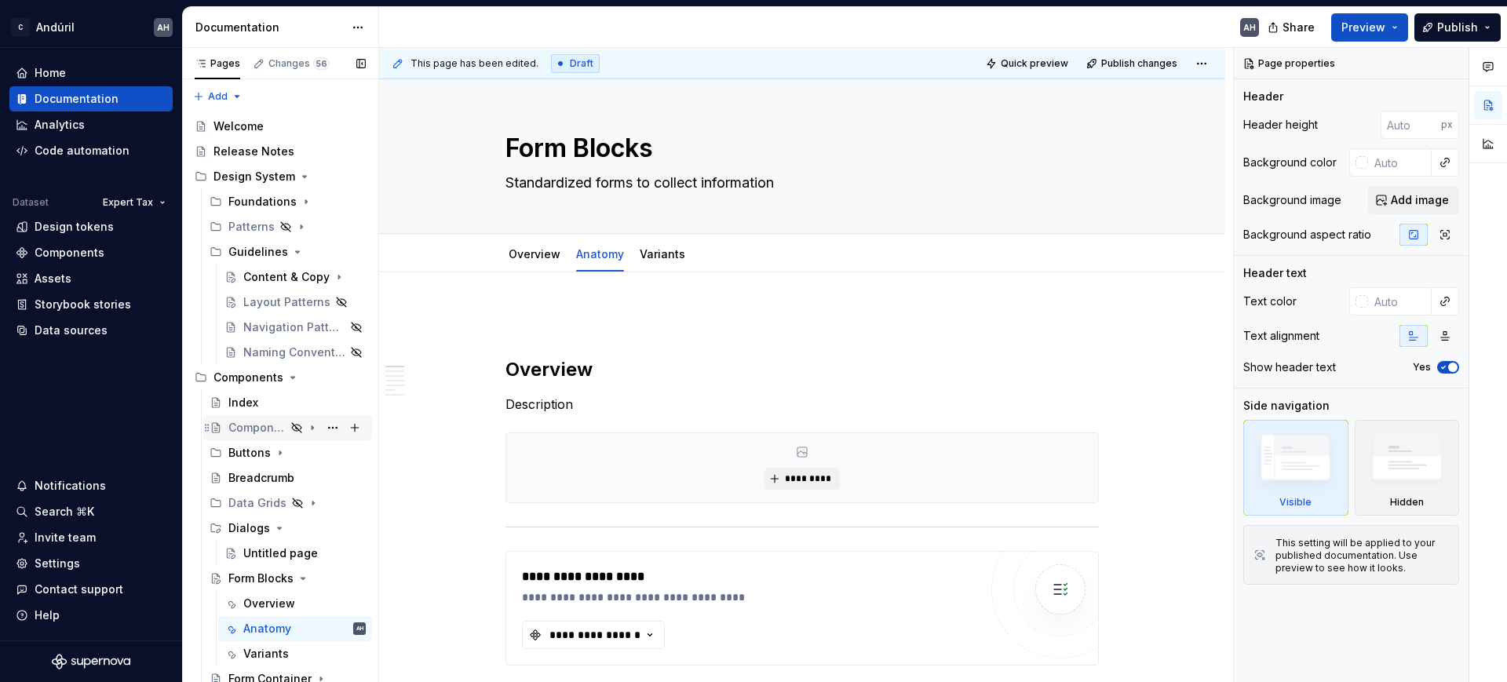
click at [306, 427] on icon "Page tree" at bounding box center [312, 428] width 13 height 13
click at [306, 429] on icon "Page tree" at bounding box center [312, 428] width 13 height 13
click at [324, 429] on button "Page tree" at bounding box center [333, 428] width 22 height 22
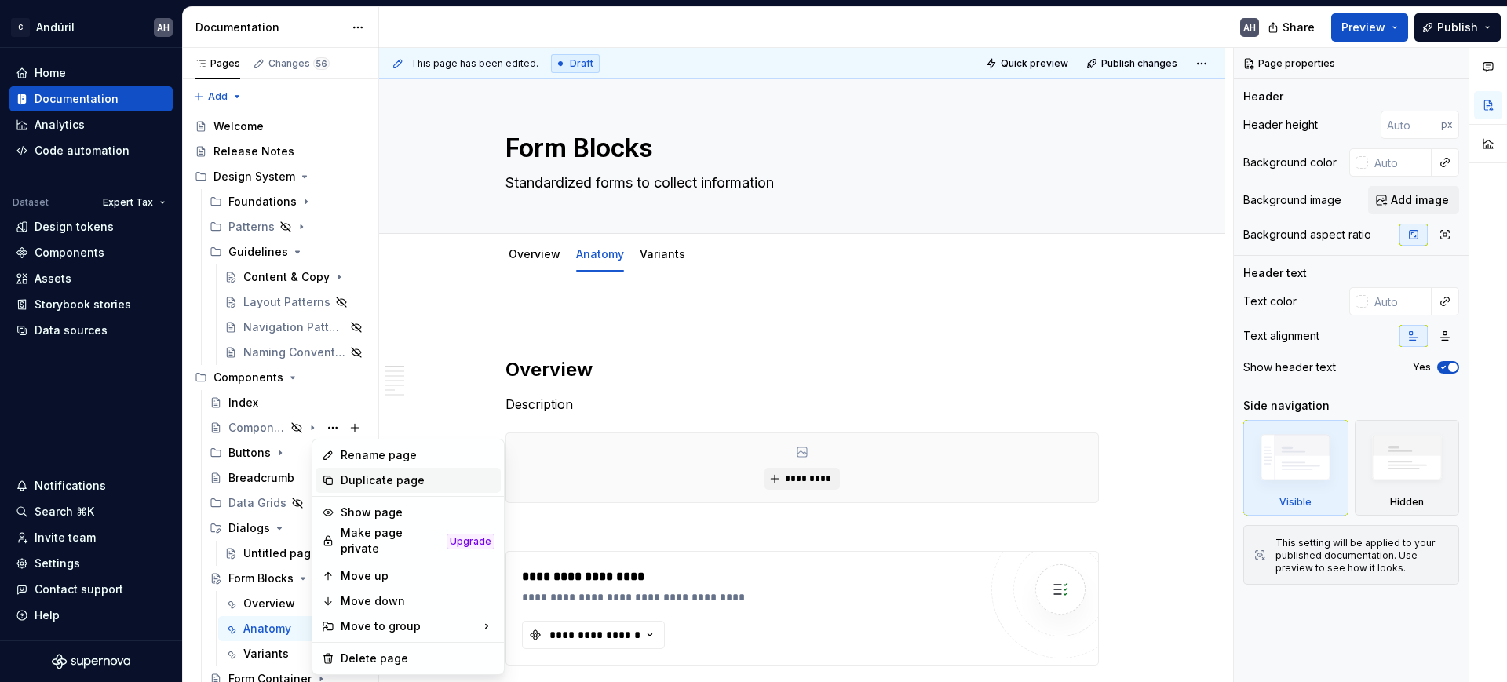
click at [371, 481] on div "Duplicate page" at bounding box center [418, 481] width 154 height 16
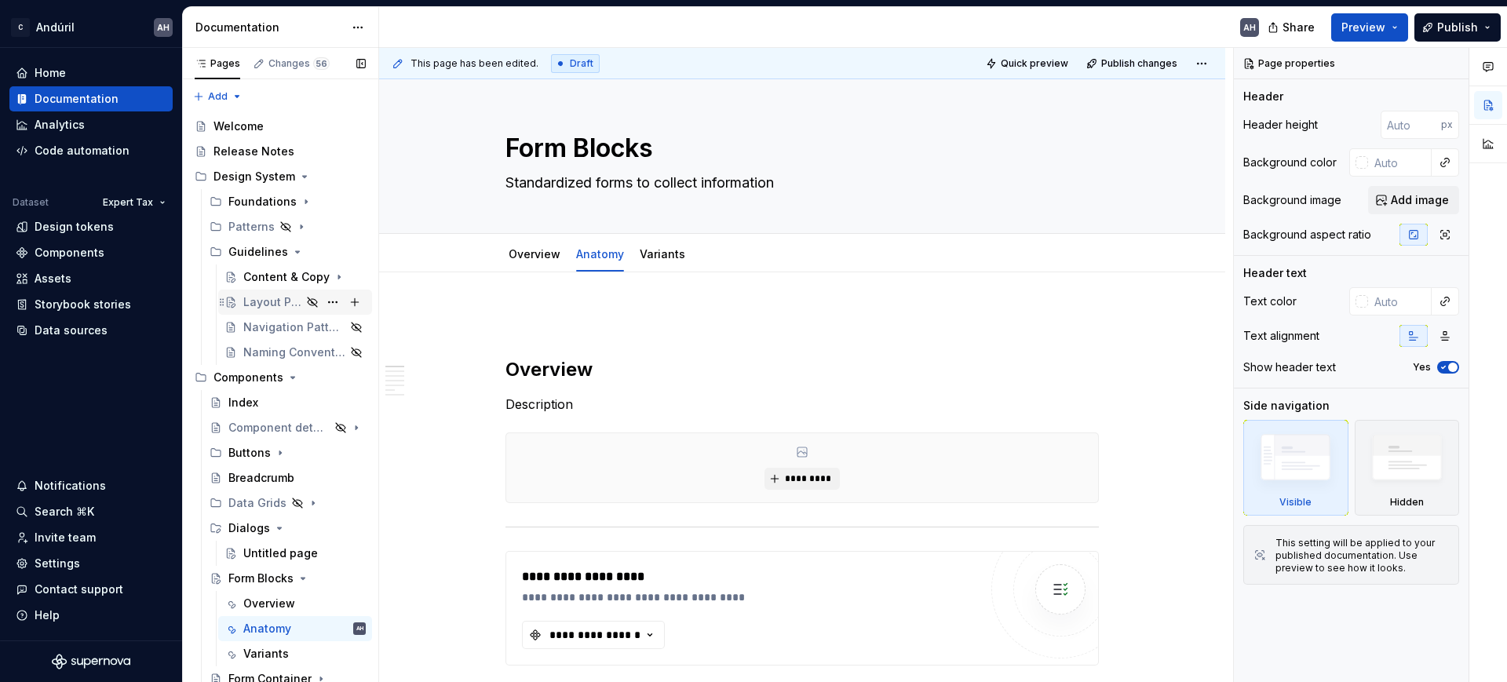
scroll to position [98, 0]
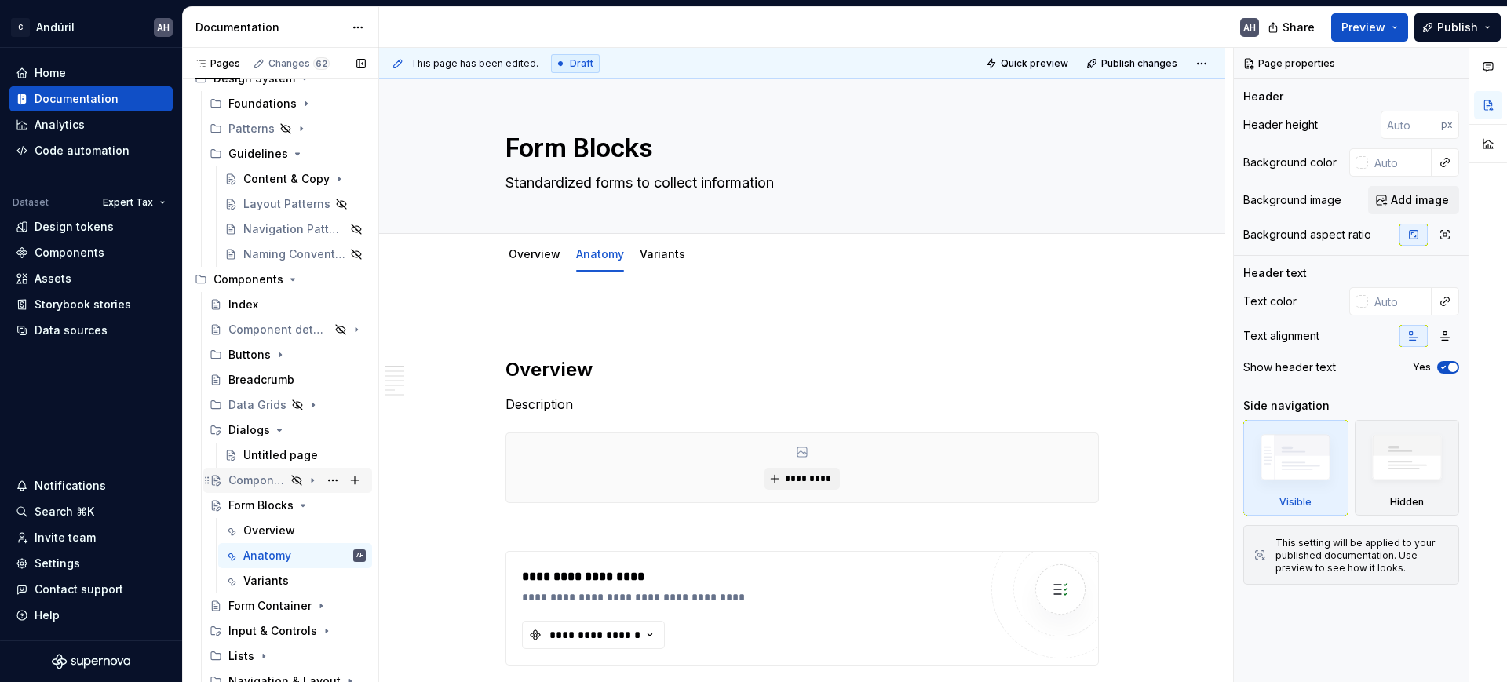
click at [290, 477] on icon "Page tree" at bounding box center [296, 480] width 13 height 13
click at [290, 480] on icon "Page tree" at bounding box center [296, 480] width 13 height 13
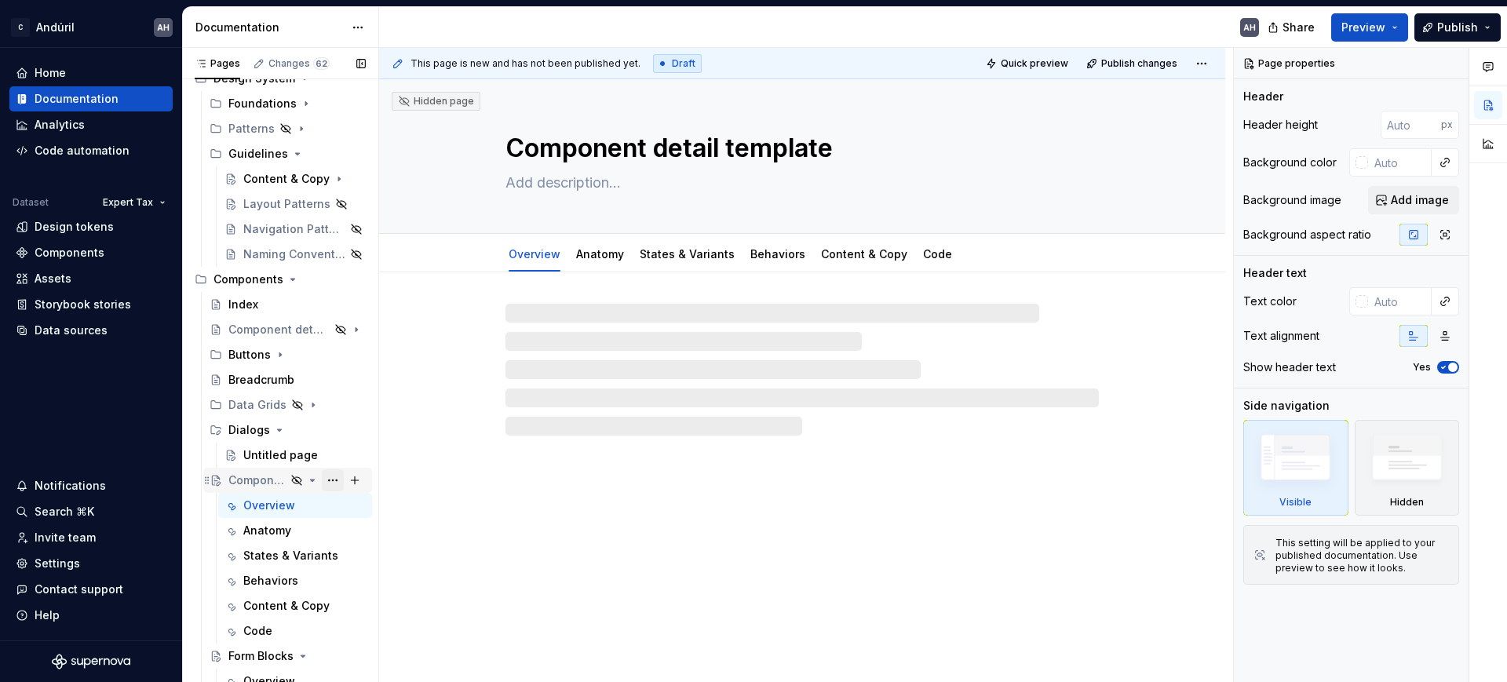
click at [324, 479] on button "Page tree" at bounding box center [333, 480] width 22 height 22
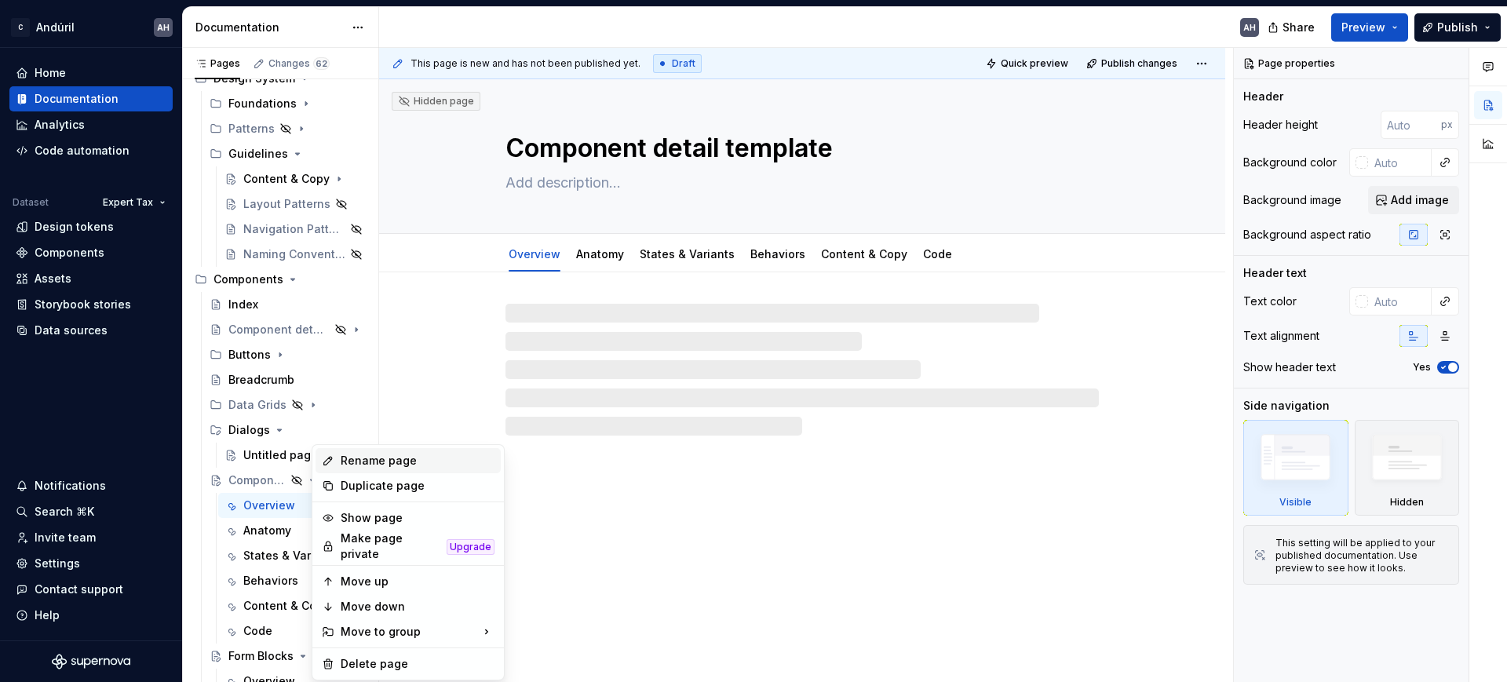
click at [354, 461] on div "Rename page" at bounding box center [418, 461] width 154 height 16
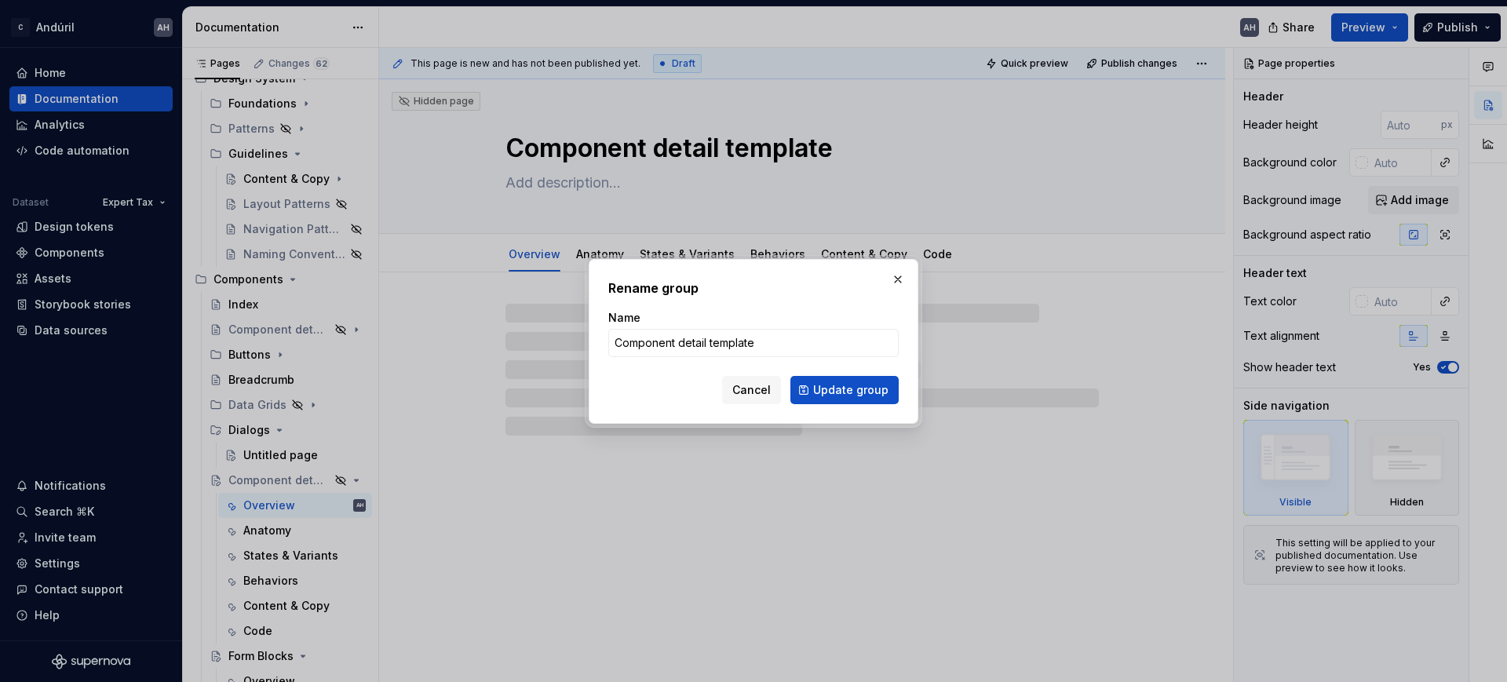
type textarea "*"
type input "For"
type textarea "*"
type input "Form B"
type textarea "*"
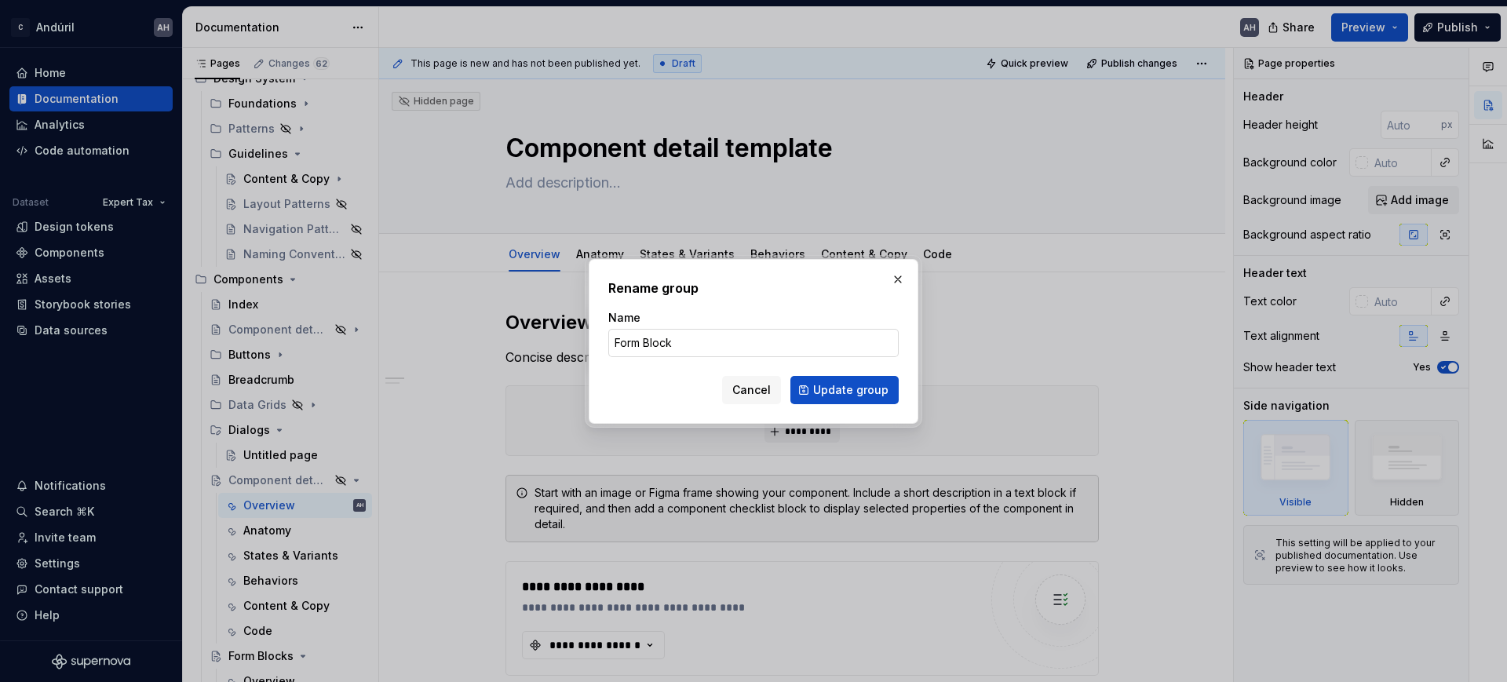
type input "Form Blocks"
click button "Update group" at bounding box center [845, 390] width 108 height 28
type textarea "*"
type textarea "Form Blocks"
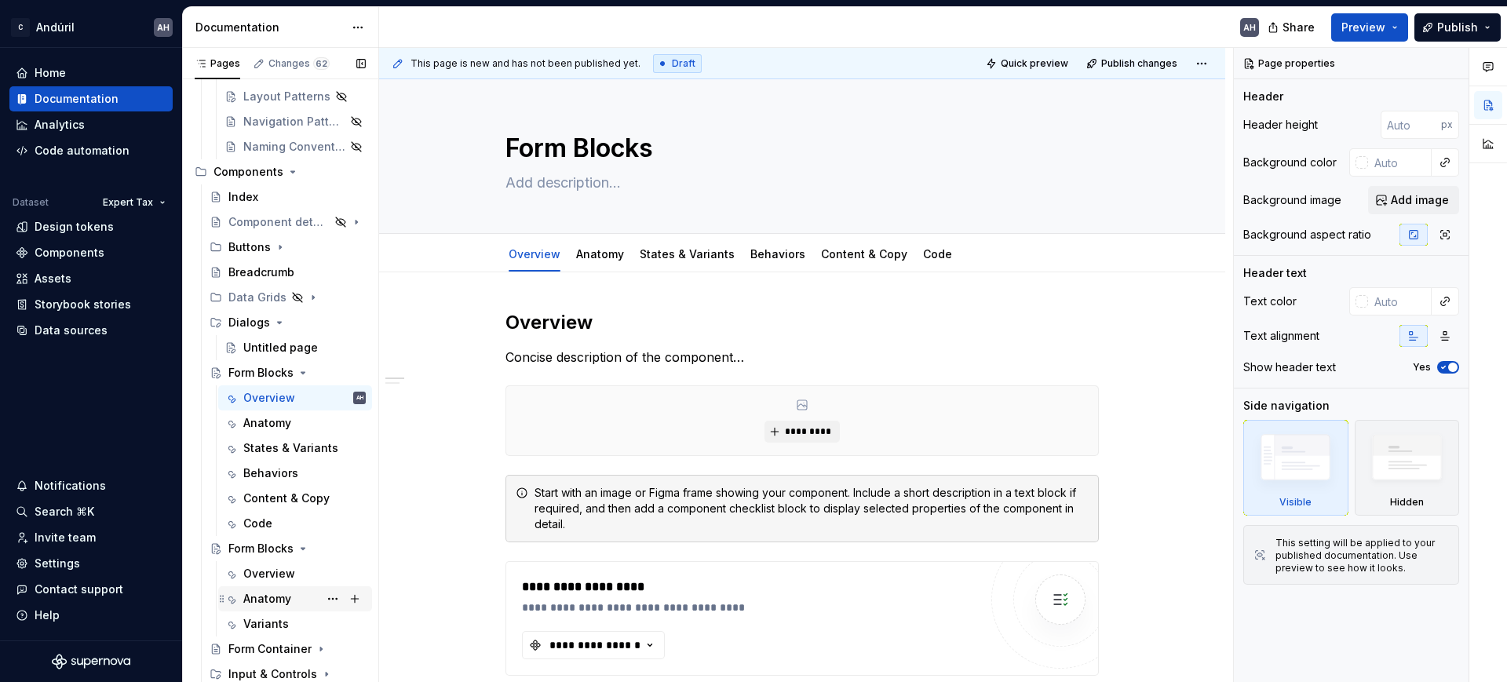
scroll to position [294, 0]
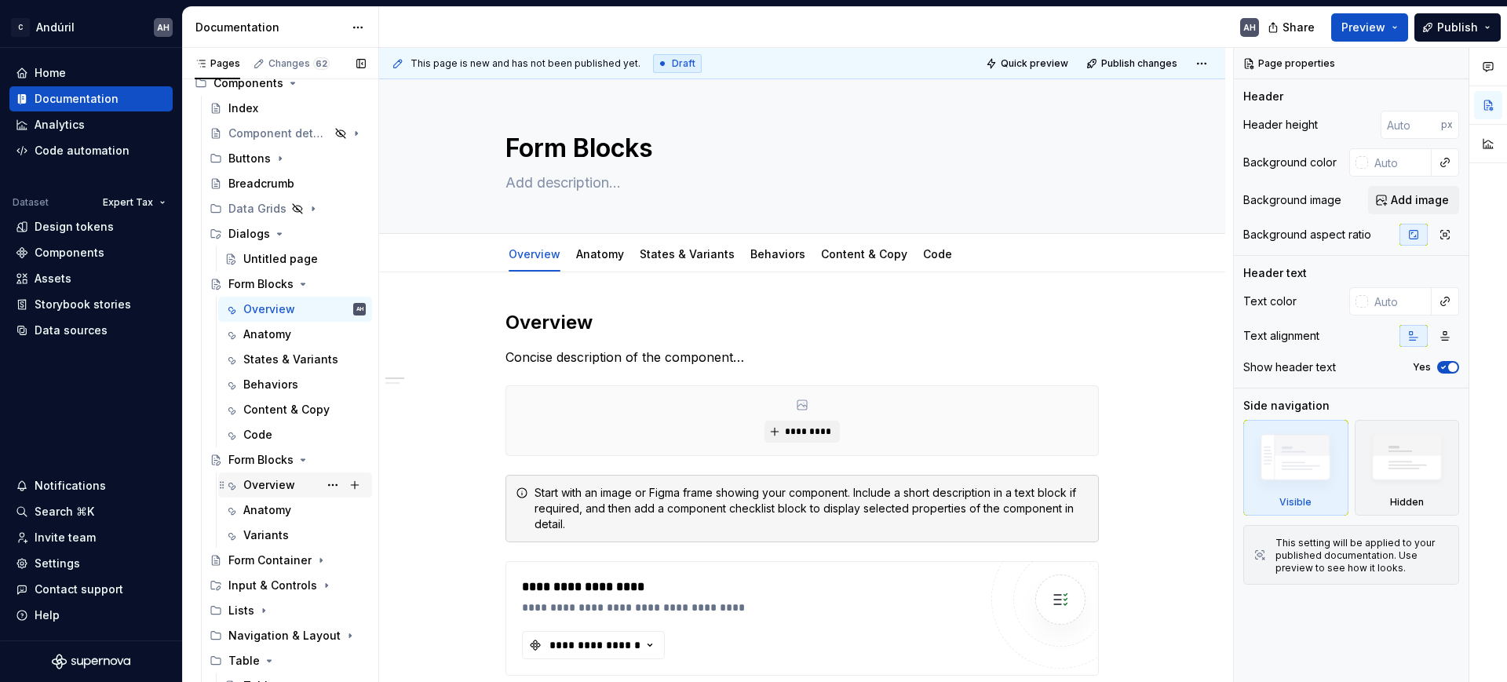
click at [260, 493] on div "Overview" at bounding box center [304, 485] width 122 height 22
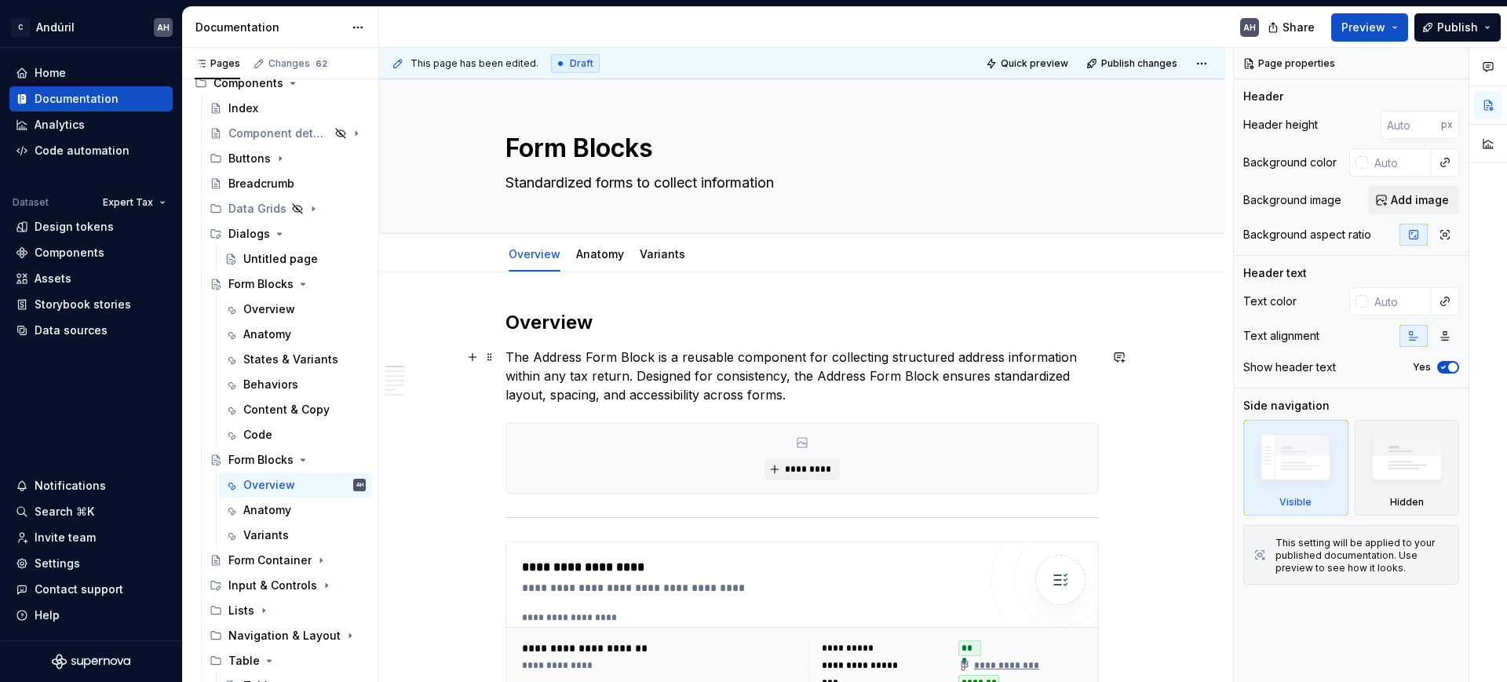
click at [645, 365] on p "The Address Form Block is a reusable component for collecting structured addres…" at bounding box center [803, 376] width 594 height 57
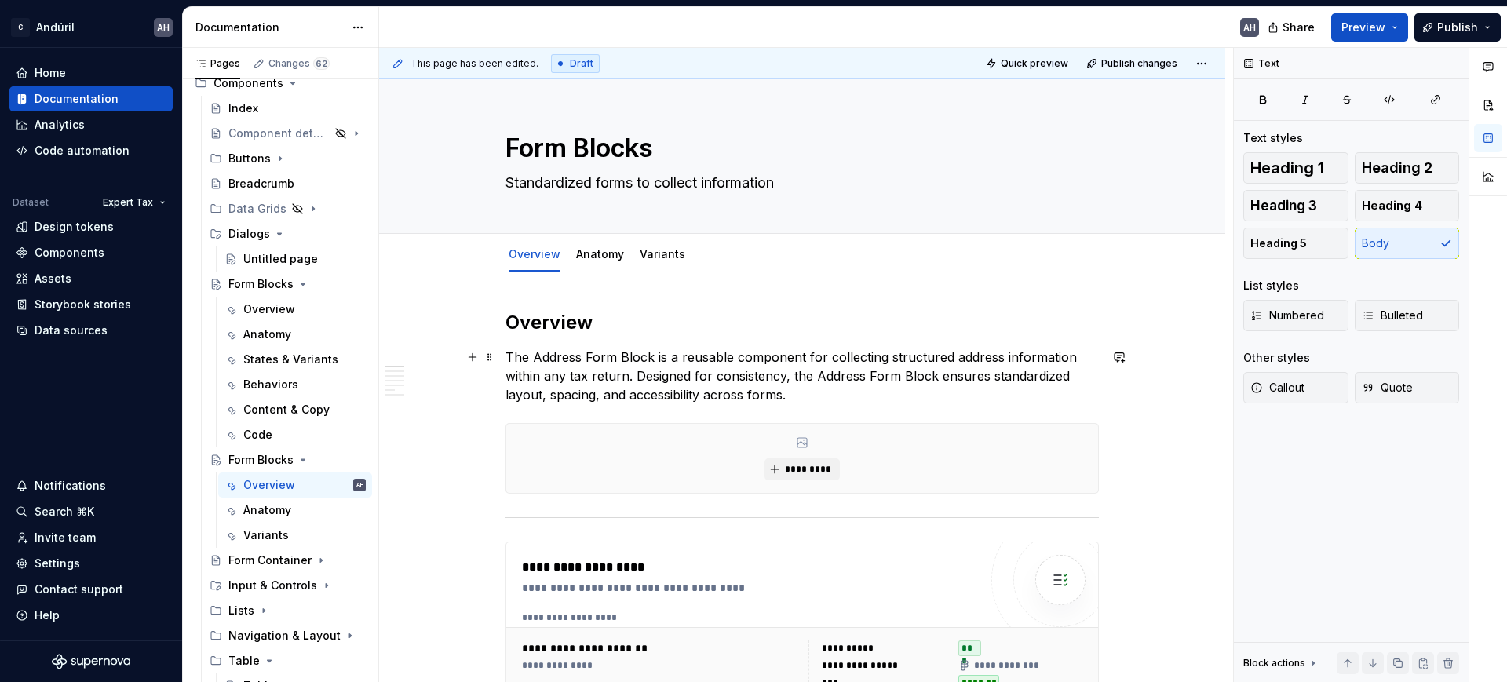
click at [645, 365] on p "The Address Form Block is a reusable component for collecting structured addres…" at bounding box center [803, 376] width 594 height 57
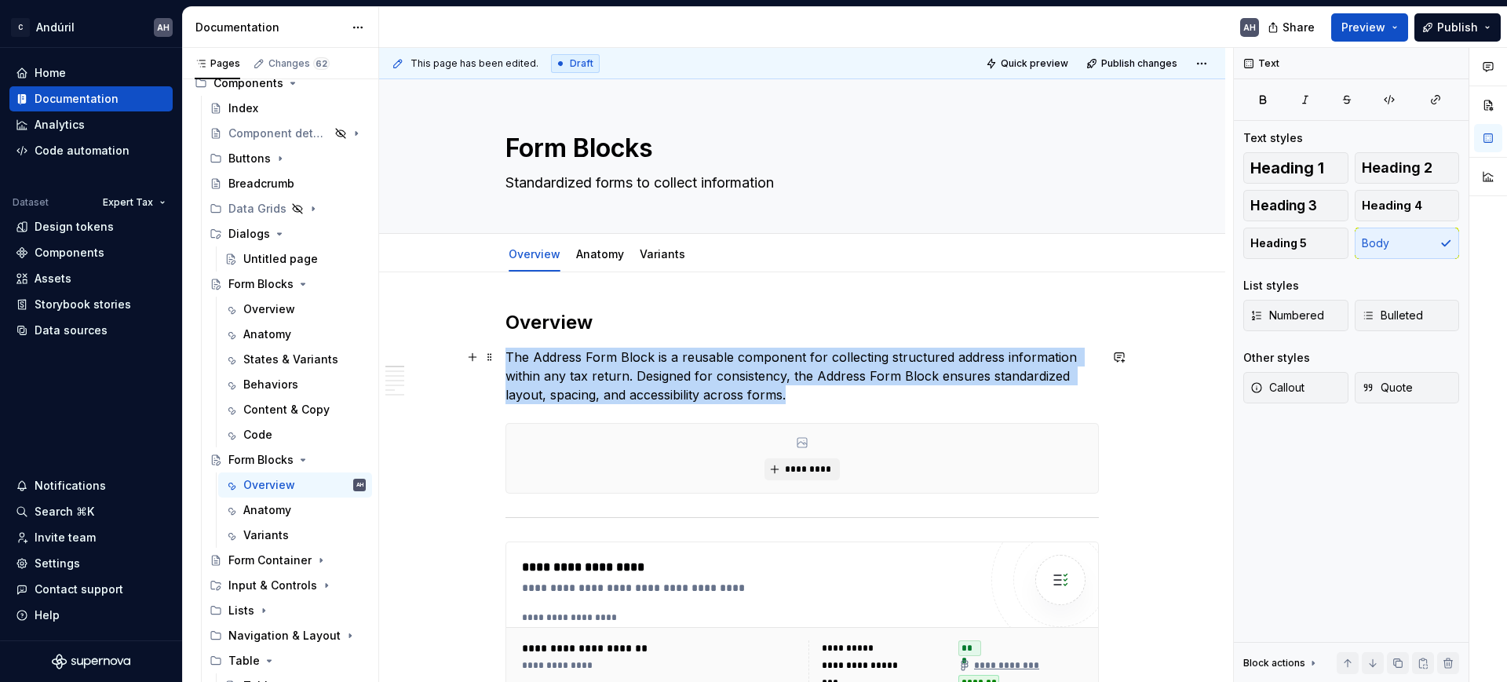
click at [645, 365] on p "The Address Form Block is a reusable component for collecting structured addres…" at bounding box center [803, 376] width 594 height 57
click at [276, 308] on div "Overview" at bounding box center [269, 309] width 52 height 16
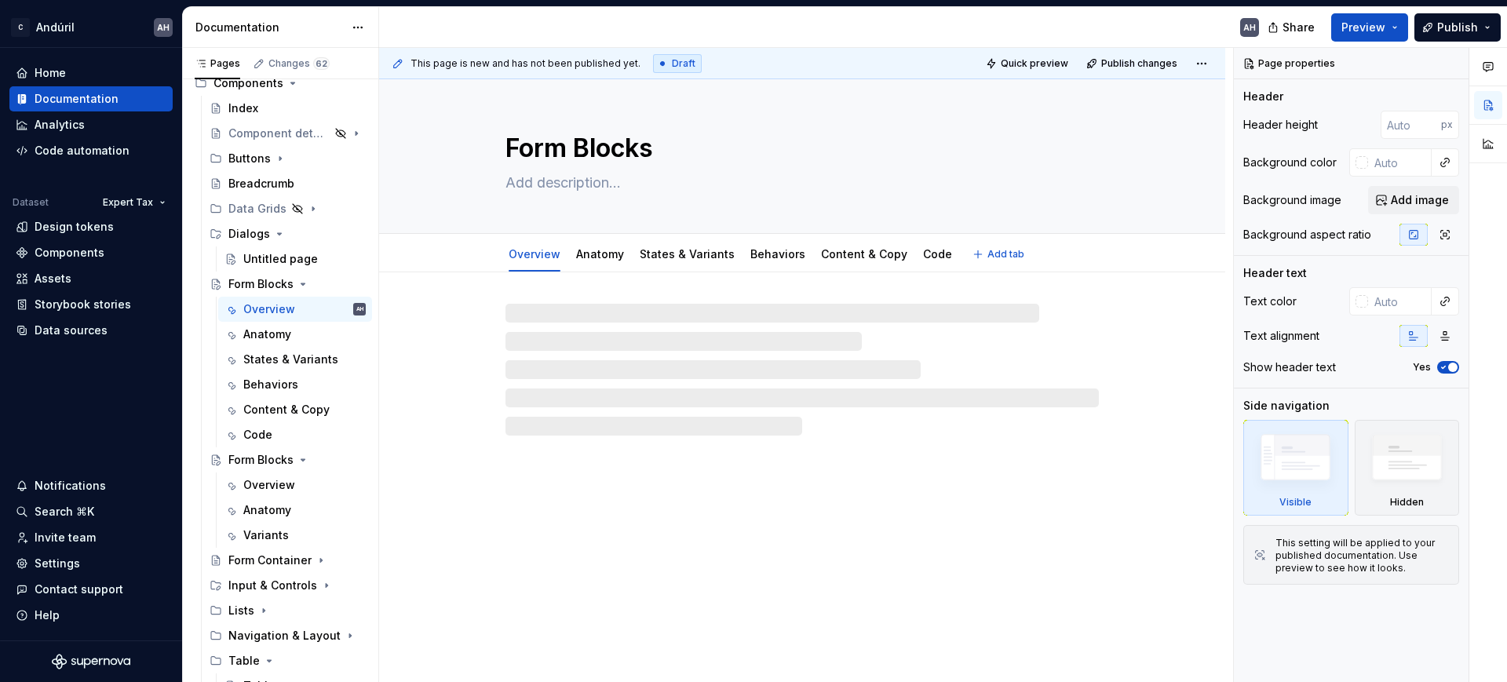
click at [592, 183] on textarea at bounding box center [799, 182] width 594 height 25
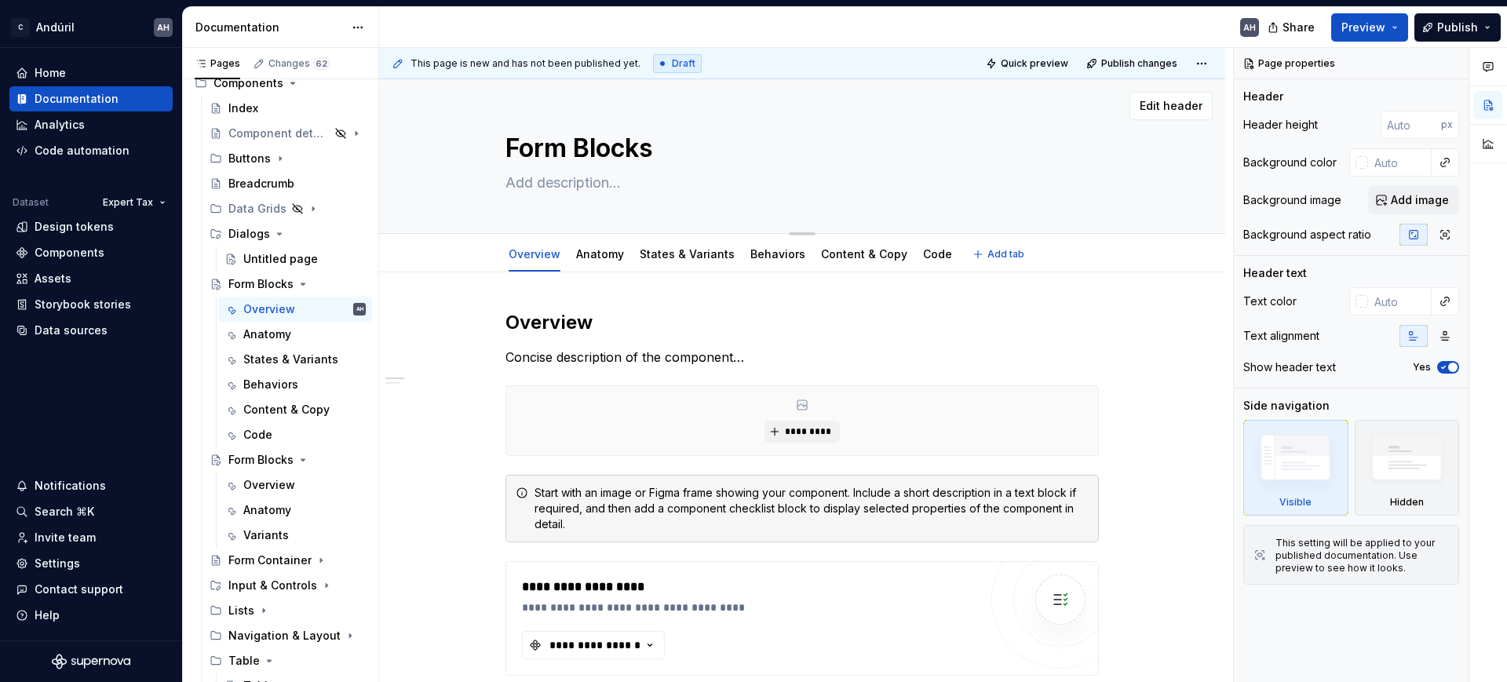
click at [502, 144] on textarea "Form Blocks" at bounding box center [799, 149] width 594 height 38
type textarea "*"
type textarea "P"
type textarea "*"
type textarea "Pr"
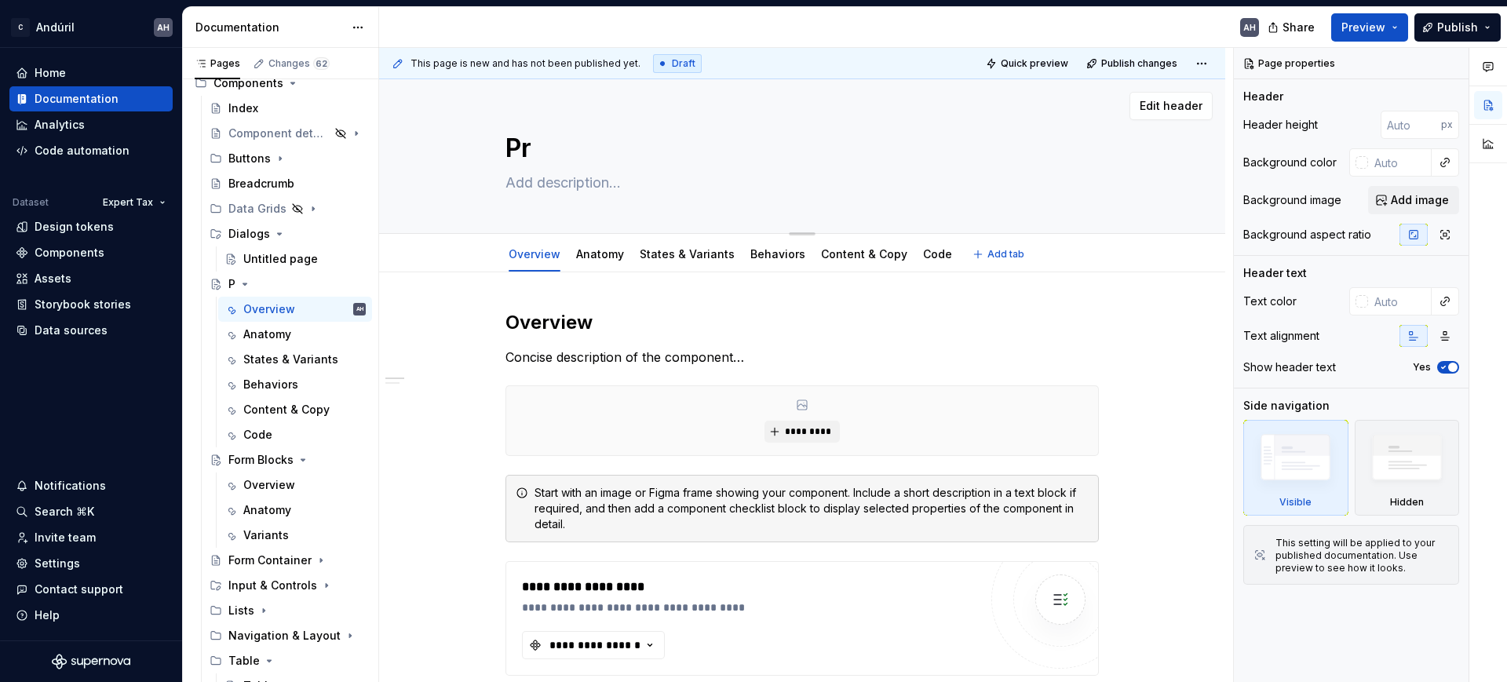
type textarea "*"
type textarea "Pre"
type textarea "*"
type textarea "Pred"
type textarea "*"
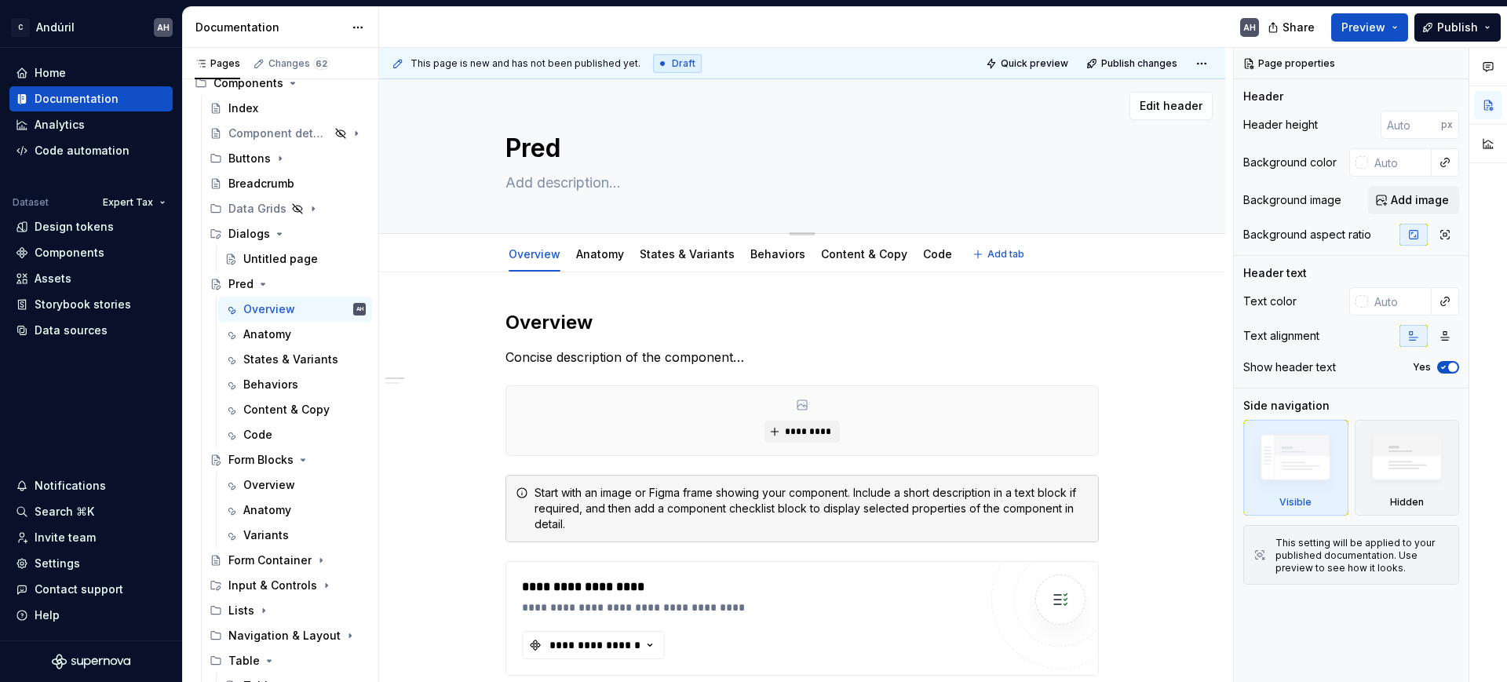
type textarea "Prede"
type textarea "*"
type textarea "Predef"
type textarea "*"
type textarea "Predefi"
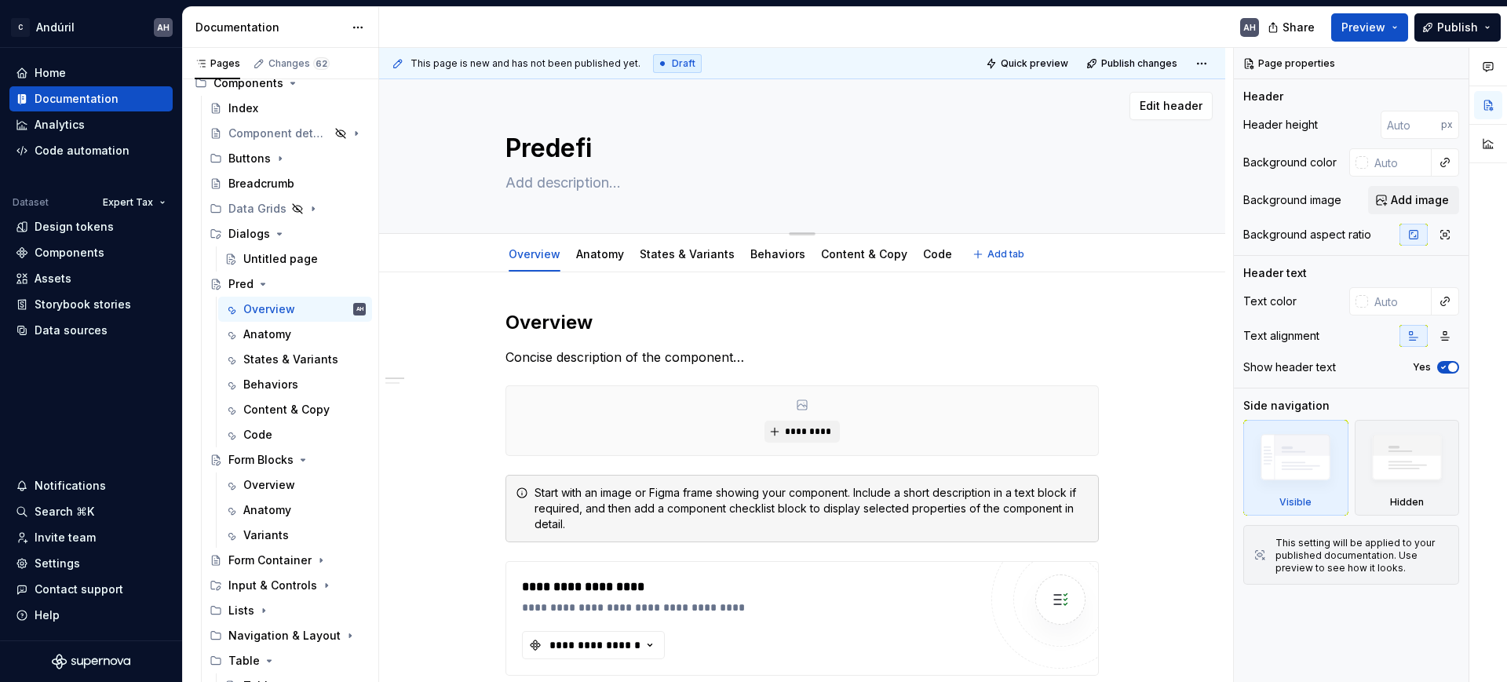
type textarea "*"
type textarea "Predefin"
type textarea "*"
type textarea "Predefine"
type textarea "*"
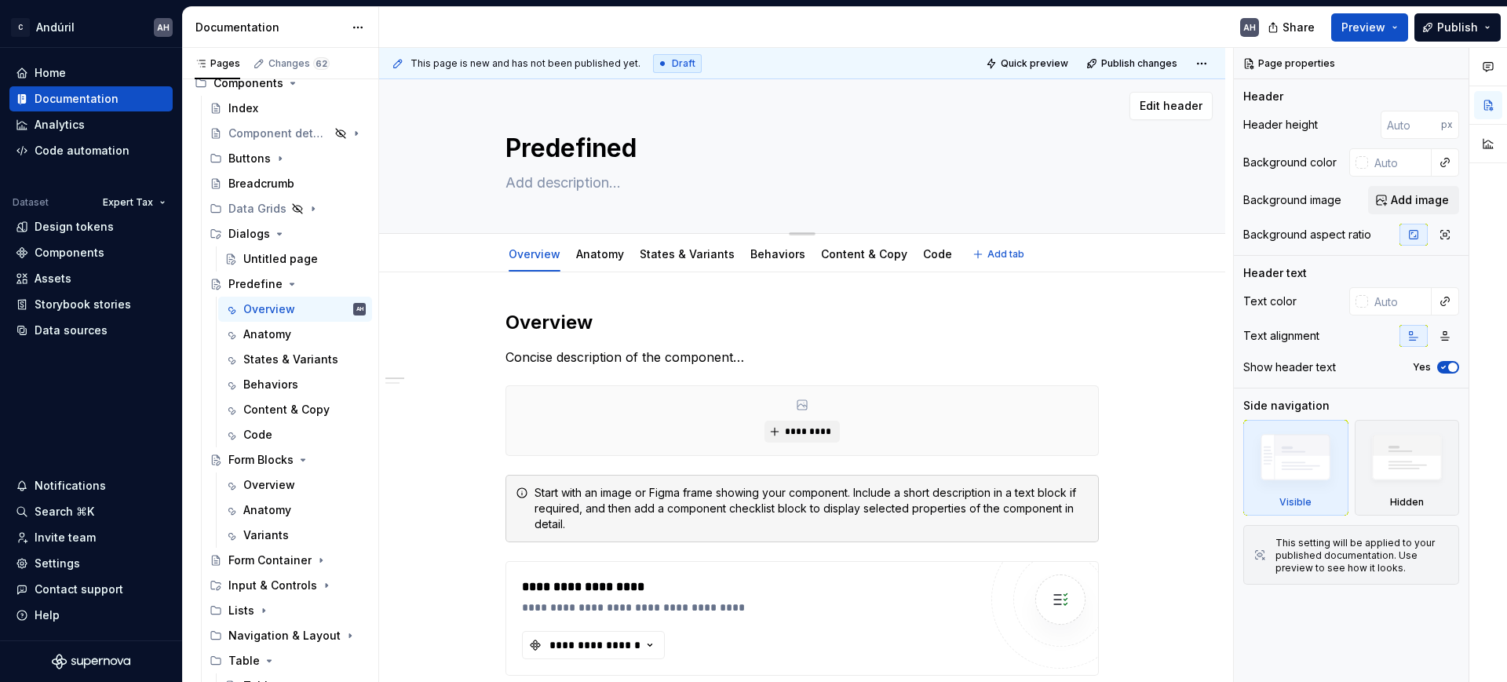
type textarea "Predefined"
type textarea "*"
type textarea "Predefined F"
type textarea "*"
type textarea "Predefined Fo"
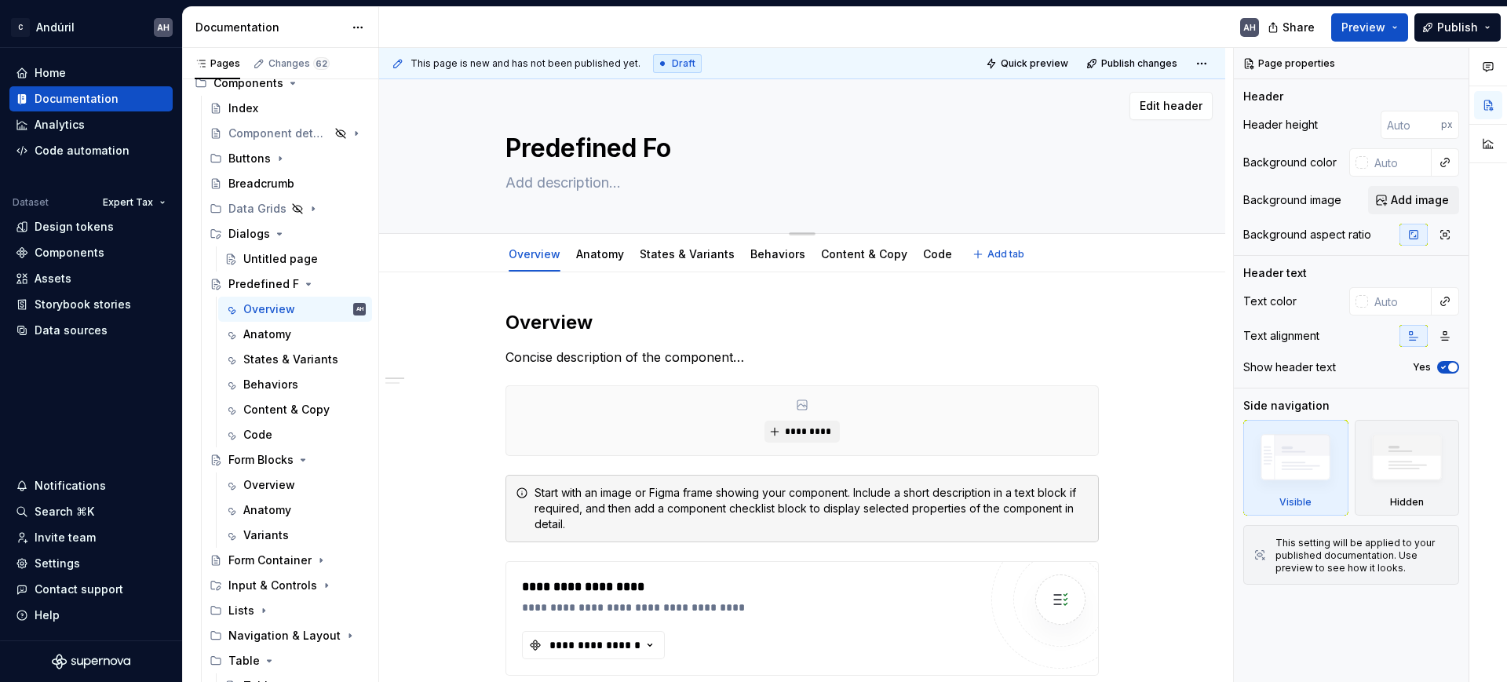
type textarea "*"
type textarea "Predefined For"
type textarea "*"
type textarea "Predefined Form"
type textarea "*"
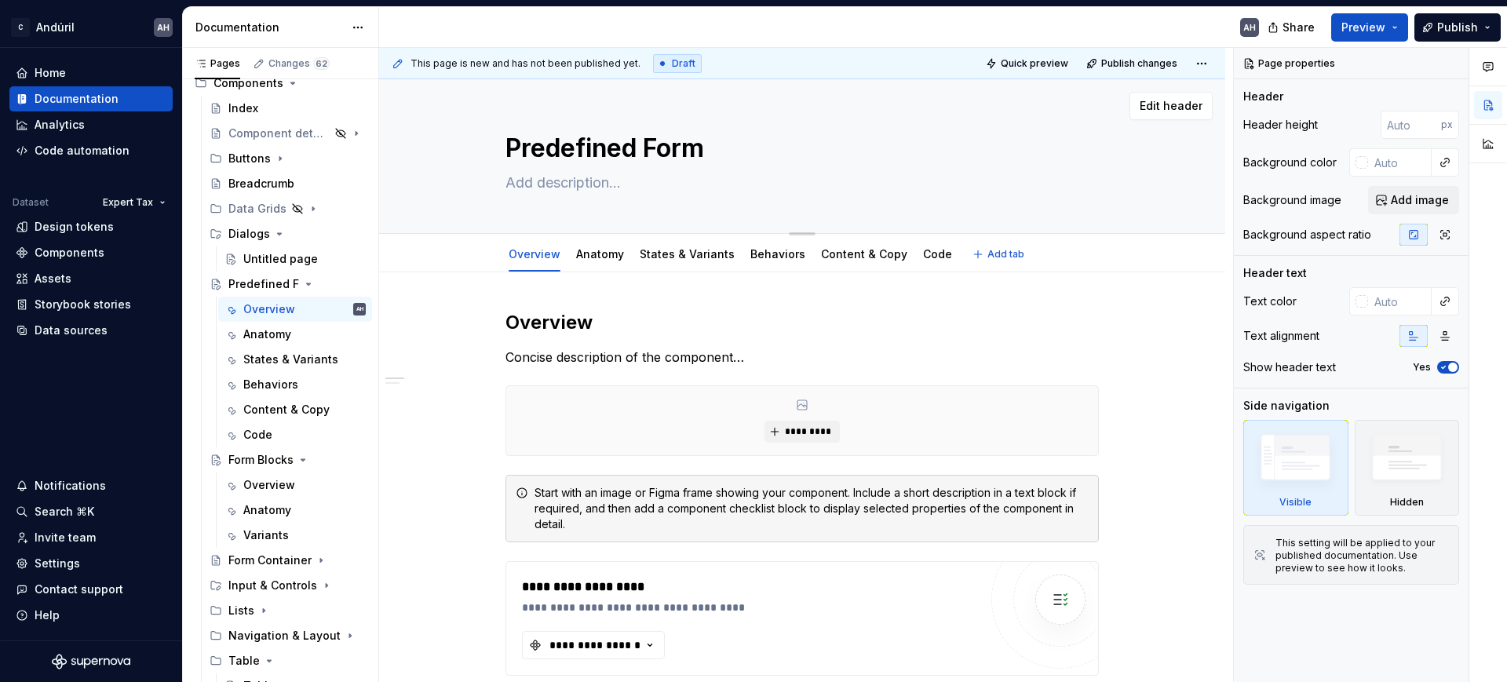
type textarea "Predefined Form"
type textarea "*"
type textarea "Predefined Form B"
type textarea "*"
type textarea "Predefined Form Bl"
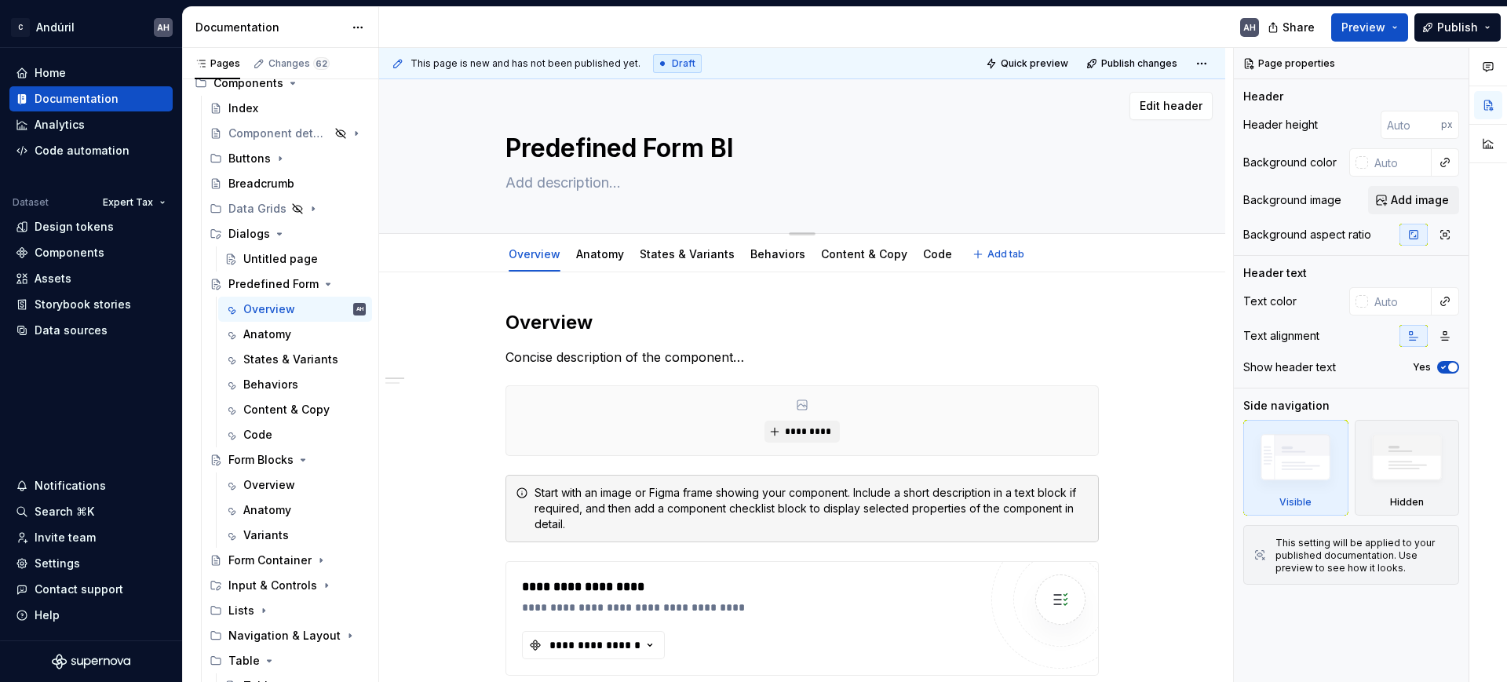
type textarea "*"
type textarea "Predefined Form Blo"
type textarea "*"
type textarea "Predefined Form Bloc"
type textarea "*"
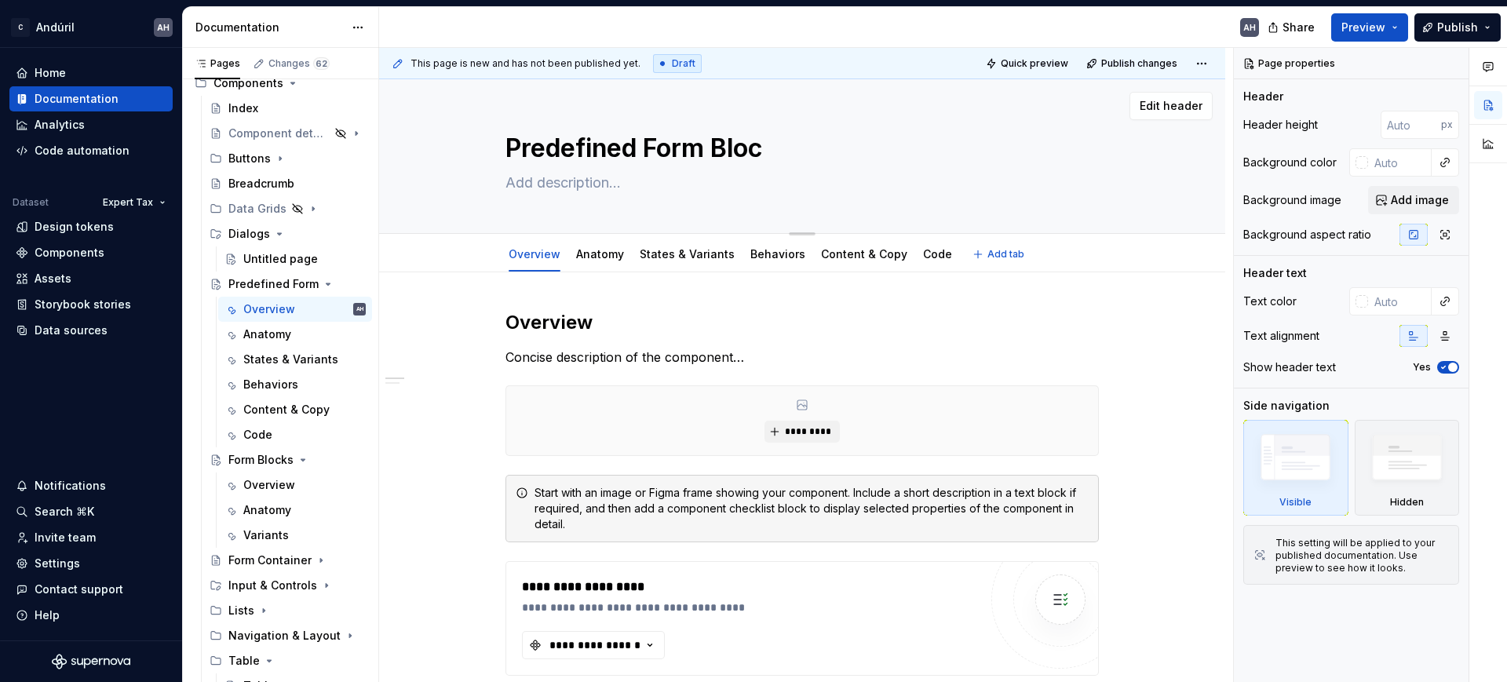
type textarea "Predefined Form Block"
type textarea "*"
type textarea "Predefined Form Blocks"
type textarea "*"
type textarea "Predefined Form Blocks"
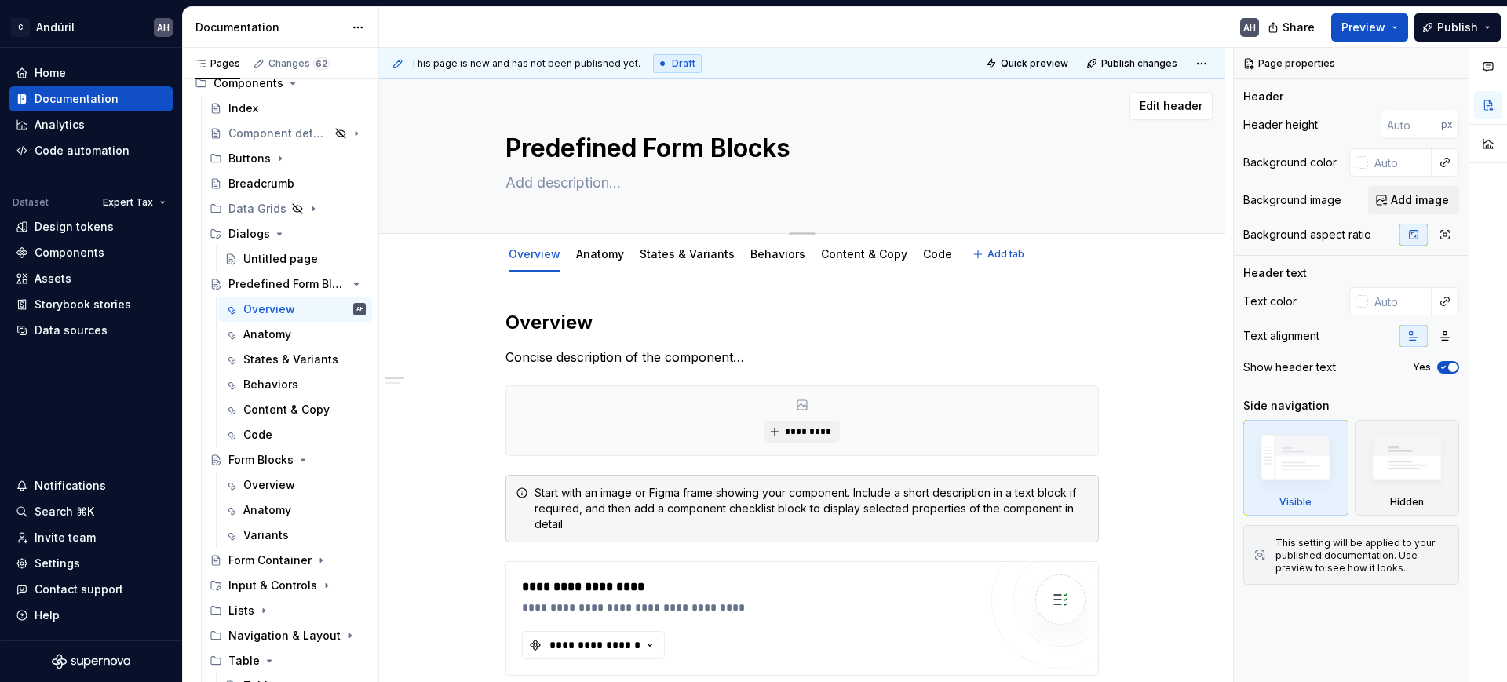
click at [544, 184] on textarea at bounding box center [799, 182] width 594 height 25
type textarea "S"
type textarea "*"
type textarea "St"
type textarea "*"
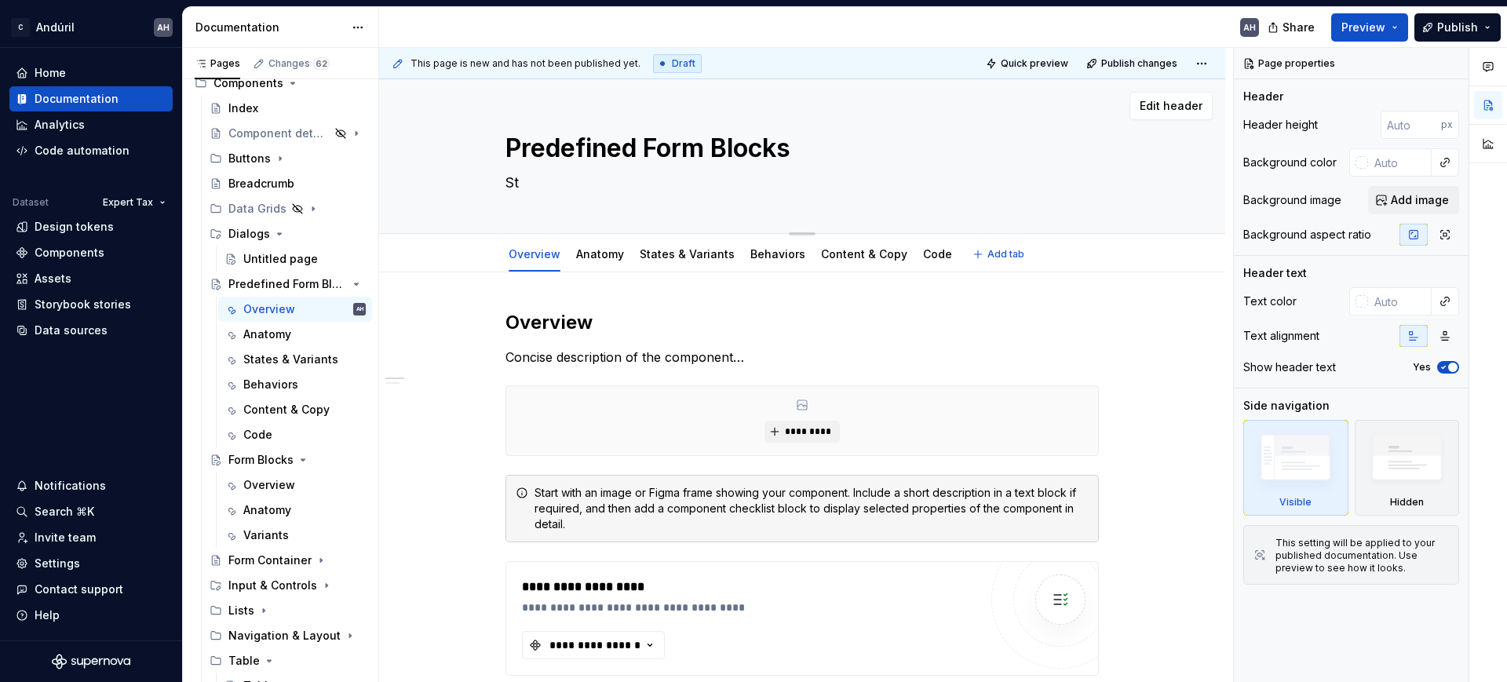
type textarea "Sta"
type textarea "*"
type textarea "Stand"
type textarea "*"
type textarea "Standa"
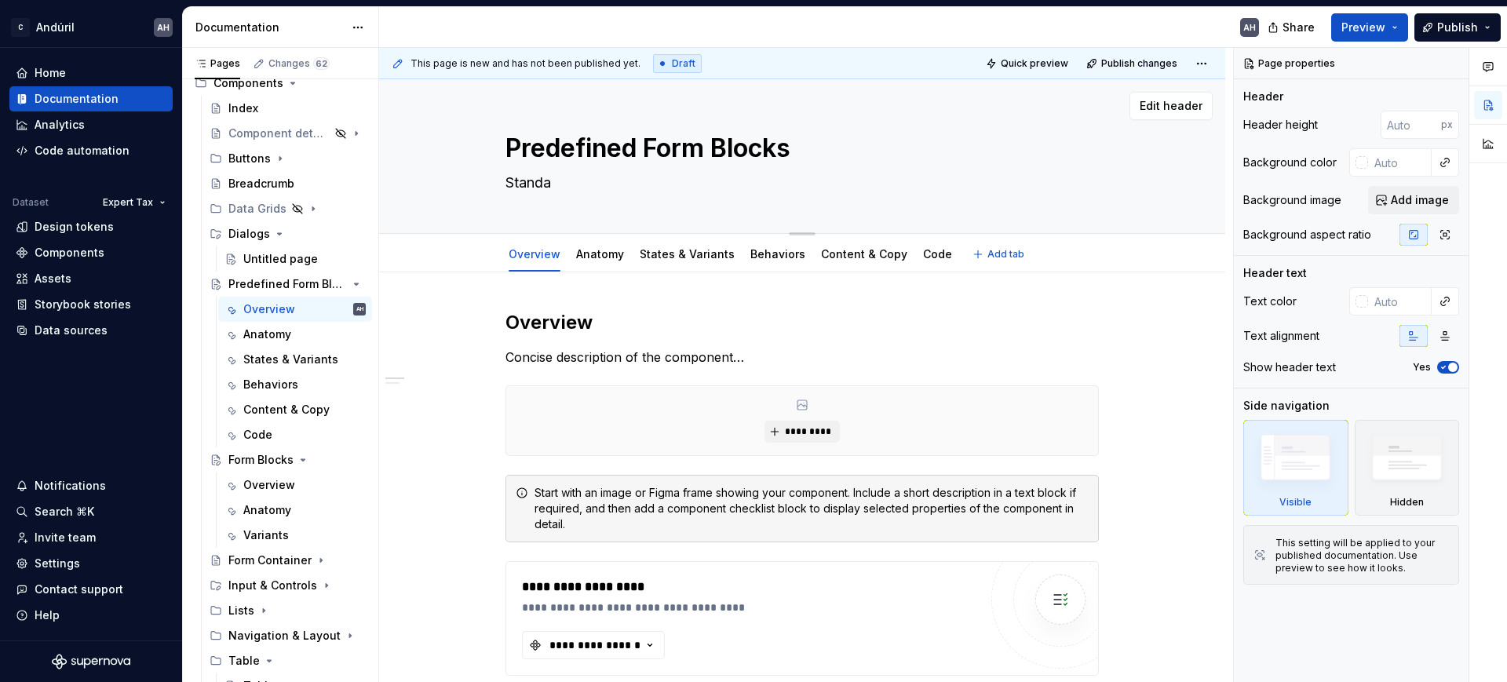
type textarea "*"
type textarea "Standard"
type textarea "*"
type textarea "Standardi"
type textarea "*"
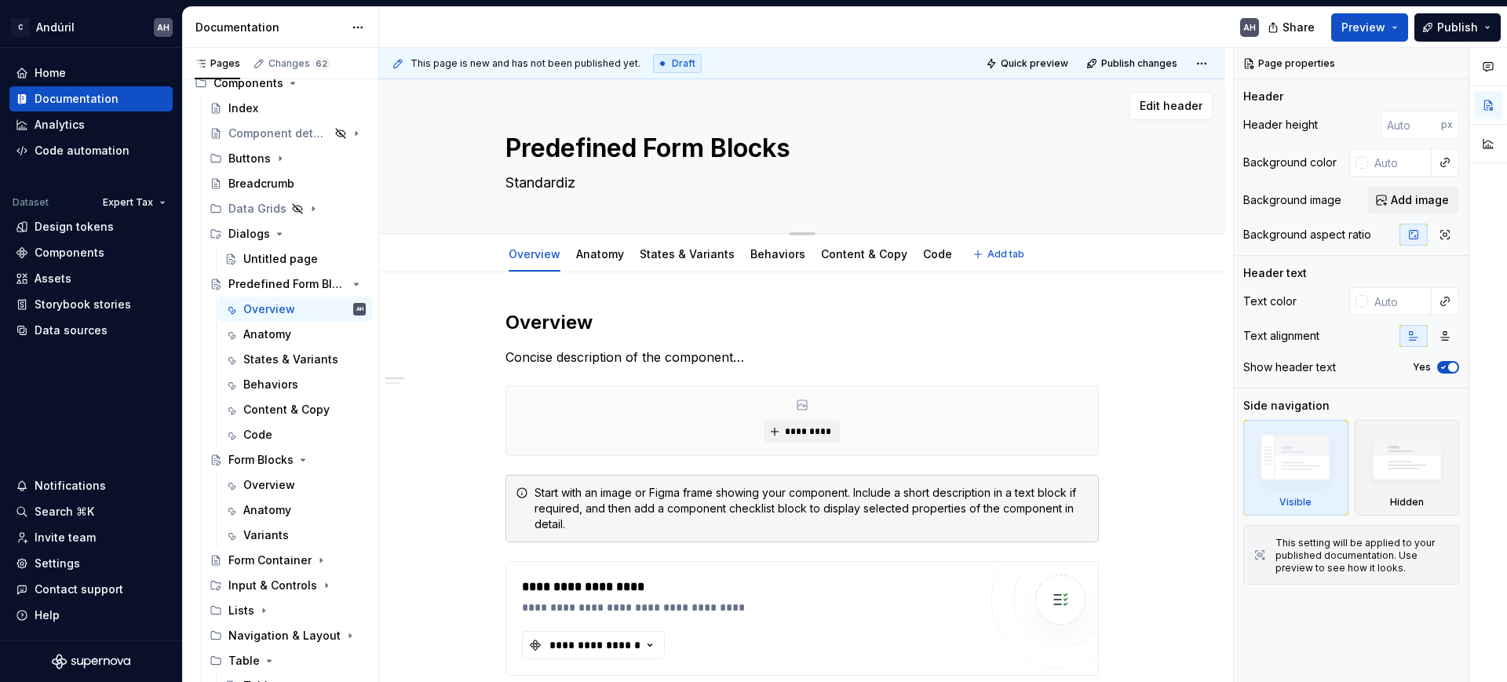
type textarea "Standardize"
type textarea "*"
type textarea "Standardized"
type textarea "*"
type textarea "Standardized"
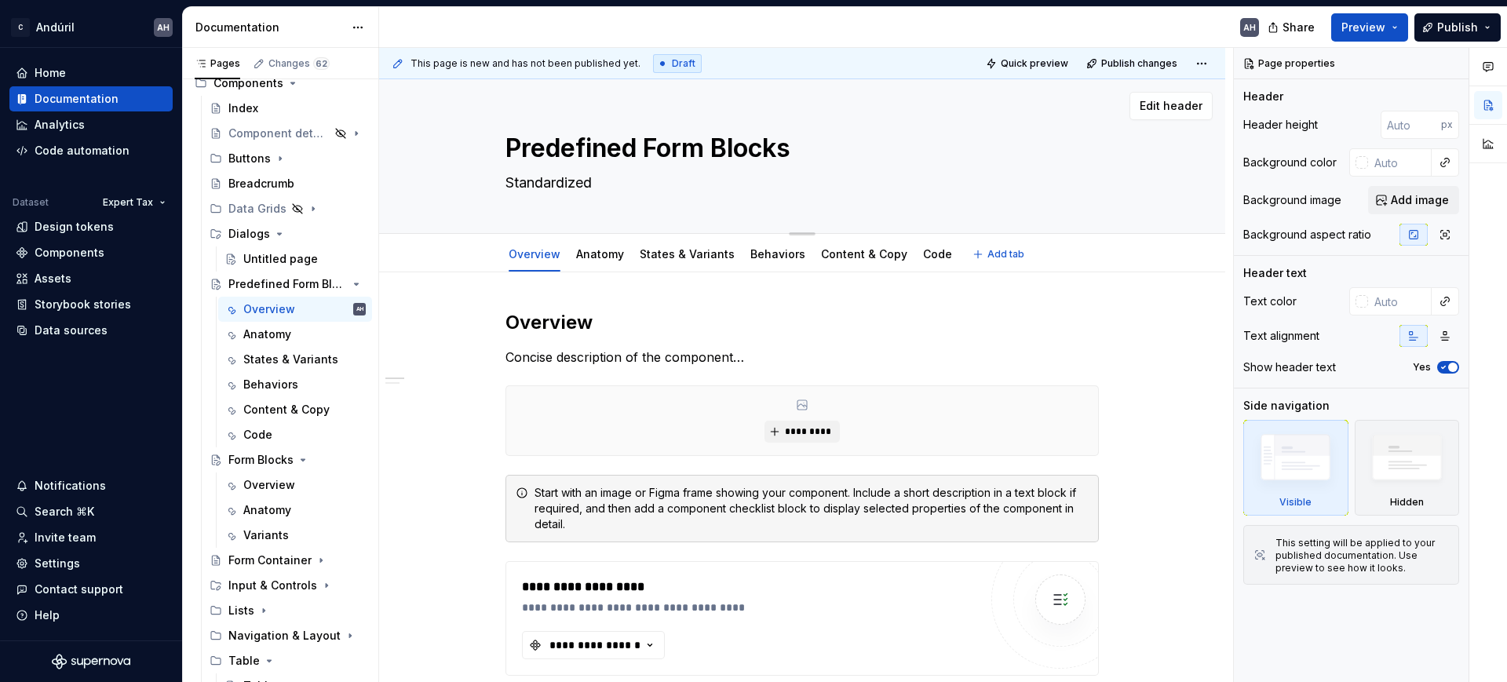
type textarea "*"
type textarea "Standardized f"
type textarea "*"
type textarea "Standardized fo"
type textarea "*"
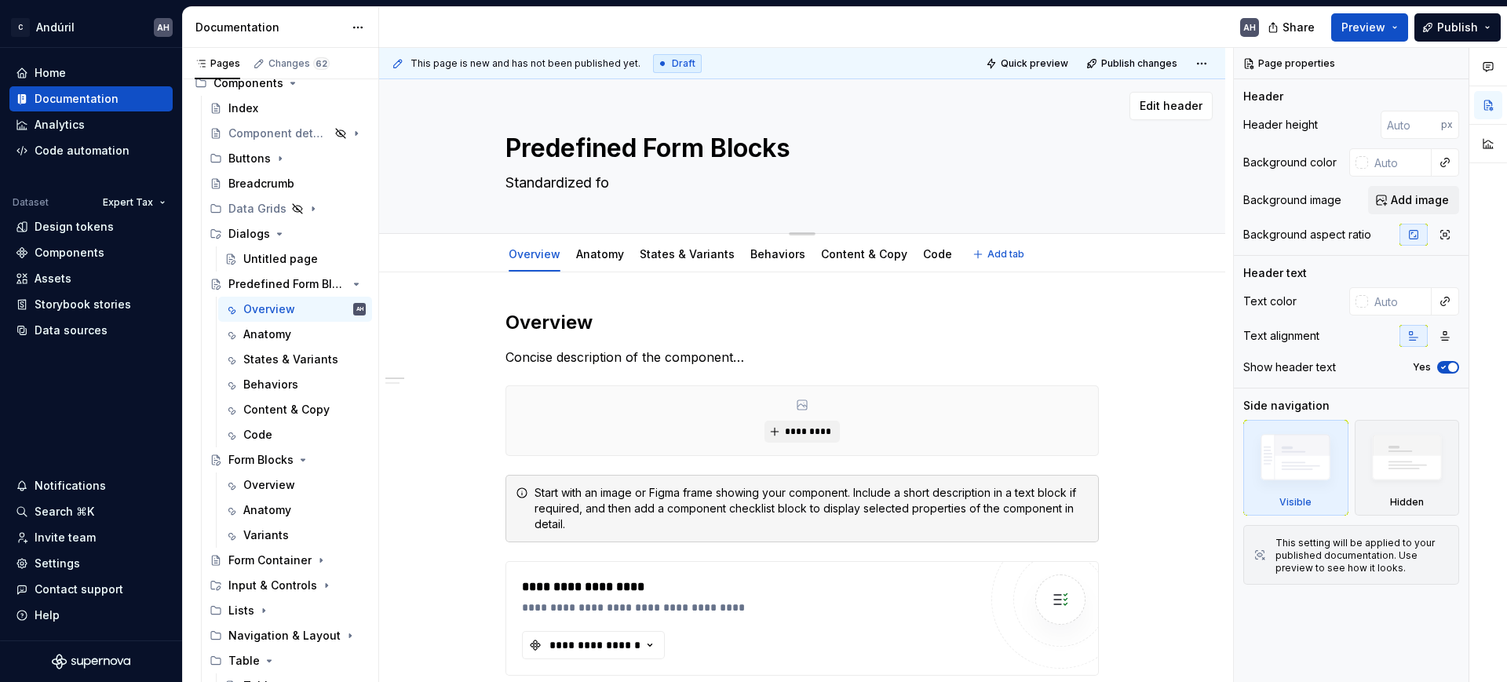
type textarea "Standardized for"
type textarea "*"
type textarea "Standardized form"
type textarea "*"
type textarea "Standardized forms"
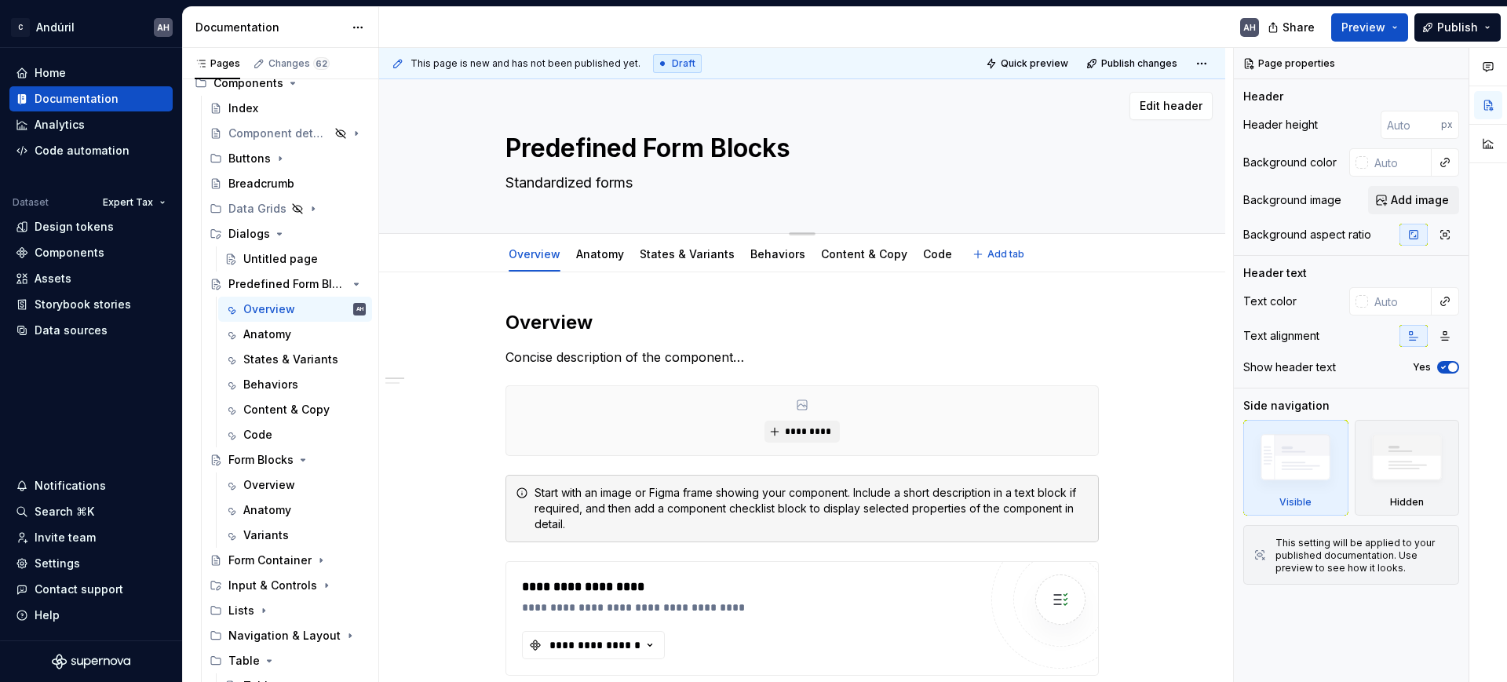
type textarea "*"
type textarea "Standardized forms"
type textarea "*"
type textarea "Standardized forms t"
type textarea "*"
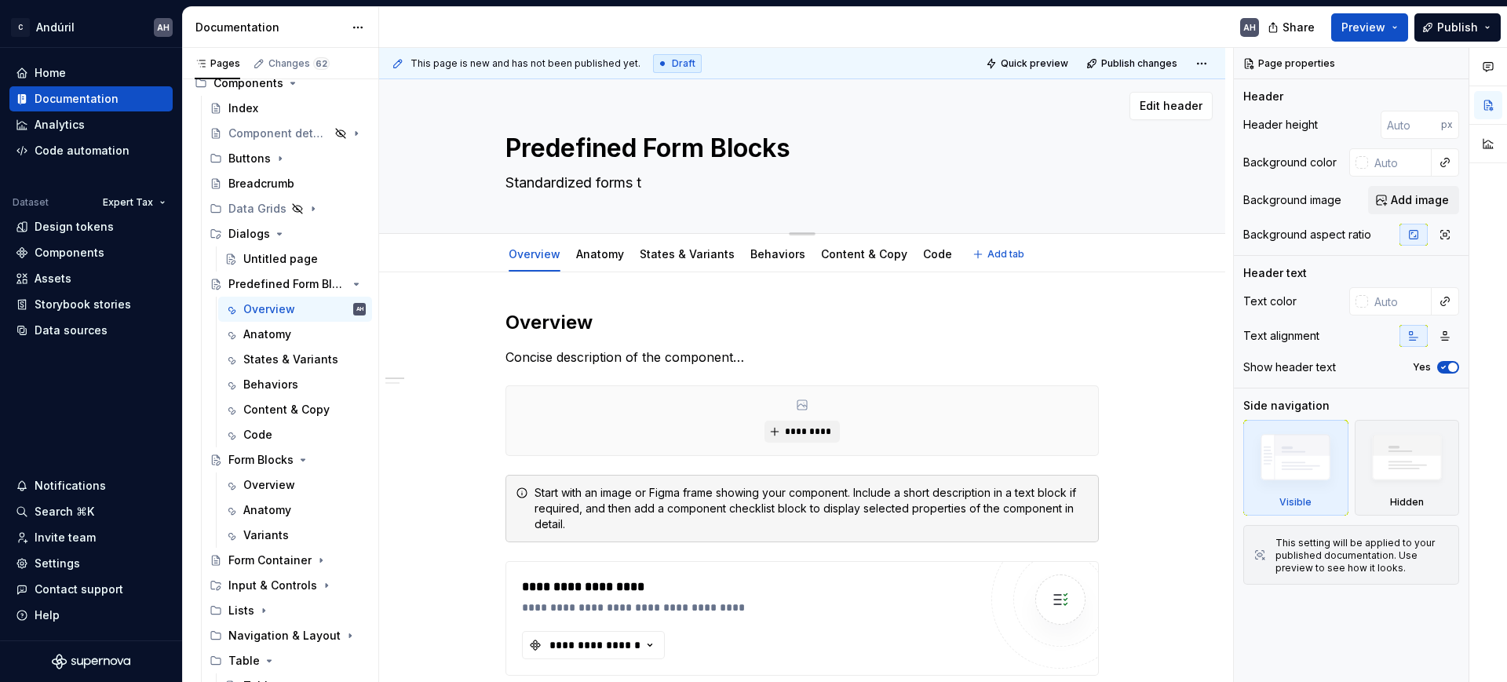
type textarea "Standardized forms to"
type textarea "*"
type textarea "Standardized forms to"
type textarea "*"
type textarea "Standardized forms to co"
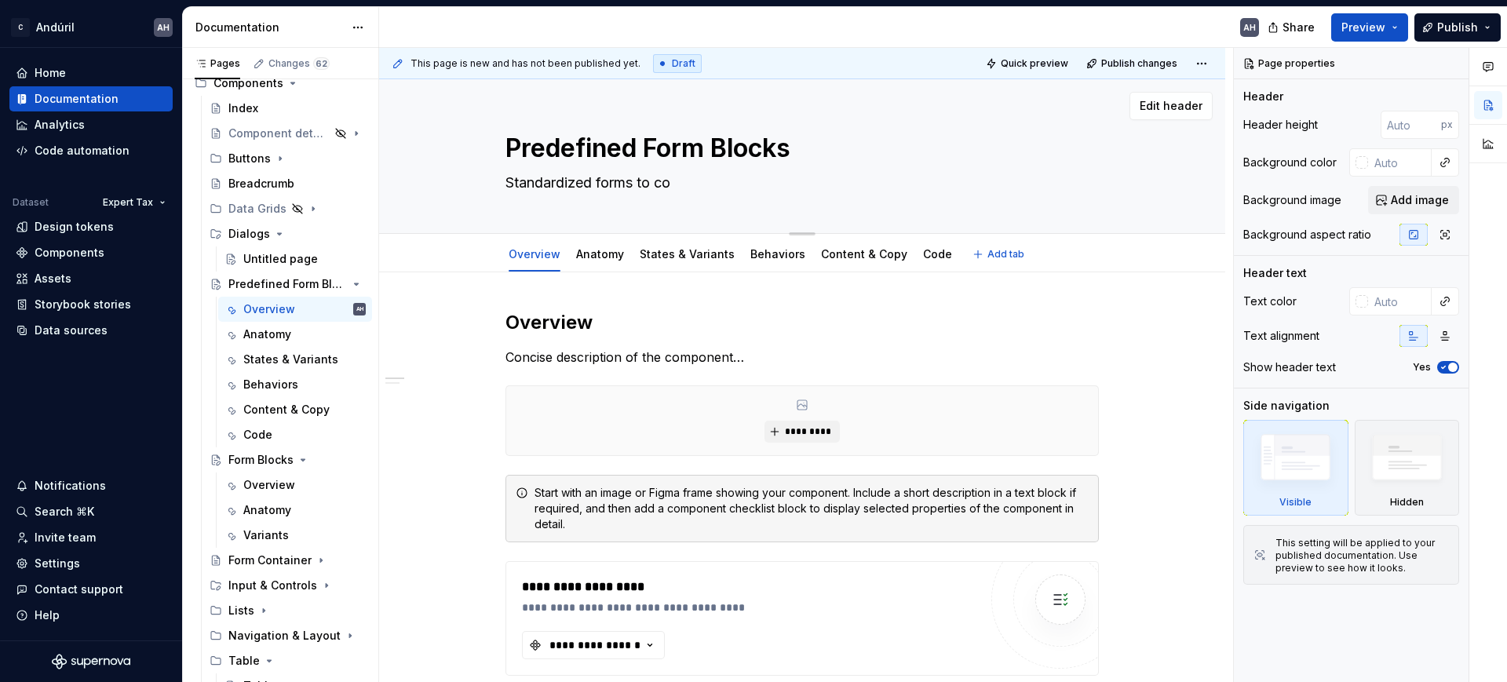
type textarea "*"
type textarea "Standardized forms to col"
type textarea "*"
type textarea "Standardized forms to coll"
type textarea "*"
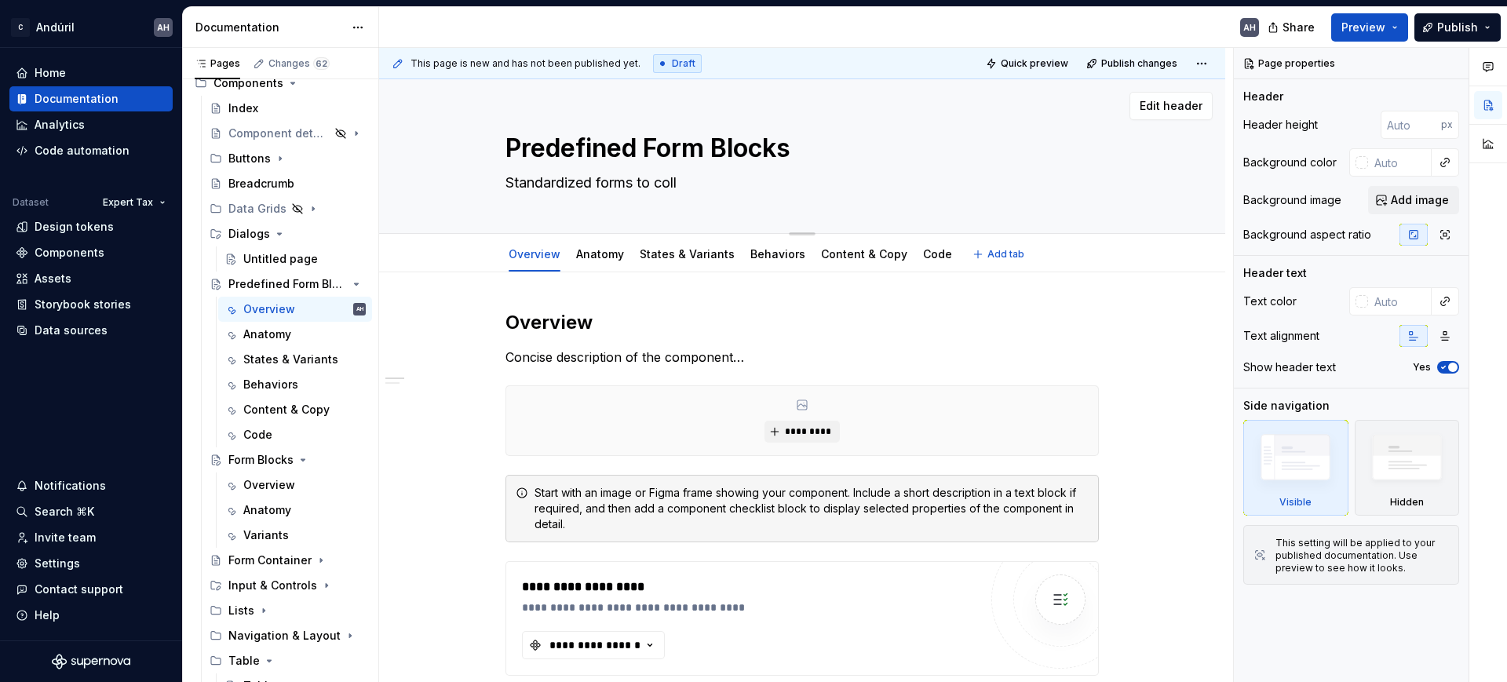
type textarea "Standardized forms to colle"
type textarea "*"
type textarea "Standardized forms to collec"
type textarea "*"
type textarea "Standardized forms to collect"
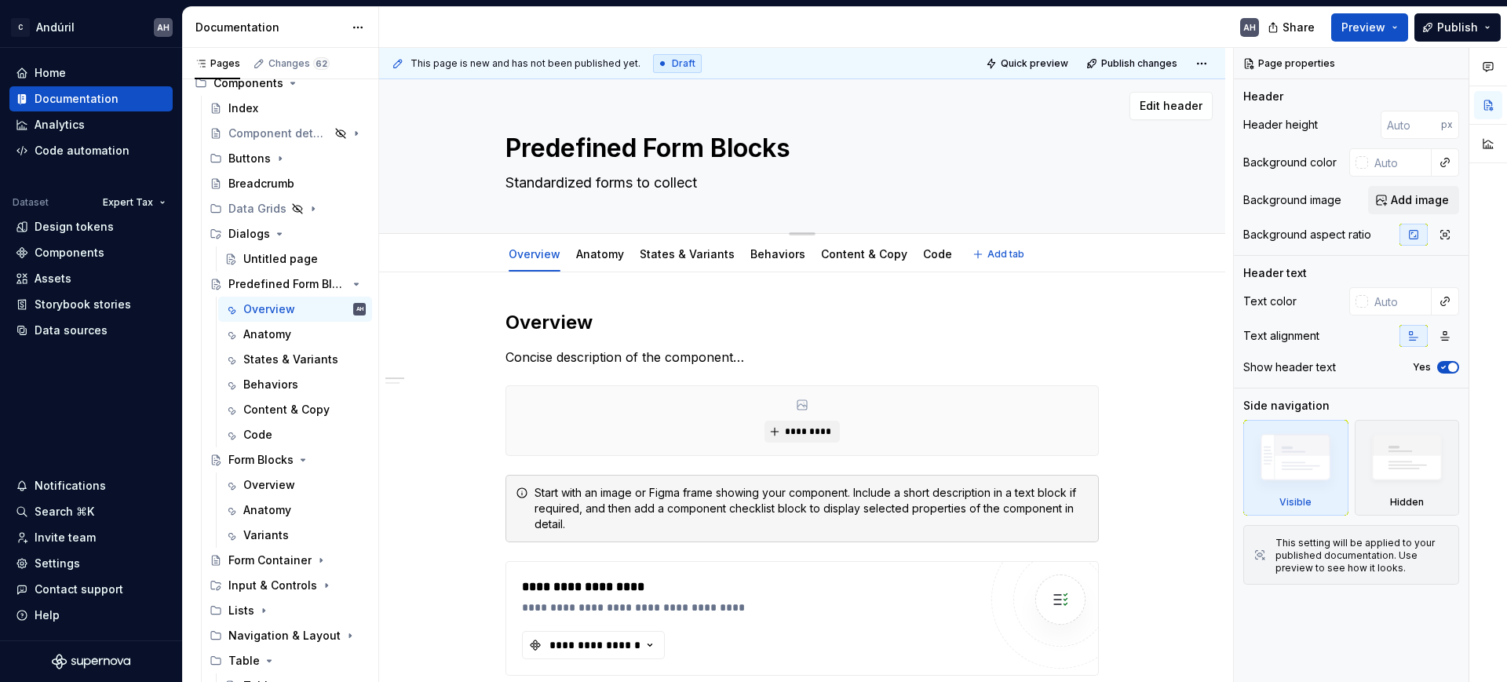
type textarea "*"
type textarea "Standardized forms to collect"
type textarea "*"
type textarea "Standardized forms to collect i"
type textarea "*"
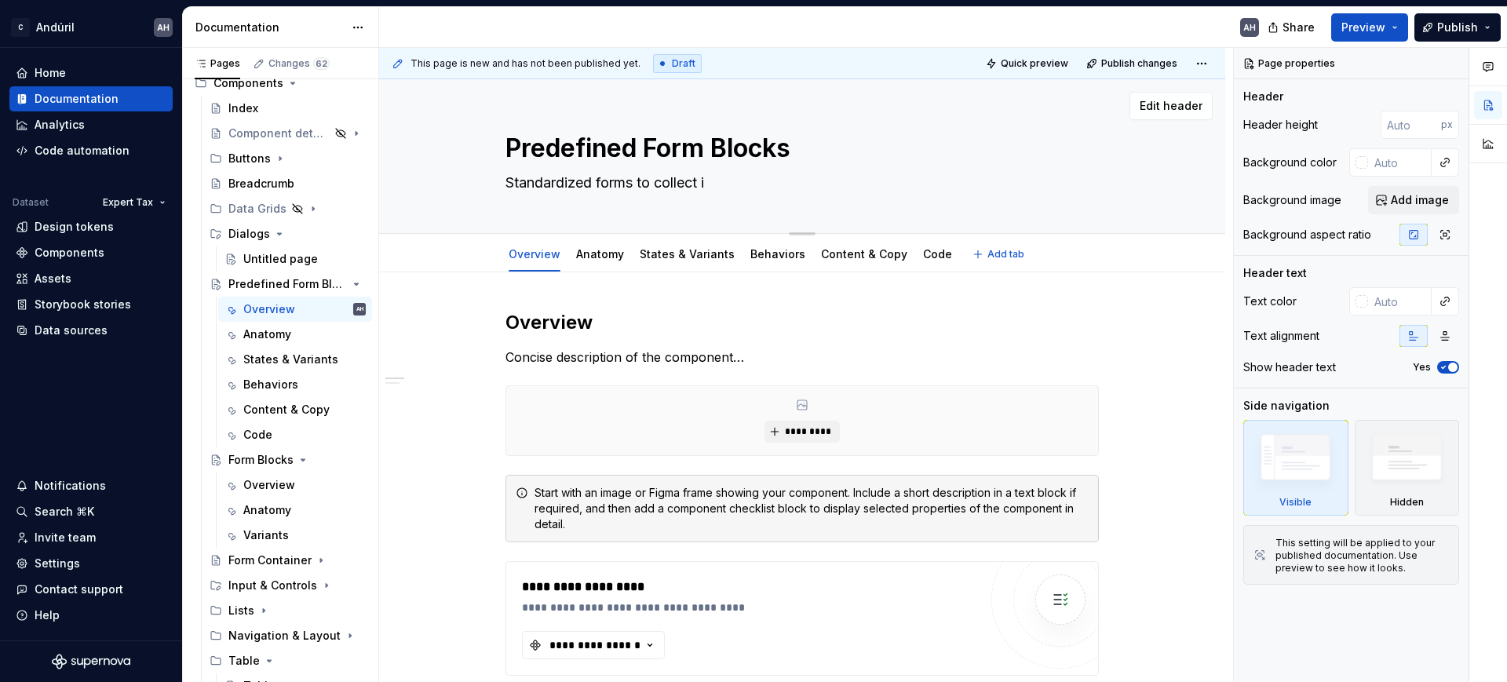
type textarea "Standardized forms to collect in"
type textarea "*"
type textarea "Standardized forms to collect inf"
type textarea "*"
type textarea "Standardized forms to collect info"
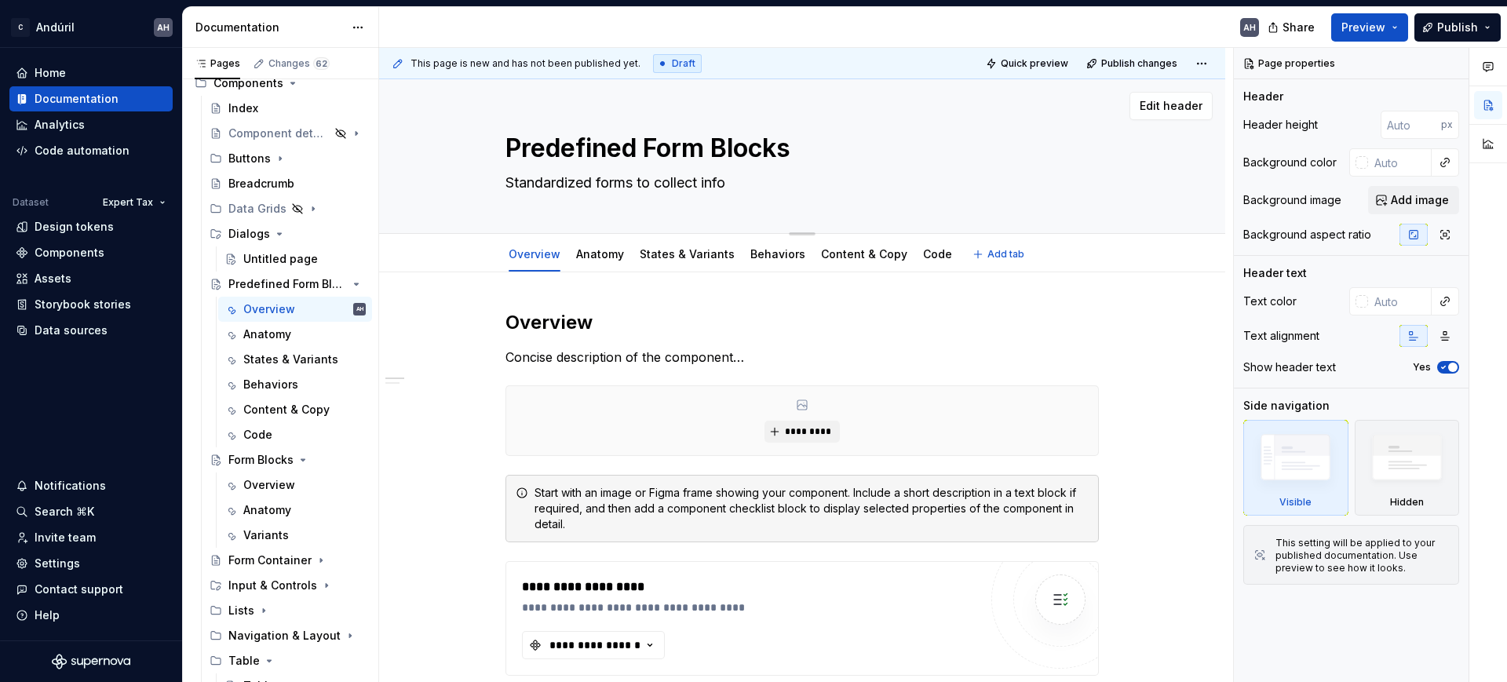
type textarea "*"
type textarea "Standardized forms to collect infor"
type textarea "*"
type textarea "Standardized forms to collect inform"
type textarea "*"
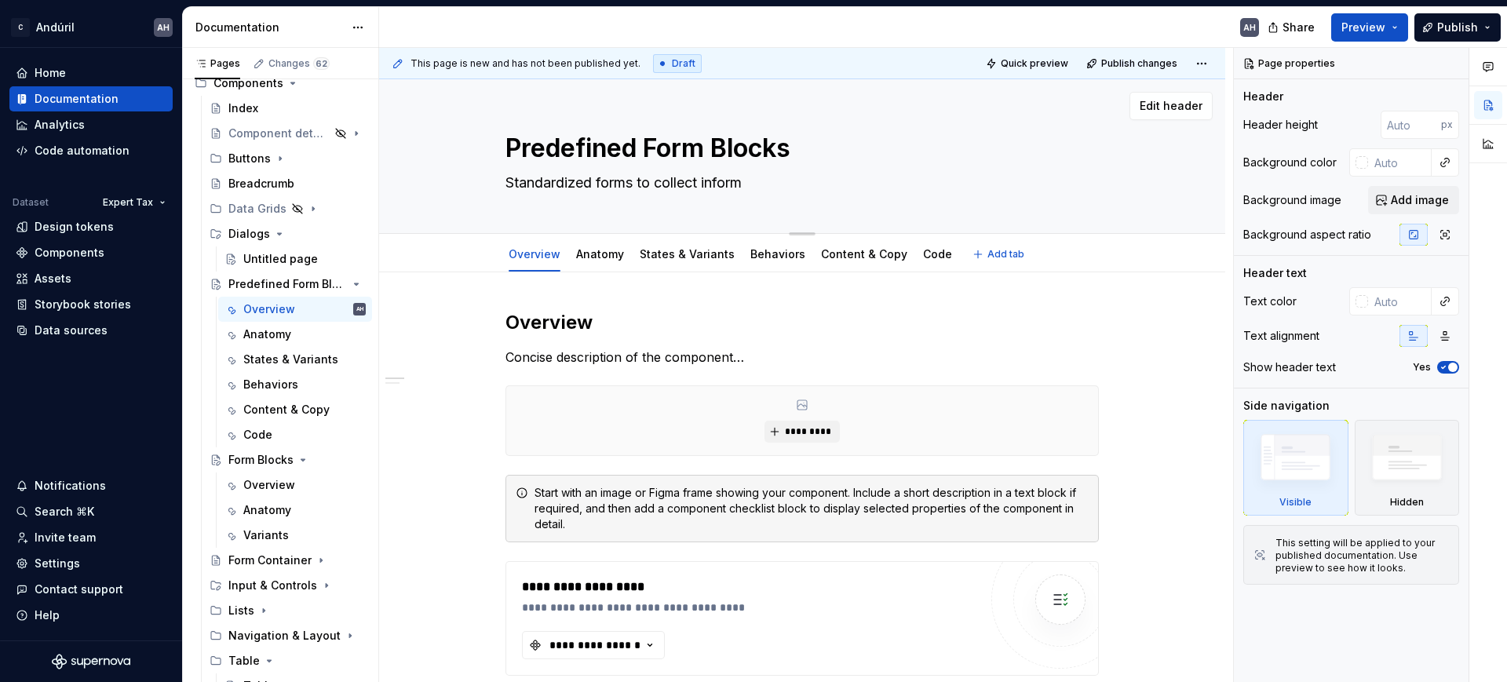
type textarea "Standardized forms to collect informa"
type textarea "*"
type textarea "Standardized forms to collect informatio"
type textarea "*"
click at [596, 271] on div "Overview Anatomy States & Variants Behaviors Content & Copy Code" at bounding box center [730, 258] width 469 height 42
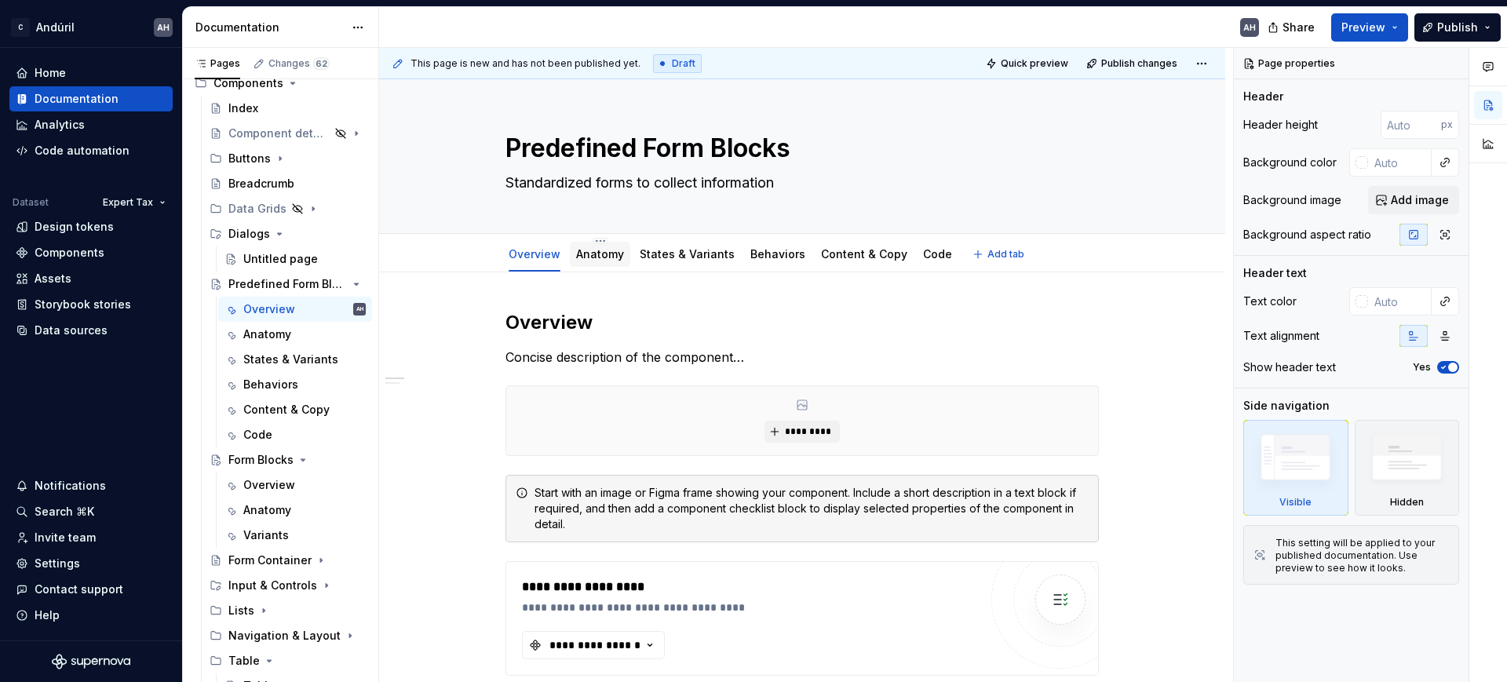
click at [599, 262] on div "Anatomy" at bounding box center [600, 254] width 48 height 19
click at [607, 250] on link "Anatomy" at bounding box center [600, 253] width 48 height 13
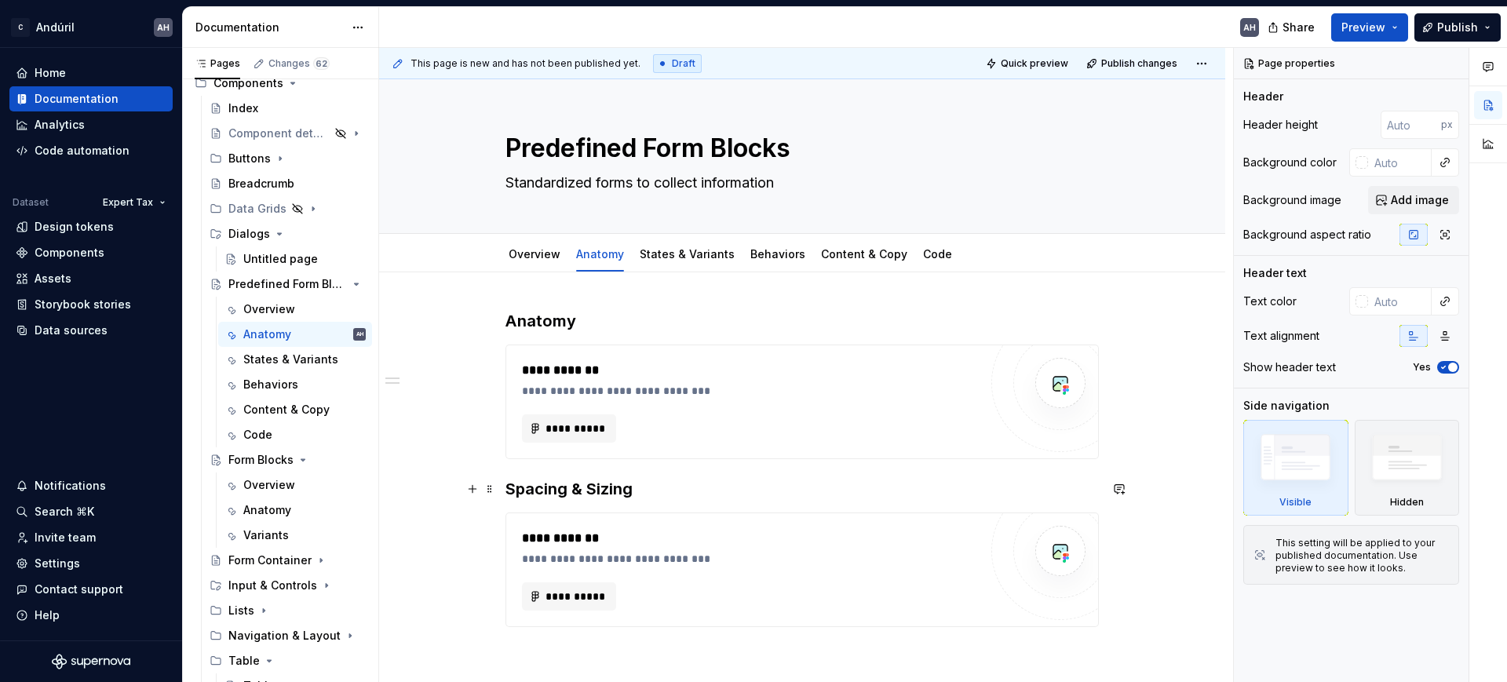
click at [651, 483] on h3 "Spacing & Sizing" at bounding box center [803, 489] width 594 height 22
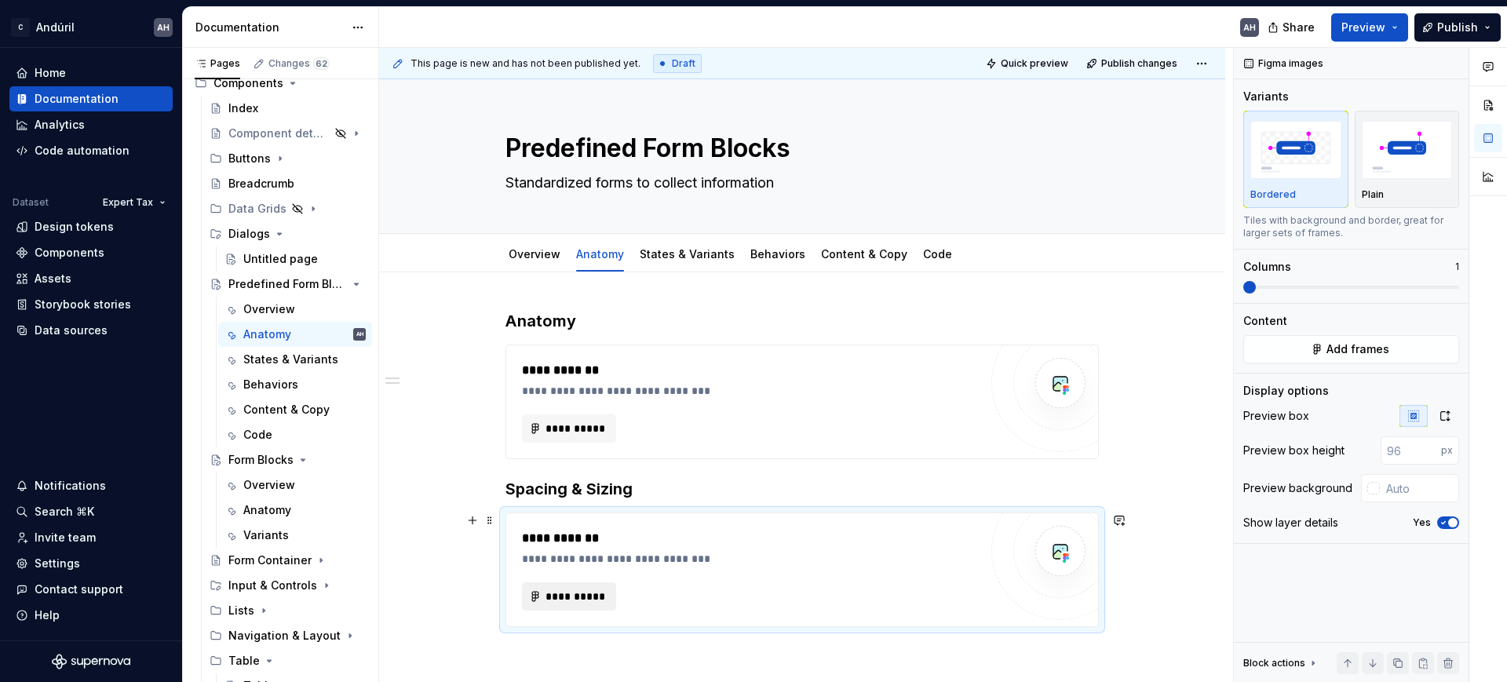
click at [562, 596] on span "**********" at bounding box center [575, 597] width 61 height 16
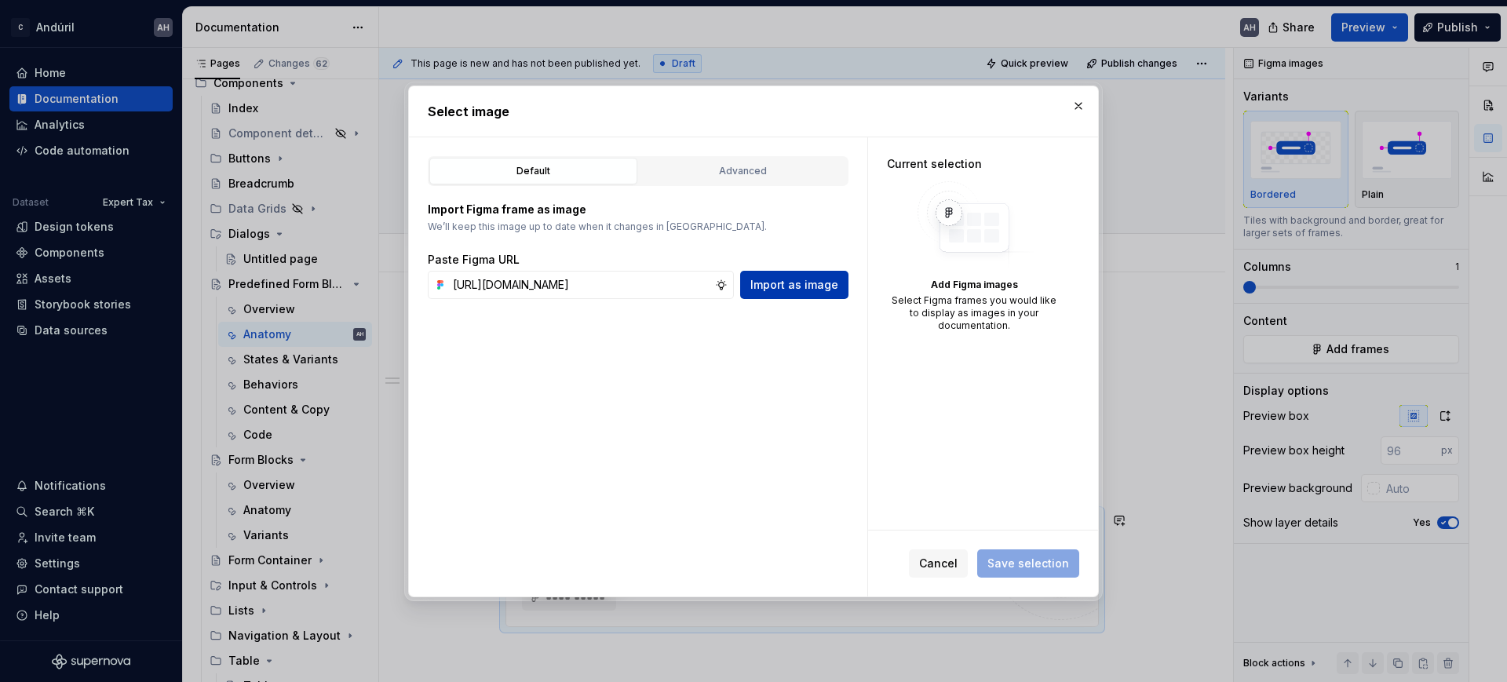
scroll to position [0, 479]
click at [803, 291] on span "Import as image" at bounding box center [795, 285] width 88 height 16
click at [1085, 104] on button "button" at bounding box center [1079, 106] width 22 height 22
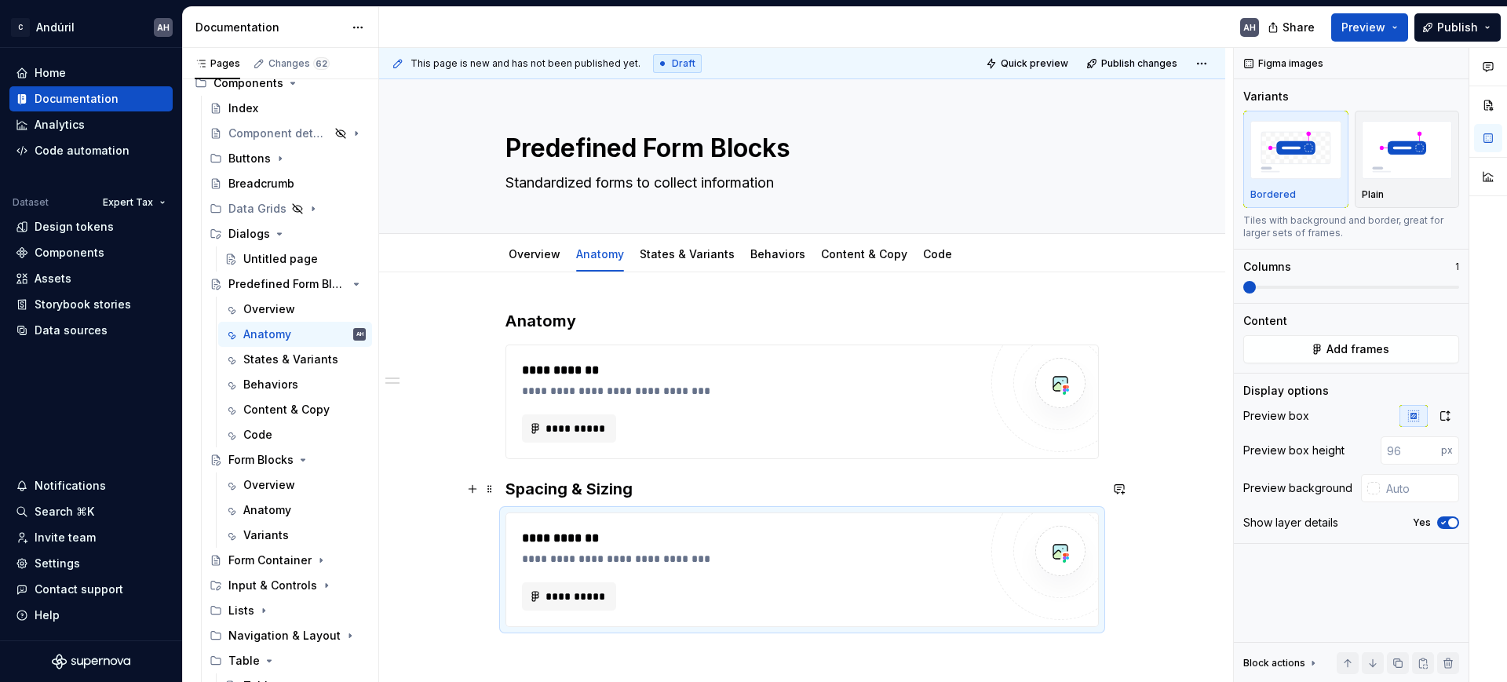
click at [674, 488] on h3 "Spacing & Sizing" at bounding box center [803, 489] width 594 height 22
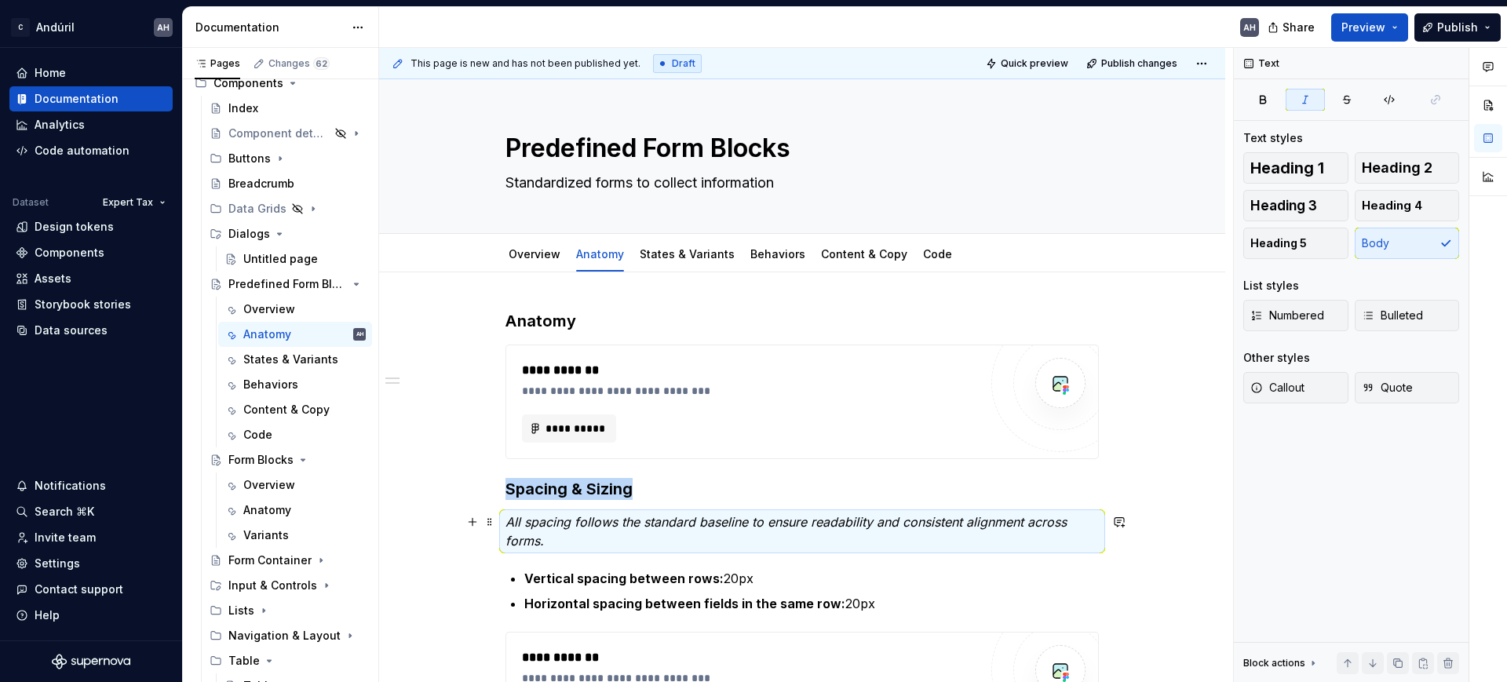
click at [559, 525] on em "All spacing follows the standard baseline to ensure readability and consistent …" at bounding box center [788, 531] width 565 height 35
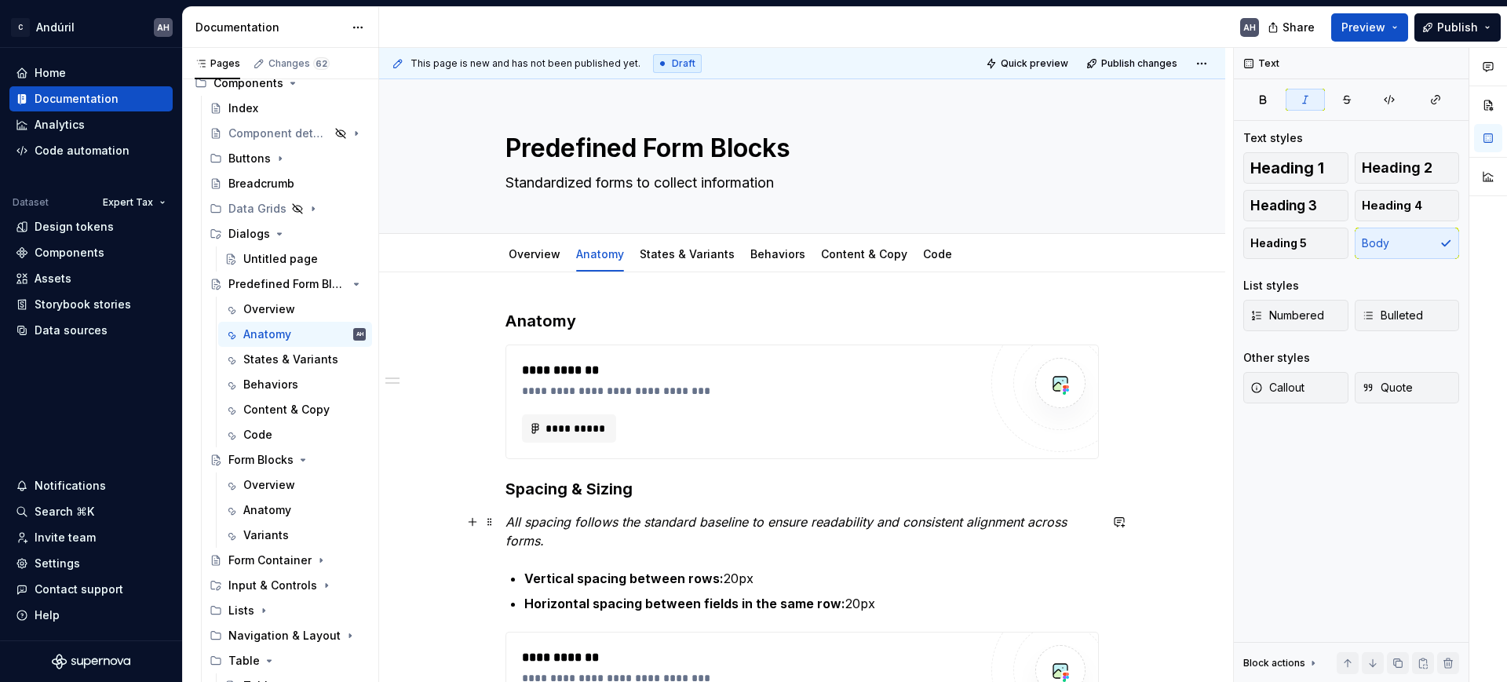
click at [559, 525] on em "All spacing follows the standard baseline to ensure readability and consistent …" at bounding box center [788, 531] width 565 height 35
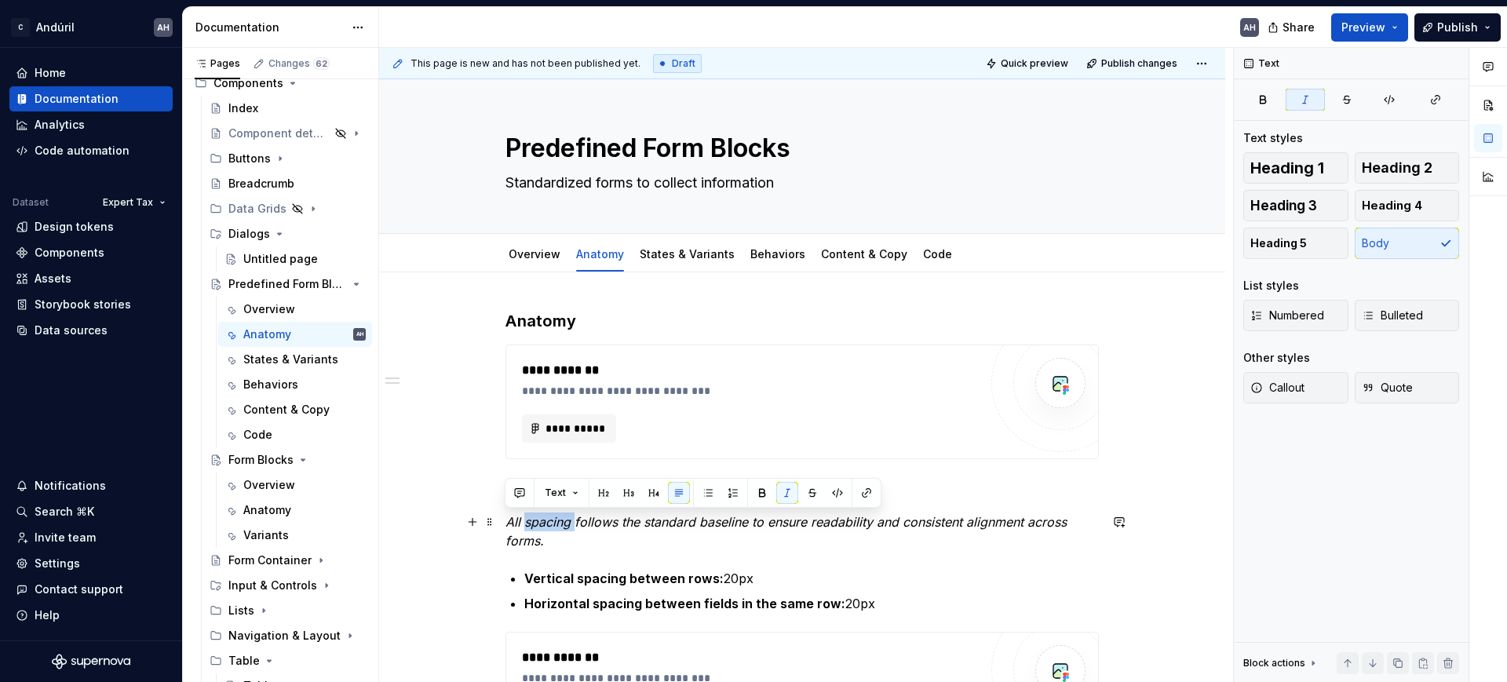
click at [559, 525] on em "All spacing follows the standard baseline to ensure readability and consistent …" at bounding box center [788, 531] width 565 height 35
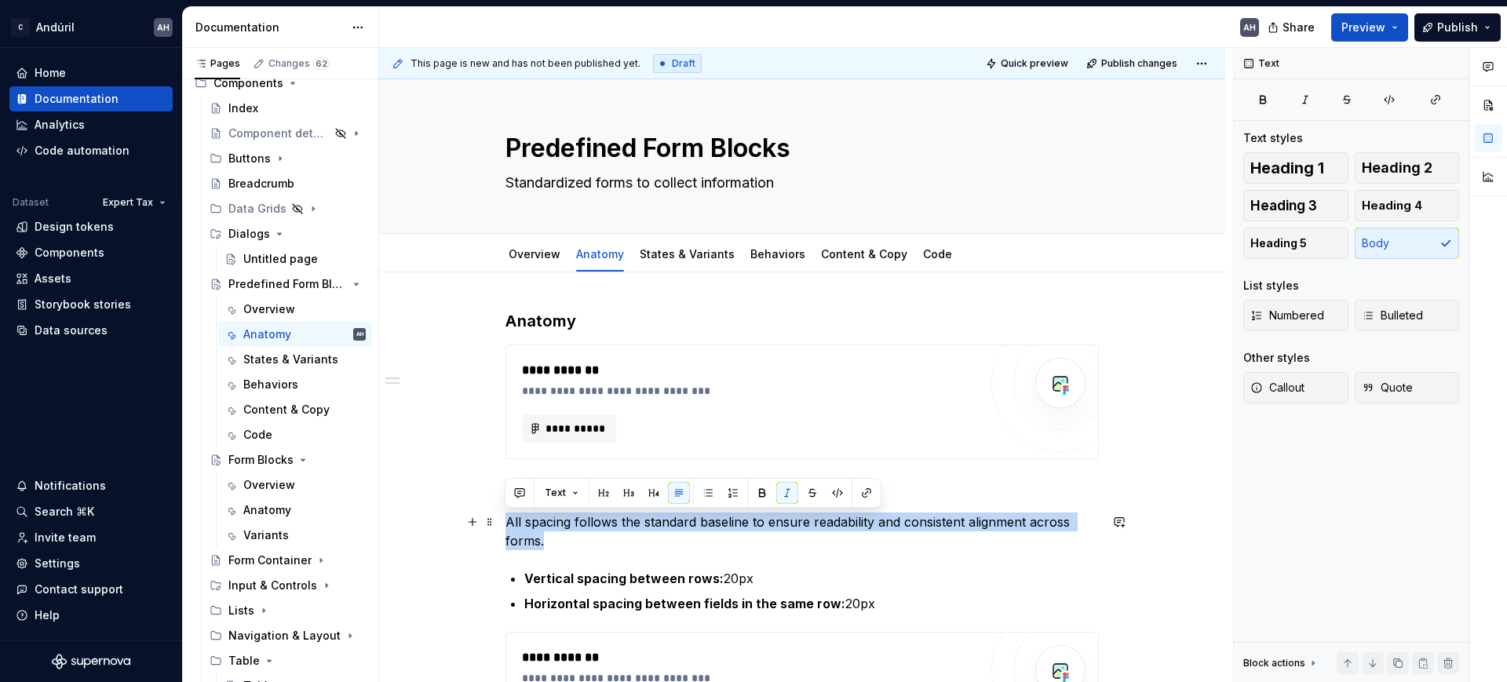
click at [590, 534] on p "All spacing follows the standard baseline to ensure readability and consistent …" at bounding box center [803, 532] width 594 height 38
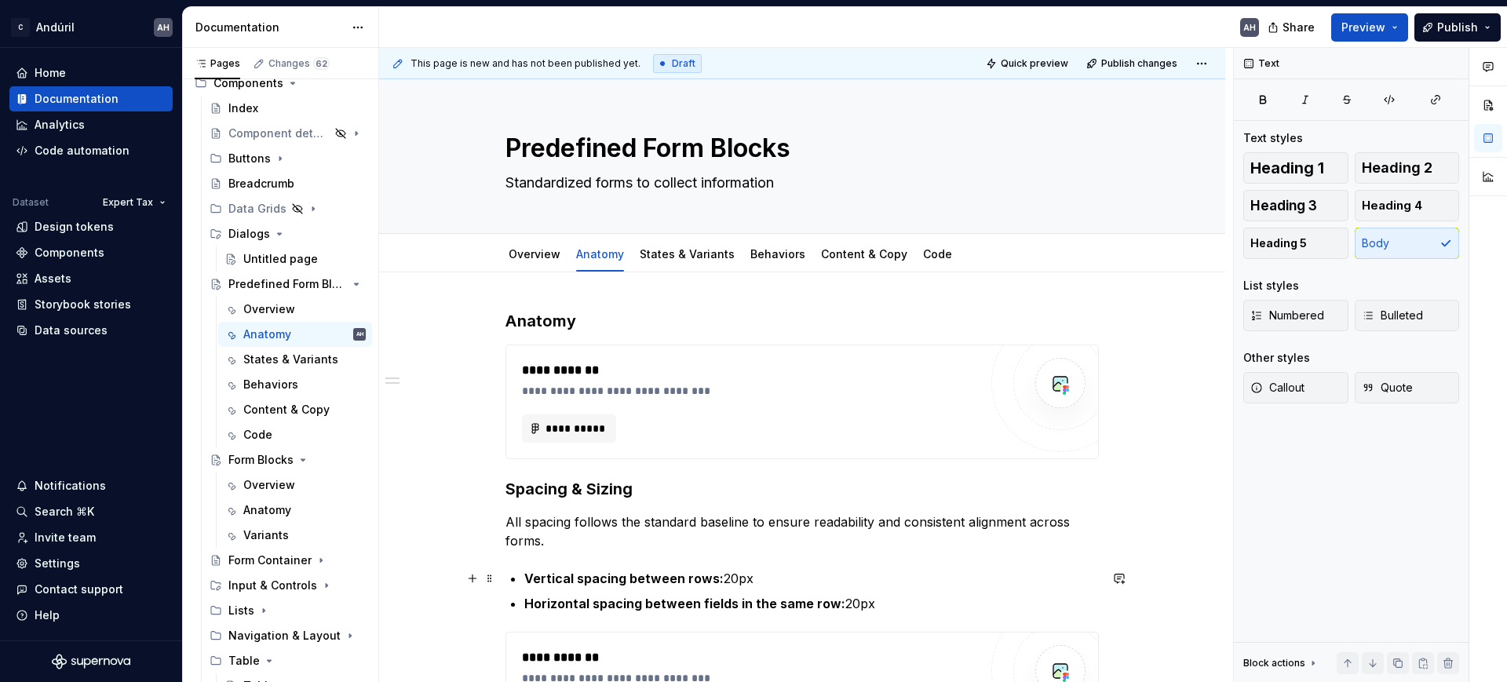
click at [805, 582] on p "Vertical spacing between rows: 20px" at bounding box center [811, 578] width 575 height 19
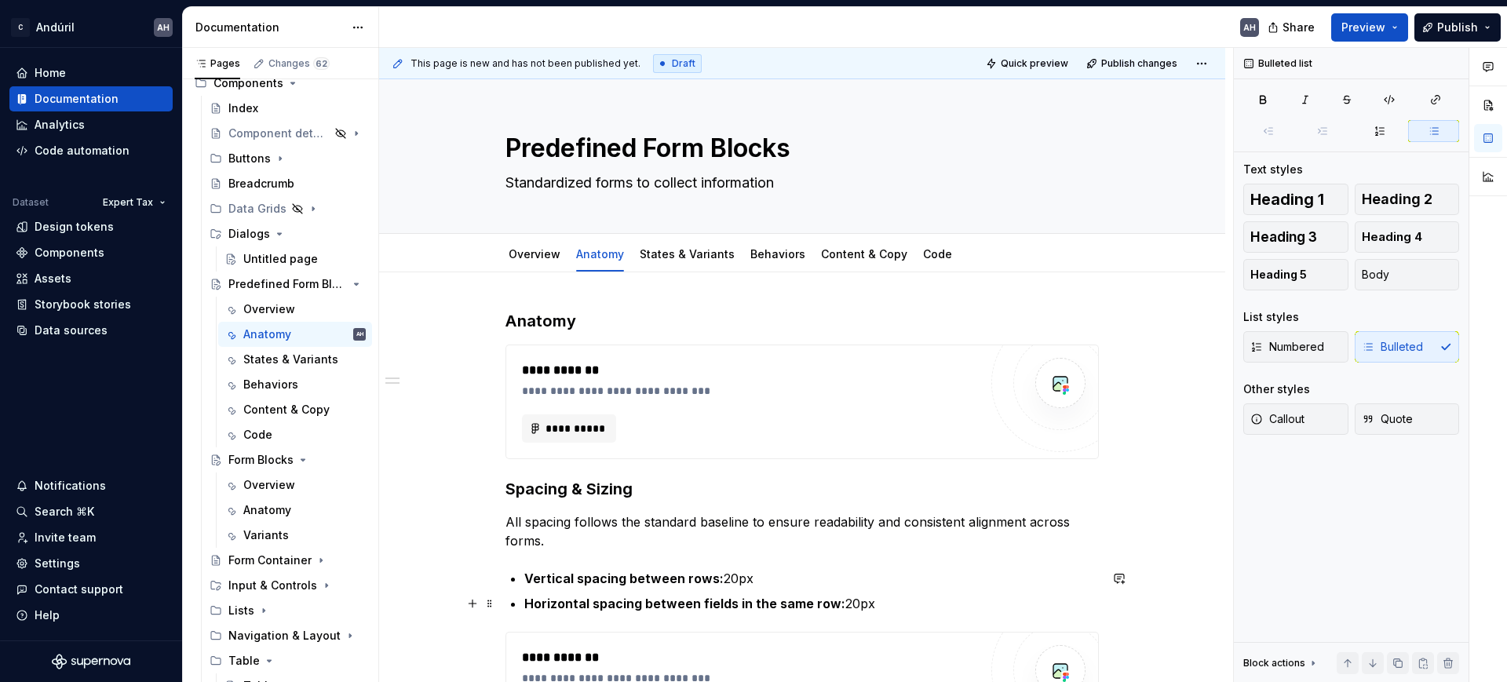
click at [872, 603] on p "Horizontal spacing between fields in the same row: 20px" at bounding box center [811, 603] width 575 height 19
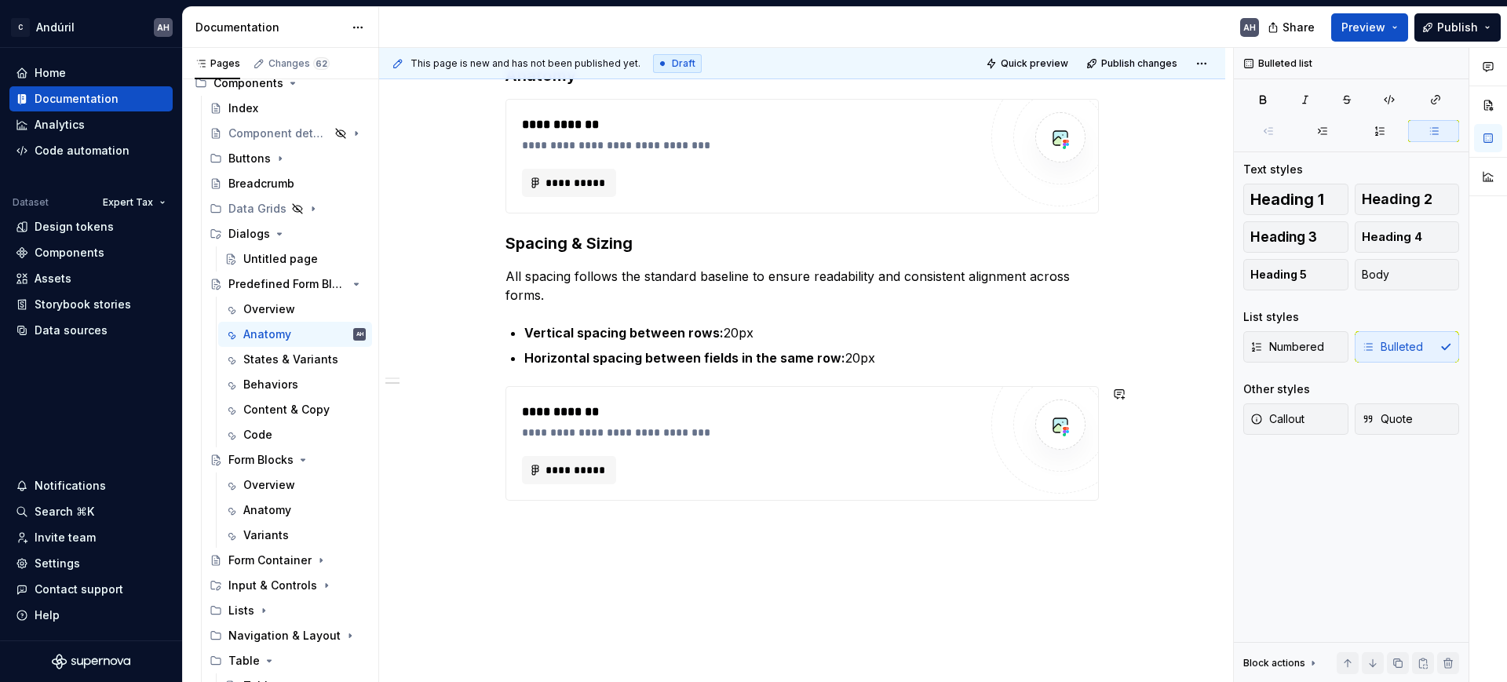
scroll to position [325, 0]
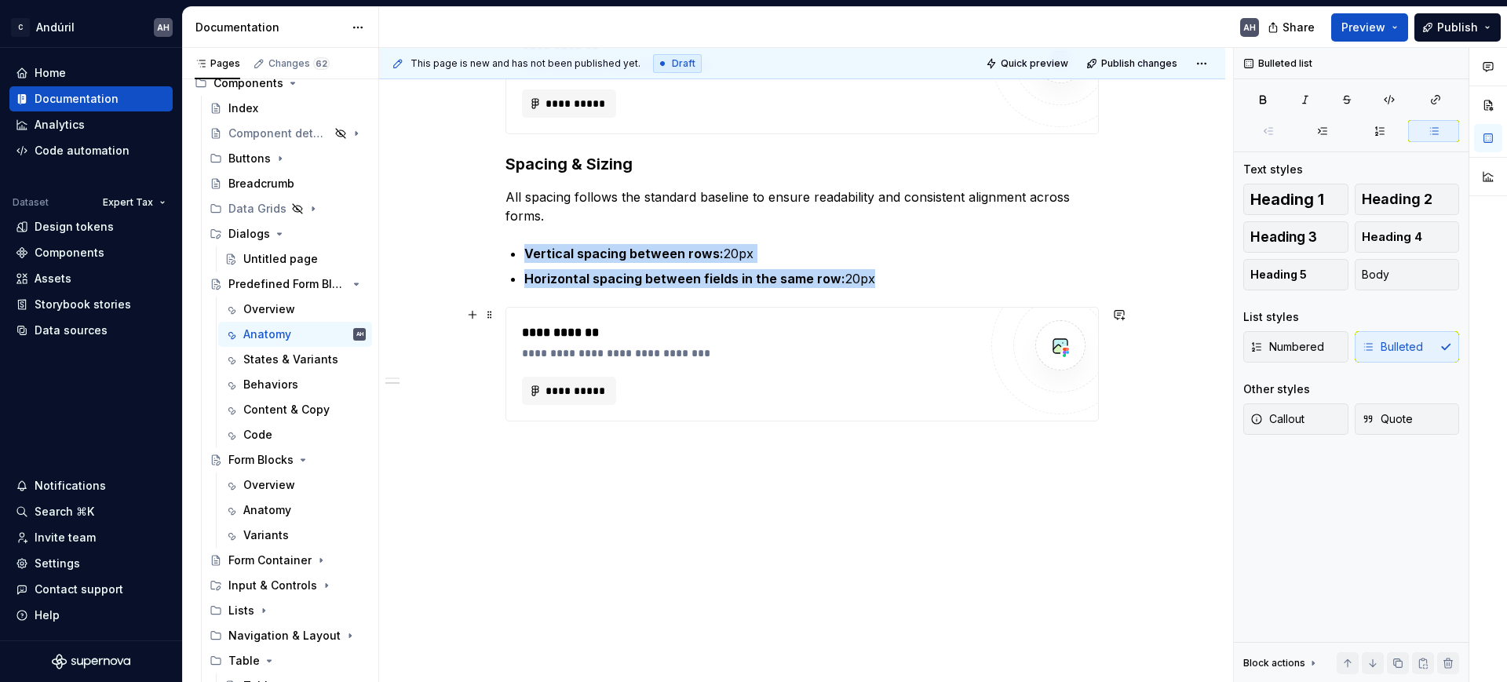
click at [712, 356] on div "**********" at bounding box center [750, 353] width 457 height 16
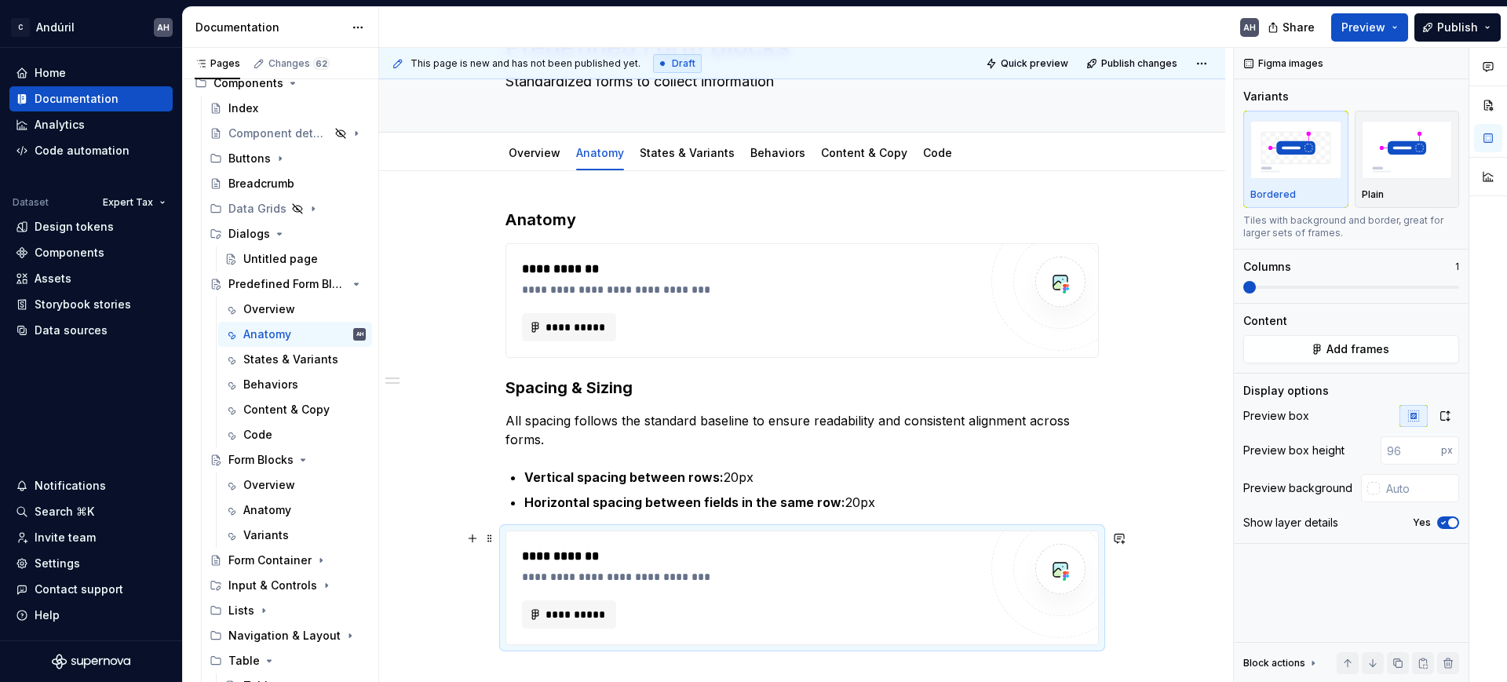
scroll to position [31, 0]
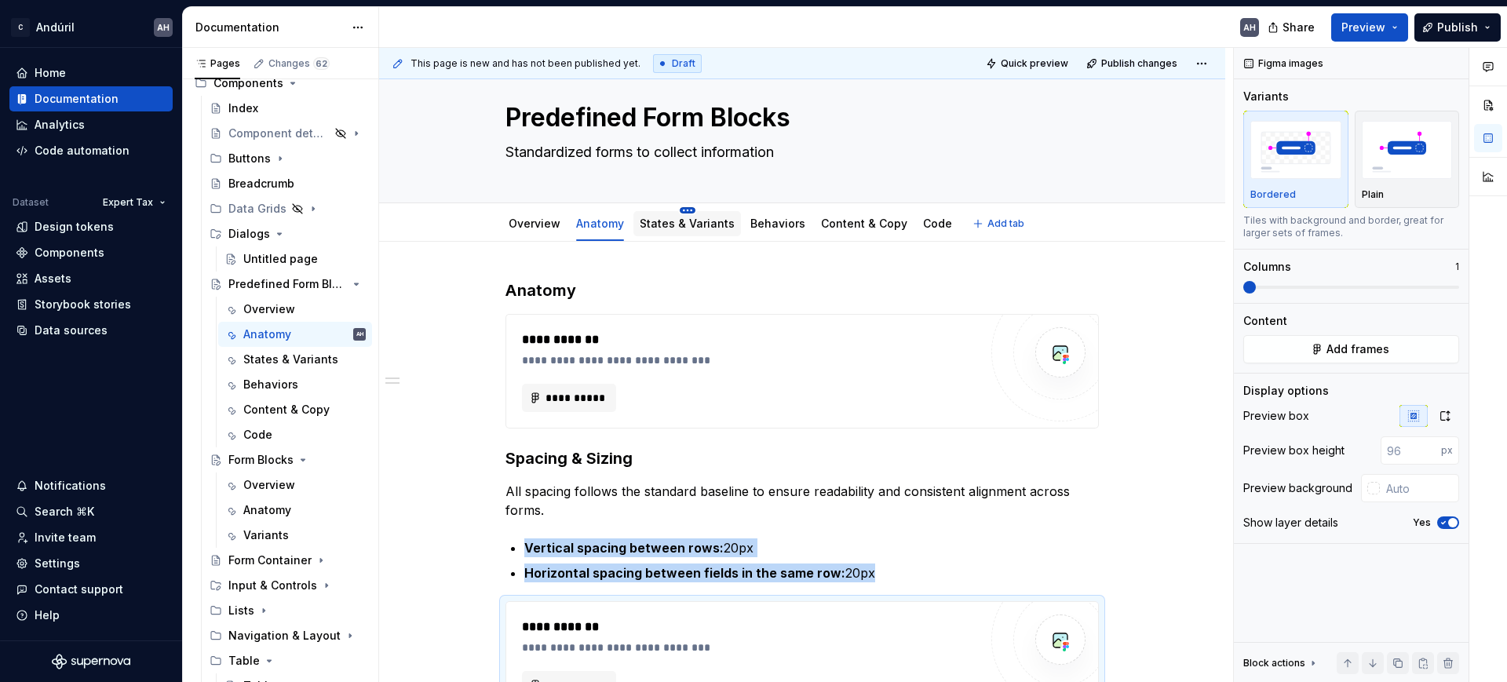
click at [678, 212] on html "C Andúril AH Home Documentation Analytics Code automation Dataset Expert Tax De…" at bounding box center [753, 341] width 1507 height 682
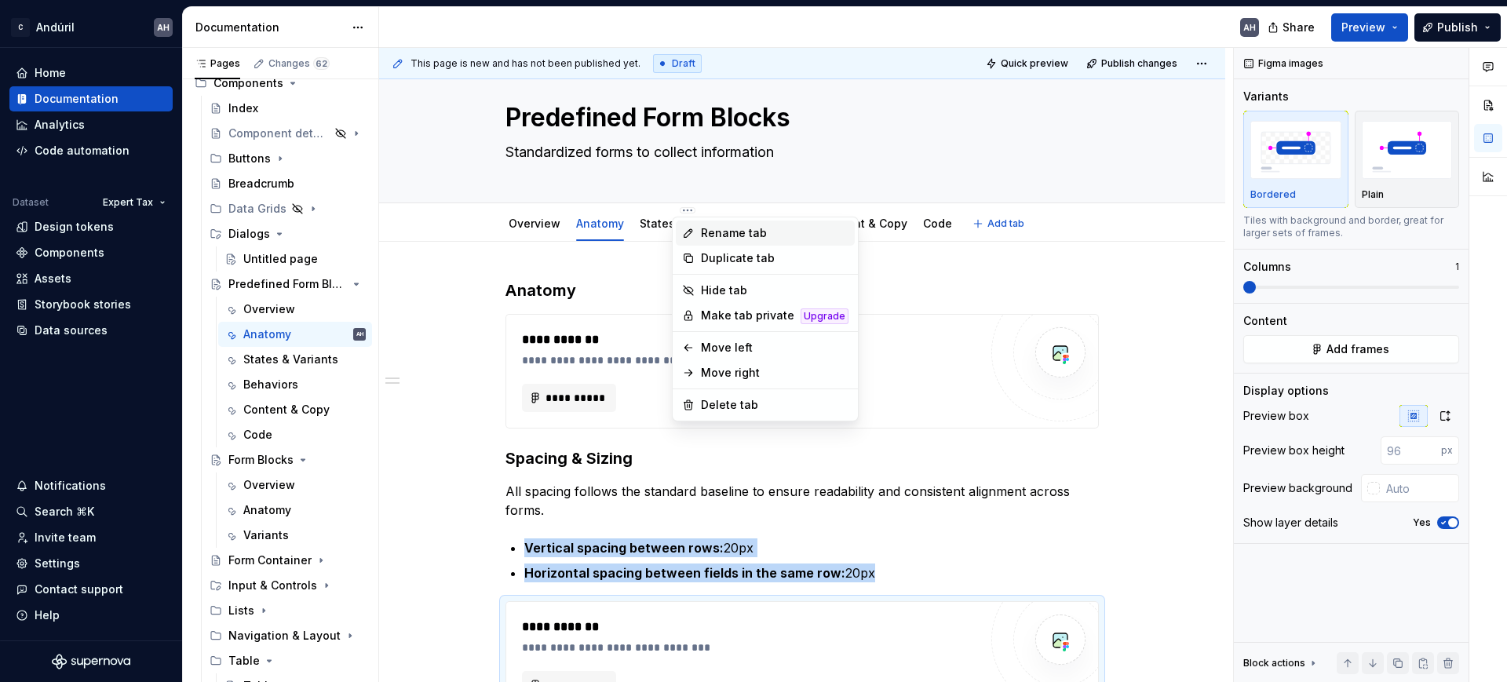
click at [743, 229] on div "Rename tab" at bounding box center [775, 233] width 148 height 16
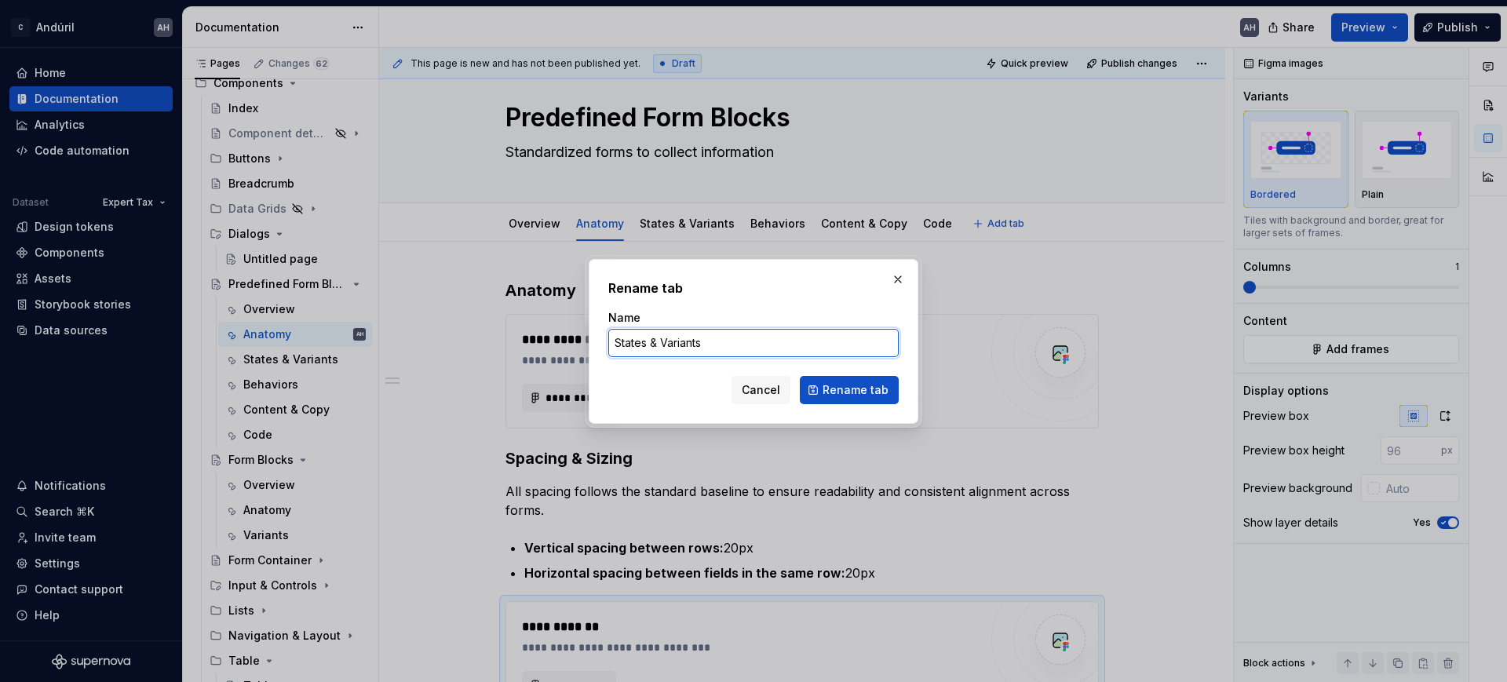
drag, startPoint x: 662, startPoint y: 344, endPoint x: 612, endPoint y: 344, distance: 49.5
click at [612, 344] on input "States & Variants" at bounding box center [753, 343] width 290 height 28
click at [868, 400] on button "Rename tab" at bounding box center [849, 390] width 99 height 28
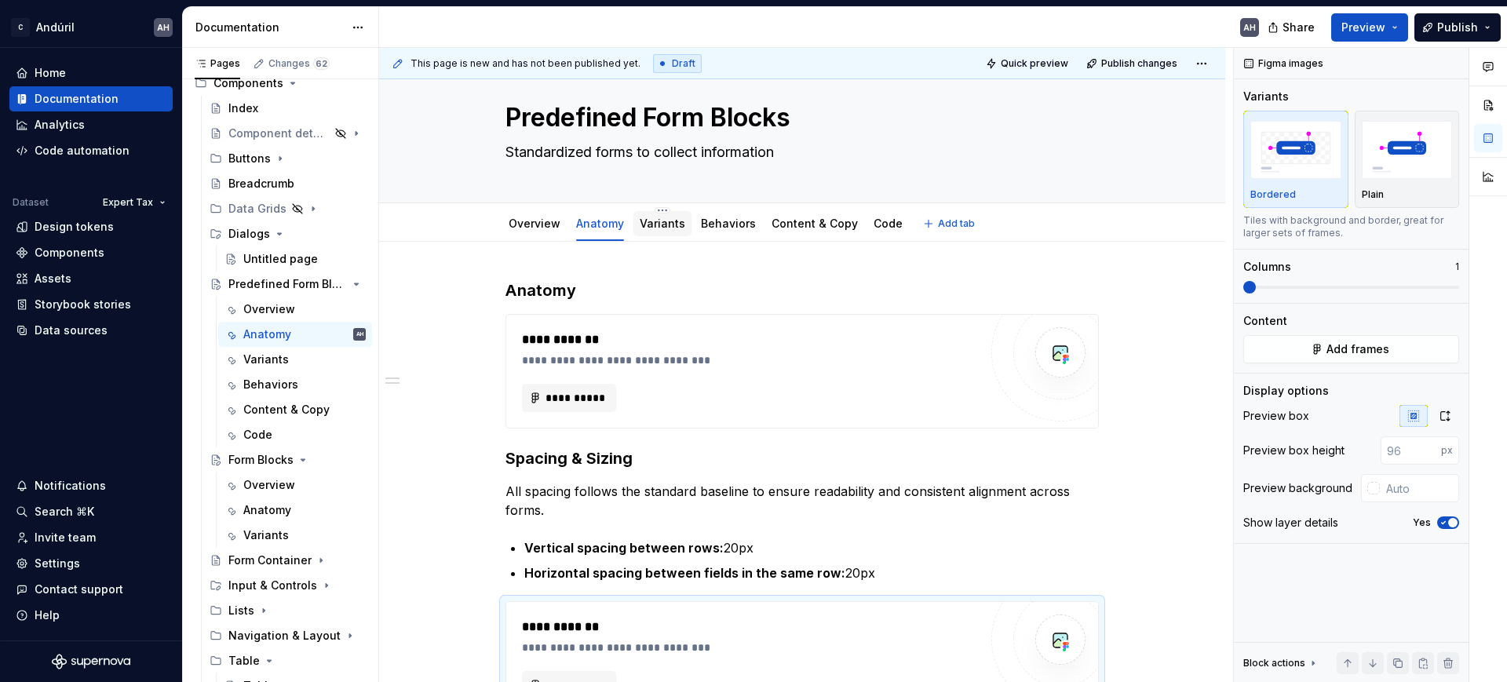
click at [652, 222] on link "Variants" at bounding box center [663, 223] width 46 height 13
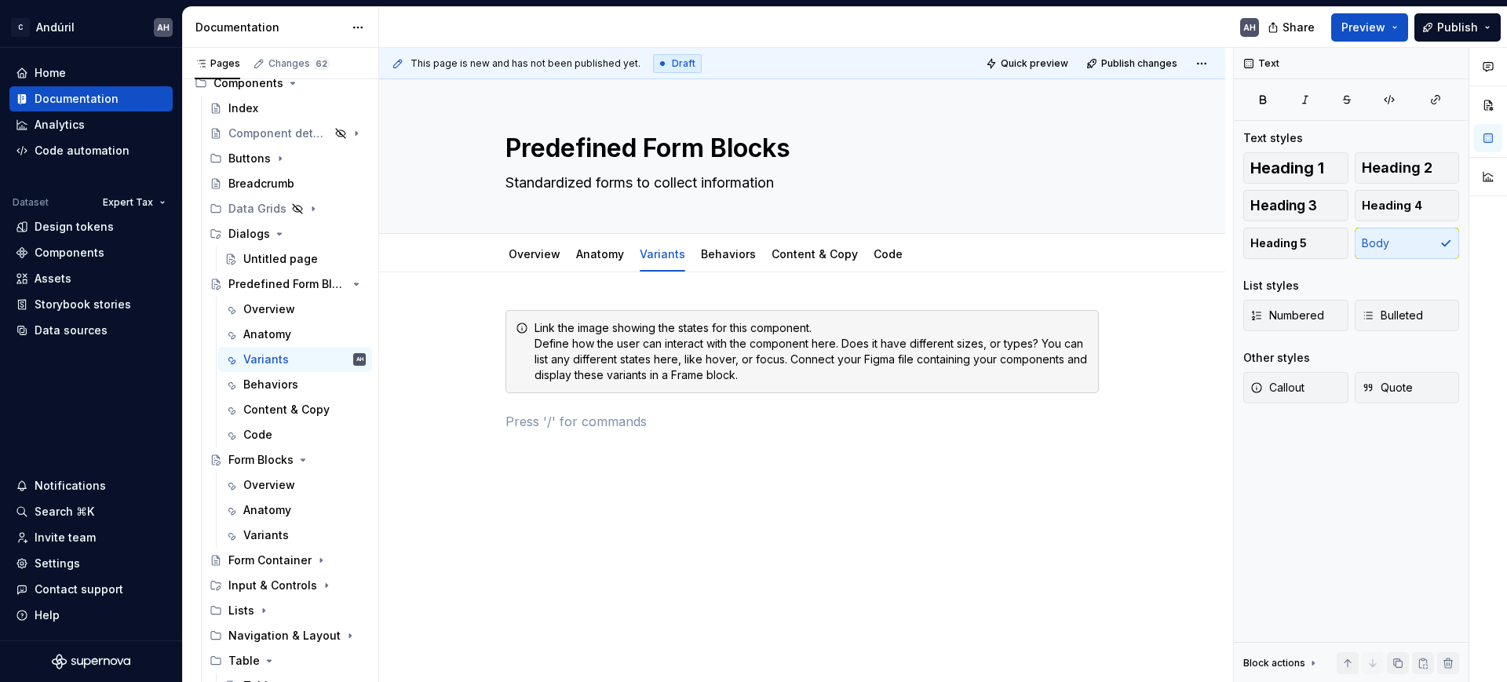
click at [615, 438] on div "Link the image showing the states for this component. Define how the user can i…" at bounding box center [803, 380] width 594 height 140
click at [539, 423] on div "********" at bounding box center [538, 430] width 41 height 16
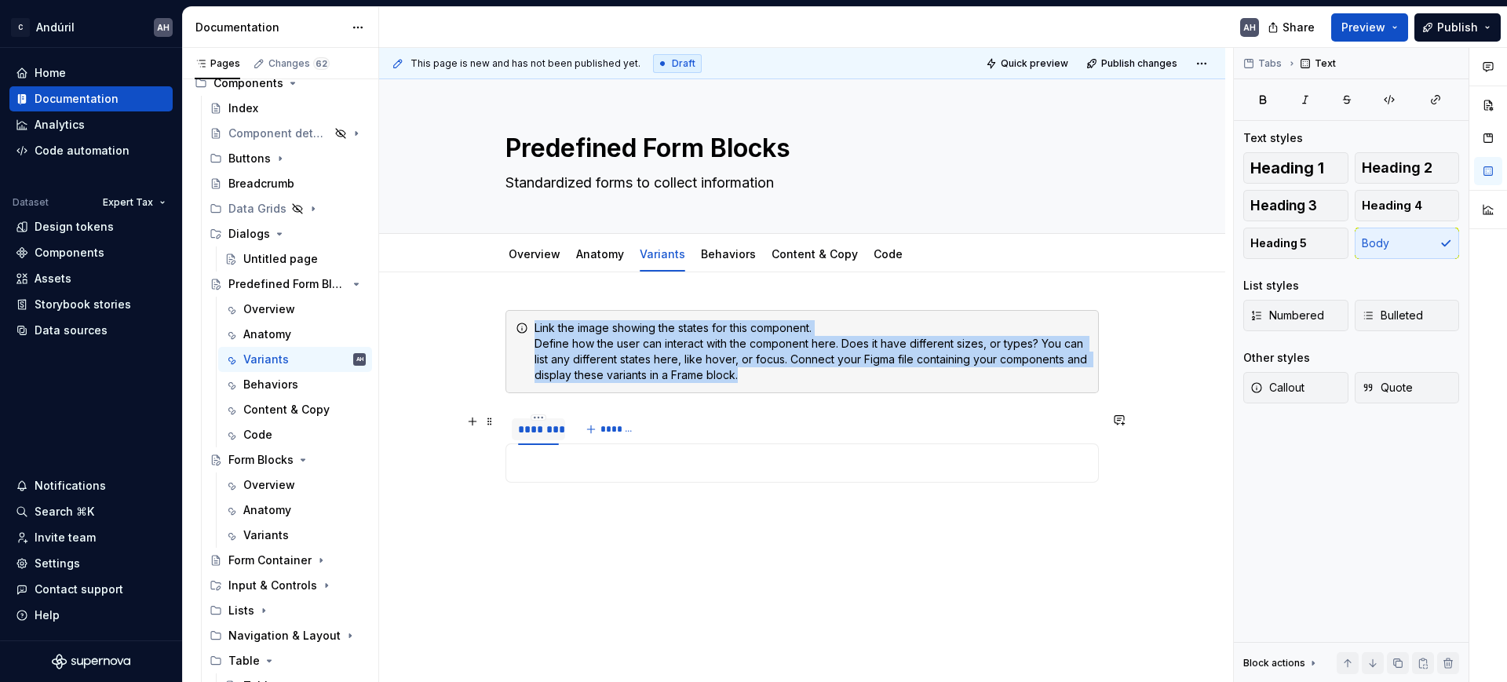
click at [539, 423] on div "********" at bounding box center [538, 430] width 41 height 16
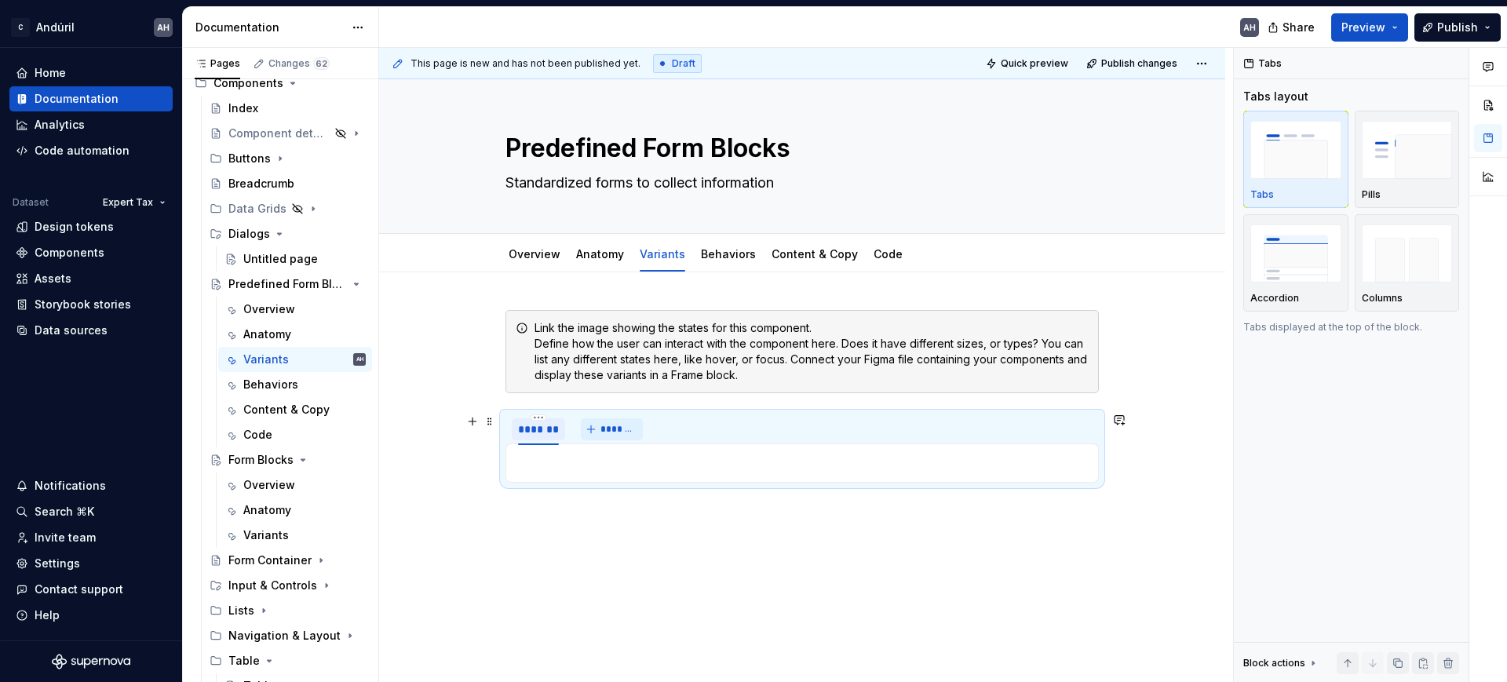
click at [605, 424] on span "*******" at bounding box center [618, 429] width 35 height 13
click at [579, 472] on p at bounding box center [802, 463] width 573 height 19
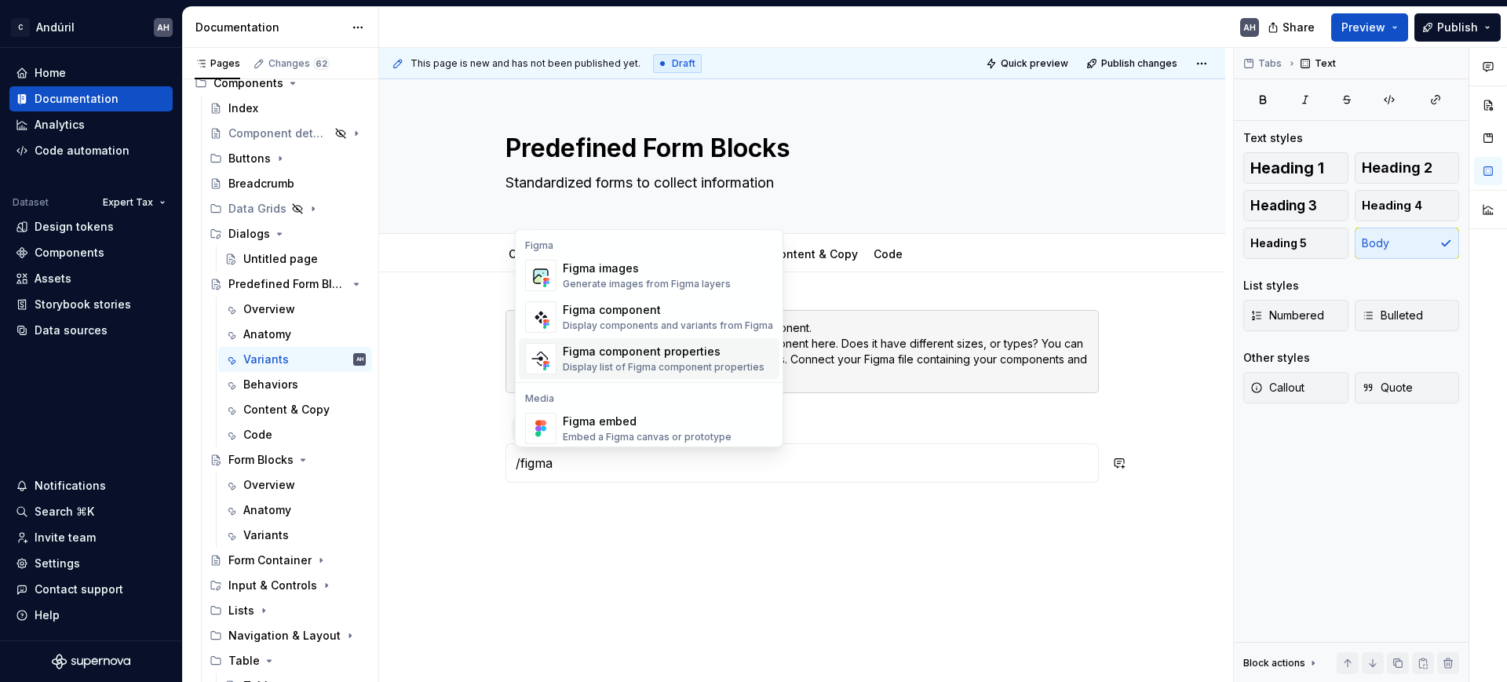
scroll to position [15, 0]
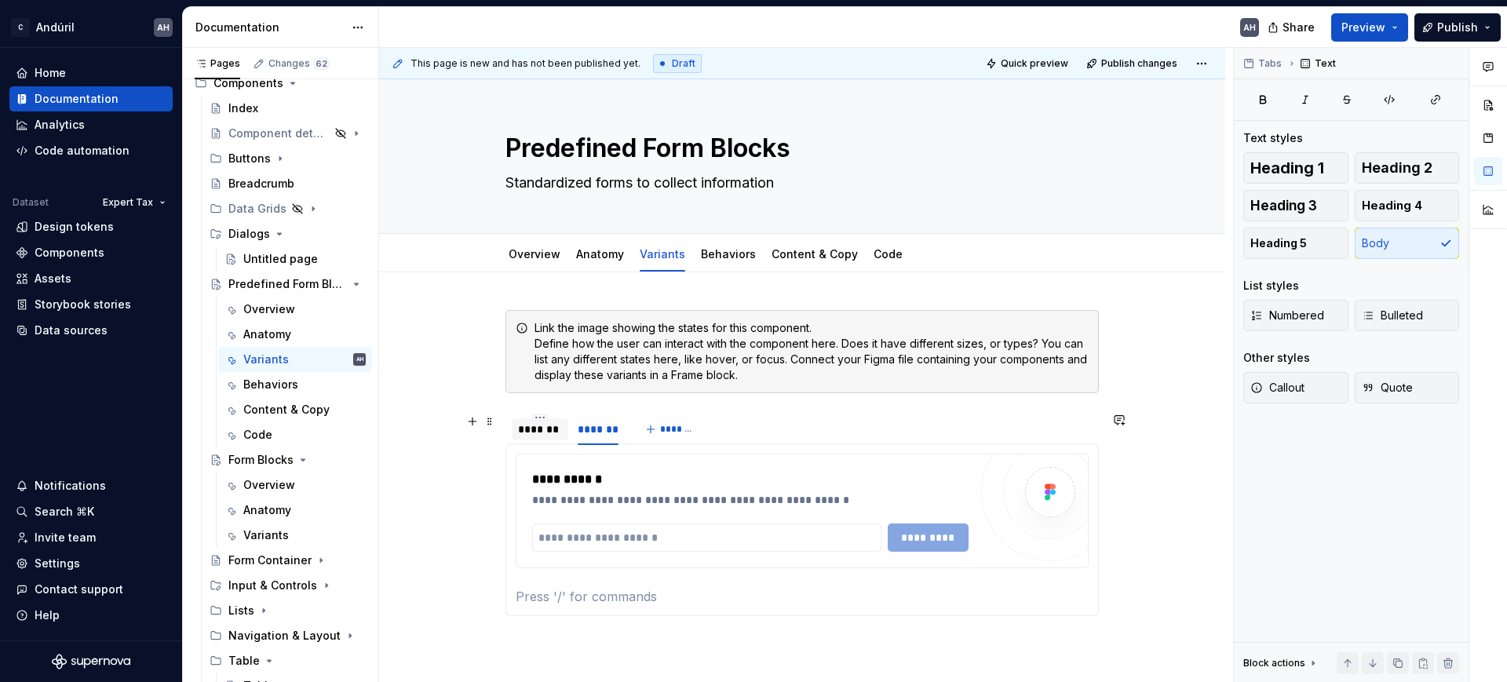
click at [537, 428] on div "*******" at bounding box center [540, 430] width 44 height 16
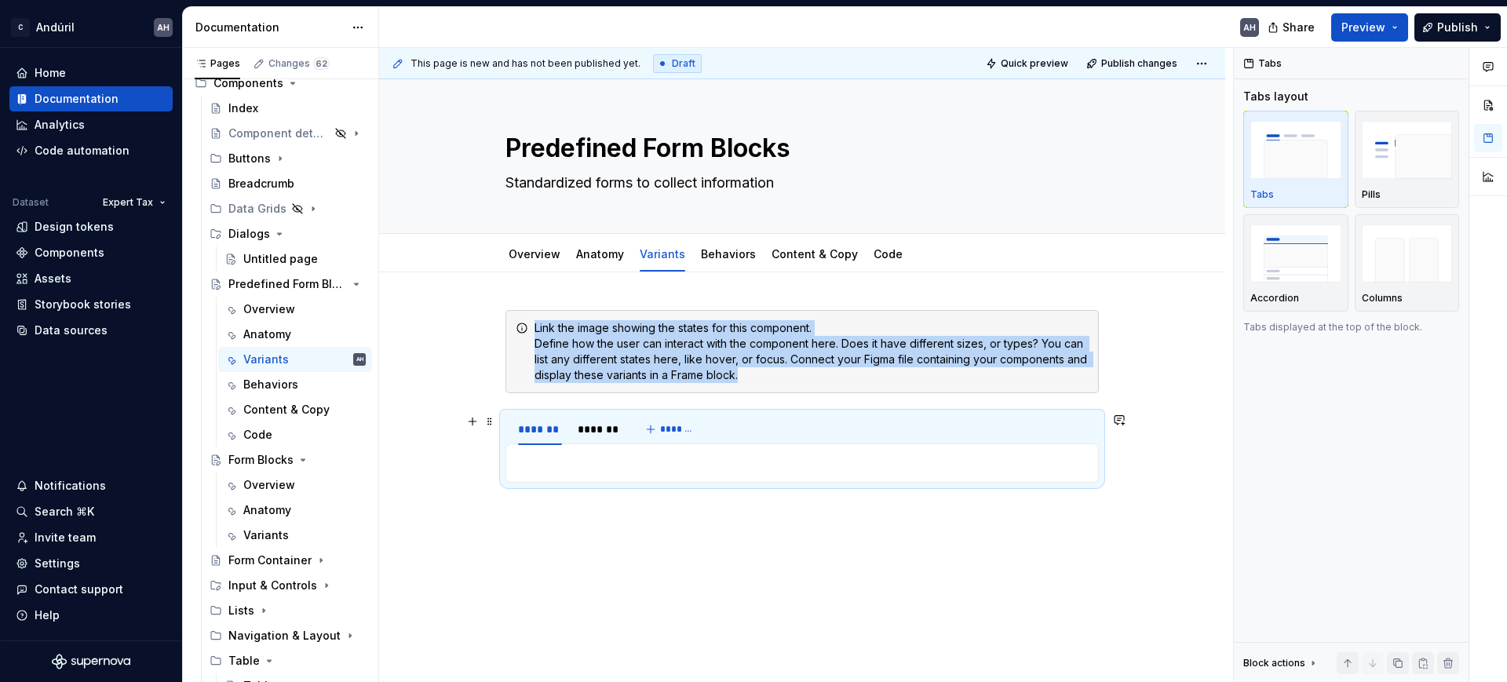
click at [563, 456] on p at bounding box center [802, 463] width 573 height 19
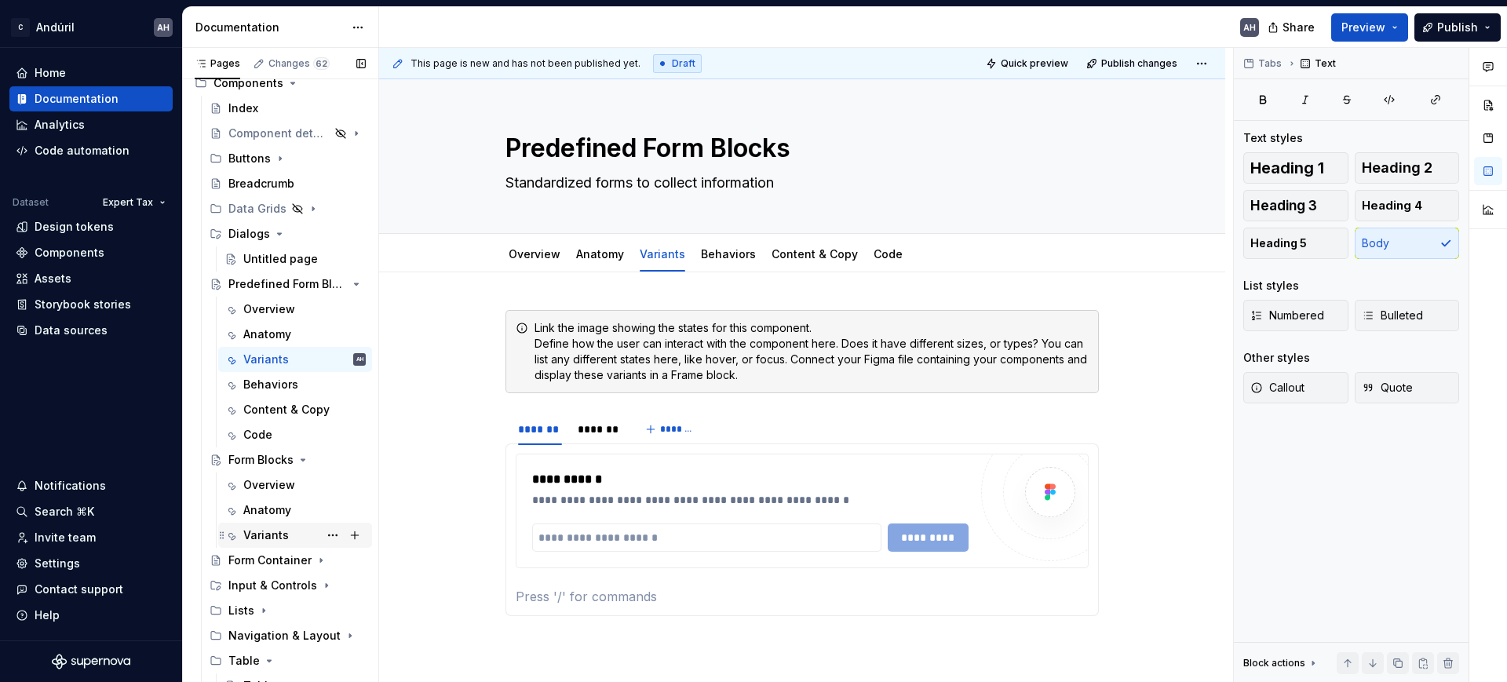
click at [279, 530] on div "Variants" at bounding box center [266, 536] width 46 height 16
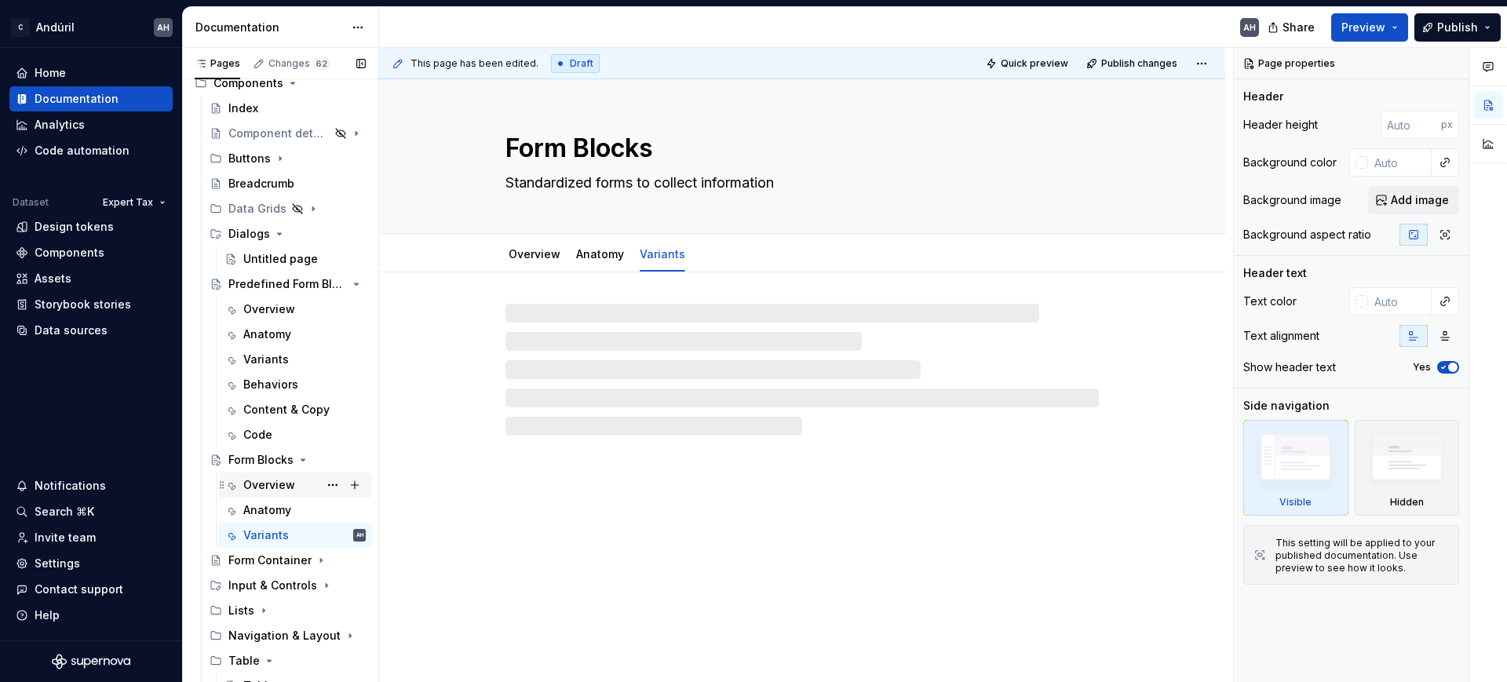
click at [271, 491] on div "Overview" at bounding box center [269, 485] width 52 height 16
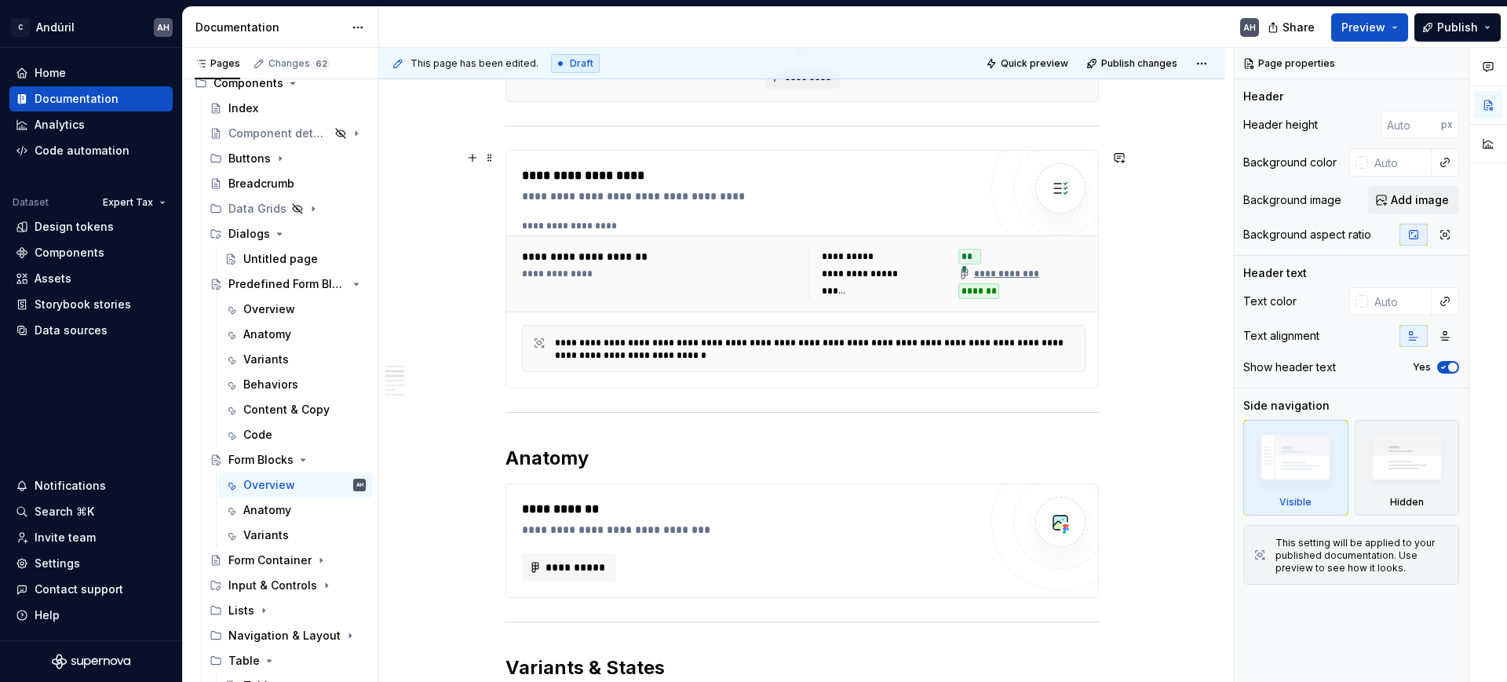
scroll to position [393, 0]
click at [575, 171] on div "**********" at bounding box center [750, 175] width 457 height 19
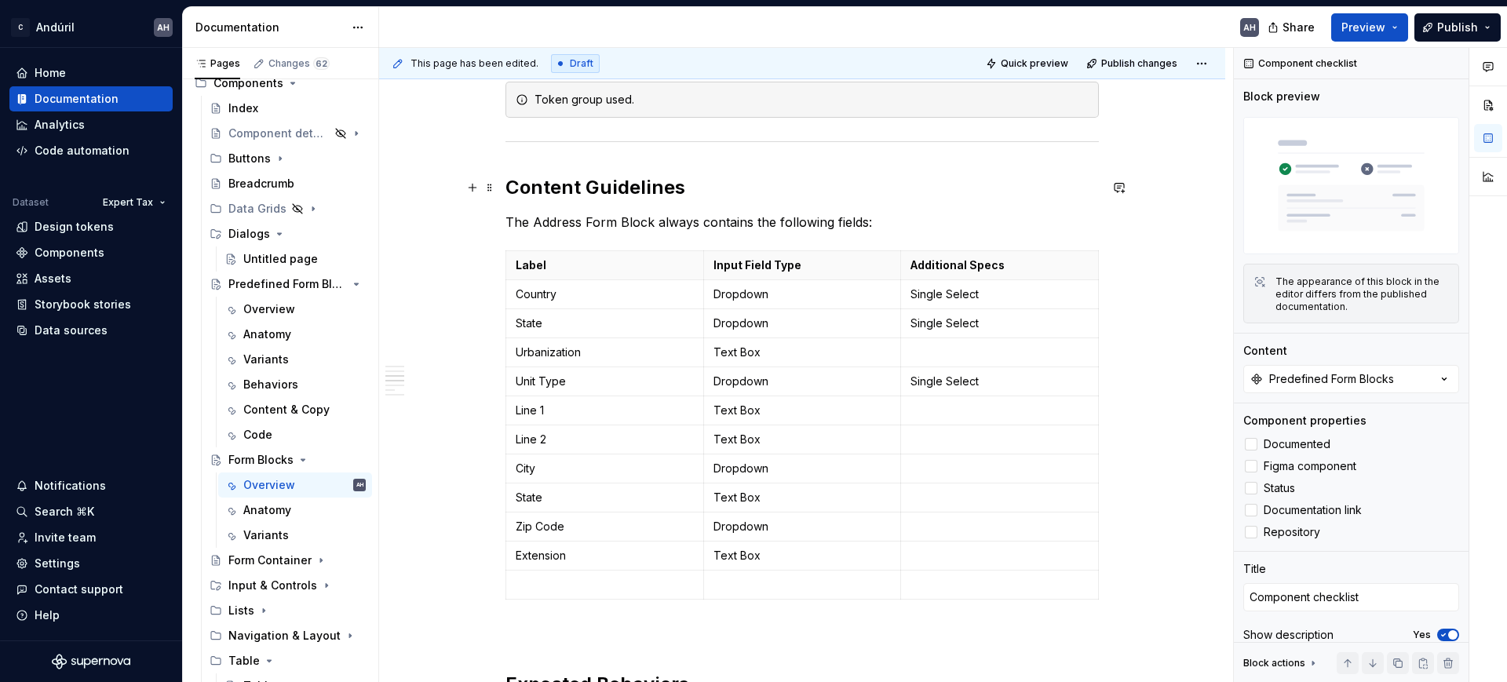
scroll to position [1178, 0]
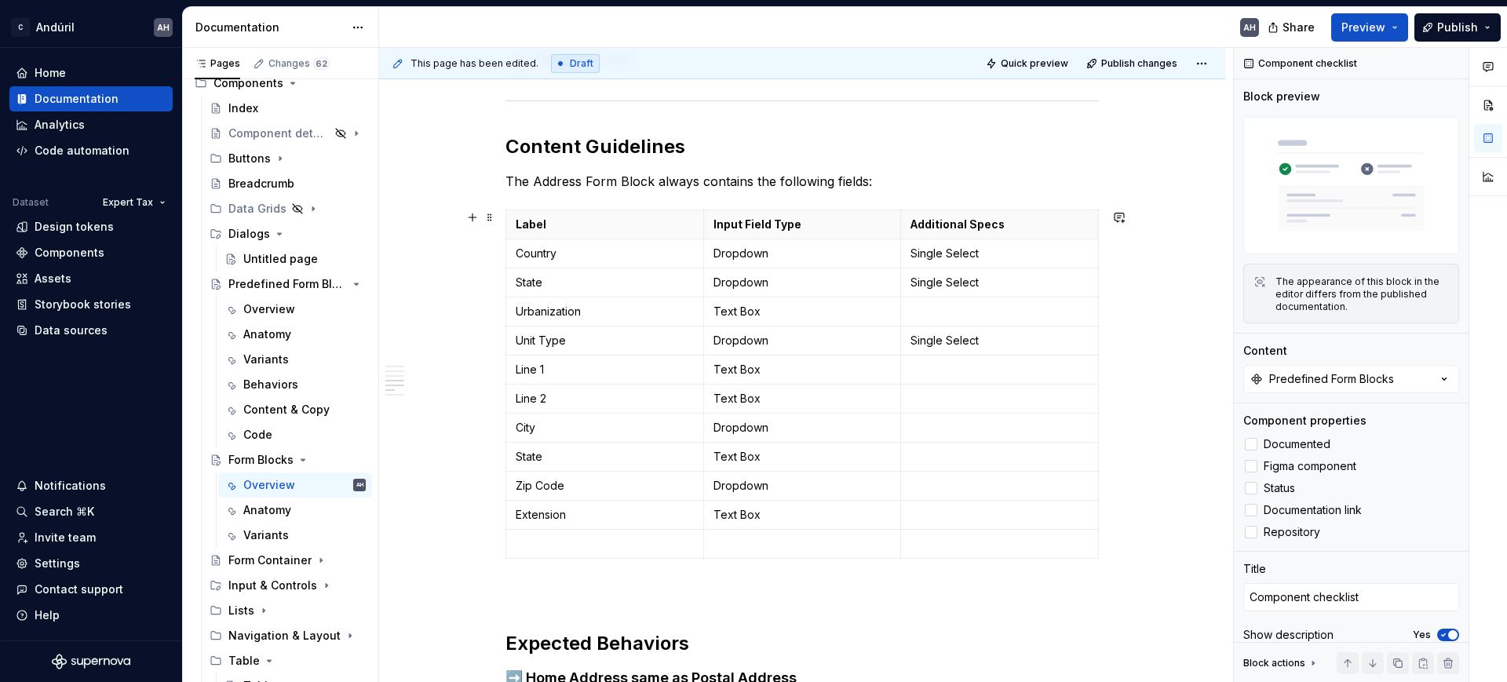
click at [487, 218] on span at bounding box center [490, 217] width 13 height 22
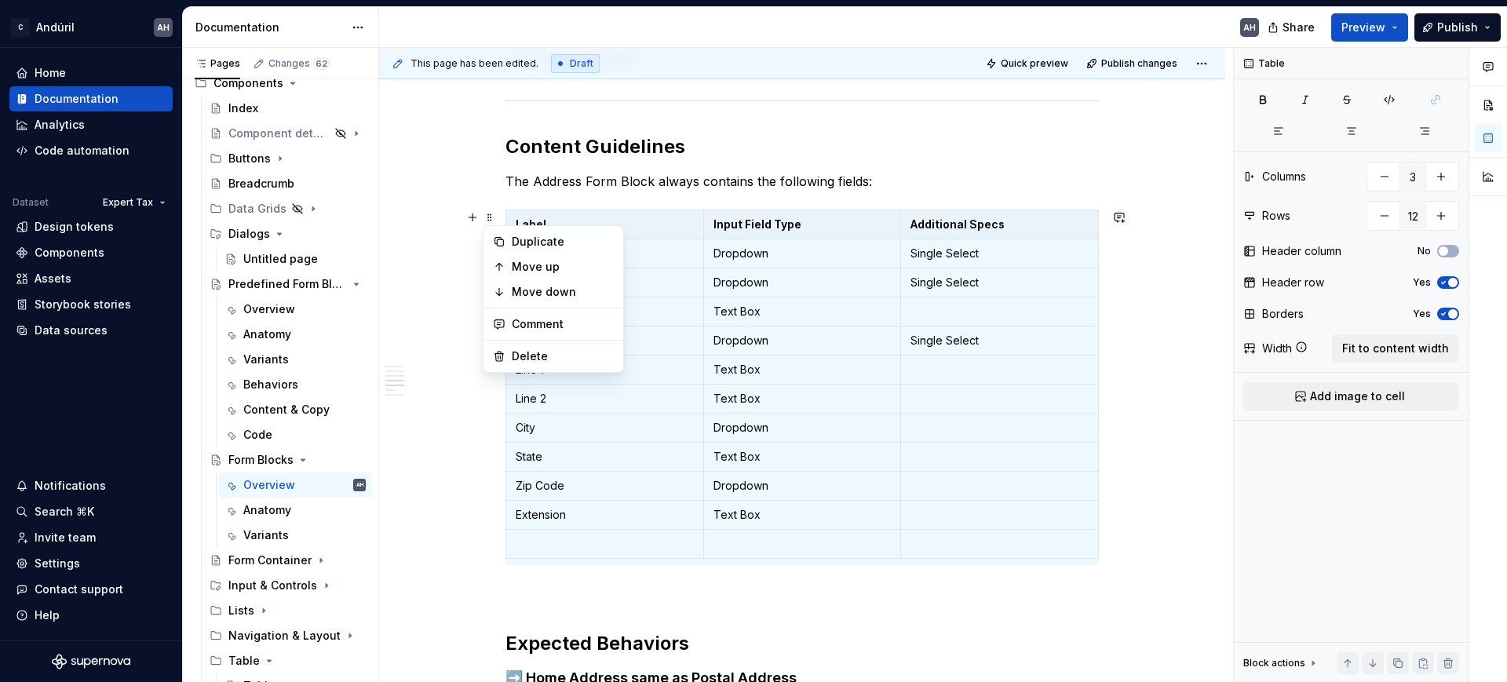
copy hr
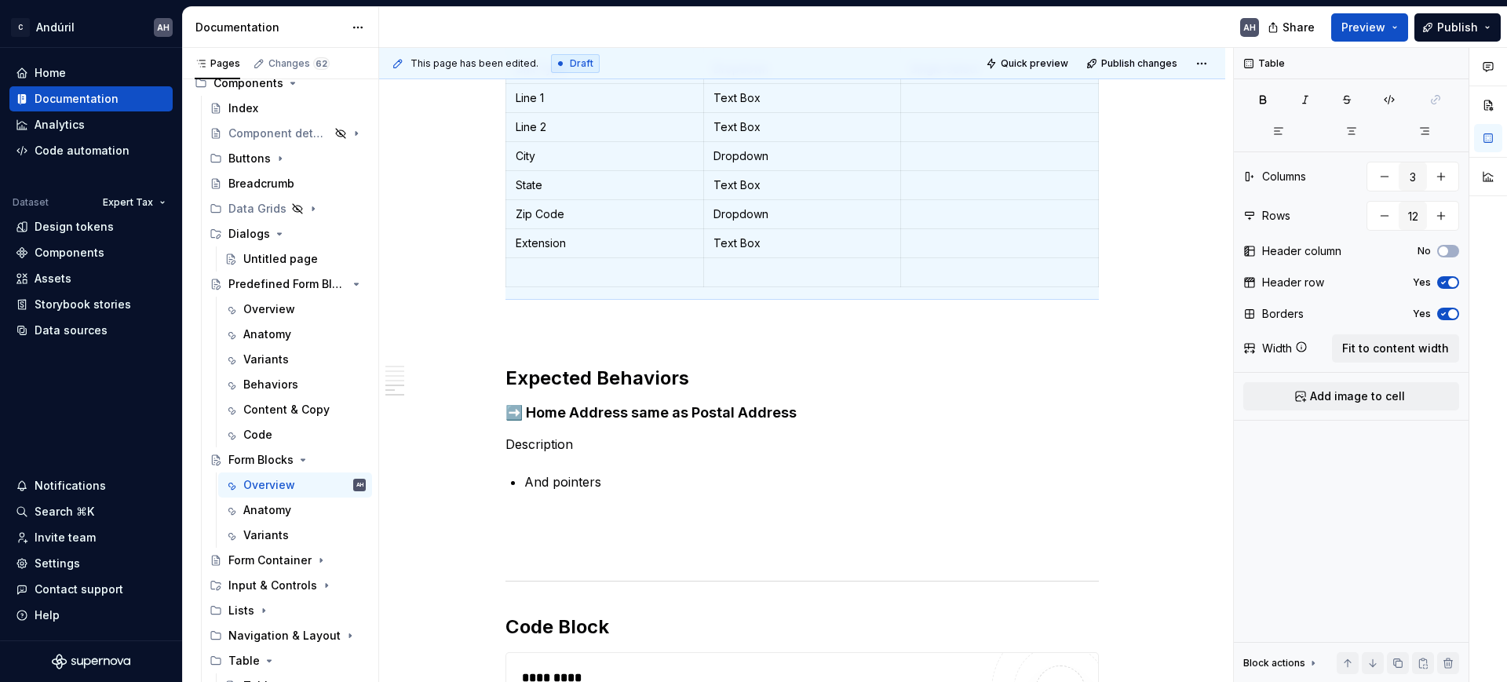
scroll to position [1472, 0]
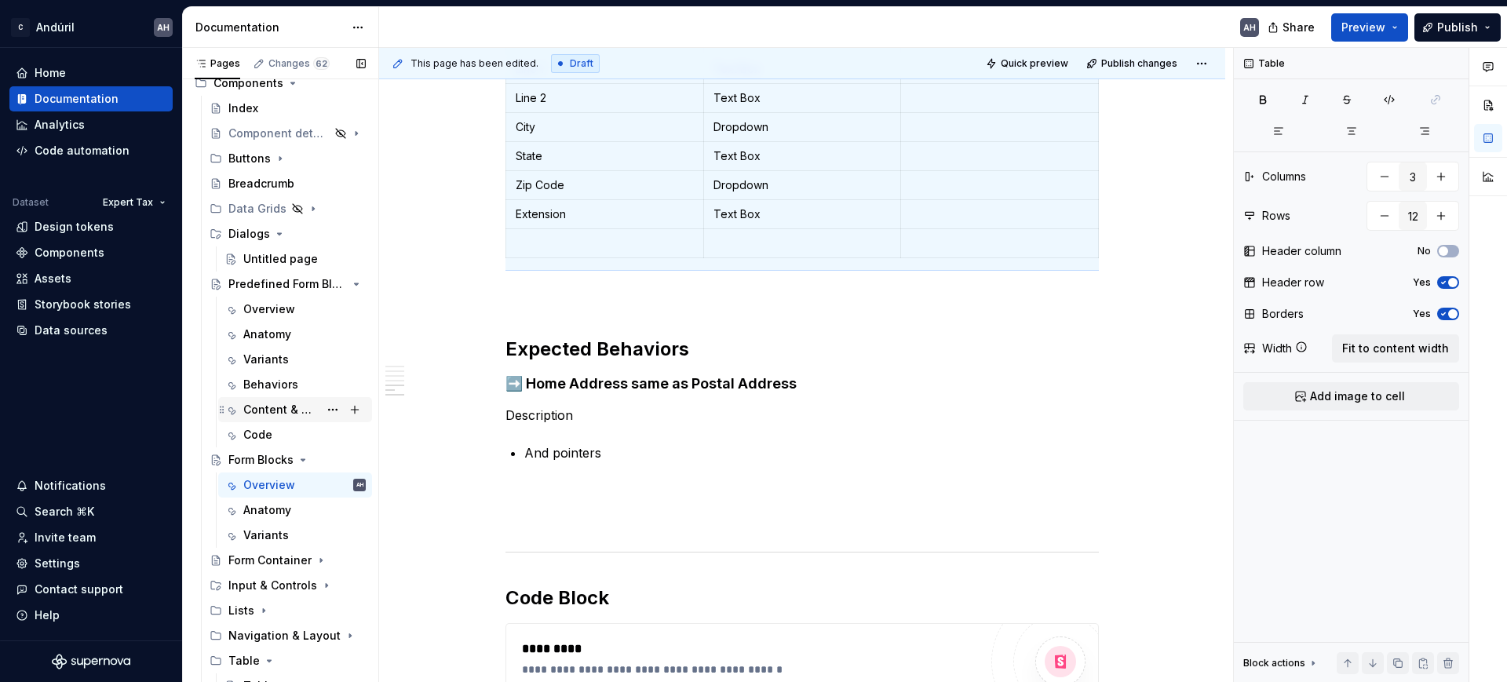
click at [269, 400] on div "Content & Copy" at bounding box center [304, 410] width 122 height 22
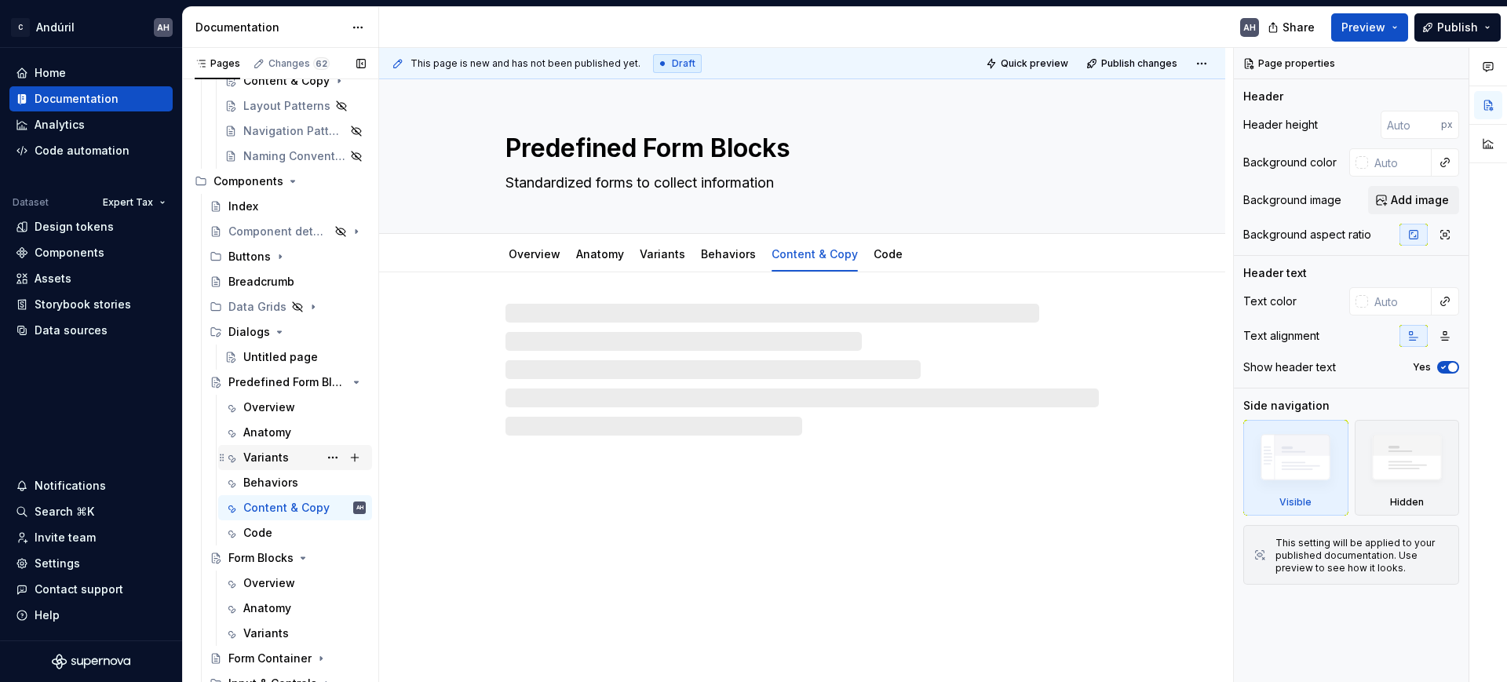
click at [272, 448] on div "Variants" at bounding box center [304, 458] width 122 height 22
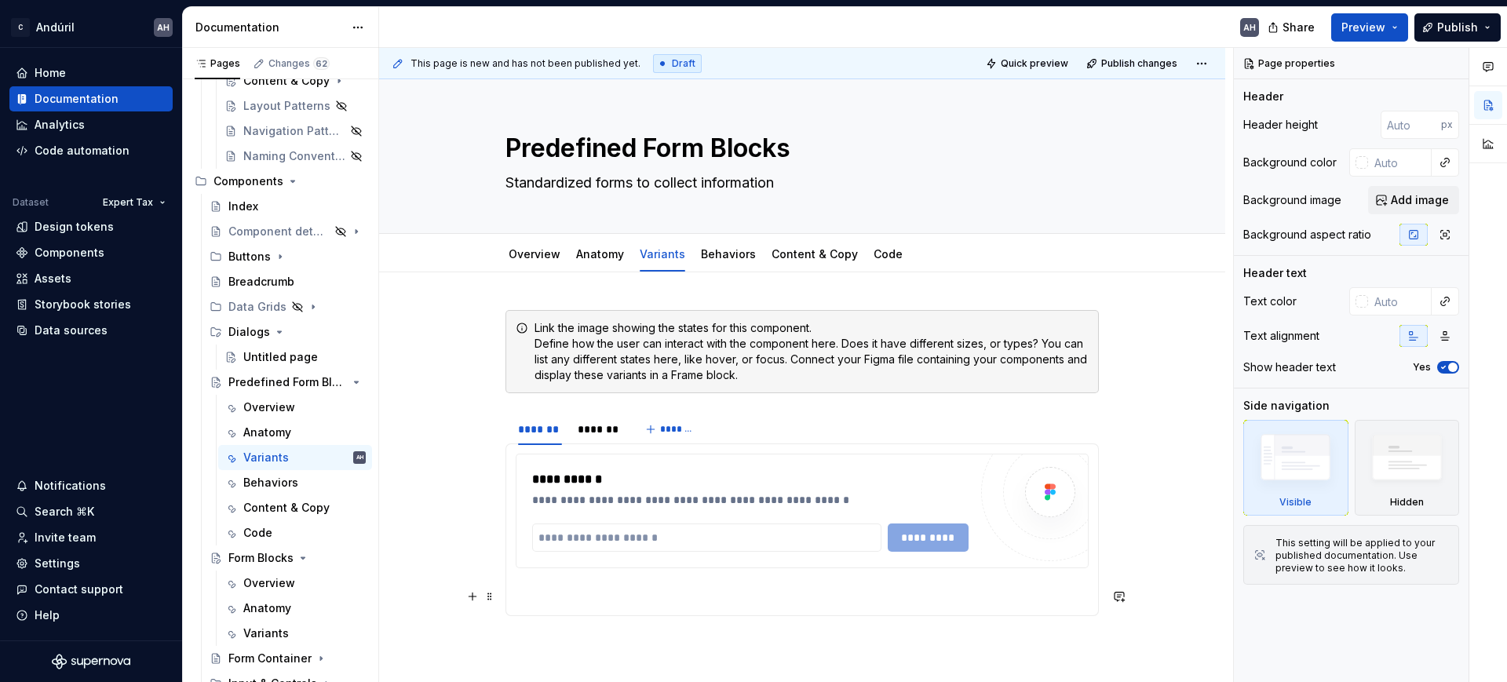
click at [586, 579] on section-item-column "**********" at bounding box center [802, 530] width 573 height 152
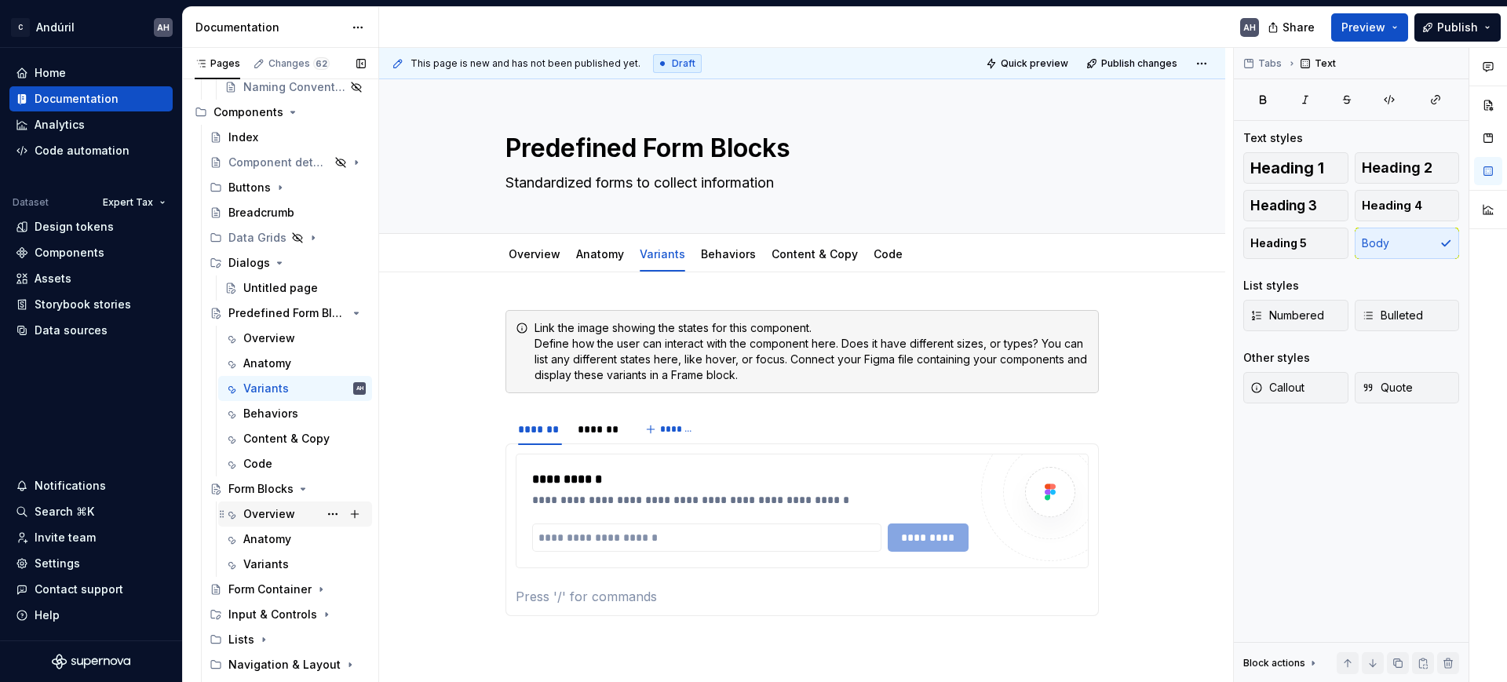
scroll to position [294, 0]
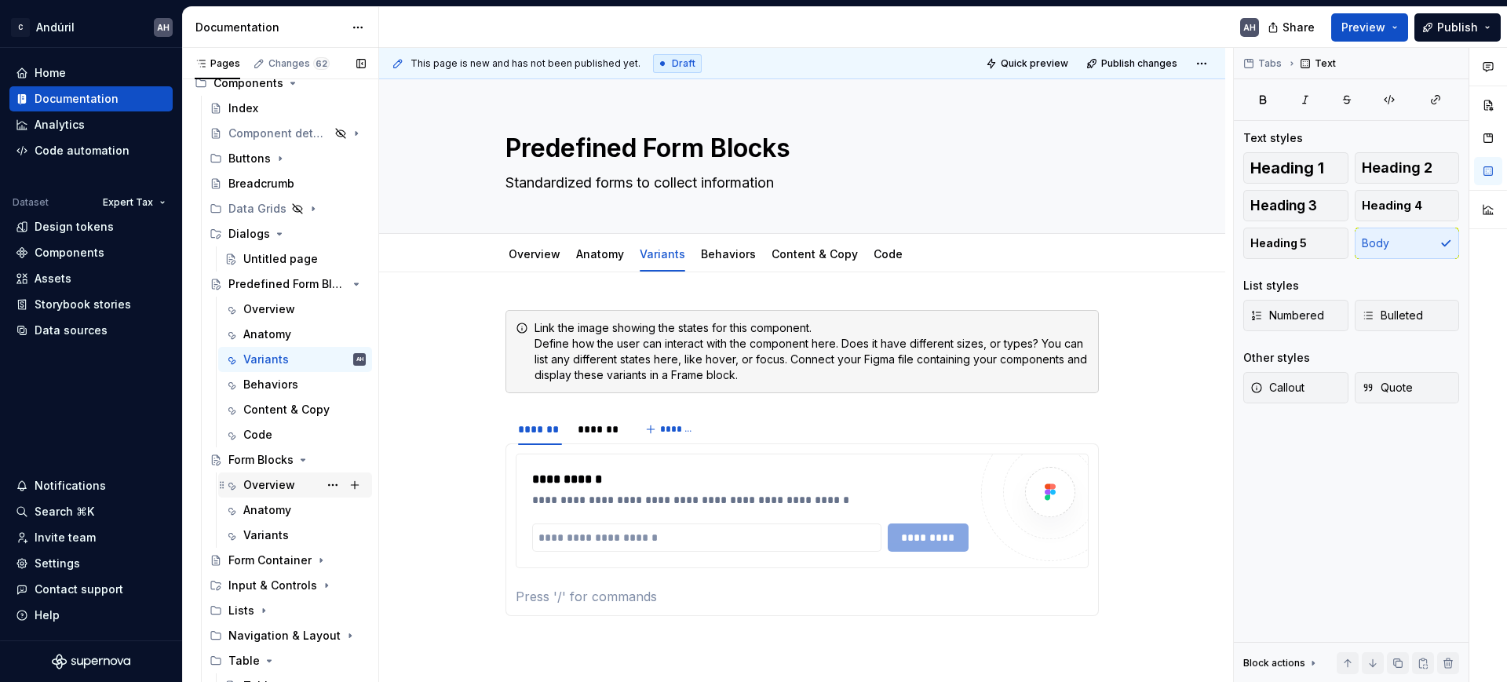
click at [261, 490] on div "Overview" at bounding box center [269, 485] width 52 height 16
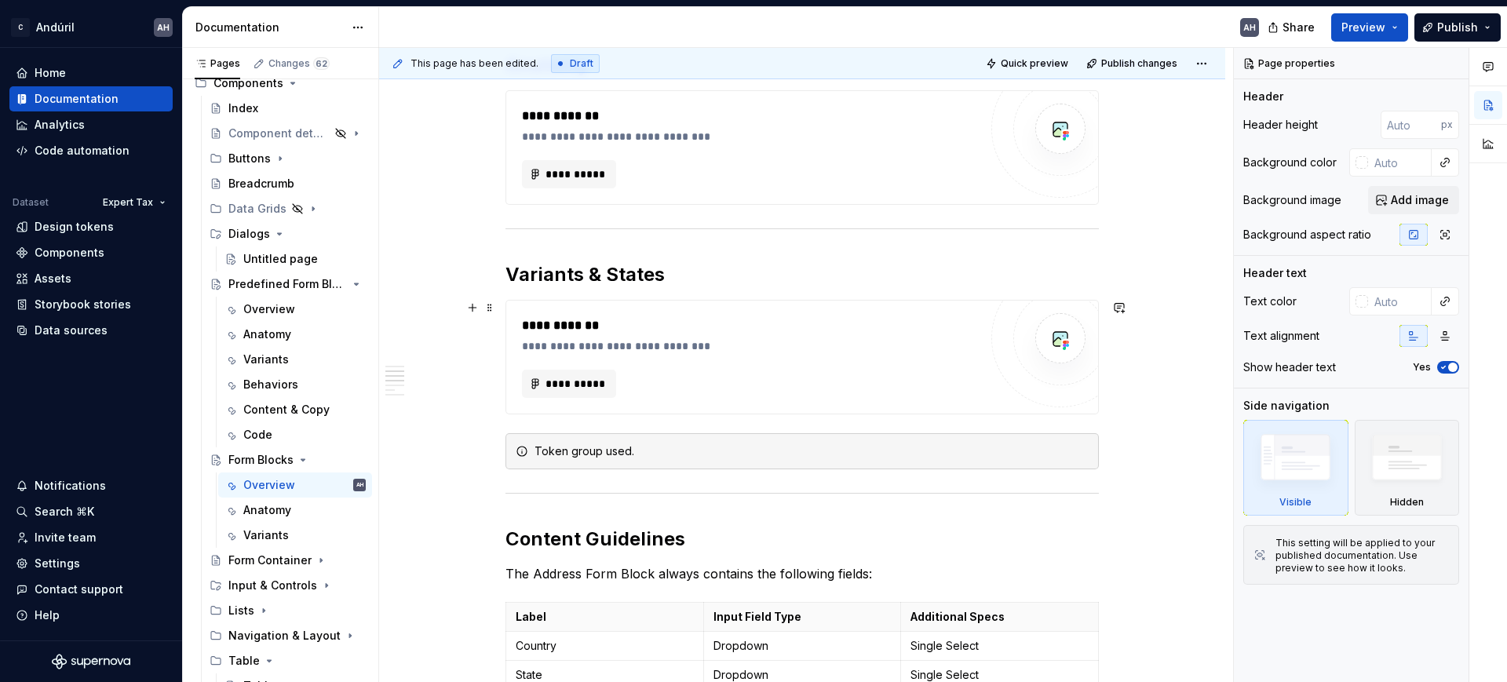
scroll to position [883, 0]
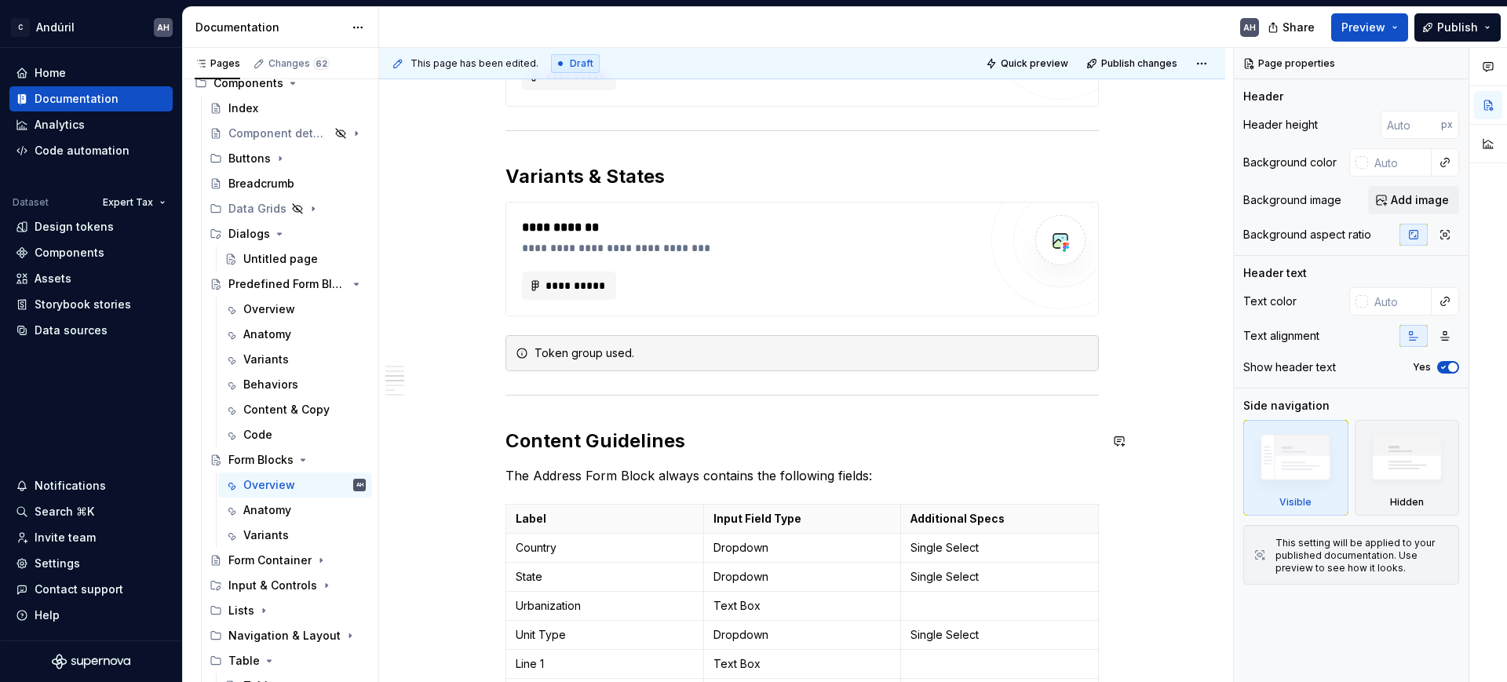
click at [625, 524] on p "Label" at bounding box center [605, 519] width 178 height 16
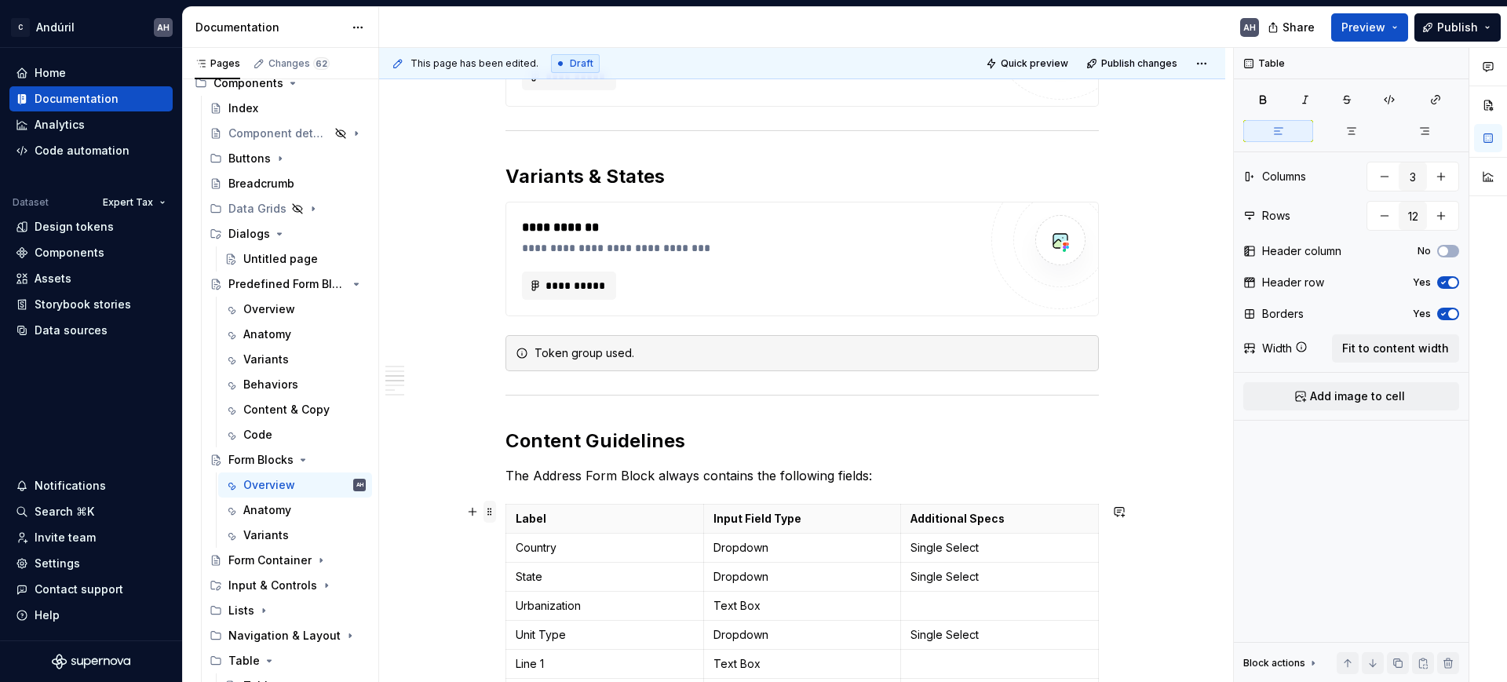
click at [486, 512] on span at bounding box center [490, 512] width 13 height 22
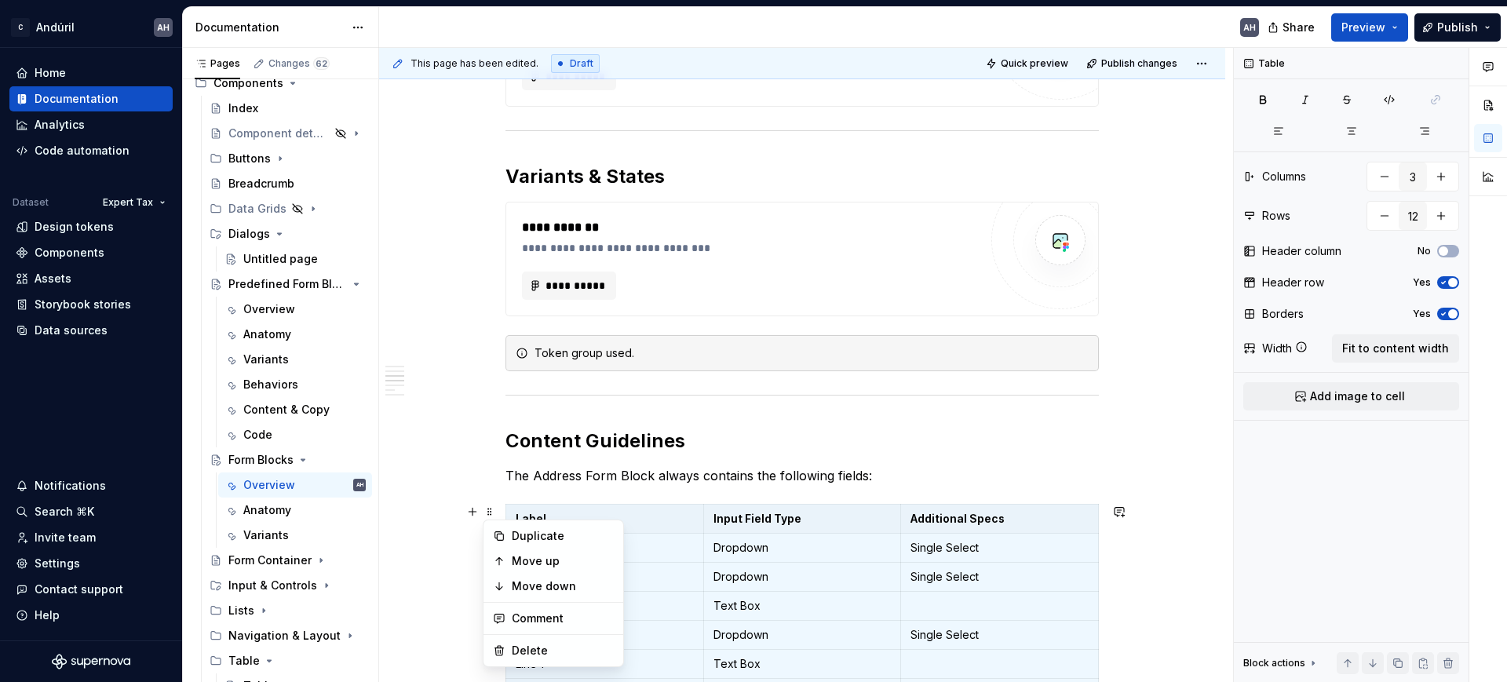
click at [913, 473] on p "The Address Form Block always contains the following fields:" at bounding box center [803, 475] width 594 height 19
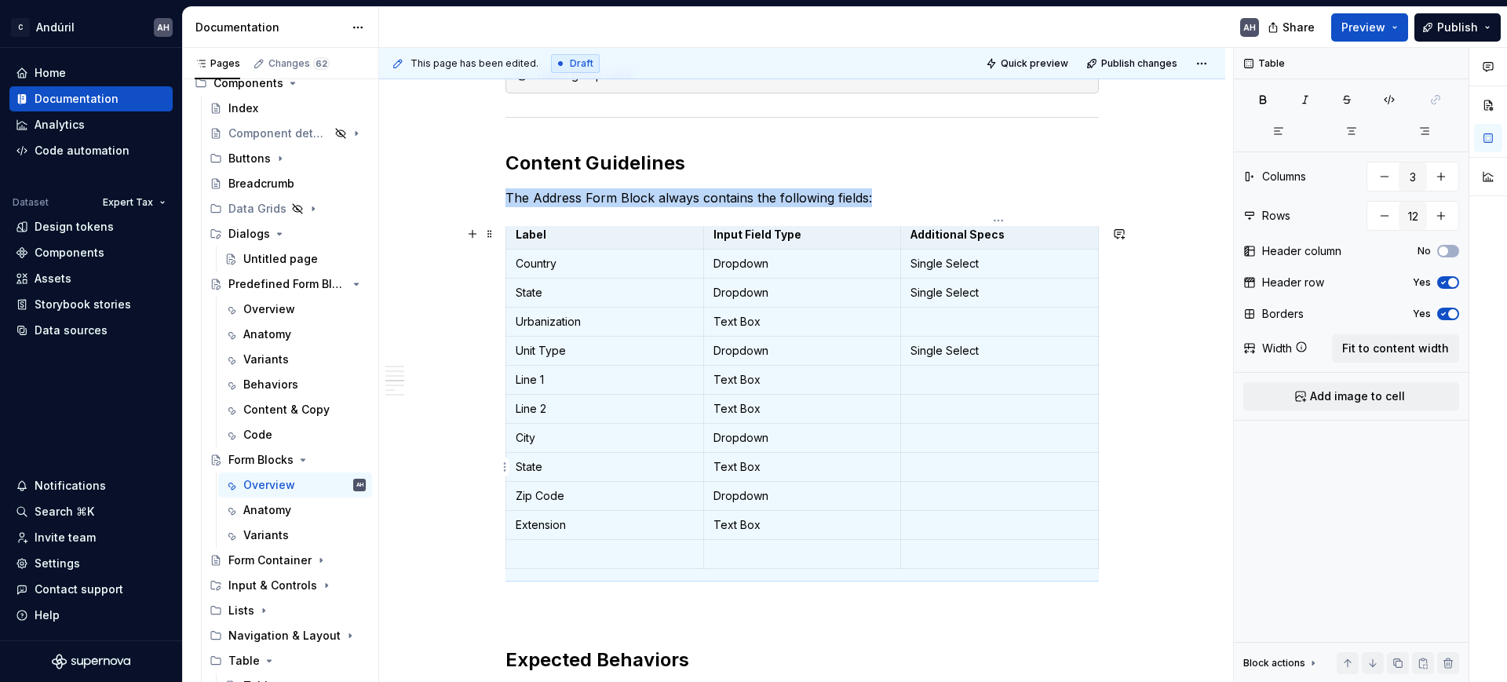
scroll to position [1276, 0]
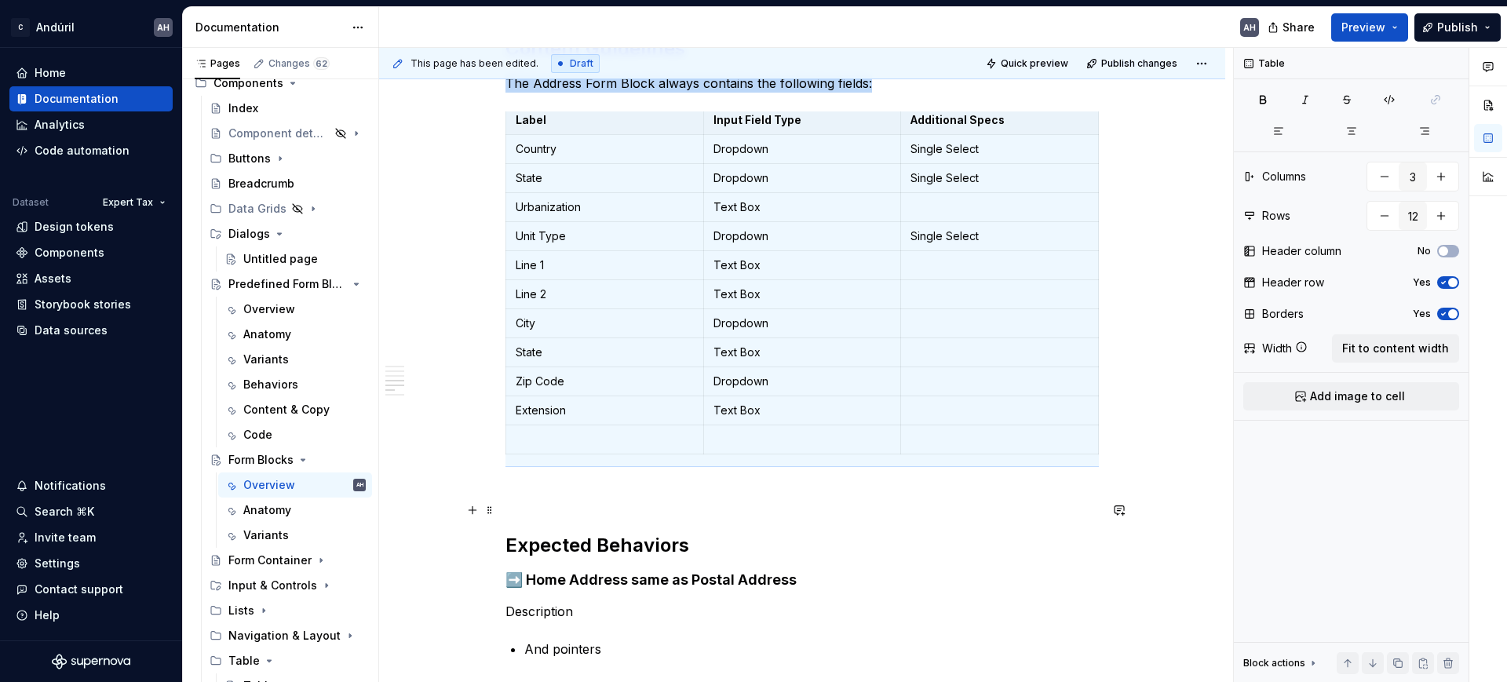
click at [1059, 504] on p at bounding box center [803, 495] width 594 height 19
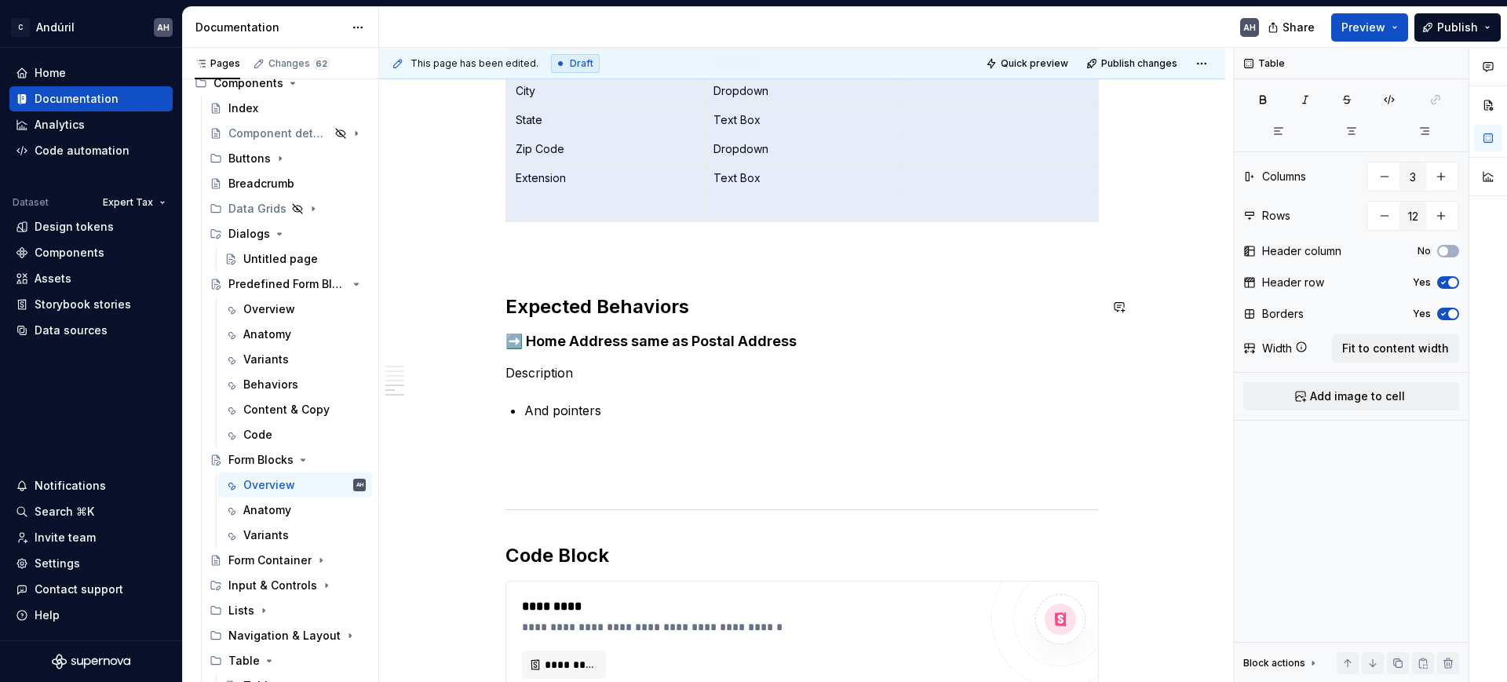
scroll to position [1433, 0]
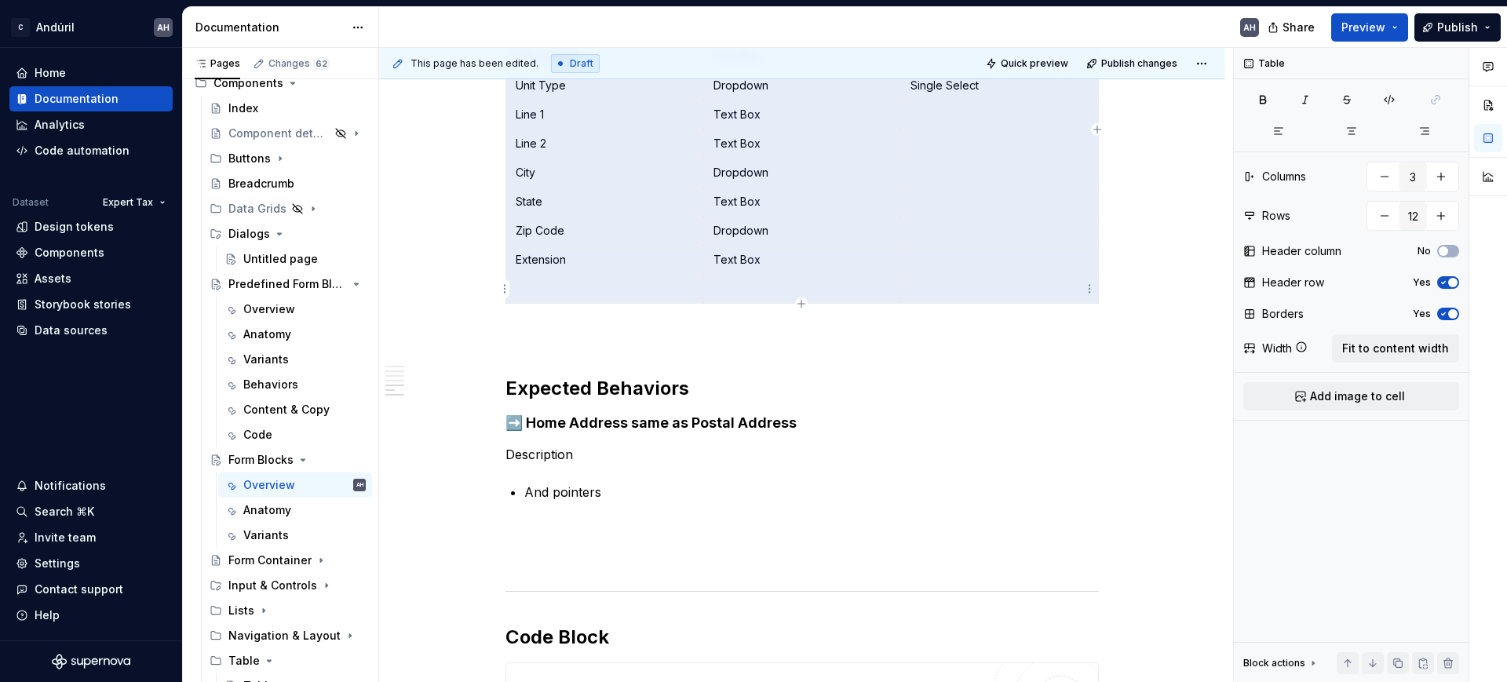
drag, startPoint x: 514, startPoint y: 319, endPoint x: 1041, endPoint y: 292, distance: 527.5
click at [1041, 292] on tbody "Label Input Field Type Additional Specs Country Dropdown Single Select State Dr…" at bounding box center [802, 129] width 593 height 349
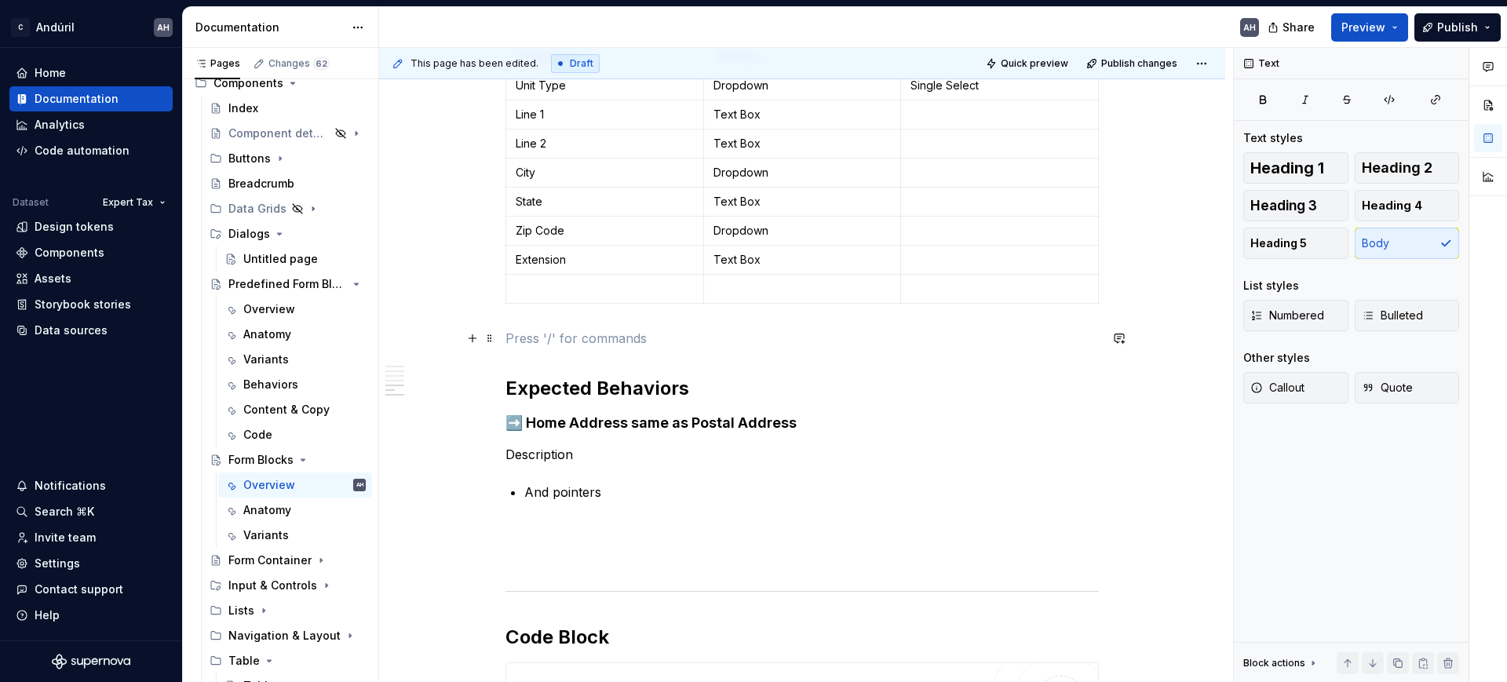
click at [530, 329] on p at bounding box center [803, 338] width 594 height 19
click at [276, 356] on div "Variants" at bounding box center [266, 360] width 46 height 16
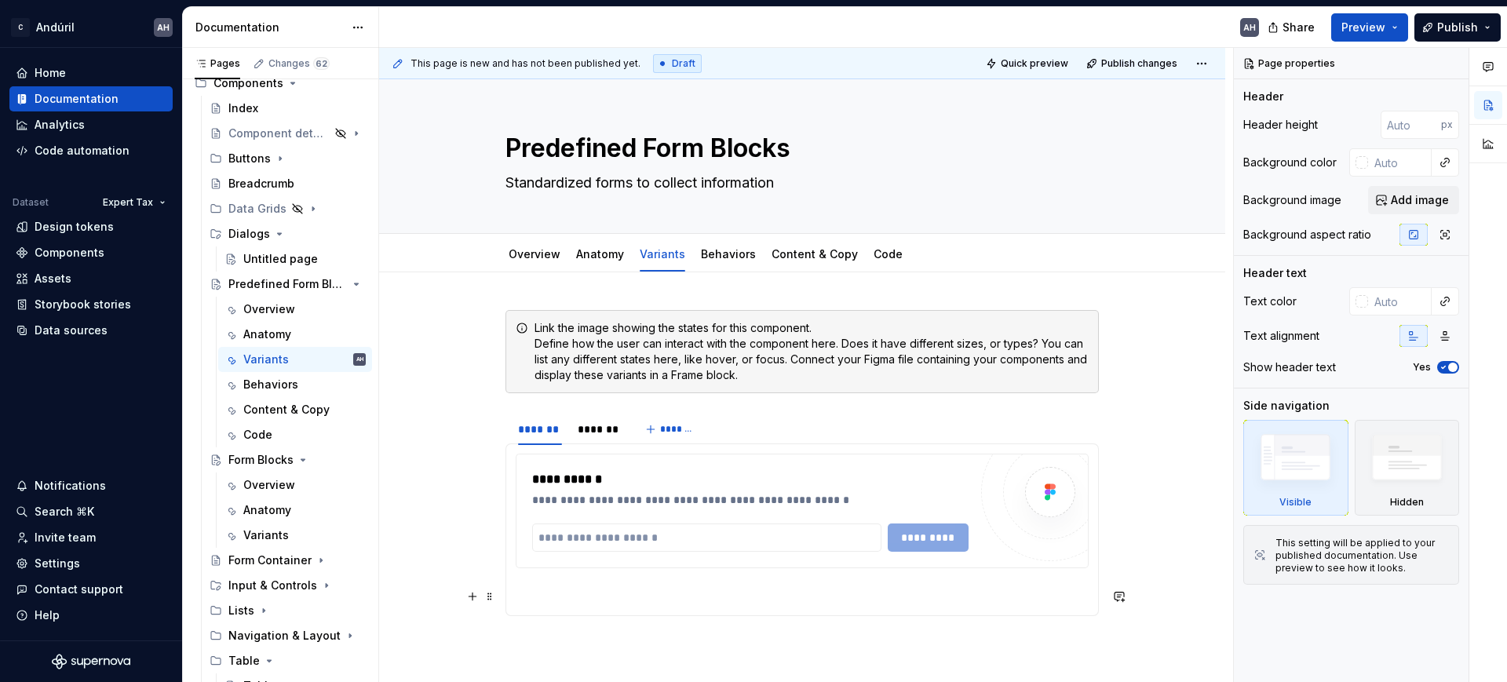
click at [593, 591] on p at bounding box center [802, 596] width 573 height 19
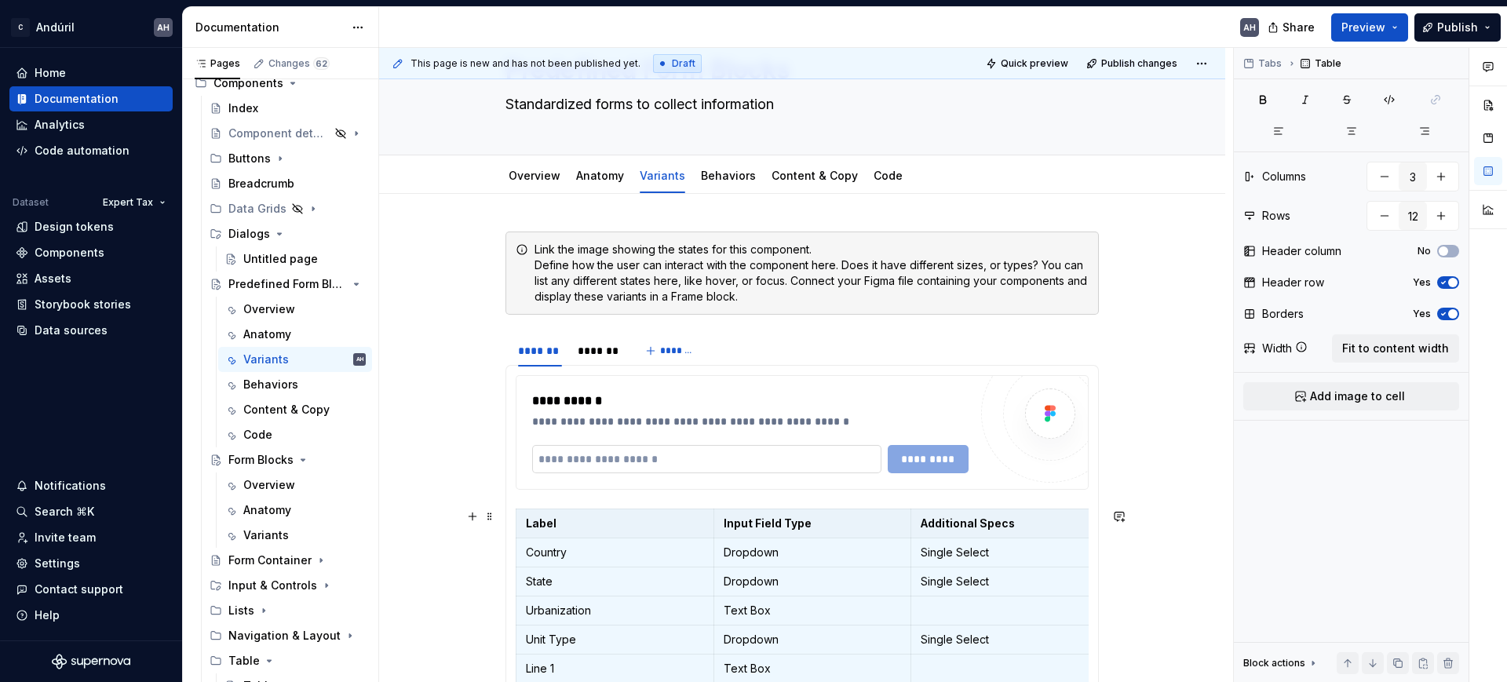
scroll to position [196, 0]
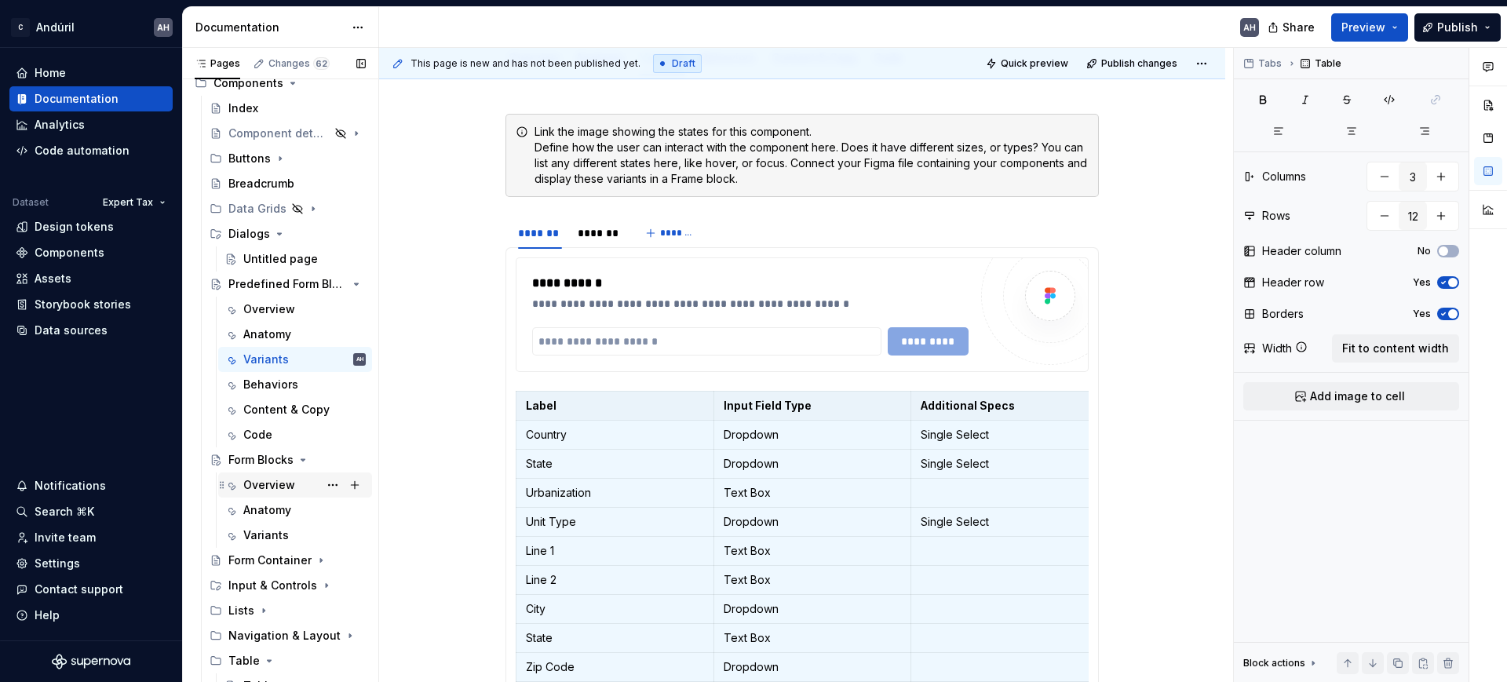
click at [273, 485] on div "Overview" at bounding box center [269, 485] width 52 height 16
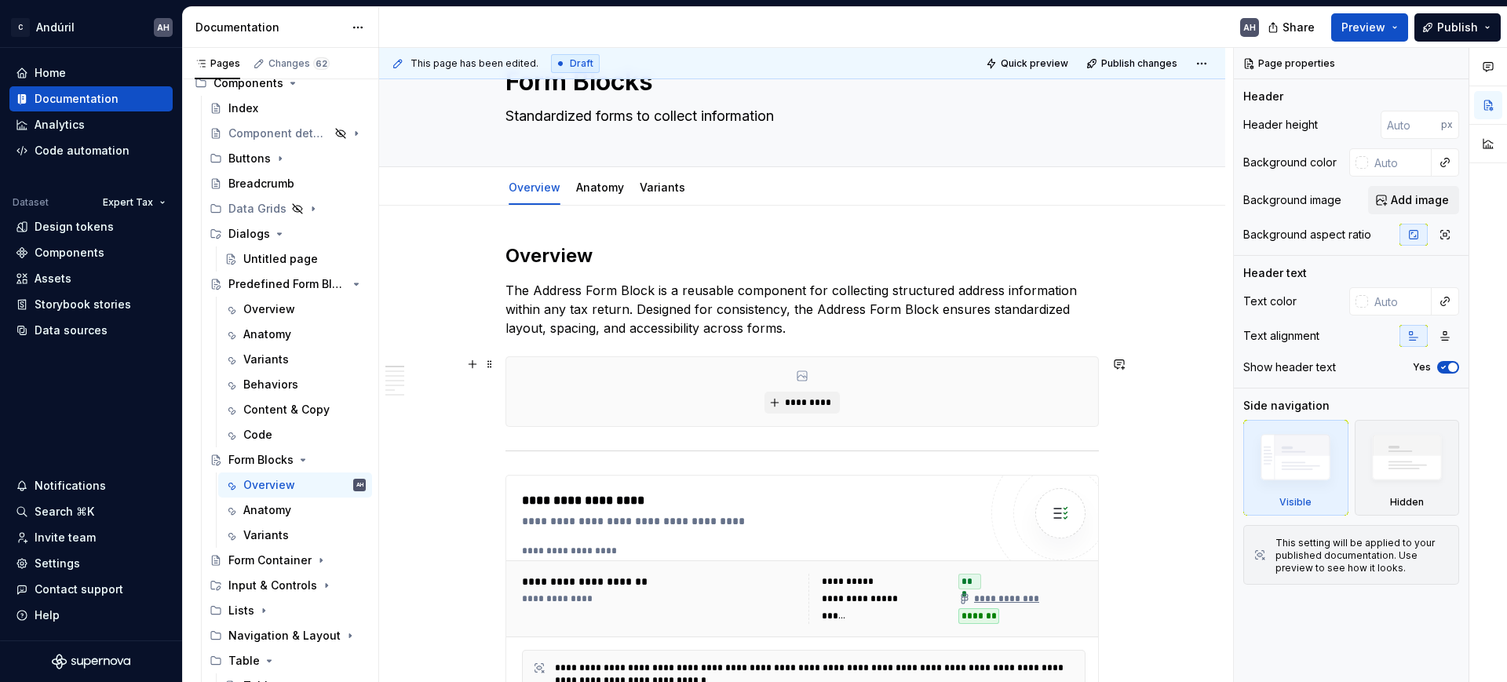
scroll to position [98, 0]
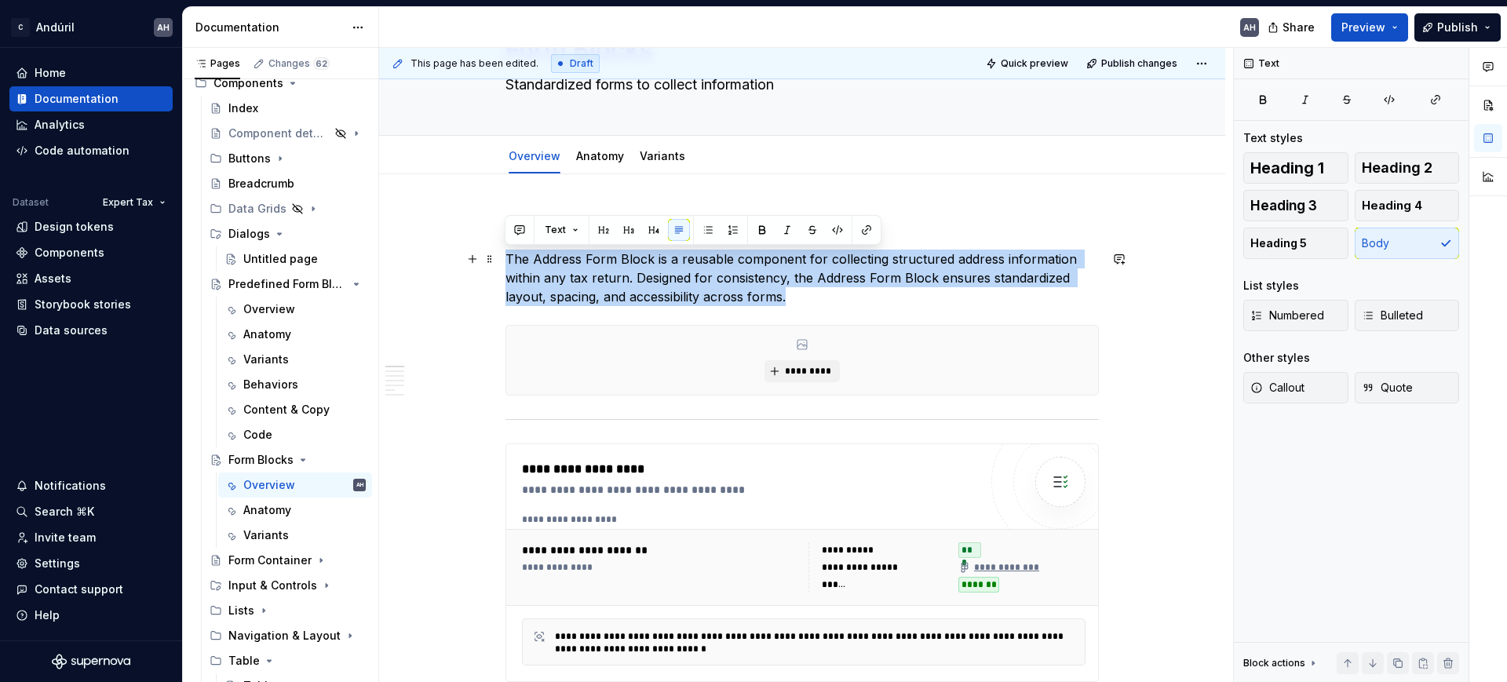
drag, startPoint x: 652, startPoint y: 282, endPoint x: 495, endPoint y: 265, distance: 157.2
copy p "The Address Form Block is a reusable component for collecting structured addres…"
click at [271, 350] on div "Variants" at bounding box center [304, 360] width 122 height 22
click at [281, 357] on div "Variants" at bounding box center [266, 360] width 46 height 16
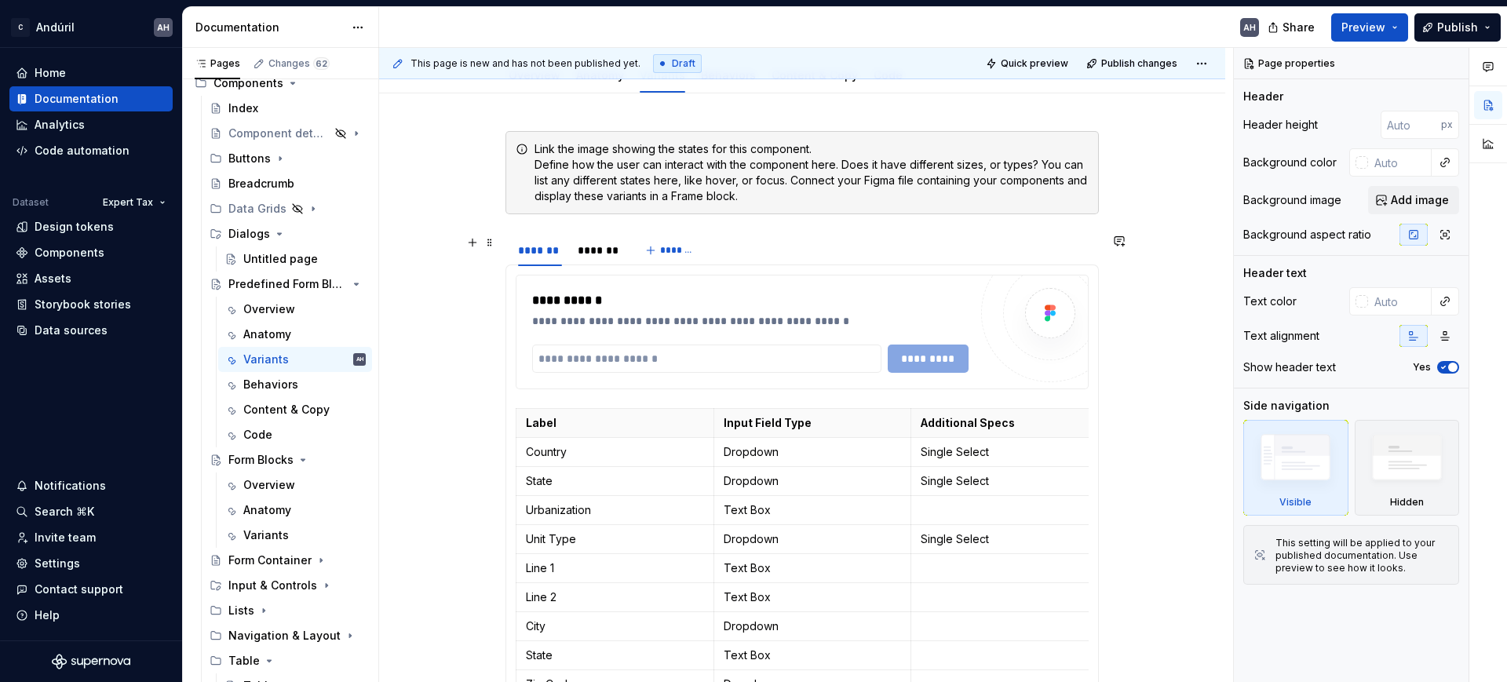
scroll to position [196, 0]
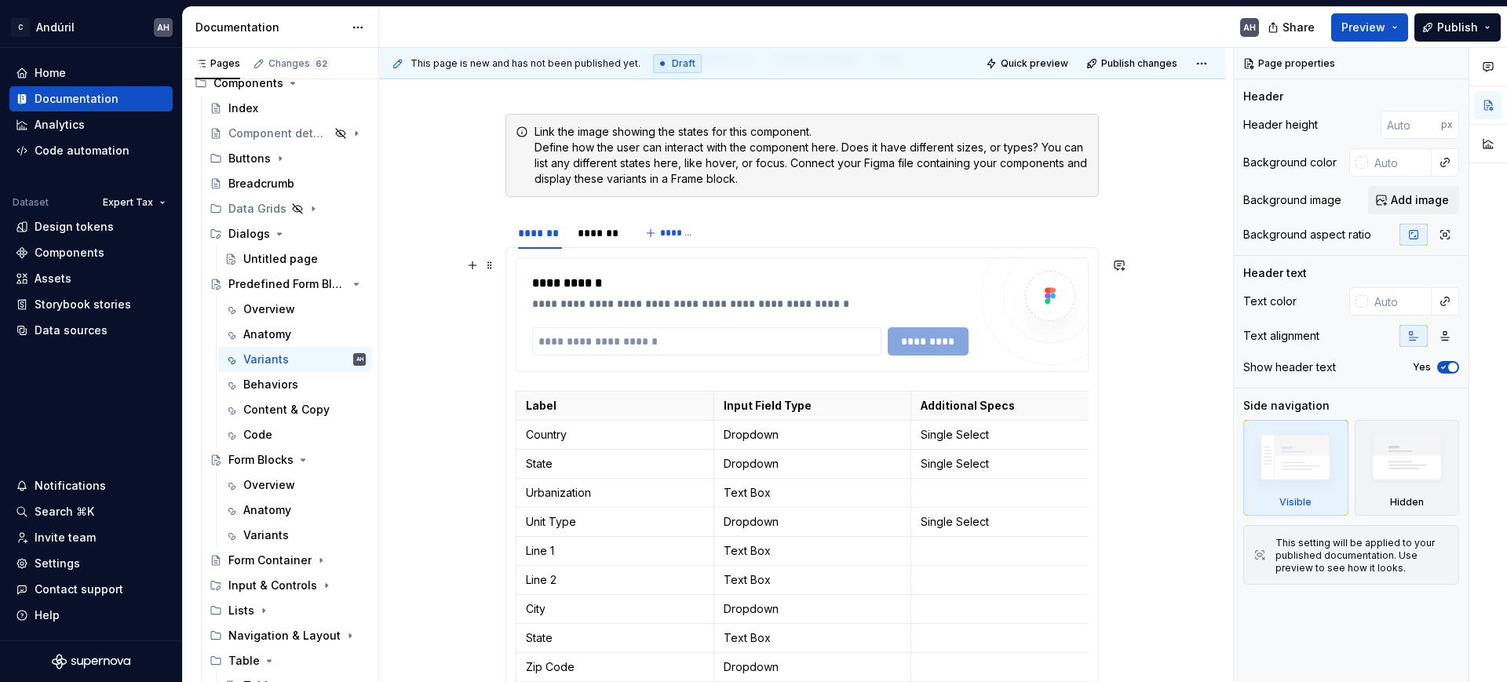
click at [768, 305] on div "**********" at bounding box center [750, 304] width 437 height 16
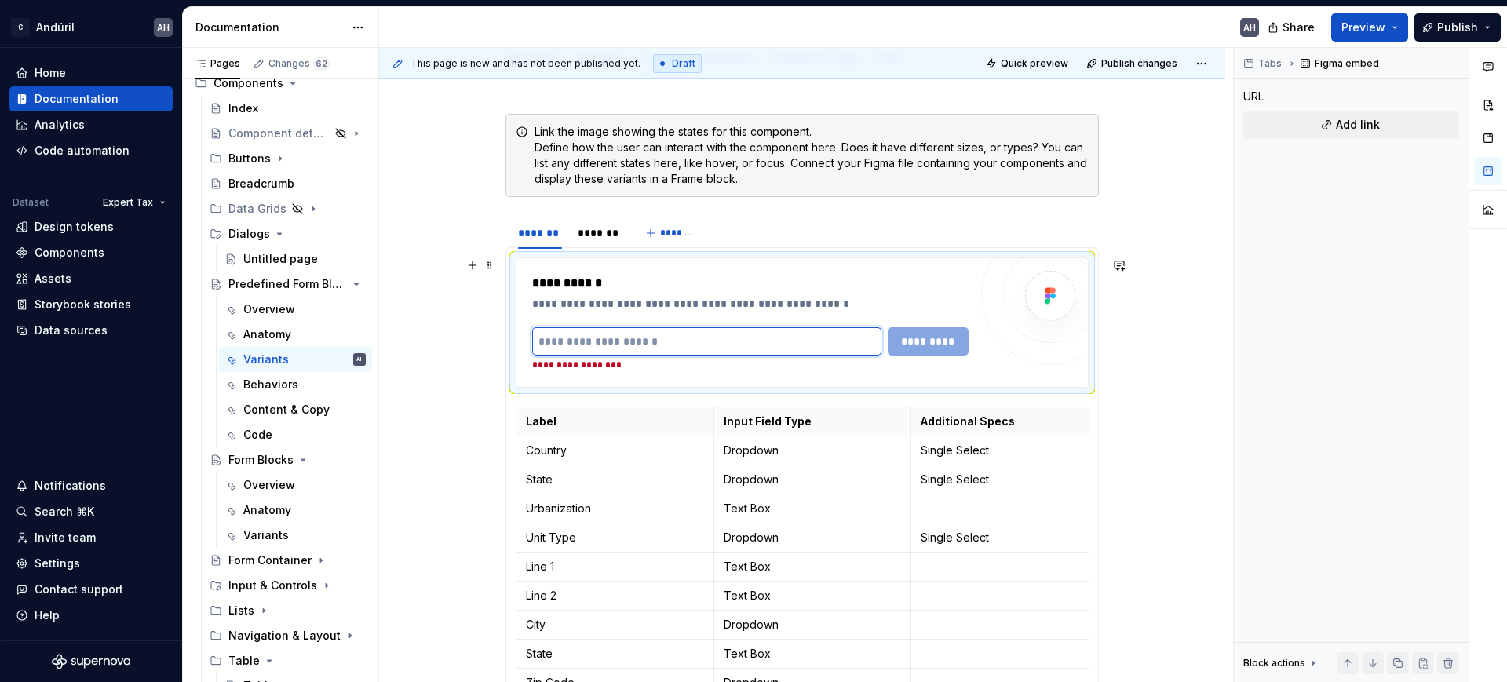
paste input "**********"
click at [1029, 362] on div at bounding box center [1050, 296] width 138 height 138
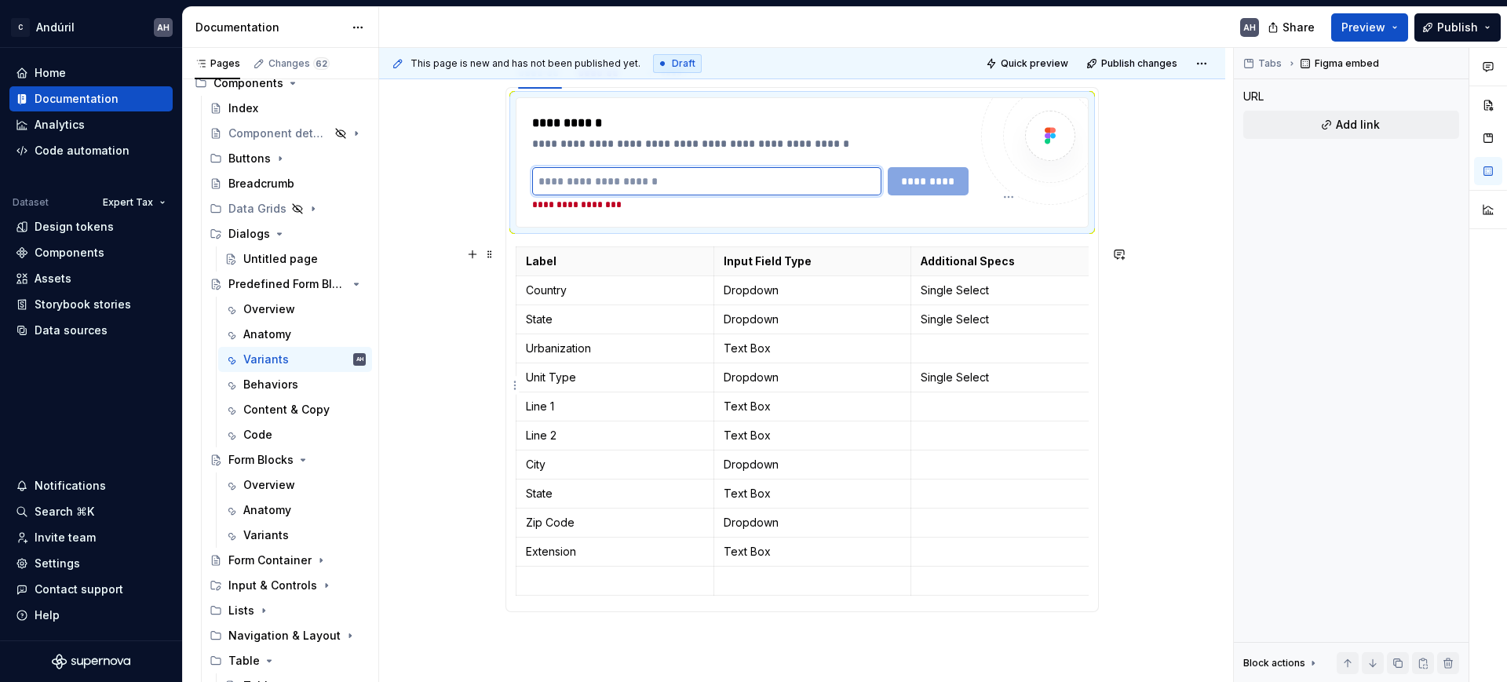
scroll to position [491, 0]
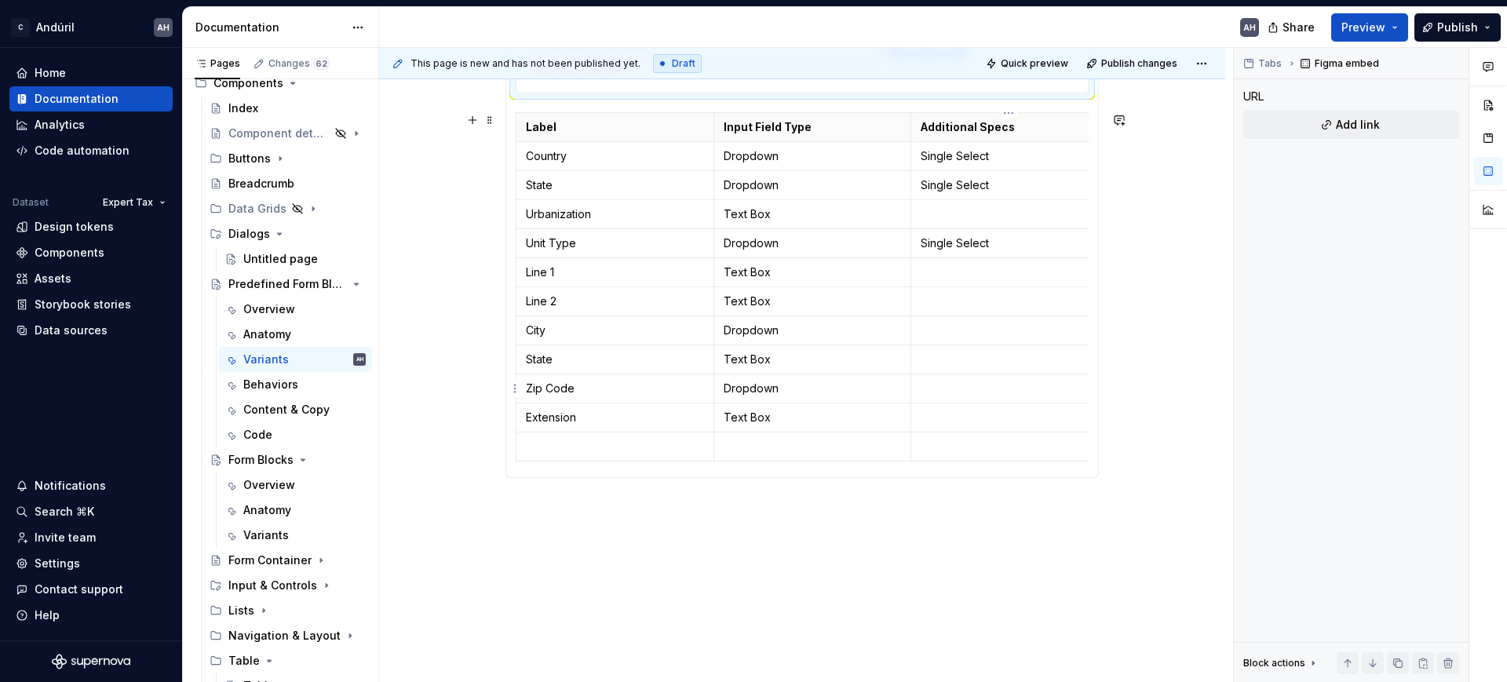
click at [1011, 381] on p at bounding box center [1010, 389] width 178 height 16
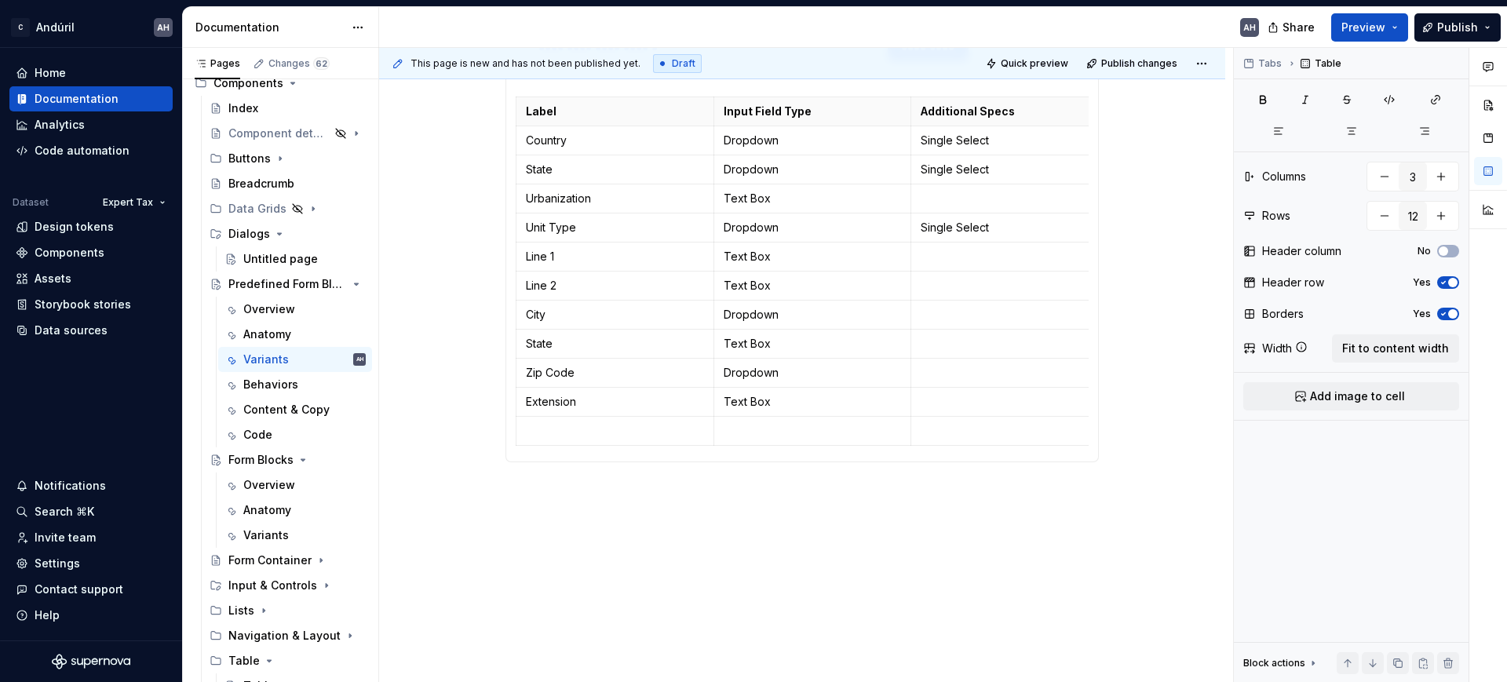
click at [664, 462] on div "**********" at bounding box center [803, 208] width 594 height 510
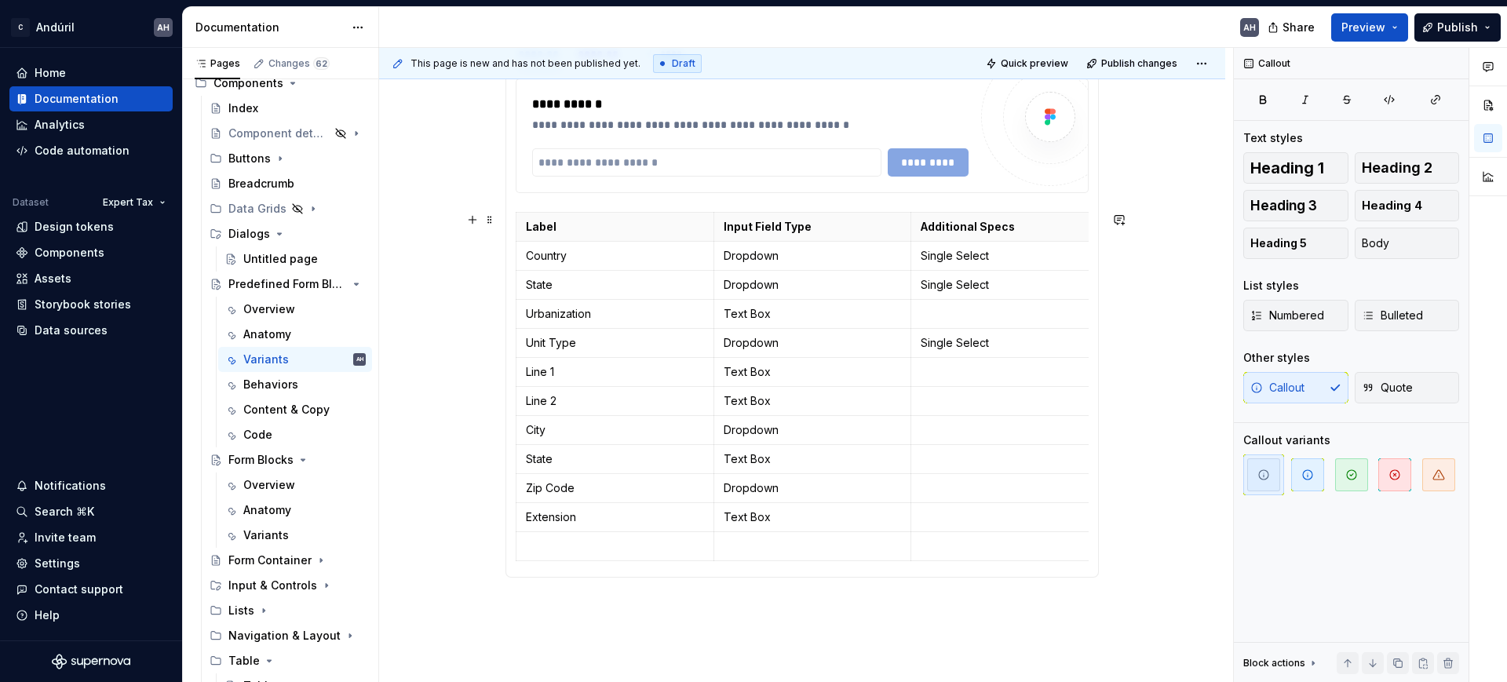
scroll to position [294, 0]
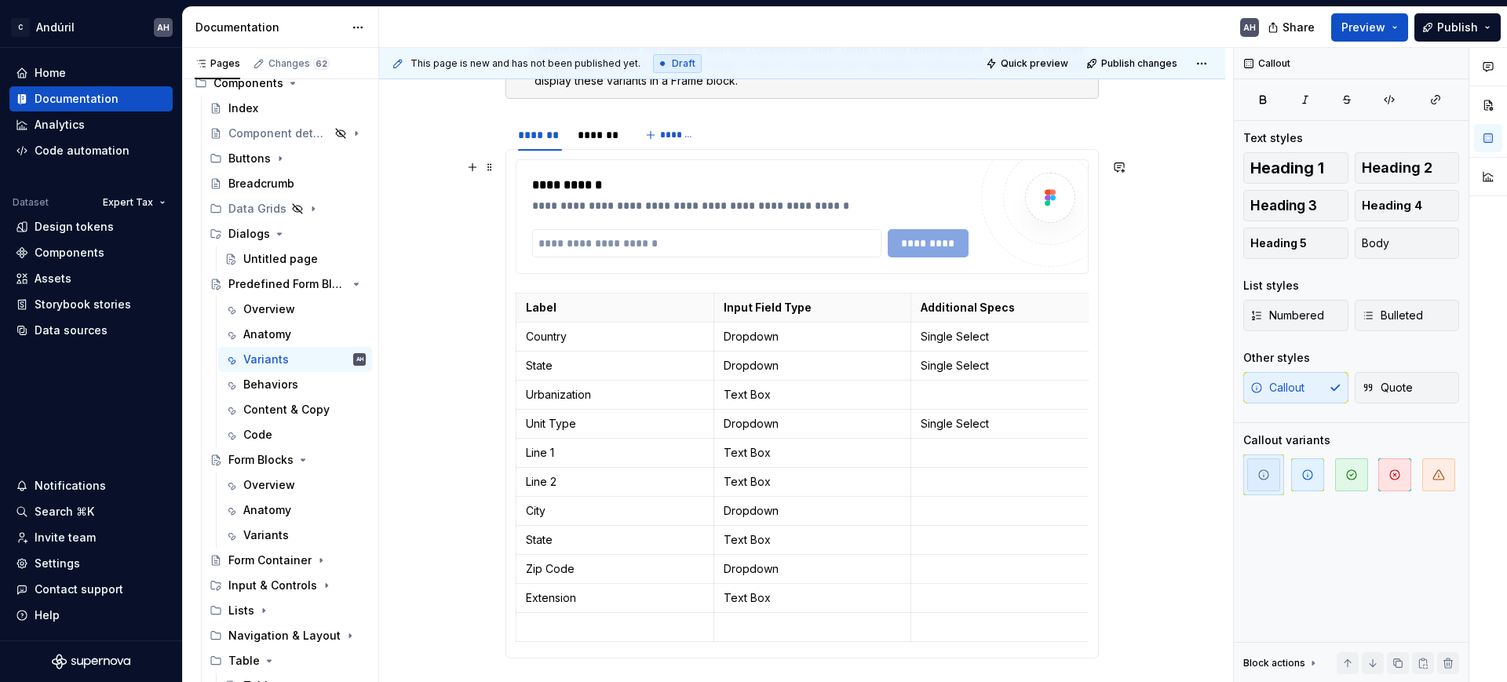
click at [623, 263] on div "**********" at bounding box center [803, 216] width 572 height 113
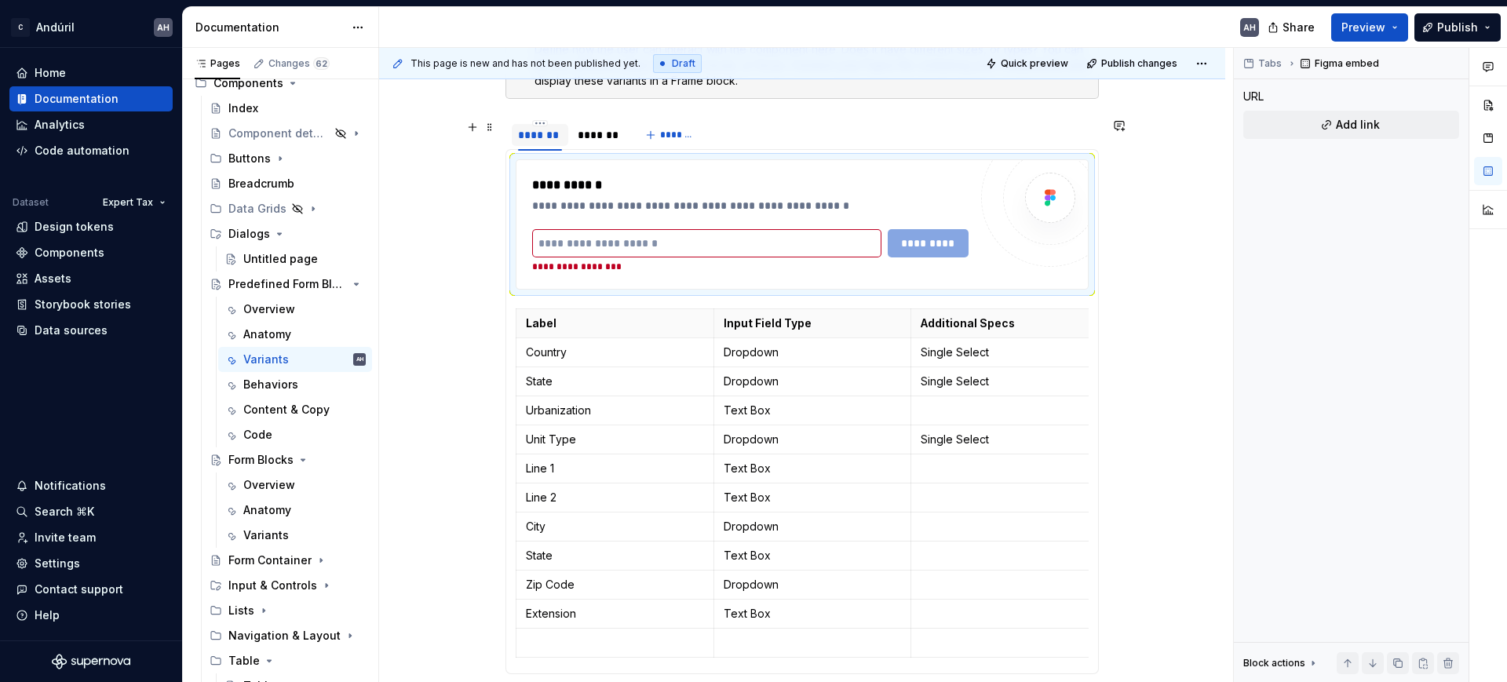
click at [532, 139] on div "*******" at bounding box center [540, 135] width 44 height 16
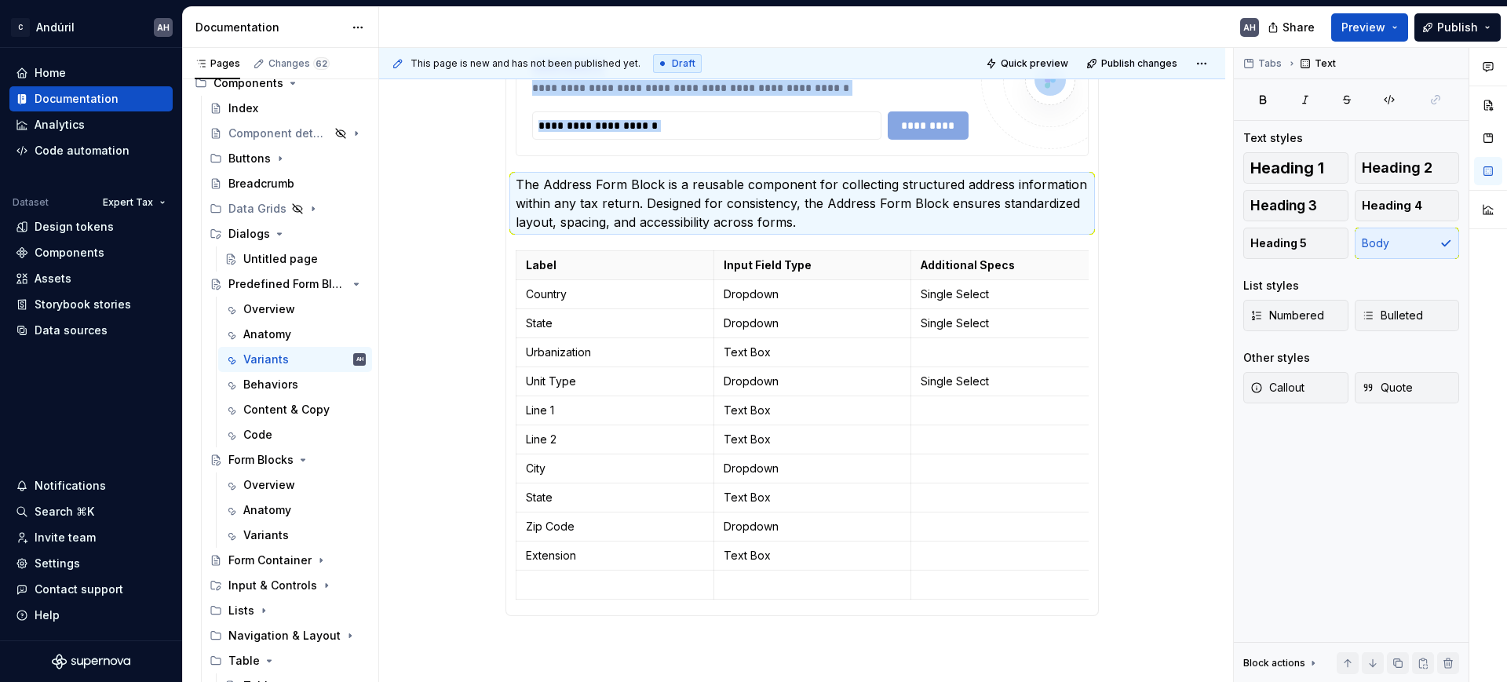
scroll to position [384, 0]
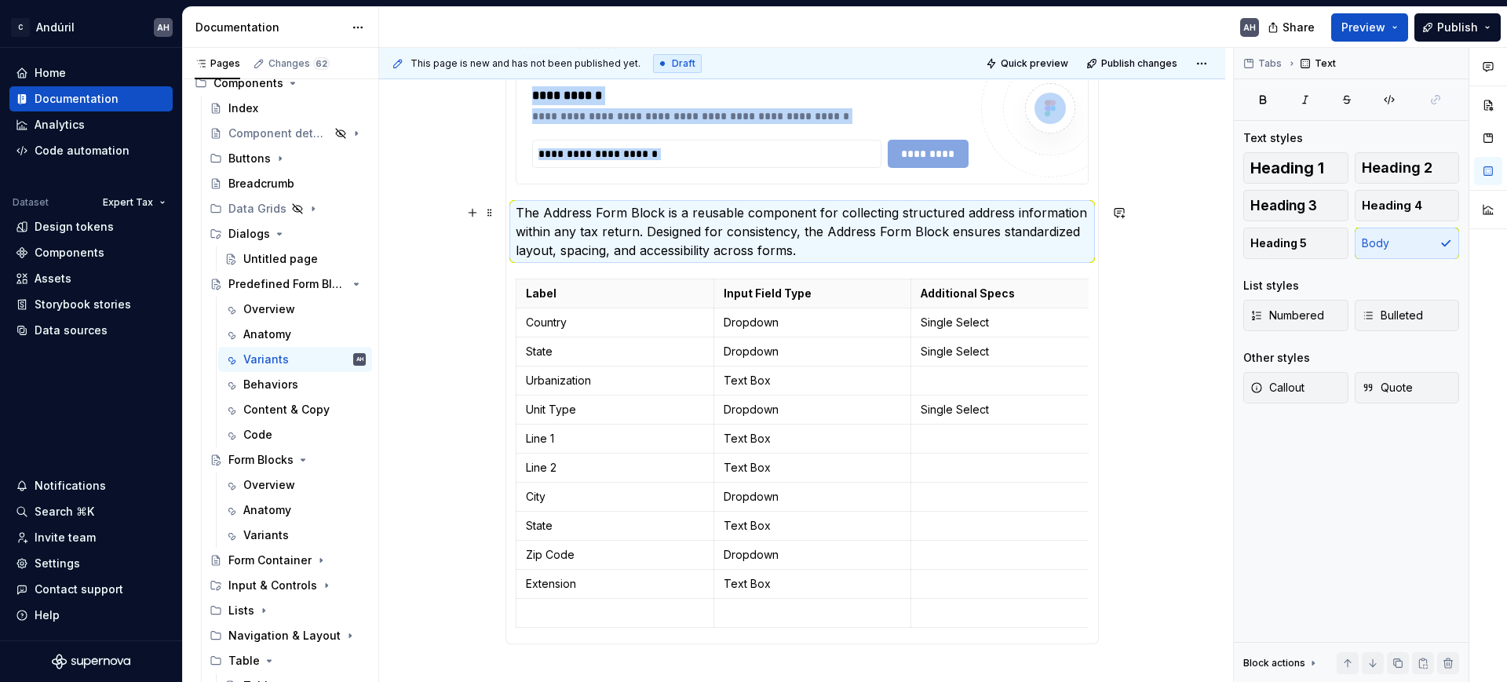
click at [807, 254] on p "The Address Form Block is a reusable component for collecting structured addres…" at bounding box center [802, 231] width 573 height 57
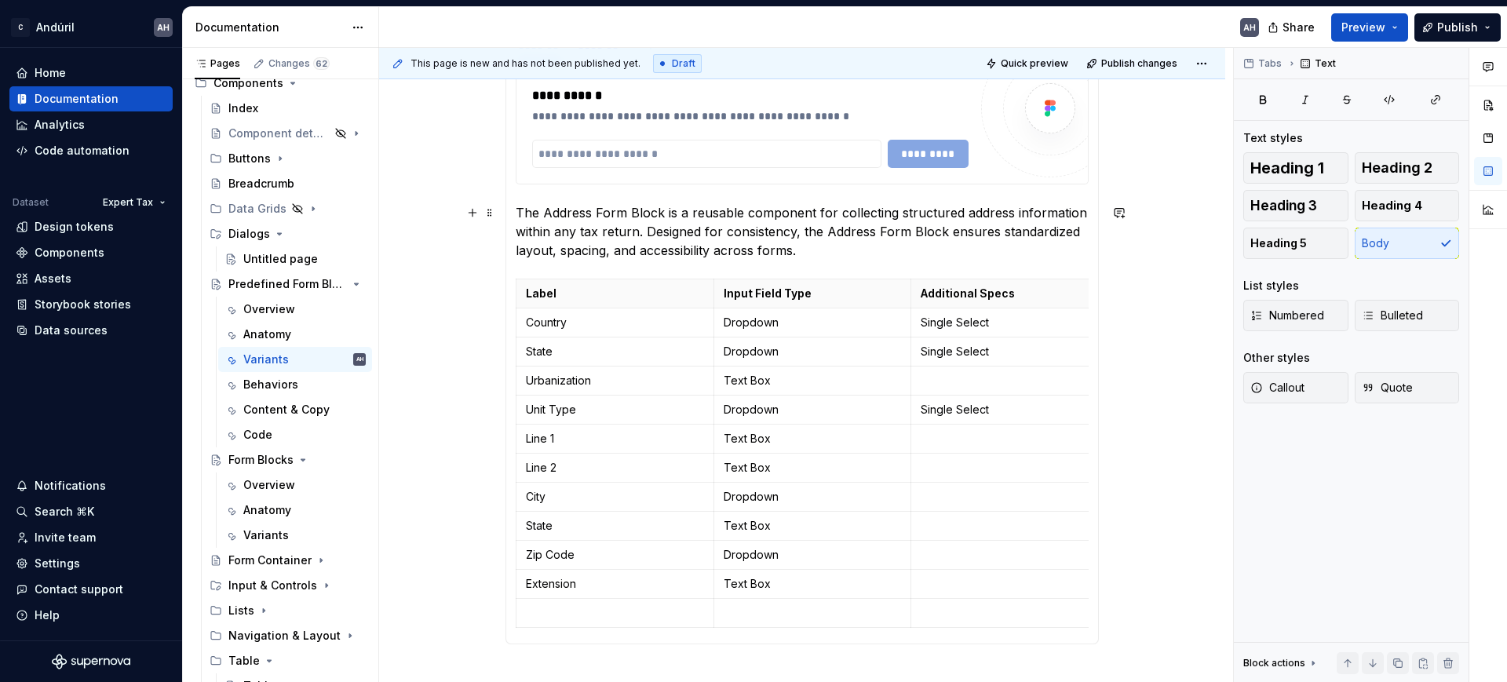
click at [805, 253] on p "The Address Form Block is a reusable component for collecting structured addres…" at bounding box center [802, 231] width 573 height 57
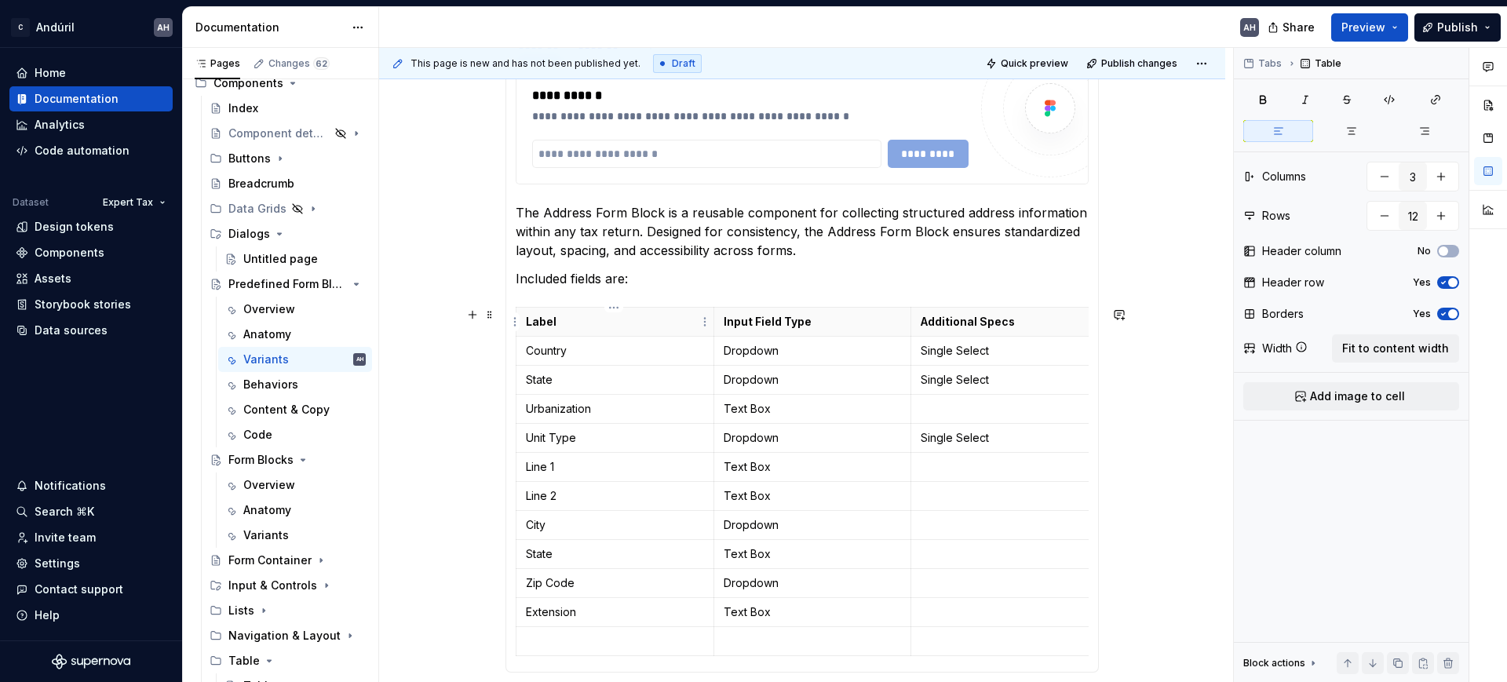
click at [543, 318] on p "Label" at bounding box center [615, 322] width 178 height 16
click at [806, 346] on p "Dropdown" at bounding box center [813, 351] width 178 height 16
click at [962, 323] on p "Additional Specs" at bounding box center [1010, 322] width 178 height 16
click at [996, 352] on p "Single Select" at bounding box center [1010, 351] width 178 height 16
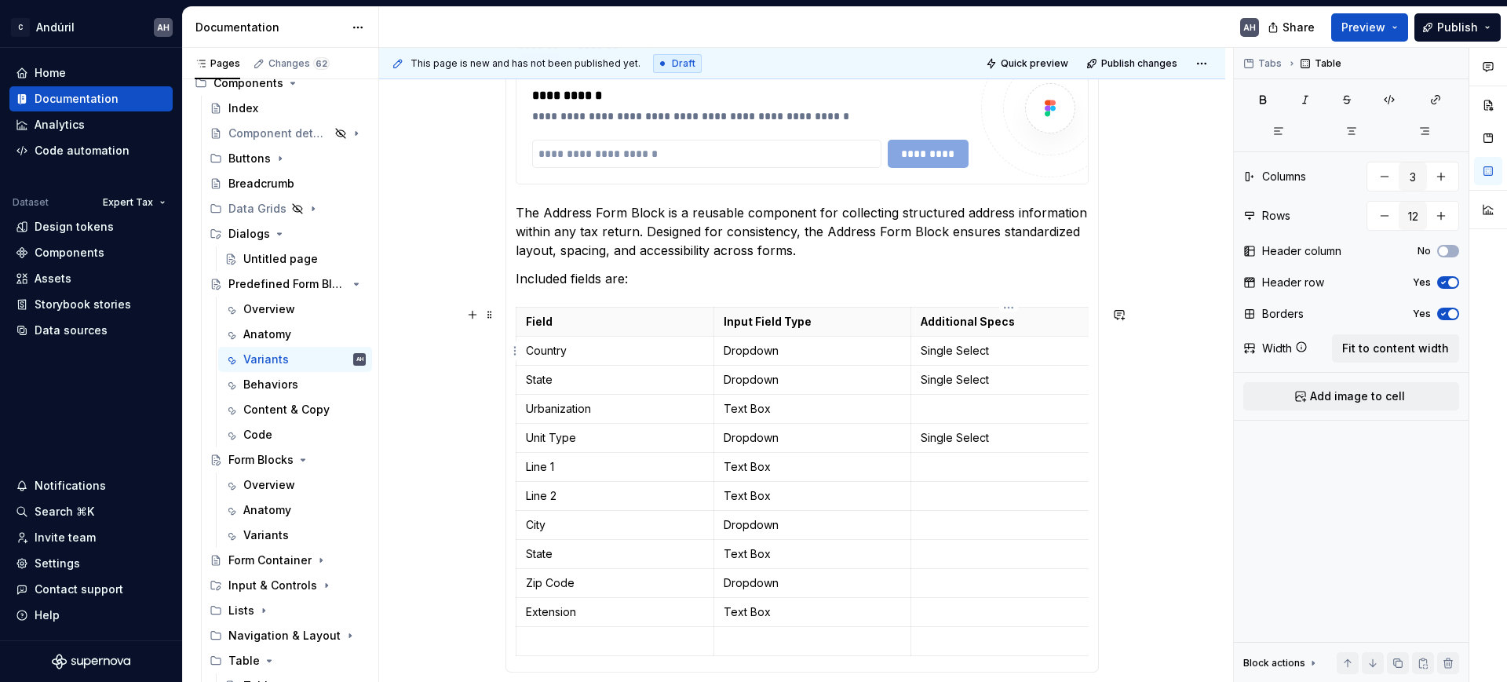
click at [975, 353] on p "Single Select" at bounding box center [1010, 351] width 178 height 16
click at [979, 353] on p "Single Select" at bounding box center [1010, 351] width 178 height 16
drag, startPoint x: 993, startPoint y: 352, endPoint x: 921, endPoint y: 353, distance: 72.2
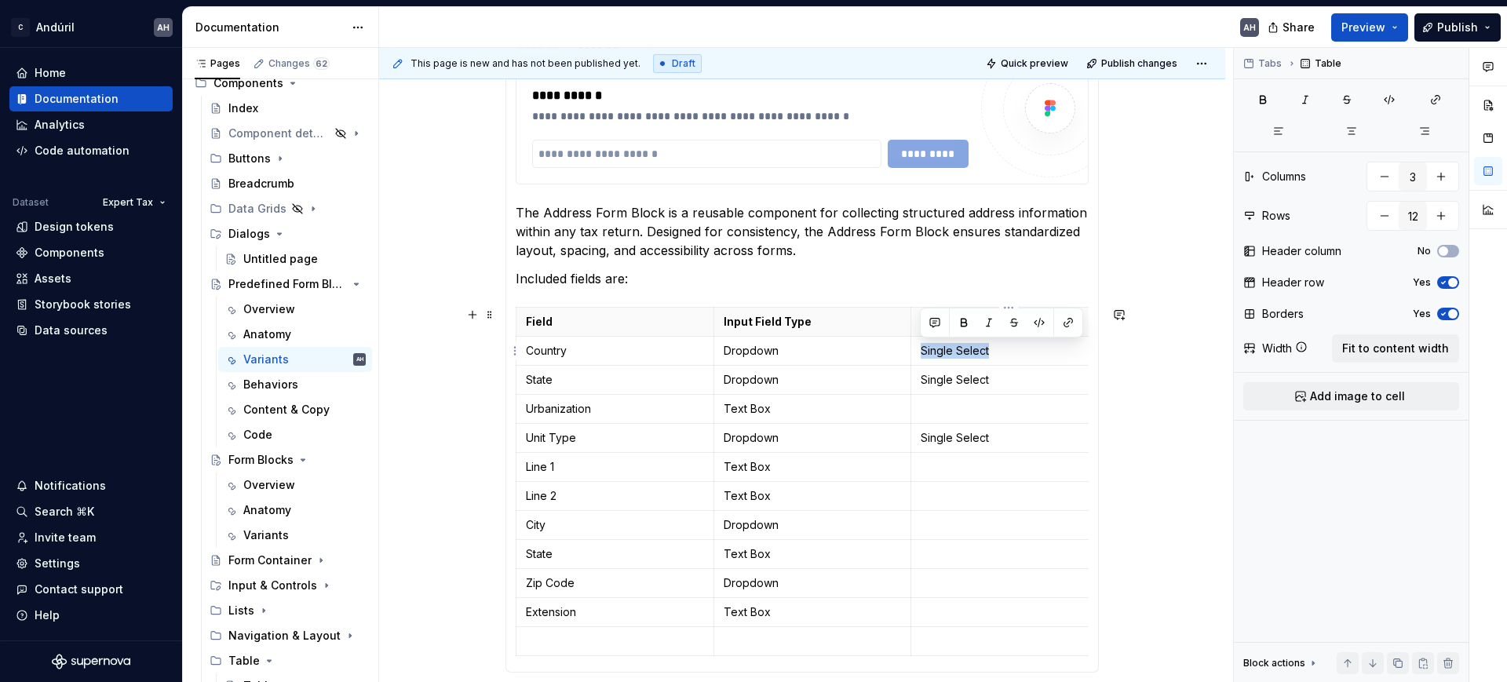
click at [921, 353] on p "Single Select" at bounding box center [1010, 351] width 178 height 16
click at [1002, 353] on p "selectionMode single" at bounding box center [1010, 351] width 178 height 16
drag, startPoint x: 986, startPoint y: 385, endPoint x: 921, endPoint y: 386, distance: 65.2
click at [921, 386] on p "Single Select" at bounding box center [1010, 380] width 178 height 16
click at [917, 444] on td "Single Select" at bounding box center [1010, 438] width 198 height 29
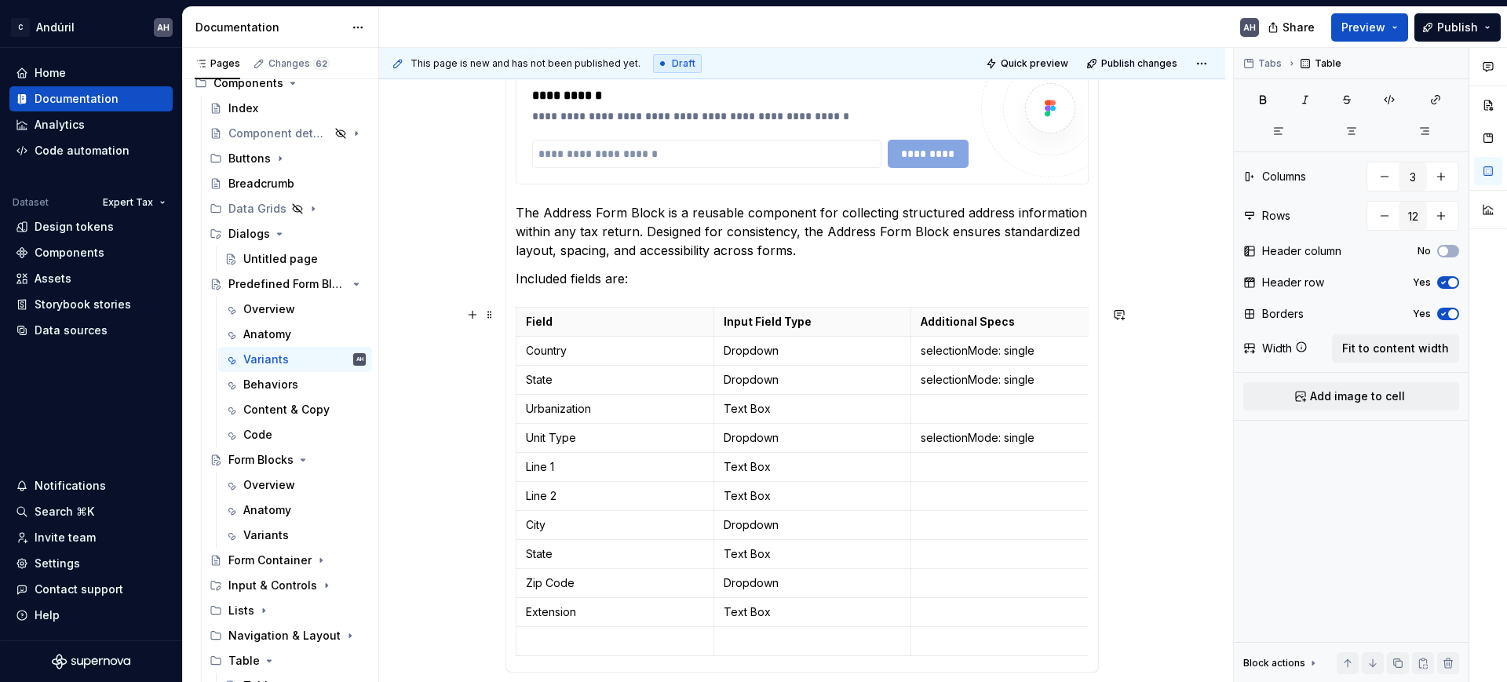
click at [976, 448] on td "selectionMode: single" at bounding box center [1010, 438] width 198 height 29
click at [974, 447] on td "selectionMode: single" at bounding box center [1010, 438] width 198 height 29
click at [968, 440] on p "selectionMode: single" at bounding box center [1010, 438] width 178 height 16
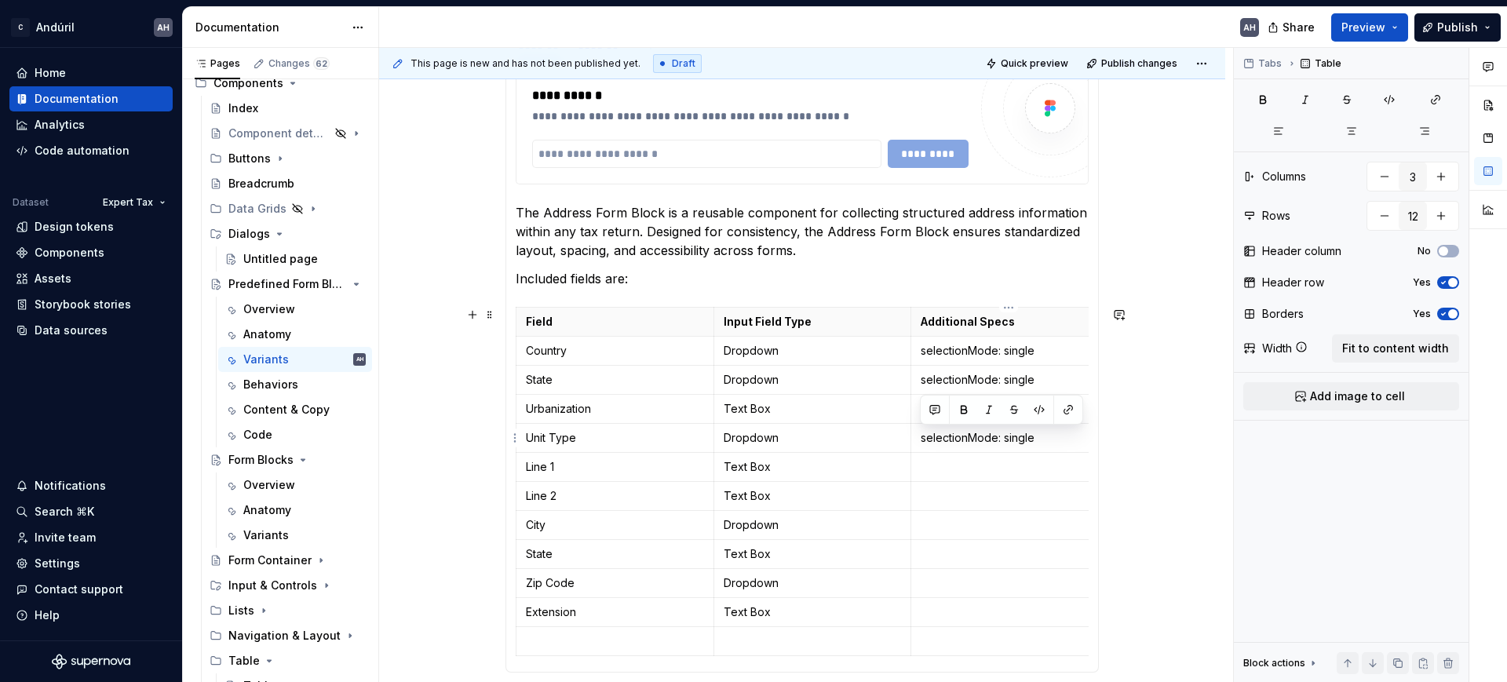
click at [968, 440] on p "selectionMode: single" at bounding box center [1010, 438] width 178 height 16
click at [998, 436] on p "selectionMode: single" at bounding box center [1010, 438] width 178 height 16
click at [1037, 440] on p "selectionMode: single" at bounding box center [1010, 438] width 178 height 16
drag, startPoint x: 1040, startPoint y: 440, endPoint x: 921, endPoint y: 438, distance: 119.4
click at [921, 438] on p "selectionMode: single" at bounding box center [1010, 438] width 178 height 16
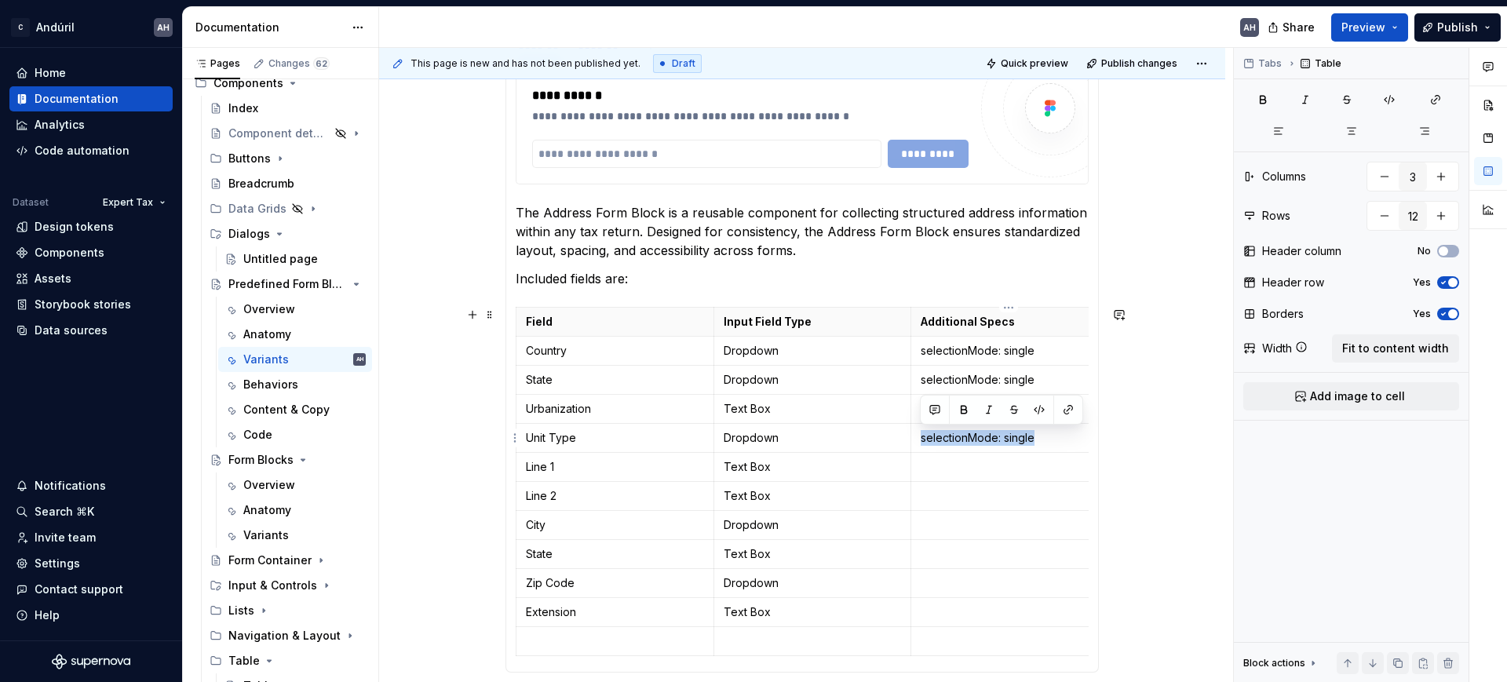
copy p "selectionMode: single"
click at [948, 519] on p at bounding box center [1010, 525] width 178 height 16
click at [940, 580] on p at bounding box center [1010, 583] width 178 height 16
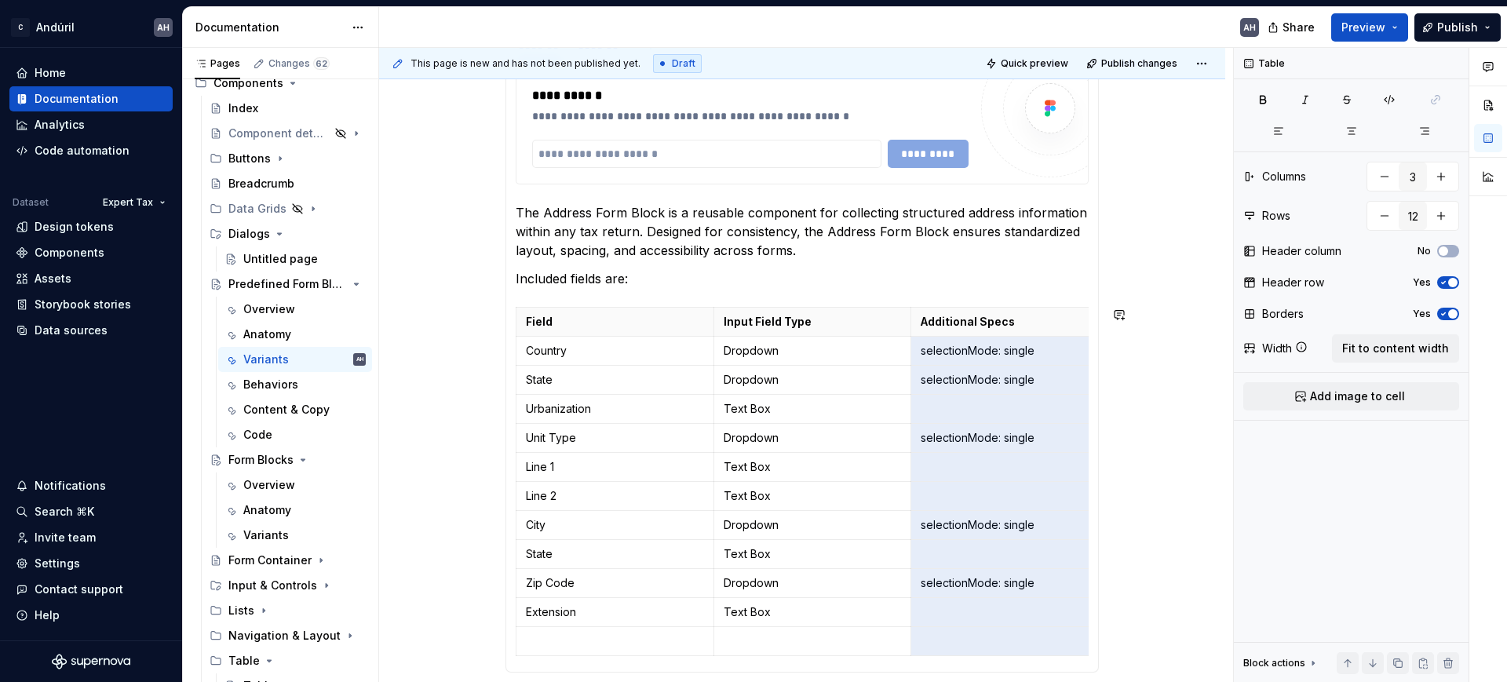
scroll to position [625, 0]
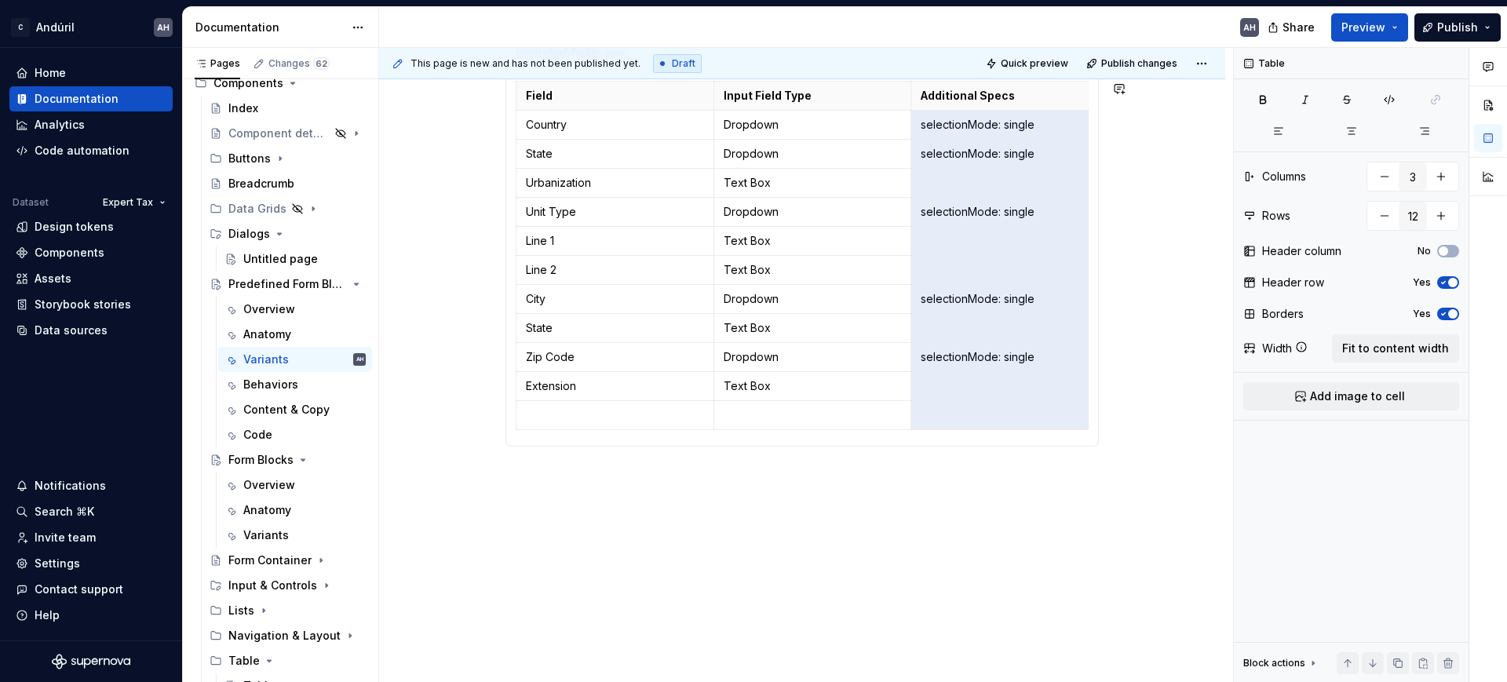
drag, startPoint x: 924, startPoint y: 350, endPoint x: 1028, endPoint y: 465, distance: 155.1
click at [1028, 465] on div "**********" at bounding box center [803, 89] width 594 height 778
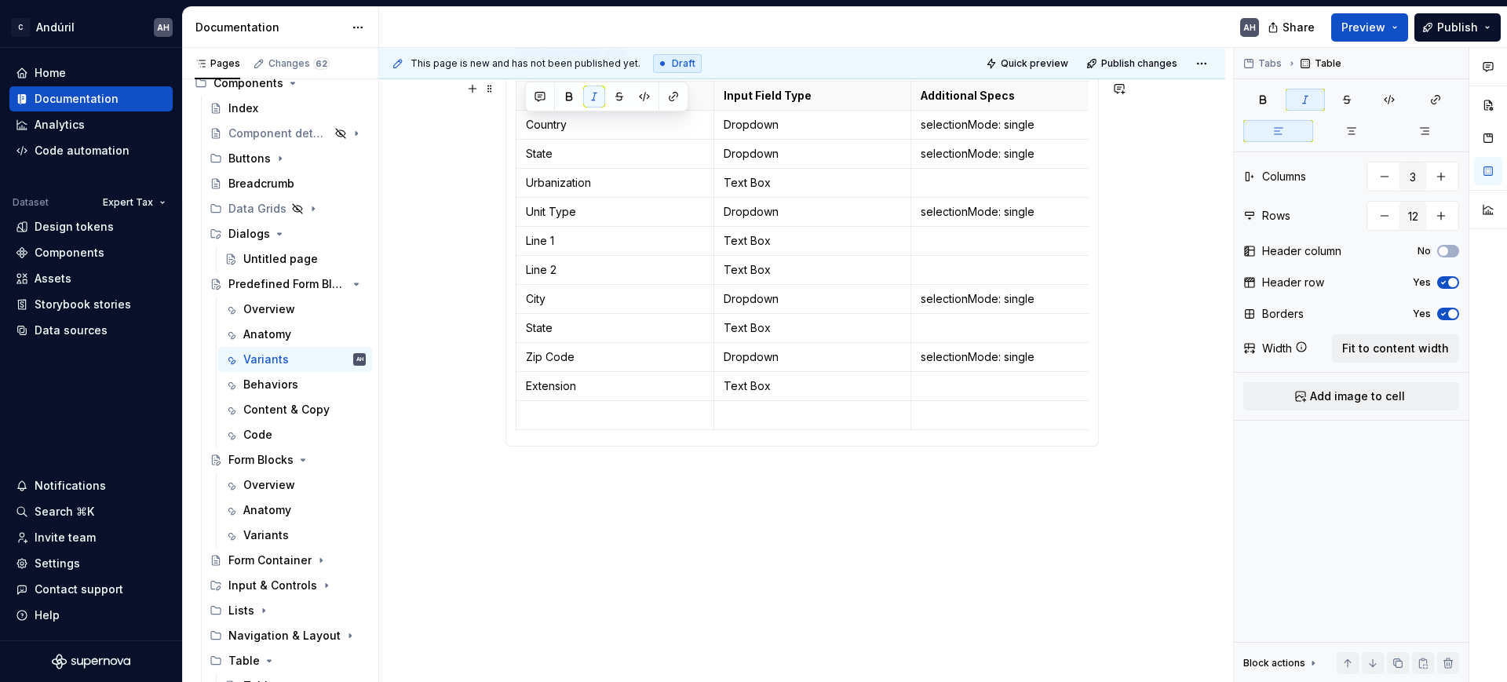
scroll to position [429, 0]
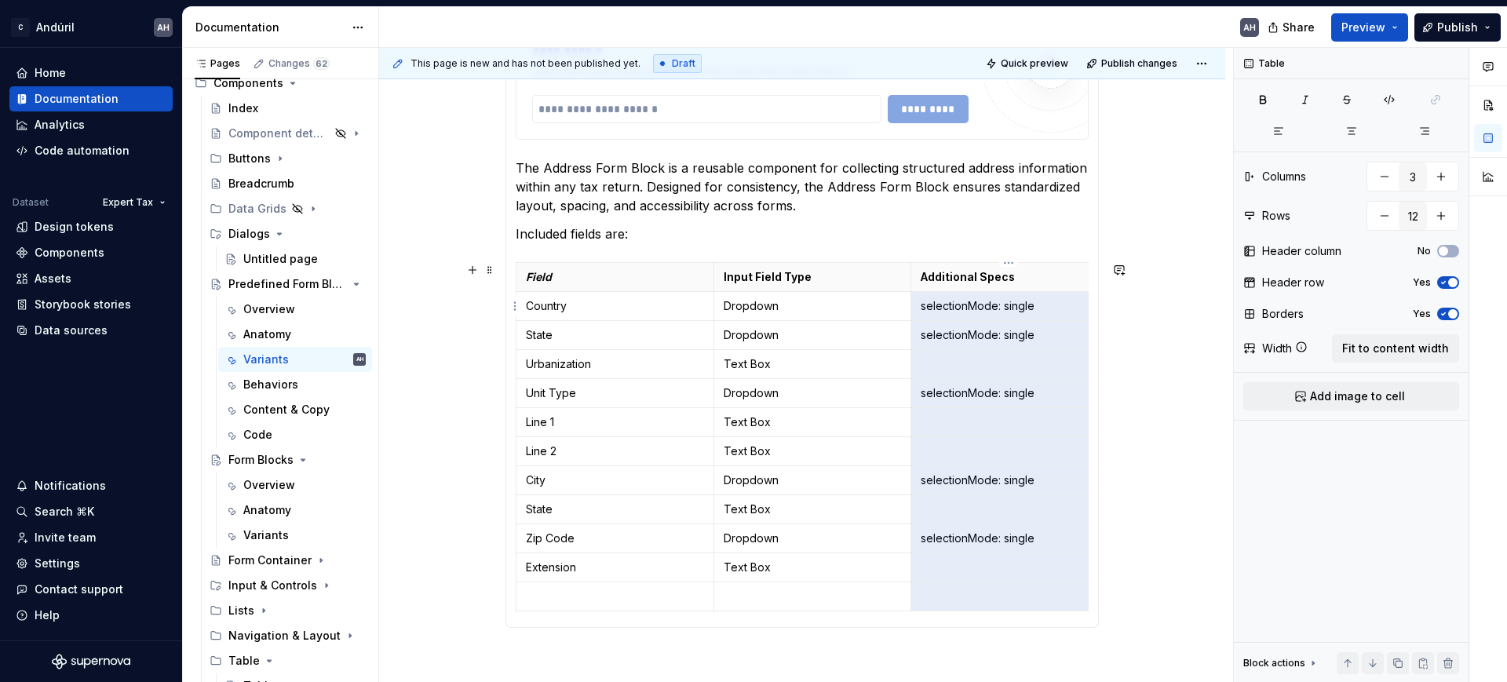
drag, startPoint x: 1014, startPoint y: 608, endPoint x: 969, endPoint y: 309, distance: 301.8
click at [969, 309] on tbody "Field Input Field Type Additional Specs Country Dropdown selectionMode: single …" at bounding box center [813, 437] width 593 height 349
click at [918, 658] on div "**********" at bounding box center [803, 270] width 594 height 778
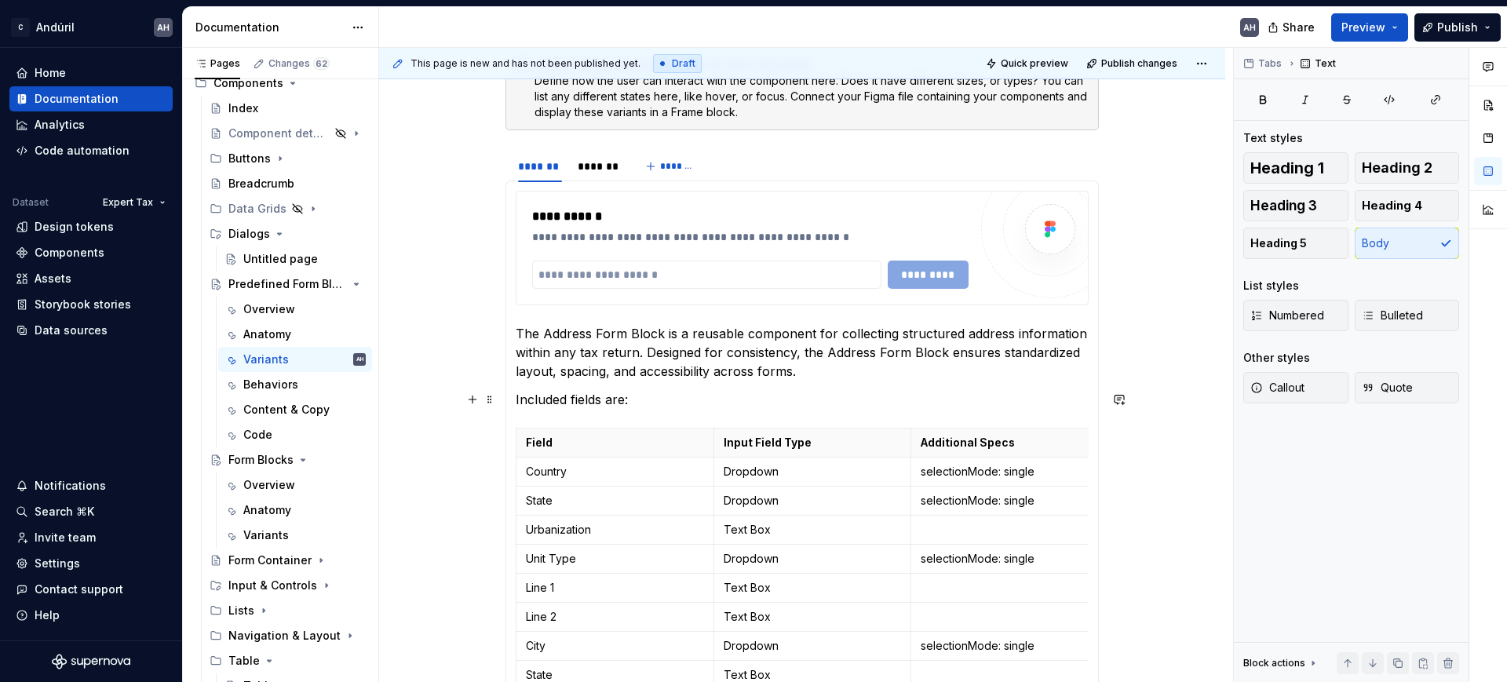
scroll to position [232, 0]
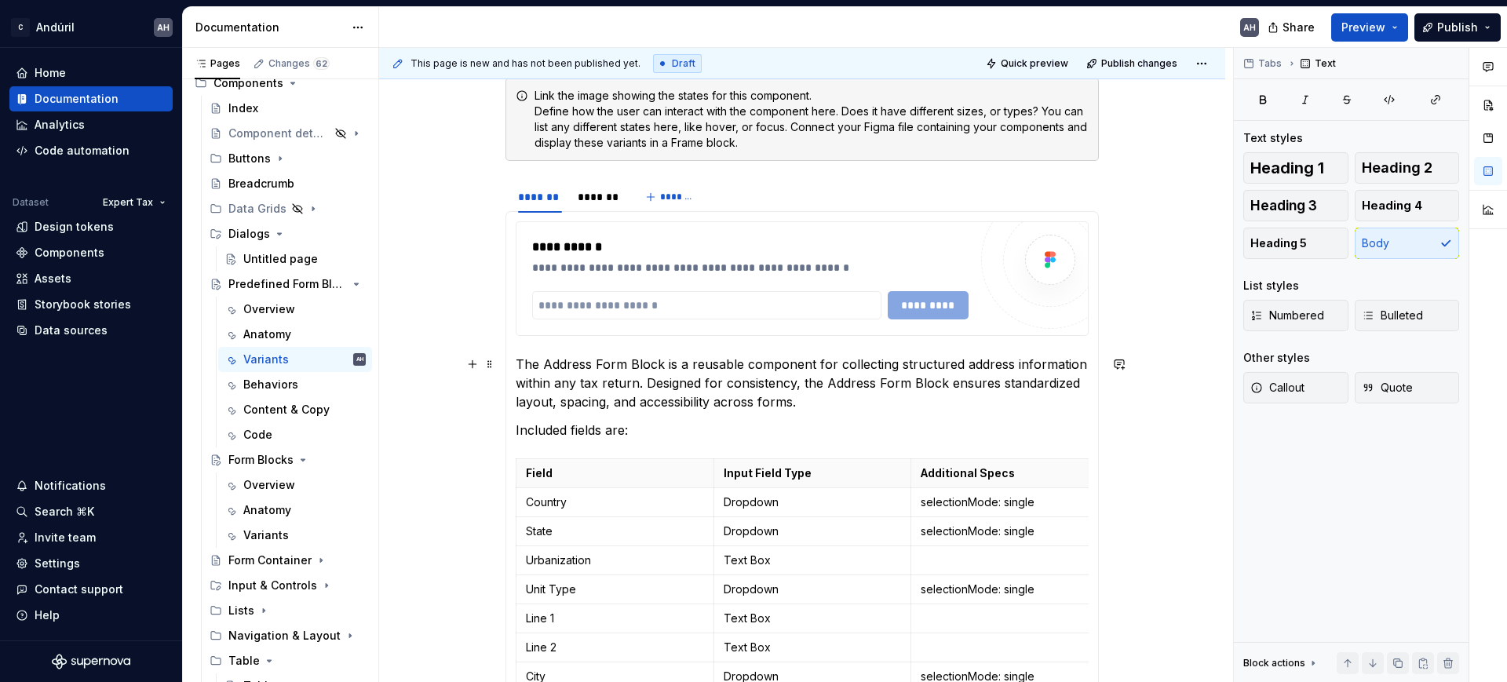
click at [803, 396] on p "The Address Form Block is a reusable component for collecting structured addres…" at bounding box center [802, 383] width 573 height 57
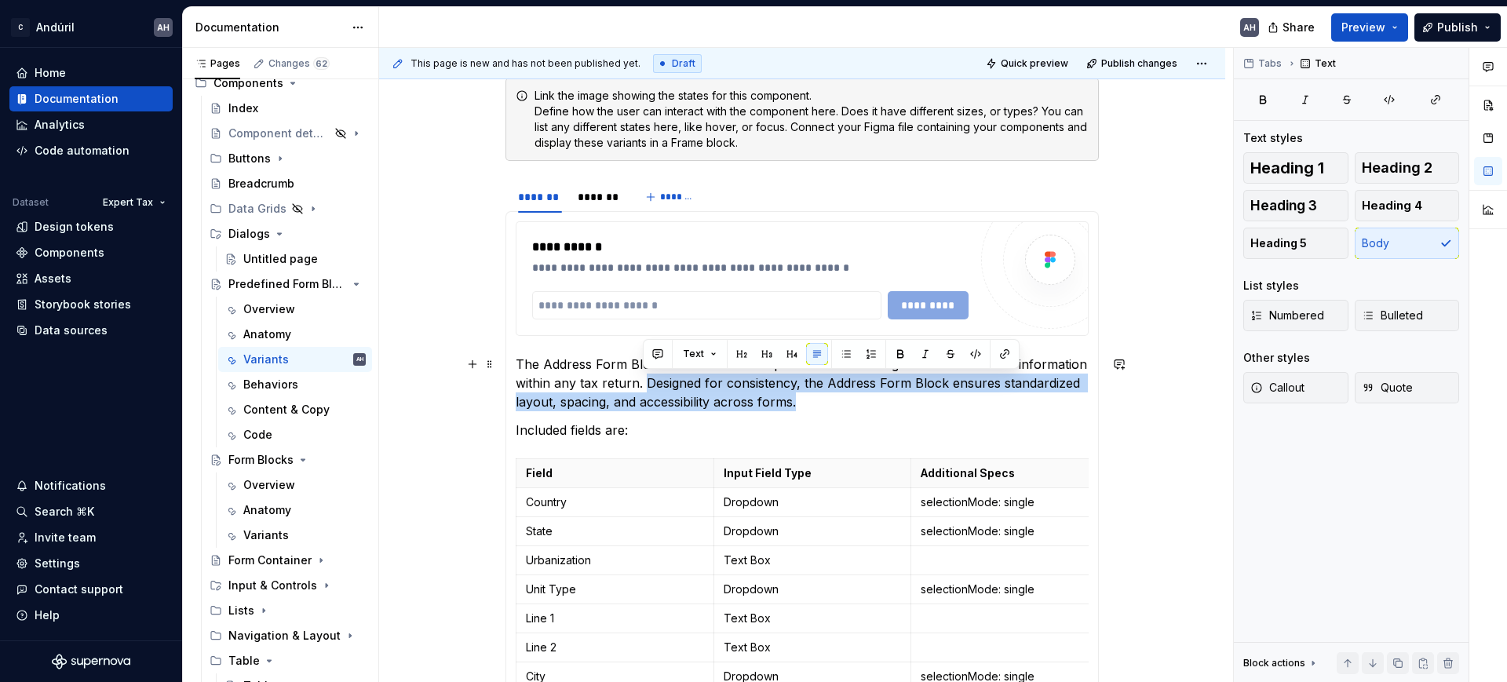
drag, startPoint x: 814, startPoint y: 397, endPoint x: 644, endPoint y: 381, distance: 171.2
click at [644, 381] on p "The Address Form Block is a reusable component for collecting structured addres…" at bounding box center [802, 383] width 573 height 57
copy p "Designed for consistency, the Address Form Block ensures standardized layout, s…"
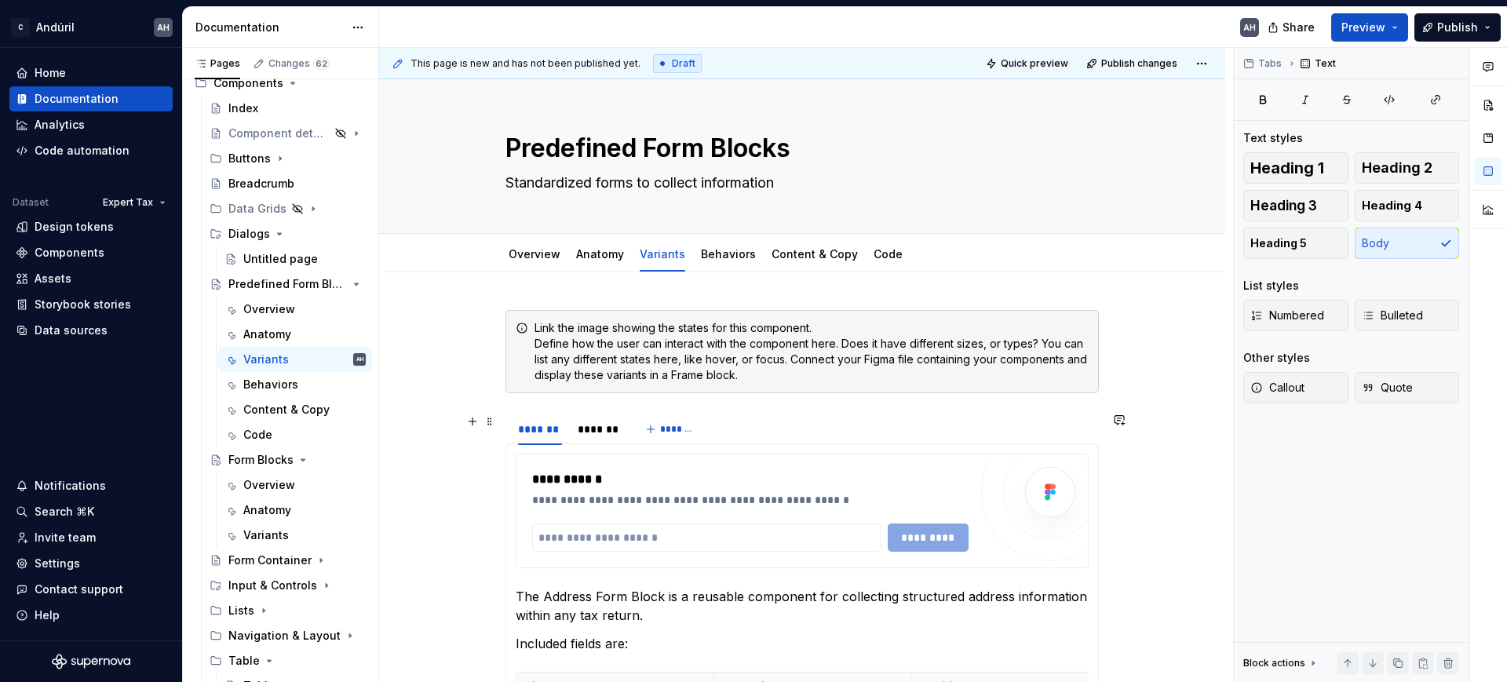
scroll to position [19, 0]
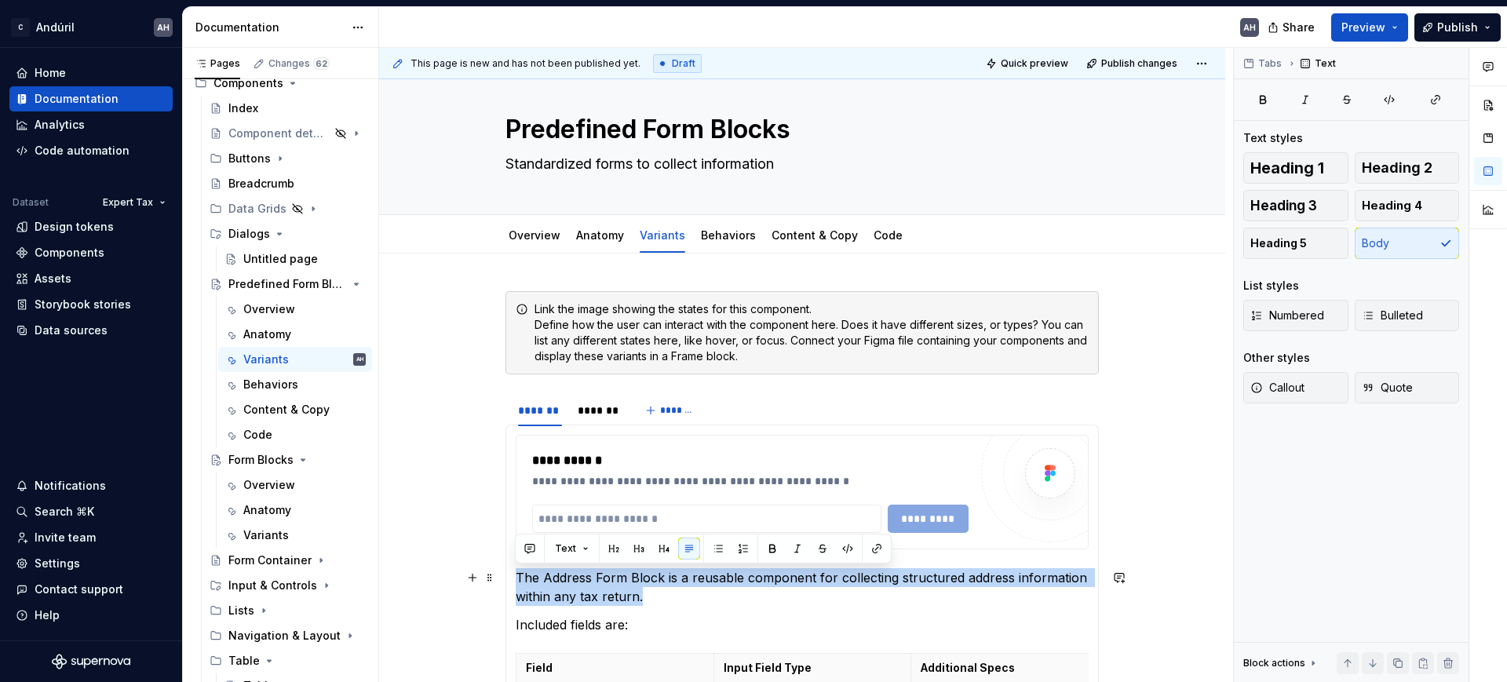
drag, startPoint x: 646, startPoint y: 594, endPoint x: 517, endPoint y: 574, distance: 131.1
click at [517, 574] on p "The Address Form Block is a reusable component for collecting structured addres…" at bounding box center [802, 587] width 573 height 38
click at [549, 233] on link "Overview" at bounding box center [535, 234] width 52 height 13
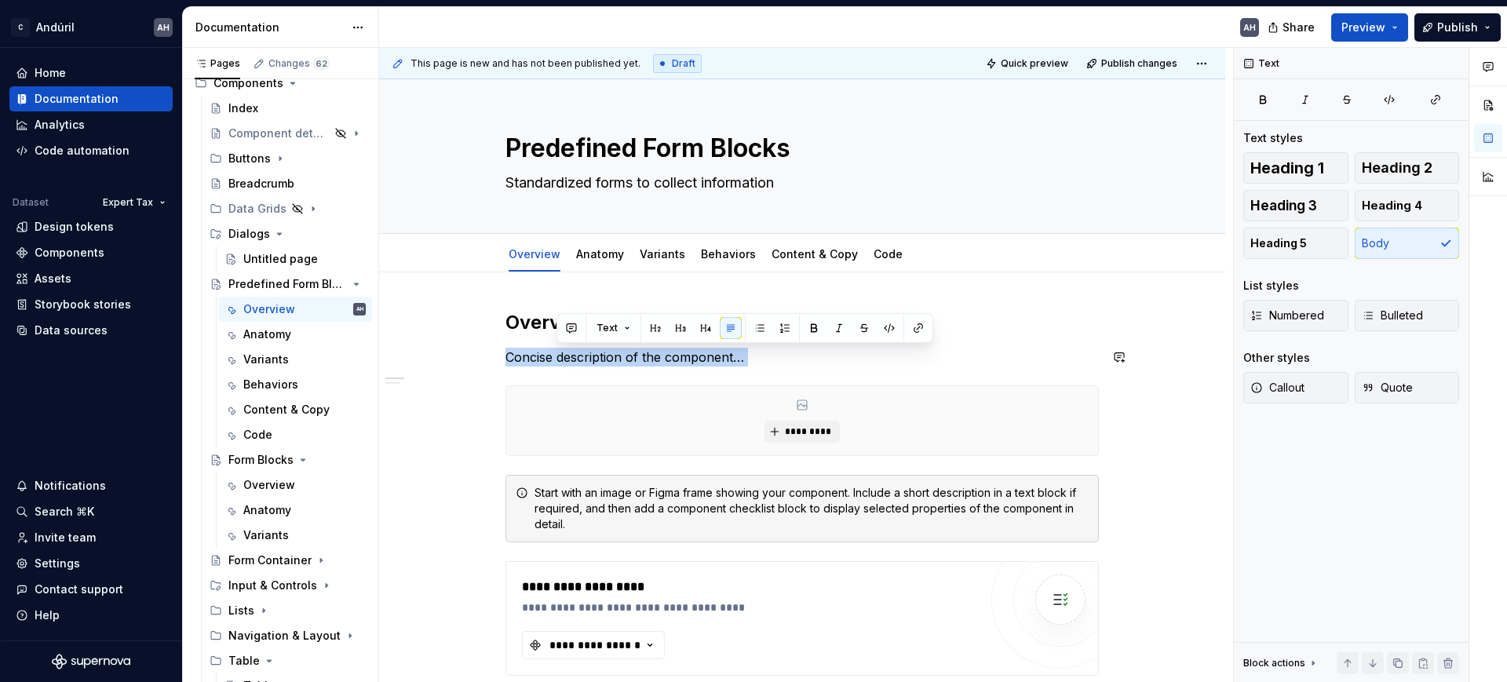
paste div
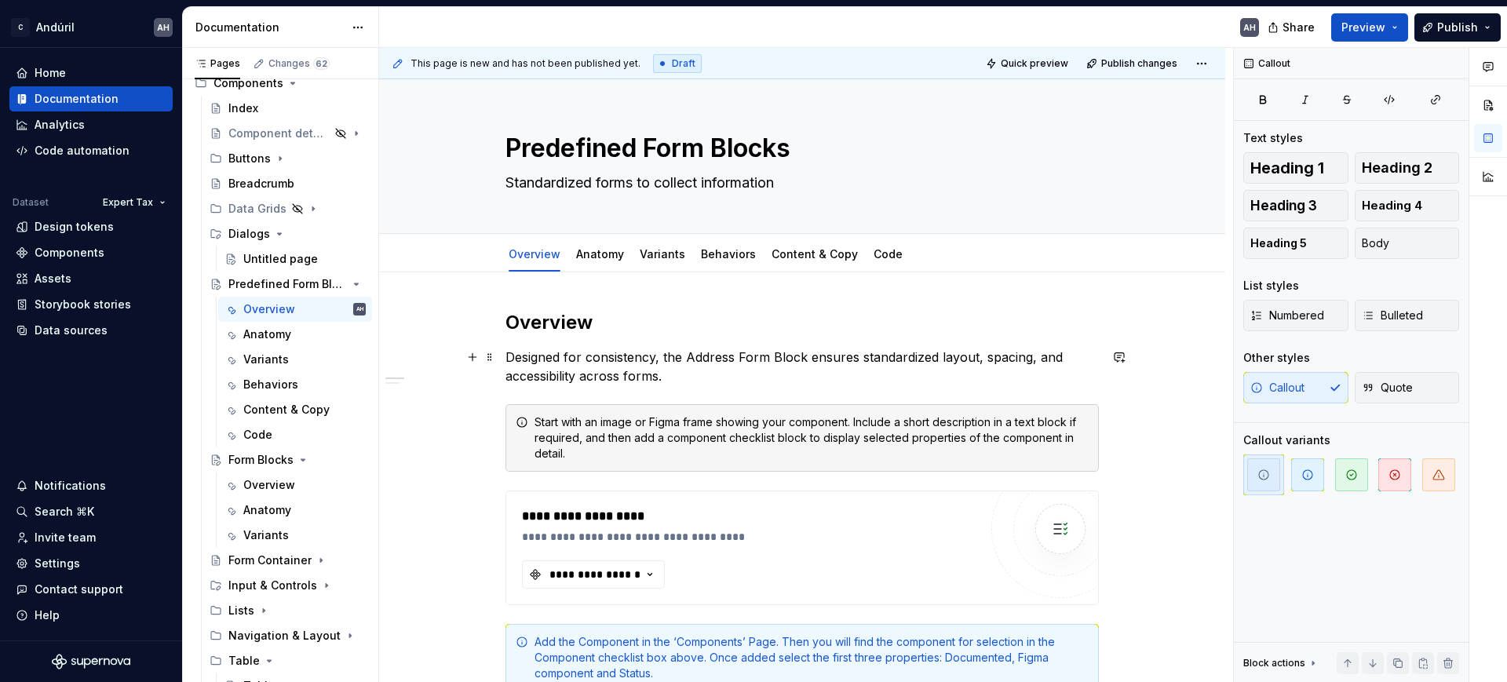
click at [711, 360] on p "Designed for consistency, the Address Form Block ensures standardized layout, s…" at bounding box center [803, 367] width 594 height 38
click at [711, 359] on p "Designed for consistency, the Address Form Block ensures standardized layout, s…" at bounding box center [803, 367] width 594 height 38
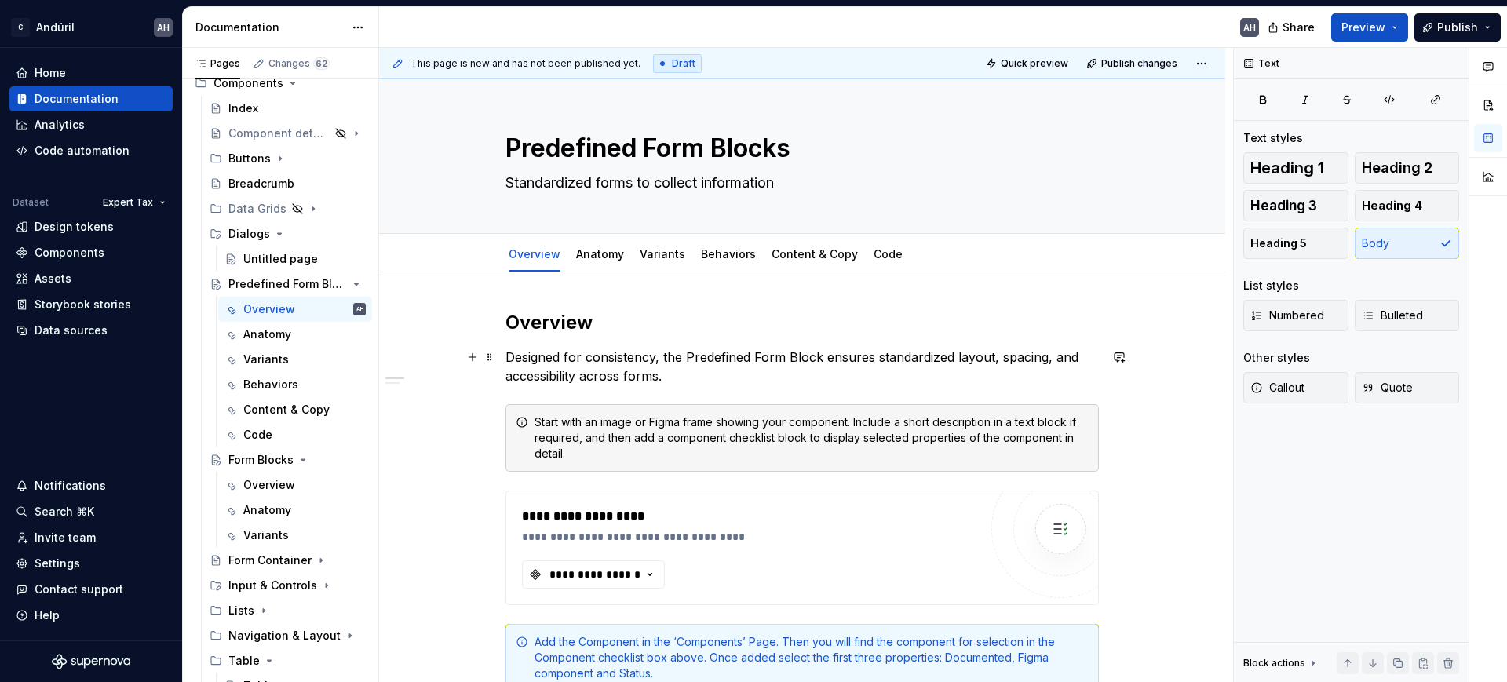
click at [820, 359] on p "Designed for consistency, the Predefined Form Block ensures standardized layout…" at bounding box center [803, 367] width 594 height 38
click at [876, 356] on p "Designed for consistency, the Predefined Form Blocks ensures standardized layou…" at bounding box center [803, 367] width 594 height 38
click at [1038, 362] on p "Designed for consistency, the Predefined Form Blocks ensure standardized layout…" at bounding box center [803, 367] width 594 height 38
click at [1048, 358] on p "Designed for consistency, the Predefined Form Blocks ensure standardized layout…" at bounding box center [803, 367] width 594 height 38
click at [952, 356] on p "Designed for consistency, the Predefined Form Blocks ensure standardized layout…" at bounding box center [803, 367] width 594 height 38
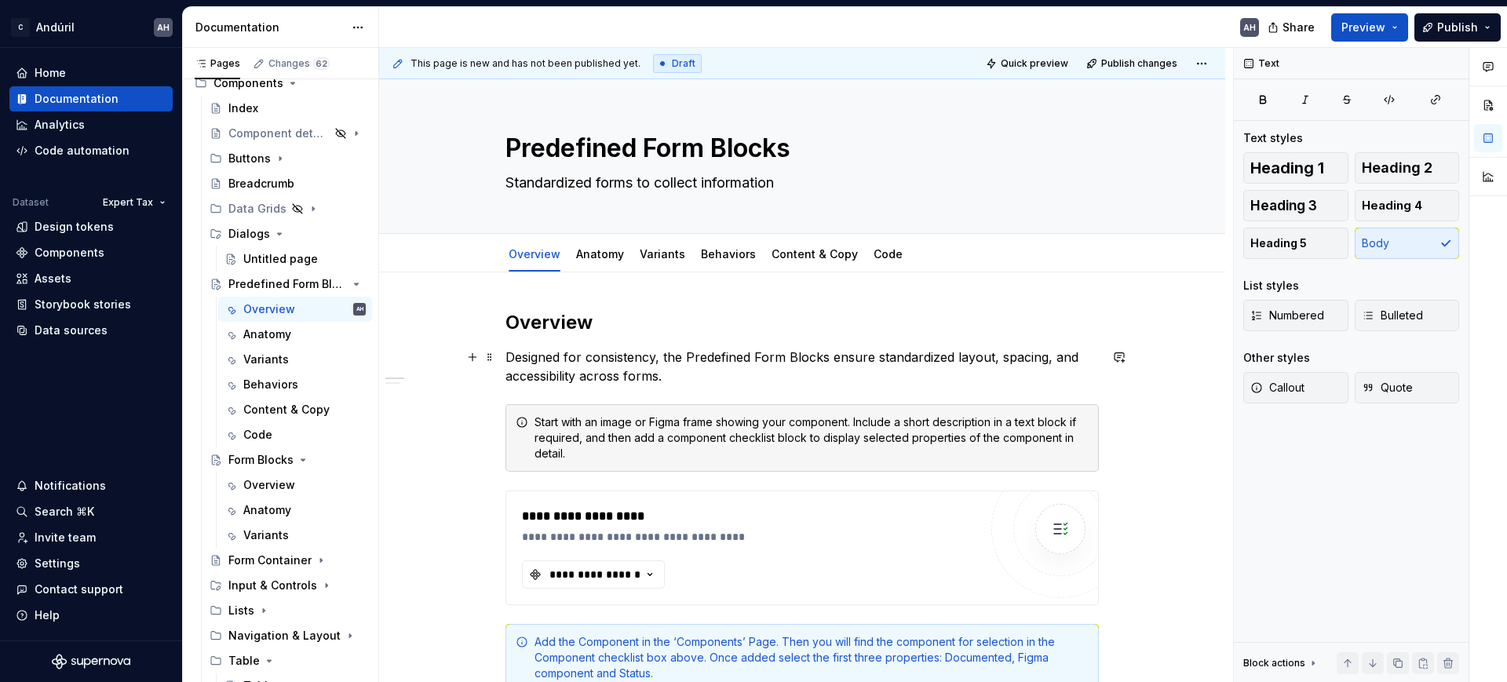
click at [681, 373] on p "Designed for consistency, the Predefined Form Blocks ensure standardized layout…" at bounding box center [803, 367] width 594 height 38
click at [671, 435] on div "Start with an image or Figma frame showing your component. Include a short desc…" at bounding box center [812, 438] width 554 height 47
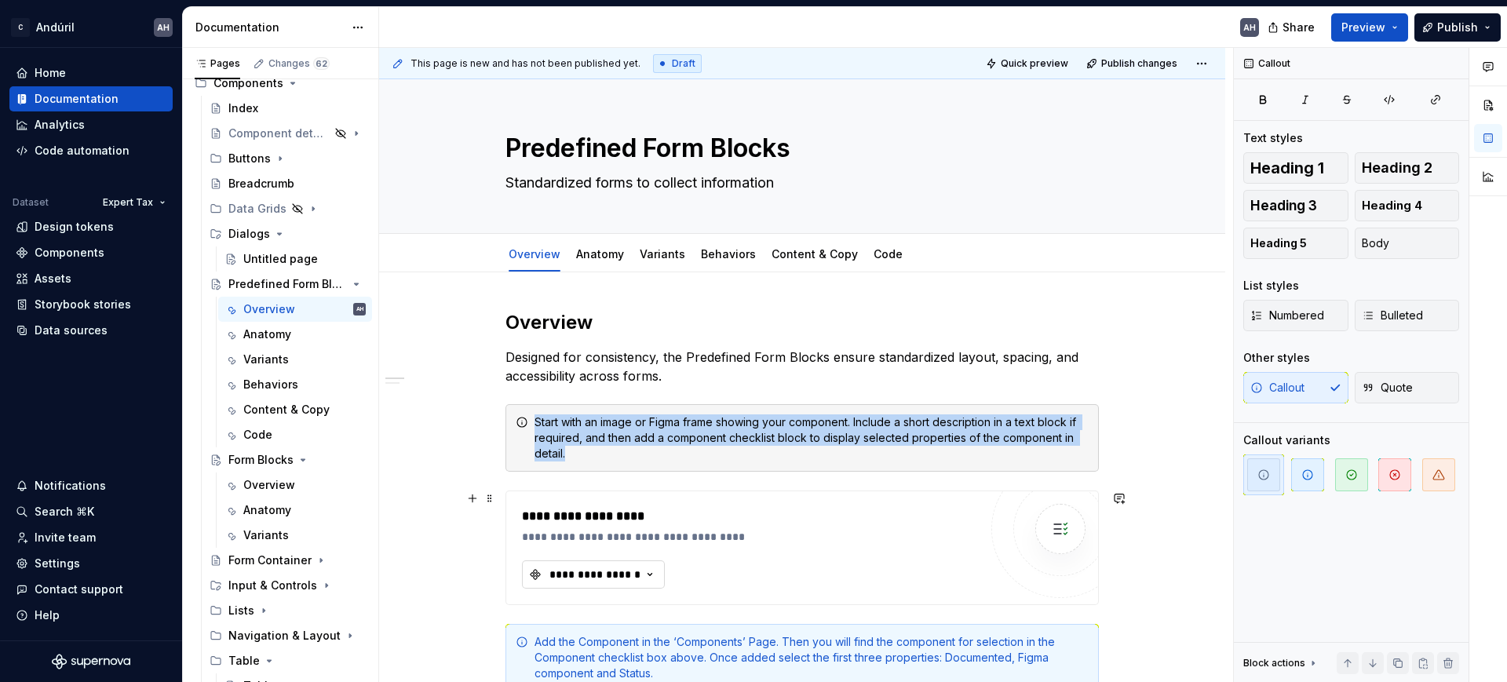
click at [630, 574] on div "**********" at bounding box center [595, 575] width 94 height 16
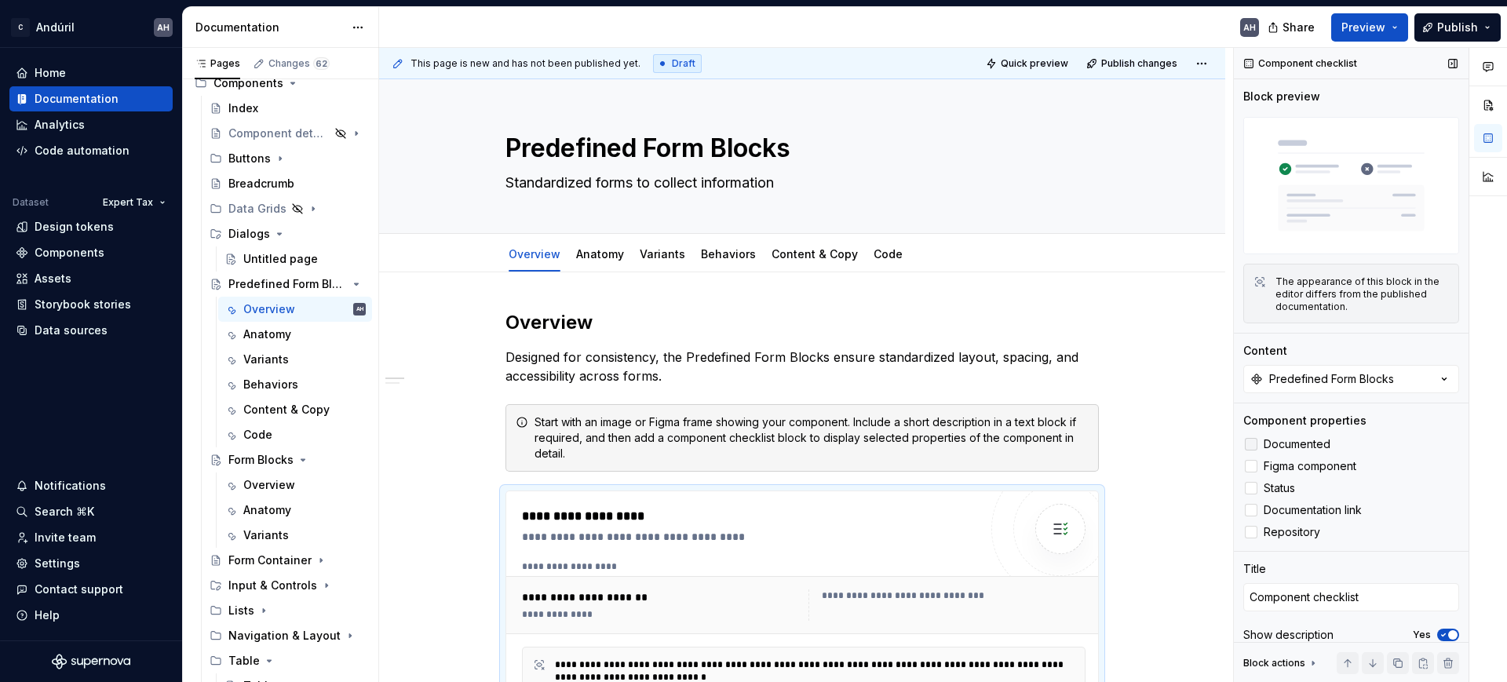
click at [1300, 443] on span "Documented" at bounding box center [1297, 444] width 67 height 13
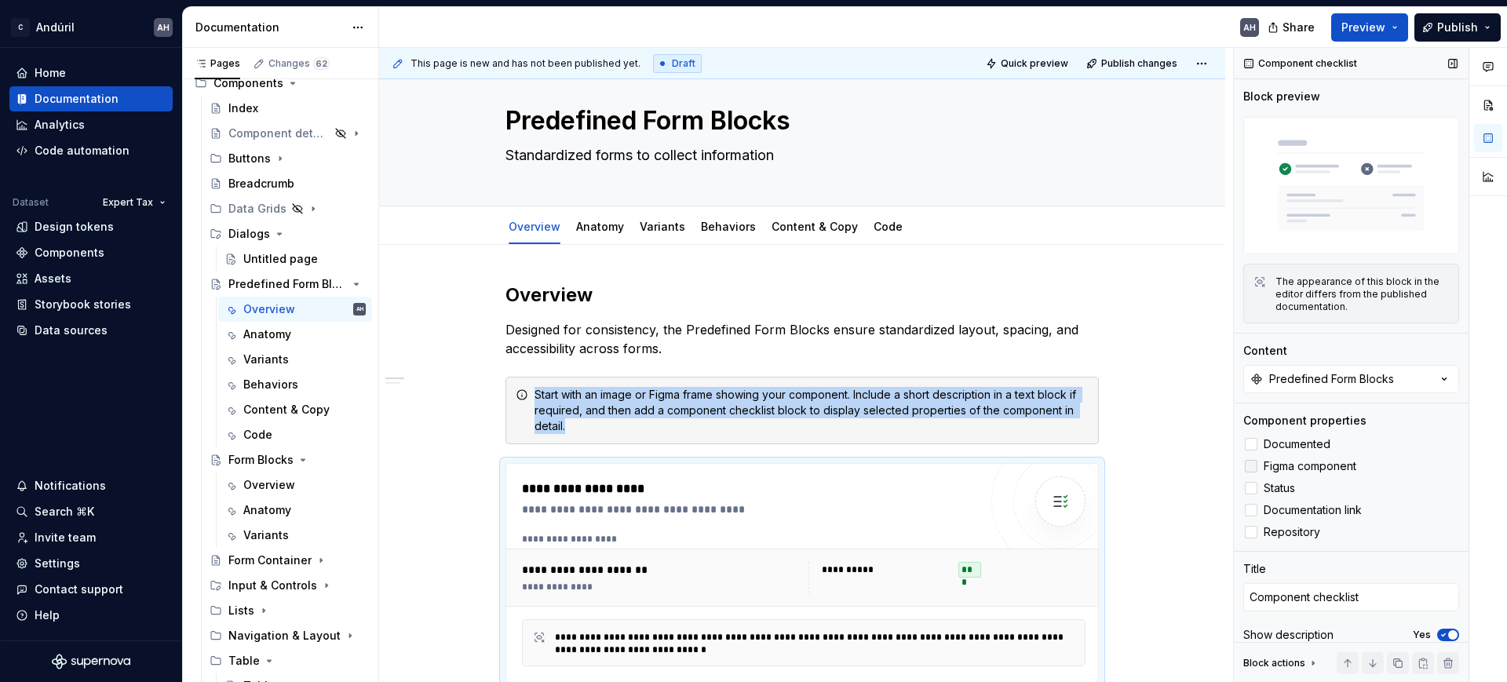
click at [1307, 461] on span "Figma component" at bounding box center [1310, 466] width 93 height 13
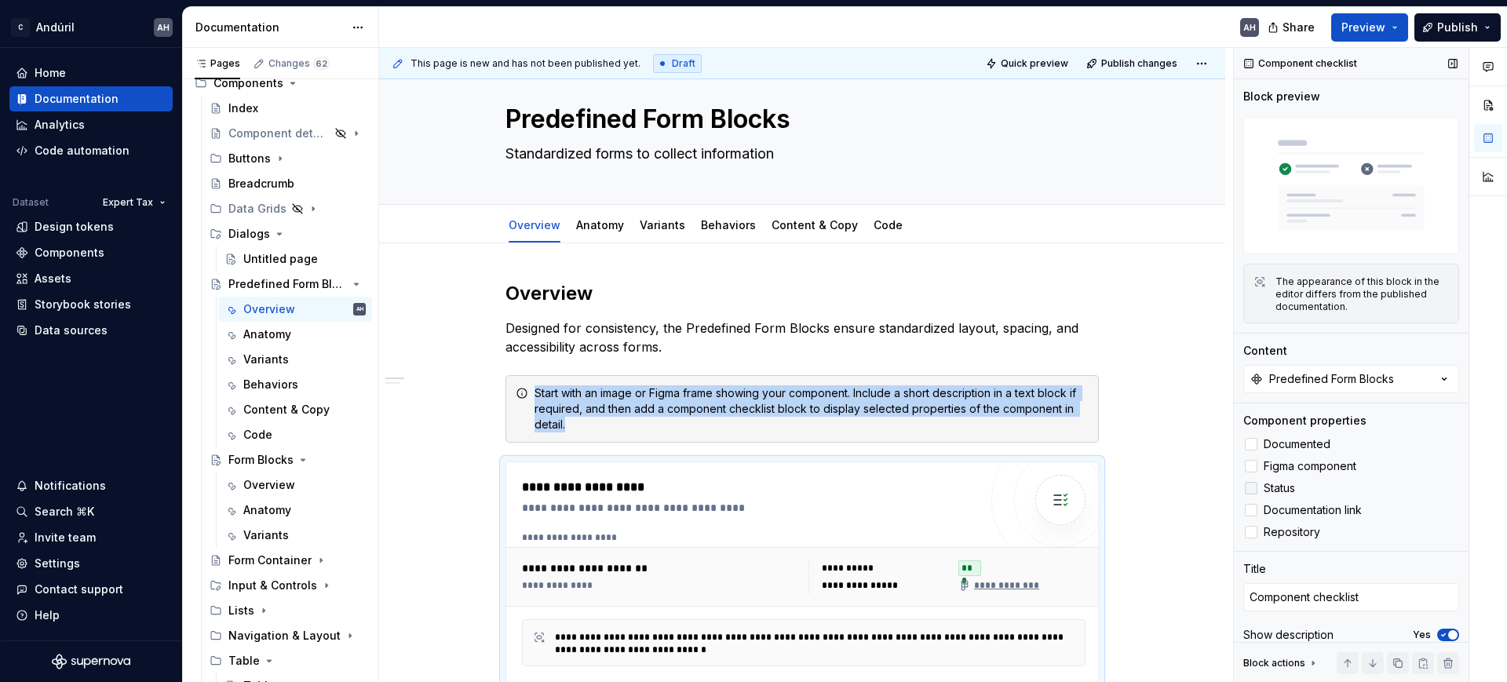
click at [1287, 482] on span "Status" at bounding box center [1279, 488] width 31 height 13
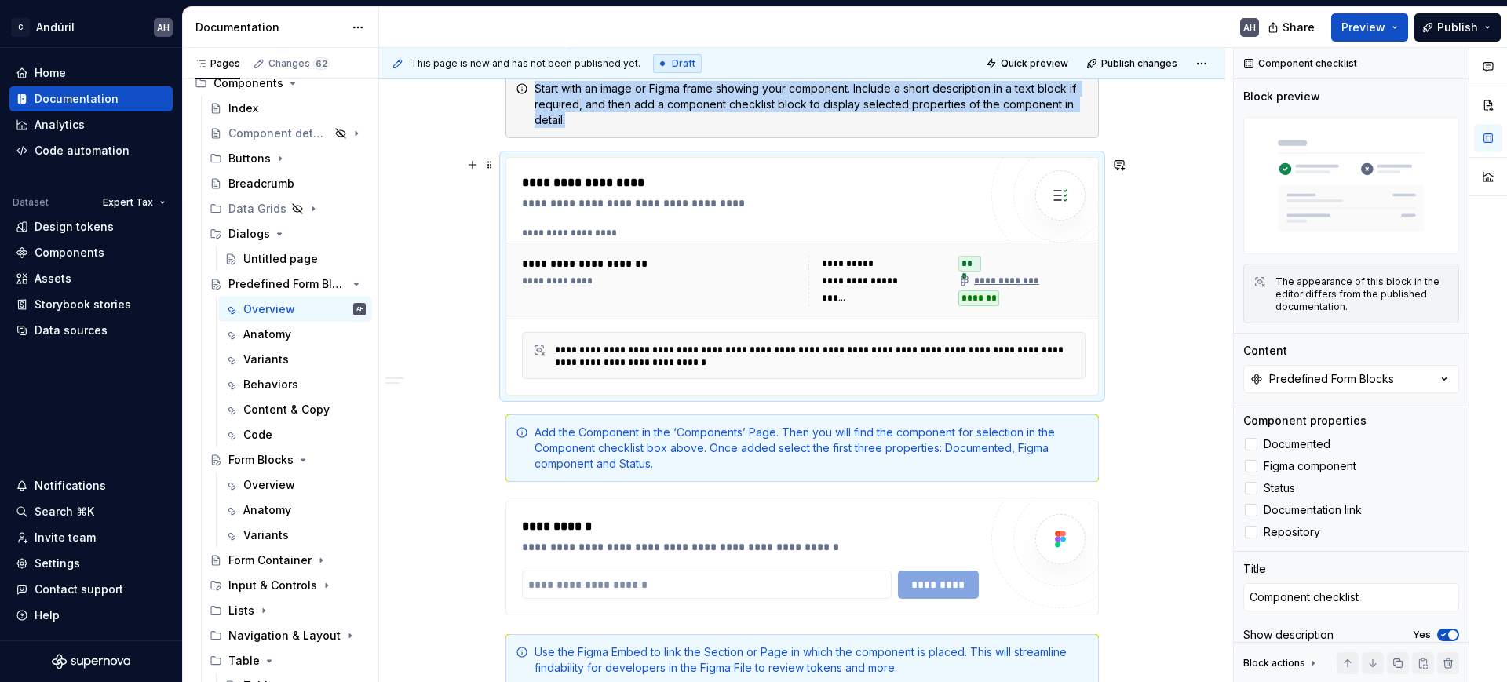
scroll to position [341, 0]
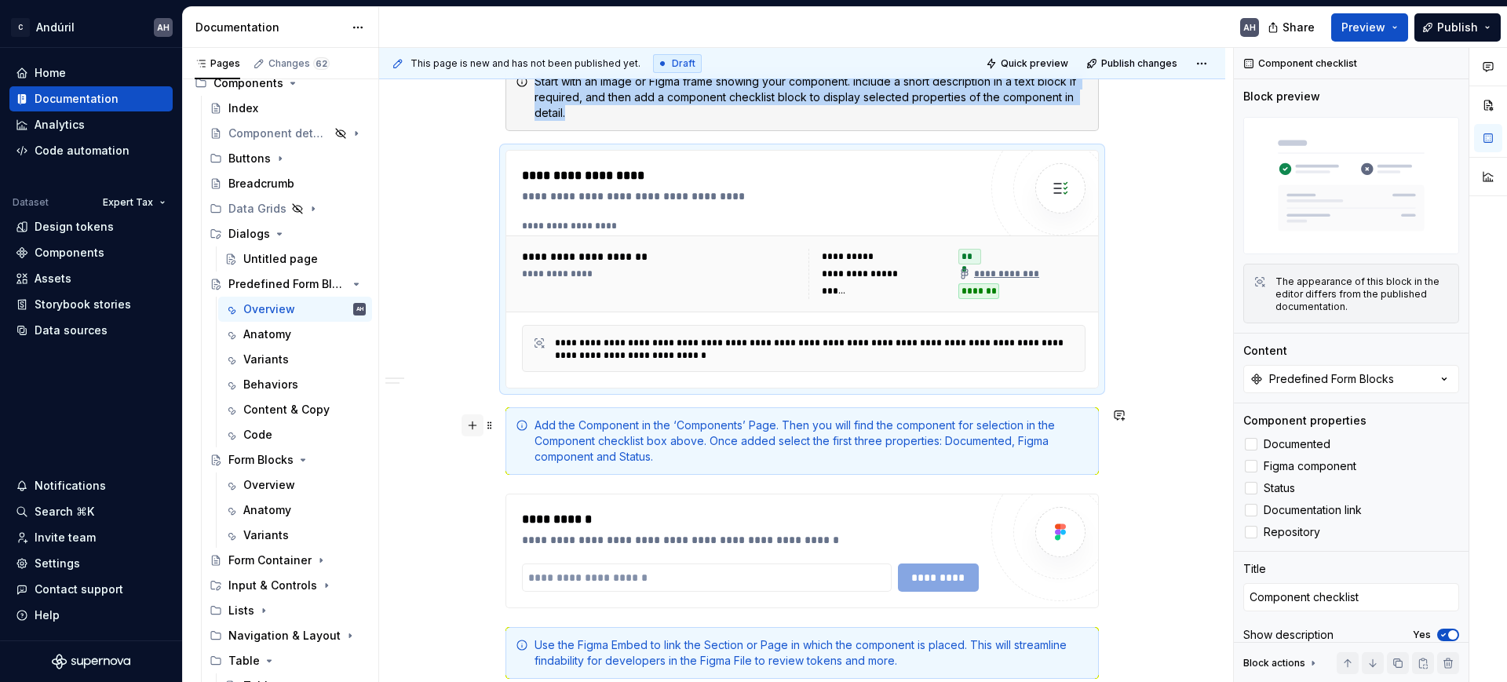
click at [480, 418] on button "button" at bounding box center [473, 426] width 22 height 22
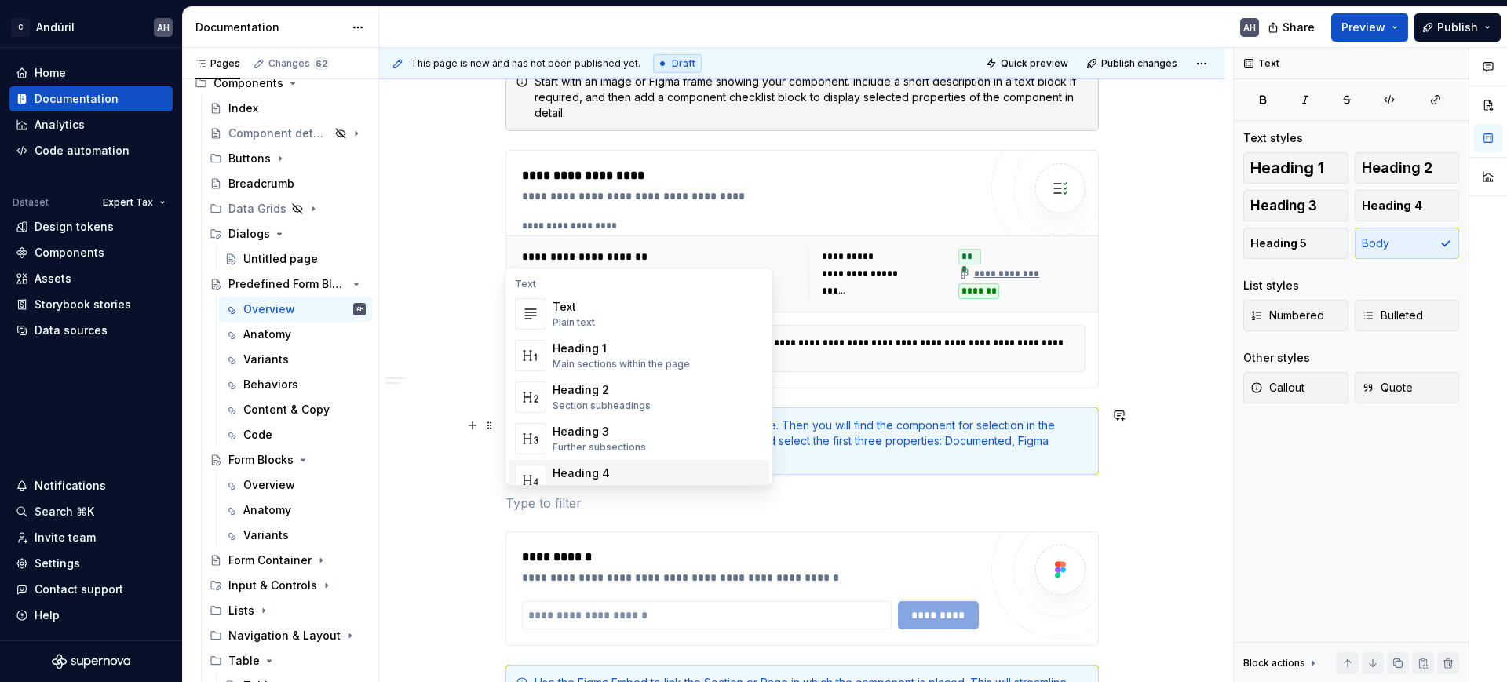
click at [425, 364] on div "**********" at bounding box center [806, 365] width 854 height 635
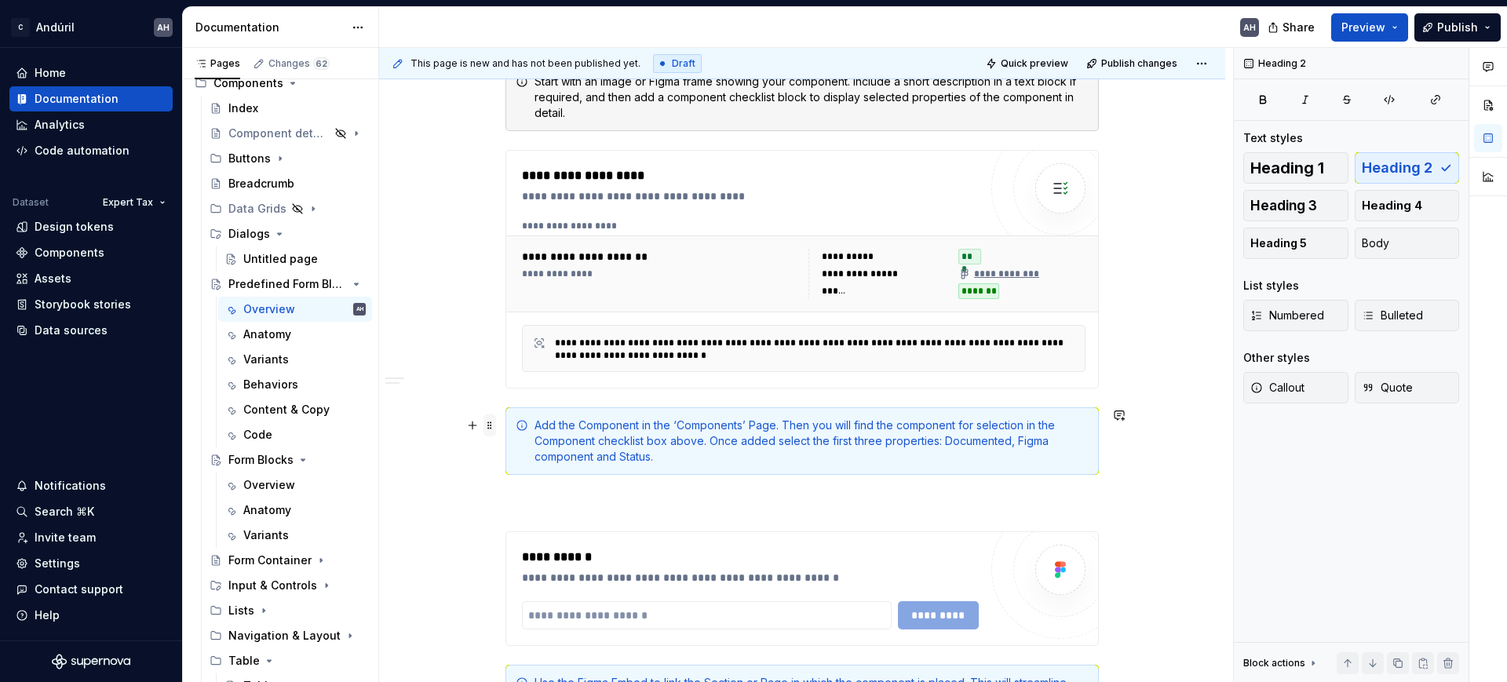
click at [484, 422] on span at bounding box center [490, 426] width 13 height 22
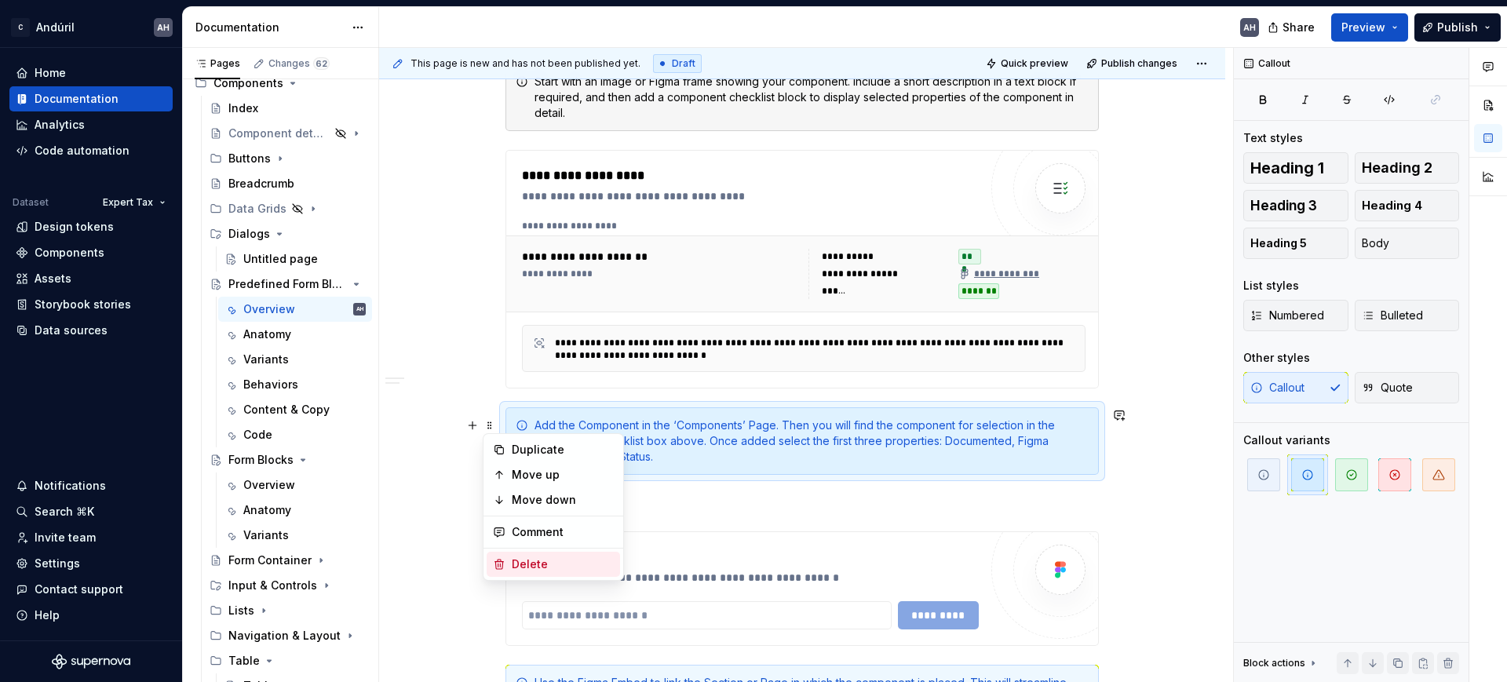
click at [531, 552] on div "Delete" at bounding box center [553, 564] width 133 height 25
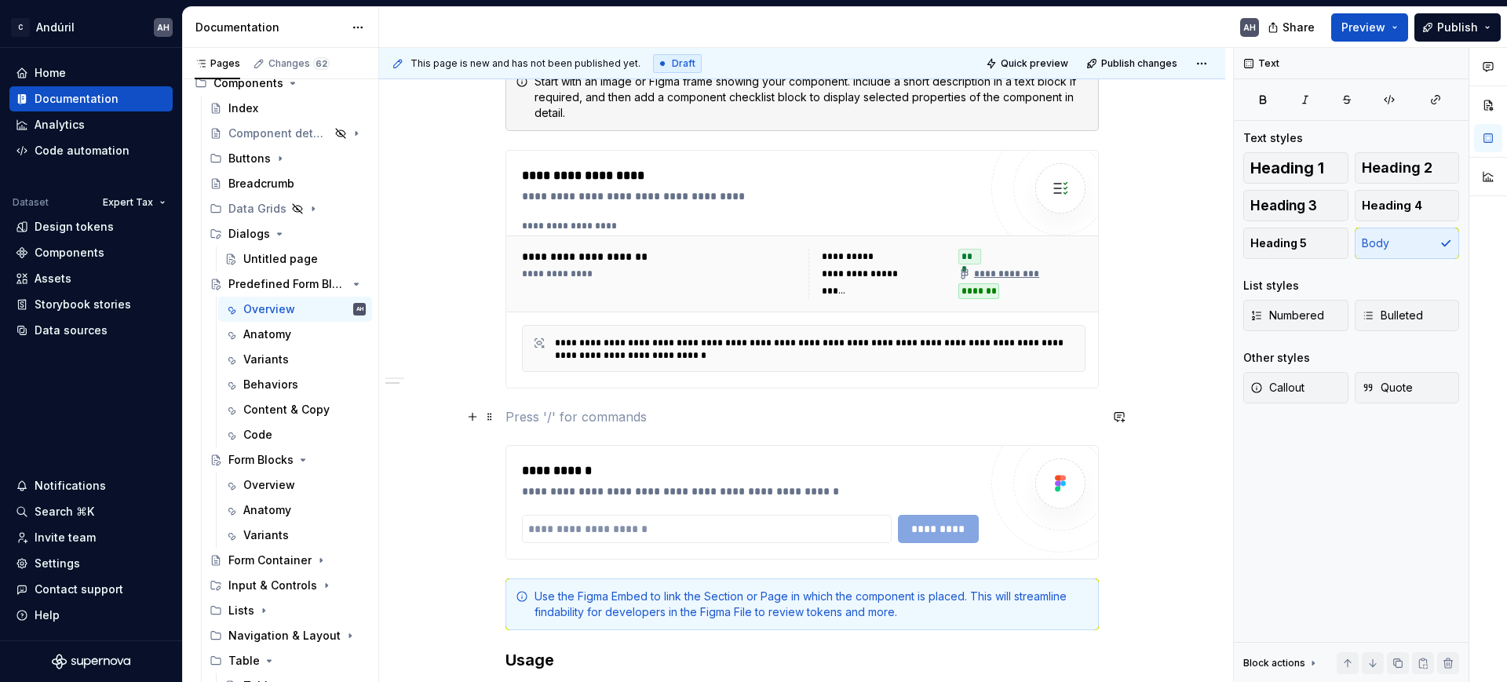
click at [545, 415] on p at bounding box center [803, 416] width 594 height 19
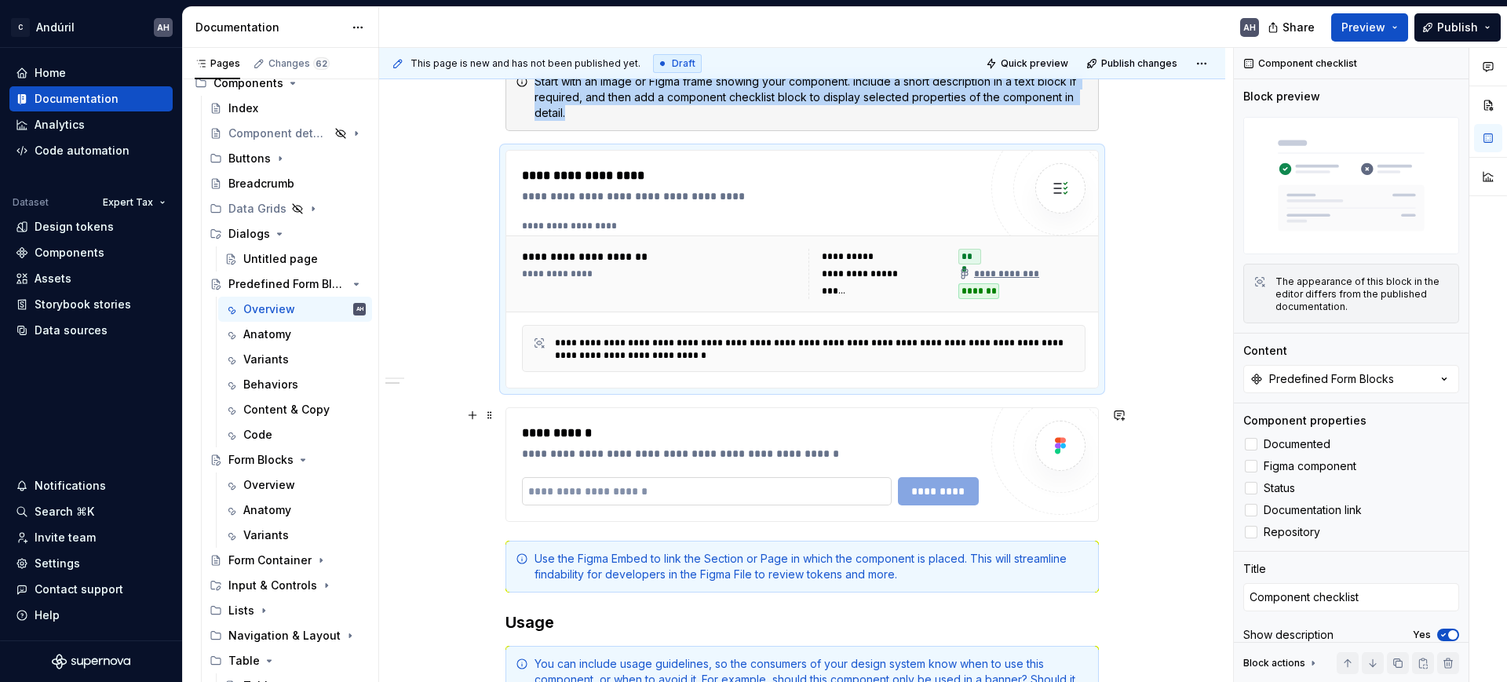
click at [628, 478] on input "text" at bounding box center [707, 491] width 370 height 28
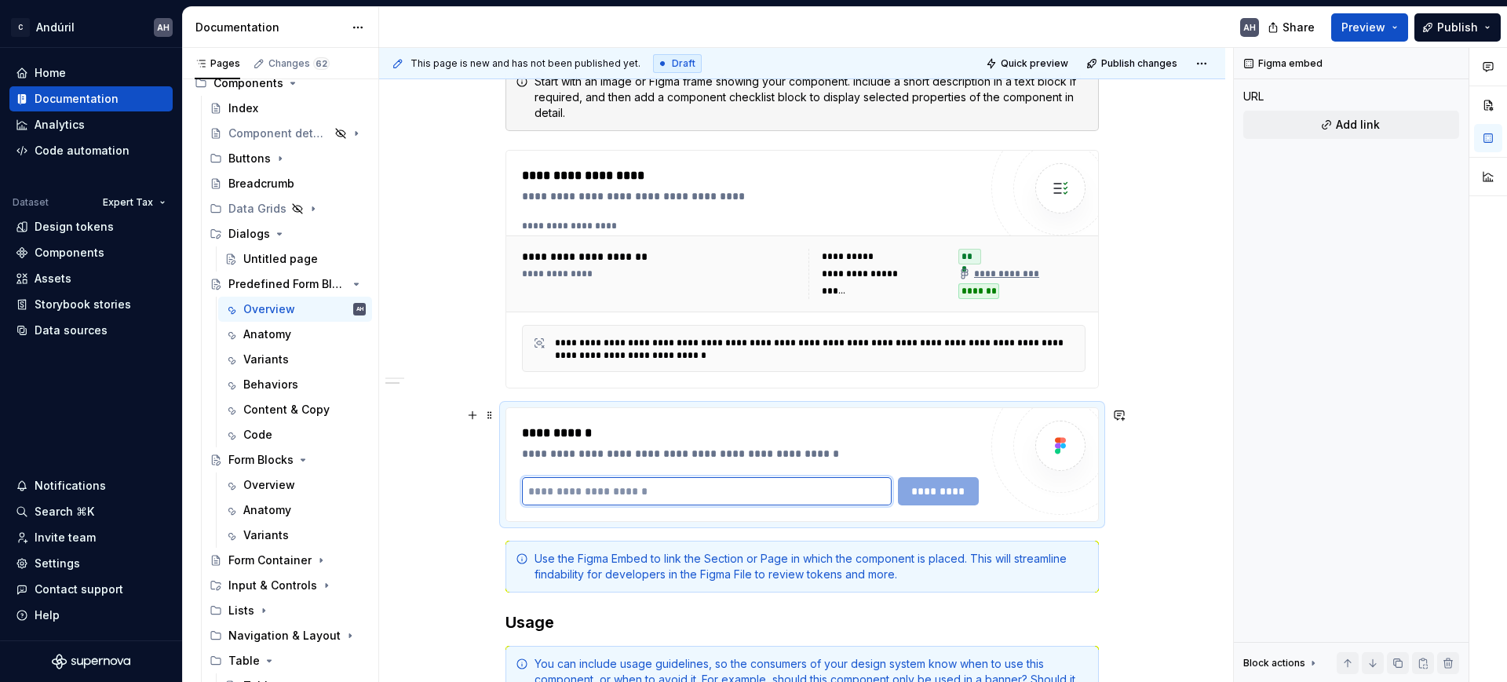
click at [612, 491] on input "text" at bounding box center [707, 491] width 370 height 28
paste input "**********"
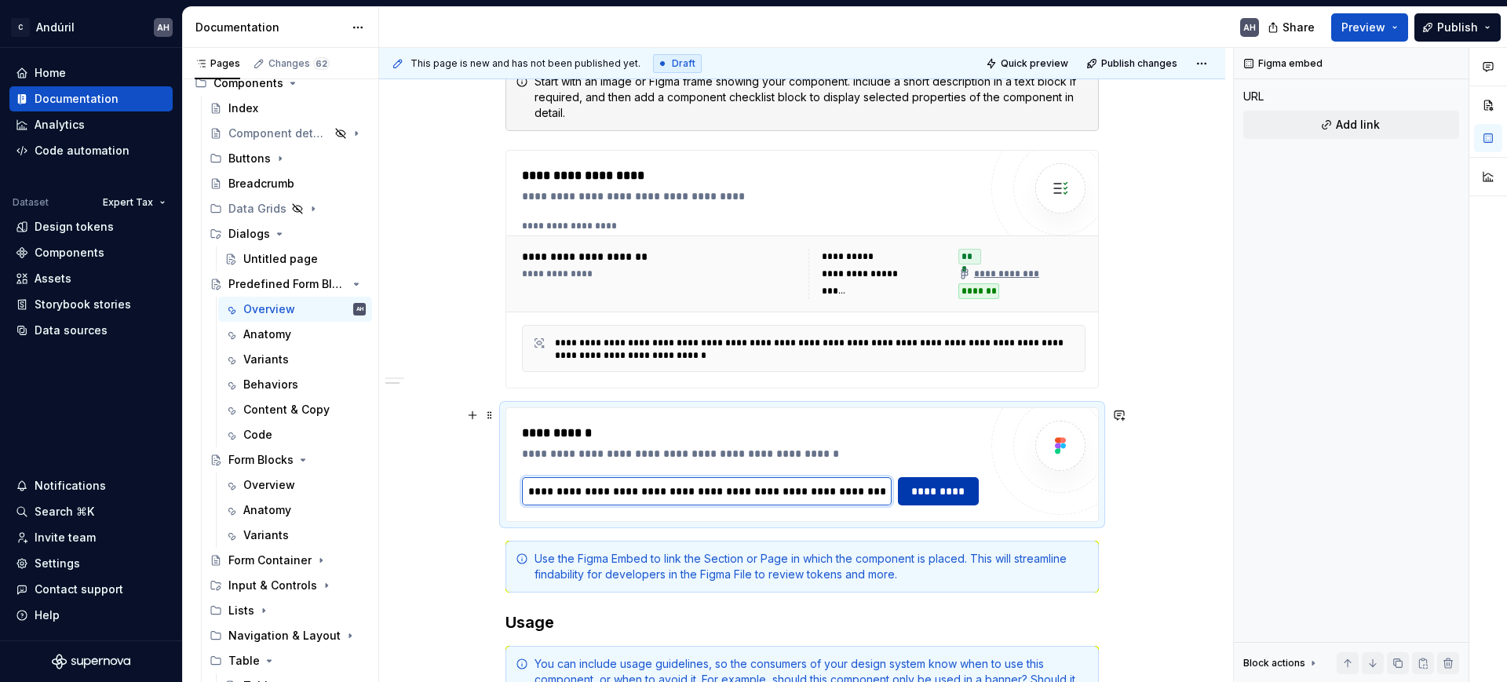
scroll to position [0, 374]
click at [945, 491] on span "*********" at bounding box center [938, 492] width 61 height 16
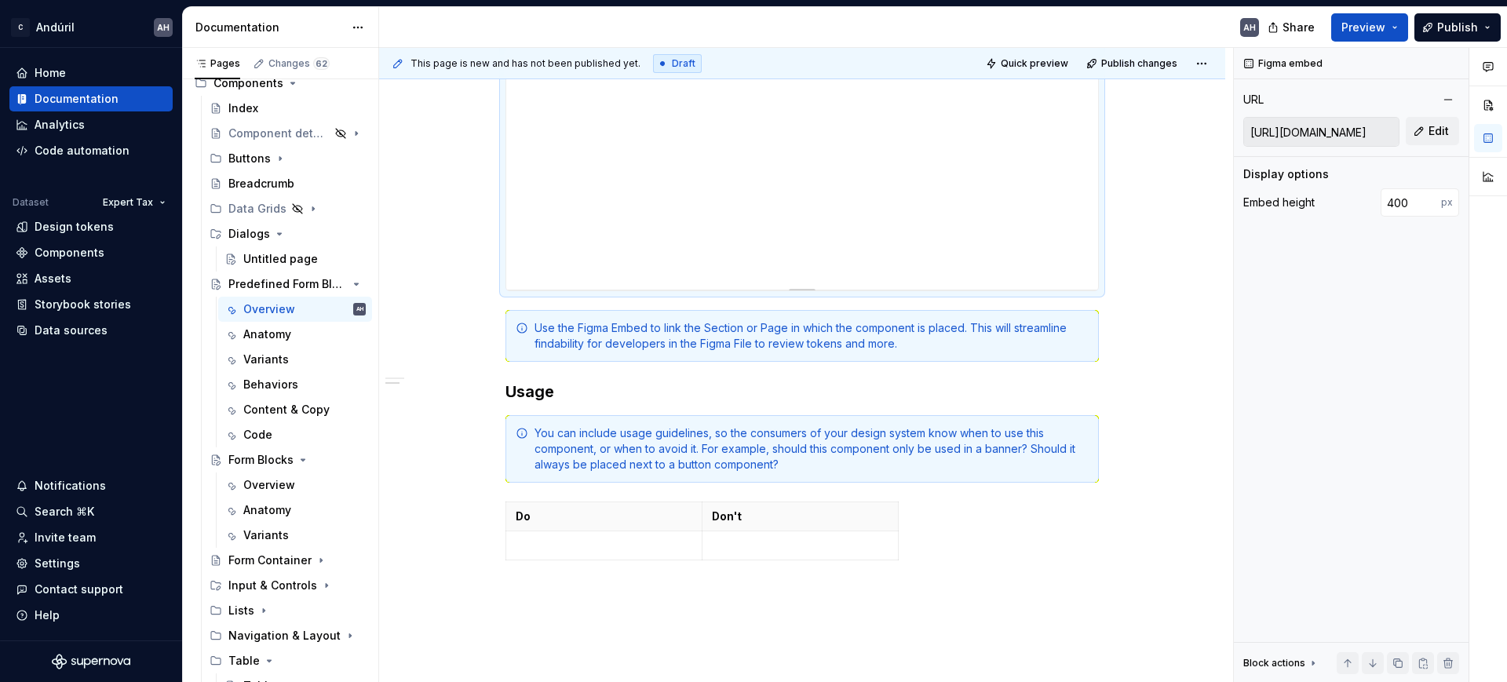
scroll to position [774, 0]
click at [486, 324] on span at bounding box center [490, 327] width 13 height 22
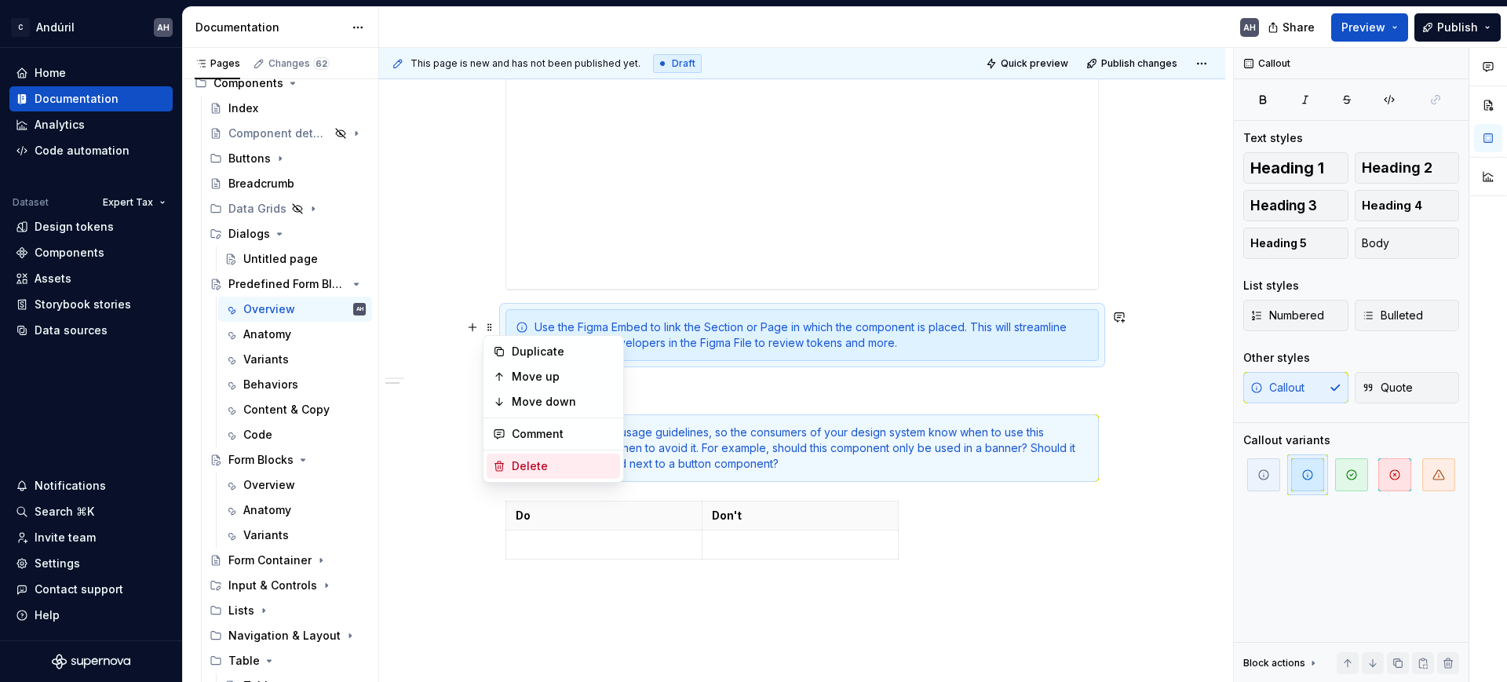
click at [563, 458] on div "Delete" at bounding box center [563, 466] width 102 height 16
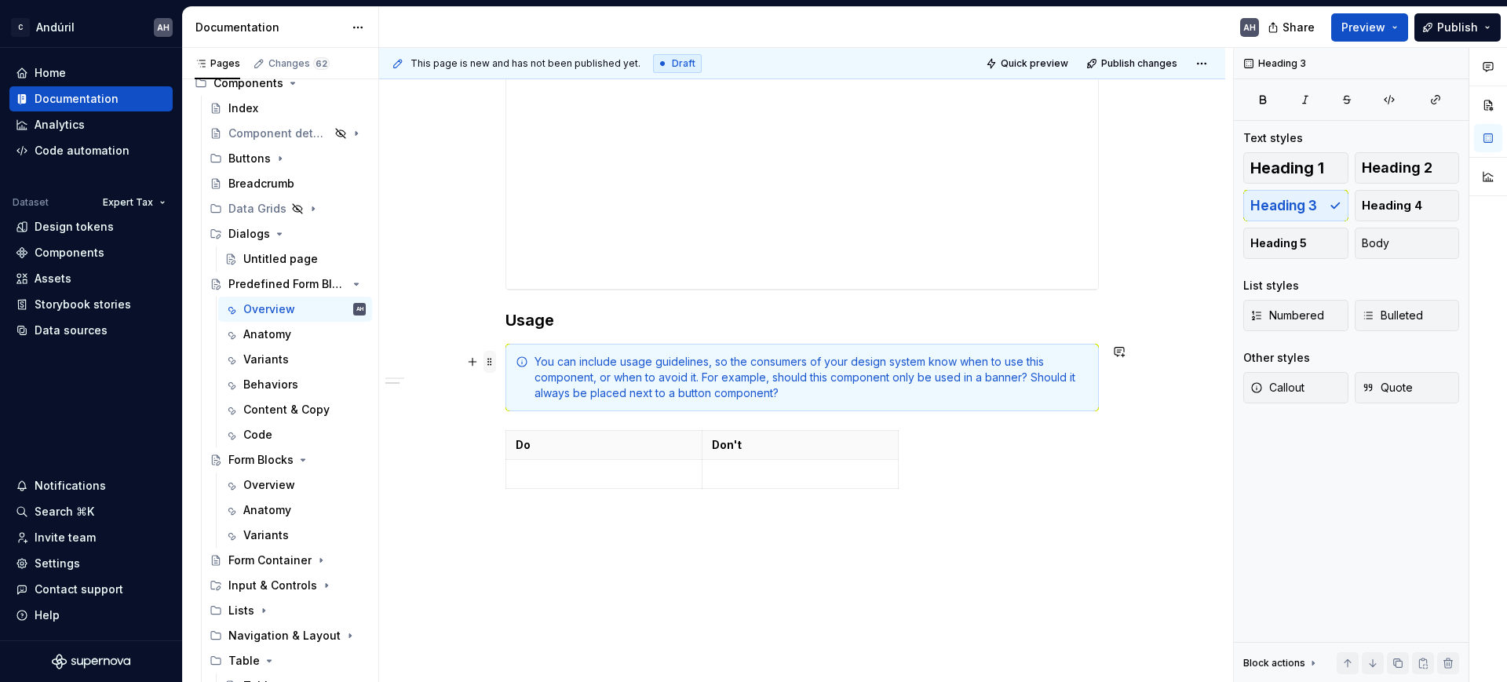
click at [493, 362] on span at bounding box center [490, 362] width 13 height 22
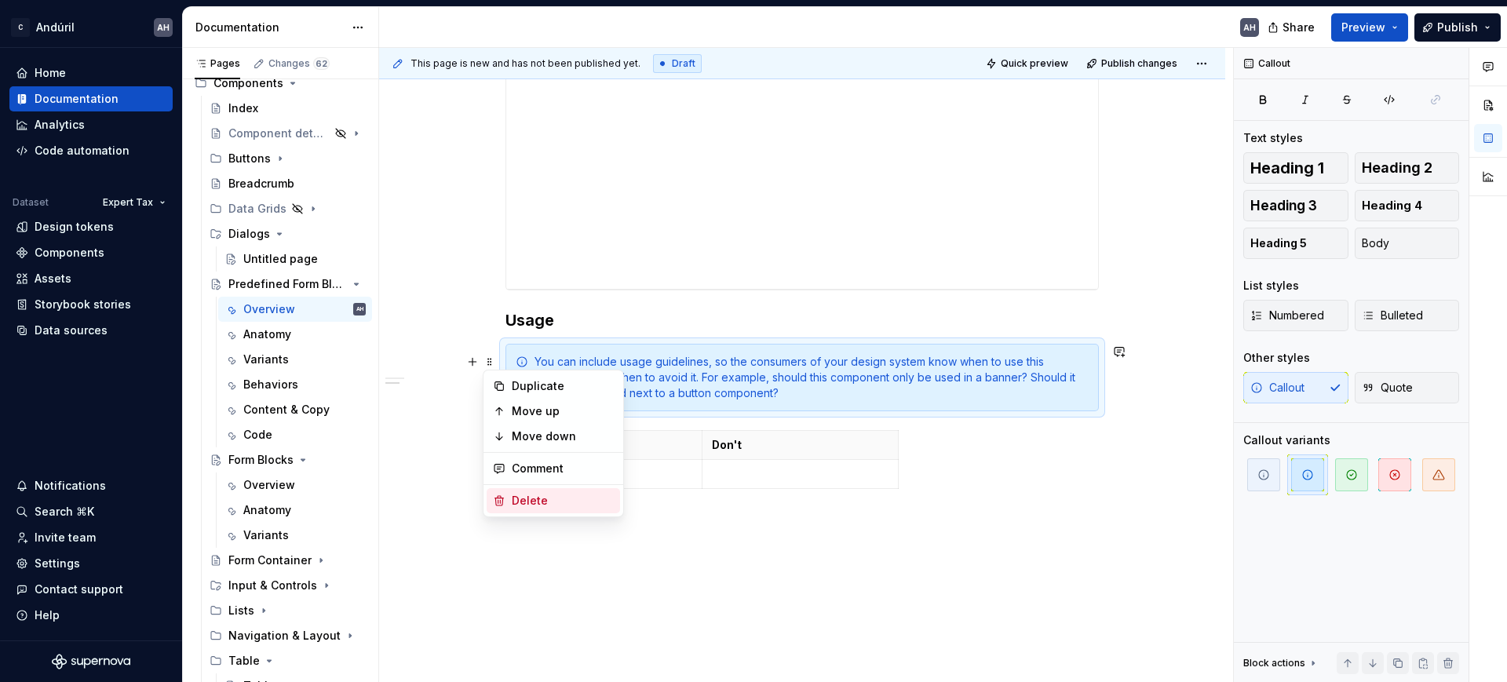
click at [548, 491] on div "Delete" at bounding box center [553, 500] width 133 height 25
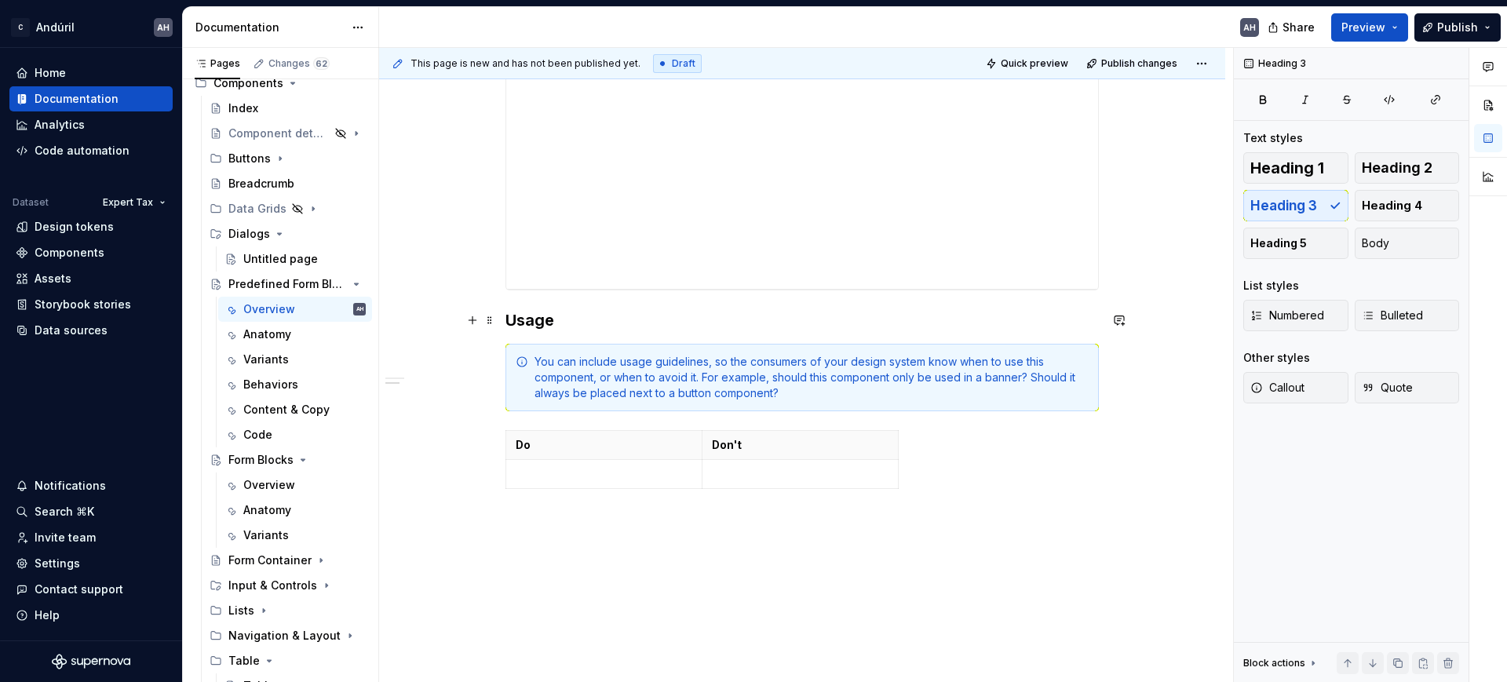
click at [644, 320] on h3 "Usage" at bounding box center [803, 320] width 594 height 22
click at [777, 385] on div "You can include usage guidelines, so the consumers of your design system know w…" at bounding box center [812, 377] width 554 height 47
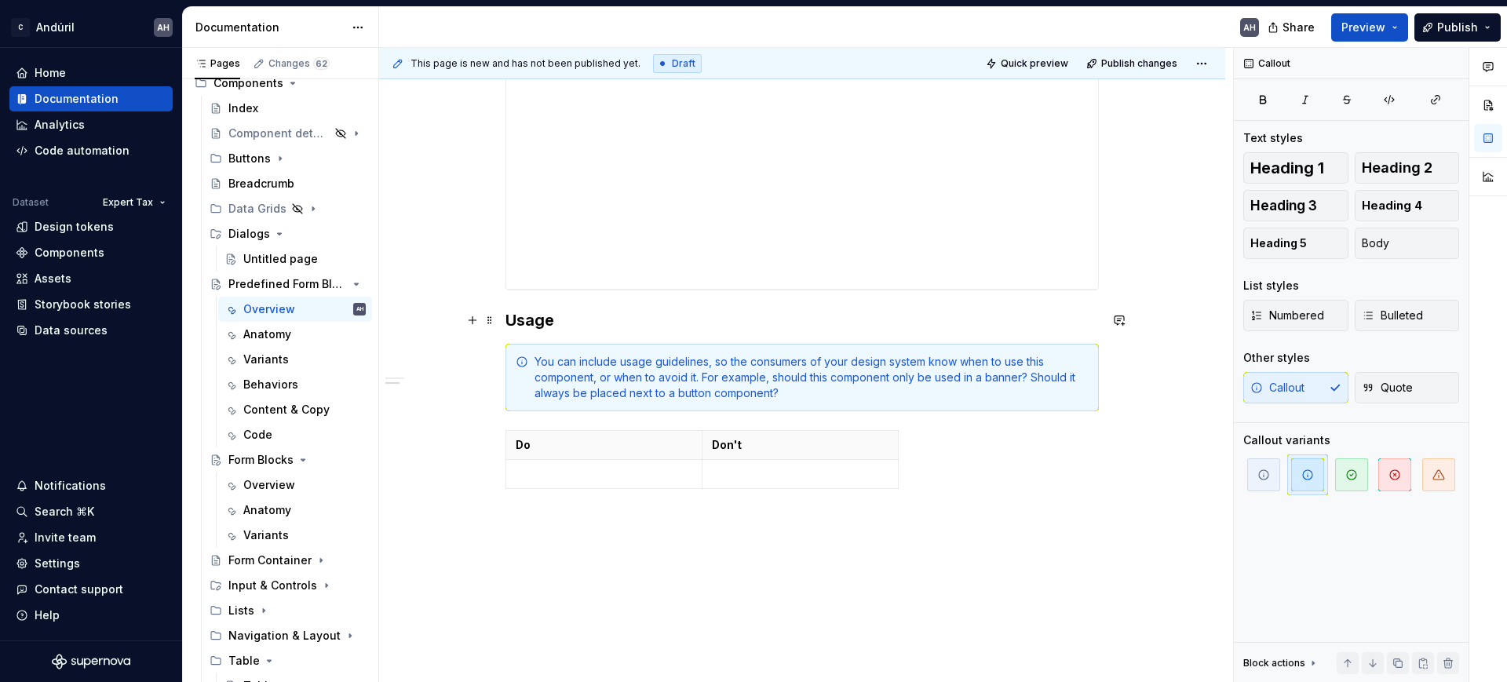
click at [582, 319] on h3 "Usage" at bounding box center [803, 320] width 594 height 22
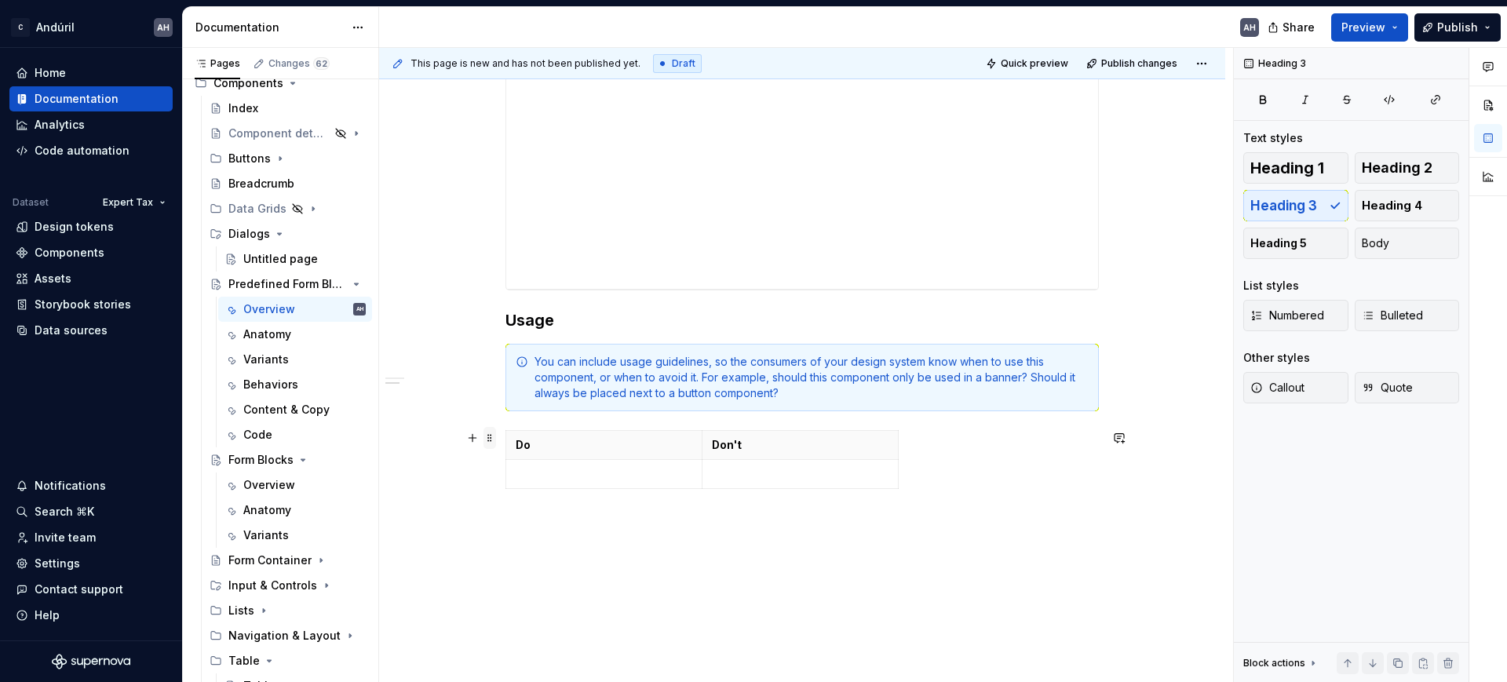
click at [491, 438] on span at bounding box center [490, 438] width 13 height 22
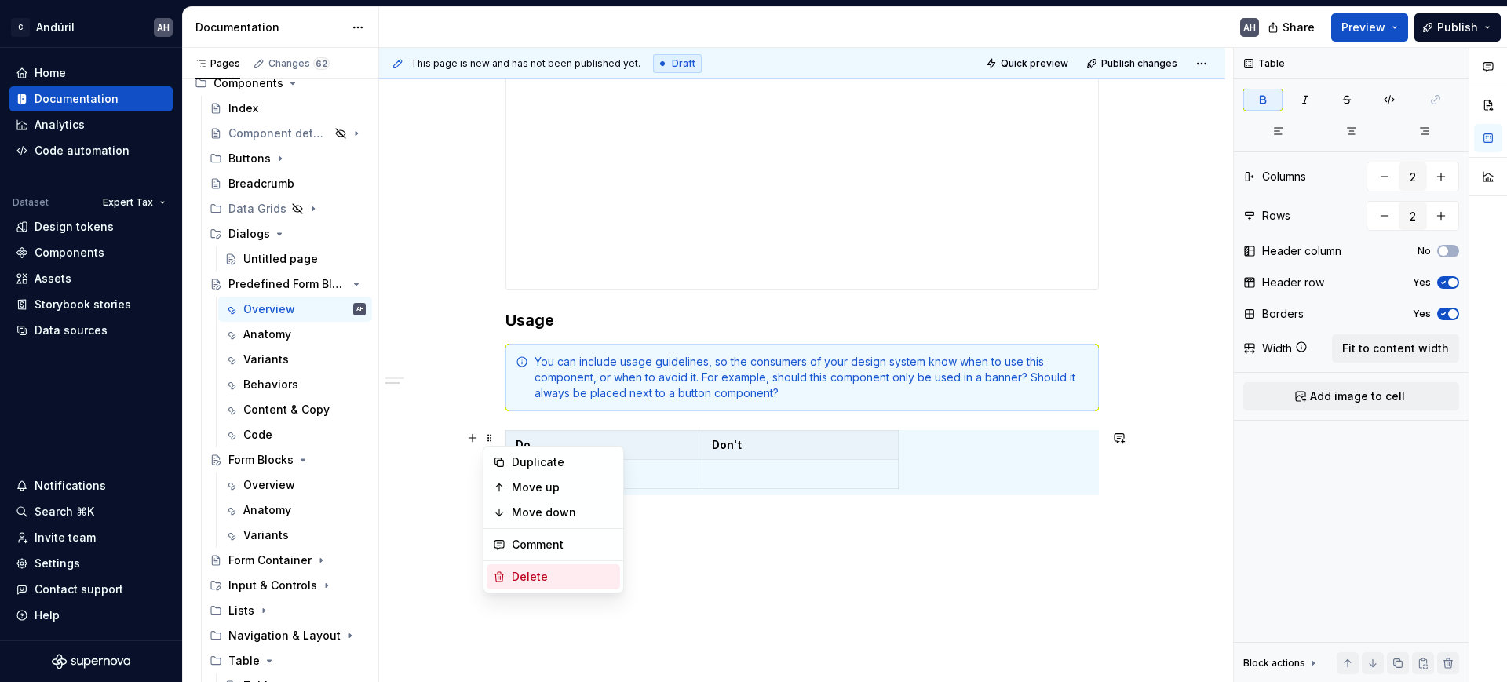
click at [539, 570] on div "Delete" at bounding box center [563, 577] width 102 height 16
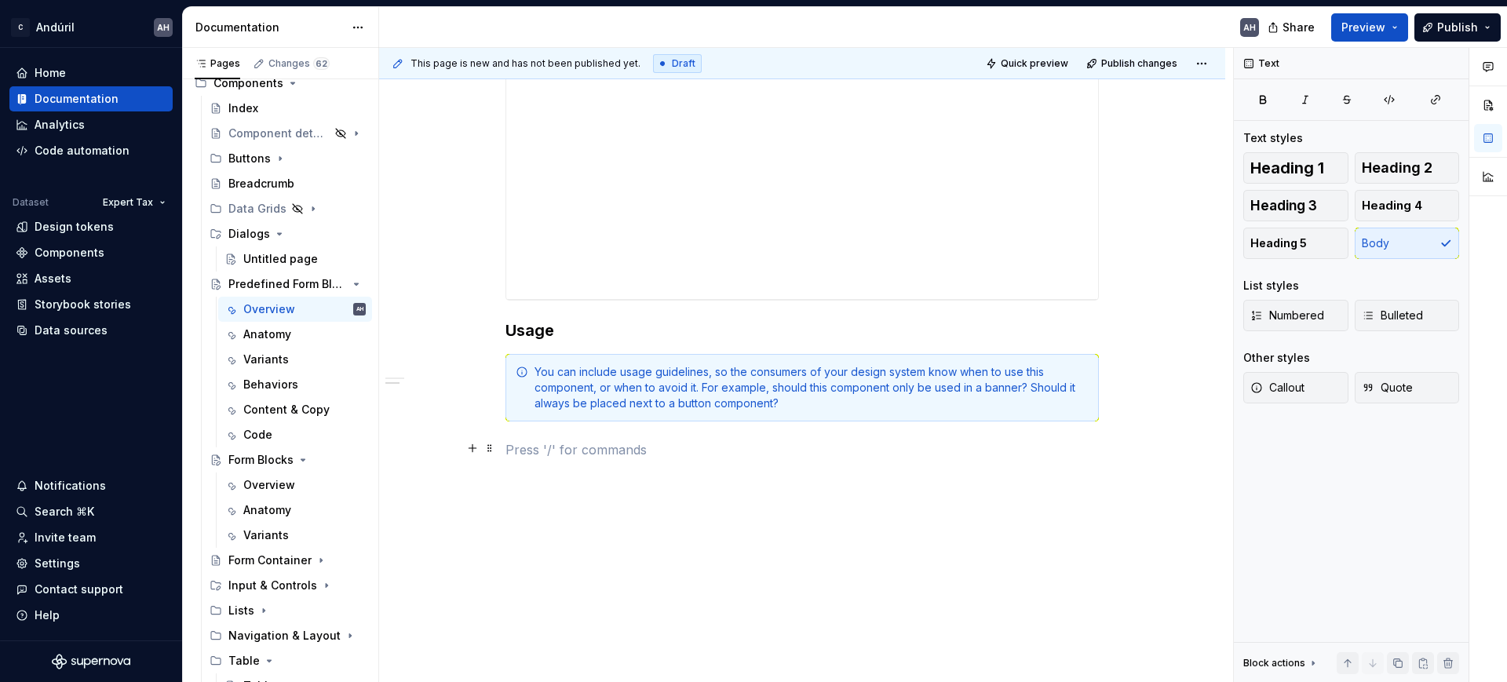
scroll to position [764, 0]
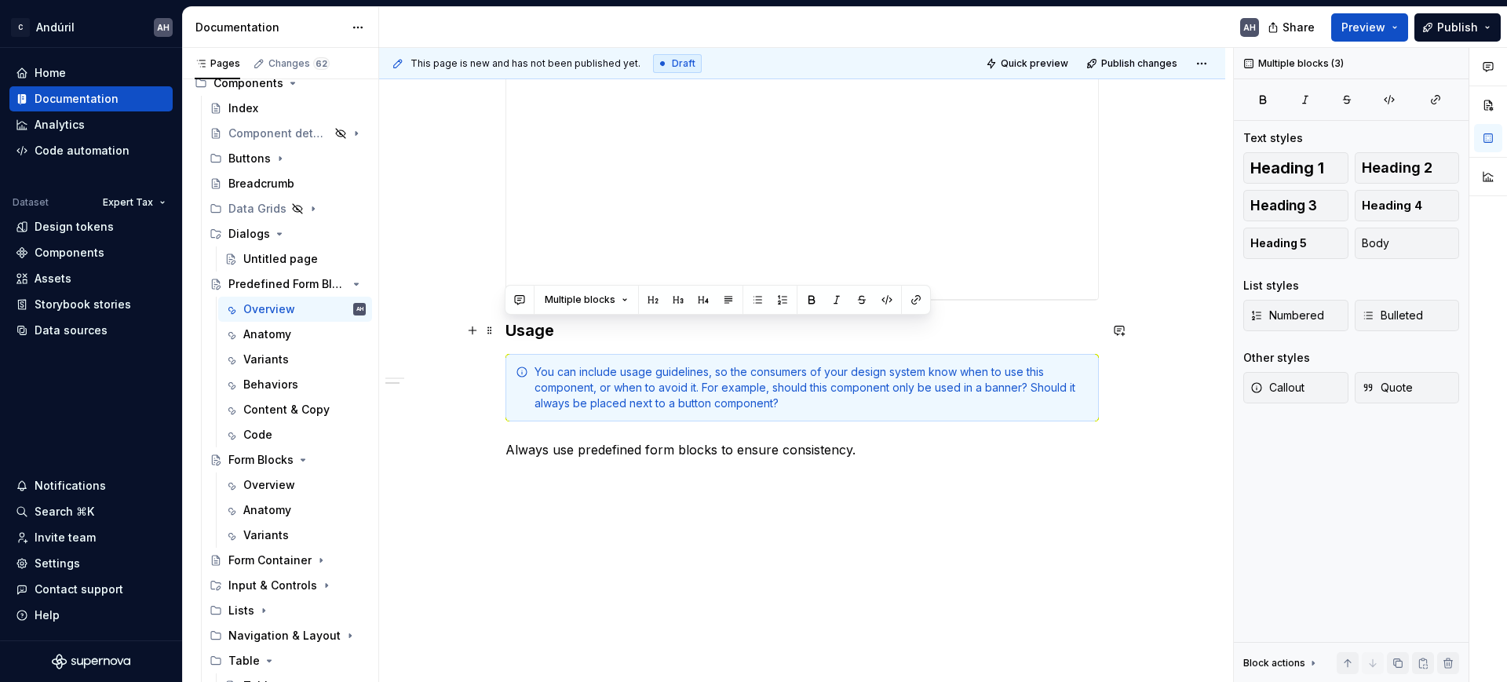
drag, startPoint x: 889, startPoint y: 454, endPoint x: 499, endPoint y: 338, distance: 406.4
click at [499, 338] on div "**********" at bounding box center [802, 96] width 846 height 1175
click at [824, 485] on div "**********" at bounding box center [802, 96] width 846 height 1175
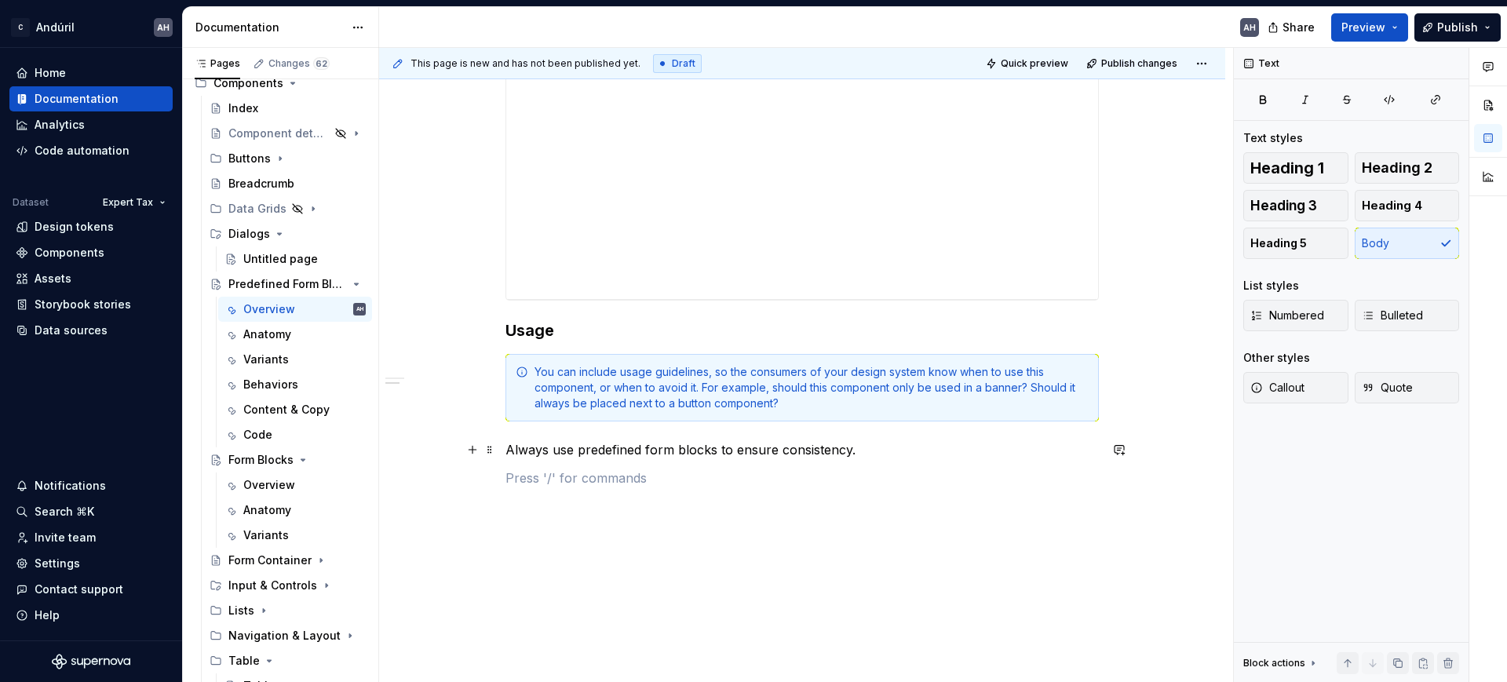
click at [886, 445] on p "Always use predefined form blocks to ensure consistency." at bounding box center [803, 449] width 594 height 19
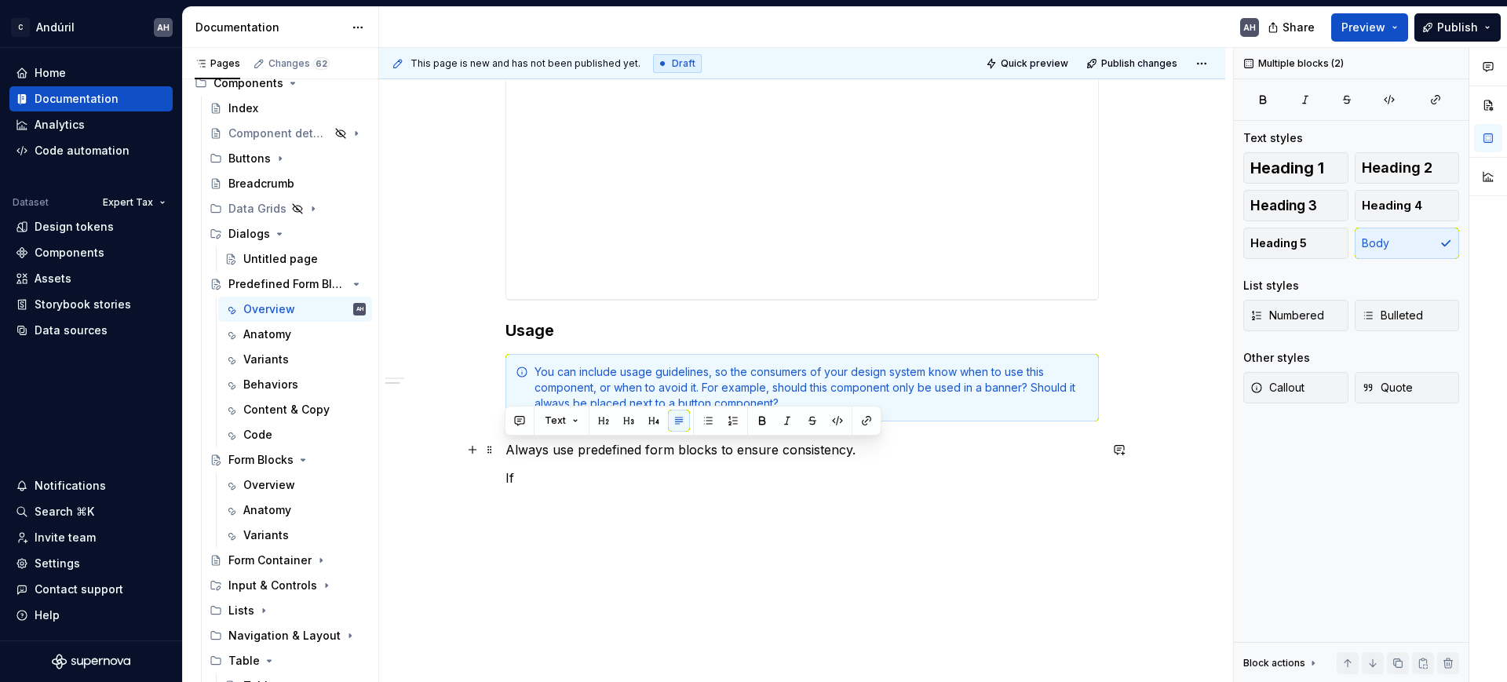
drag, startPoint x: 535, startPoint y: 466, endPoint x: 495, endPoint y: 451, distance: 42.0
click at [495, 451] on div "**********" at bounding box center [802, 124] width 846 height 1231
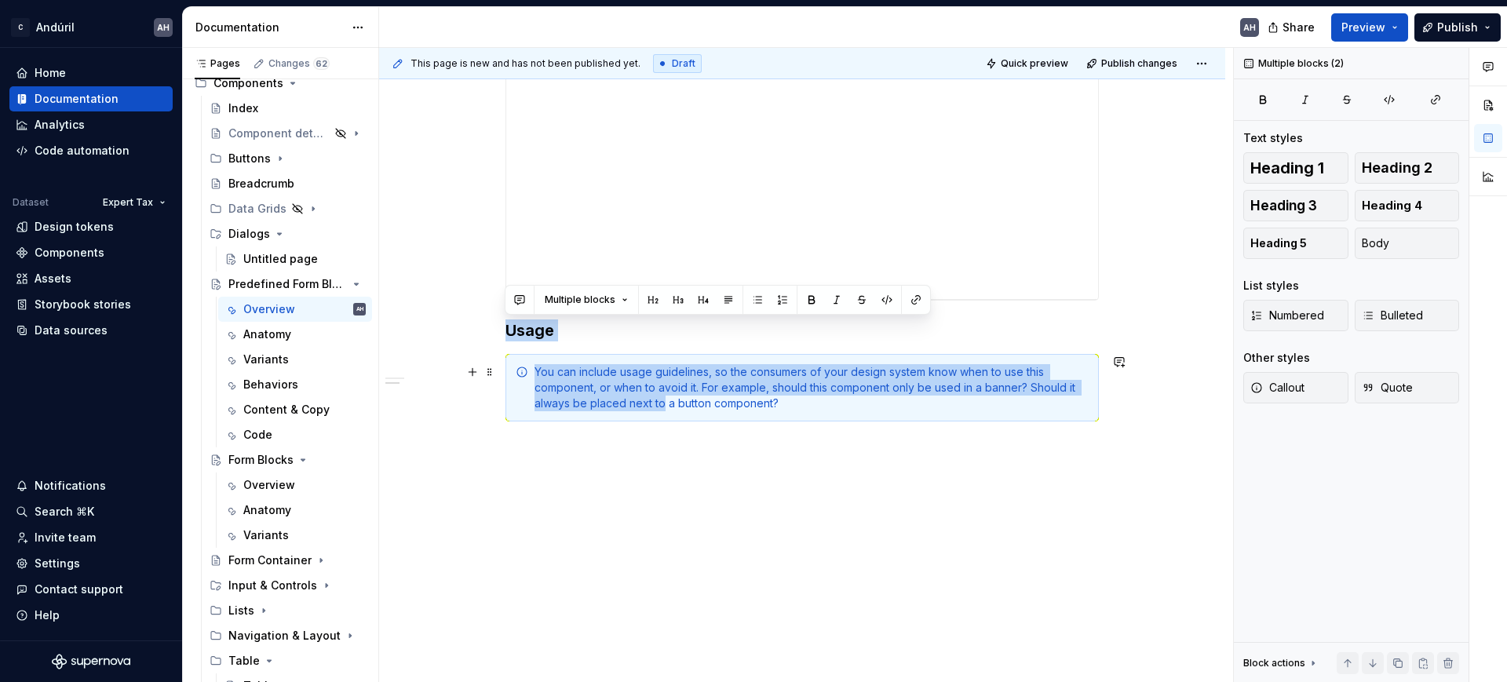
drag, startPoint x: 507, startPoint y: 327, endPoint x: 662, endPoint y: 401, distance: 171.4
click at [662, 401] on div "**********" at bounding box center [803, 2] width 594 height 913
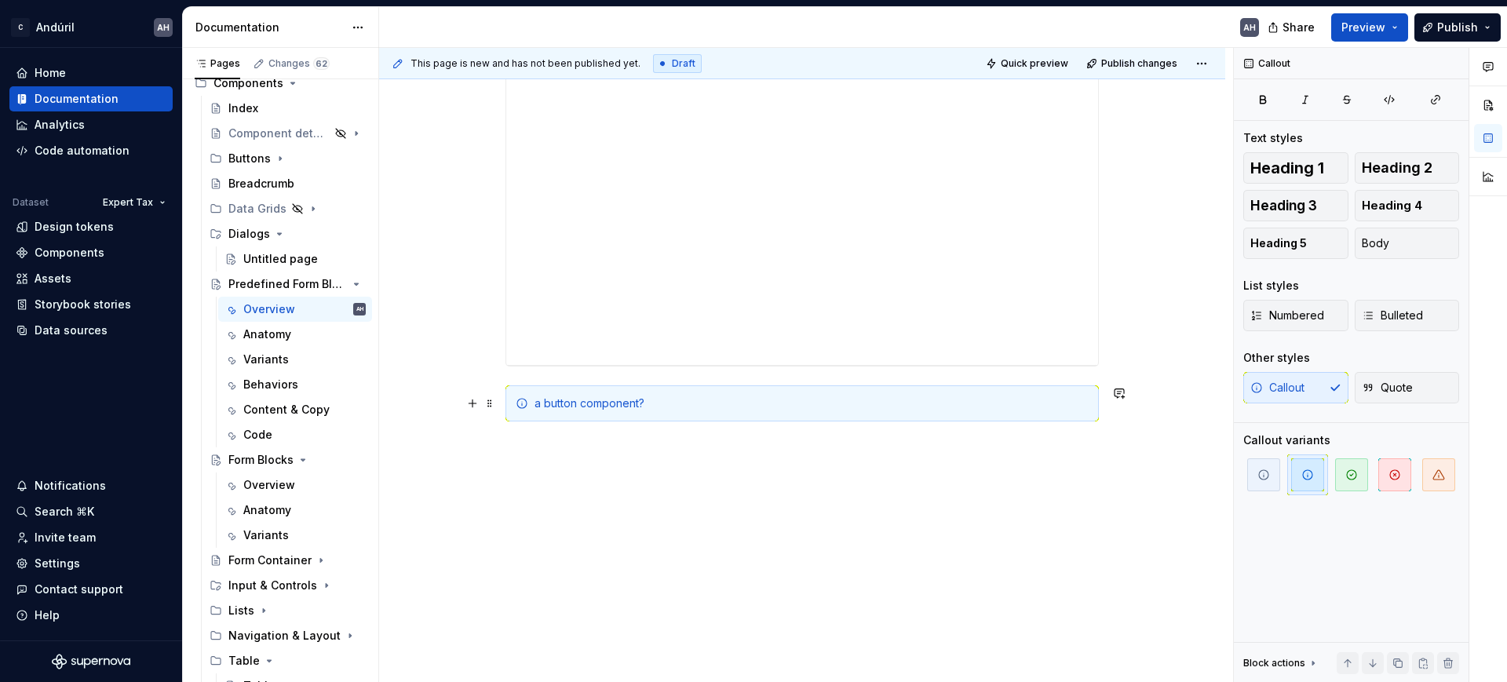
scroll to position [698, 0]
click at [491, 400] on span at bounding box center [490, 404] width 13 height 22
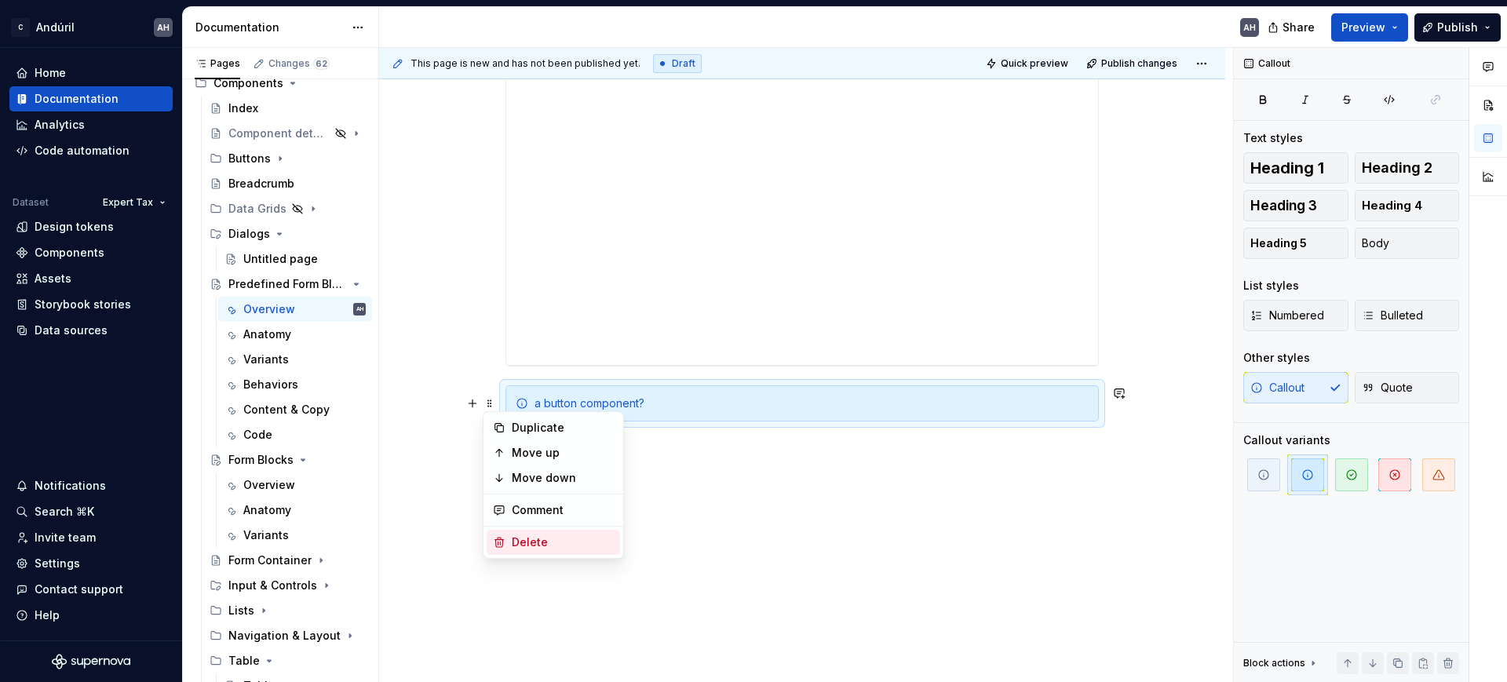
click at [511, 533] on div "Delete" at bounding box center [553, 542] width 133 height 25
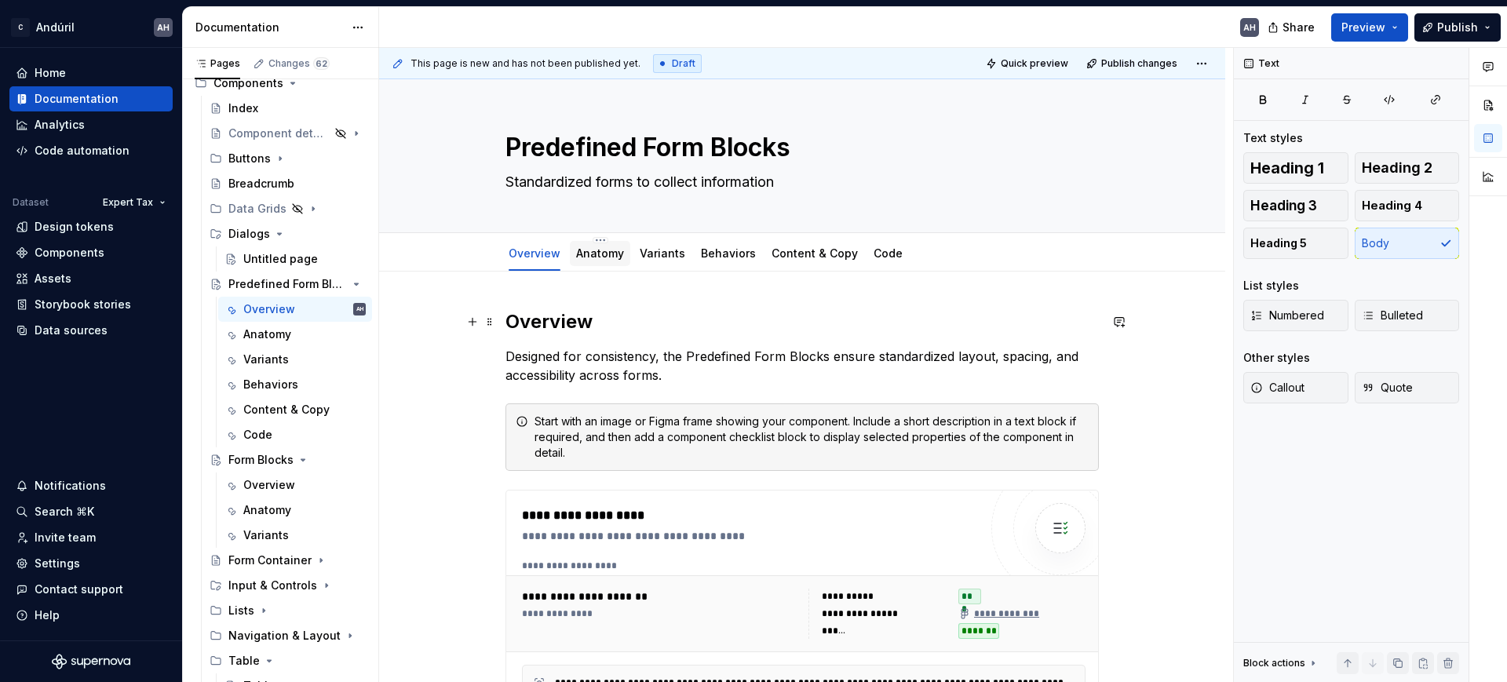
scroll to position [0, 0]
click at [602, 254] on link "Anatomy" at bounding box center [600, 253] width 48 height 13
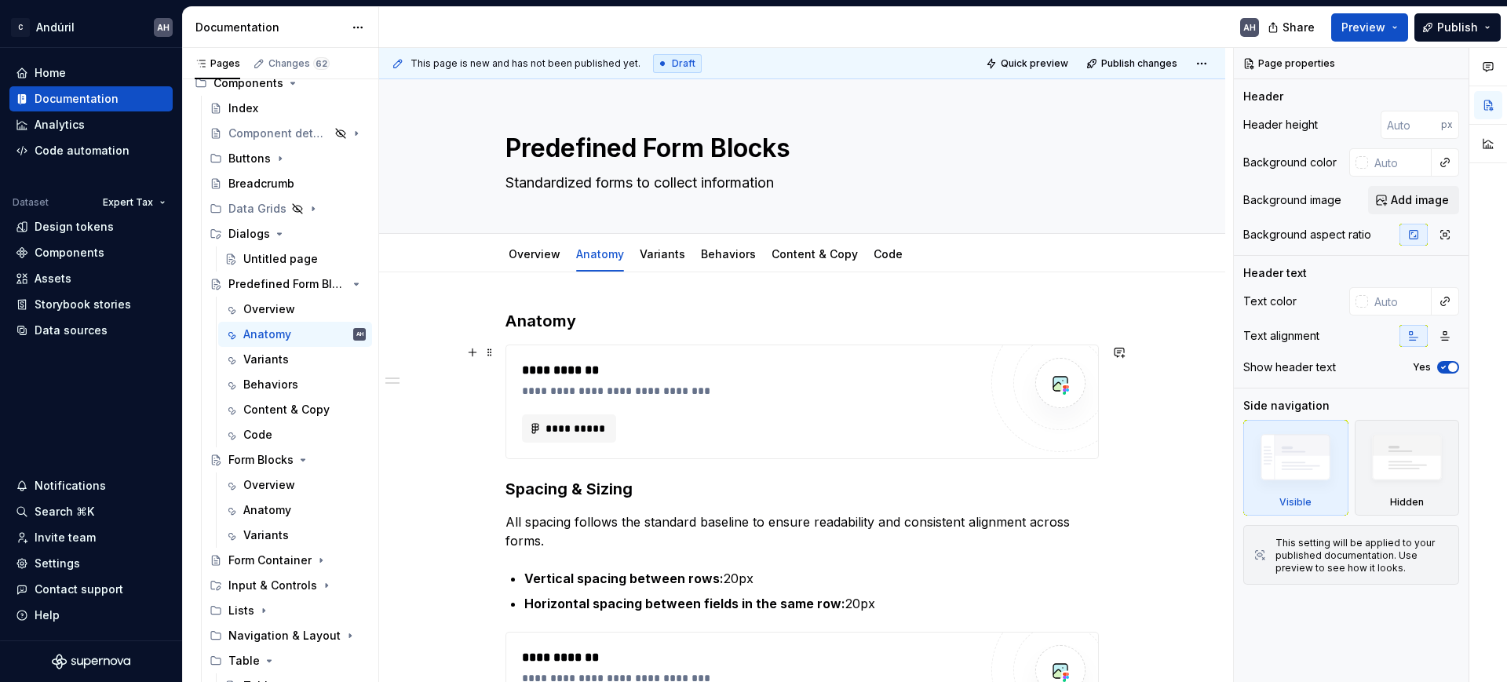
scroll to position [98, 0]
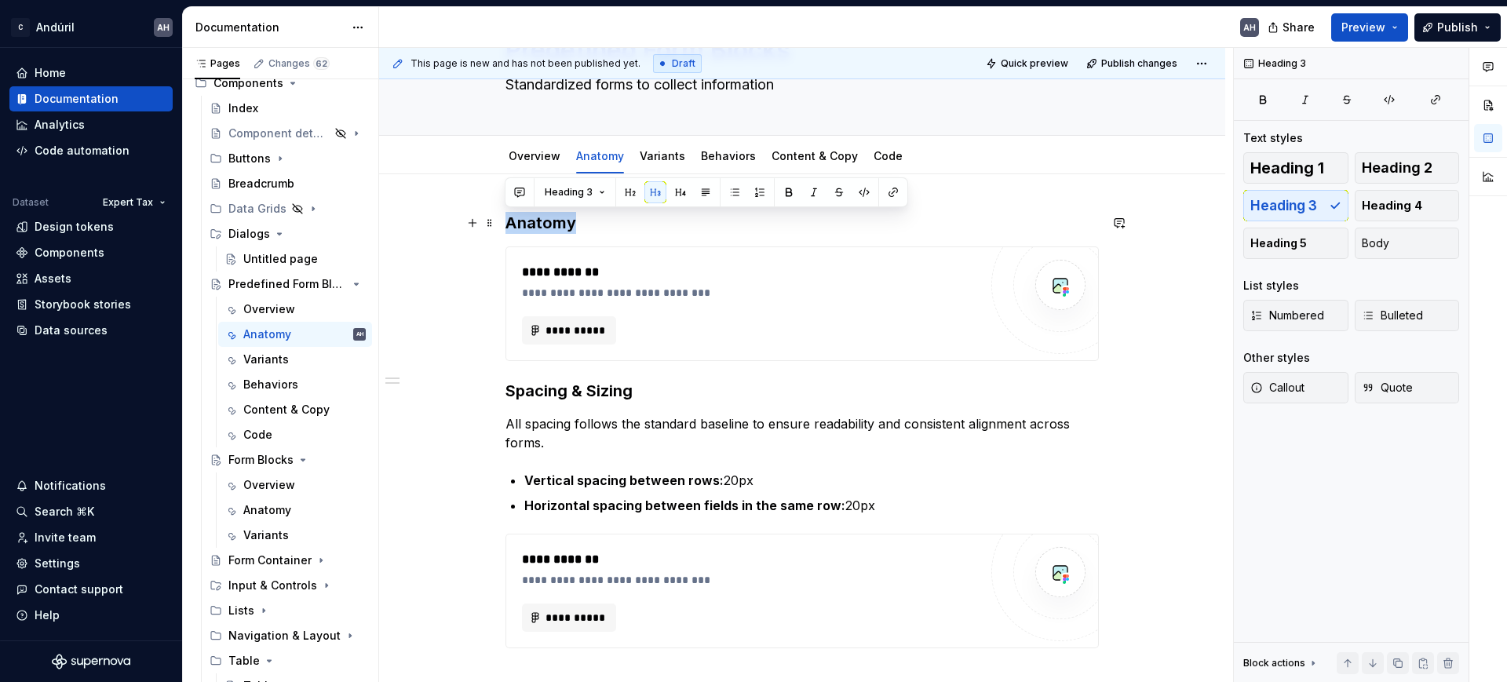
drag, startPoint x: 508, startPoint y: 221, endPoint x: 584, endPoint y: 232, distance: 76.9
click at [584, 232] on h3 "Anatomy" at bounding box center [803, 223] width 594 height 22
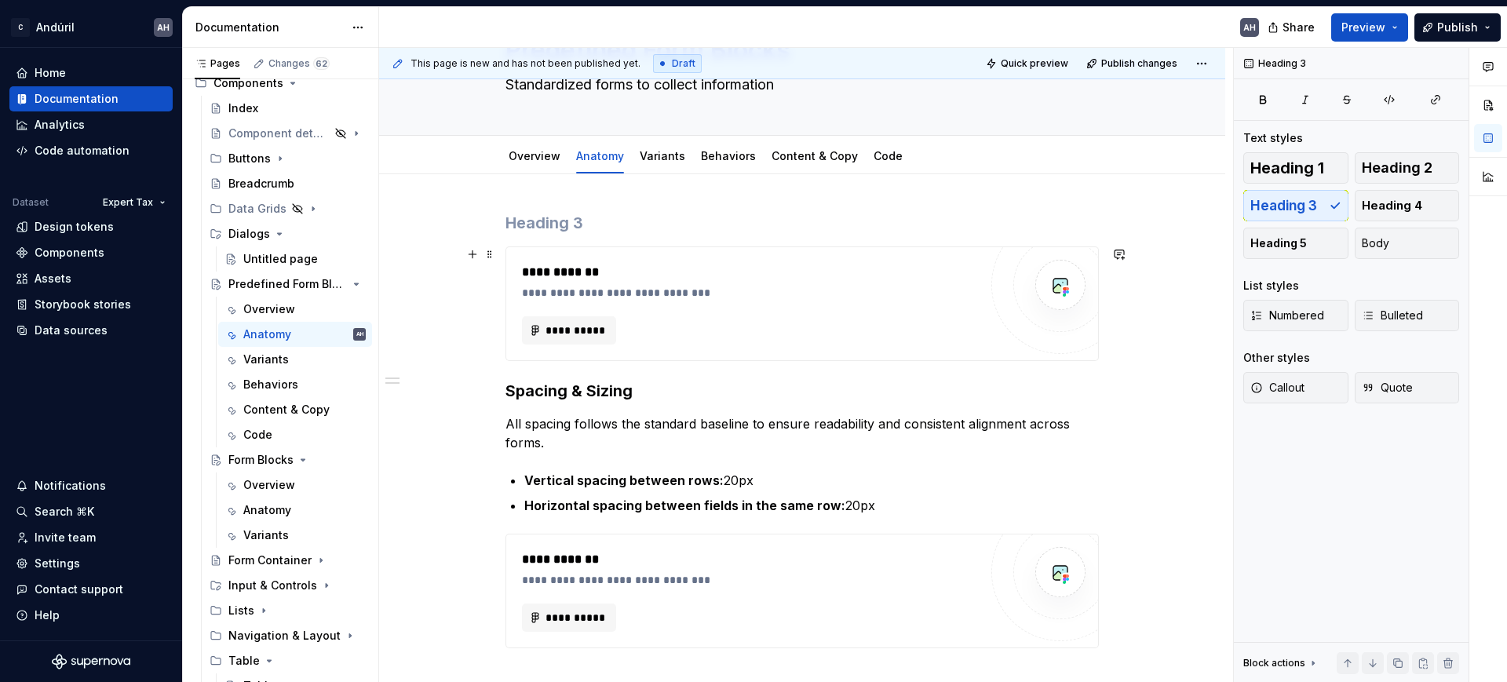
click at [560, 258] on div "**********" at bounding box center [802, 303] width 592 height 113
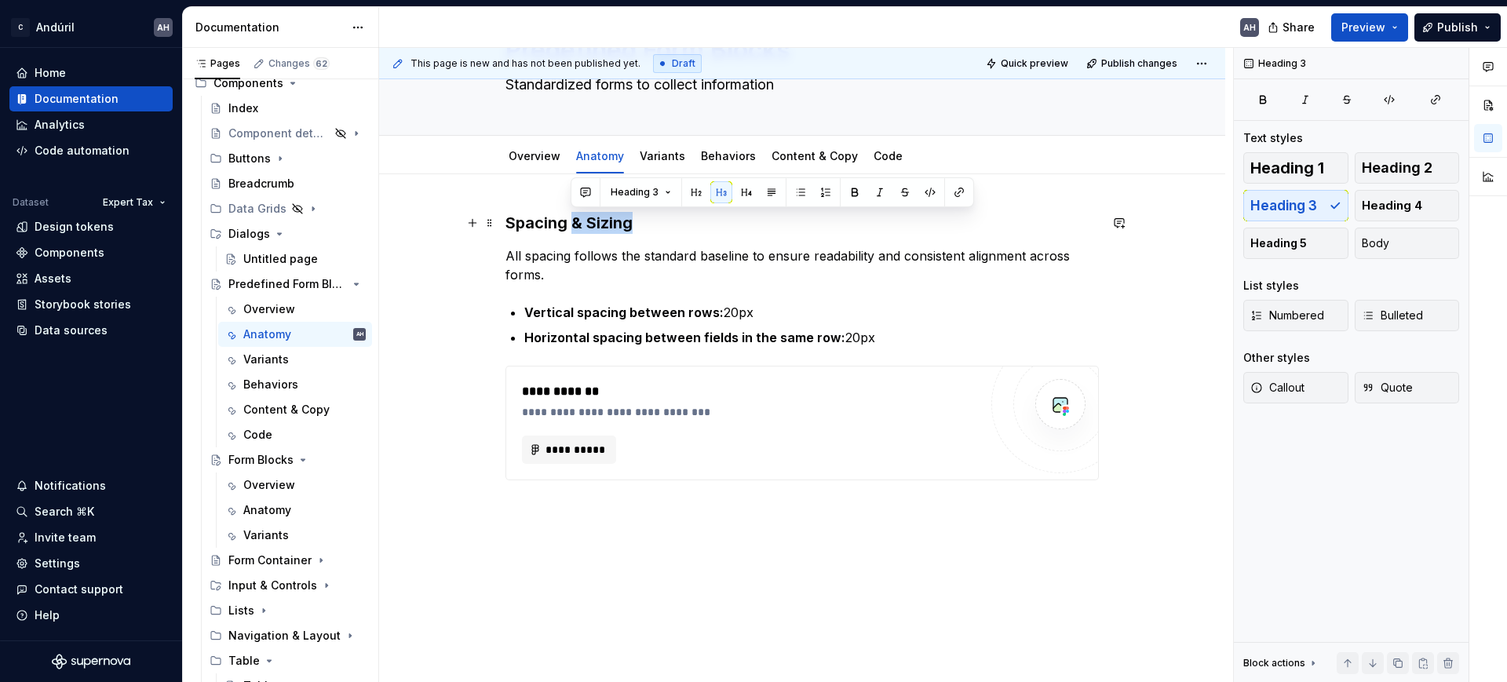
drag, startPoint x: 643, startPoint y: 224, endPoint x: 569, endPoint y: 220, distance: 73.9
click at [569, 220] on h3 "Spacing & Sizing" at bounding box center [803, 223] width 594 height 22
click at [635, 223] on h3 "Spacing & Sizing" at bounding box center [803, 223] width 594 height 22
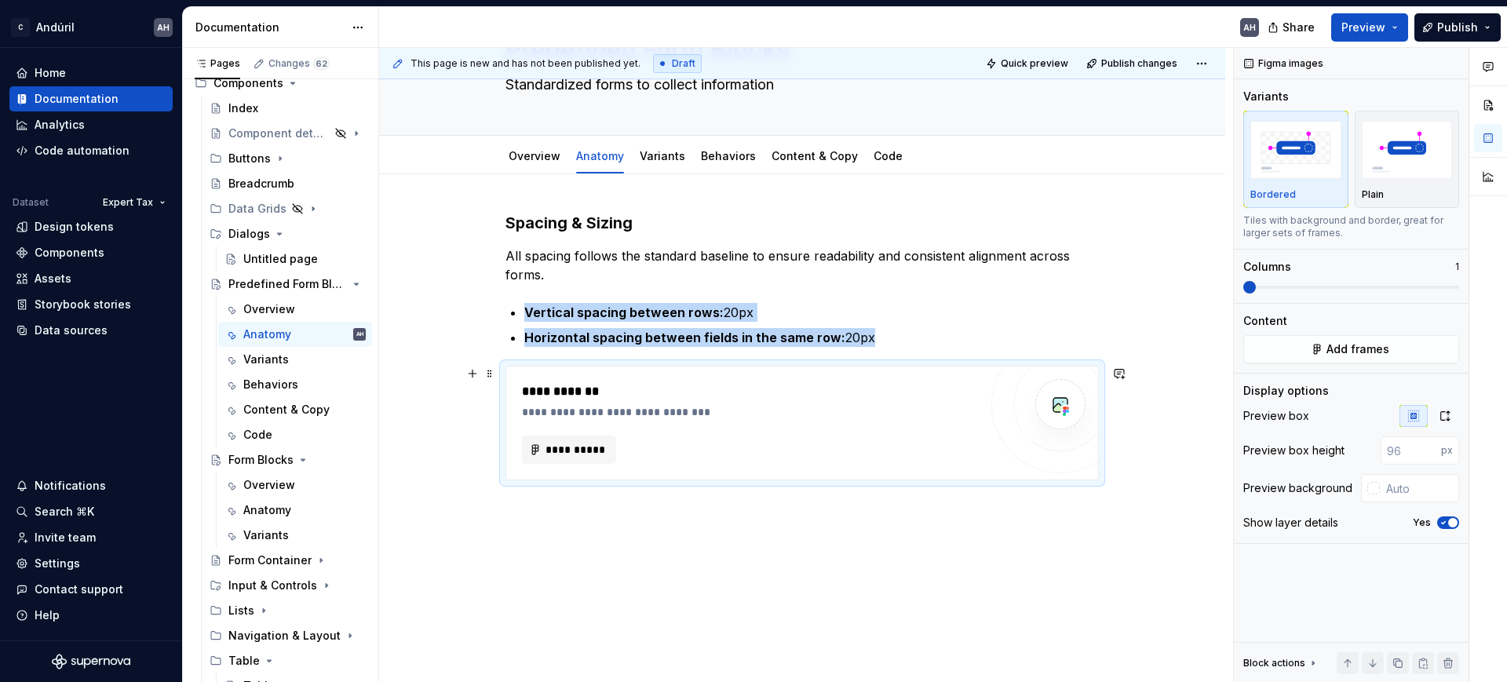
click at [597, 376] on div "**********" at bounding box center [802, 423] width 592 height 113
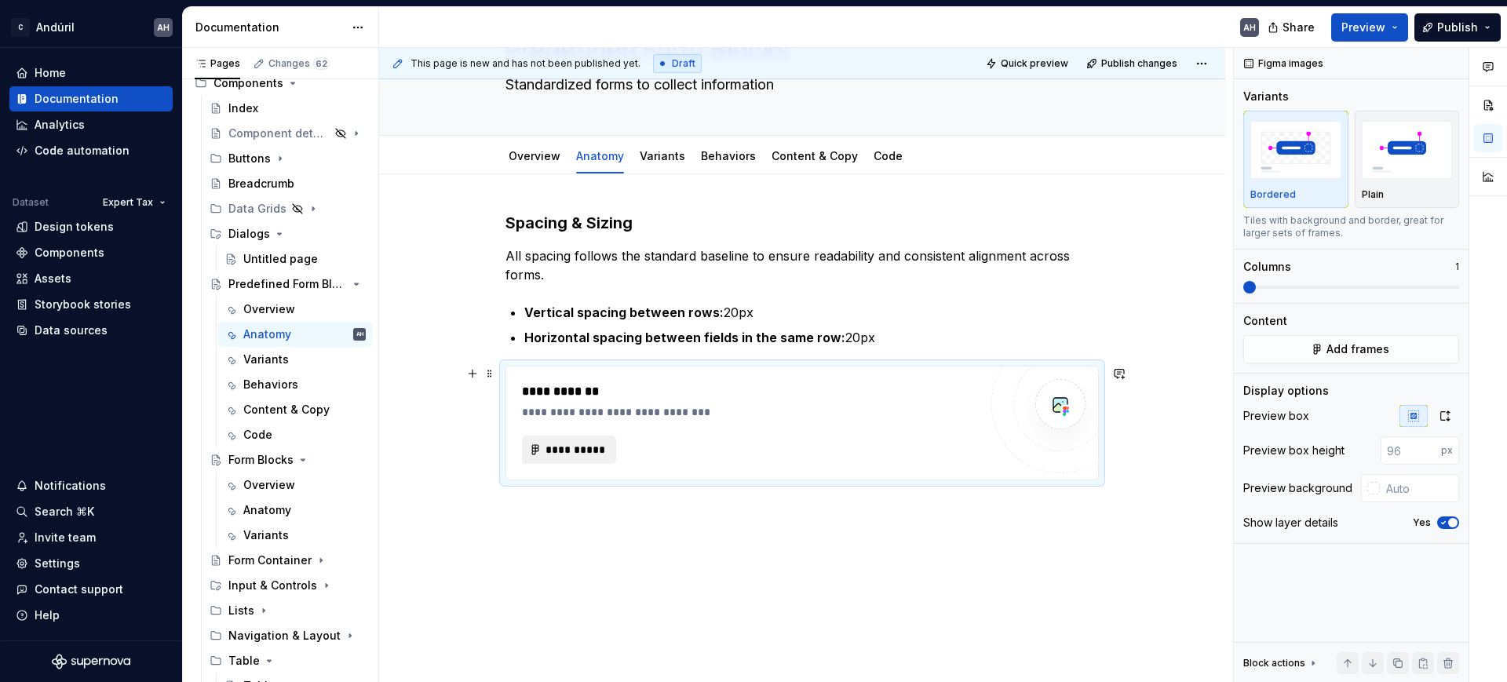
click at [572, 450] on span "**********" at bounding box center [575, 450] width 61 height 16
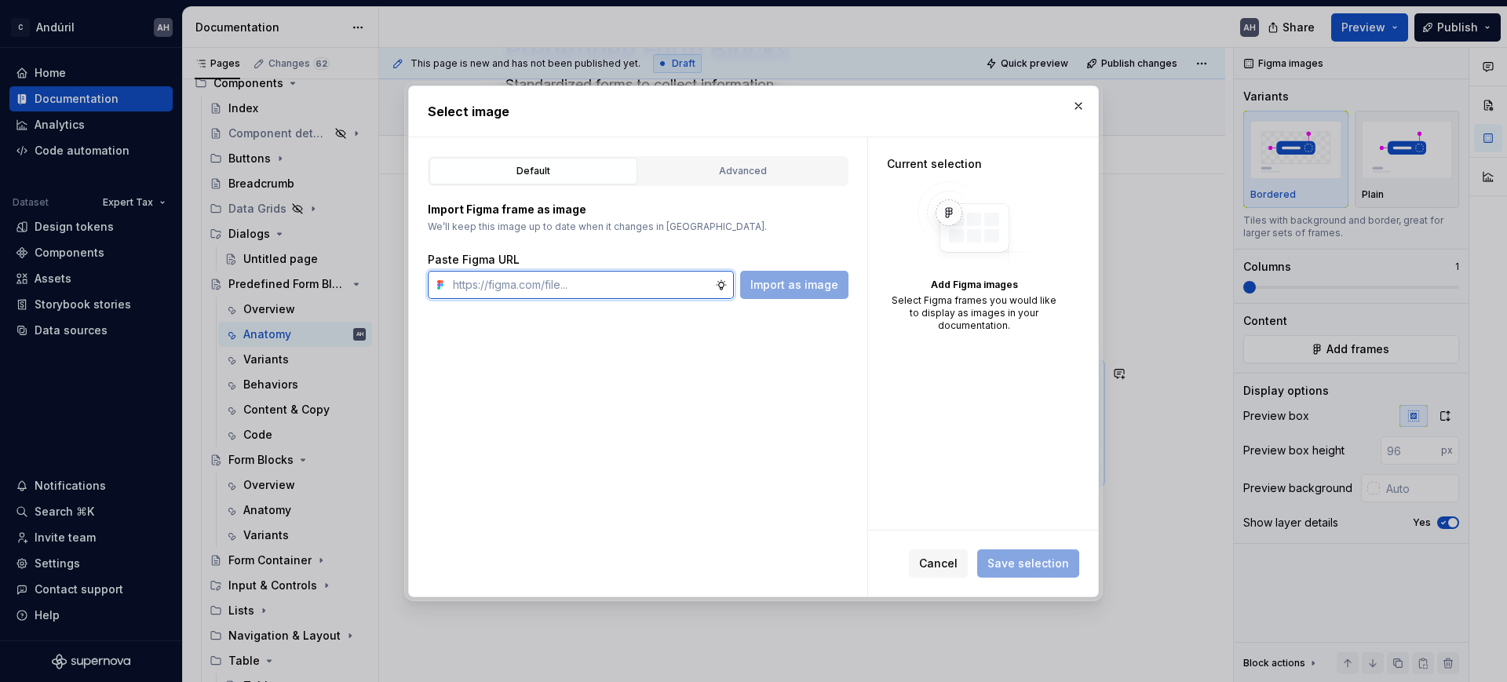
click at [579, 295] on input "text" at bounding box center [581, 285] width 269 height 28
paste input "https://www.figma.com/design/sXgWr4DmDXOOo84QCxoaGK/Tax-Framework-Components?no…"
click at [809, 290] on span "Import as image" at bounding box center [795, 285] width 88 height 16
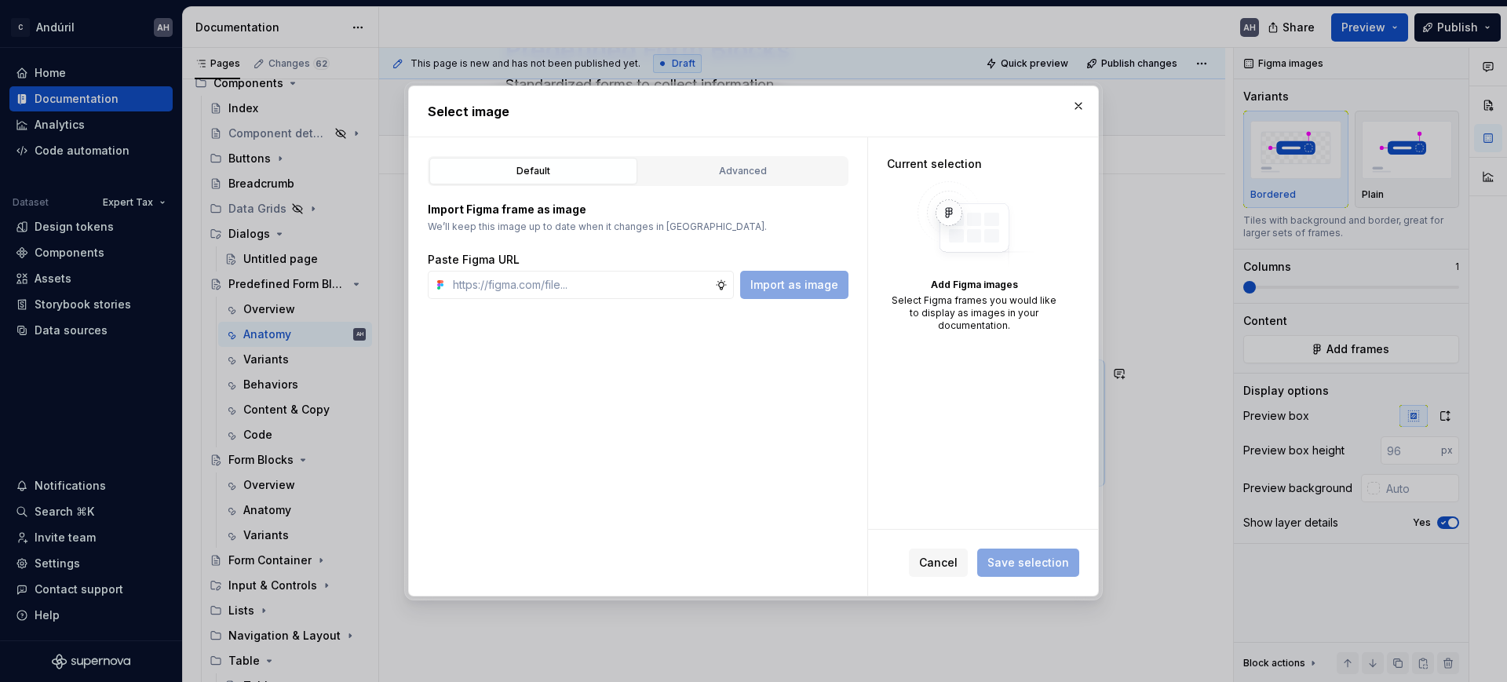
click at [787, 271] on div "Import as image" at bounding box center [794, 285] width 108 height 28
click at [1076, 108] on button "button" at bounding box center [1079, 106] width 22 height 22
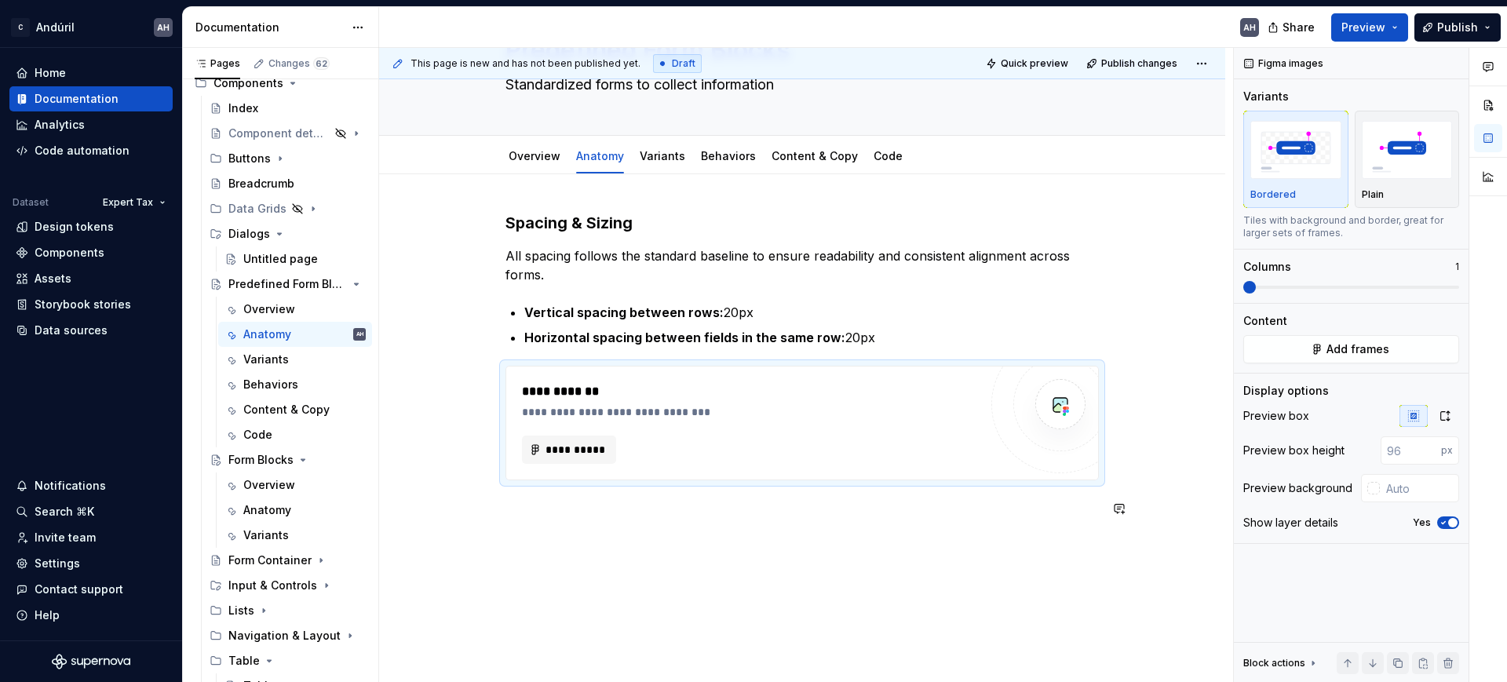
click at [650, 524] on div "**********" at bounding box center [803, 374] width 594 height 325
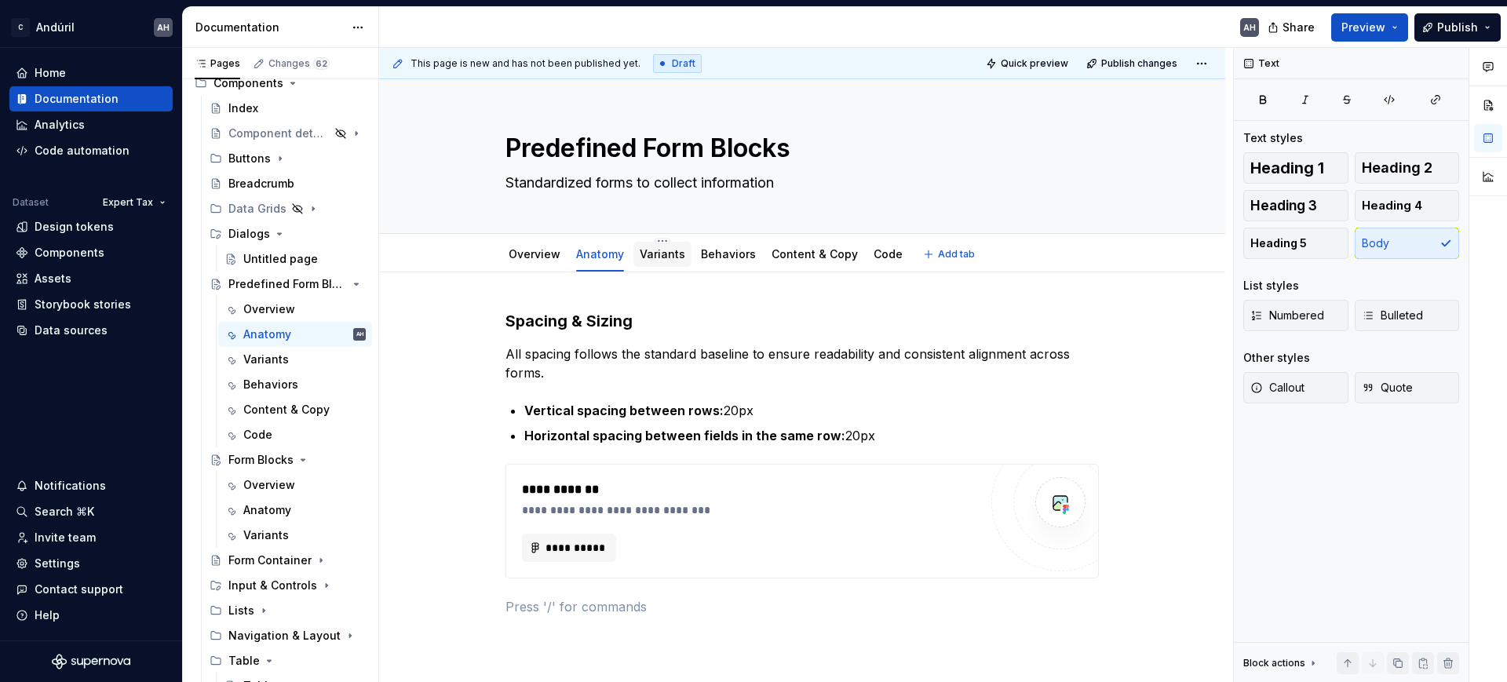
click at [668, 260] on link "Variants" at bounding box center [663, 253] width 46 height 13
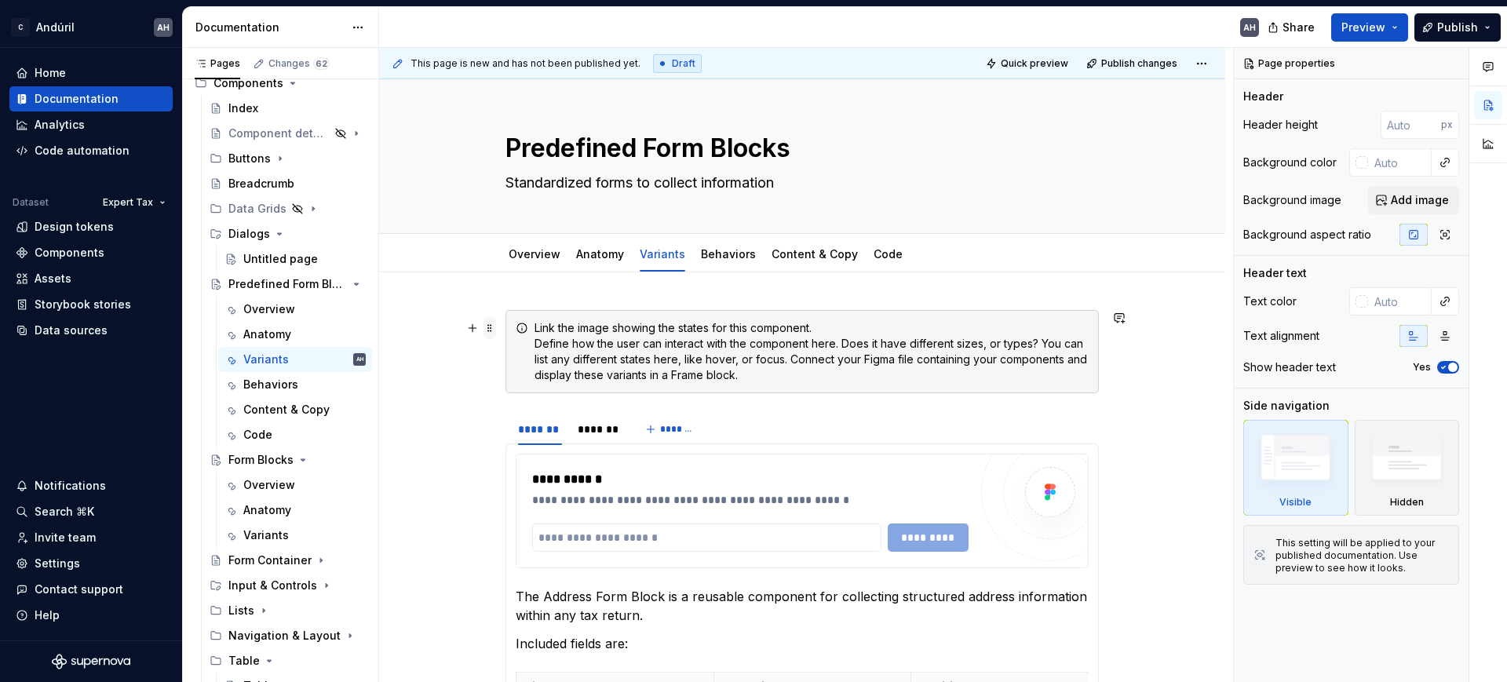
click at [491, 327] on span at bounding box center [490, 328] width 13 height 22
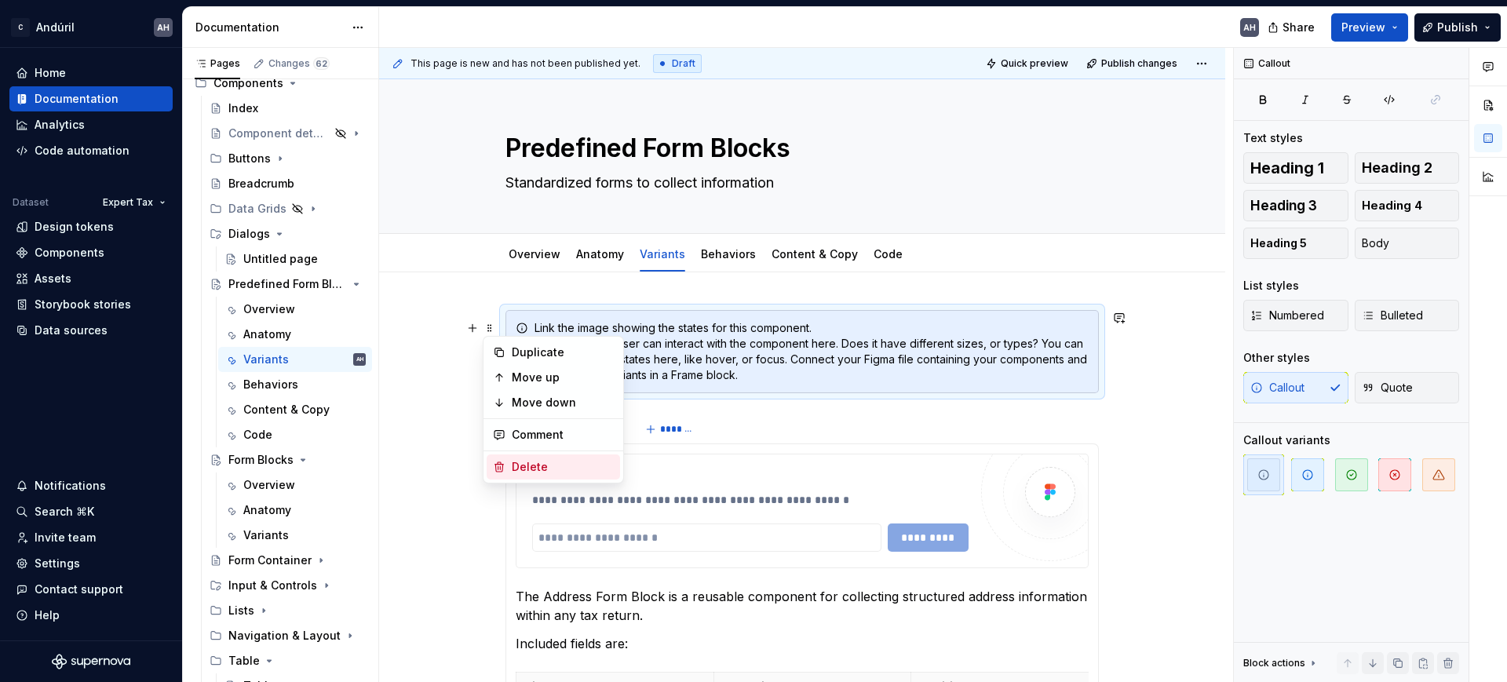
click at [557, 466] on div "Delete" at bounding box center [563, 467] width 102 height 16
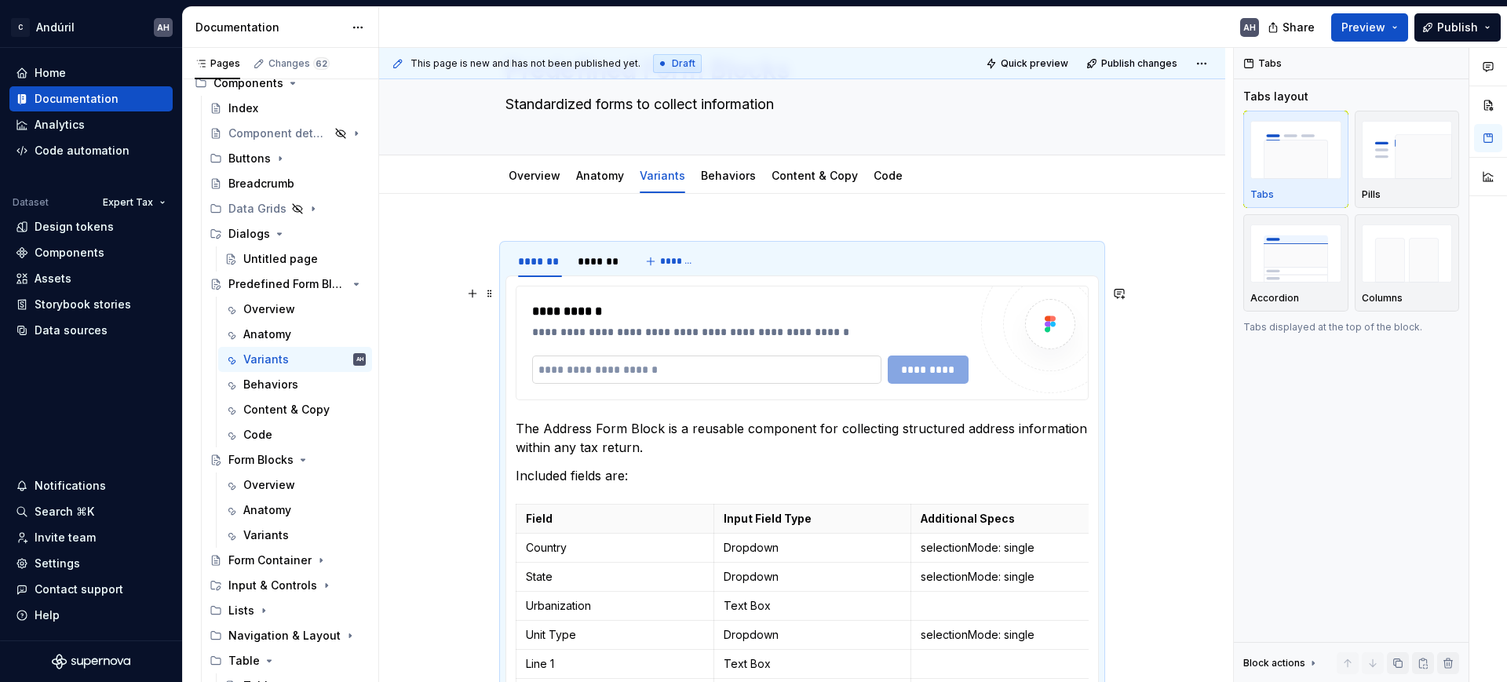
scroll to position [177, 0]
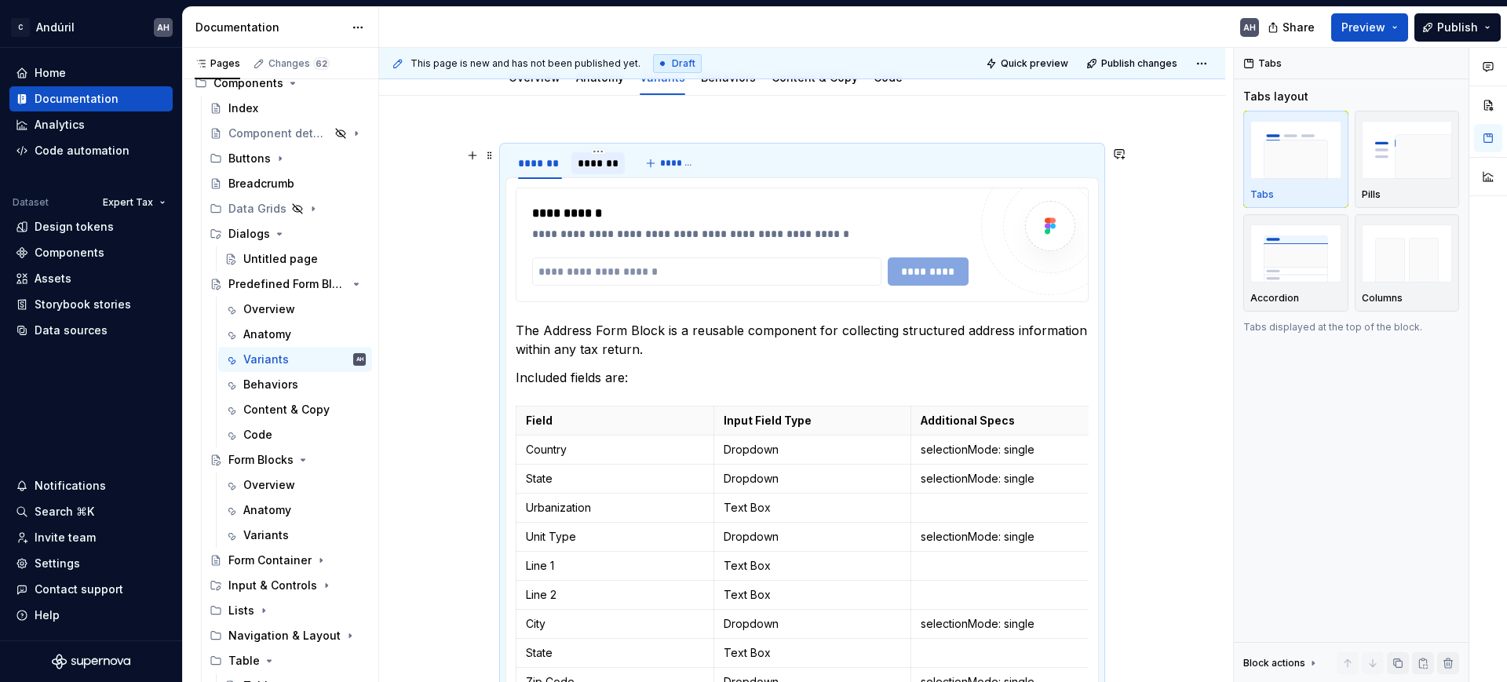
click at [586, 163] on div "*******" at bounding box center [599, 163] width 42 height 16
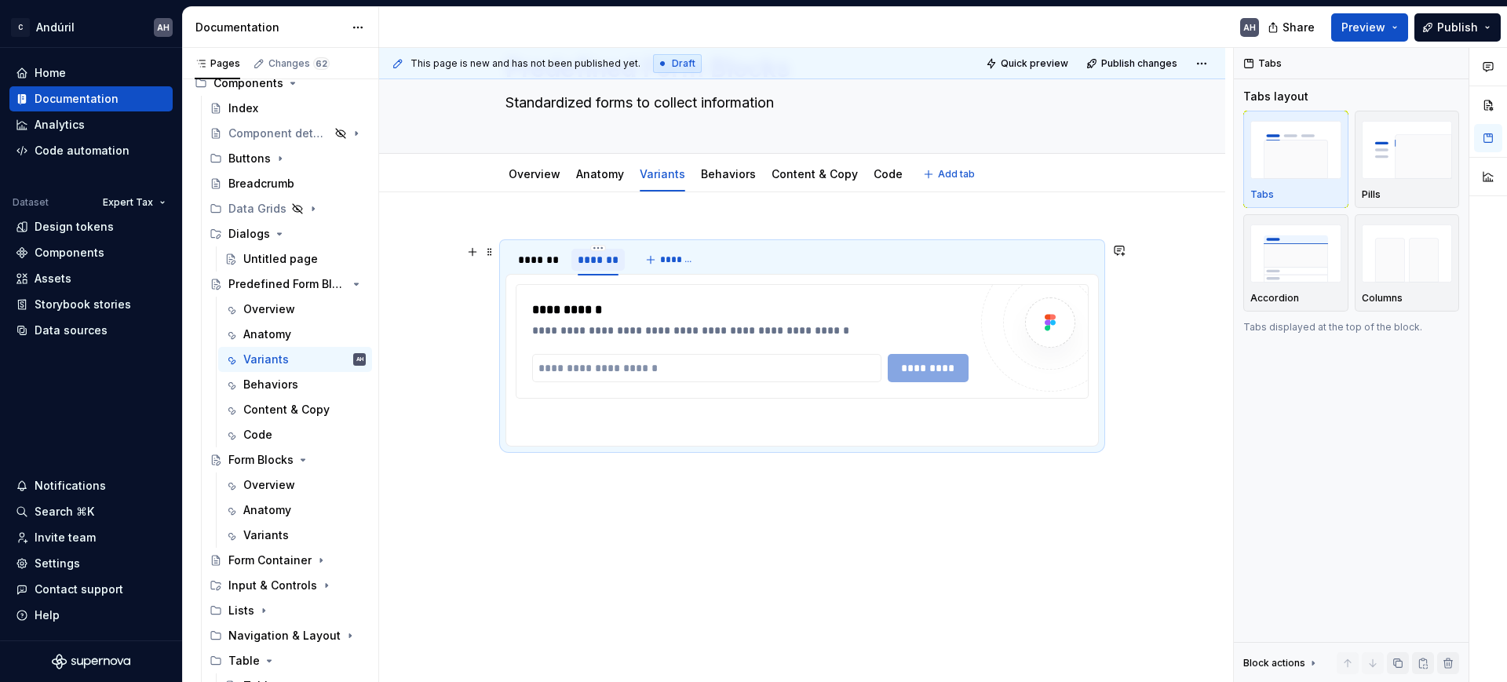
scroll to position [80, 0]
click at [645, 349] on div "**********" at bounding box center [750, 342] width 437 height 82
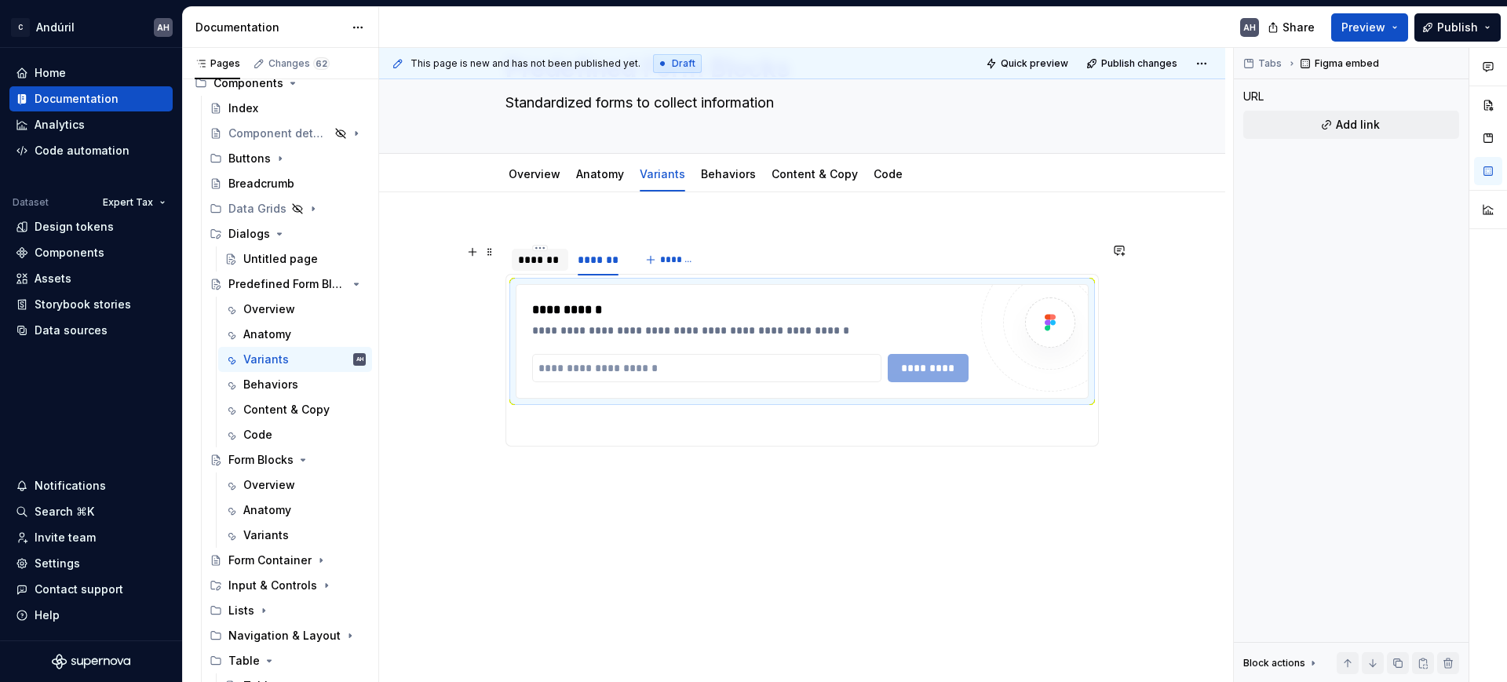
click at [548, 255] on div "*******" at bounding box center [540, 260] width 44 height 16
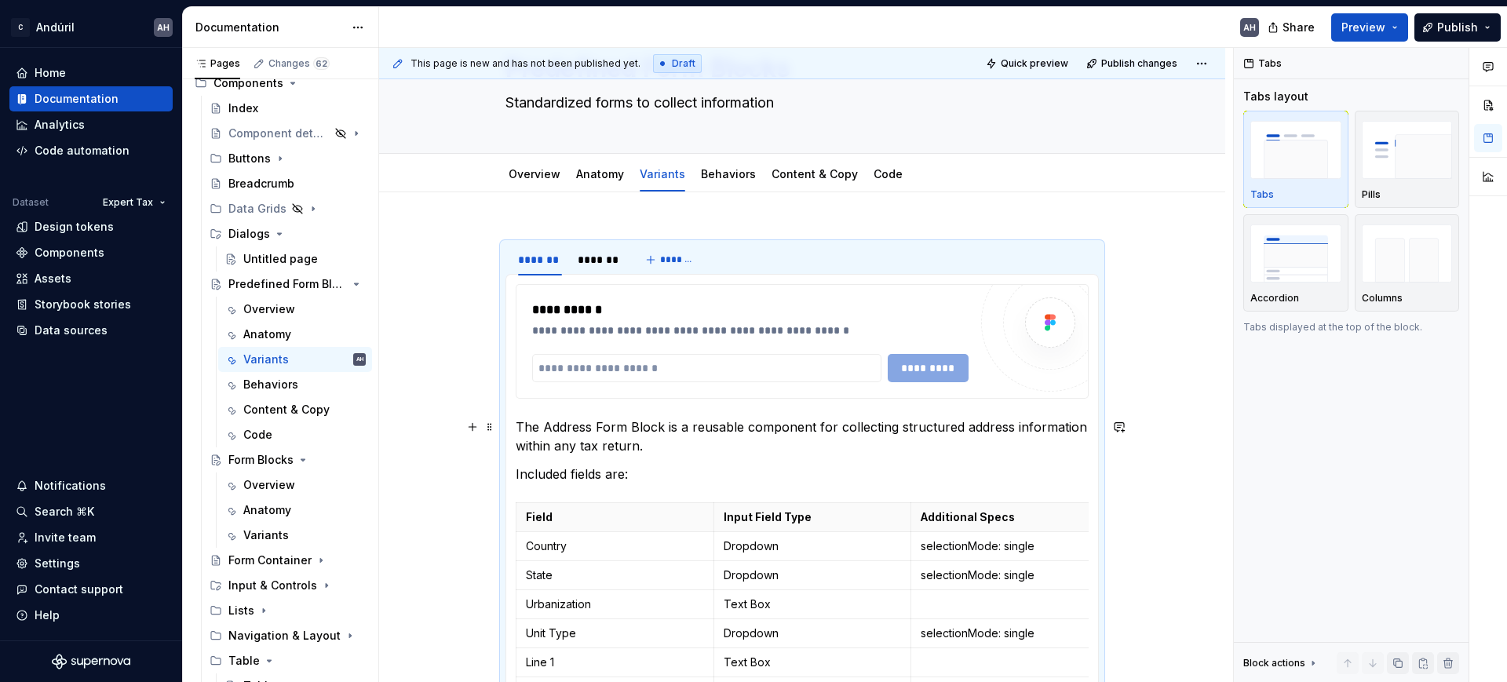
click at [628, 426] on p "The Address Form Block is a reusable component for collecting structured addres…" at bounding box center [802, 437] width 573 height 38
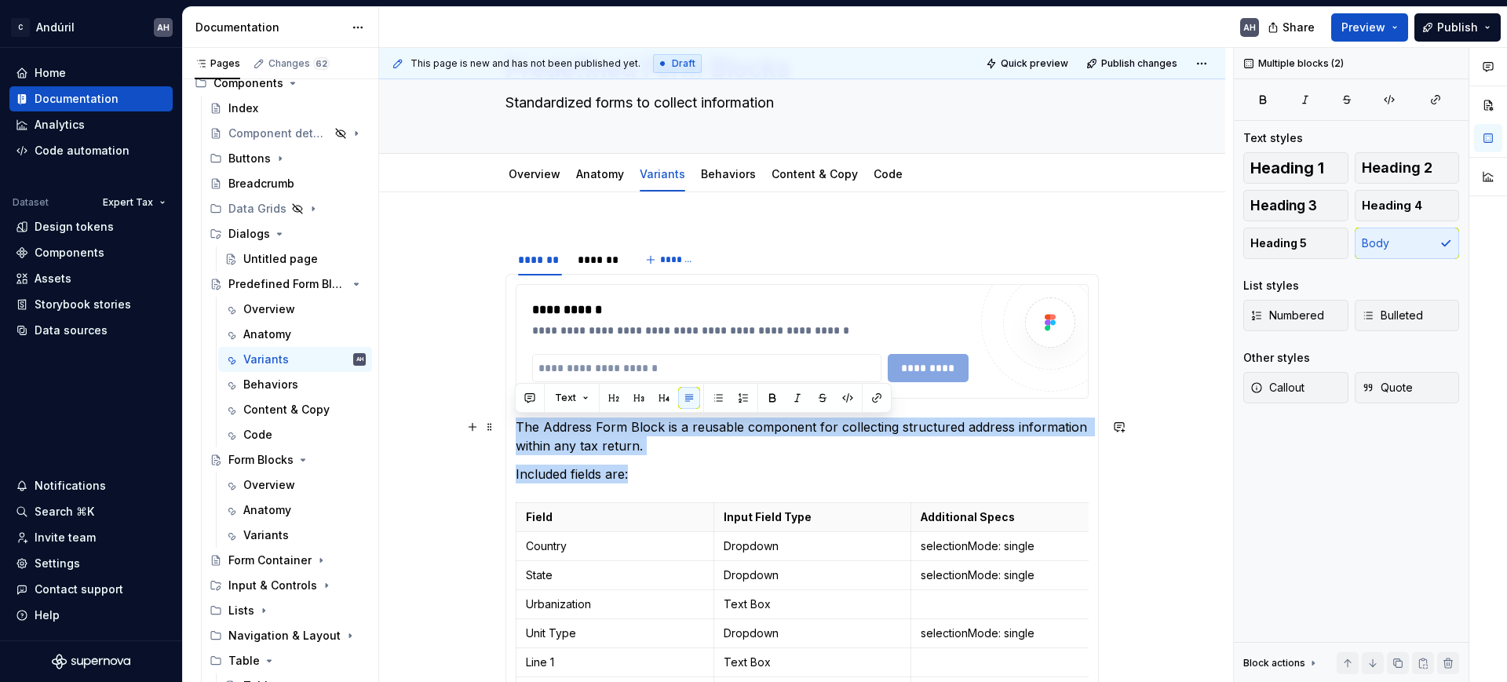
drag, startPoint x: 629, startPoint y: 477, endPoint x: 517, endPoint y: 421, distance: 125.3
click at [517, 421] on section-item-column "**********" at bounding box center [802, 571] width 573 height 574
copy section-item-column "The Address Form Block is a reusable component for collecting structured addres…"
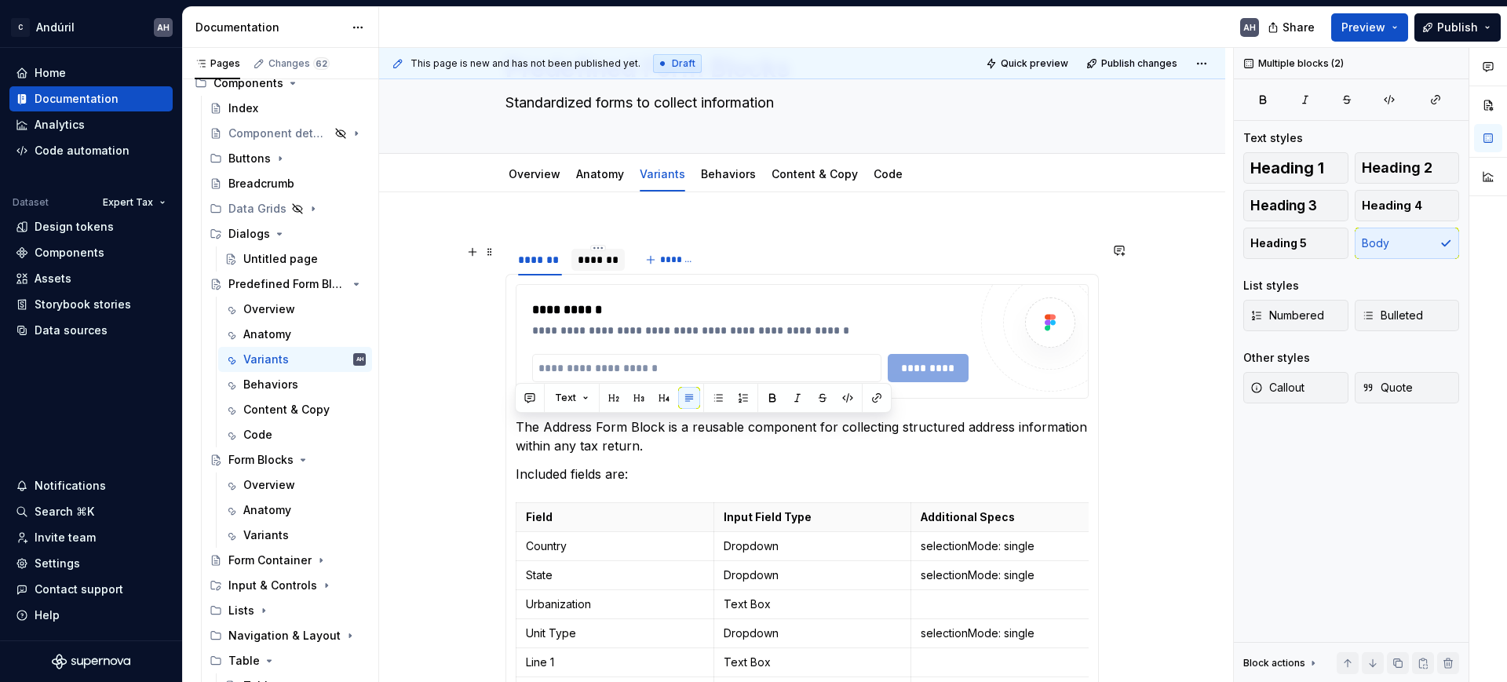
click at [596, 267] on div "*******" at bounding box center [599, 260] width 42 height 16
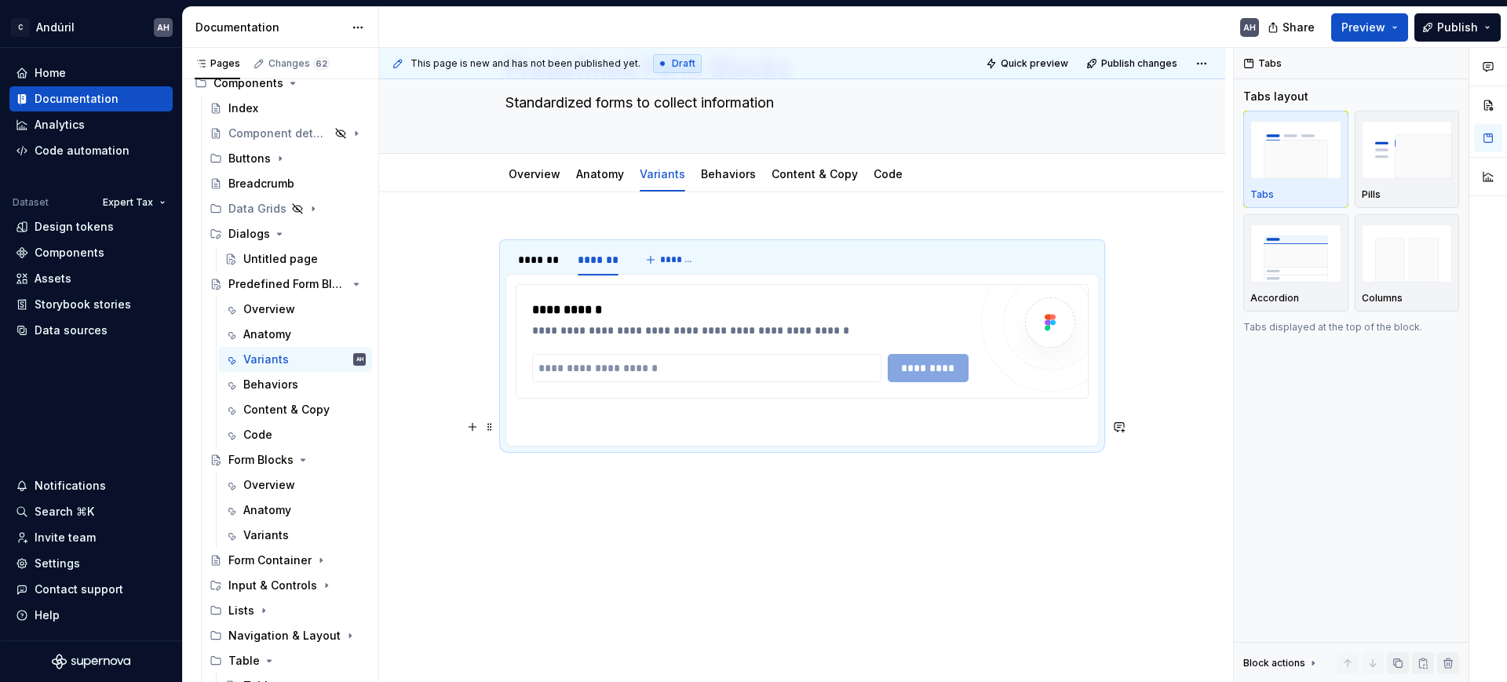
click at [609, 418] on p at bounding box center [802, 427] width 573 height 19
click at [553, 421] on p at bounding box center [802, 427] width 573 height 19
click at [529, 420] on p at bounding box center [802, 427] width 573 height 19
click at [579, 419] on p at bounding box center [802, 427] width 573 height 19
click at [619, 309] on div "**********" at bounding box center [750, 310] width 437 height 19
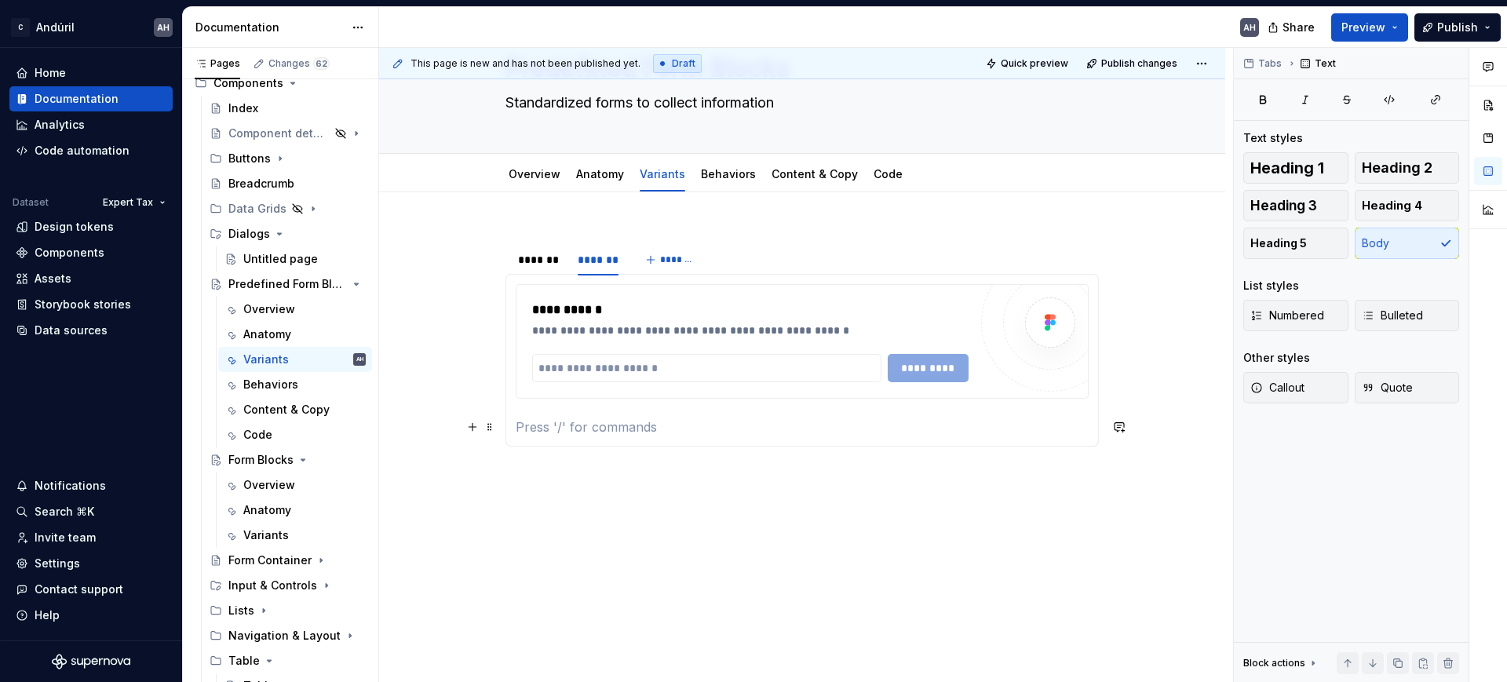
click at [618, 418] on p at bounding box center [802, 427] width 573 height 19
paste div
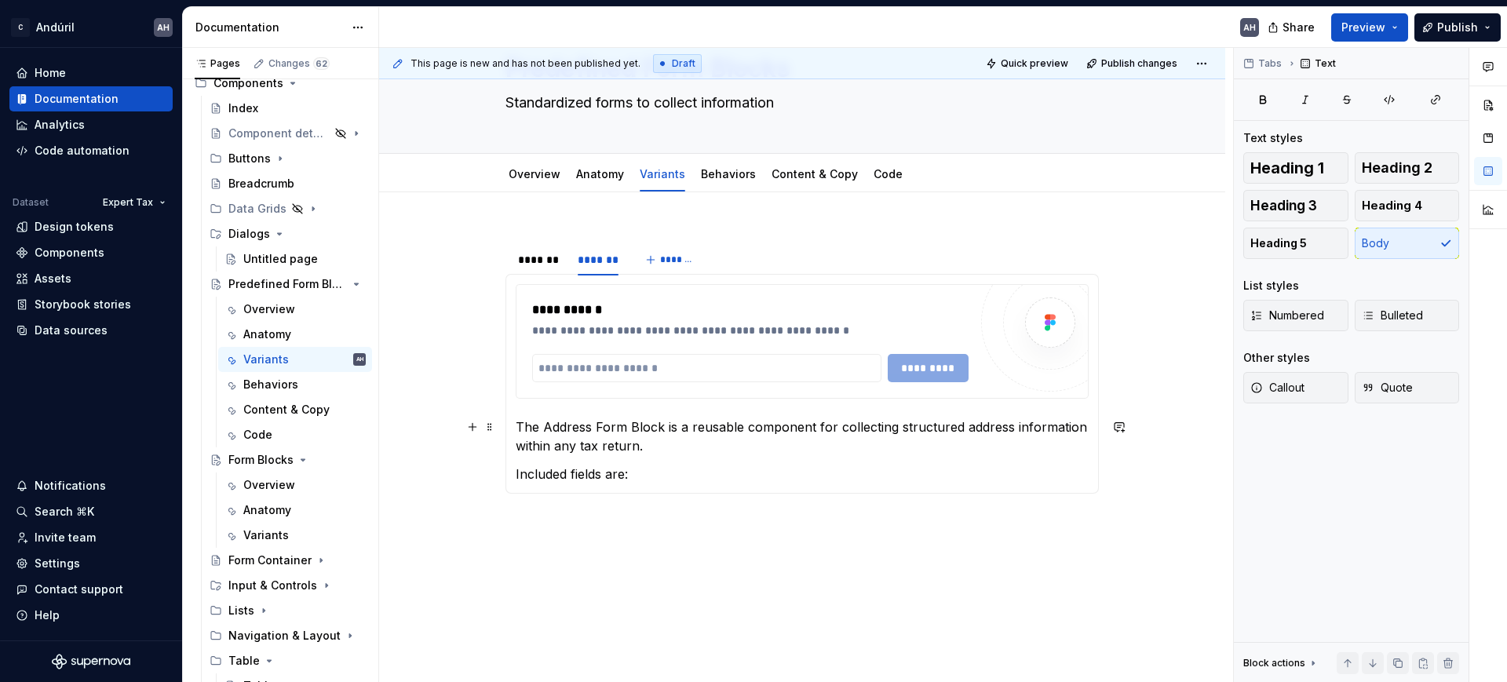
click at [568, 423] on p "The Address Form Block is a reusable component for collecting structured addres…" at bounding box center [802, 437] width 573 height 38
click at [966, 426] on p "The Contact Form Block is a reusable component for collecting structured addres…" at bounding box center [802, 437] width 573 height 38
click at [685, 477] on p "Included fields are:" at bounding box center [802, 474] width 573 height 19
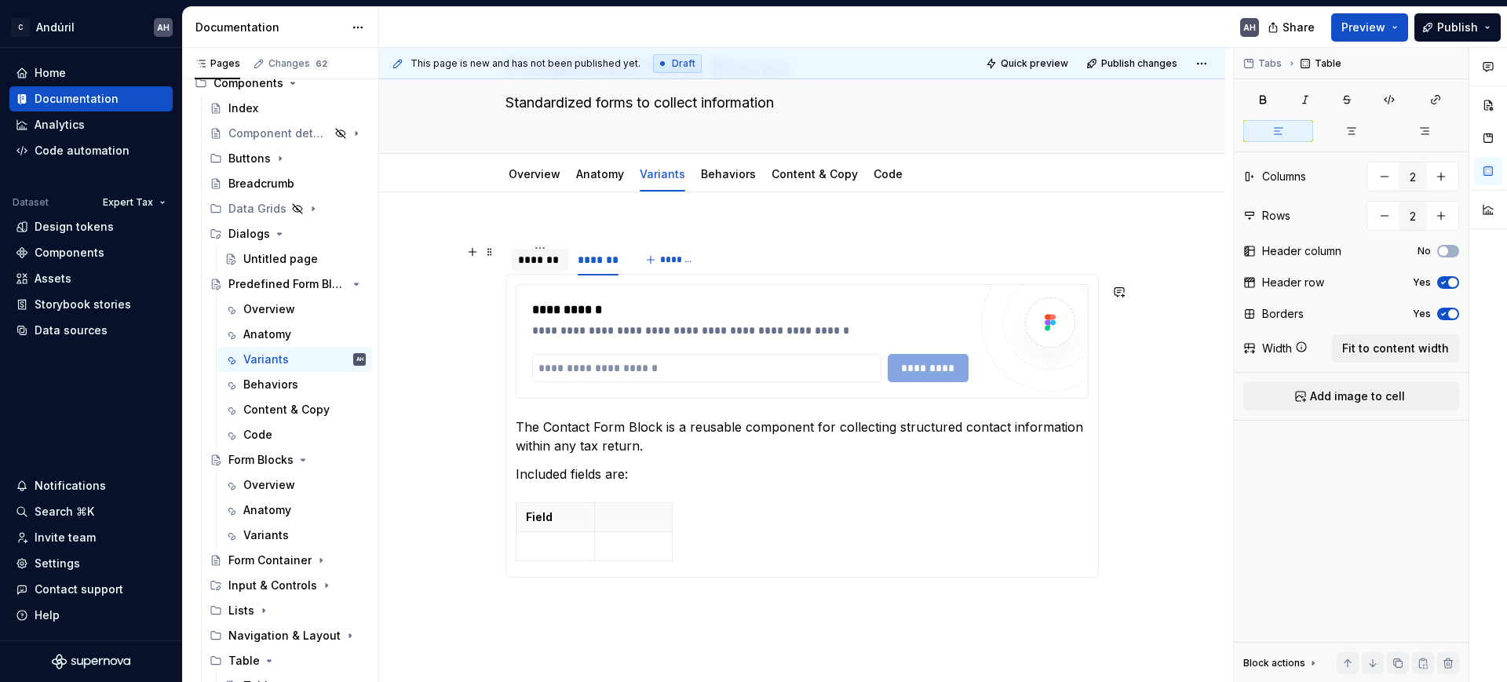
click at [536, 261] on div "*******" at bounding box center [540, 260] width 44 height 16
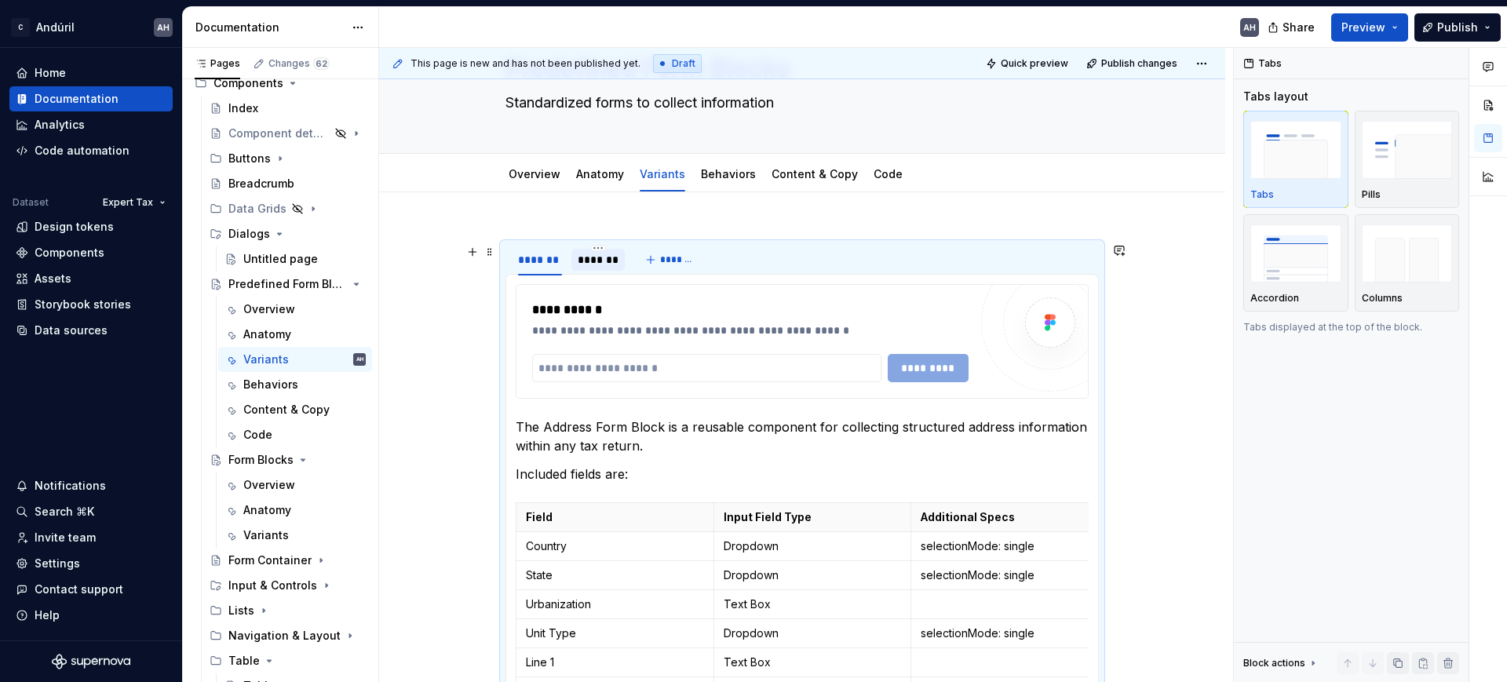
click at [578, 255] on div "*******" at bounding box center [599, 260] width 42 height 16
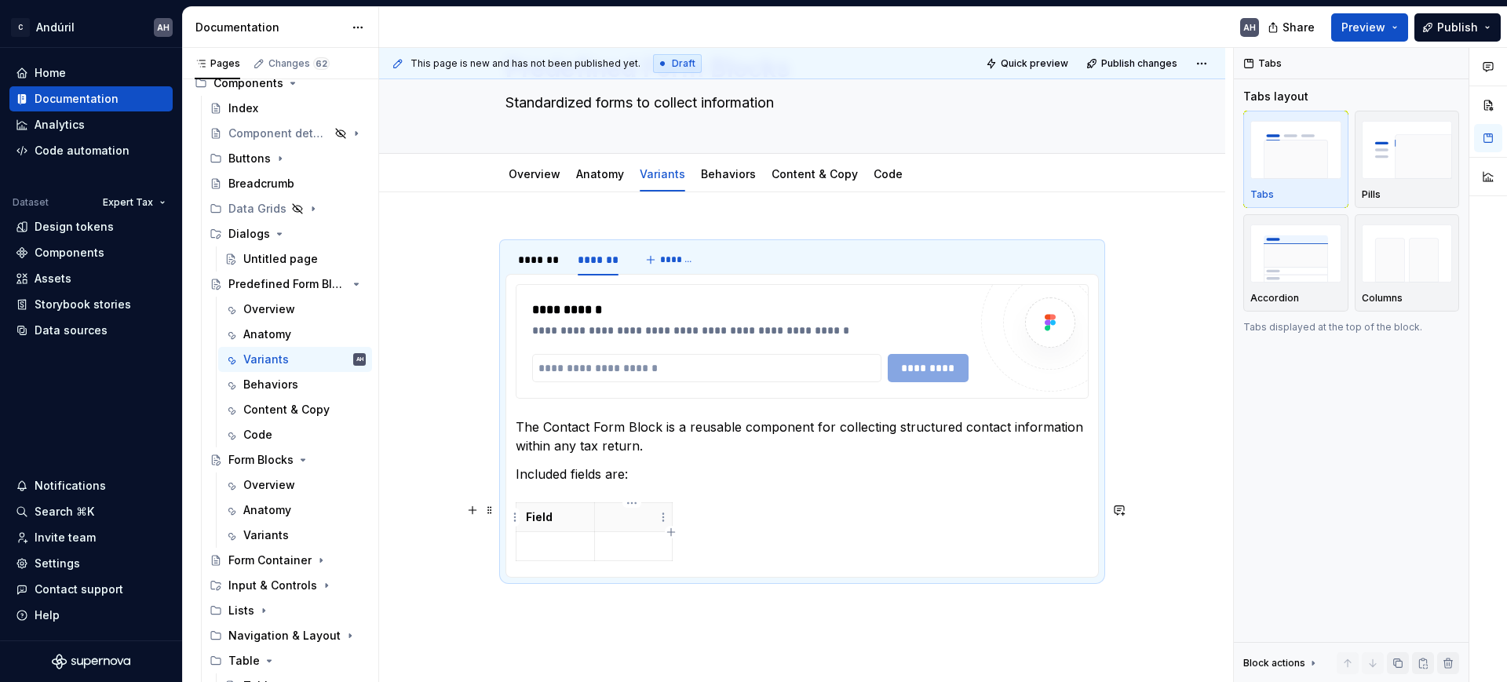
click at [621, 517] on p at bounding box center [634, 518] width 59 height 16
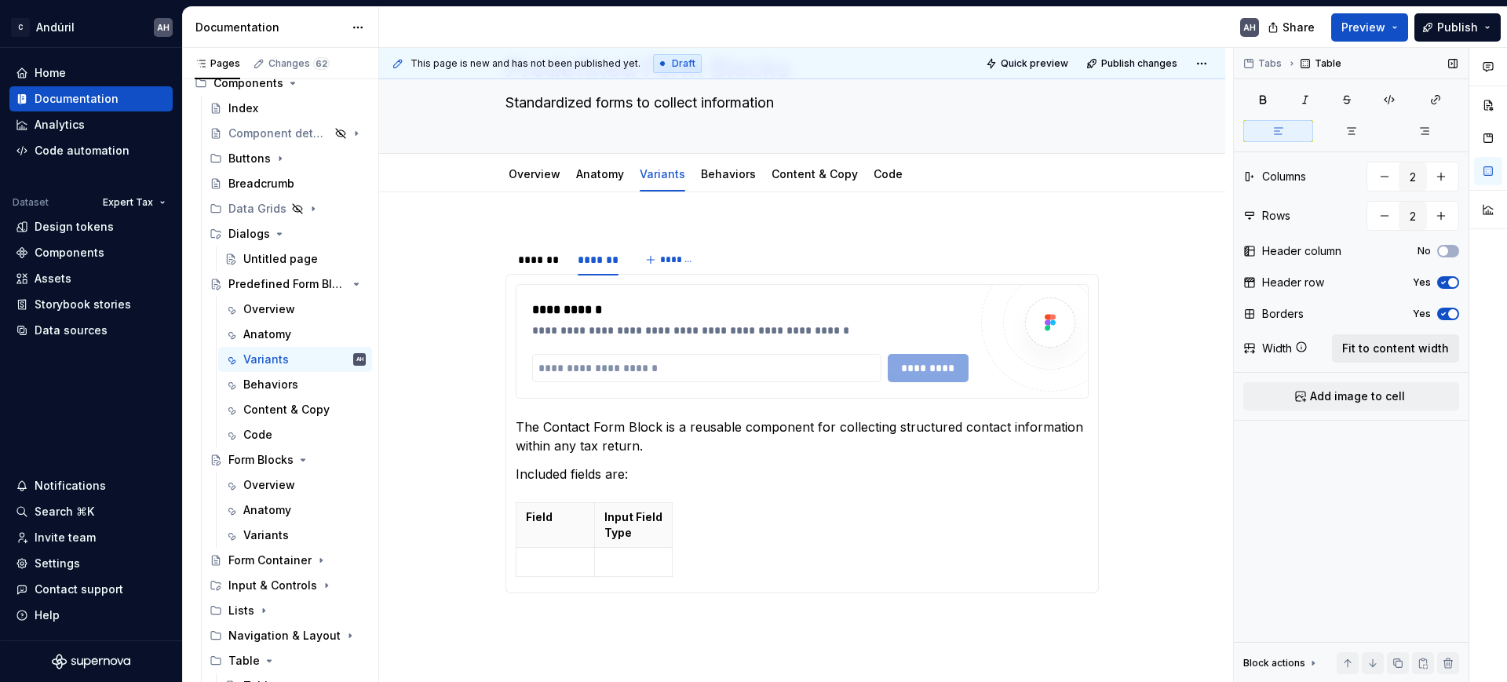
click at [1387, 349] on span "Fit to content width" at bounding box center [1396, 349] width 107 height 16
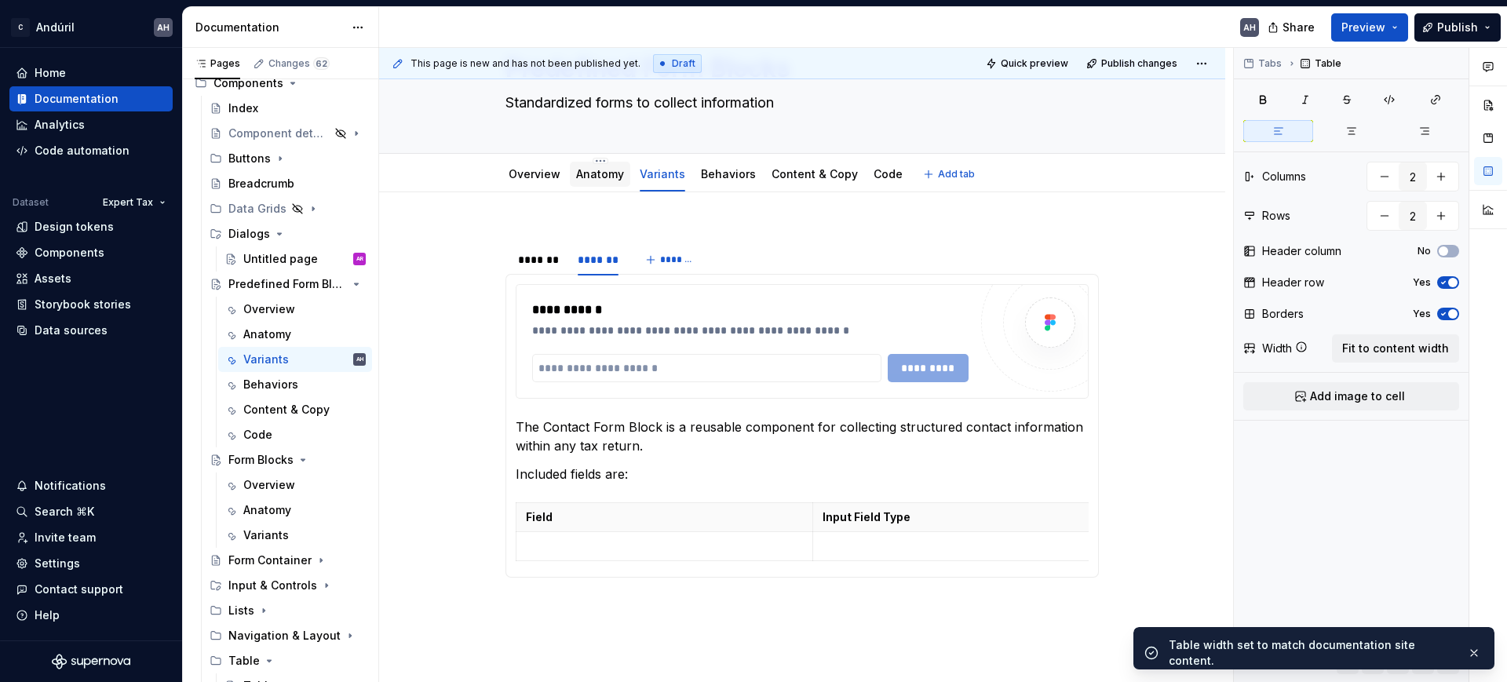
click at [593, 177] on link "Anatomy" at bounding box center [600, 173] width 48 height 13
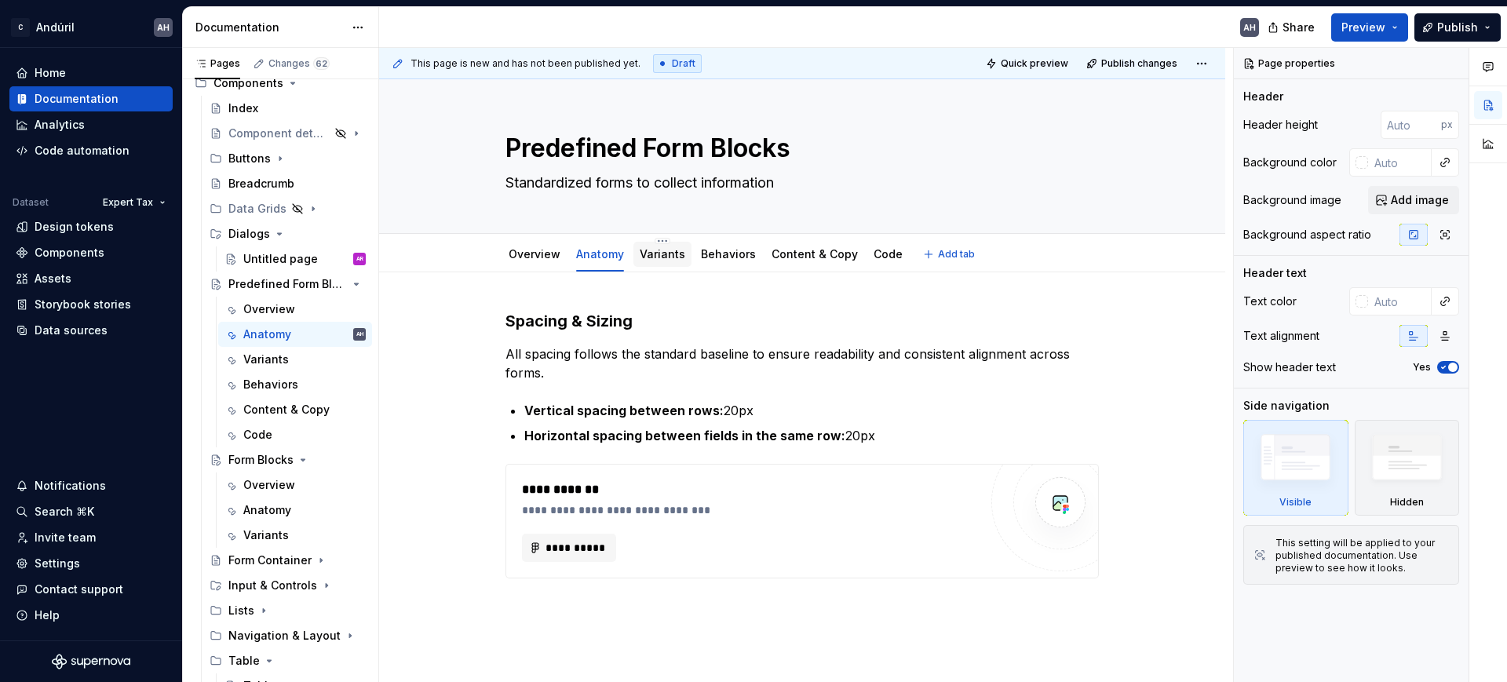
click at [644, 254] on link "Variants" at bounding box center [663, 253] width 46 height 13
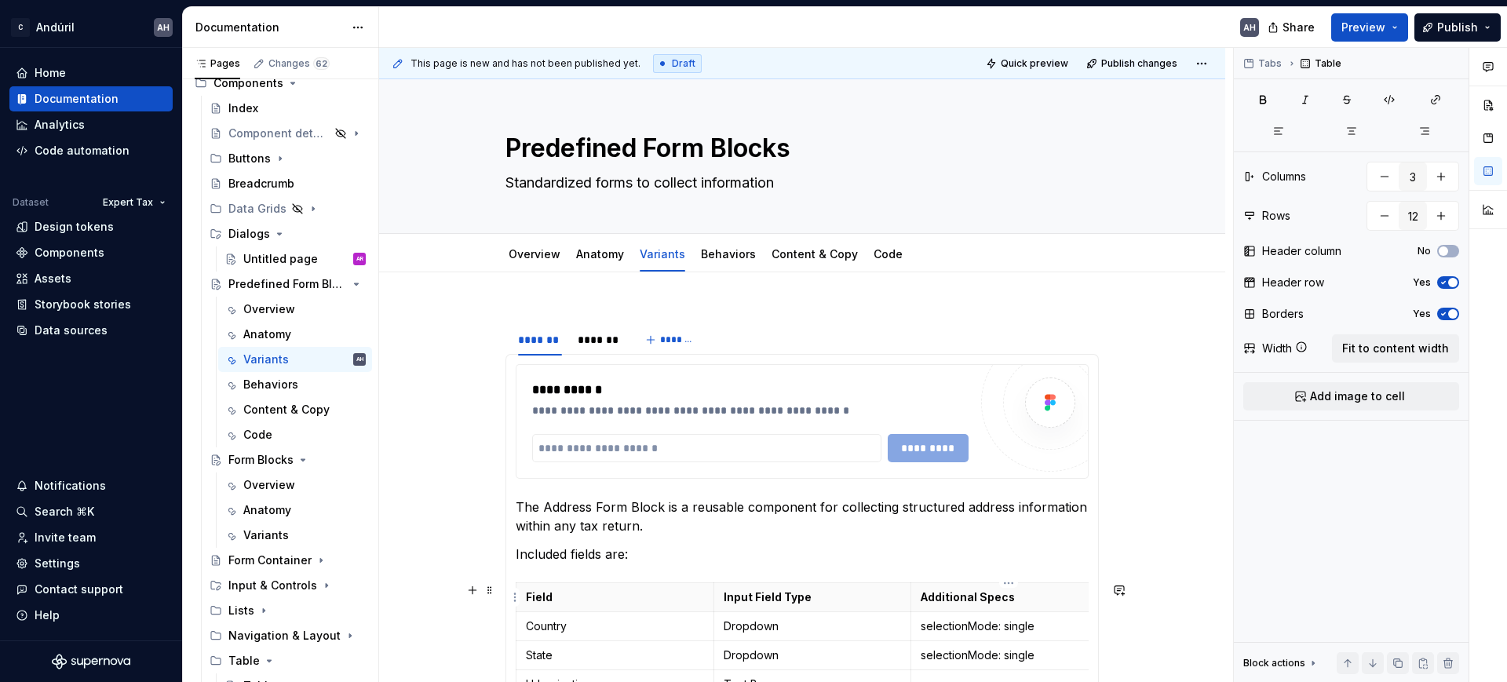
click at [948, 592] on p "Additional Specs" at bounding box center [1010, 598] width 178 height 16
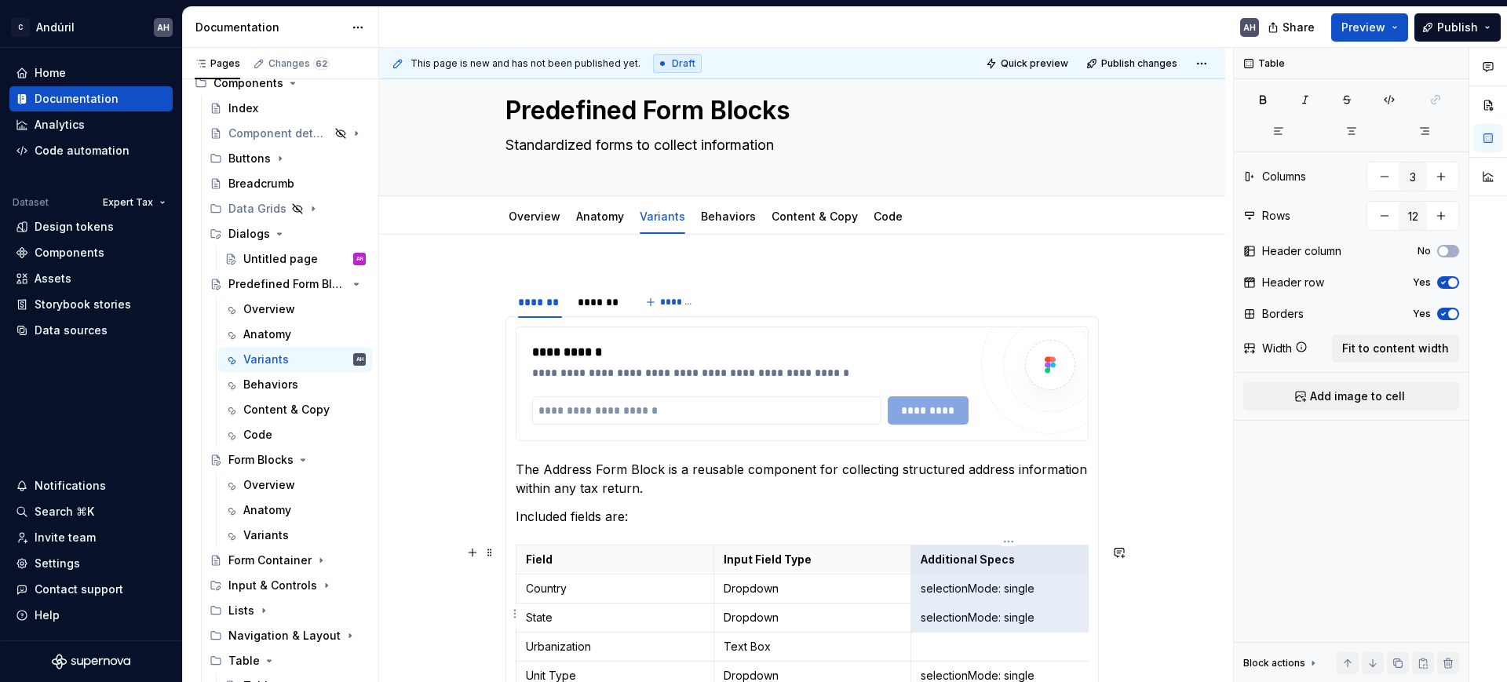
scroll to position [42, 0]
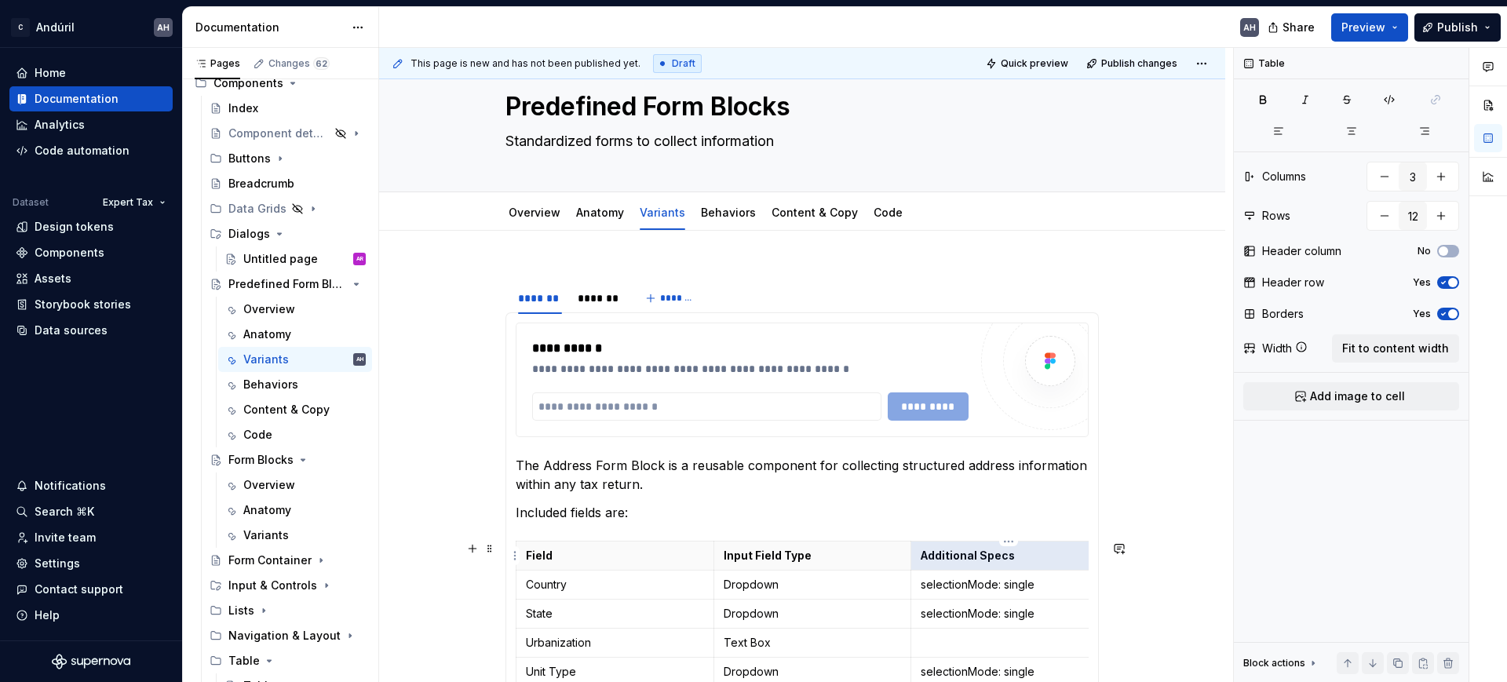
drag, startPoint x: 1014, startPoint y: 600, endPoint x: 919, endPoint y: 559, distance: 102.7
click at [921, 559] on p "Additional Specs" at bounding box center [1010, 556] width 178 height 16
drag, startPoint x: 1008, startPoint y: 553, endPoint x: 920, endPoint y: 553, distance: 87.9
click at [921, 553] on p "Additional Specs" at bounding box center [1010, 556] width 178 height 16
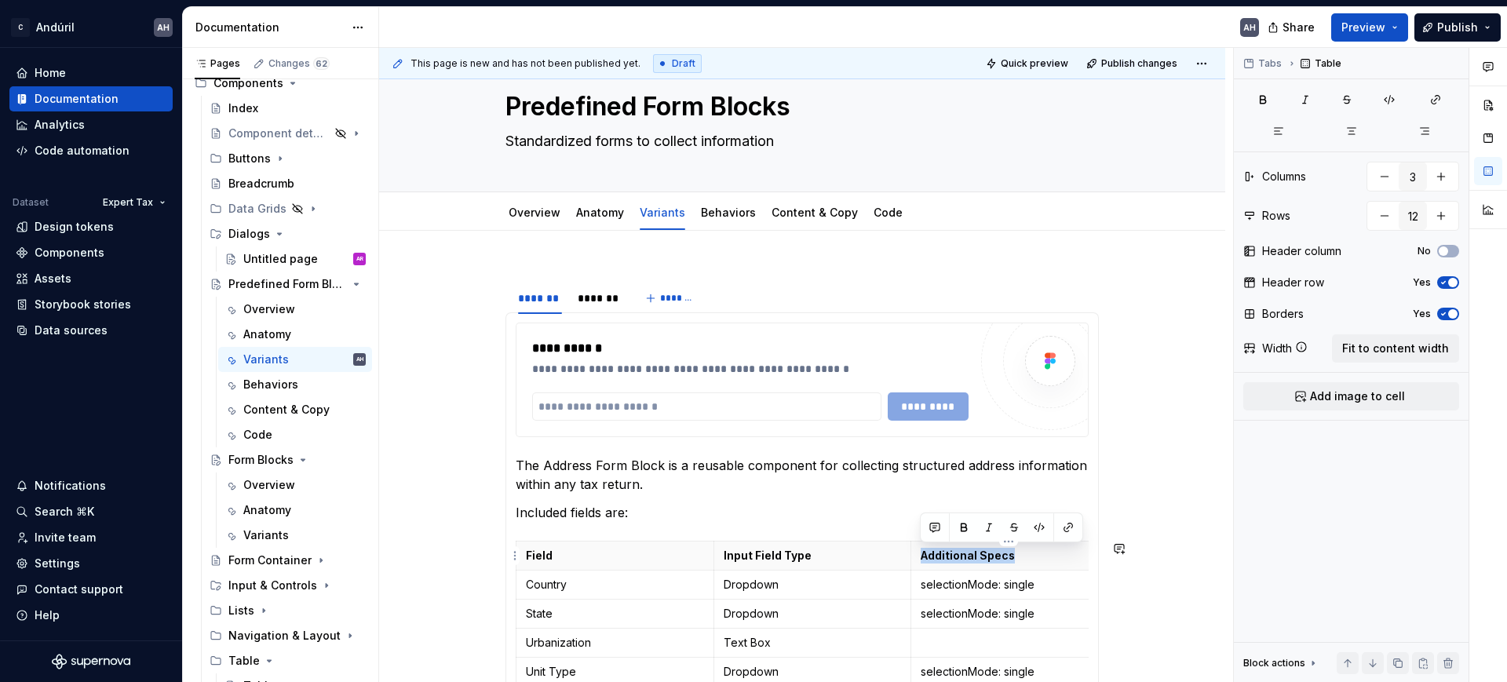
copy p "Additional Specs"
click at [606, 290] on div "*******" at bounding box center [599, 298] width 42 height 16
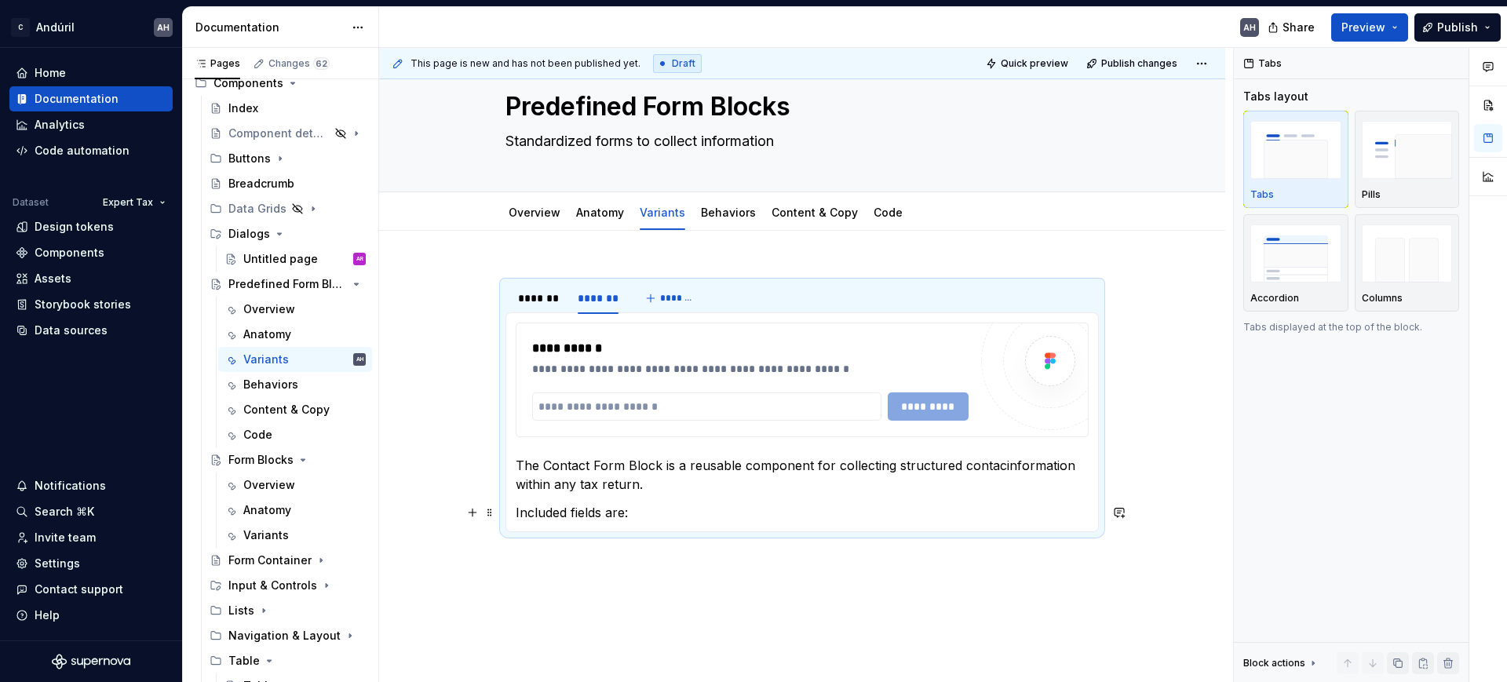
click at [741, 507] on p "Included fields are:" at bounding box center [802, 512] width 573 height 19
click at [666, 516] on p "Included fields are:" at bounding box center [802, 512] width 573 height 19
click at [635, 456] on p "The Contact Form Block is a reusable component for collecting structured contac…" at bounding box center [802, 475] width 573 height 38
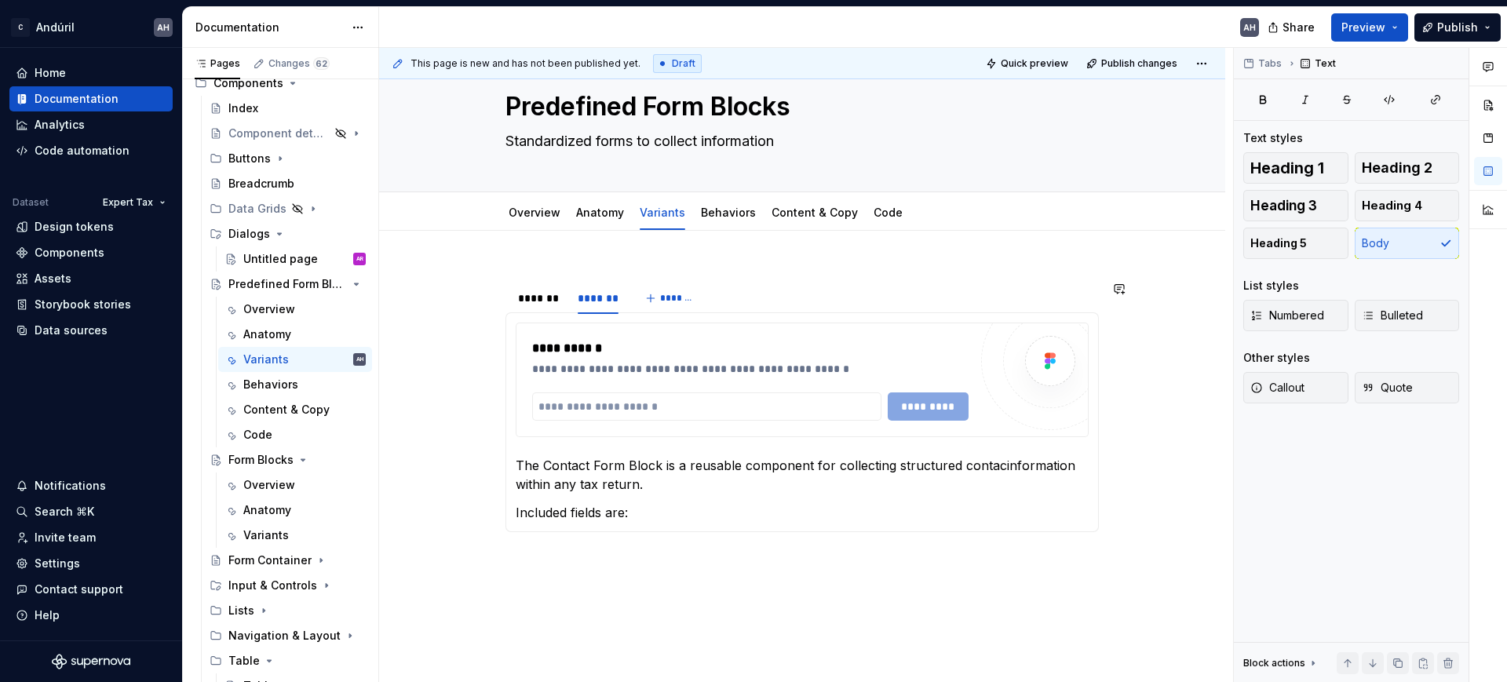
click at [627, 568] on div "**********" at bounding box center [802, 500] width 846 height 538
click at [651, 507] on p "Included fields are:" at bounding box center [802, 512] width 573 height 19
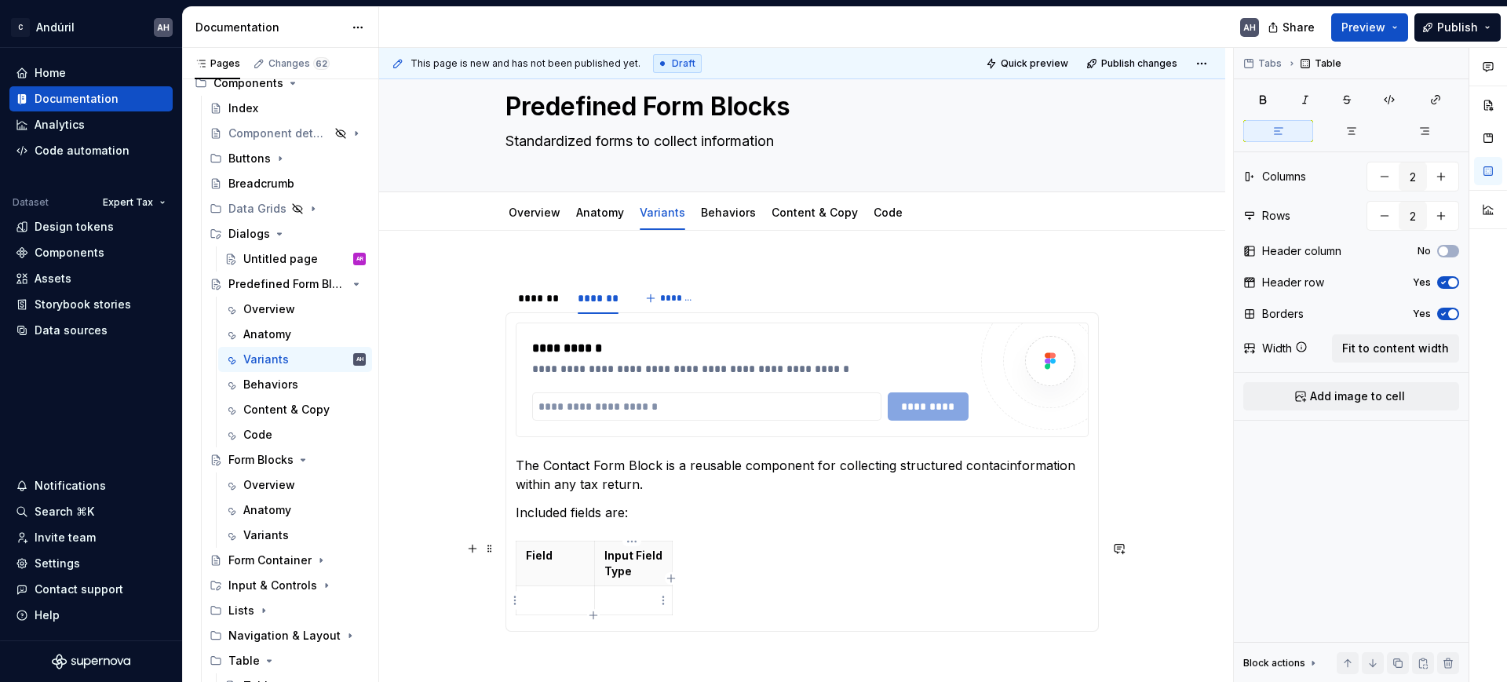
click at [650, 605] on p at bounding box center [634, 601] width 59 height 16
click at [670, 578] on icon "button" at bounding box center [670, 578] width 7 height 7
click at [685, 571] on th at bounding box center [688, 564] width 28 height 45
click at [683, 564] on th at bounding box center [688, 564] width 28 height 45
click at [1382, 328] on div "Tabs Table Columns 3 Rows 2 Header column No Header row Yes Borders Yes Width F…" at bounding box center [1351, 365] width 235 height 635
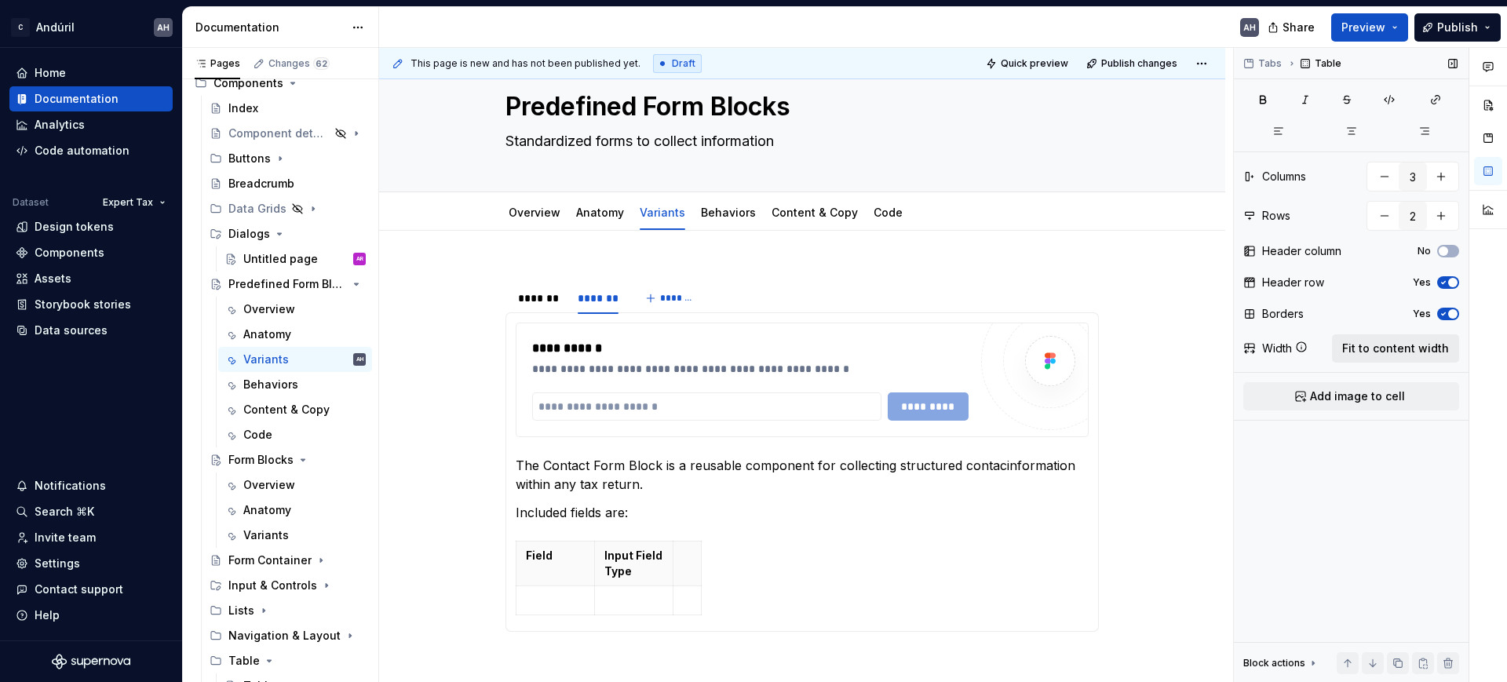
click at [1378, 342] on span "Fit to content width" at bounding box center [1396, 349] width 107 height 16
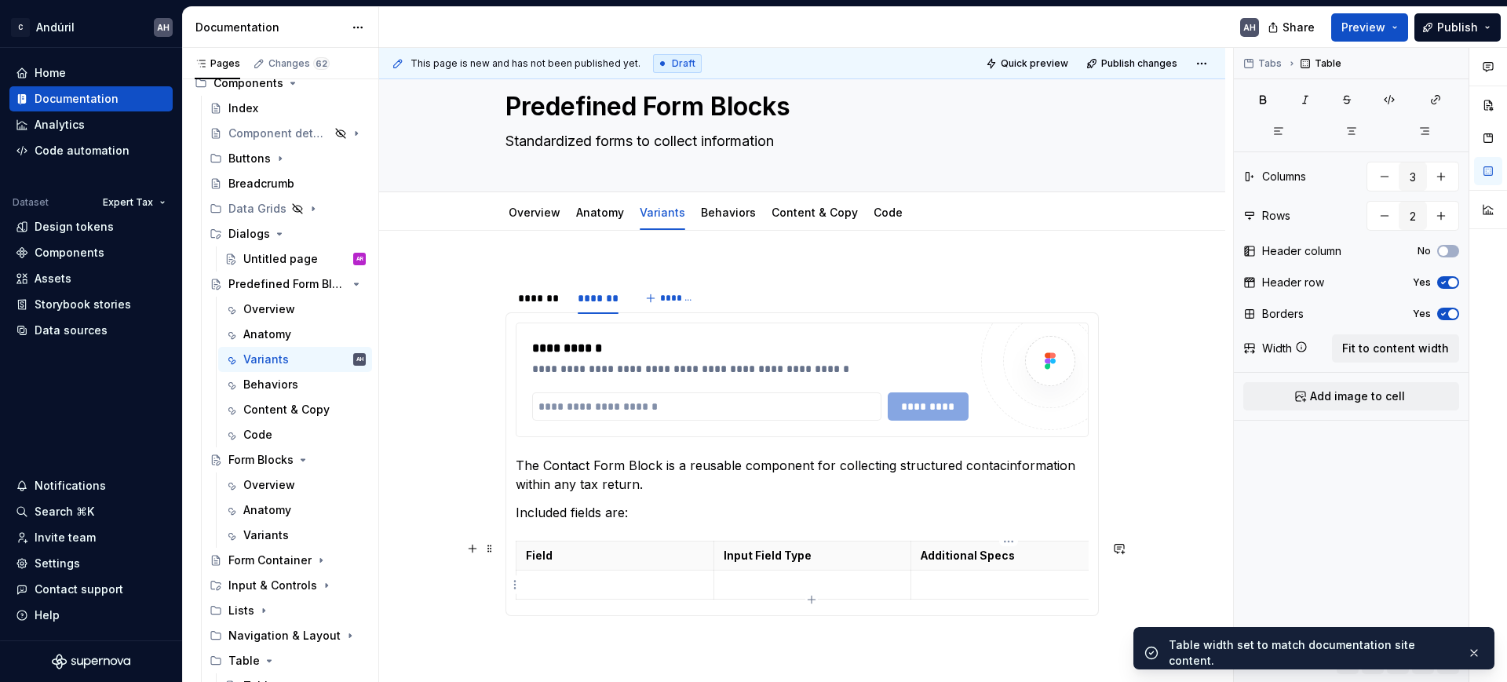
click at [933, 590] on p at bounding box center [1010, 585] width 178 height 16
click at [635, 586] on p at bounding box center [615, 585] width 178 height 16
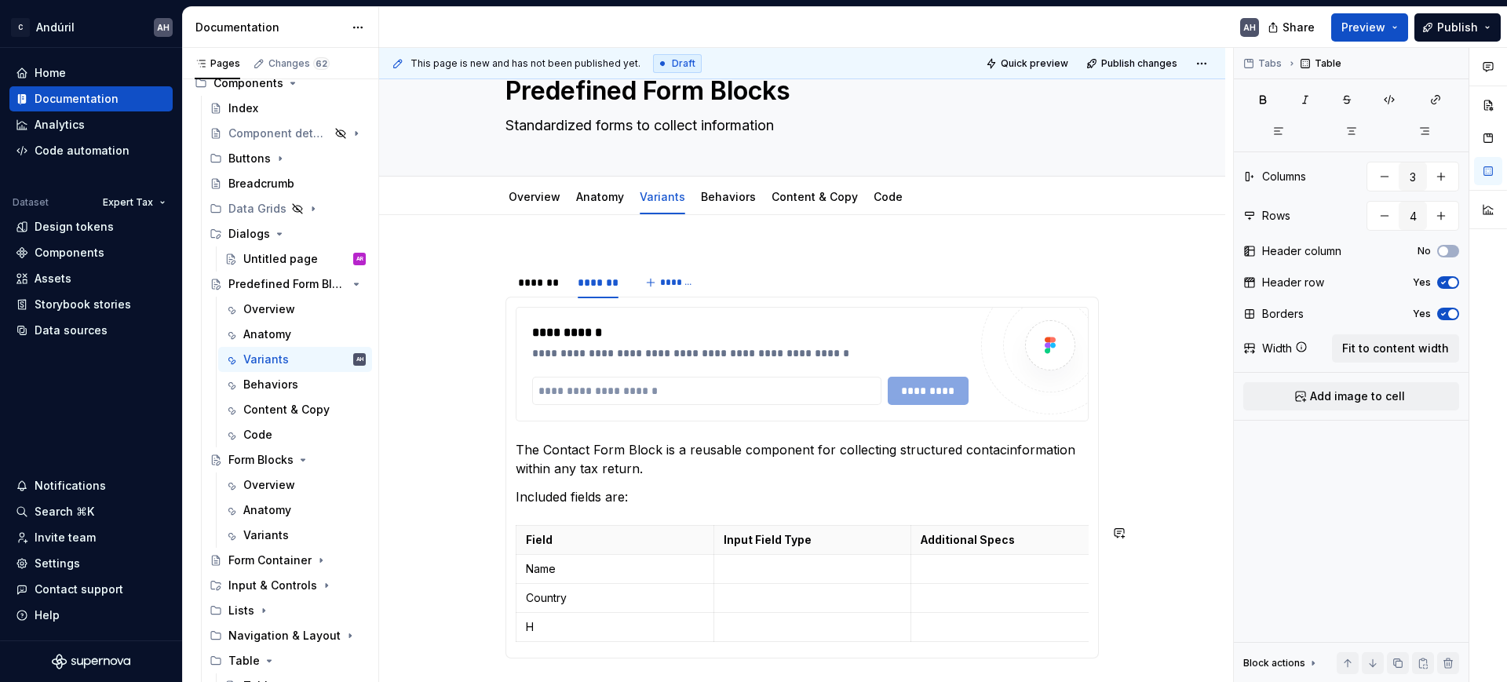
scroll to position [86, 0]
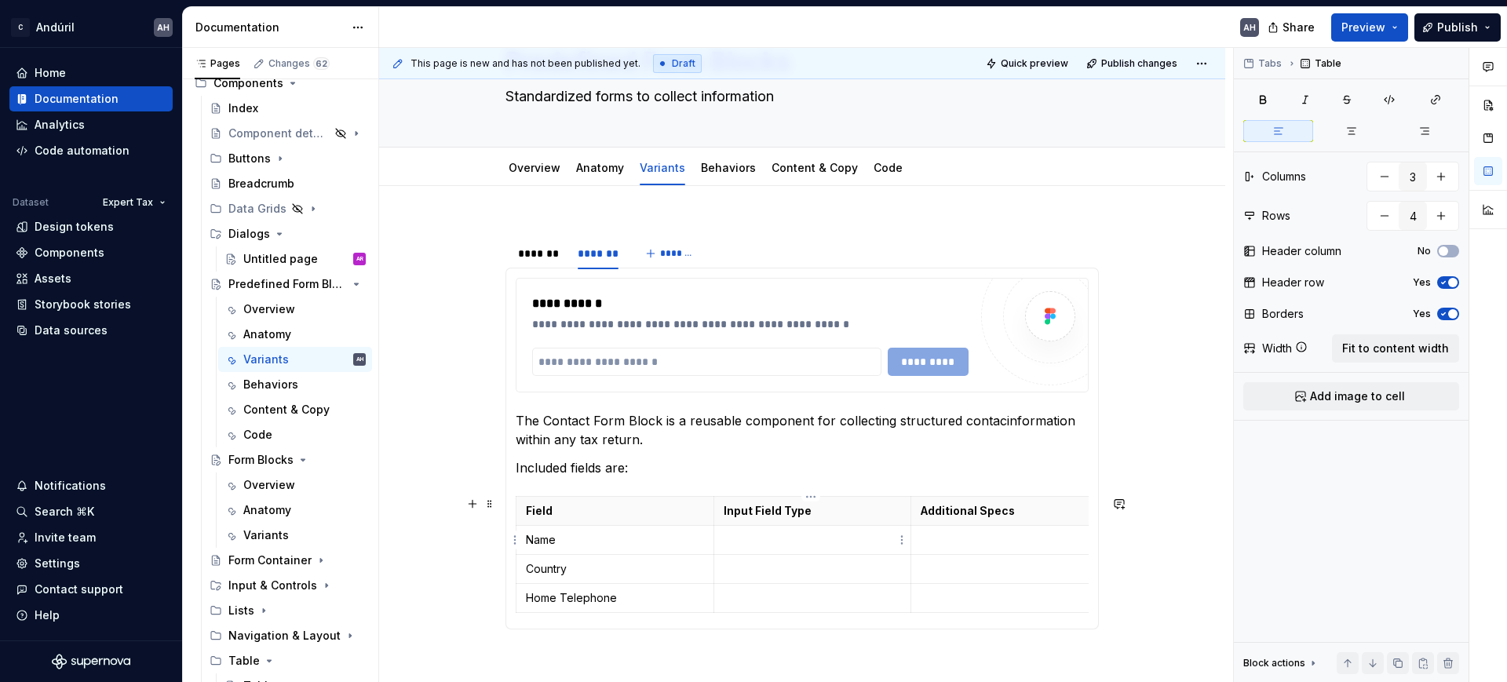
click at [729, 544] on p at bounding box center [813, 540] width 178 height 16
click at [740, 591] on p at bounding box center [813, 598] width 178 height 16
click at [959, 600] on p at bounding box center [1010, 598] width 178 height 16
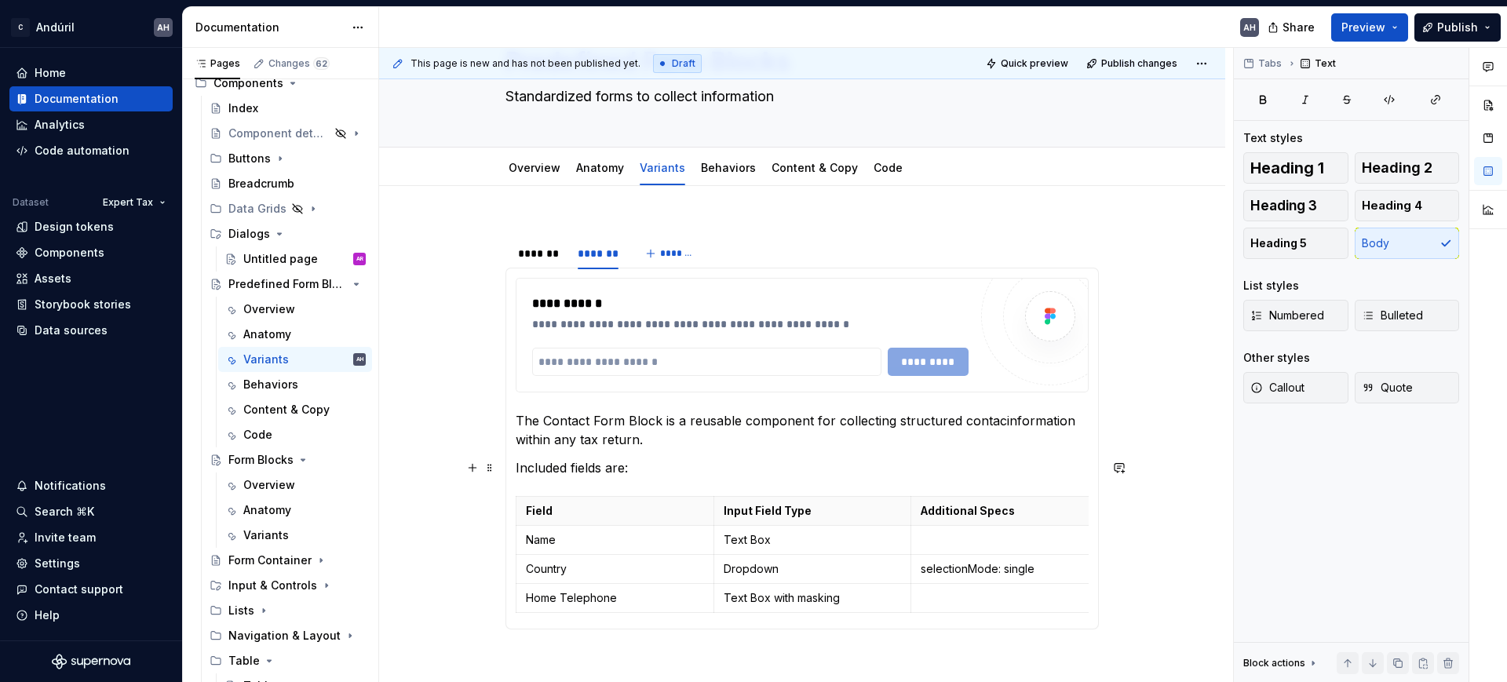
click at [674, 466] on p "Included fields are:" at bounding box center [802, 467] width 573 height 19
click at [996, 423] on p "The Contact Form Block is a reusable component for collecting structured contac…" at bounding box center [802, 430] width 573 height 38
click at [996, 420] on p "The Contact Form Block is a reusable component for collecting structured contac…" at bounding box center [802, 430] width 573 height 38
click at [674, 465] on p "Included fields are:" at bounding box center [802, 467] width 573 height 19
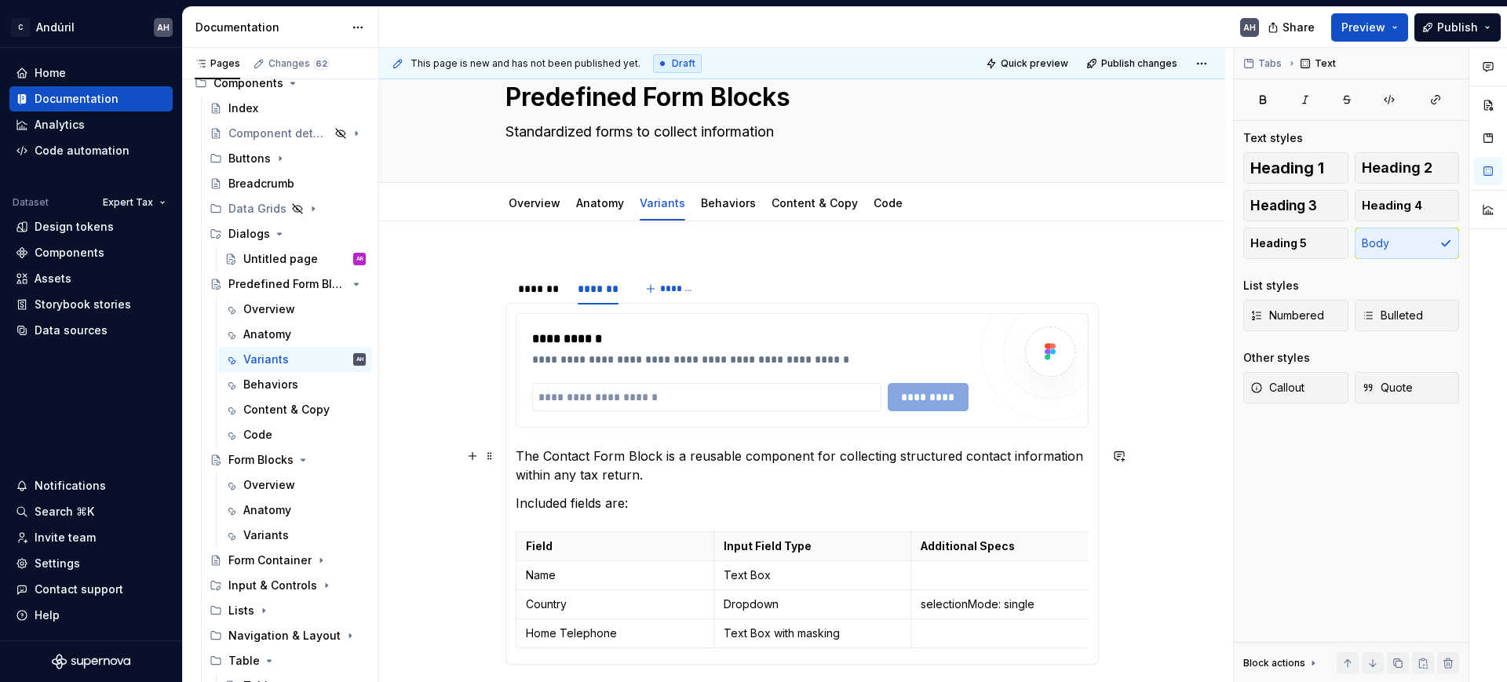
scroll to position [0, 0]
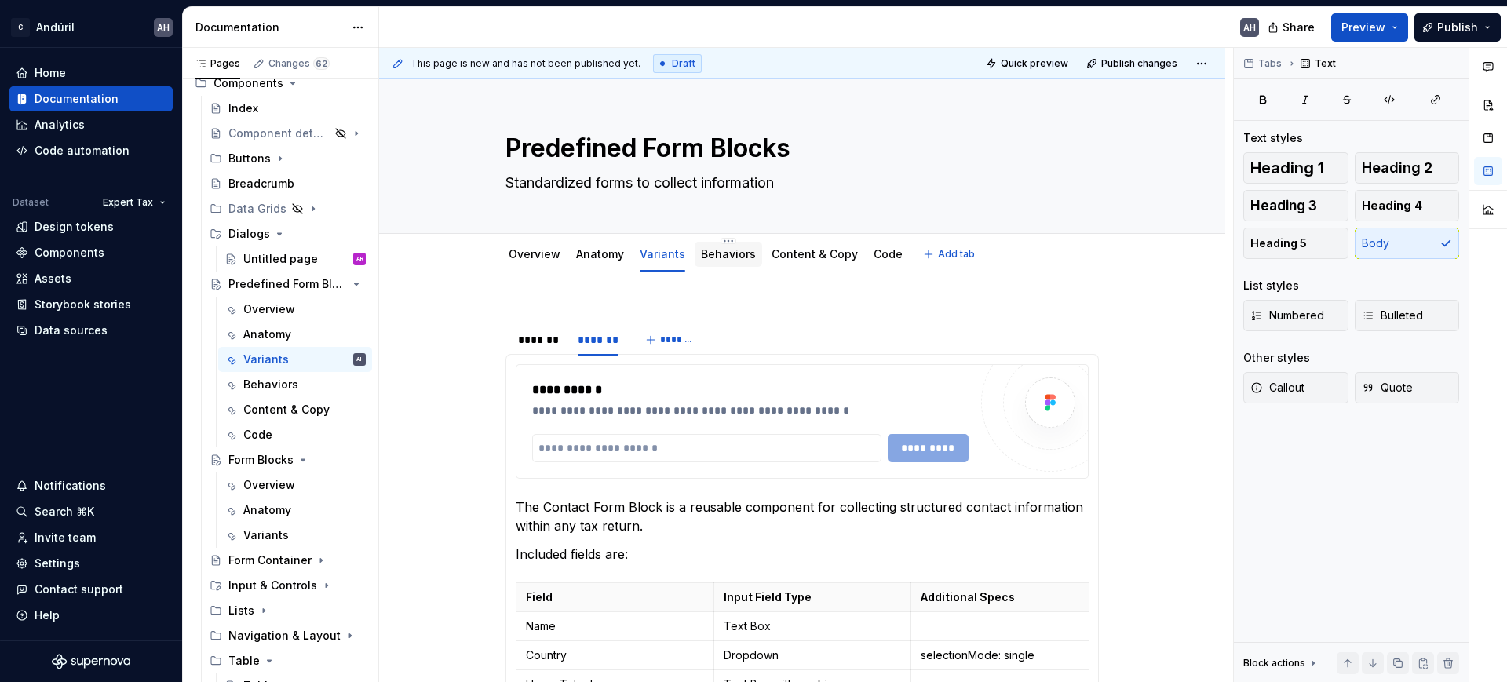
click at [719, 254] on link "Behaviors" at bounding box center [728, 253] width 55 height 13
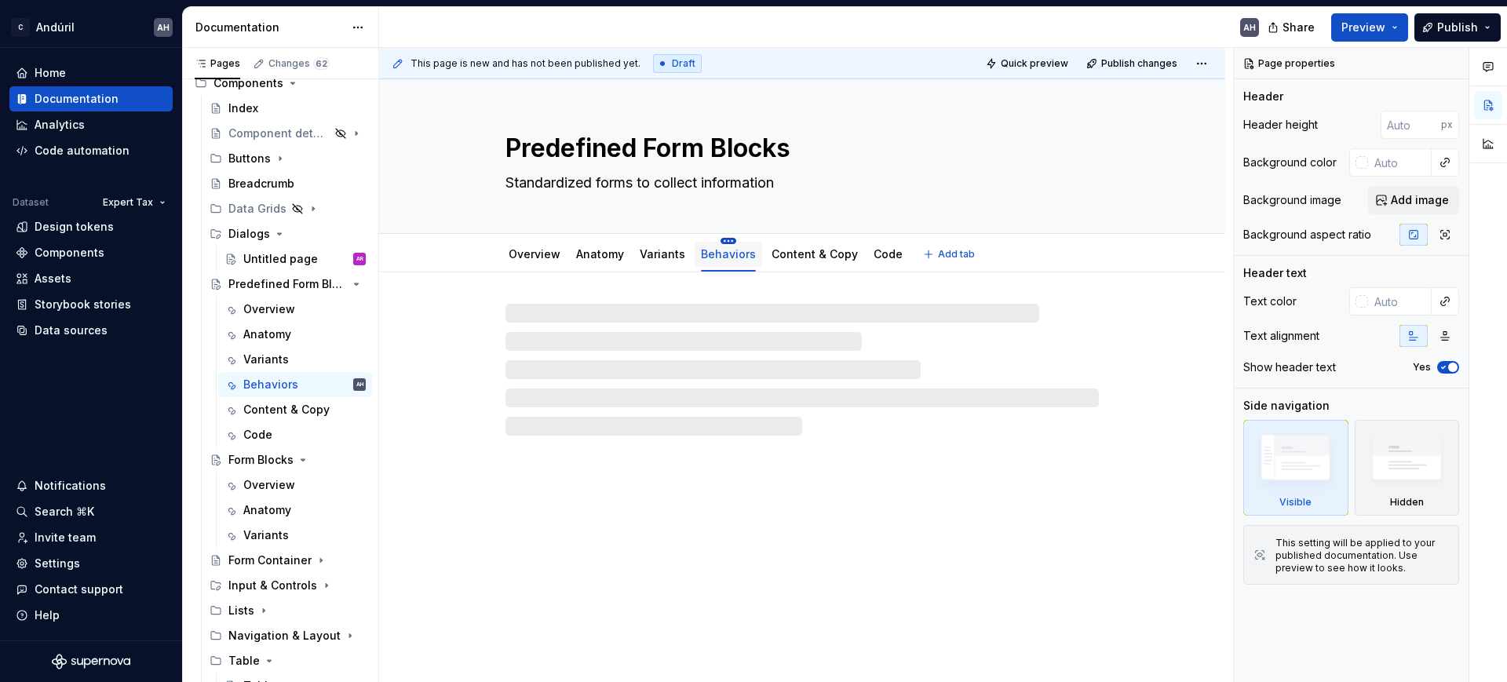
click at [722, 242] on html "C Andúril AH Home Documentation Analytics Code automation Dataset Expert Tax De…" at bounding box center [753, 341] width 1507 height 682
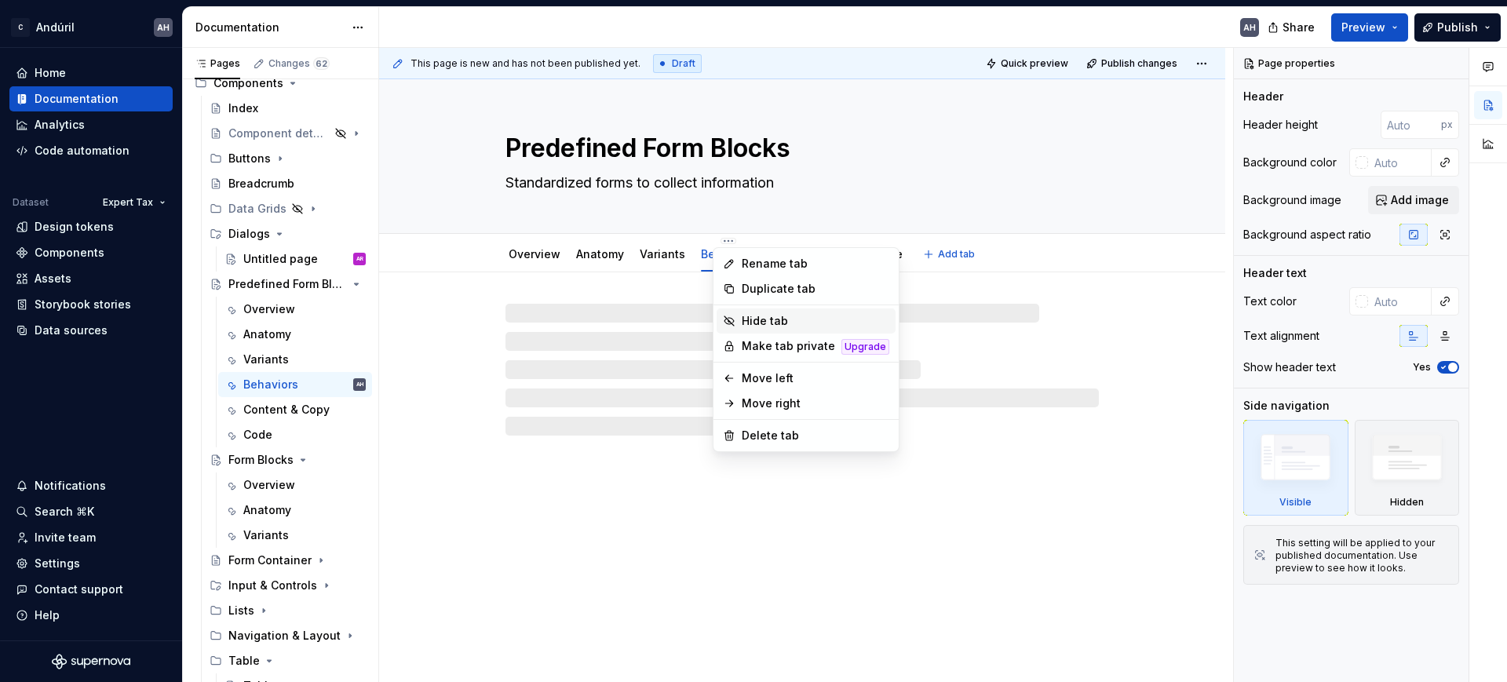
click at [756, 316] on div "Hide tab" at bounding box center [816, 321] width 148 height 16
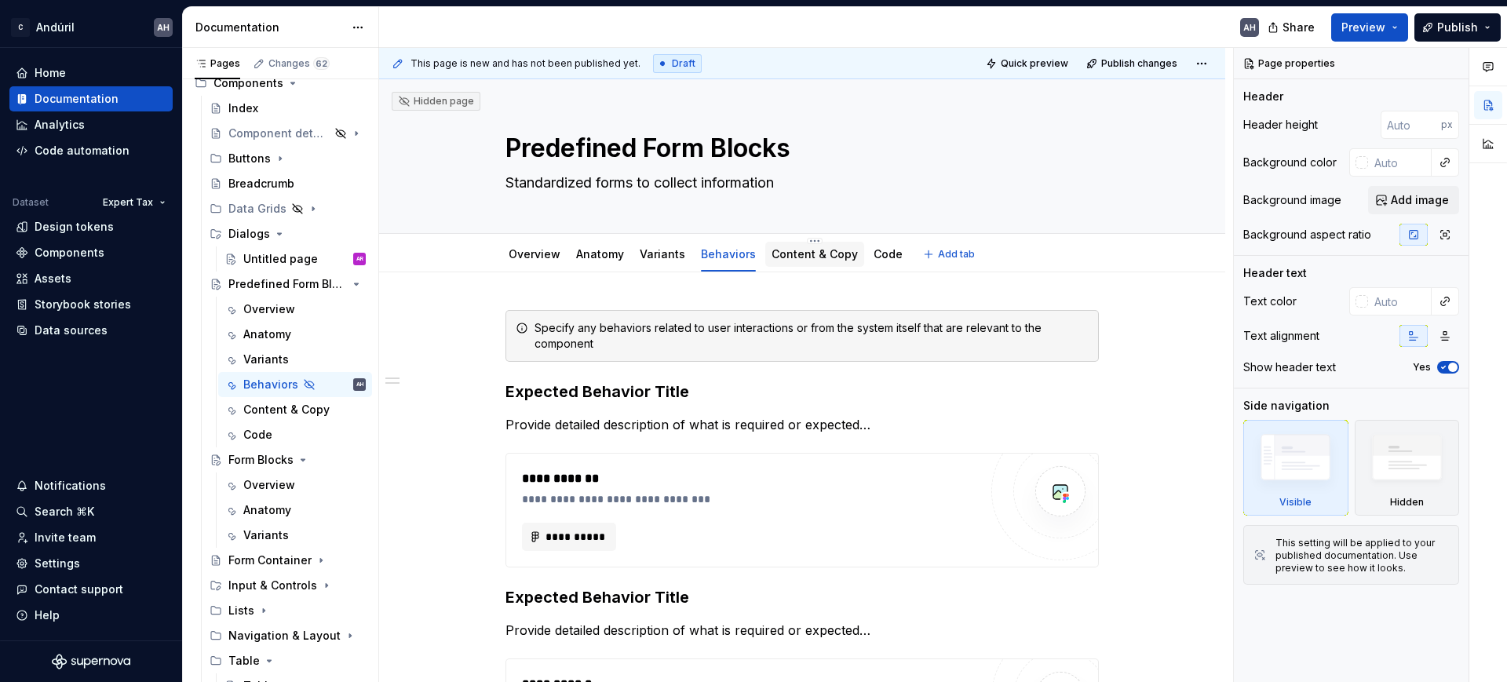
click at [789, 254] on link "Content & Copy" at bounding box center [815, 253] width 86 height 13
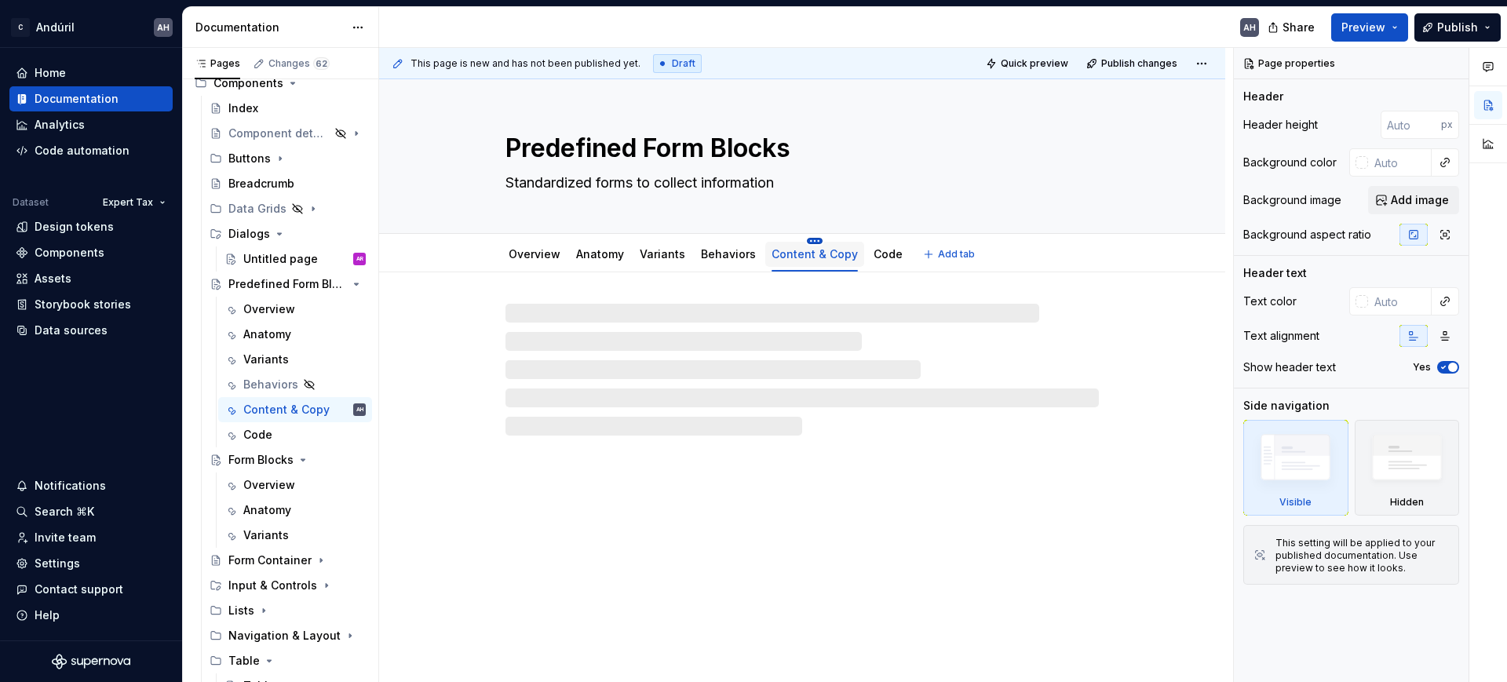
click at [803, 239] on html "C Andúril AH Home Documentation Analytics Code automation Dataset Expert Tax De…" at bounding box center [753, 341] width 1507 height 682
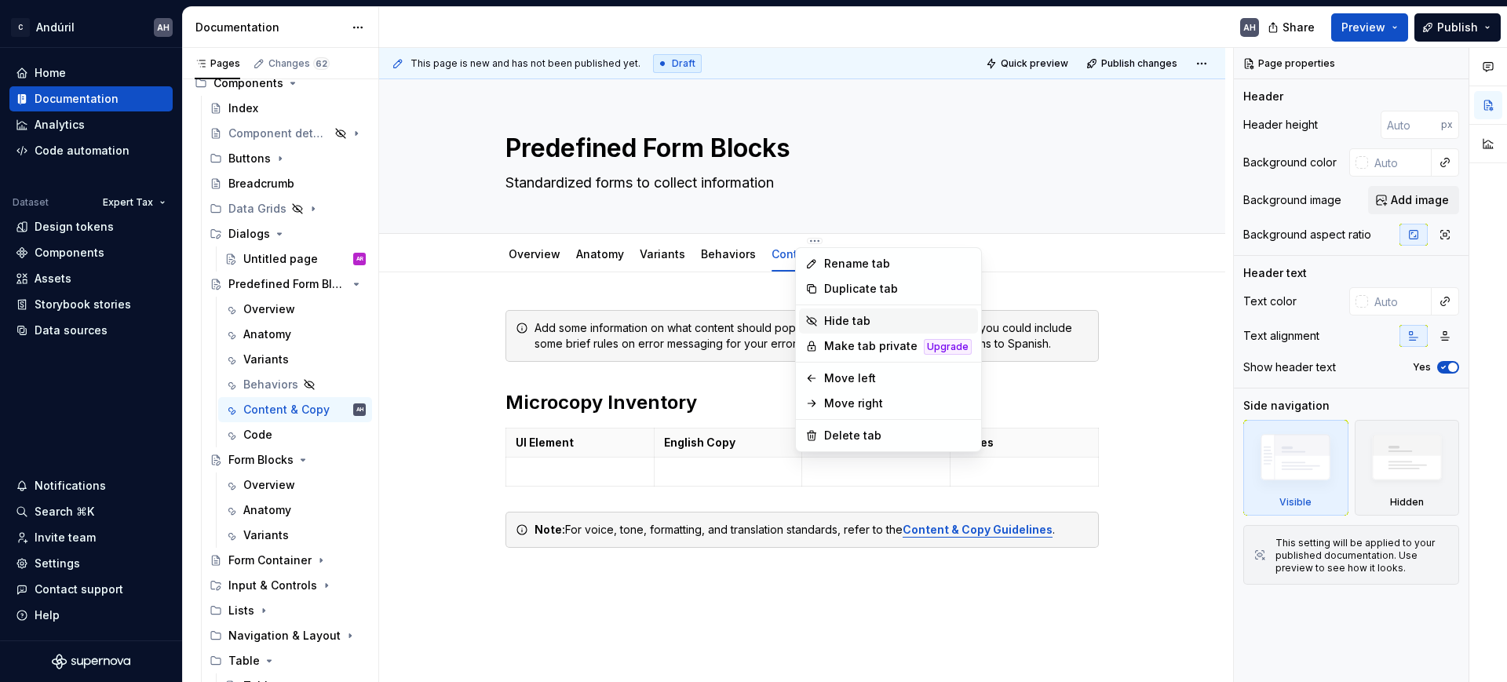
click at [842, 323] on div "Hide tab" at bounding box center [898, 321] width 148 height 16
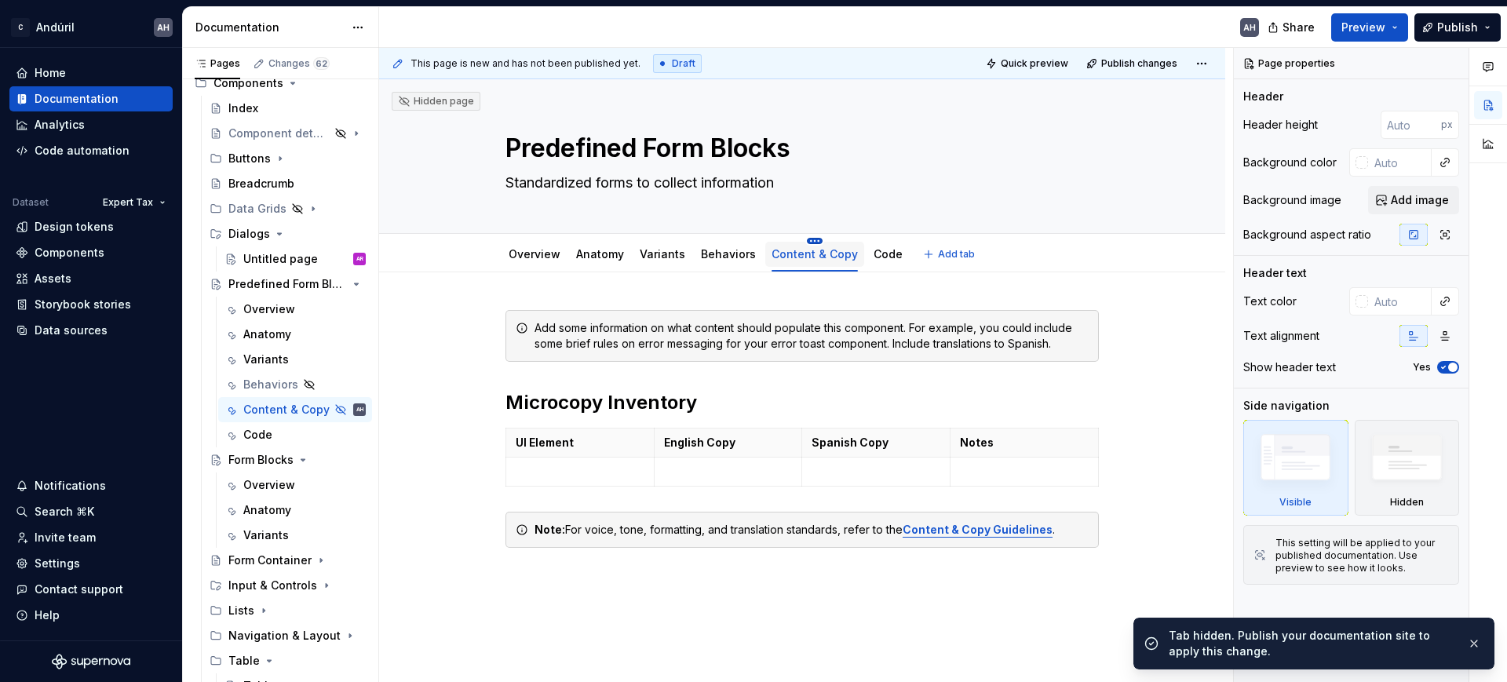
click at [802, 241] on html "C Andúril AH Home Documentation Analytics Code automation Dataset Expert Tax De…" at bounding box center [753, 341] width 1507 height 682
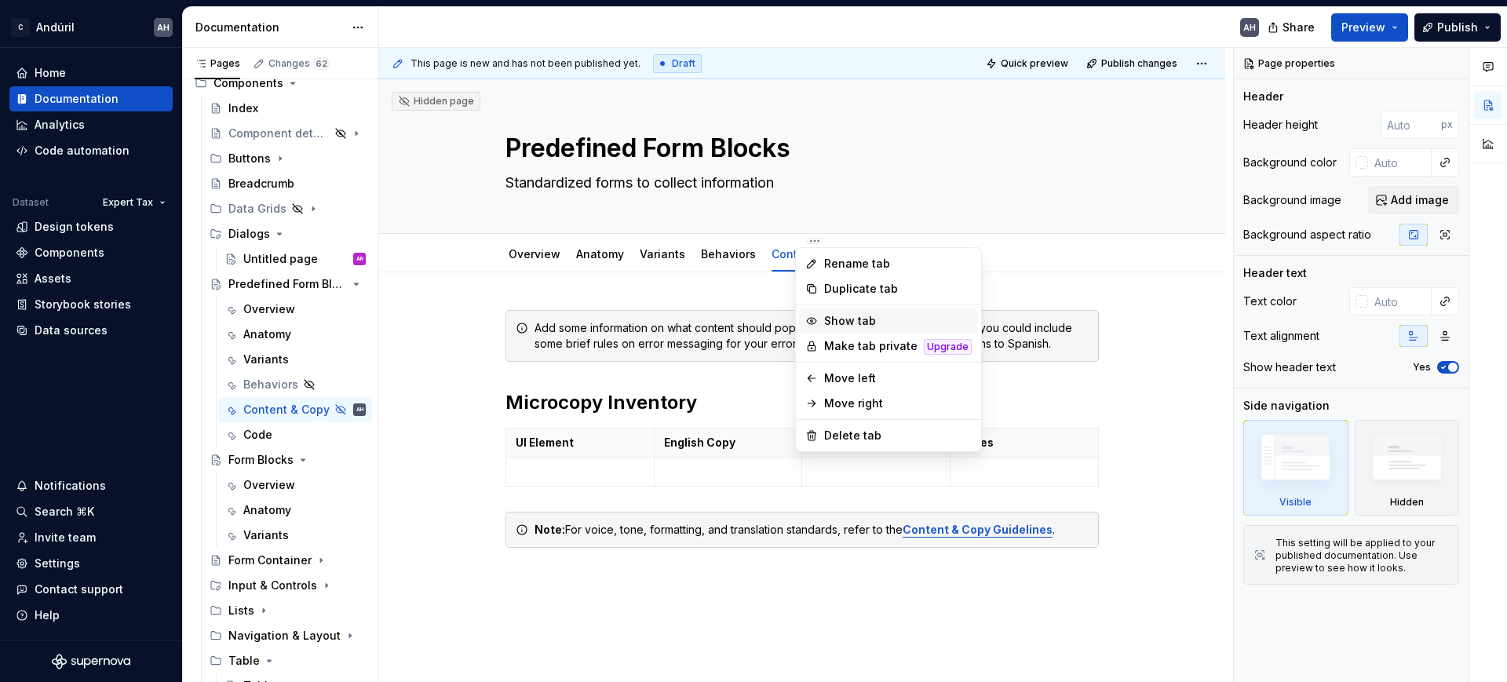
click at [820, 318] on div "Show tab" at bounding box center [888, 321] width 179 height 25
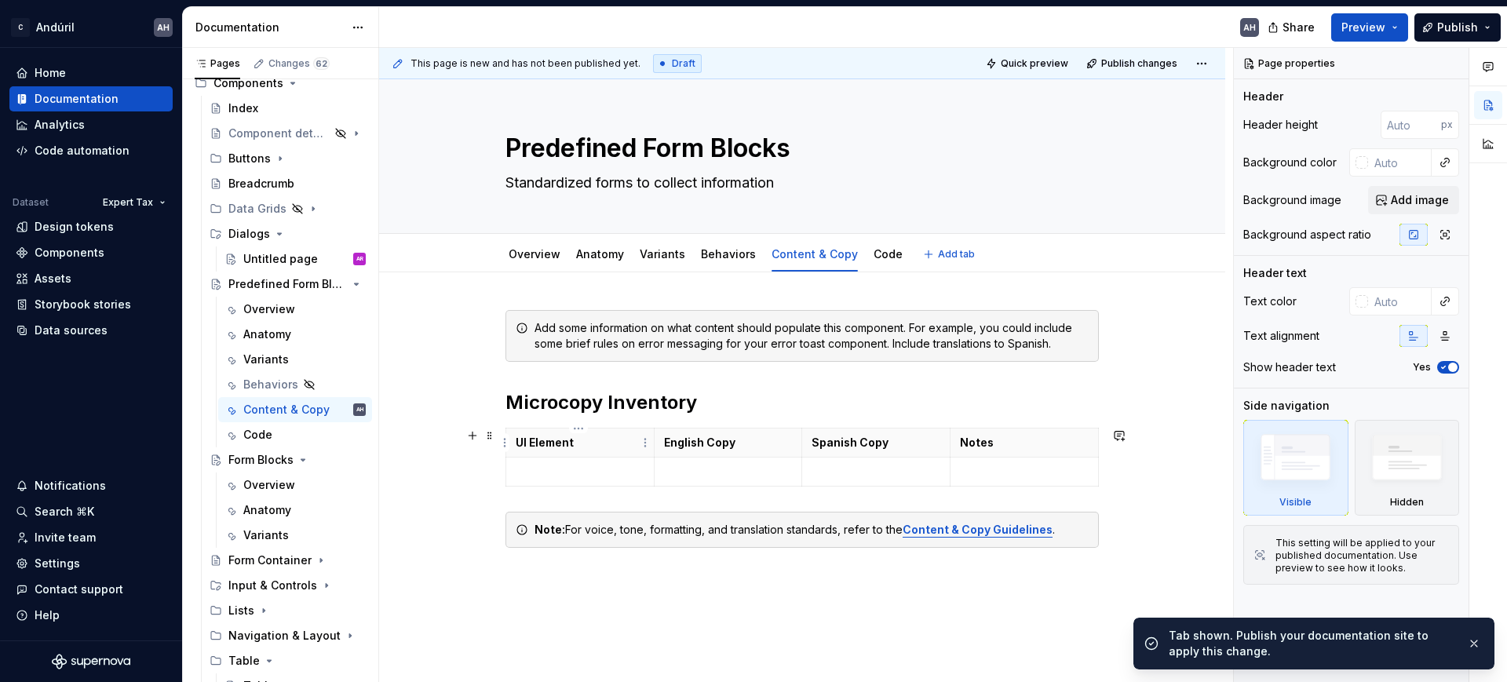
click at [553, 444] on p "UI Element" at bounding box center [580, 443] width 129 height 16
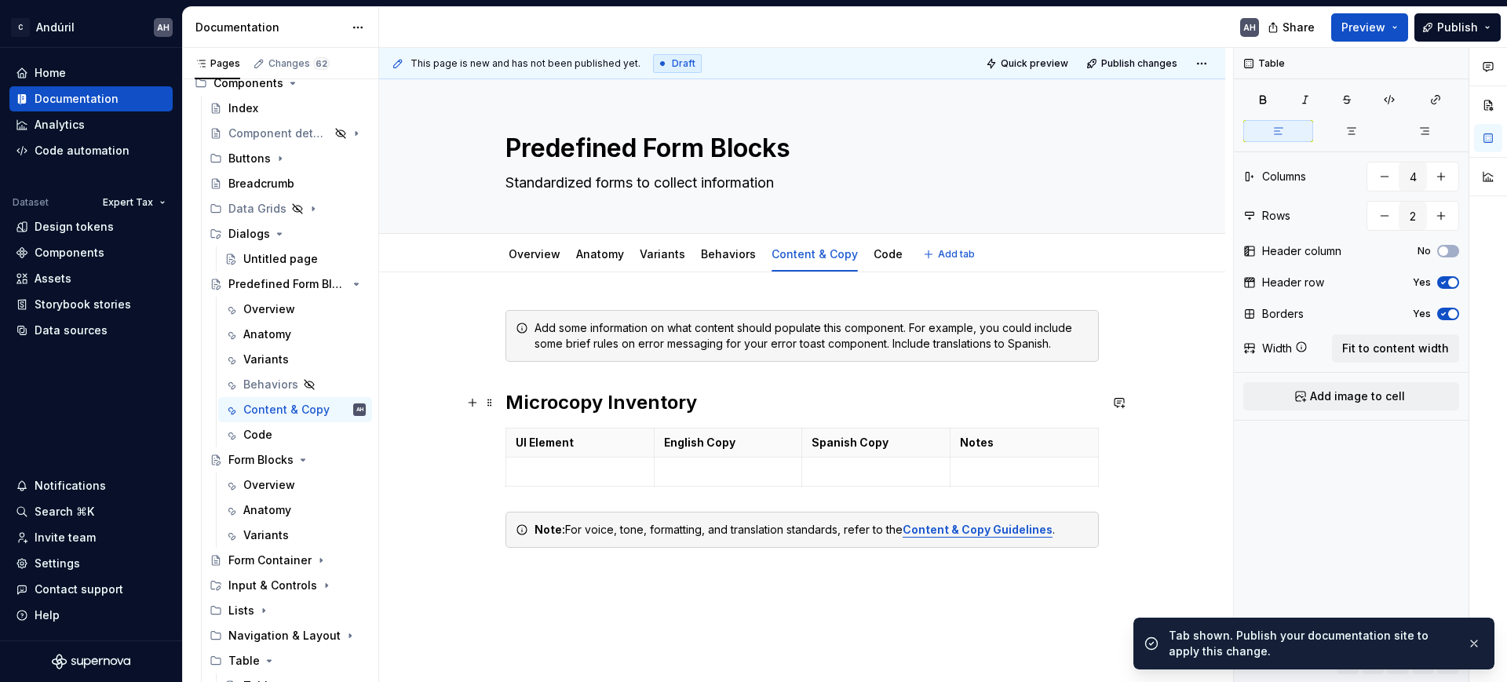
click at [711, 393] on h2 "Microcopy Inventory" at bounding box center [803, 402] width 594 height 25
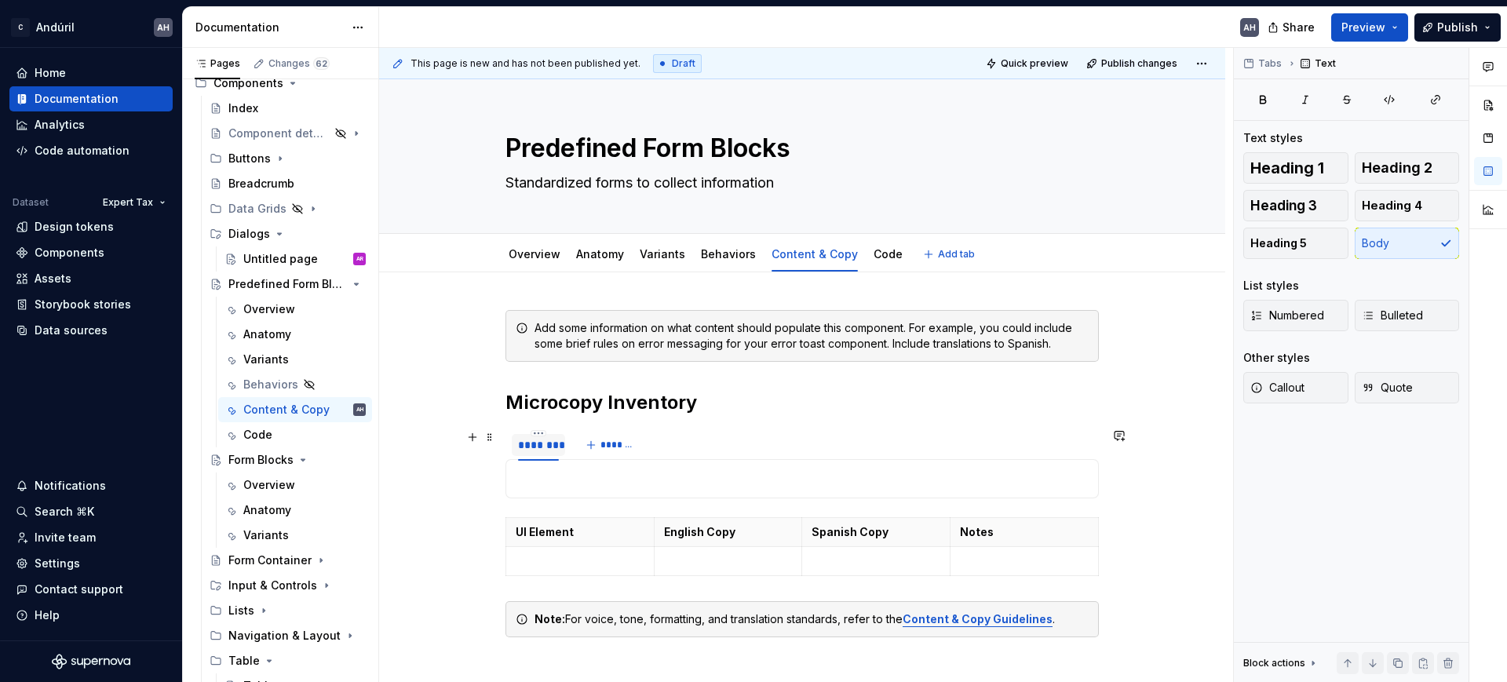
click at [546, 442] on div "********" at bounding box center [538, 445] width 41 height 16
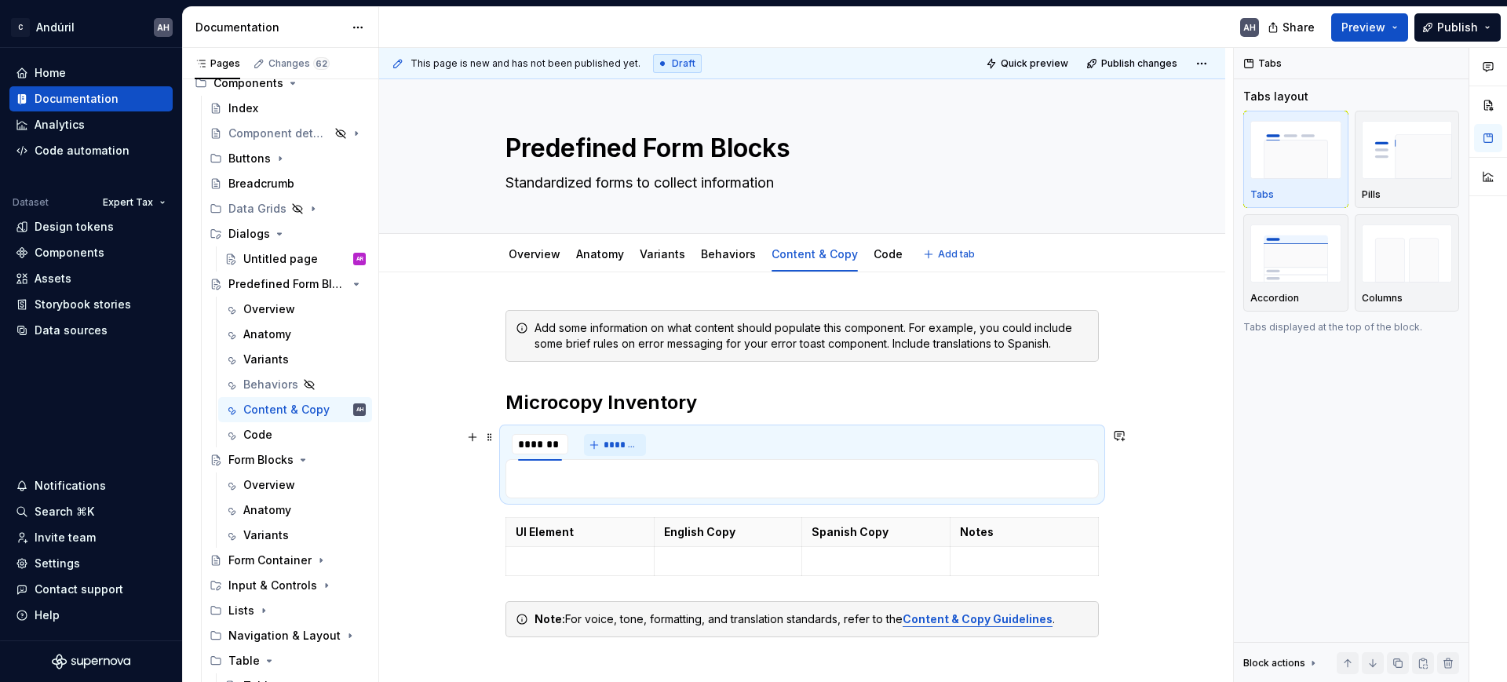
click at [600, 446] on button "*******" at bounding box center [615, 445] width 62 height 22
click at [490, 520] on span at bounding box center [490, 525] width 13 height 22
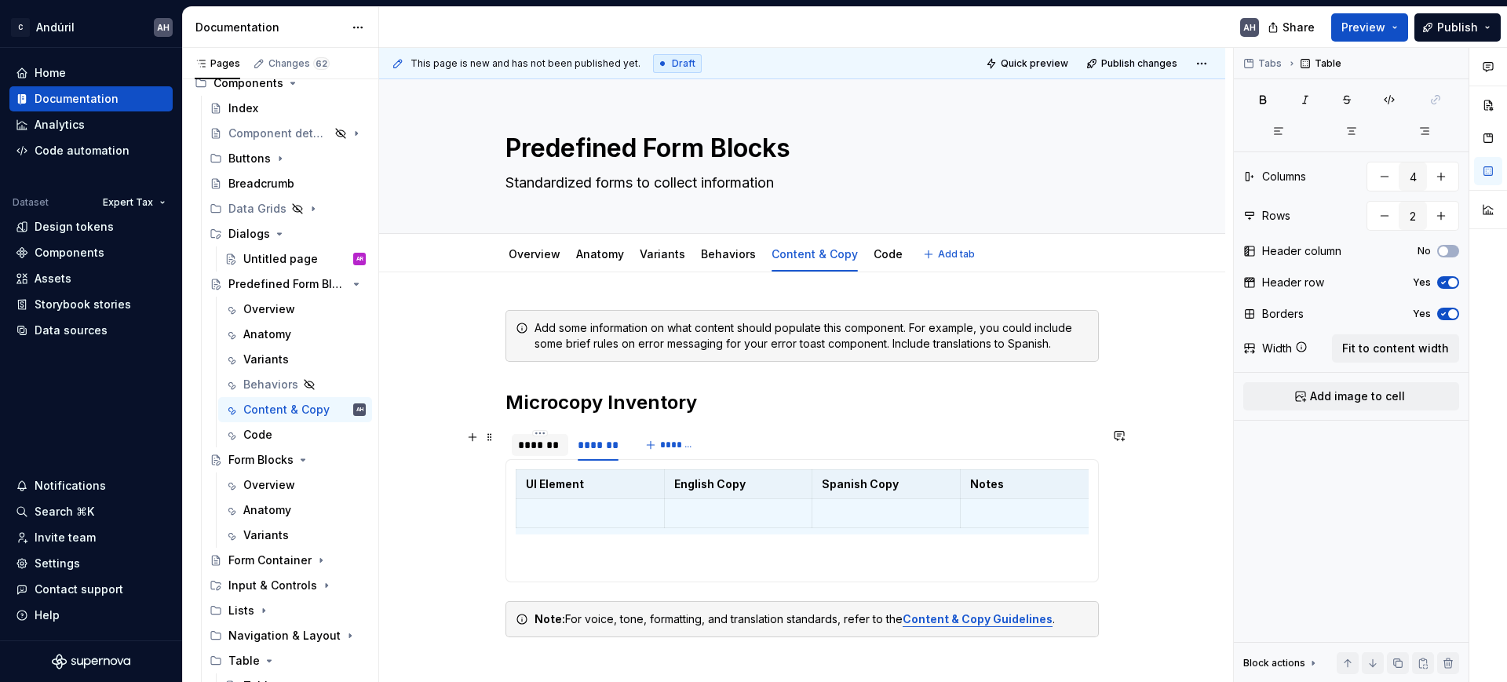
click at [546, 448] on div "*******" at bounding box center [540, 445] width 44 height 16
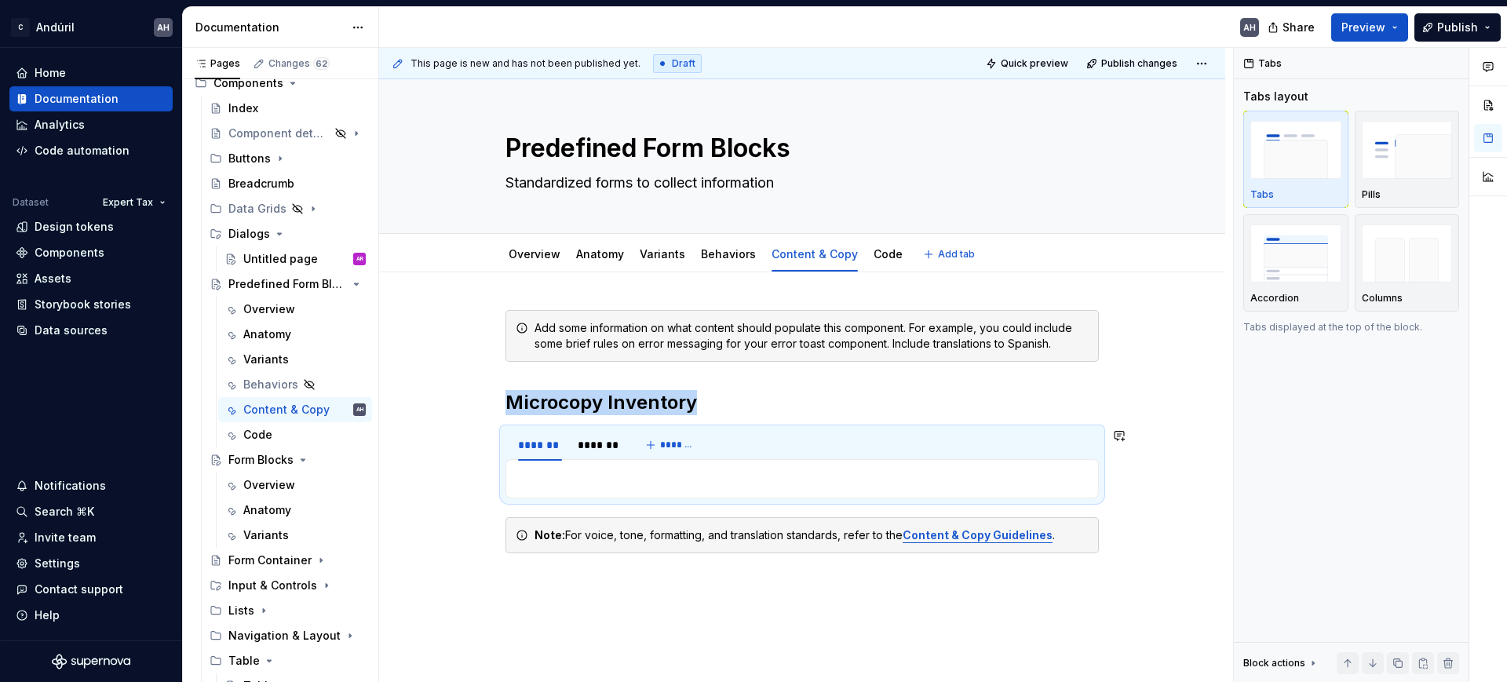
click at [550, 491] on div "UI Element English Copy Spanish Copy Notes" at bounding box center [803, 478] width 594 height 39
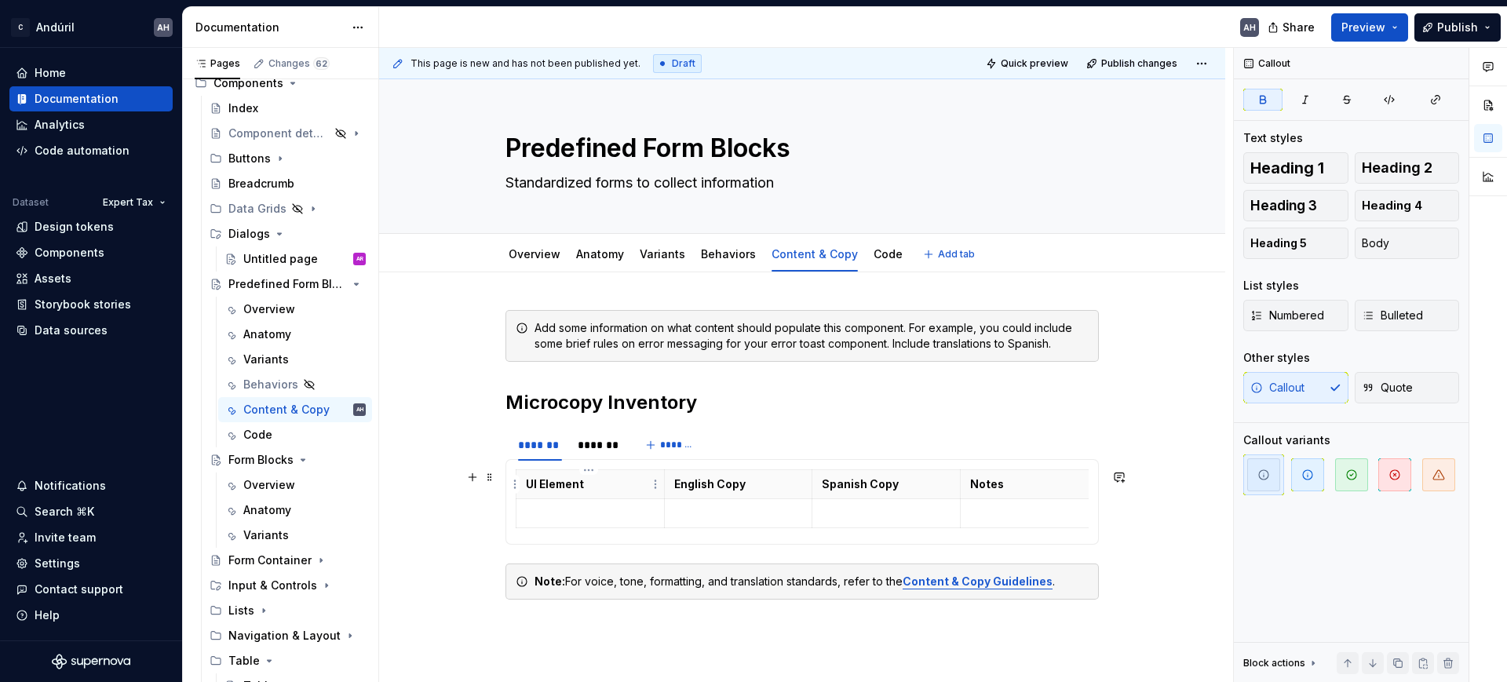
click at [548, 484] on p "UI Element" at bounding box center [590, 485] width 129 height 16
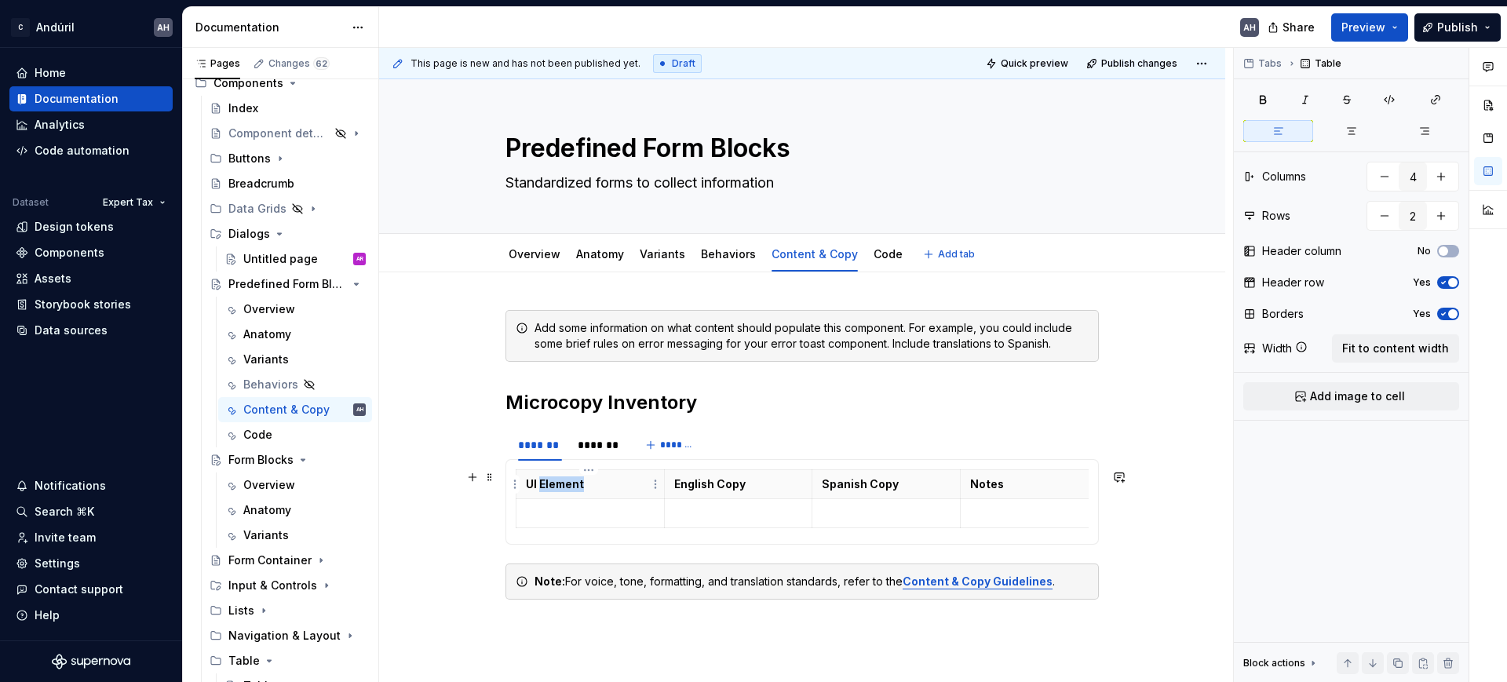
click at [548, 484] on p "UI Element" at bounding box center [590, 485] width 129 height 16
click at [548, 483] on p "UI Element" at bounding box center [590, 485] width 129 height 16
click at [599, 484] on p "UI Element" at bounding box center [590, 485] width 129 height 16
drag, startPoint x: 584, startPoint y: 486, endPoint x: 524, endPoint y: 485, distance: 59.7
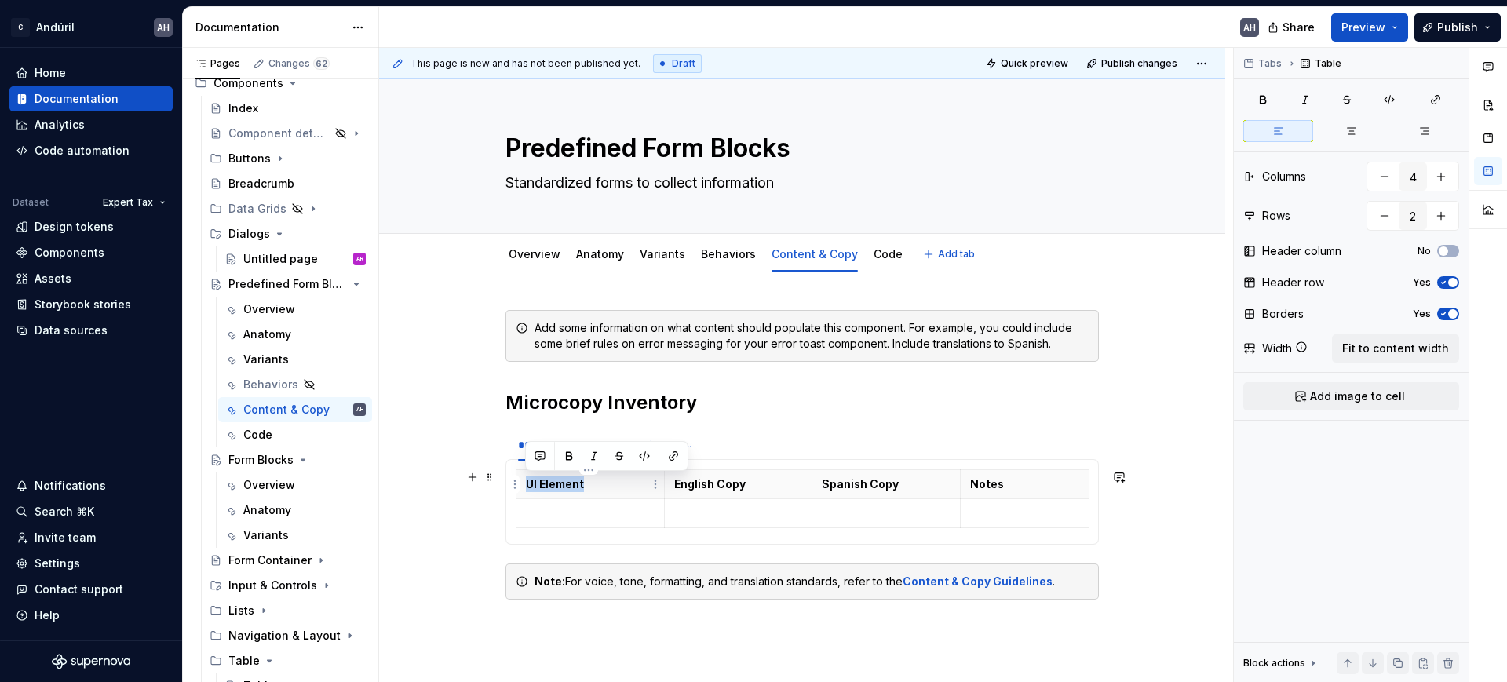
click at [526, 485] on p "UI Element" at bounding box center [590, 485] width 129 height 16
click at [667, 256] on link "Variants" at bounding box center [663, 253] width 46 height 13
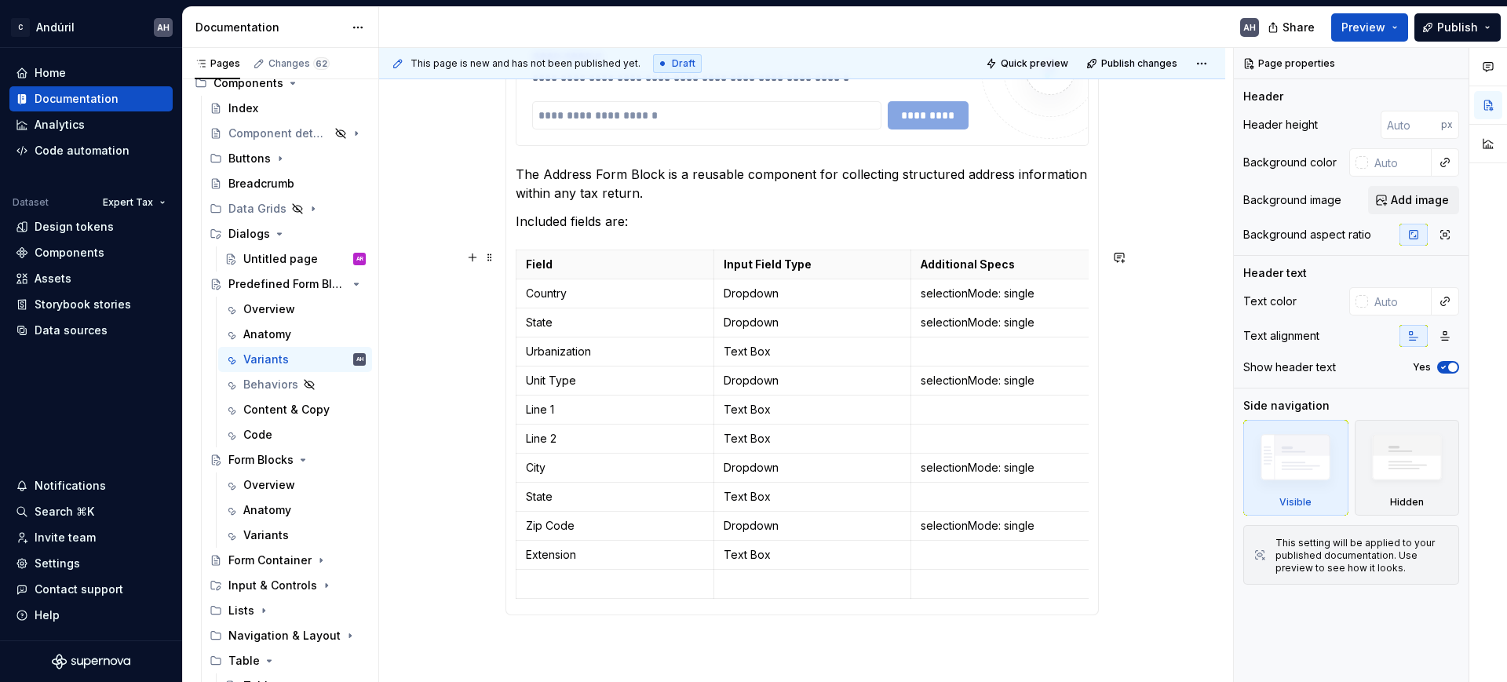
scroll to position [393, 0]
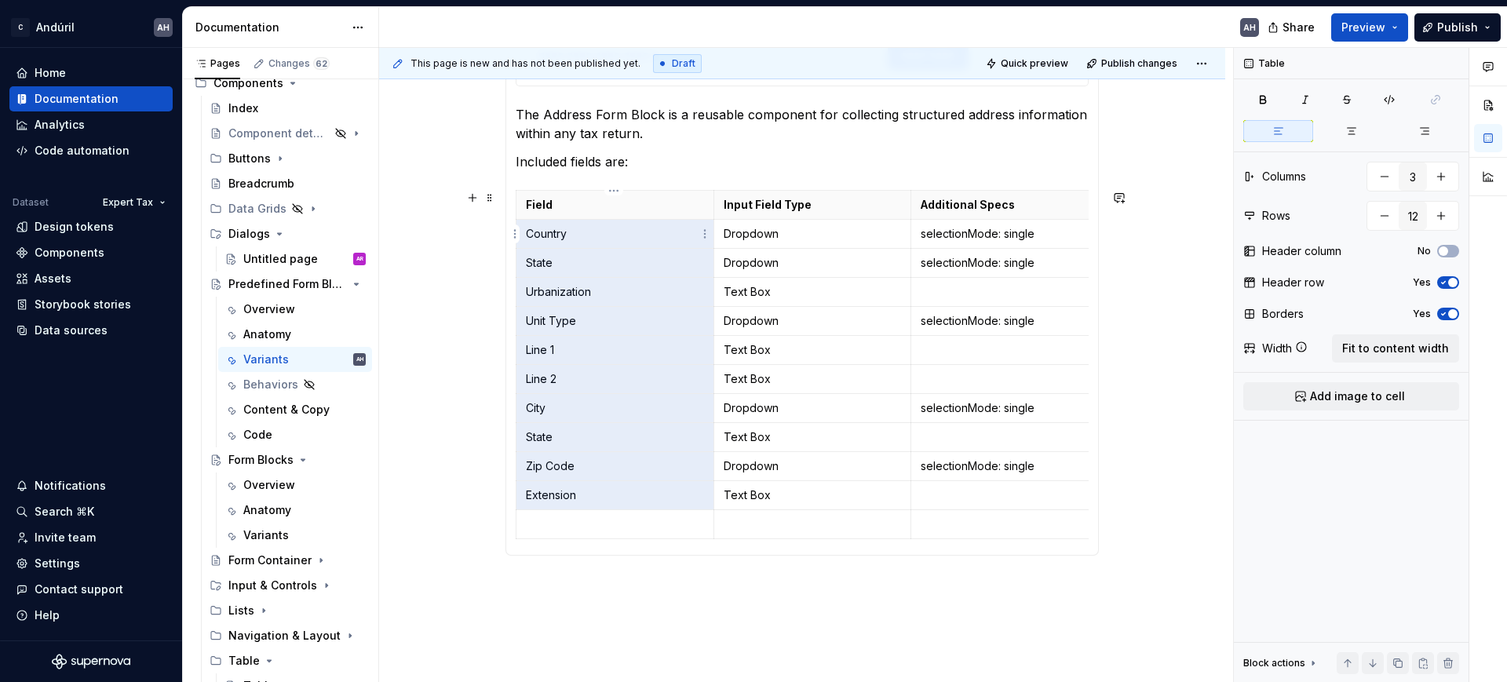
drag, startPoint x: 608, startPoint y: 493, endPoint x: 546, endPoint y: 238, distance: 262.6
click at [546, 238] on tbody "Field Input Field Type Additional Specs Country Dropdown selectionMode: single …" at bounding box center [813, 365] width 593 height 349
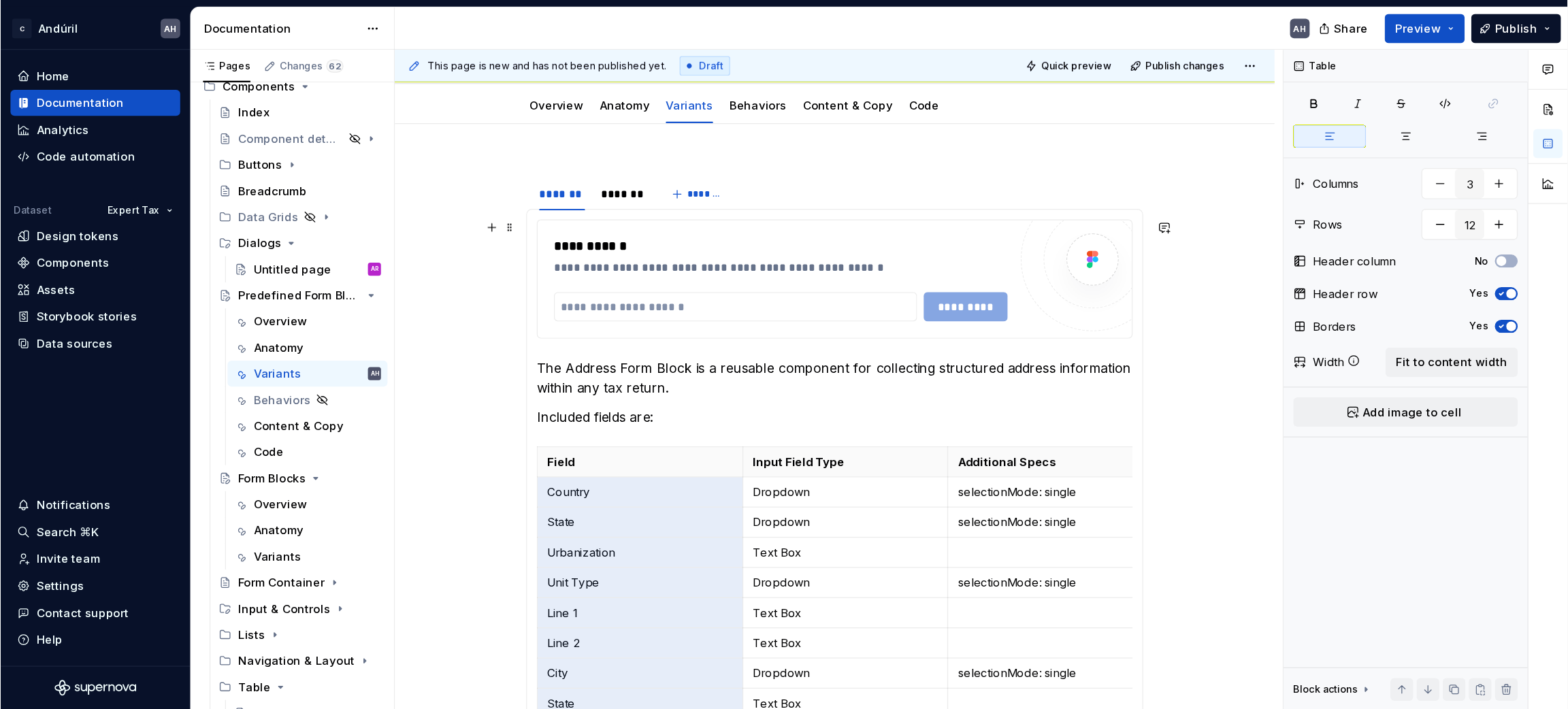
scroll to position [85, 0]
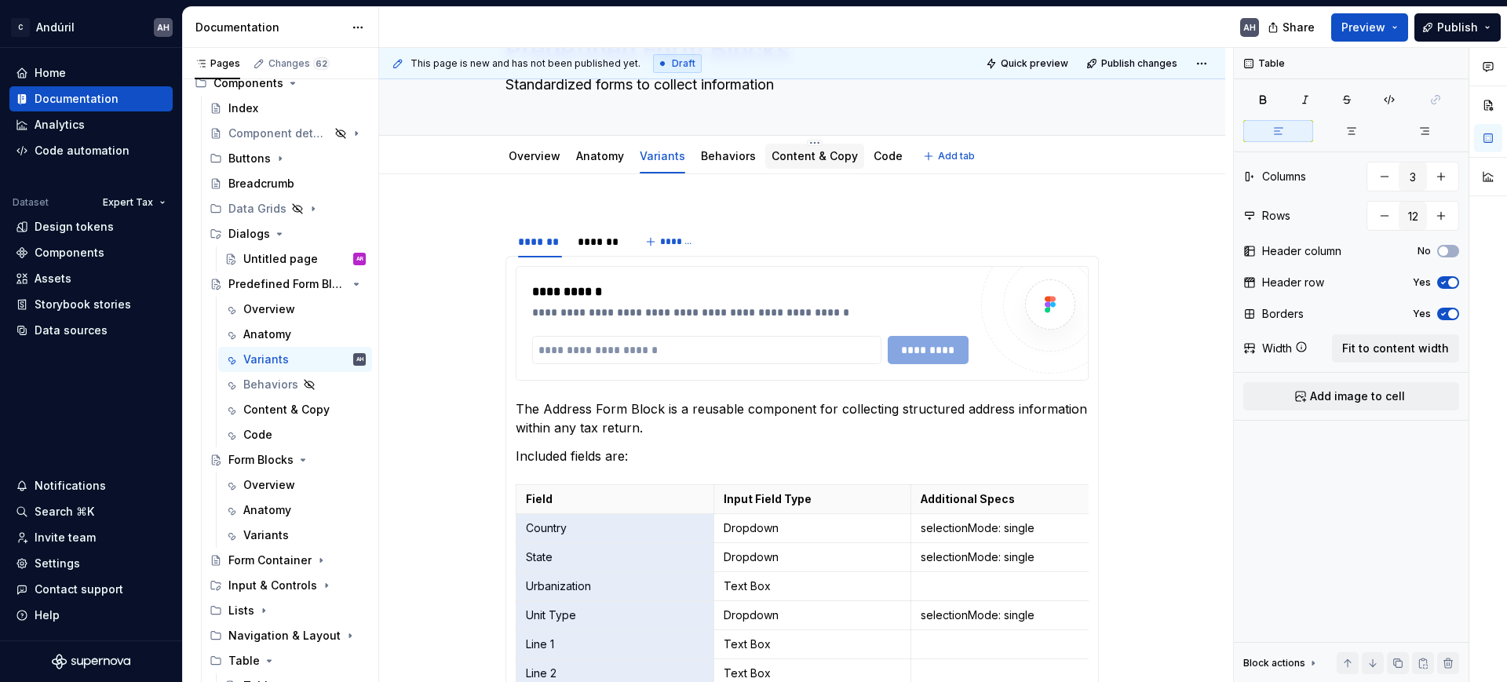
click at [791, 156] on link "Content & Copy" at bounding box center [815, 155] width 86 height 13
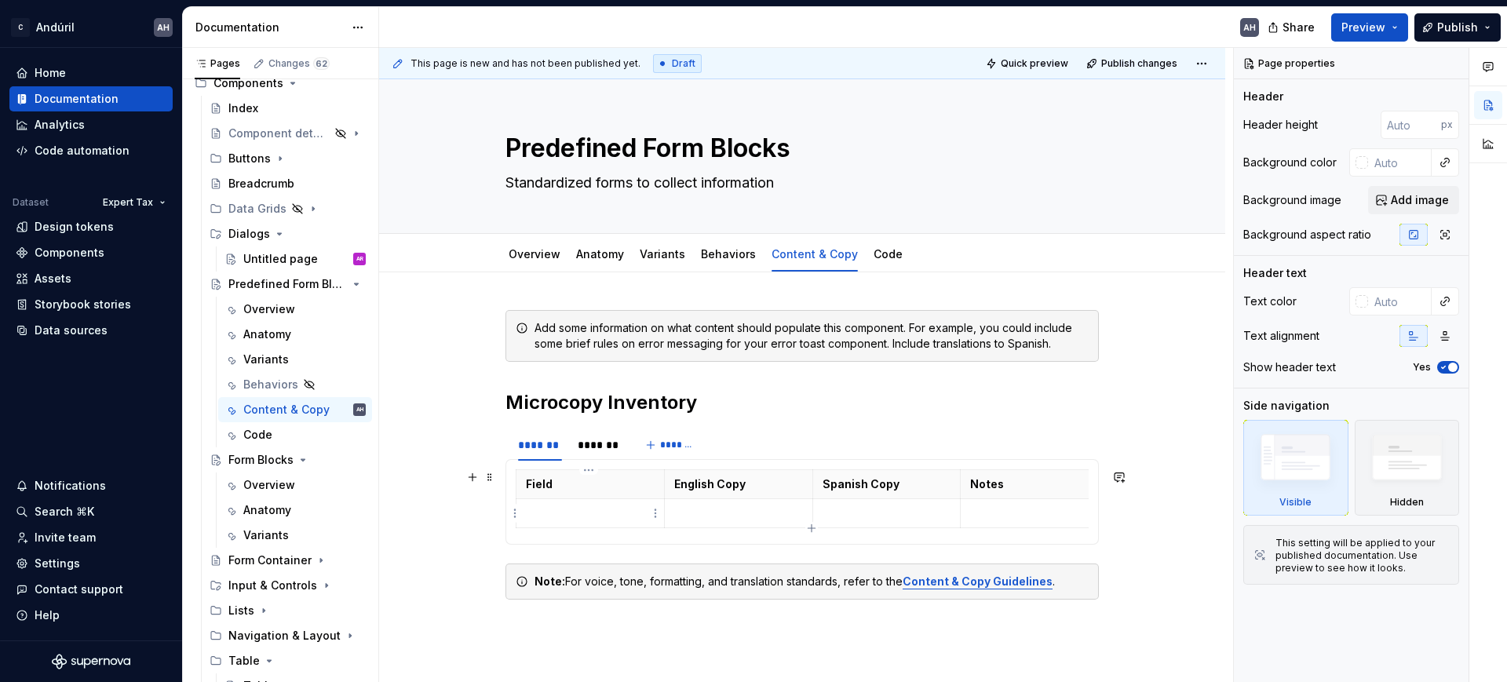
click at [565, 510] on p at bounding box center [590, 514] width 129 height 16
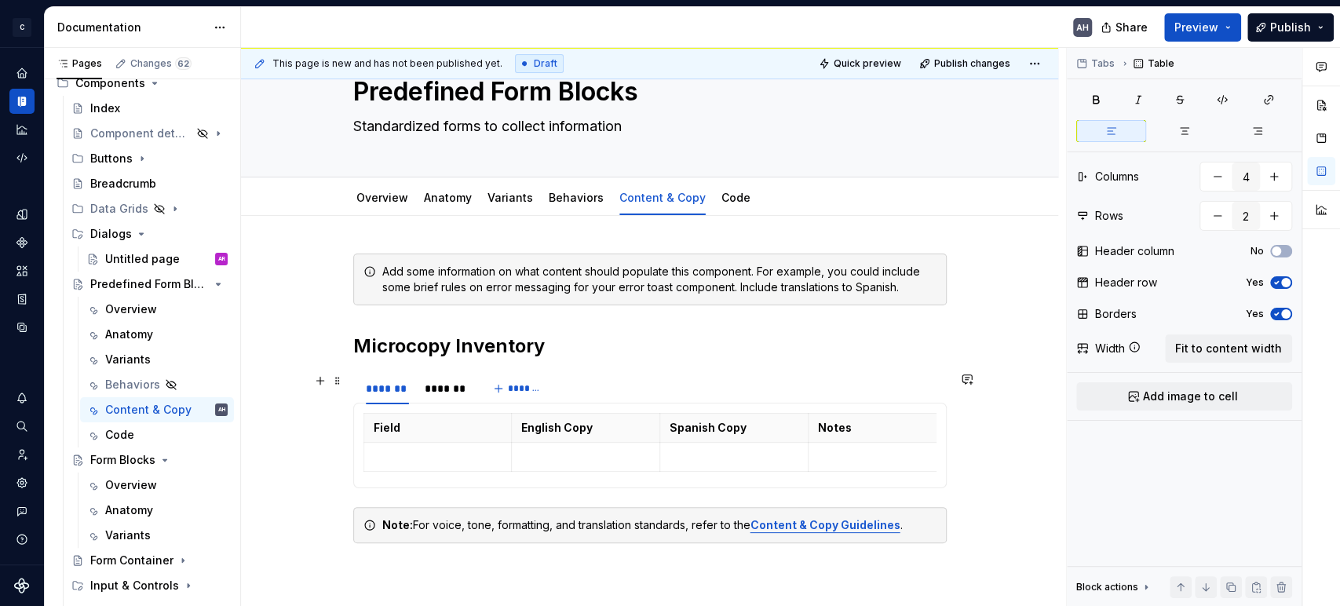
scroll to position [87, 0]
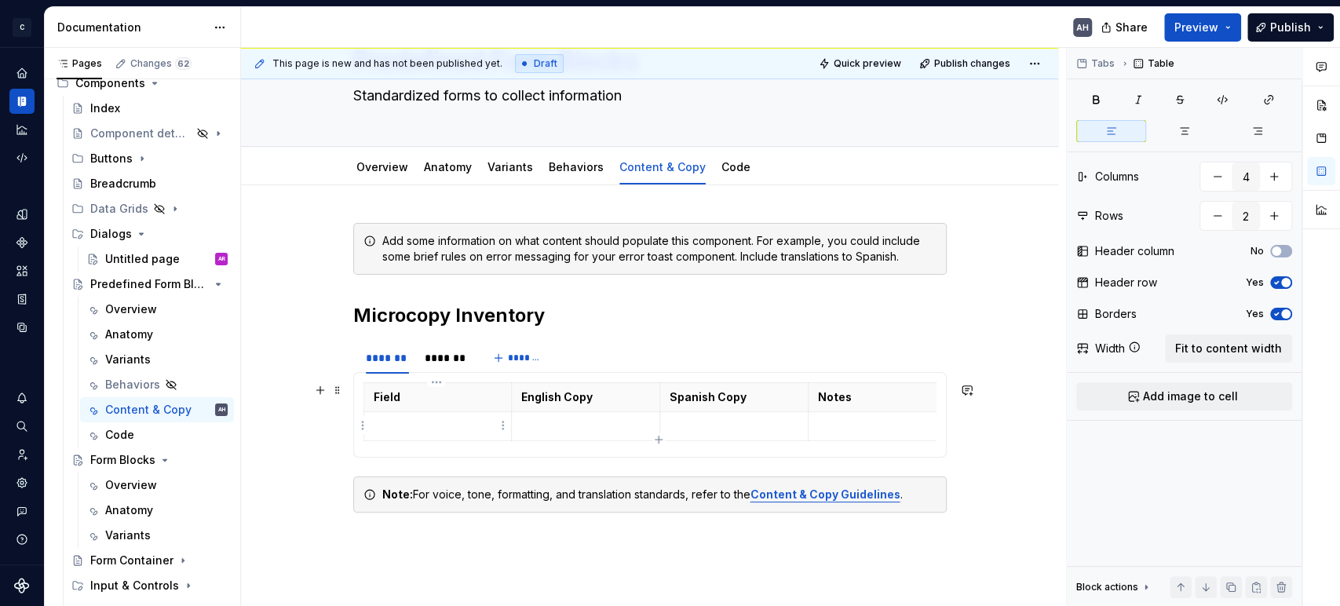
click at [416, 432] on p at bounding box center [438, 426] width 129 height 16
click at [663, 443] on icon "button" at bounding box center [658, 439] width 13 height 13
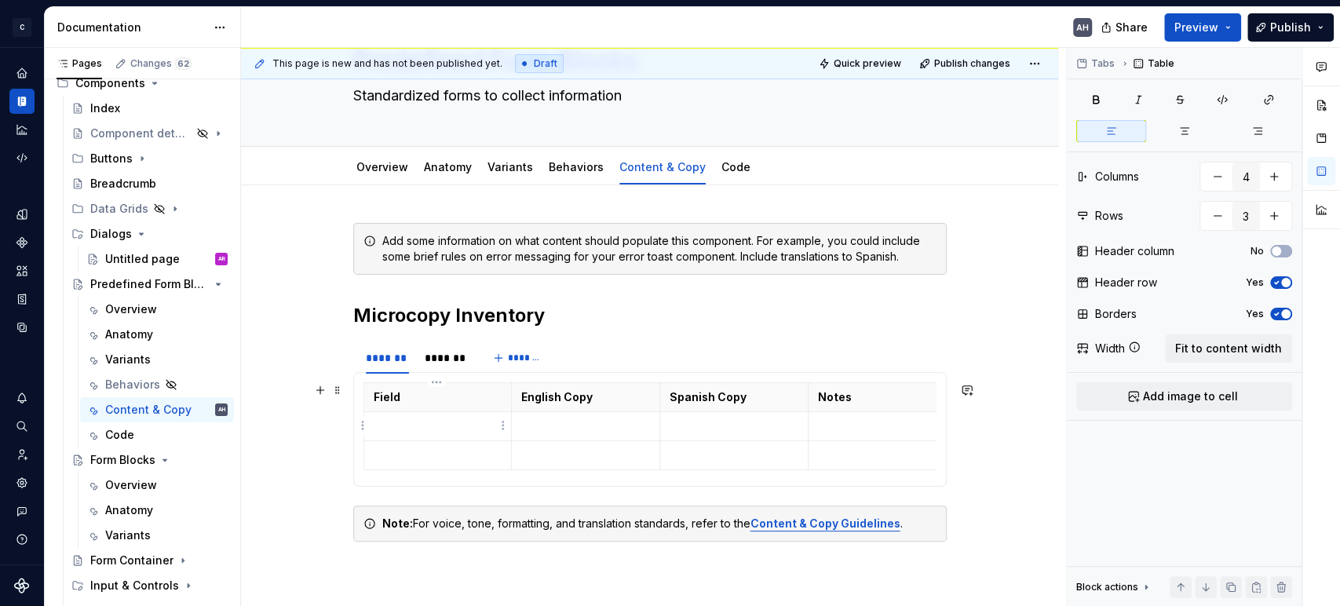
click at [401, 422] on p at bounding box center [438, 426] width 129 height 16
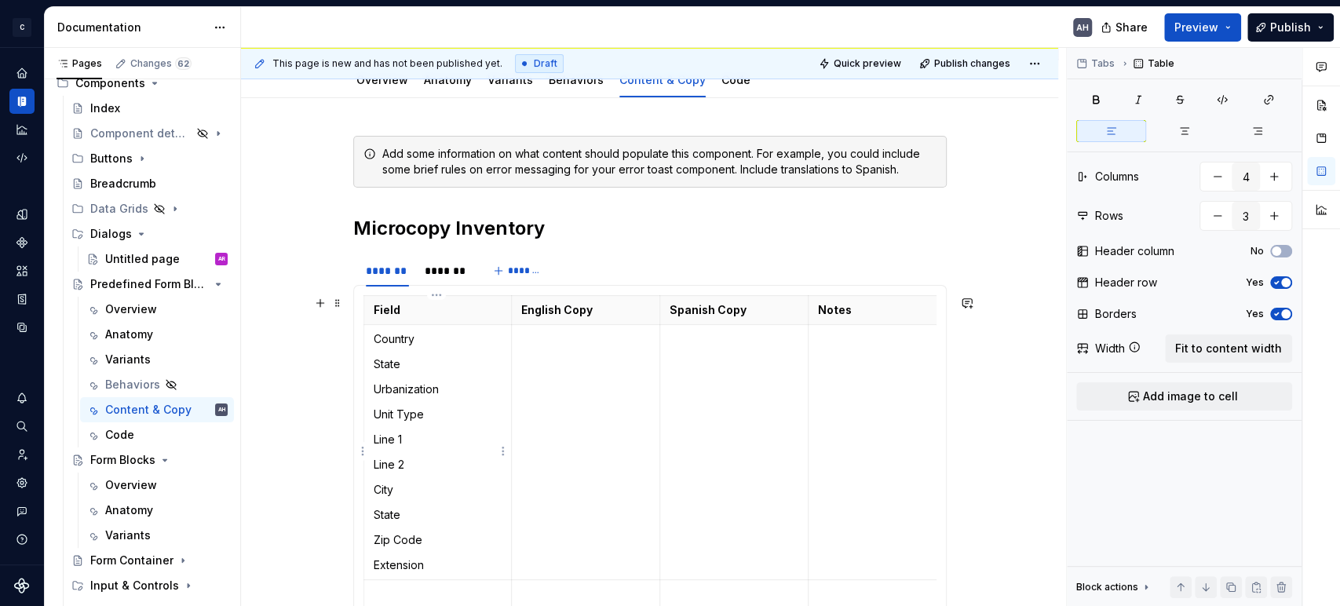
scroll to position [349, 0]
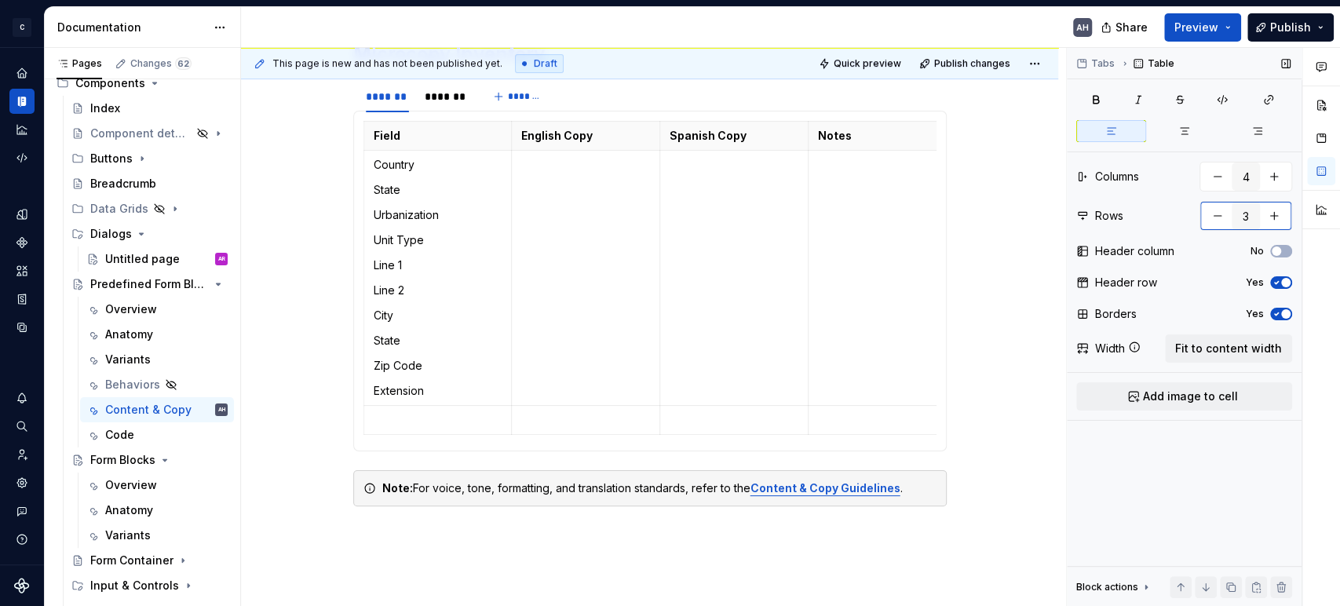
click at [1248, 218] on input "3" at bounding box center [1246, 216] width 28 height 28
click at [1277, 215] on button "button" at bounding box center [1274, 216] width 28 height 28
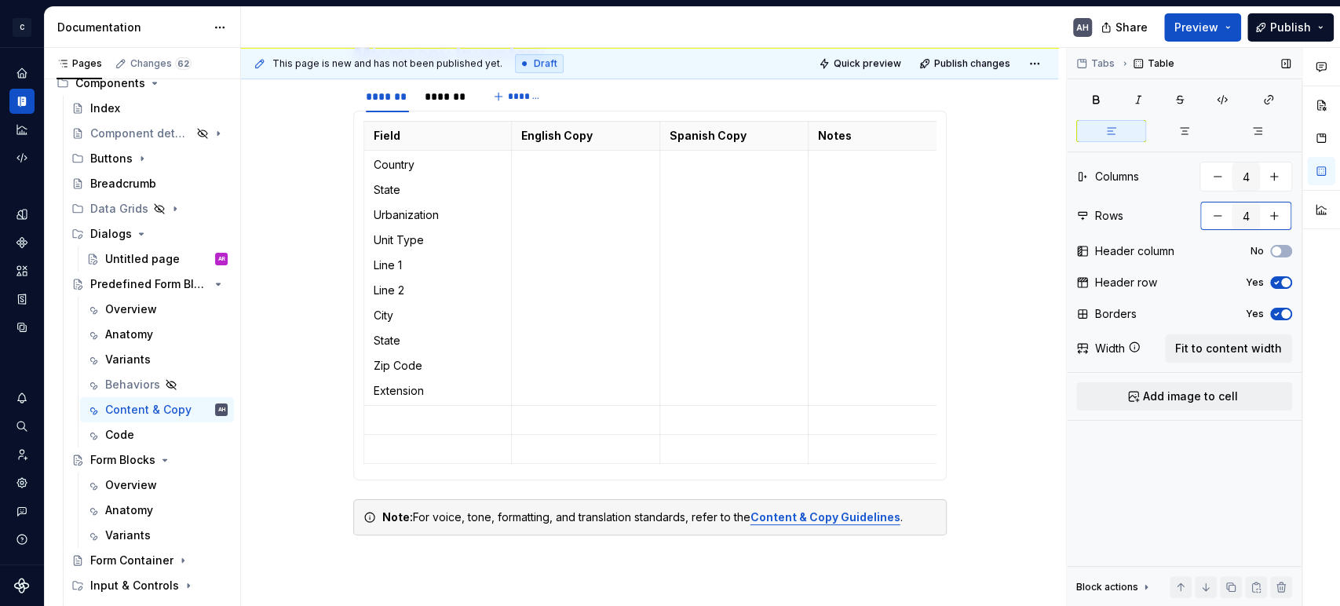
click at [1277, 215] on button "button" at bounding box center [1274, 216] width 28 height 28
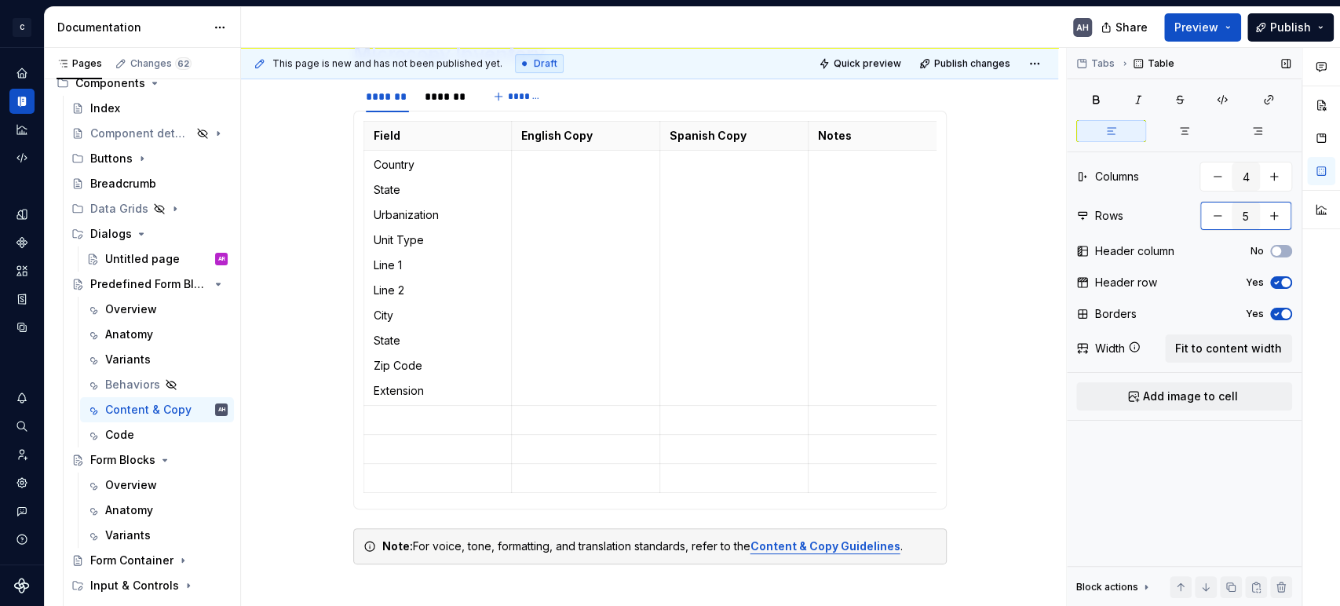
click at [1277, 215] on button "button" at bounding box center [1274, 216] width 28 height 28
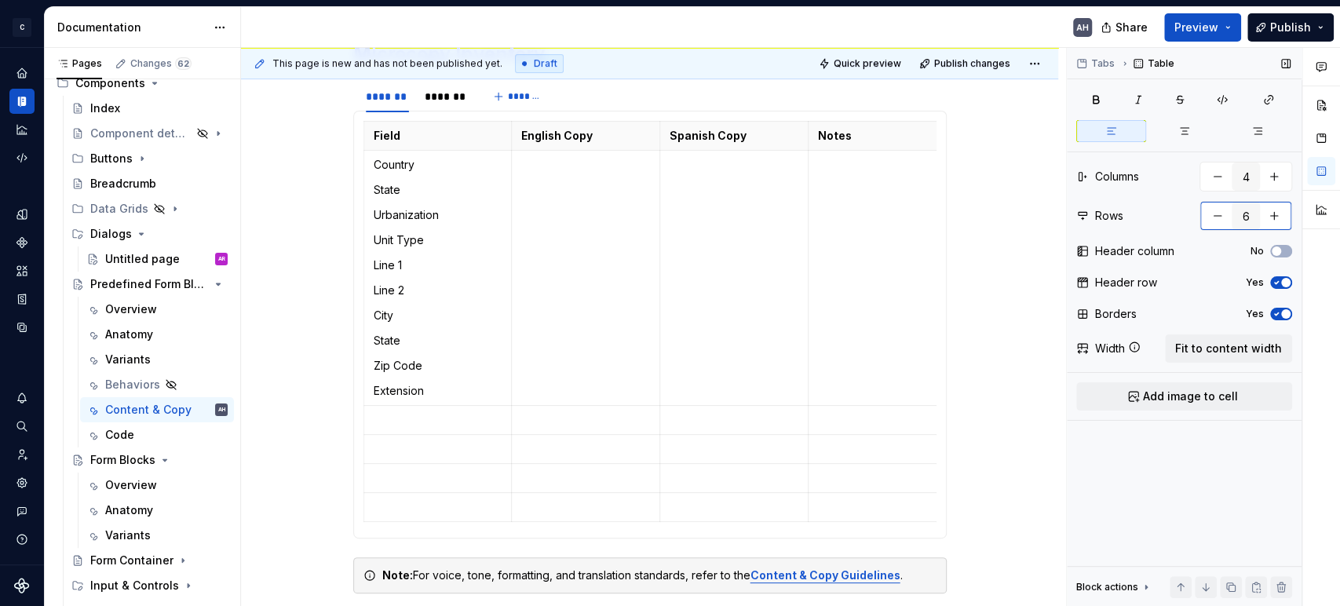
click at [1277, 215] on button "button" at bounding box center [1274, 216] width 28 height 28
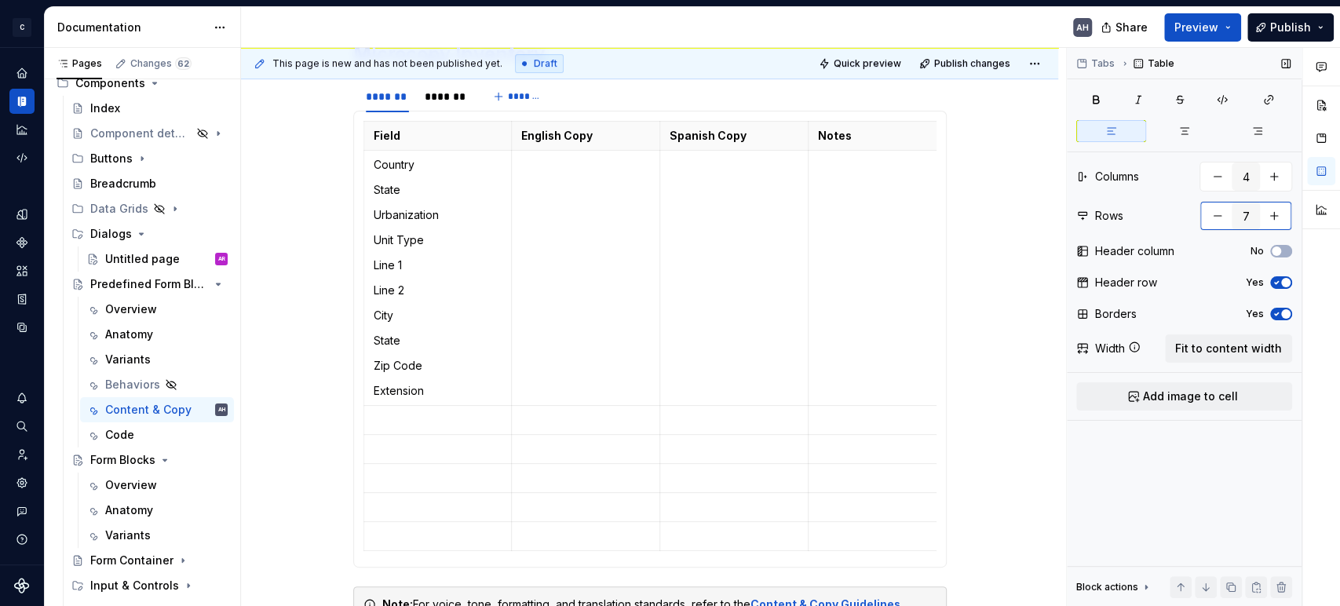
click at [1277, 215] on button "button" at bounding box center [1274, 216] width 28 height 28
click at [400, 413] on p at bounding box center [438, 420] width 129 height 16
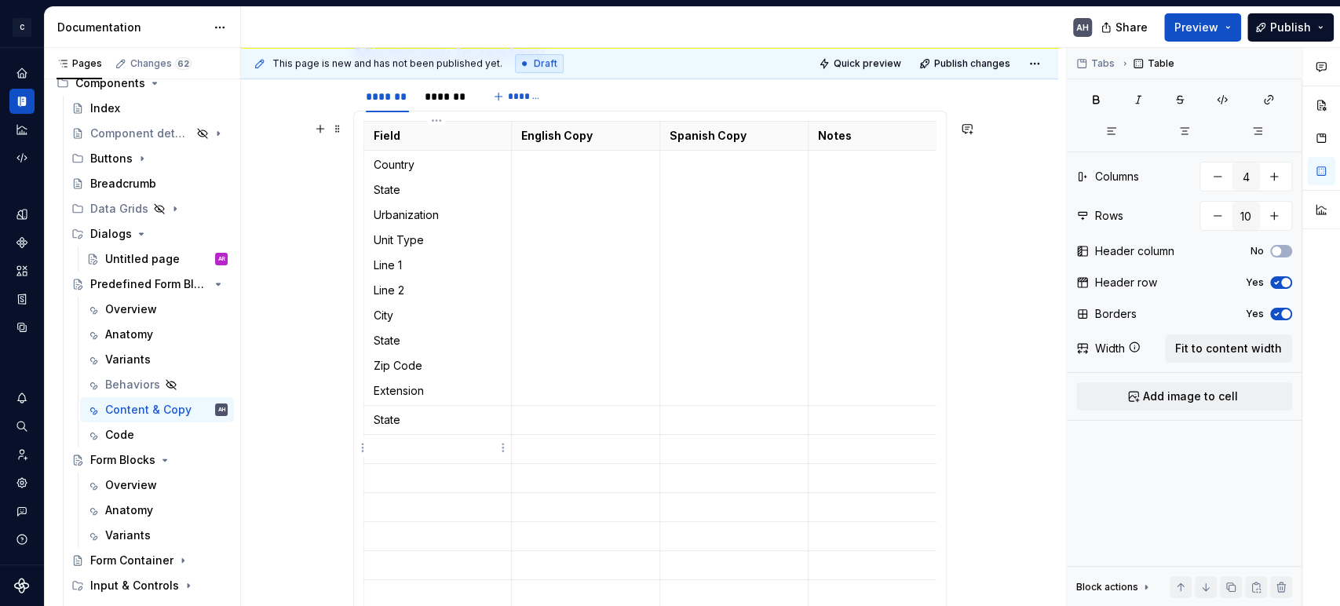
click at [397, 446] on p at bounding box center [438, 449] width 129 height 16
click at [401, 477] on p at bounding box center [438, 478] width 129 height 16
click at [400, 502] on p at bounding box center [438, 507] width 129 height 16
click at [406, 538] on p at bounding box center [438, 536] width 129 height 16
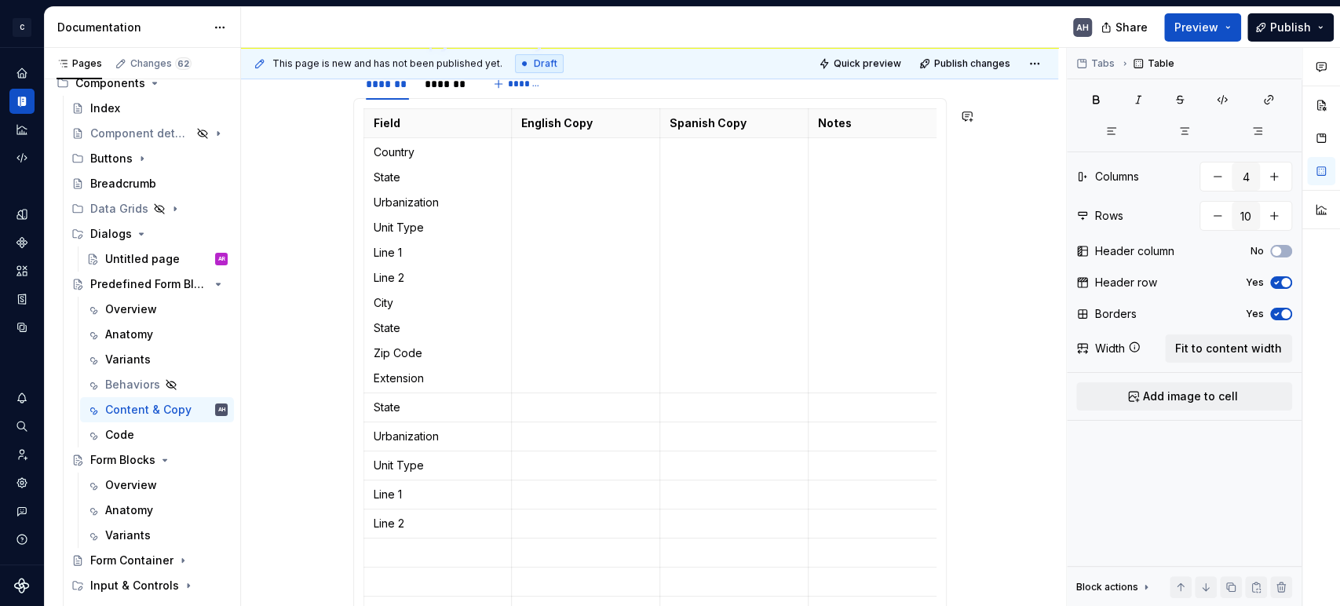
click at [400, 554] on p at bounding box center [438, 553] width 129 height 16
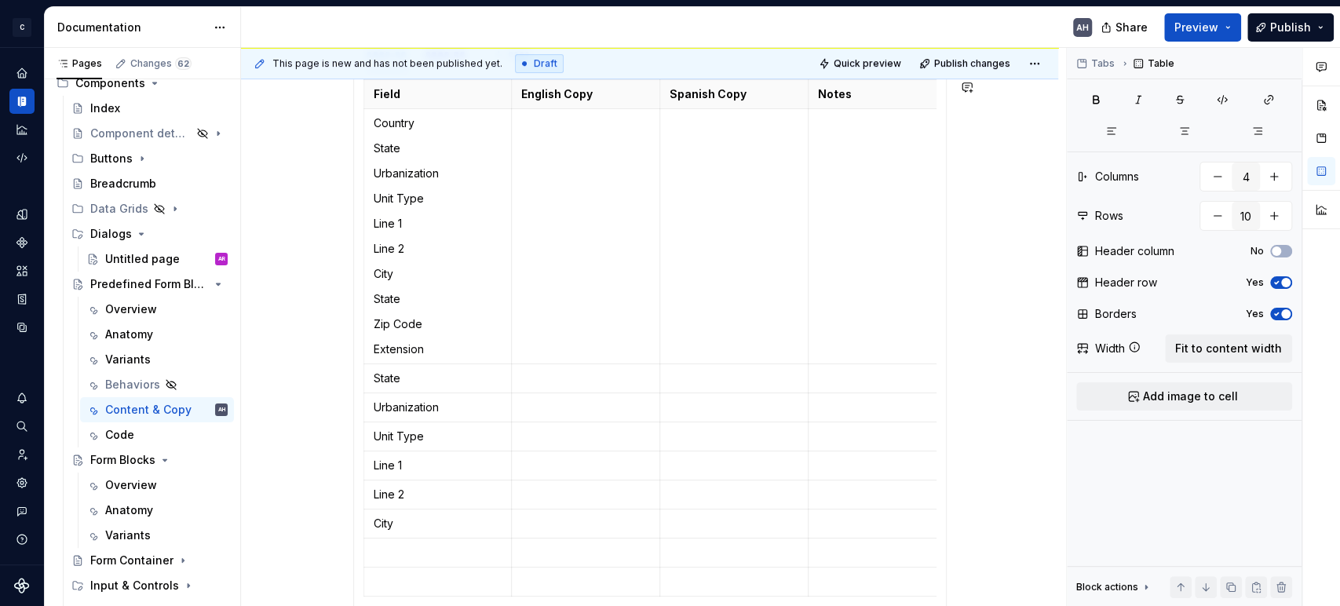
click at [400, 554] on p at bounding box center [438, 553] width 129 height 16
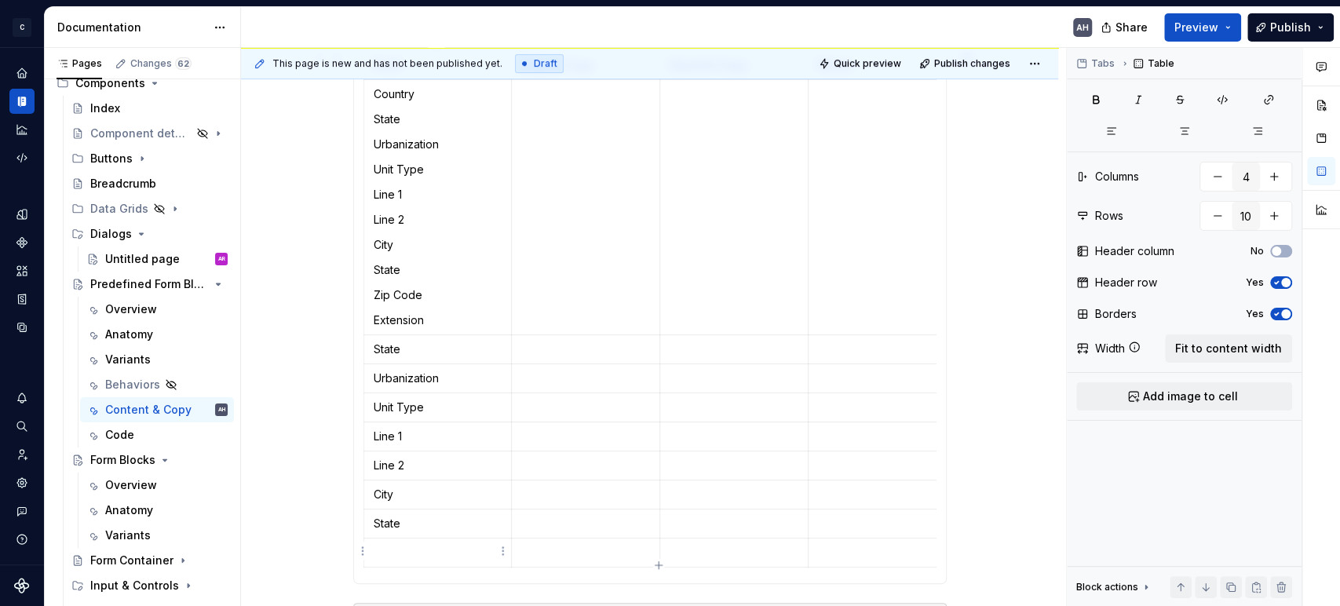
click at [407, 557] on p at bounding box center [438, 553] width 129 height 16
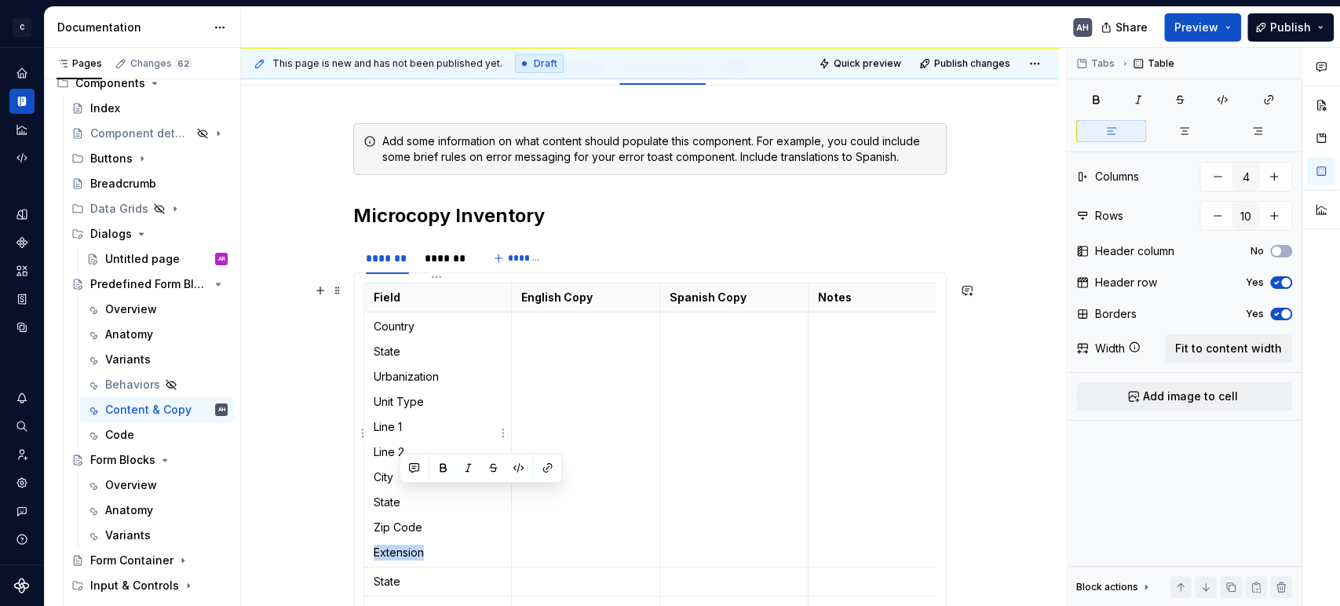
scroll to position [192, 0]
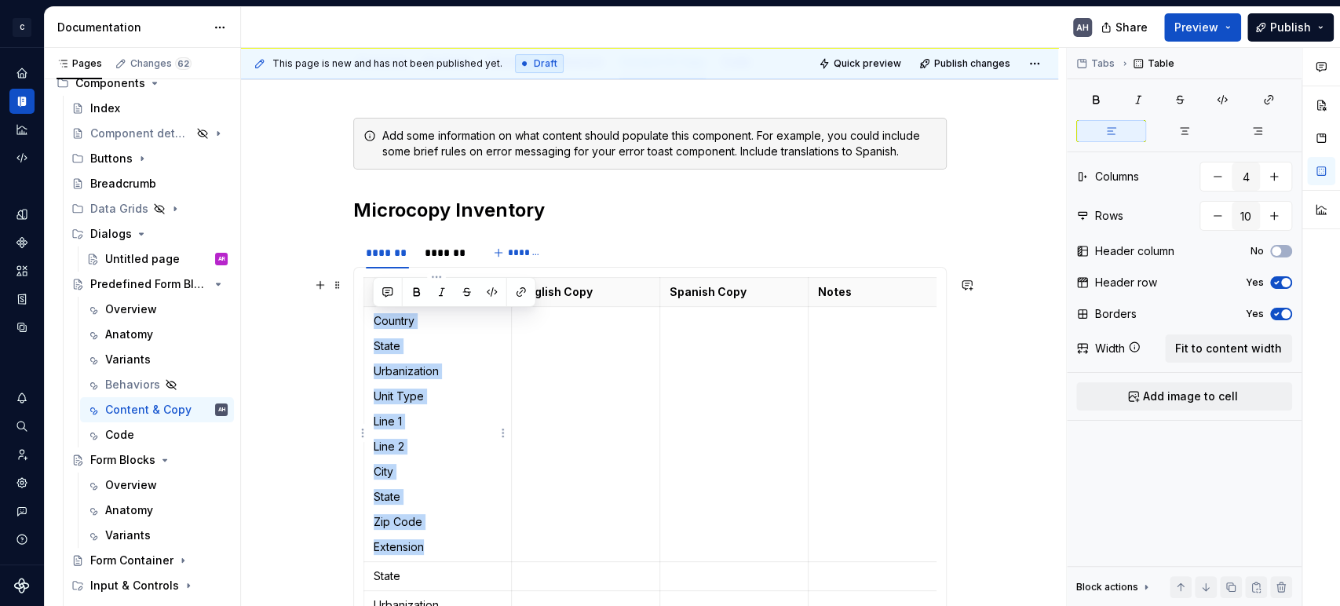
drag, startPoint x: 433, startPoint y: 550, endPoint x: 372, endPoint y: 317, distance: 240.3
click at [372, 317] on td "Country State Urbanization Unit Type Line 1 Line 2 City State Zip Code Extension" at bounding box center [437, 434] width 148 height 255
copy td "Country State Urbanization Unit Type Line 1 Line 2 City State Zip Code Extension"
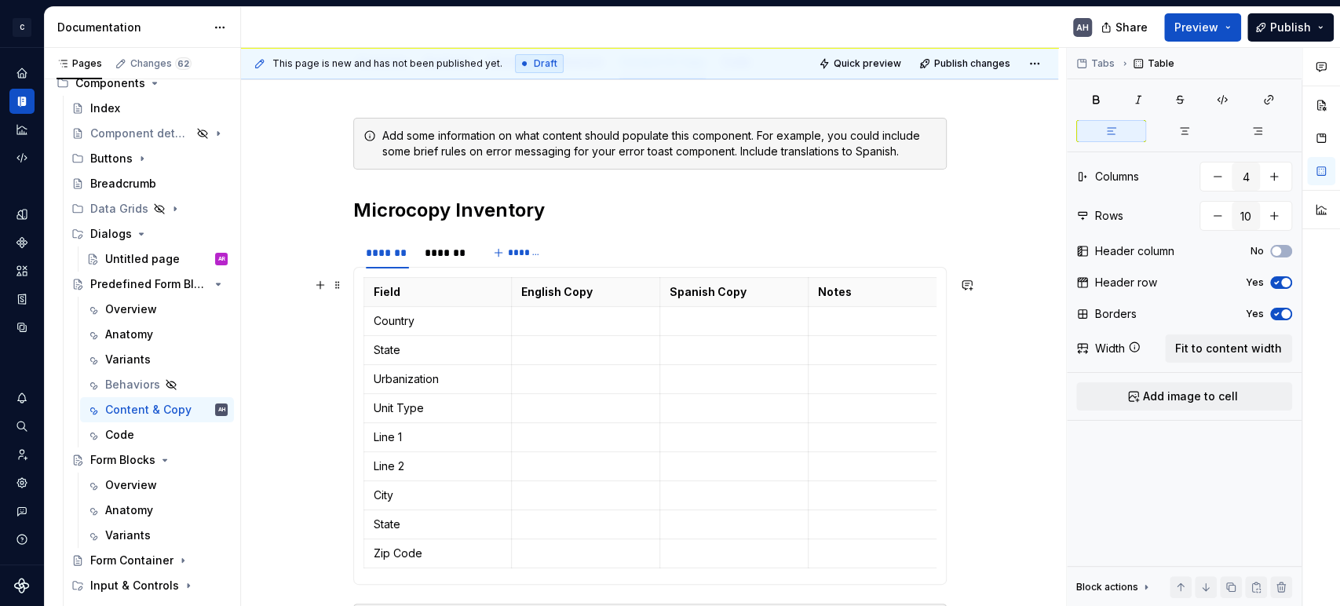
scroll to position [279, 0]
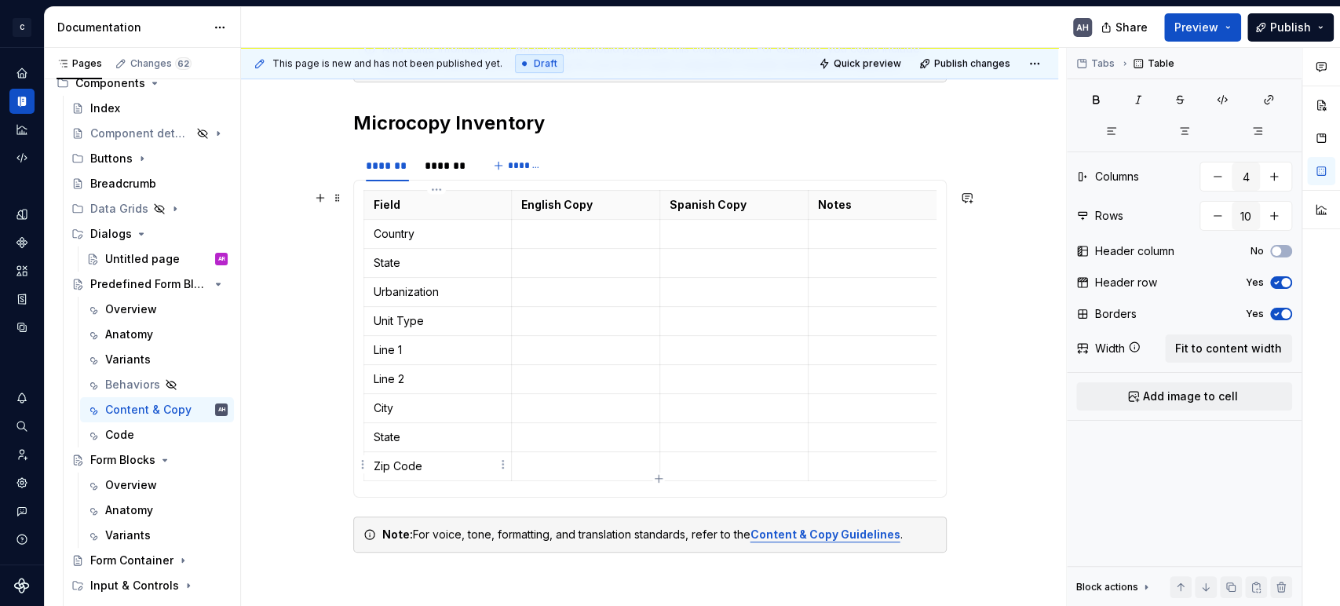
click at [440, 468] on p "Zip Code" at bounding box center [438, 466] width 129 height 16
click at [659, 475] on icon "button" at bounding box center [658, 479] width 13 height 13
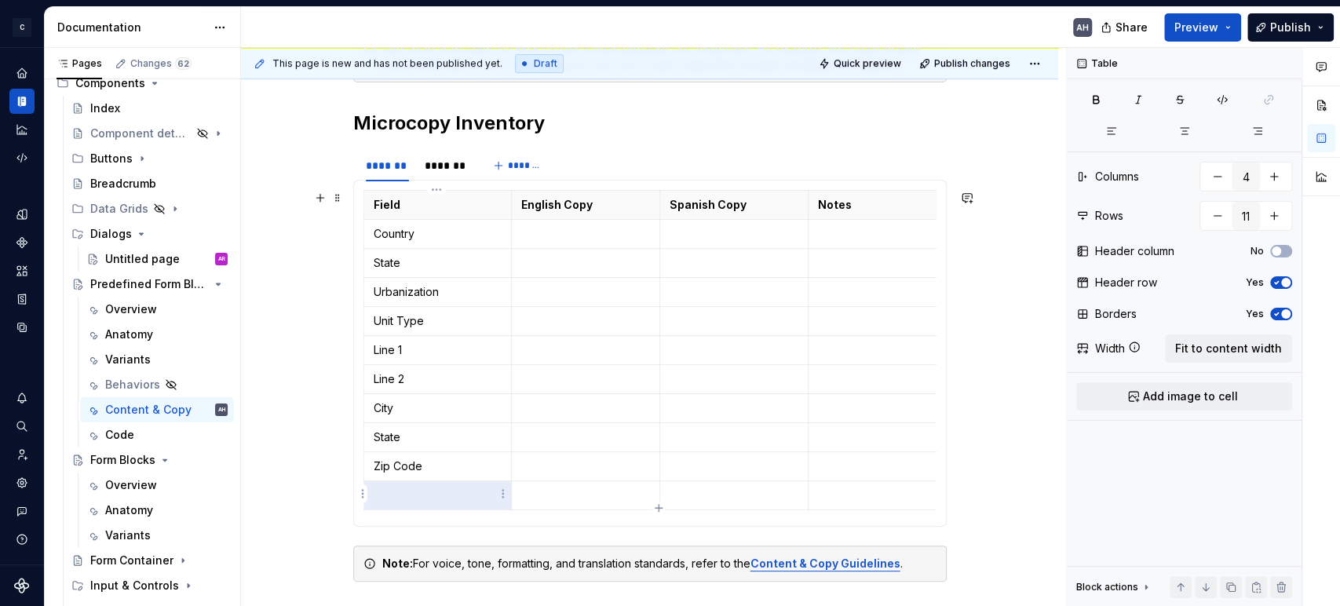
click at [451, 490] on p at bounding box center [438, 496] width 129 height 16
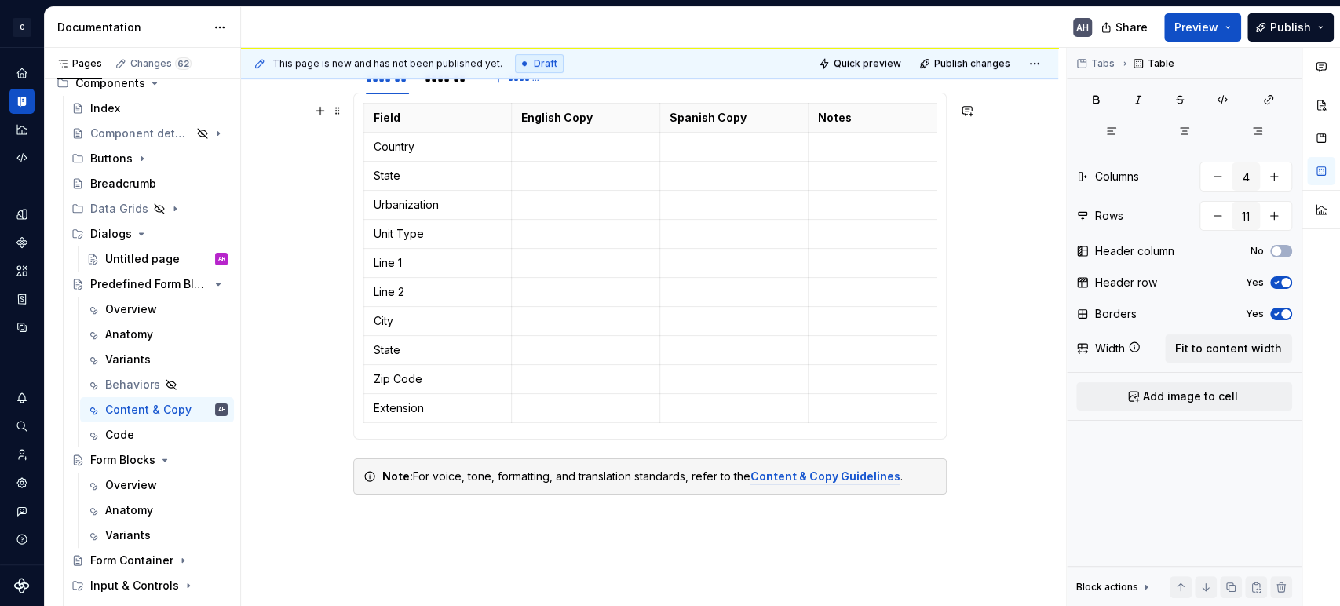
scroll to position [192, 0]
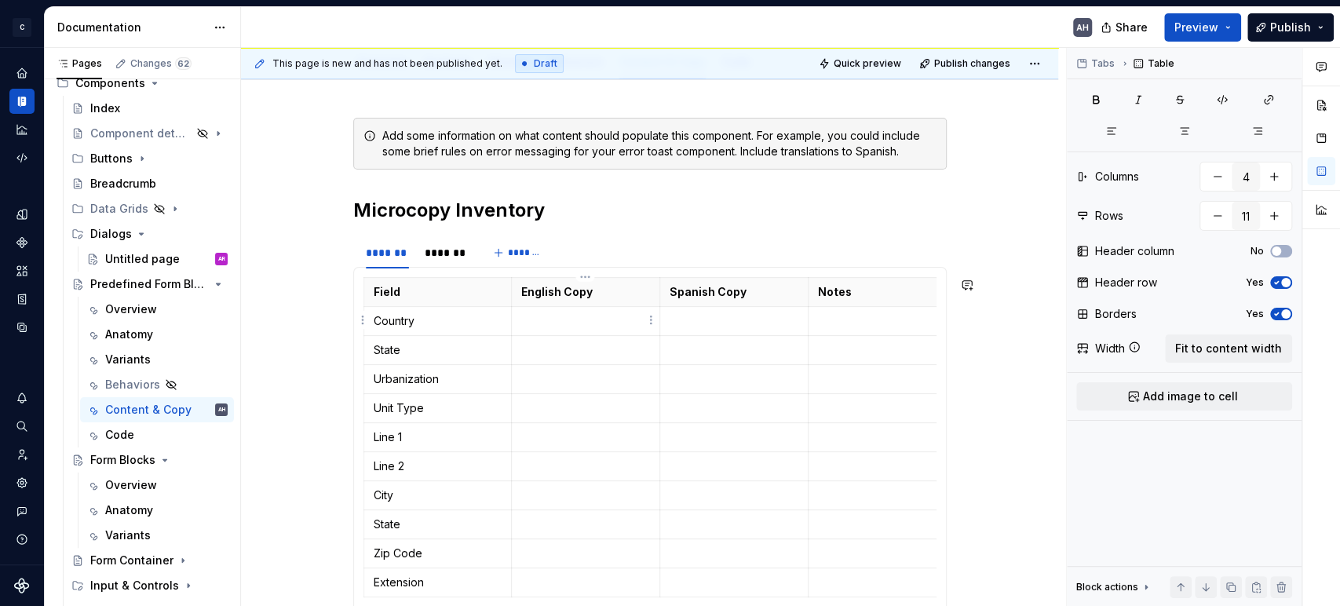
click at [567, 318] on p at bounding box center [585, 321] width 129 height 16
click at [553, 350] on p at bounding box center [585, 350] width 129 height 16
click at [541, 381] on p at bounding box center [585, 379] width 129 height 16
click at [539, 405] on p at bounding box center [585, 408] width 129 height 16
click at [584, 380] on p "Urbanizacion" at bounding box center [585, 379] width 129 height 16
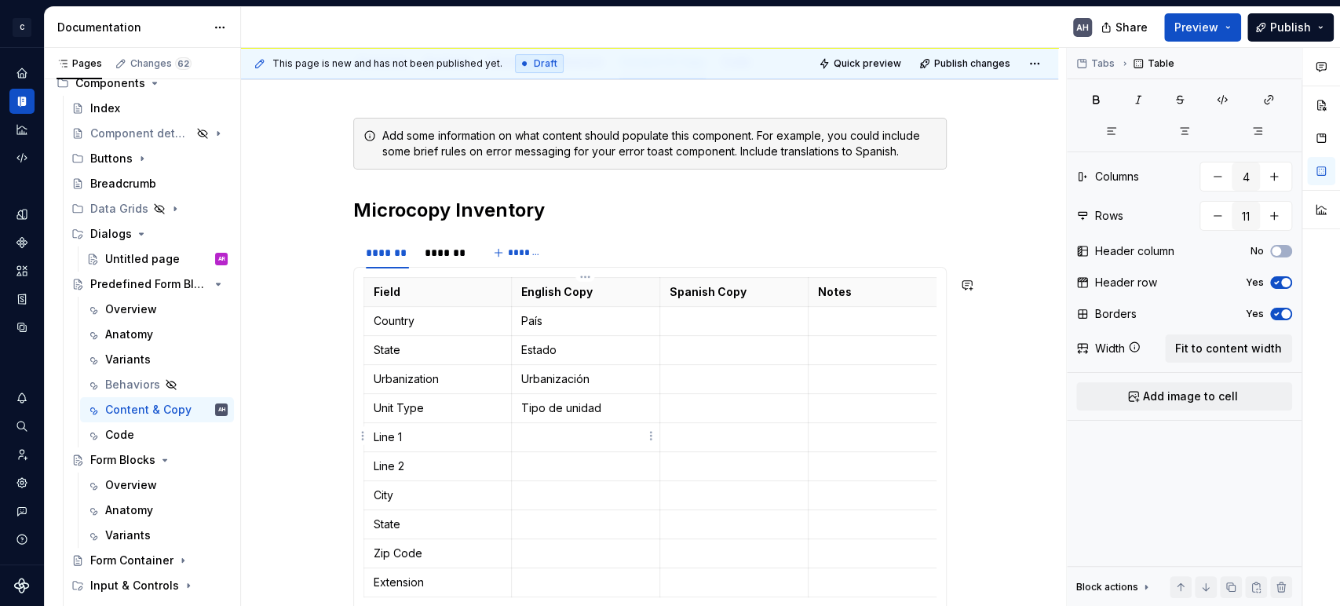
click at [565, 438] on p at bounding box center [585, 437] width 129 height 16
click at [565, 462] on p at bounding box center [585, 466] width 129 height 16
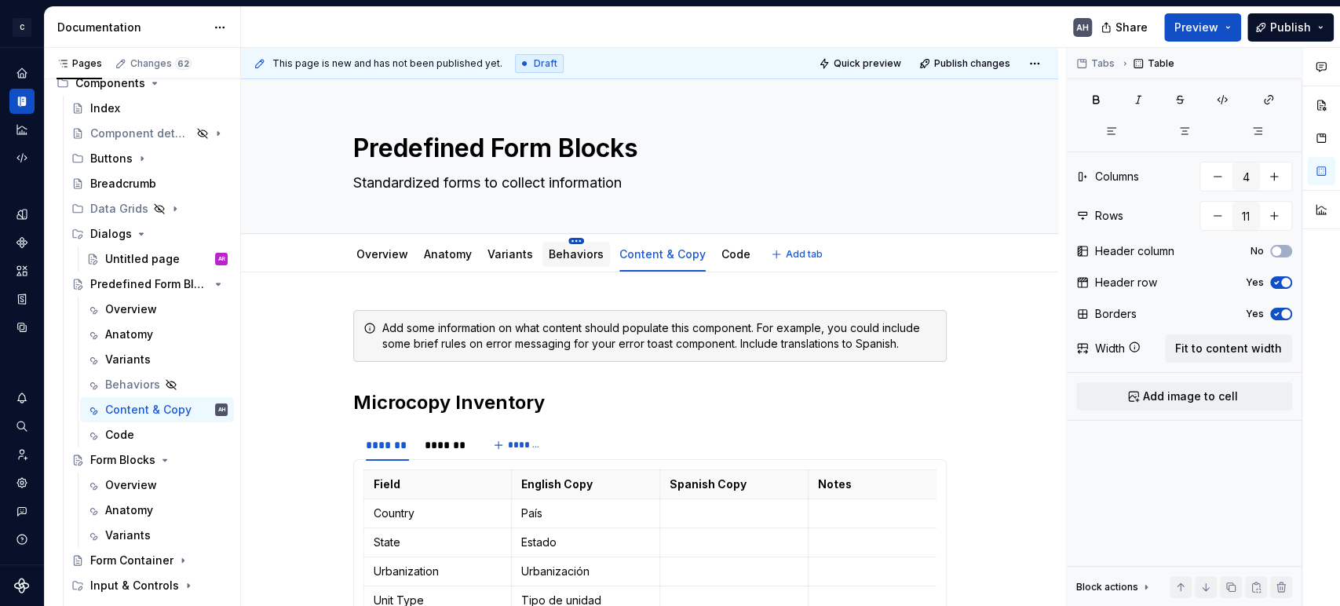
click at [567, 239] on html "C Andúril AH Dataset Expert Tax Documentation AH Share Preview Publish Pages Ch…" at bounding box center [670, 303] width 1340 height 606
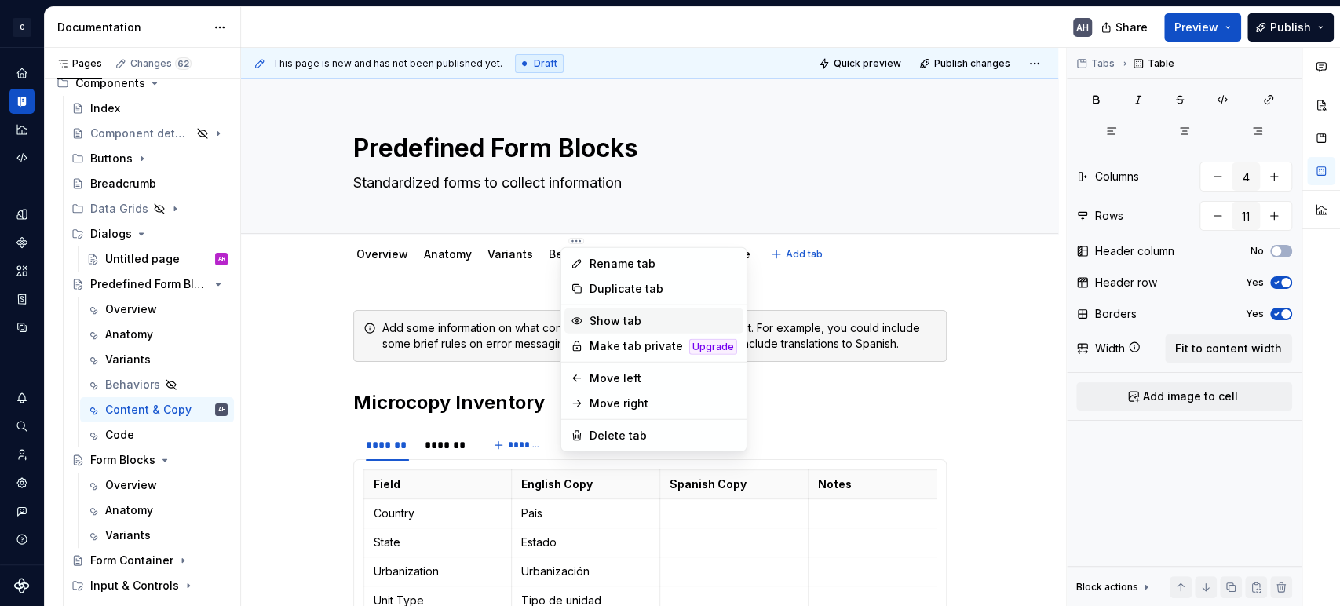
click at [613, 323] on div "Show tab" at bounding box center [664, 321] width 148 height 16
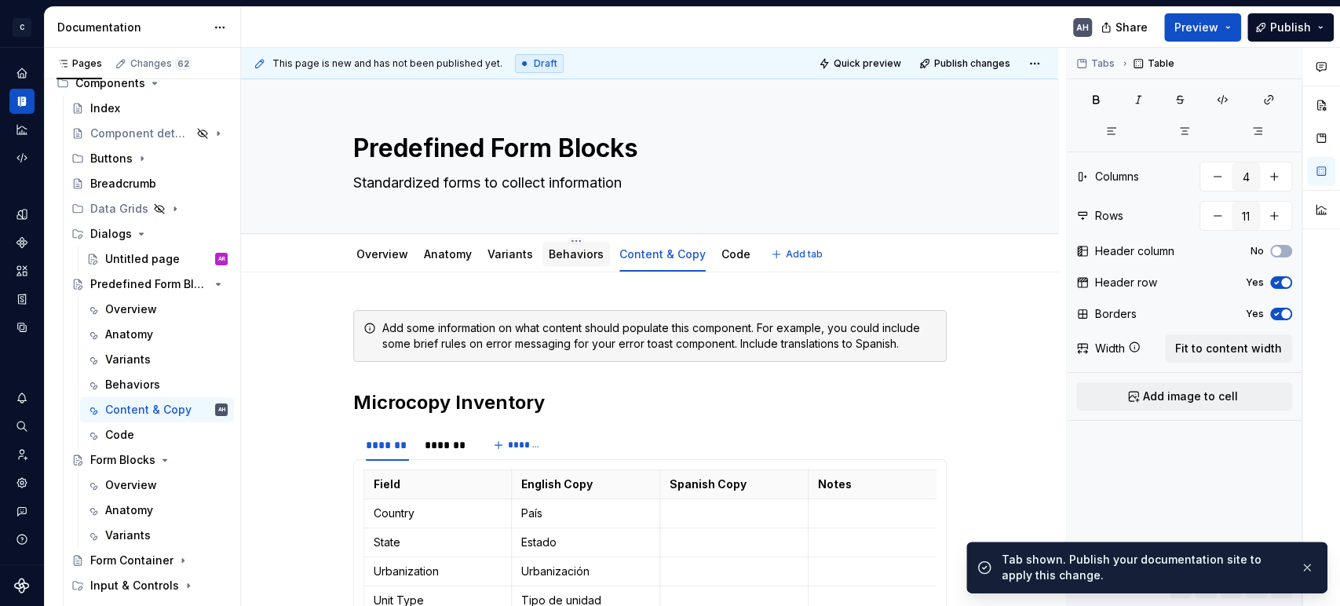
click at [569, 248] on link "Behaviors" at bounding box center [576, 253] width 55 height 13
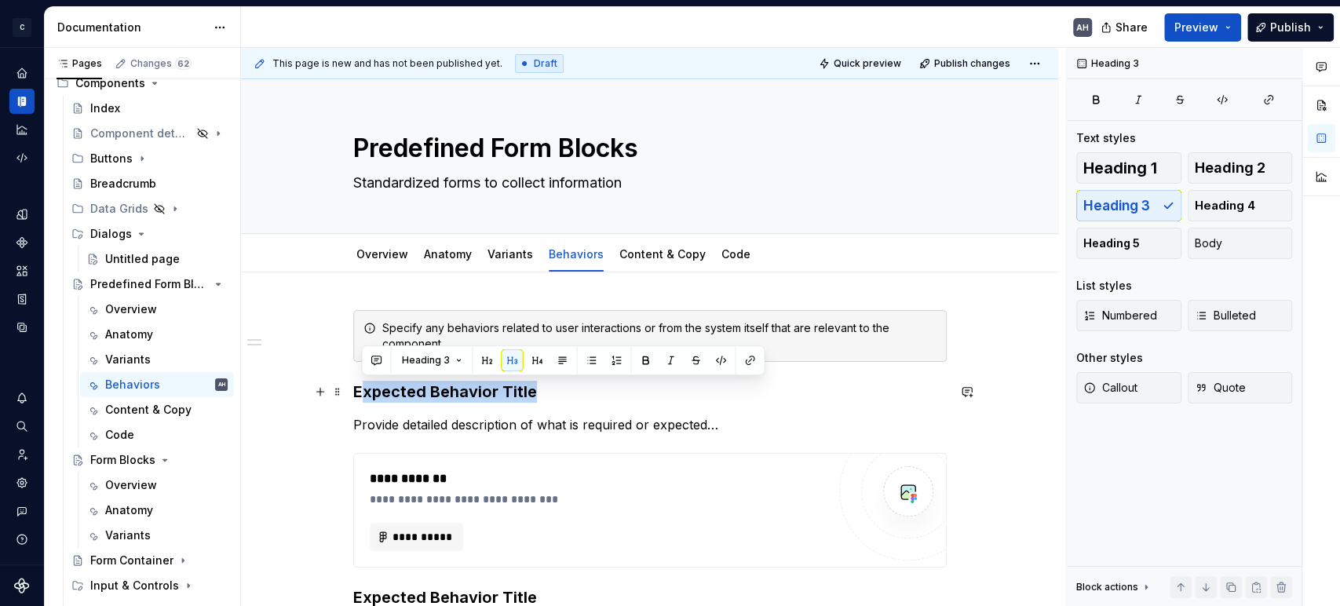
drag, startPoint x: 534, startPoint y: 394, endPoint x: 363, endPoint y: 394, distance: 170.4
click at [363, 394] on h3 "Expected Behavior Title" at bounding box center [650, 392] width 594 height 22
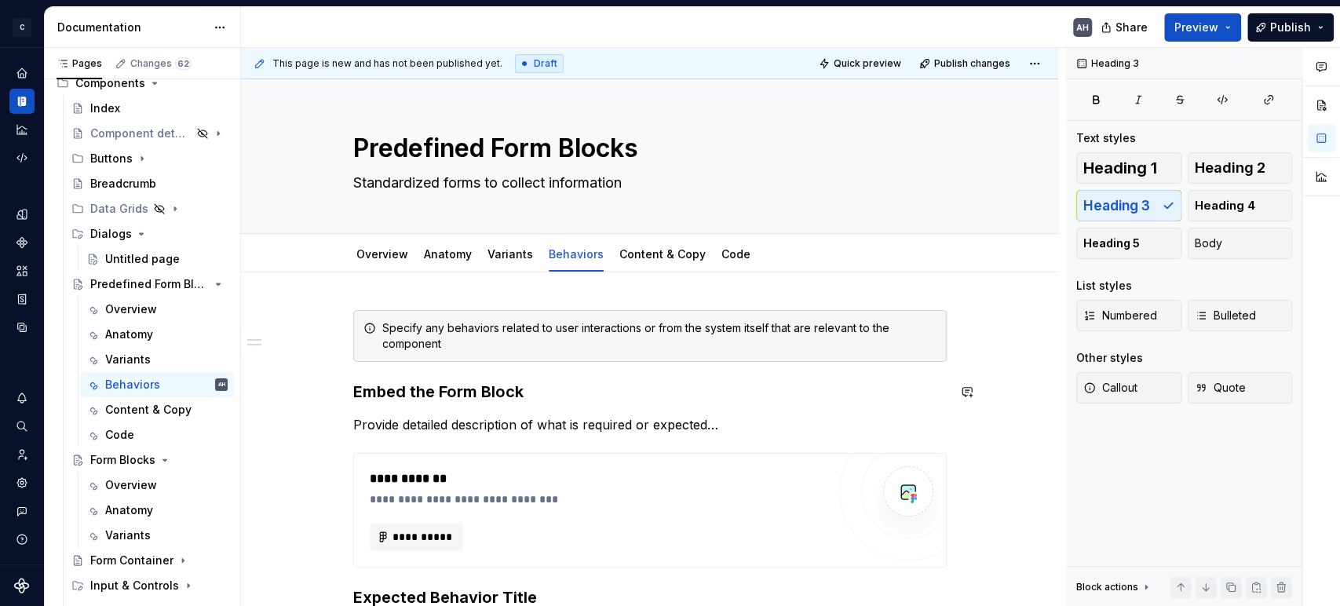
click at [535, 413] on div "**********" at bounding box center [650, 560] width 594 height 501
click at [526, 424] on p "Provide detailed description of what is required or expected…" at bounding box center [650, 424] width 594 height 19
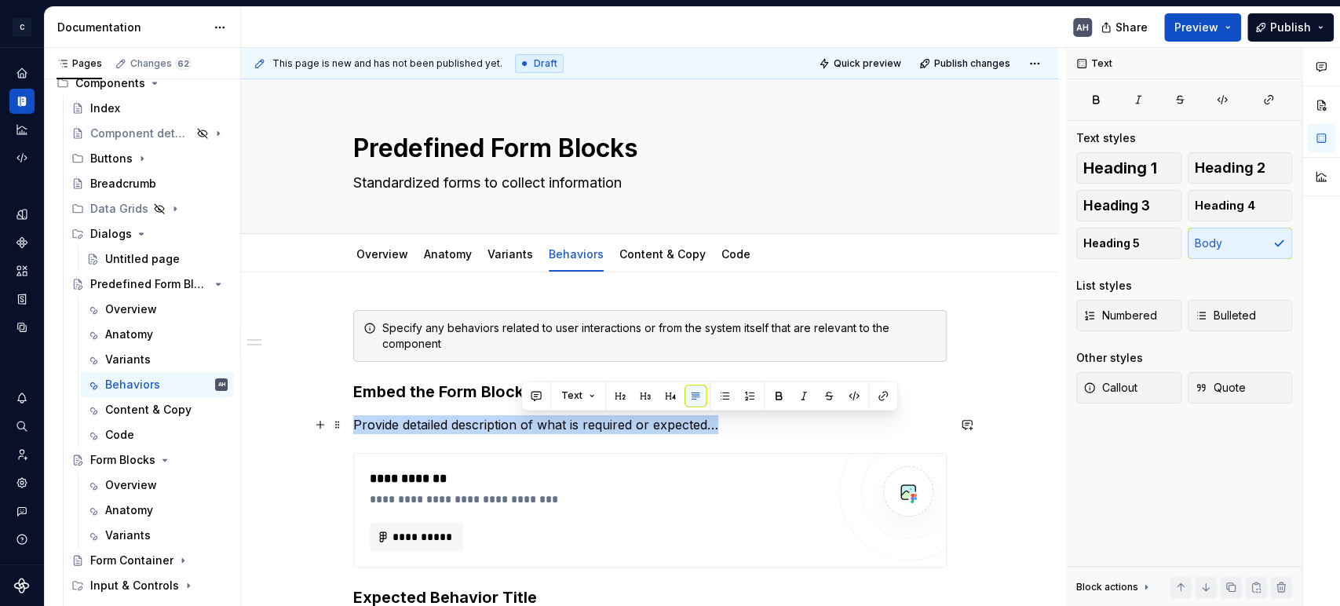
click at [526, 424] on p "Provide detailed description of what is required or expected…" at bounding box center [650, 424] width 594 height 19
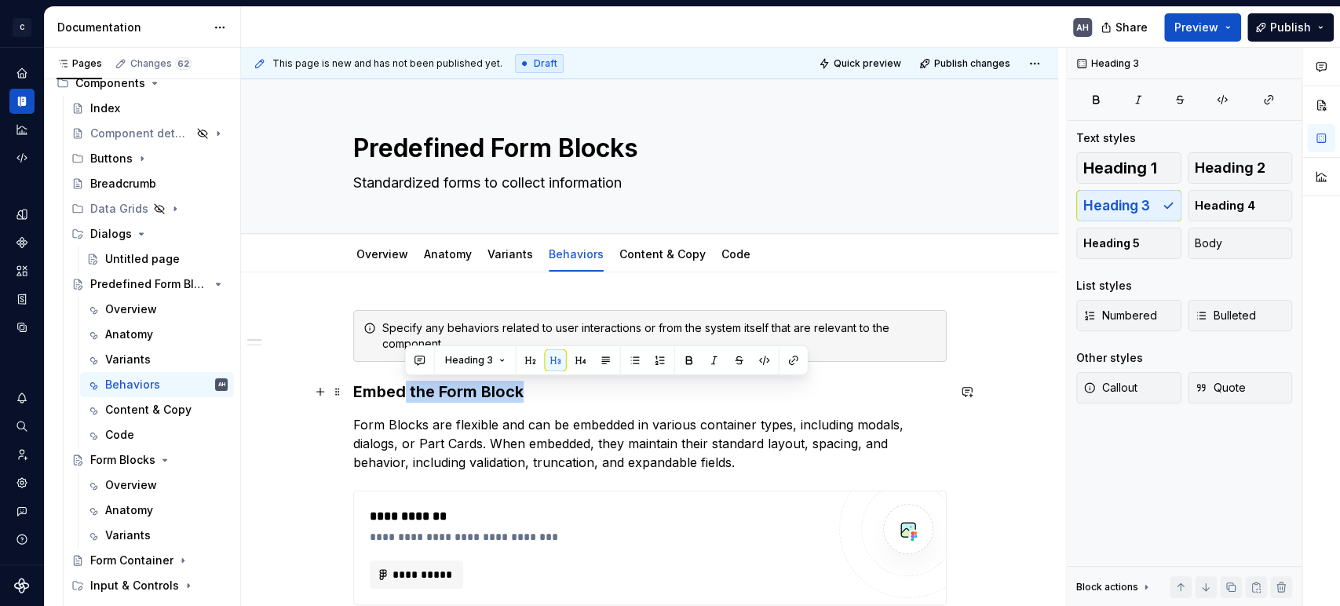
drag, startPoint x: 402, startPoint y: 394, endPoint x: 554, endPoint y: 398, distance: 152.4
click at [554, 398] on h3 "Embed the Form Block" at bounding box center [650, 392] width 594 height 22
click at [402, 393] on h3 "Embed the Form Block" at bounding box center [650, 392] width 594 height 22
drag, startPoint x: 404, startPoint y: 391, endPoint x: 575, endPoint y: 393, distance: 170.4
click at [575, 393] on h3 "Embed the Form Block" at bounding box center [650, 392] width 594 height 22
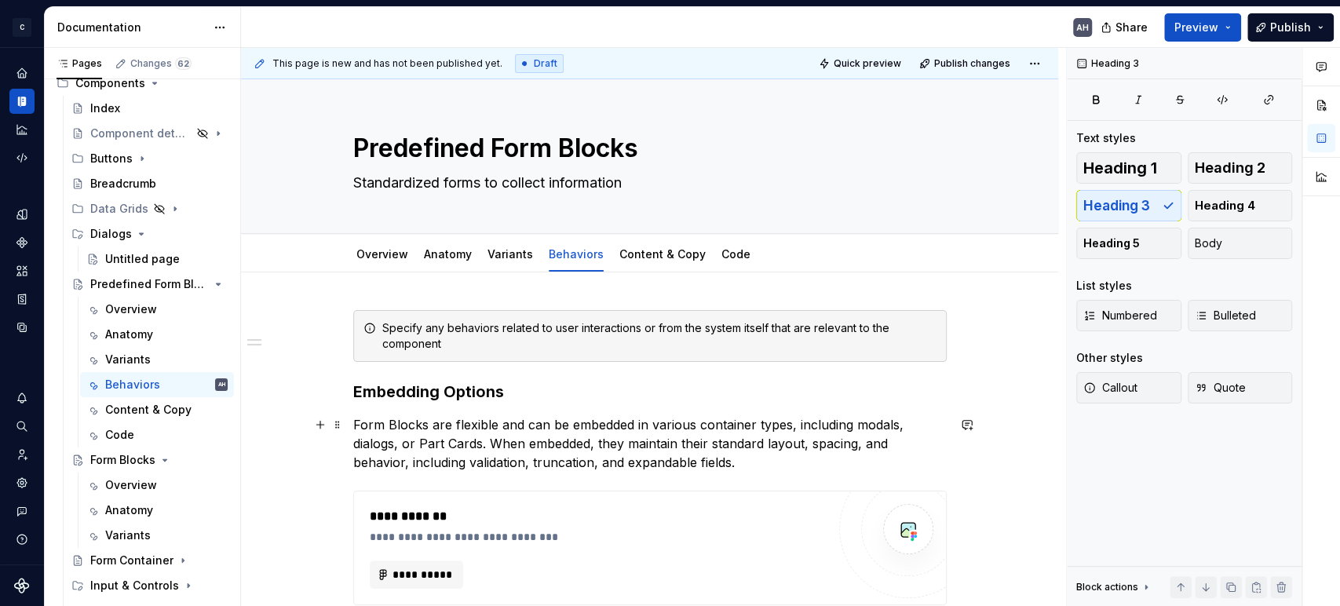
scroll to position [87, 0]
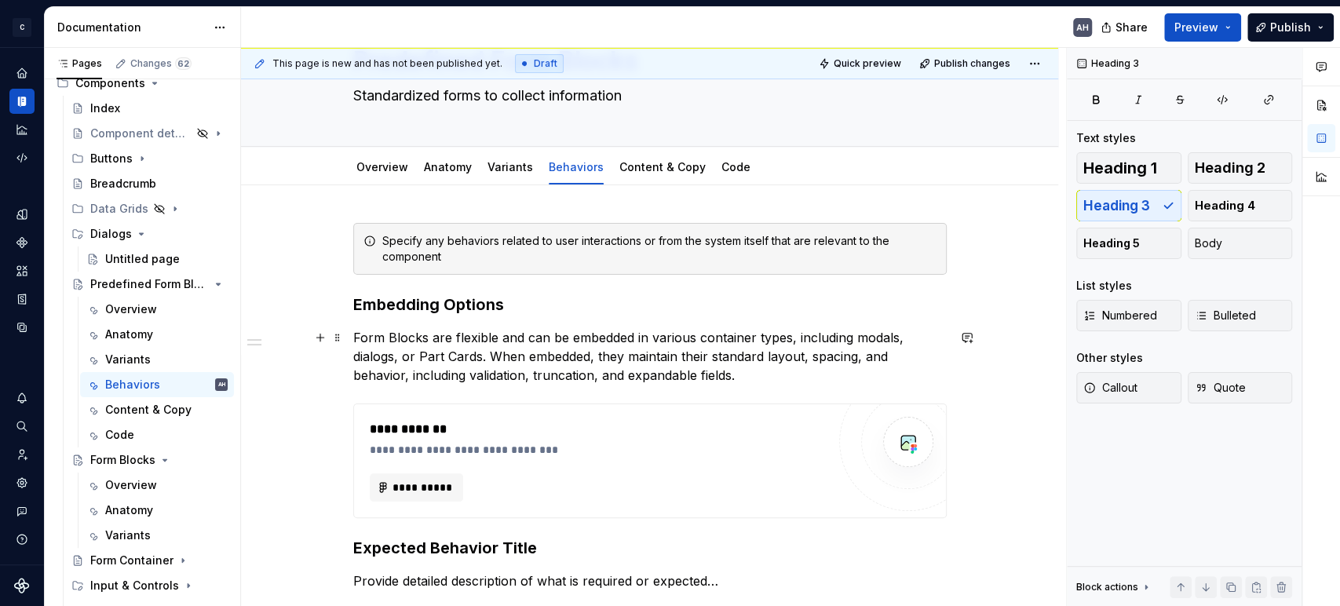
click at [751, 380] on p "Form Blocks are flexible and can be embedded in various container types, includ…" at bounding box center [650, 356] width 594 height 57
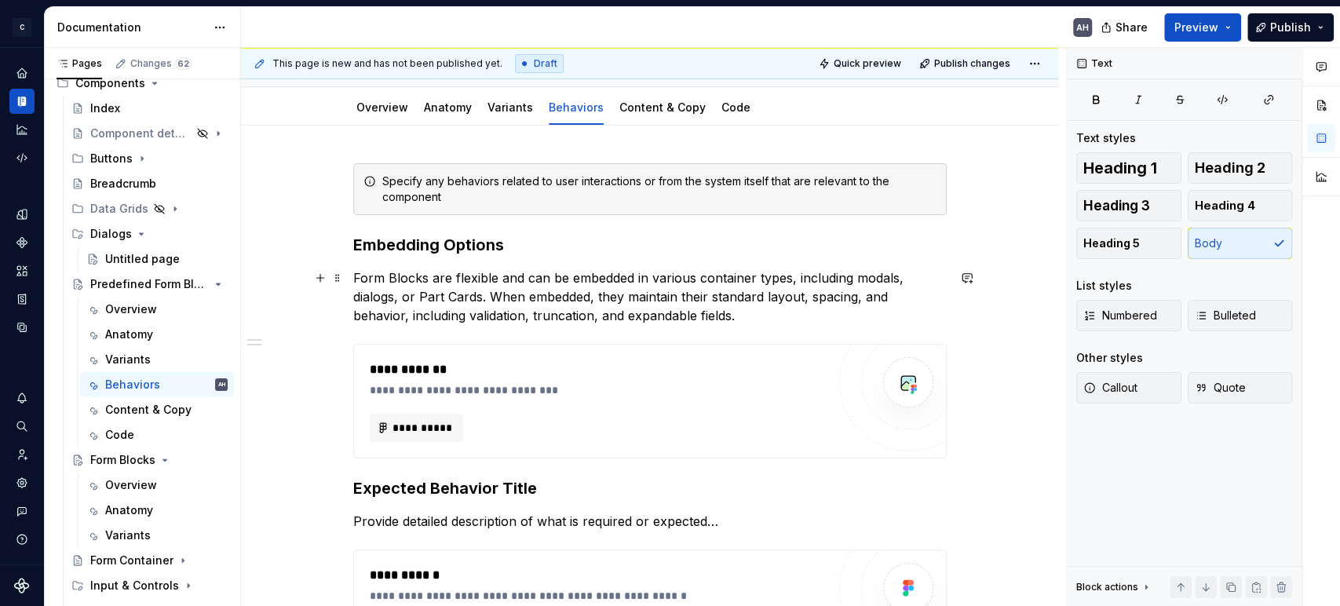
scroll to position [174, 0]
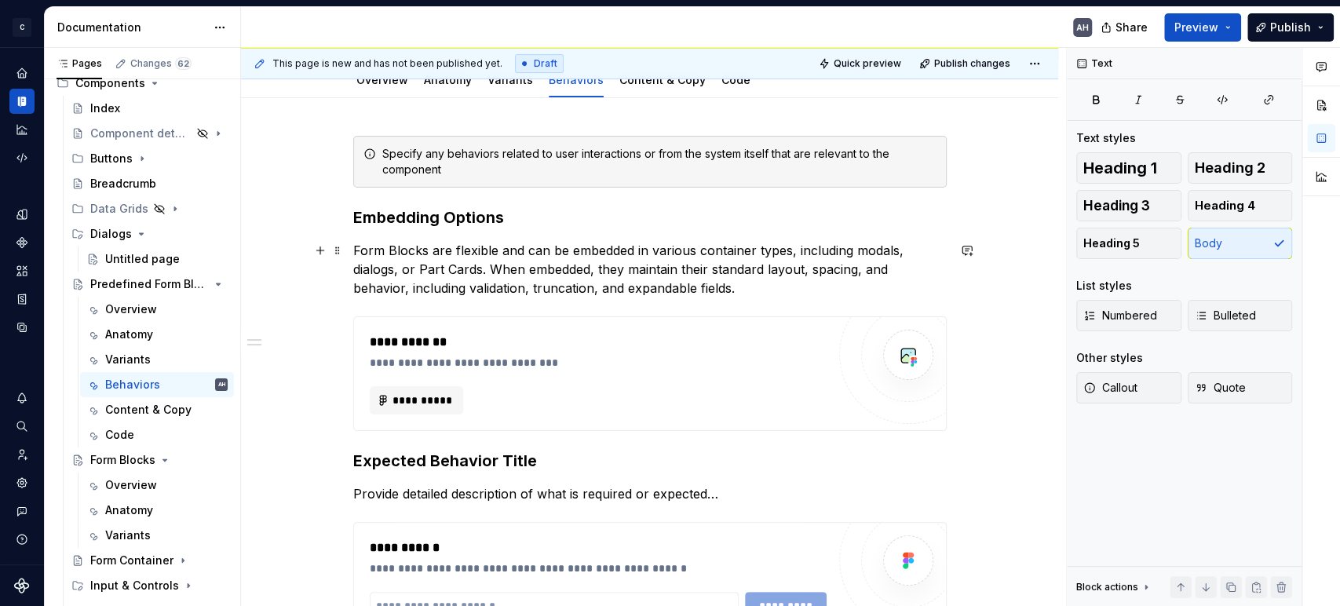
click at [598, 287] on p "Form Blocks are flexible and can be embedded in various container types, includ…" at bounding box center [650, 269] width 594 height 57
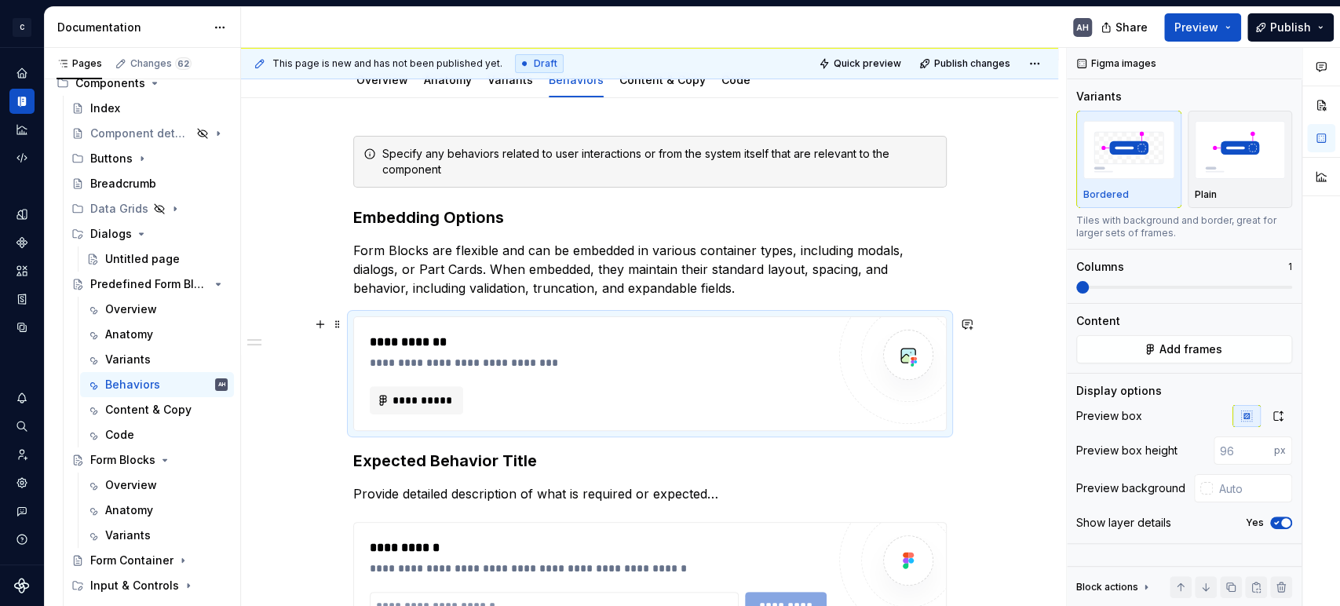
click at [684, 348] on div "**********" at bounding box center [598, 342] width 457 height 19
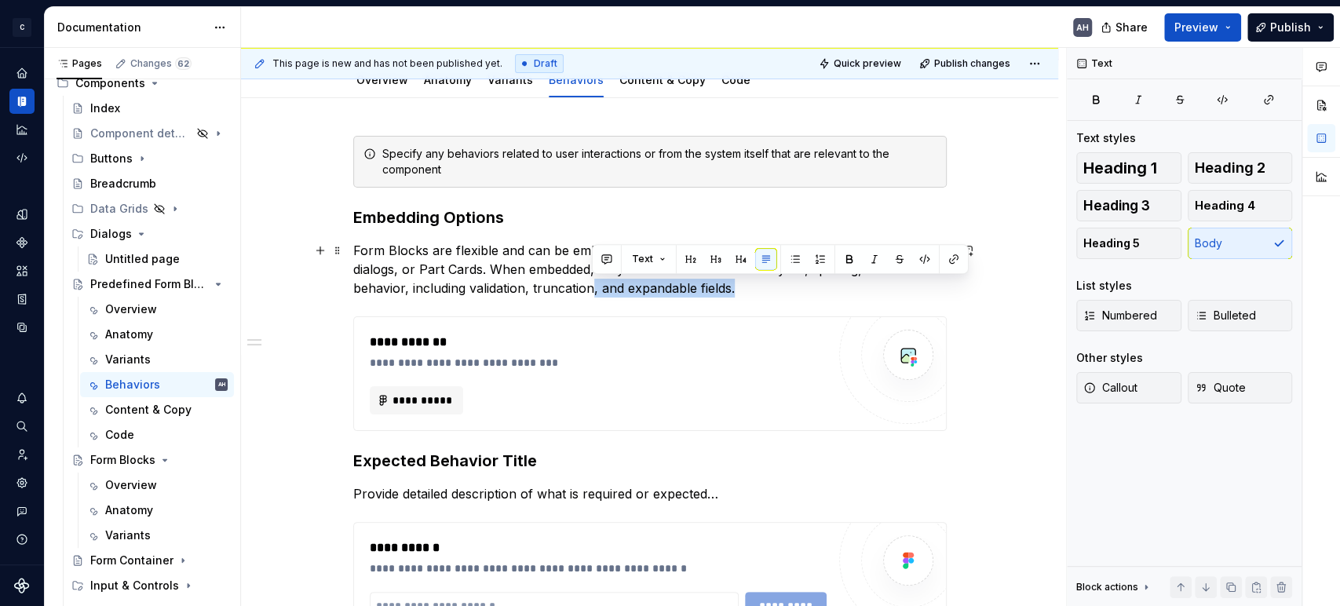
drag, startPoint x: 594, startPoint y: 291, endPoint x: 754, endPoint y: 287, distance: 159.4
click at [754, 287] on p "Form Blocks are flexible and can be embedded in various container types, includ…" at bounding box center [650, 269] width 594 height 57
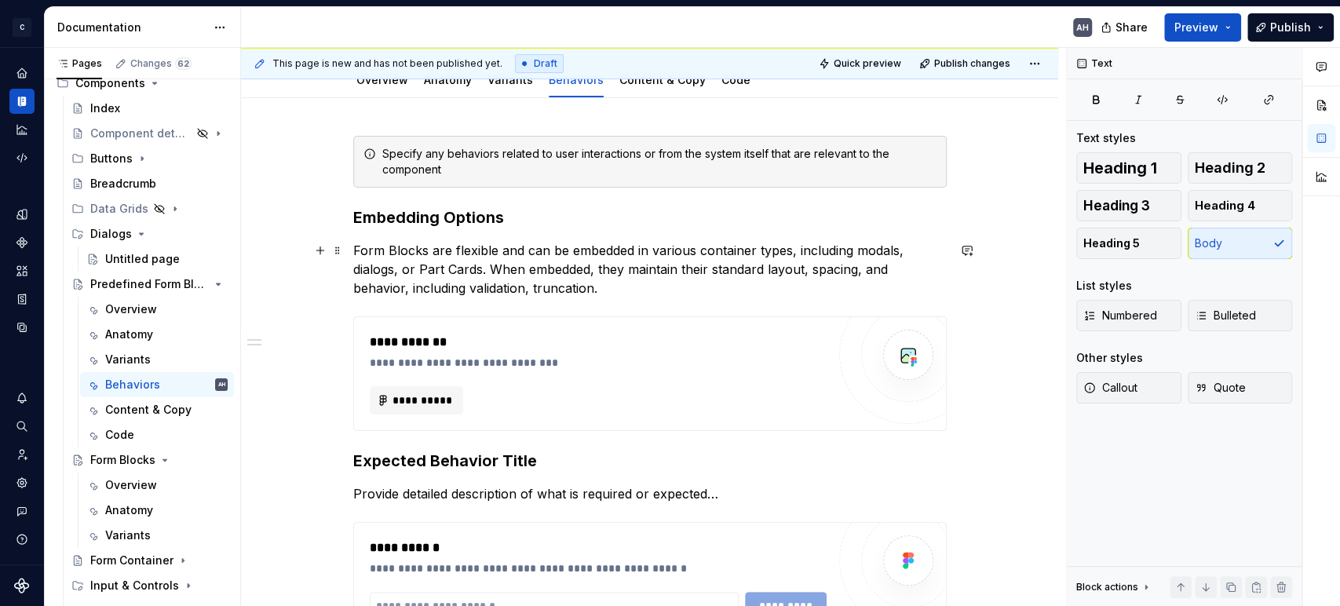
click at [529, 286] on p "Form Blocks are flexible and can be embedded in various container types, includ…" at bounding box center [650, 269] width 594 height 57
click at [633, 400] on div "**********" at bounding box center [598, 400] width 457 height 28
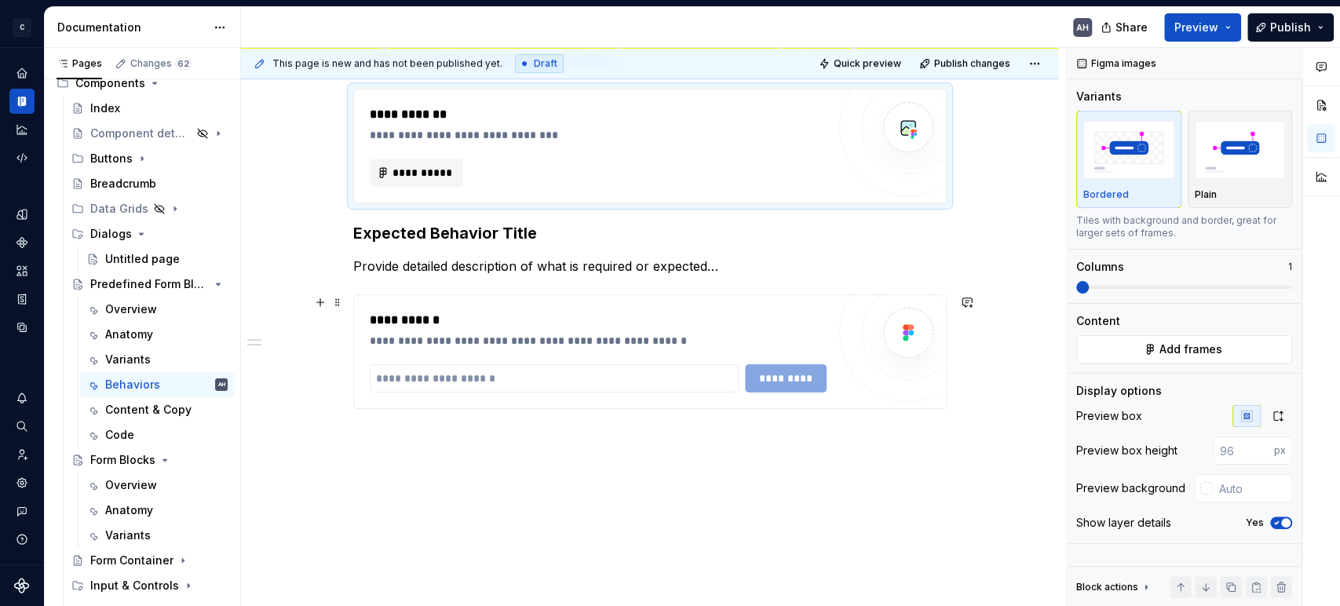
scroll to position [436, 0]
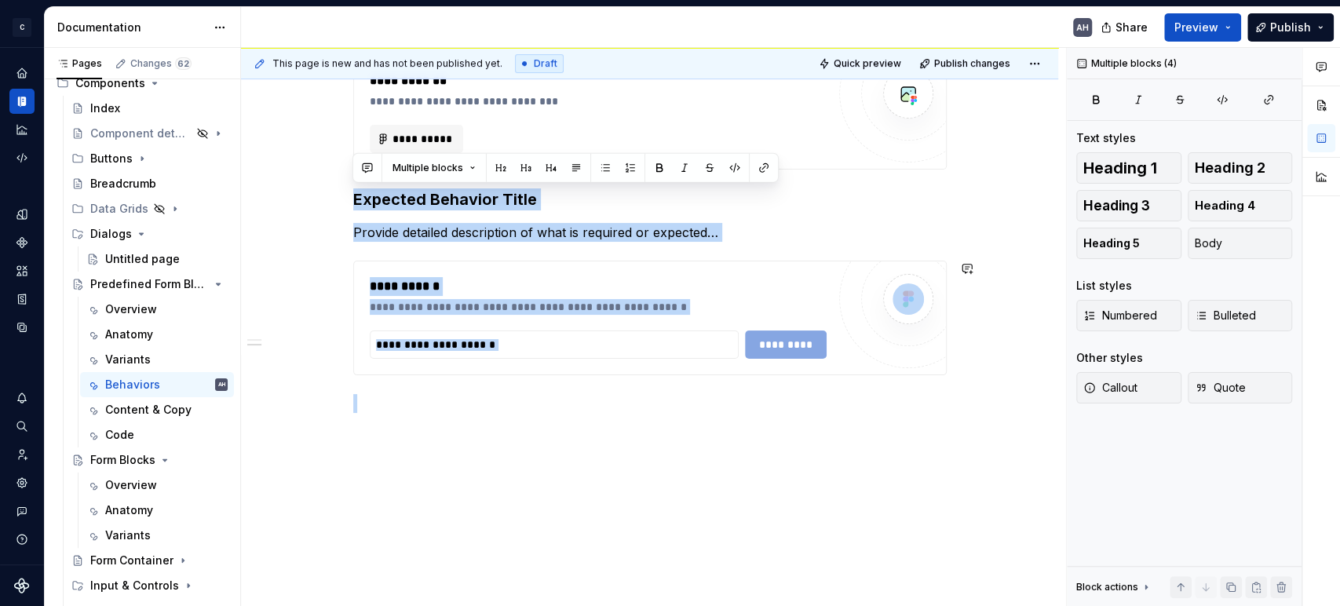
drag, startPoint x: 352, startPoint y: 199, endPoint x: 787, endPoint y: 389, distance: 475.3
click at [787, 389] on div "**********" at bounding box center [650, 143] width 594 height 539
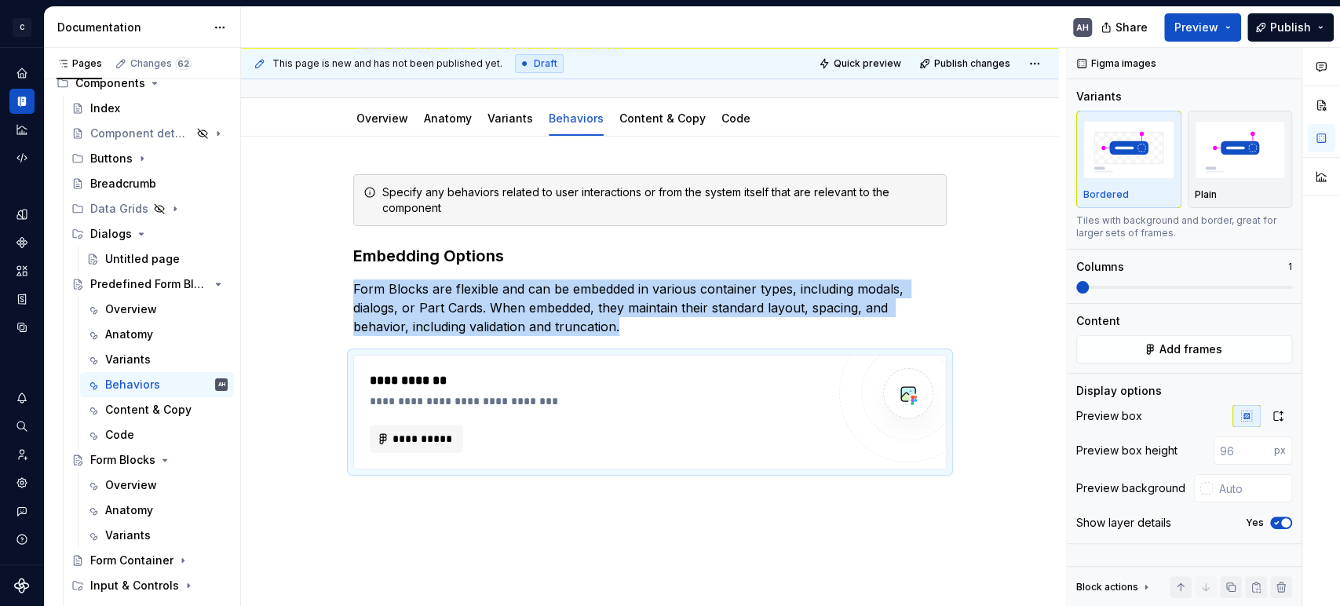
scroll to position [111, 0]
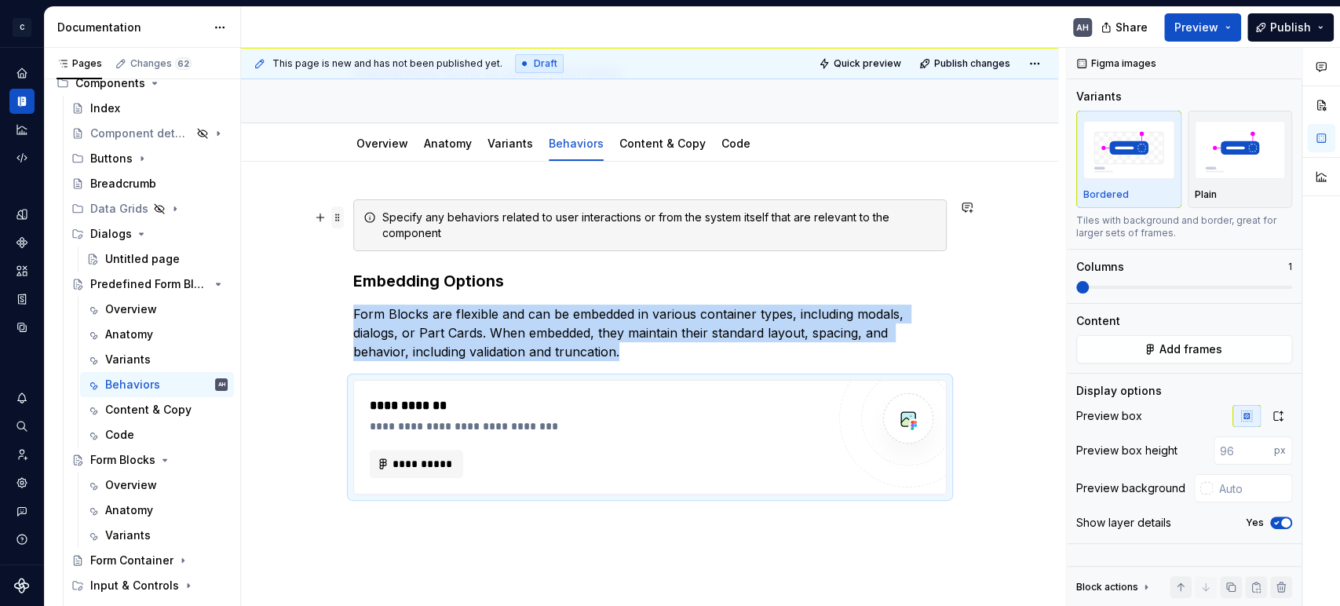
drag, startPoint x: 332, startPoint y: 217, endPoint x: 340, endPoint y: 217, distance: 7.9
click at [332, 217] on span at bounding box center [337, 217] width 13 height 22
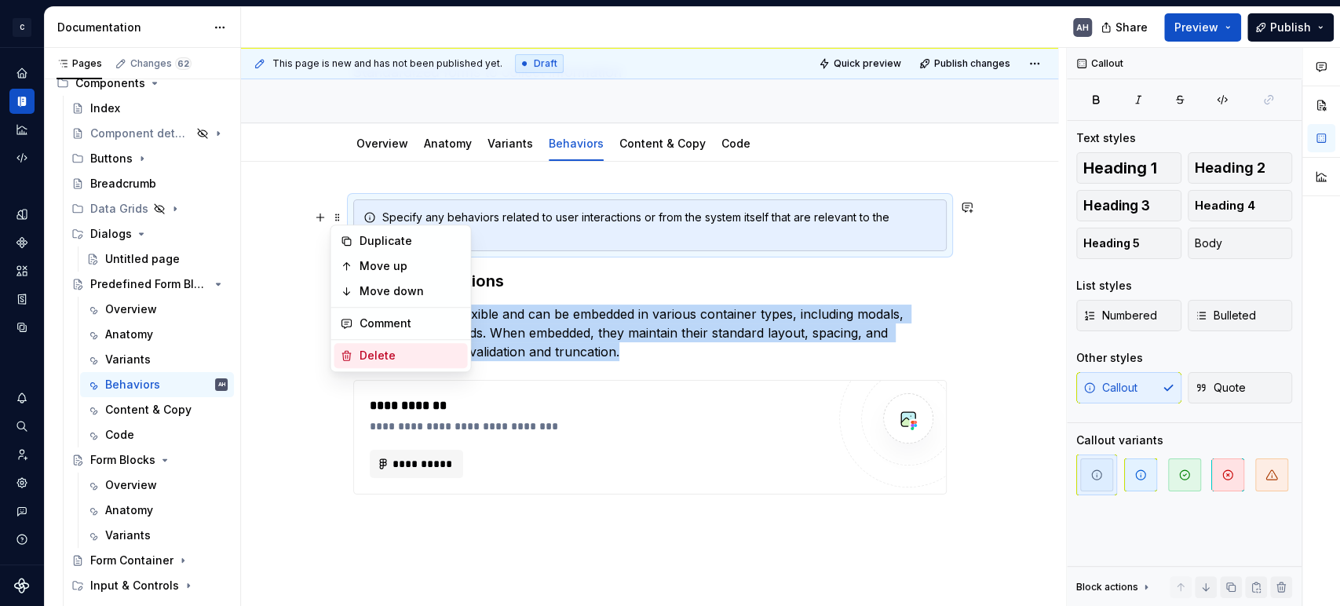
click at [374, 358] on div "Delete" at bounding box center [410, 356] width 102 height 16
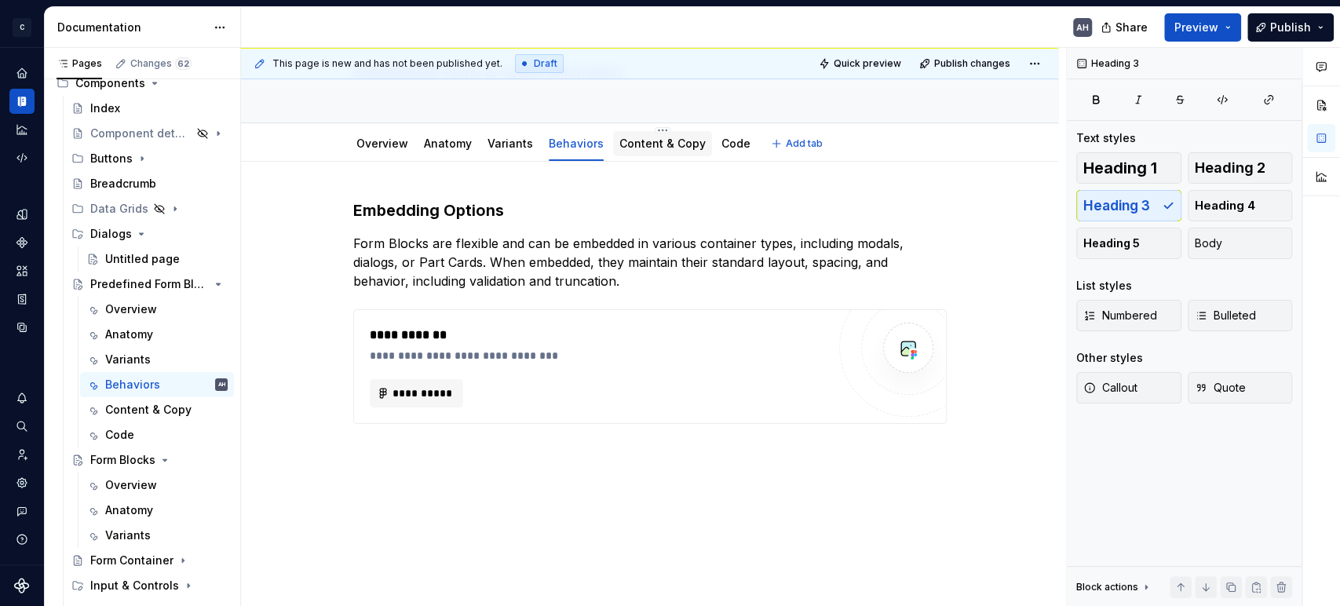
click at [670, 141] on link "Content & Copy" at bounding box center [662, 143] width 86 height 13
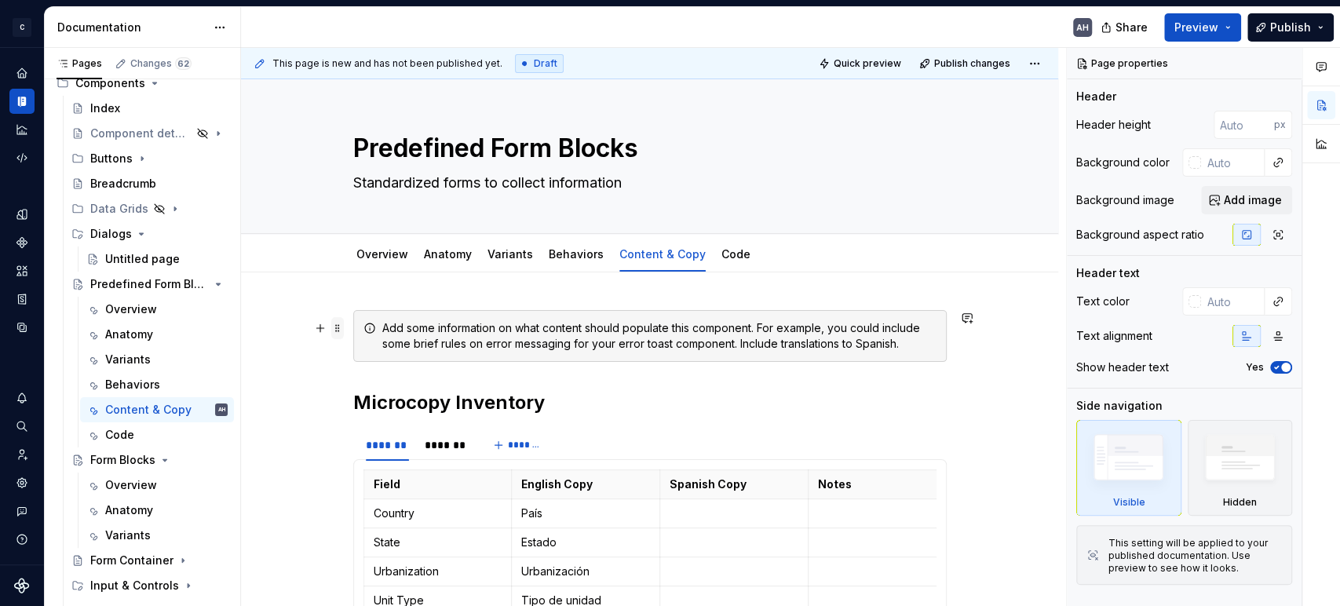
click at [337, 327] on span at bounding box center [337, 328] width 13 height 22
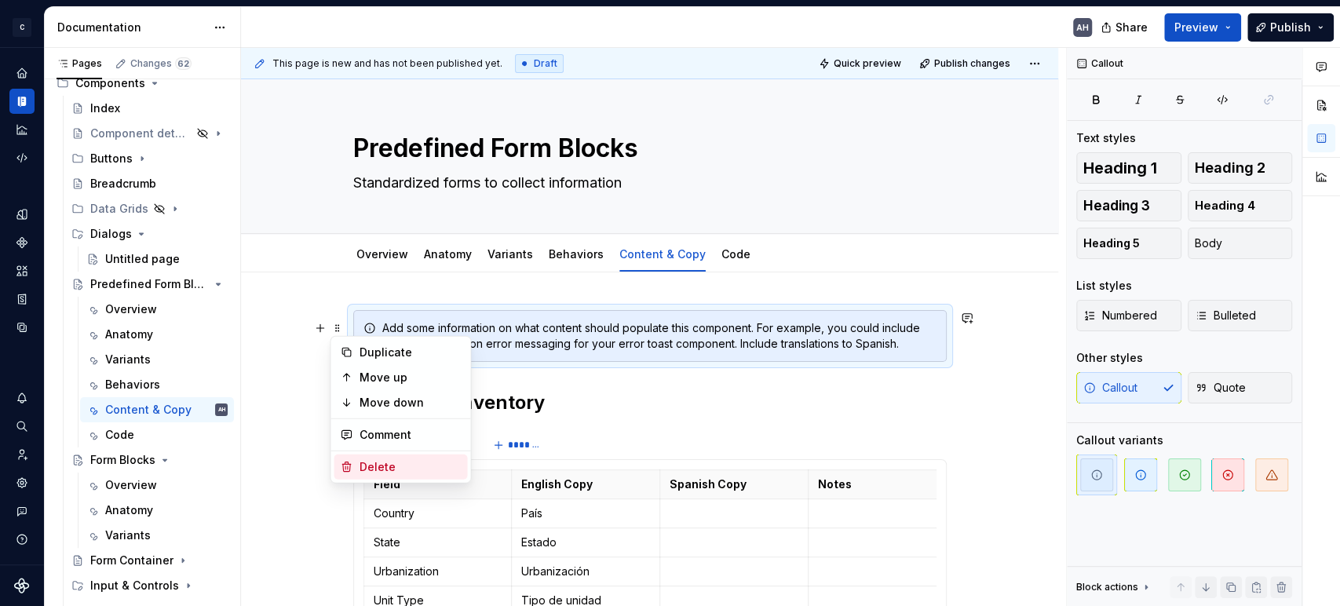
click at [384, 459] on div "Delete" at bounding box center [410, 467] width 102 height 16
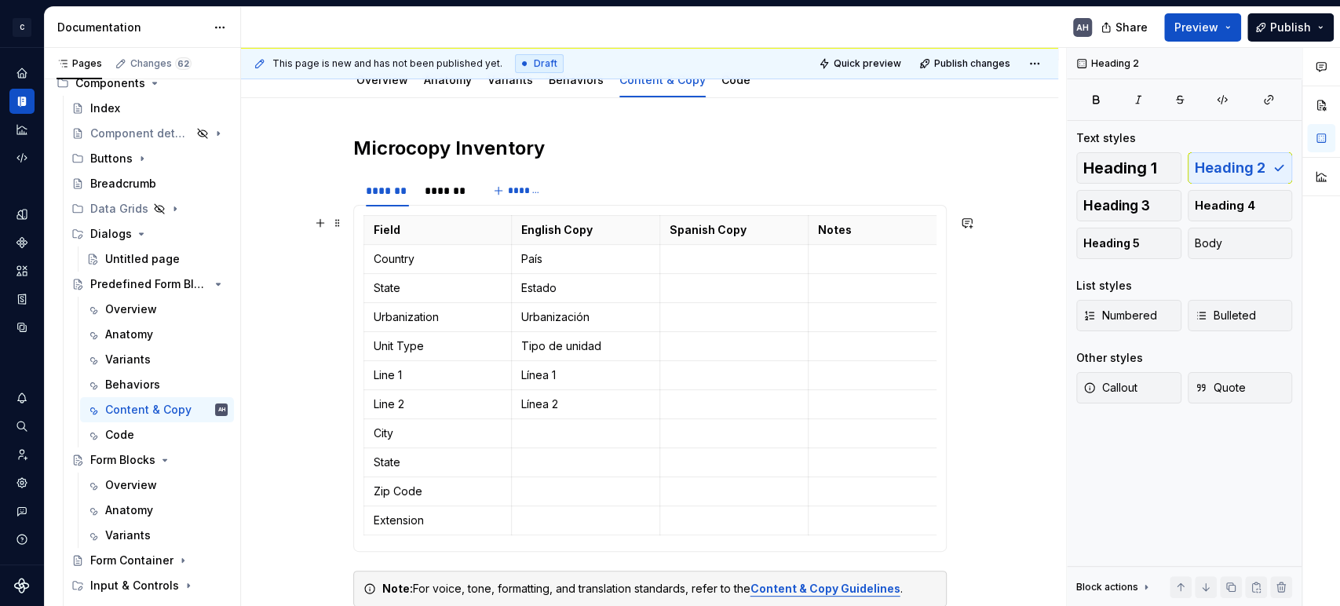
scroll to position [261, 0]
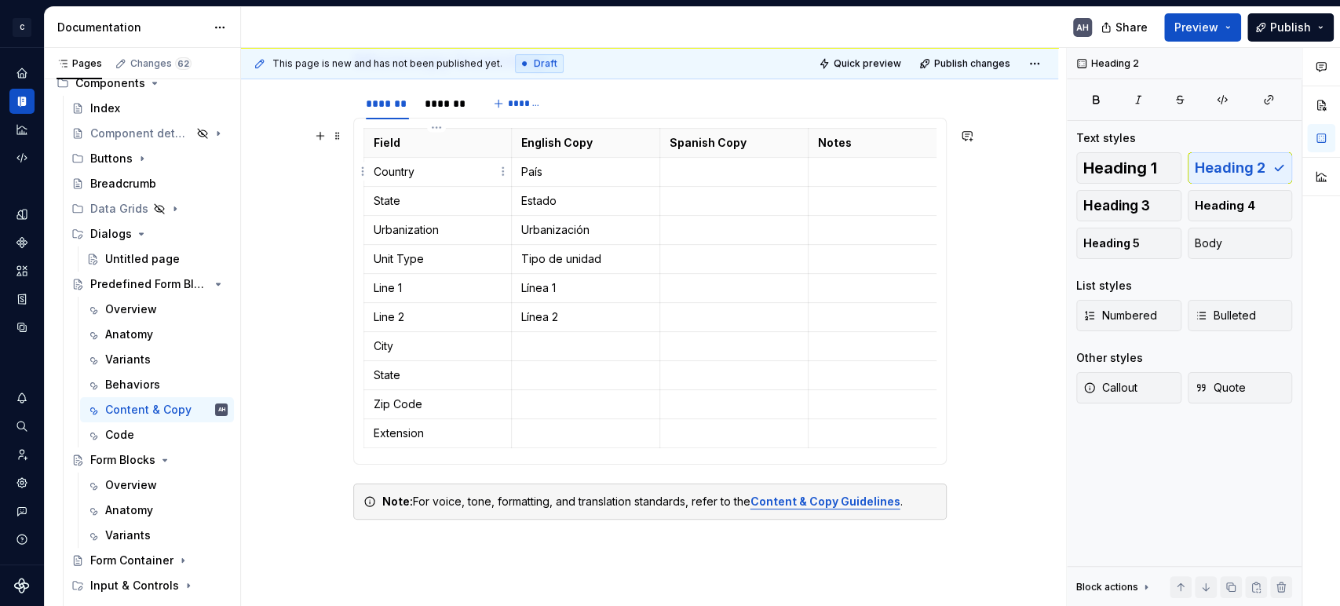
click at [421, 170] on p "Country" at bounding box center [438, 172] width 129 height 16
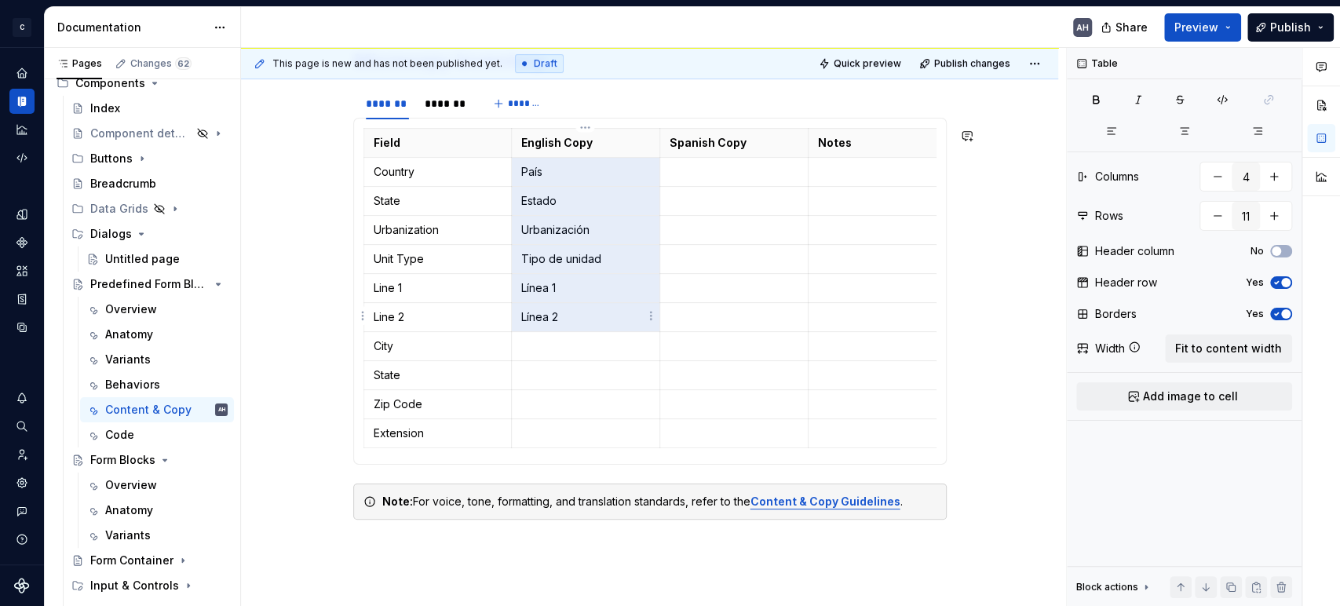
drag, startPoint x: 521, startPoint y: 172, endPoint x: 564, endPoint y: 321, distance: 155.3
click at [564, 321] on tbody "Field English Copy Spanish Copy Notes Country País State Estado Urbanization Ur…" at bounding box center [659, 289] width 593 height 320
click at [696, 176] on p at bounding box center [734, 172] width 129 height 16
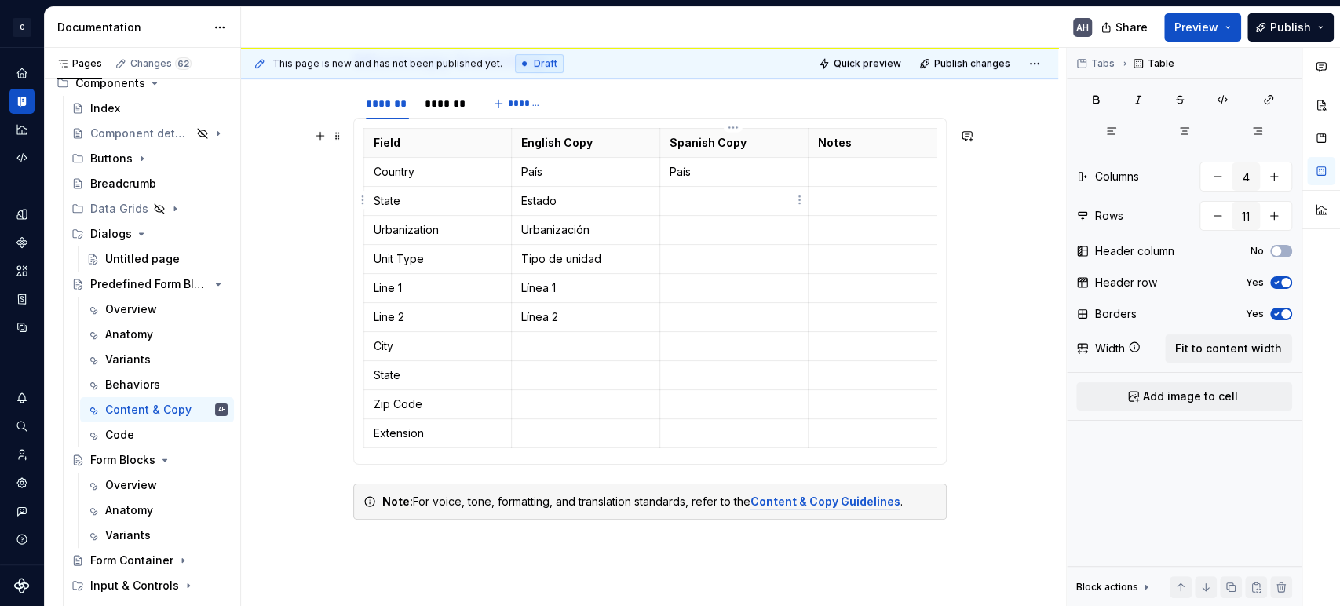
click at [696, 201] on p at bounding box center [734, 201] width 129 height 16
click at [702, 229] on p at bounding box center [734, 230] width 129 height 16
click at [689, 264] on p at bounding box center [734, 259] width 129 height 16
click at [704, 287] on p at bounding box center [734, 288] width 129 height 16
click at [710, 312] on p at bounding box center [734, 317] width 129 height 16
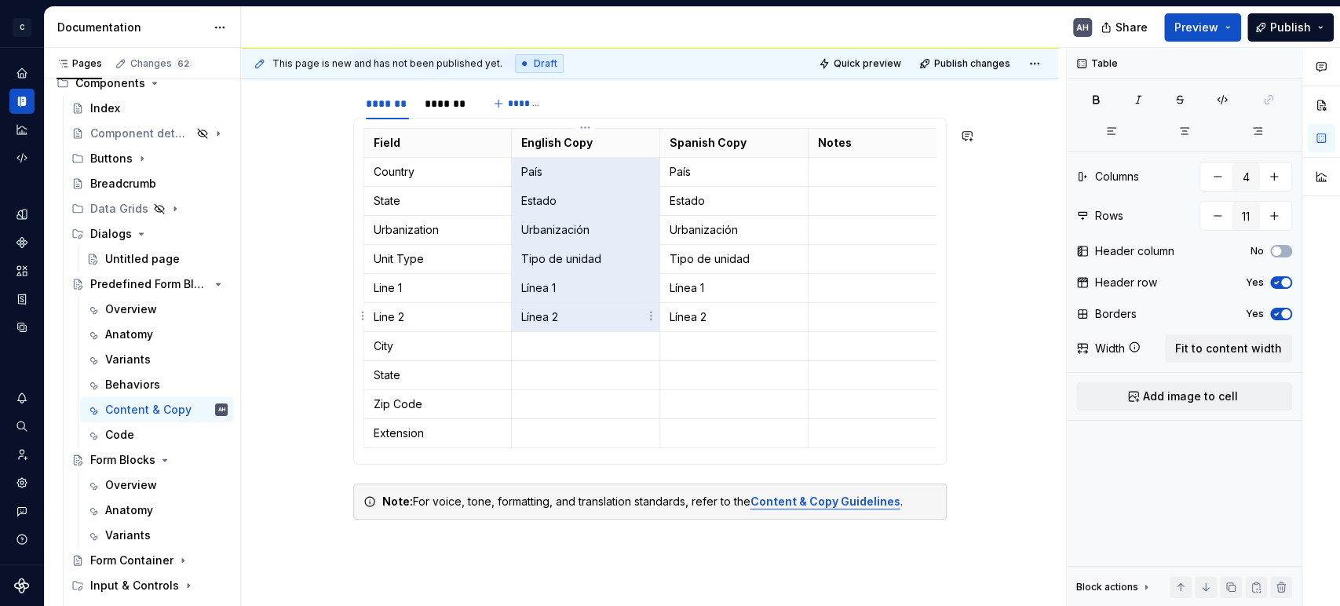
drag, startPoint x: 526, startPoint y: 178, endPoint x: 564, endPoint y: 309, distance: 135.9
click at [564, 309] on tbody "Field English Copy Spanish Copy Notes Country País País State Estado Estado Urb…" at bounding box center [659, 289] width 593 height 320
click at [585, 403] on p at bounding box center [585, 404] width 129 height 16
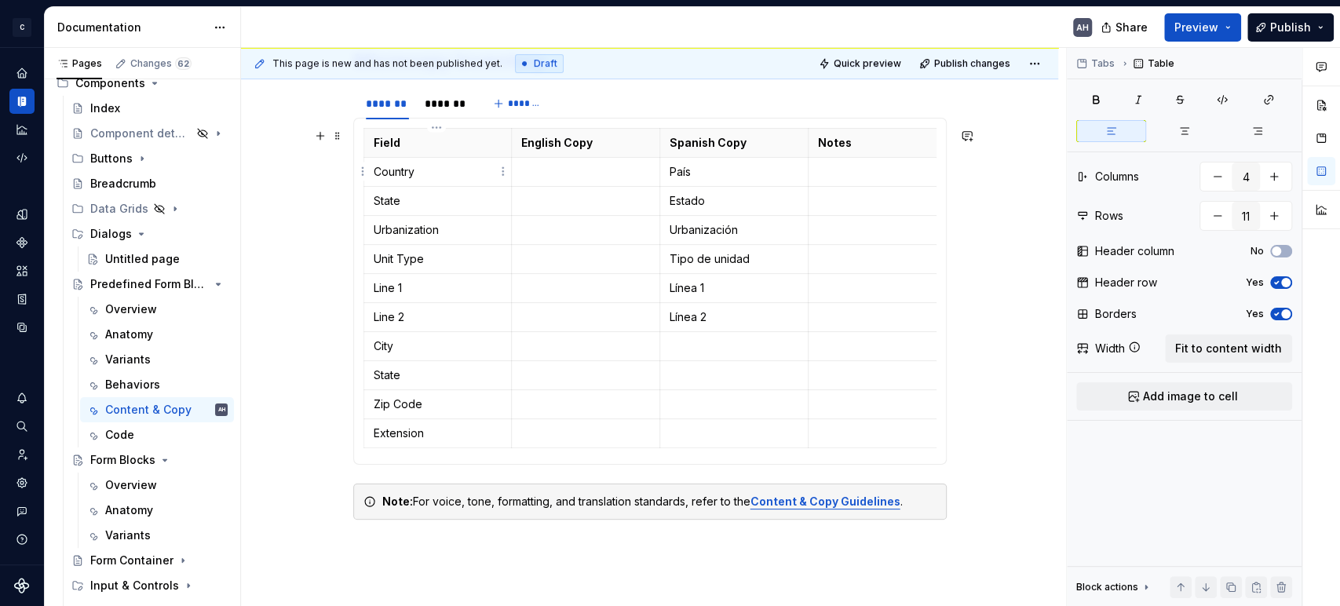
click at [416, 176] on p "Country" at bounding box center [438, 172] width 129 height 16
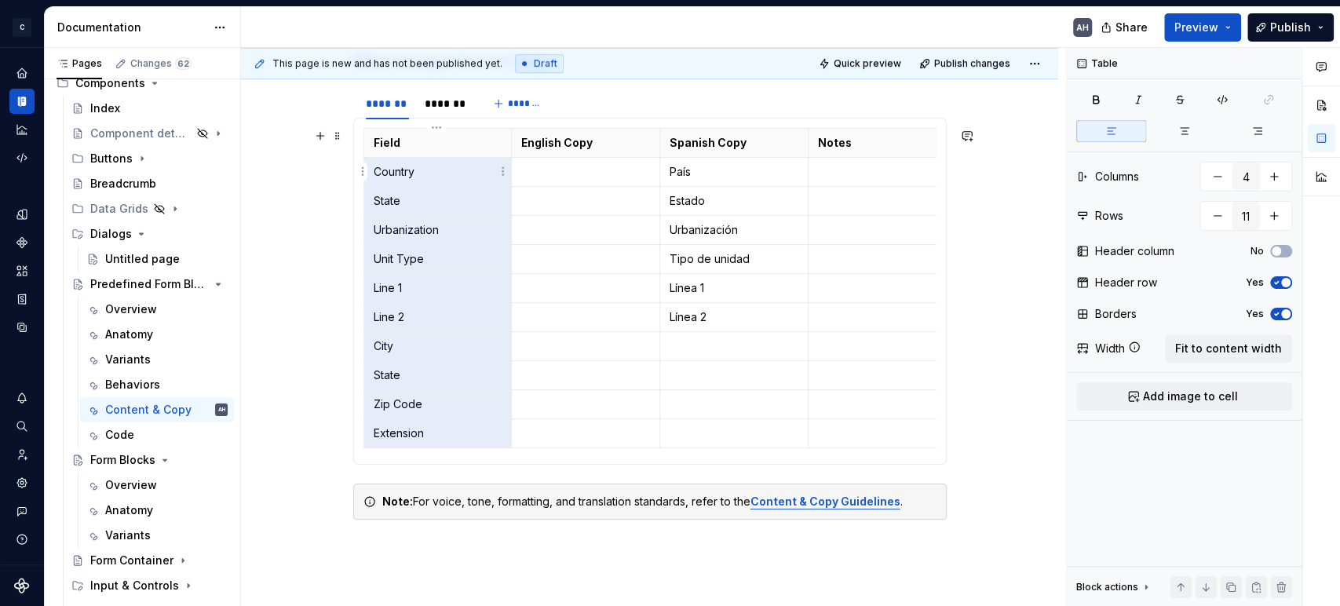
drag, startPoint x: 402, startPoint y: 290, endPoint x: 378, endPoint y: 173, distance: 119.3
click at [378, 173] on tbody "Field English Copy Spanish Copy Notes Country País State Estado Urbanization Ur…" at bounding box center [659, 289] width 593 height 320
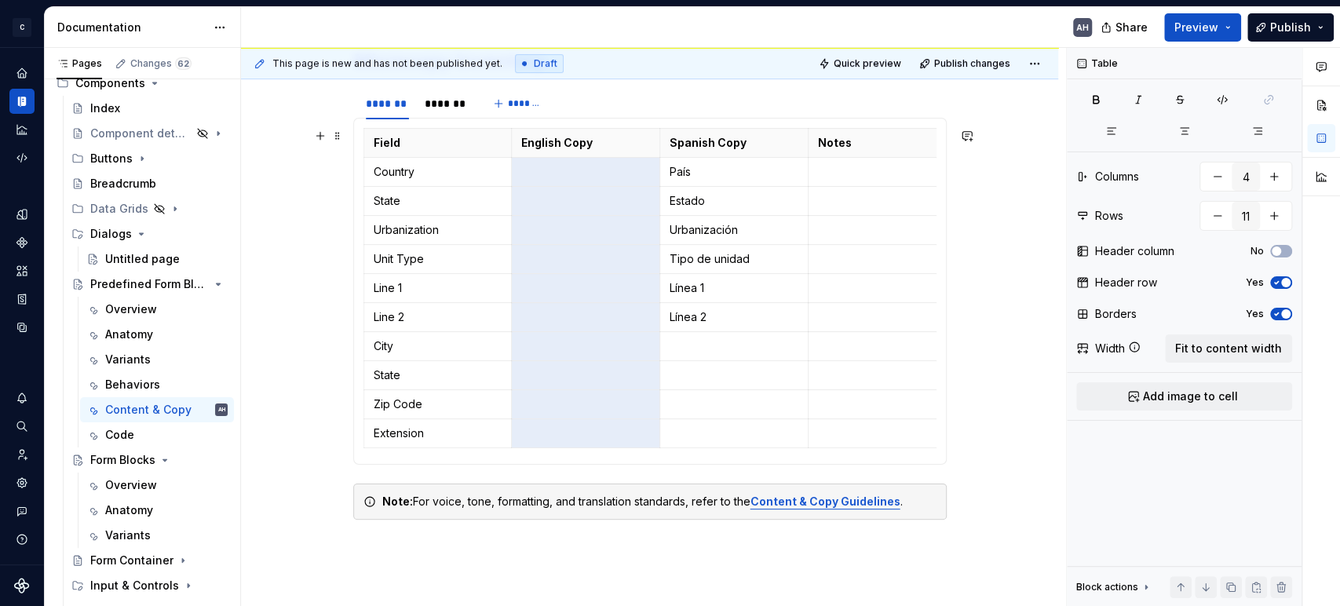
drag, startPoint x: 546, startPoint y: 229, endPoint x: 568, endPoint y: 448, distance: 219.3
click at [568, 448] on div "Field English Copy Spanish Copy Notes Country País State Estado Urbanization Ur…" at bounding box center [649, 291] width 573 height 327
drag, startPoint x: 541, startPoint y: 428, endPoint x: 539, endPoint y: 179, distance: 248.9
click at [539, 179] on tbody "Field English Copy Spanish Copy Notes Country País State Estado Urbanization Ur…" at bounding box center [659, 289] width 593 height 320
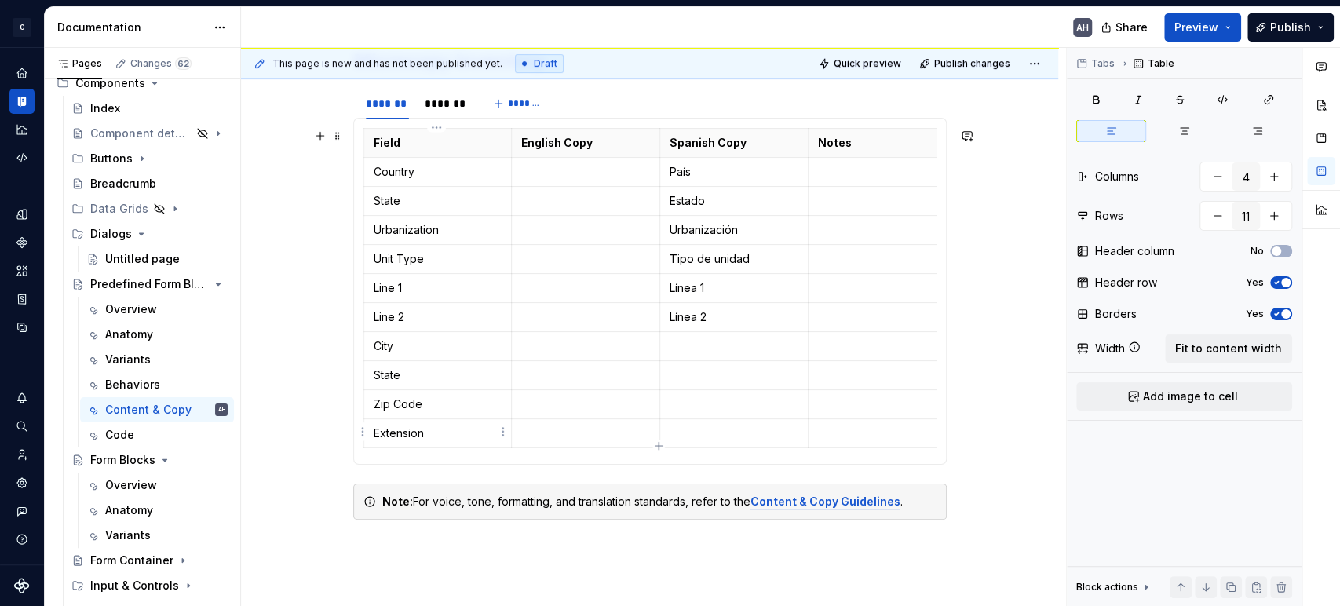
click at [395, 421] on td "Extension" at bounding box center [437, 433] width 148 height 29
copy p "Extension"
click at [567, 426] on p at bounding box center [585, 434] width 129 height 16
click at [389, 399] on p "Zip Code" at bounding box center [438, 404] width 129 height 16
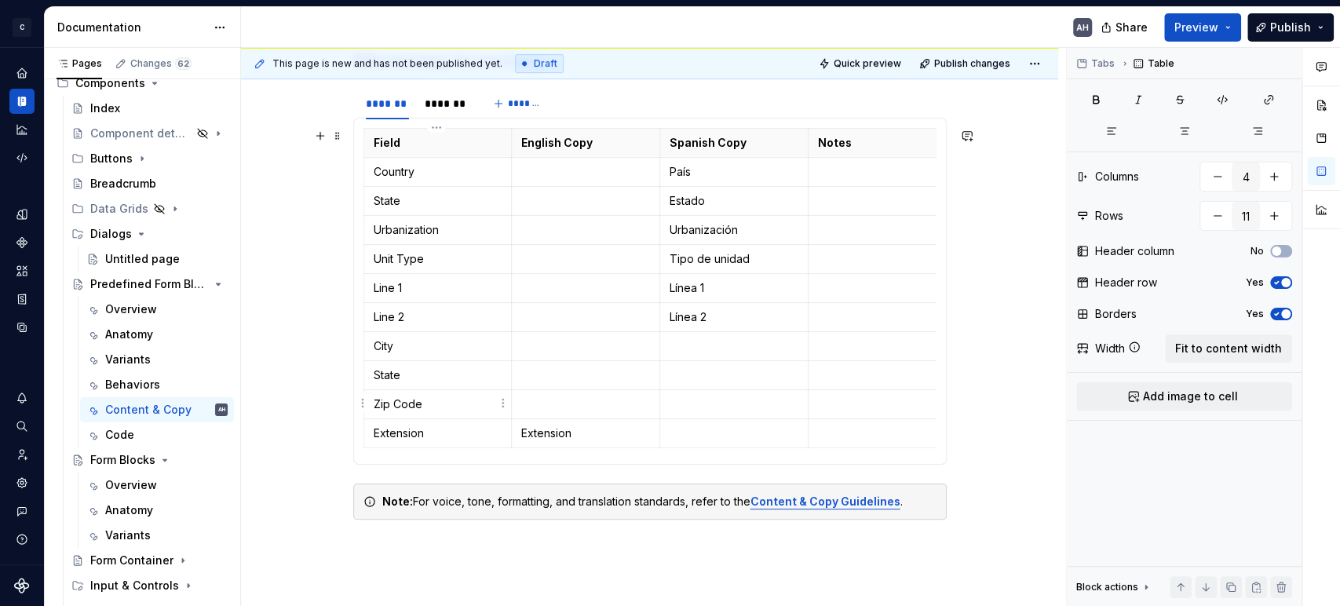
click at [389, 399] on p "Zip Code" at bounding box center [438, 404] width 129 height 16
click at [549, 406] on p at bounding box center [585, 404] width 129 height 16
click at [589, 130] on html "C Andúril AH Dataset Expert Tax Documentation AH Share Preview Publish Pages Ch…" at bounding box center [670, 303] width 1340 height 606
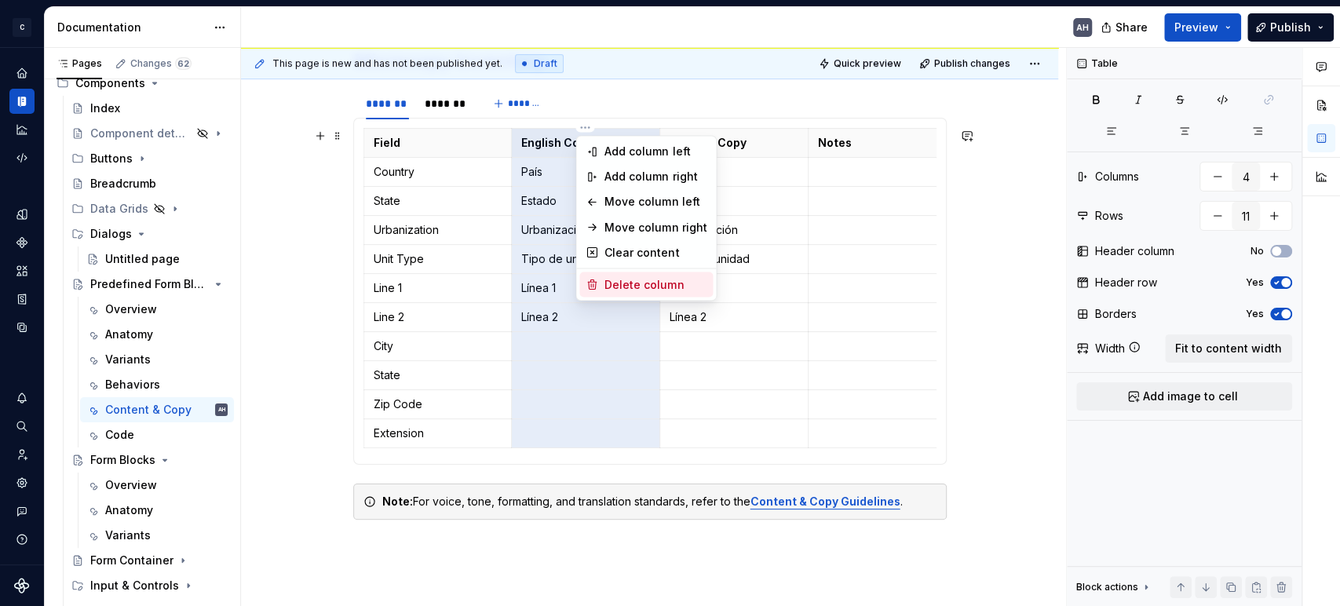
click at [621, 283] on div "Delete column" at bounding box center [656, 284] width 102 height 16
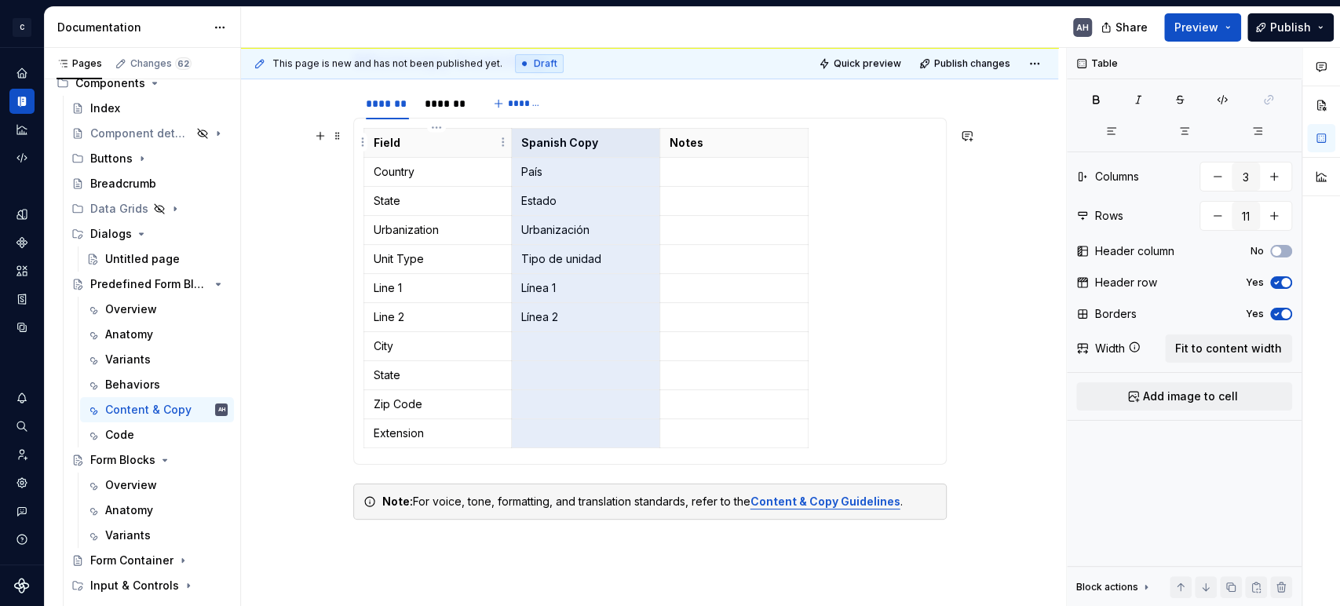
click at [390, 151] on th "Field" at bounding box center [437, 143] width 148 height 29
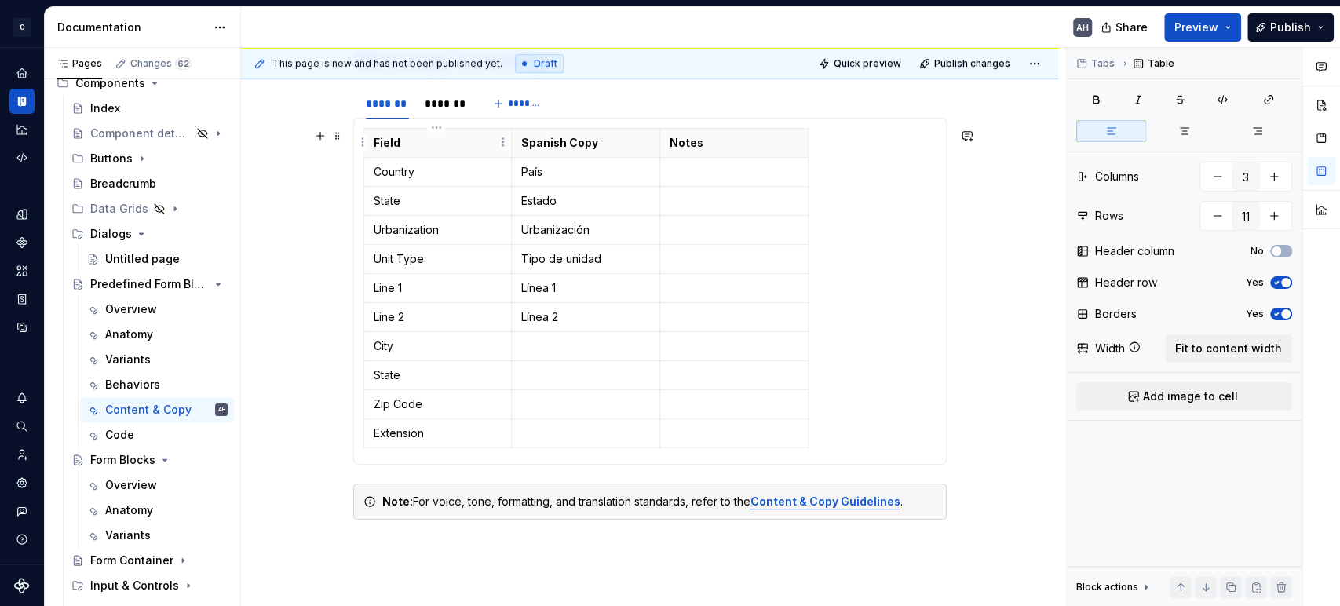
click at [389, 144] on p "Field" at bounding box center [438, 143] width 129 height 16
click at [1205, 348] on span "Fit to content width" at bounding box center [1228, 349] width 107 height 16
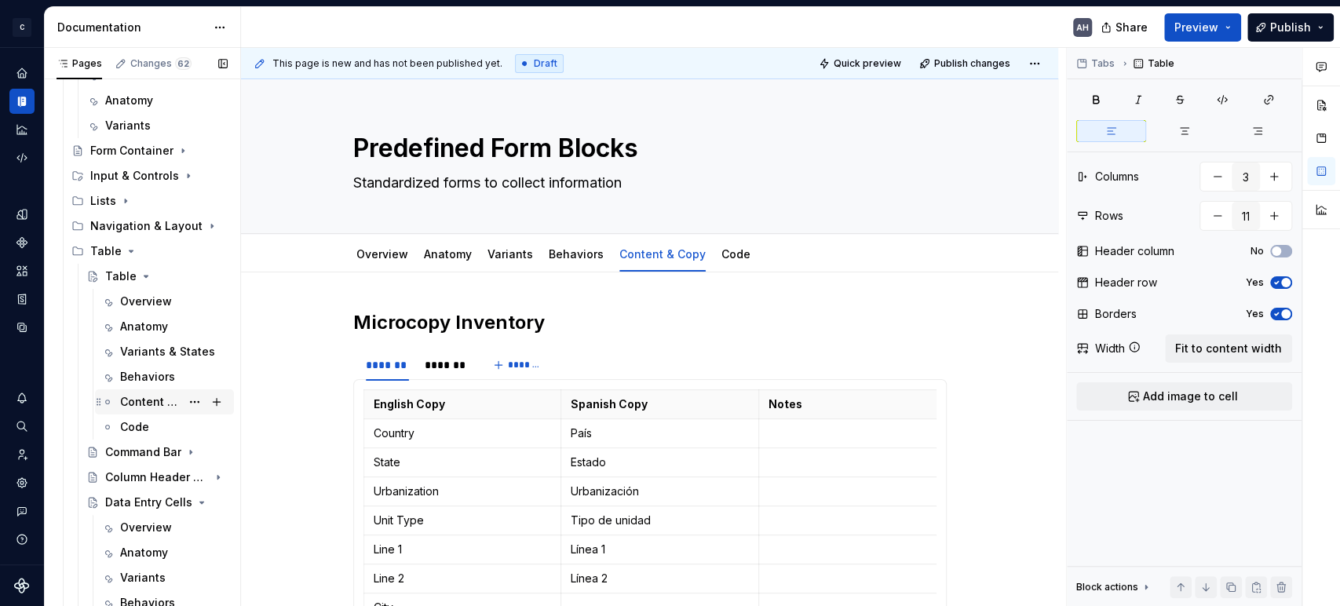
scroll to position [730, 0]
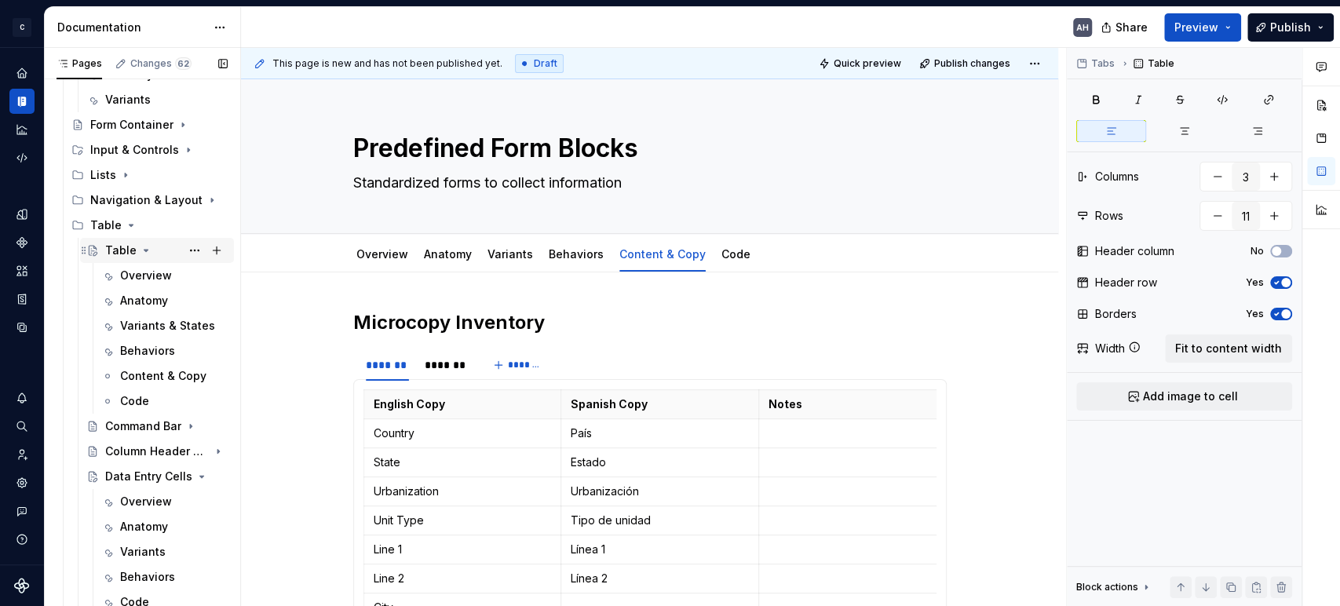
click at [144, 251] on icon "Page tree" at bounding box center [146, 250] width 13 height 13
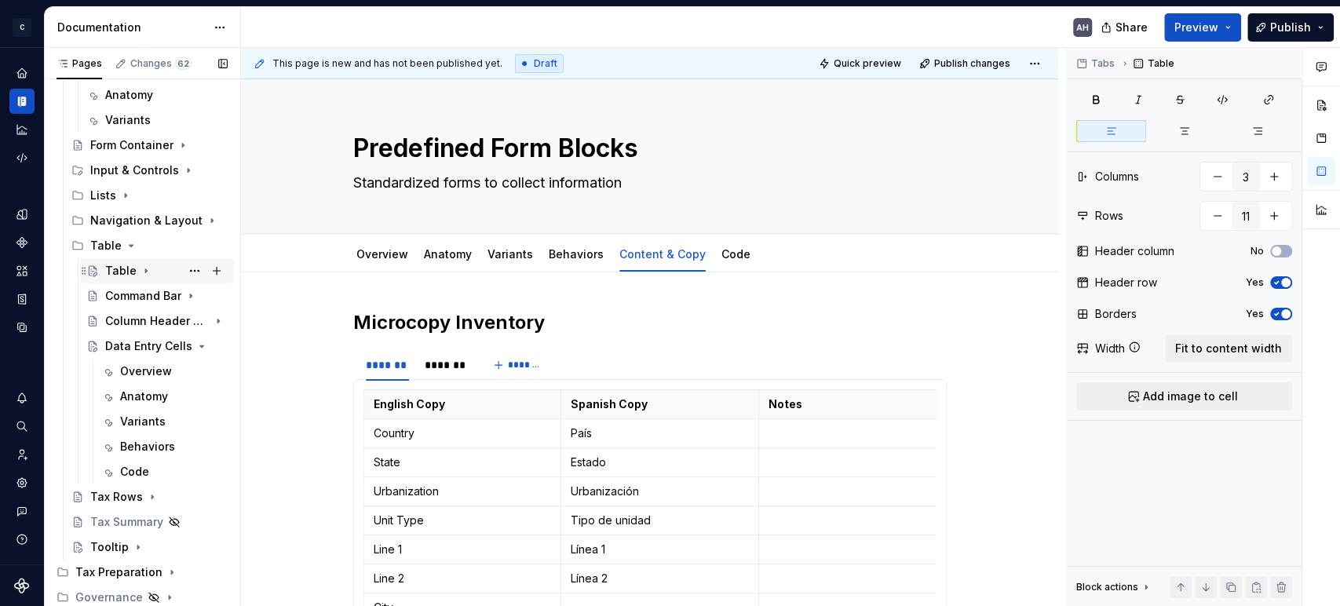
scroll to position [709, 0]
click at [145, 371] on div "Overview" at bounding box center [146, 372] width 52 height 16
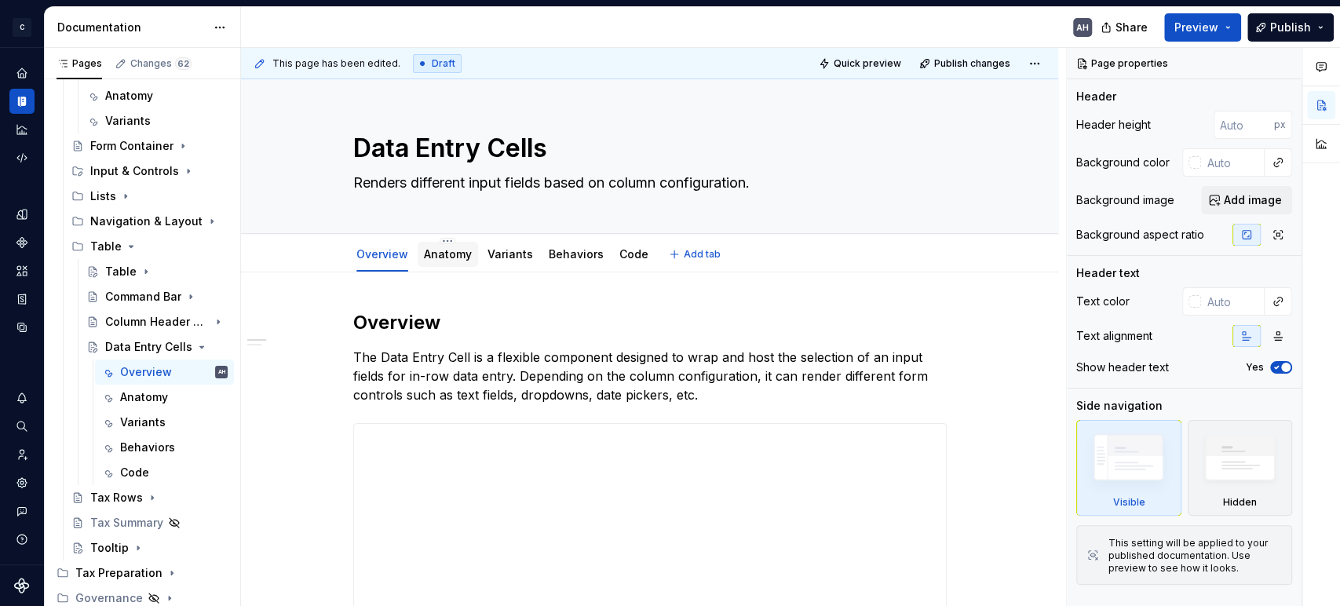
click at [446, 258] on link "Anatomy" at bounding box center [448, 253] width 48 height 13
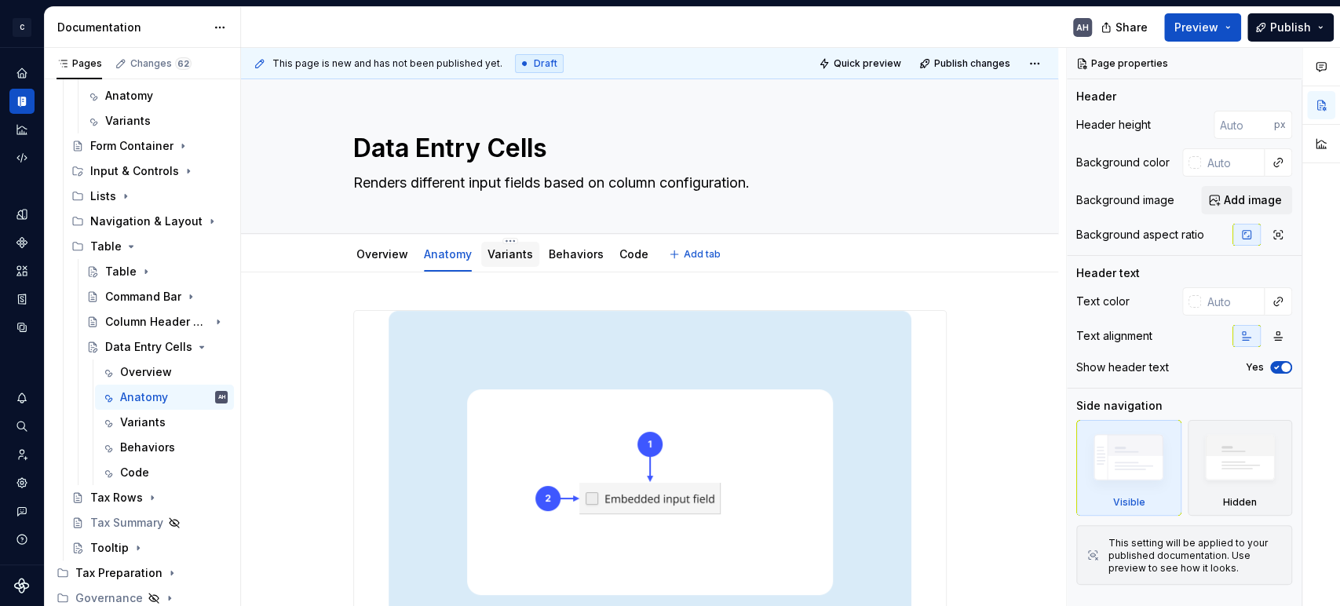
click at [503, 260] on link "Variants" at bounding box center [511, 253] width 46 height 13
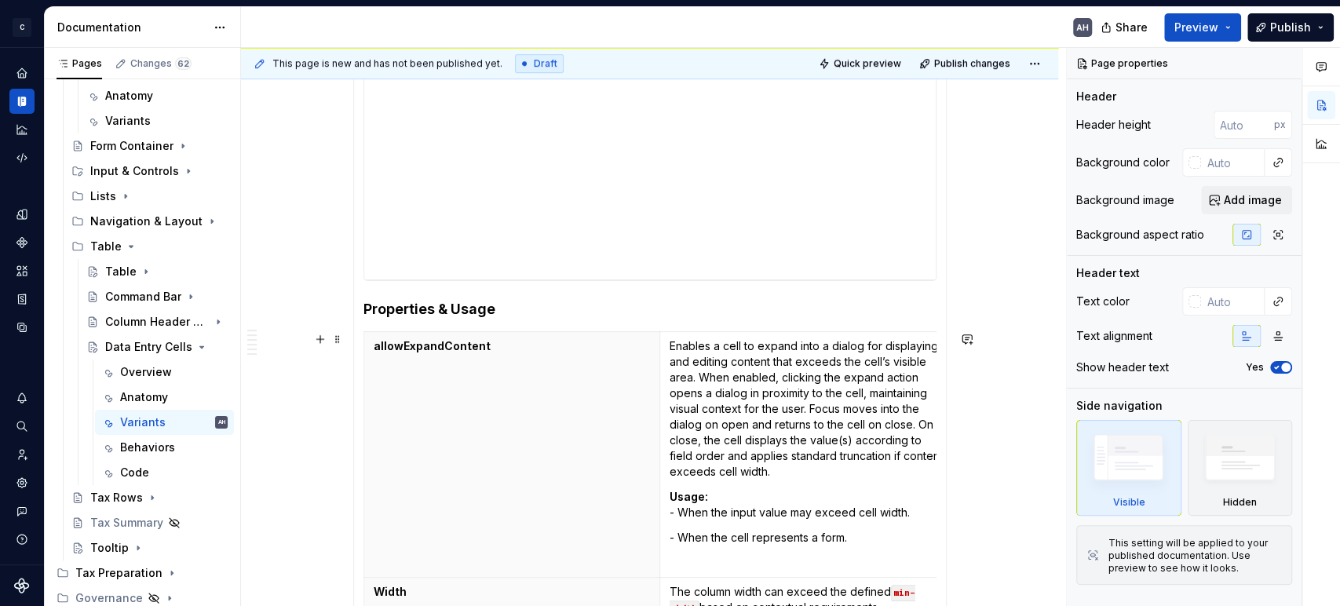
scroll to position [610, 0]
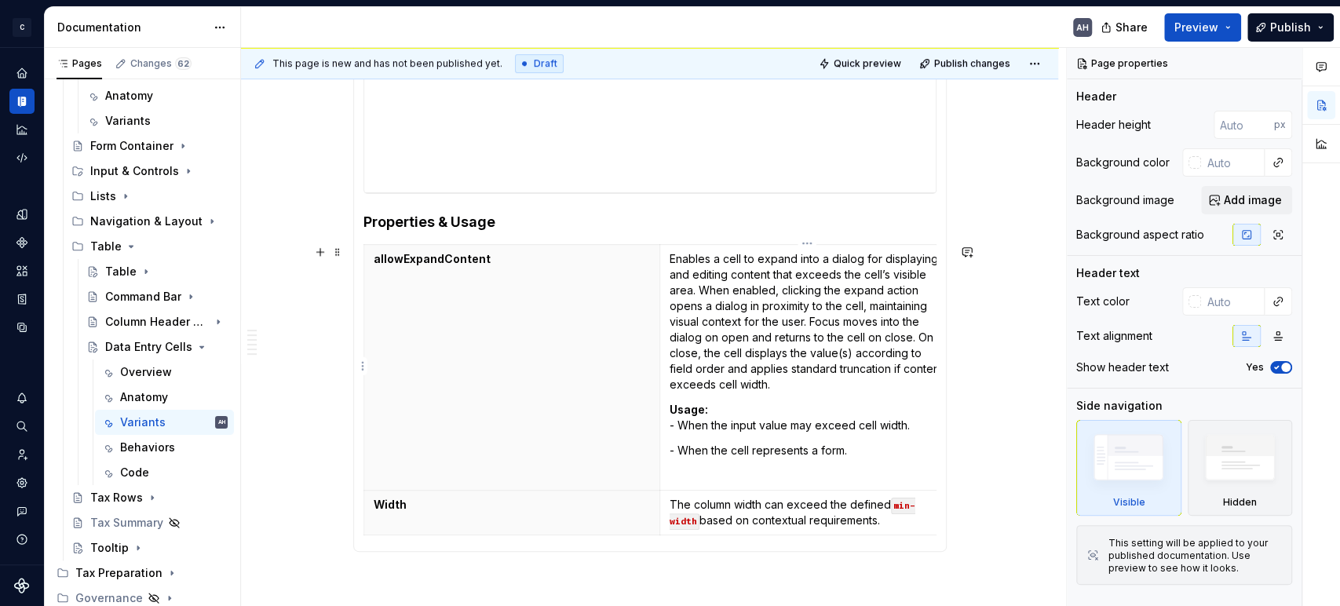
click at [743, 395] on td "Enables a cell to expand into a dialog for displaying and editing content that …" at bounding box center [808, 368] width 297 height 246
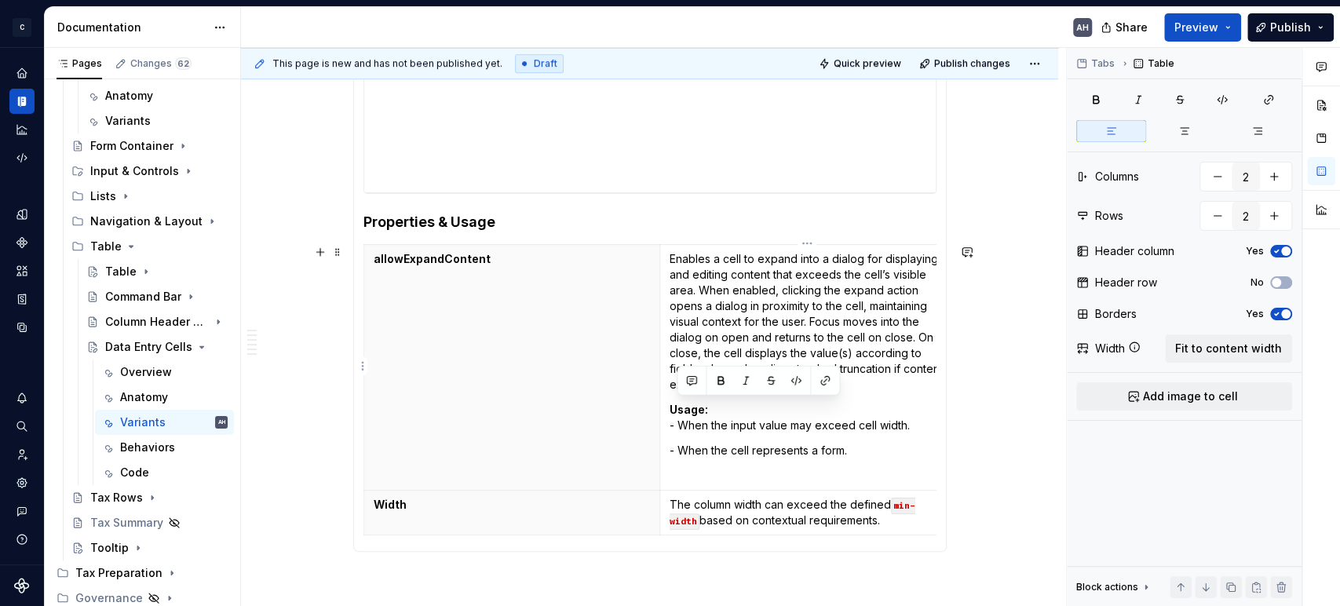
drag, startPoint x: 820, startPoint y: 444, endPoint x: 674, endPoint y: 407, distance: 150.8
click at [674, 407] on td "Enables a cell to expand into a dialog for displaying and editing content that …" at bounding box center [808, 368] width 297 height 246
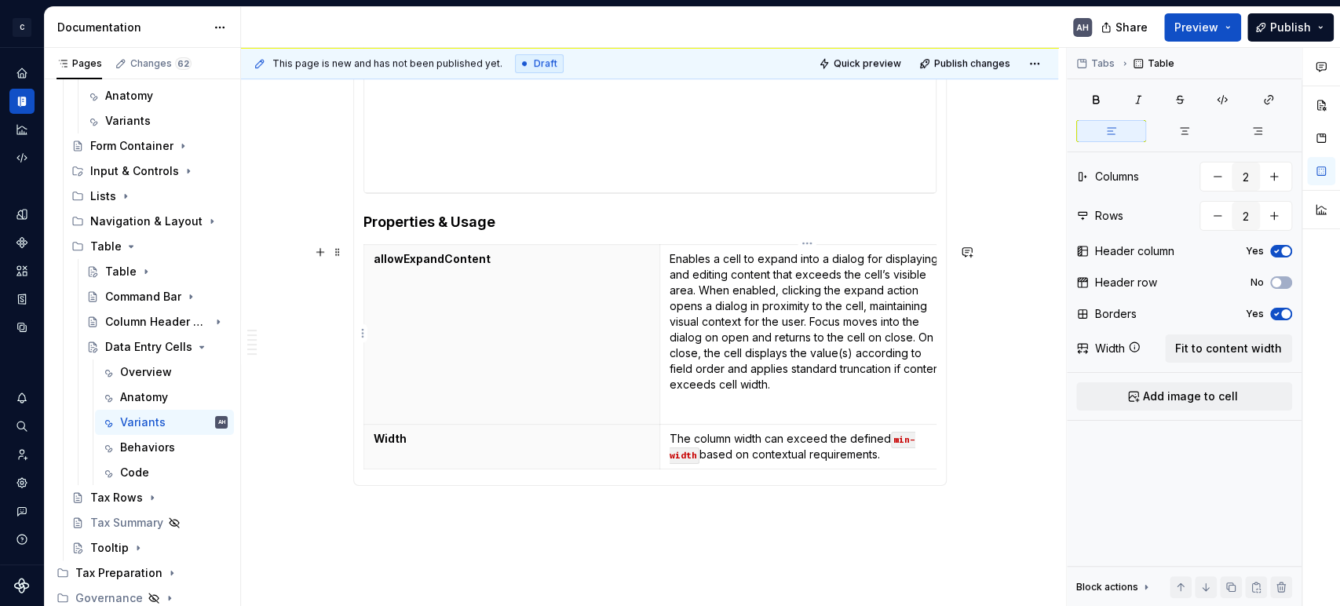
click at [703, 402] on p at bounding box center [808, 410] width 277 height 16
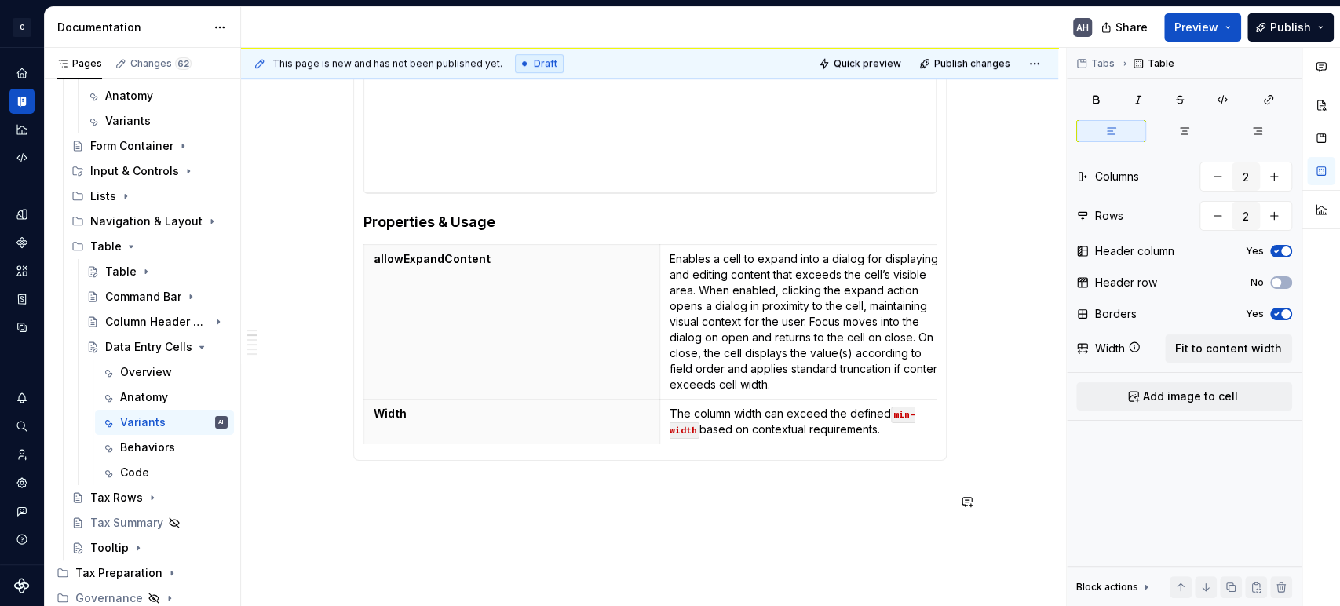
click at [705, 558] on div "**********" at bounding box center [649, 180] width 817 height 1037
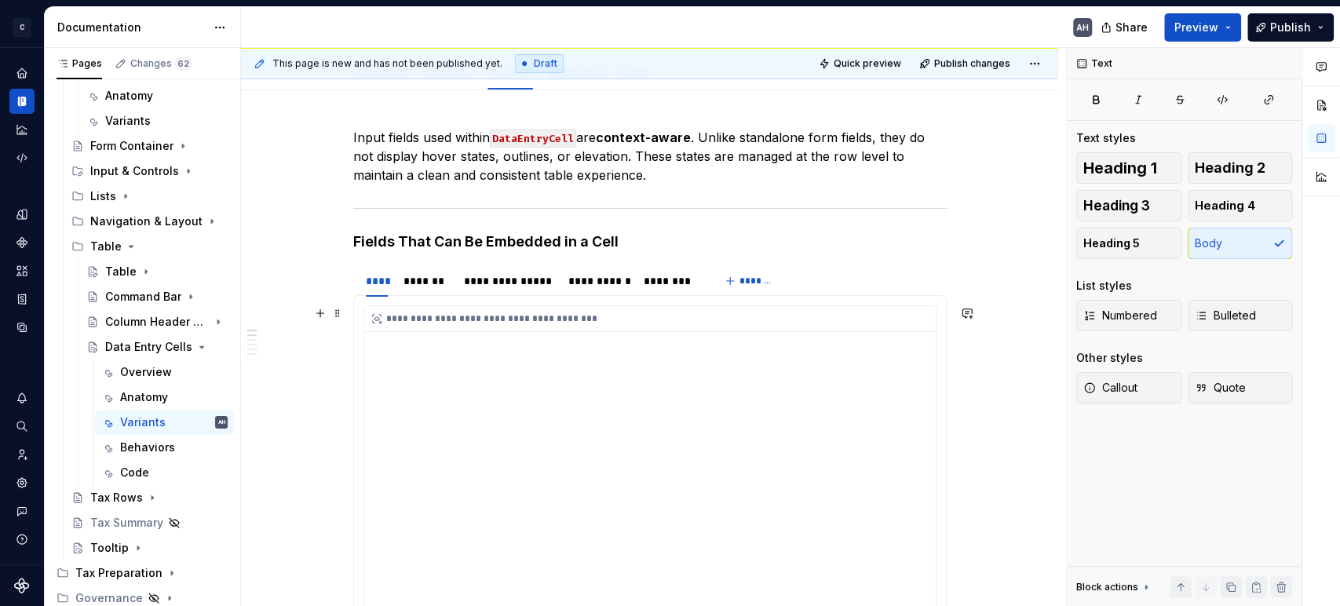
scroll to position [174, 0]
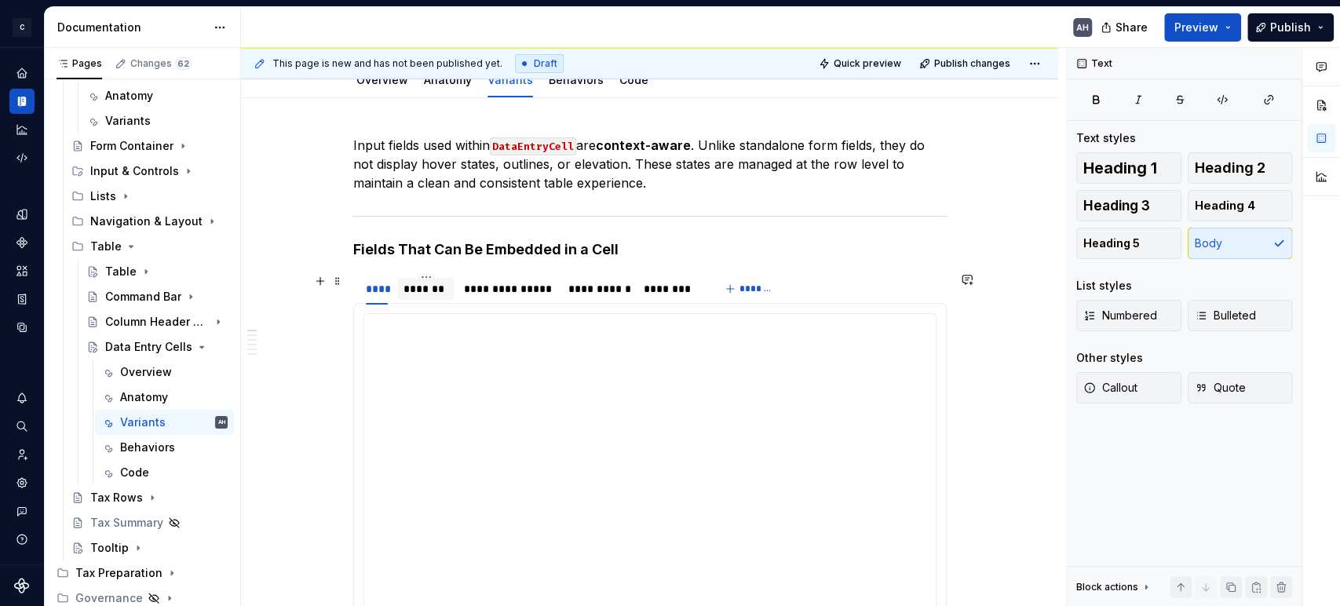
click at [437, 281] on div "*******" at bounding box center [426, 289] width 45 height 16
click at [410, 247] on h4 "Fields That Can Be Embedded in a Cell" at bounding box center [650, 249] width 594 height 19
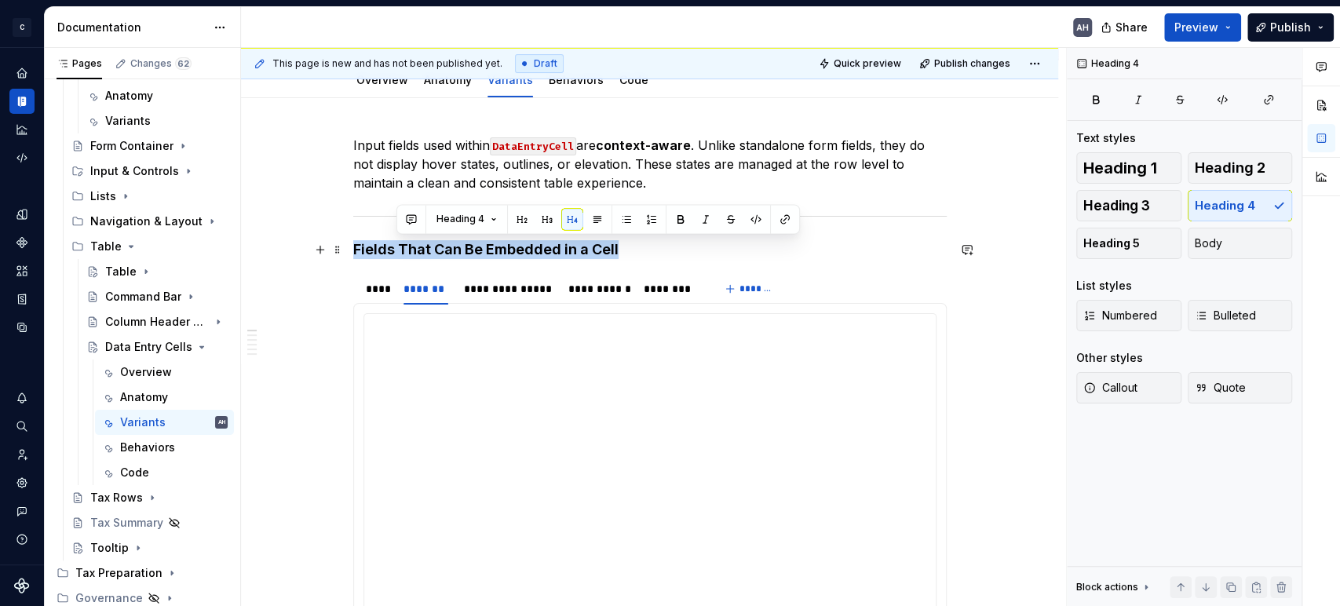
click at [410, 247] on h4 "Fields That Can Be Embedded in a Cell" at bounding box center [650, 249] width 594 height 19
copy h4 "Fields That Can Be Embedded in a Cell"
click at [504, 250] on h4 "Fields That Can Be Embedded in a Cell" at bounding box center [650, 249] width 594 height 19
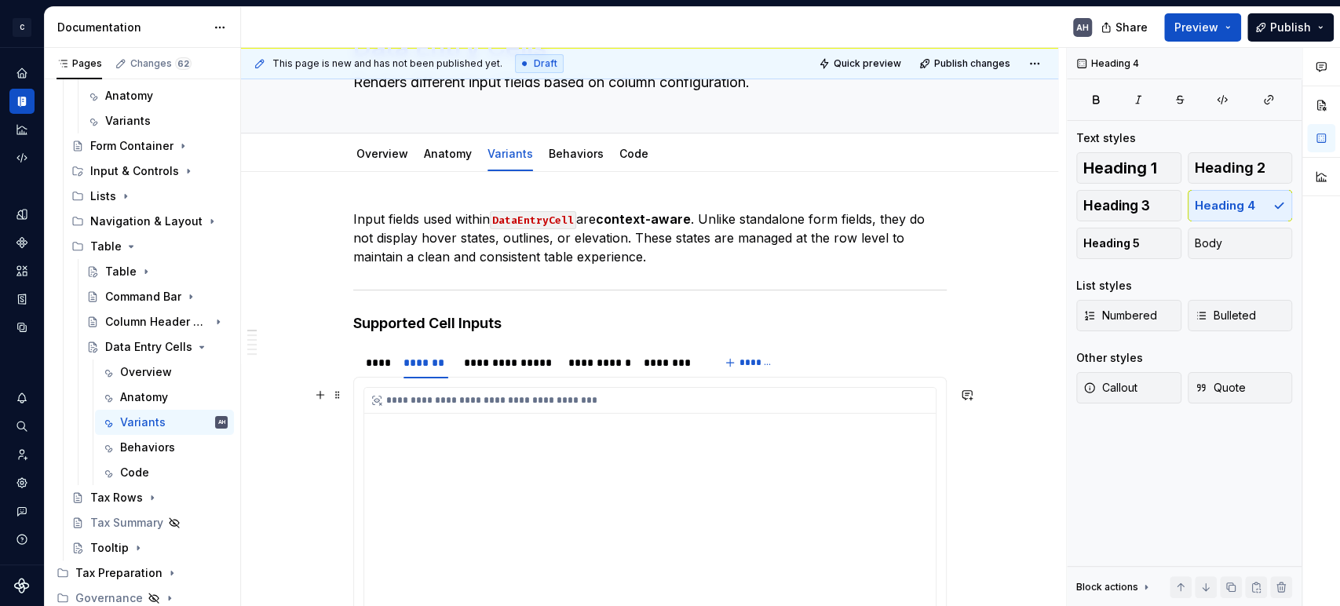
scroll to position [87, 0]
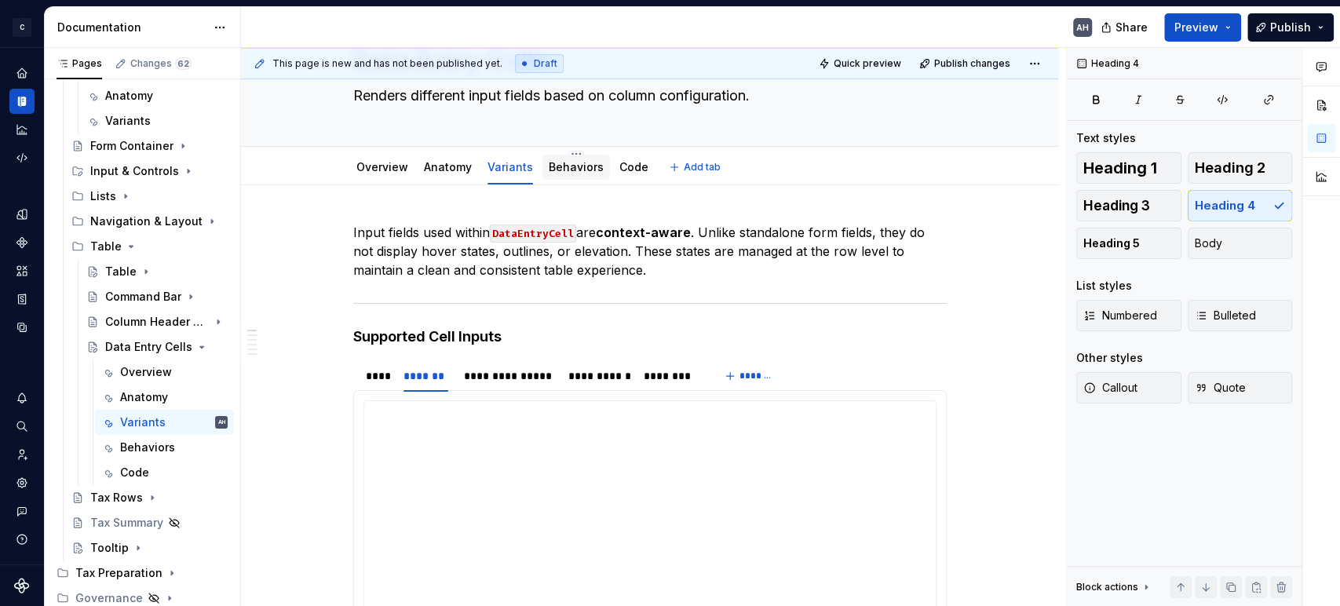
click at [574, 168] on link "Behaviors" at bounding box center [576, 166] width 55 height 13
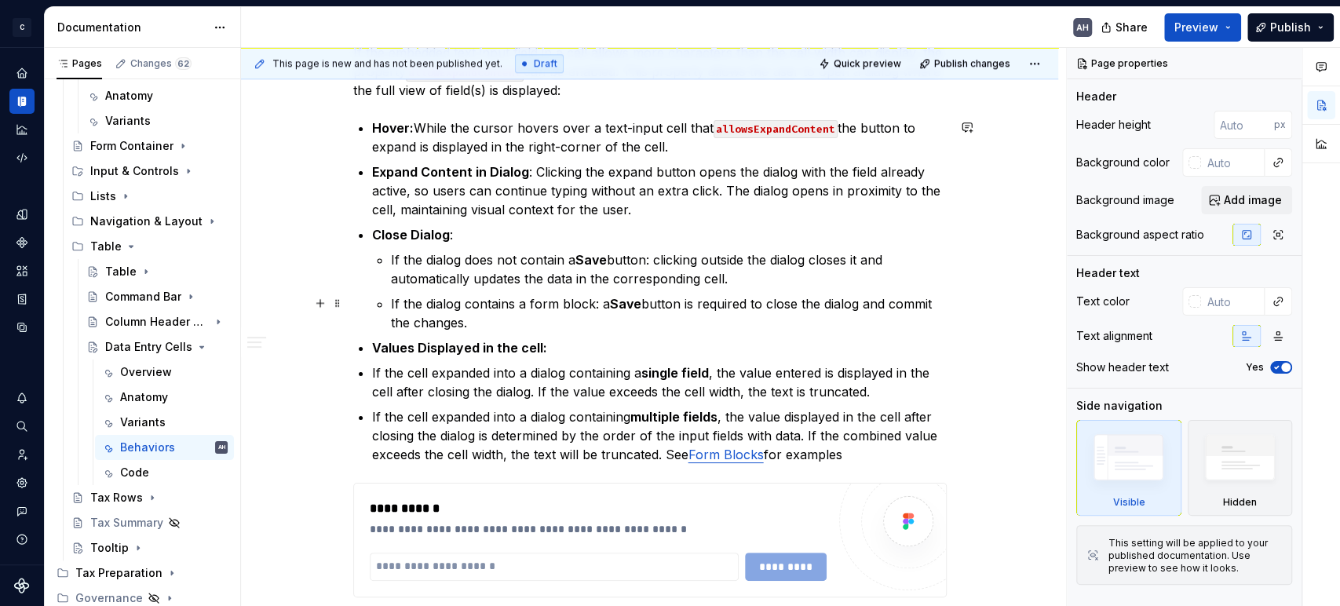
scroll to position [1047, 0]
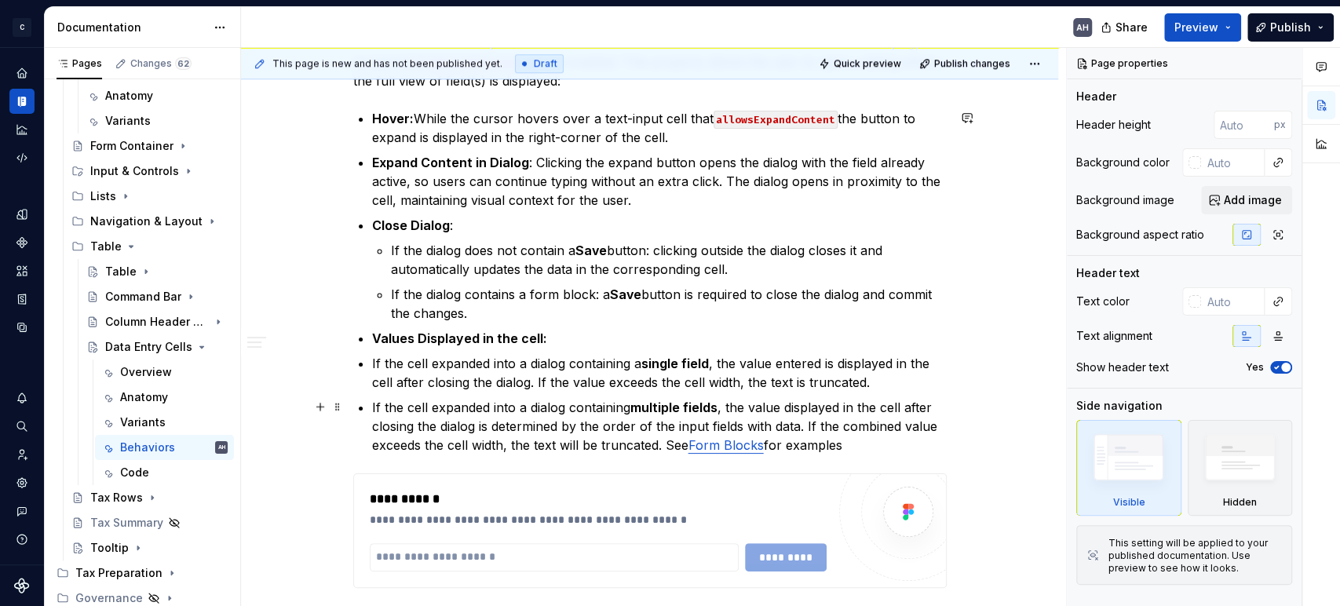
click at [714, 444] on link "Form Blocks" at bounding box center [726, 445] width 75 height 16
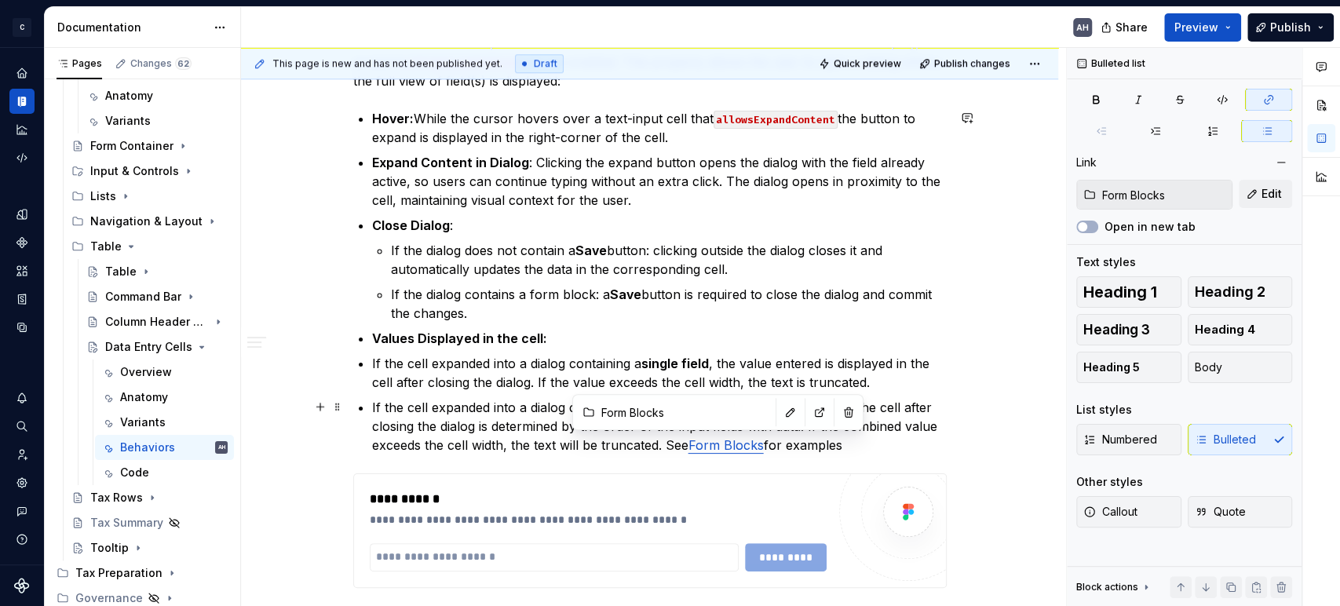
click at [714, 444] on link "Form Blocks" at bounding box center [726, 445] width 75 height 16
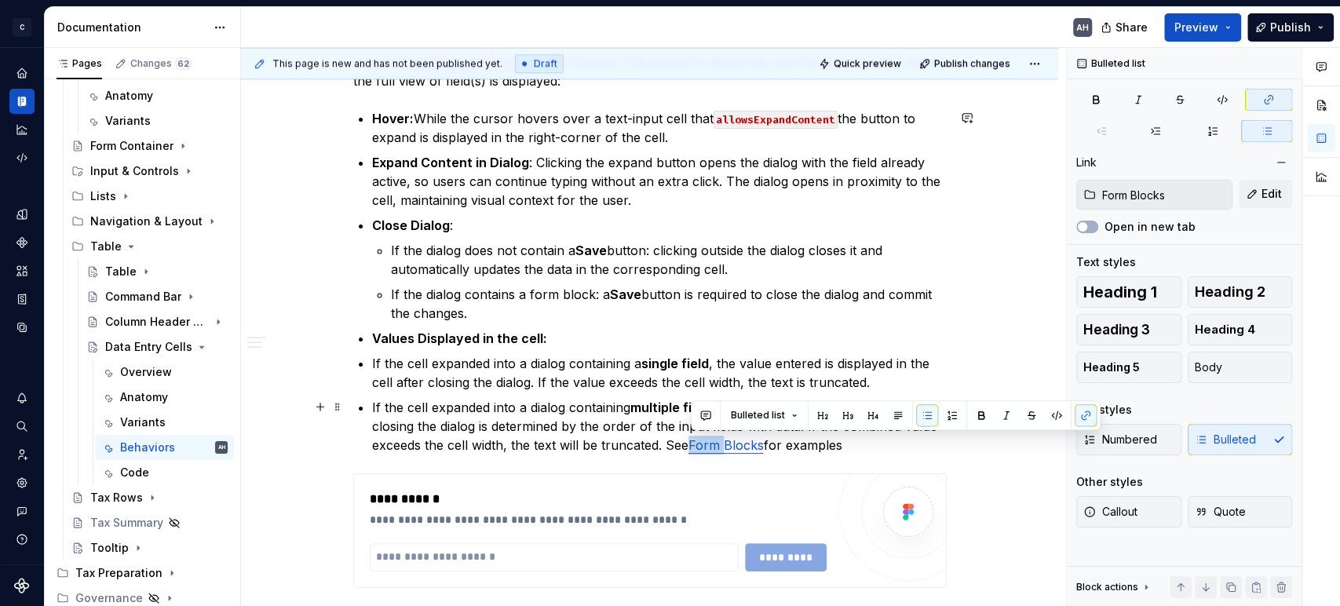
click at [714, 444] on link "Form Blocks" at bounding box center [726, 445] width 75 height 16
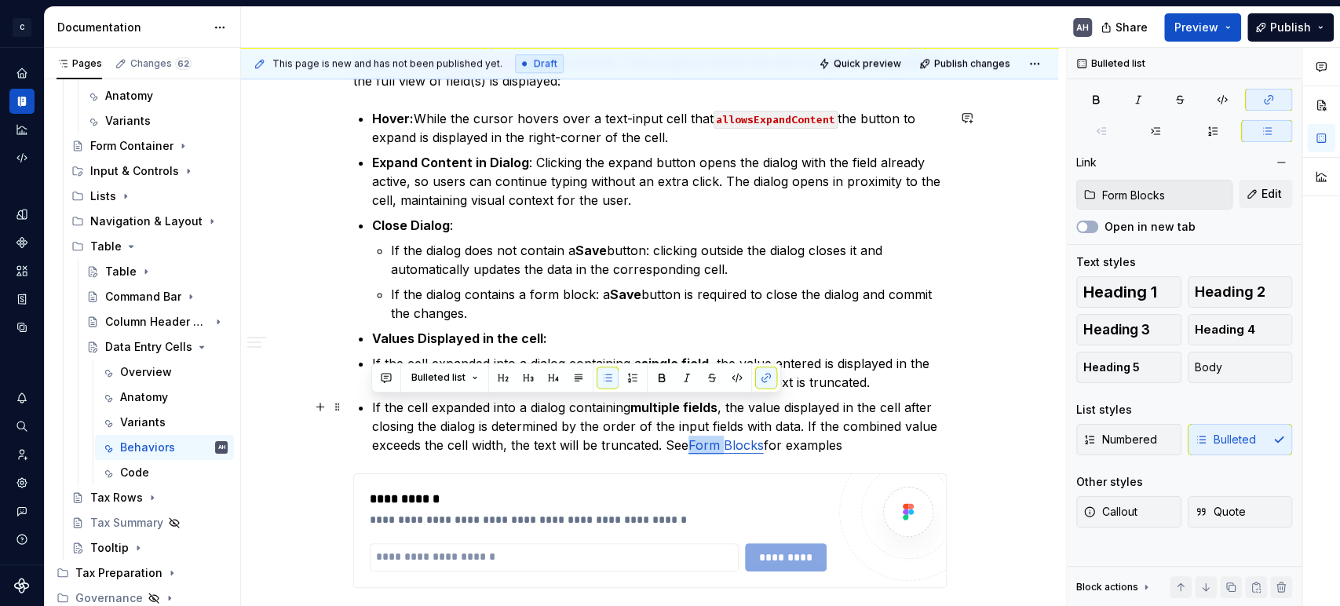
click at [785, 446] on p "If the cell expanded into a dialog containing multiple fields , the value displ…" at bounding box center [659, 426] width 575 height 57
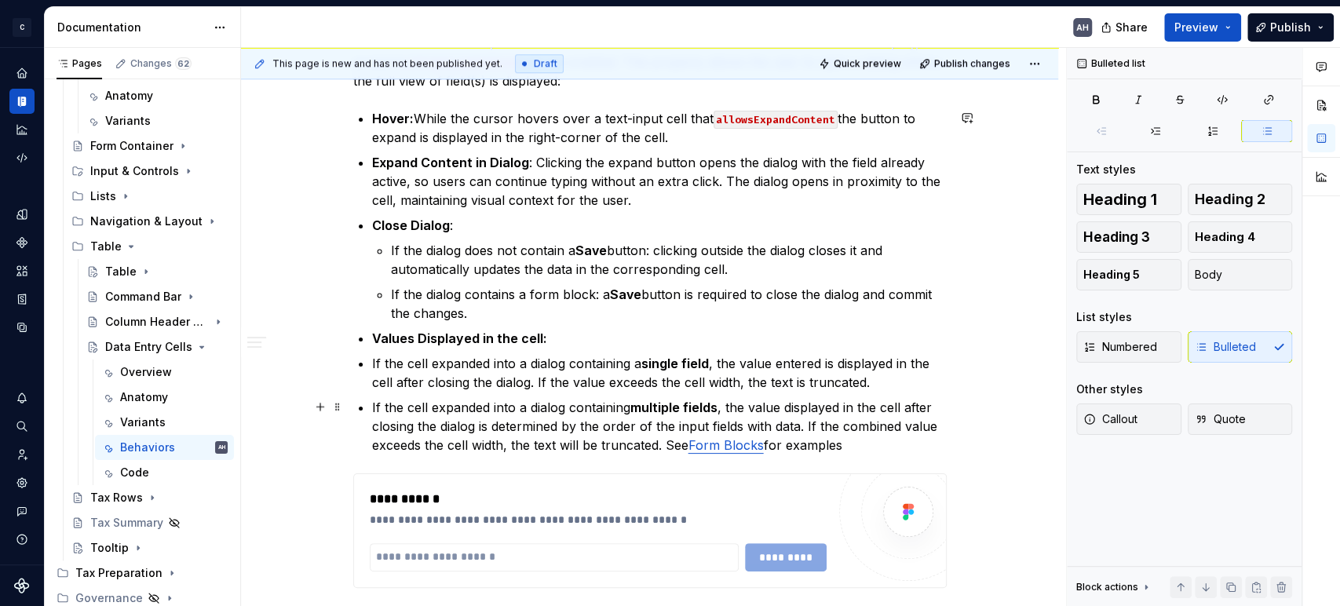
click at [710, 443] on link "Form Blocks" at bounding box center [726, 445] width 75 height 16
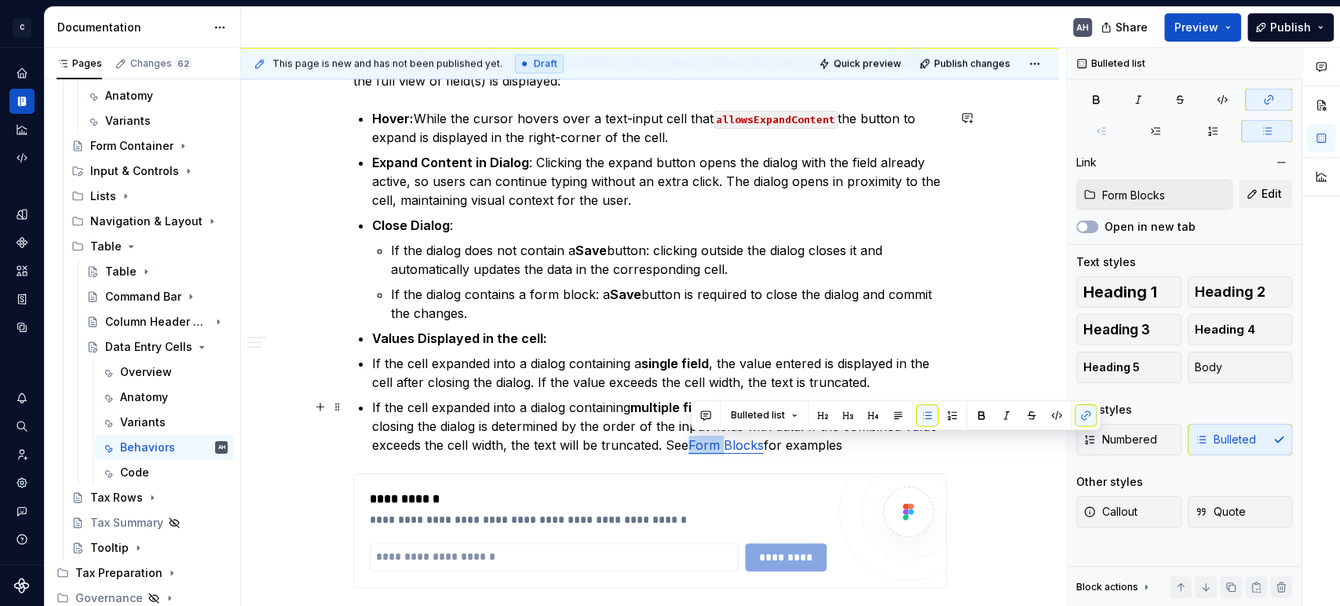
click at [710, 443] on link "Form Blocks" at bounding box center [726, 445] width 75 height 16
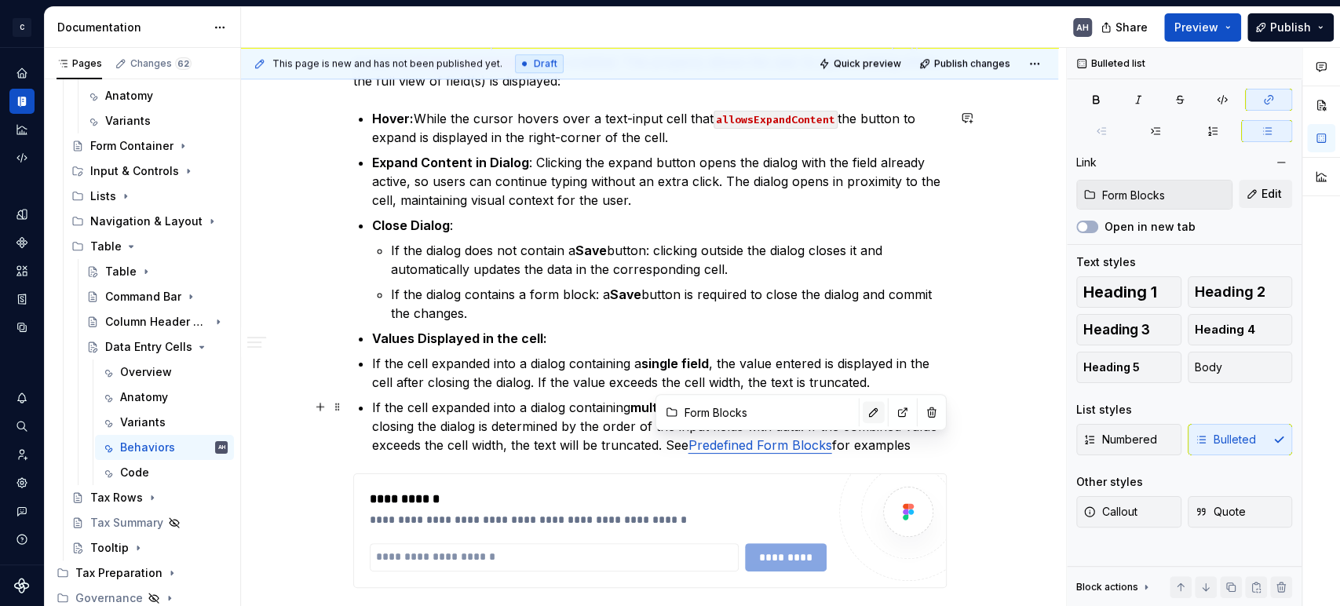
click at [863, 413] on button "button" at bounding box center [874, 412] width 22 height 22
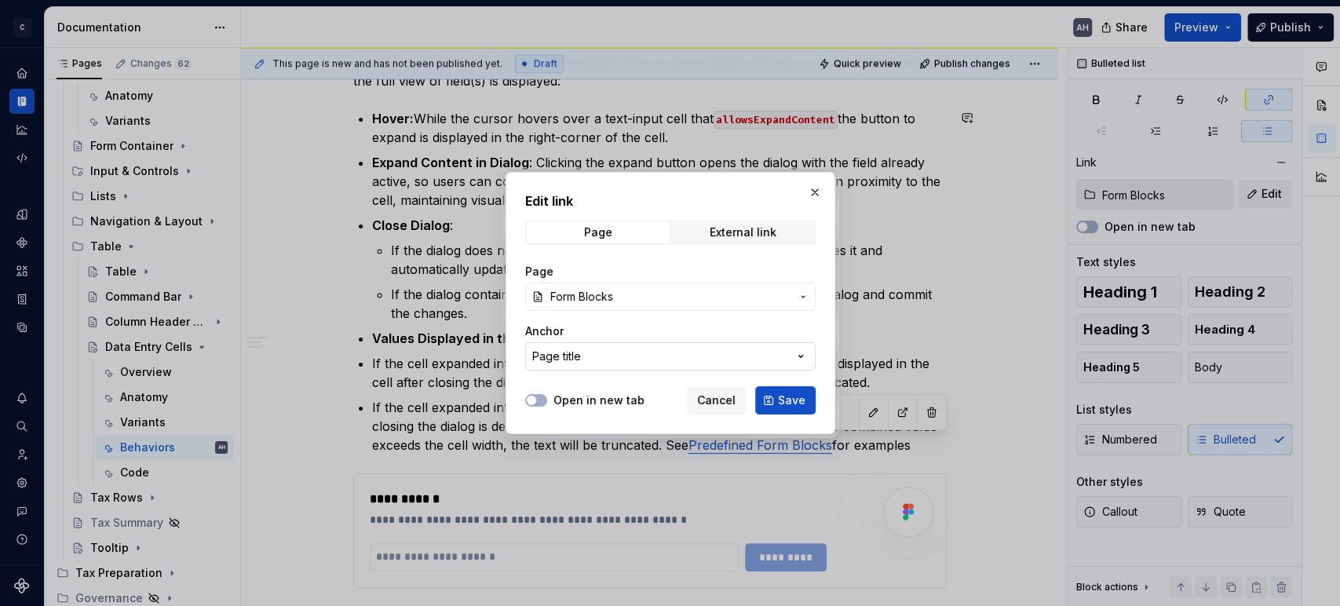
click at [642, 353] on button "Page title" at bounding box center [670, 356] width 290 height 28
click at [628, 303] on div "Edit link Page External link Page Form Blocks Anchor Page title Open in new tab…" at bounding box center [670, 303] width 1340 height 606
click at [628, 303] on span "Form Blocks" at bounding box center [670, 297] width 240 height 16
click at [788, 406] on span "Save" at bounding box center [791, 401] width 27 height 16
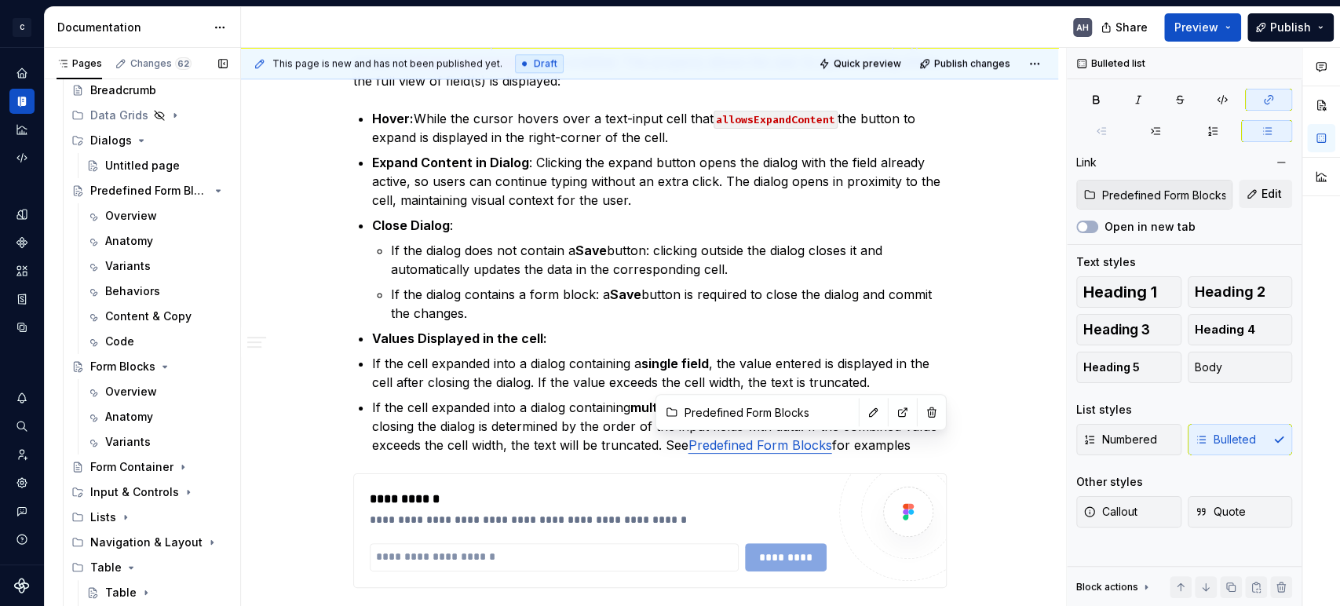
scroll to position [360, 0]
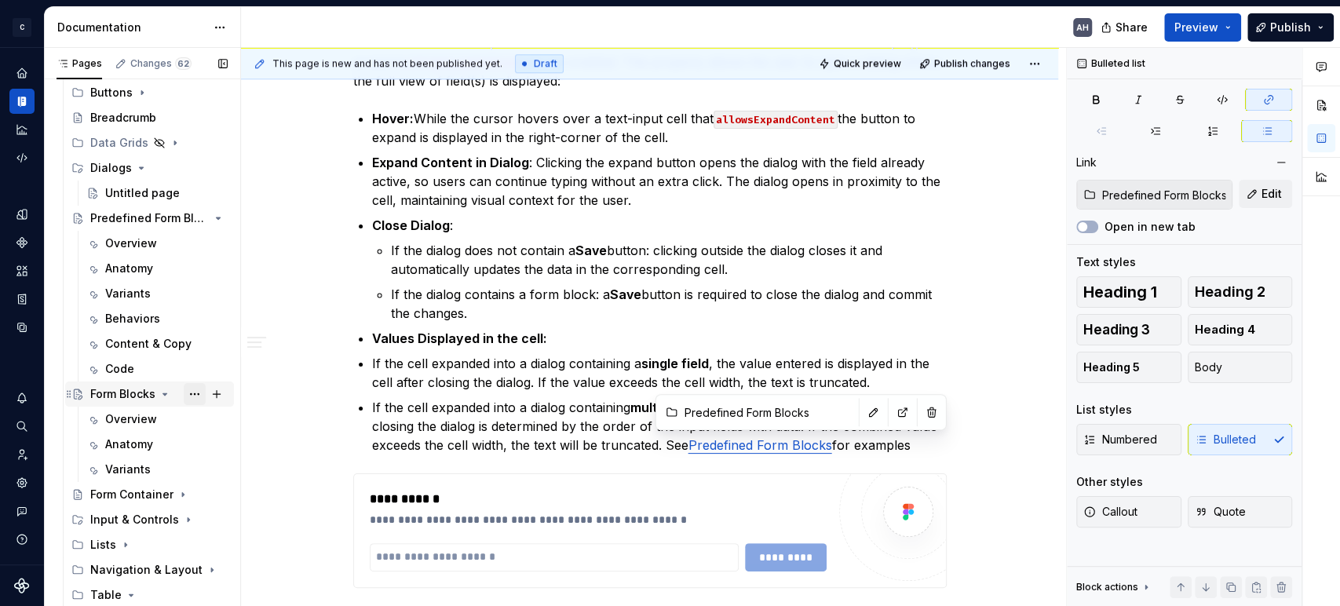
click at [190, 388] on button "Page tree" at bounding box center [195, 394] width 22 height 22
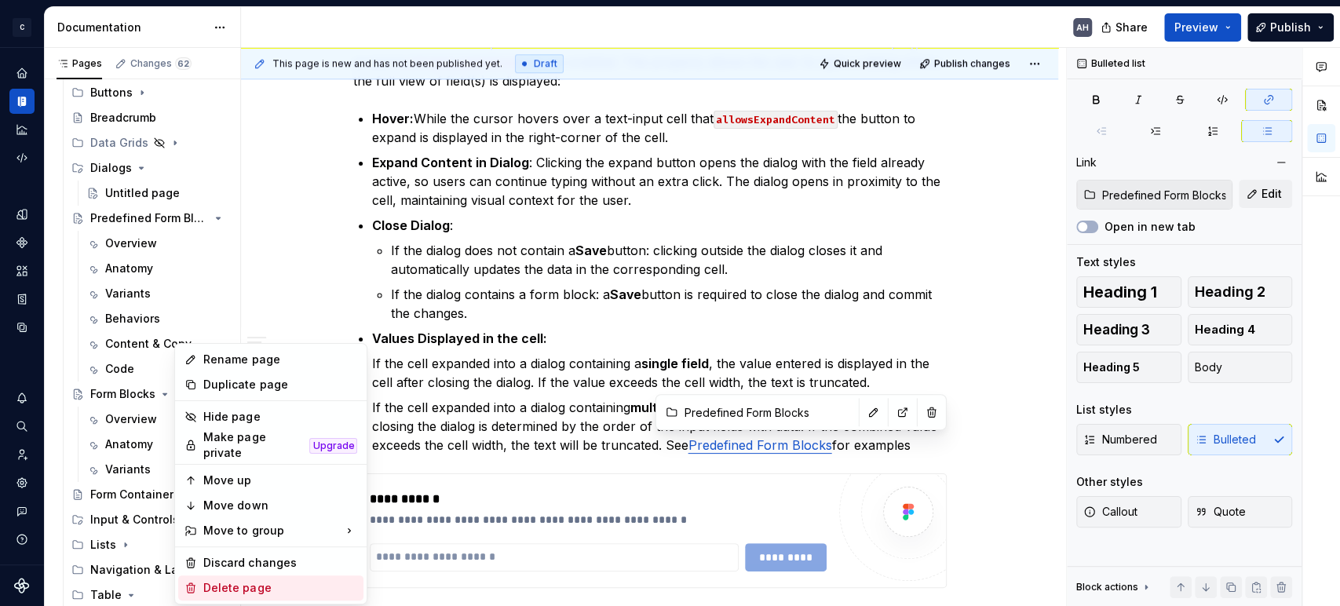
click at [237, 585] on div "Delete page" at bounding box center [280, 588] width 154 height 16
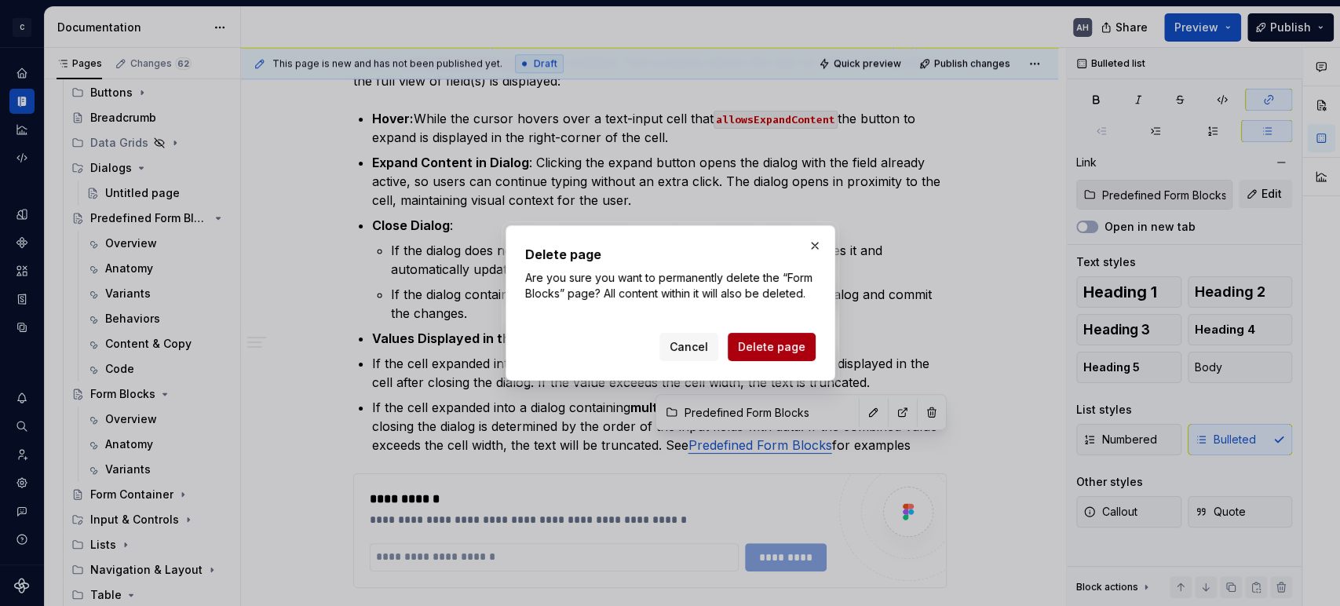
click at [753, 350] on span "Delete page" at bounding box center [772, 347] width 68 height 16
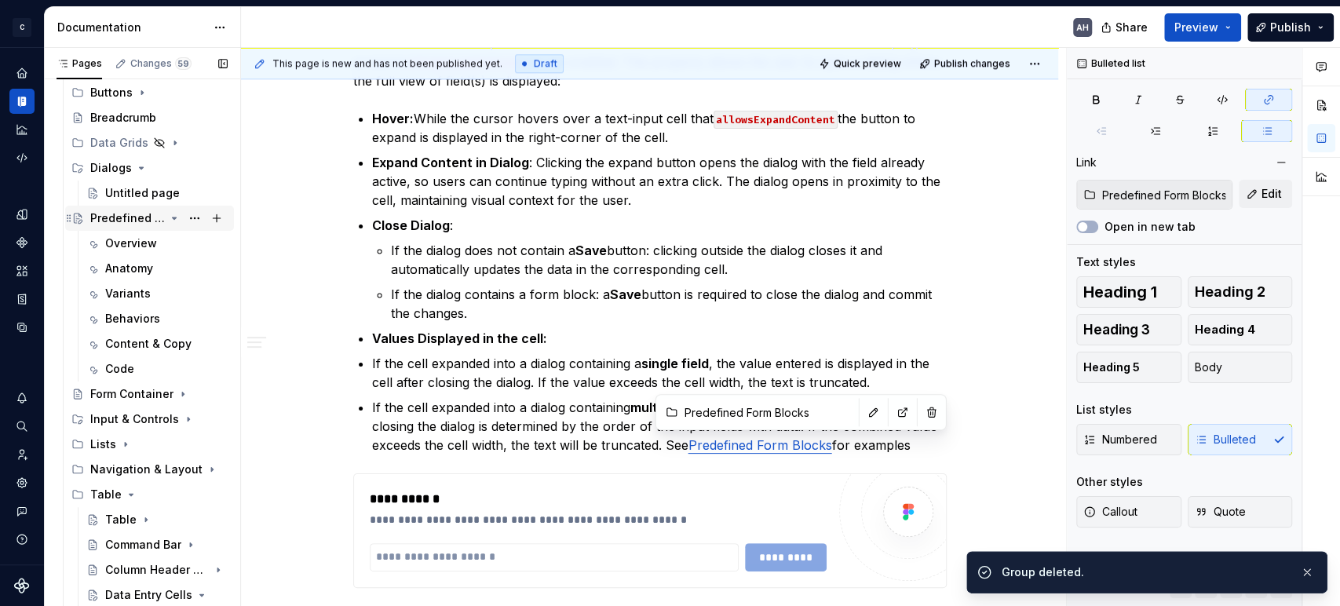
click at [168, 214] on icon "Page tree" at bounding box center [174, 218] width 13 height 13
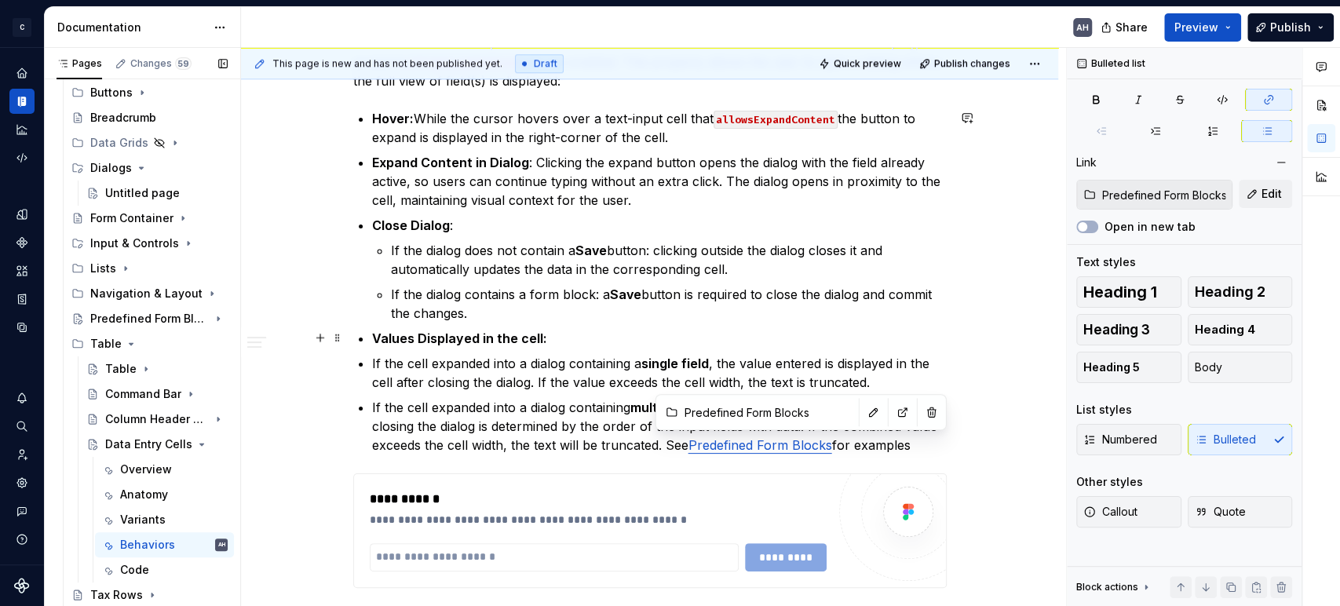
click at [793, 333] on p "Values Displayed in the cell:" at bounding box center [659, 338] width 575 height 19
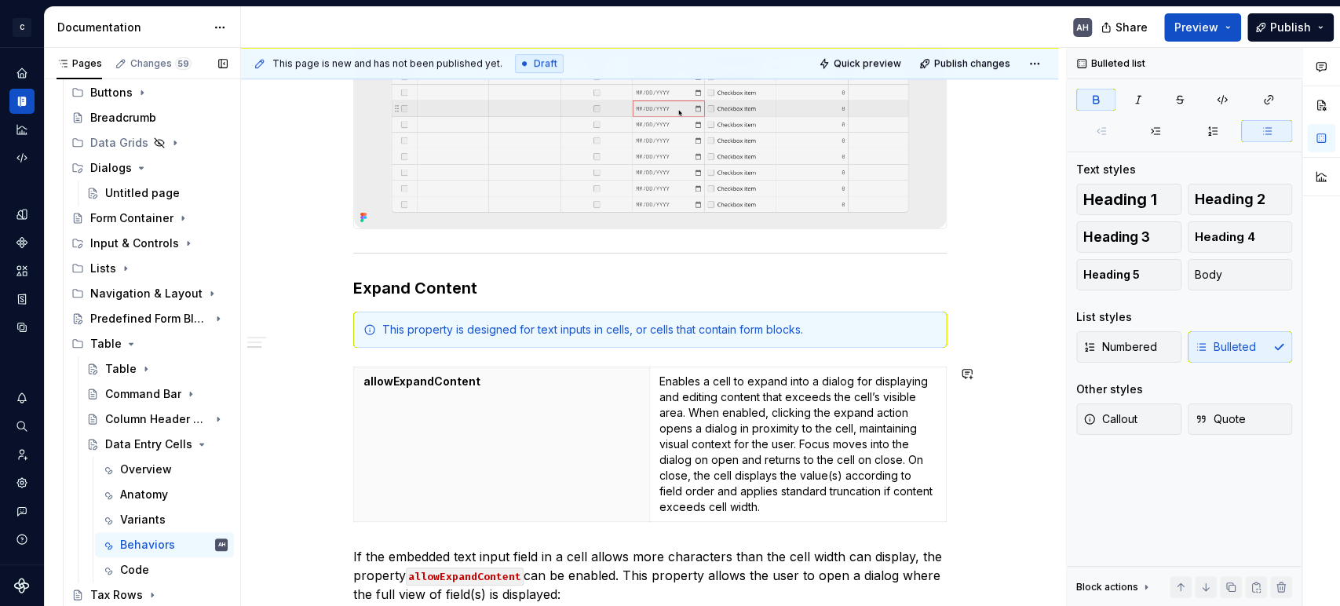
scroll to position [349, 0]
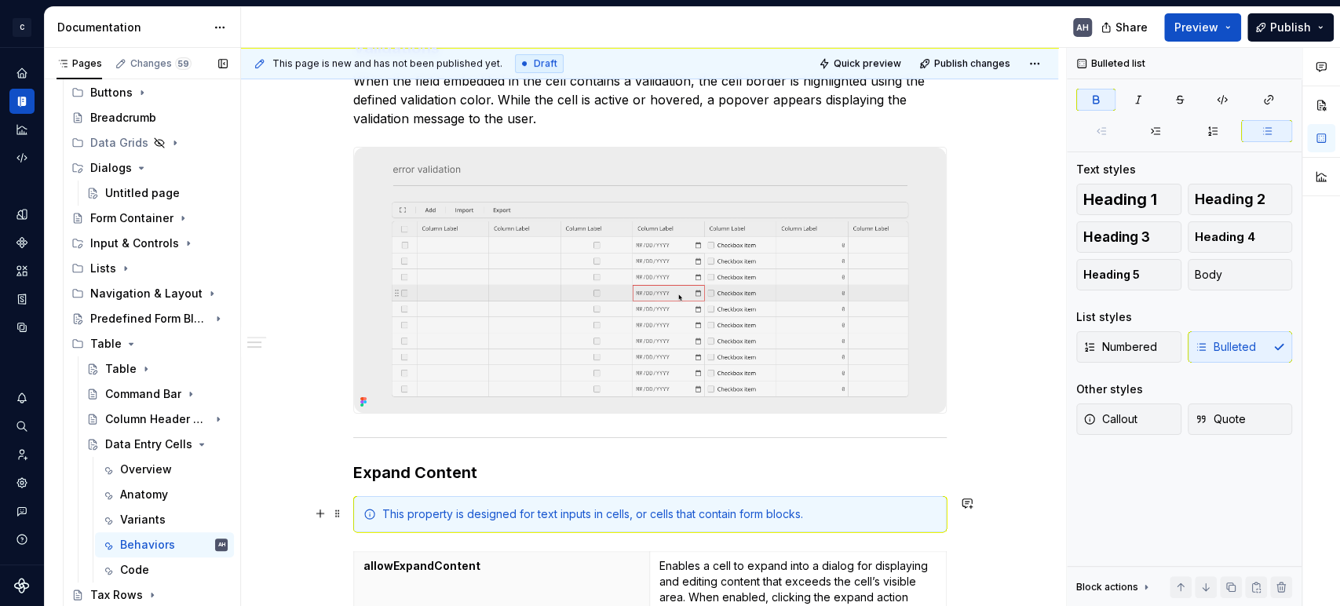
click at [543, 498] on div "This property is designed for text inputs in cells, or cells that contain form …" at bounding box center [650, 514] width 594 height 36
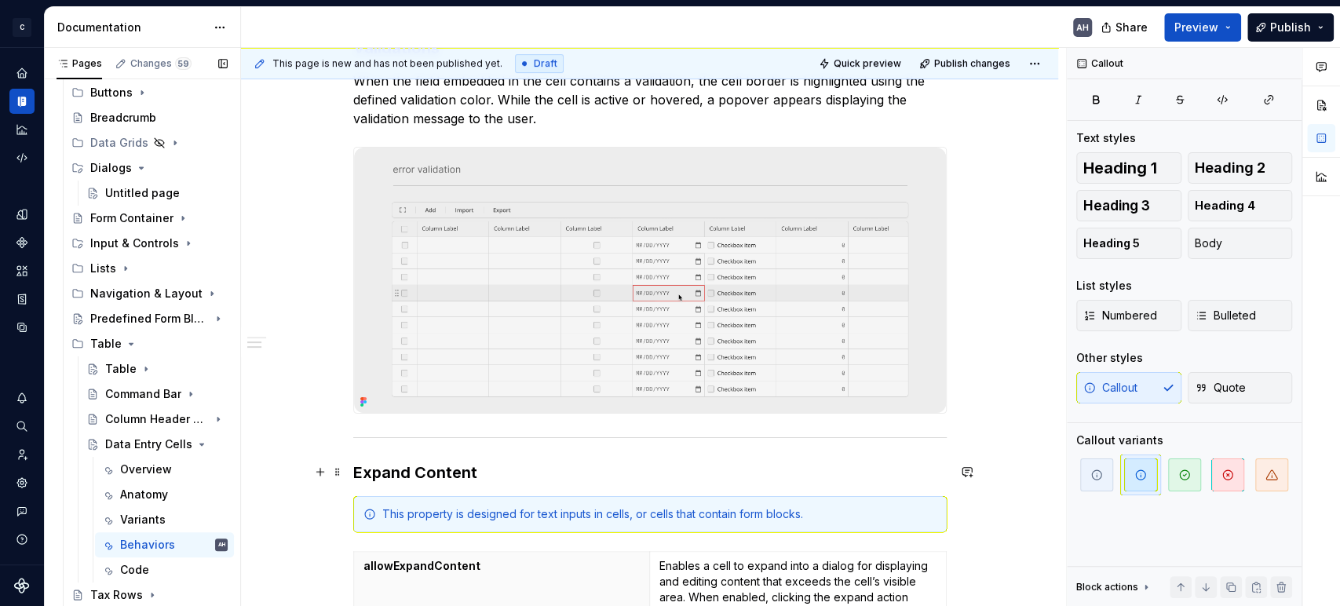
click at [554, 475] on h3 "Expand Content" at bounding box center [650, 473] width 594 height 22
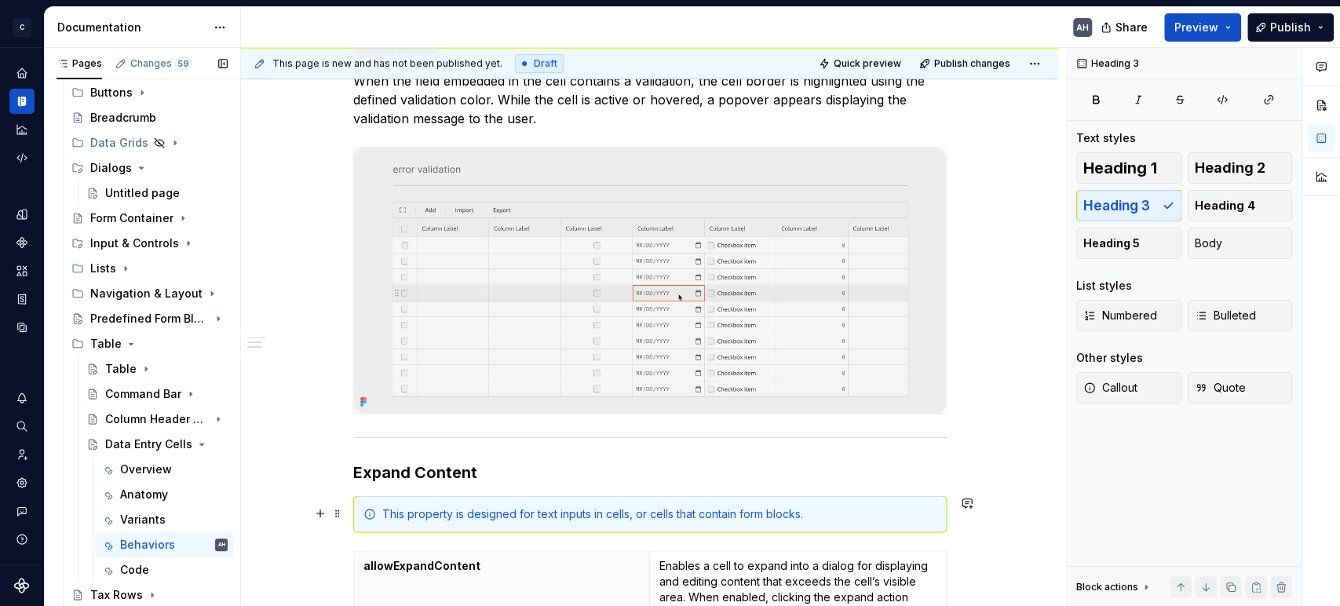
click at [820, 508] on div "This property is designed for text inputs in cells, or cells that contain form …" at bounding box center [659, 514] width 554 height 16
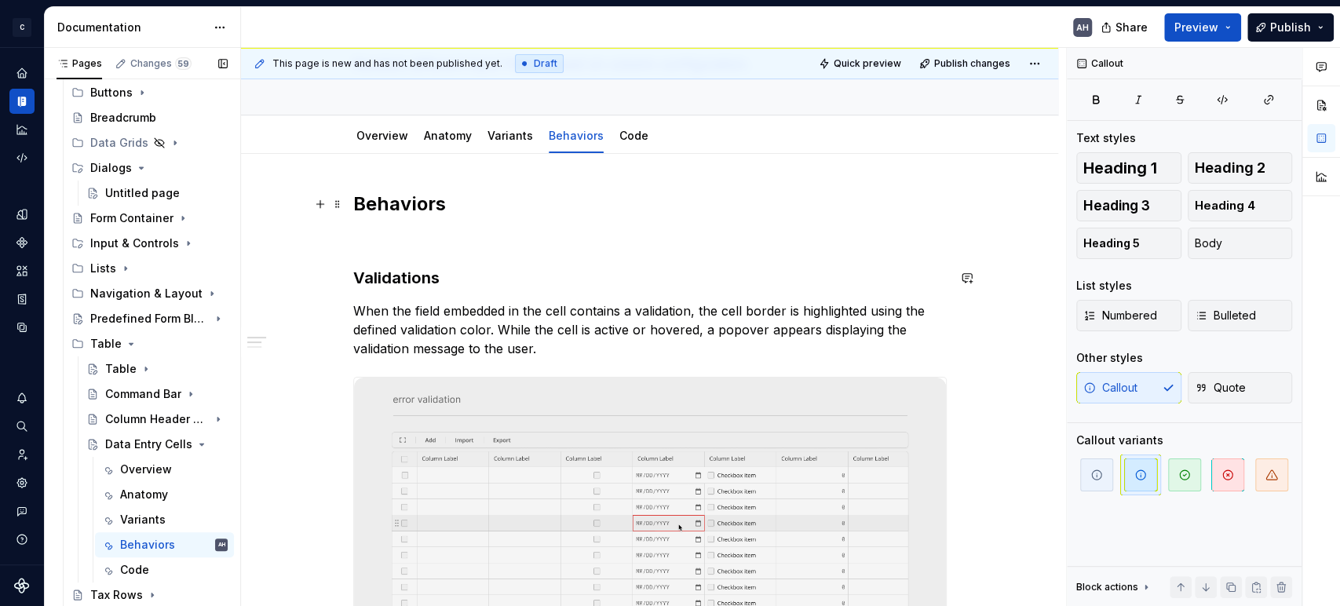
scroll to position [0, 0]
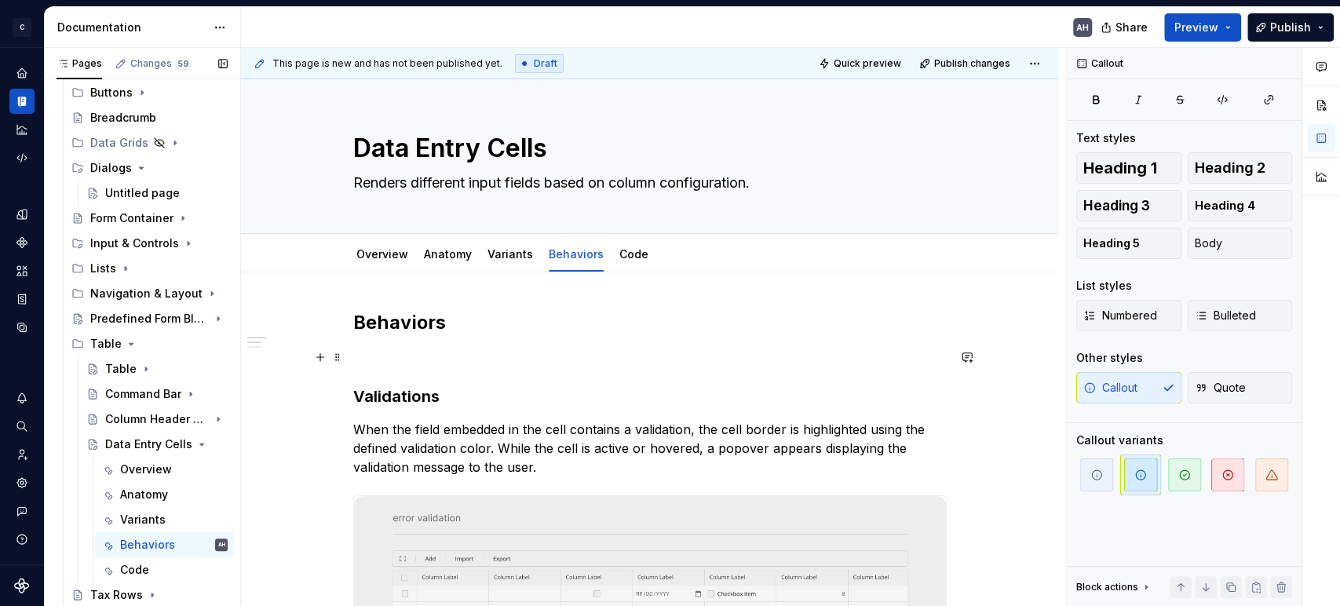
click at [420, 356] on p at bounding box center [650, 357] width 594 height 19
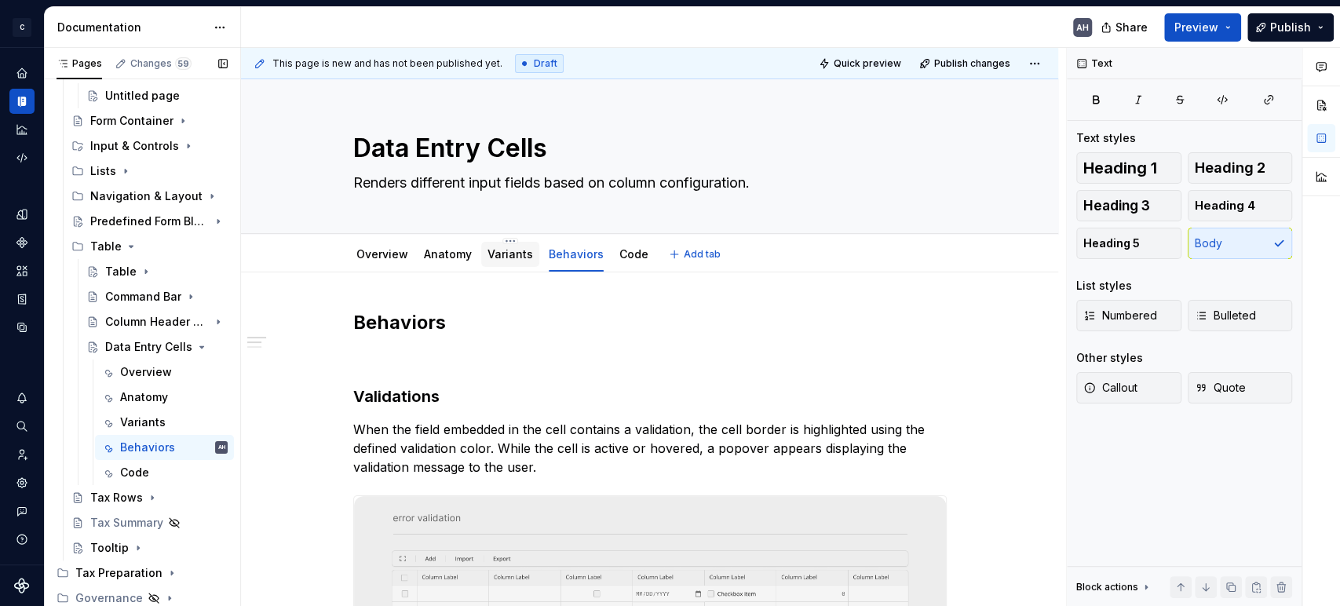
click at [499, 260] on link "Variants" at bounding box center [511, 253] width 46 height 13
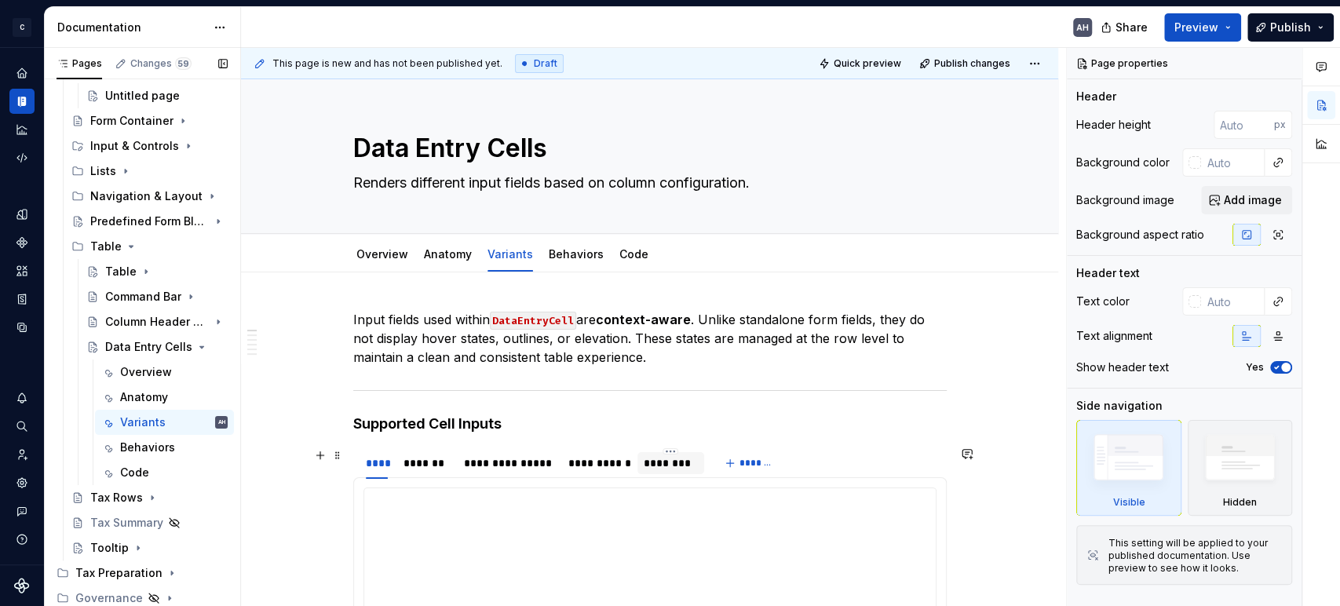
click at [667, 467] on div "********" at bounding box center [671, 463] width 54 height 16
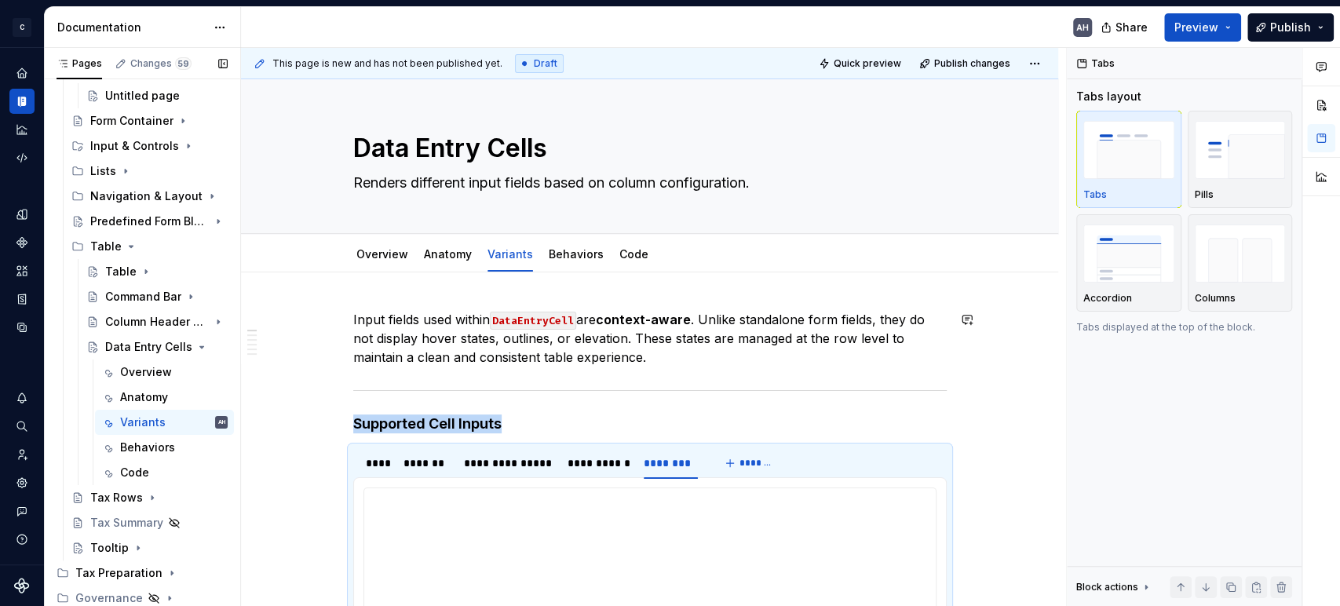
scroll to position [231, 0]
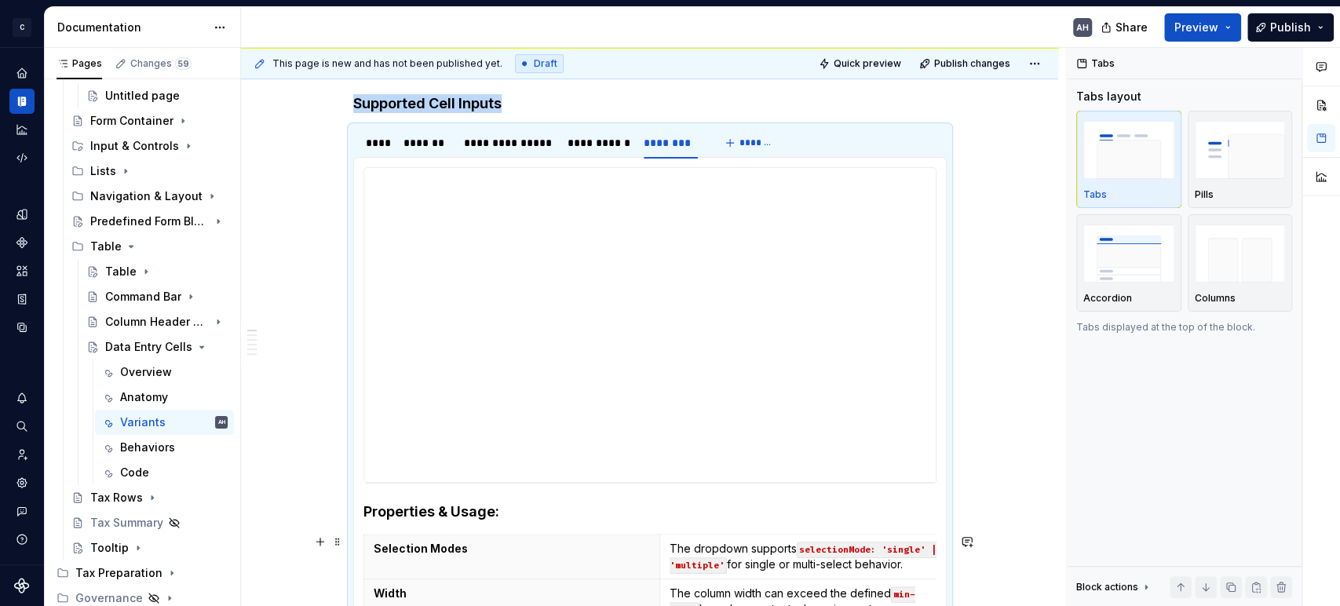
scroll to position [255, 0]
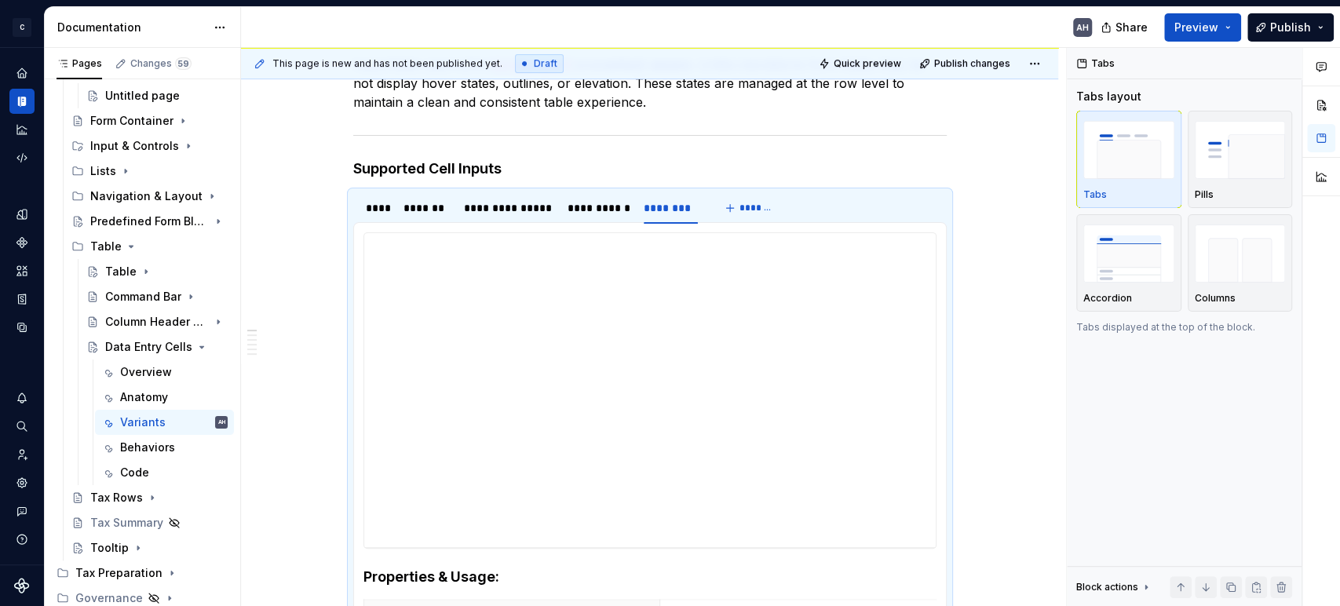
type textarea "*"
